Goal: Task Accomplishment & Management: Manage account settings

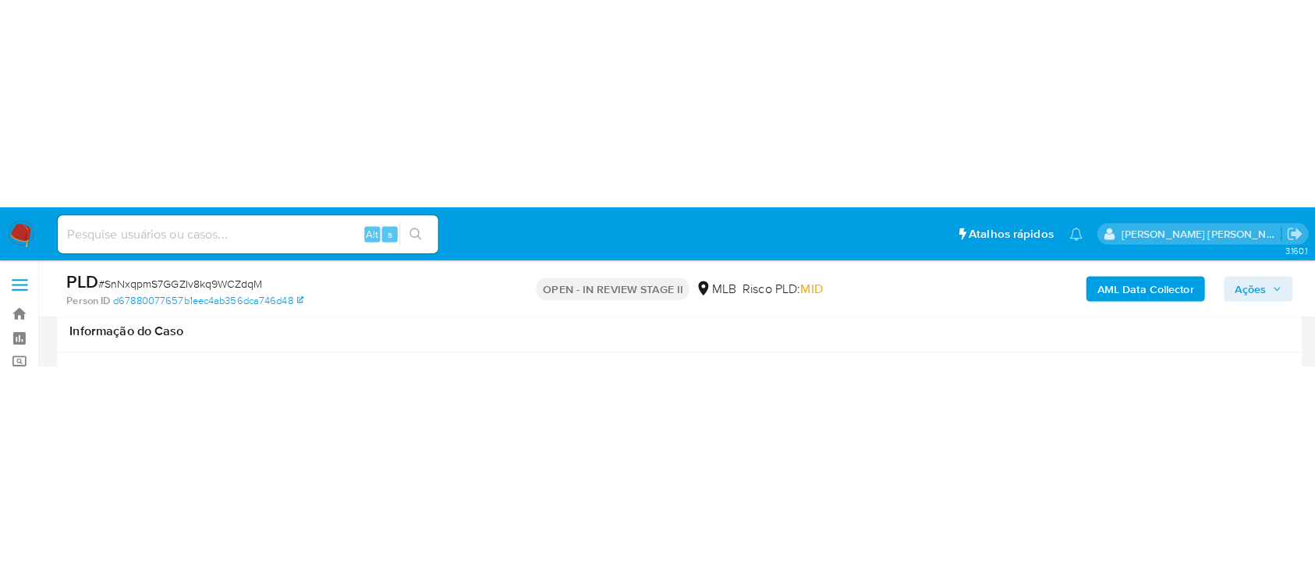
scroll to position [312, 0]
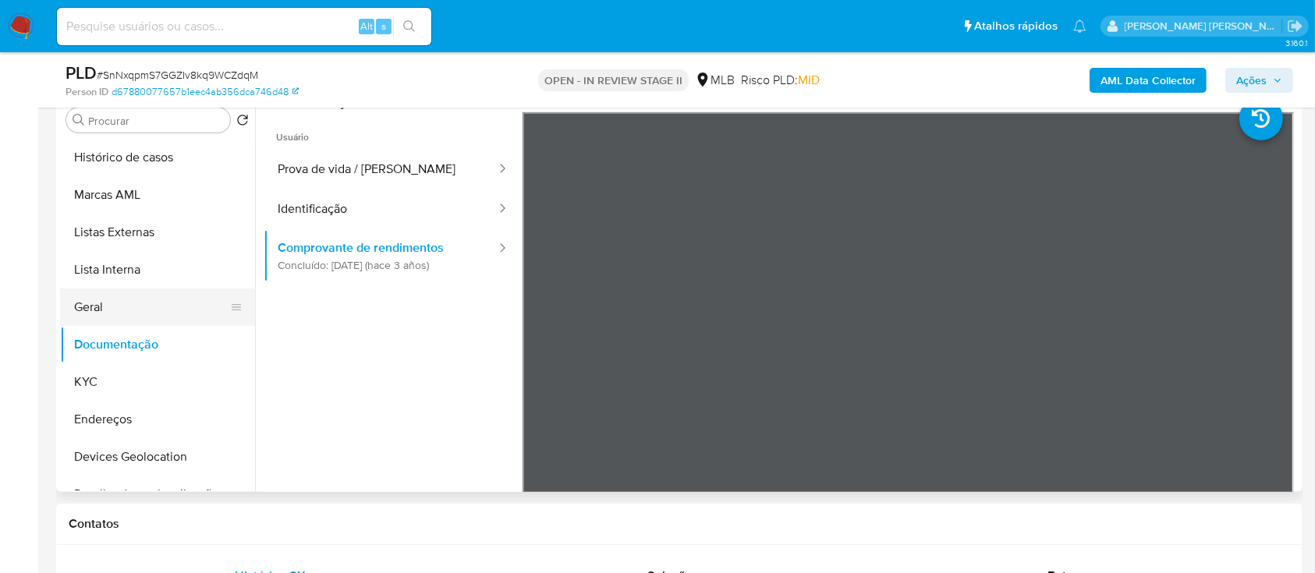
click at [151, 155] on button "Geral" at bounding box center [151, 307] width 182 height 37
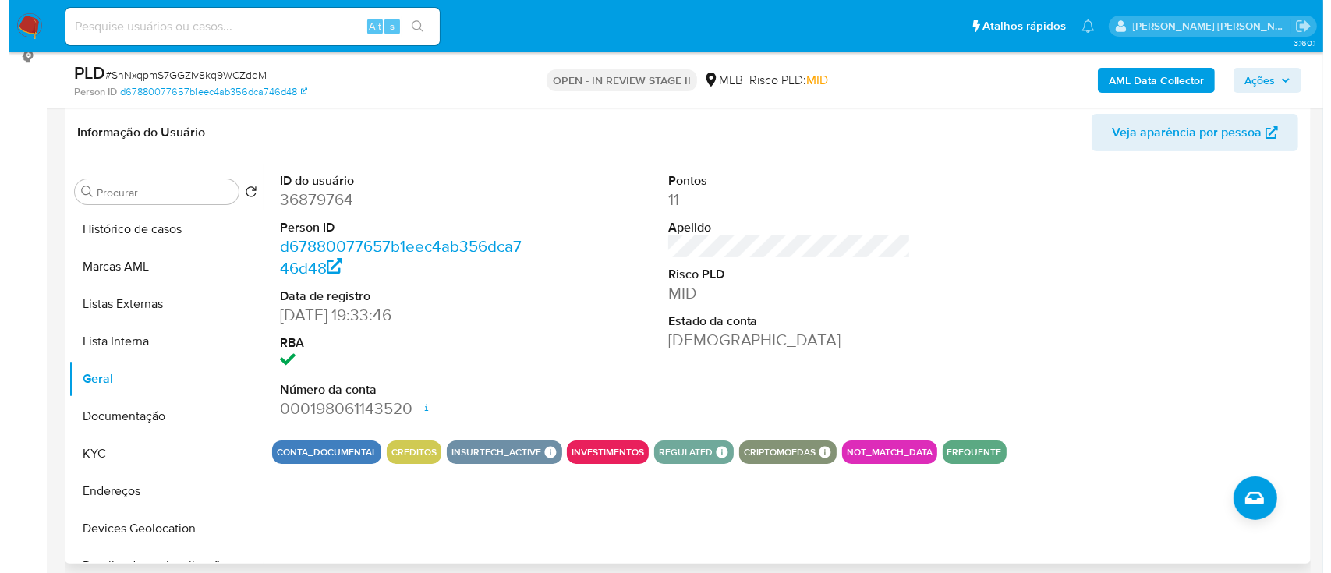
scroll to position [207, 0]
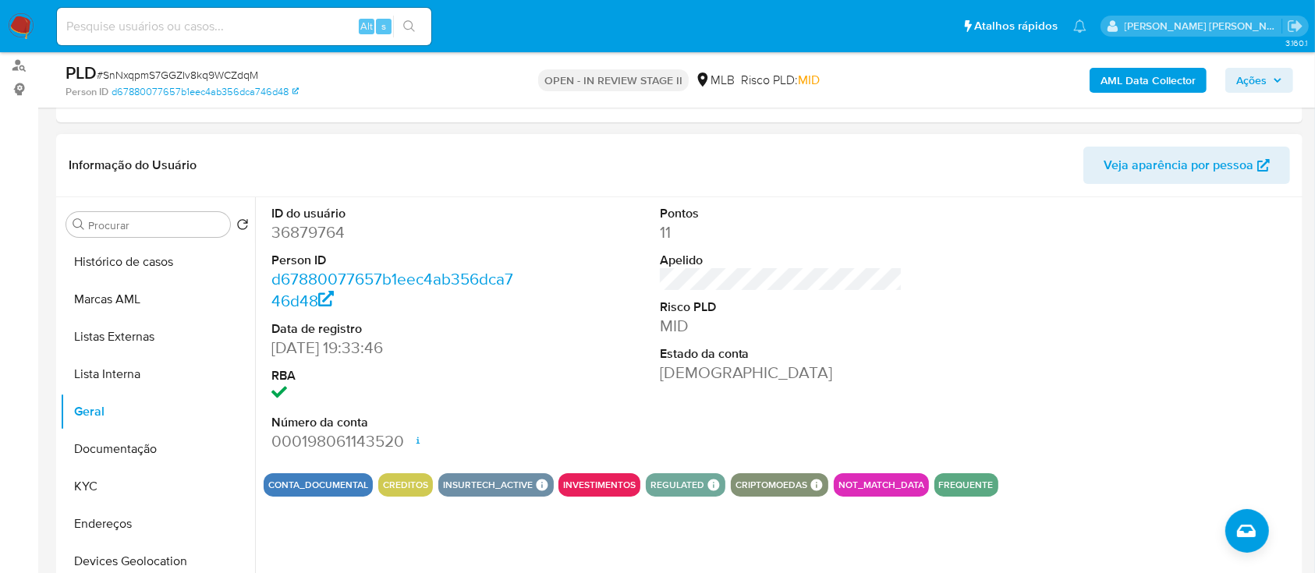
click at [324, 155] on dd "36879764" at bounding box center [392, 232] width 243 height 22
copy dd "36879764"
click at [1111, 80] on b "AML Data Collector" at bounding box center [1147, 80] width 95 height 25
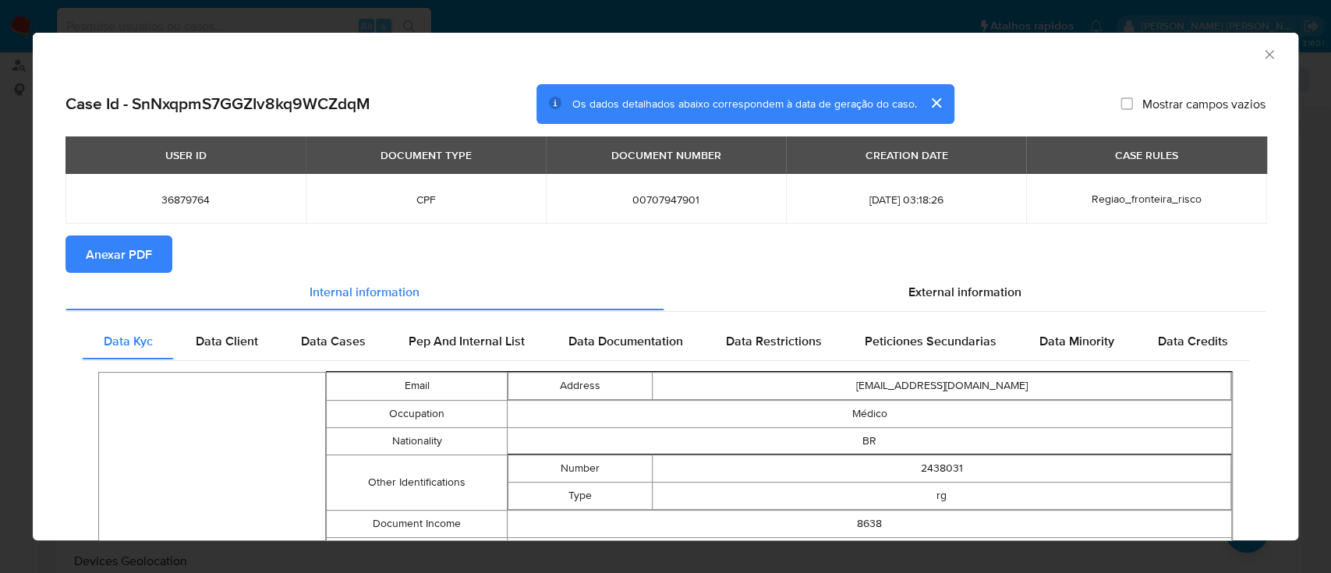
click at [131, 155] on span "Anexar PDF" at bounding box center [119, 254] width 66 height 34
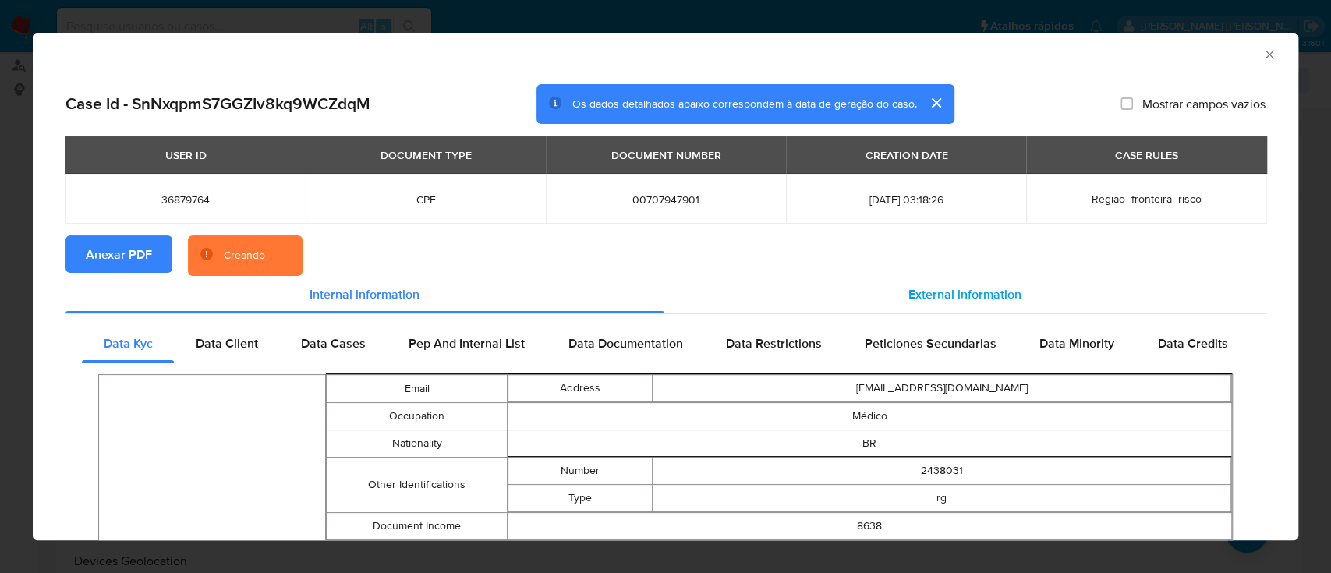
click at [978, 155] on span "External information" at bounding box center [965, 294] width 113 height 18
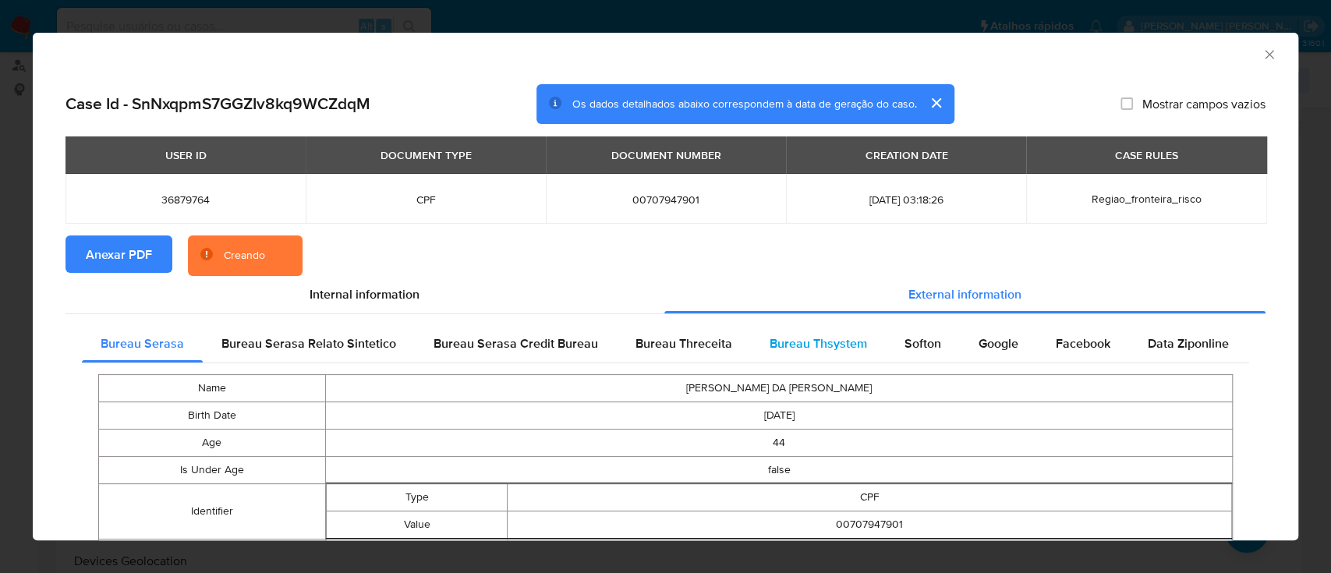
click at [828, 155] on span "Bureau Thsystem" at bounding box center [818, 344] width 97 height 18
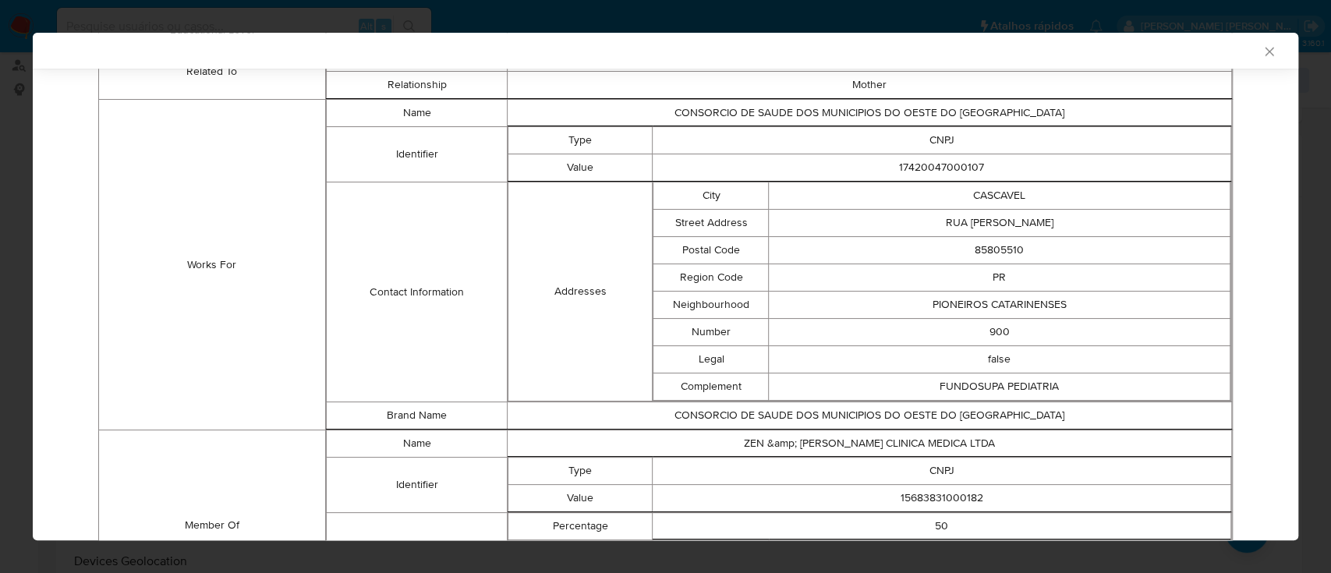
scroll to position [1165, 0]
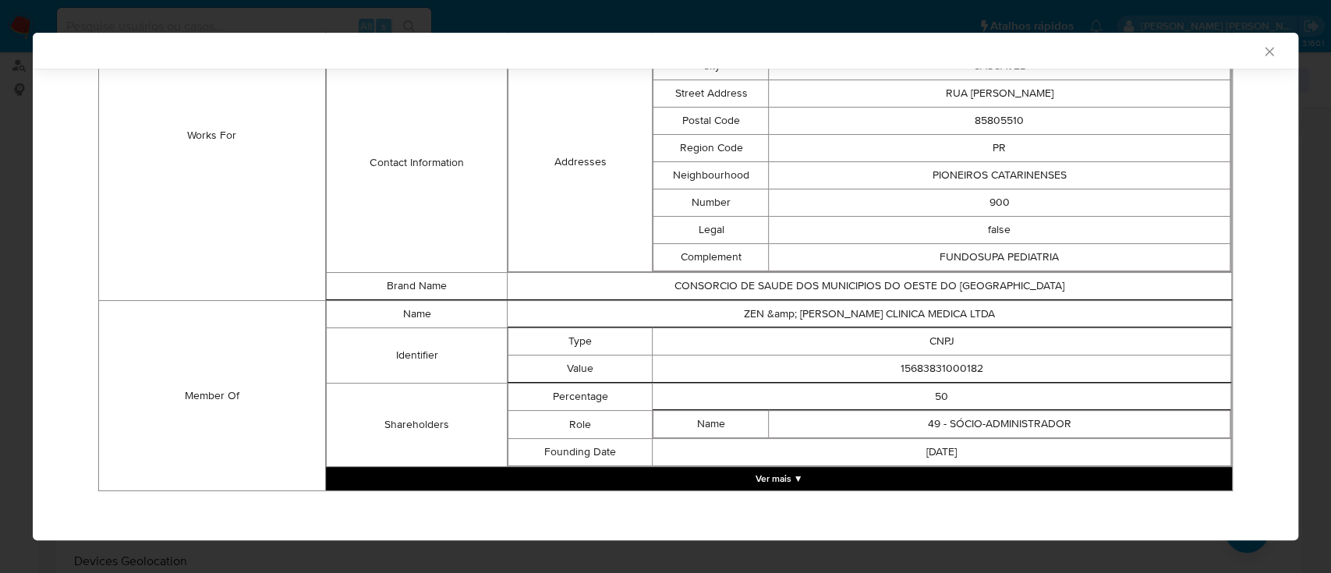
click at [798, 155] on button "Ver mais ▼" at bounding box center [779, 478] width 906 height 23
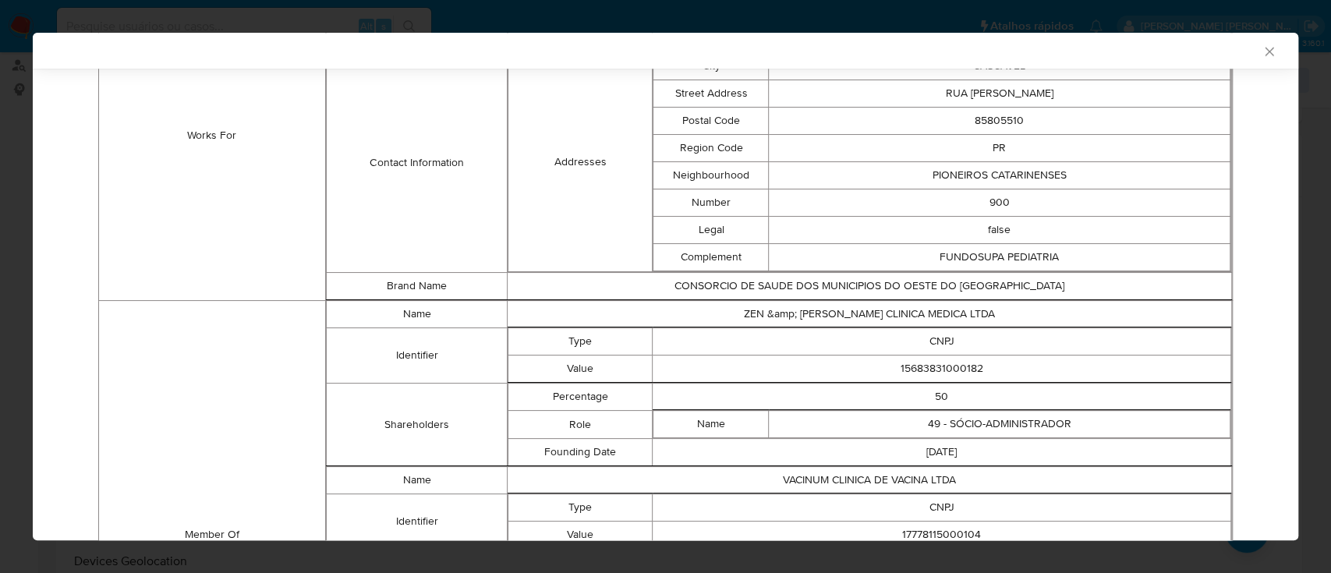
click at [932, 155] on td "15683831000182" at bounding box center [942, 369] width 579 height 27
copy td "15683831000182"
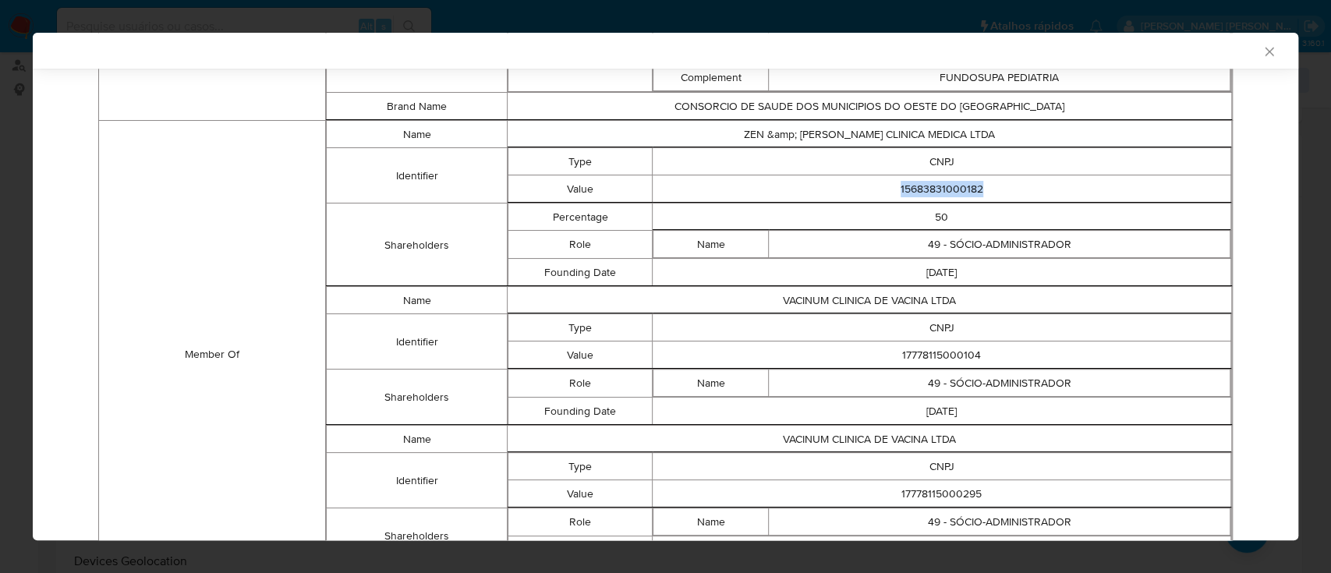
scroll to position [1370, 0]
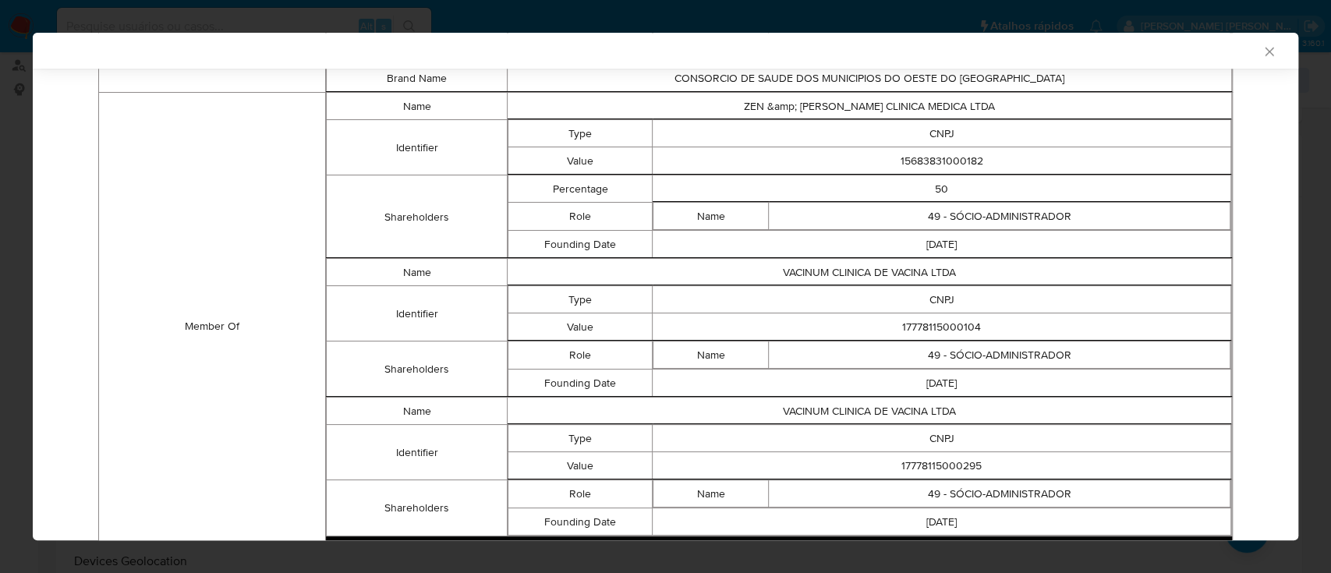
click at [951, 155] on td "17778115000104" at bounding box center [942, 327] width 579 height 27
copy td "17778115000104"
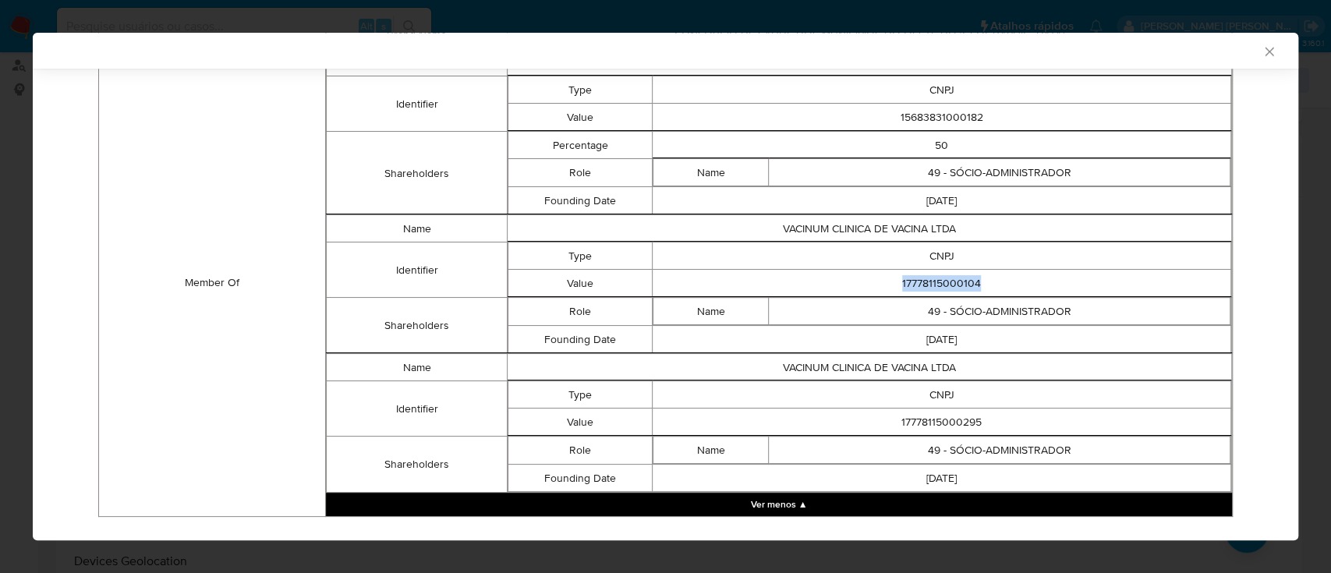
scroll to position [1438, 0]
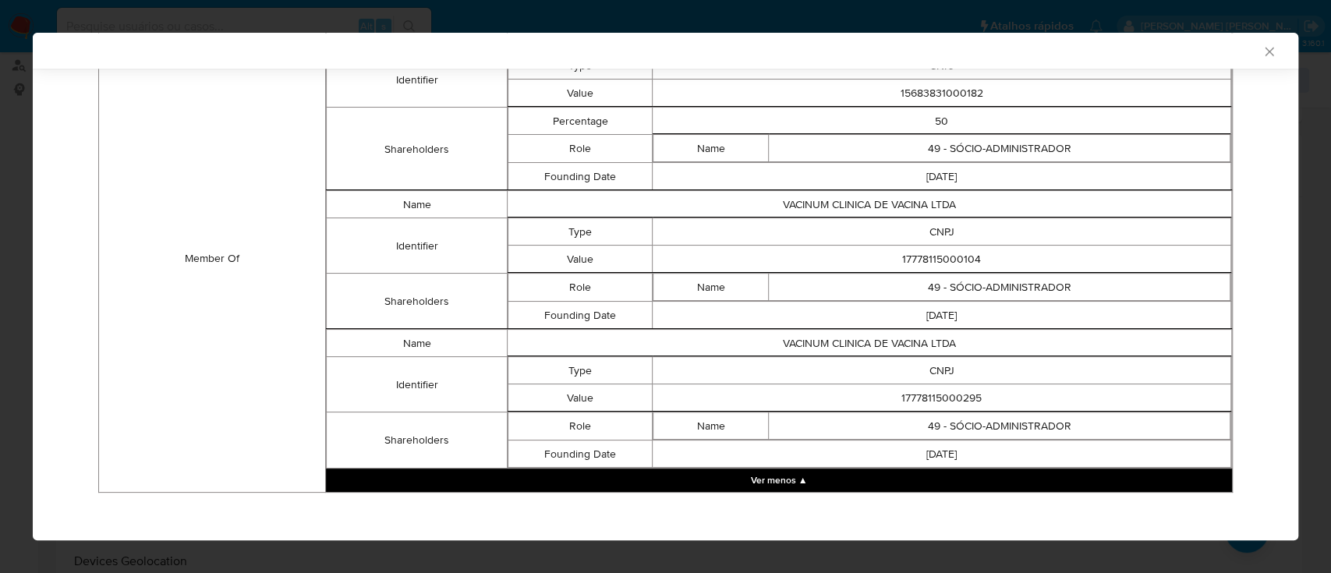
click at [950, 155] on td "17778115000295" at bounding box center [942, 397] width 579 height 27
copy td "17778115000295"
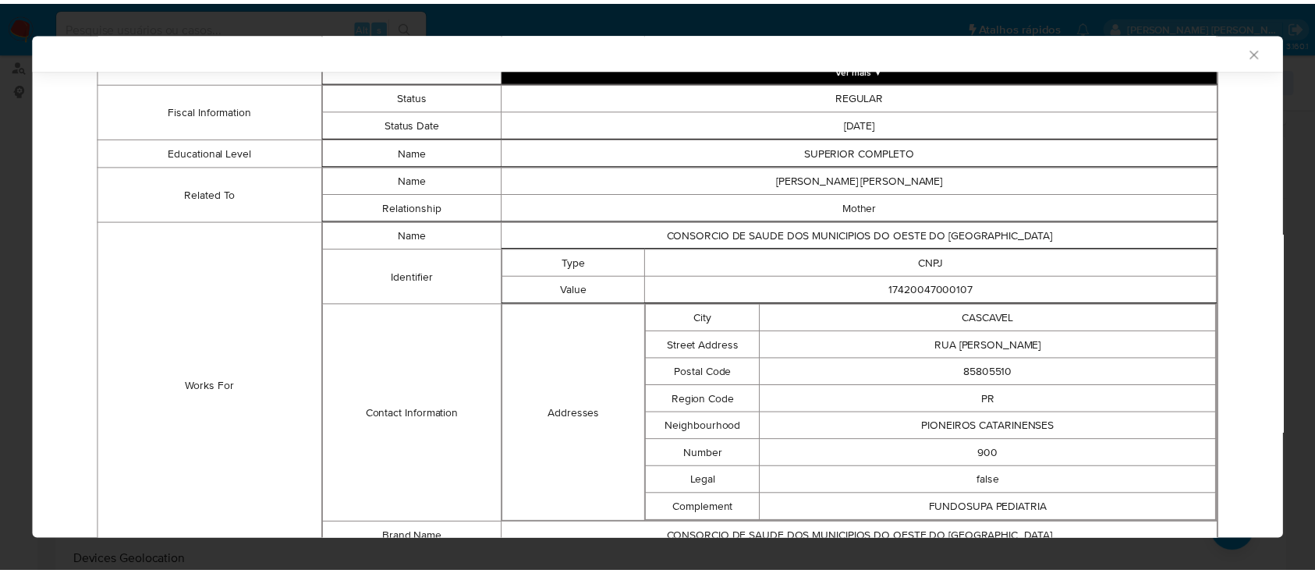
scroll to position [710, 0]
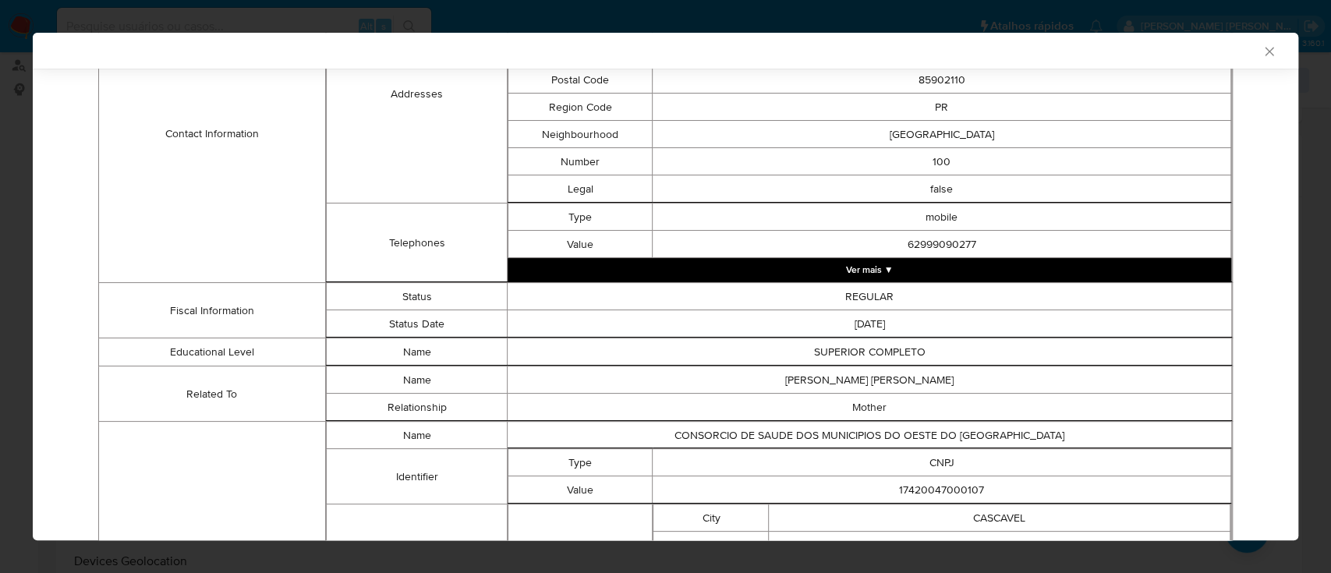
click at [1262, 50] on icon "Fechar a janela" at bounding box center [1270, 52] width 16 height 16
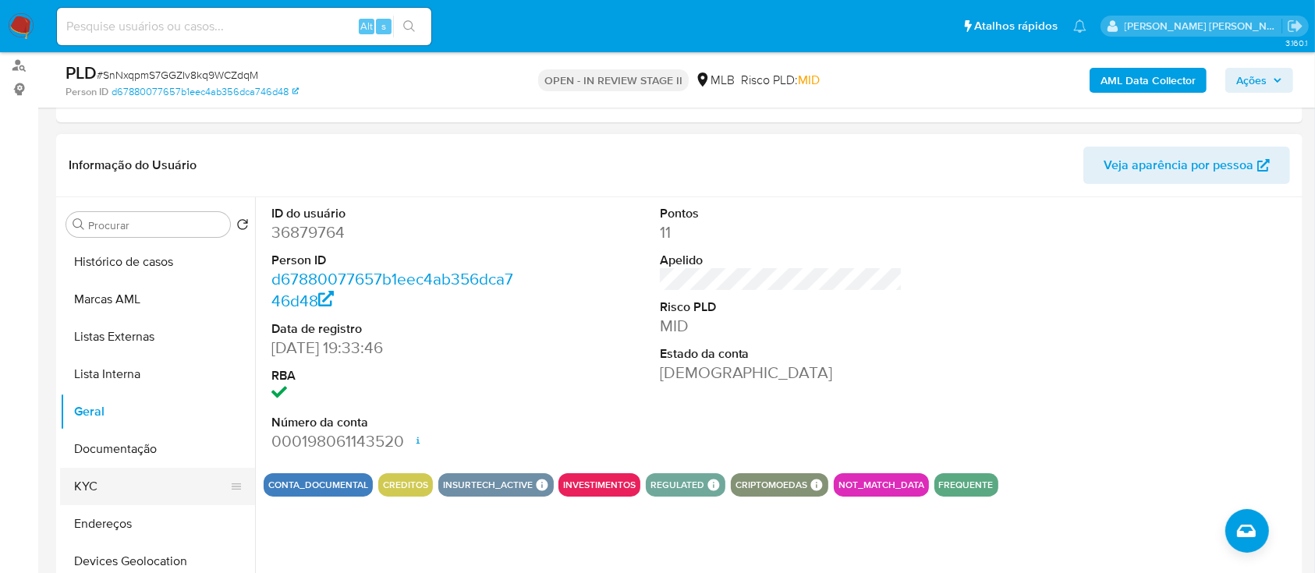
scroll to position [312, 0]
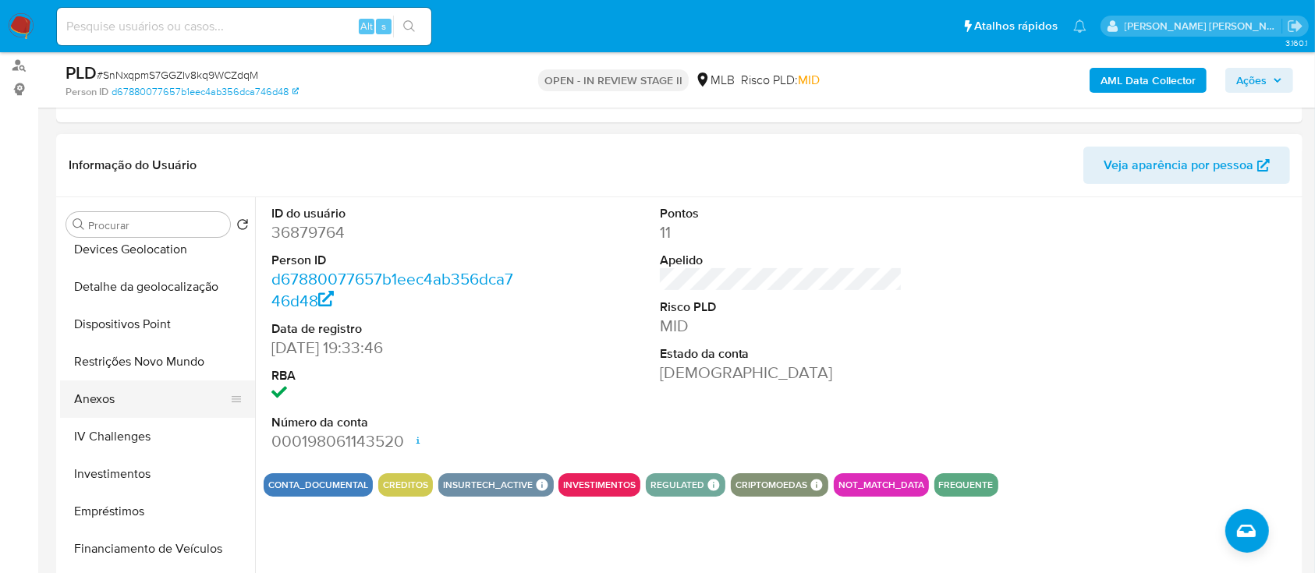
click at [113, 155] on button "Anexos" at bounding box center [151, 399] width 182 height 37
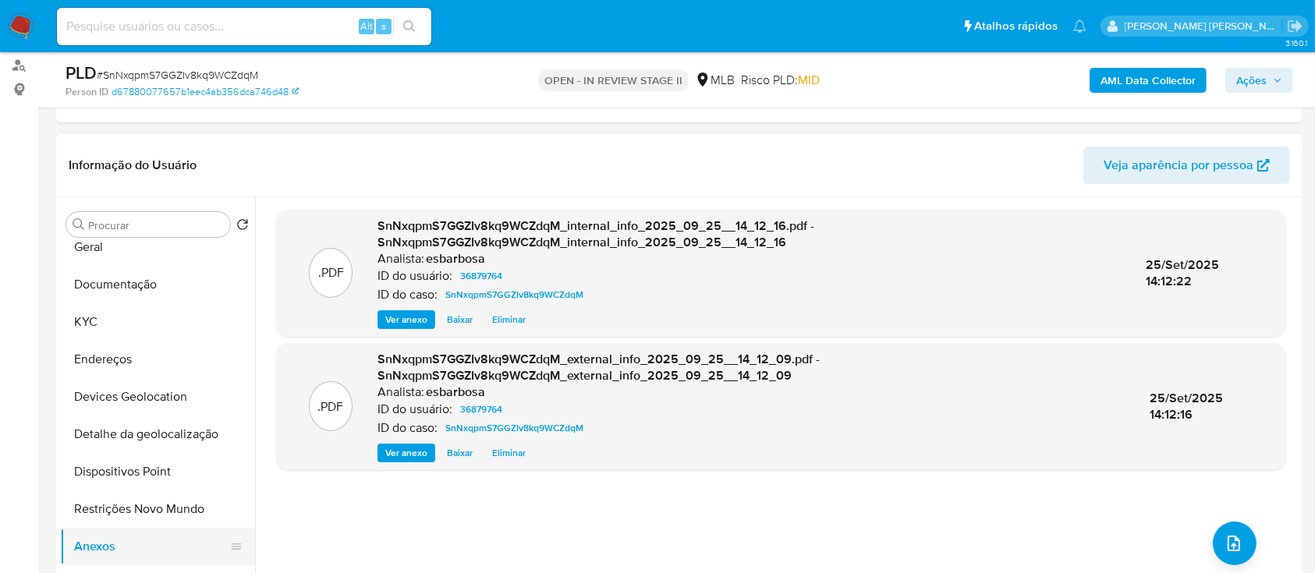
scroll to position [0, 0]
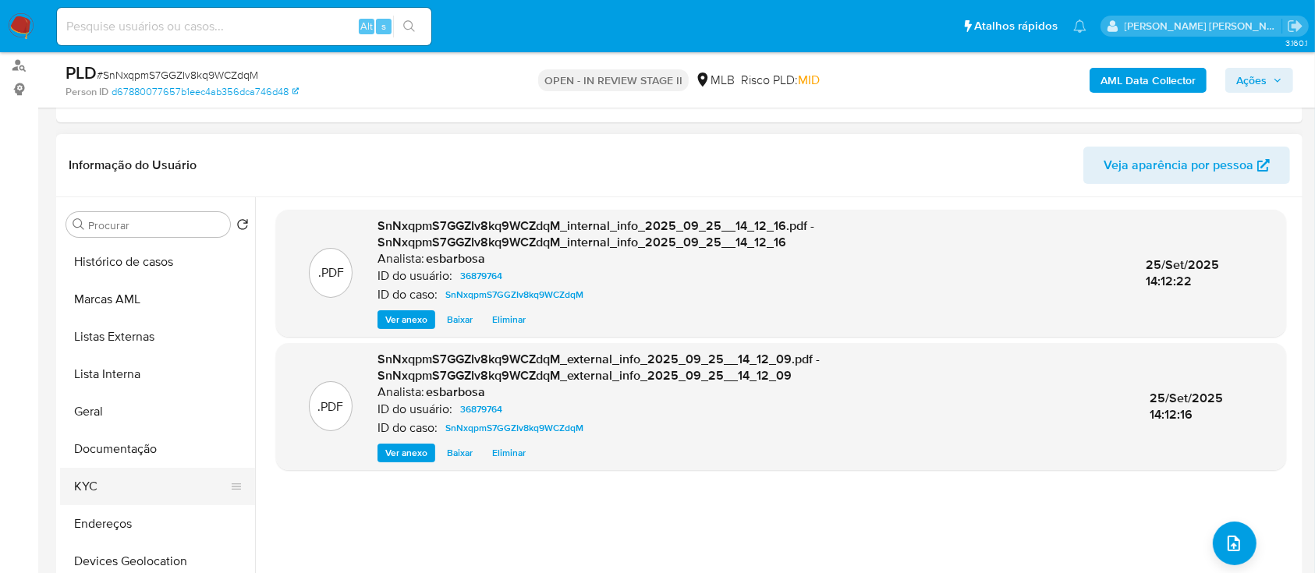
click at [102, 155] on button "KYC" at bounding box center [151, 486] width 182 height 37
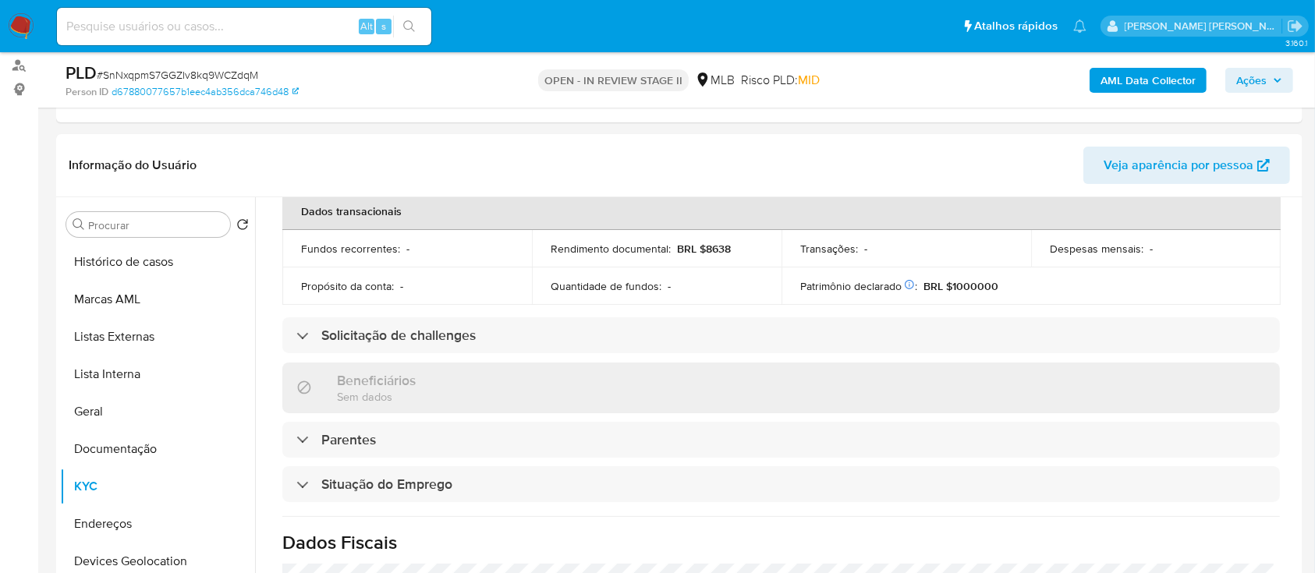
scroll to position [663, 0]
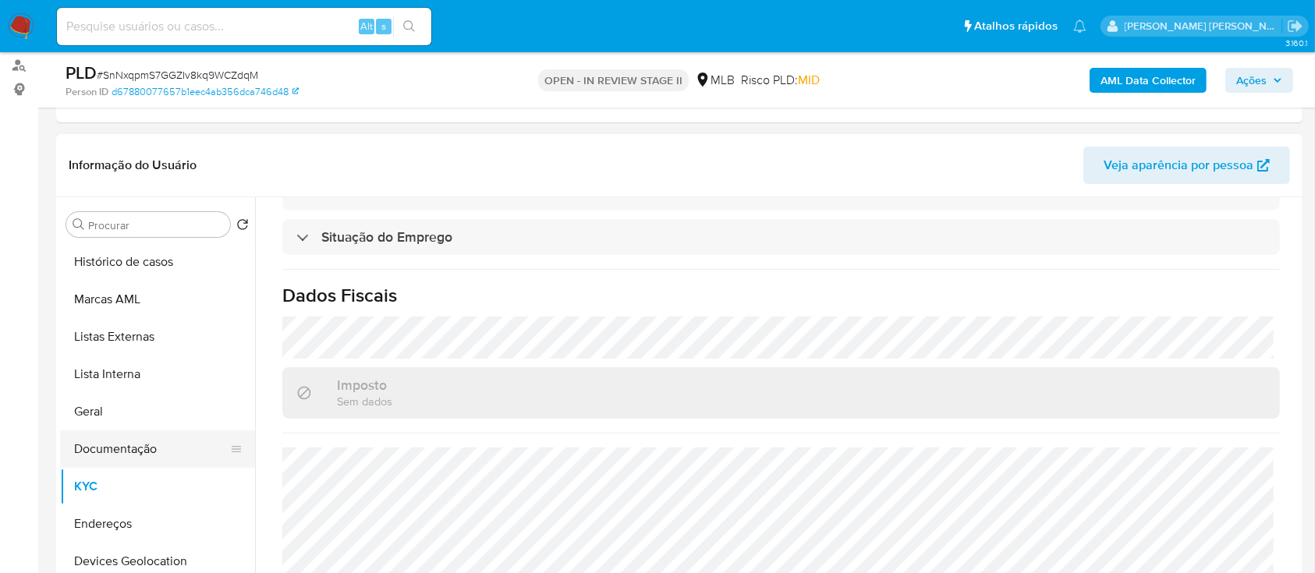
click at [140, 155] on button "Documentação" at bounding box center [151, 448] width 182 height 37
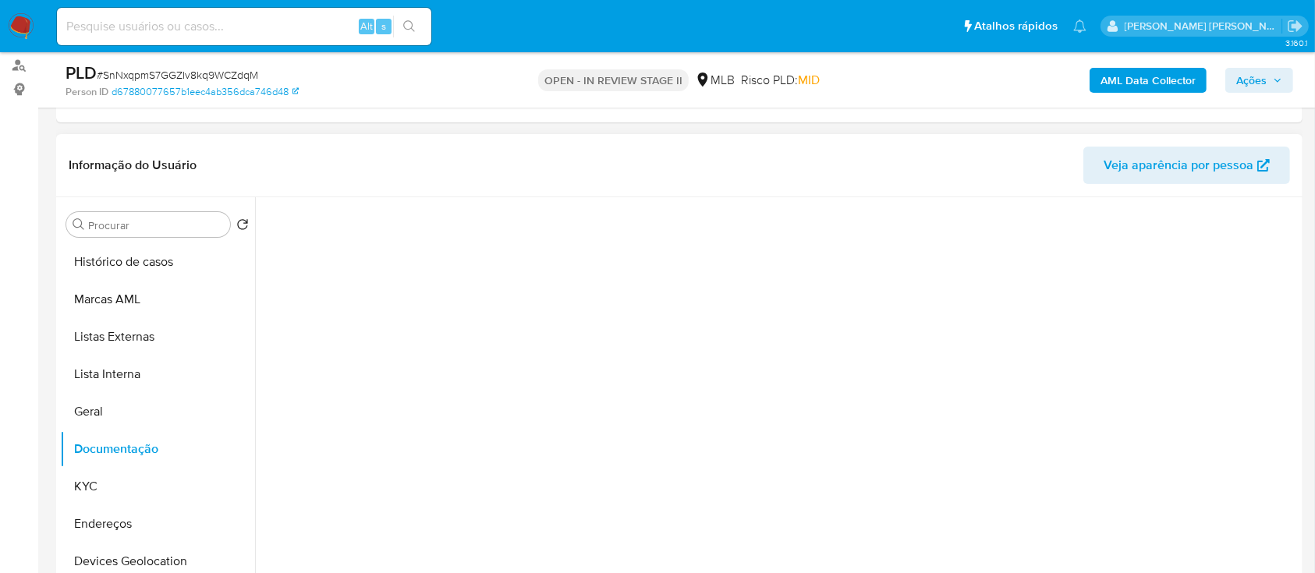
scroll to position [0, 0]
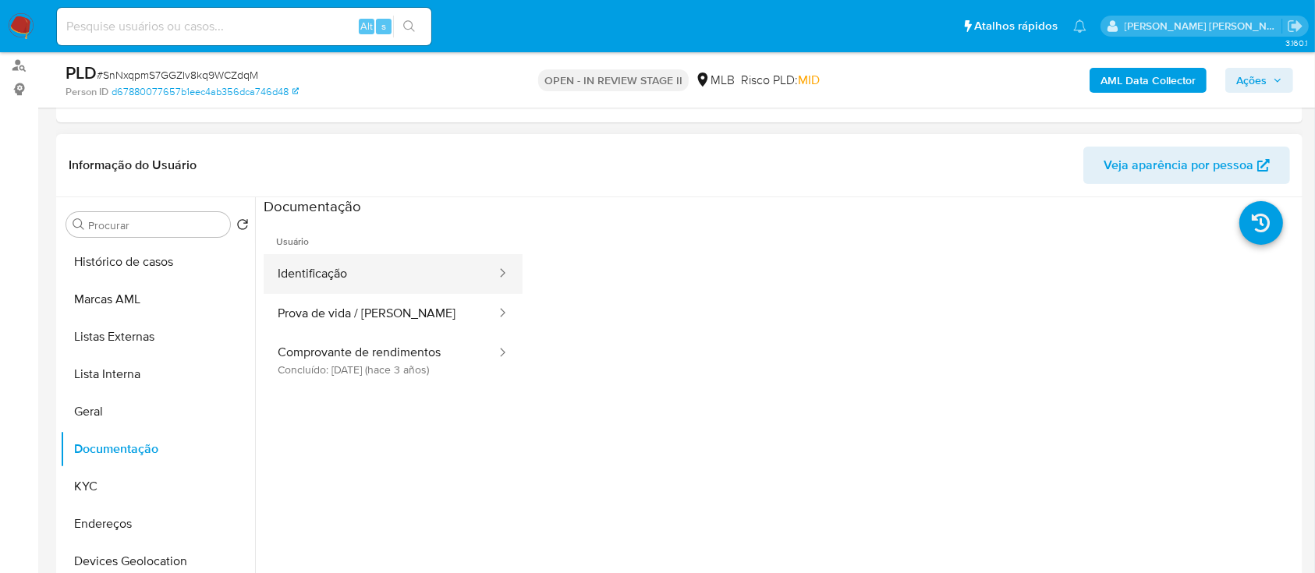
click at [348, 155] on button "Identificação" at bounding box center [381, 274] width 234 height 40
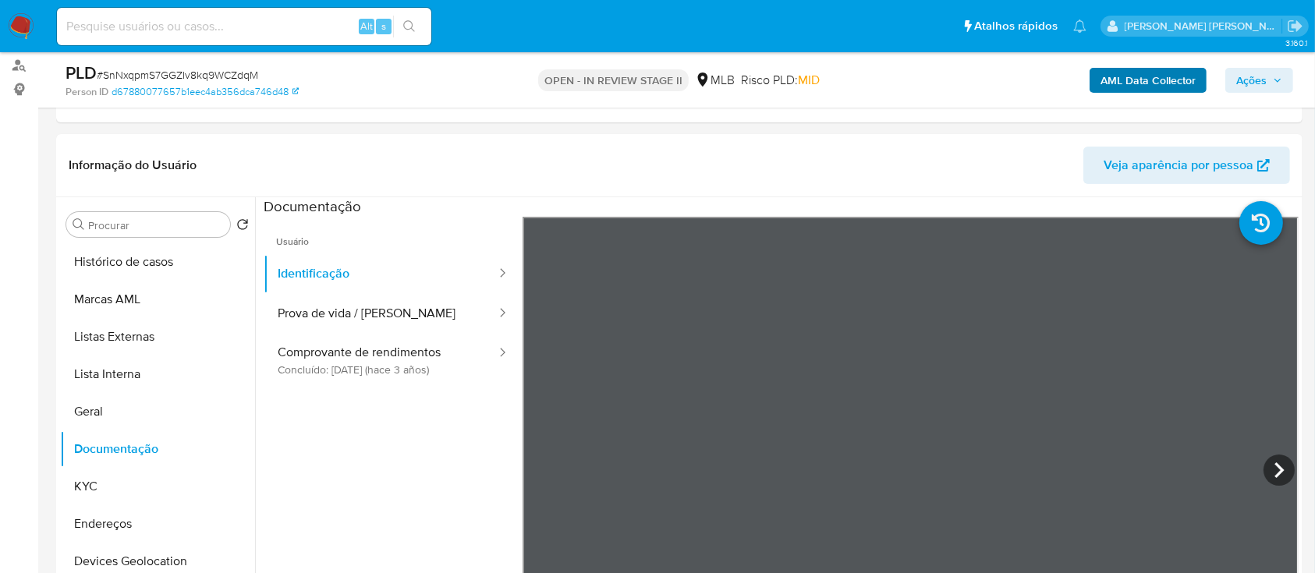
click at [1247, 82] on span "Ações" at bounding box center [1251, 80] width 30 height 25
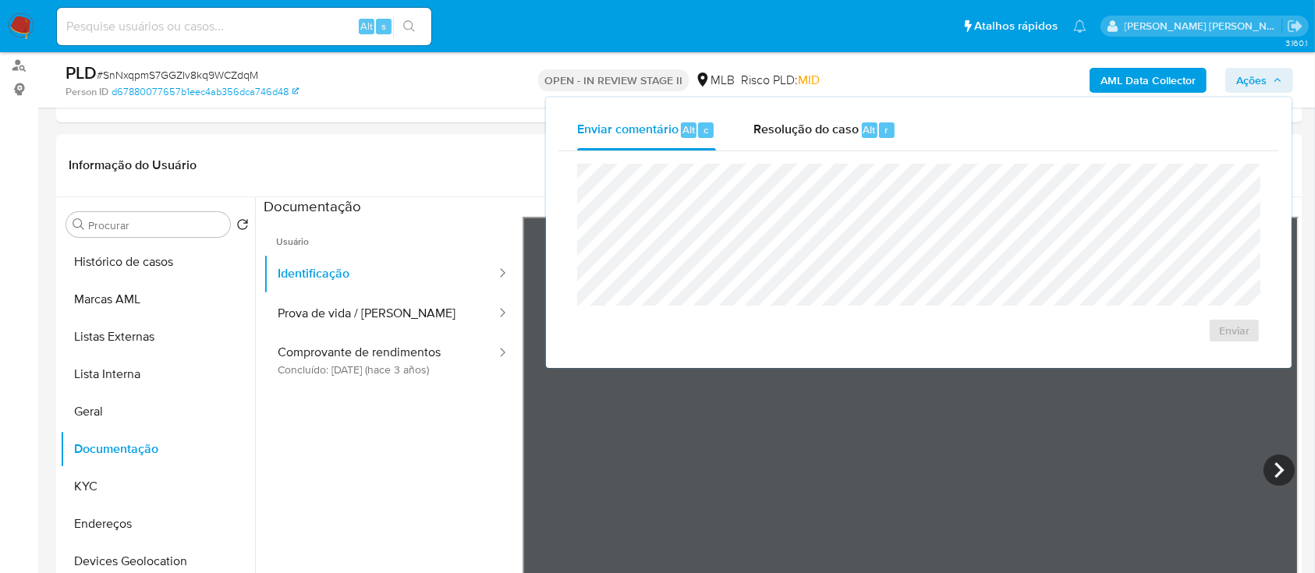
click at [831, 144] on div "Resolução do caso Alt r" at bounding box center [824, 130] width 143 height 41
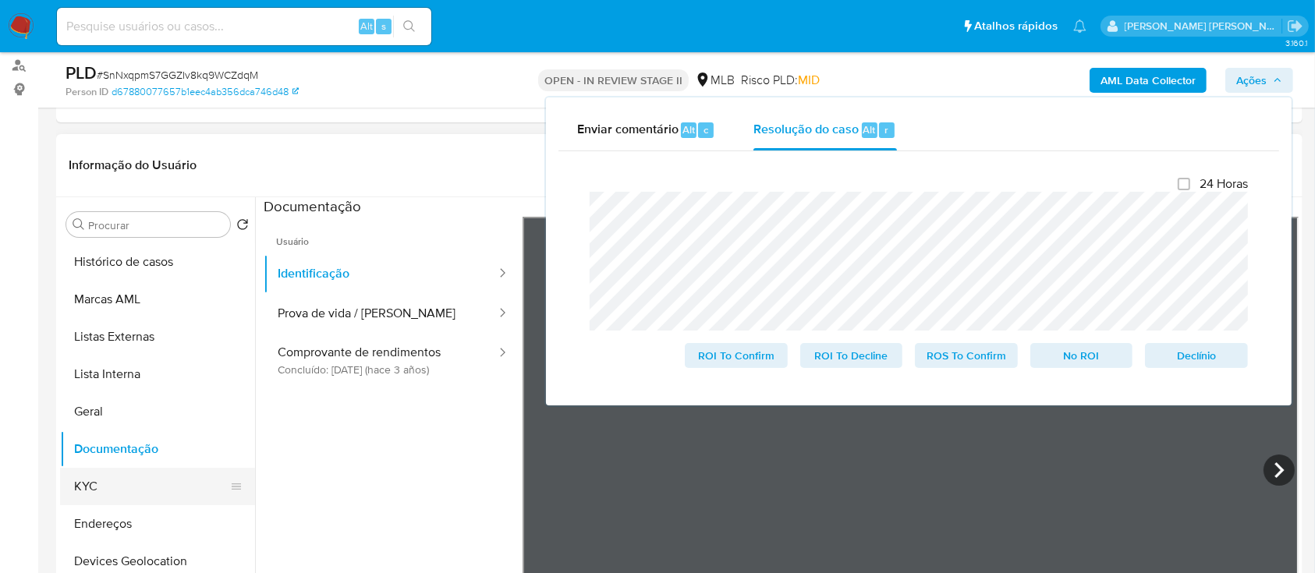
click at [133, 155] on button "KYC" at bounding box center [151, 486] width 182 height 37
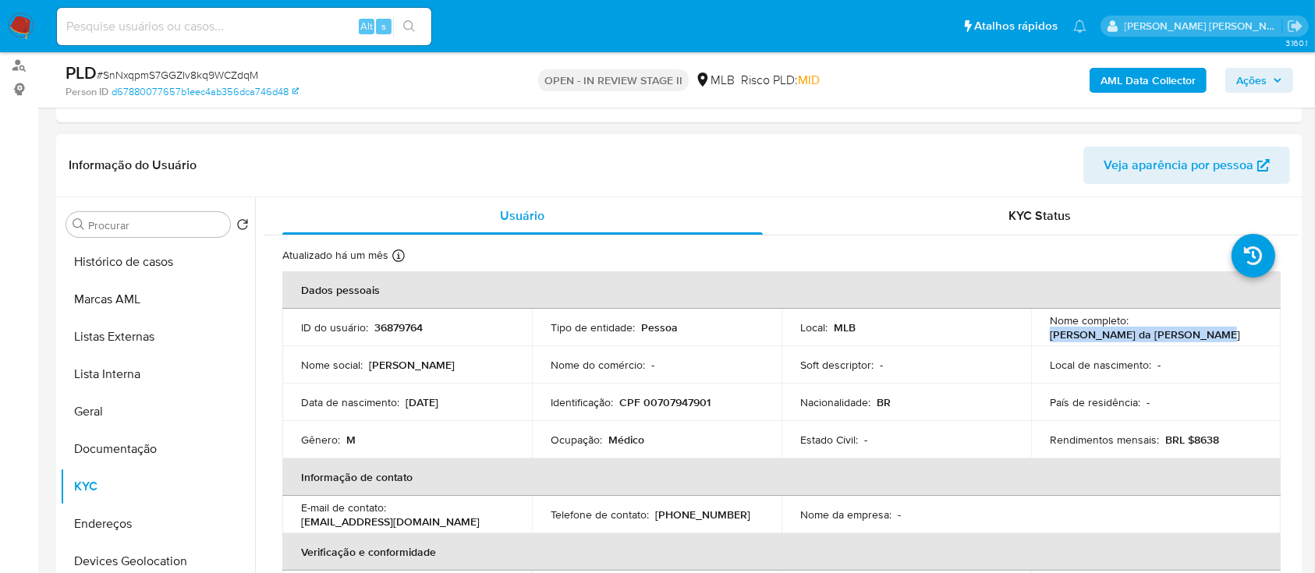
drag, startPoint x: 1047, startPoint y: 336, endPoint x: 1185, endPoint y: 336, distance: 138.8
click at [1185, 155] on div "Nome completo : Elias Pereira da Silva Junior" at bounding box center [1156, 328] width 212 height 28
copy p "Elias Pereira da Silva Junior"
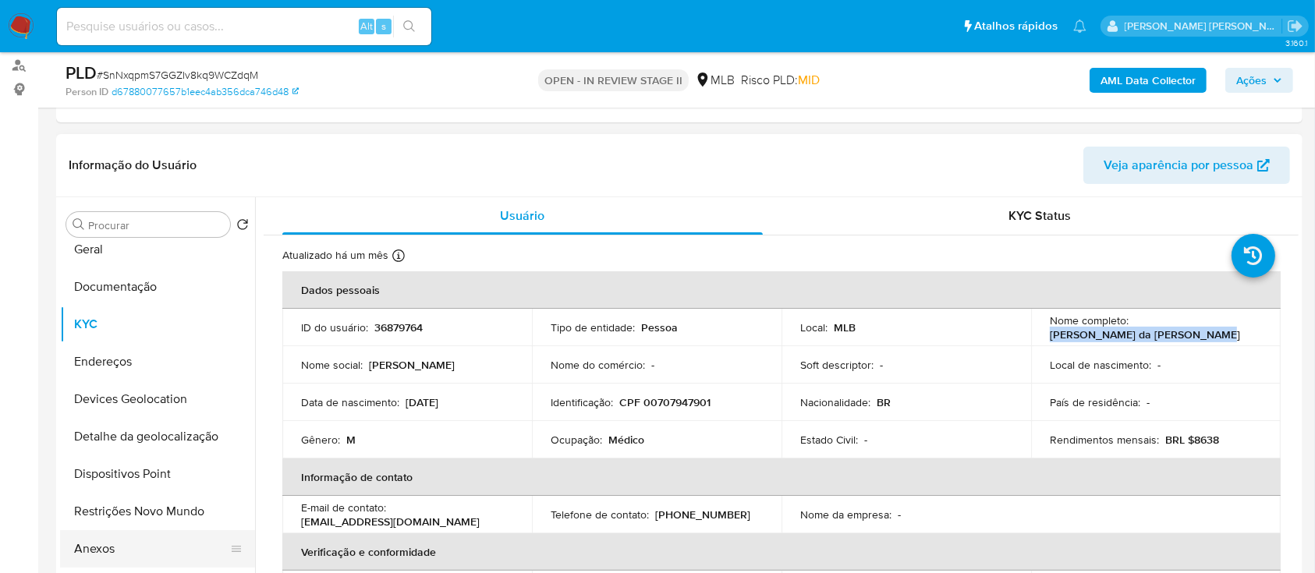
scroll to position [207, 0]
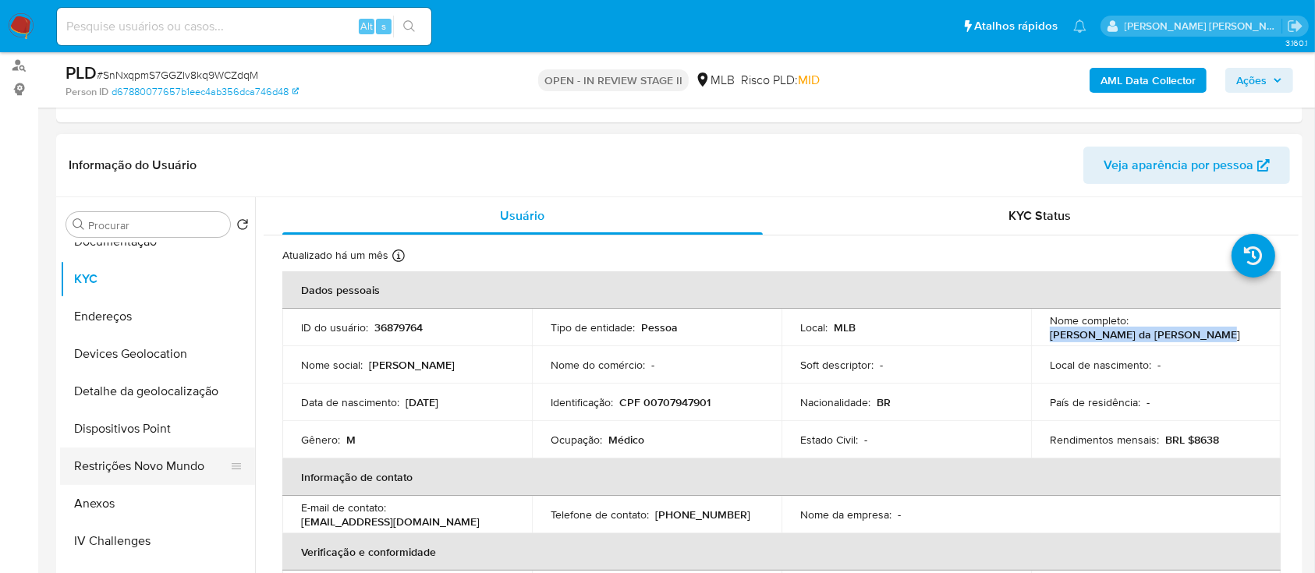
click at [152, 155] on button "Restrições Novo Mundo" at bounding box center [151, 466] width 182 height 37
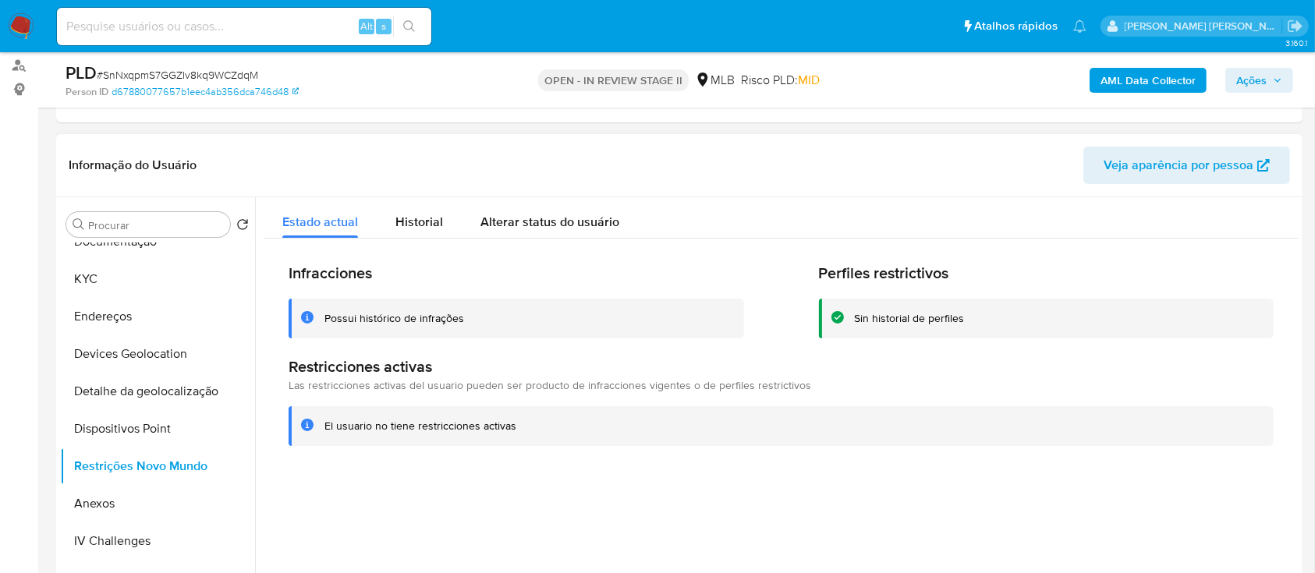
click at [352, 155] on div "Possui histórico de infrações" at bounding box center [394, 318] width 140 height 15
click at [153, 155] on button "KYC" at bounding box center [151, 278] width 182 height 37
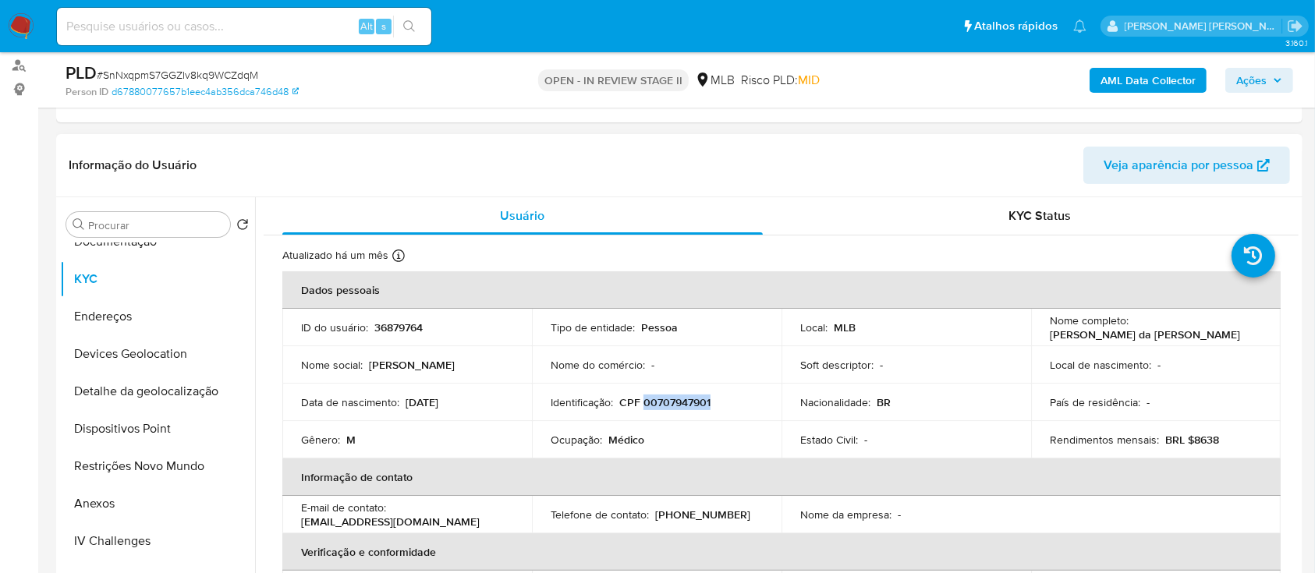
drag, startPoint x: 712, startPoint y: 402, endPoint x: 643, endPoint y: 402, distance: 68.6
click at [643, 155] on div "Identificação : CPF 00707947901" at bounding box center [657, 402] width 212 height 14
copy p "00707947901"
drag, startPoint x: 1182, startPoint y: 335, endPoint x: 1042, endPoint y: 334, distance: 140.4
click at [1042, 155] on td "Nome completo : Elias Pereira da Silva Junior" at bounding box center [1156, 327] width 250 height 37
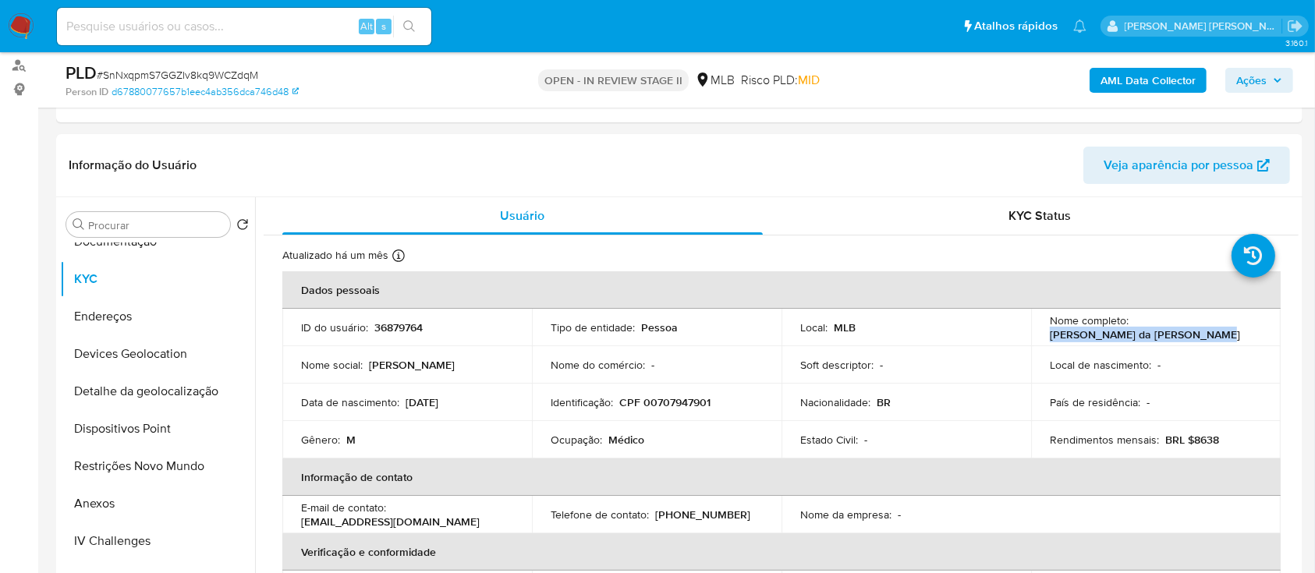
copy p "Elias Pereira da Silva Junior"
drag, startPoint x: 713, startPoint y: 399, endPoint x: 639, endPoint y: 403, distance: 74.2
click at [639, 155] on div "Identificação : CPF 00707947901" at bounding box center [657, 402] width 212 height 14
copy p "00707947901"
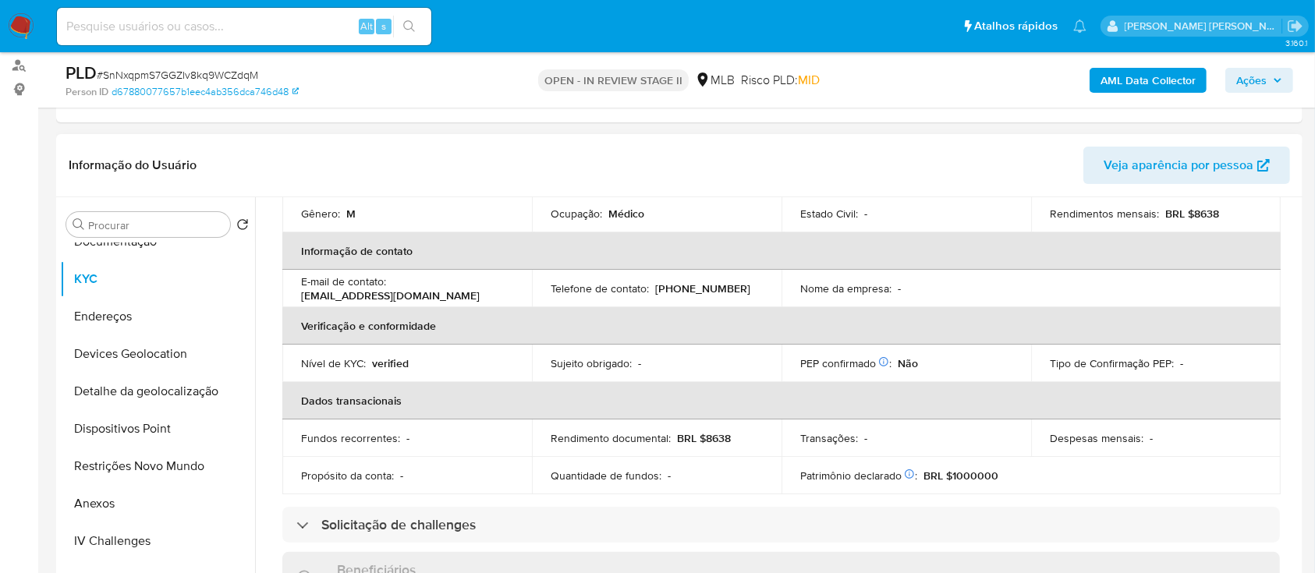
scroll to position [0, 0]
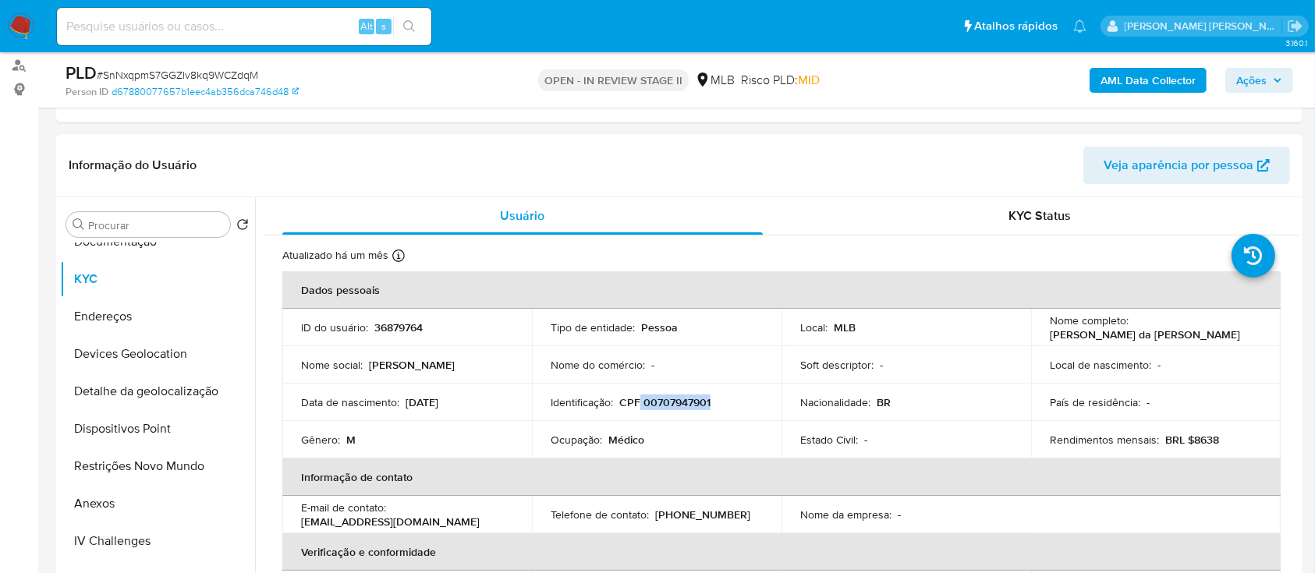
copy p "00707947901"
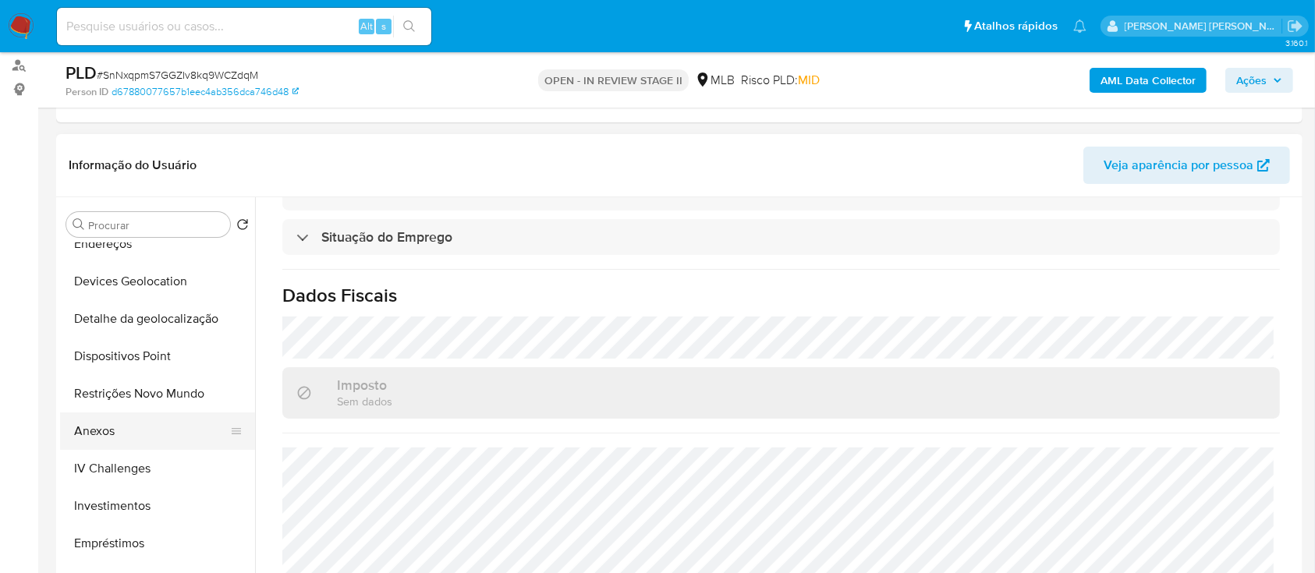
scroll to position [312, 0]
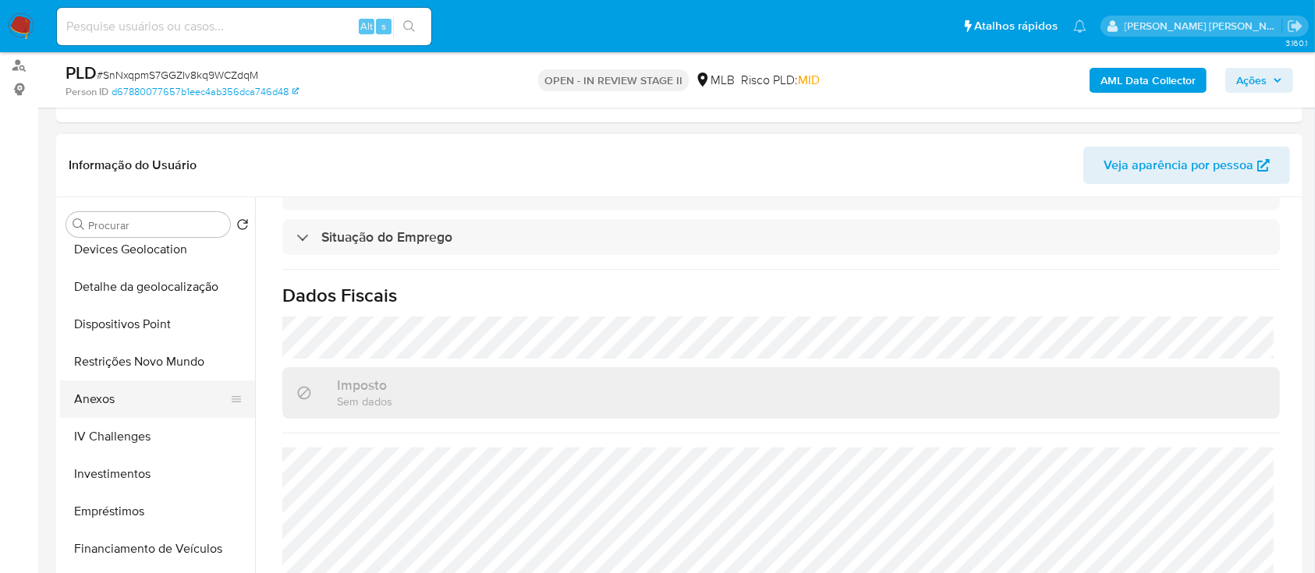
click at [119, 155] on button "Anexos" at bounding box center [151, 399] width 182 height 37
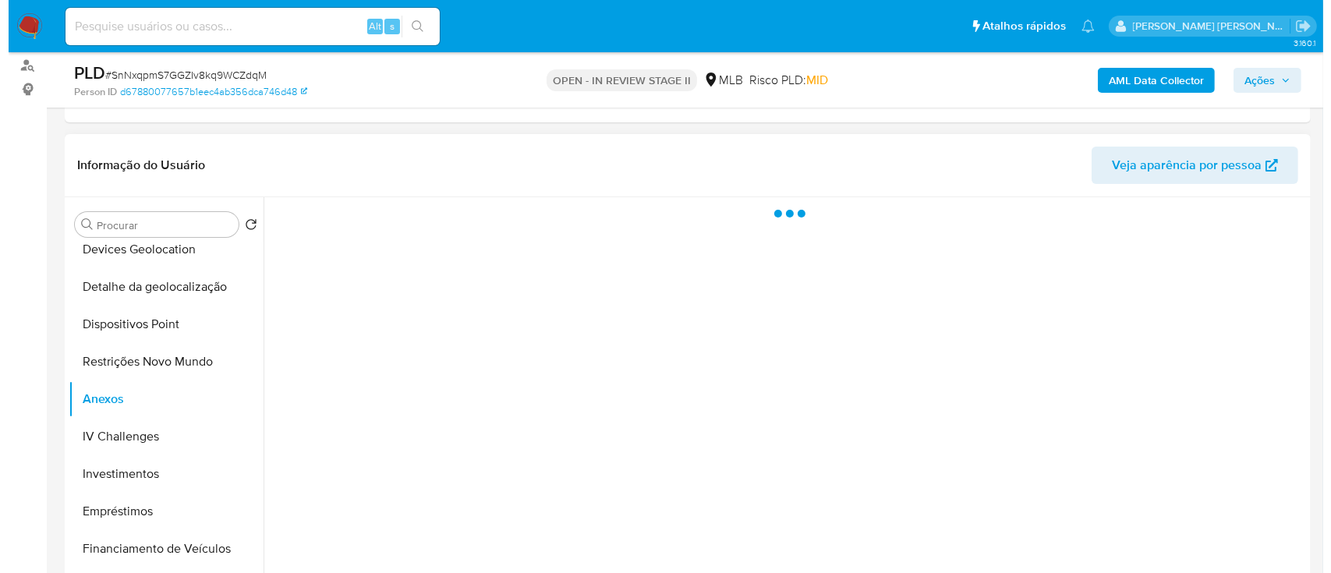
scroll to position [0, 0]
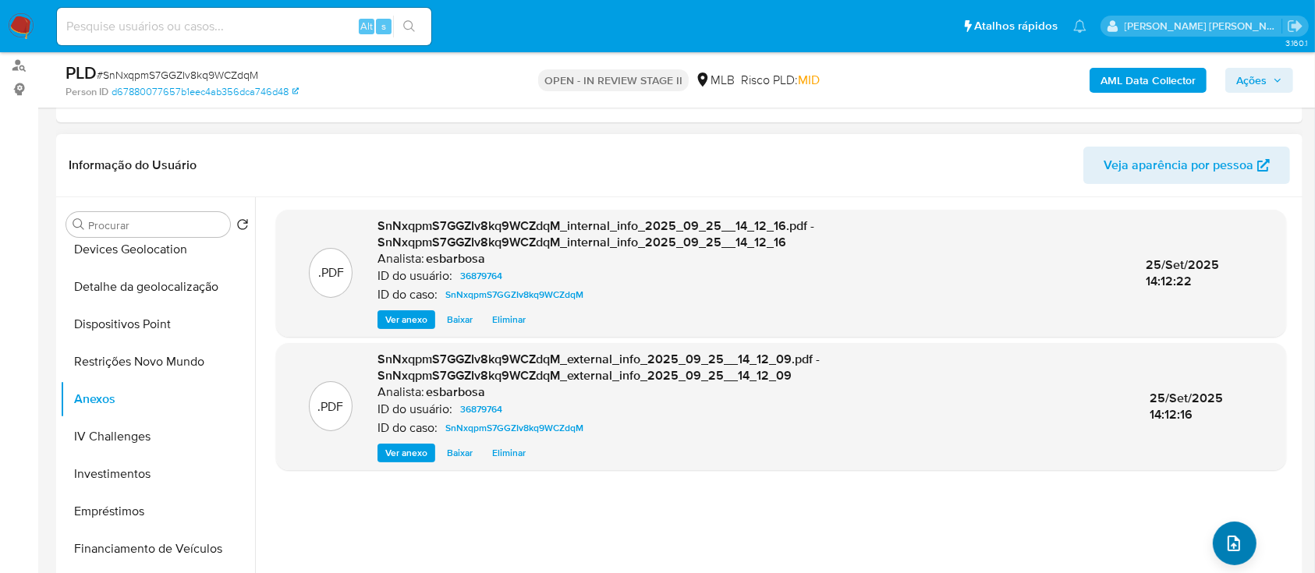
click at [1234, 155] on icon "upload-file" at bounding box center [1233, 543] width 19 height 19
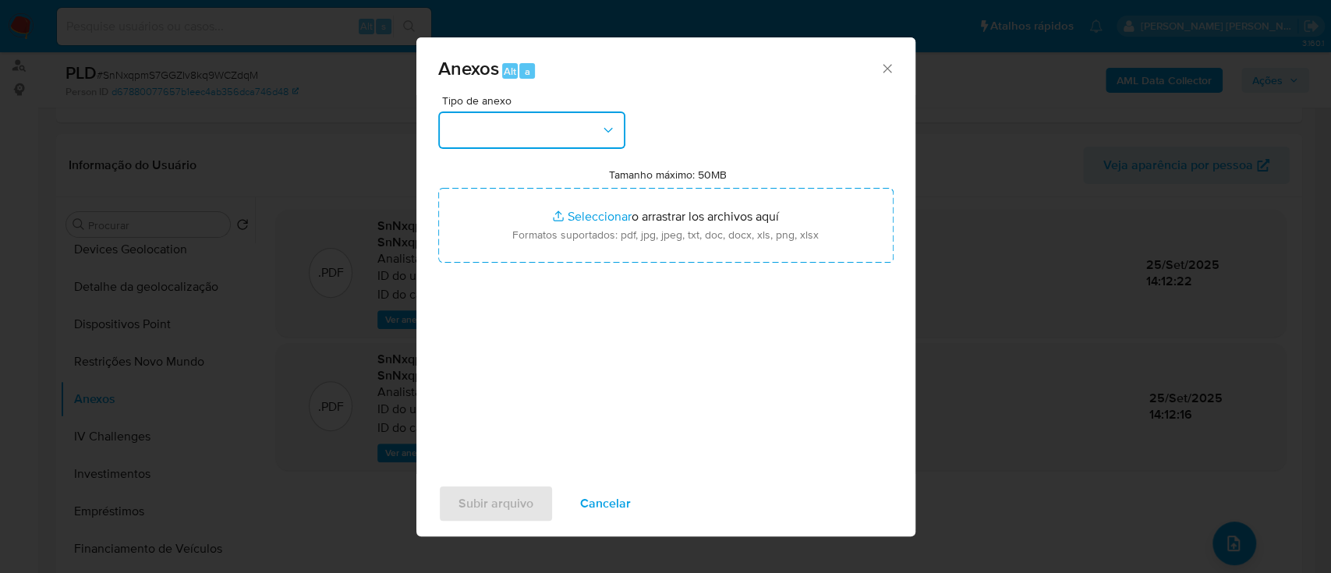
click at [580, 143] on button "button" at bounding box center [531, 130] width 187 height 37
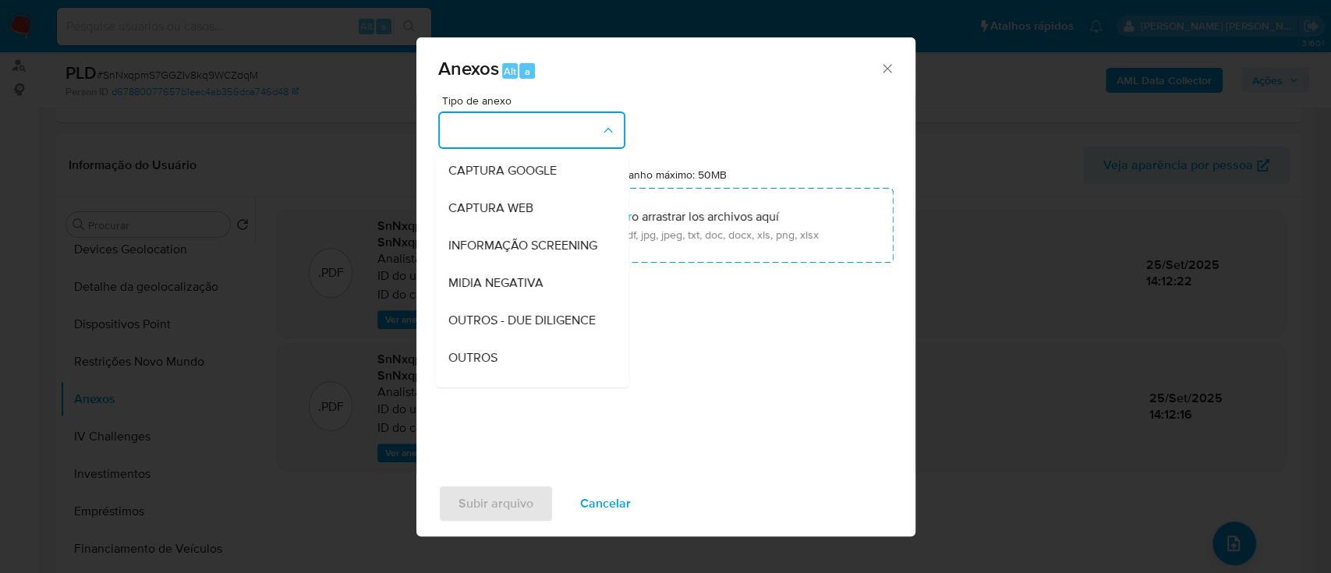
scroll to position [207, 0]
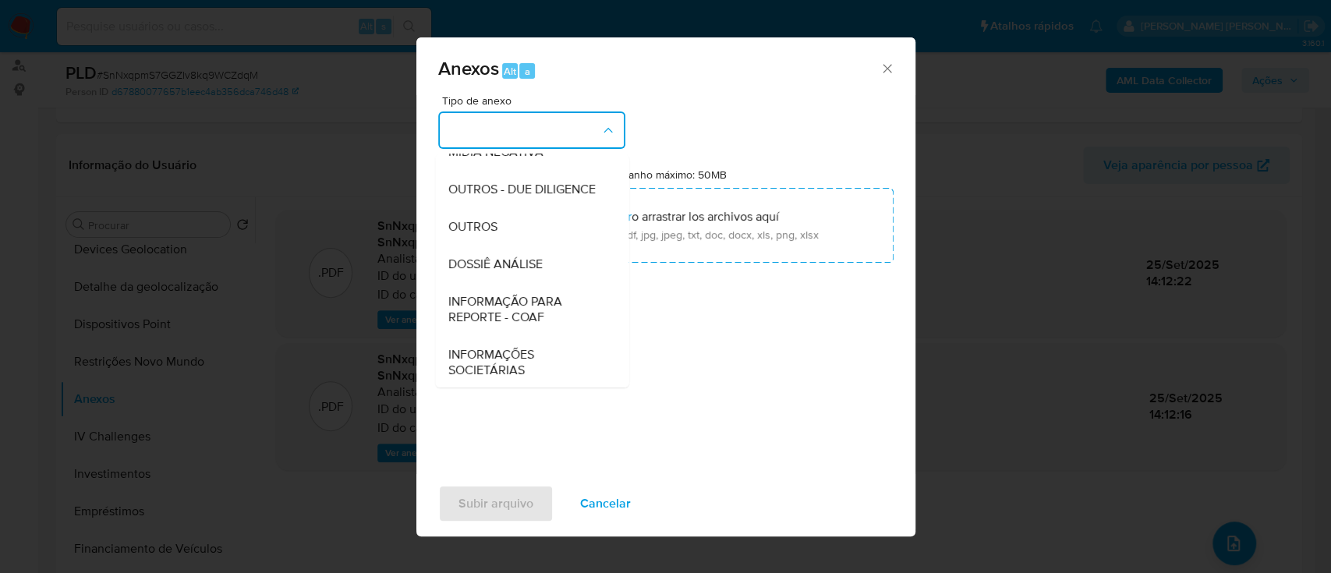
click at [762, 155] on div "Tipo de anexo CAPTURA BUREAU CAPTURA DOWJONES CAPTURA GOOGLE CAPTURA WEB INFORM…" at bounding box center [665, 279] width 455 height 368
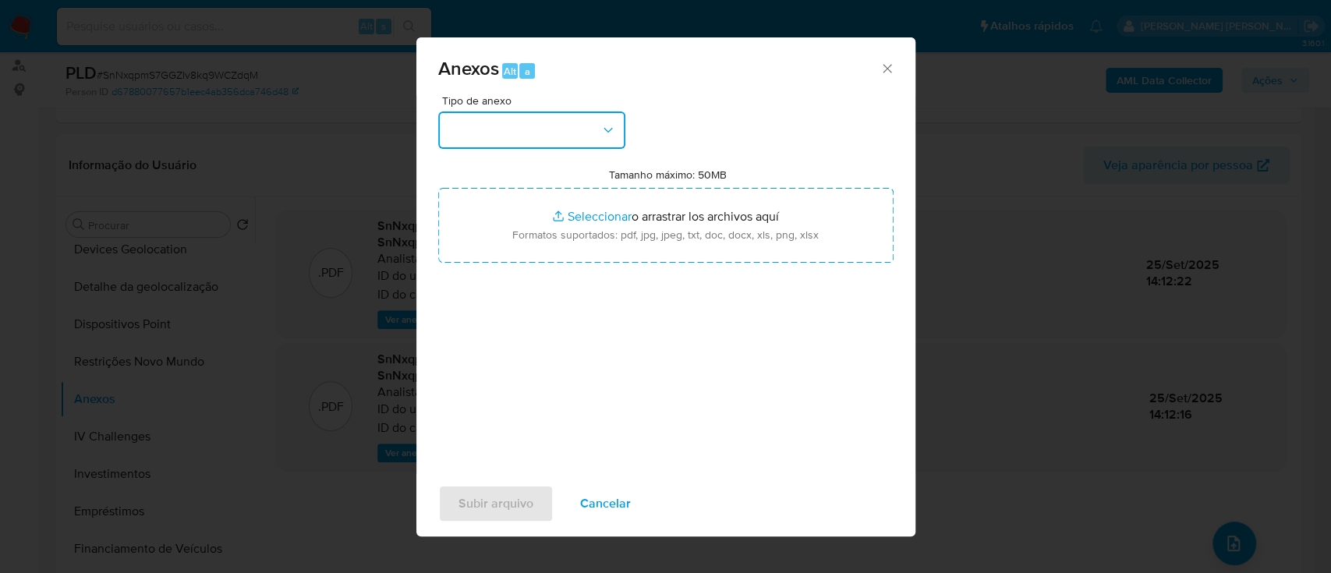
click at [551, 136] on button "button" at bounding box center [531, 130] width 187 height 37
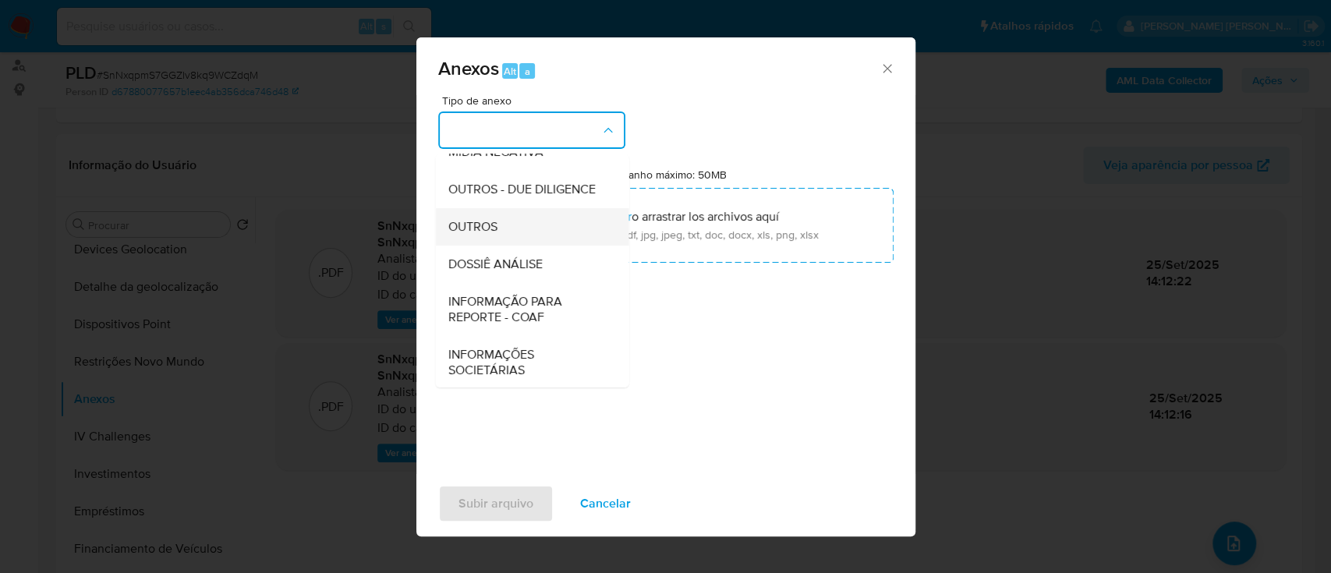
click at [487, 155] on span "OUTROS" at bounding box center [472, 227] width 49 height 16
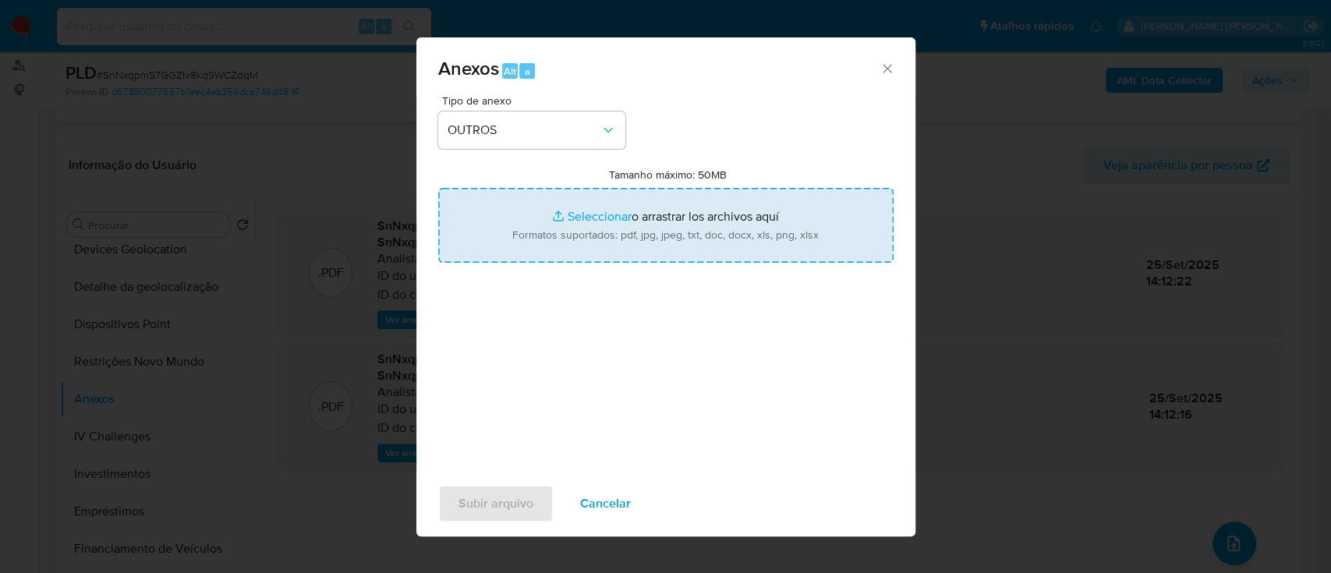
click at [589, 155] on input "Tamanho máximo: 50MB Seleccionar archivos" at bounding box center [665, 225] width 455 height 75
type input "C:\fakepath\Declinio SAR - SnNxqpmS7GGZIv8kq9WCZdqM - CPF 00707947901 - ELIAS P…"
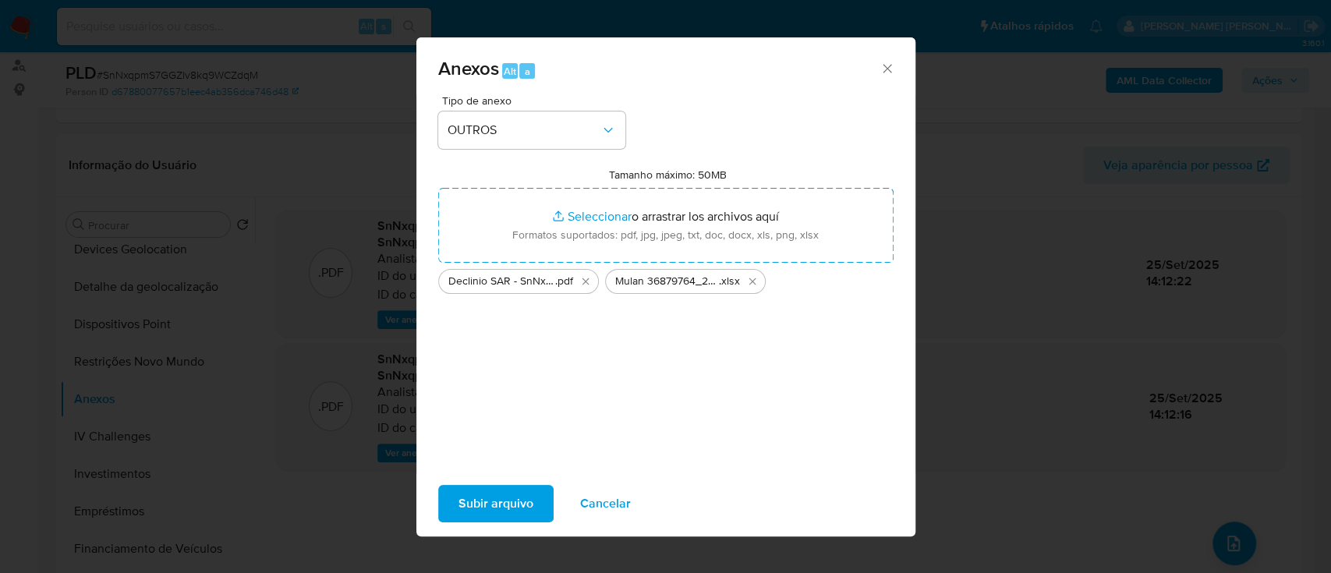
click at [495, 155] on span "Subir arquivo" at bounding box center [496, 504] width 75 height 34
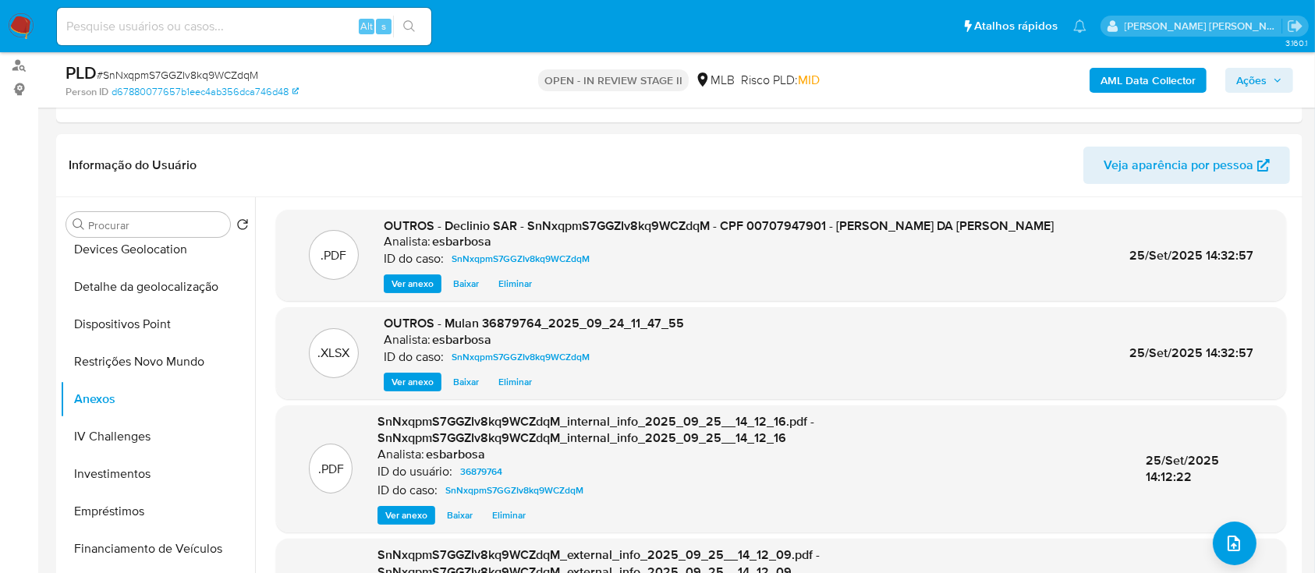
click at [1242, 73] on span "Ações" at bounding box center [1251, 80] width 30 height 25
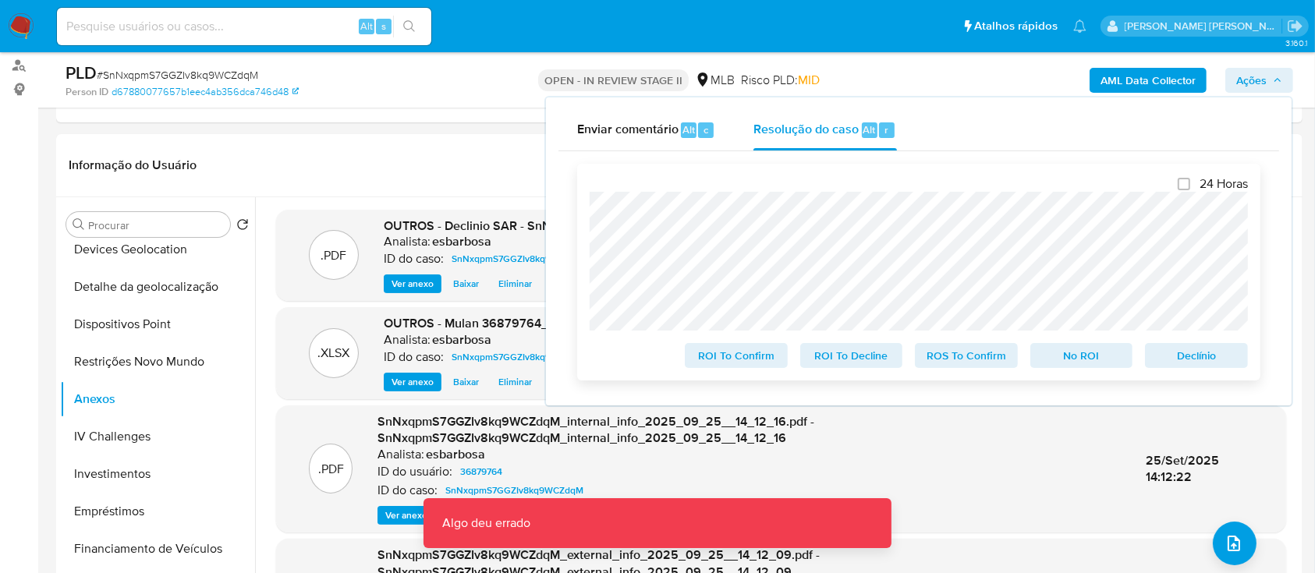
click at [1062, 155] on span "No ROI" at bounding box center [1081, 356] width 81 height 22
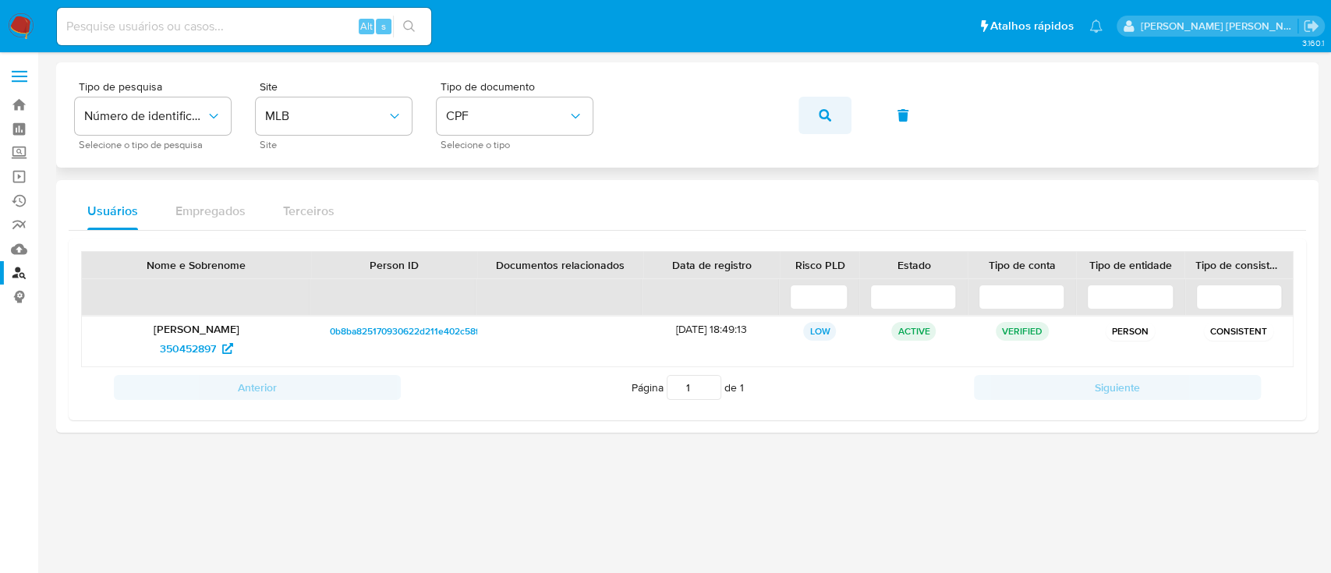
click at [836, 115] on button "button" at bounding box center [825, 115] width 53 height 37
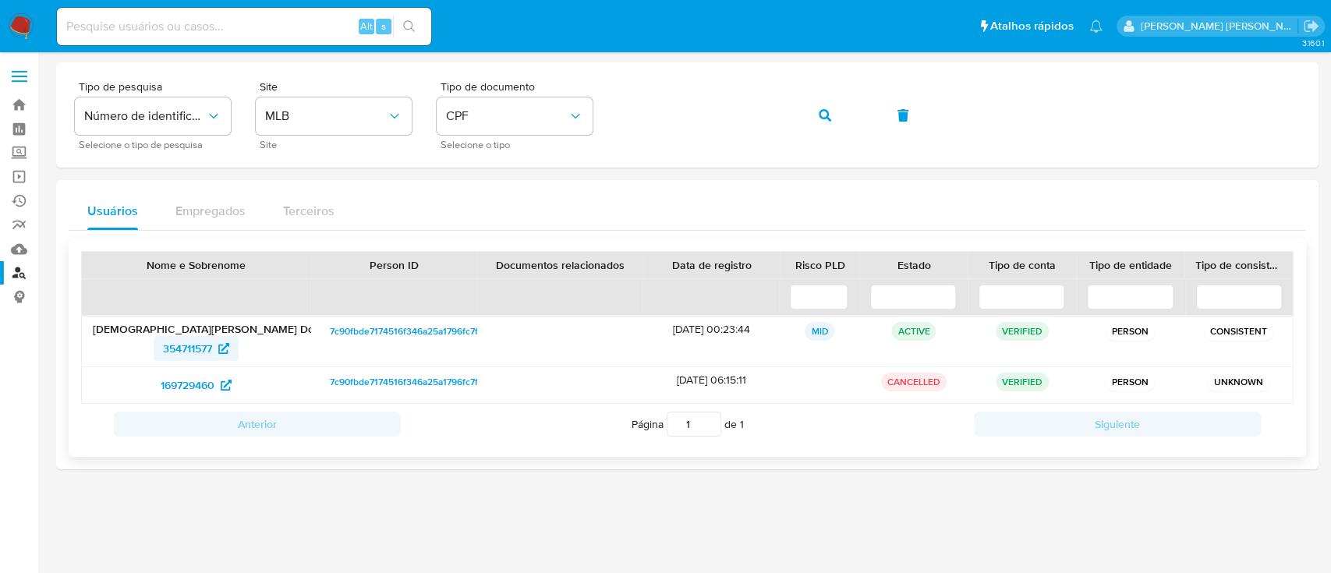
click at [197, 346] on span "354711577" at bounding box center [187, 348] width 49 height 25
click at [822, 115] on icon "button" at bounding box center [825, 115] width 12 height 12
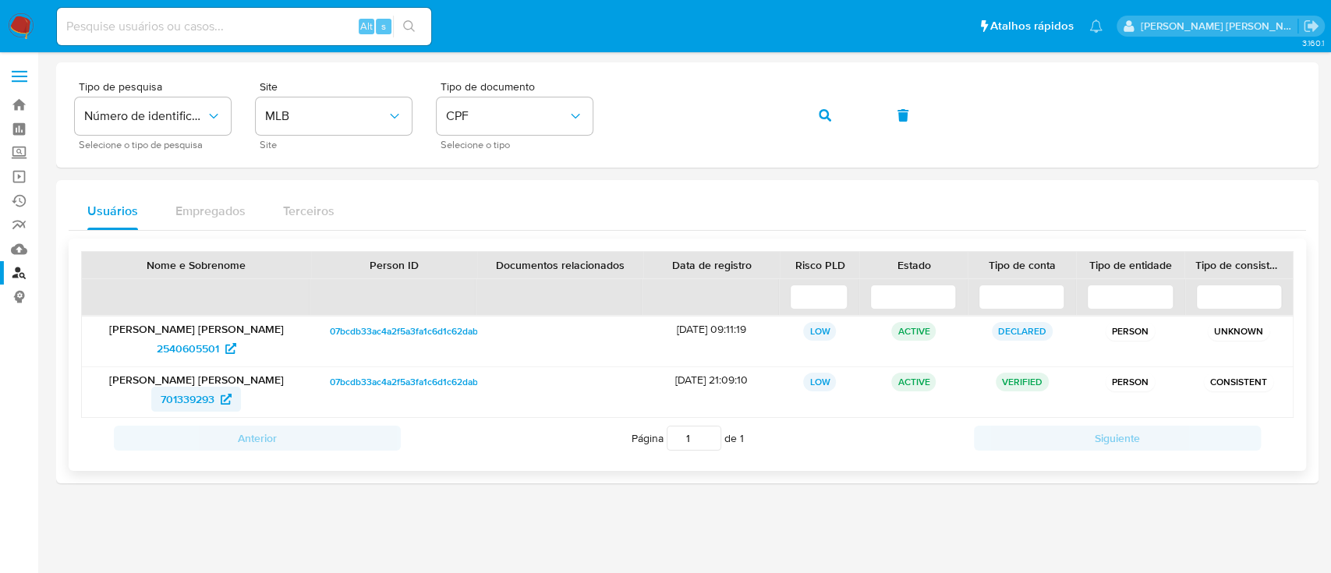
click at [181, 395] on span "701339293" at bounding box center [188, 399] width 54 height 25
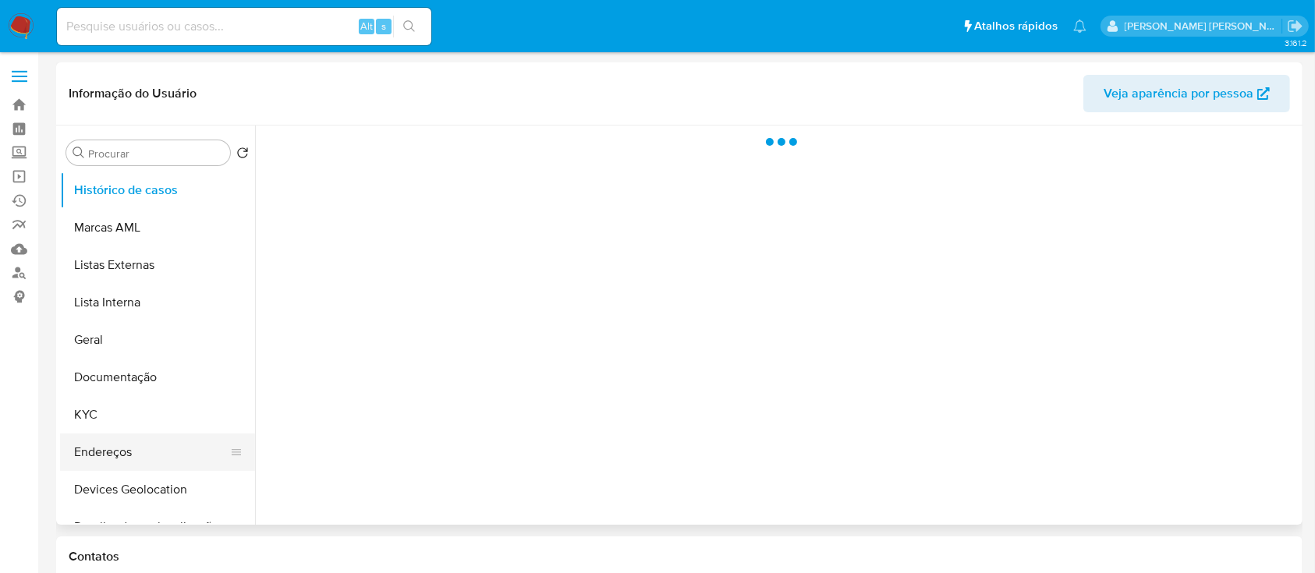
click at [119, 448] on button "Endereços" at bounding box center [151, 452] width 182 height 37
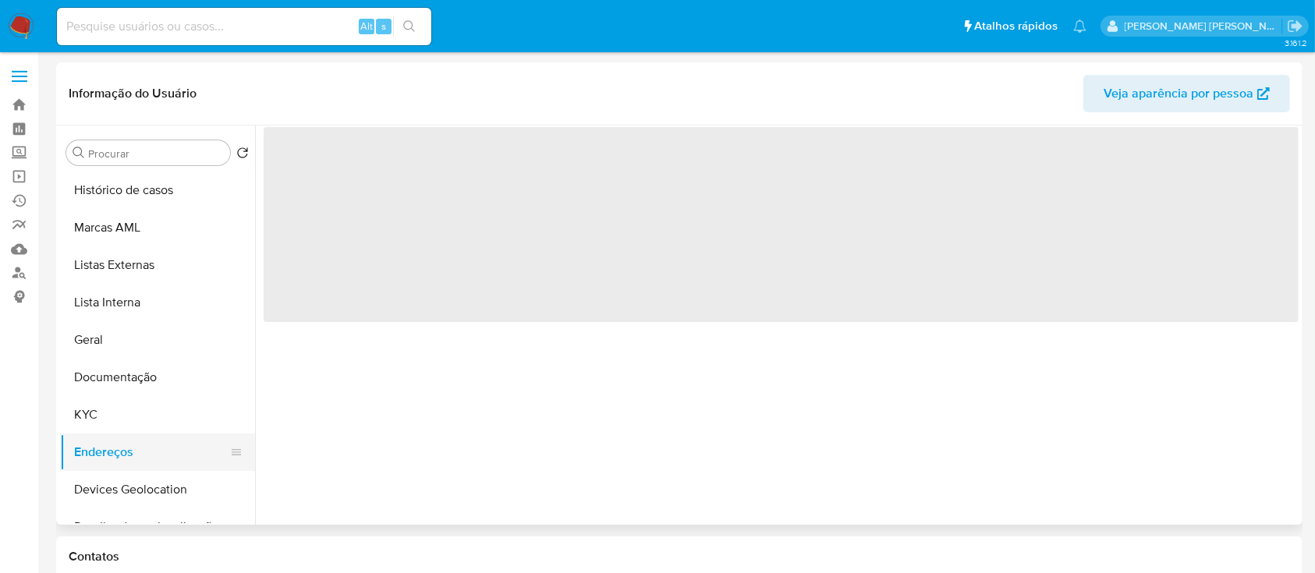
select select "10"
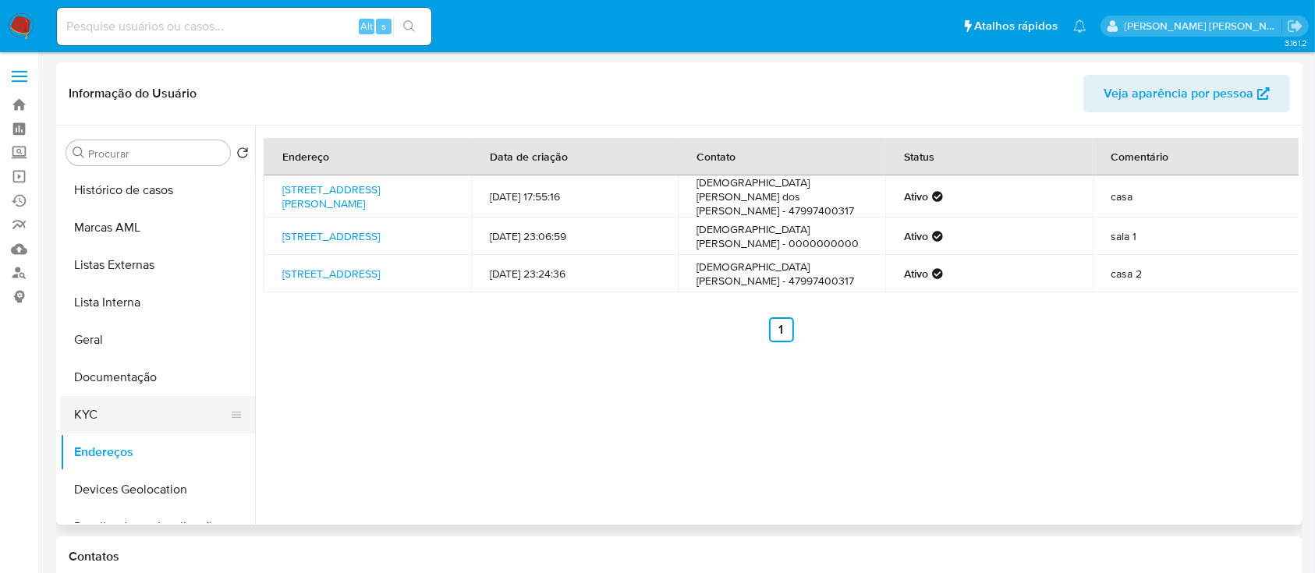
click at [90, 423] on button "KYC" at bounding box center [151, 414] width 182 height 37
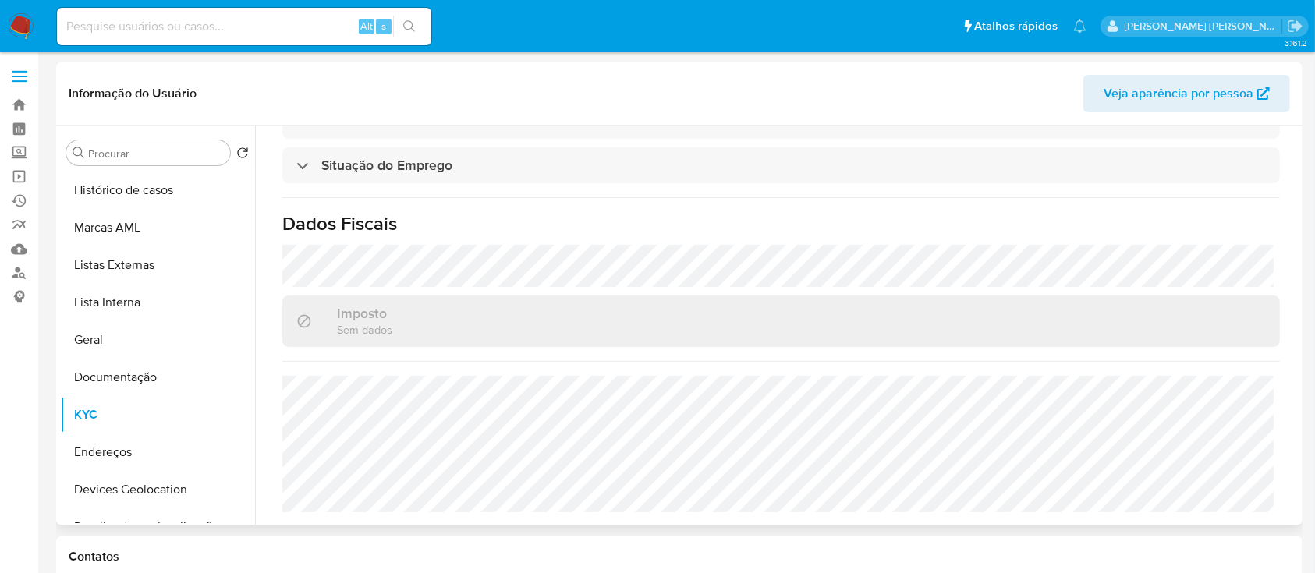
scroll to position [679, 0]
click at [287, 28] on input at bounding box center [244, 26] width 374 height 20
paste input "114767120"
type input "114767120"
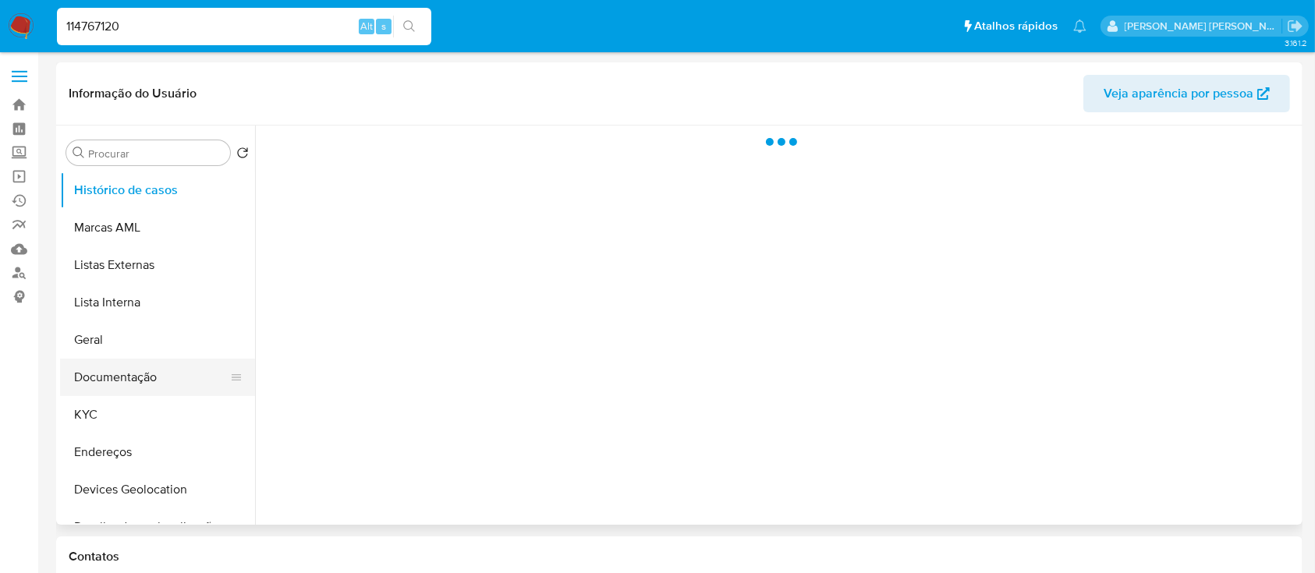
click at [106, 370] on button "Documentação" at bounding box center [151, 377] width 182 height 37
select select "10"
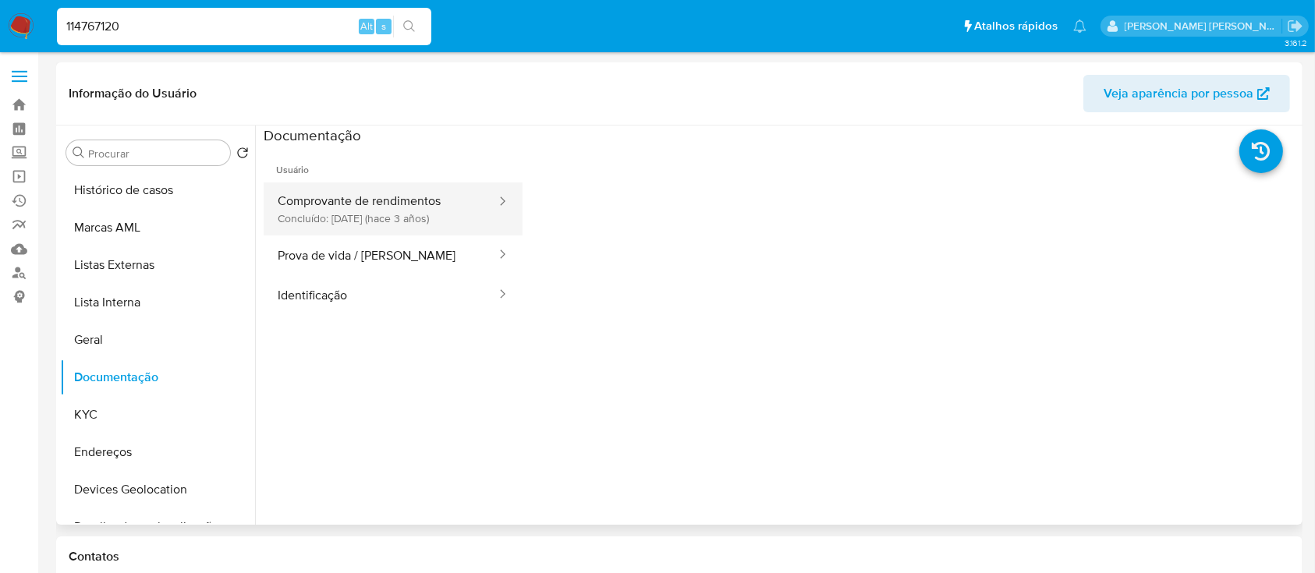
click at [414, 215] on button "Comprovante de rendimentos Concluído: 27/04/2022 (hace 3 años)" at bounding box center [381, 208] width 234 height 53
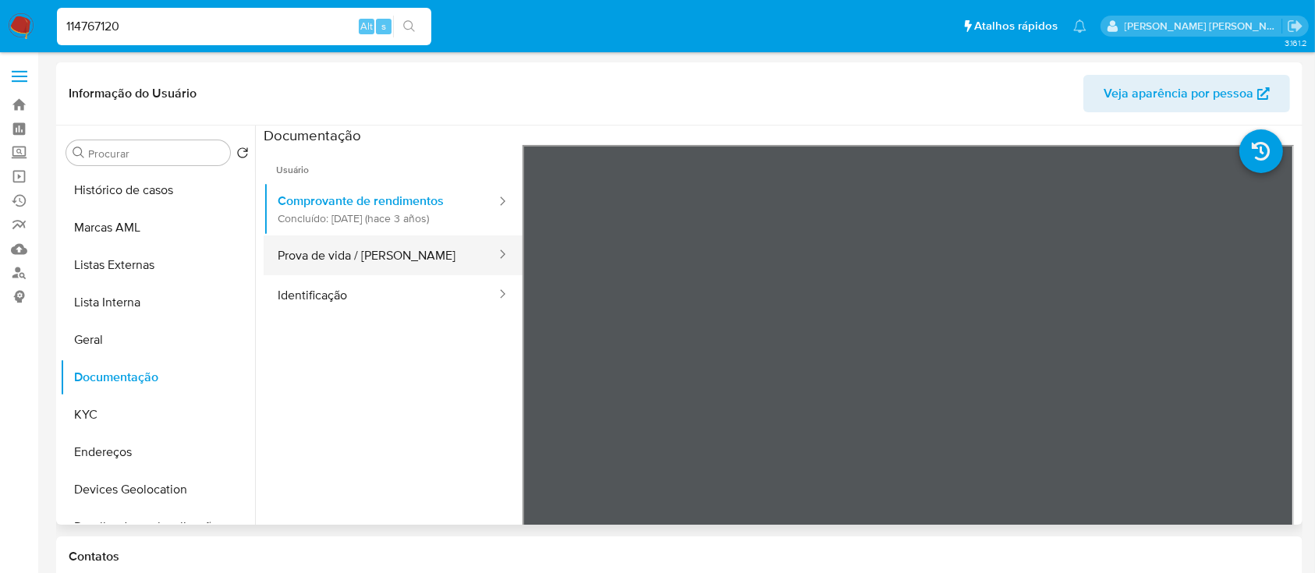
drag, startPoint x: 321, startPoint y: 303, endPoint x: 445, endPoint y: 250, distance: 134.9
click at [327, 303] on button "Identificação" at bounding box center [381, 295] width 234 height 40
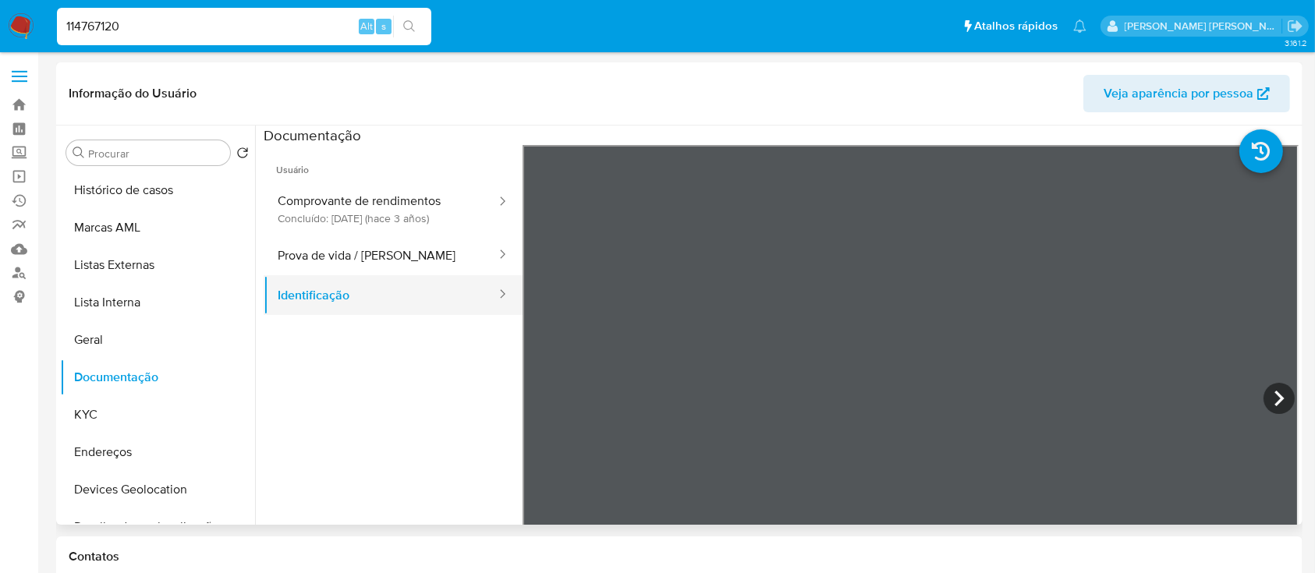
click at [366, 308] on button "Identificação" at bounding box center [381, 295] width 234 height 40
click at [411, 251] on button "Prova de vida / [PERSON_NAME]" at bounding box center [381, 256] width 234 height 40
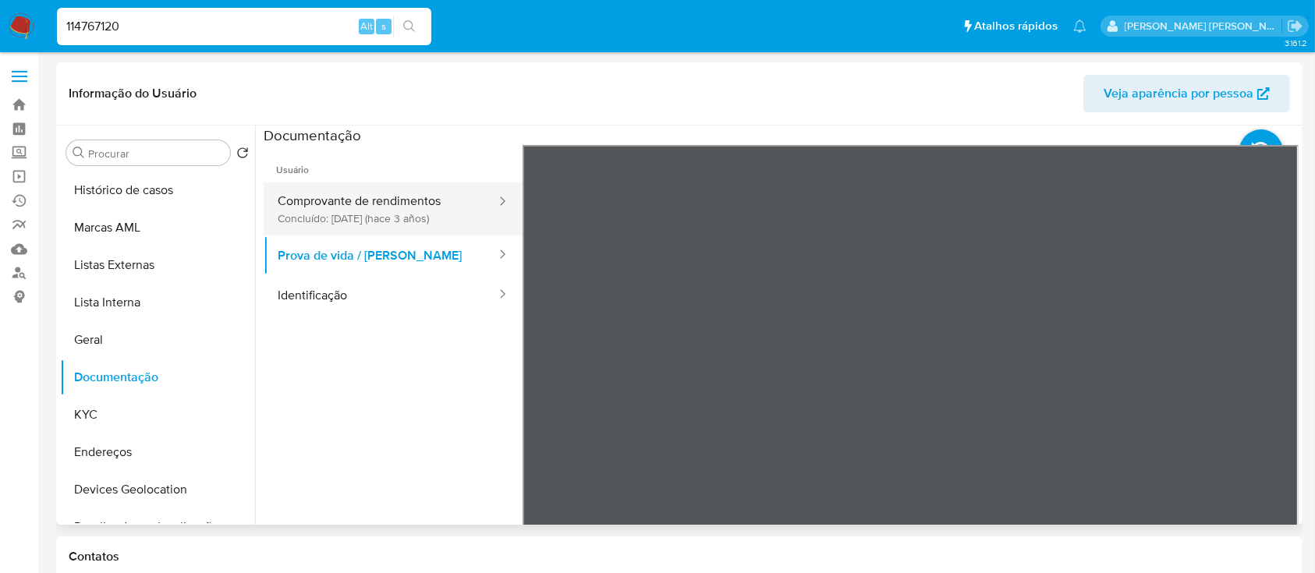
click at [329, 197] on button "Comprovante de rendimentos Concluído: 27/04/2022 (hace 3 años)" at bounding box center [381, 208] width 234 height 53
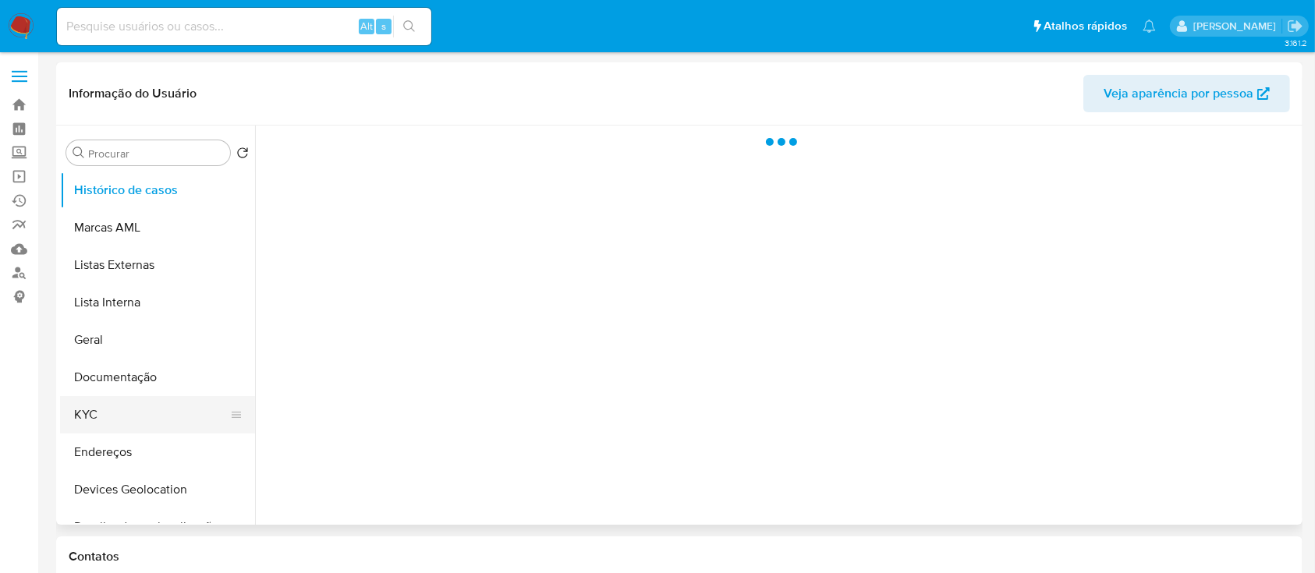
select select "10"
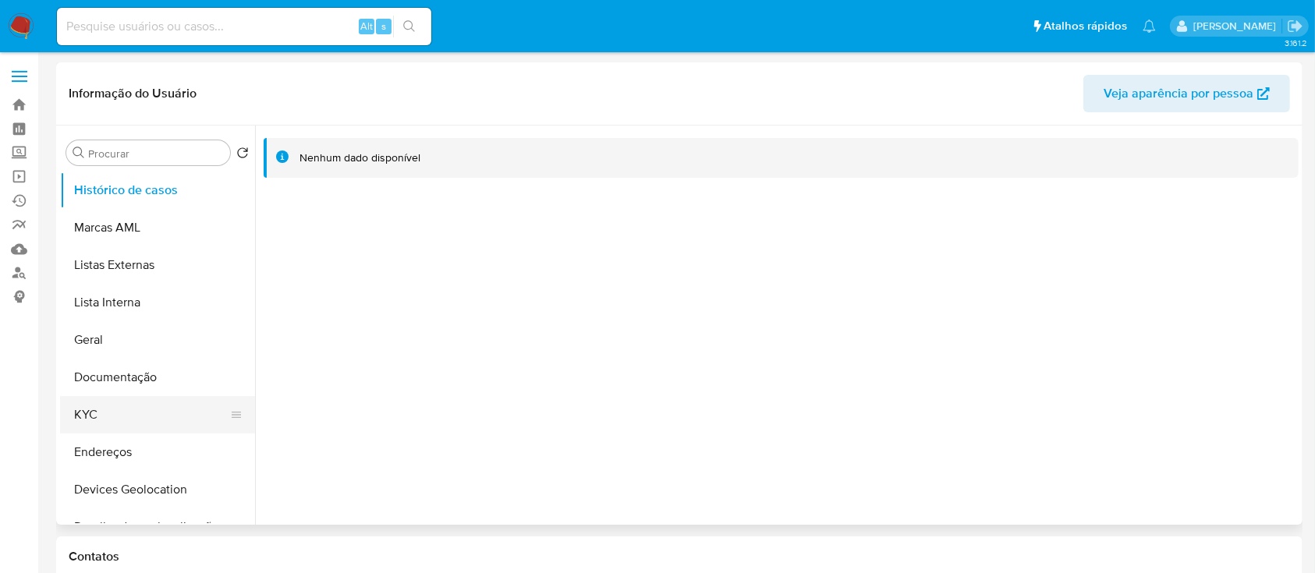
click at [109, 415] on button "KYC" at bounding box center [151, 414] width 182 height 37
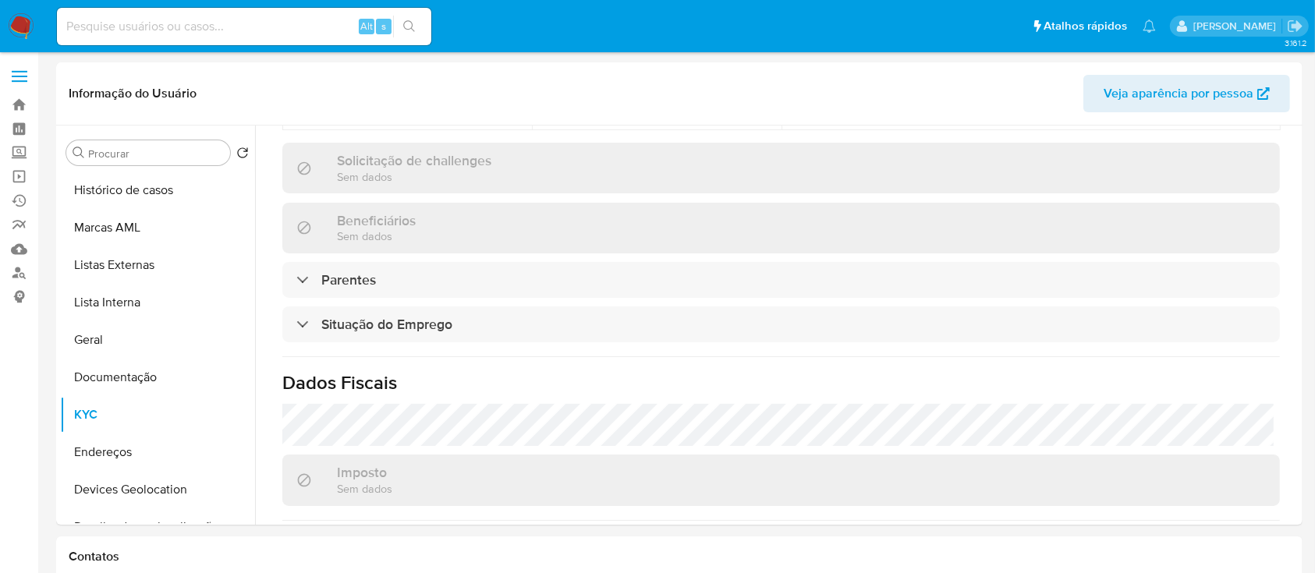
scroll to position [679, 0]
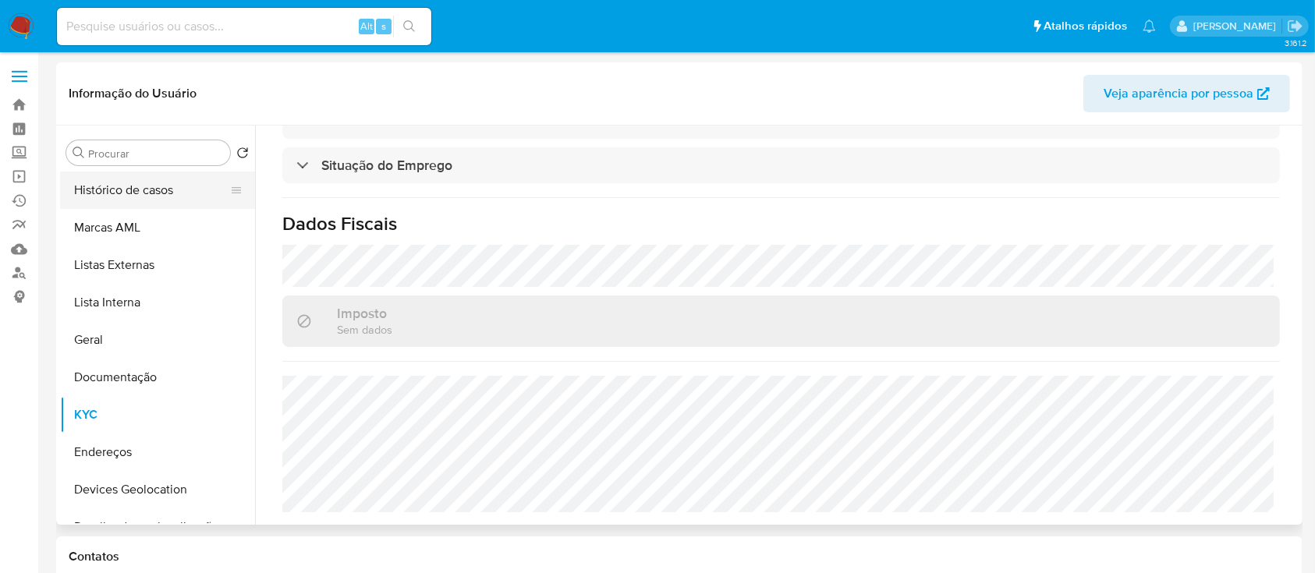
click at [149, 193] on button "Histórico de casos" at bounding box center [151, 190] width 182 height 37
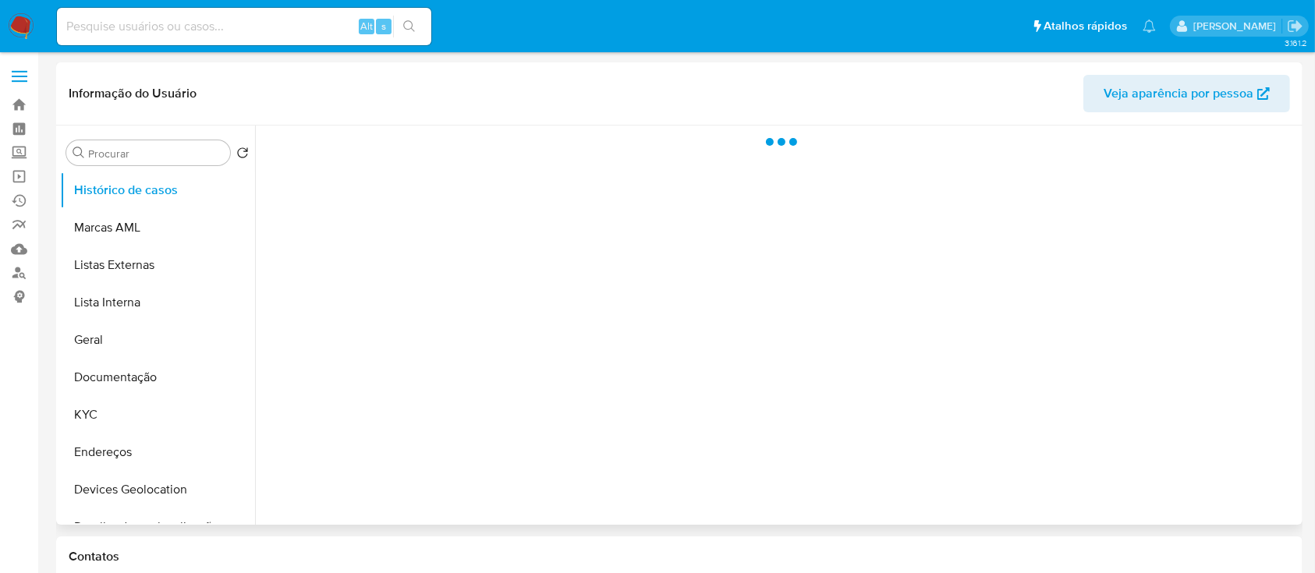
scroll to position [0, 0]
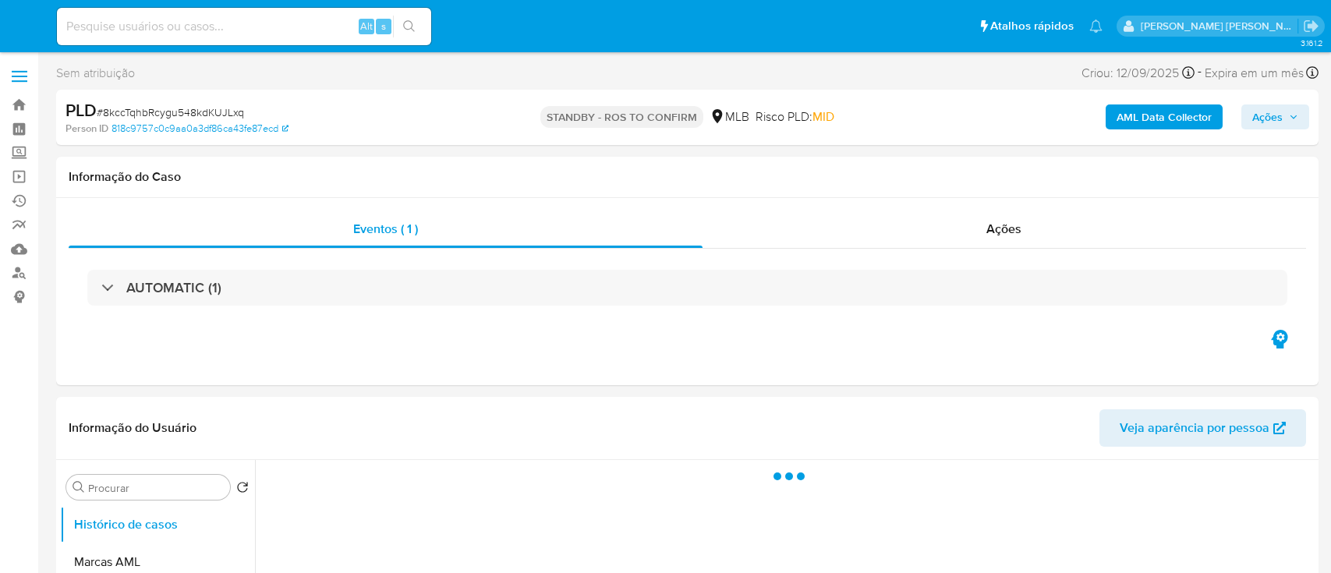
select select "10"
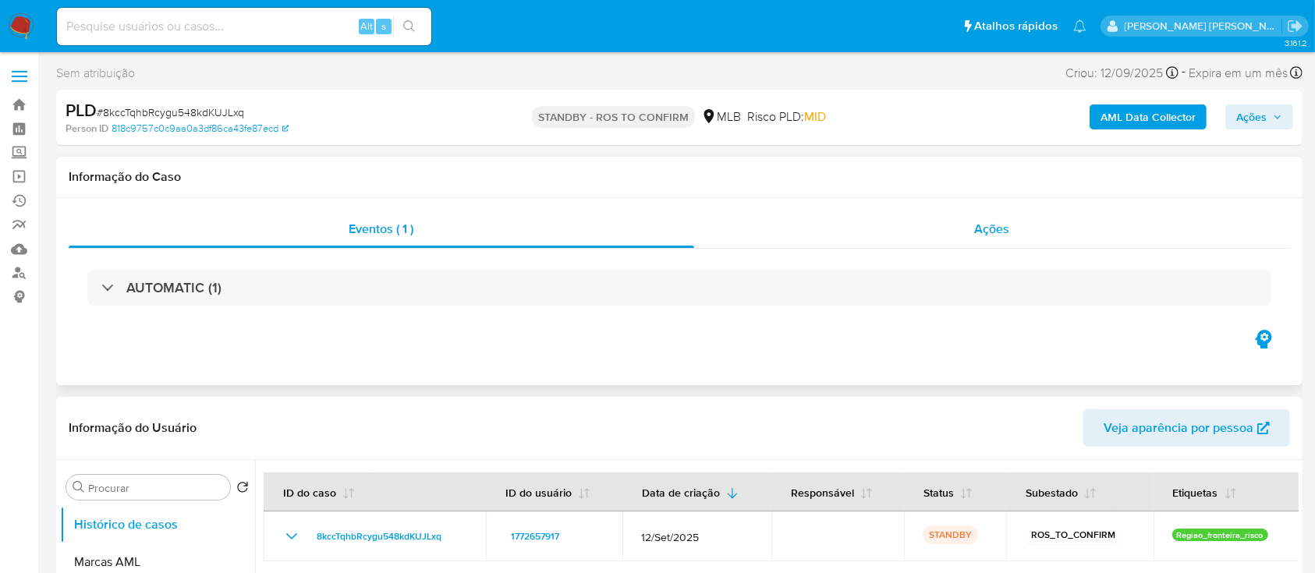
click at [892, 221] on div "Ações" at bounding box center [992, 229] width 596 height 37
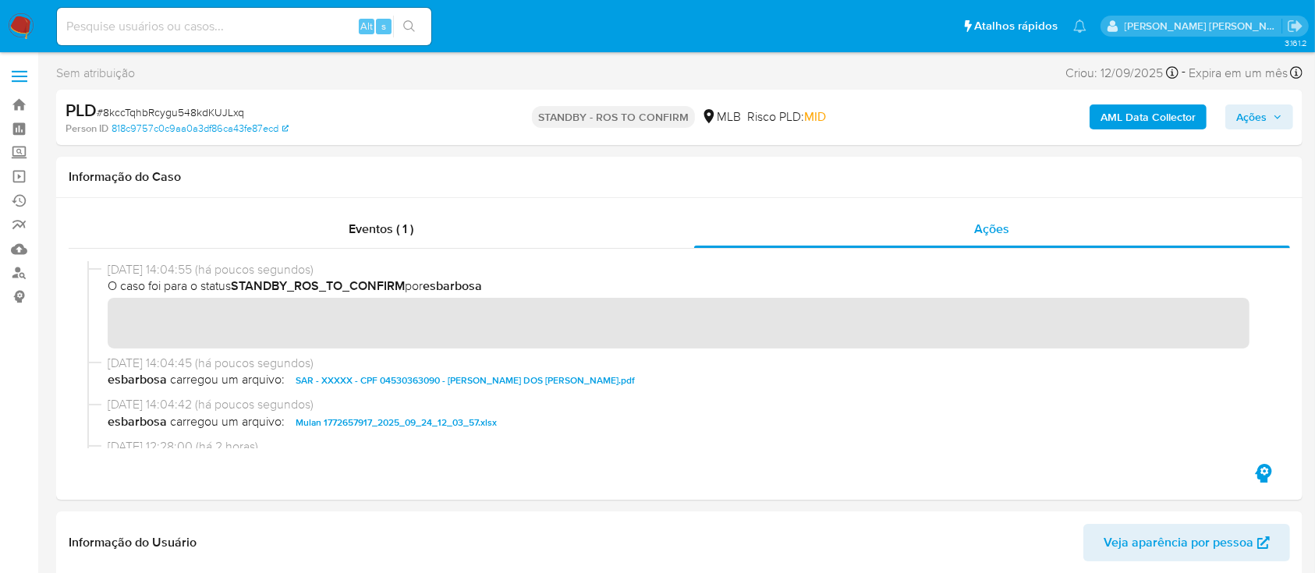
scroll to position [104, 0]
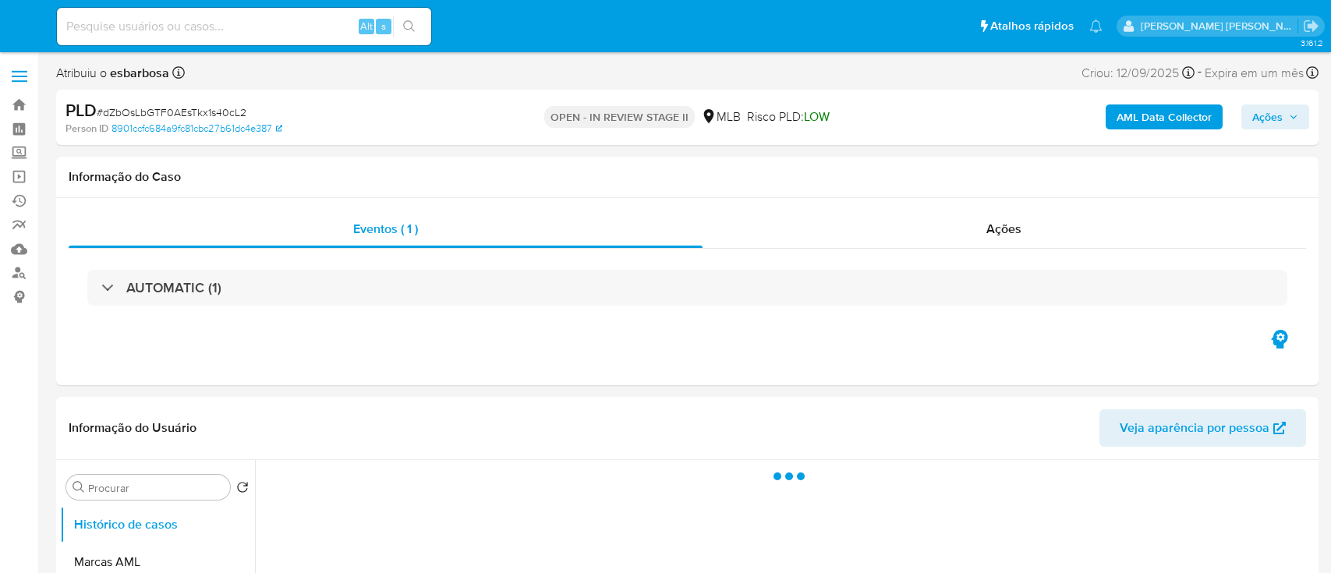
select select "10"
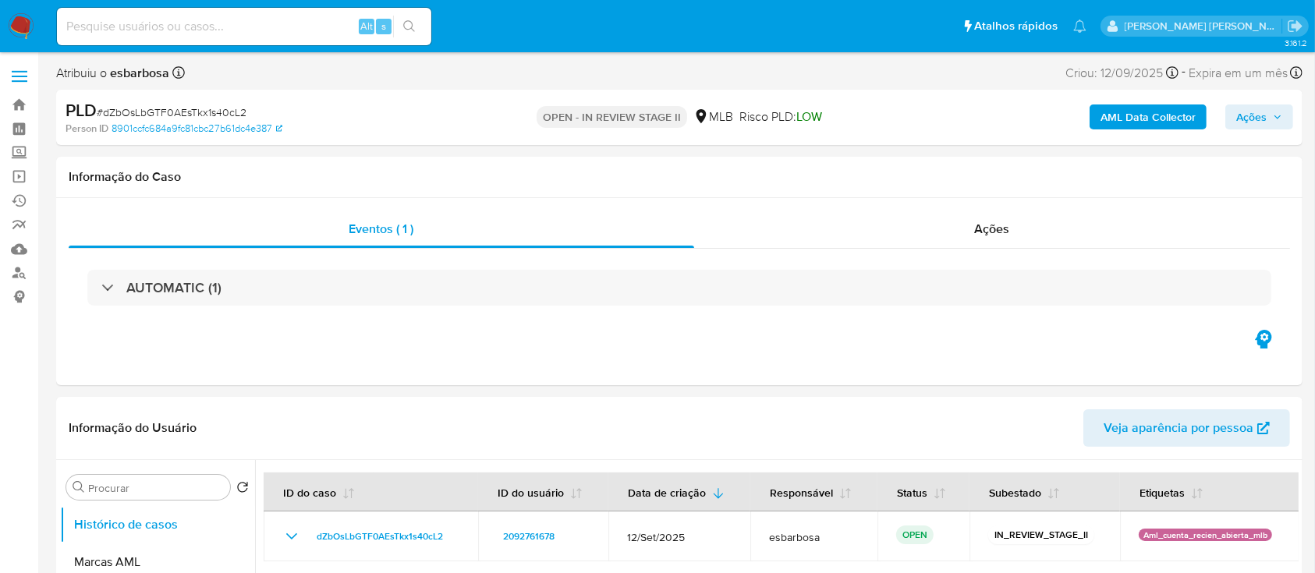
click at [208, 113] on span "# dZbOsLbGTF0AEsTkx1s40cL2" at bounding box center [172, 113] width 150 height 16
copy span "dZbOsLbGTF0AEsTkx1s40cL2"
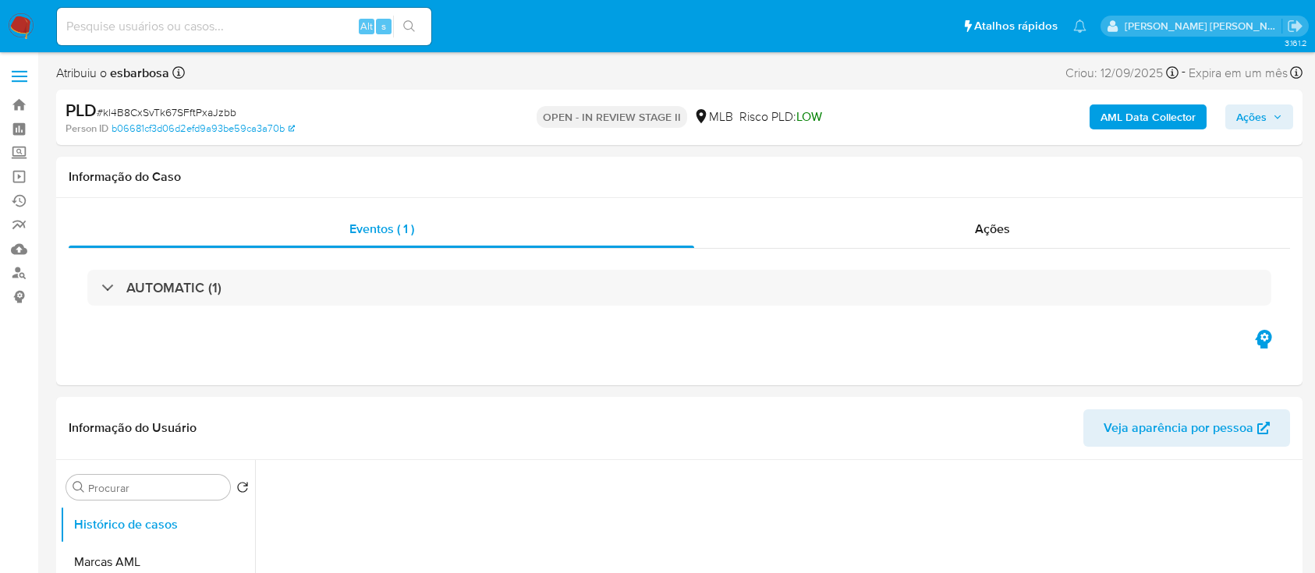
select select "10"
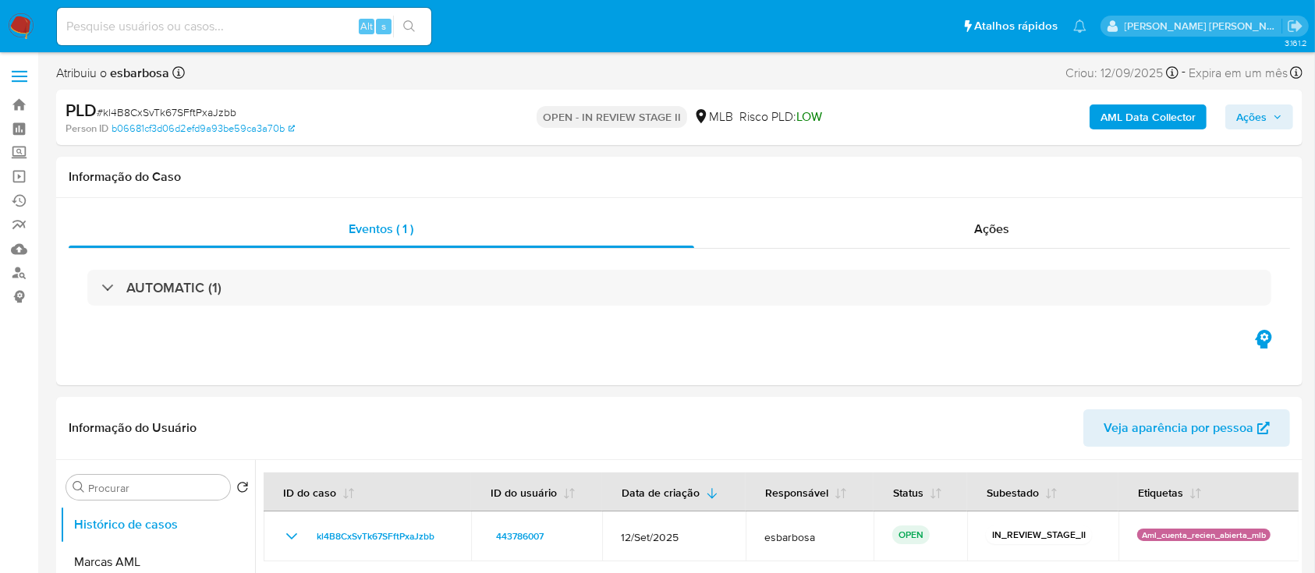
click at [173, 106] on span "# kl4B8CxSvTk67SFftPxaJzbb" at bounding box center [167, 113] width 140 height 16
copy span "kl4B8CxSvTk67SFftPxaJzbb"
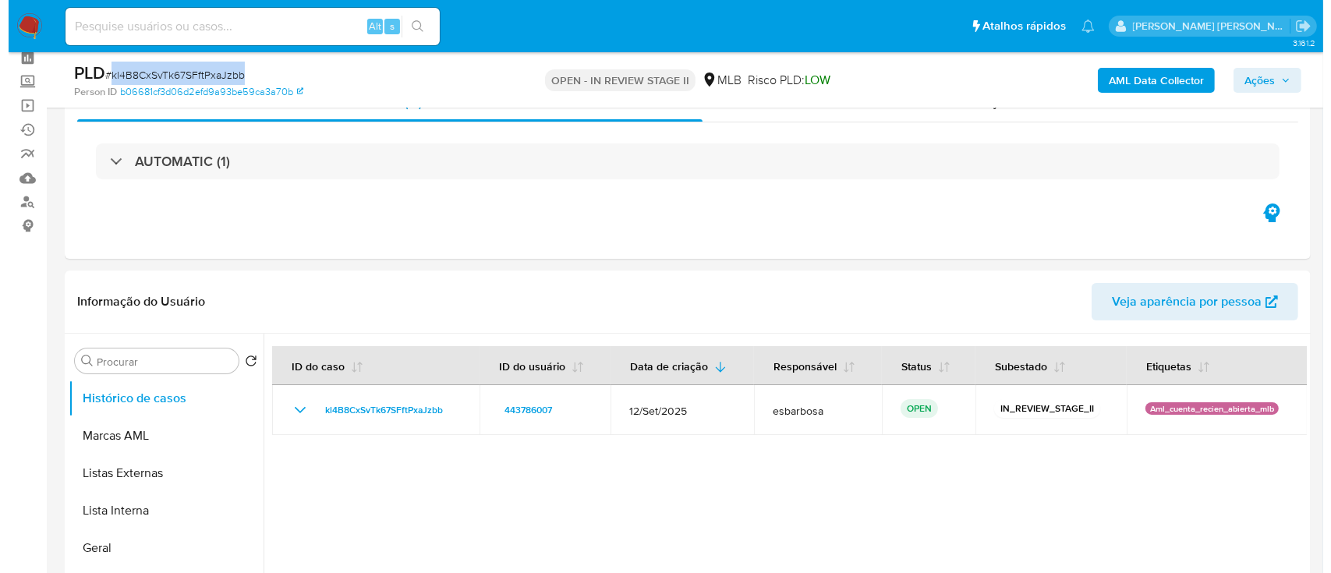
scroll to position [104, 0]
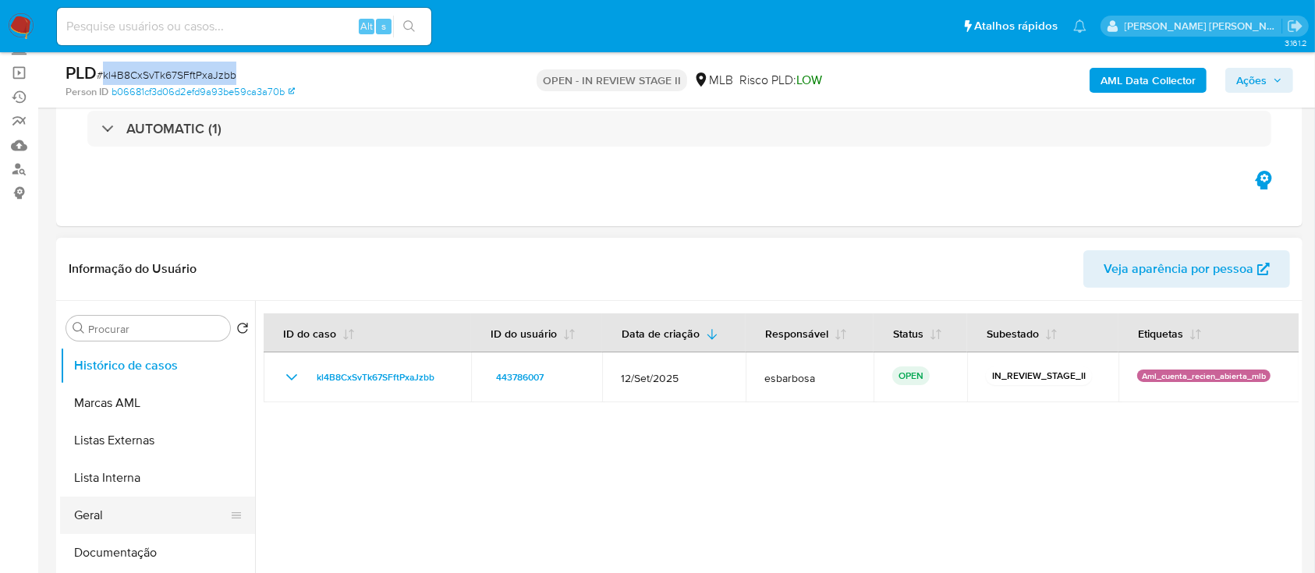
click at [99, 514] on button "Geral" at bounding box center [151, 515] width 182 height 37
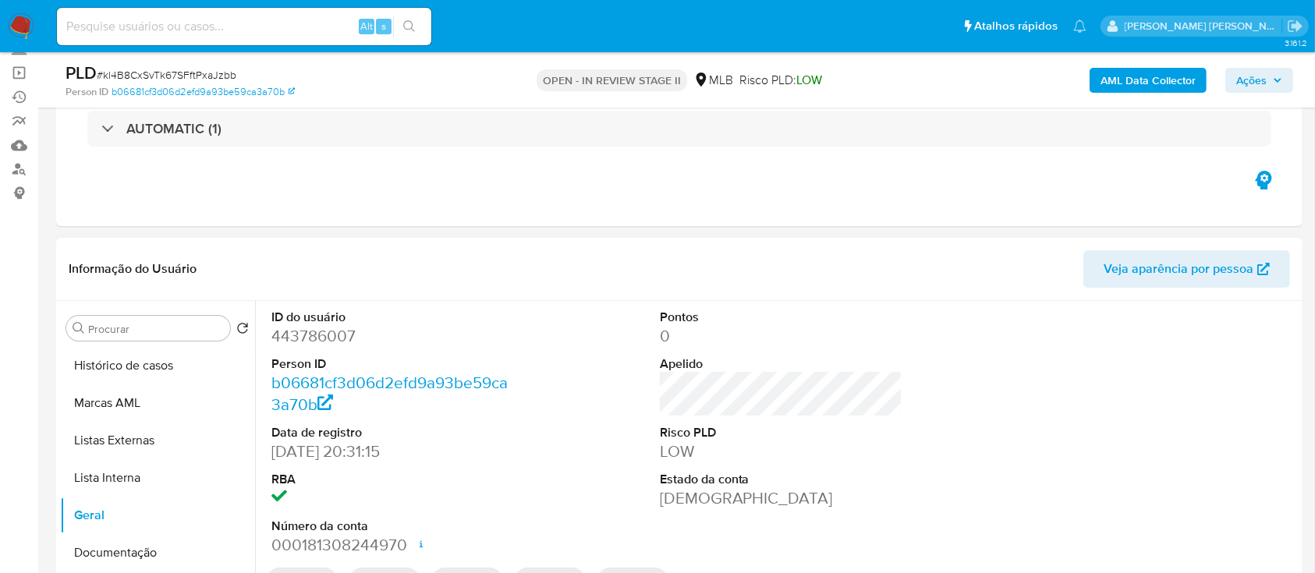
click at [345, 335] on dd "443786007" at bounding box center [392, 336] width 243 height 22
copy dd "443786007"
click at [1114, 72] on b "AML Data Collector" at bounding box center [1147, 80] width 95 height 25
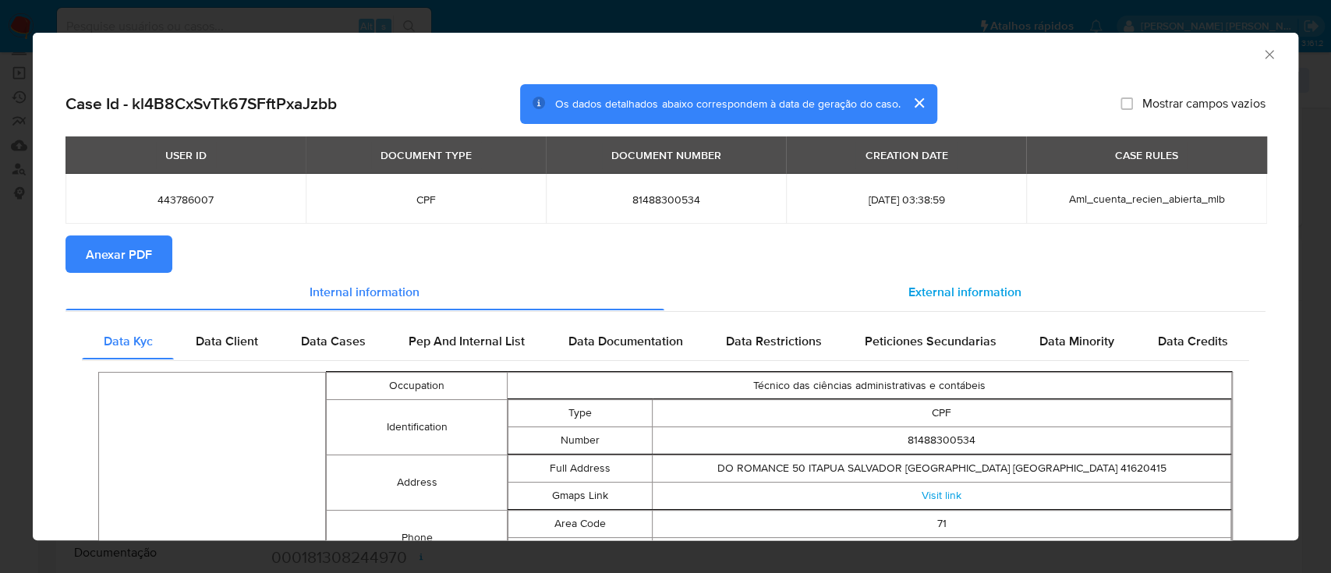
click at [909, 294] on span "External information" at bounding box center [965, 291] width 113 height 18
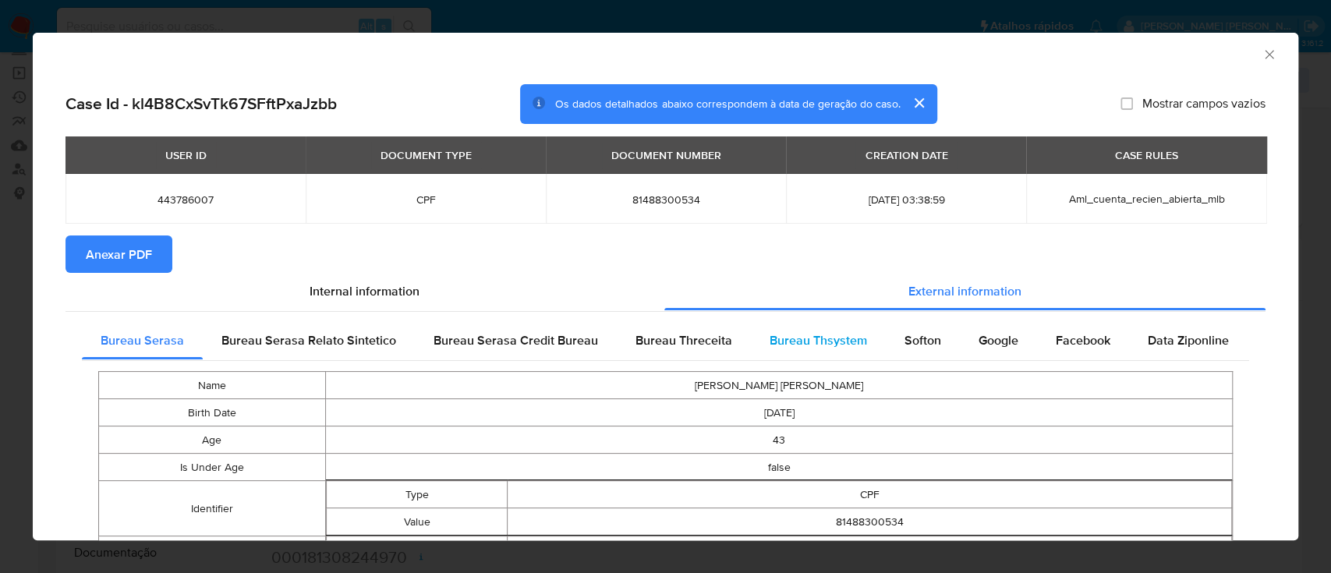
click at [800, 349] on span "Bureau Thsystem" at bounding box center [818, 340] width 97 height 18
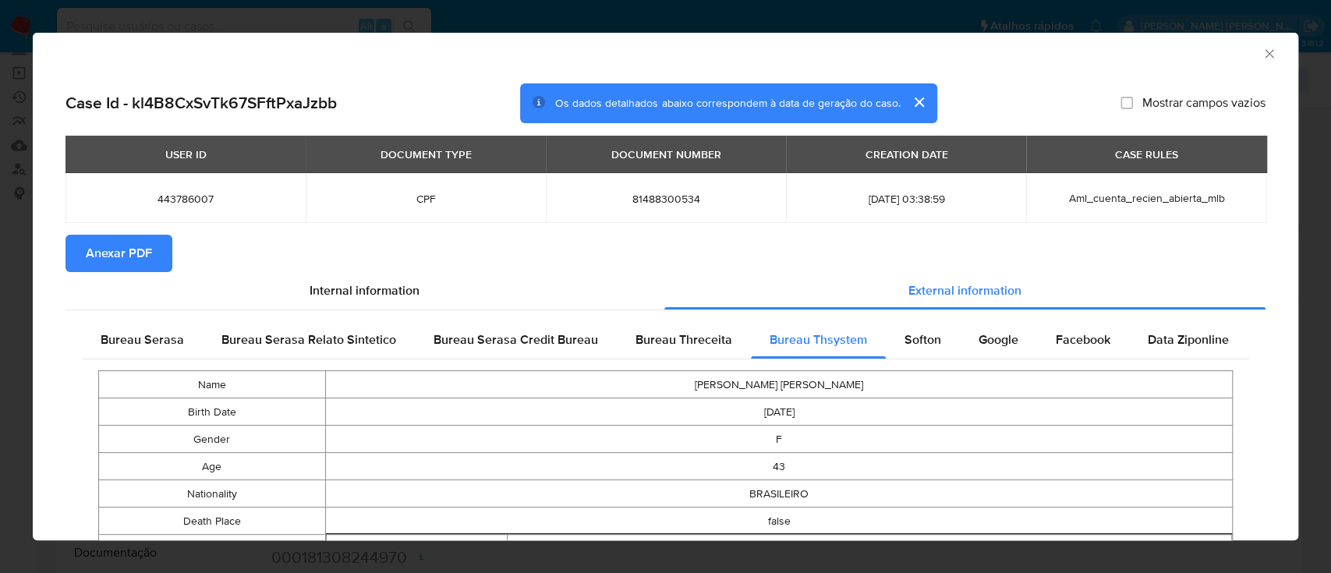
scroll to position [0, 0]
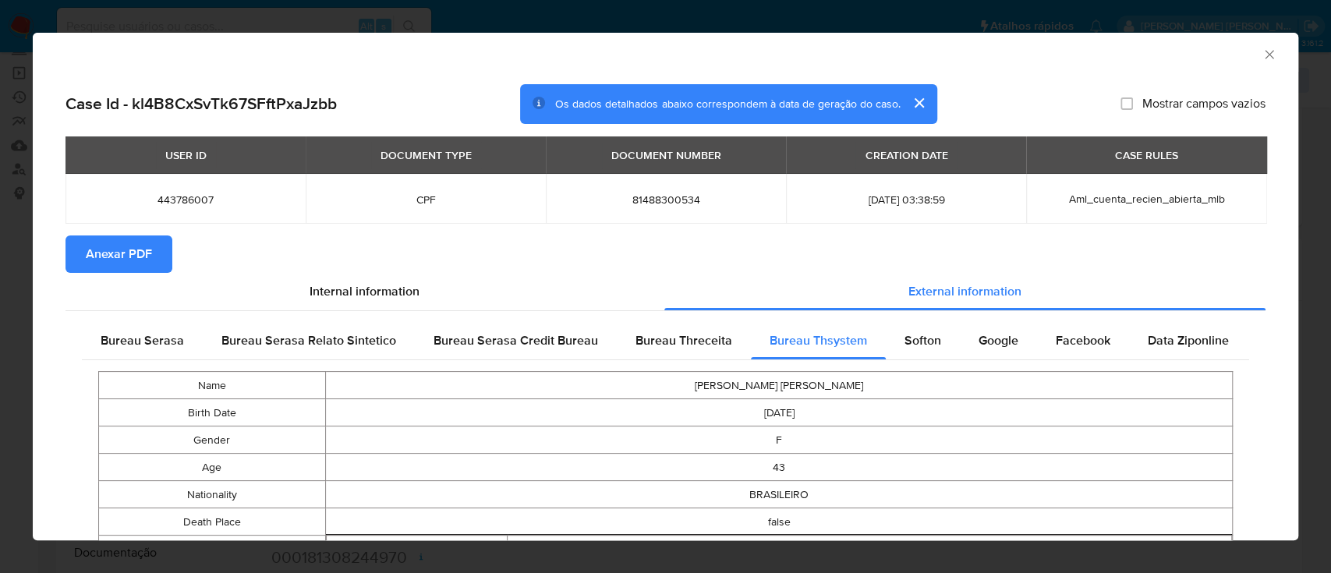
click at [112, 253] on span "Anexar PDF" at bounding box center [119, 254] width 66 height 34
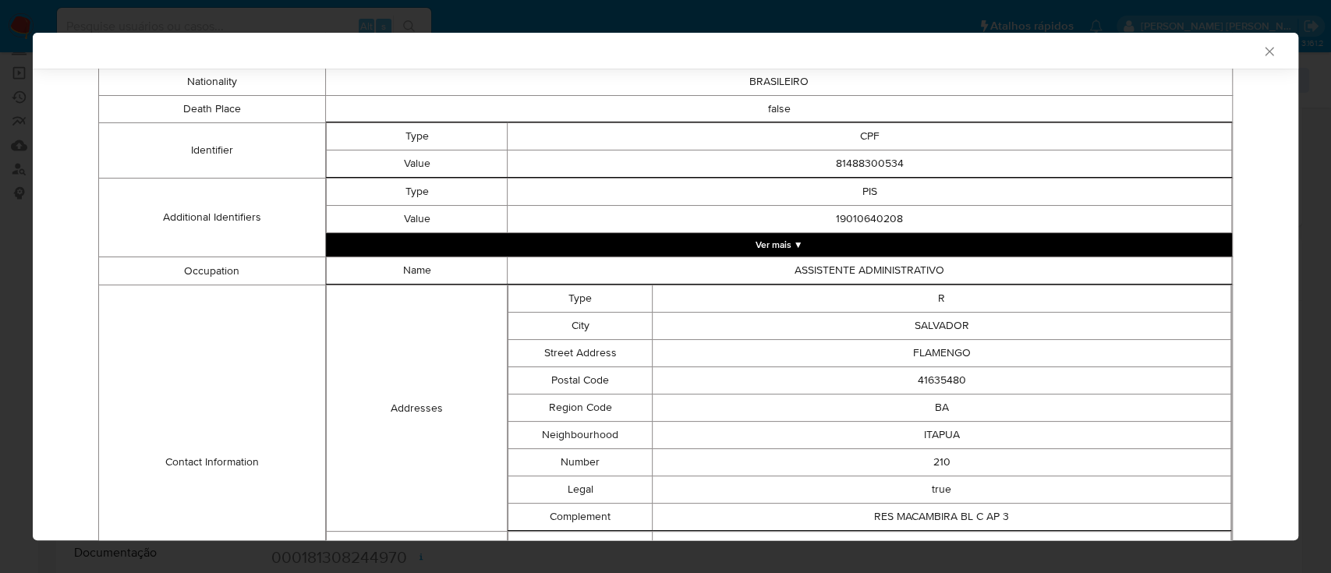
scroll to position [101, 0]
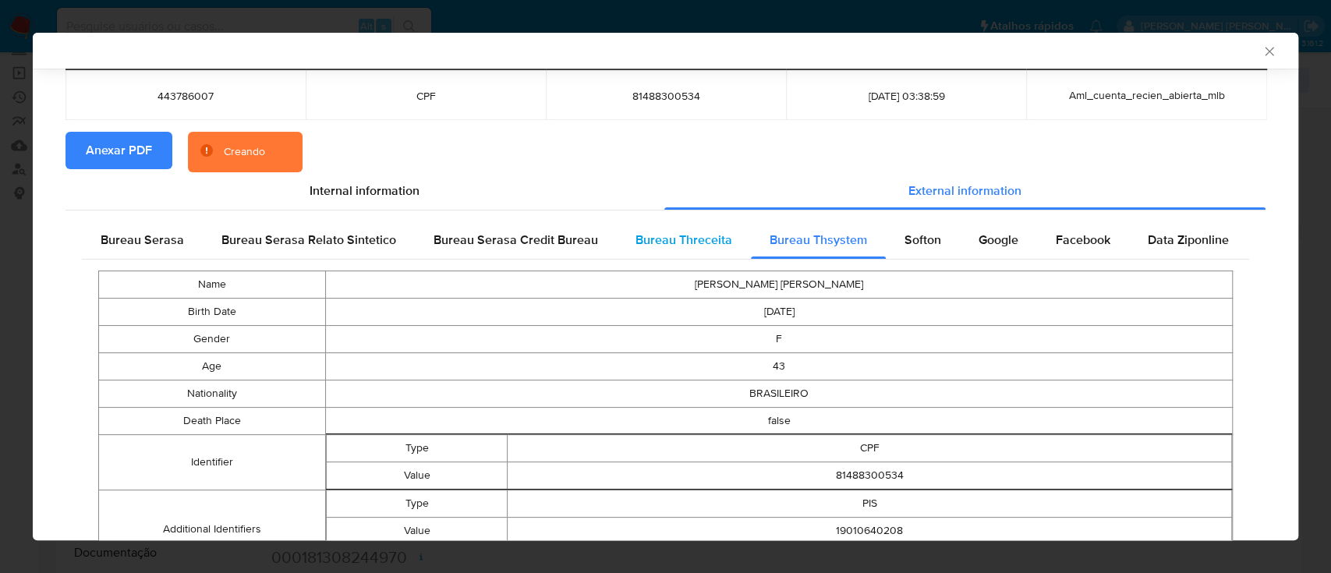
click at [671, 243] on span "Bureau Threceita" at bounding box center [684, 240] width 97 height 18
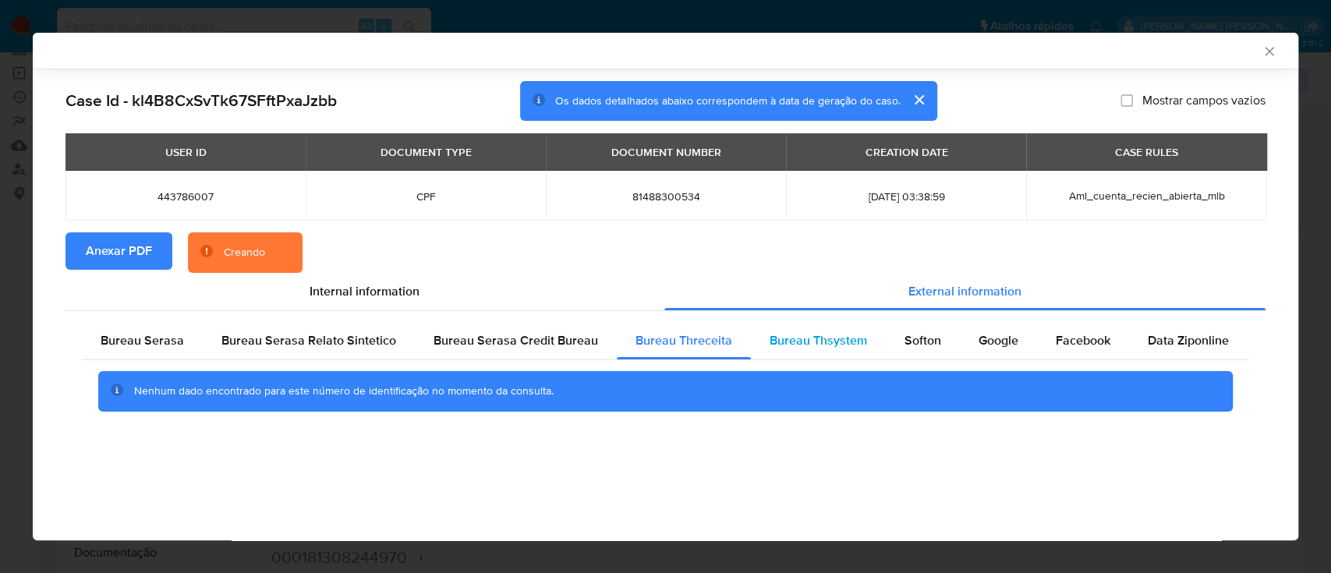
click at [817, 338] on span "Bureau Thsystem" at bounding box center [818, 340] width 97 height 18
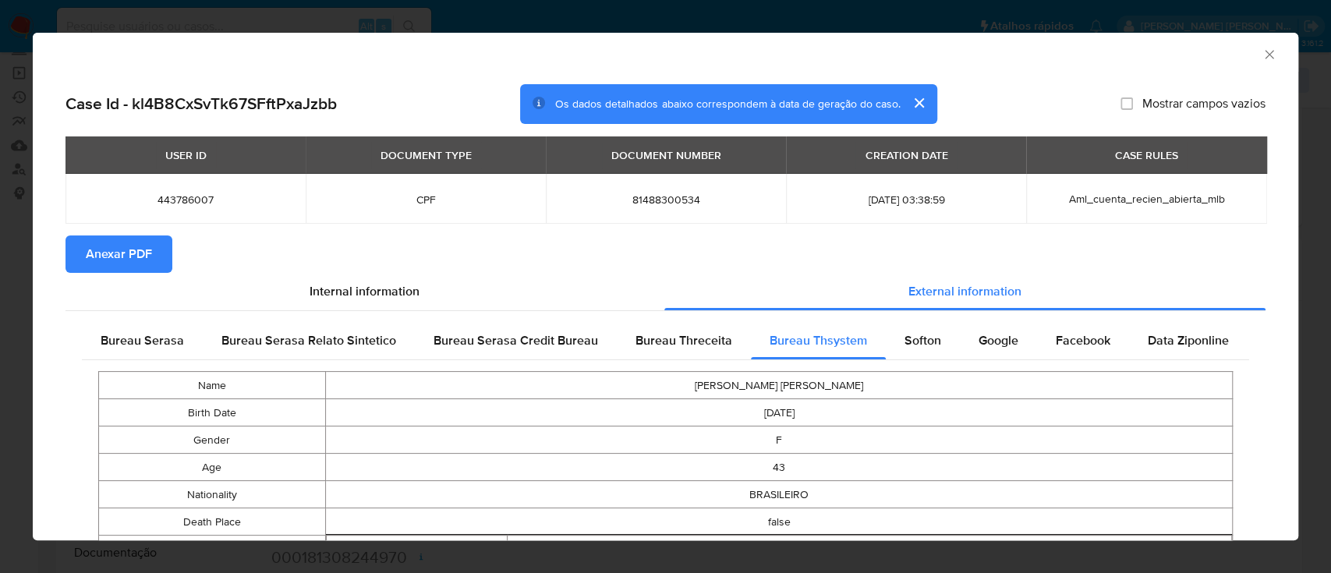
click at [1262, 59] on icon "Fechar a janela" at bounding box center [1270, 55] width 16 height 16
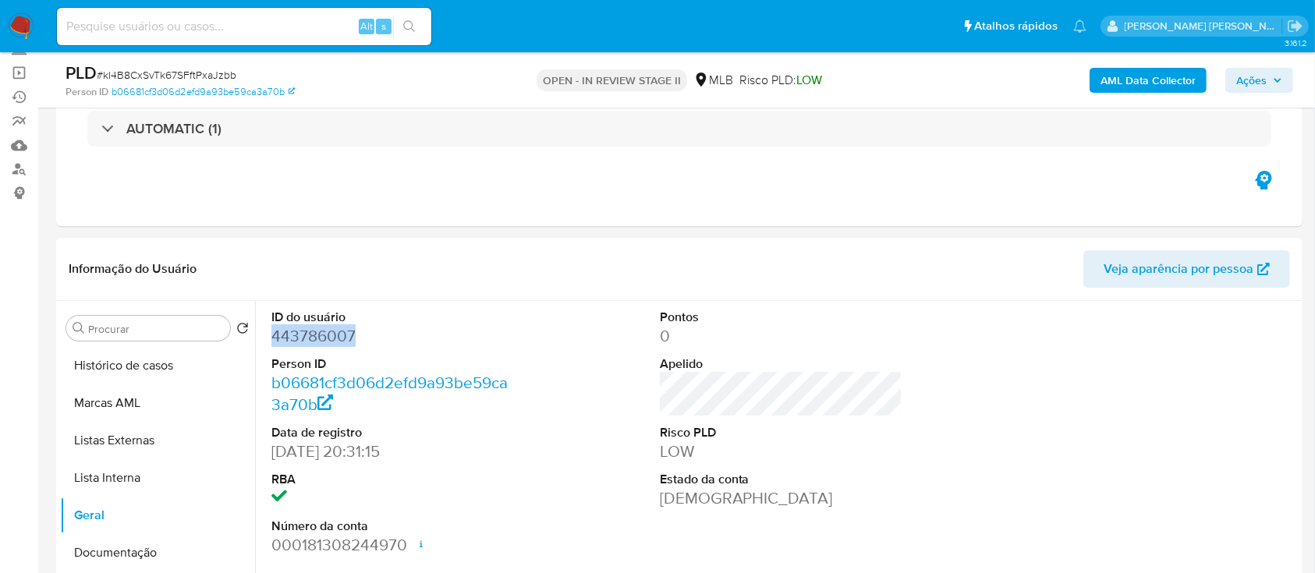
scroll to position [207, 0]
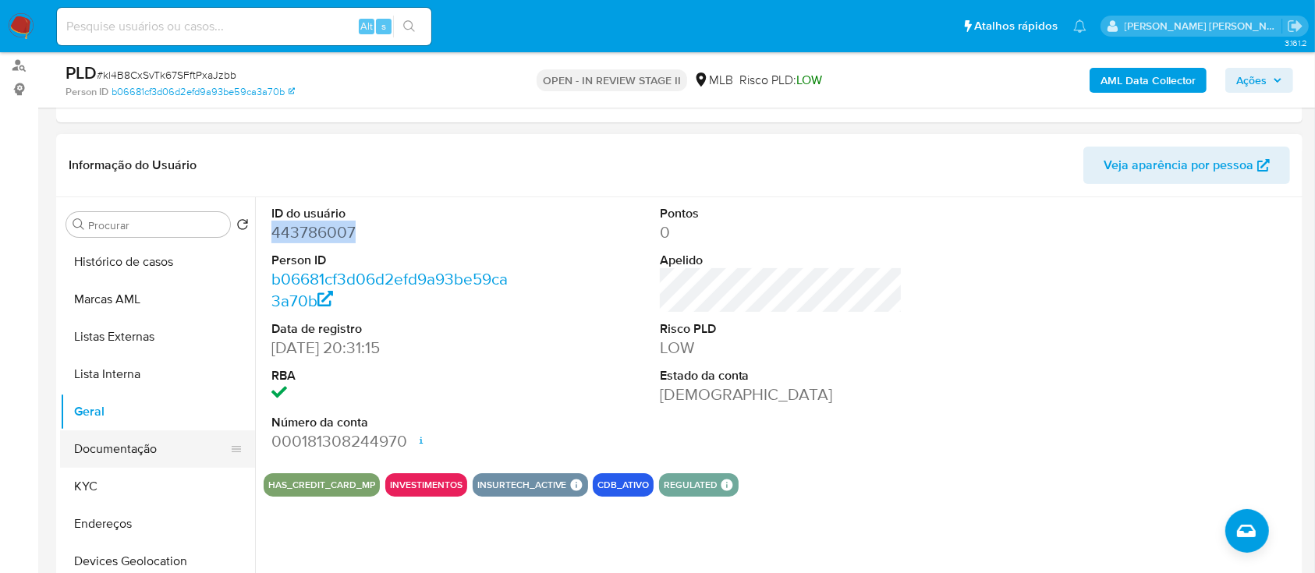
click at [126, 452] on button "Documentação" at bounding box center [151, 448] width 182 height 37
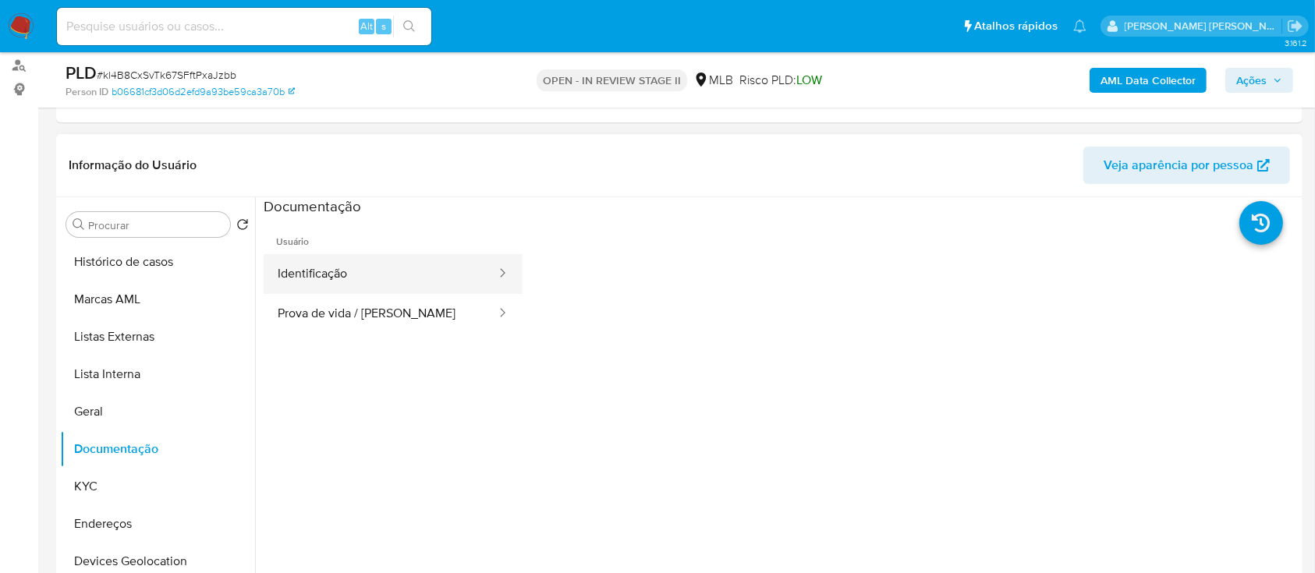
drag, startPoint x: 327, startPoint y: 267, endPoint x: 339, endPoint y: 268, distance: 12.6
click at [328, 267] on button "Identificação" at bounding box center [381, 274] width 234 height 40
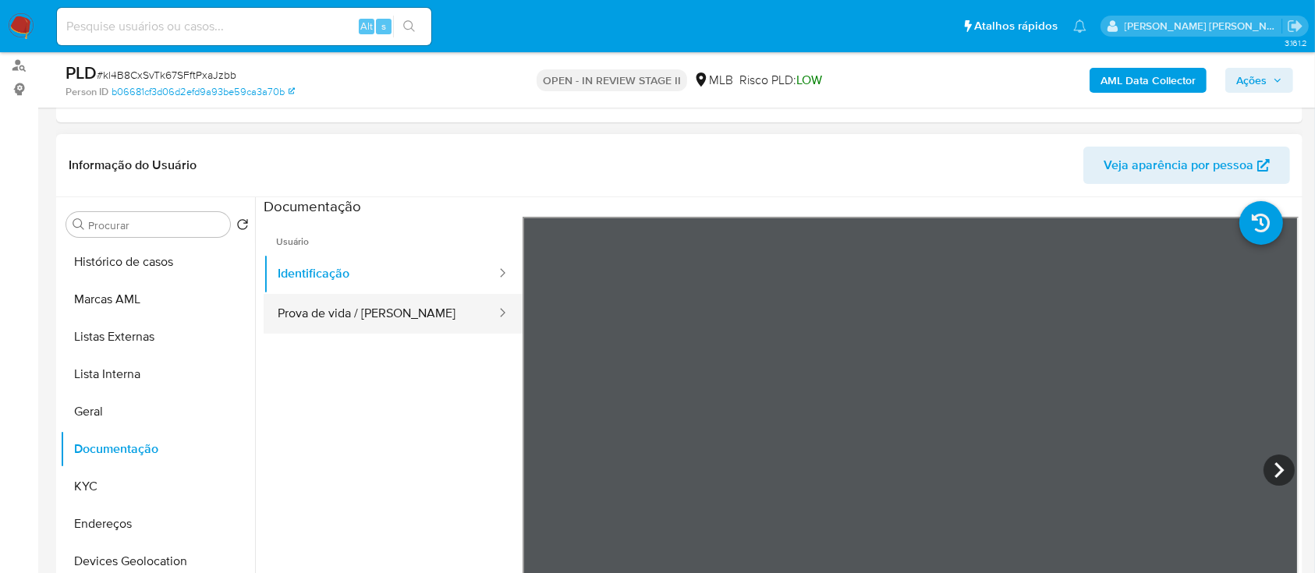
click at [392, 306] on button "Prova de vida / Selfie" at bounding box center [381, 314] width 234 height 40
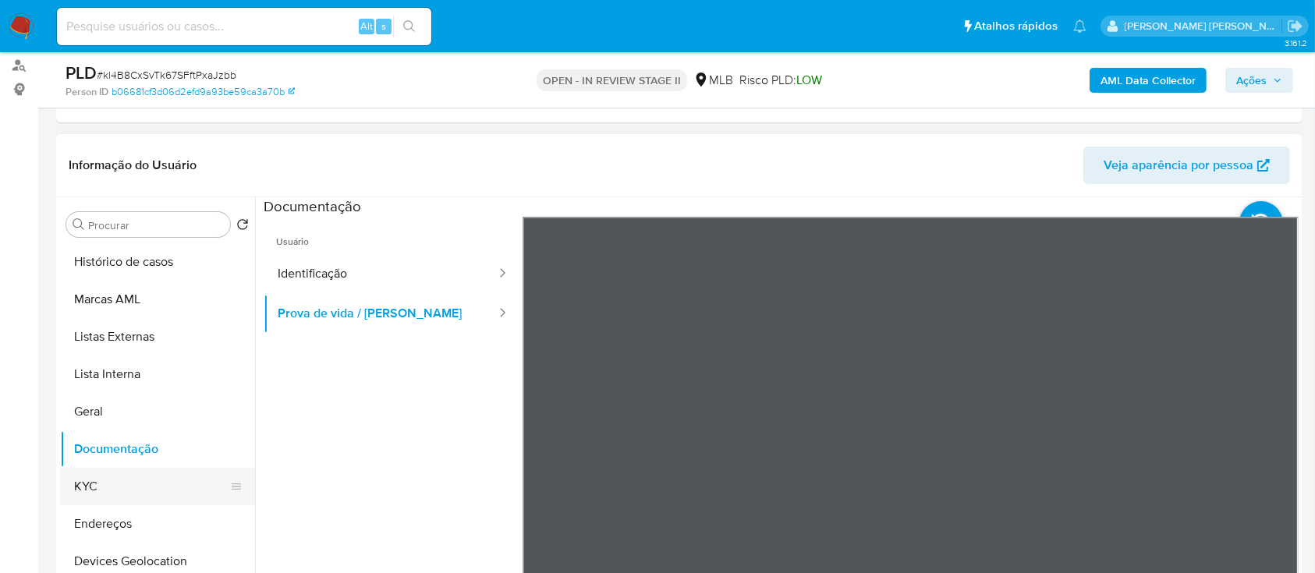
click at [129, 487] on button "KYC" at bounding box center [151, 486] width 182 height 37
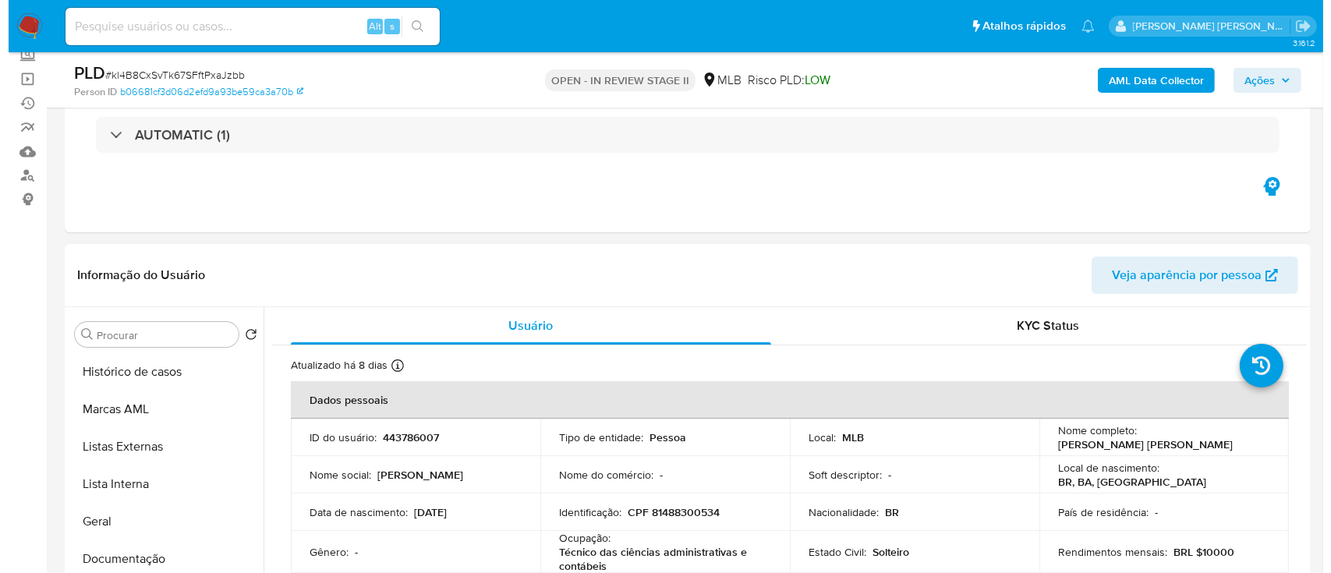
scroll to position [0, 0]
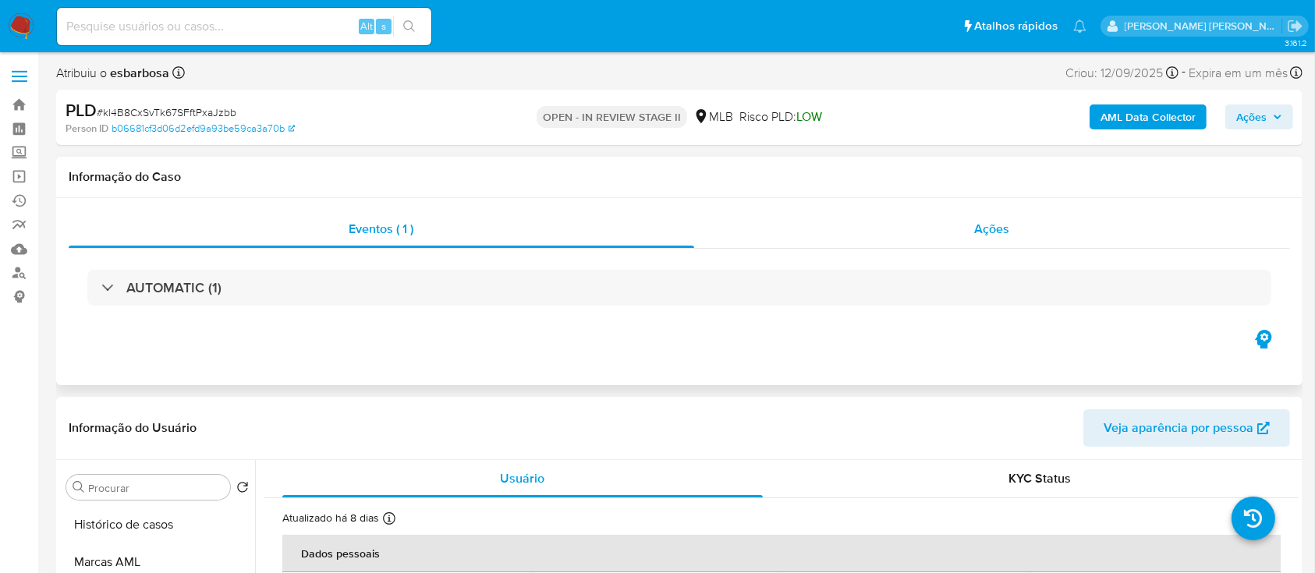
click at [837, 246] on div "Ações" at bounding box center [992, 229] width 596 height 37
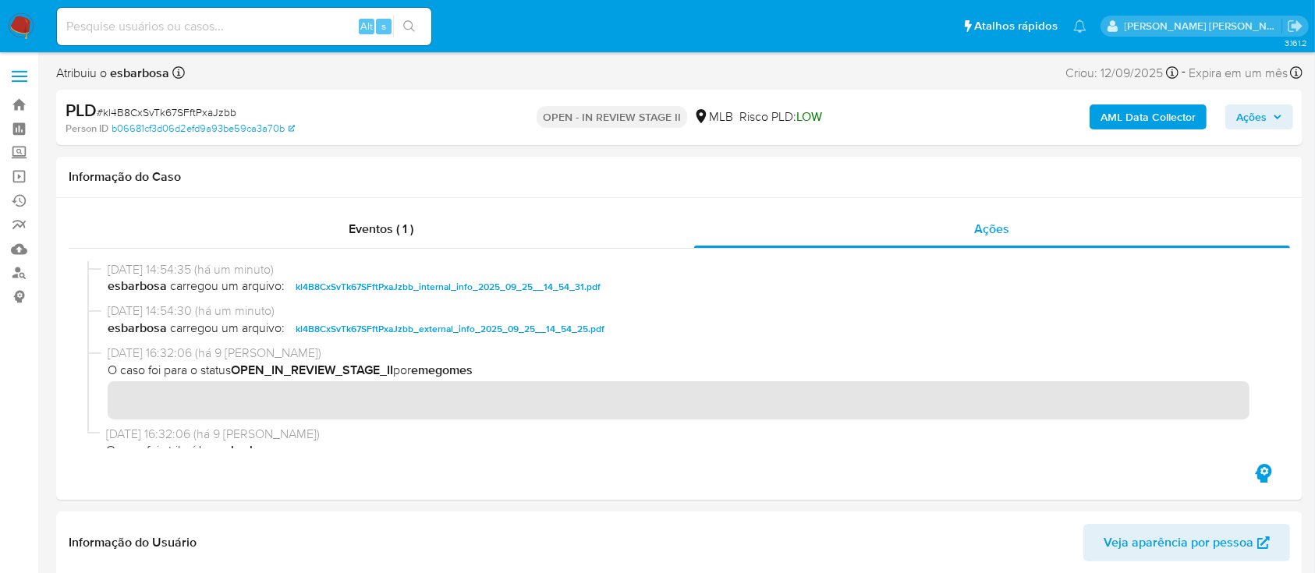
click at [1129, 111] on b "AML Data Collector" at bounding box center [1147, 117] width 95 height 25
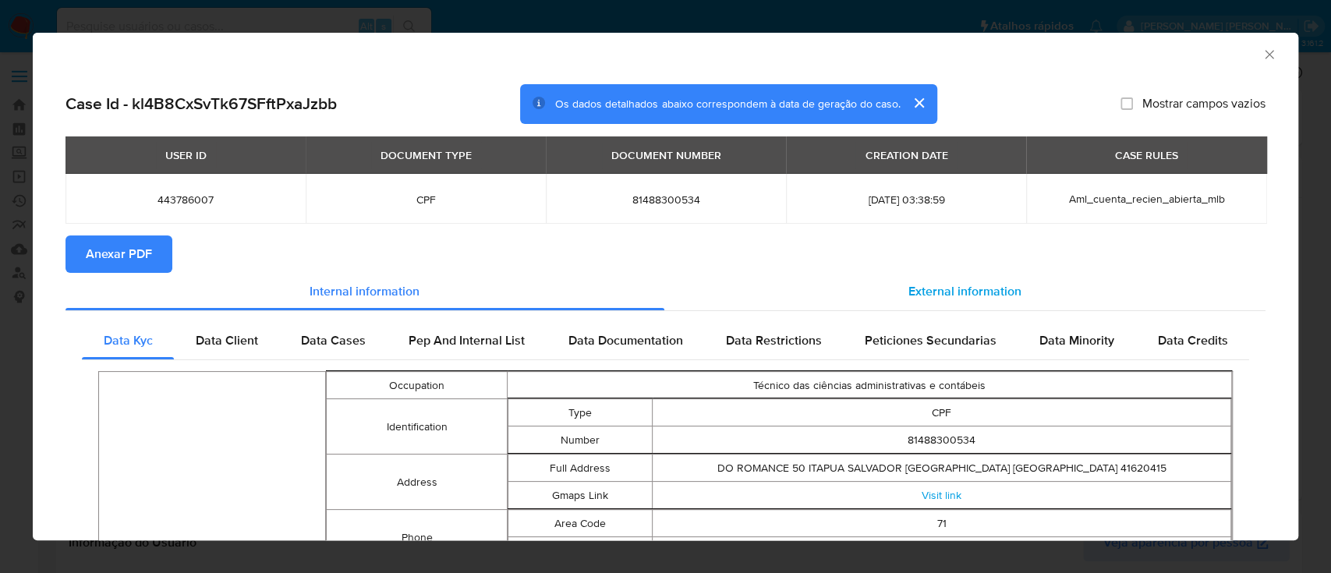
click at [909, 299] on span "External information" at bounding box center [965, 291] width 113 height 18
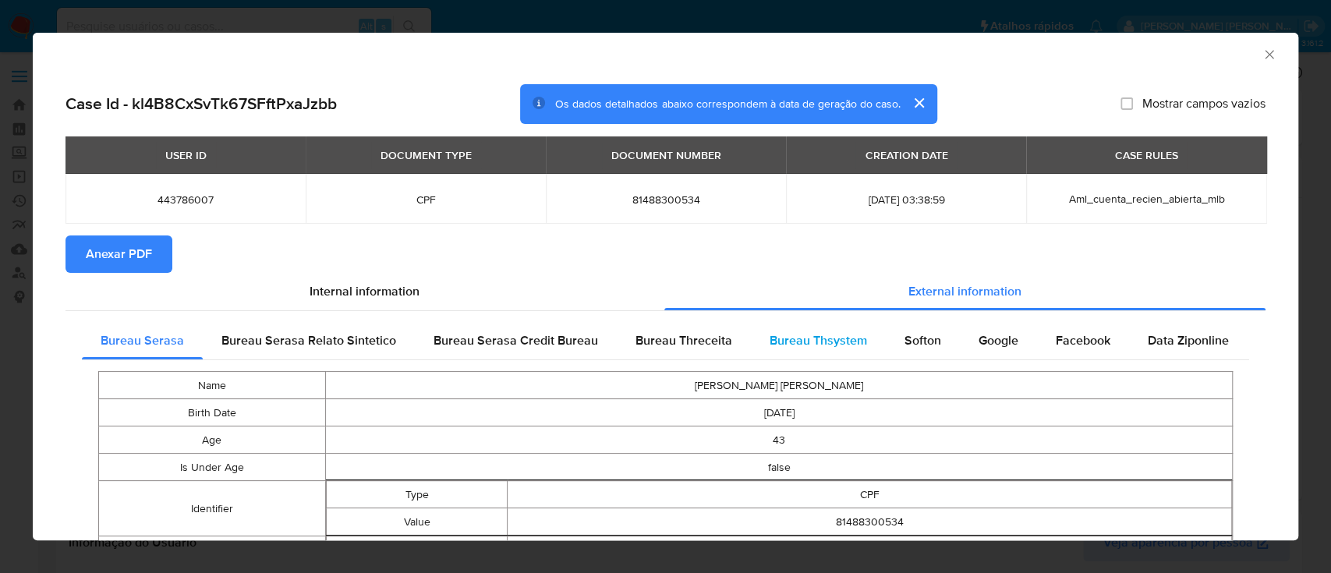
click at [834, 339] on span "Bureau Thsystem" at bounding box center [818, 340] width 97 height 18
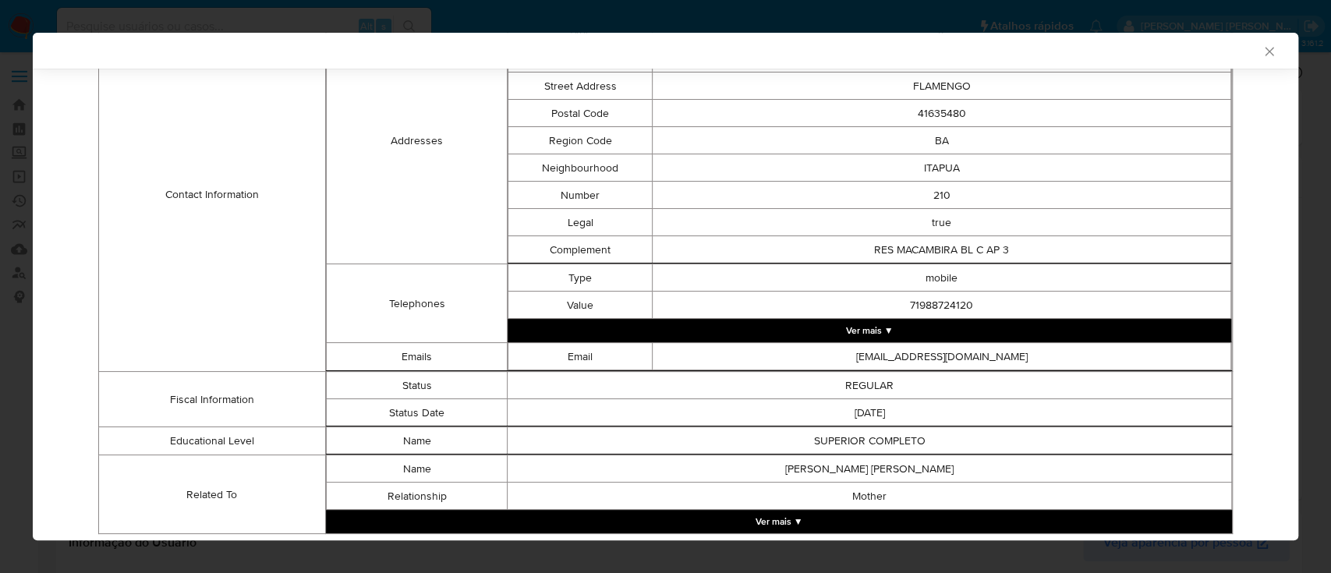
scroll to position [722, 0]
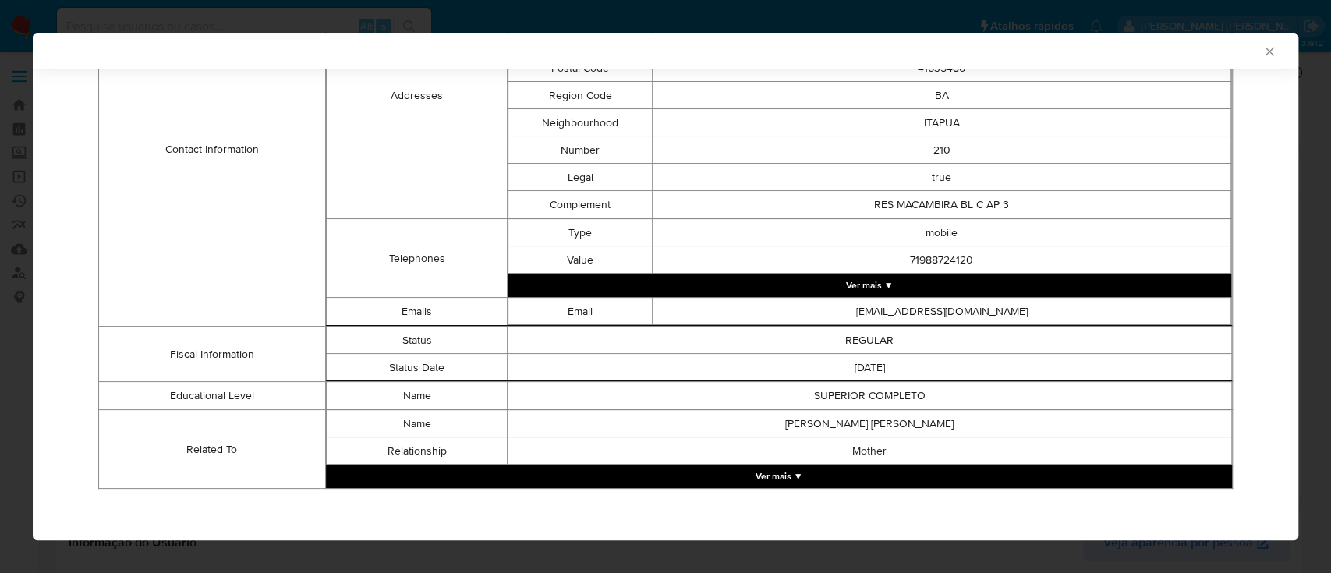
click at [794, 482] on button "Ver mais ▼" at bounding box center [779, 476] width 906 height 23
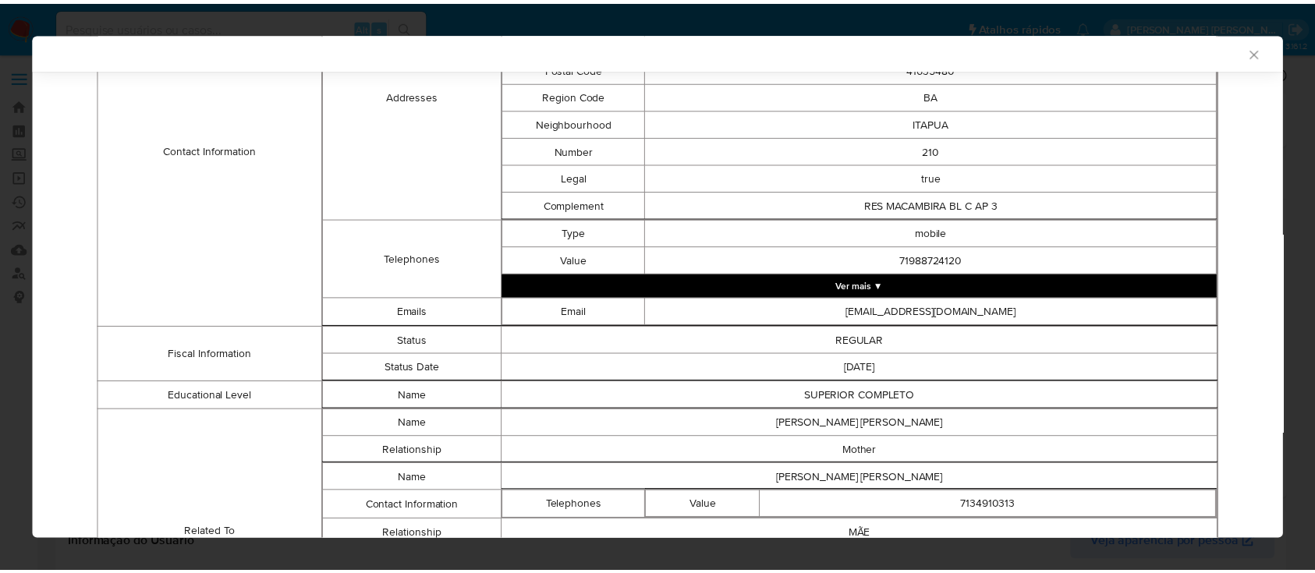
scroll to position [888, 0]
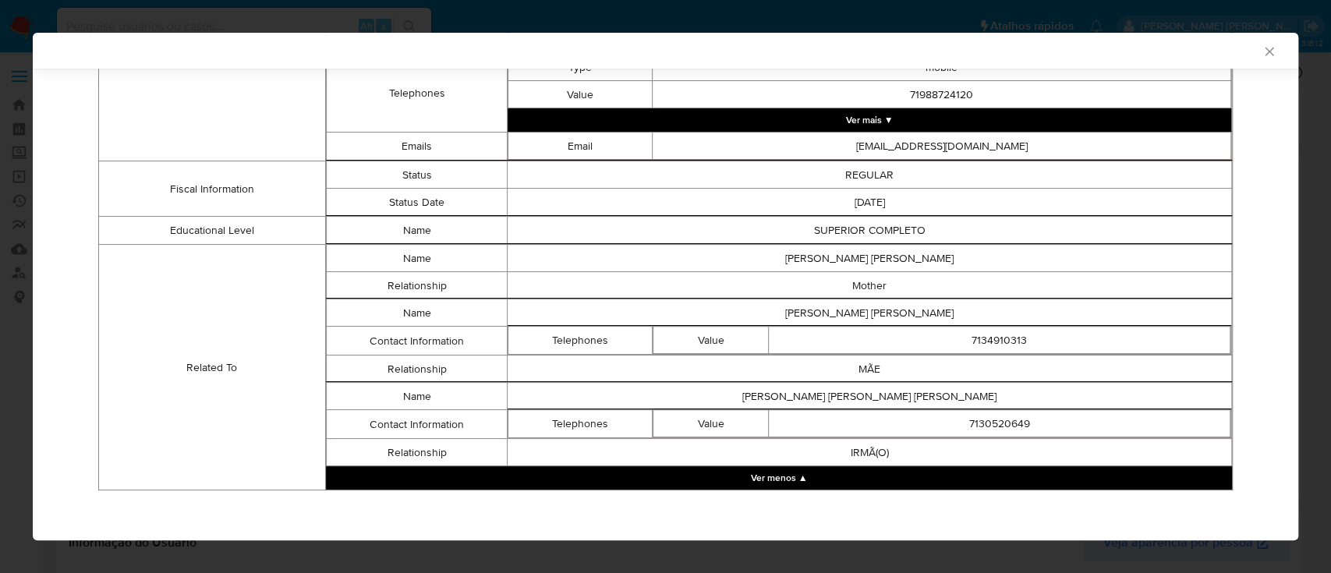
click at [1262, 53] on icon "Fechar a janela" at bounding box center [1270, 52] width 16 height 16
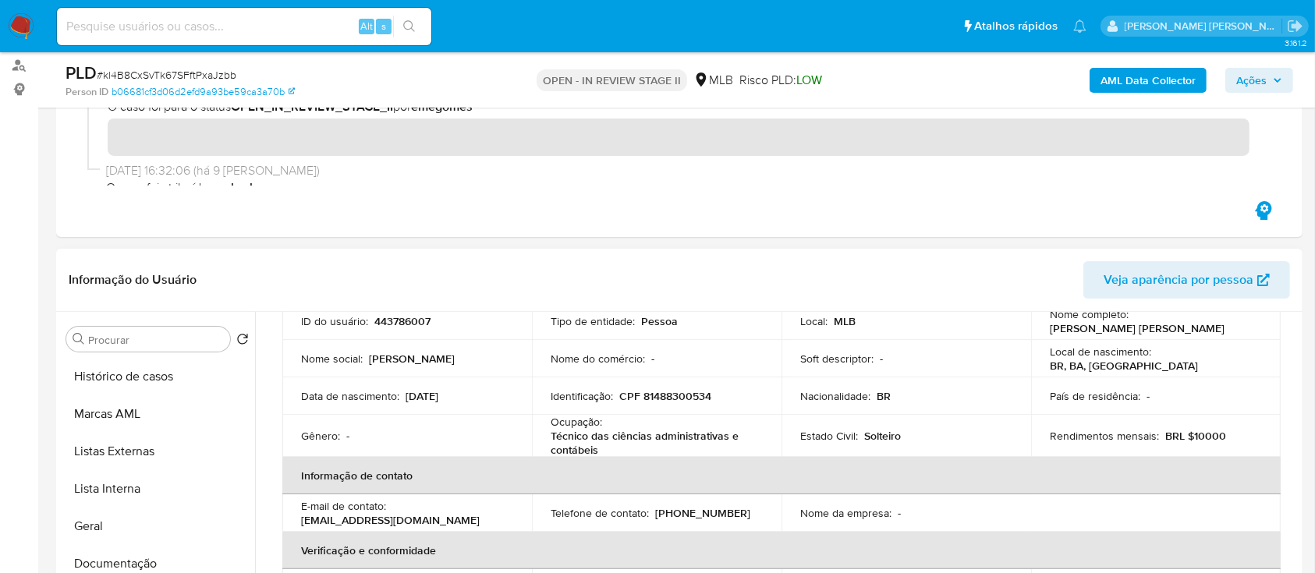
scroll to position [207, 0]
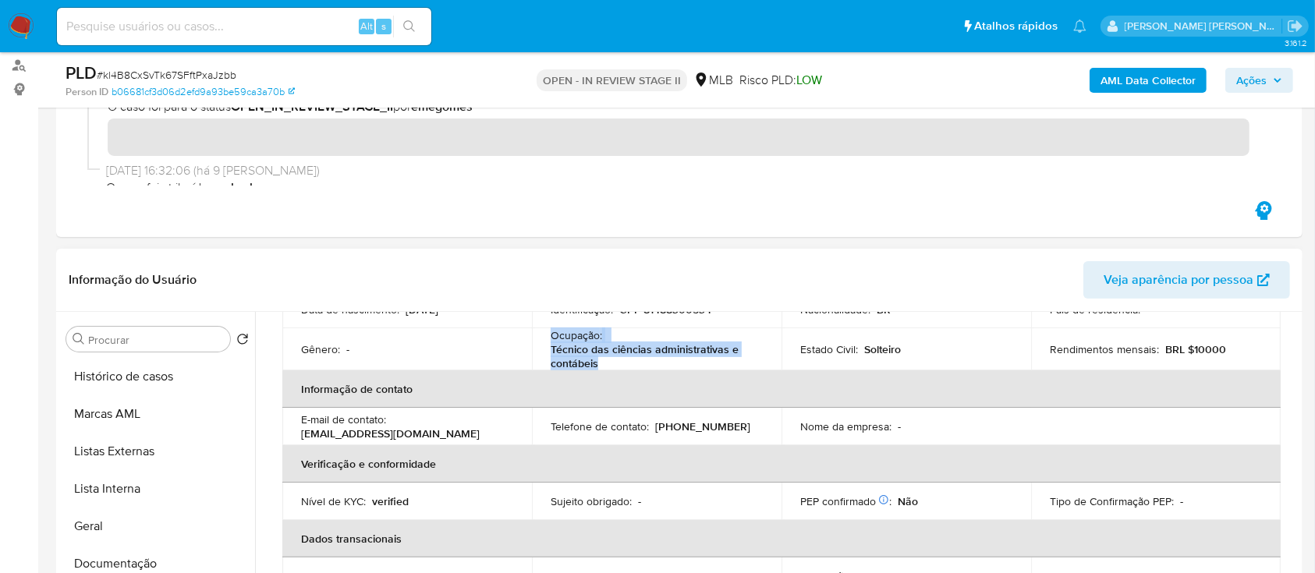
drag, startPoint x: 609, startPoint y: 365, endPoint x: 547, endPoint y: 335, distance: 69.4
click at [547, 335] on td "Ocupação : Técnico das ciências administrativas e contábeis" at bounding box center [657, 349] width 250 height 42
copy div "Ocupação : Técnico das ciências administrativas e contábeis"
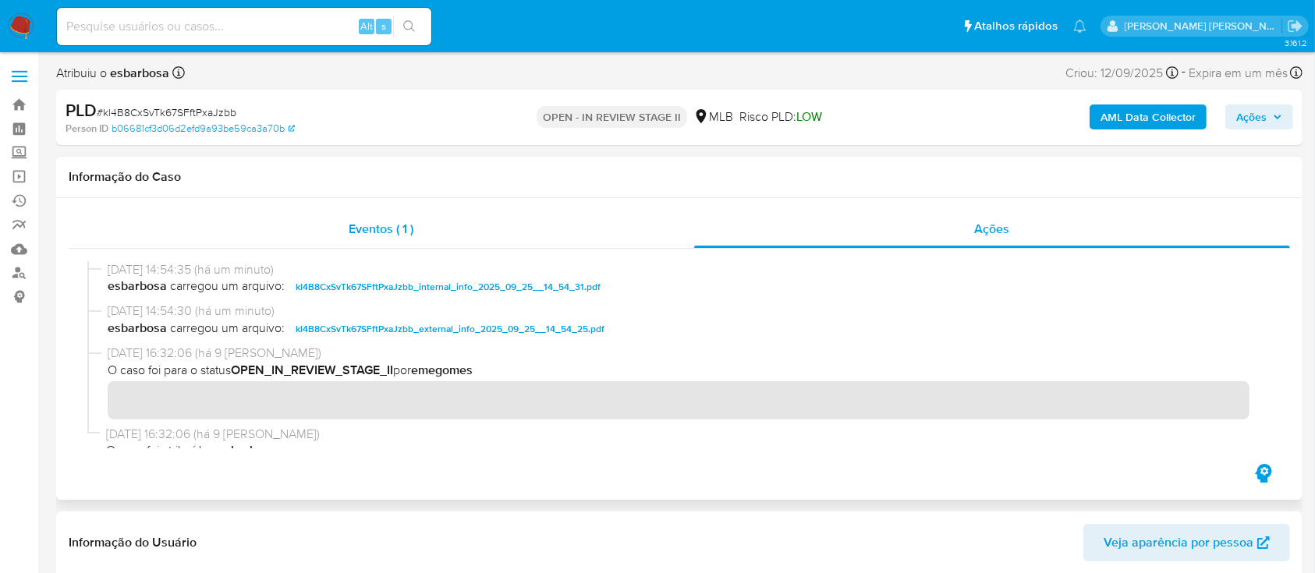
click at [450, 236] on div "Eventos ( 1 )" at bounding box center [381, 229] width 625 height 37
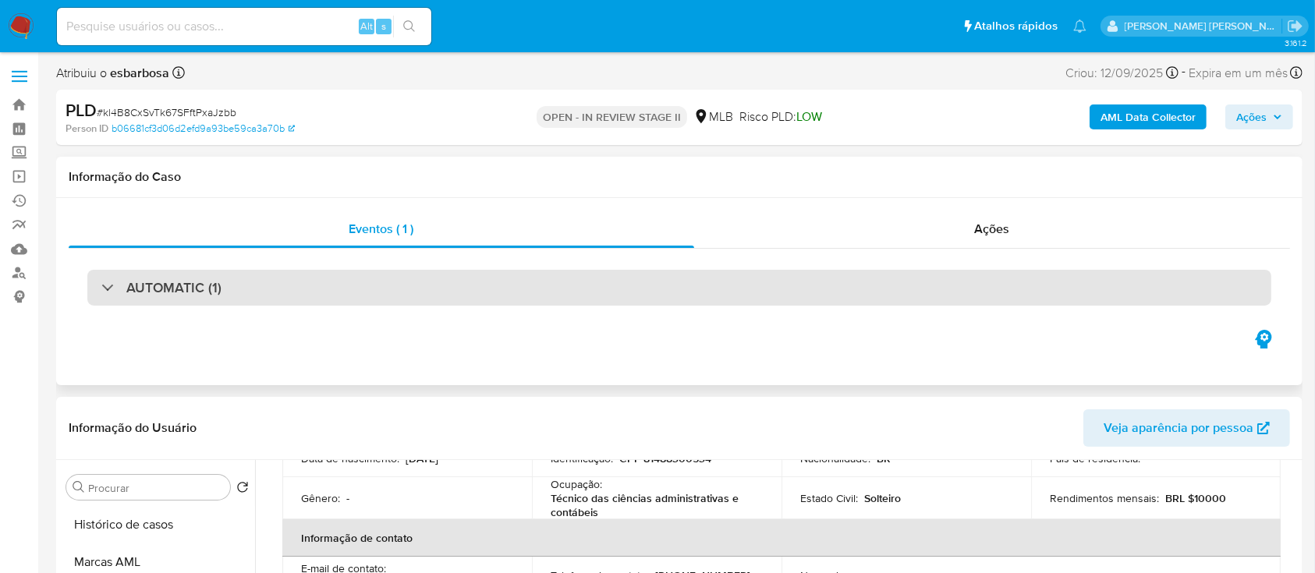
click at [331, 290] on div "AUTOMATIC (1)" at bounding box center [679, 288] width 1184 height 36
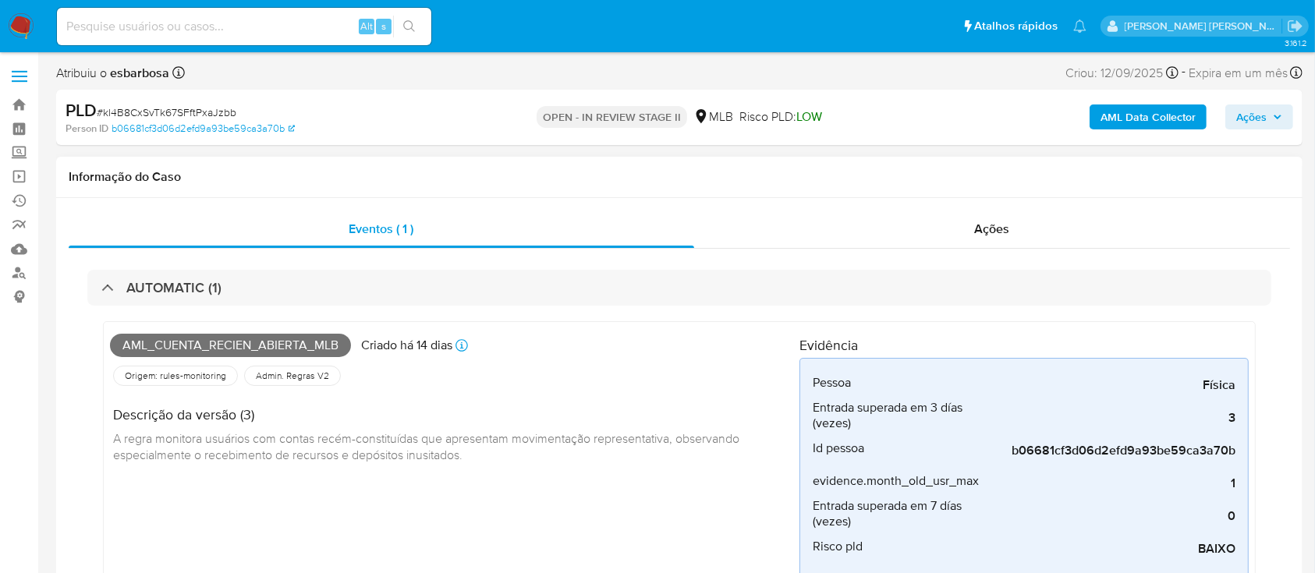
scroll to position [104, 0]
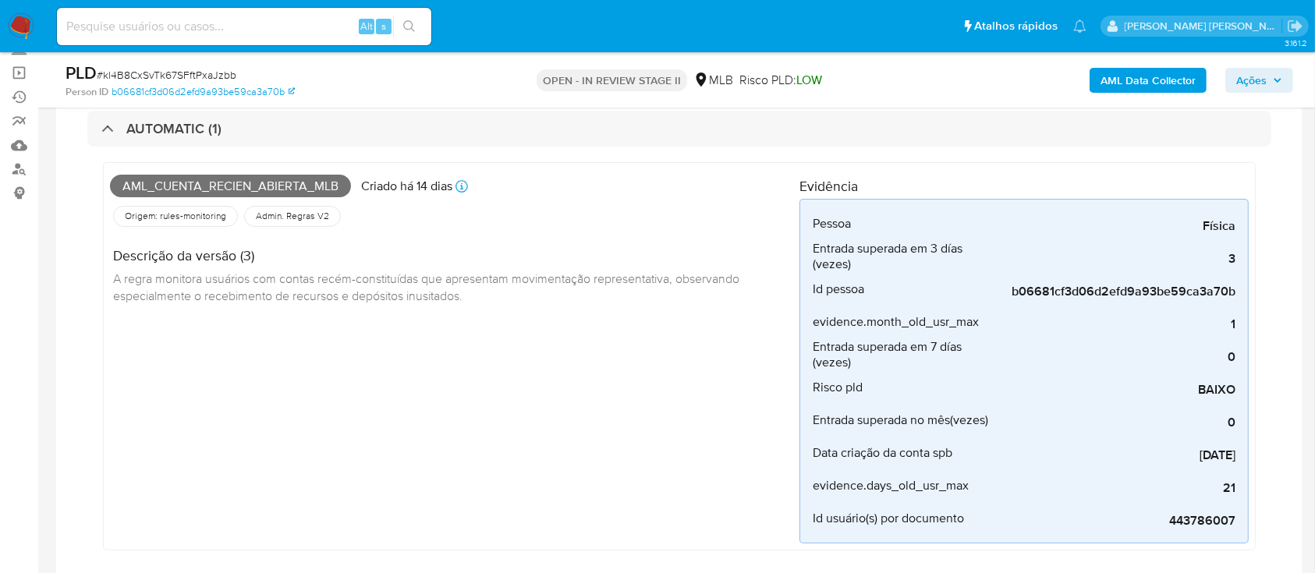
click at [1250, 83] on span "Ações" at bounding box center [1251, 80] width 30 height 25
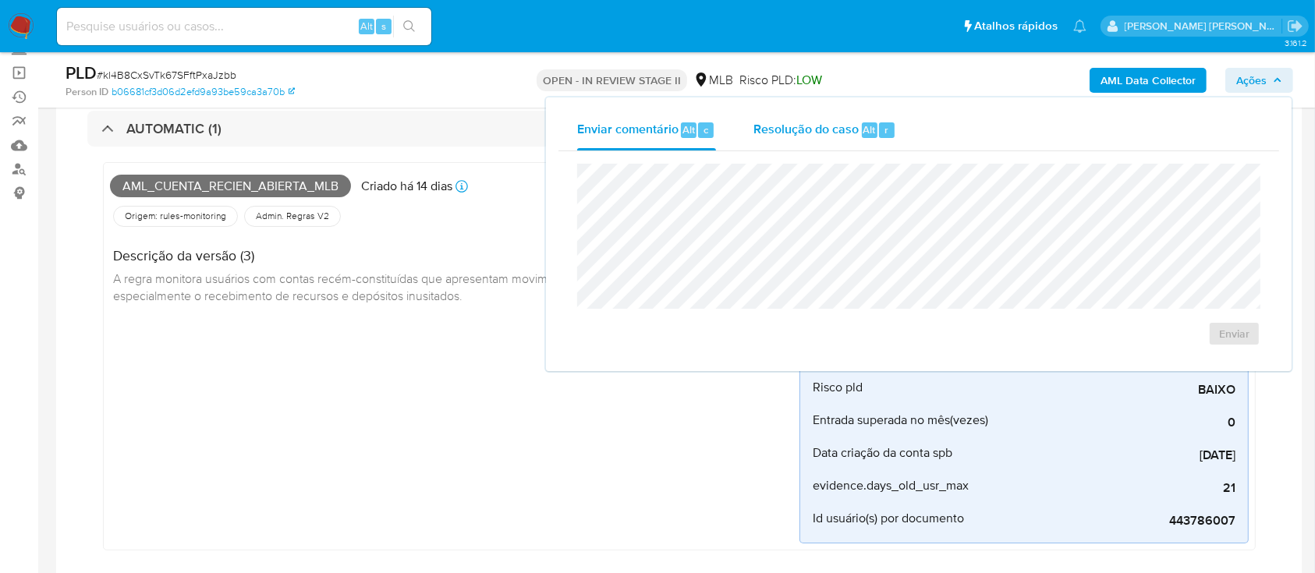
click at [774, 136] on span "Resolução do caso" at bounding box center [805, 129] width 105 height 18
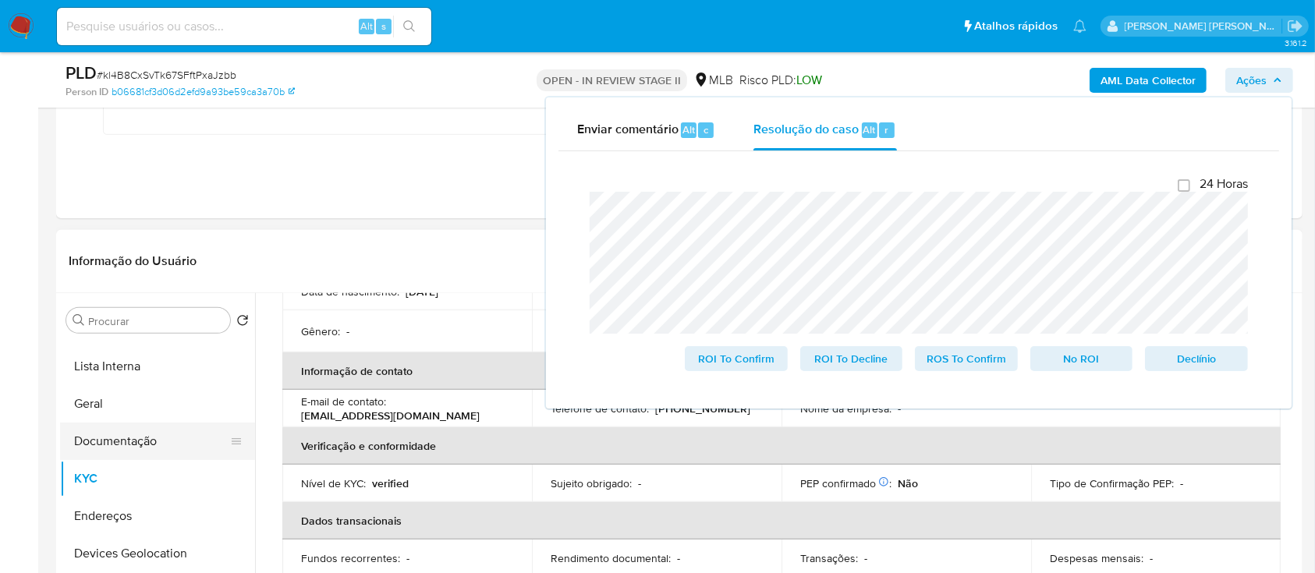
click at [133, 434] on button "Documentação" at bounding box center [151, 441] width 182 height 37
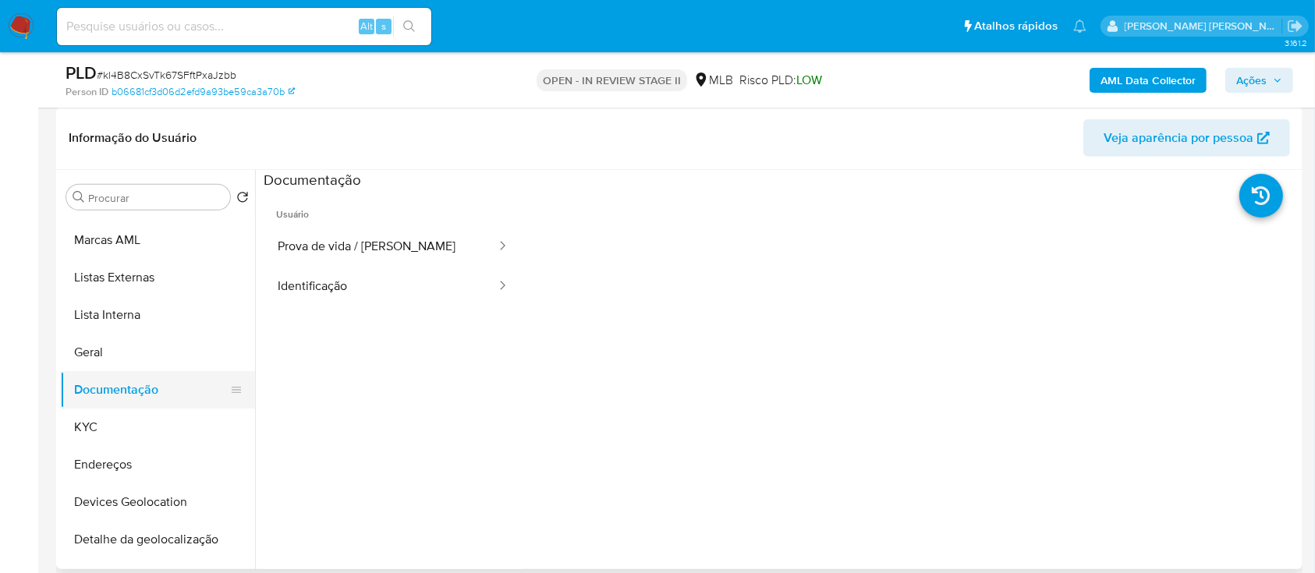
scroll to position [0, 0]
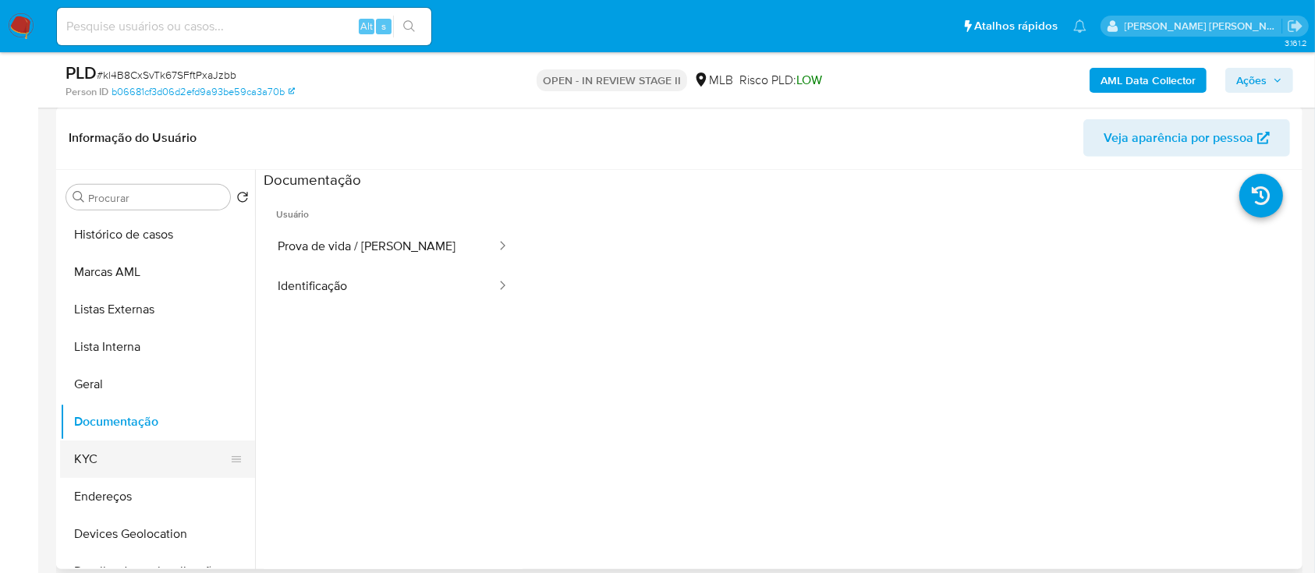
click at [110, 455] on button "KYC" at bounding box center [151, 459] width 182 height 37
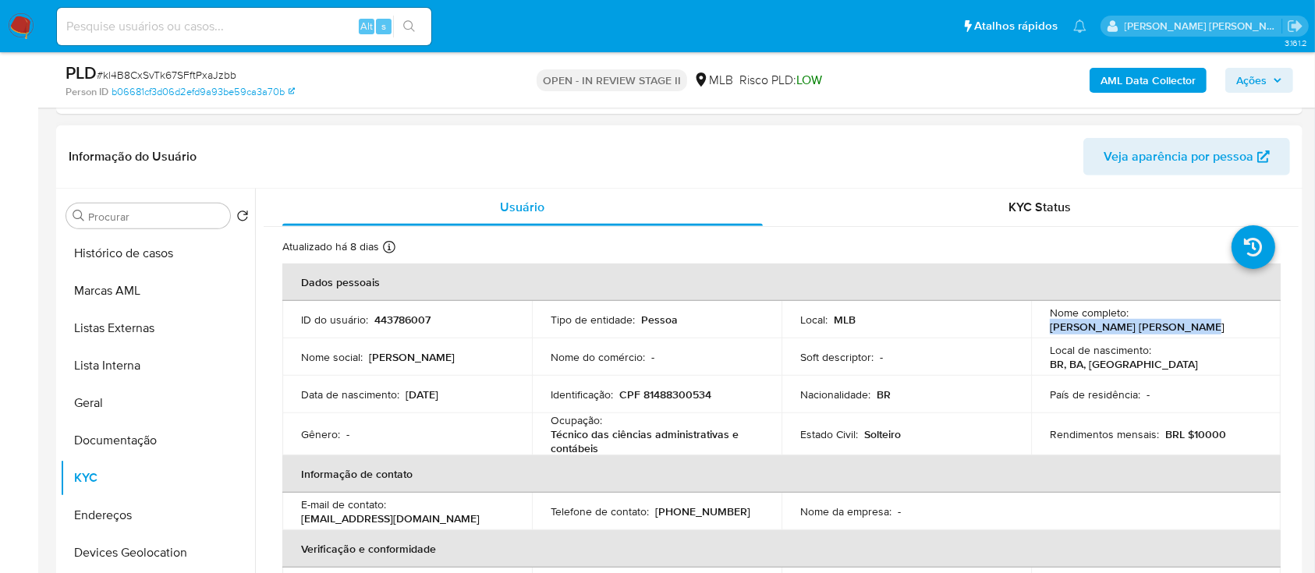
drag, startPoint x: 1192, startPoint y: 327, endPoint x: 1044, endPoint y: 330, distance: 147.4
click at [1050, 330] on div "Nome completo : Aline de Aragao Sena Gomes" at bounding box center [1156, 320] width 212 height 28
copy p "Aline de Aragao Sena Gomes"
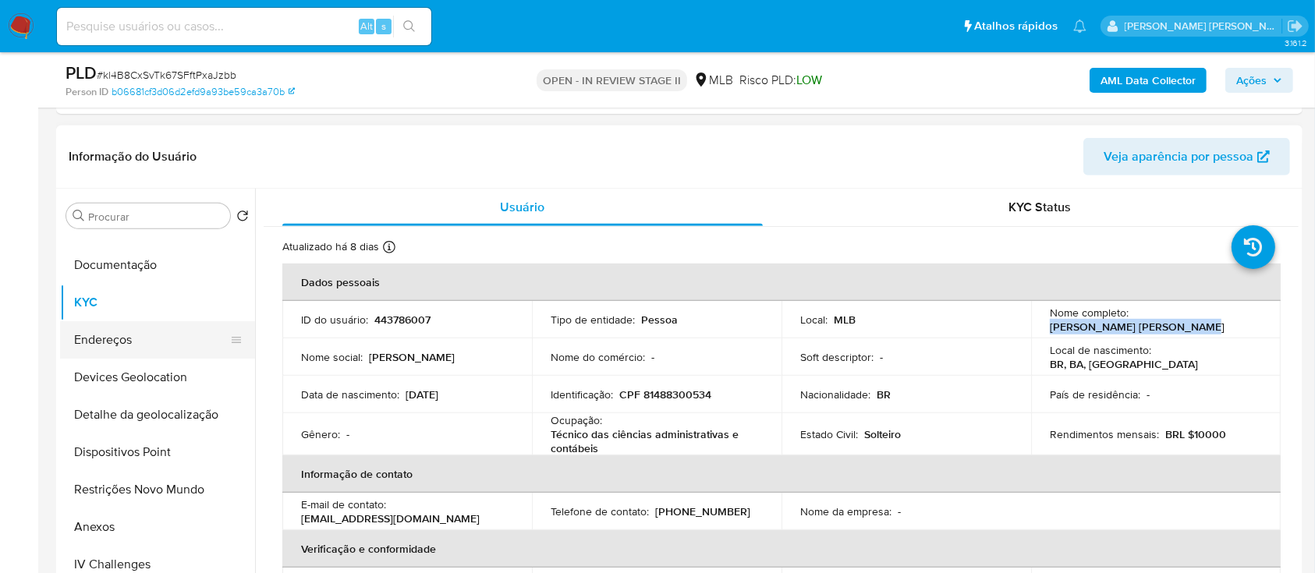
scroll to position [207, 0]
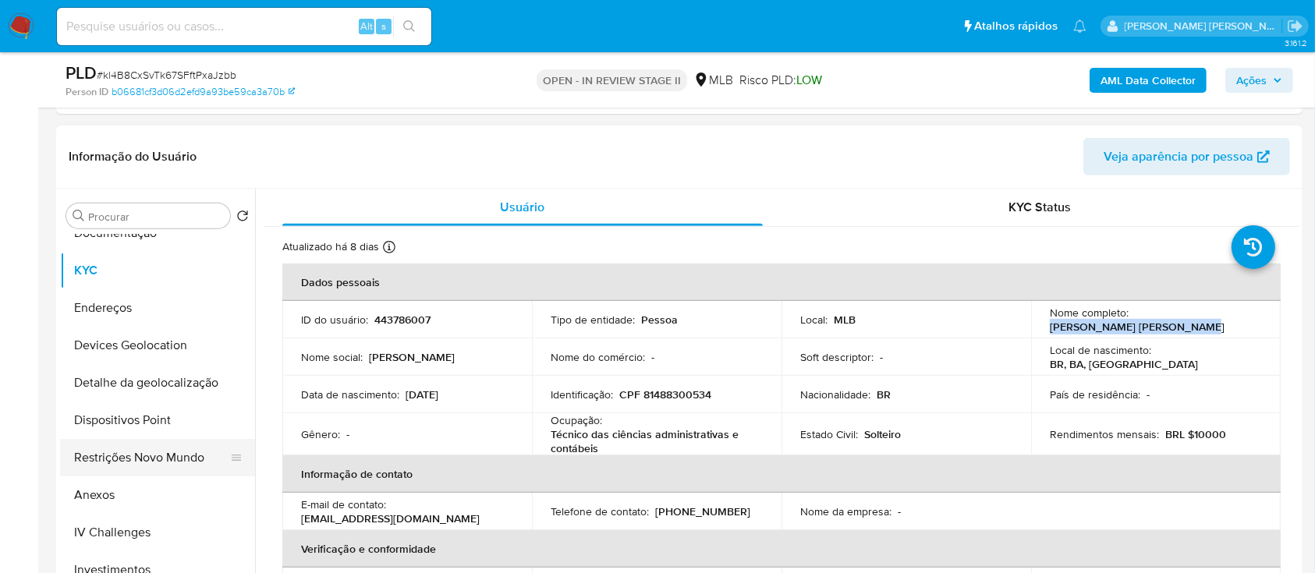
click at [143, 455] on button "Restrições Novo Mundo" at bounding box center [151, 457] width 182 height 37
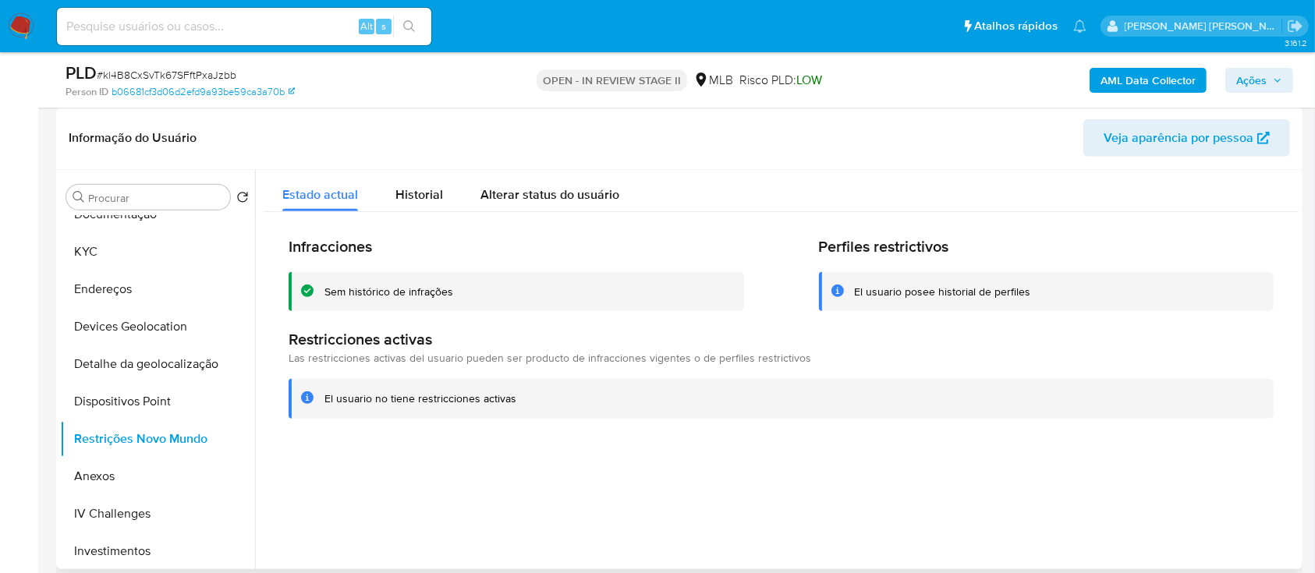
click at [401, 292] on div "Sem histórico de infrações" at bounding box center [388, 292] width 129 height 15
click at [122, 257] on button "KYC" at bounding box center [151, 251] width 182 height 37
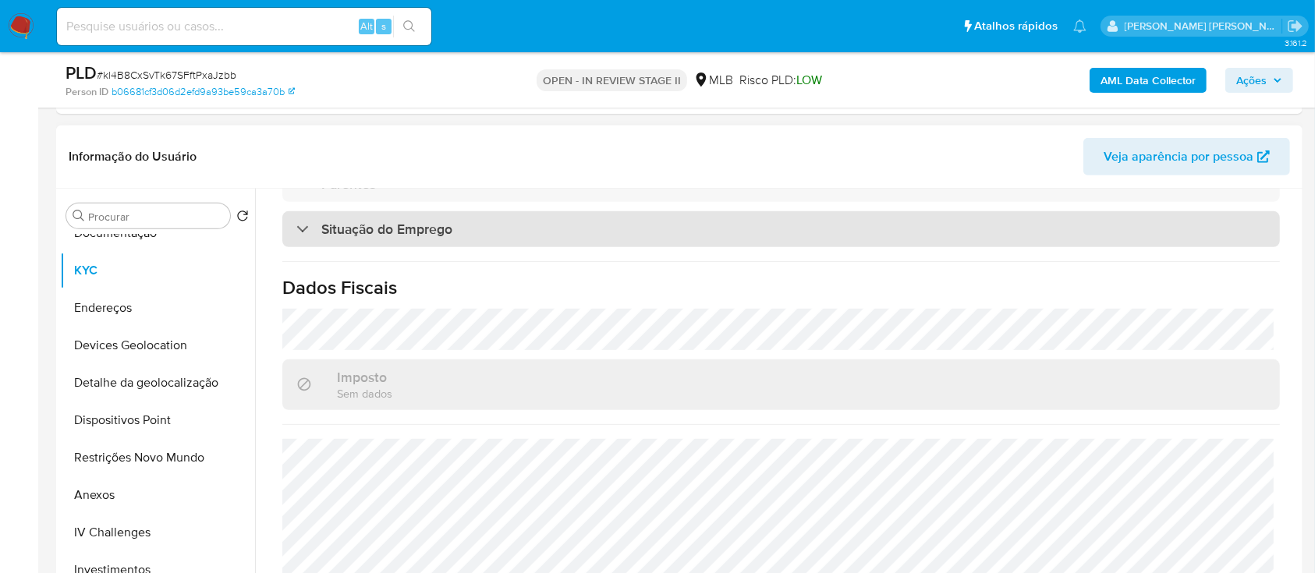
scroll to position [668, 0]
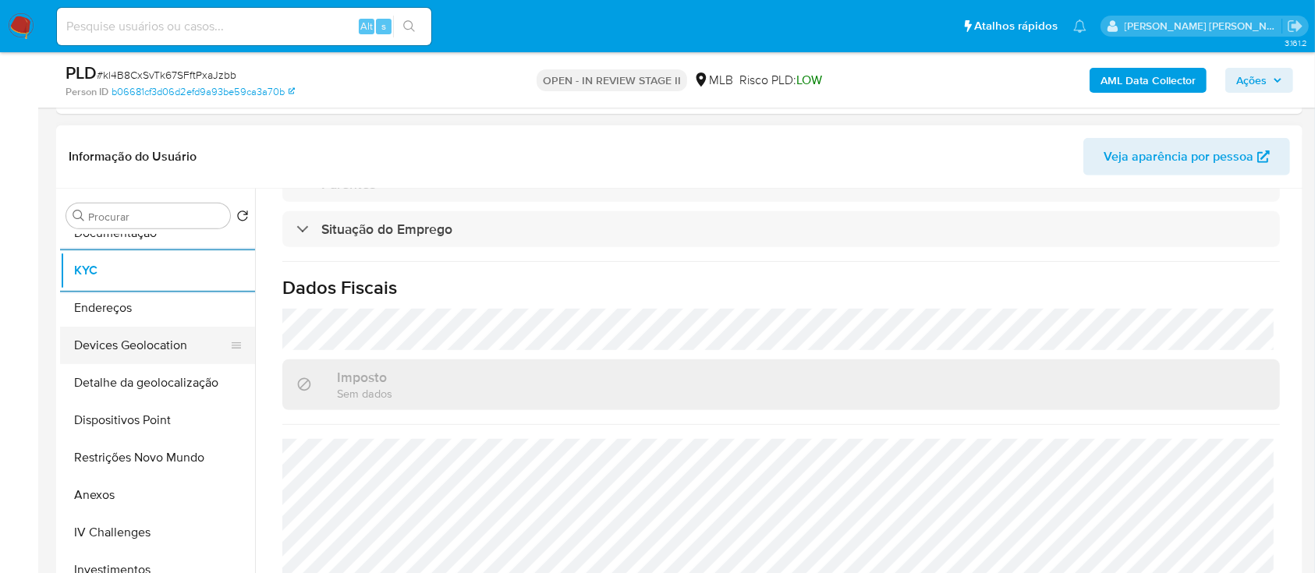
click at [179, 345] on button "Devices Geolocation" at bounding box center [151, 345] width 182 height 37
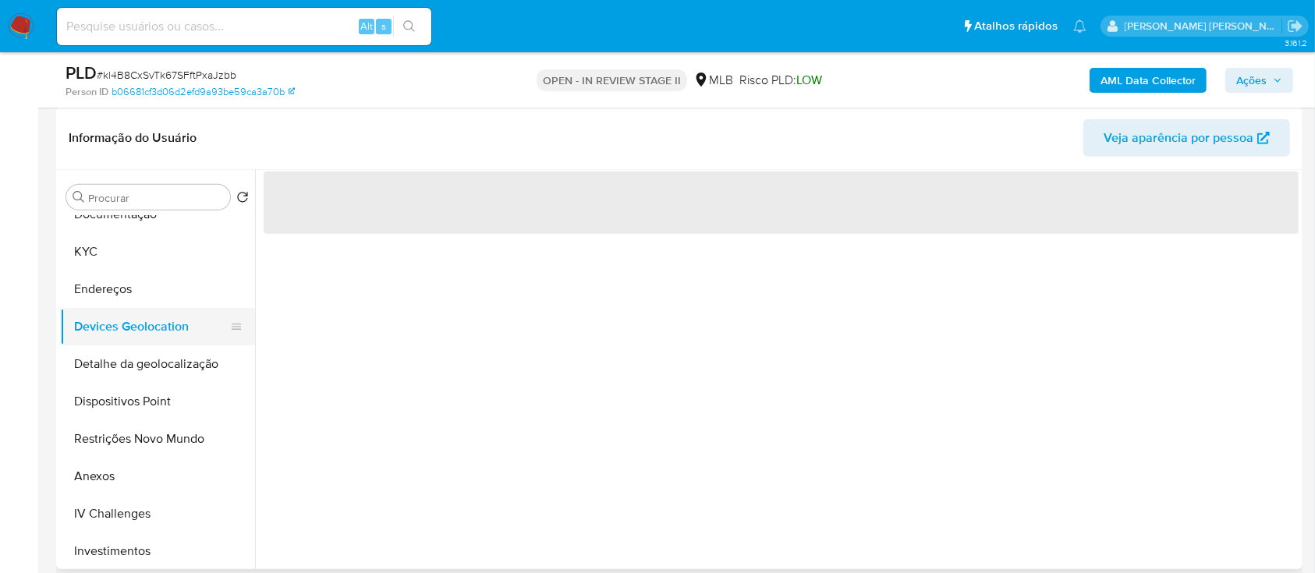
scroll to position [0, 0]
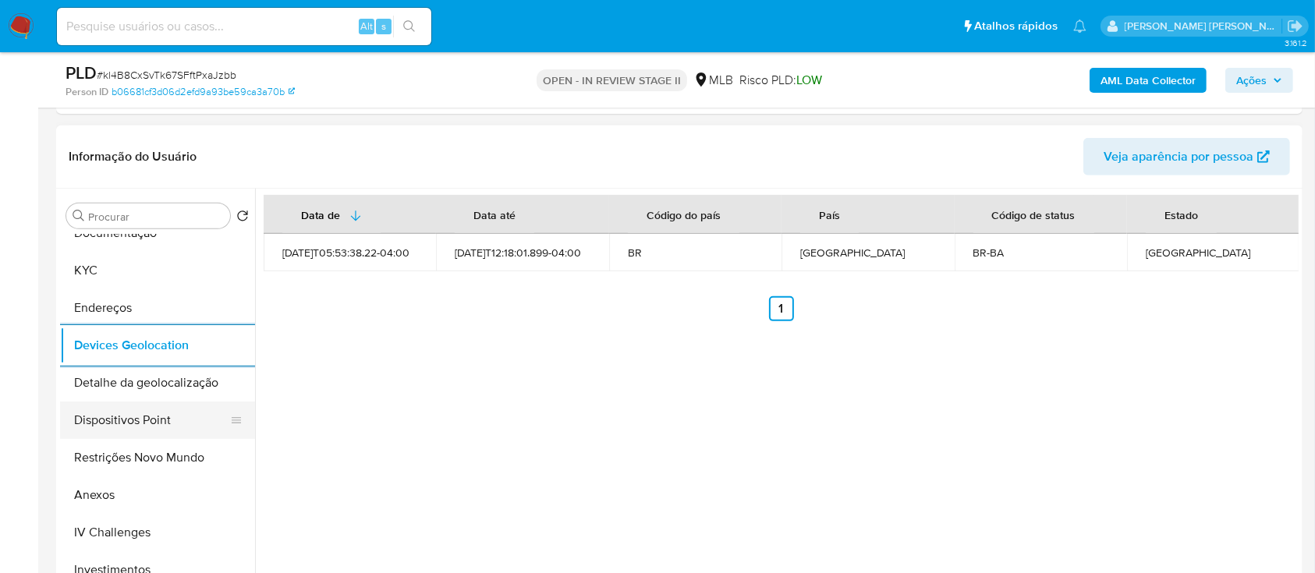
click at [174, 434] on button "Dispositivos Point" at bounding box center [151, 420] width 182 height 37
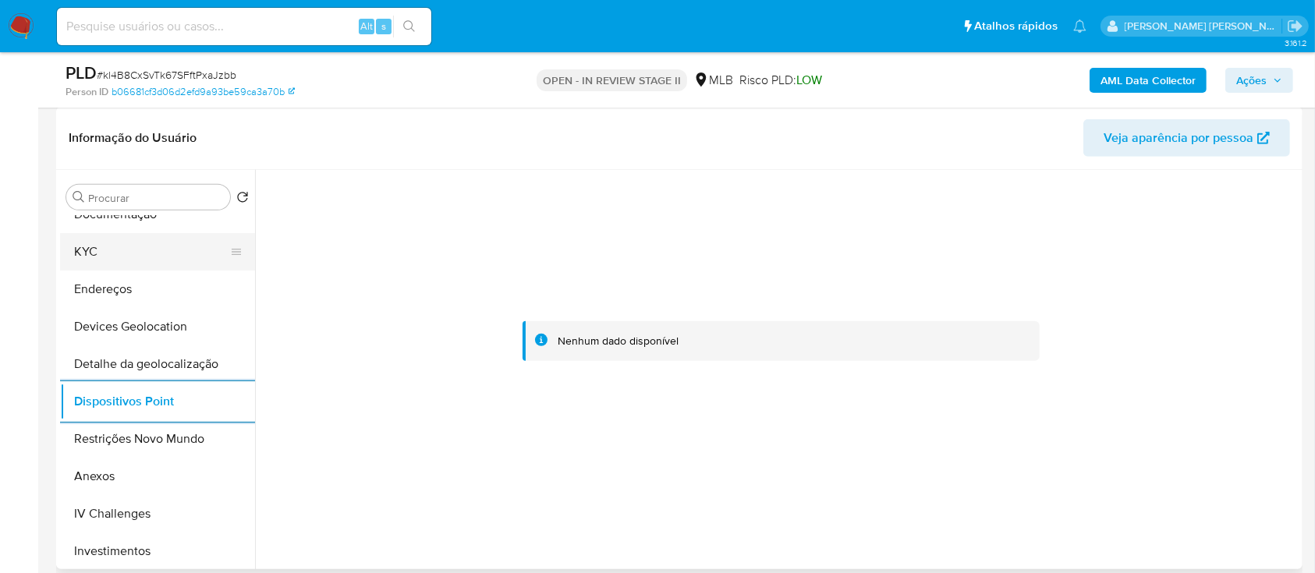
drag, startPoint x: 127, startPoint y: 234, endPoint x: 134, endPoint y: 254, distance: 21.5
click at [126, 240] on button "KYC" at bounding box center [151, 251] width 182 height 37
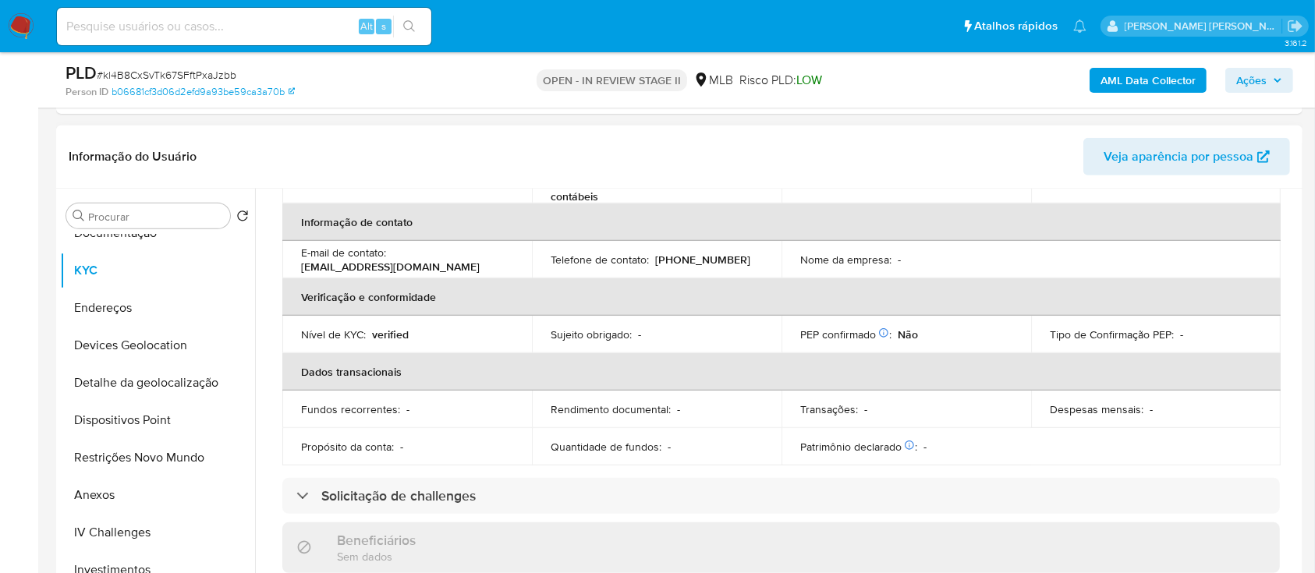
scroll to position [44, 0]
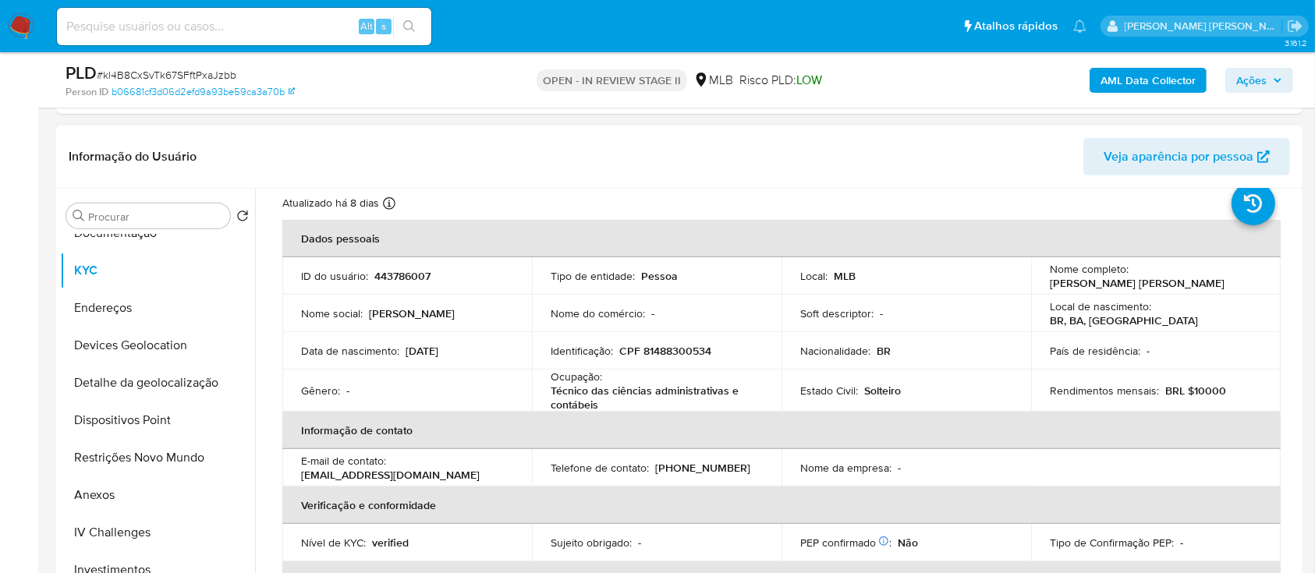
click at [686, 345] on p "CPF 81488300534" at bounding box center [665, 351] width 92 height 14
copy p "81488300534"
drag, startPoint x: 1192, startPoint y: 286, endPoint x: 1046, endPoint y: 285, distance: 146.6
click at [1050, 285] on div "Nome completo : Aline de Aragao Sena Gomes" at bounding box center [1156, 276] width 212 height 28
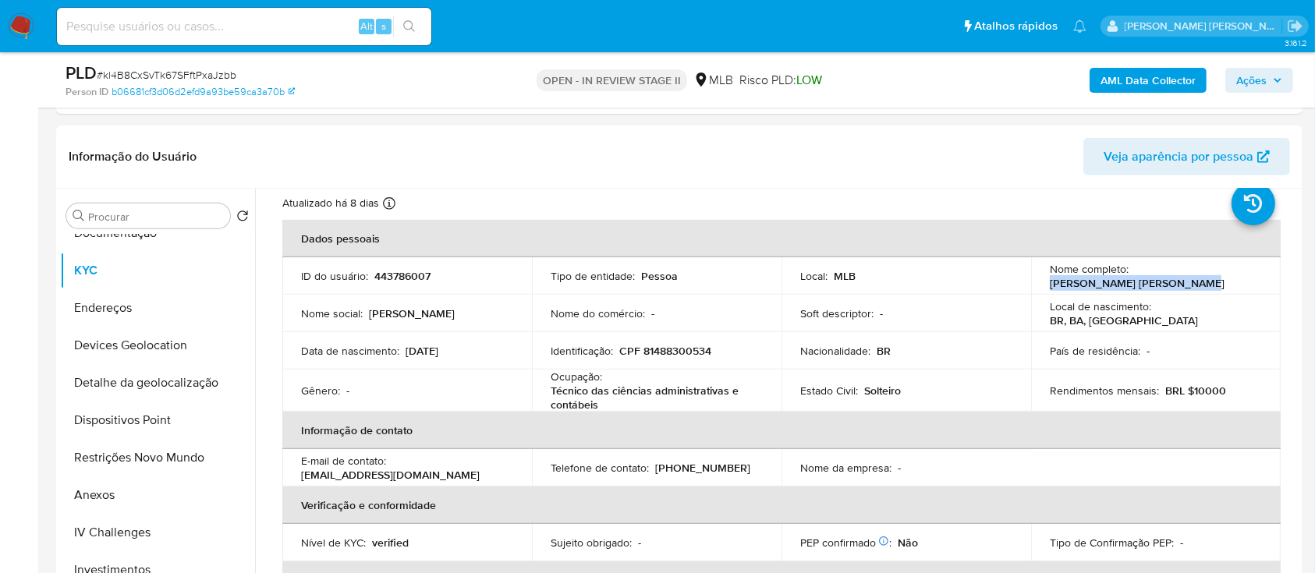
copy p "Aline de Aragao Sena Gomes"
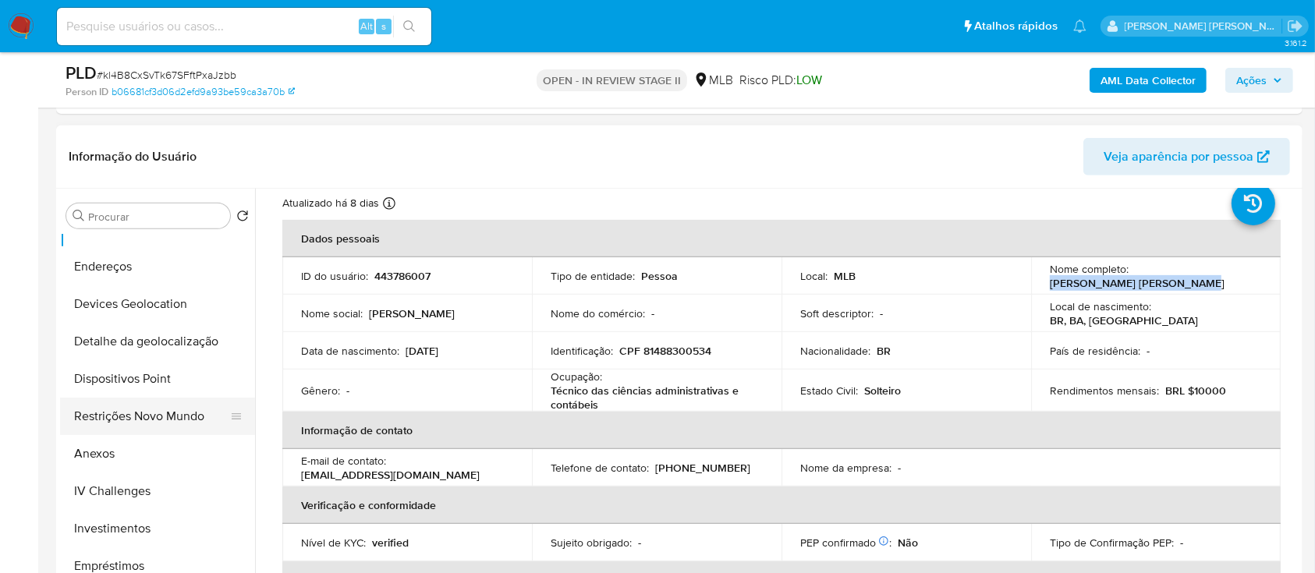
scroll to position [312, 0]
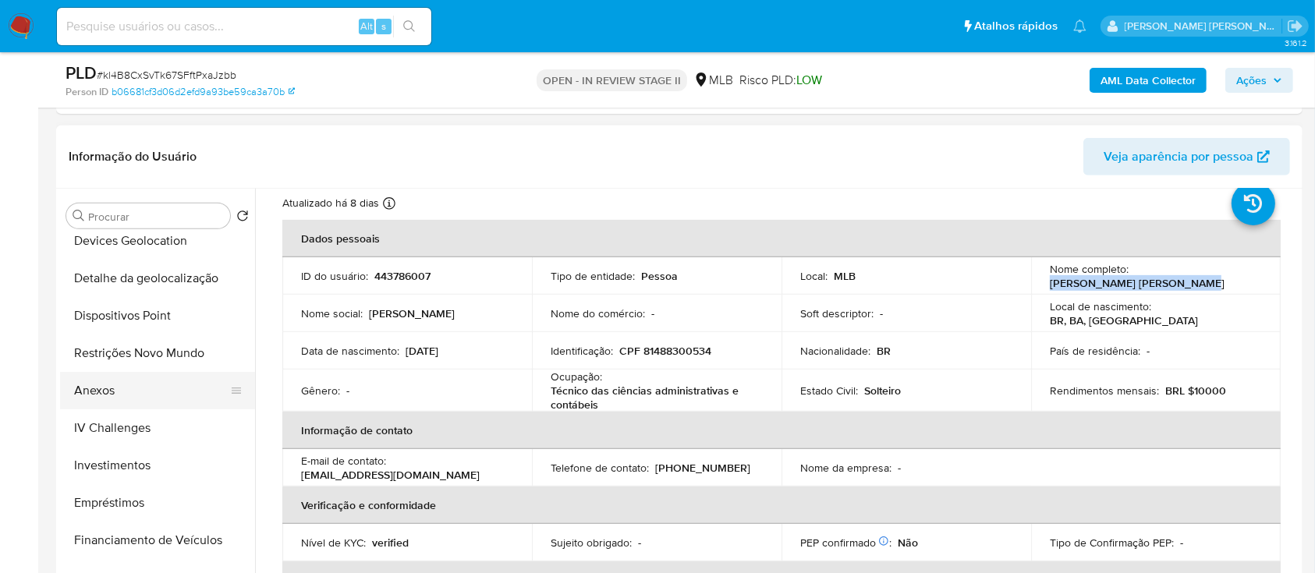
click at [132, 391] on button "Anexos" at bounding box center [151, 390] width 182 height 37
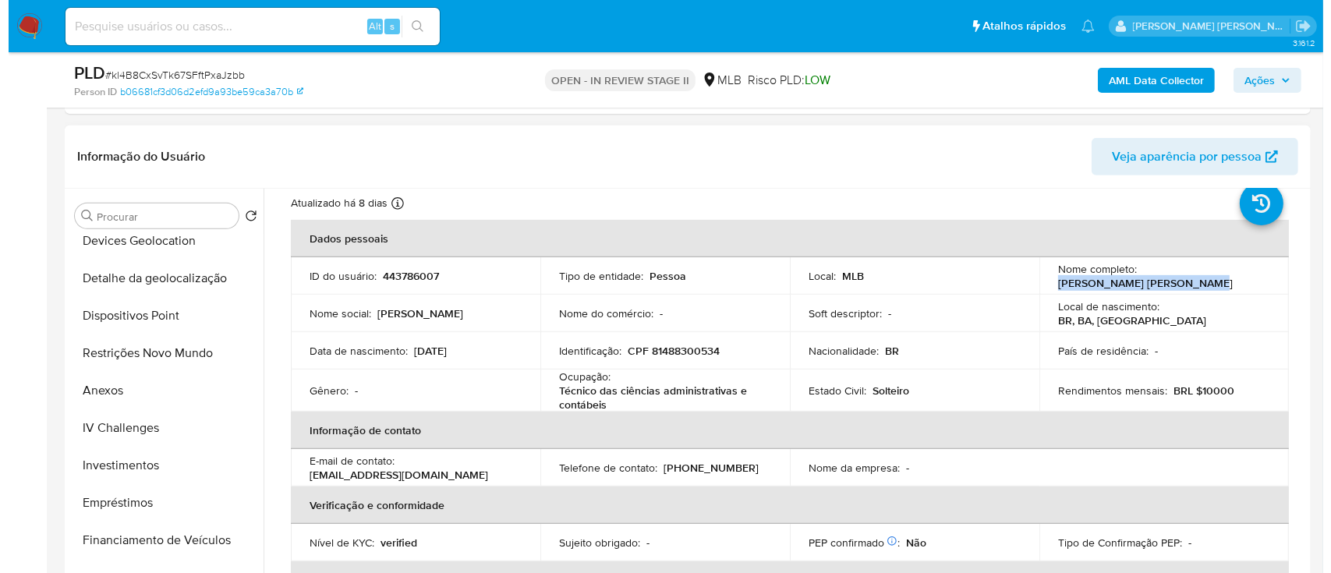
scroll to position [0, 0]
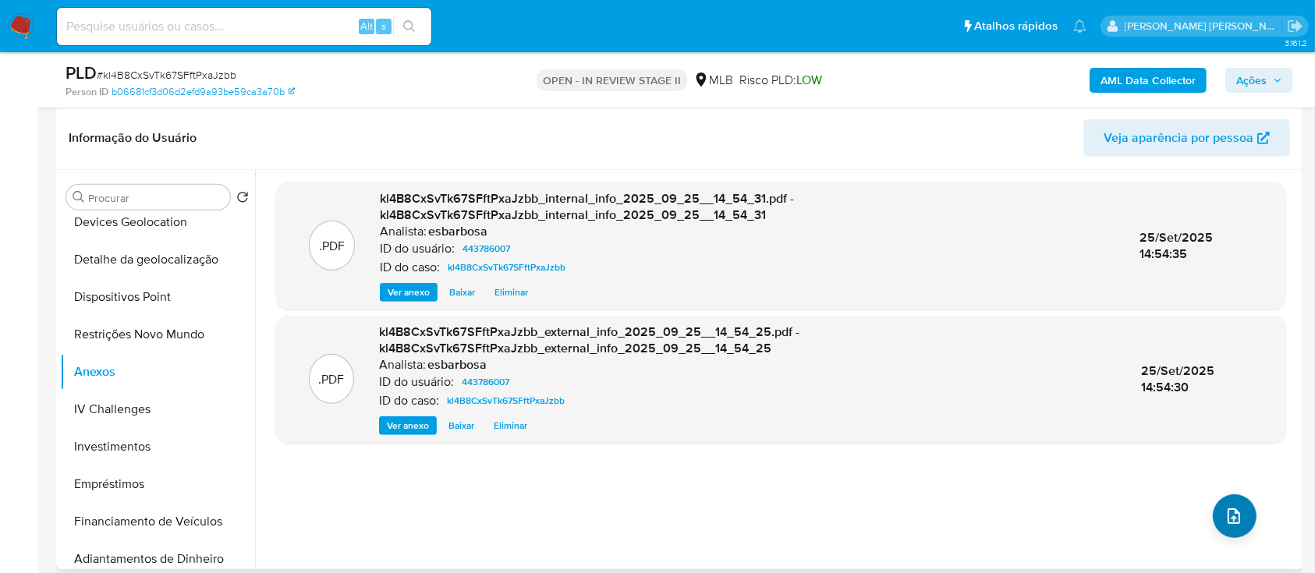
click at [1231, 517] on icon "upload-file" at bounding box center [1233, 516] width 19 height 19
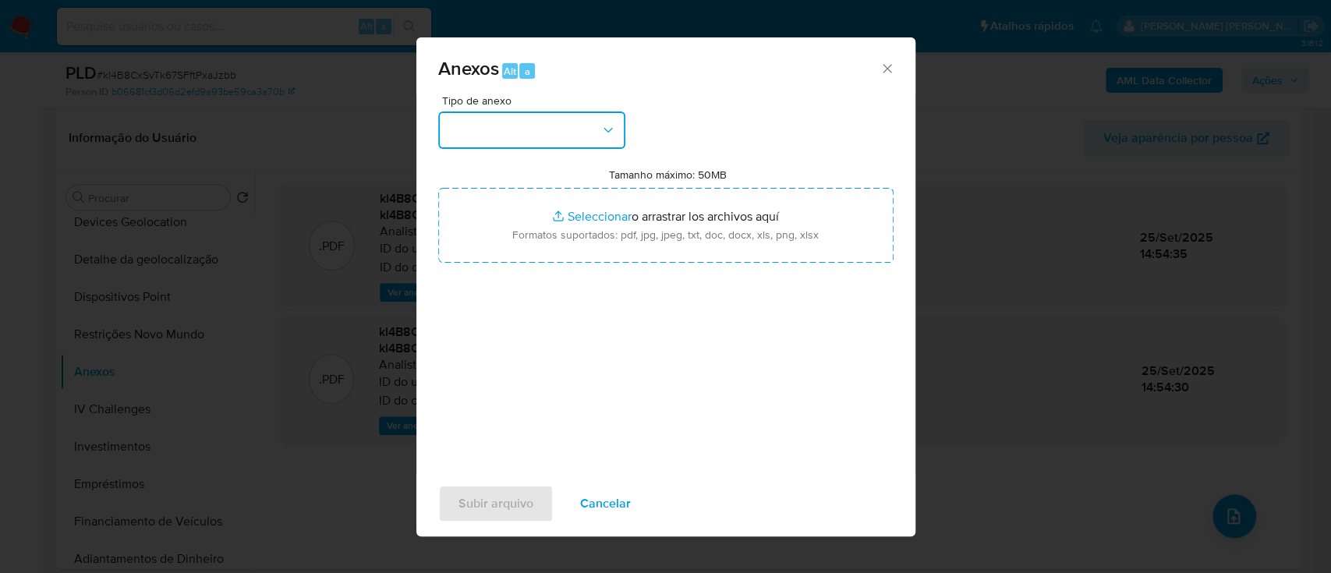
click at [590, 134] on button "button" at bounding box center [531, 130] width 187 height 37
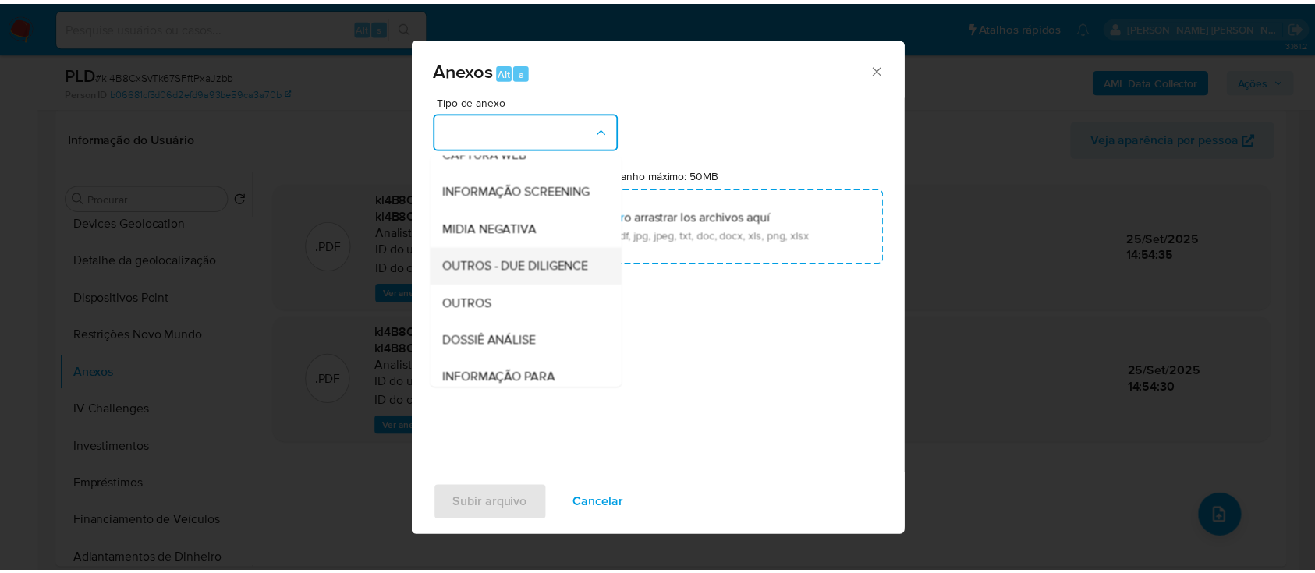
scroll to position [239, 0]
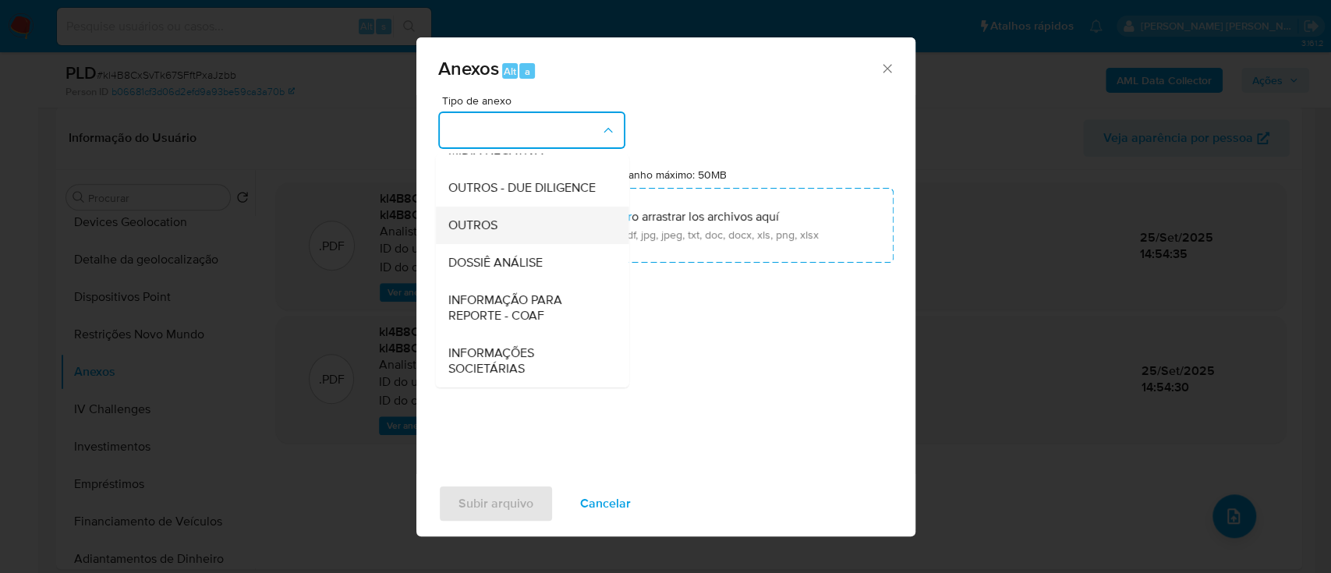
click at [489, 225] on span "OUTROS" at bounding box center [472, 226] width 49 height 16
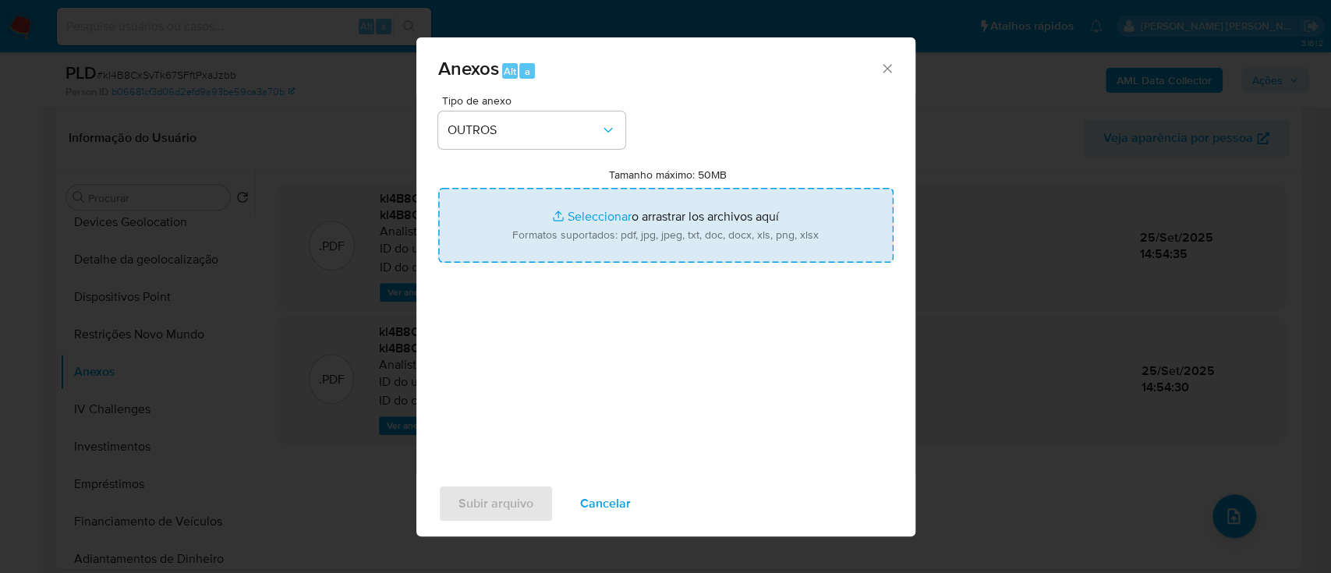
click at [608, 213] on input "Tamanho máximo: 50MB Seleccionar archivos" at bounding box center [665, 225] width 455 height 75
type input "C:\fakepath\Mulan 443786007_2025_09_25_08_02_08.xlsx"
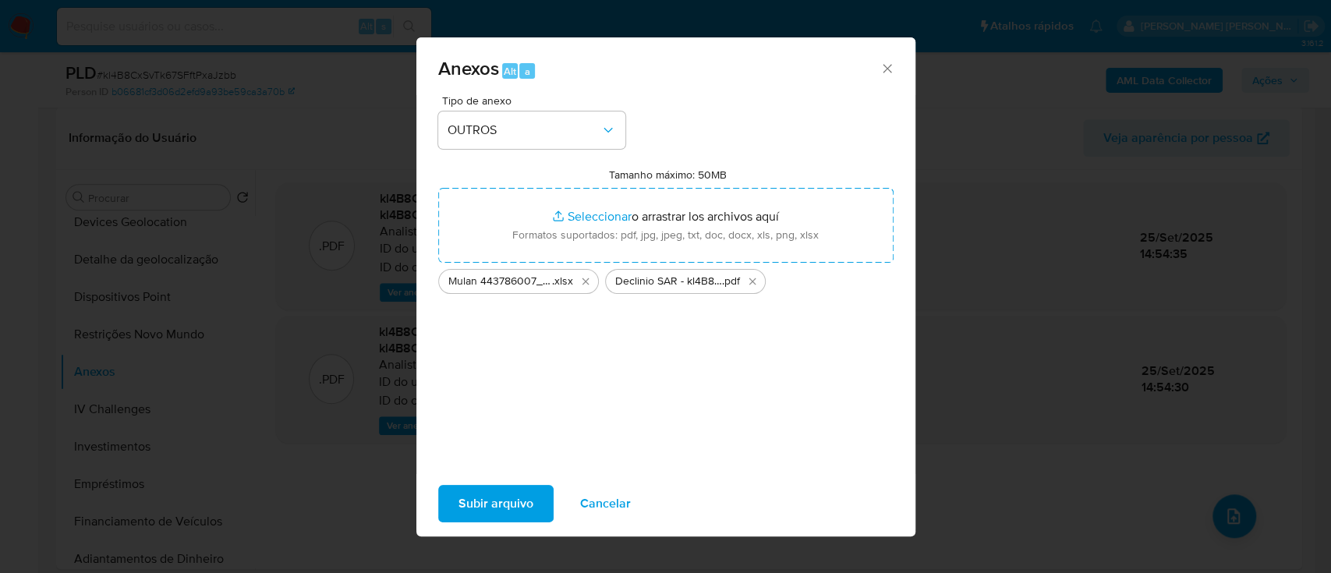
click at [507, 515] on span "Subir arquivo" at bounding box center [496, 504] width 75 height 34
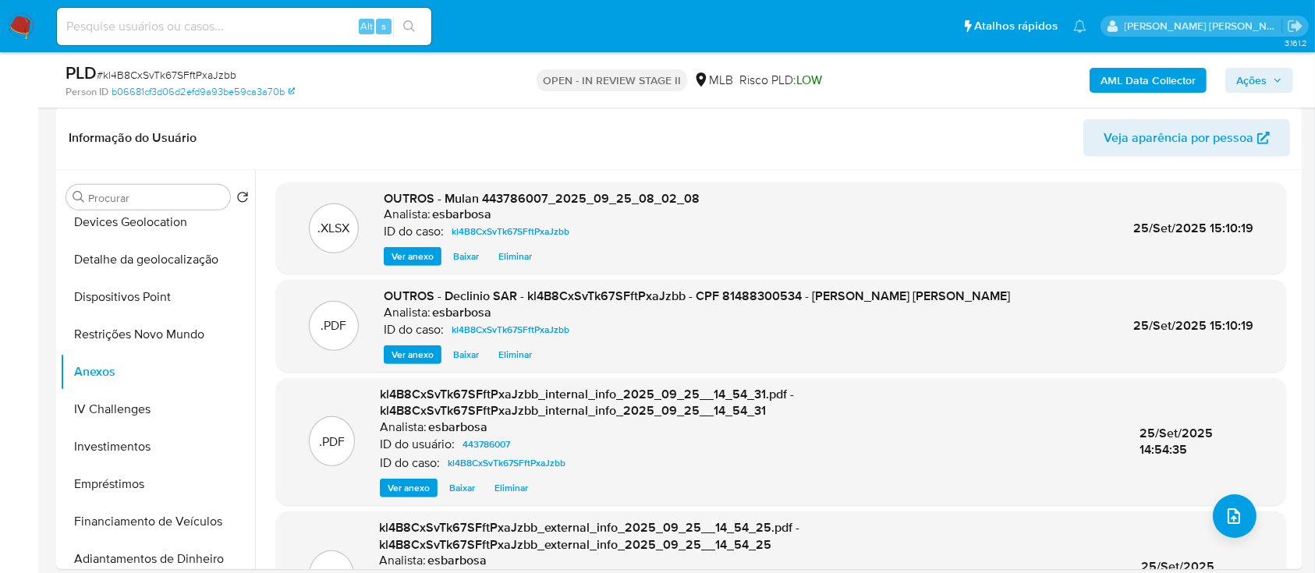
drag, startPoint x: 1245, startPoint y: 73, endPoint x: 1236, endPoint y: 76, distance: 9.6
click at [1244, 73] on span "Ações" at bounding box center [1251, 80] width 30 height 25
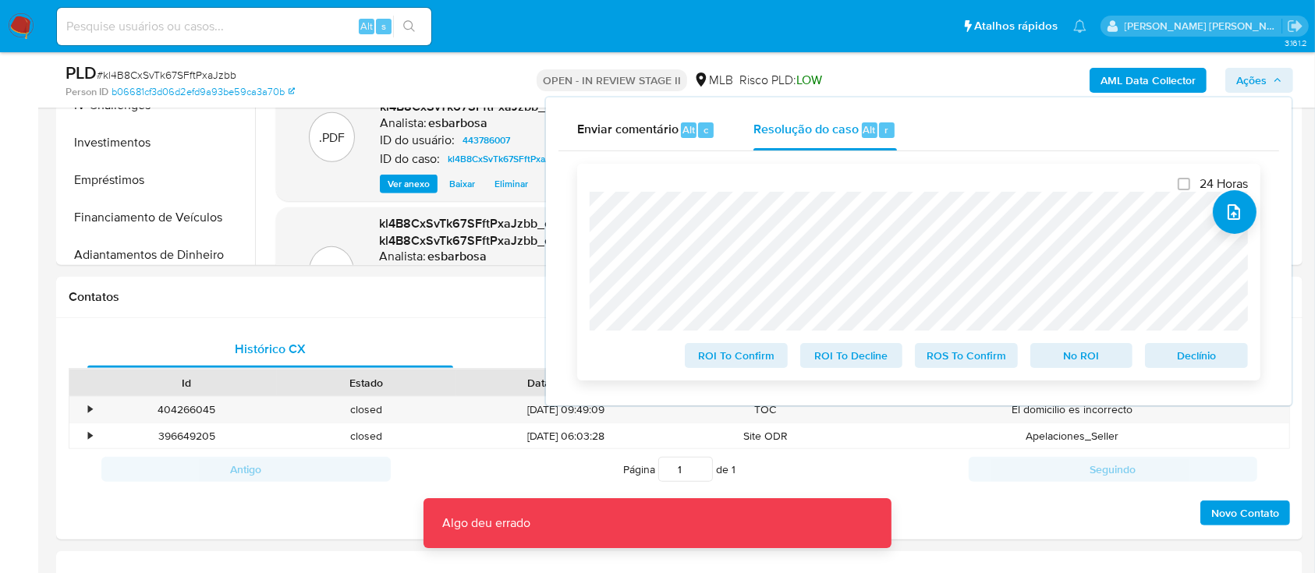
scroll to position [936, 0]
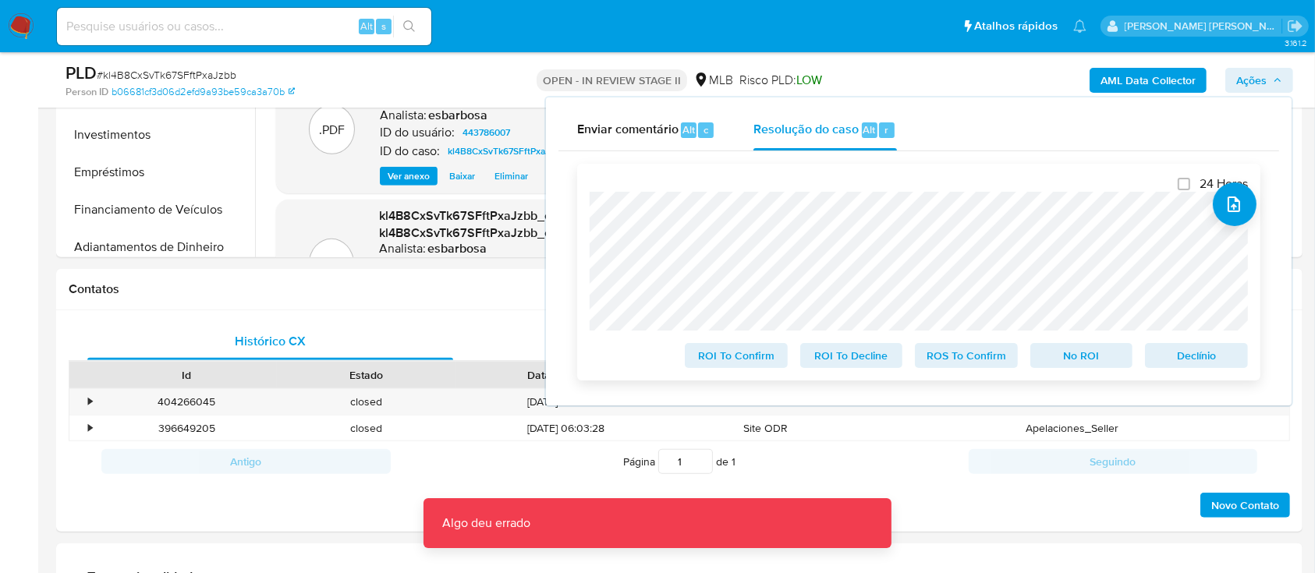
click at [1066, 360] on span "No ROI" at bounding box center [1081, 356] width 81 height 22
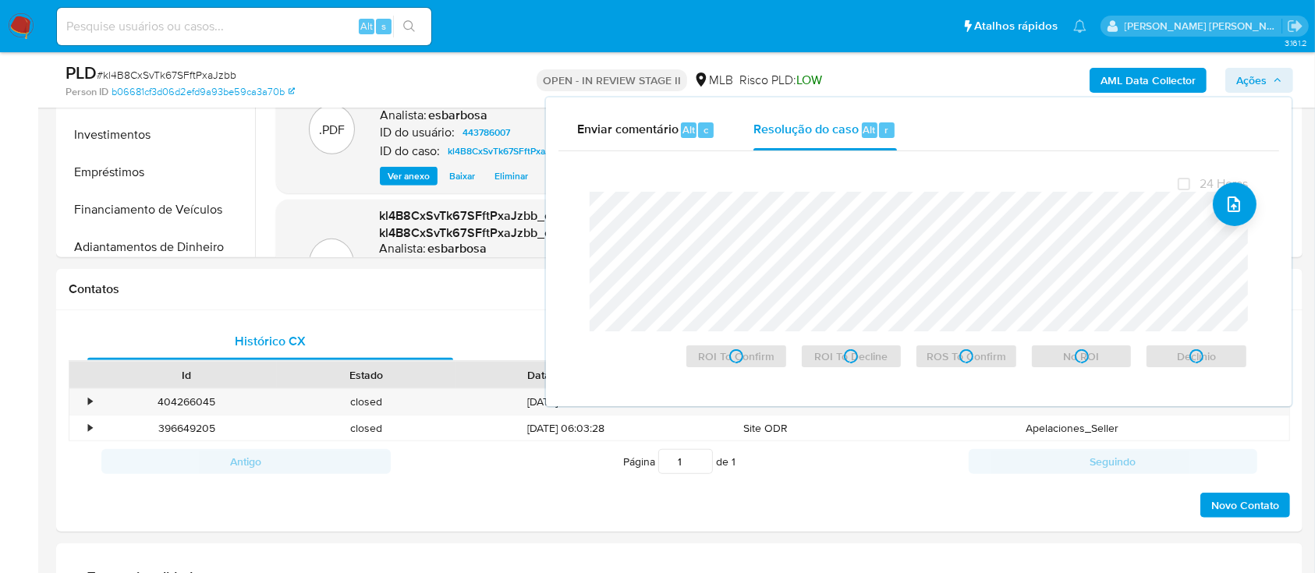
click at [152, 76] on span "# kl4B8CxSvTk67SFftPxaJzbb" at bounding box center [167, 75] width 140 height 16
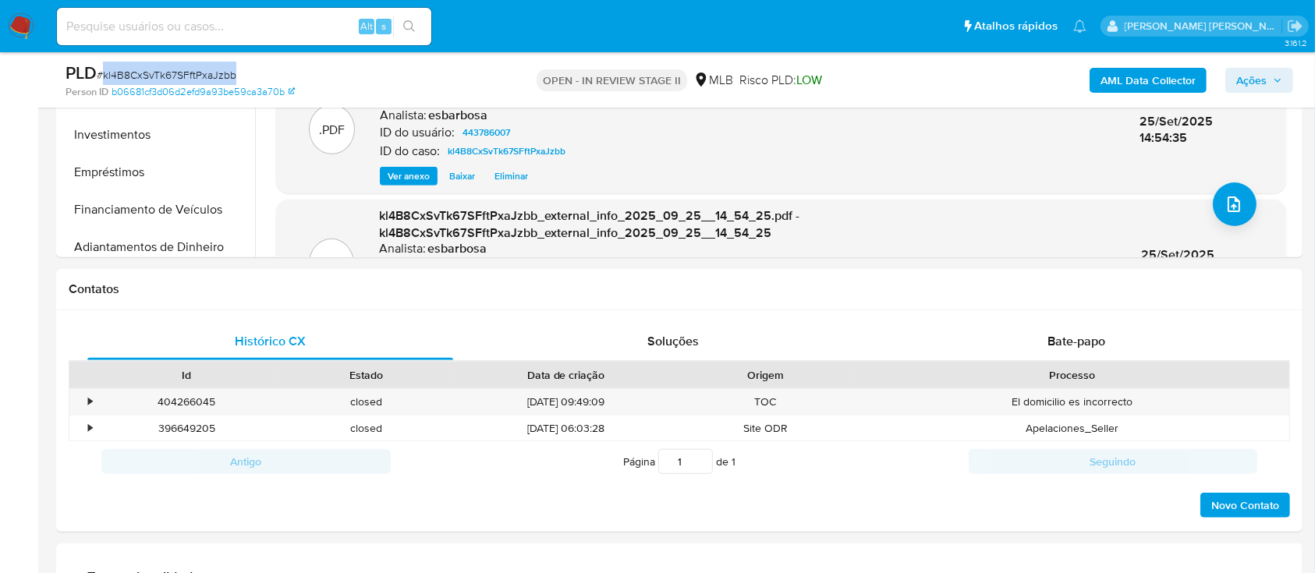
click at [152, 76] on span "# kl4B8CxSvTk67SFftPxaJzbb" at bounding box center [167, 75] width 140 height 16
copy span "kl4B8CxSvTk67SFftPxaJzbb"
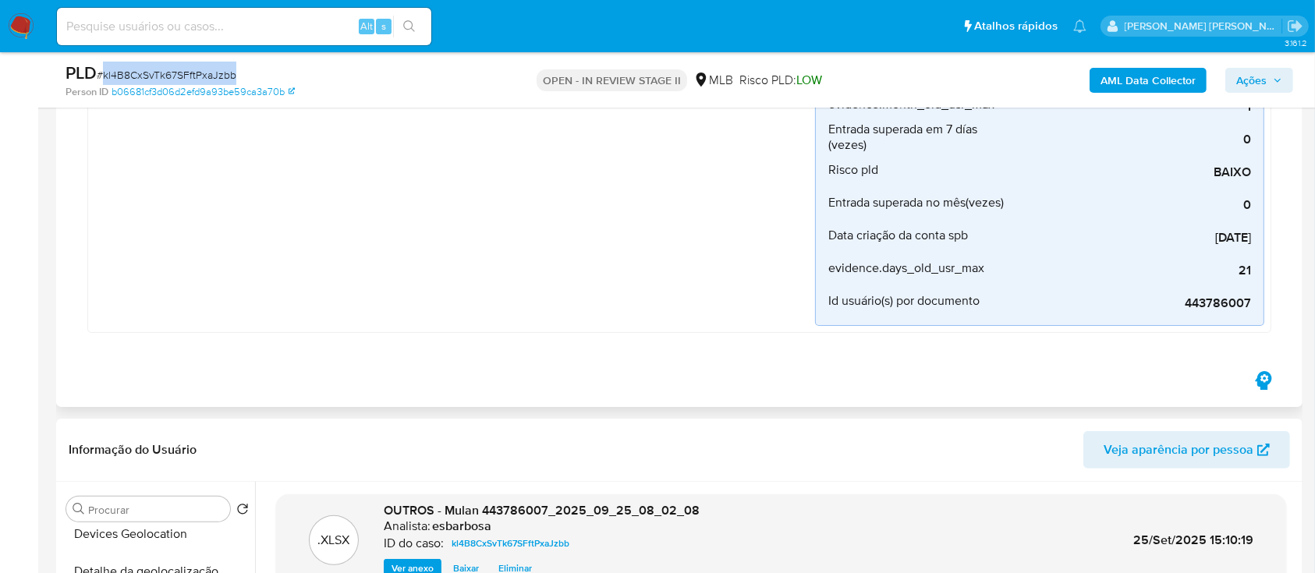
scroll to position [0, 0]
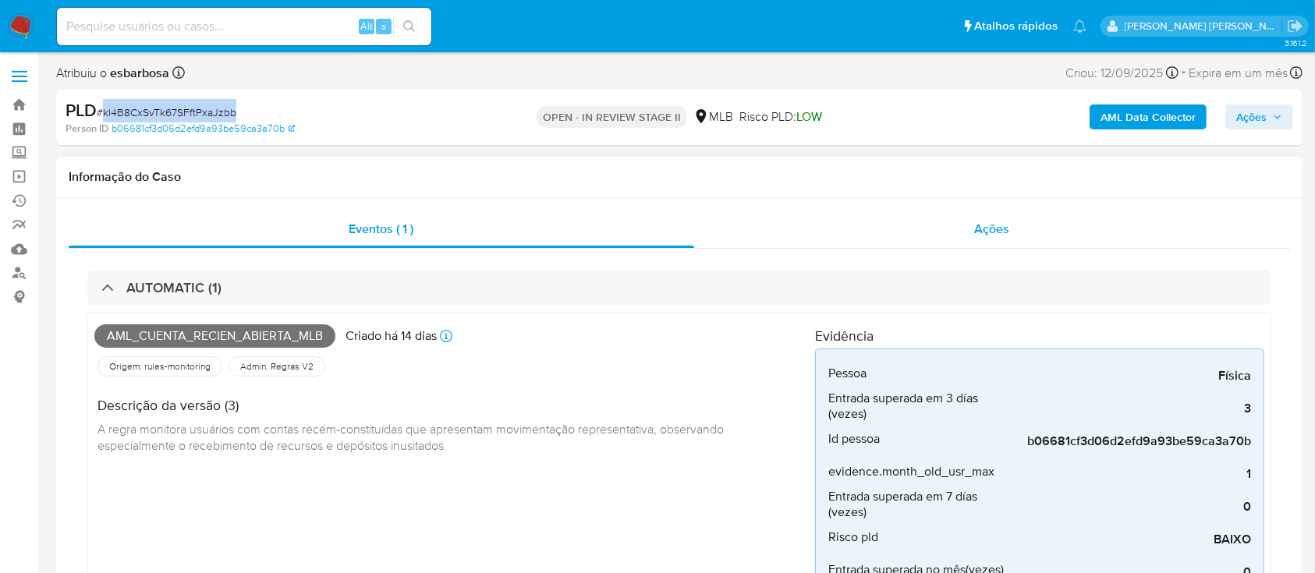
click at [810, 241] on div "Ações" at bounding box center [992, 229] width 596 height 37
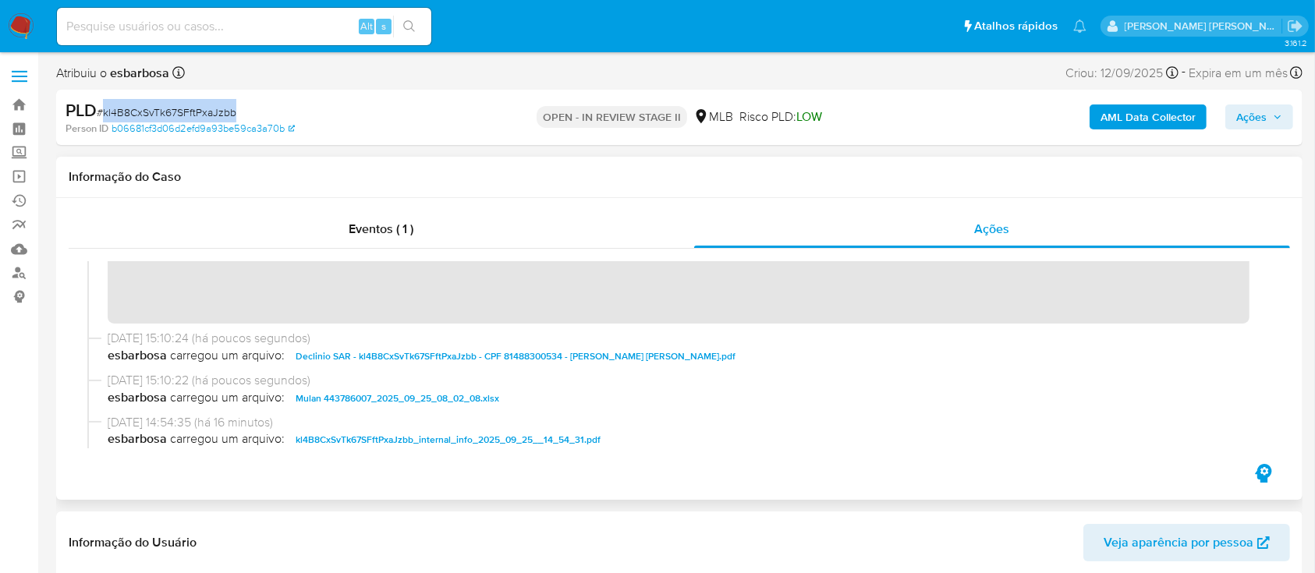
scroll to position [104, 0]
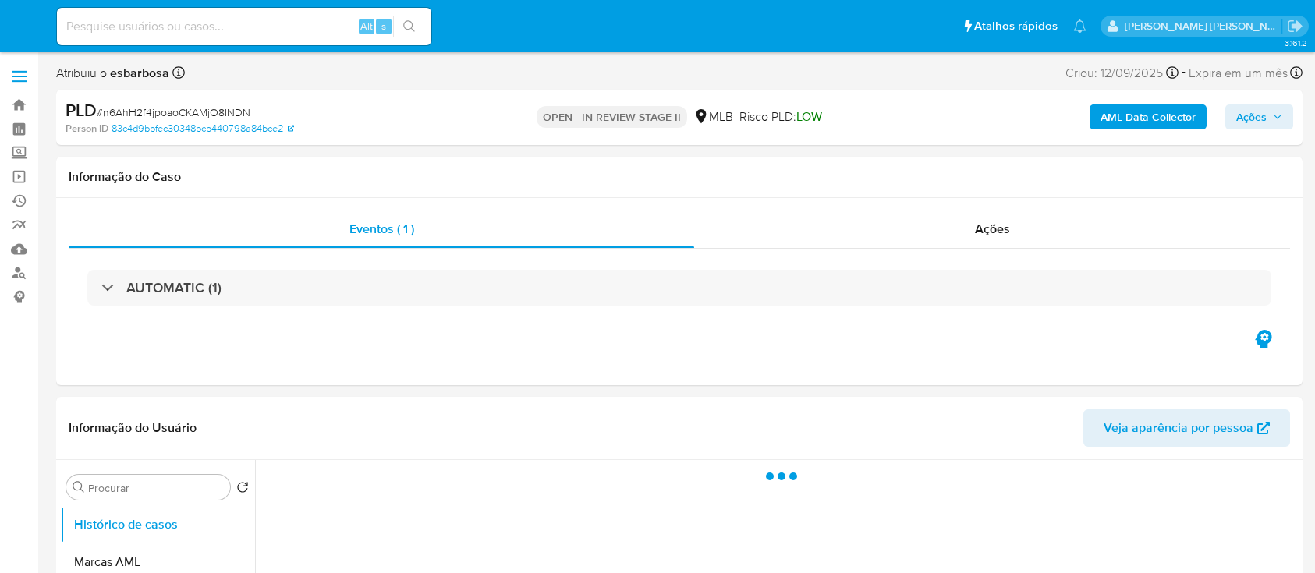
select select "10"
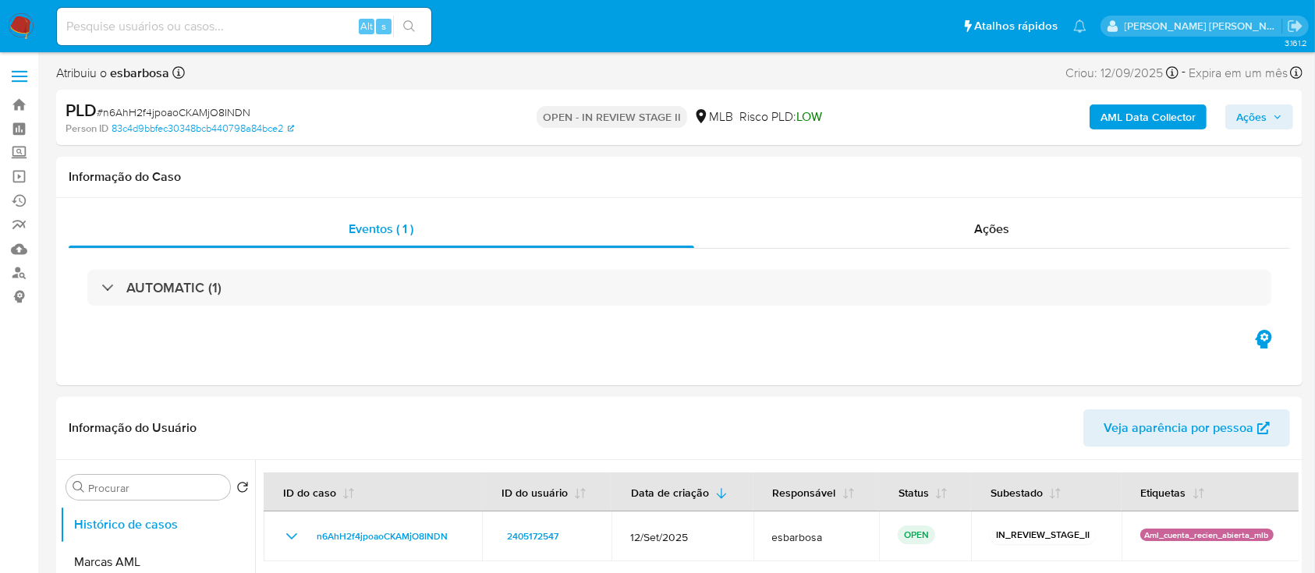
click at [173, 115] on span "# n6AhH2f4jpoaoCKAMjO8INDN" at bounding box center [174, 113] width 154 height 16
copy span "n6AhH2f4jpoaoCKAMjO8INDN"
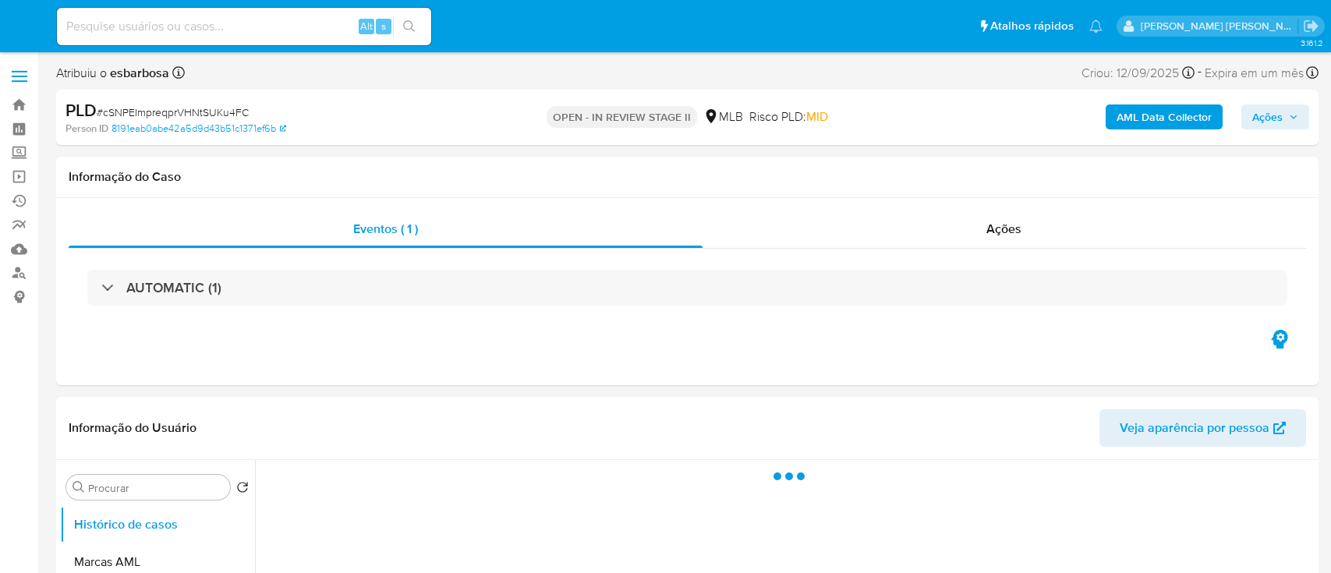
select select "10"
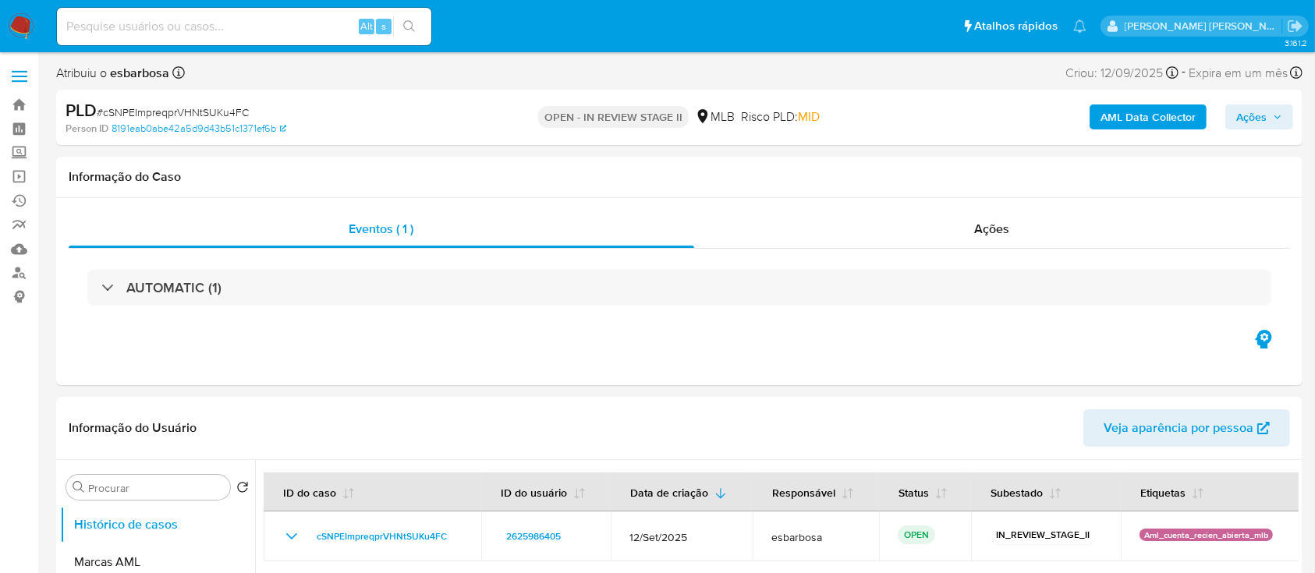
click at [214, 110] on span "# cSNPEImpreqprVHNtSUKu4FC" at bounding box center [173, 113] width 152 height 16
copy span "cSNPEImpreqprVHNtSUKu4FC"
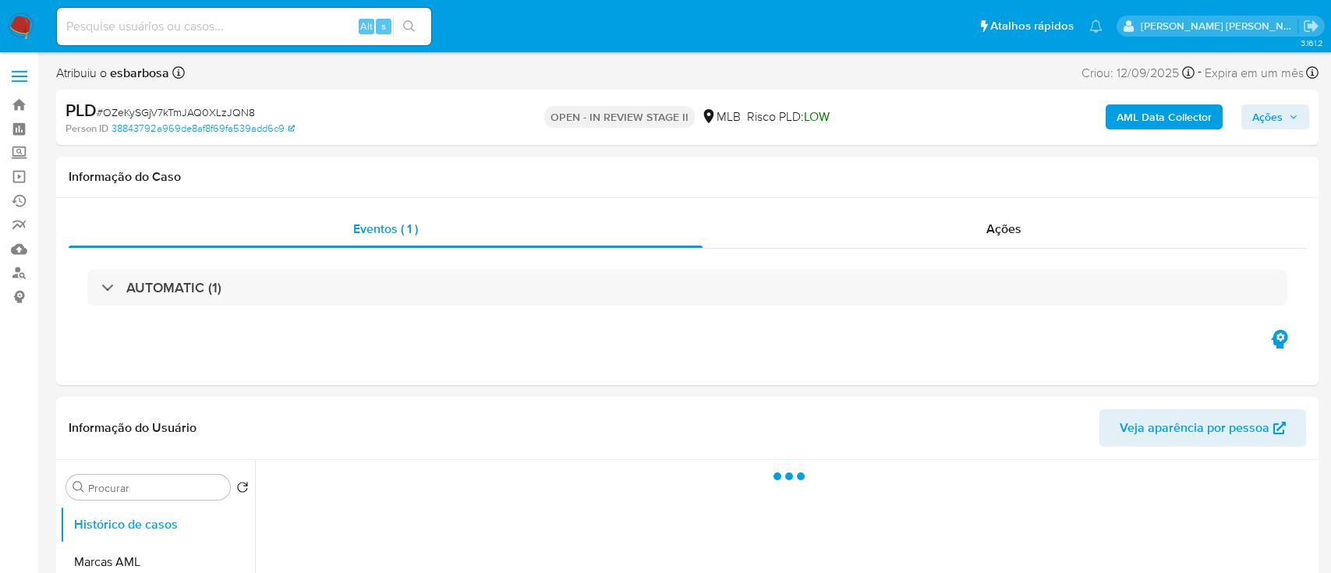
select select "10"
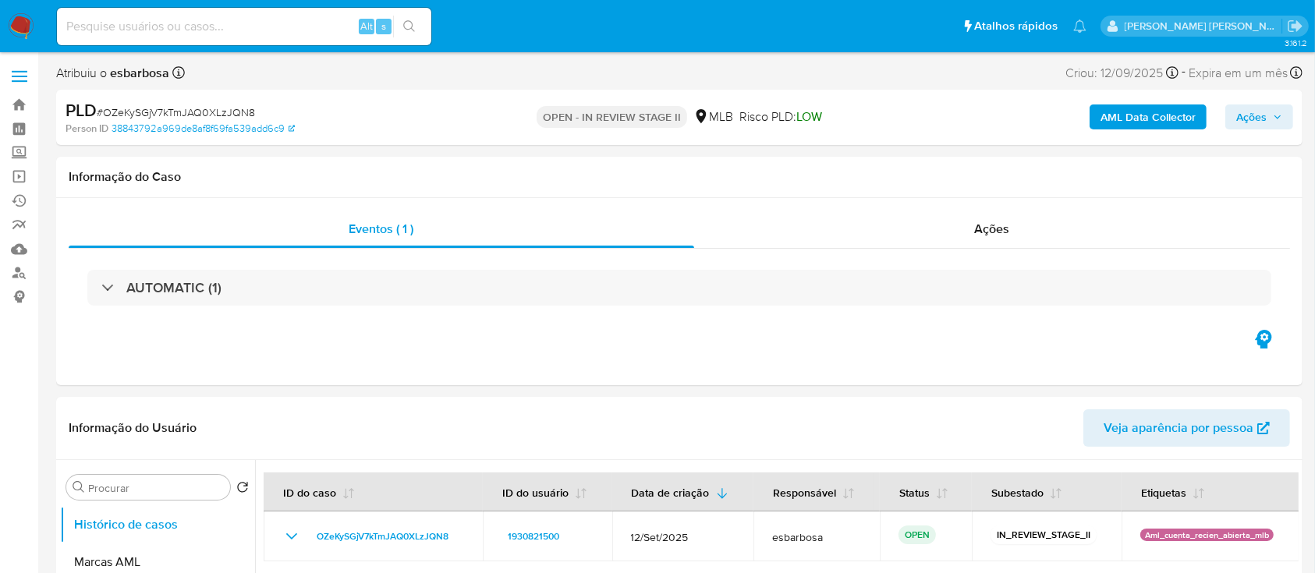
click at [223, 107] on span "# OZeKySGjV7kTmJAQ0XLzJQN8" at bounding box center [176, 113] width 158 height 16
copy span "OZeKySGjV7kTmJAQ0XLzJQN8"
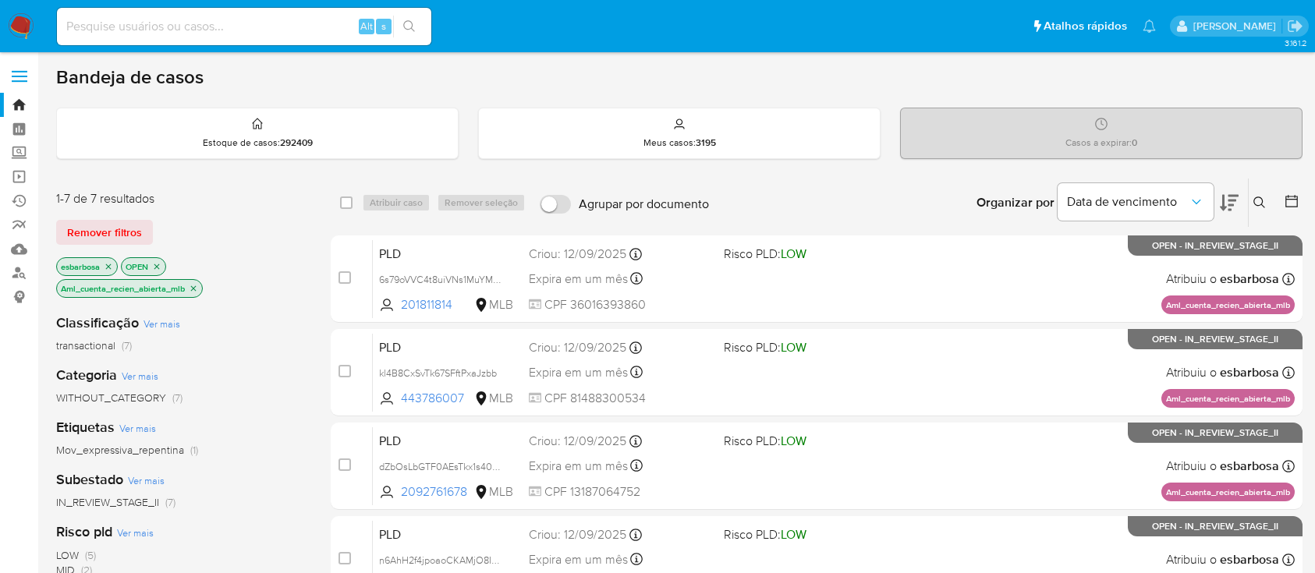
scroll to position [120, 0]
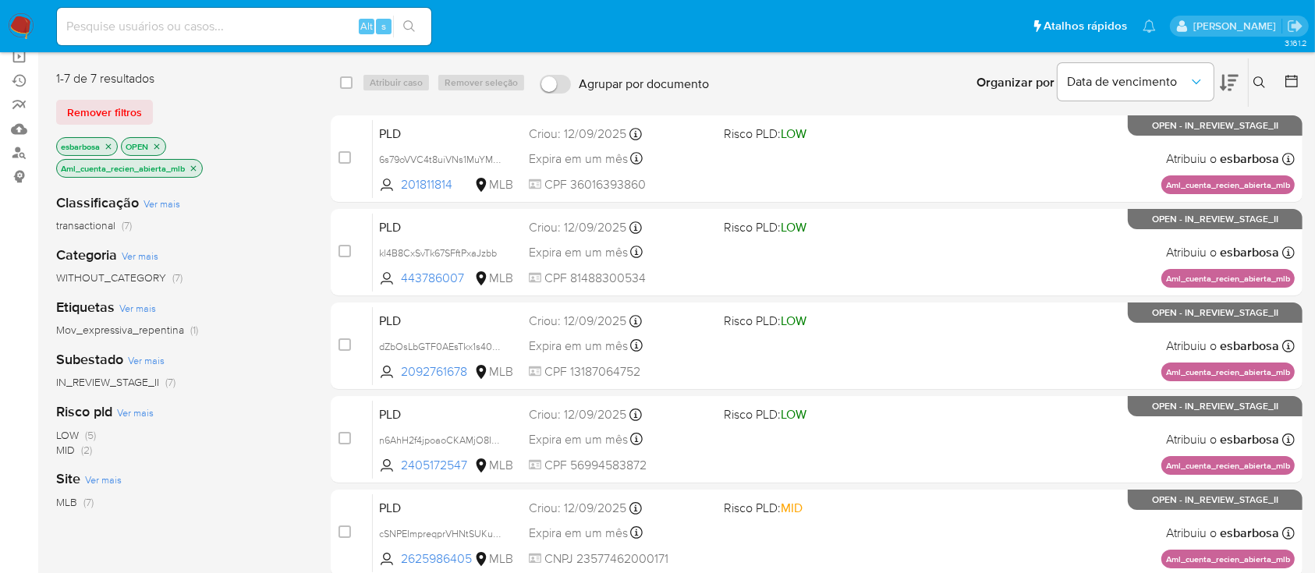
click at [196, 165] on icon "close-filter" at bounding box center [193, 168] width 9 height 9
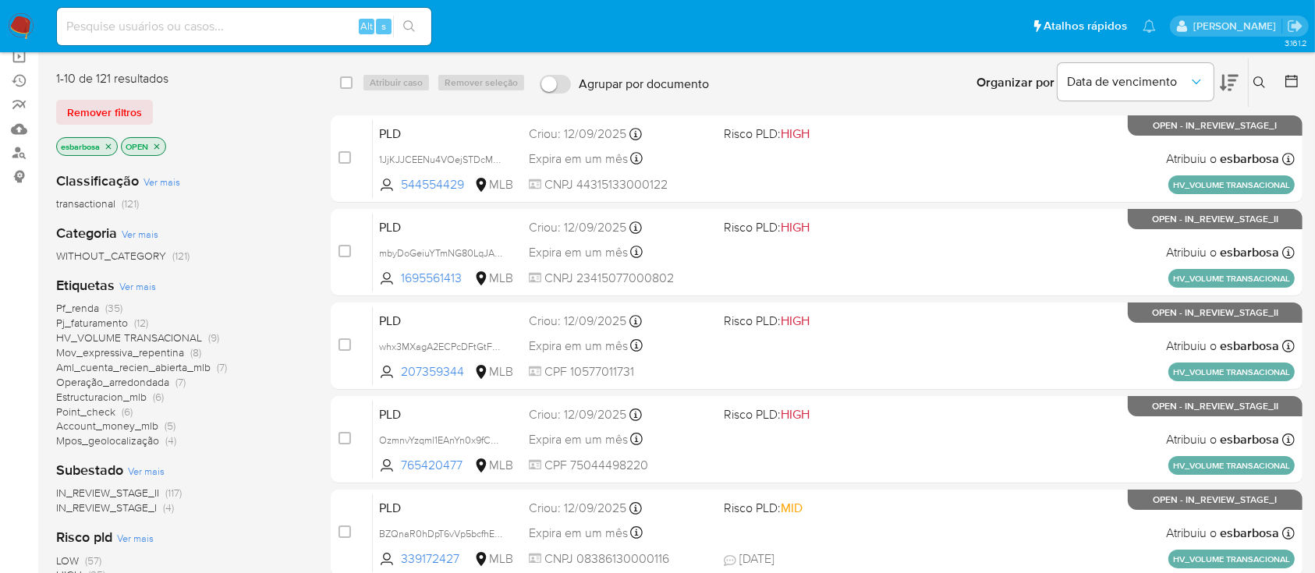
scroll to position [225, 0]
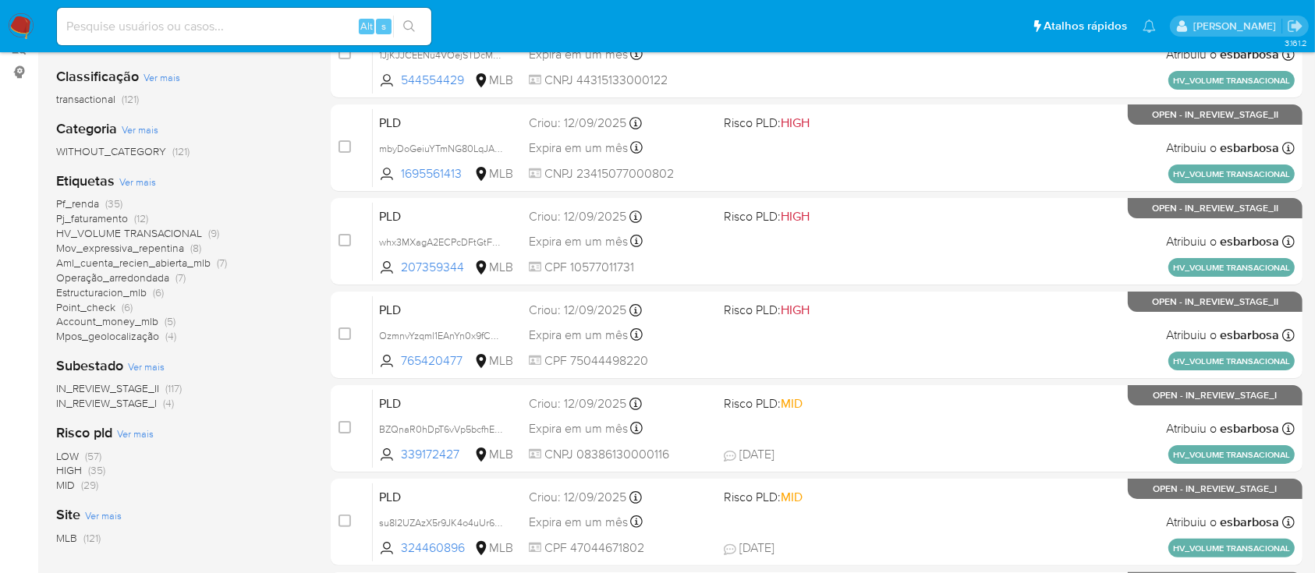
click at [81, 203] on span "Pf_renda" at bounding box center [77, 204] width 43 height 16
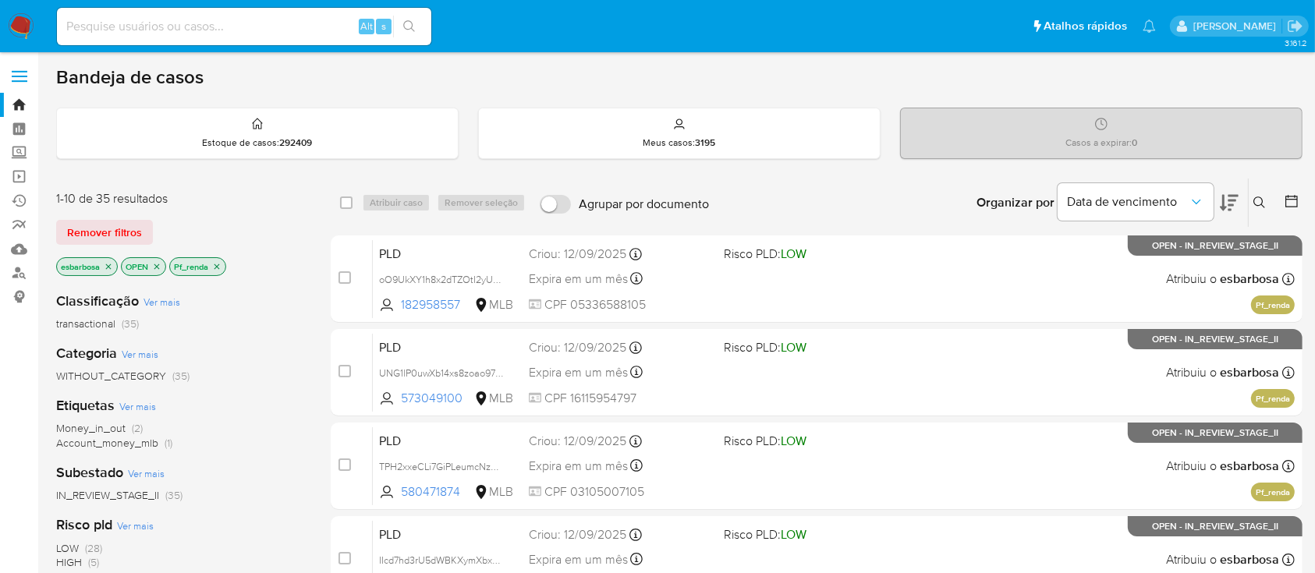
click at [218, 267] on icon "close-filter" at bounding box center [216, 266] width 9 height 9
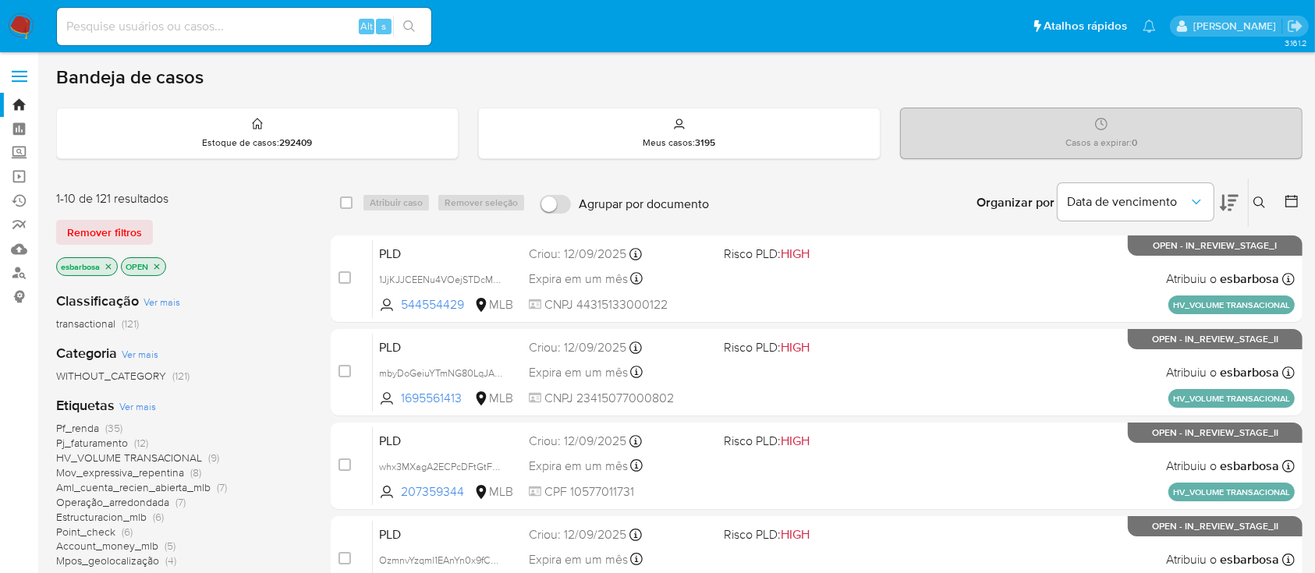
scroll to position [104, 0]
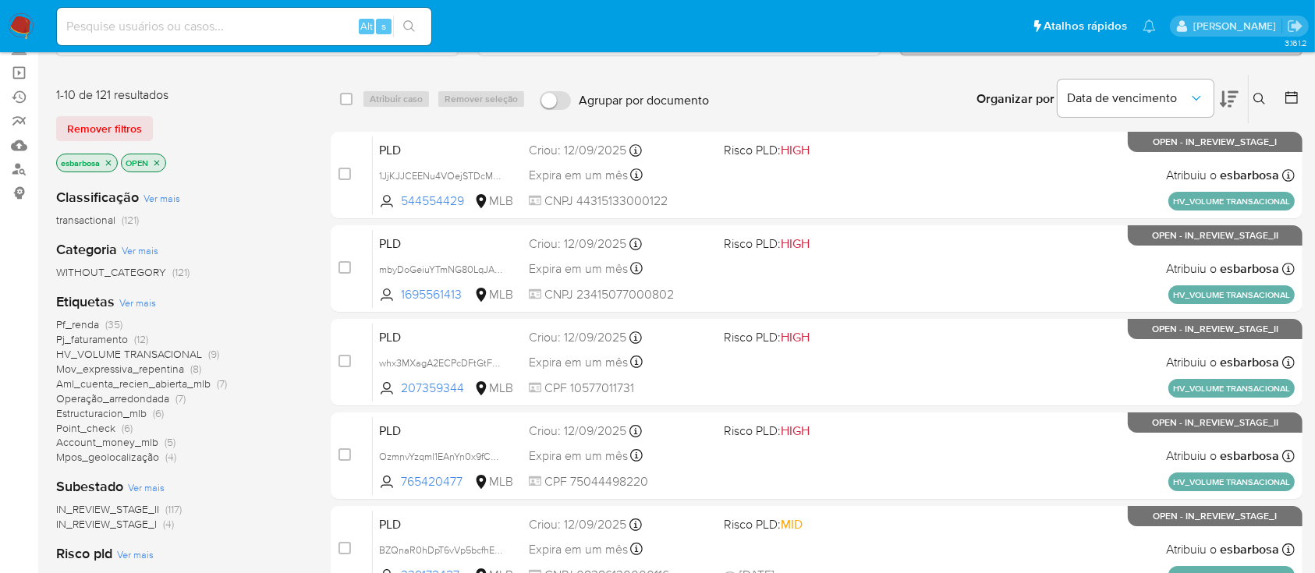
click at [112, 412] on span "Estructuracion_mlb" at bounding box center [101, 414] width 90 height 16
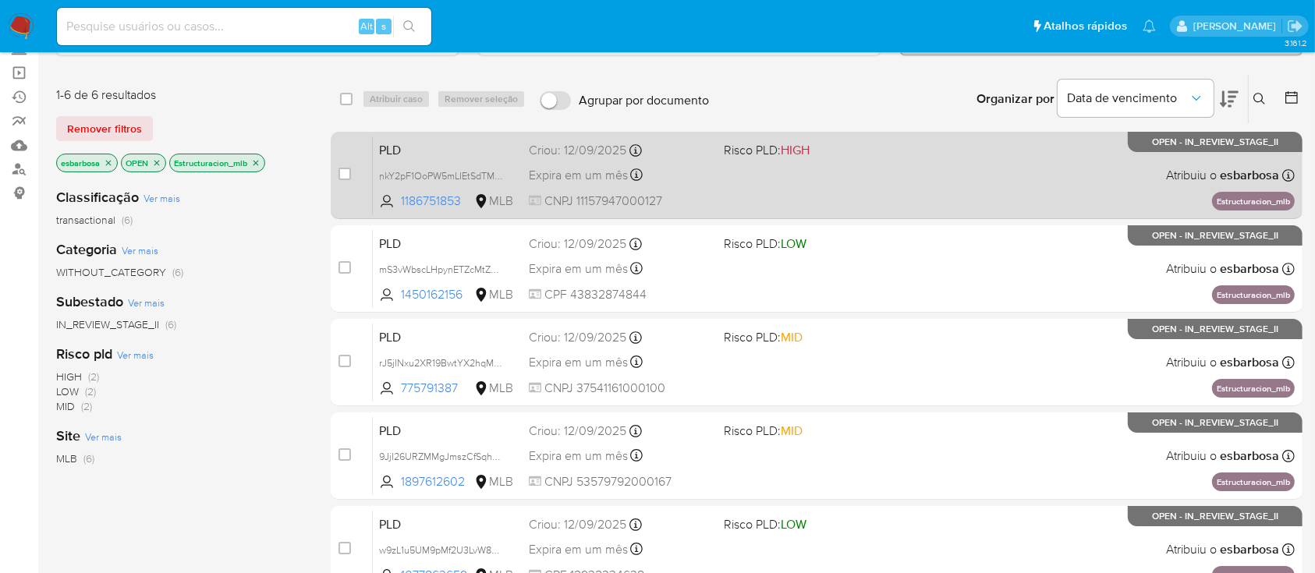
click at [888, 197] on div "PLD nkY2pF1OoPW5mLIEtSdTM8nR 1186751853 MLB Risco PLD: HIGH Criou: 12/09/2025 C…" at bounding box center [834, 175] width 922 height 79
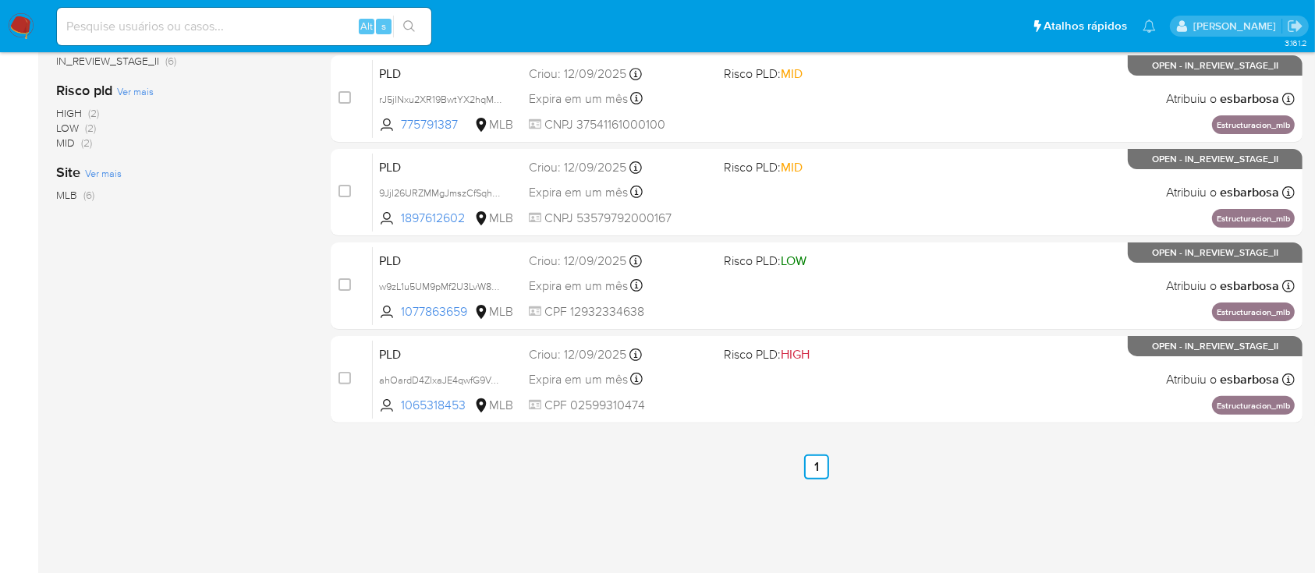
scroll to position [375, 0]
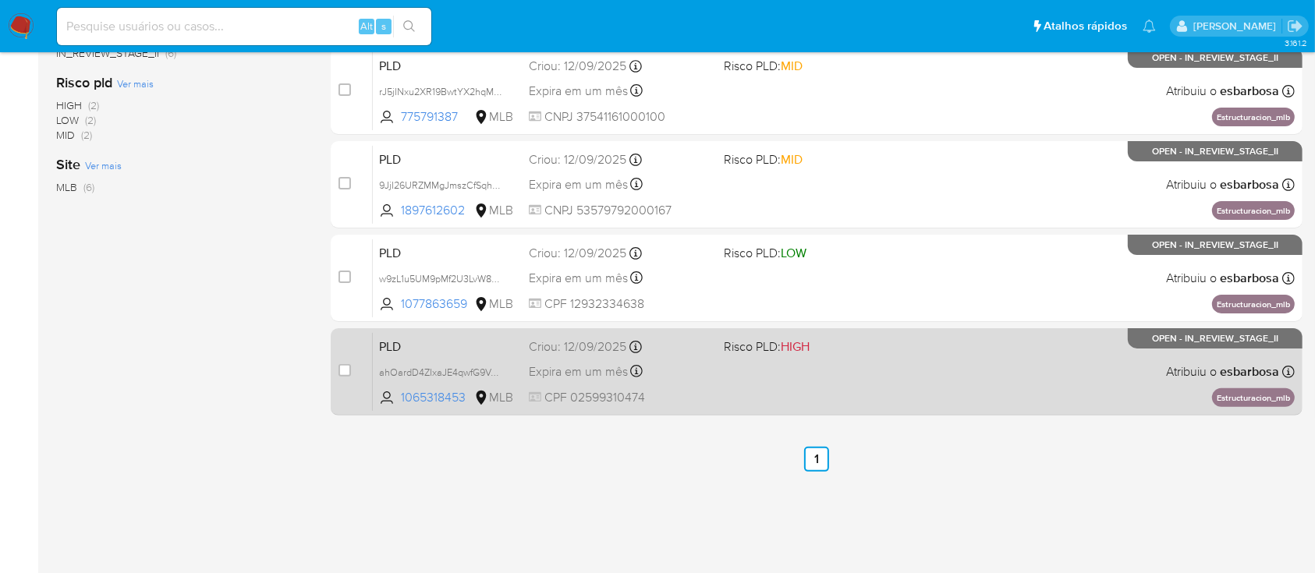
click at [841, 362] on div "PLD ahOardD4ZIxaJE4qwfG9VepO 1065318453 MLB Risco PLD: HIGH Criou: 12/09/2025 C…" at bounding box center [834, 371] width 922 height 79
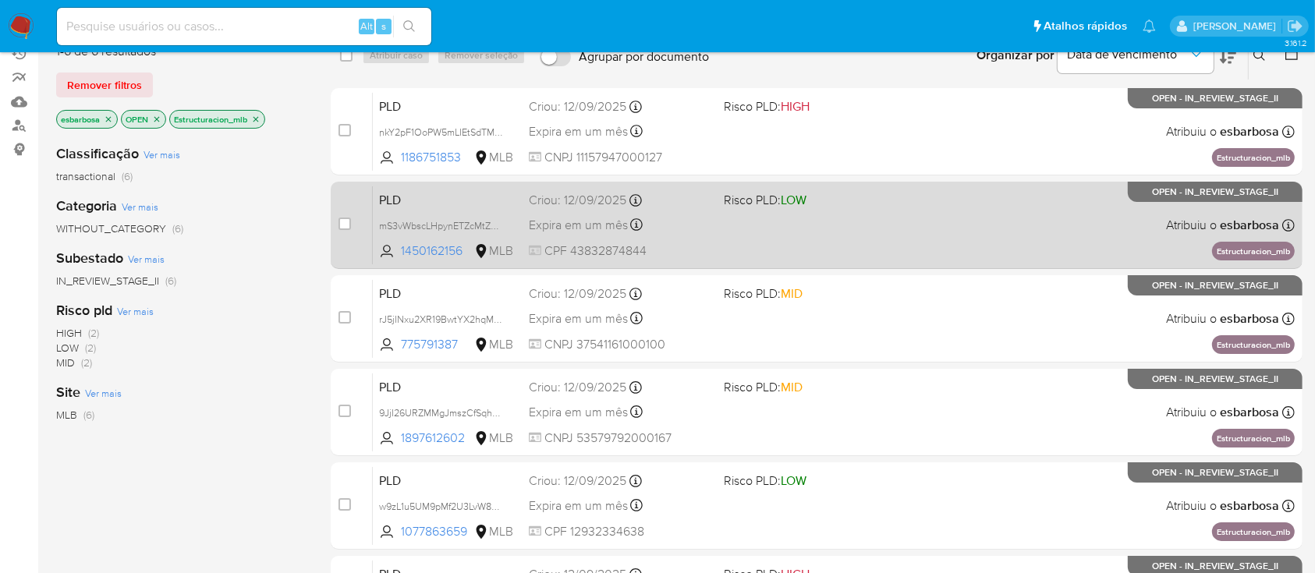
scroll to position [63, 0]
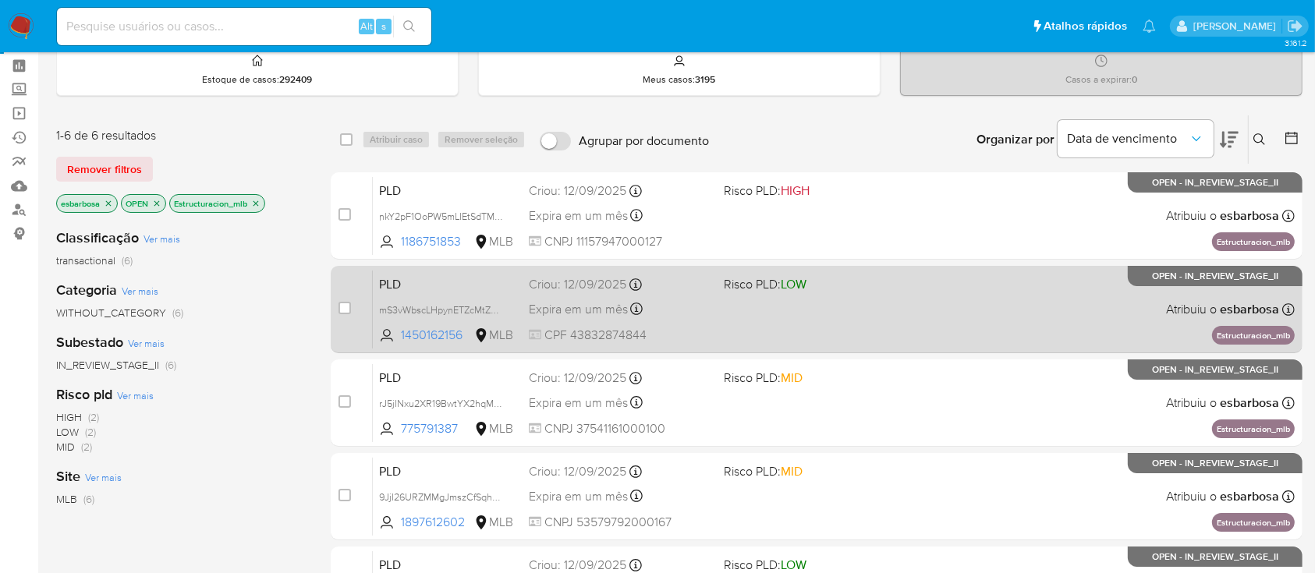
click at [905, 300] on div "PLD mS3vWbscLHpynETZcMtZDg71 1450162156 MLB Risco PLD: LOW Criou: 12/09/2025 Cr…" at bounding box center [834, 309] width 922 height 79
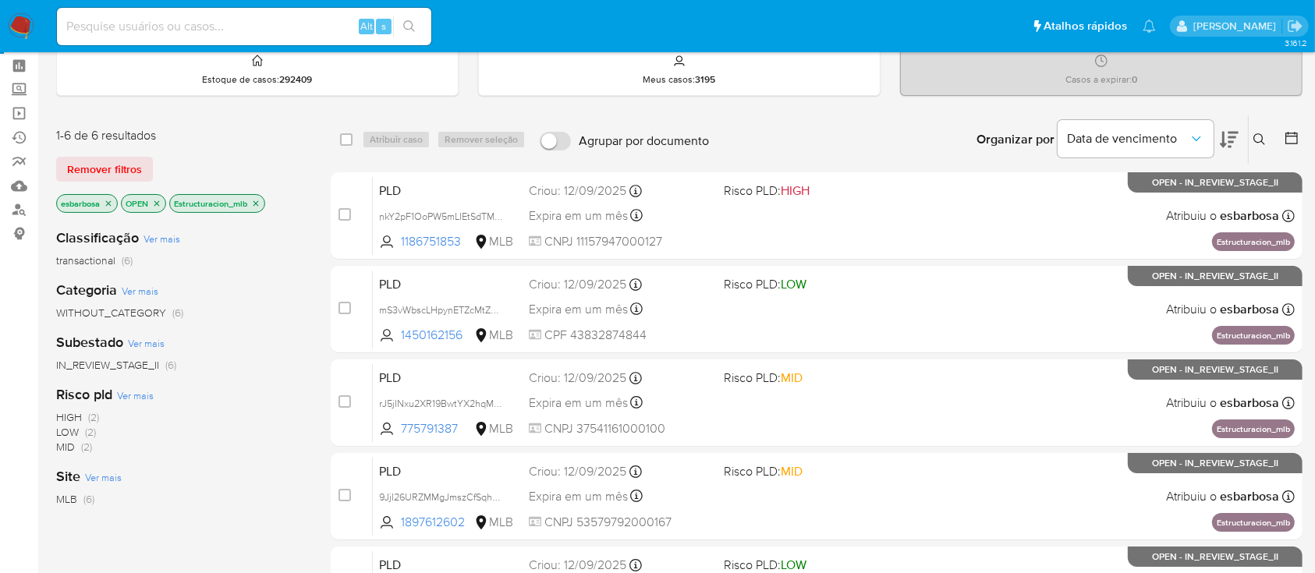
click at [253, 203] on icon "close-filter" at bounding box center [255, 203] width 9 height 9
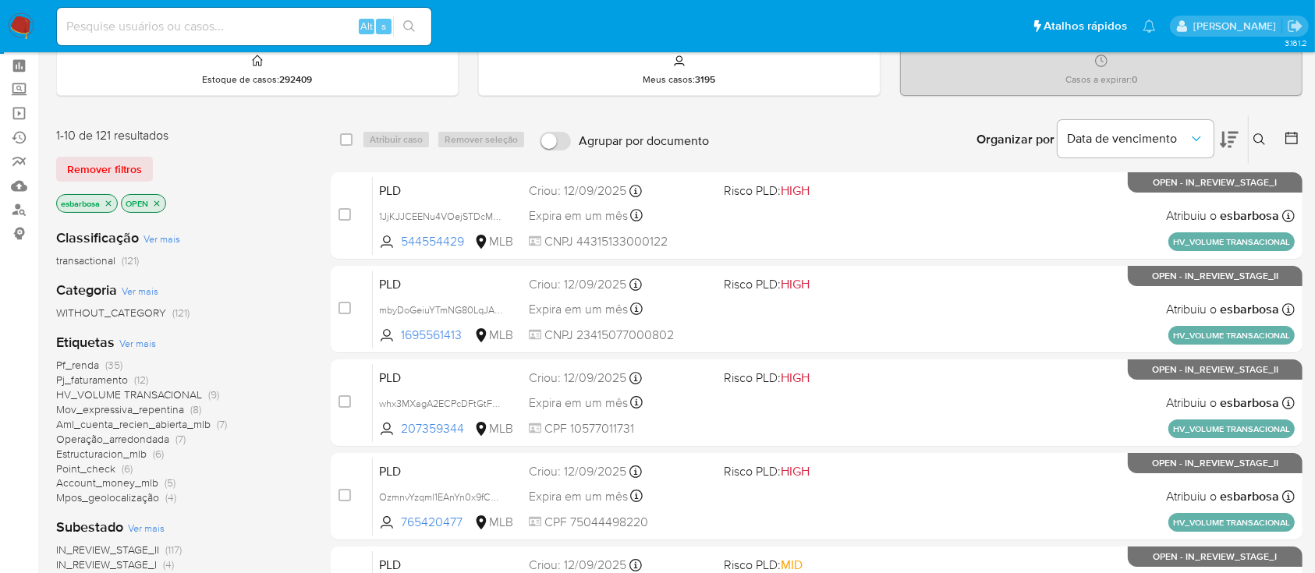
click at [82, 362] on span "Pf_renda" at bounding box center [77, 365] width 43 height 16
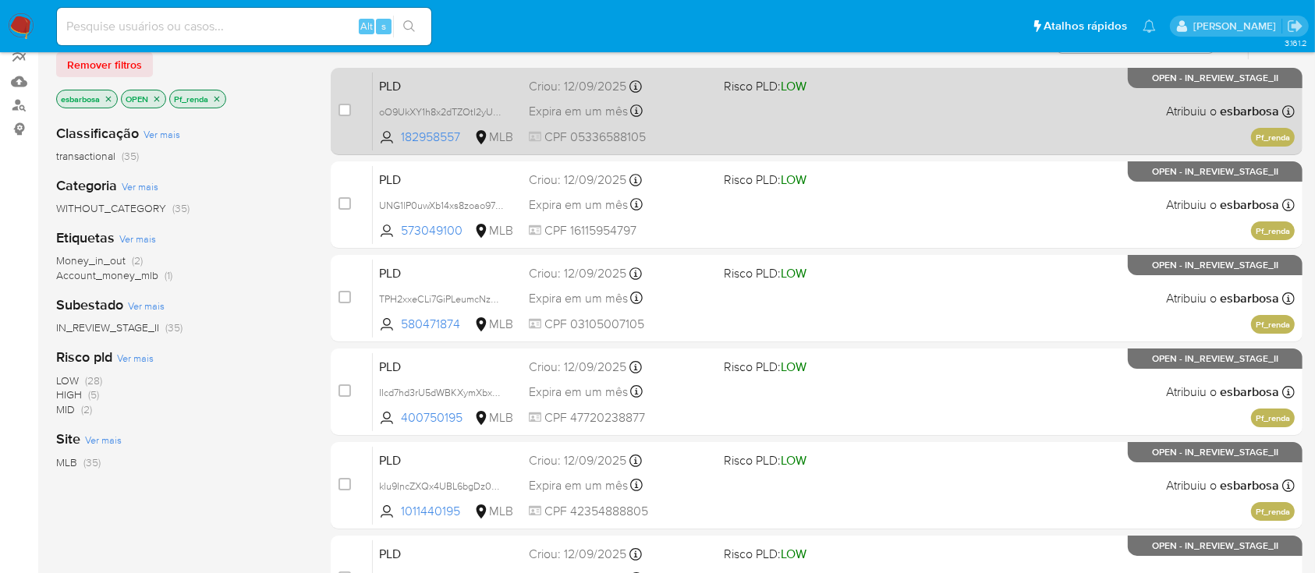
scroll to position [63, 0]
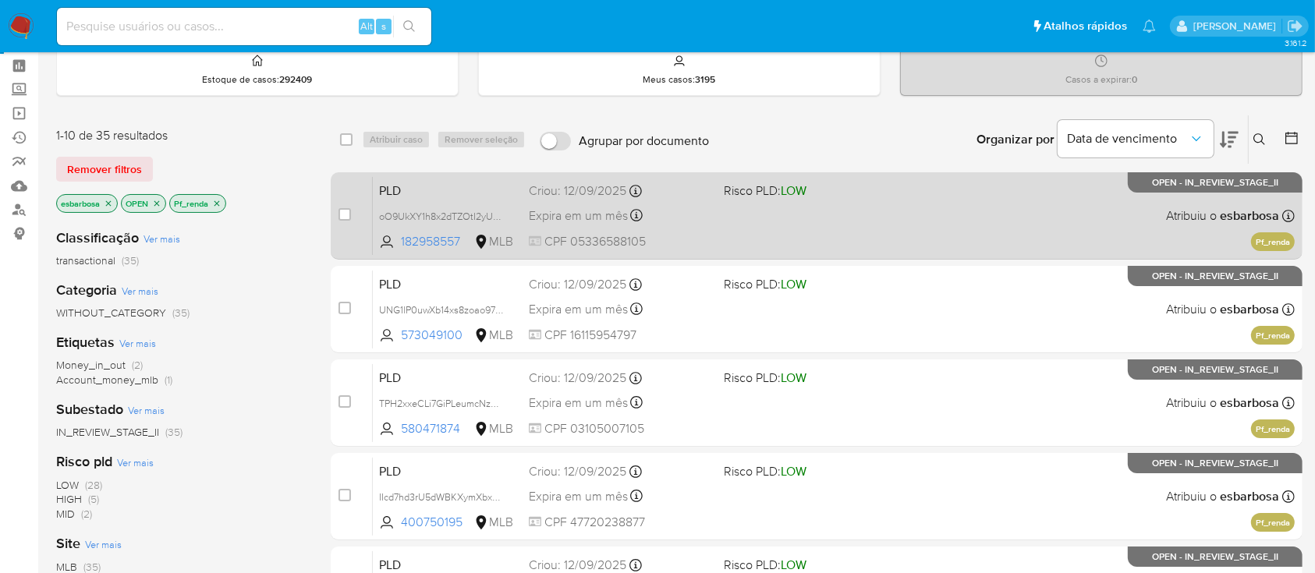
click at [909, 231] on div "PLD oO9UkXY1h8x2dTZOtI2yUndQ 182958557 MLB Risco PLD: LOW Criou: 12/09/2025 Cri…" at bounding box center [834, 215] width 922 height 79
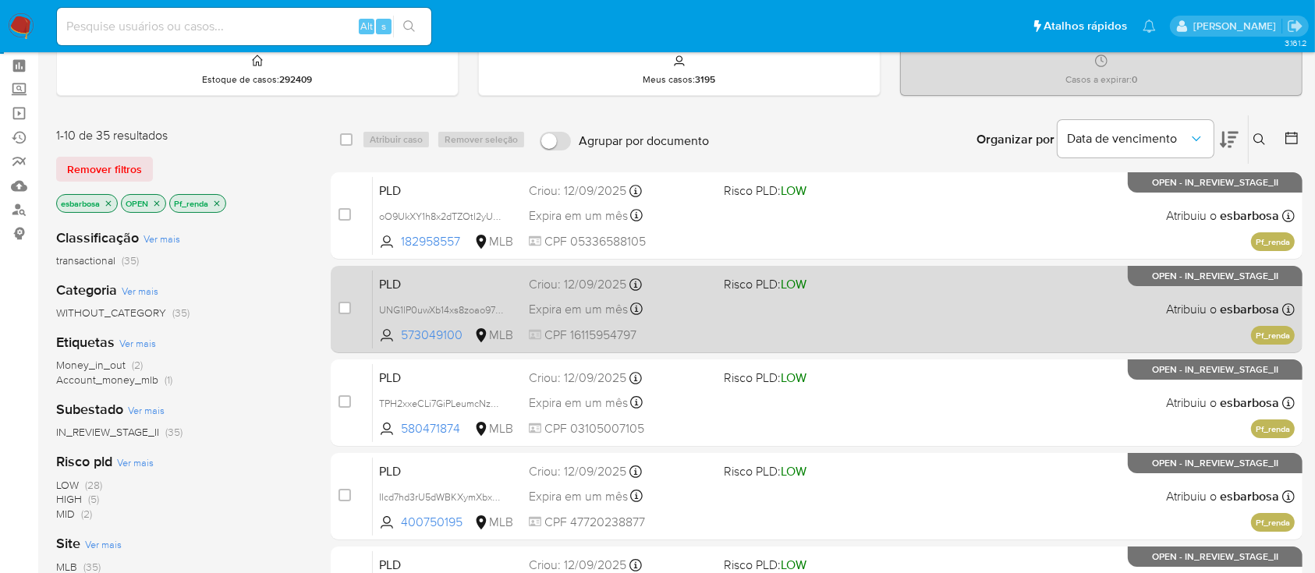
click at [878, 300] on div "PLD UNG1lP0uwXb14xs8zoao97qe 573049100 MLB Risco PLD: LOW Criou: 12/09/2025 Cri…" at bounding box center [834, 309] width 922 height 79
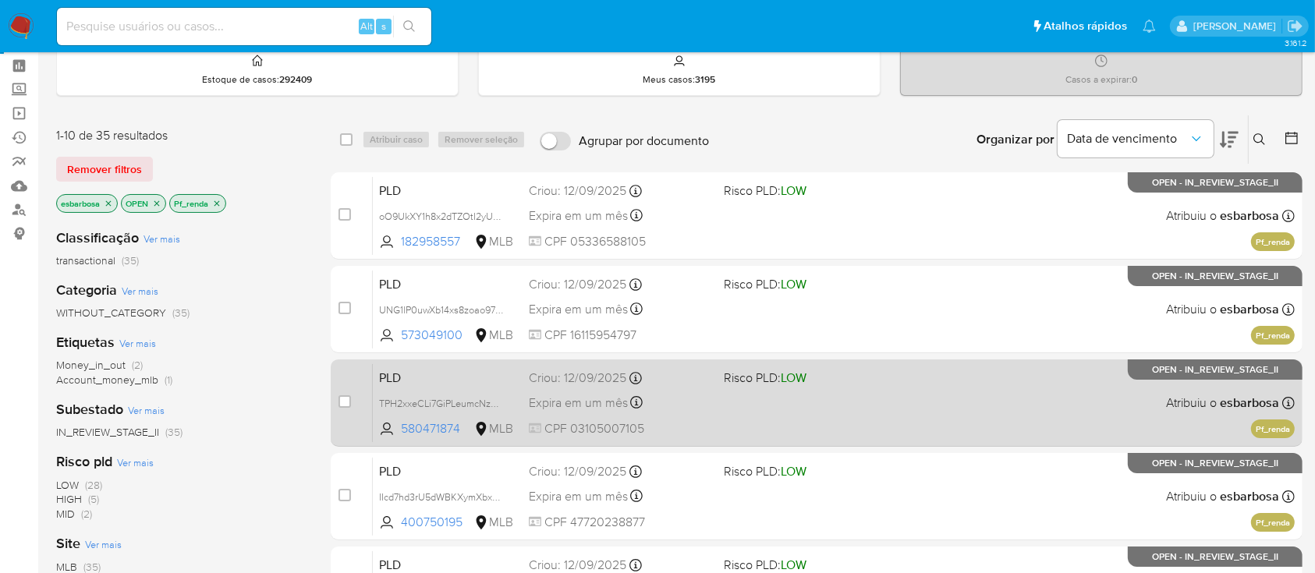
click at [895, 399] on div "PLD TPH2xxeCLi7GiPLeumcNzN2E 580471874 MLB Risco PLD: LOW Criou: 12/09/2025 Cri…" at bounding box center [834, 402] width 922 height 79
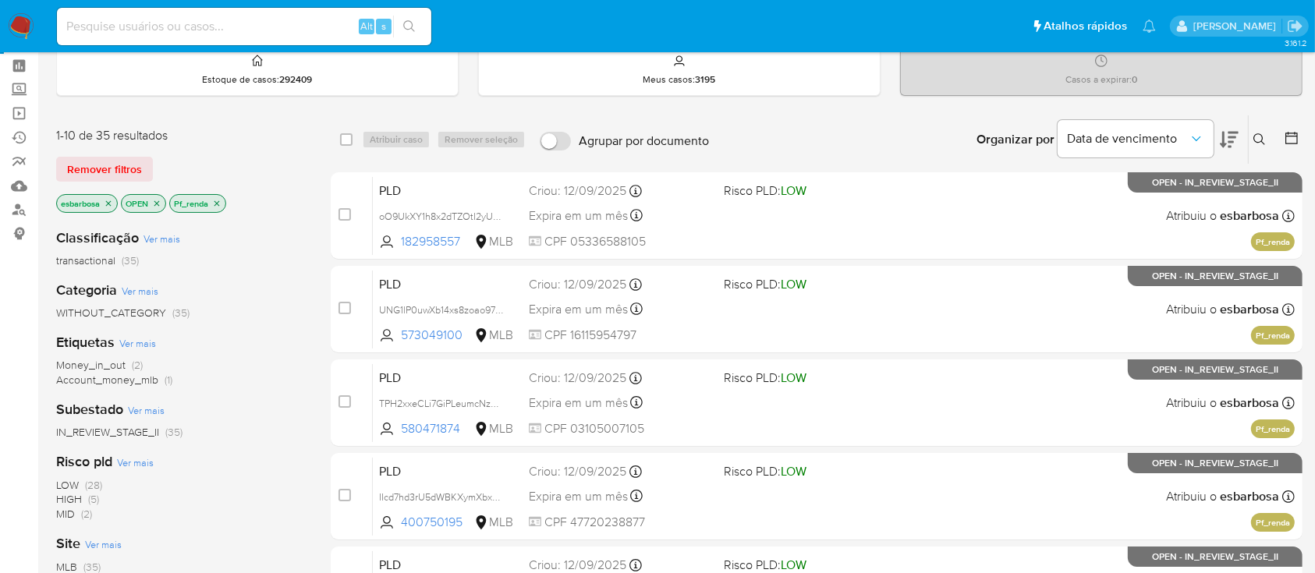
scroll to position [271, 0]
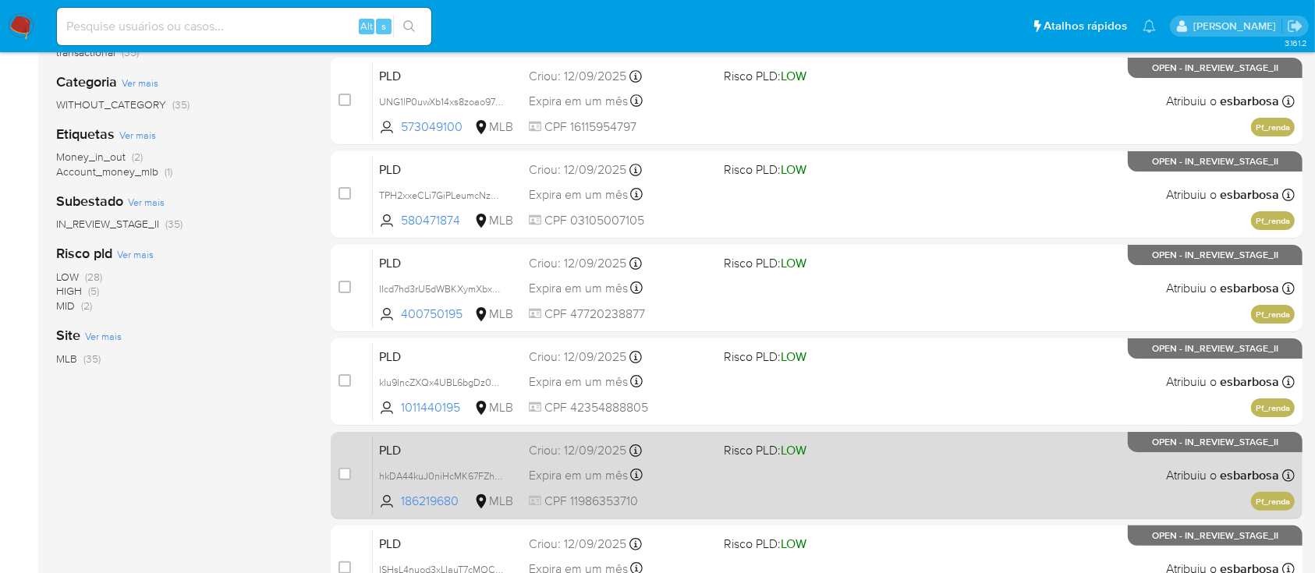
click at [884, 484] on div "PLD hkDA44kuJ0niHcMK67FZhoVo 186219680 MLB Risco PLD: LOW Criou: 12/09/2025 Cri…" at bounding box center [834, 475] width 922 height 79
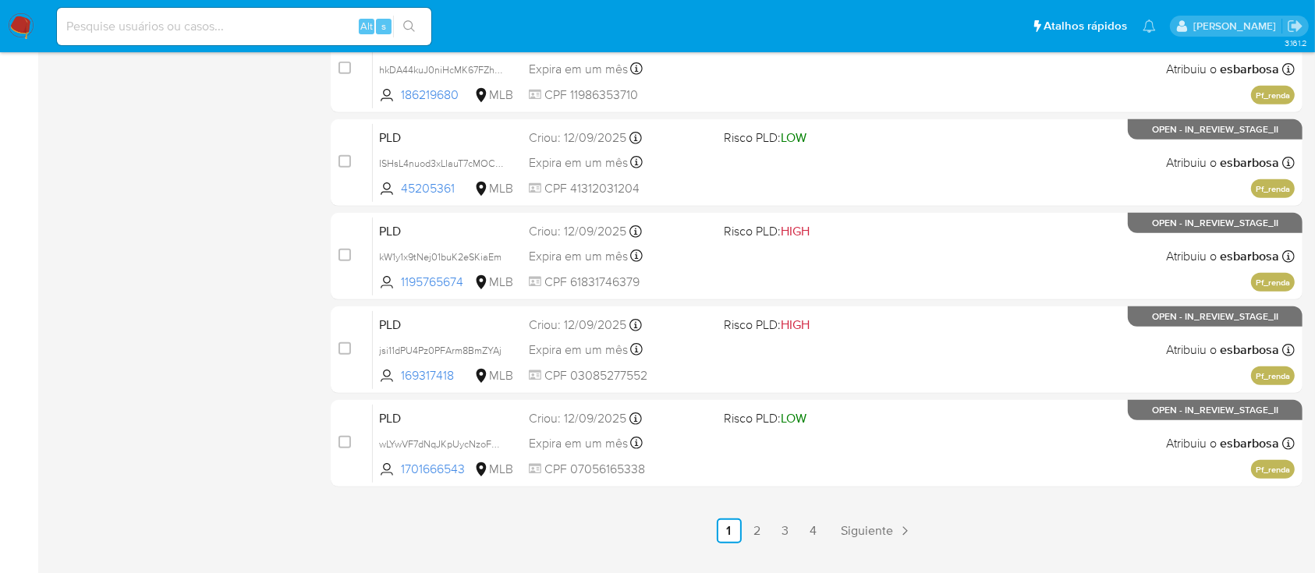
scroll to position [687, 0]
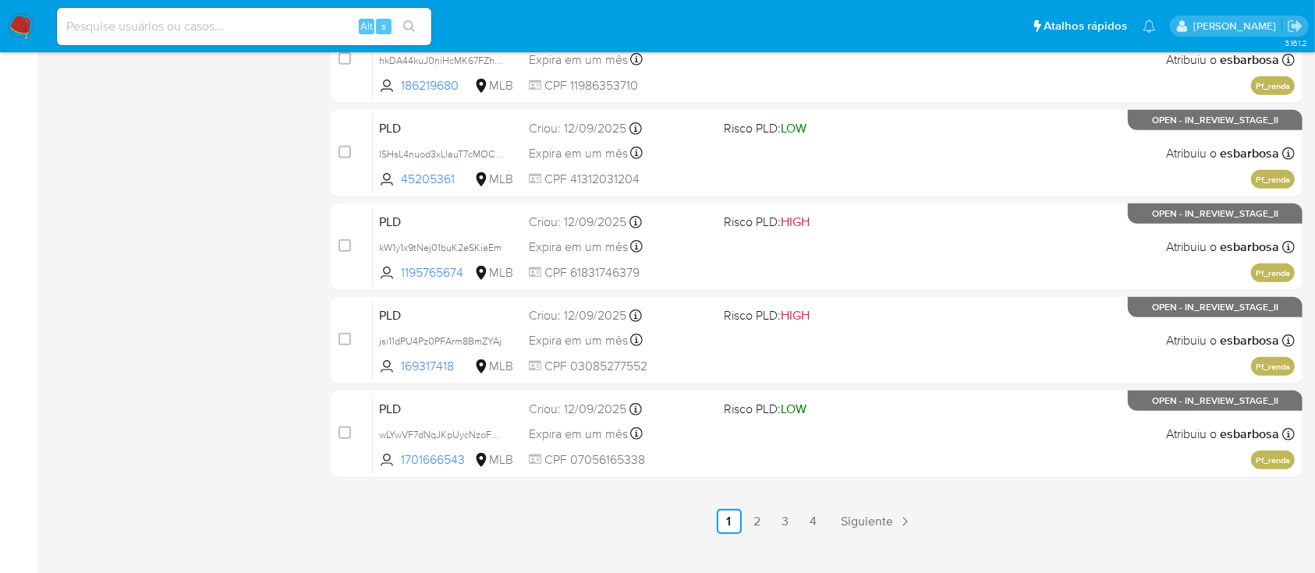
click at [786, 524] on link "3" at bounding box center [785, 521] width 25 height 25
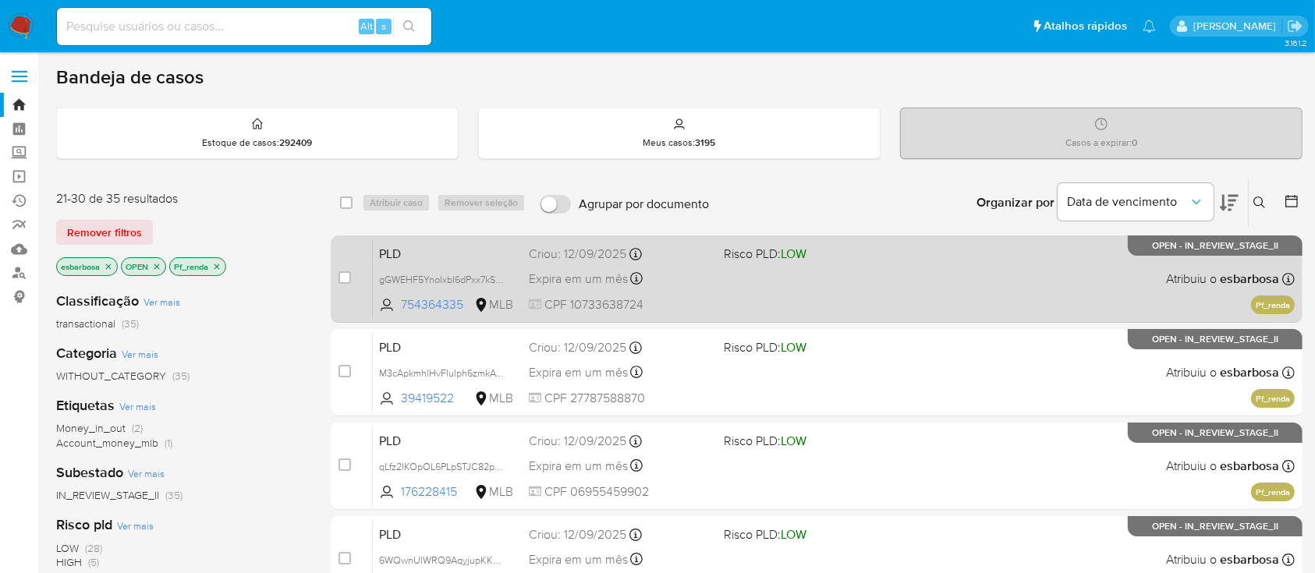
click at [816, 285] on div "PLD gGWEHF5YnoIxbI6dPxx7kSFP 754364335 MLB Risco PLD: LOW Criou: 12/09/2025 Cri…" at bounding box center [834, 278] width 922 height 79
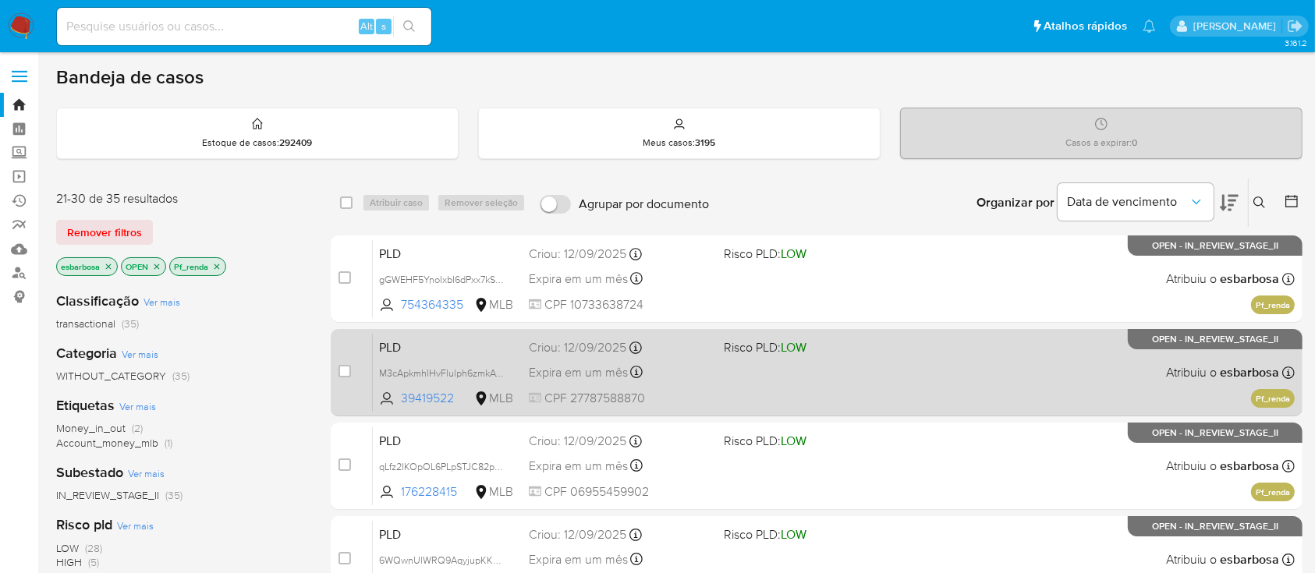
click at [820, 382] on div "PLD M3cApkmhlHvFlulph6zmkAY1 39419522 MLB Risco PLD: LOW Criou: 12/09/2025 Crio…" at bounding box center [834, 372] width 922 height 79
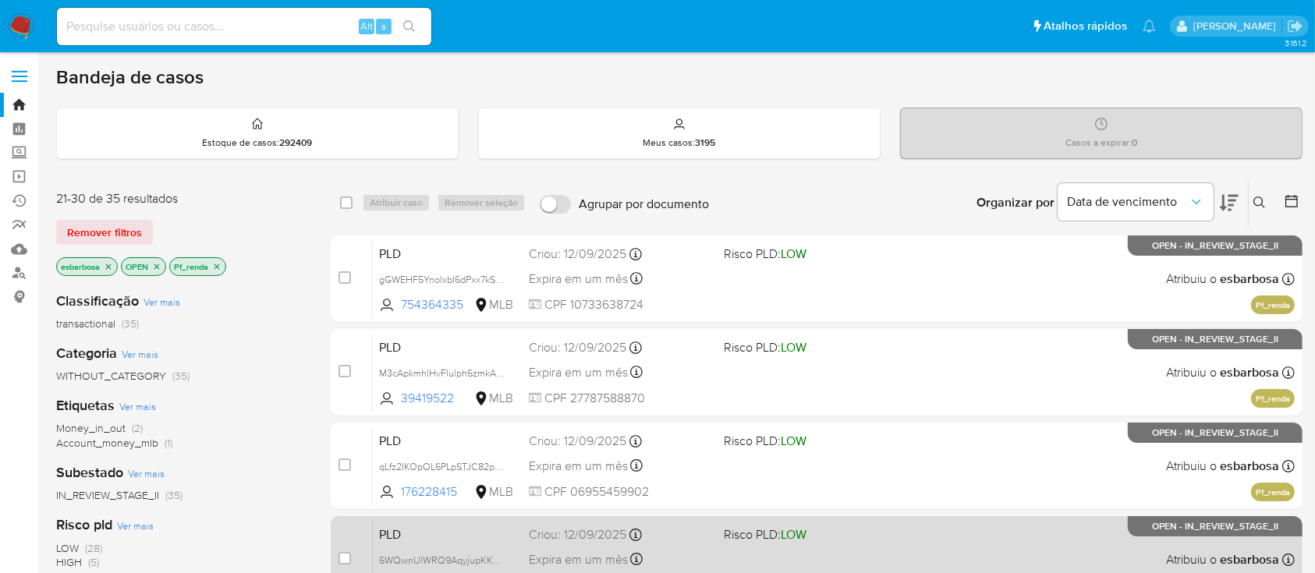
click at [870, 548] on div "PLD 6WQwnUlWRQ9AqyjupKK1XkPS 61352039 MLB Risco PLD: LOW Criou: 12/09/2025 Crio…" at bounding box center [834, 559] width 922 height 79
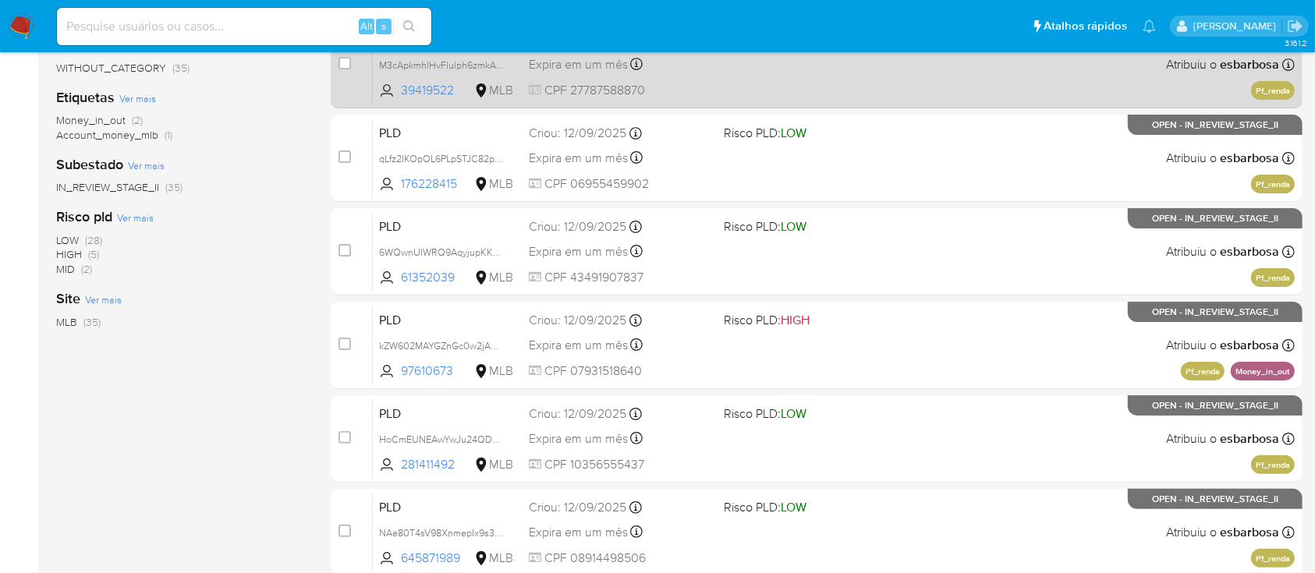
scroll to position [312, 0]
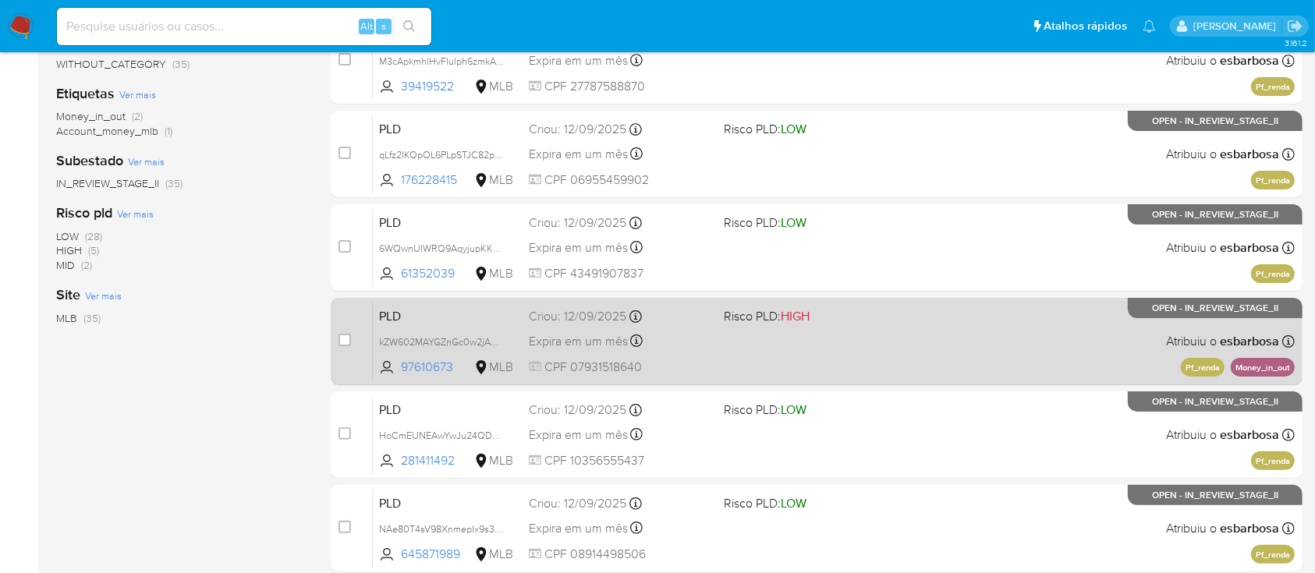
click at [847, 339] on span at bounding box center [815, 340] width 182 height 3
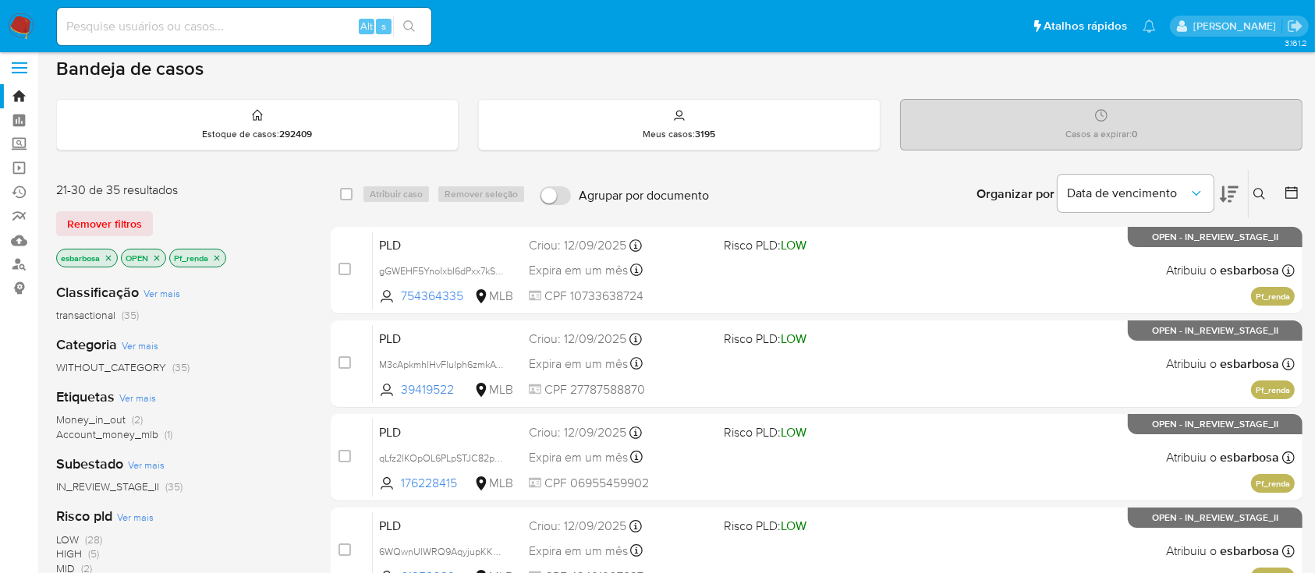
scroll to position [0, 0]
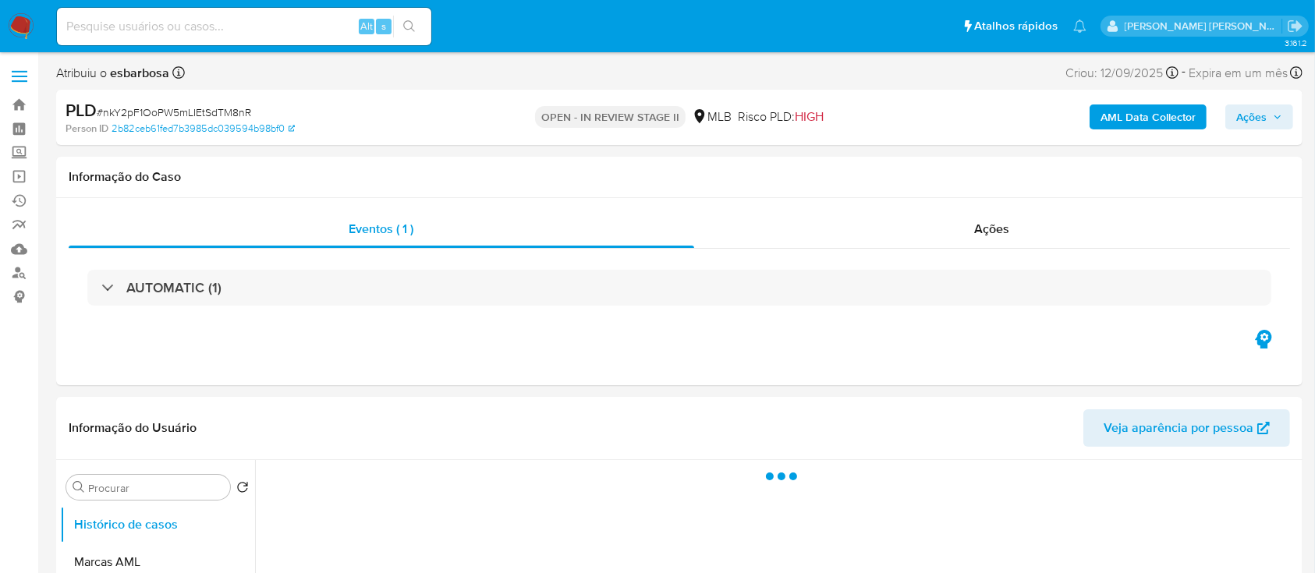
select select "10"
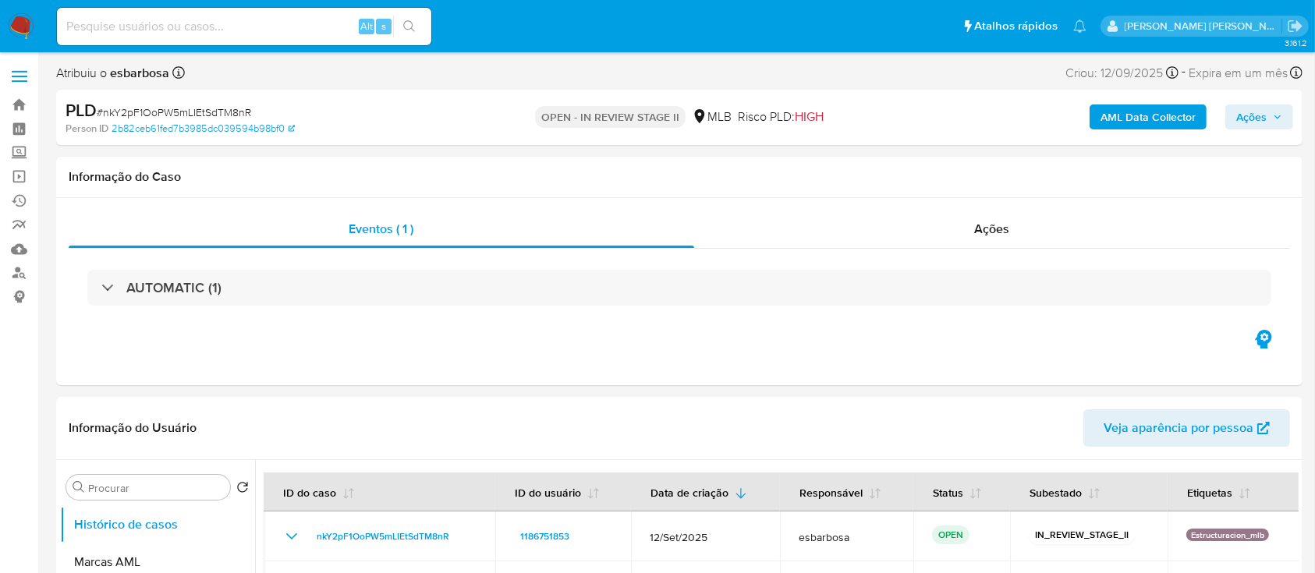
scroll to position [104, 0]
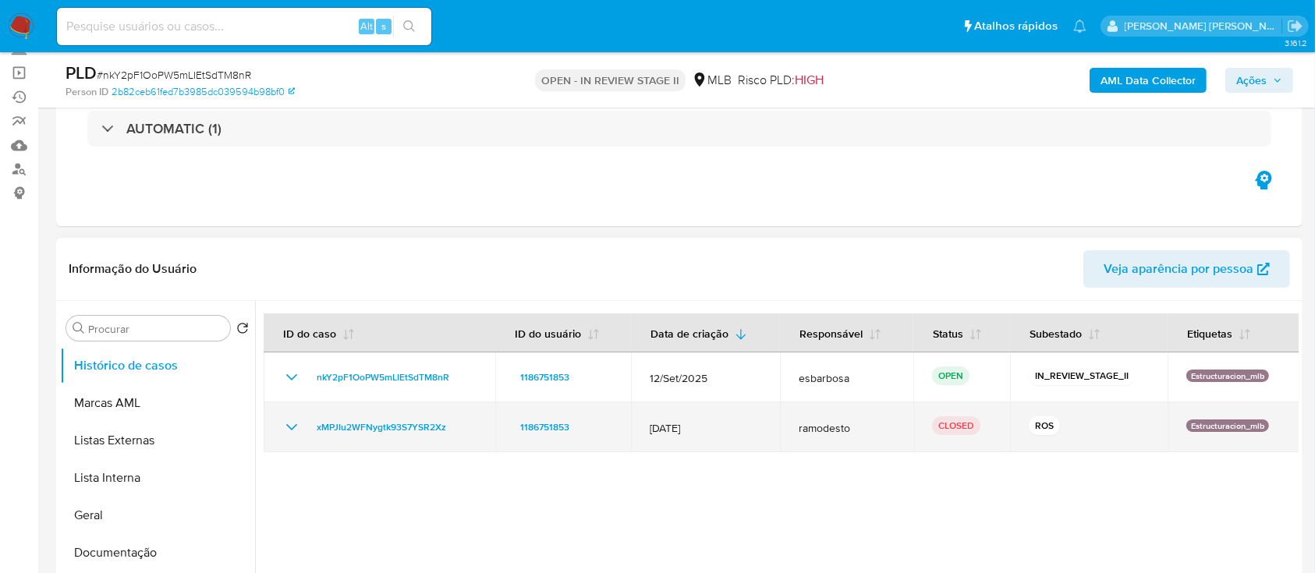
click at [299, 424] on icon "Mostrar/Ocultar" at bounding box center [291, 427] width 19 height 19
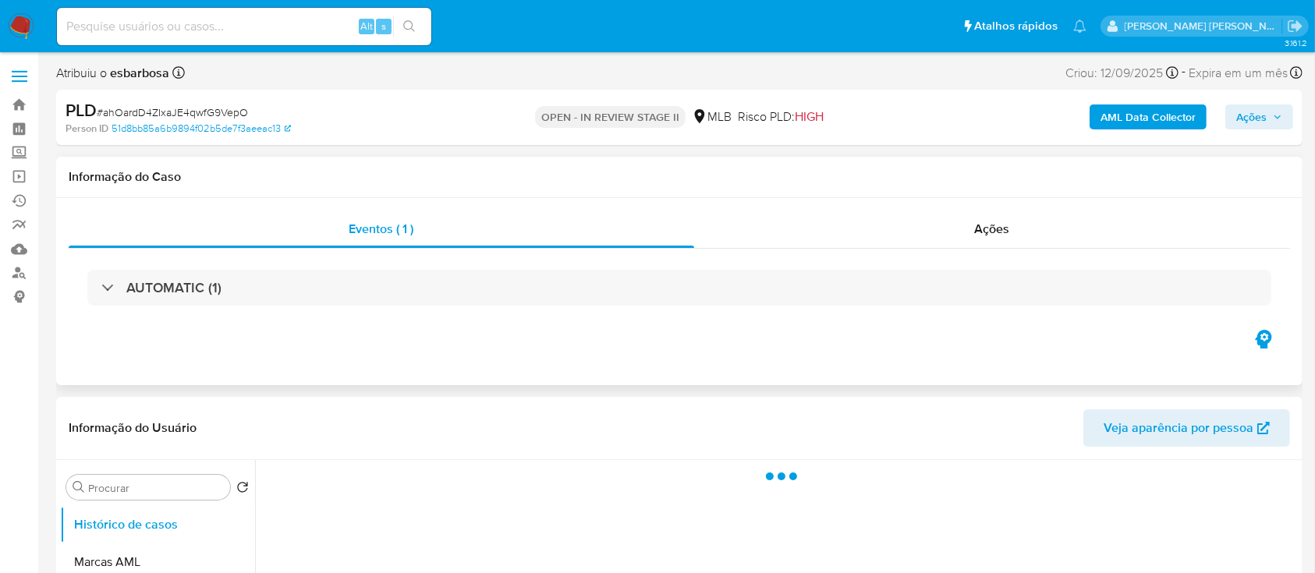
select select "10"
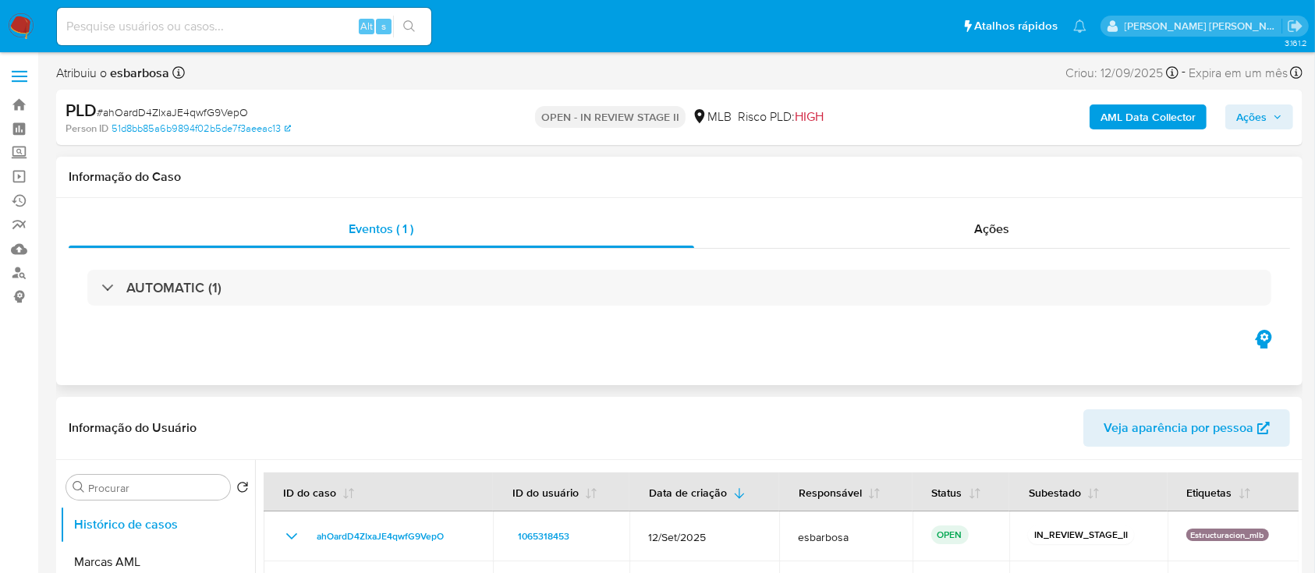
scroll to position [104, 0]
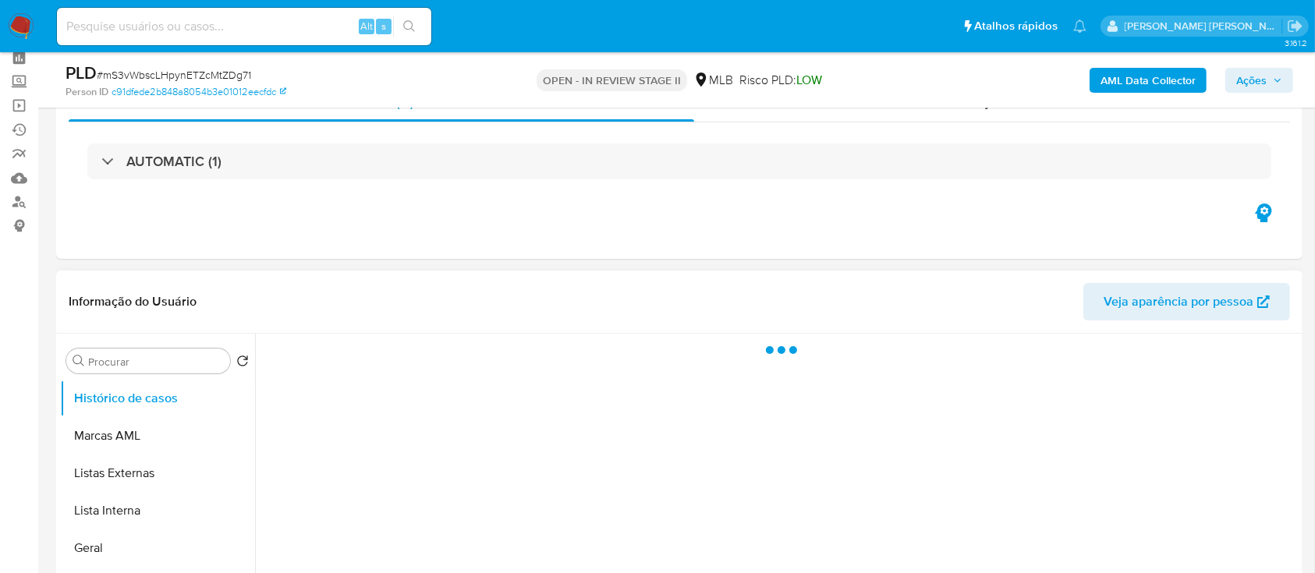
scroll to position [104, 0]
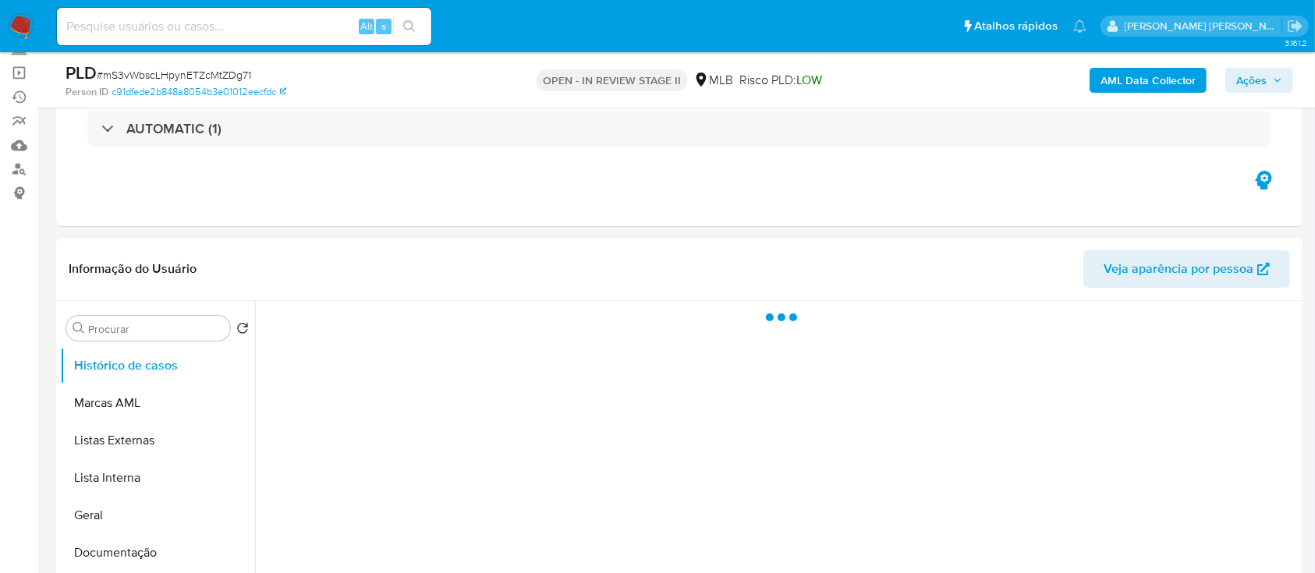
select select "10"
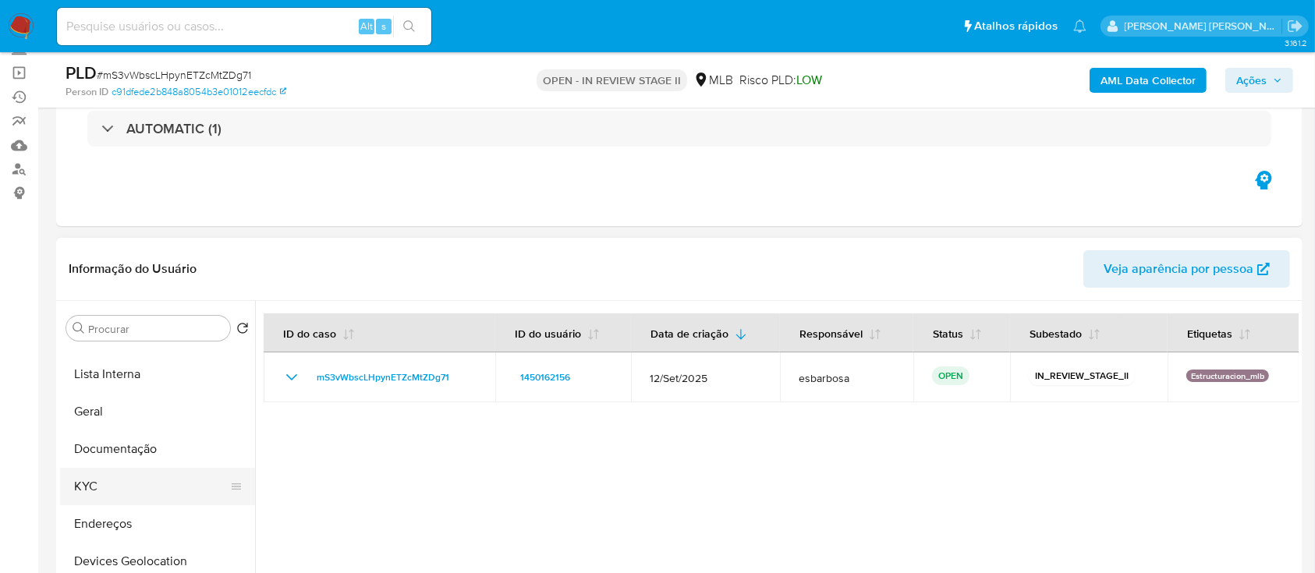
click at [126, 479] on button "KYC" at bounding box center [151, 486] width 182 height 37
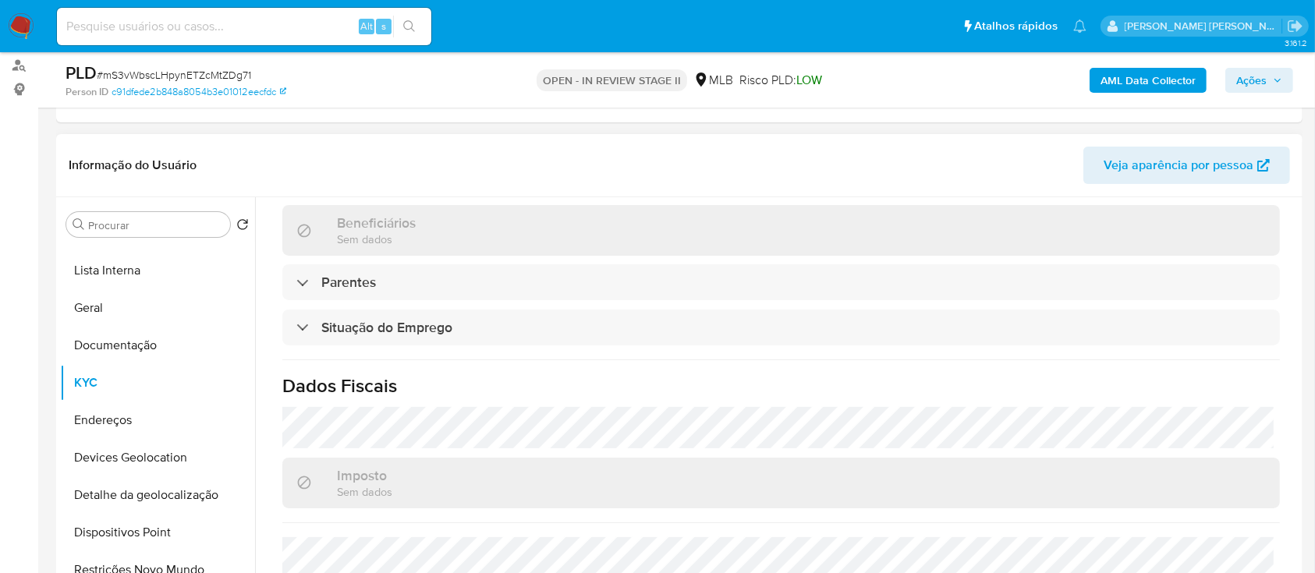
scroll to position [143, 0]
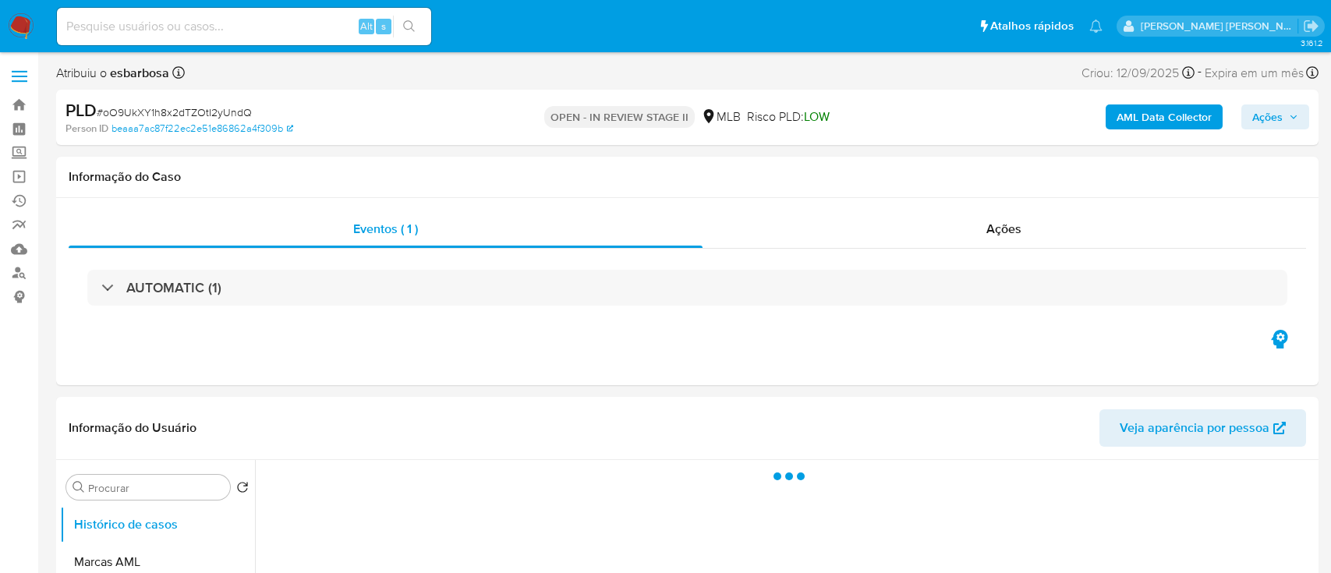
select select "10"
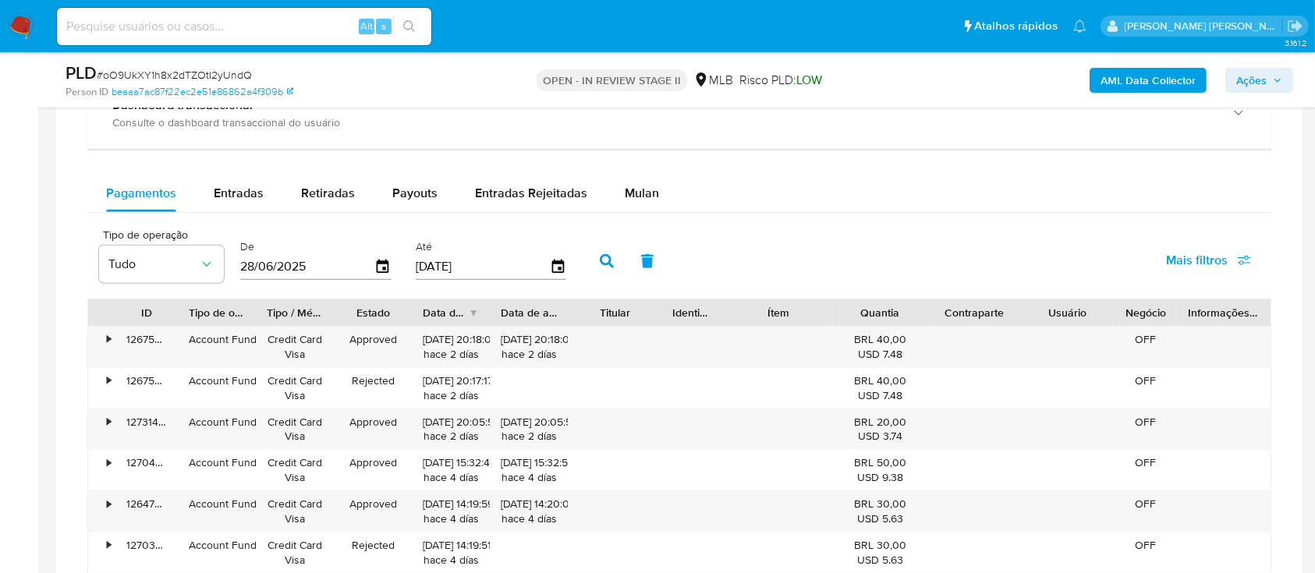
scroll to position [1143, 0]
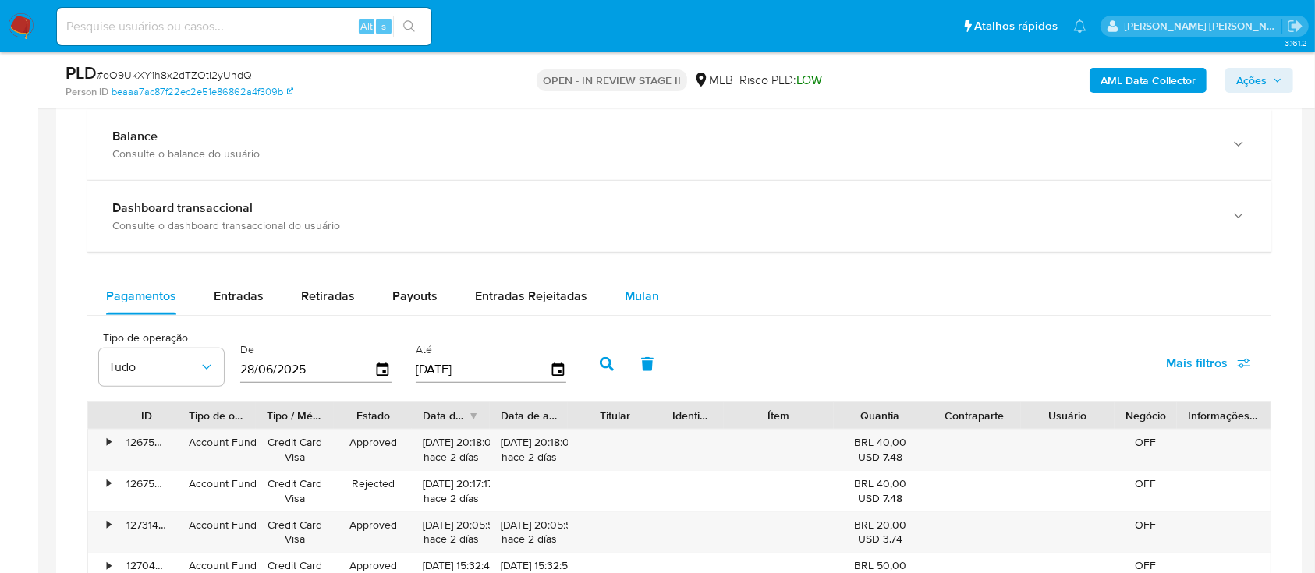
click at [629, 296] on span "Mulan" at bounding box center [642, 296] width 34 height 18
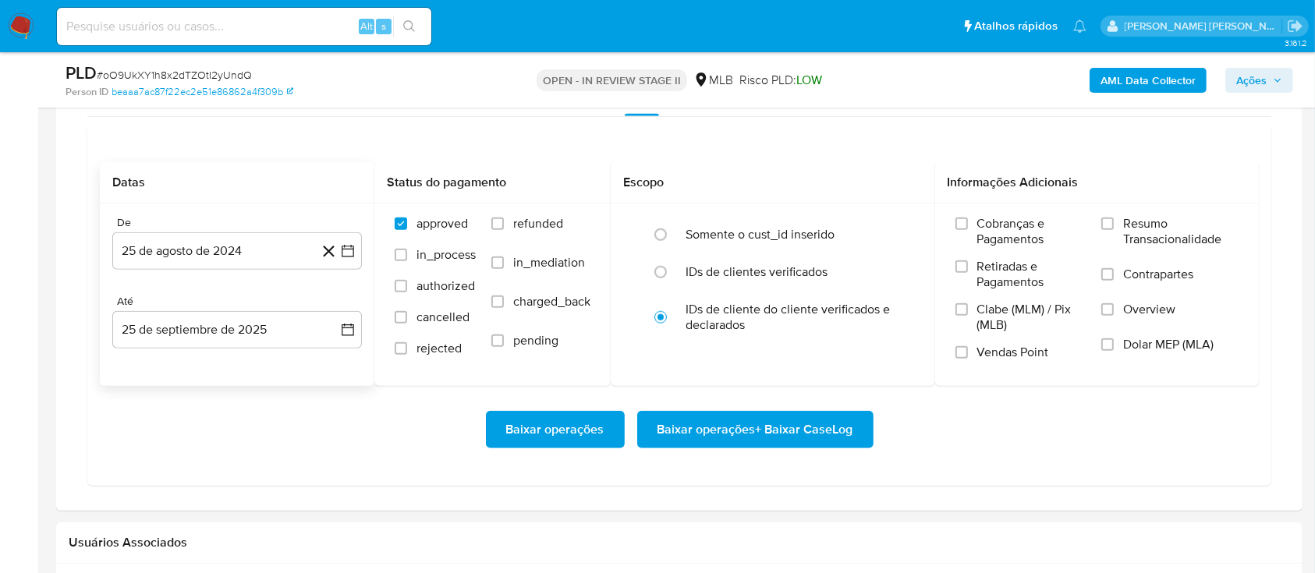
scroll to position [1352, 0]
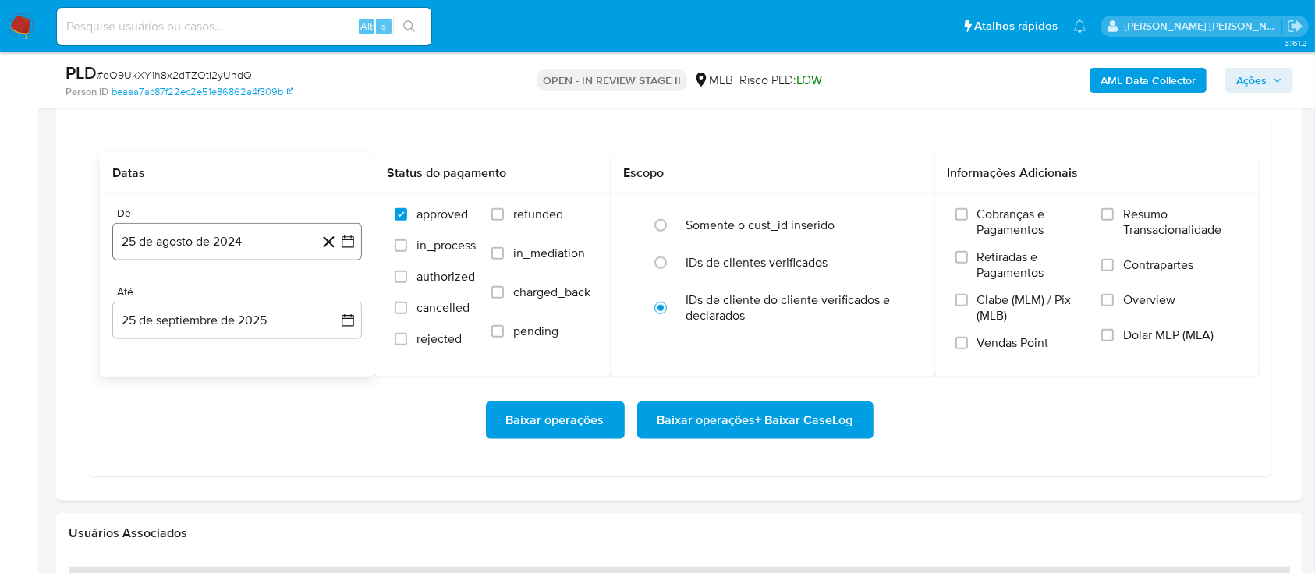
click at [231, 238] on button "25 de agosto de 2024" at bounding box center [237, 241] width 250 height 37
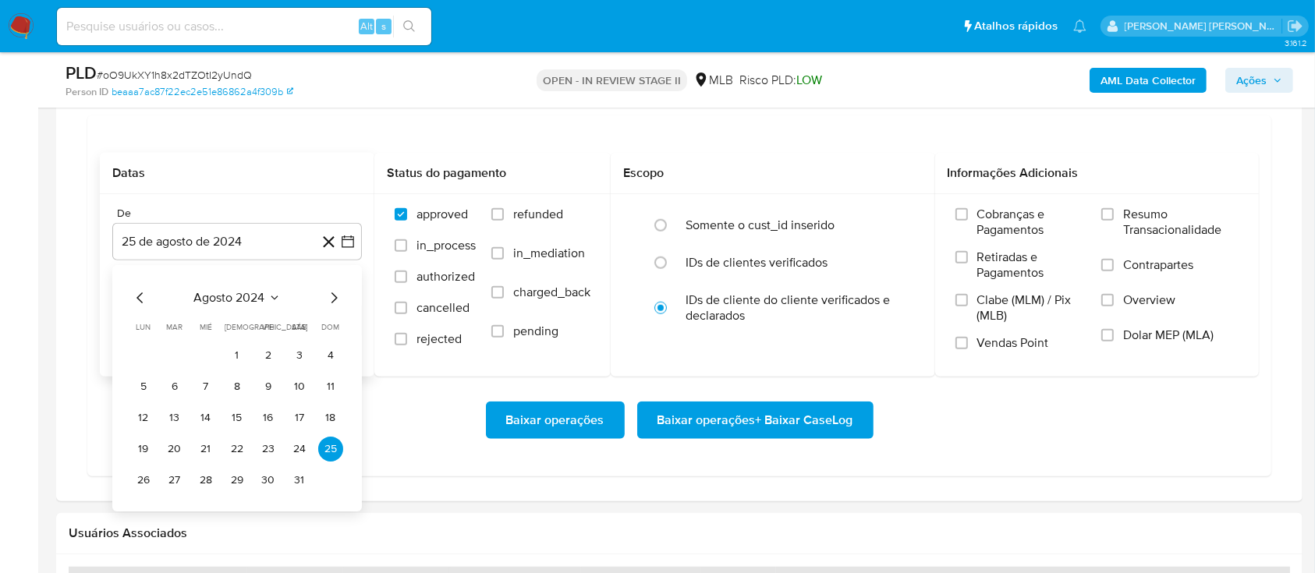
click at [259, 293] on span "agosto 2024" at bounding box center [229, 298] width 71 height 16
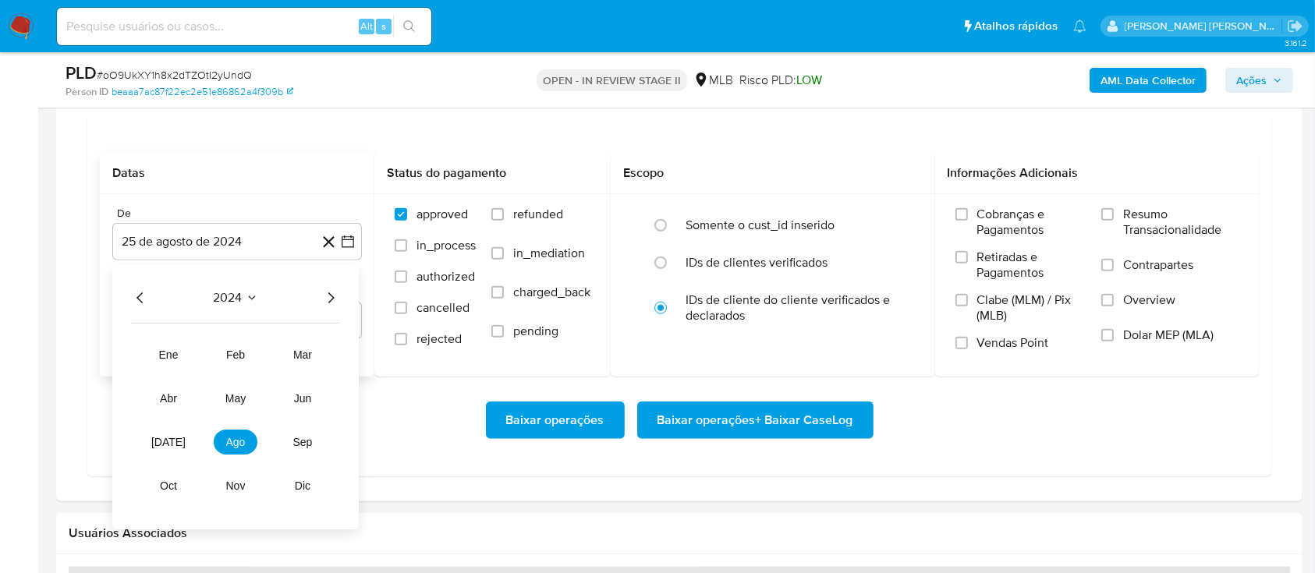
click at [343, 296] on div "2024 2024 ene feb mar abr may jun jul ago sep oct nov dic" at bounding box center [235, 397] width 246 height 264
click at [326, 299] on icon "Año siguiente" at bounding box center [330, 298] width 19 height 19
click at [230, 441] on span "ago" at bounding box center [235, 442] width 19 height 12
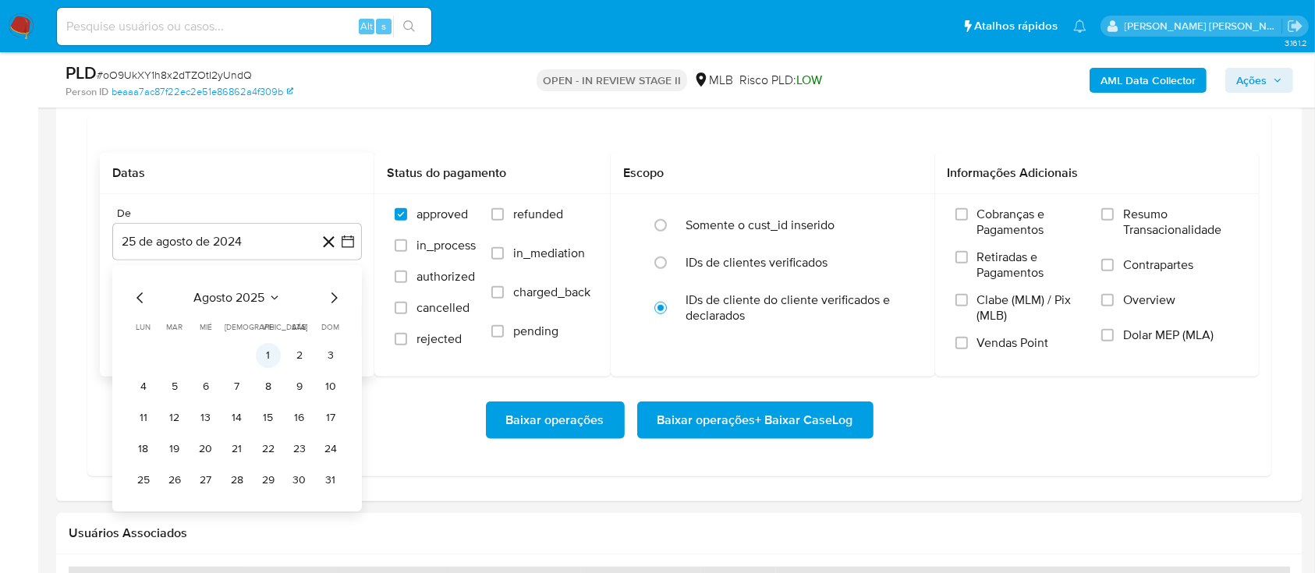
click at [271, 361] on button "1" at bounding box center [268, 355] width 25 height 25
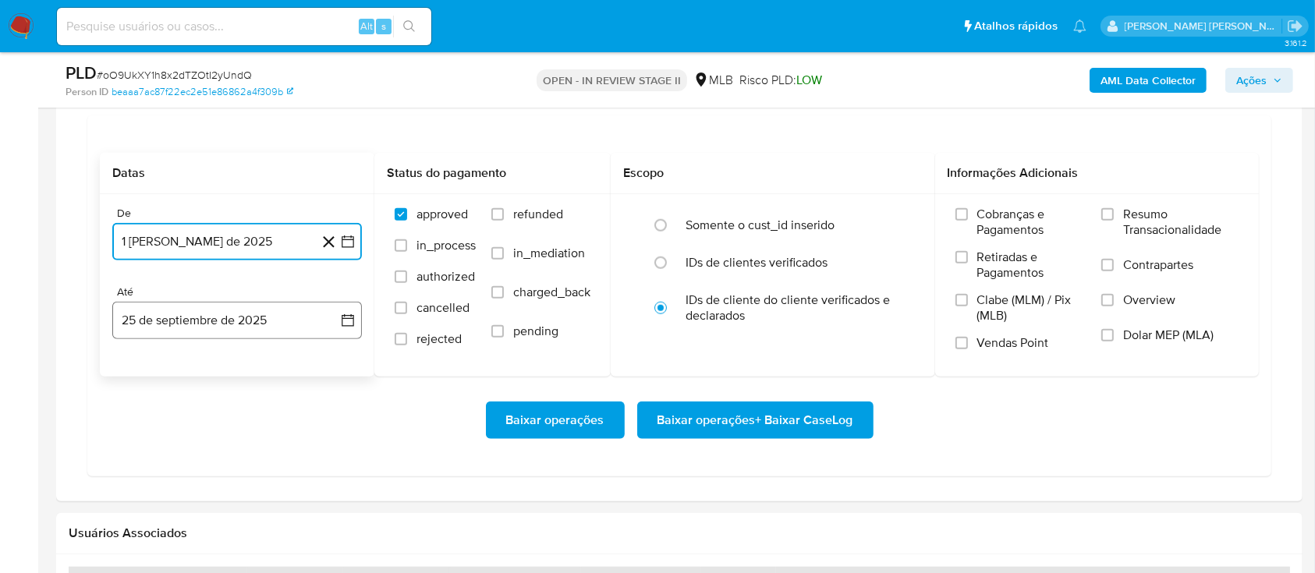
click at [267, 305] on button "25 de septiembre de 2025" at bounding box center [237, 320] width 250 height 37
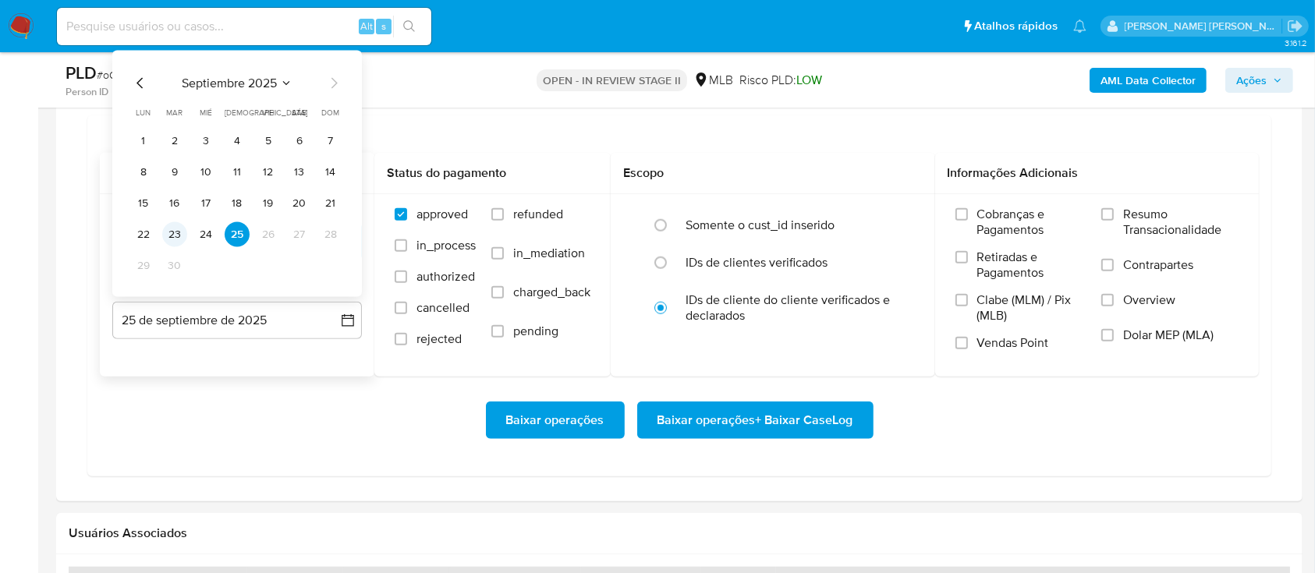
click at [179, 232] on button "23" at bounding box center [174, 234] width 25 height 25
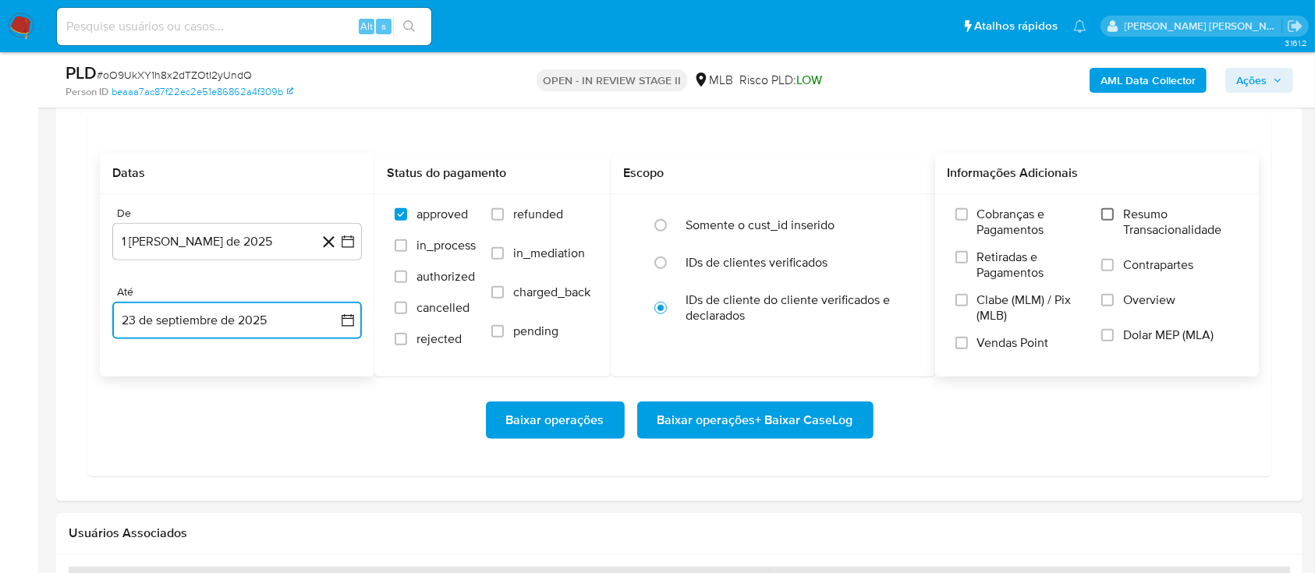
click at [1107, 215] on input "Resumo Transacionalidade" at bounding box center [1107, 214] width 12 height 12
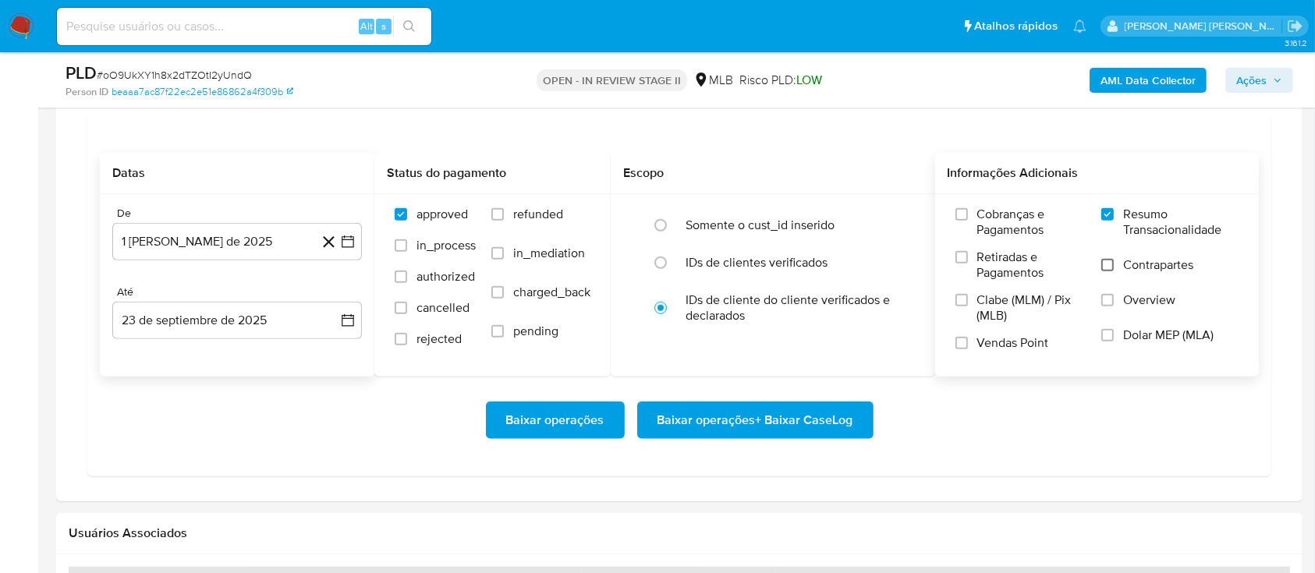
click at [1111, 268] on input "Contrapartes" at bounding box center [1107, 265] width 12 height 12
click at [958, 339] on input "Vendas Point" at bounding box center [961, 343] width 12 height 12
click at [764, 423] on span "Baixar operações + Baixar CaseLog" at bounding box center [755, 420] width 196 height 34
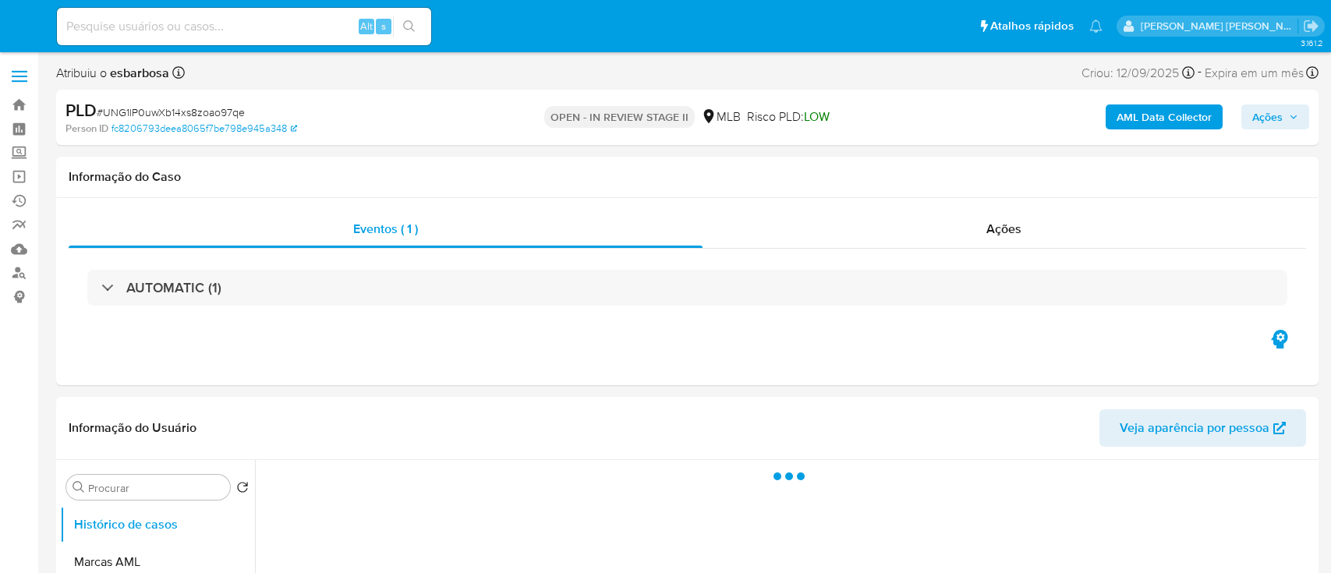
select select "10"
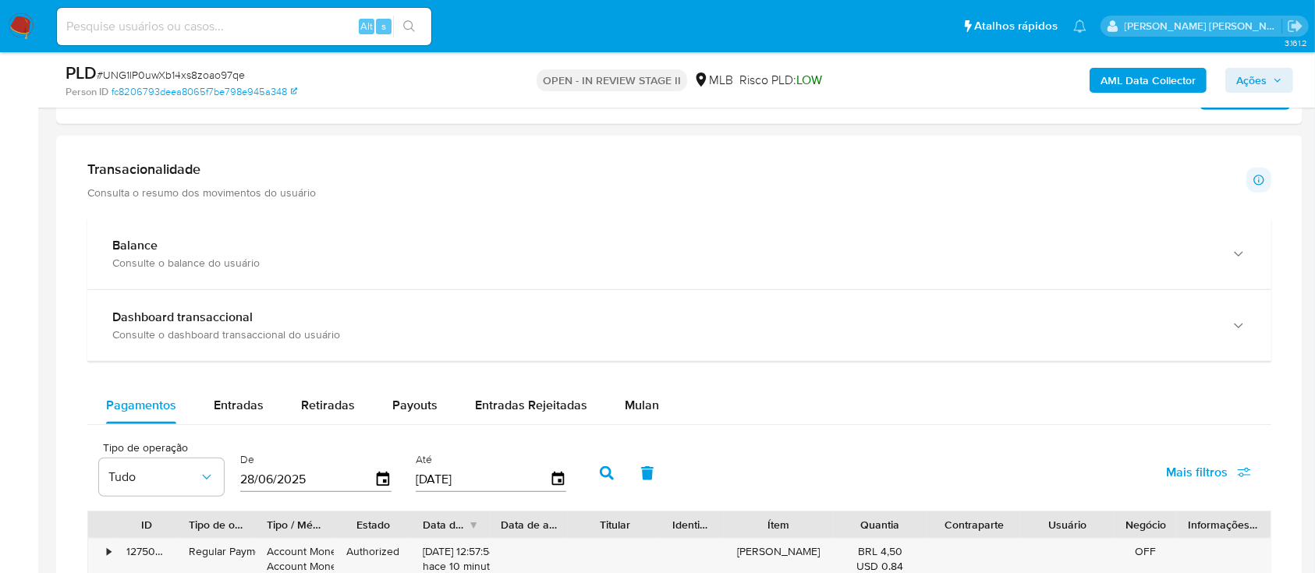
scroll to position [1040, 0]
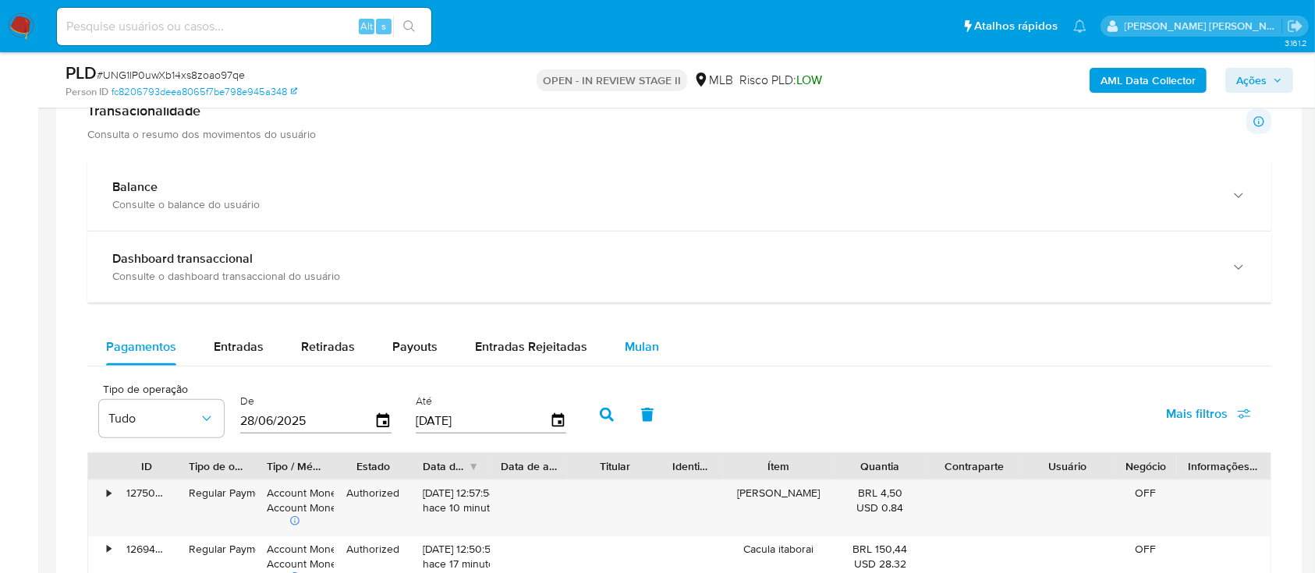
click at [629, 346] on span "Mulan" at bounding box center [642, 347] width 34 height 18
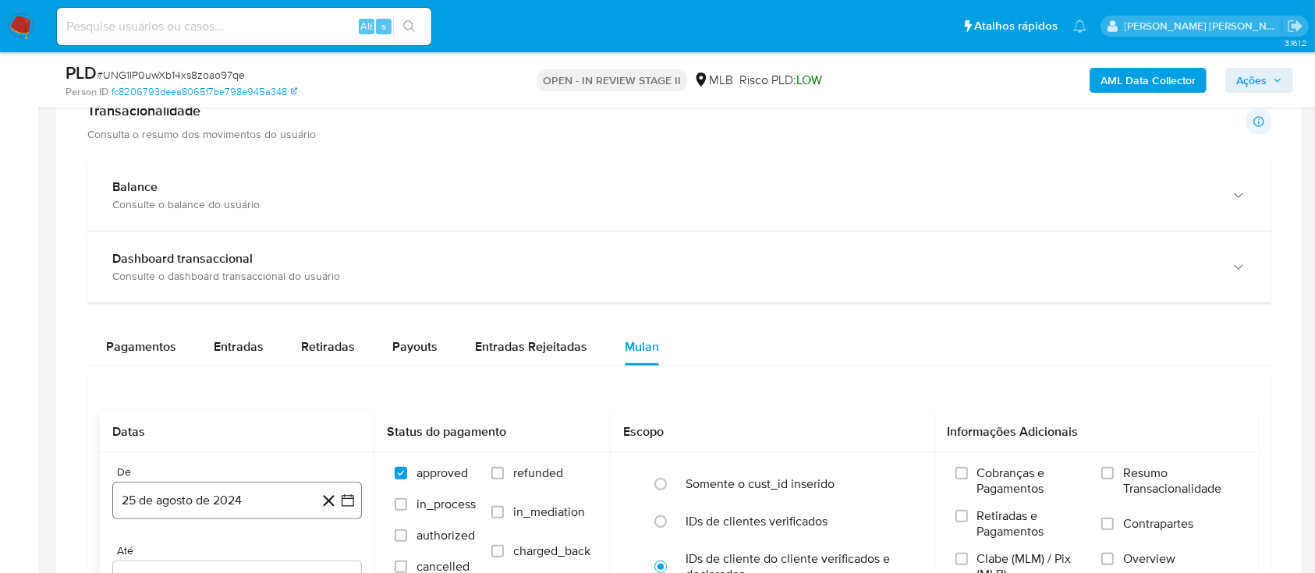
scroll to position [1143, 0]
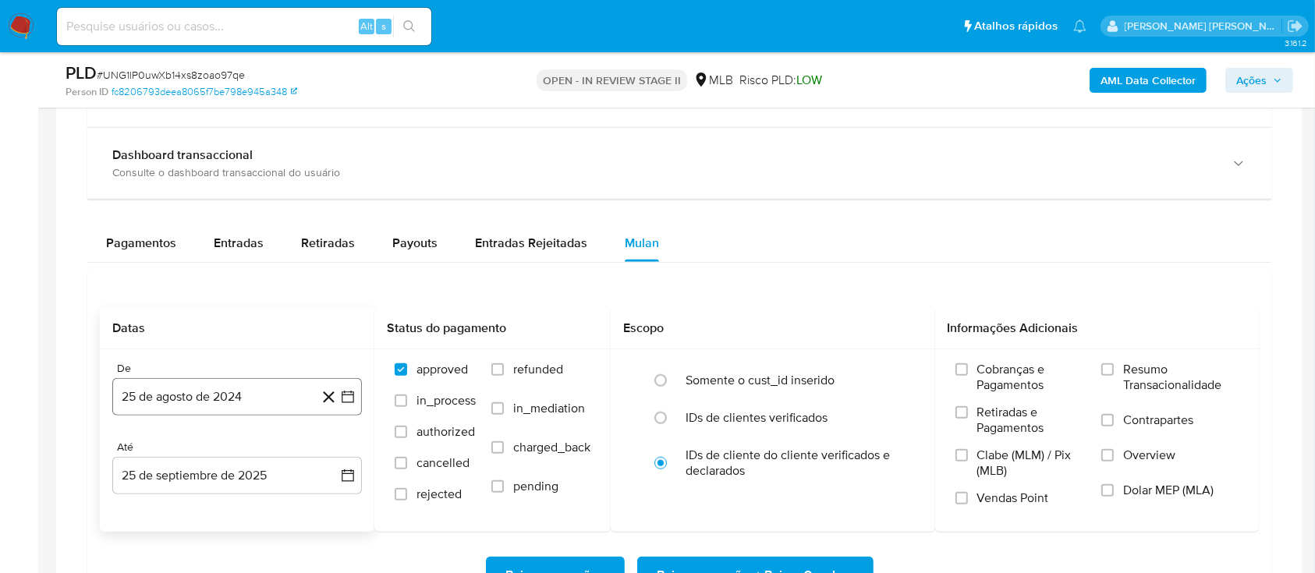
click at [242, 405] on button "25 de agosto de 2024" at bounding box center [237, 396] width 250 height 37
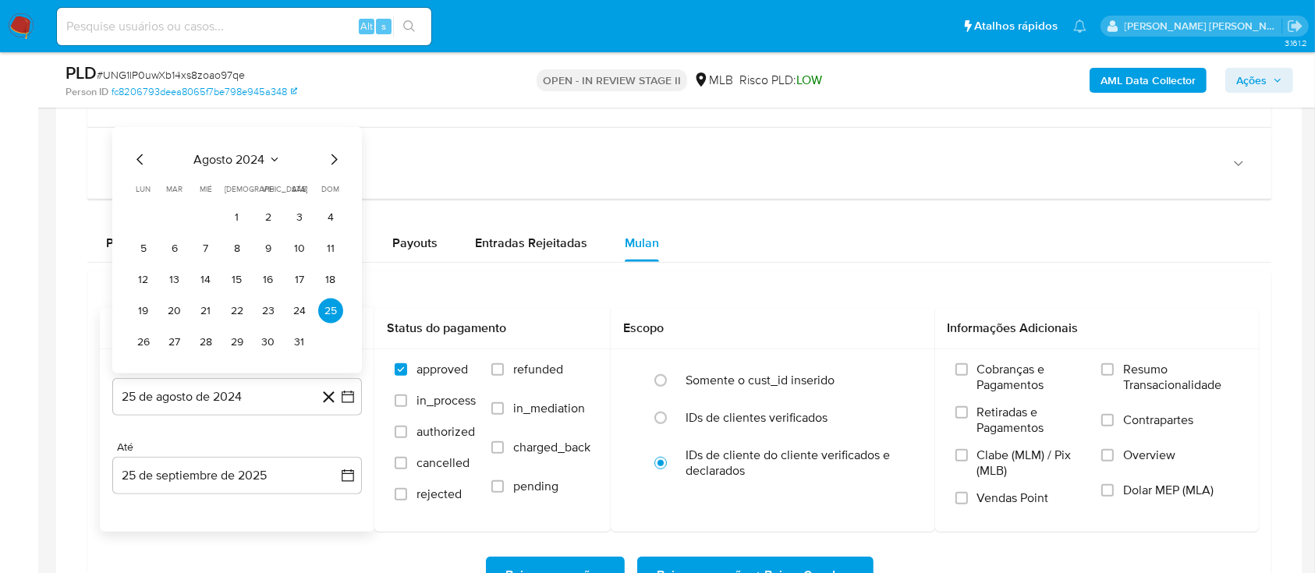
click at [268, 158] on icon "Seleccionar mes y año" at bounding box center [274, 160] width 12 height 12
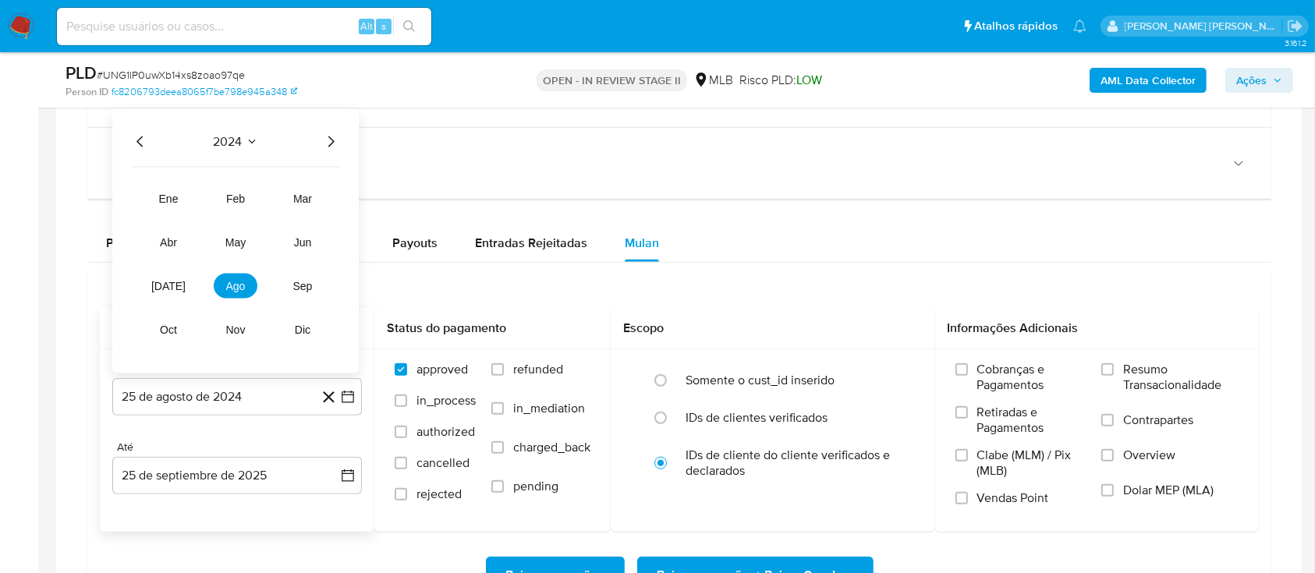
click at [328, 141] on icon "Año siguiente" at bounding box center [330, 142] width 19 height 19
click at [234, 285] on span "ago" at bounding box center [235, 286] width 19 height 12
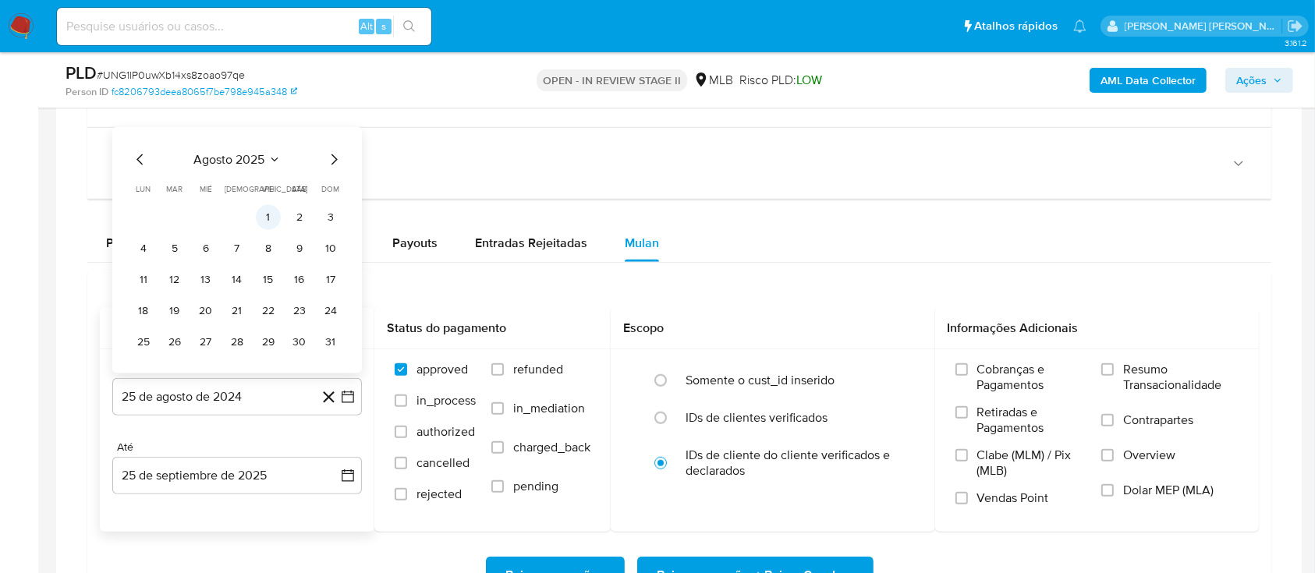
click at [275, 217] on button "1" at bounding box center [268, 217] width 25 height 25
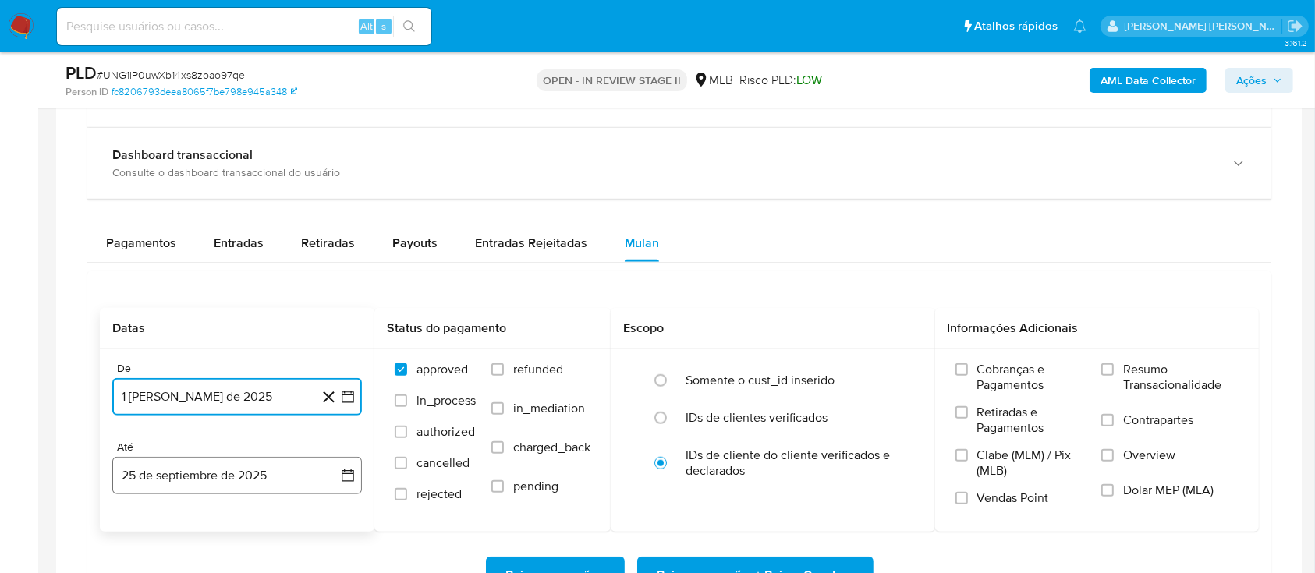
click at [249, 465] on button "25 de septiembre de 2025" at bounding box center [237, 475] width 250 height 37
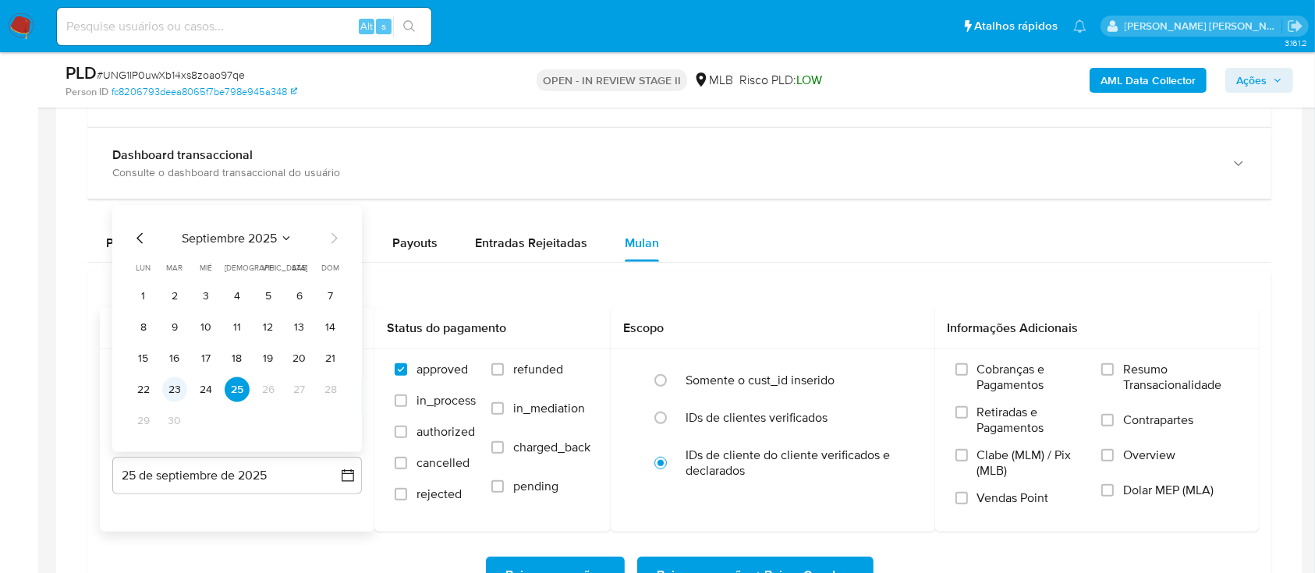
click at [168, 386] on button "23" at bounding box center [174, 389] width 25 height 25
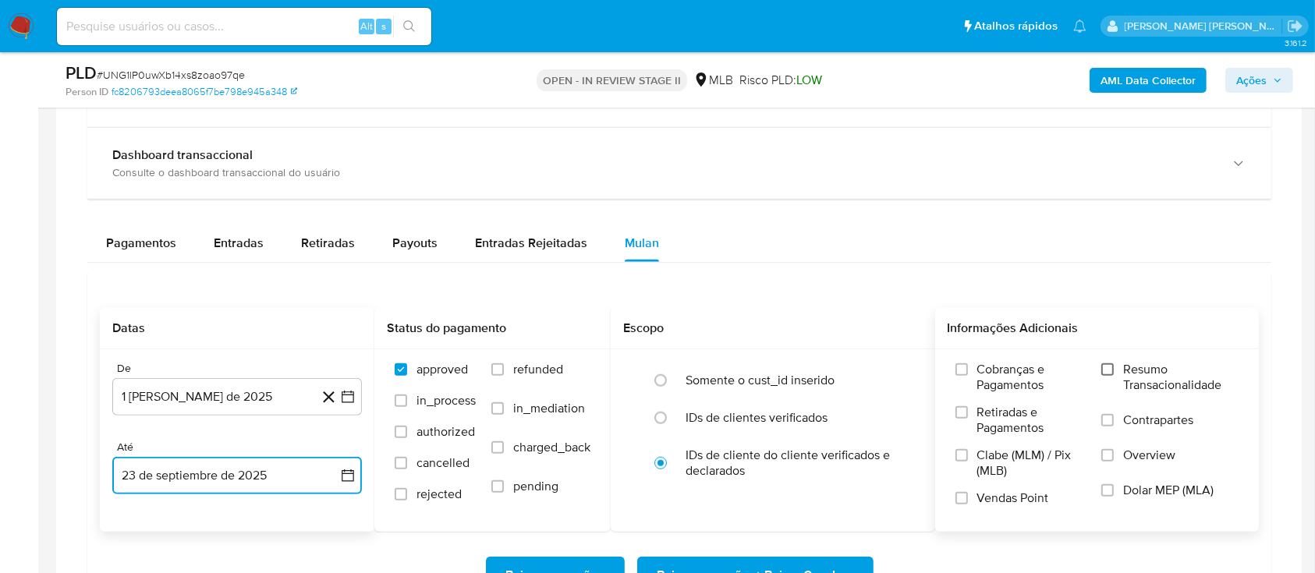
click at [1110, 370] on input "Resumo Transacionalidade" at bounding box center [1107, 369] width 12 height 12
drag, startPoint x: 1112, startPoint y: 418, endPoint x: 1098, endPoint y: 431, distance: 19.3
click at [1112, 420] on input "Contrapartes" at bounding box center [1107, 420] width 12 height 12
drag, startPoint x: 961, startPoint y: 498, endPoint x: 887, endPoint y: 532, distance: 81.3
click at [961, 497] on input "Vendas Point" at bounding box center [961, 498] width 12 height 12
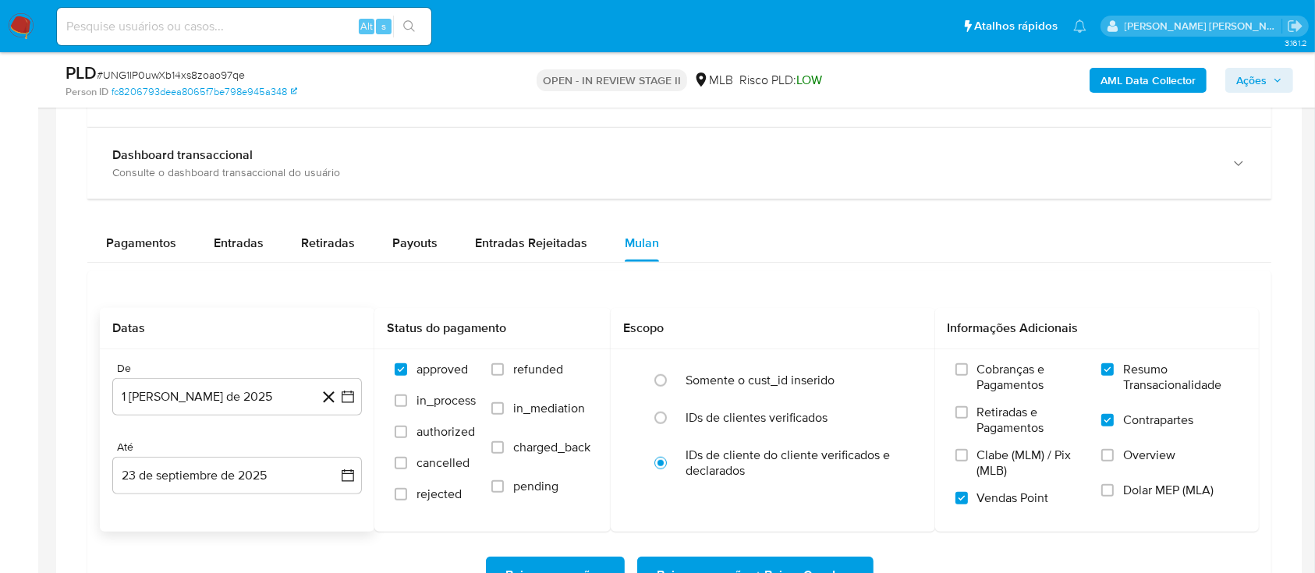
click at [736, 565] on span "Baixar operações + Baixar CaseLog" at bounding box center [755, 575] width 196 height 34
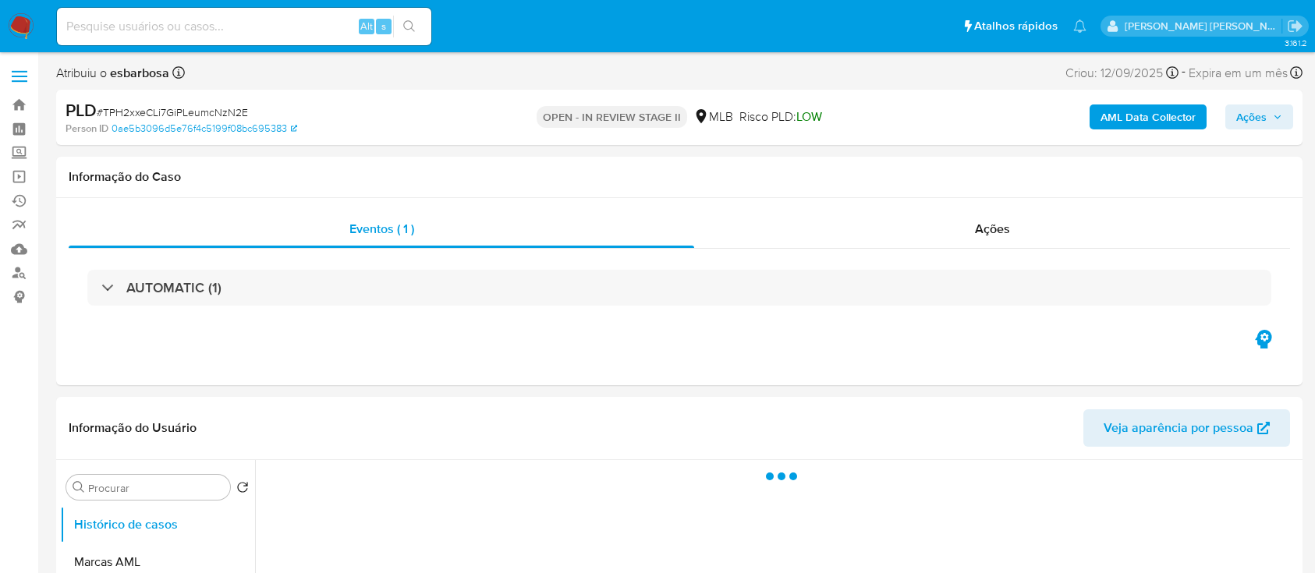
select select "10"
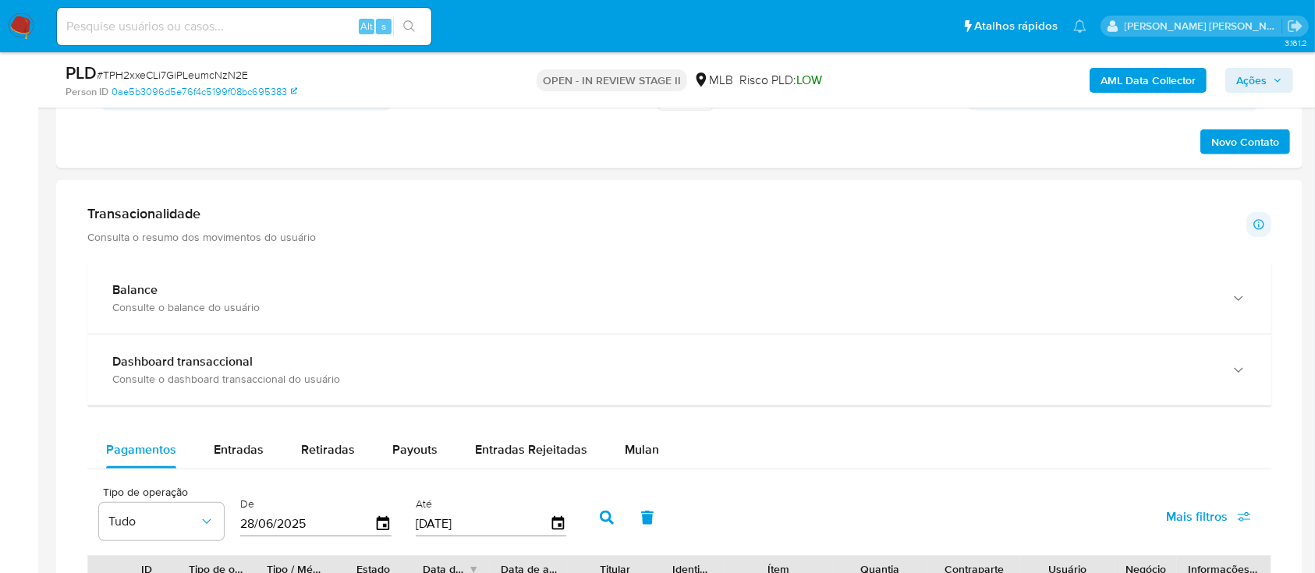
scroll to position [1040, 0]
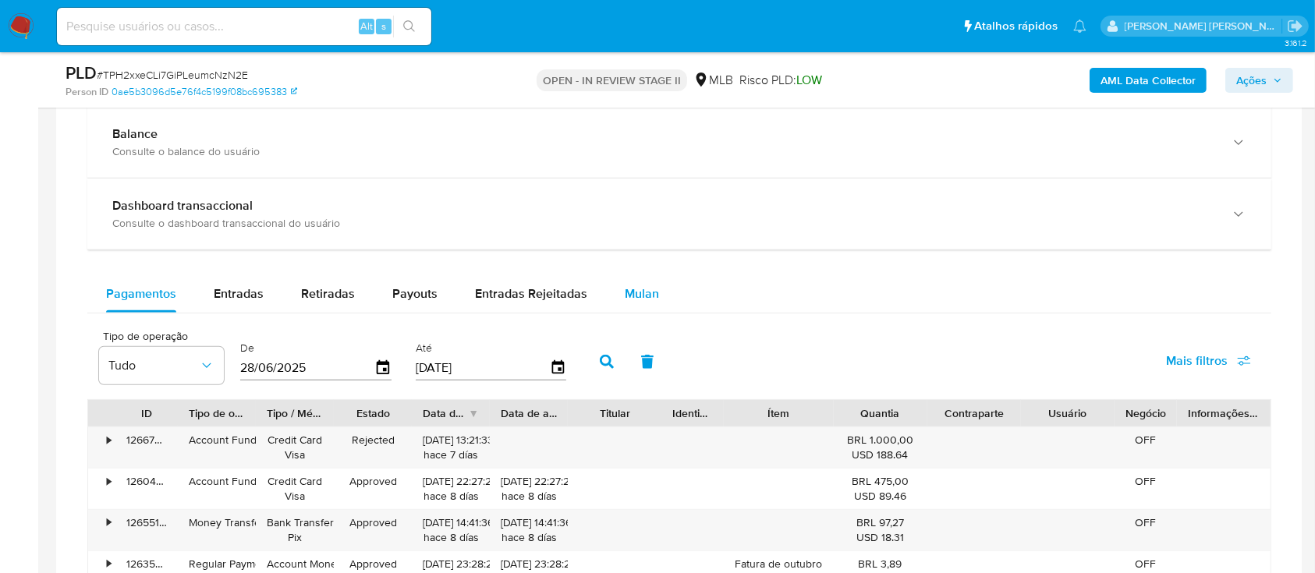
click at [643, 296] on span "Mulan" at bounding box center [642, 294] width 34 height 18
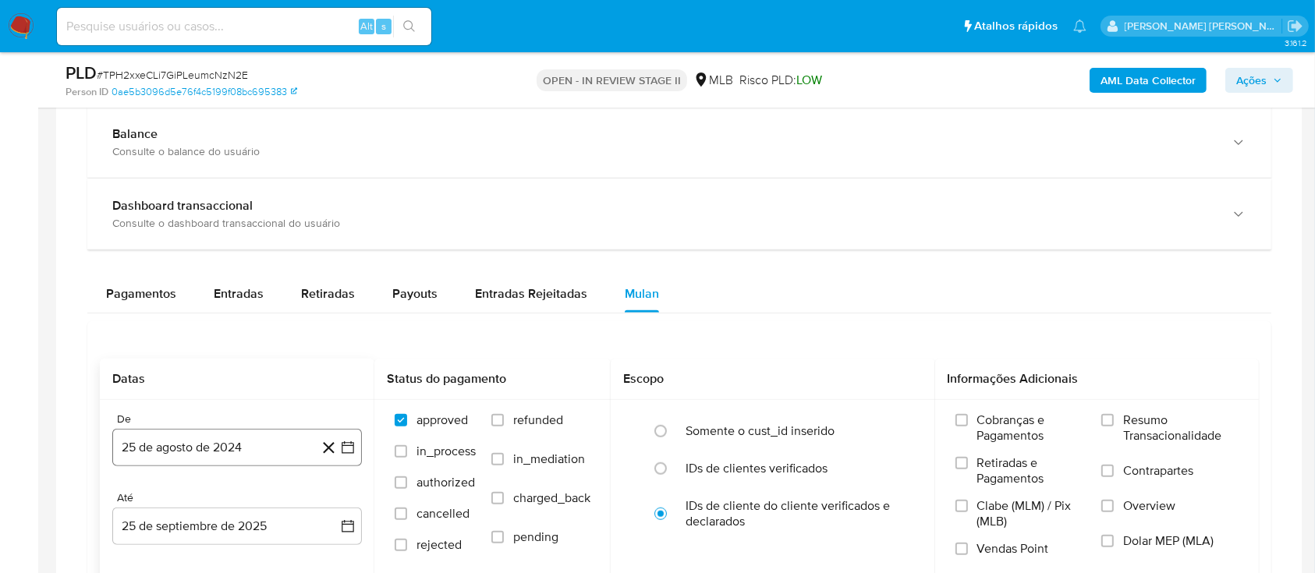
click at [232, 457] on button "25 de agosto de 2024" at bounding box center [237, 447] width 250 height 37
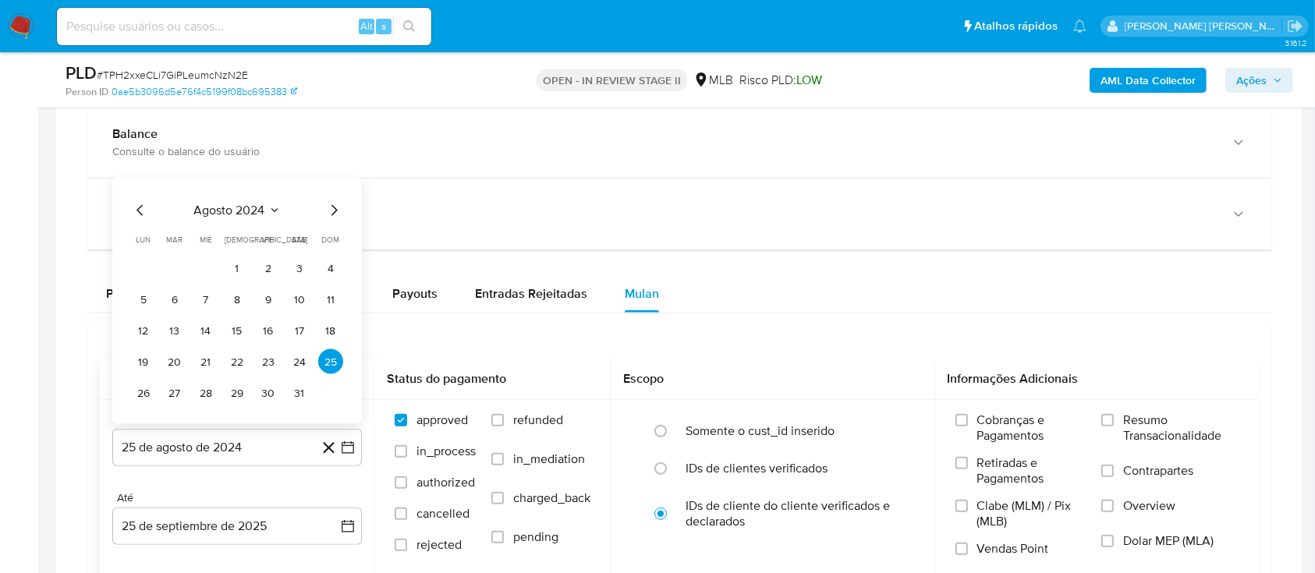
click at [243, 209] on span "agosto 2024" at bounding box center [229, 211] width 71 height 16
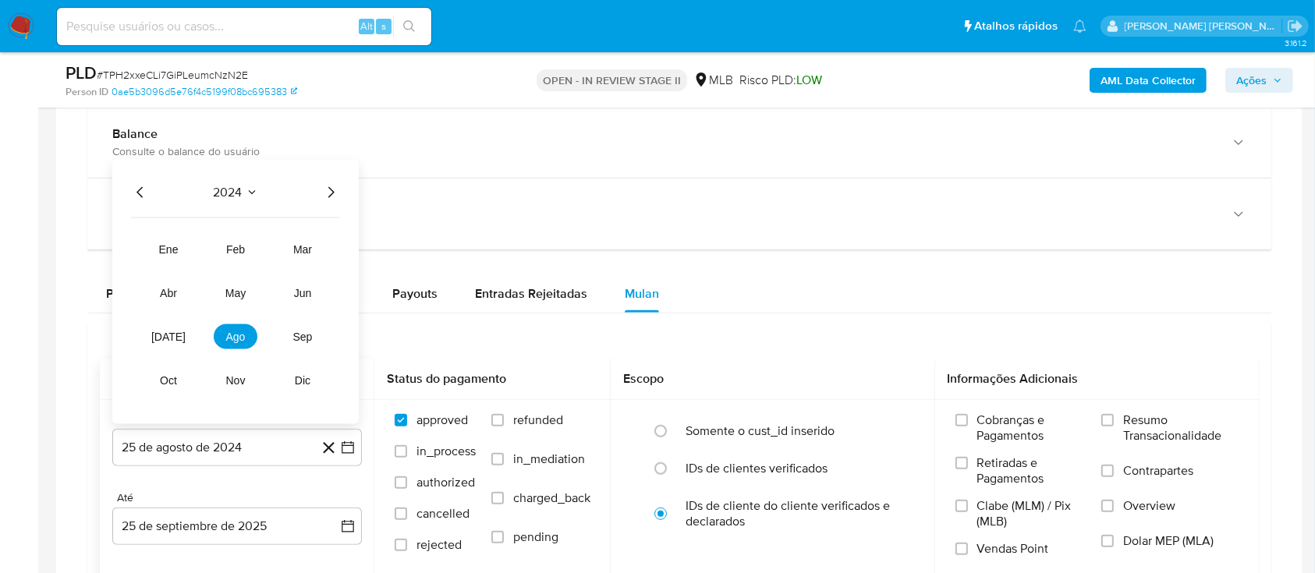
click at [331, 197] on icon "Año siguiente" at bounding box center [330, 192] width 19 height 19
click at [236, 334] on span "ago" at bounding box center [235, 337] width 19 height 12
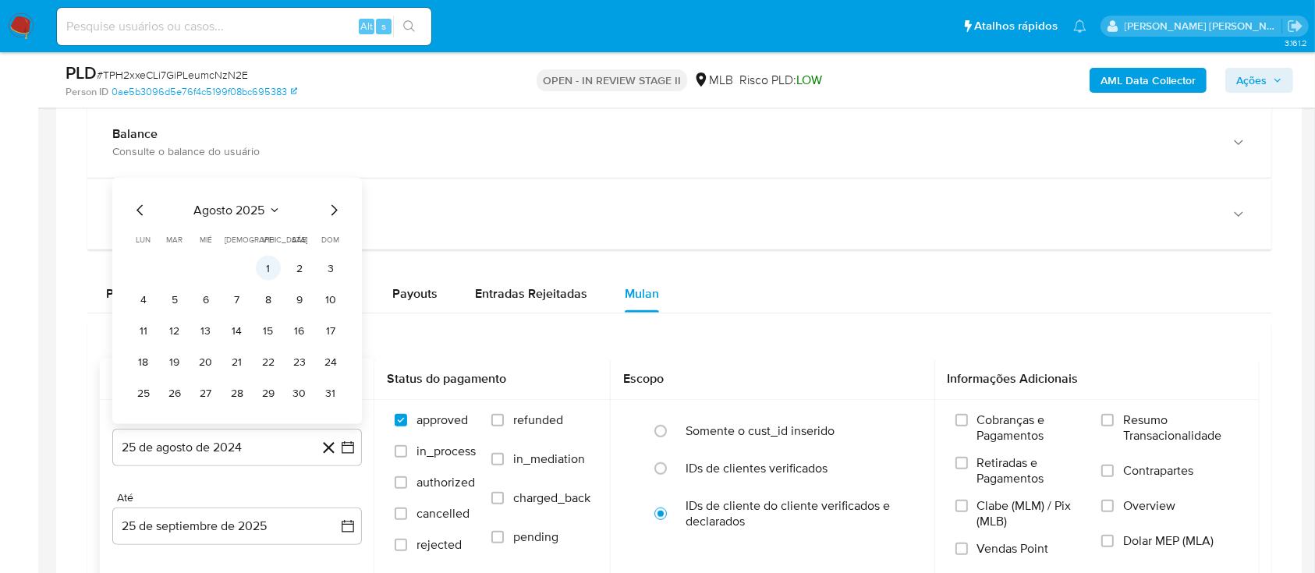
click at [267, 269] on button "1" at bounding box center [268, 268] width 25 height 25
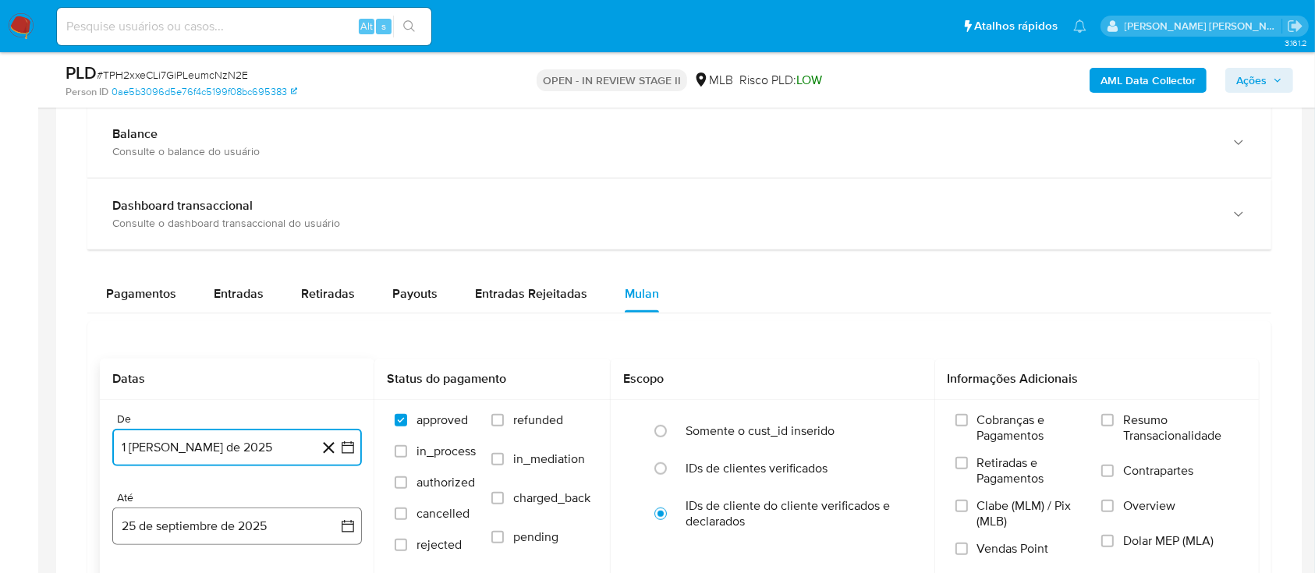
click at [221, 541] on button "25 de septiembre de 2025" at bounding box center [237, 526] width 250 height 37
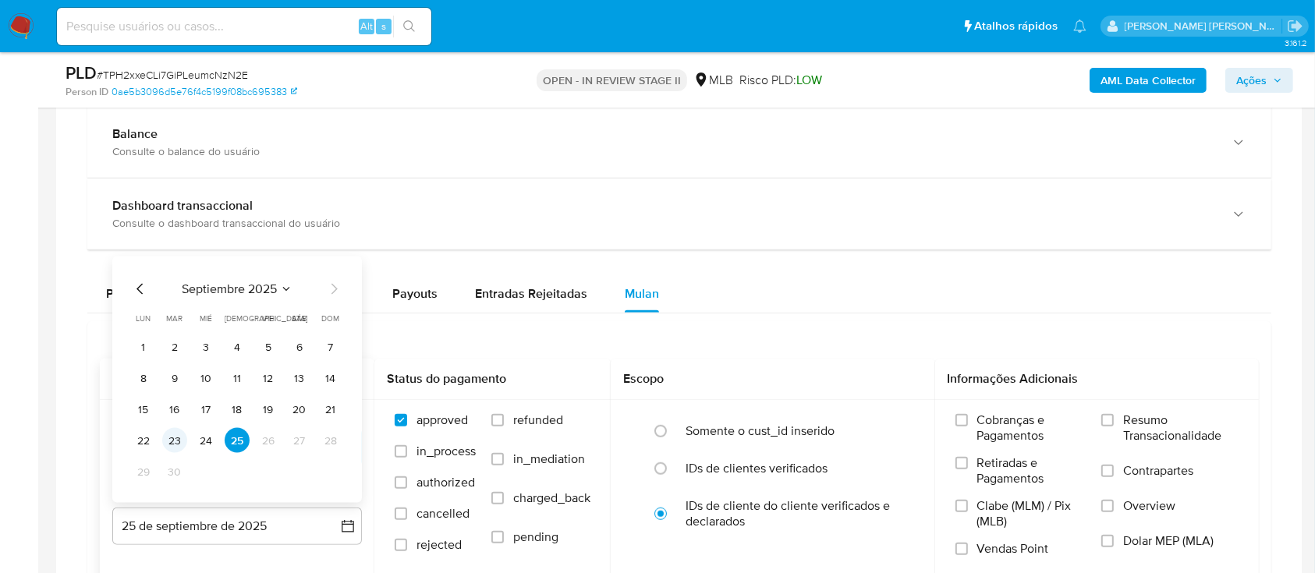
click at [168, 441] on button "23" at bounding box center [174, 440] width 25 height 25
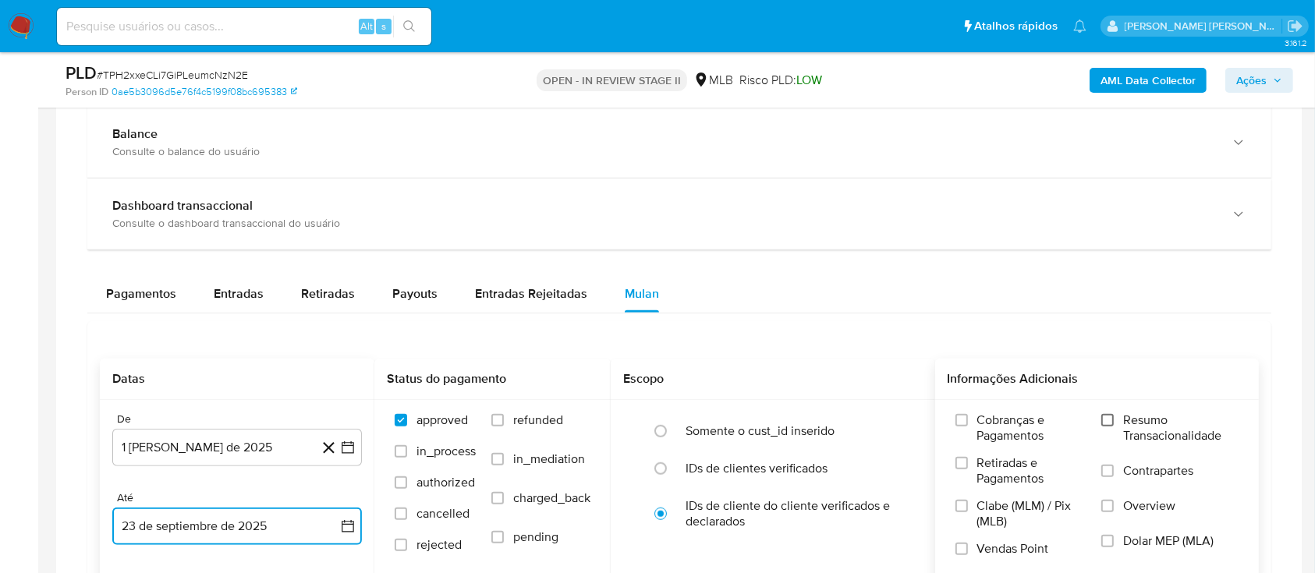
click at [1111, 421] on input "Resumo Transacionalidade" at bounding box center [1107, 420] width 12 height 12
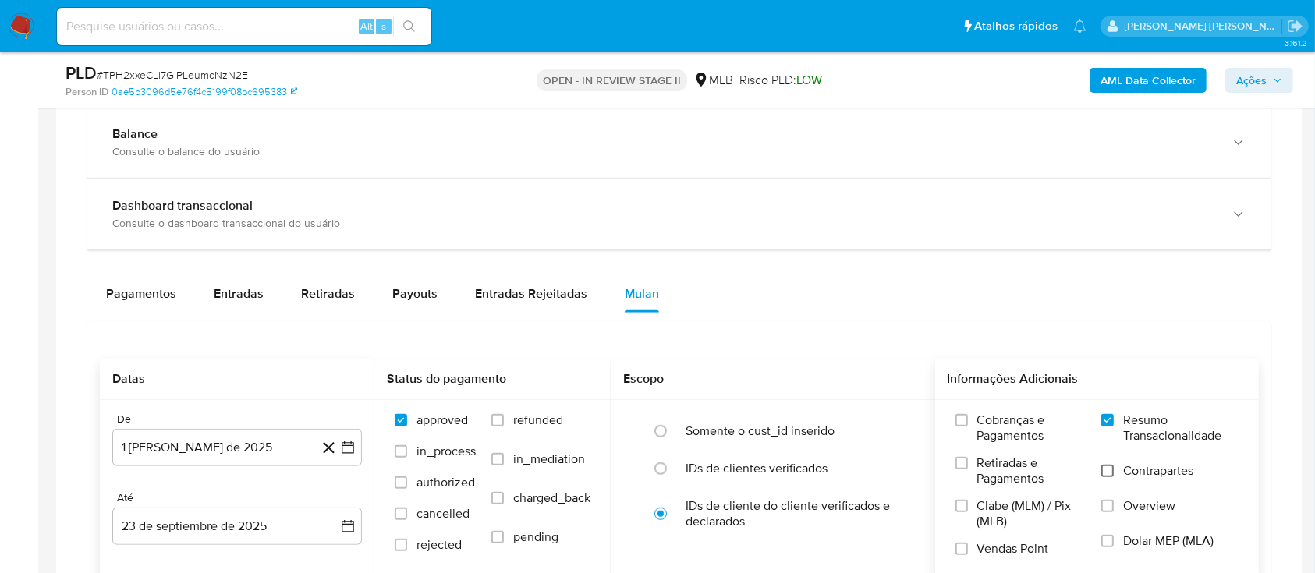
click at [1114, 471] on input "Contrapartes" at bounding box center [1107, 471] width 12 height 12
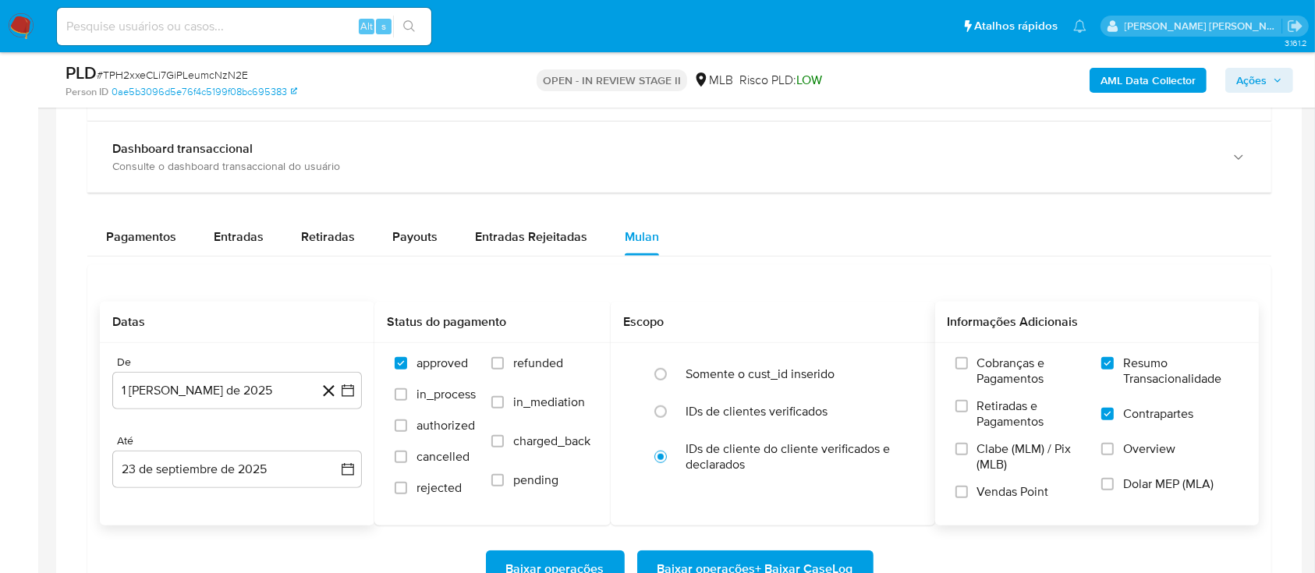
scroll to position [1143, 0]
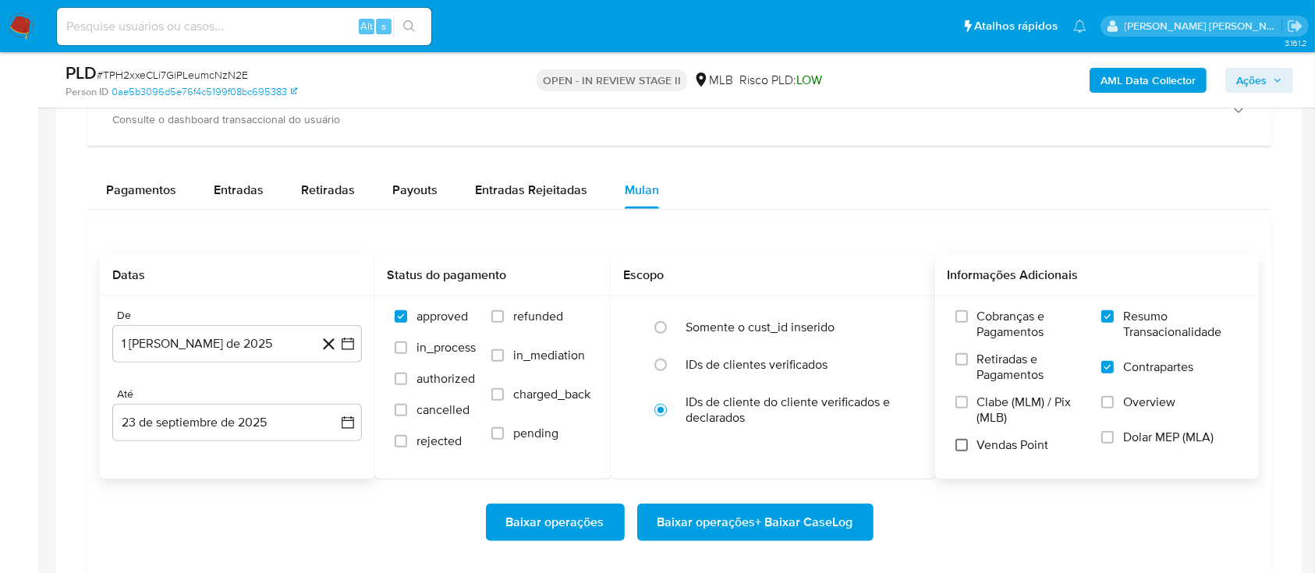
click at [960, 441] on input "Vendas Point" at bounding box center [961, 445] width 12 height 12
click at [760, 513] on span "Baixar operações + Baixar CaseLog" at bounding box center [755, 522] width 196 height 34
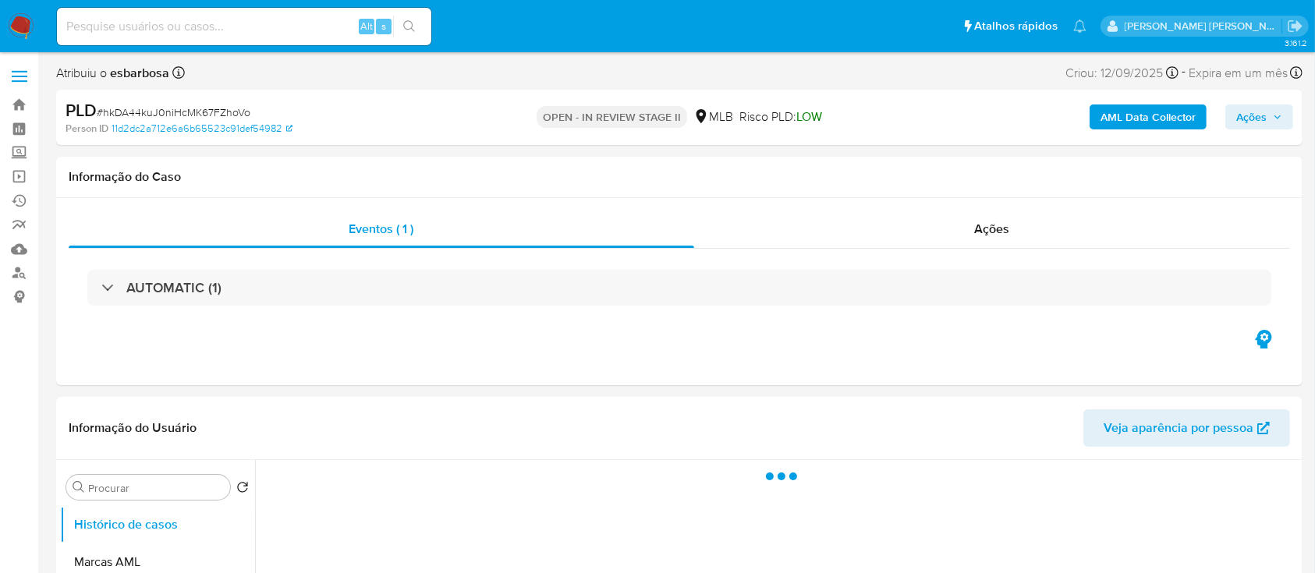
select select "10"
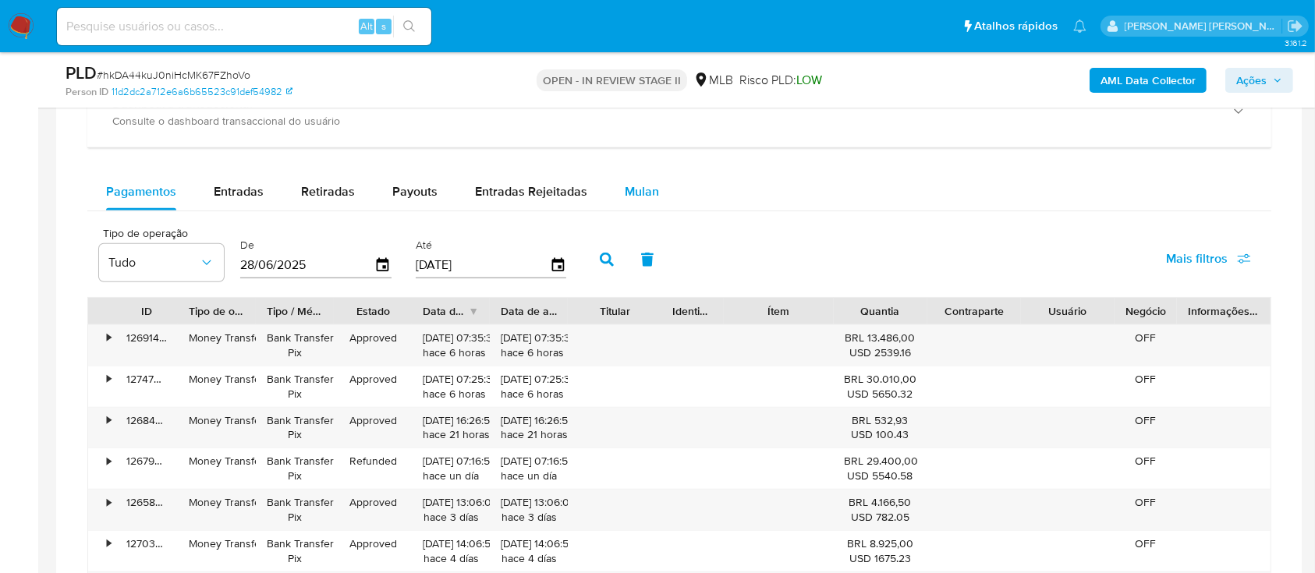
click at [634, 189] on span "Mulan" at bounding box center [642, 191] width 34 height 18
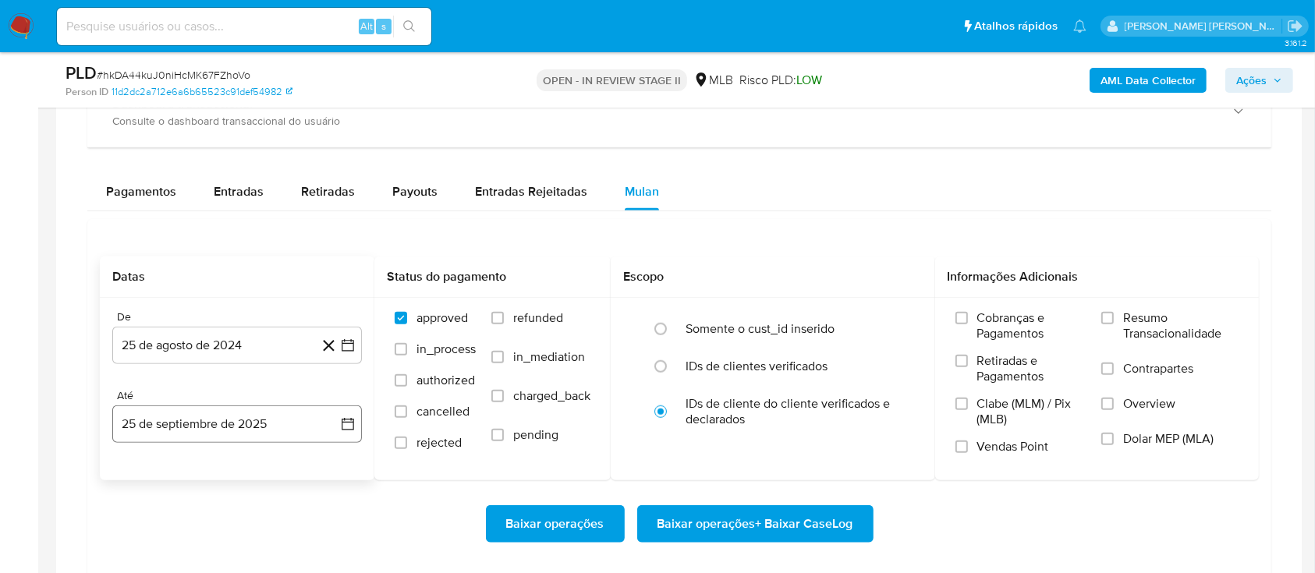
scroll to position [1352, 0]
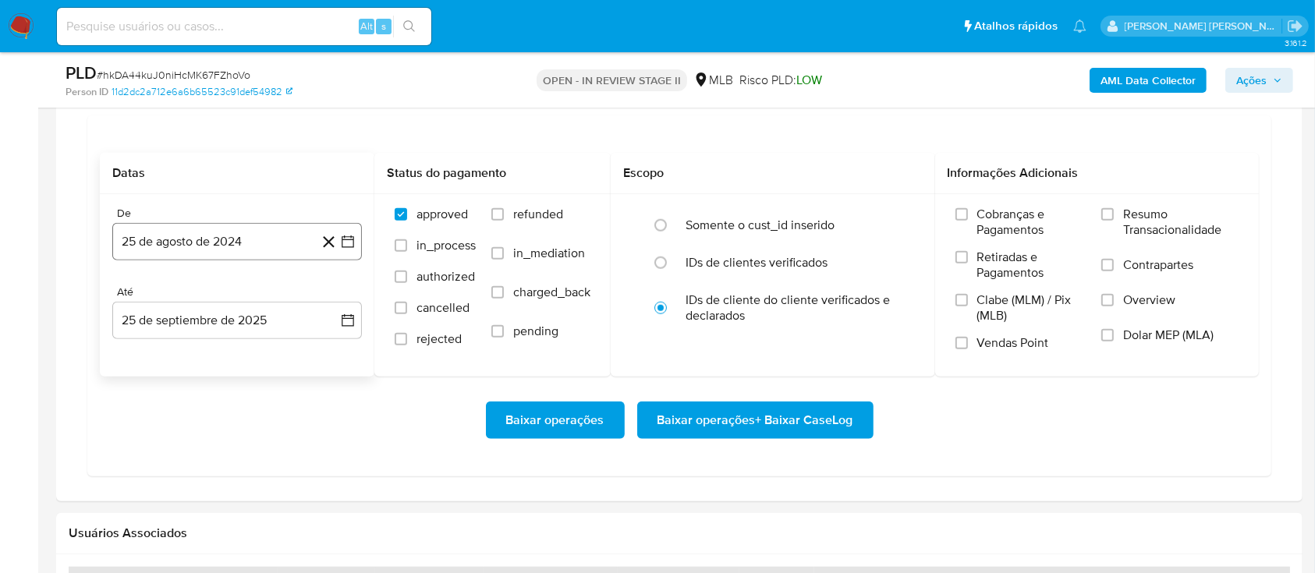
click at [253, 237] on button "25 de agosto de 2024" at bounding box center [237, 241] width 250 height 37
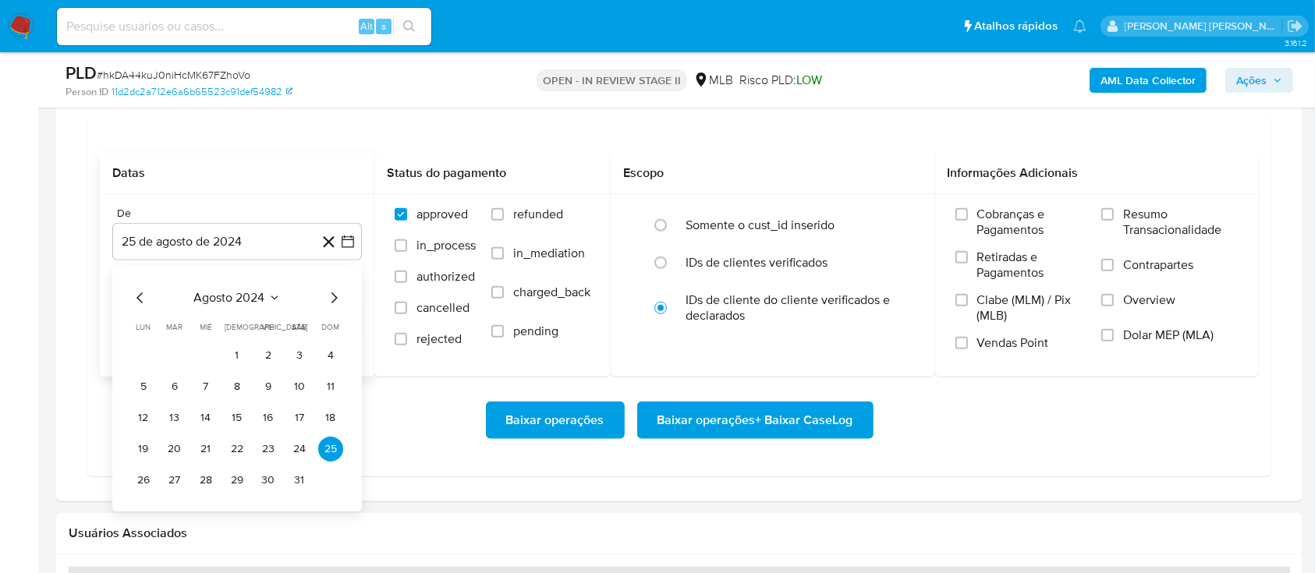
drag, startPoint x: 237, startPoint y: 286, endPoint x: 268, endPoint y: 289, distance: 31.4
click at [238, 286] on div "agosto 2024 agosto 2024 lun lunes mar martes mié miércoles jue jueves vie viern…" at bounding box center [237, 388] width 250 height 246
click at [256, 299] on span "agosto 2024" at bounding box center [229, 298] width 71 height 16
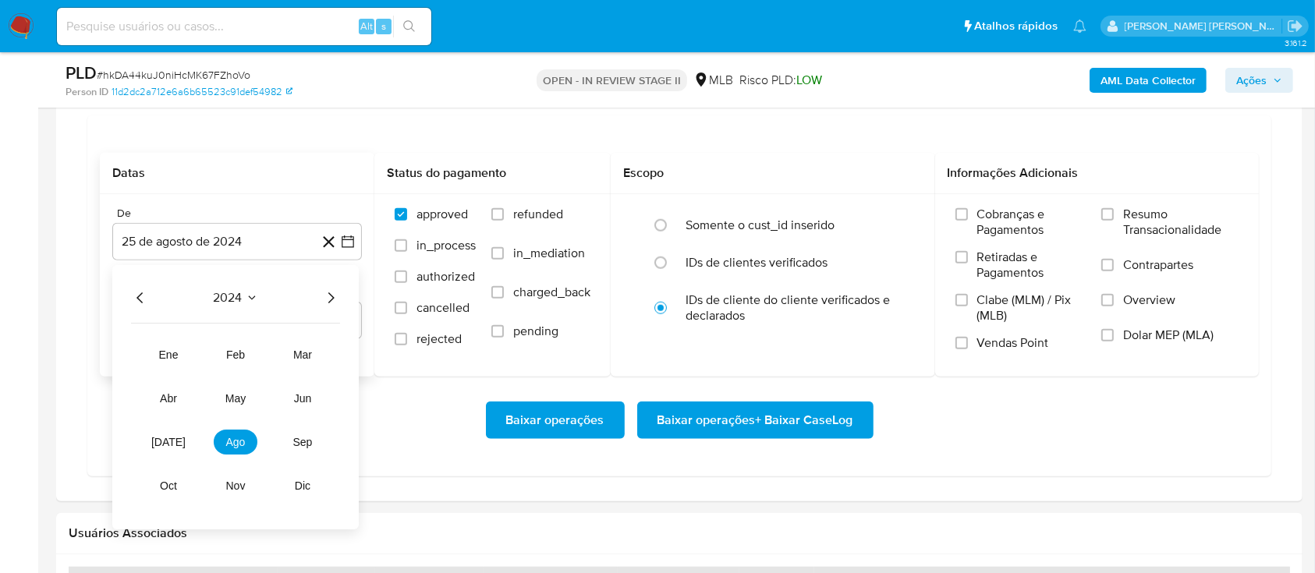
click at [335, 291] on icon "Año siguiente" at bounding box center [330, 298] width 19 height 19
click at [241, 448] on button "ago" at bounding box center [236, 442] width 44 height 25
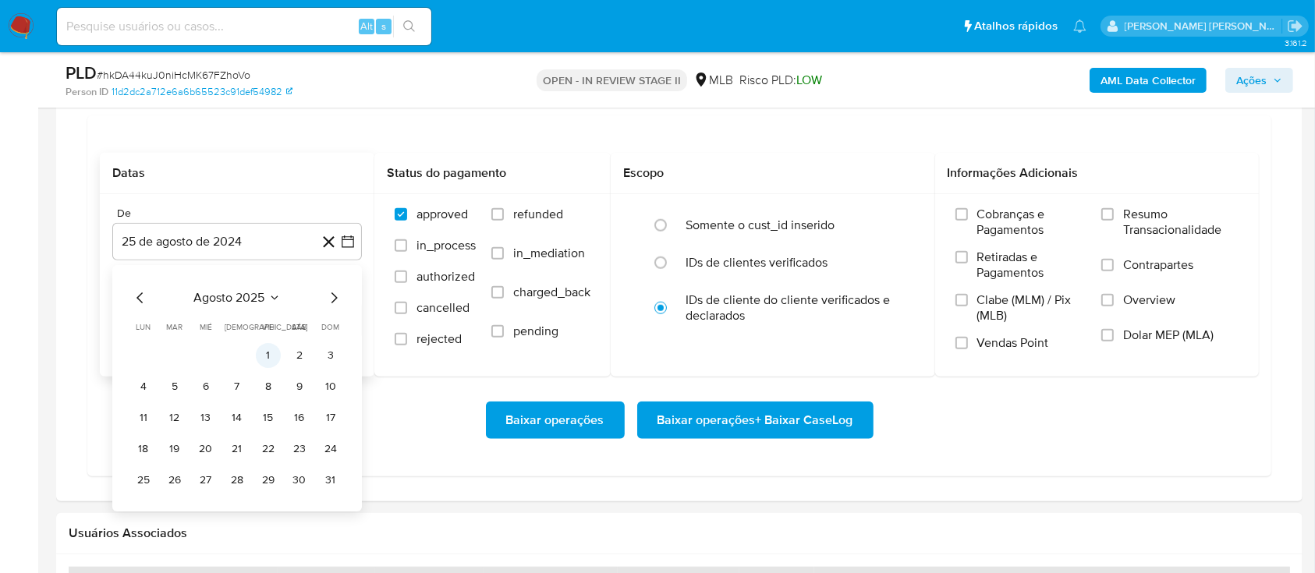
click at [262, 361] on button "1" at bounding box center [268, 355] width 25 height 25
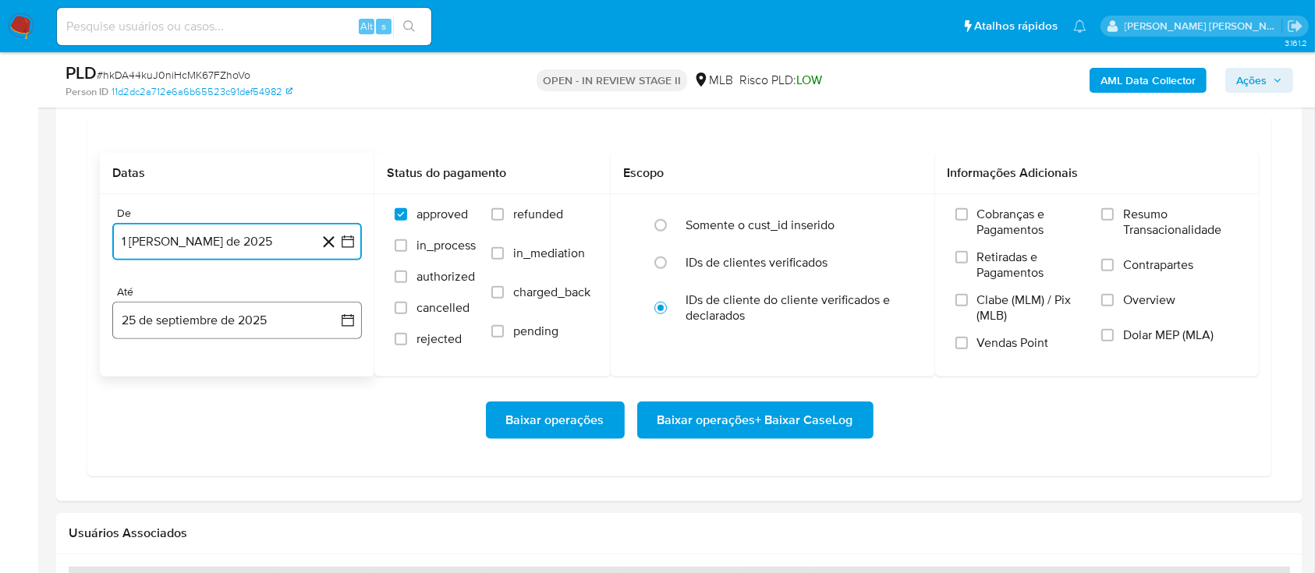
click at [267, 317] on button "25 de septiembre de 2025" at bounding box center [237, 320] width 250 height 37
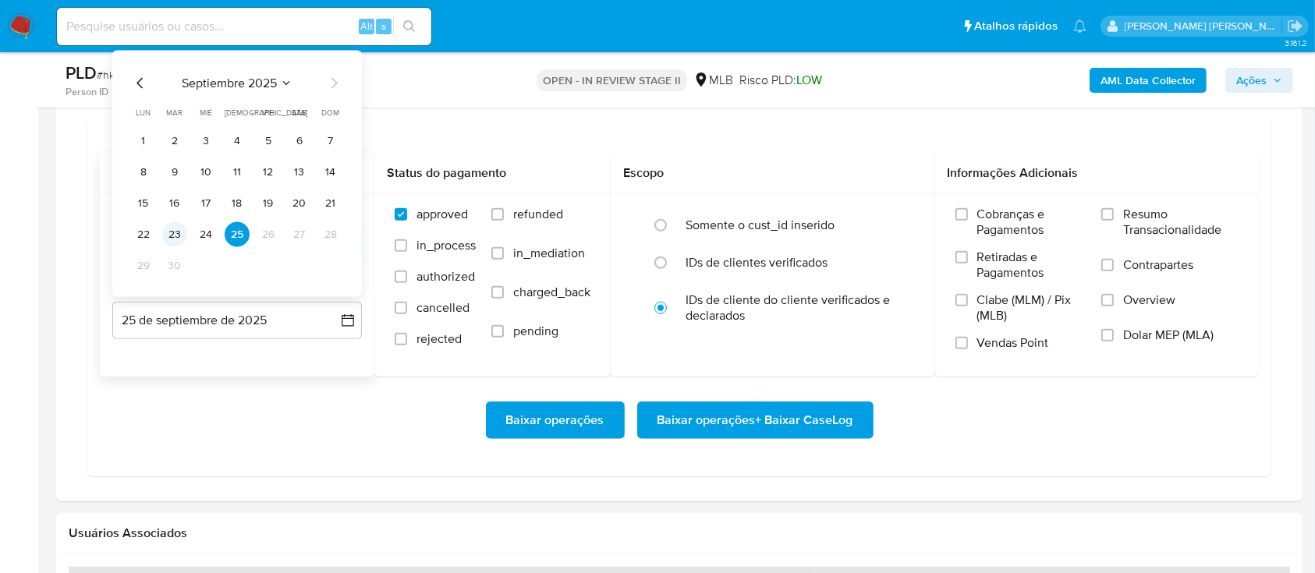
click at [174, 236] on button "23" at bounding box center [174, 234] width 25 height 25
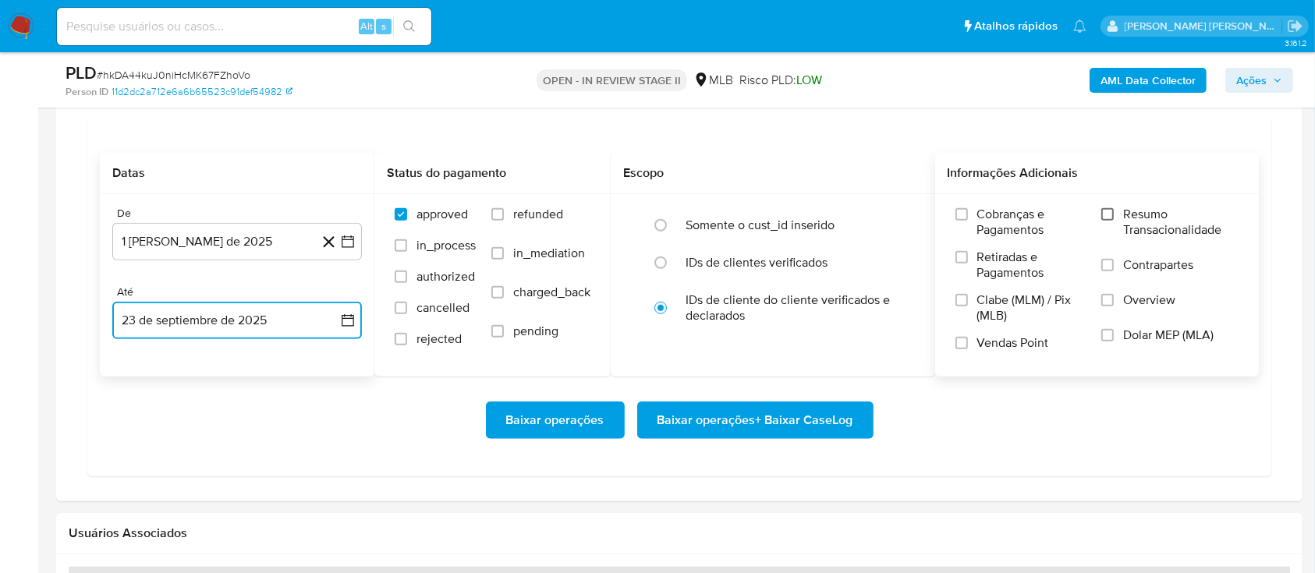
click at [1113, 214] on input "Resumo Transacionalidade" at bounding box center [1107, 214] width 12 height 12
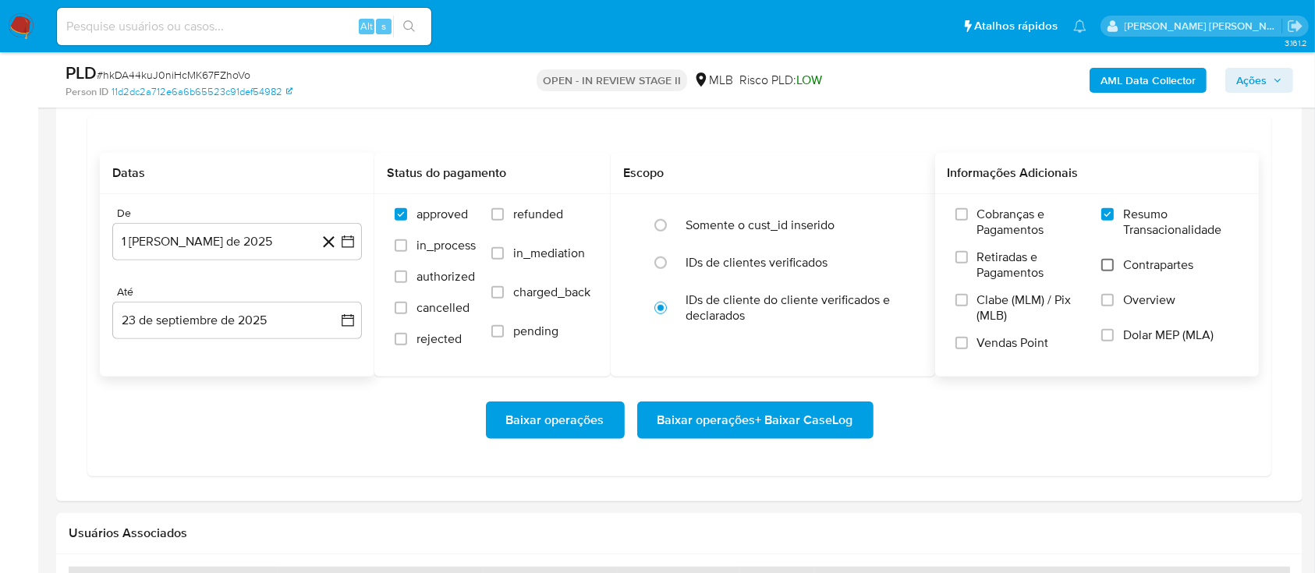
click at [1111, 264] on input "Contrapartes" at bounding box center [1107, 265] width 12 height 12
click at [961, 338] on input "Vendas Point" at bounding box center [961, 343] width 12 height 12
click at [764, 416] on span "Baixar operações + Baixar CaseLog" at bounding box center [755, 420] width 196 height 34
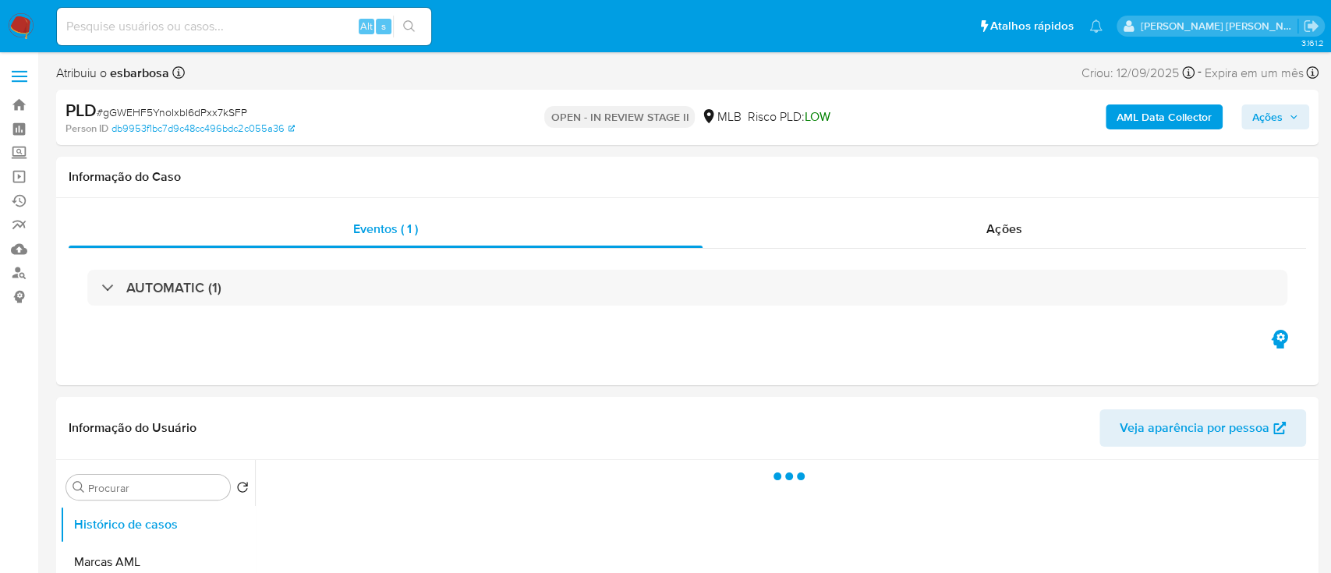
select select "10"
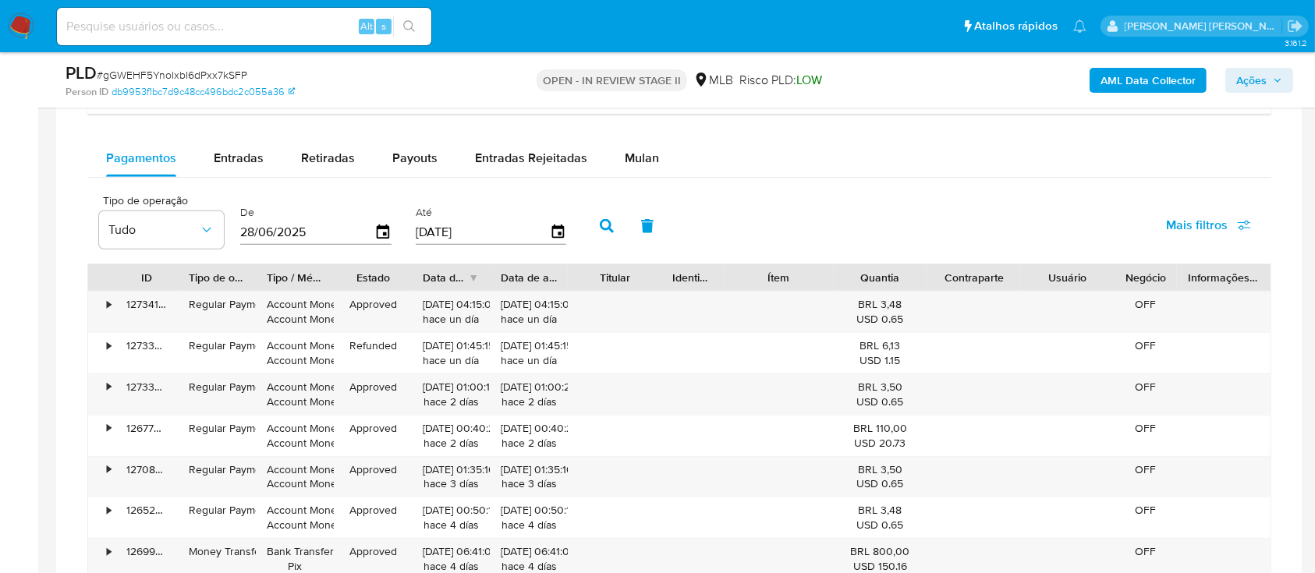
scroll to position [1143, 0]
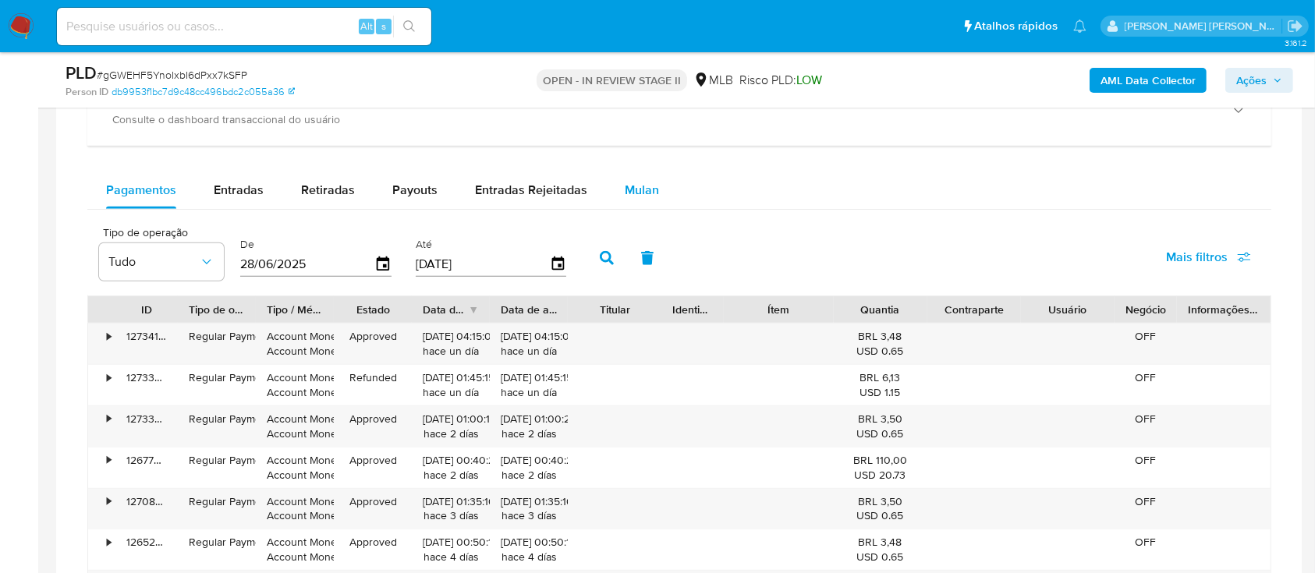
click at [647, 186] on span "Mulan" at bounding box center [642, 190] width 34 height 18
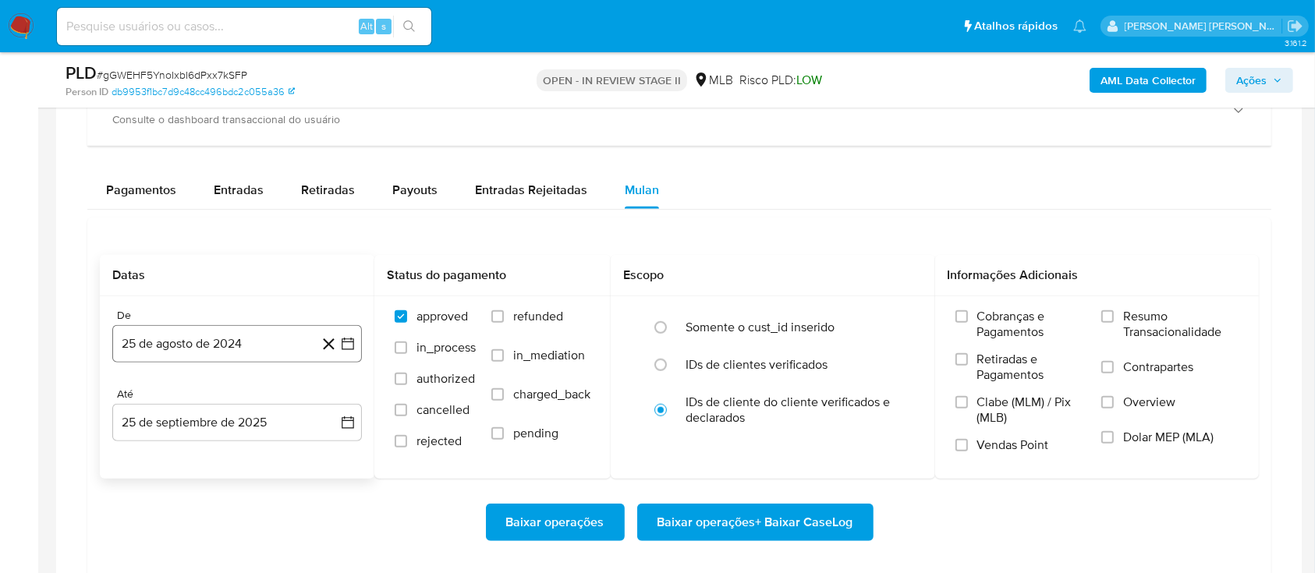
click at [249, 340] on button "25 de agosto de 2024" at bounding box center [237, 343] width 250 height 37
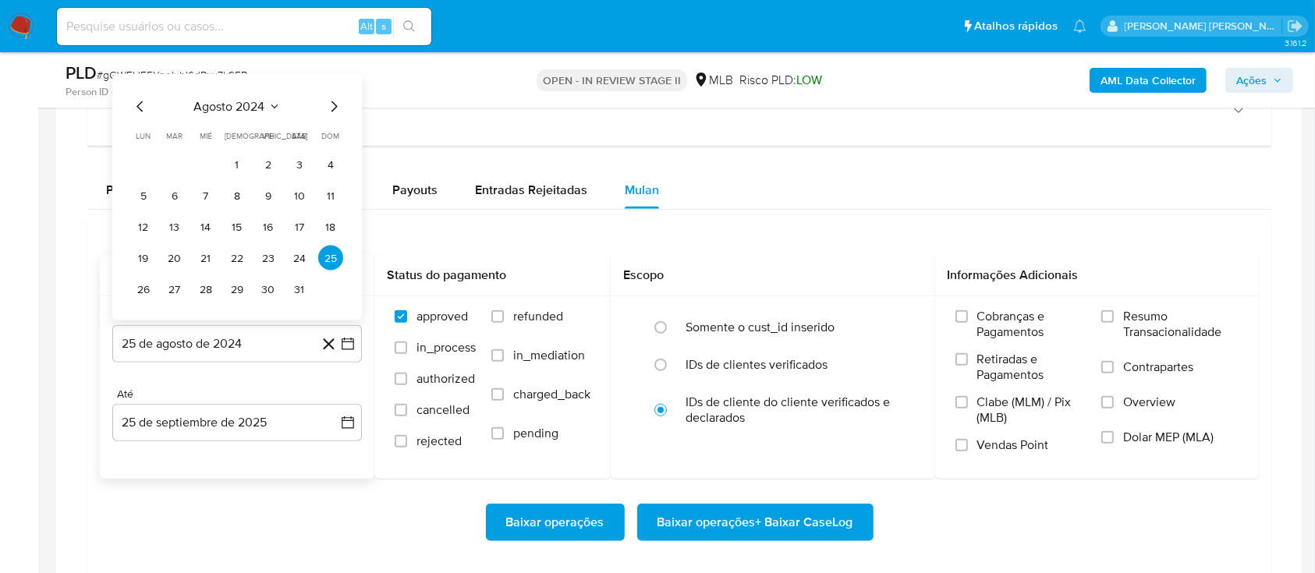
click at [243, 103] on span "agosto 2024" at bounding box center [229, 107] width 71 height 16
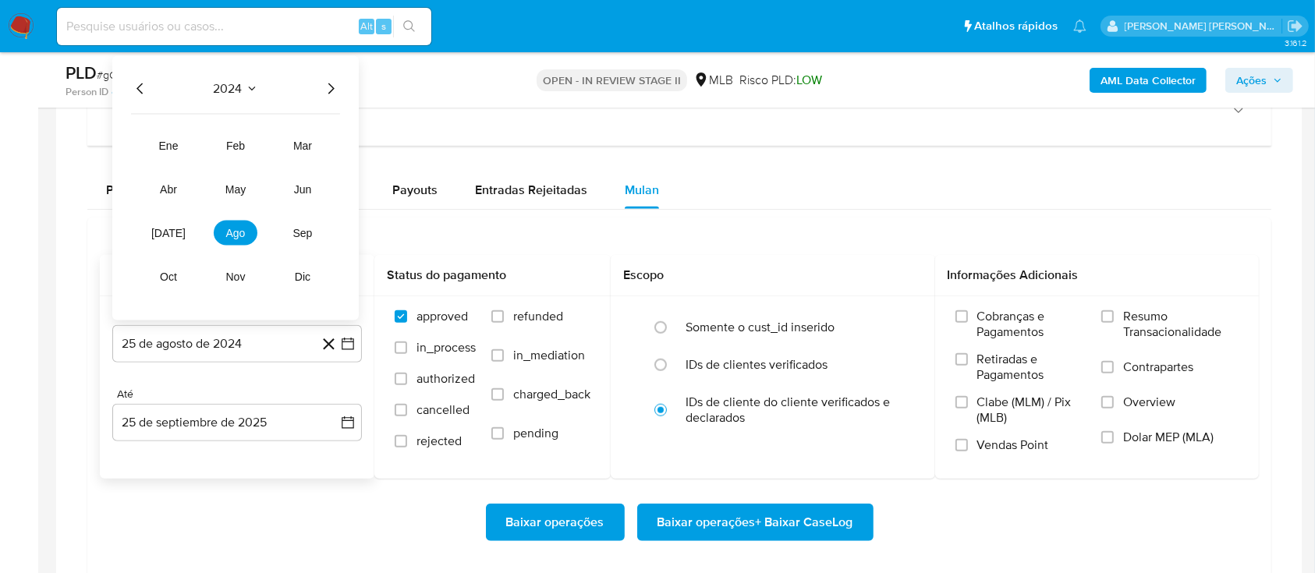
click at [335, 91] on icon "Año siguiente" at bounding box center [330, 89] width 19 height 19
click at [223, 234] on button "ago" at bounding box center [236, 233] width 44 height 25
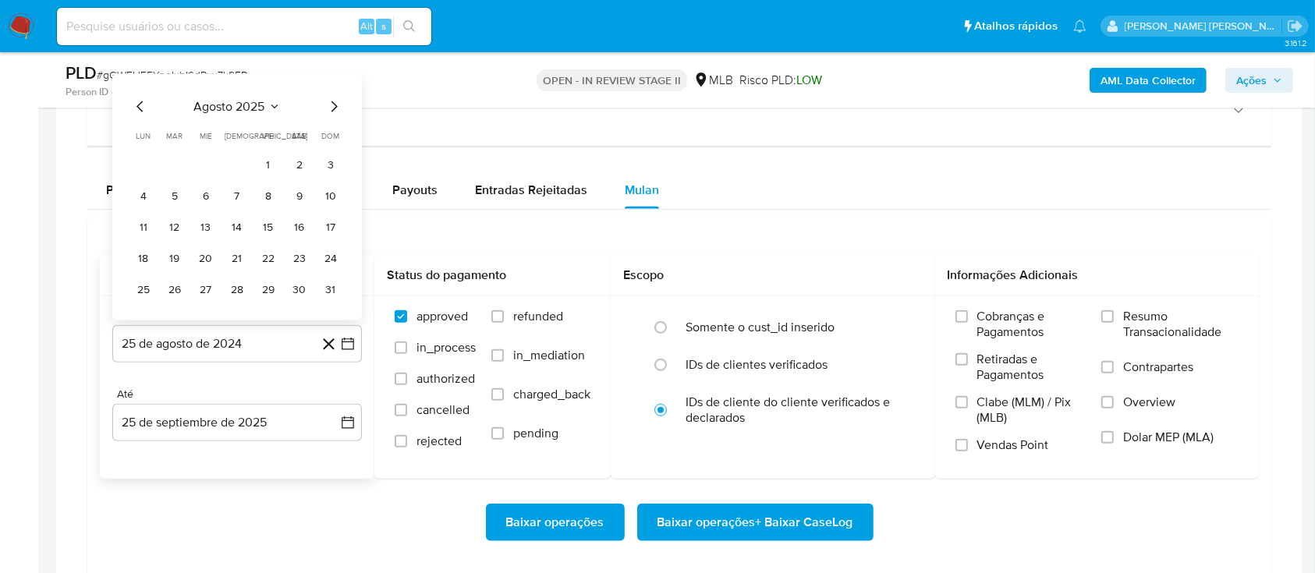
click at [281, 158] on tr "1 2 3" at bounding box center [237, 164] width 212 height 25
click at [272, 165] on button "1" at bounding box center [268, 164] width 25 height 25
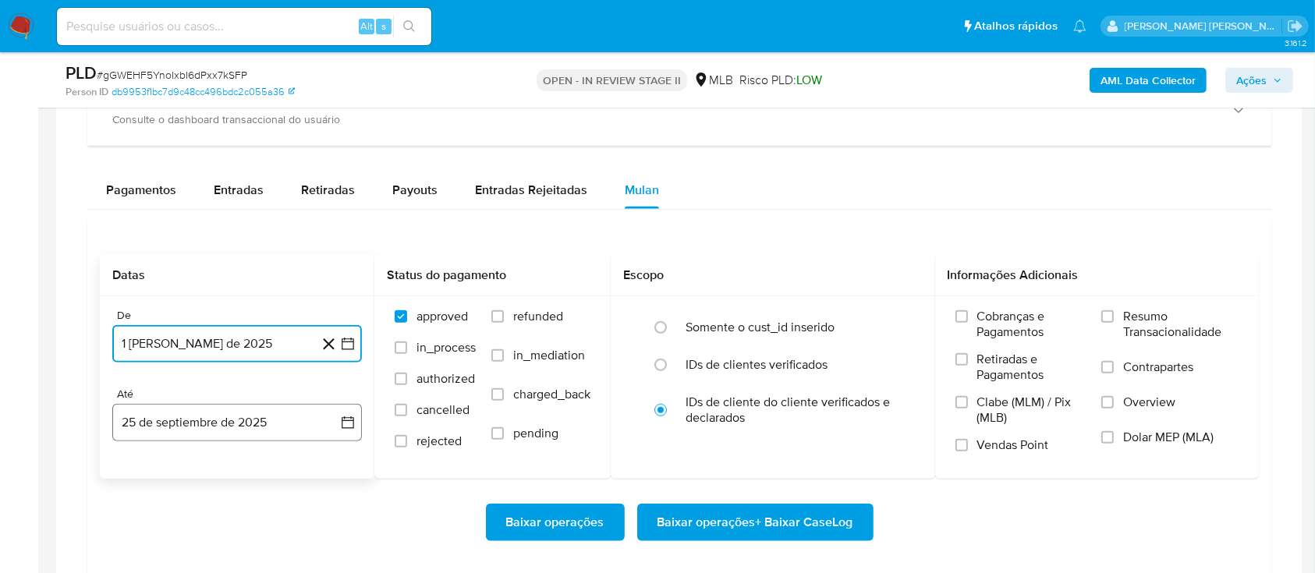
click at [228, 416] on button "25 de septiembre de 2025" at bounding box center [237, 422] width 250 height 37
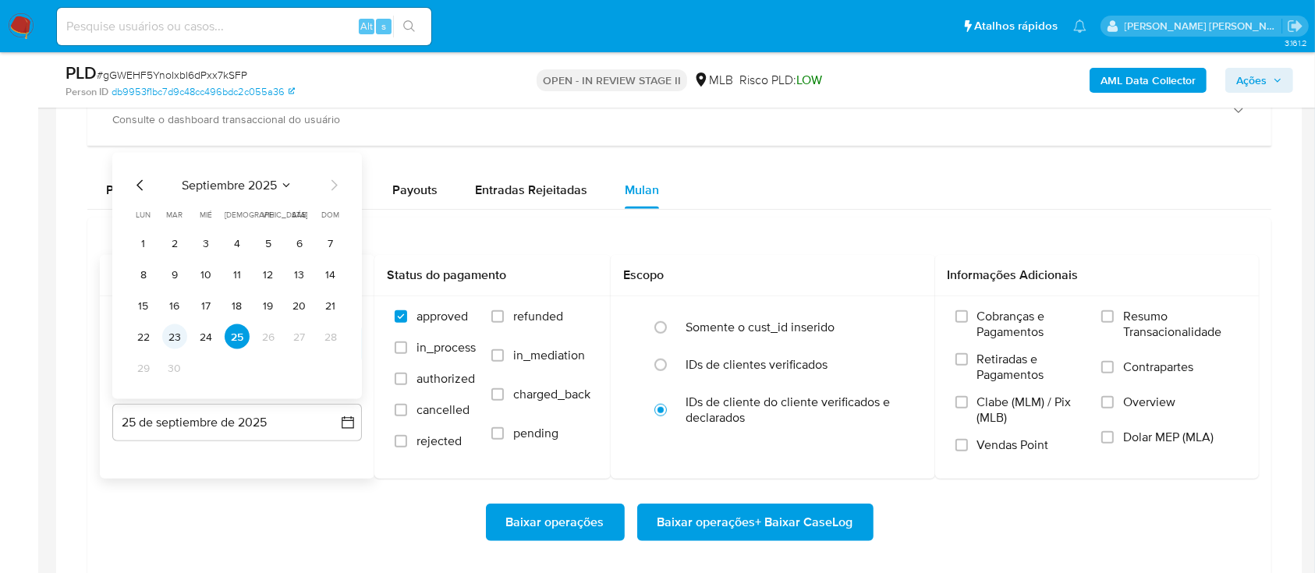
click at [181, 335] on button "23" at bounding box center [174, 336] width 25 height 25
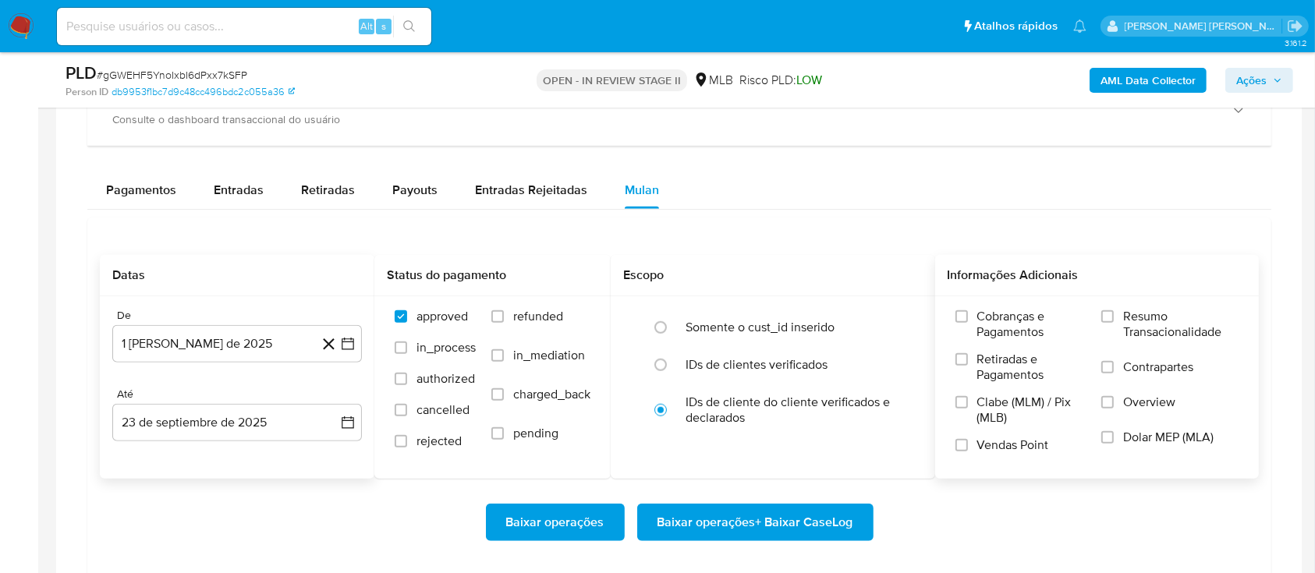
click at [1100, 322] on div "Cobranças e Pagamentos Retiradas e Pagamentos Clabe (MLM) / Pix (MLB) Vendas Po…" at bounding box center [1097, 387] width 299 height 156
drag, startPoint x: 1107, startPoint y: 307, endPoint x: 1106, endPoint y: 344, distance: 36.7
click at [1111, 307] on div "Cobranças e Pagamentos Retiradas e Pagamentos Clabe (MLM) / Pix (MLB) Vendas Po…" at bounding box center [1097, 386] width 324 height 181
click at [1107, 315] on input "Resumo Transacionalidade" at bounding box center [1107, 316] width 12 height 12
click at [1110, 363] on input "Contrapartes" at bounding box center [1107, 367] width 12 height 12
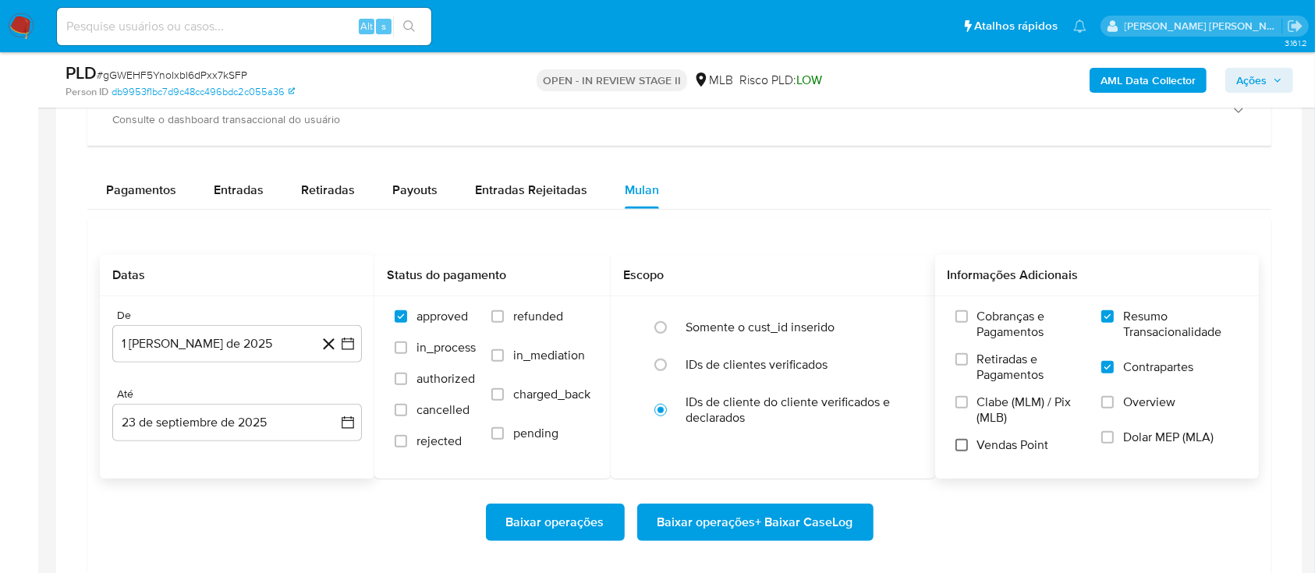
click at [961, 440] on input "Vendas Point" at bounding box center [961, 445] width 12 height 12
click at [755, 513] on span "Baixar operações + Baixar CaseLog" at bounding box center [755, 522] width 196 height 34
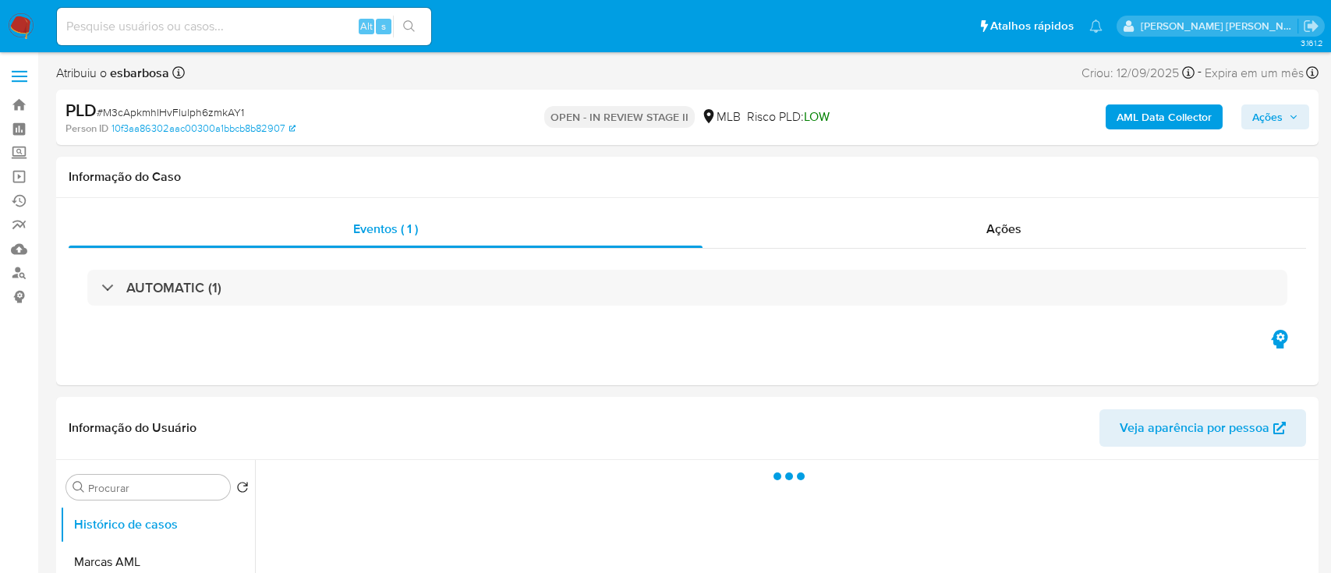
select select "10"
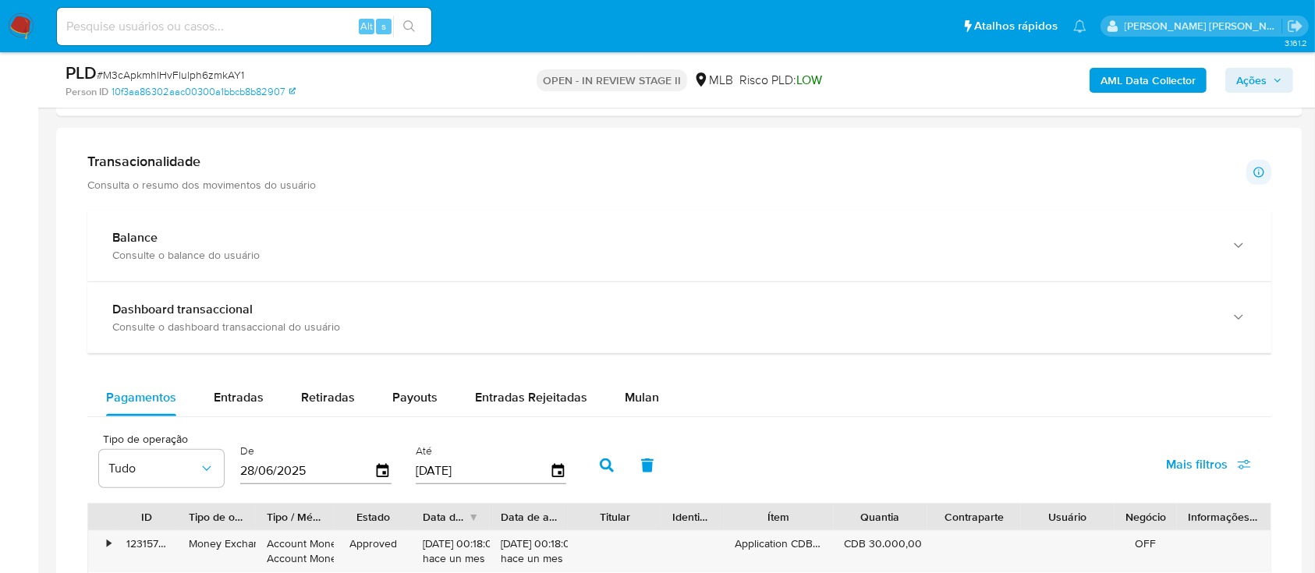
scroll to position [1143, 0]
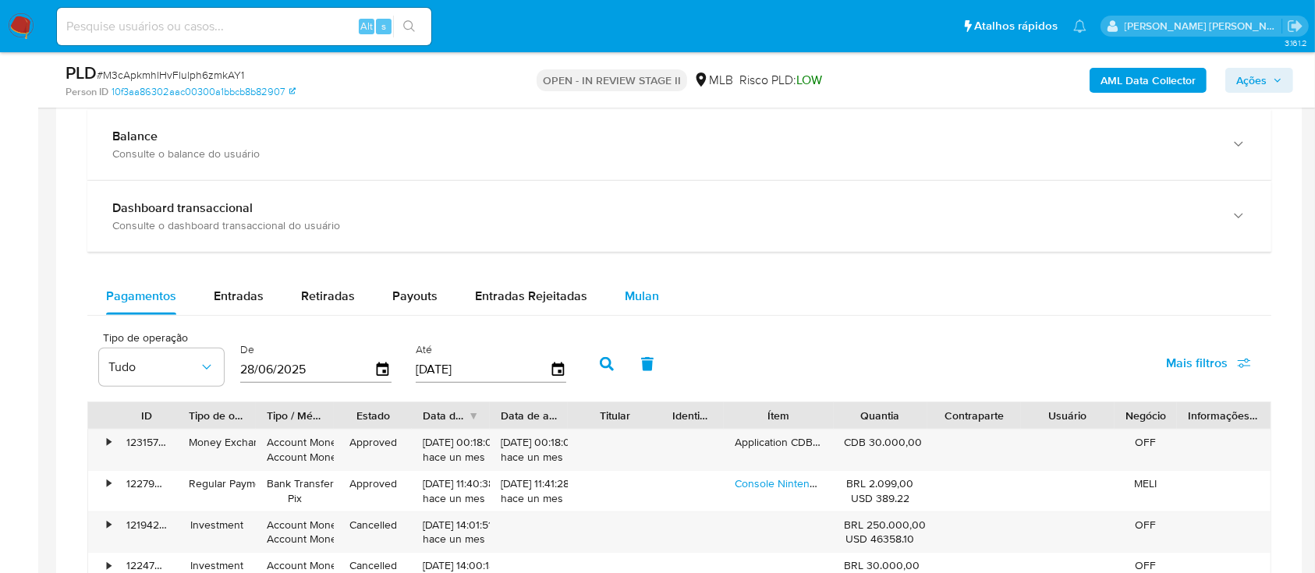
click at [633, 290] on span "Mulan" at bounding box center [642, 296] width 34 height 18
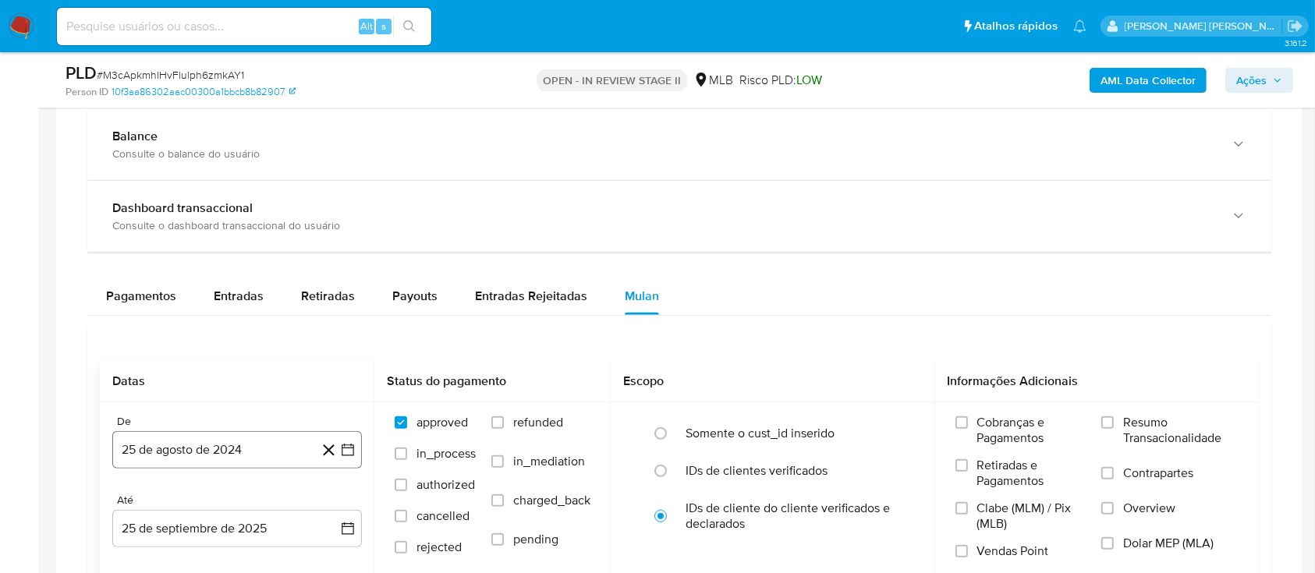
click at [212, 442] on button "25 de agosto de 2024" at bounding box center [237, 449] width 250 height 37
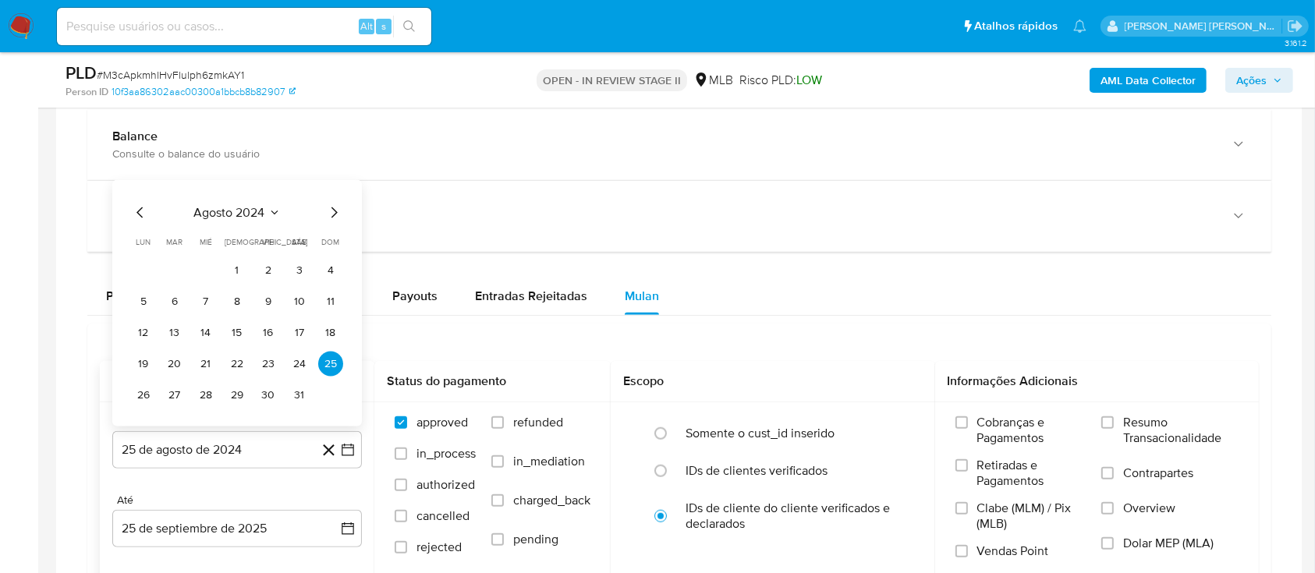
click at [246, 214] on span "agosto 2024" at bounding box center [229, 213] width 71 height 16
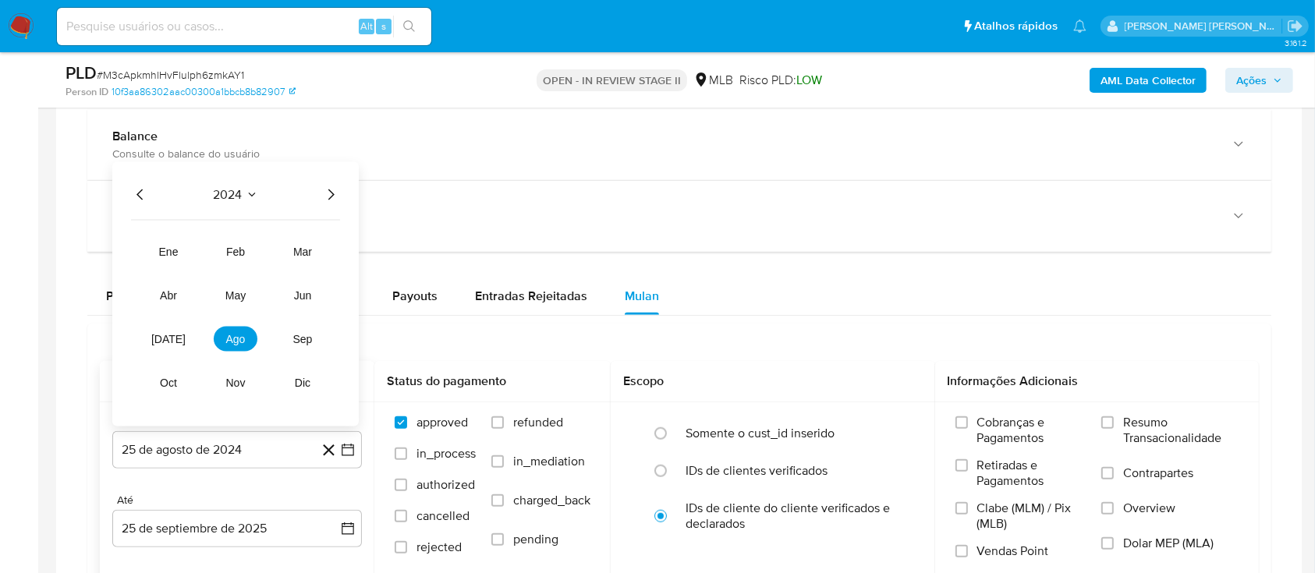
click at [332, 192] on icon "Año siguiente" at bounding box center [331, 195] width 6 height 11
click at [242, 338] on span "ago" at bounding box center [235, 339] width 19 height 12
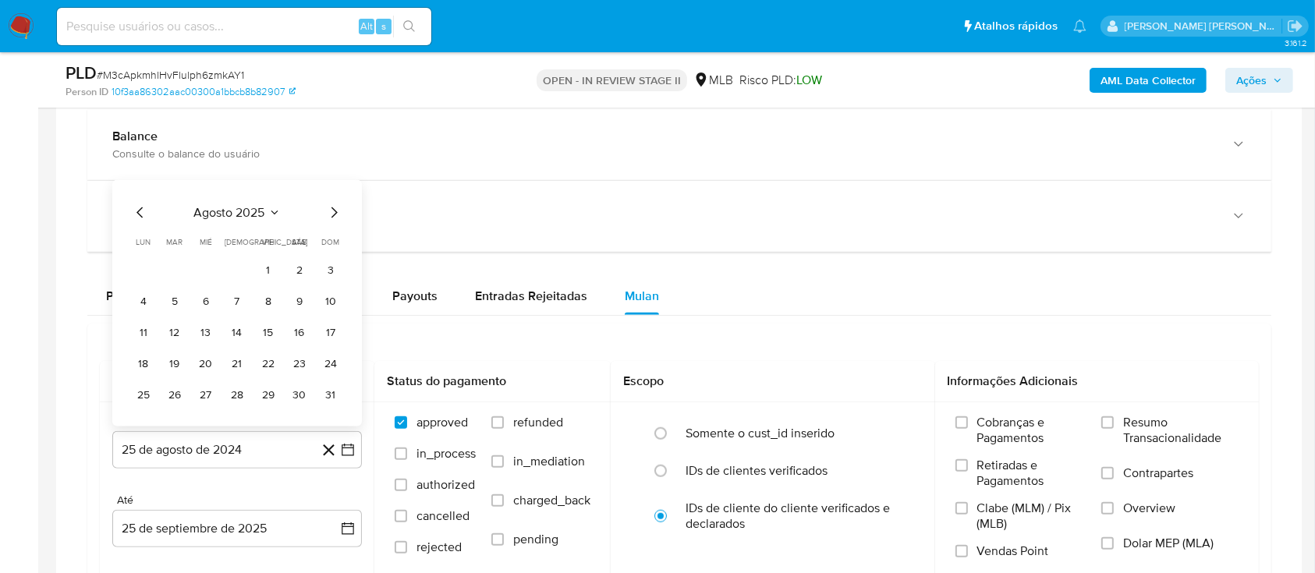
drag, startPoint x: 275, startPoint y: 266, endPoint x: 271, endPoint y: 280, distance: 14.4
click at [275, 271] on button "1" at bounding box center [268, 270] width 25 height 25
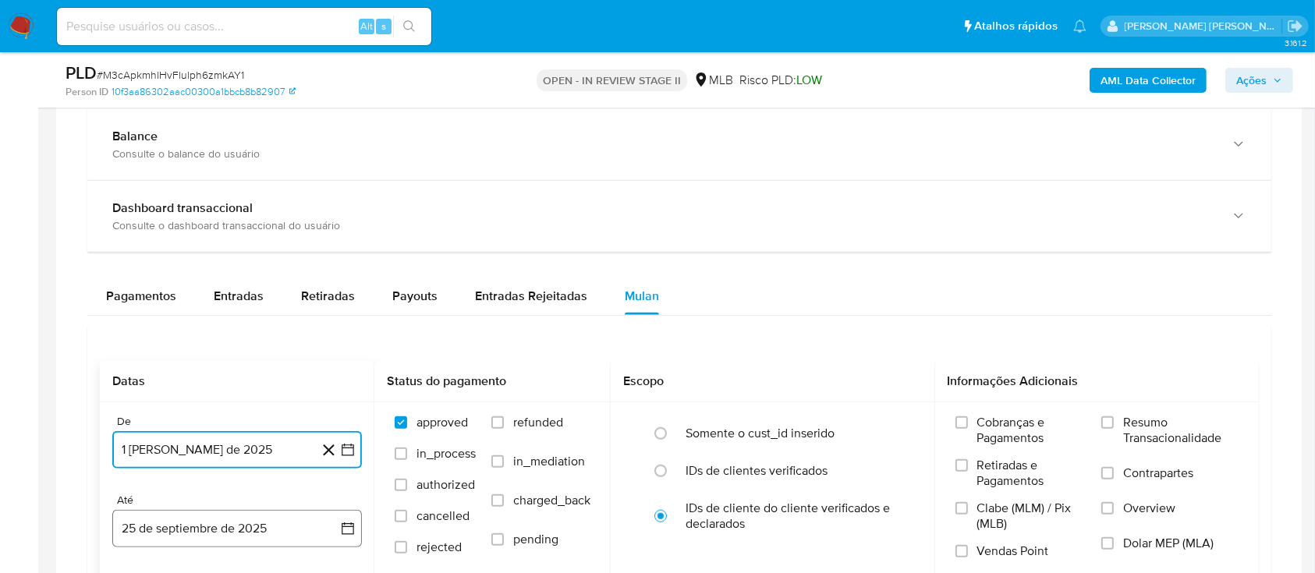
click at [221, 527] on button "25 de septiembre de 2025" at bounding box center [237, 528] width 250 height 37
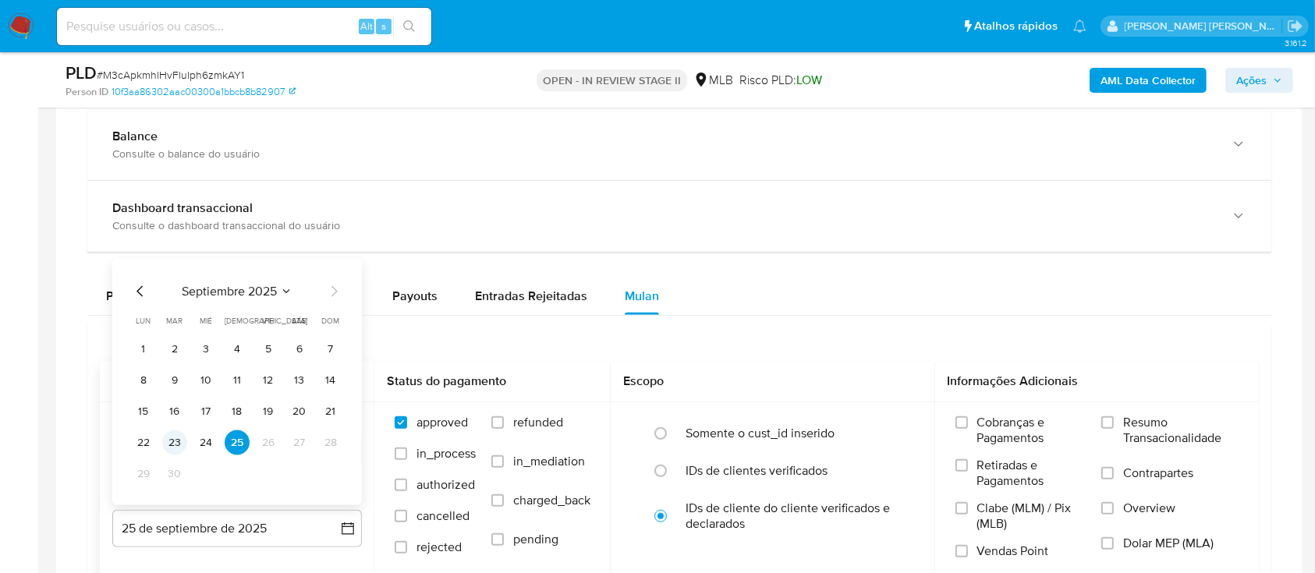
click at [181, 444] on button "23" at bounding box center [174, 442] width 25 height 25
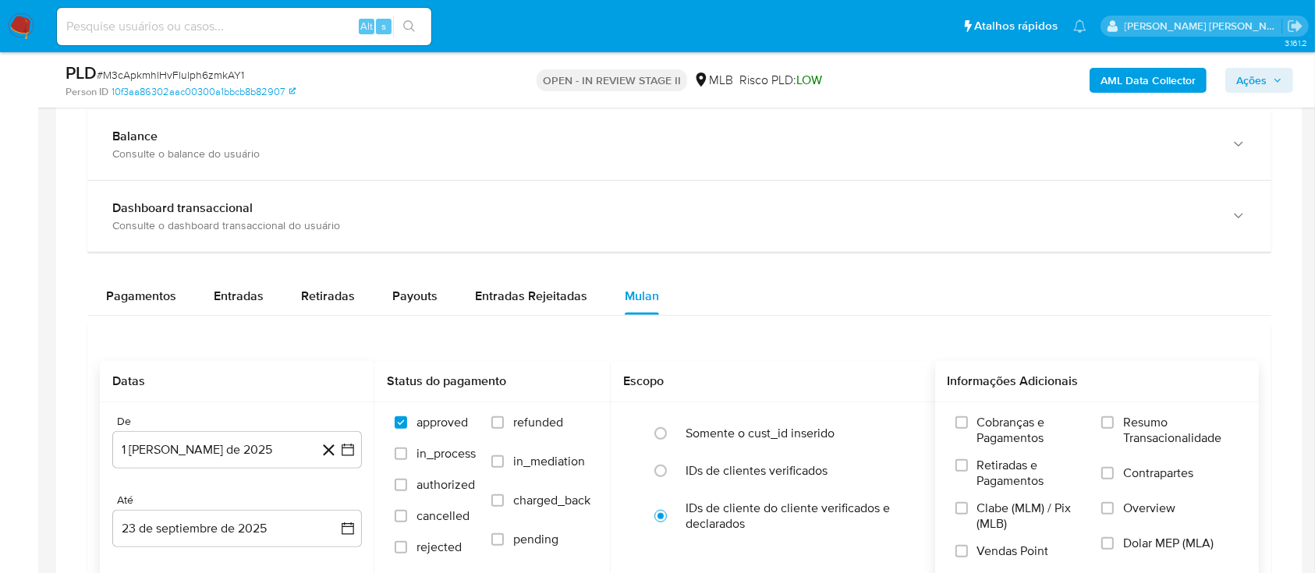
click at [1107, 430] on label "Resumo Transacionalidade" at bounding box center [1169, 440] width 137 height 51
click at [1107, 429] on input "Resumo Transacionalidade" at bounding box center [1107, 422] width 12 height 12
drag, startPoint x: 1107, startPoint y: 473, endPoint x: 1096, endPoint y: 485, distance: 17.1
click at [1107, 474] on input "Contrapartes" at bounding box center [1107, 473] width 12 height 12
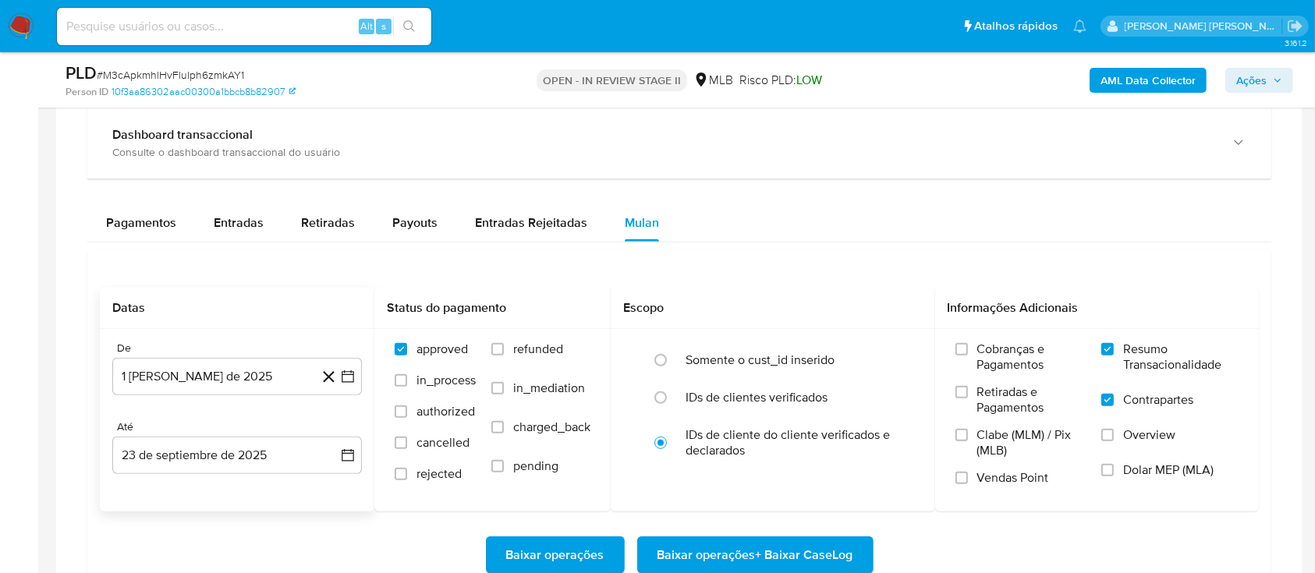
scroll to position [1248, 0]
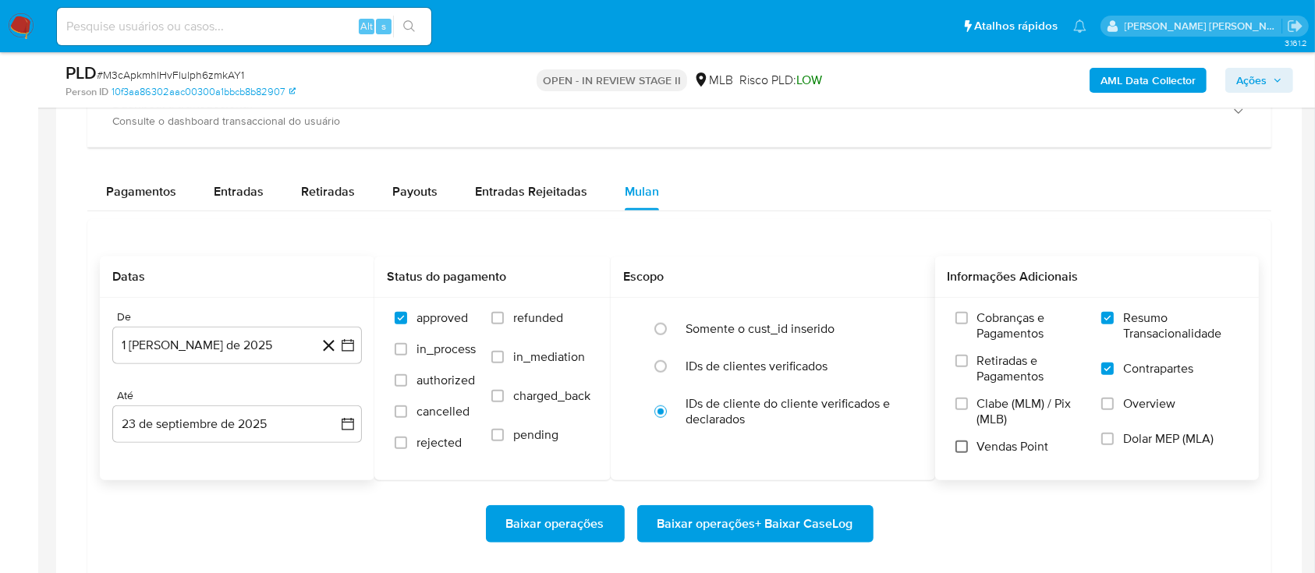
click at [963, 449] on input "Vendas Point" at bounding box center [961, 447] width 12 height 12
click at [761, 529] on span "Baixar operações + Baixar CaseLog" at bounding box center [755, 524] width 196 height 34
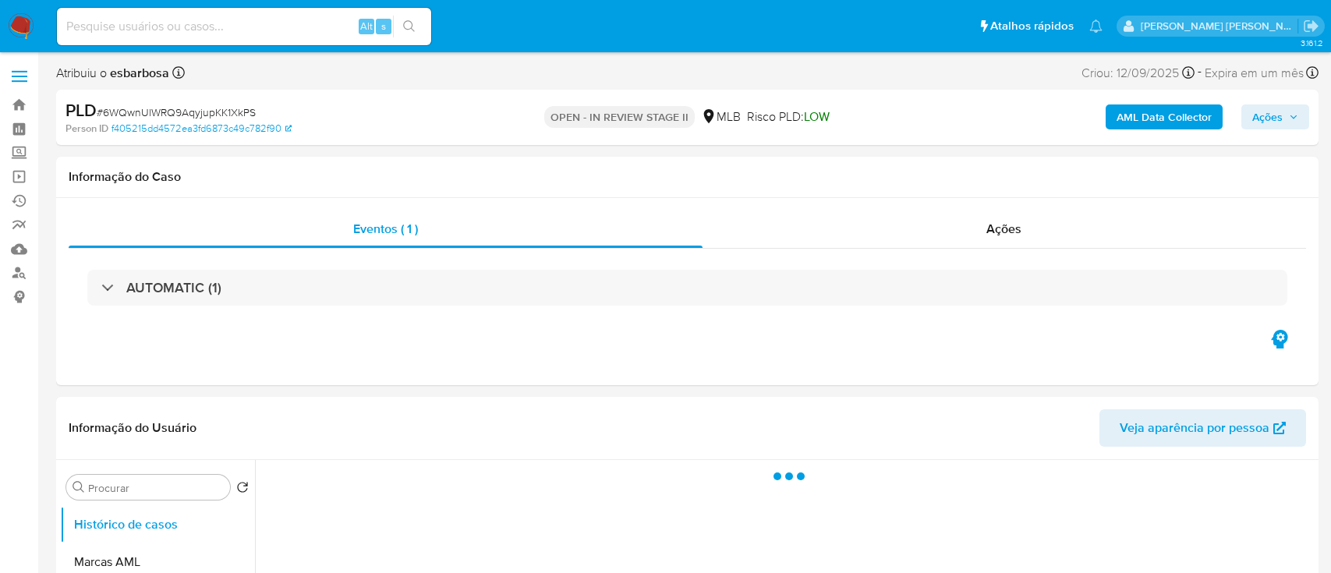
select select "10"
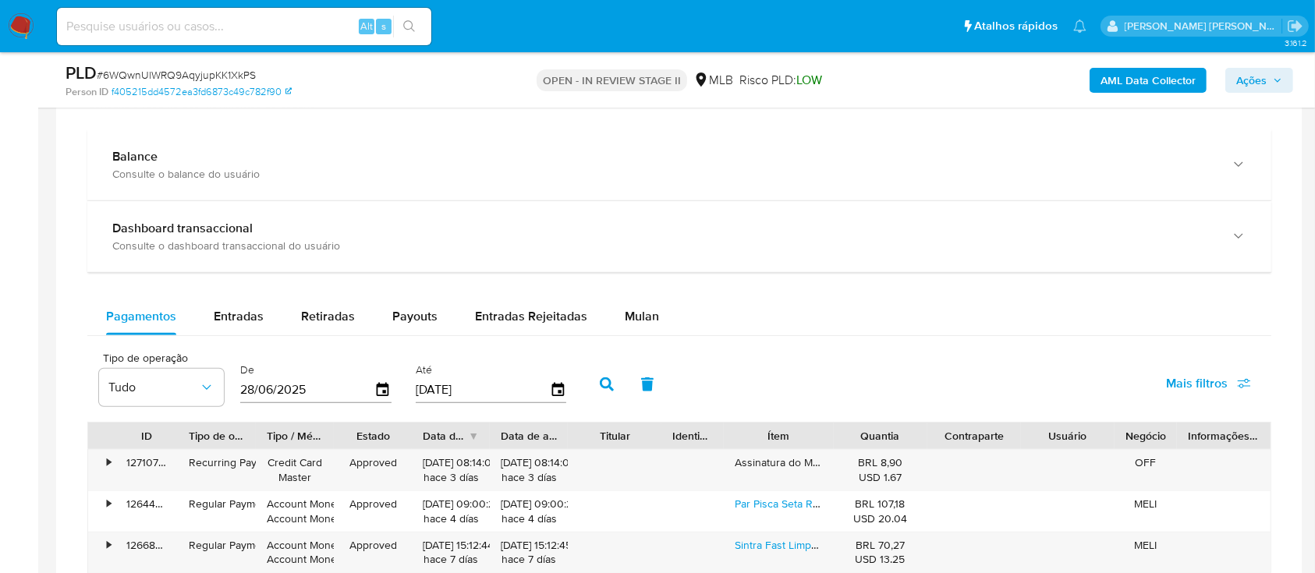
scroll to position [1143, 0]
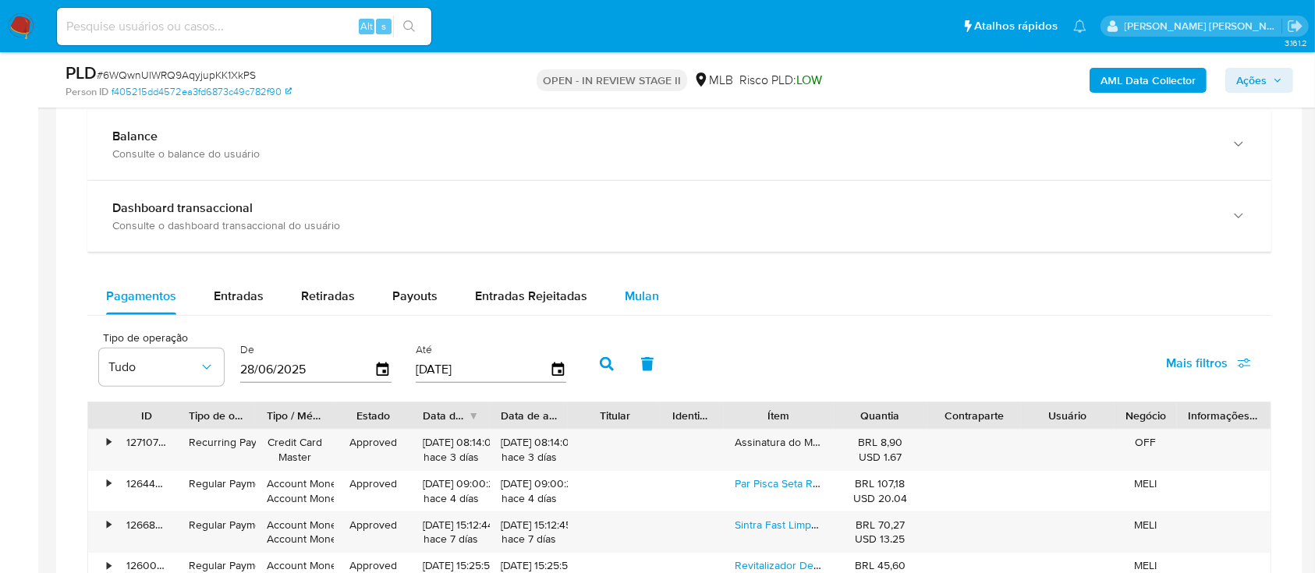
click at [641, 280] on div "Mulan" at bounding box center [642, 296] width 34 height 37
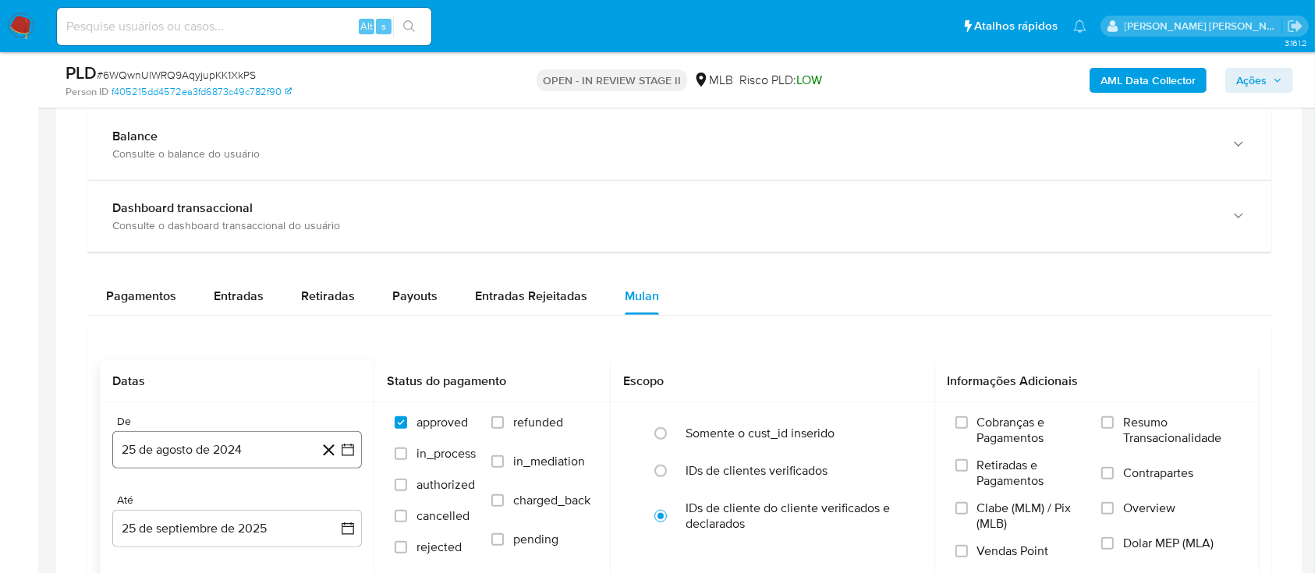
click at [254, 449] on button "25 de agosto de 2024" at bounding box center [237, 449] width 250 height 37
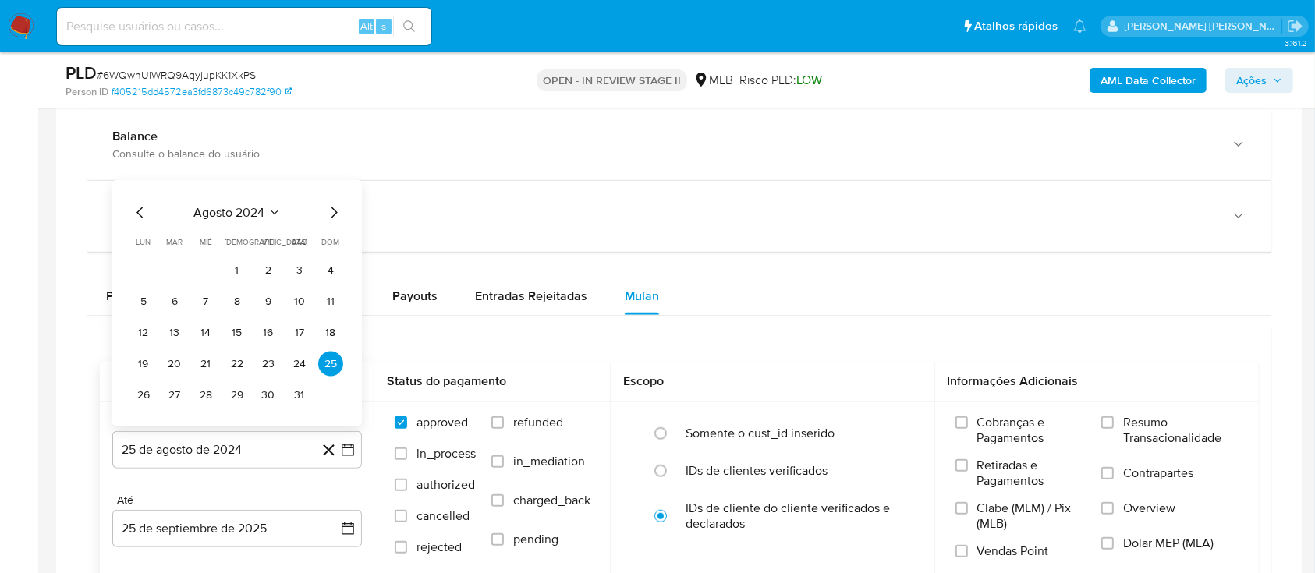
click at [229, 211] on span "agosto 2024" at bounding box center [229, 213] width 71 height 16
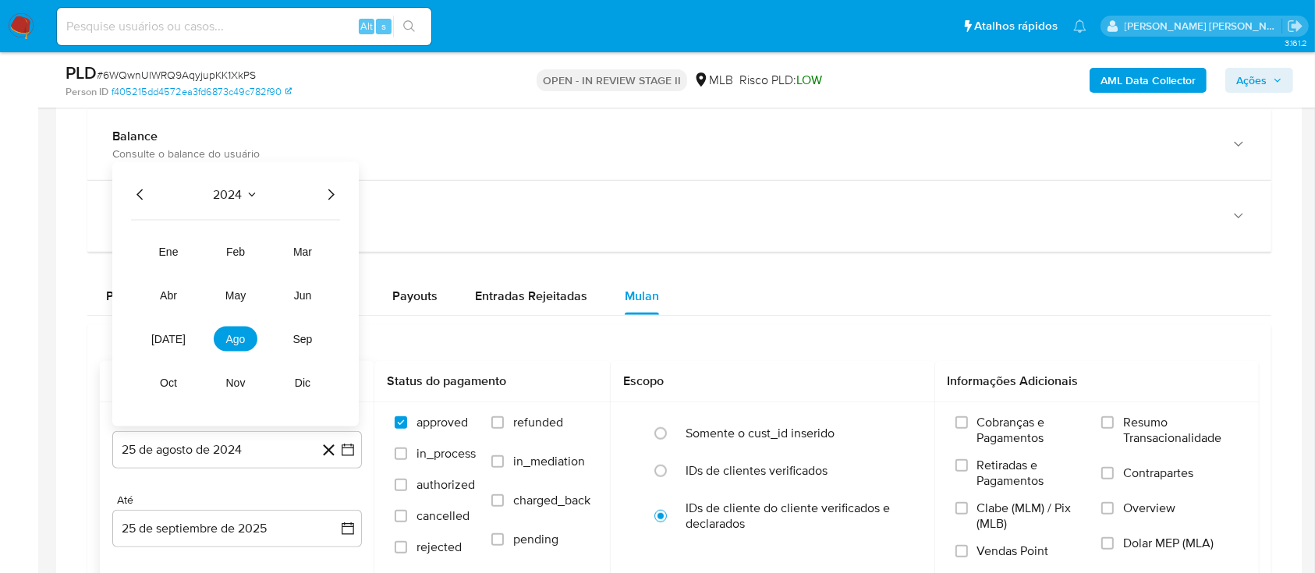
click at [328, 197] on icon "Año siguiente" at bounding box center [331, 195] width 6 height 11
click at [236, 333] on span "ago" at bounding box center [235, 339] width 19 height 12
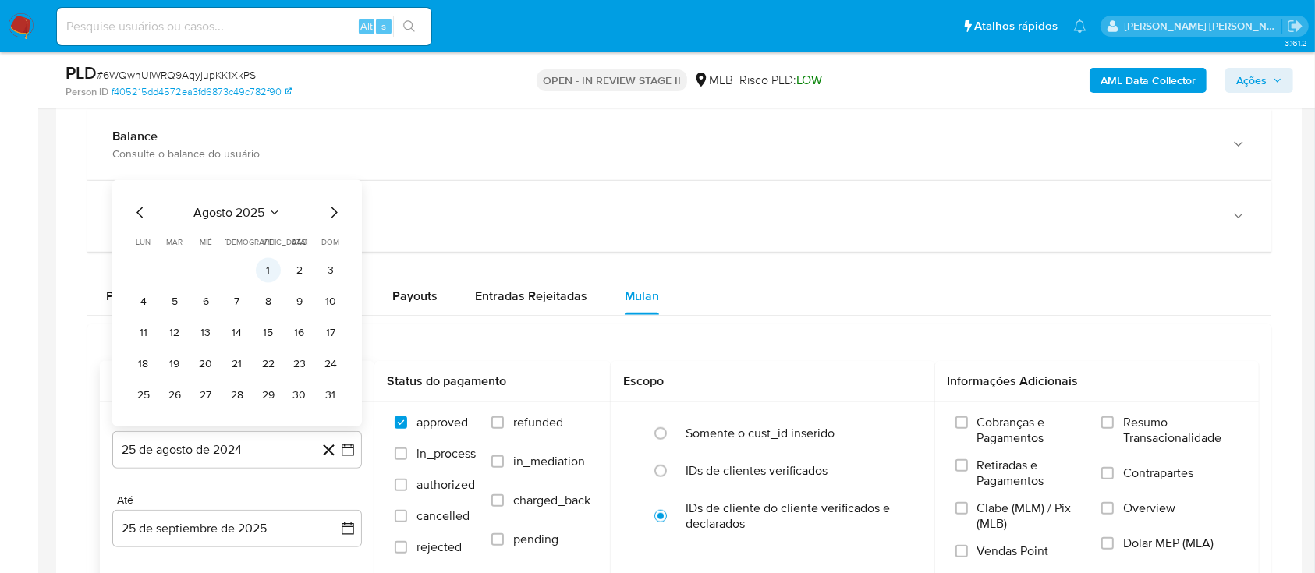
click at [268, 264] on button "1" at bounding box center [268, 270] width 25 height 25
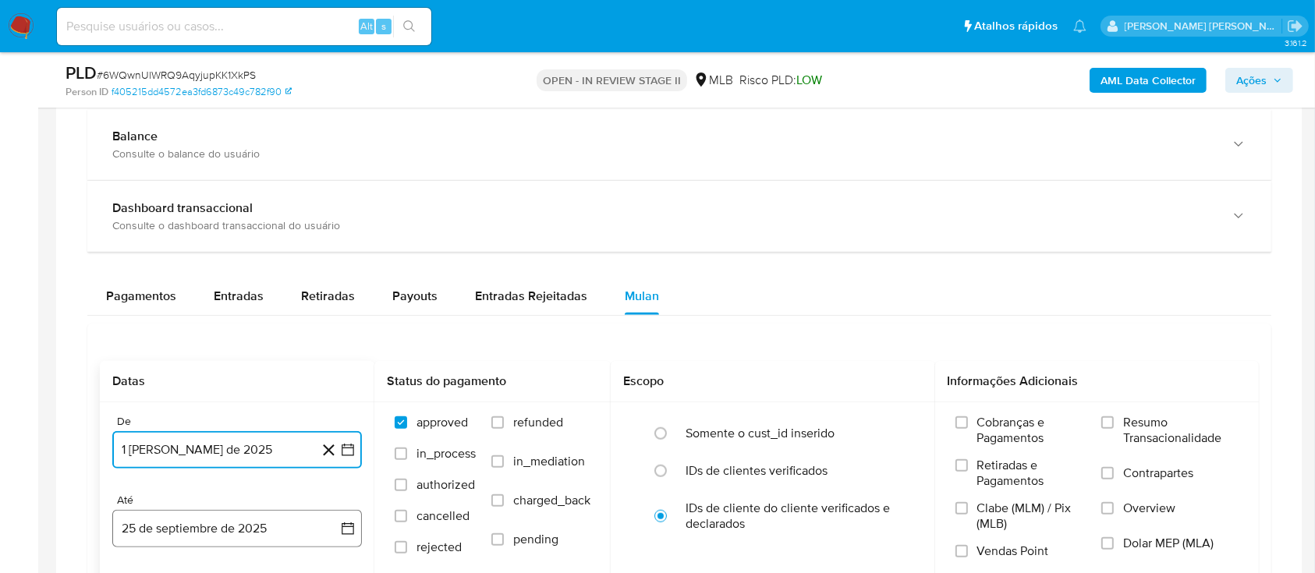
click at [236, 519] on button "25 de septiembre de 2025" at bounding box center [237, 528] width 250 height 37
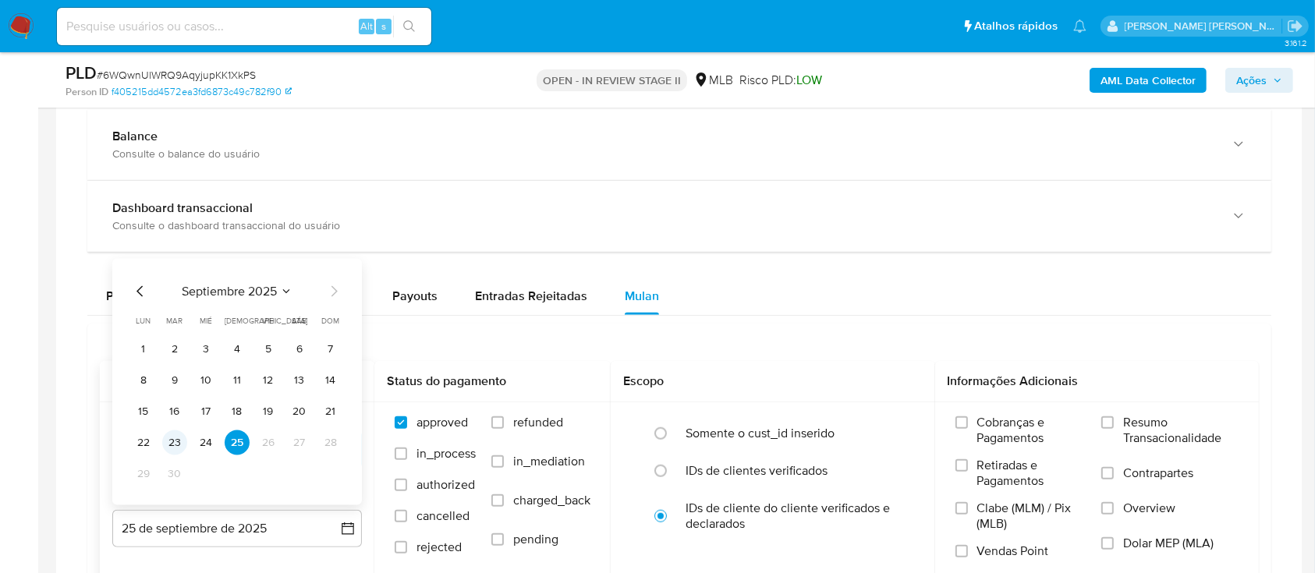
click at [175, 441] on button "23" at bounding box center [174, 442] width 25 height 25
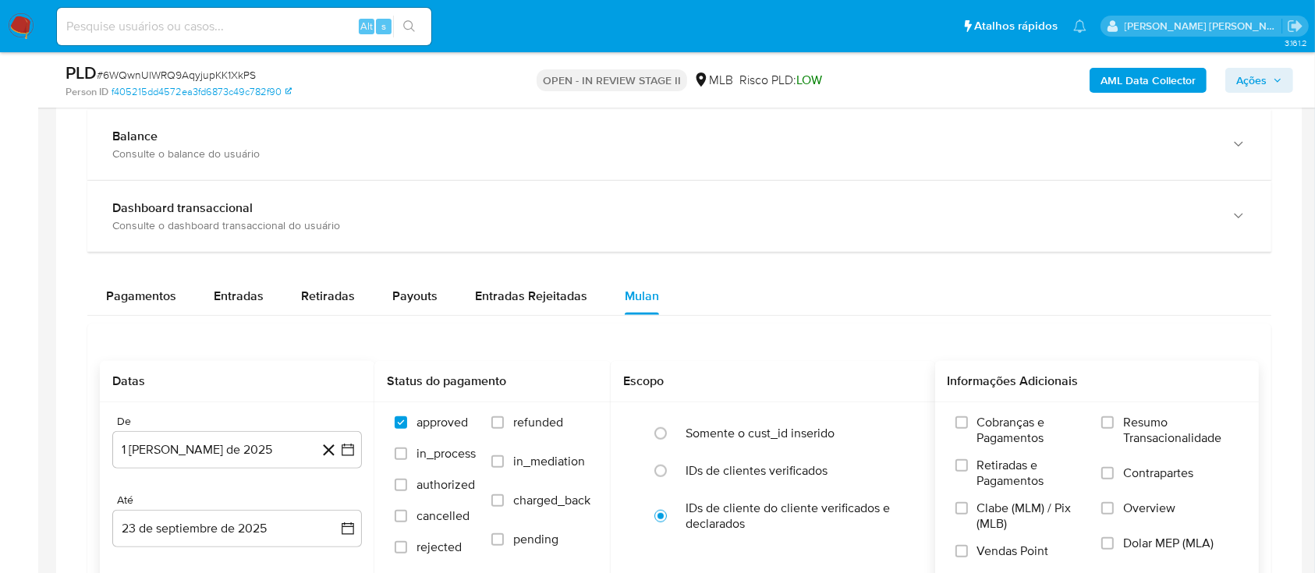
click at [1100, 420] on div "Cobranças e Pagamentos Retiradas e Pagamentos Clabe (MLM) / Pix (MLB) Vendas Po…" at bounding box center [1097, 493] width 299 height 156
click at [1110, 427] on input "Resumo Transacionalidade" at bounding box center [1107, 422] width 12 height 12
click at [1113, 474] on input "Contrapartes" at bounding box center [1107, 473] width 12 height 12
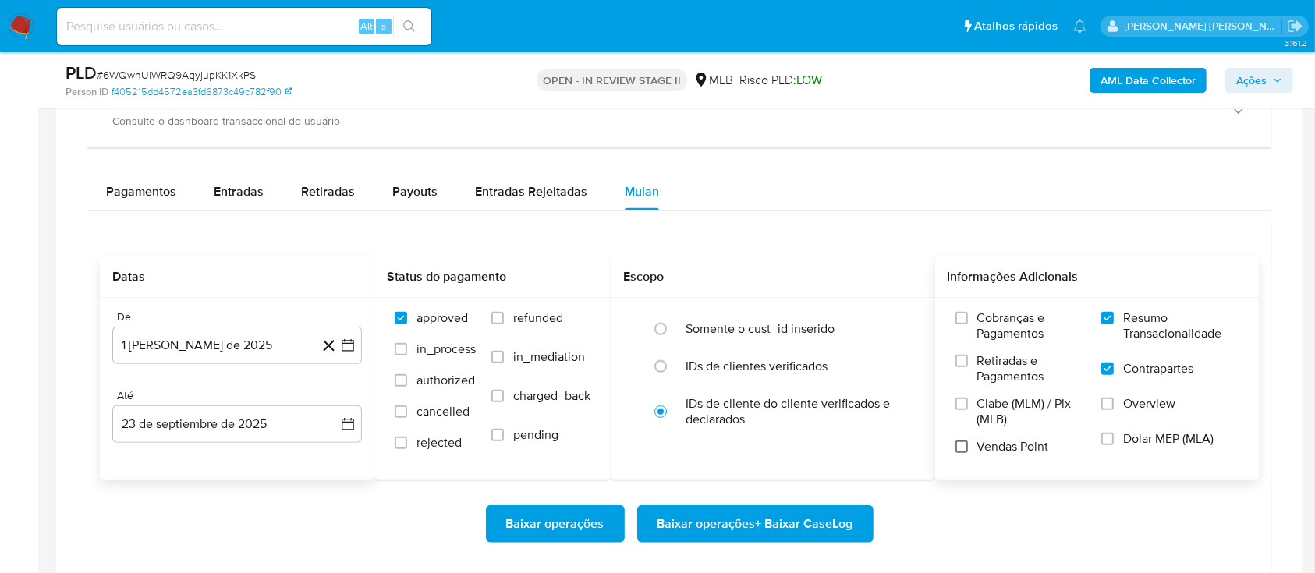
click at [966, 446] on label "Vendas Point" at bounding box center [1020, 452] width 131 height 27
click at [966, 446] on input "Vendas Point" at bounding box center [961, 447] width 12 height 12
click at [788, 519] on span "Baixar operações + Baixar CaseLog" at bounding box center [755, 524] width 196 height 34
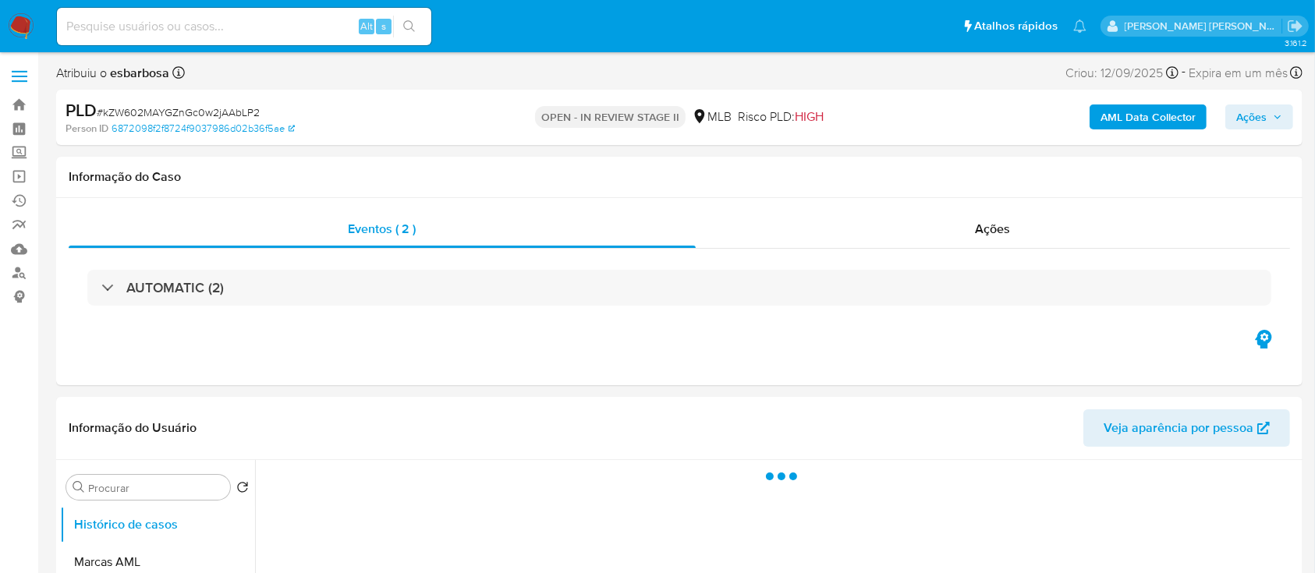
select select "10"
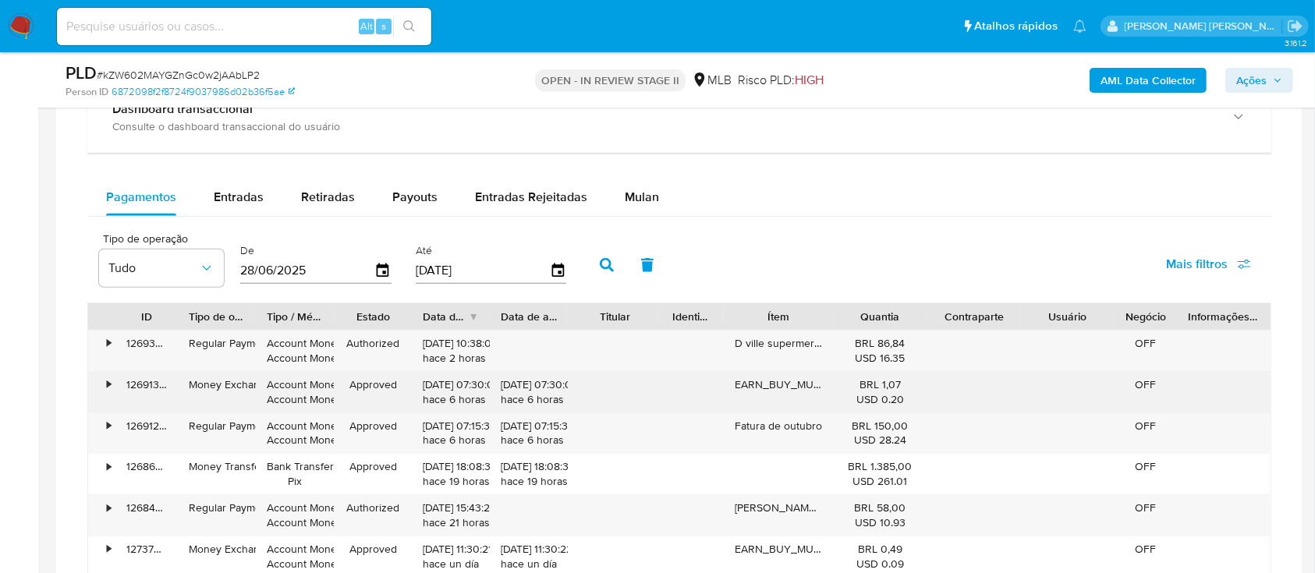
scroll to position [1248, 0]
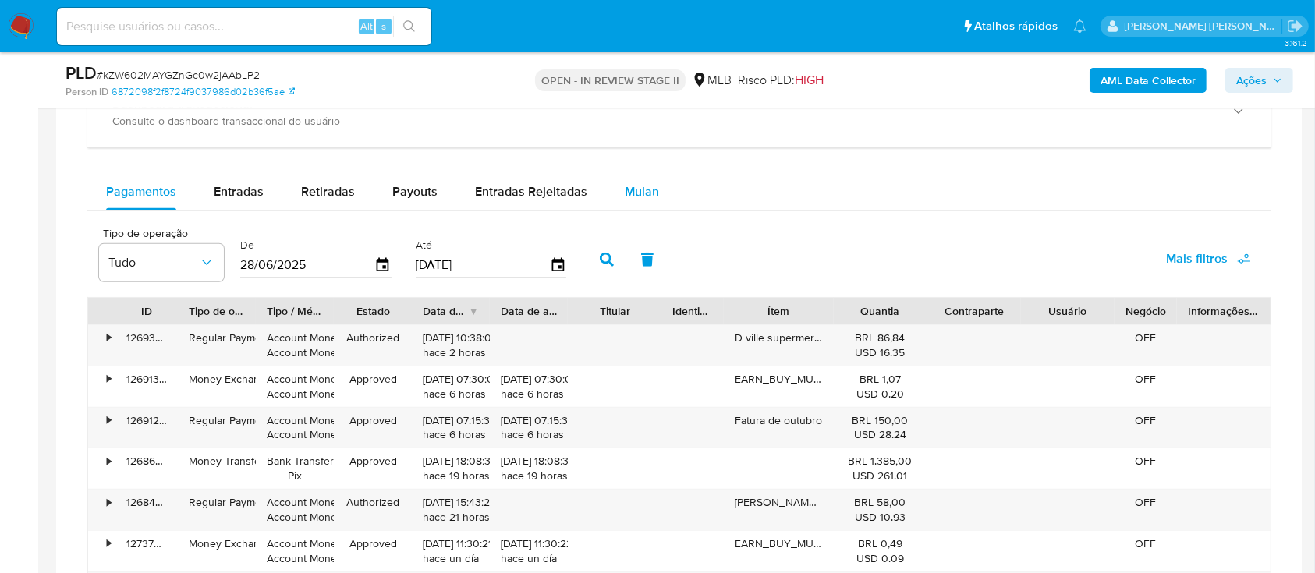
click at [642, 180] on div "Mulan" at bounding box center [642, 191] width 34 height 37
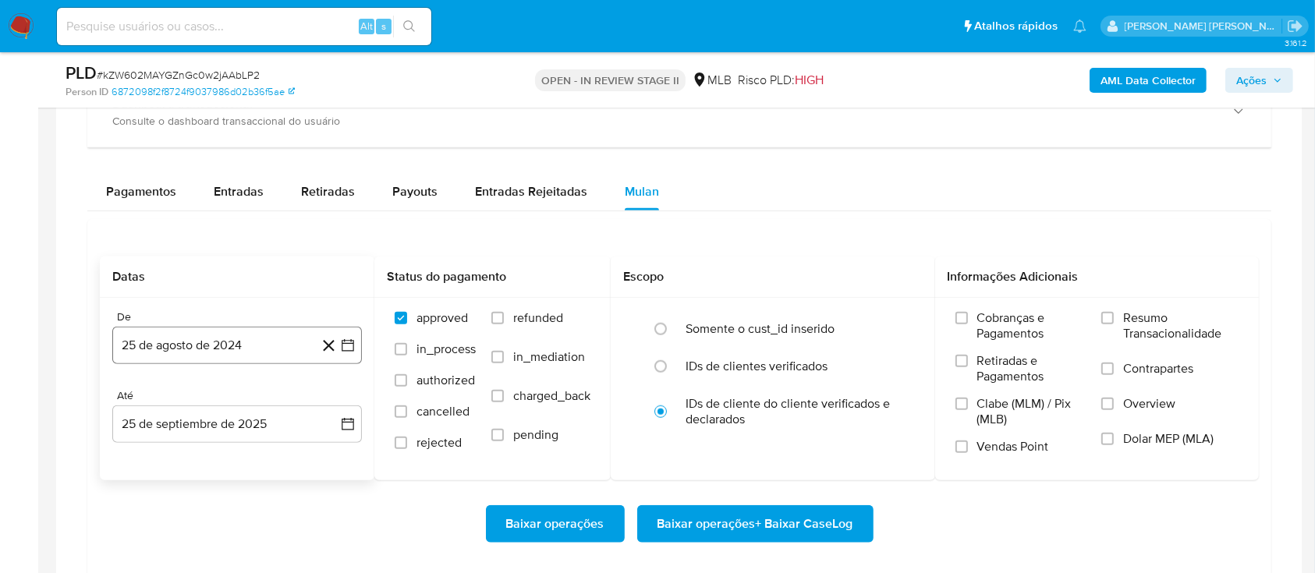
click at [243, 356] on button "25 de agosto de 2024" at bounding box center [237, 345] width 250 height 37
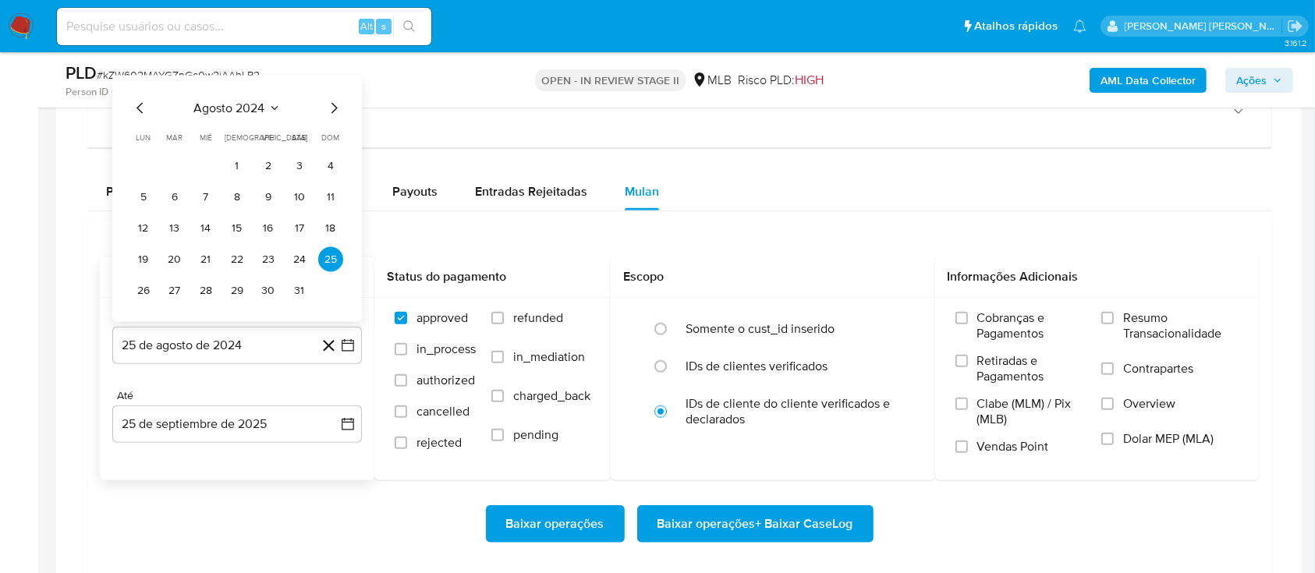
click at [246, 106] on span "agosto 2024" at bounding box center [229, 109] width 71 height 16
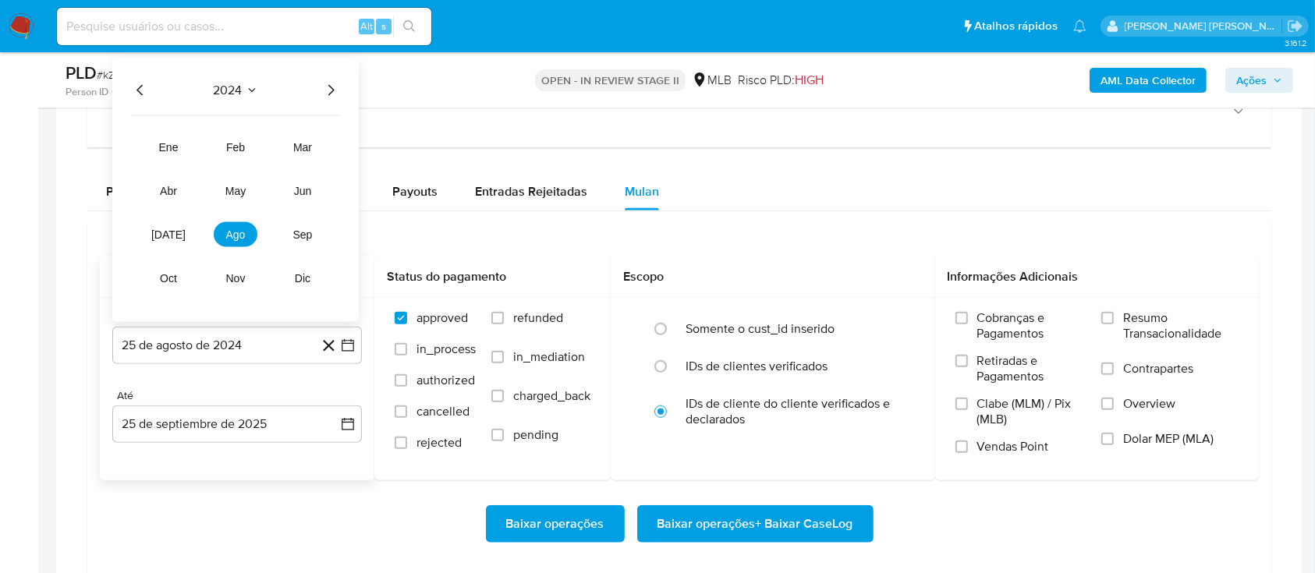
click at [325, 91] on icon "Año siguiente" at bounding box center [330, 90] width 19 height 19
click at [242, 230] on span "ago" at bounding box center [235, 235] width 19 height 12
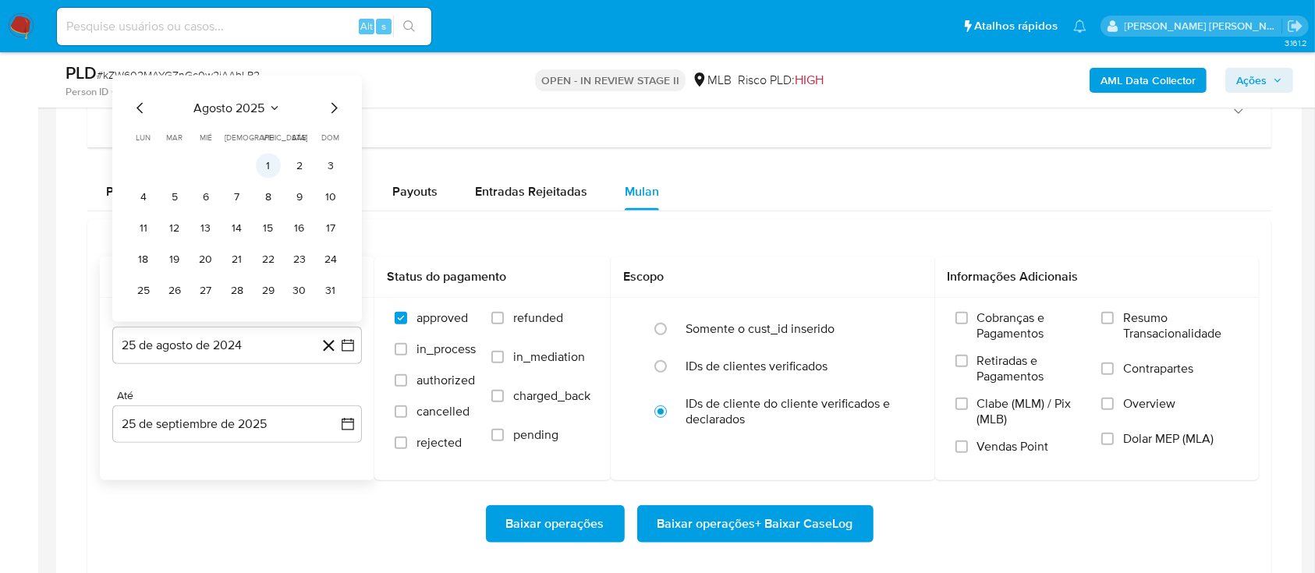
click at [275, 160] on button "1" at bounding box center [268, 166] width 25 height 25
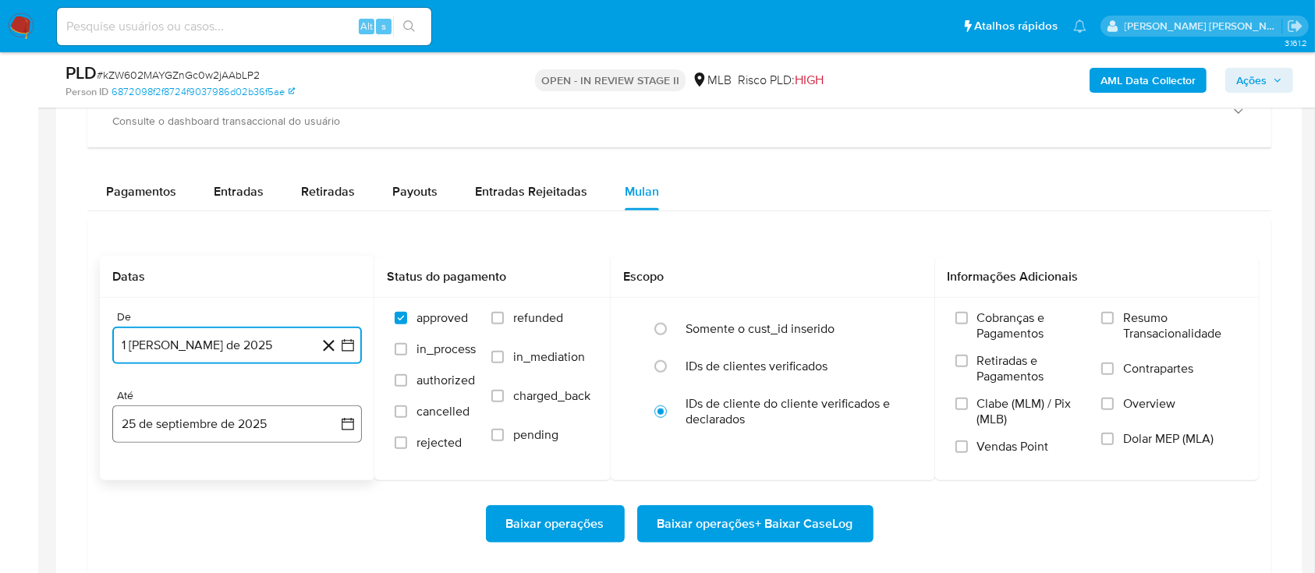
click at [195, 432] on button "25 de septiembre de 2025" at bounding box center [237, 424] width 250 height 37
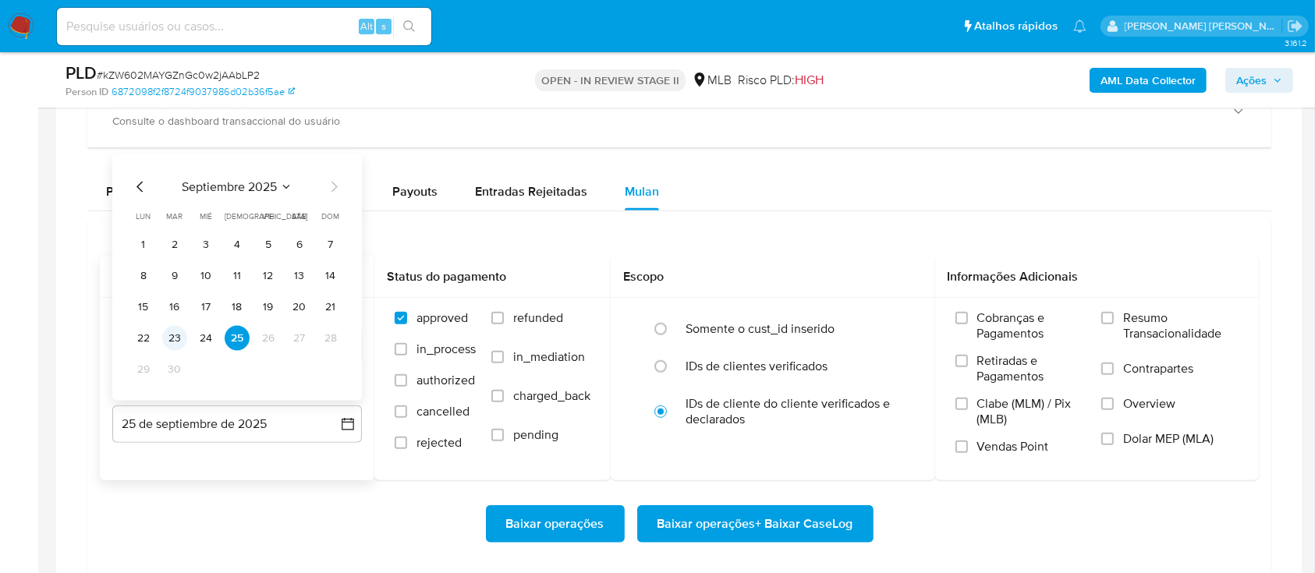
click at [172, 342] on button "23" at bounding box center [174, 338] width 25 height 25
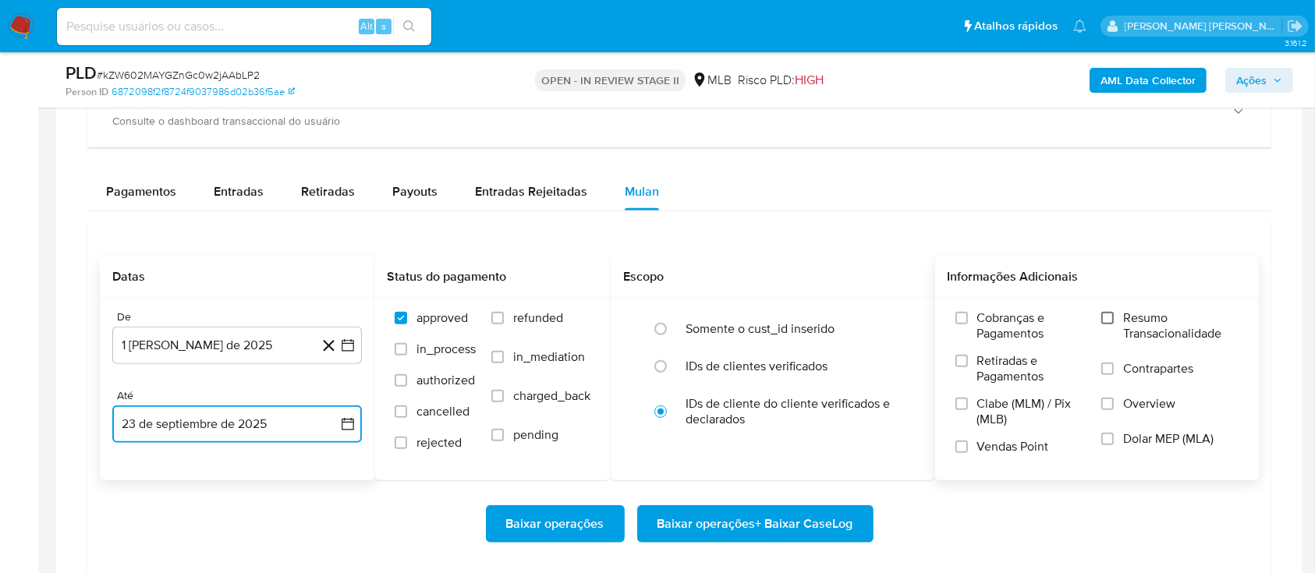
click at [1111, 321] on input "Resumo Transacionalidade" at bounding box center [1107, 318] width 12 height 12
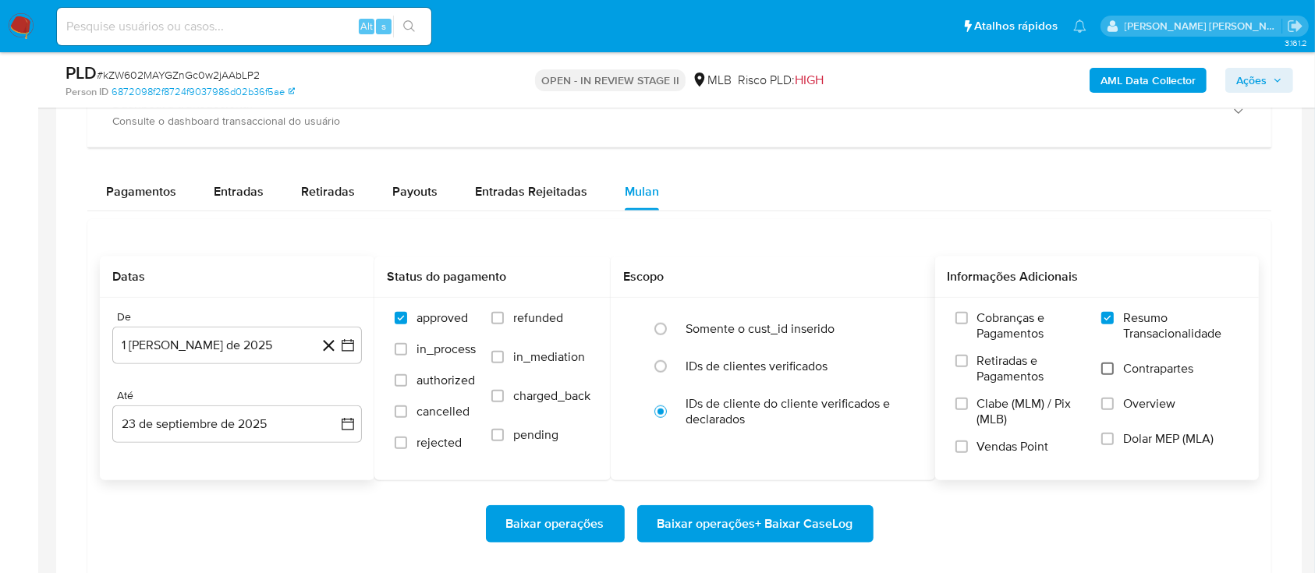
click at [1113, 370] on input "Contrapartes" at bounding box center [1107, 369] width 12 height 12
click at [962, 445] on input "Vendas Point" at bounding box center [961, 447] width 12 height 12
click at [768, 512] on span "Baixar operações + Baixar CaseLog" at bounding box center [755, 524] width 196 height 34
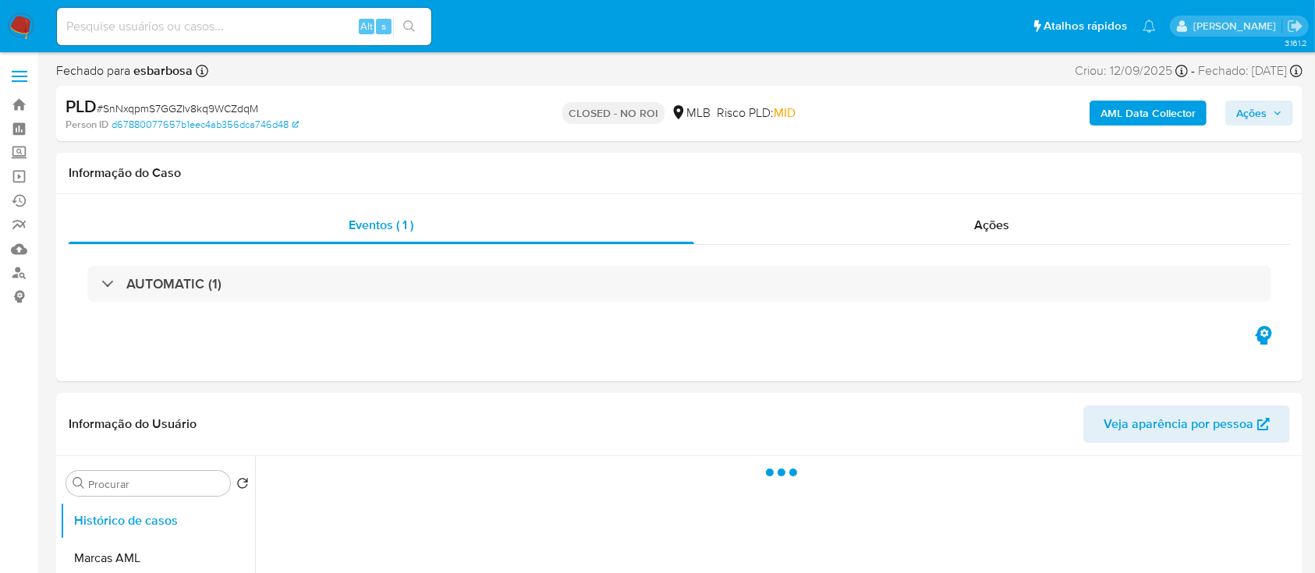
select select "10"
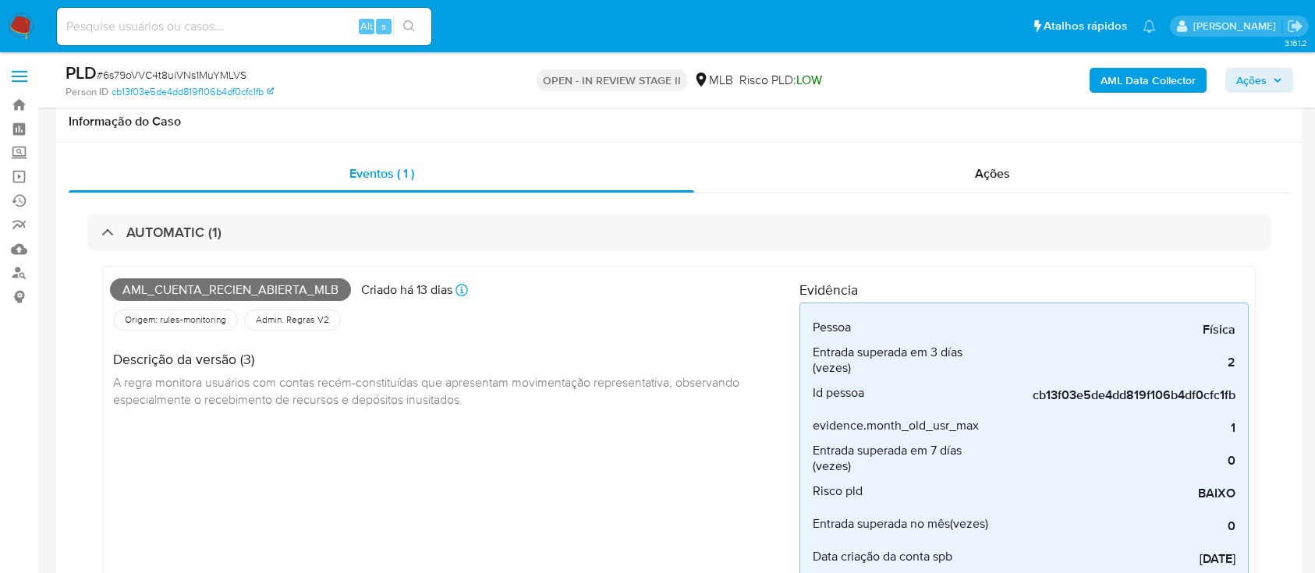
click at [137, 67] on span "# 6s79oVVC4t8uiVNs1MuYMLVS" at bounding box center [172, 75] width 150 height 16
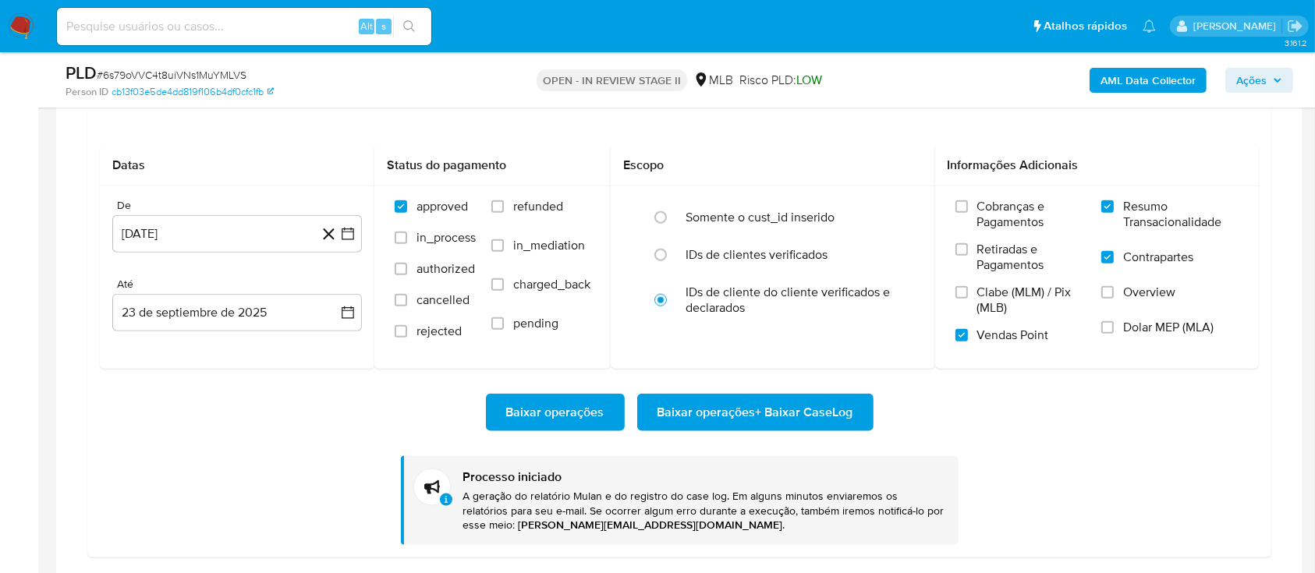
click at [137, 67] on span "# 6s79oVVC4t8uiVNs1MuYMLVS" at bounding box center [172, 75] width 150 height 16
click at [139, 69] on span "# 6s79oVVC4t8uiVNs1MuYMLVS" at bounding box center [172, 75] width 150 height 16
click at [139, 70] on span "# 6s79oVVC4t8uiVNs1MuYMLVS" at bounding box center [172, 75] width 150 height 16
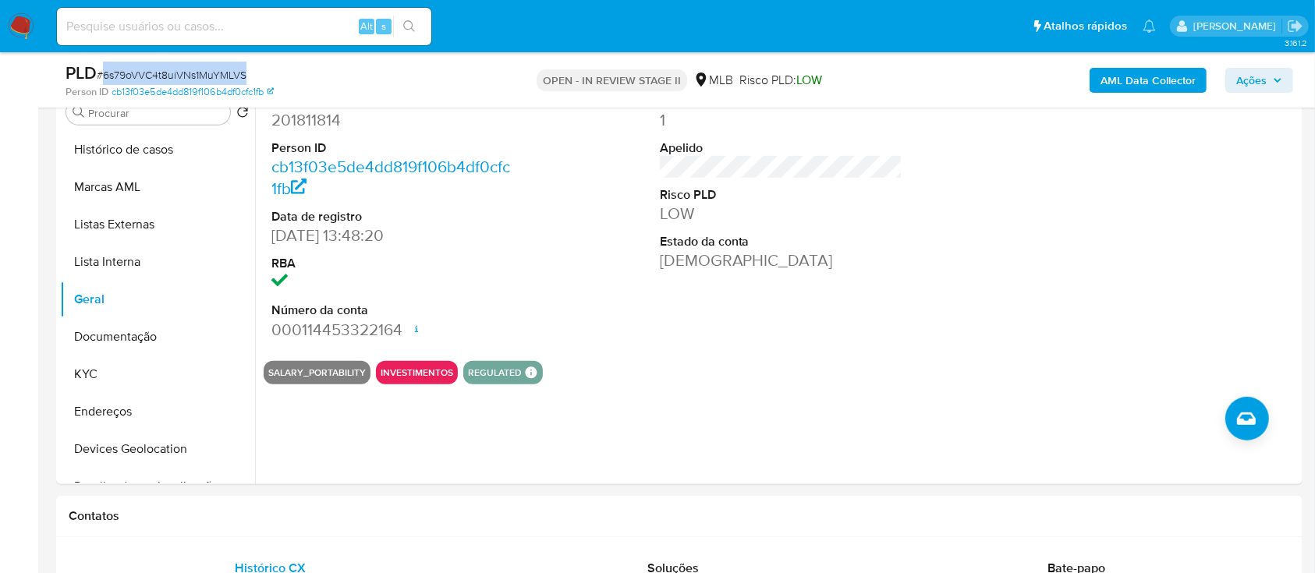
scroll to position [624, 0]
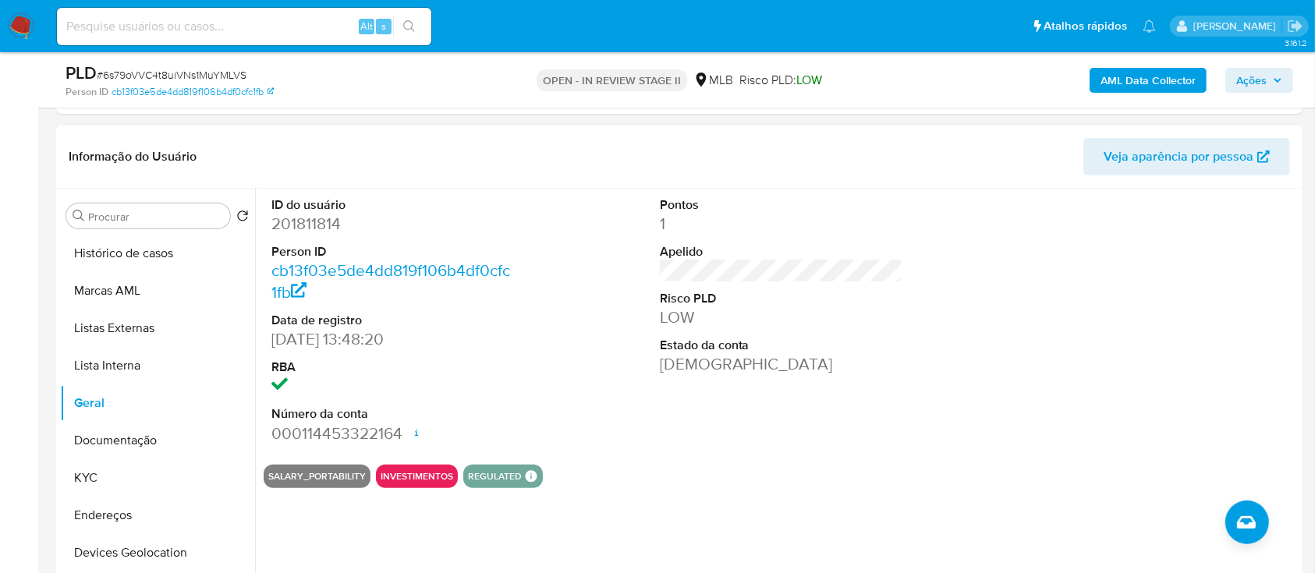
click at [314, 223] on dd "201811814" at bounding box center [392, 224] width 243 height 22
copy dd "201811814"
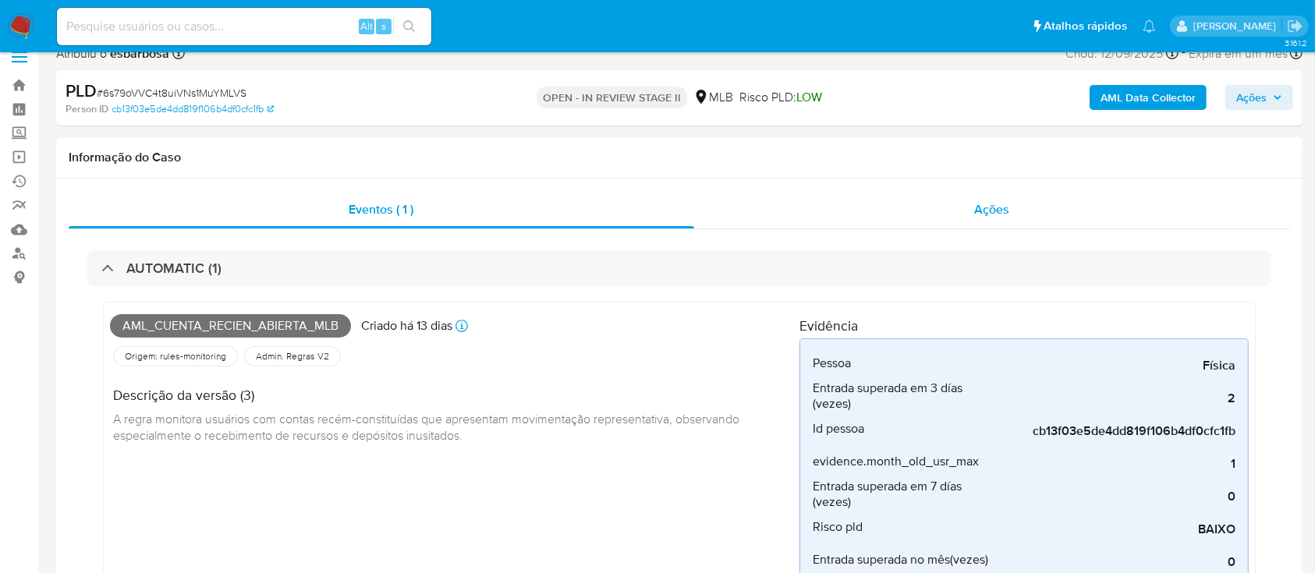
scroll to position [0, 0]
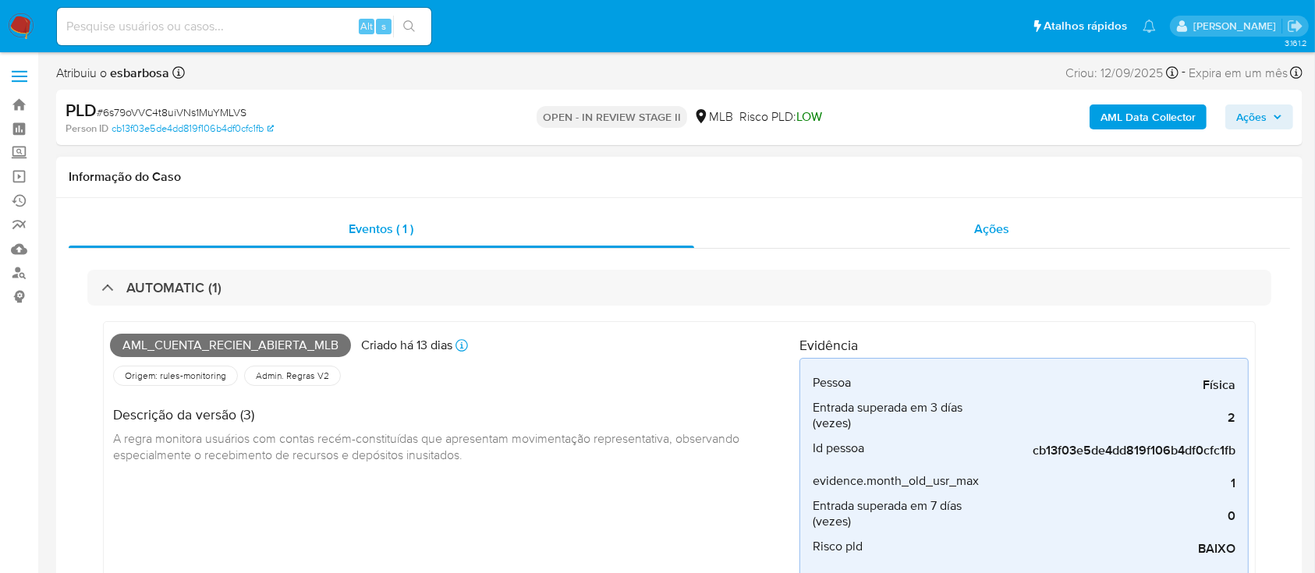
click at [859, 225] on div "Ações" at bounding box center [992, 229] width 596 height 37
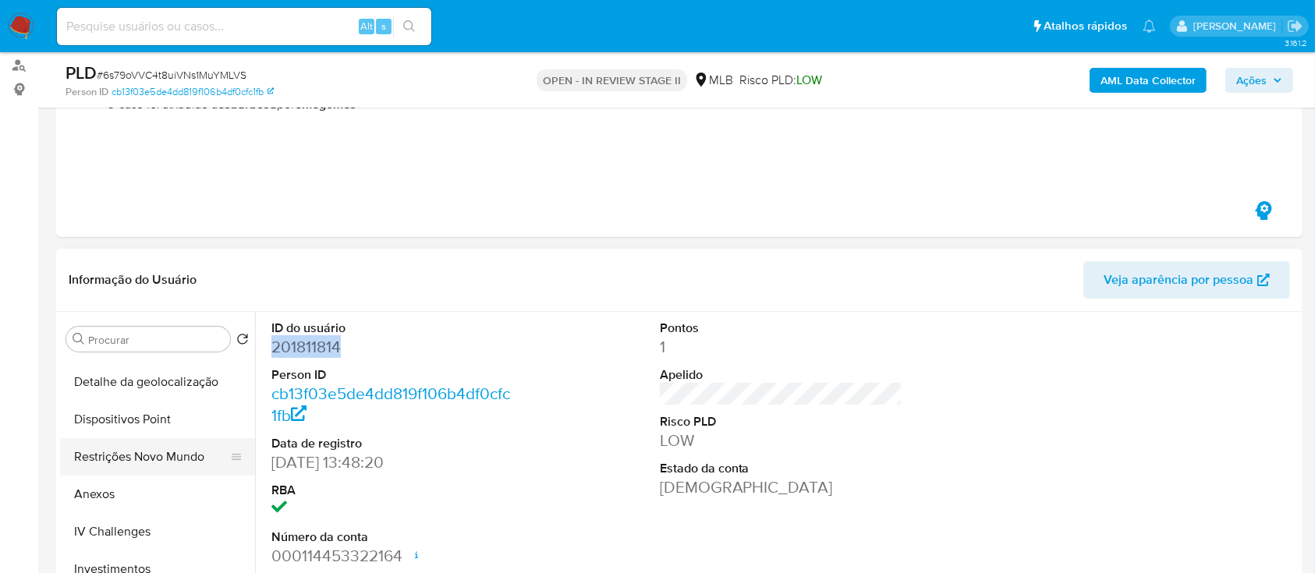
scroll to position [312, 0]
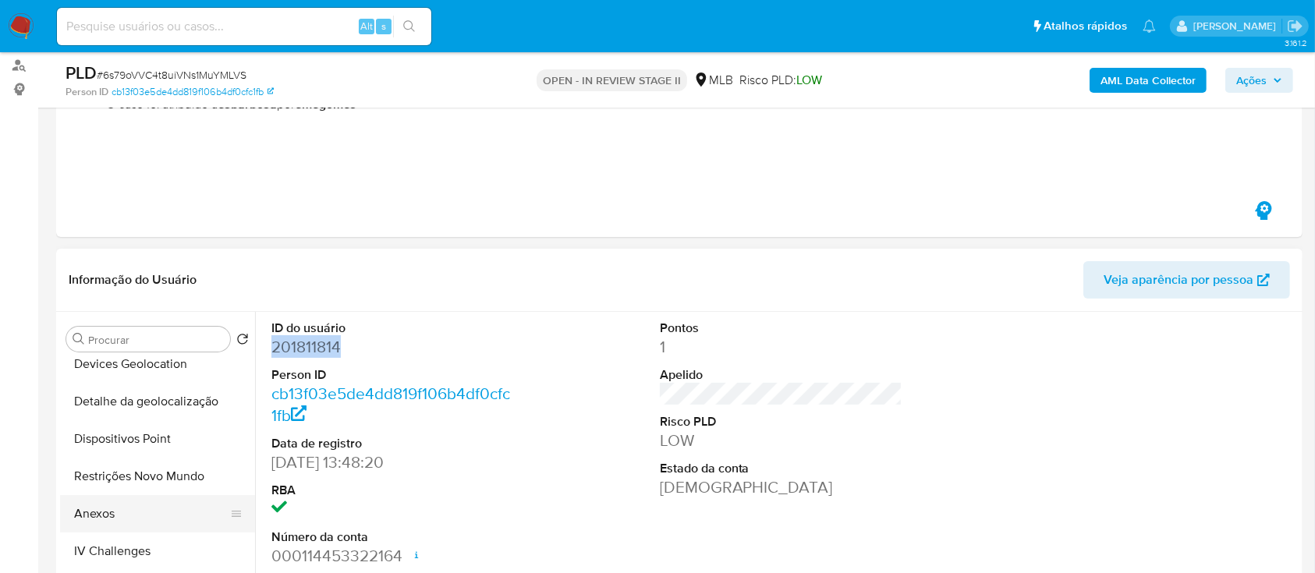
click at [108, 514] on button "Anexos" at bounding box center [151, 513] width 182 height 37
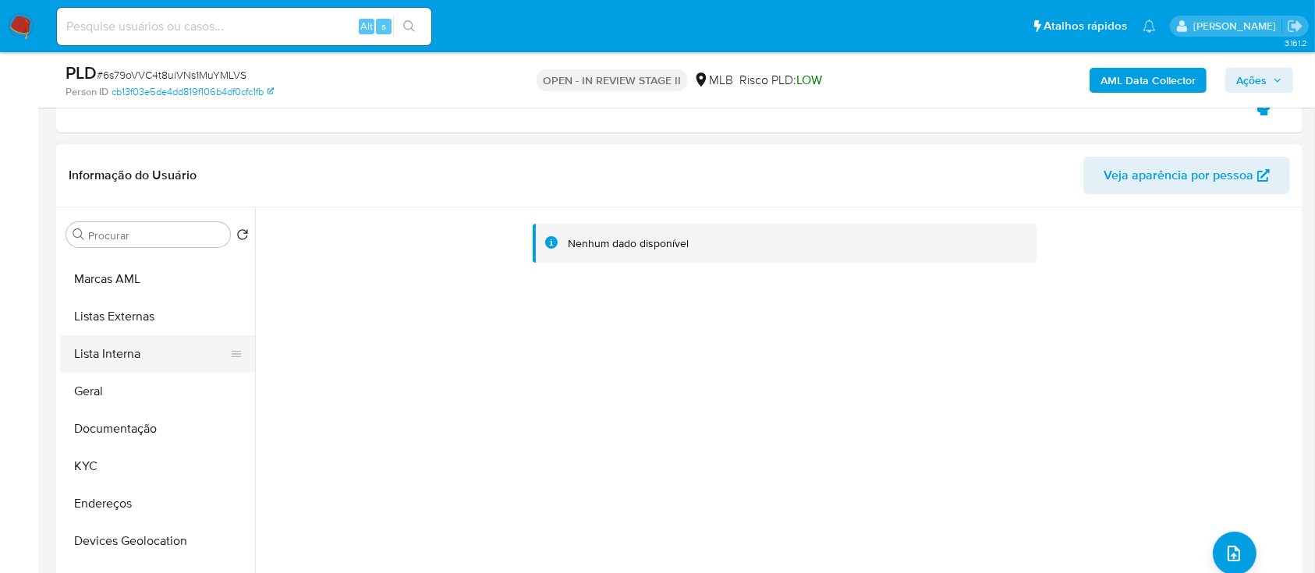
scroll to position [0, 0]
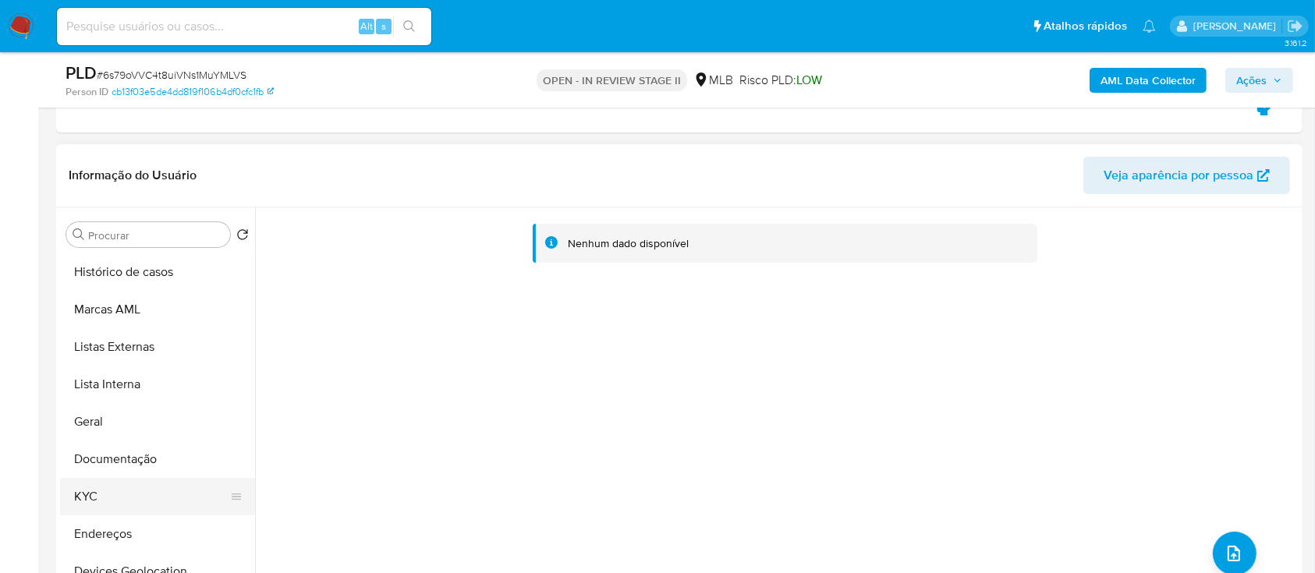
click at [108, 480] on button "KYC" at bounding box center [151, 496] width 182 height 37
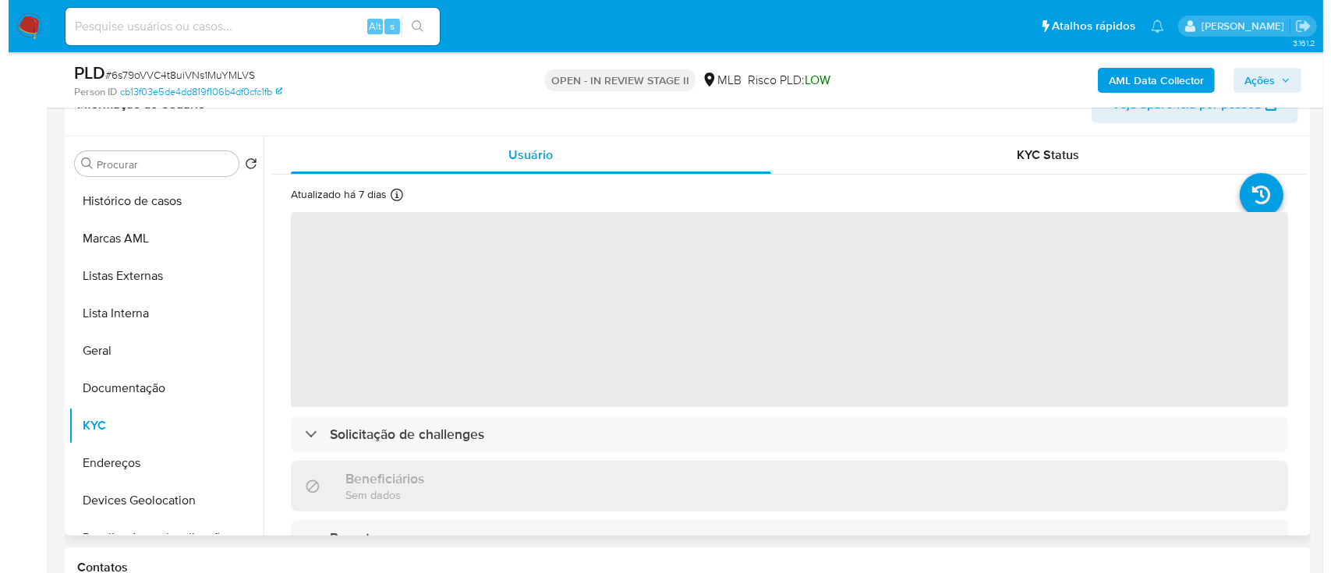
scroll to position [416, 0]
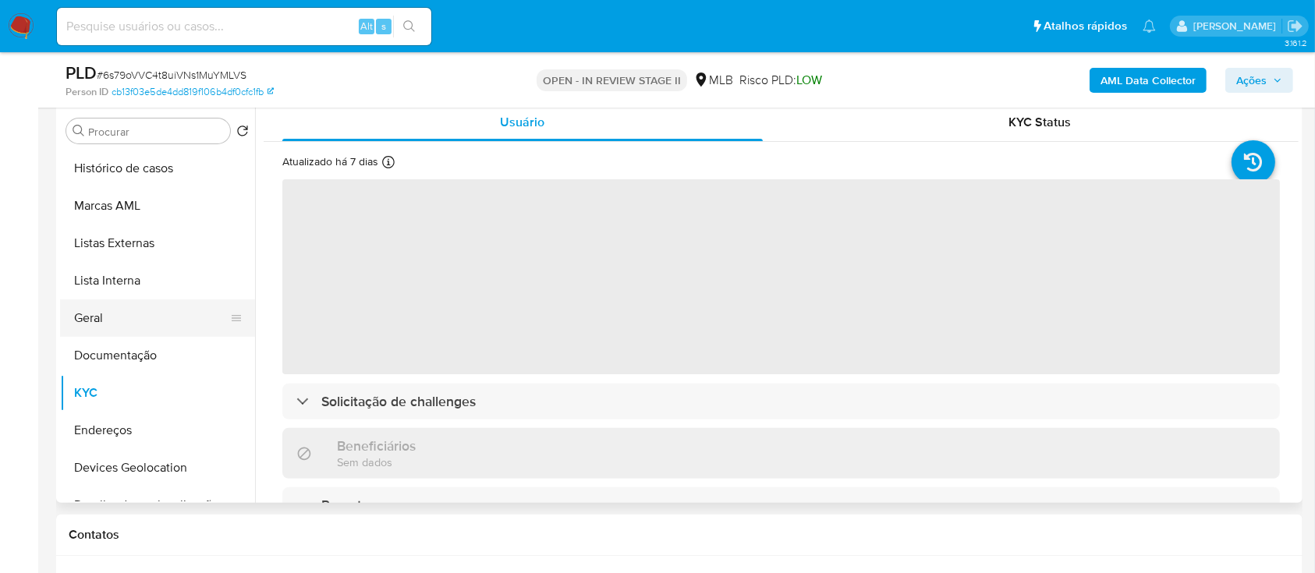
click at [108, 313] on button "Geral" at bounding box center [151, 317] width 182 height 37
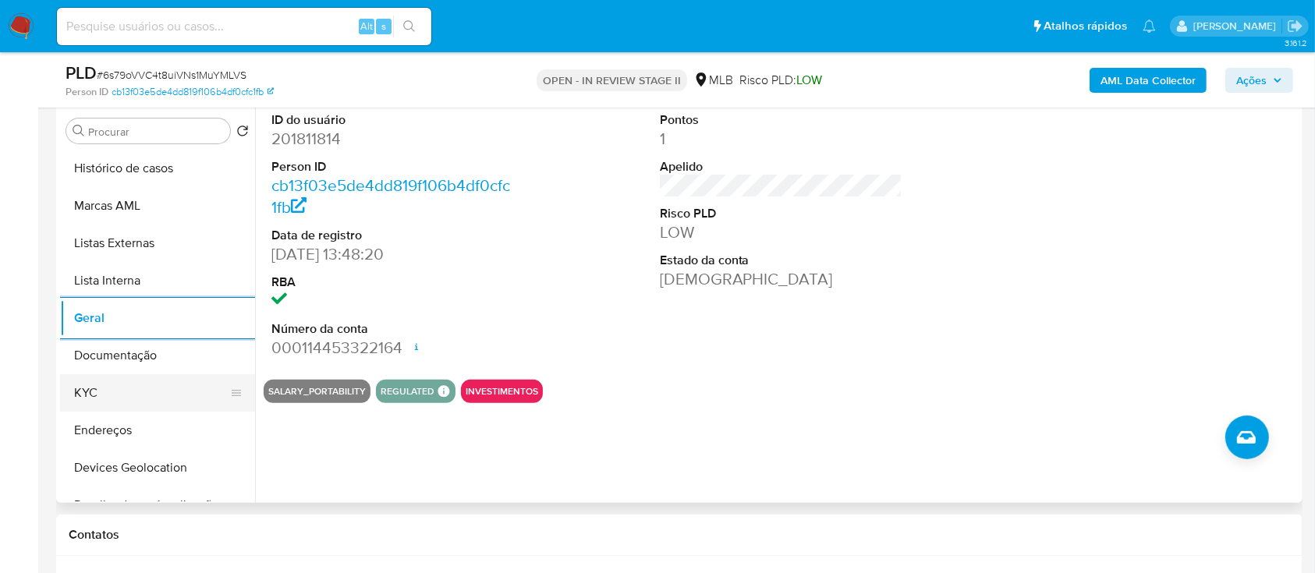
click at [120, 390] on button "KYC" at bounding box center [151, 392] width 182 height 37
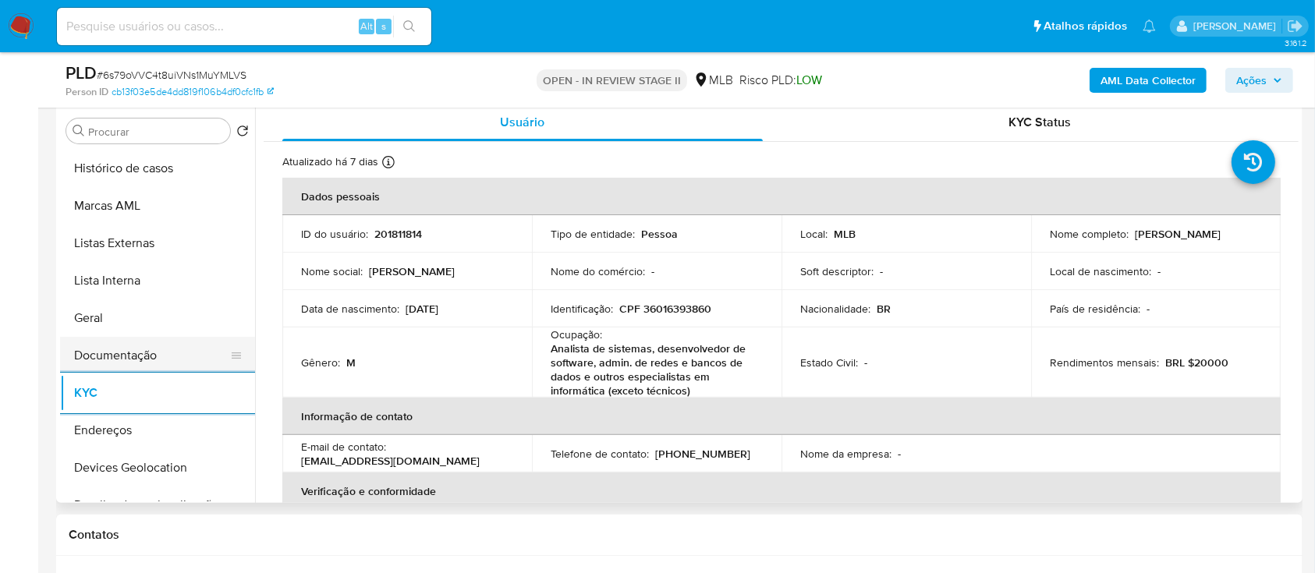
click at [110, 359] on button "Documentação" at bounding box center [151, 355] width 182 height 37
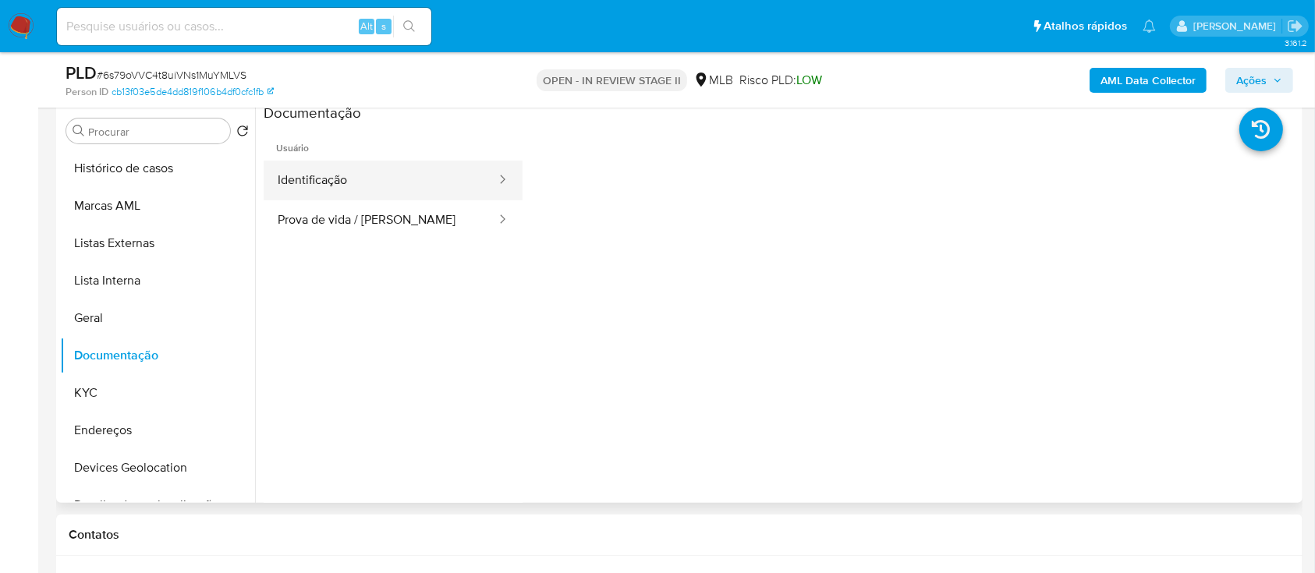
click at [377, 163] on button "Identificação" at bounding box center [381, 181] width 234 height 40
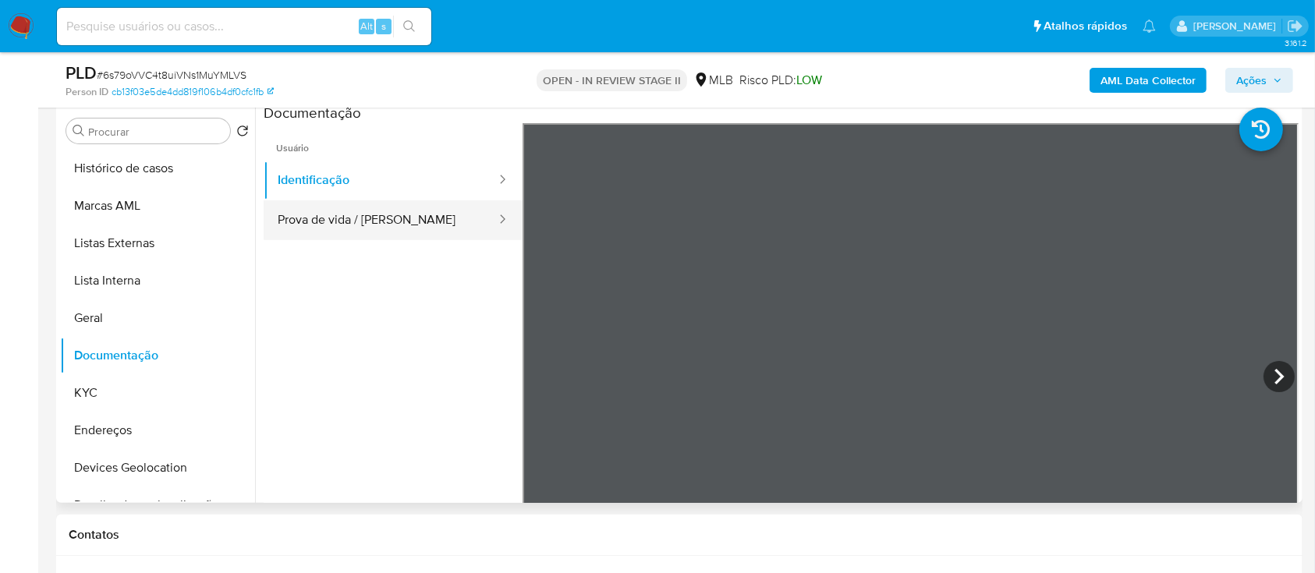
click at [405, 212] on button "Prova de vida / [PERSON_NAME]" at bounding box center [381, 220] width 234 height 40
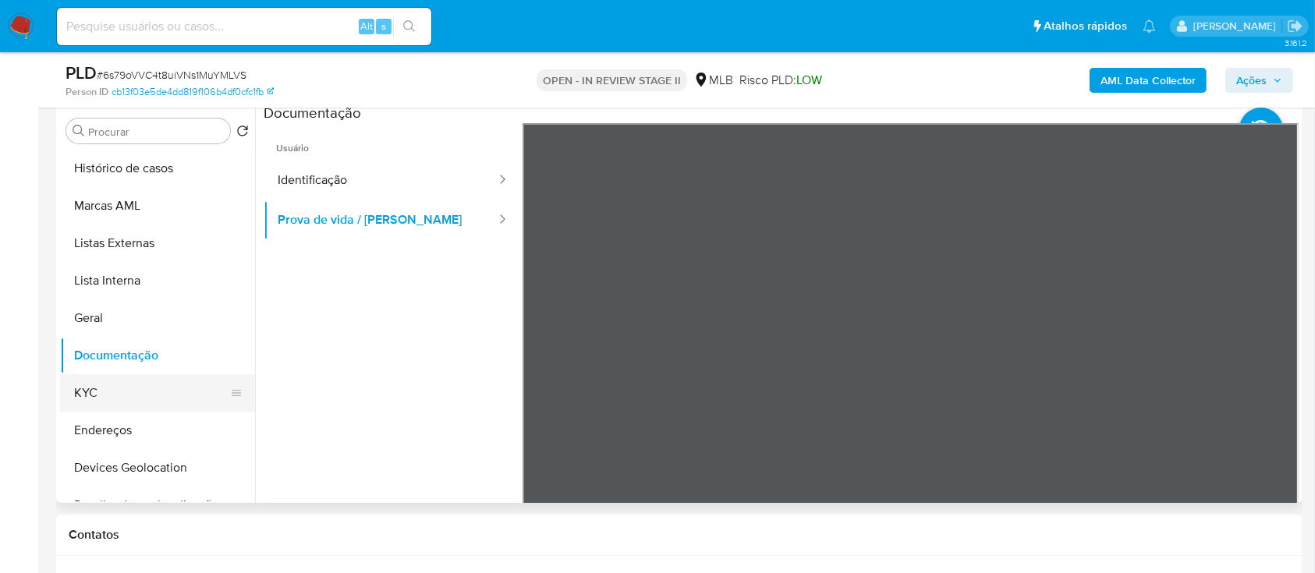
click at [119, 390] on button "KYC" at bounding box center [151, 392] width 182 height 37
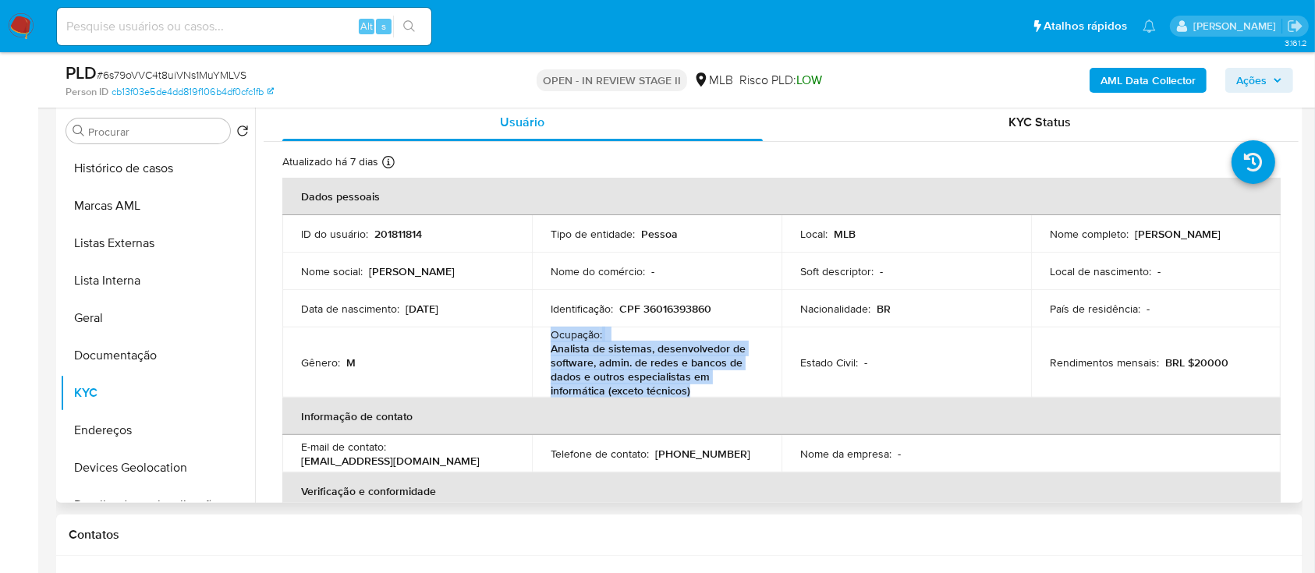
drag, startPoint x: 693, startPoint y: 386, endPoint x: 546, endPoint y: 335, distance: 155.9
click at [546, 335] on td "Ocupação : Analista de sistemas, desenvolvedor de software, admin. de redes e b…" at bounding box center [657, 363] width 250 height 70
copy div "Ocupação : Analista de sistemas, desenvolvedor de software, admin. de redes e b…"
click at [1149, 78] on b "AML Data Collector" at bounding box center [1147, 80] width 95 height 25
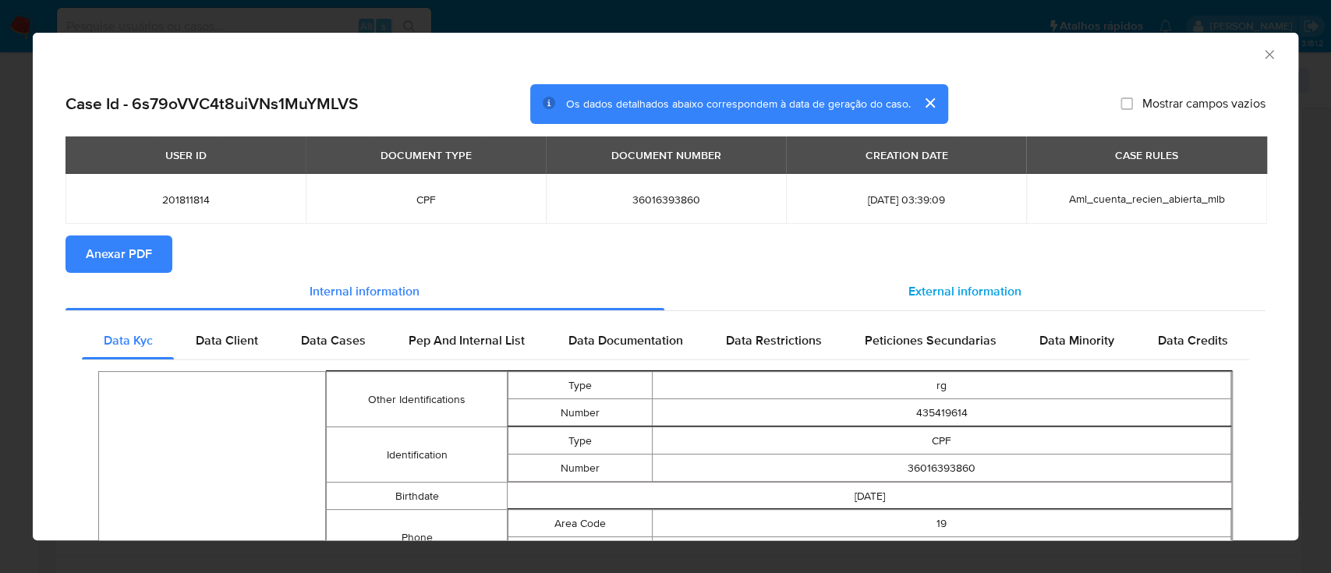
drag, startPoint x: 954, startPoint y: 270, endPoint x: 948, endPoint y: 281, distance: 12.2
click at [954, 274] on section "Case Id - 6s79oVVC4t8uiVNs1MuYMLVS Os dados detalhados abaixo correspondem à da…" at bounding box center [666, 542] width 1200 height 917
click at [948, 288] on span "External information" at bounding box center [965, 291] width 113 height 18
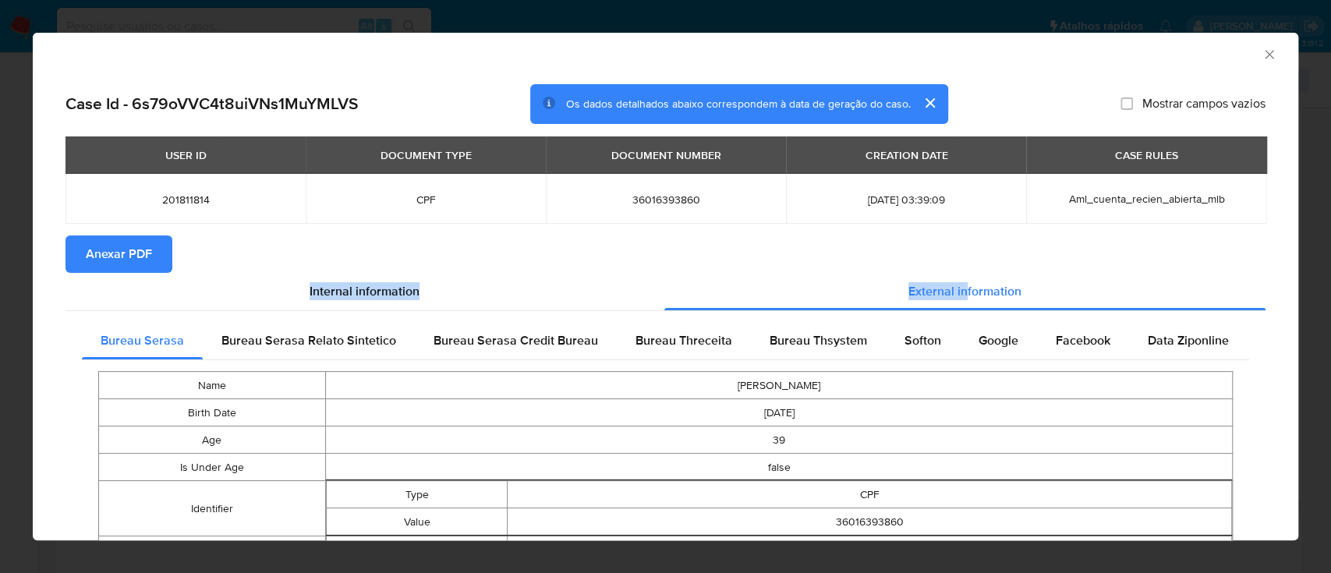
click at [141, 259] on span "Anexar PDF" at bounding box center [119, 254] width 66 height 34
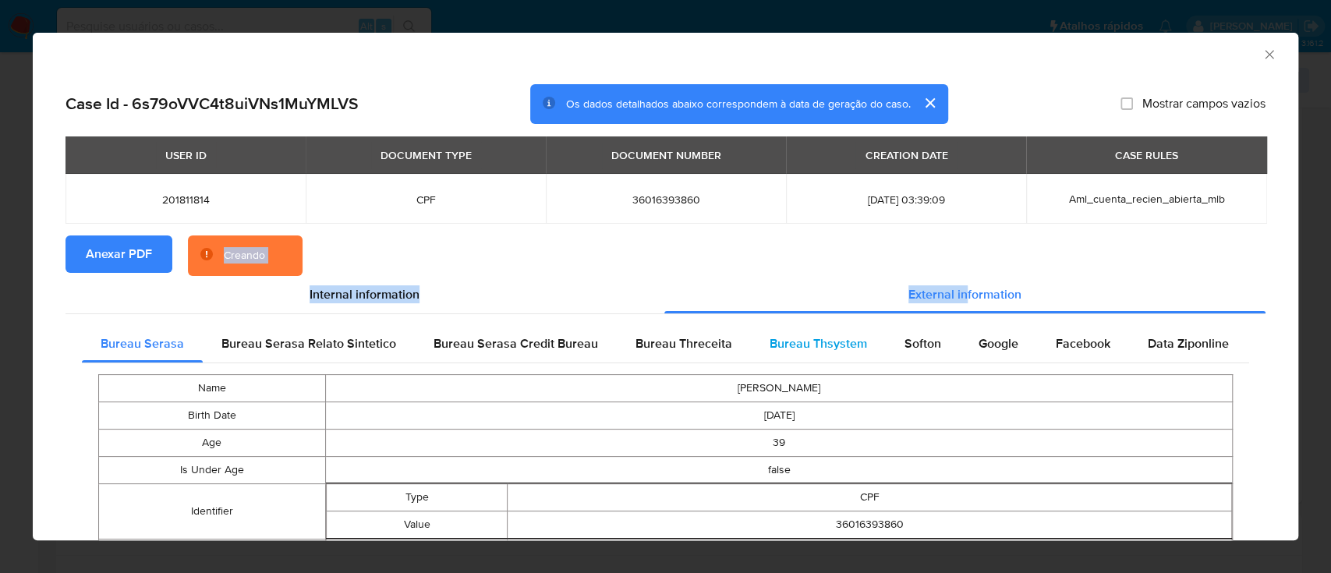
click at [831, 346] on span "Bureau Thsystem" at bounding box center [818, 344] width 97 height 18
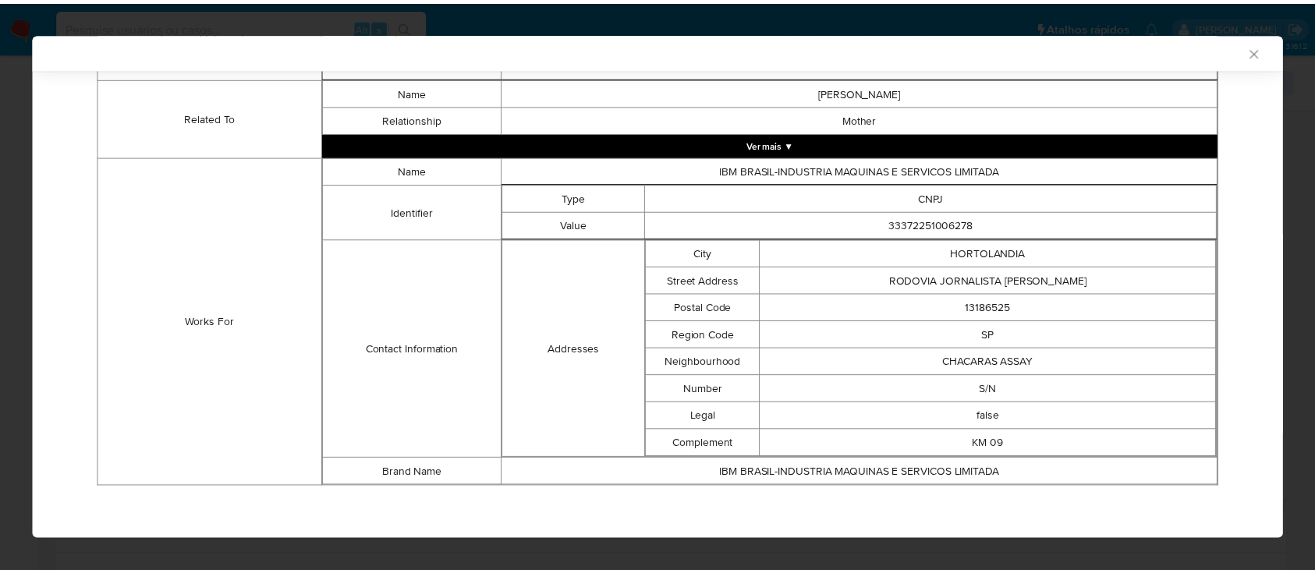
scroll to position [1024, 0]
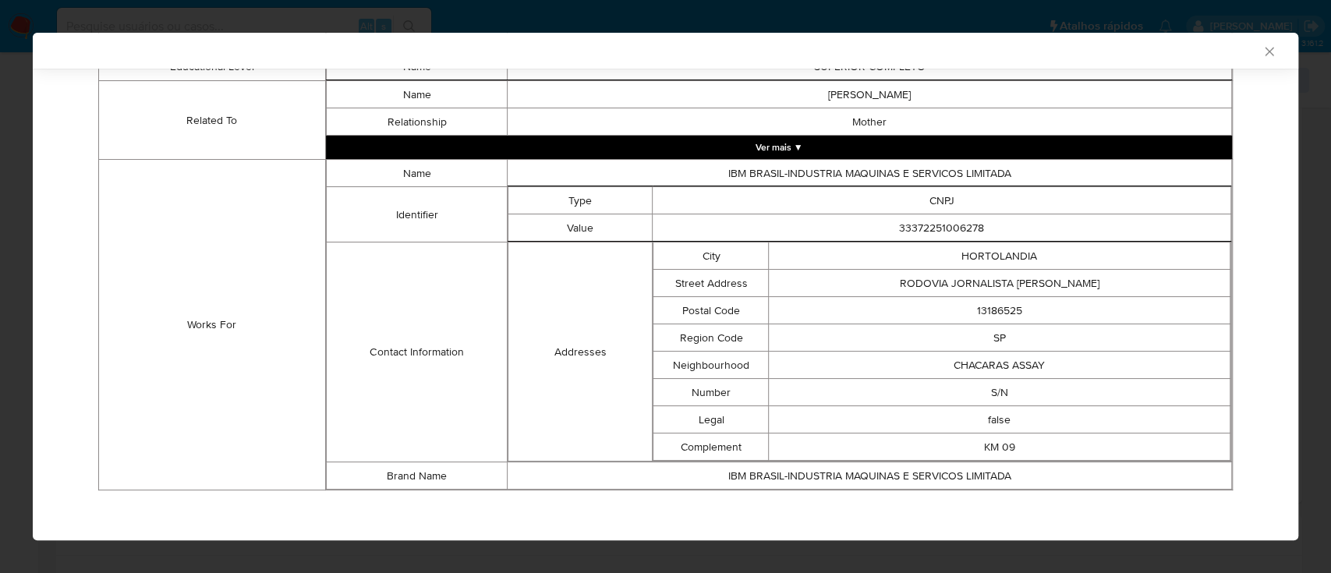
click at [1265, 52] on icon "Fechar a janela" at bounding box center [1269, 51] width 9 height 9
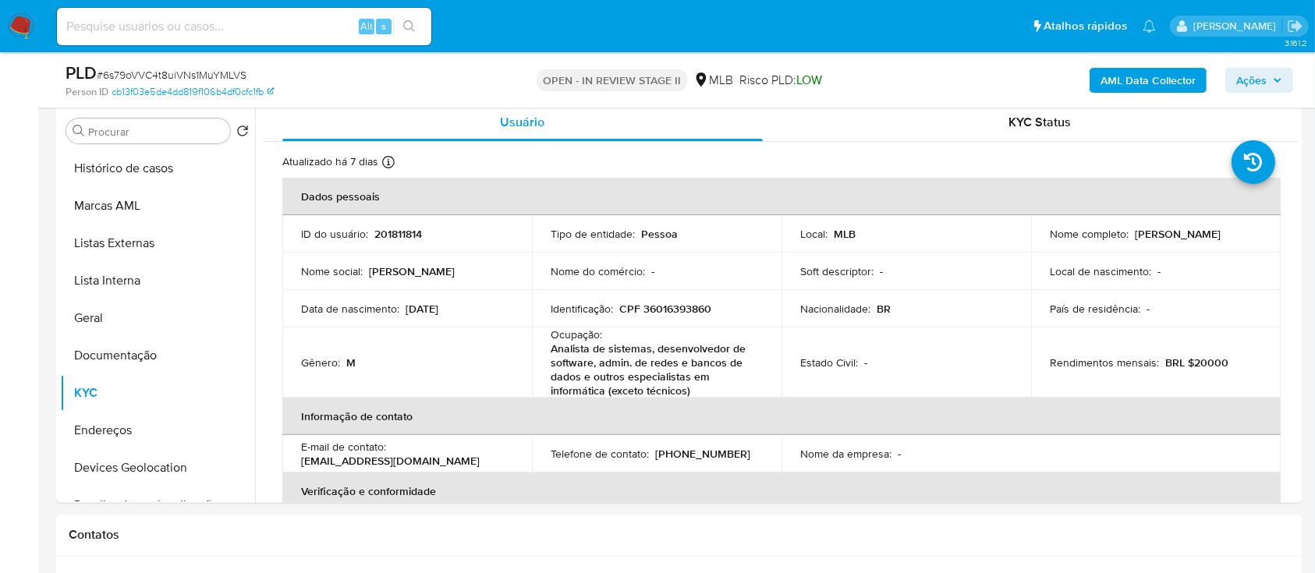
click at [1257, 71] on span "Ações" at bounding box center [1251, 80] width 30 height 25
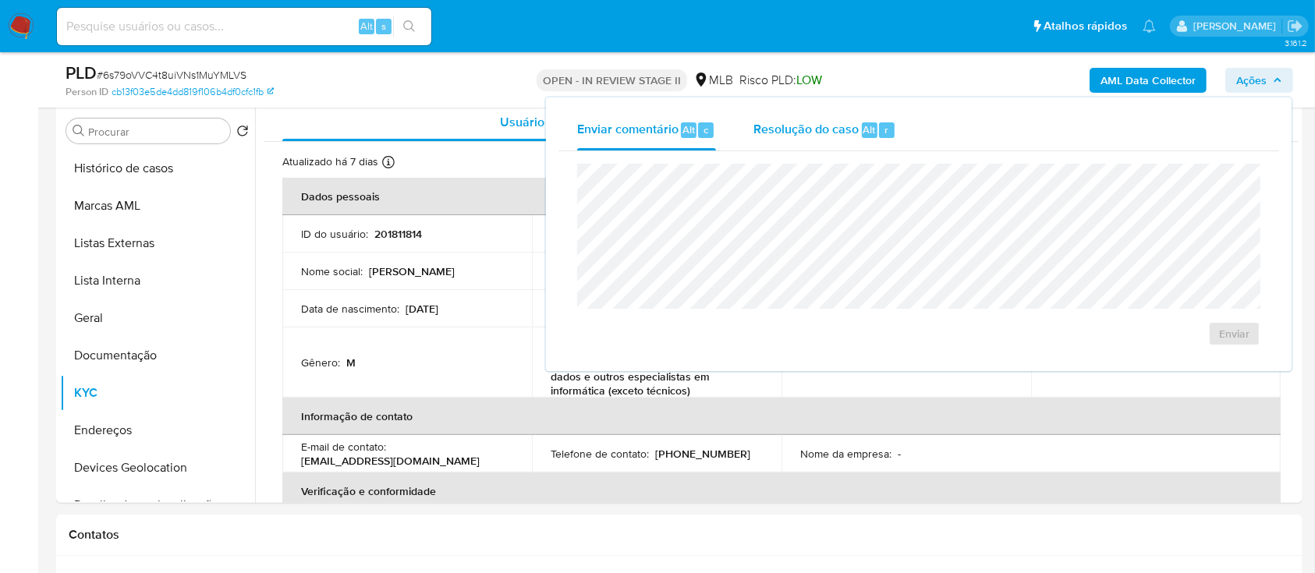
click at [811, 143] on div "Resolução do caso Alt r" at bounding box center [824, 130] width 143 height 41
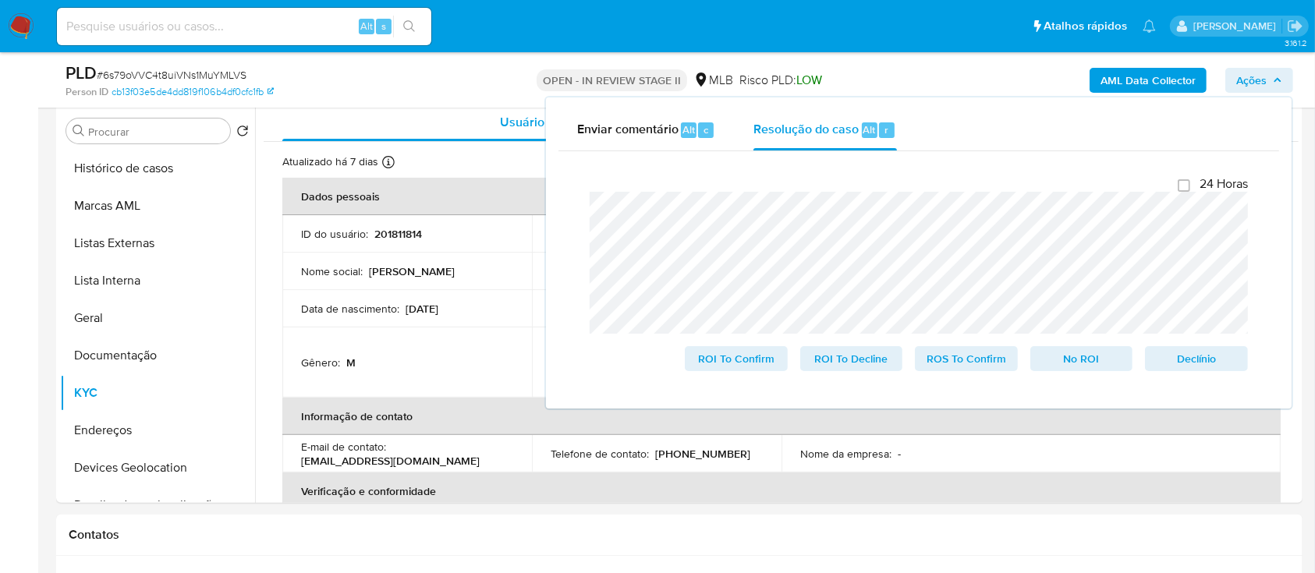
click at [417, 91] on div "Person ID cb13f03e5de4dd819f106b4df0cfc1fb" at bounding box center [268, 92] width 405 height 14
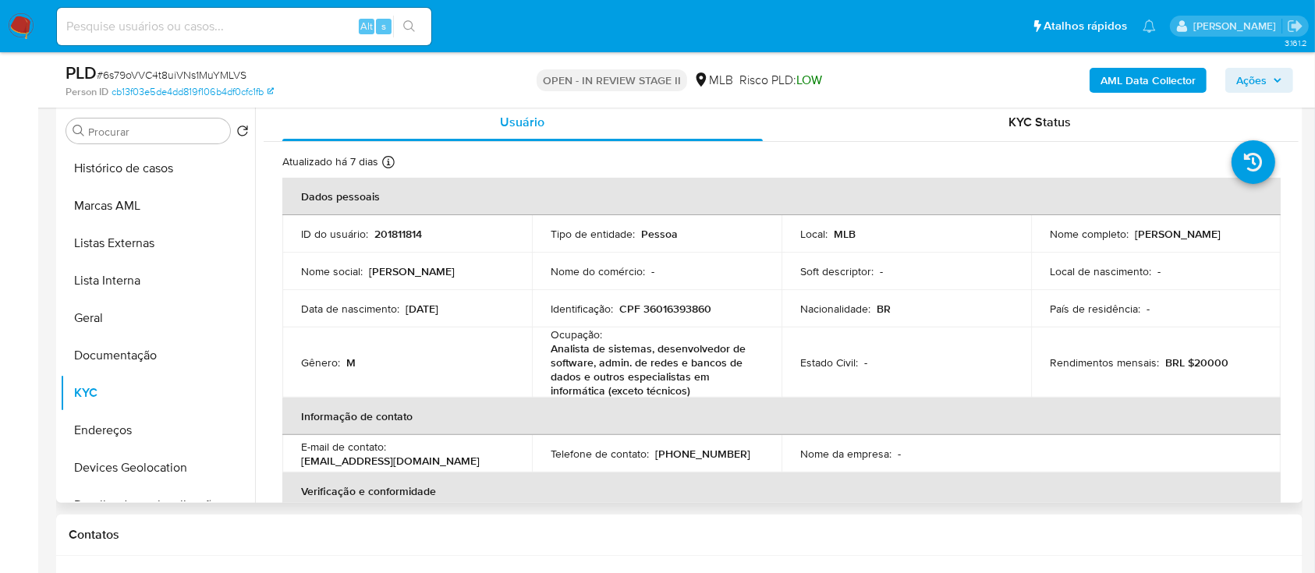
drag, startPoint x: 1131, startPoint y: 234, endPoint x: 1249, endPoint y: 234, distance: 117.8
click at [1249, 234] on div "Nome completo : Rodolfo Ferraz Nogueira" at bounding box center [1156, 234] width 212 height 14
copy p "Rodolfo Ferraz Nogueira"
click at [129, 349] on button "Documentação" at bounding box center [151, 355] width 182 height 37
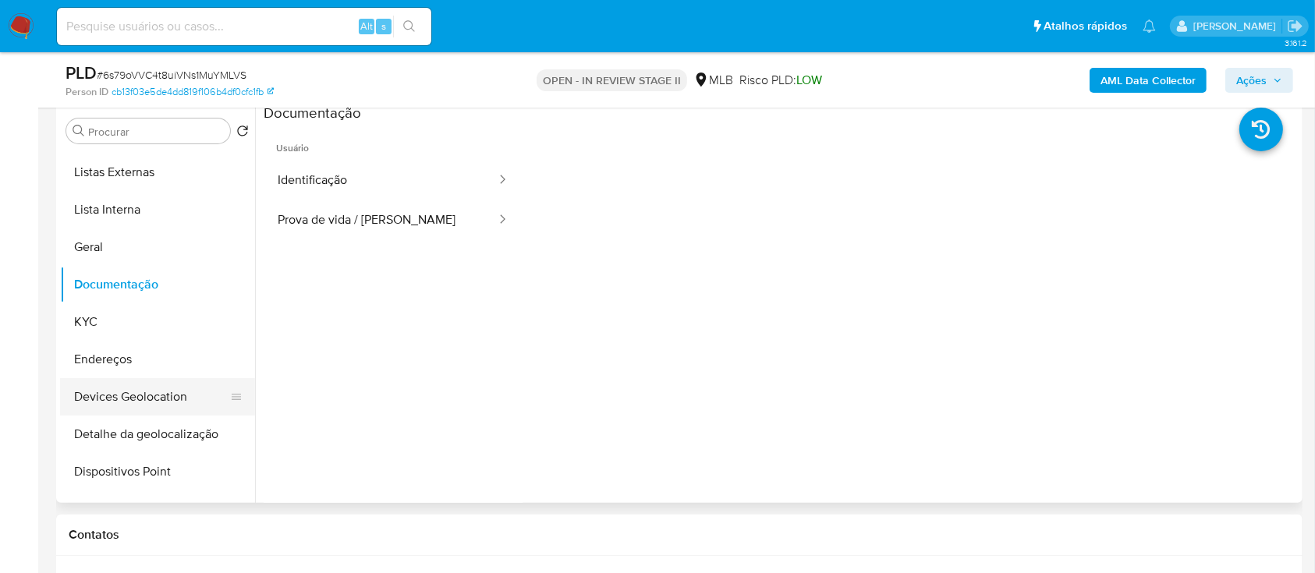
scroll to position [104, 0]
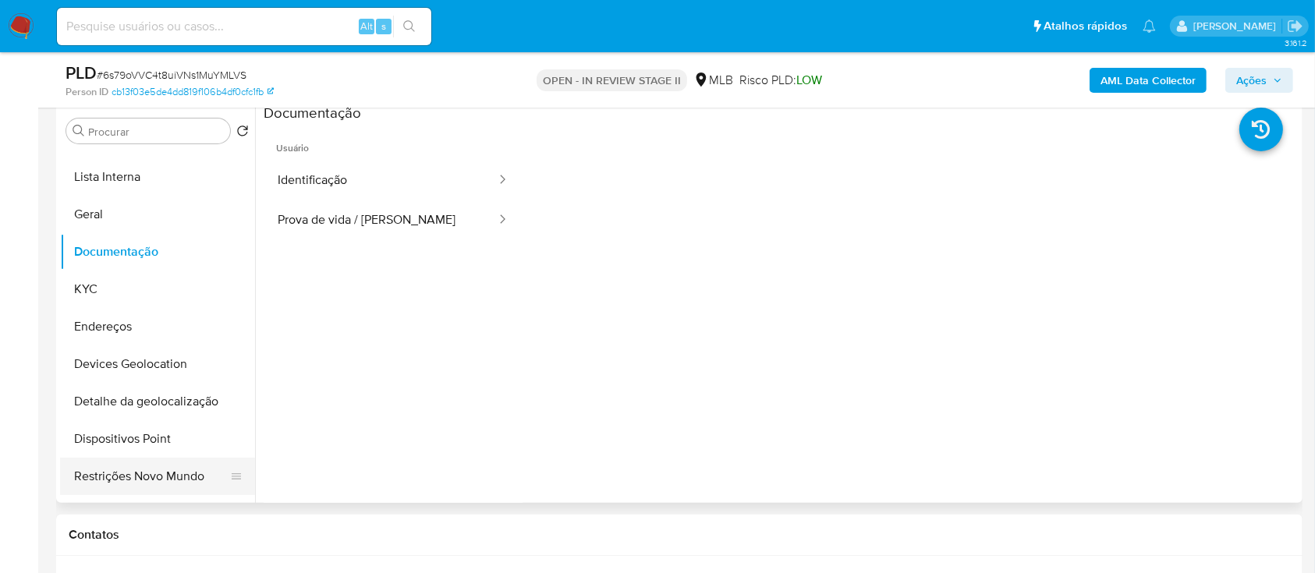
click at [119, 477] on button "Restrições Novo Mundo" at bounding box center [151, 476] width 182 height 37
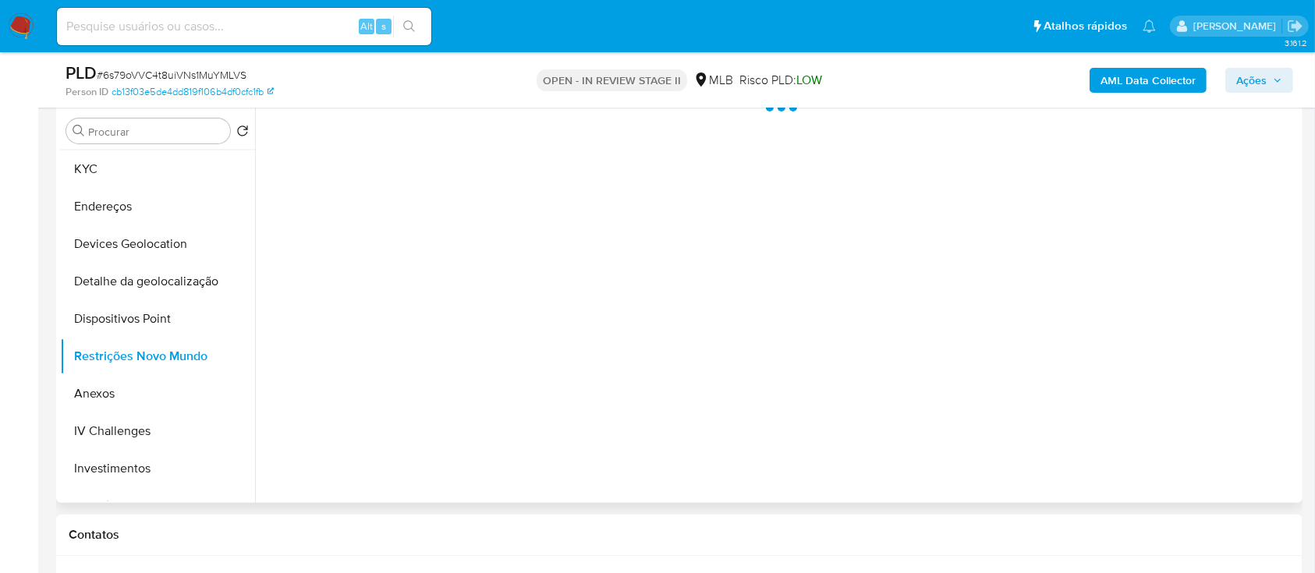
scroll to position [312, 0]
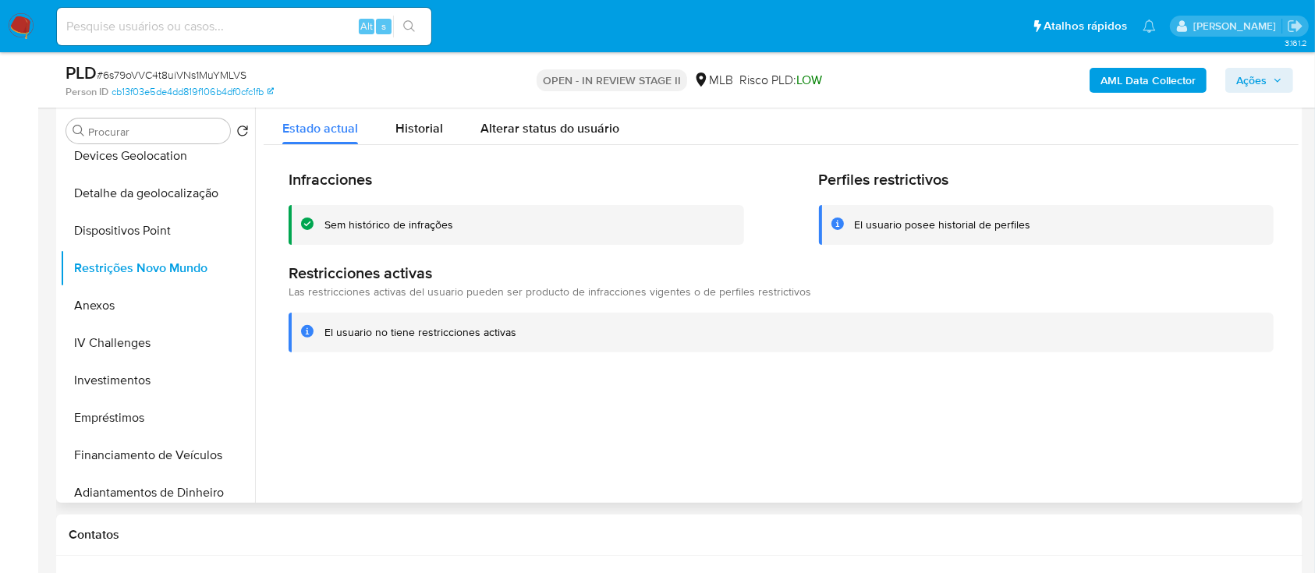
click at [414, 224] on div "Sem histórico de infrações" at bounding box center [388, 225] width 129 height 15
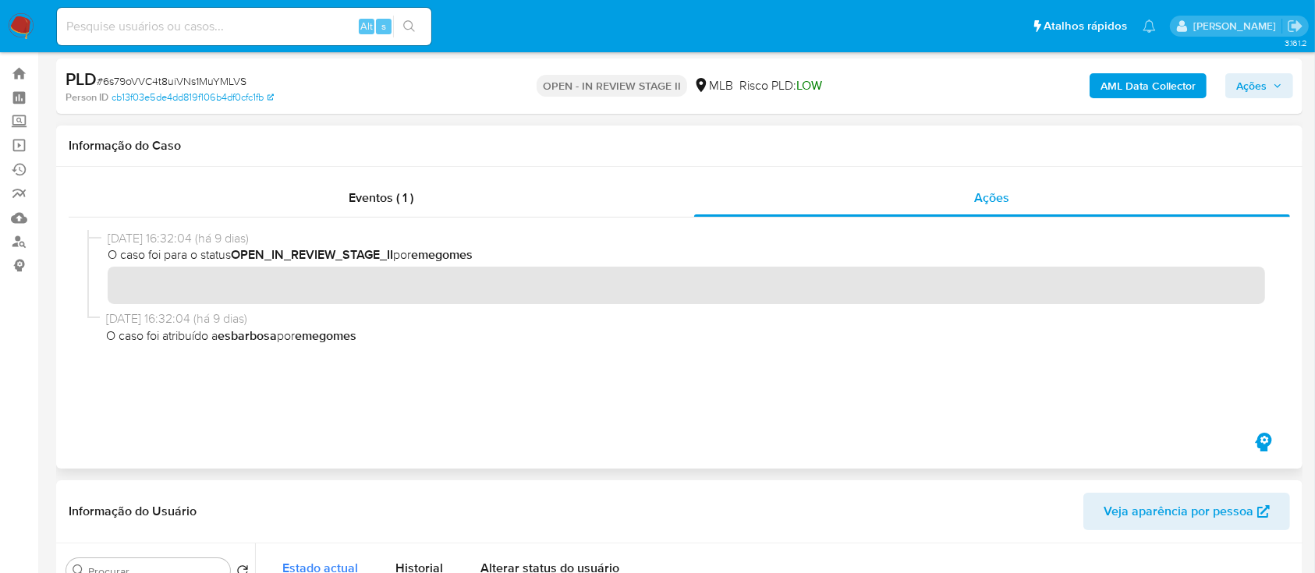
scroll to position [0, 0]
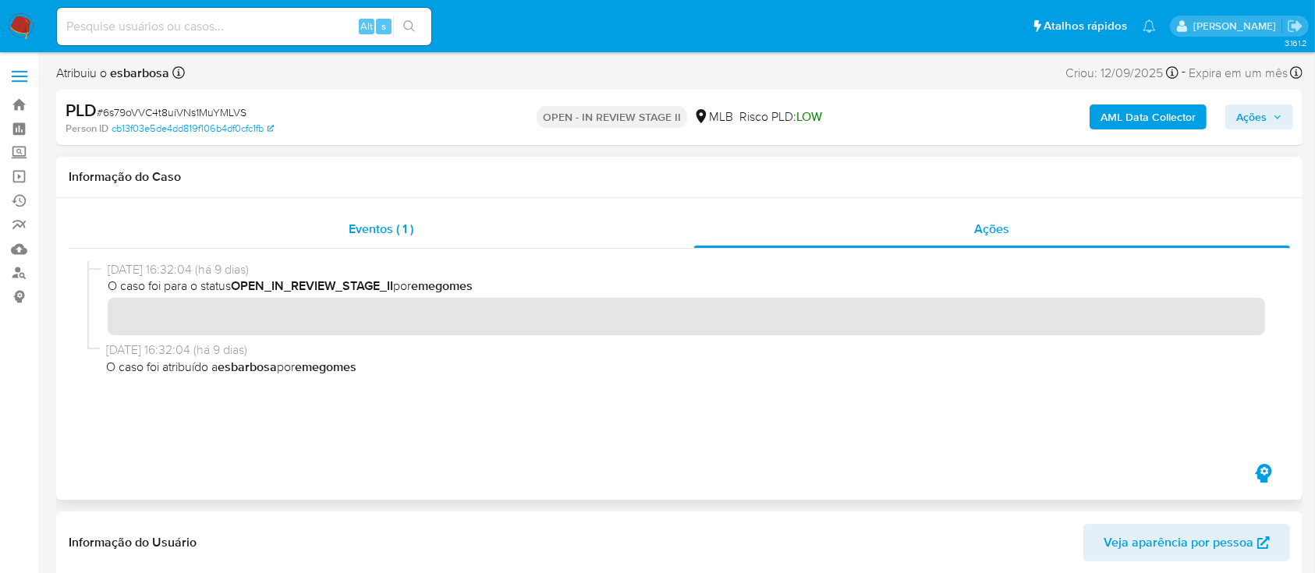
click at [367, 224] on span "Eventos ( 1 )" at bounding box center [381, 229] width 65 height 18
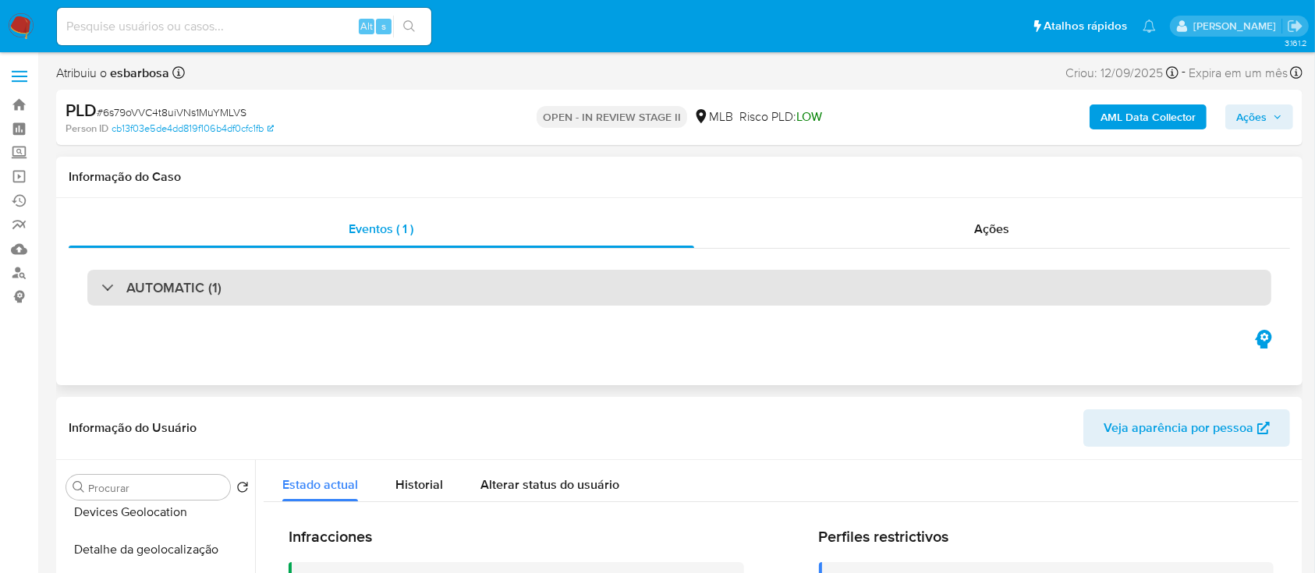
click at [351, 292] on div "AUTOMATIC (1)" at bounding box center [679, 288] width 1184 height 36
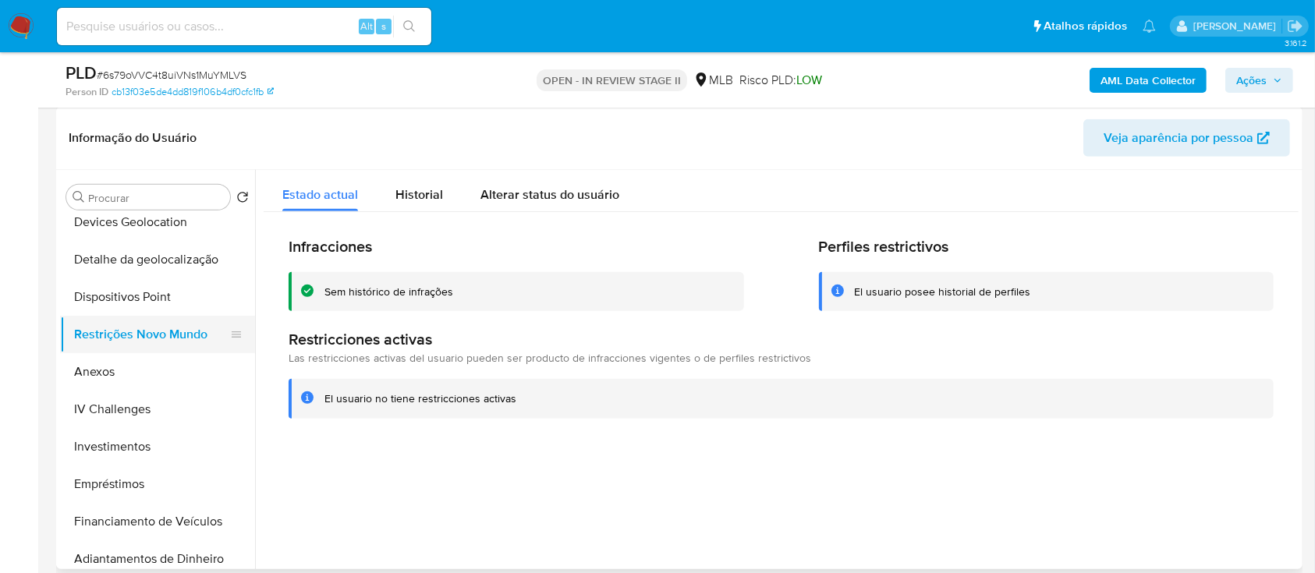
scroll to position [104, 0]
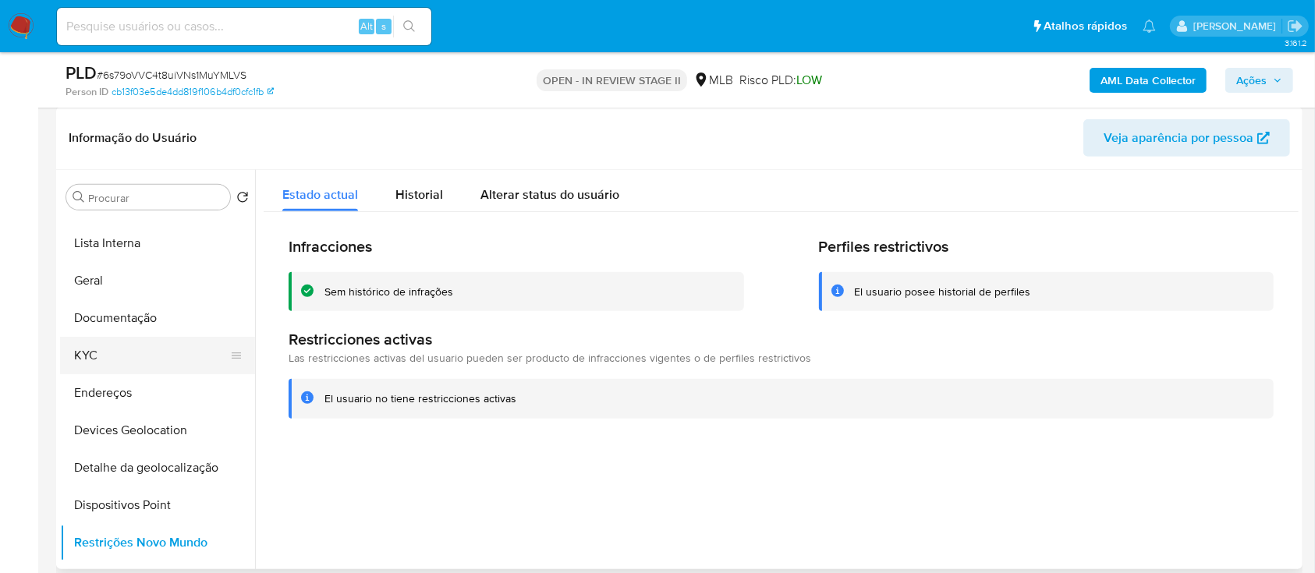
click at [125, 346] on button "KYC" at bounding box center [151, 355] width 182 height 37
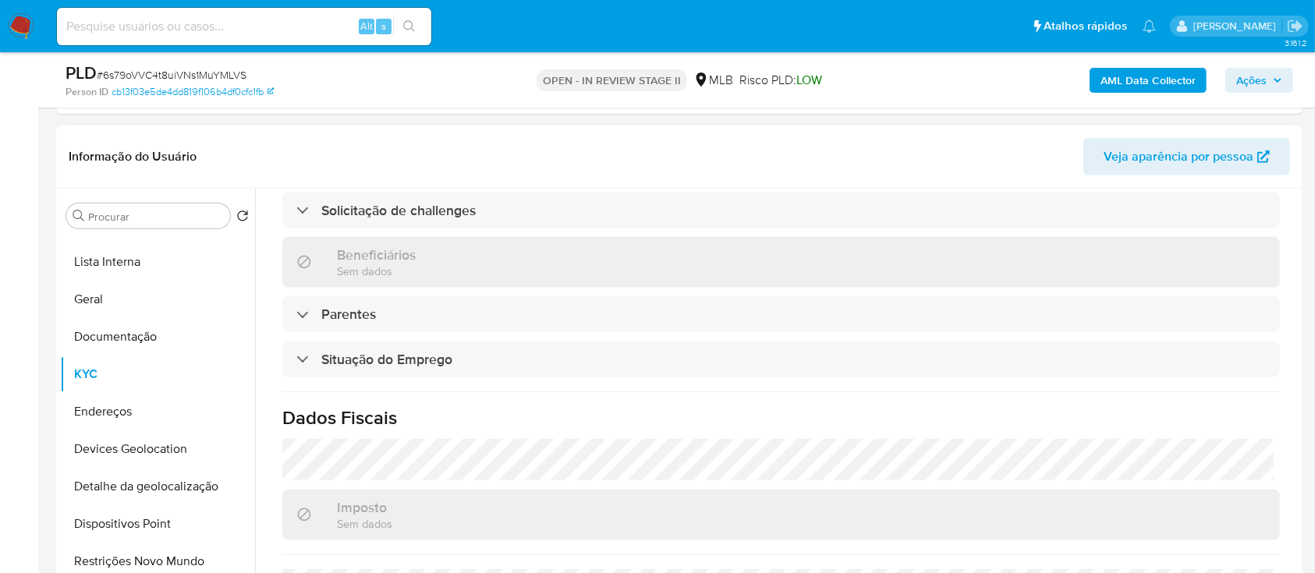
scroll to position [696, 0]
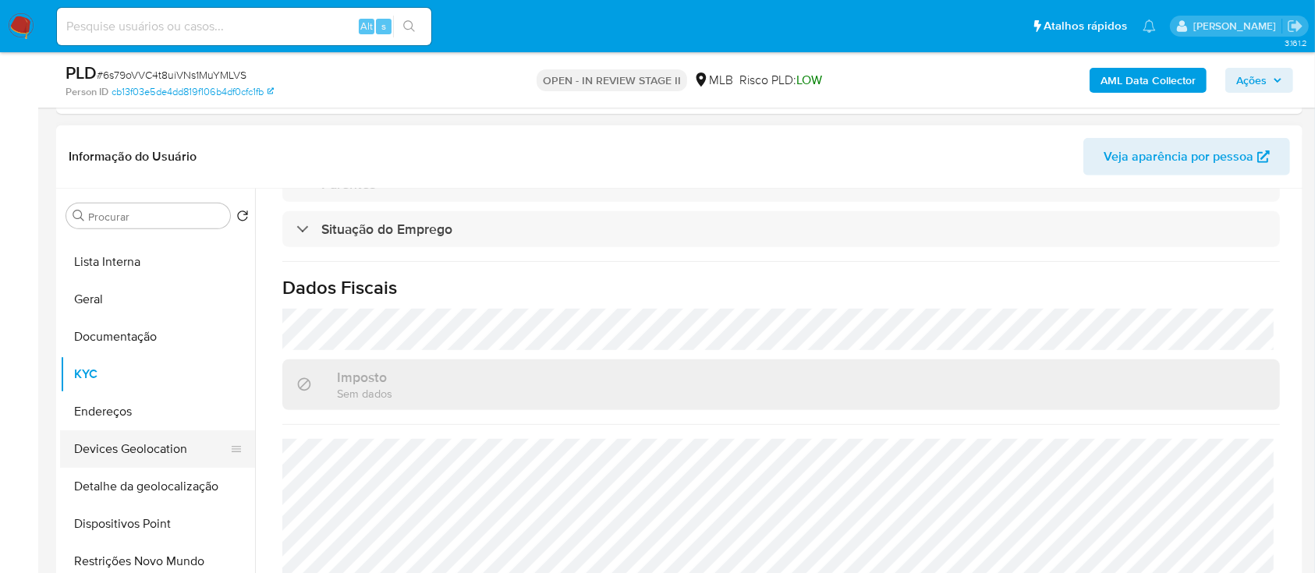
click at [175, 455] on button "Devices Geolocation" at bounding box center [151, 448] width 182 height 37
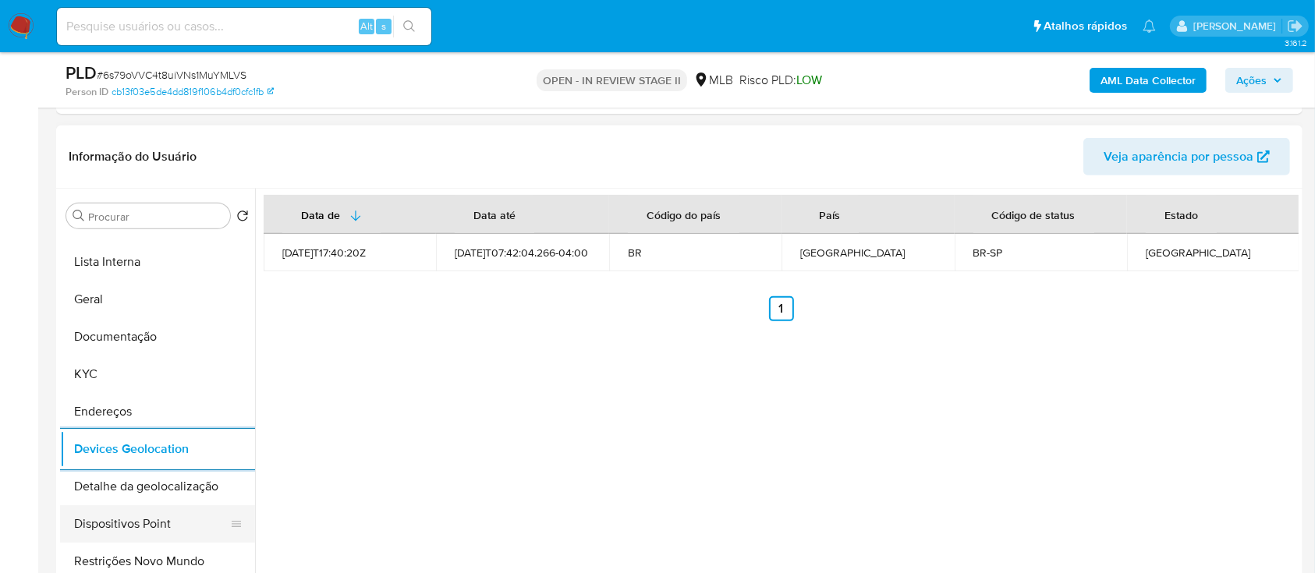
click at [152, 523] on button "Dispositivos Point" at bounding box center [151, 523] width 182 height 37
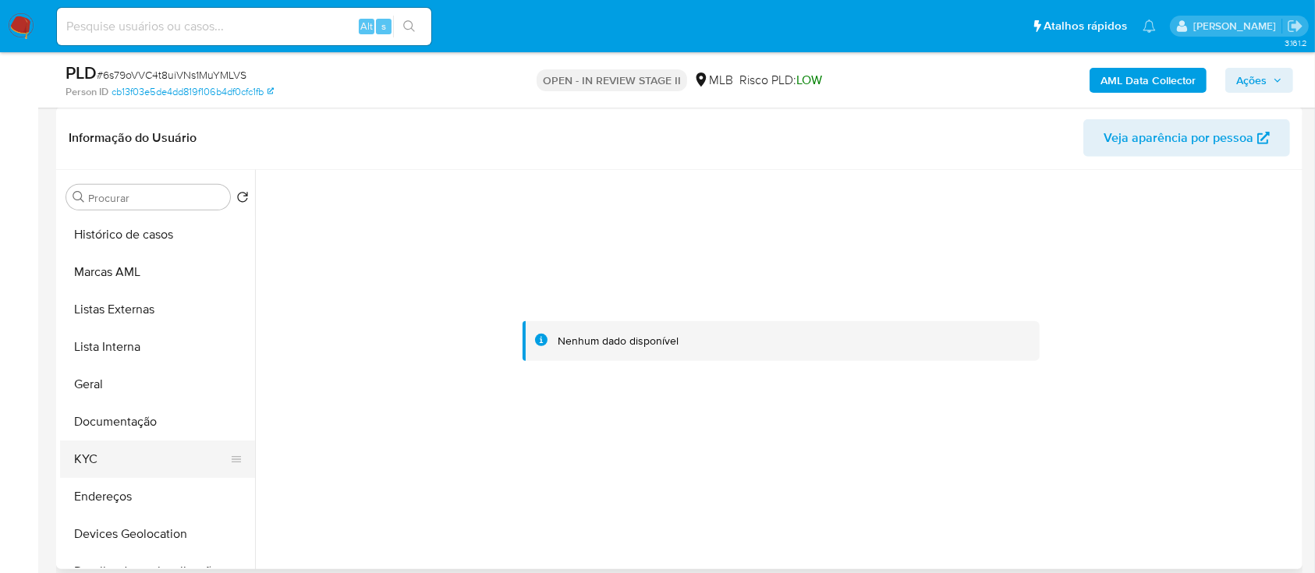
click at [95, 465] on button "KYC" at bounding box center [151, 459] width 182 height 37
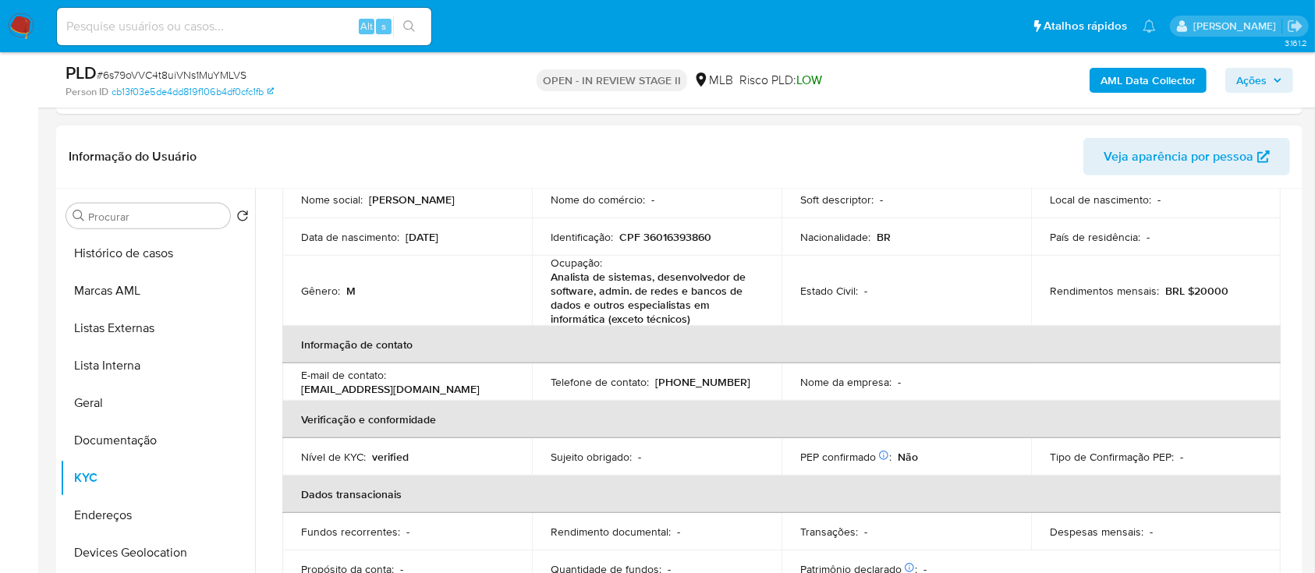
scroll to position [72, 0]
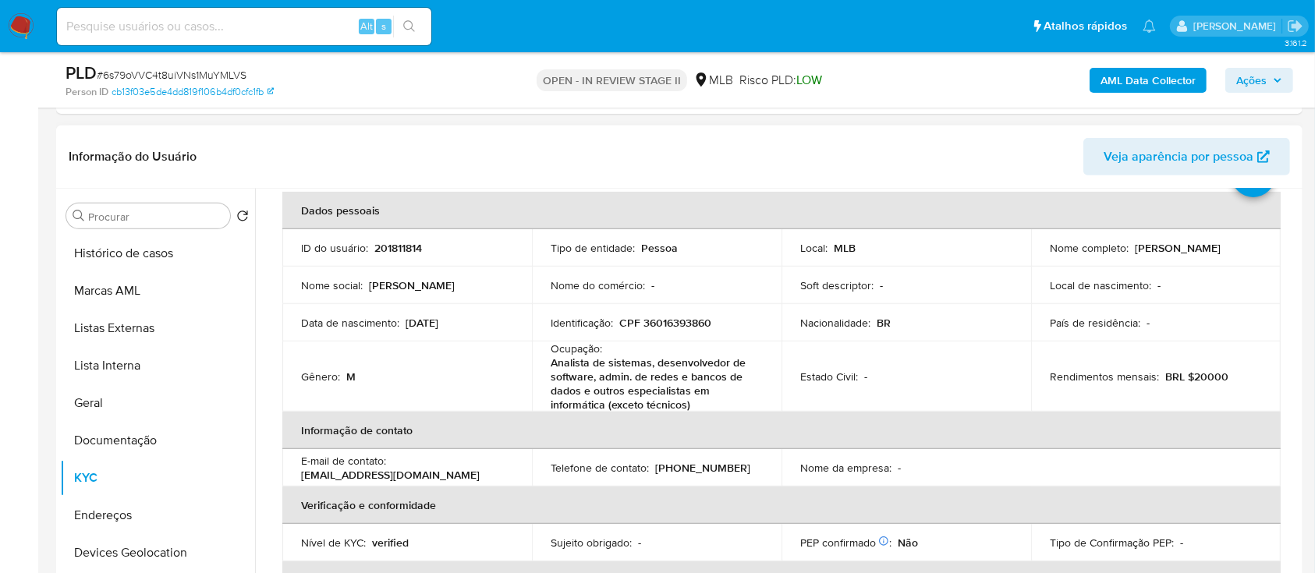
click at [695, 321] on p "CPF 36016393860" at bounding box center [665, 323] width 92 height 14
copy p "36016393860"
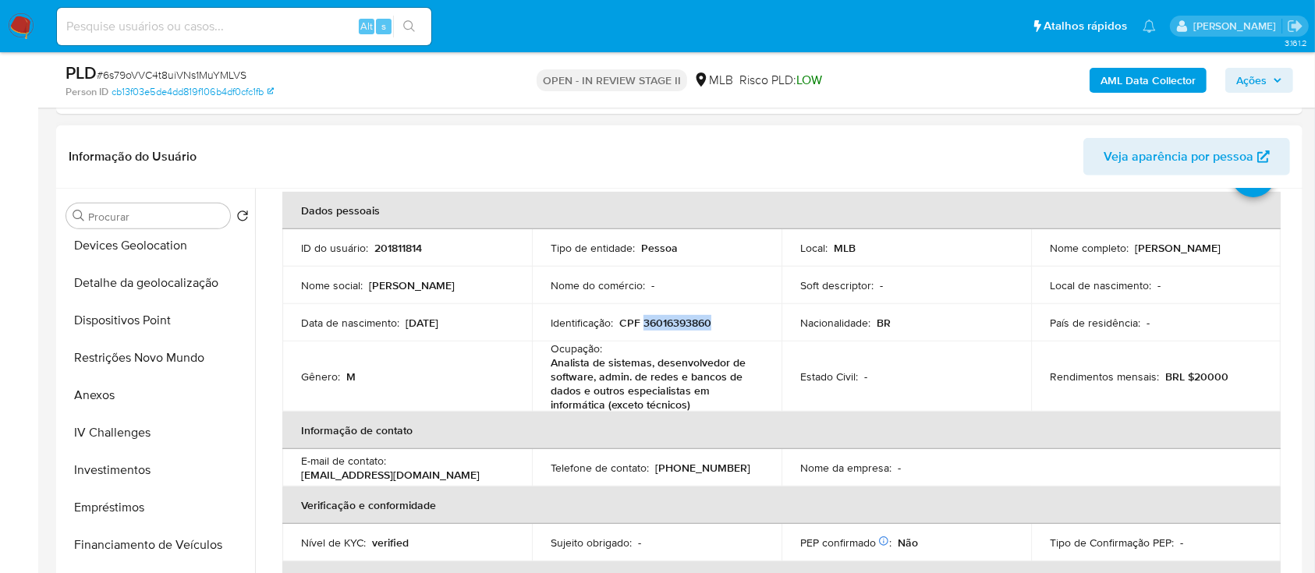
scroll to position [312, 0]
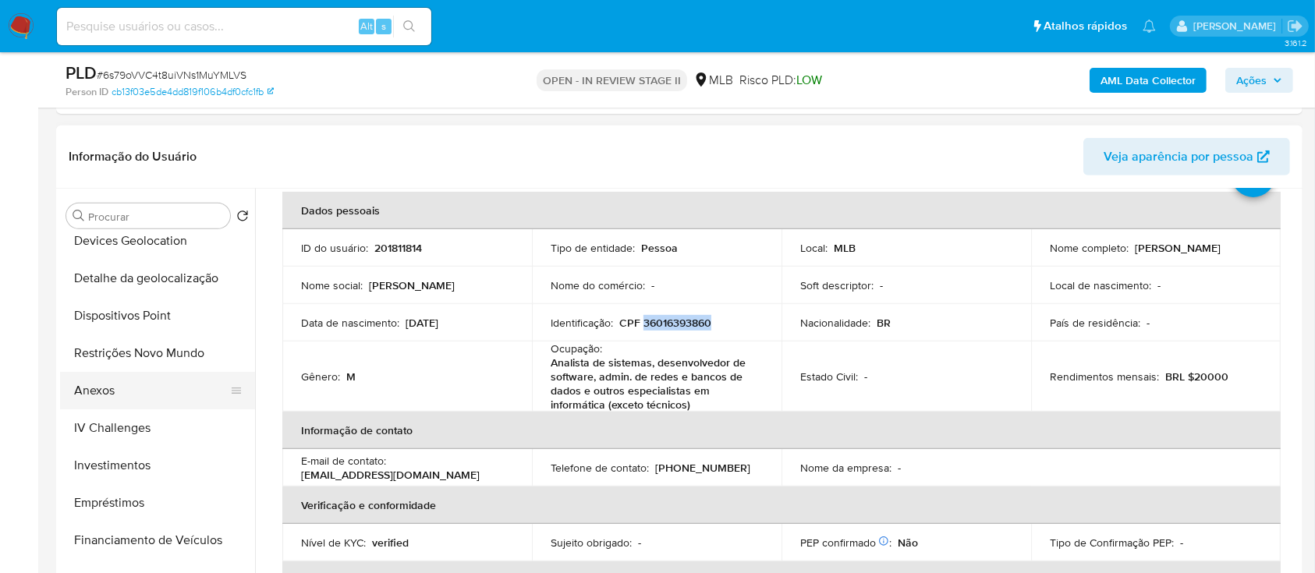
click at [107, 384] on button "Anexos" at bounding box center [151, 390] width 182 height 37
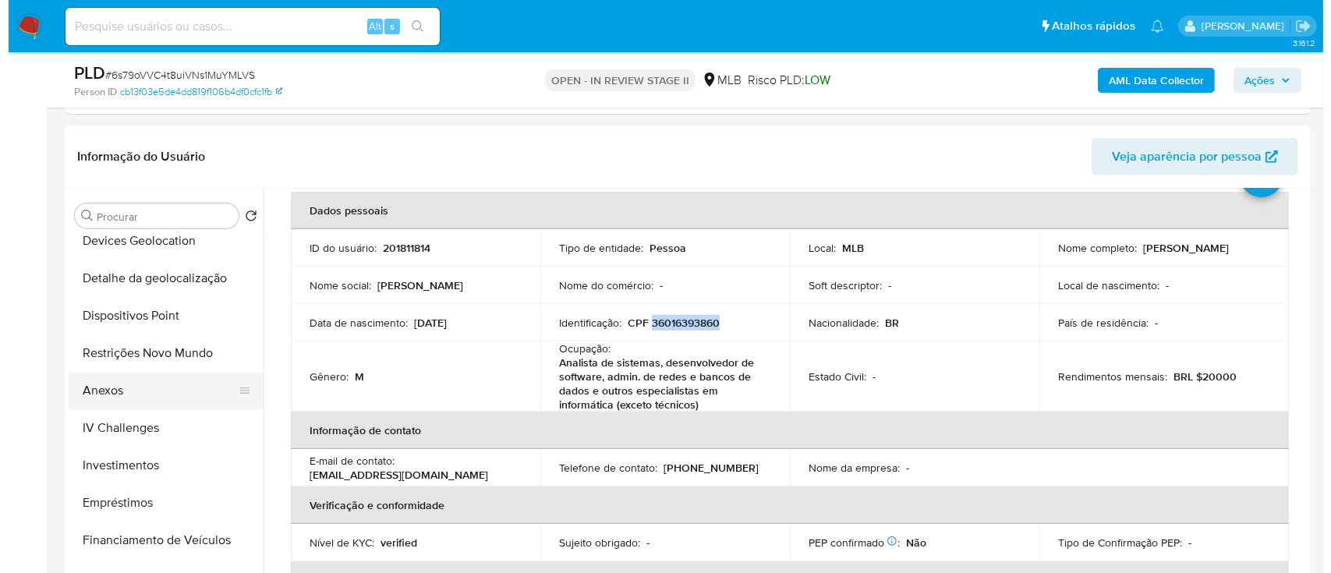
scroll to position [0, 0]
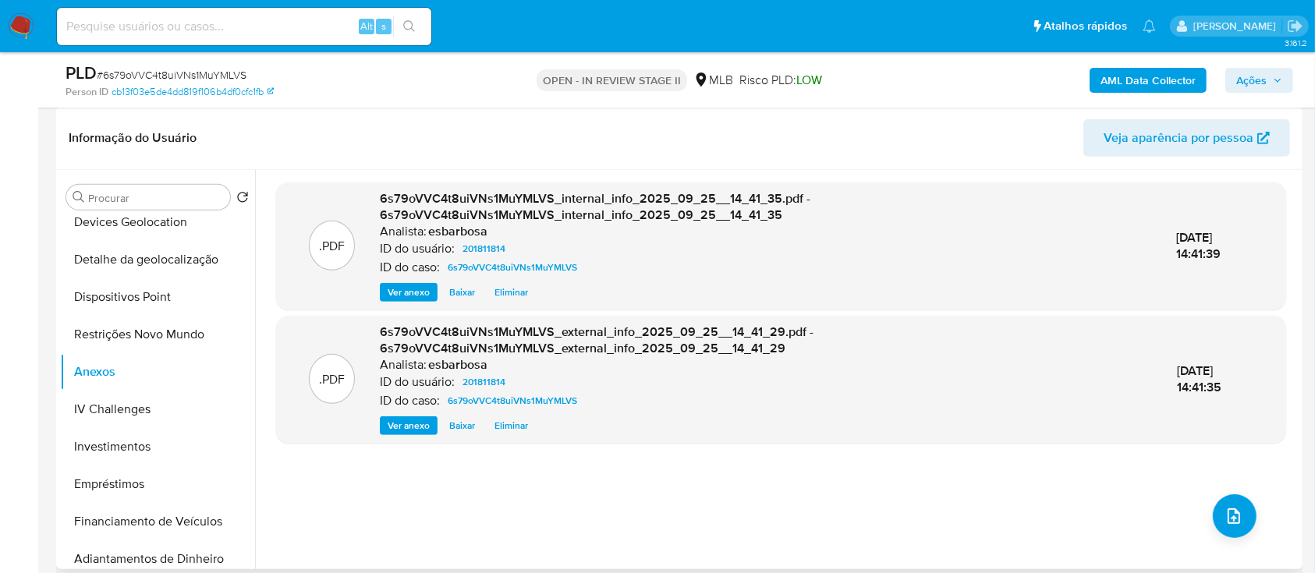
click at [746, 140] on header "Informação do Usuário Veja aparência por pessoa" at bounding box center [679, 137] width 1221 height 37
click at [1228, 516] on icon "upload-file" at bounding box center [1234, 516] width 12 height 16
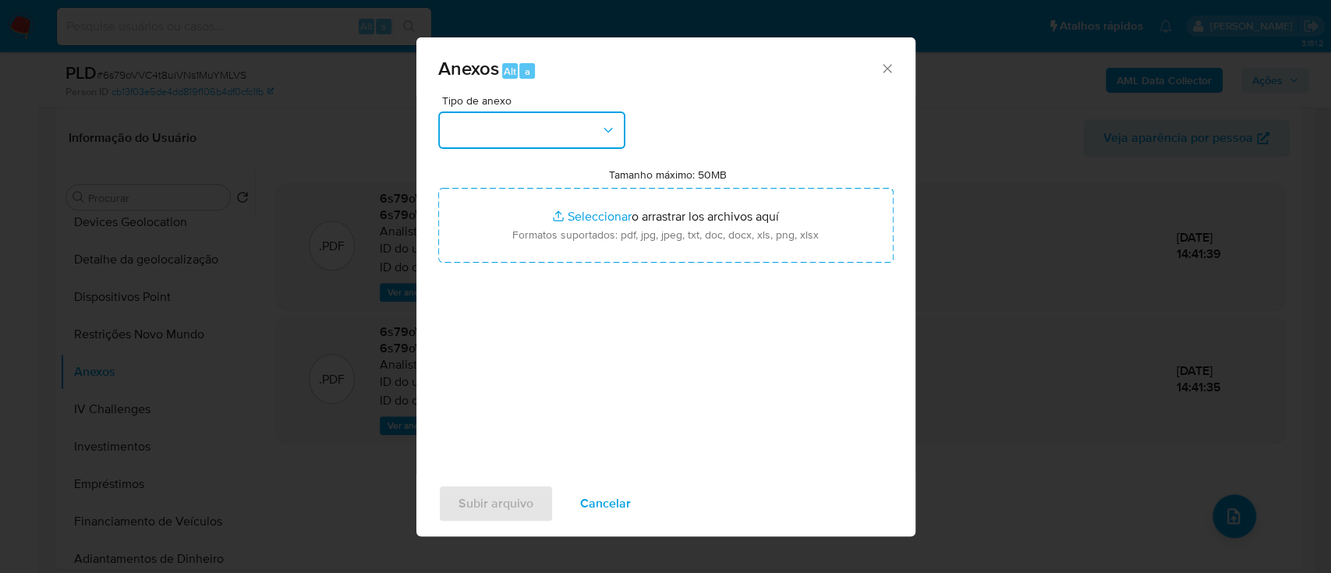
click at [505, 134] on button "button" at bounding box center [531, 130] width 187 height 37
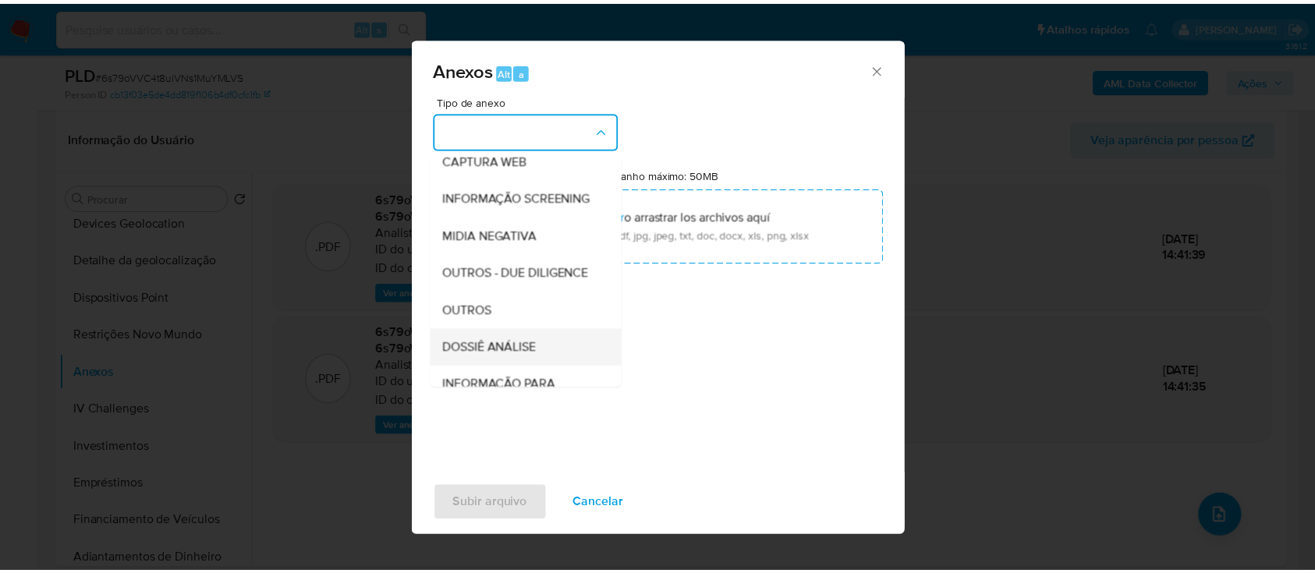
scroll to position [239, 0]
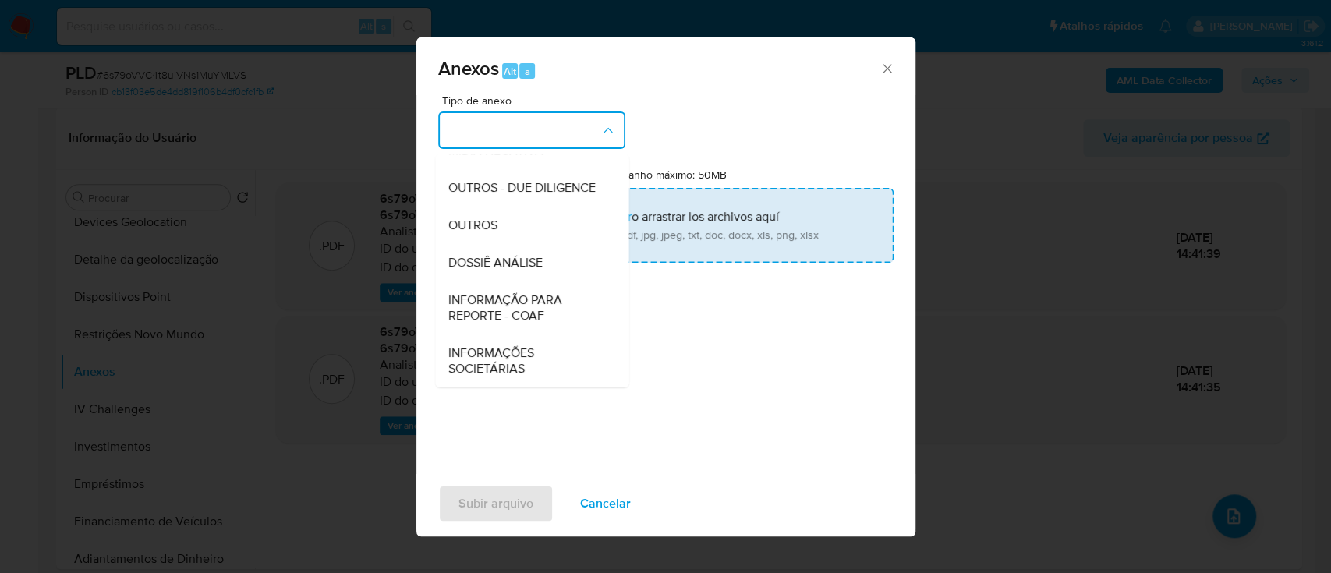
click at [483, 224] on span "OUTROS" at bounding box center [472, 226] width 49 height 16
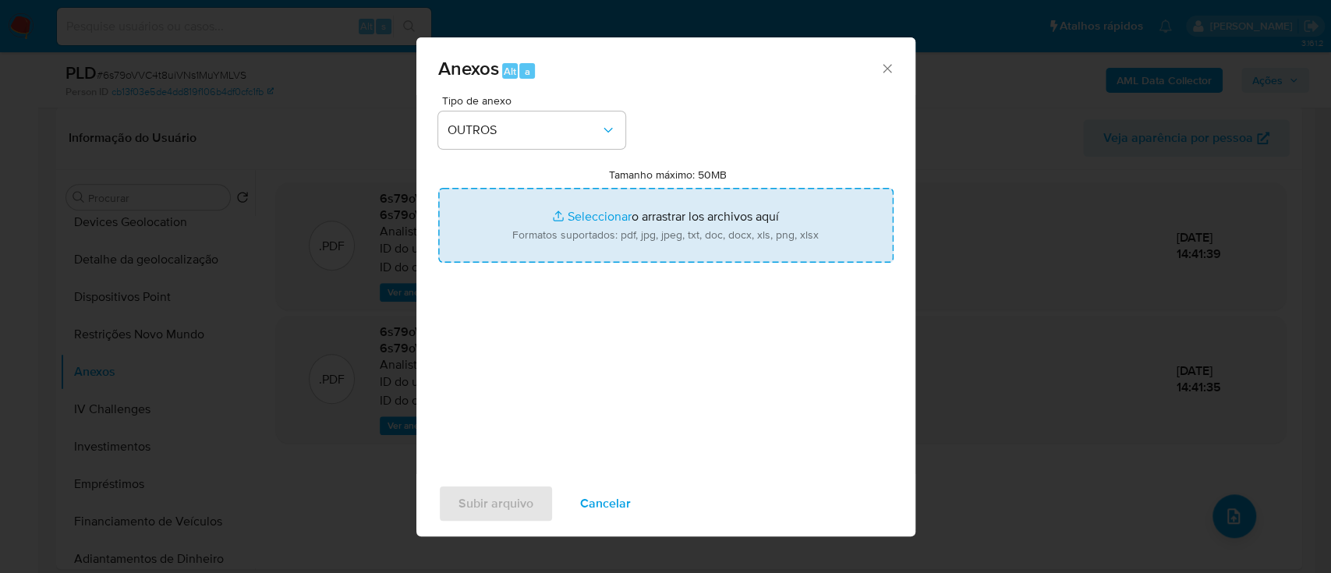
click at [586, 219] on input "Tamanho máximo: 50MB Seleccionar archivos" at bounding box center [665, 225] width 455 height 75
type input "C:\fakepath\Mulan 201811814_2025_09_25_08_01_21.xlsx"
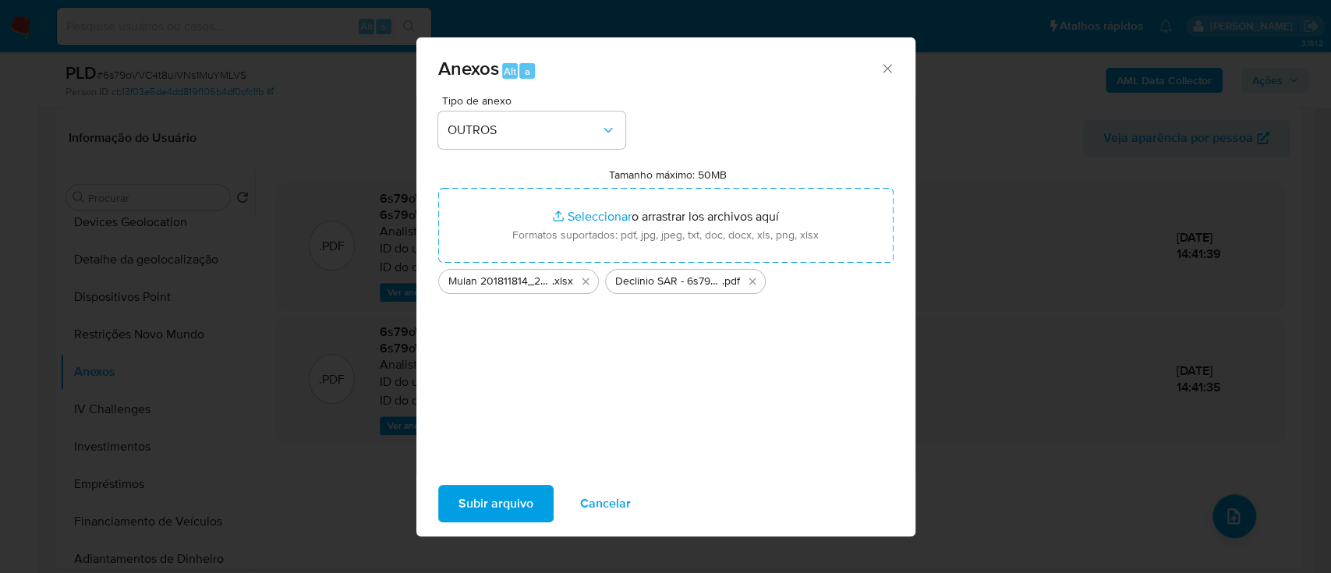
click at [508, 508] on span "Subir arquivo" at bounding box center [496, 504] width 75 height 34
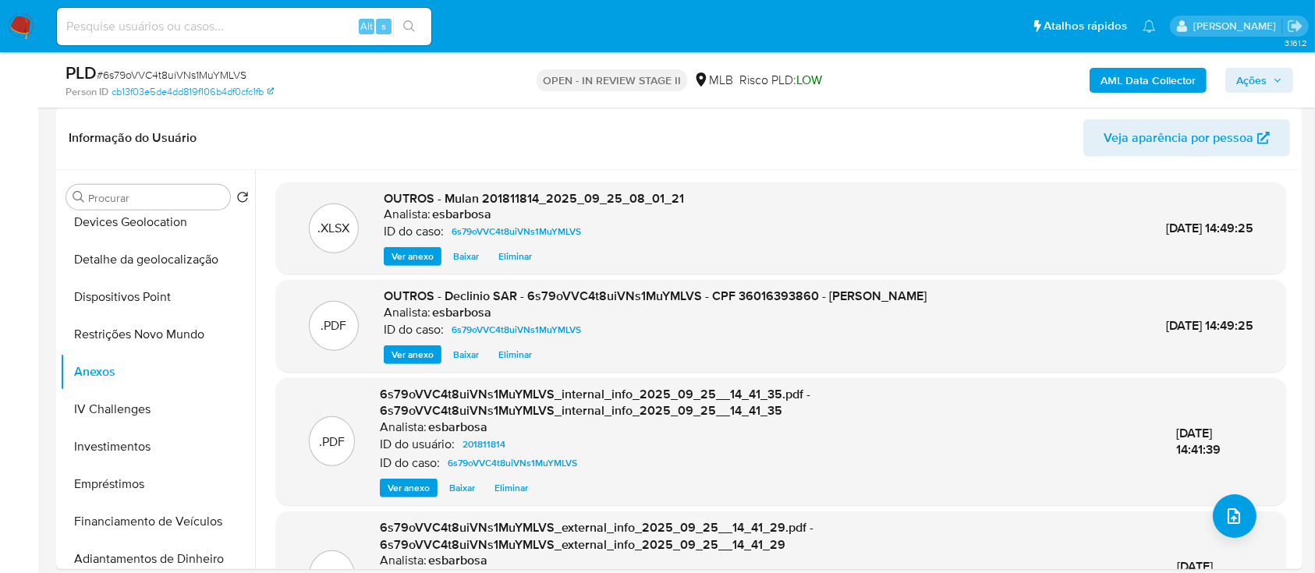
click at [1253, 80] on span "Ações" at bounding box center [1251, 80] width 30 height 25
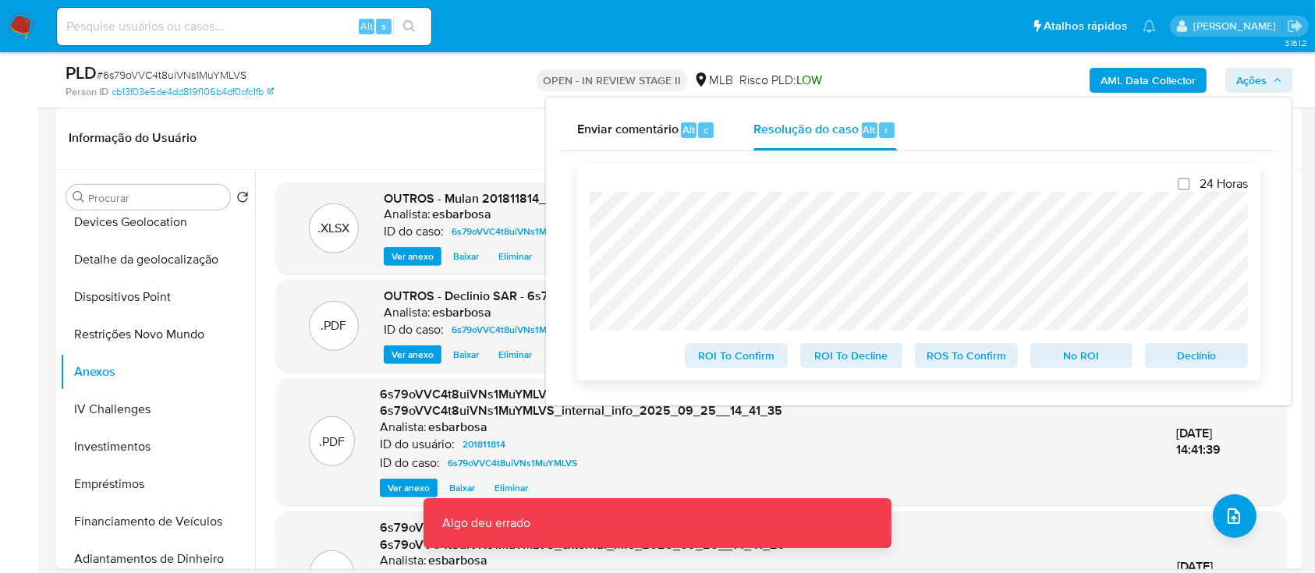
click at [1050, 363] on span "No ROI" at bounding box center [1081, 356] width 81 height 22
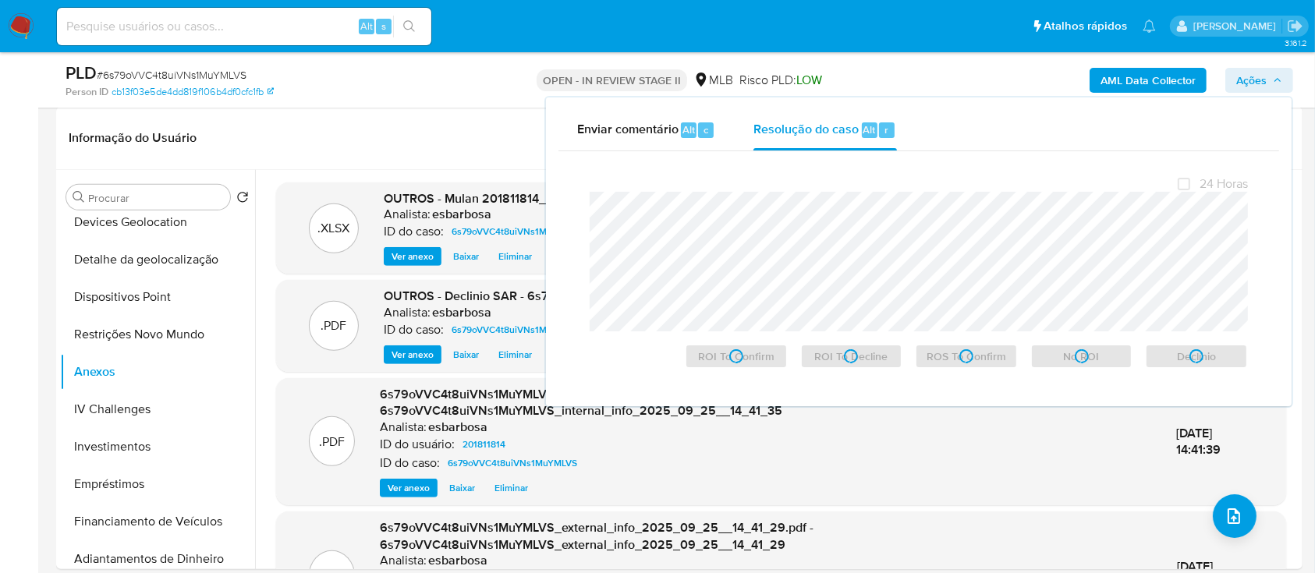
click at [189, 76] on span "# 6s79oVVC4t8uiVNs1MuYMLVS" at bounding box center [172, 75] width 150 height 16
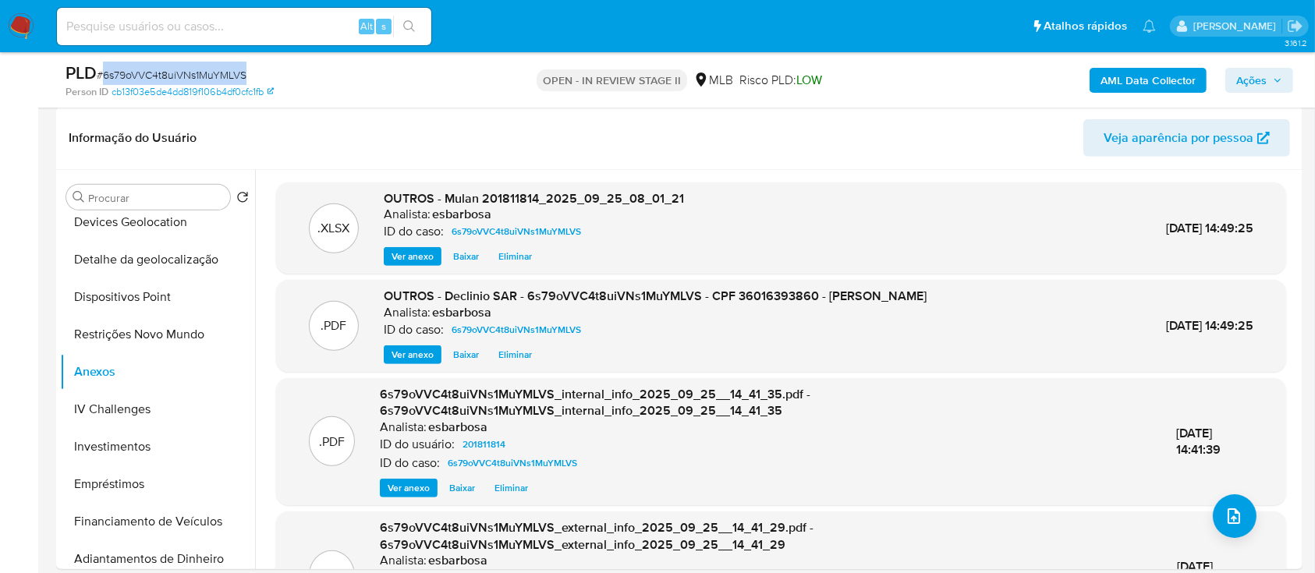
click at [189, 76] on span "# 6s79oVVC4t8uiVNs1MuYMLVS" at bounding box center [172, 75] width 150 height 16
copy span "6s79oVVC4t8uiVNs1MuYMLVS"
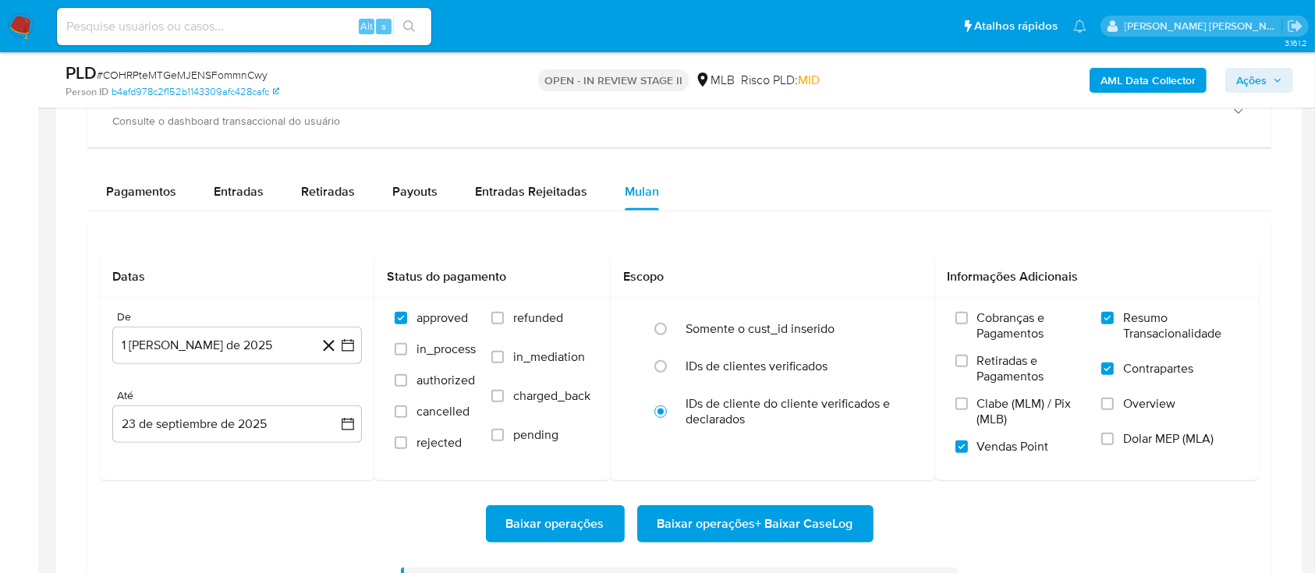
scroll to position [1248, 0]
click at [209, 75] on span "# COHRPteMTGeMJENSFommnCwy" at bounding box center [182, 75] width 171 height 16
copy span "COHRPteMTGeMJENSFommnCwy"
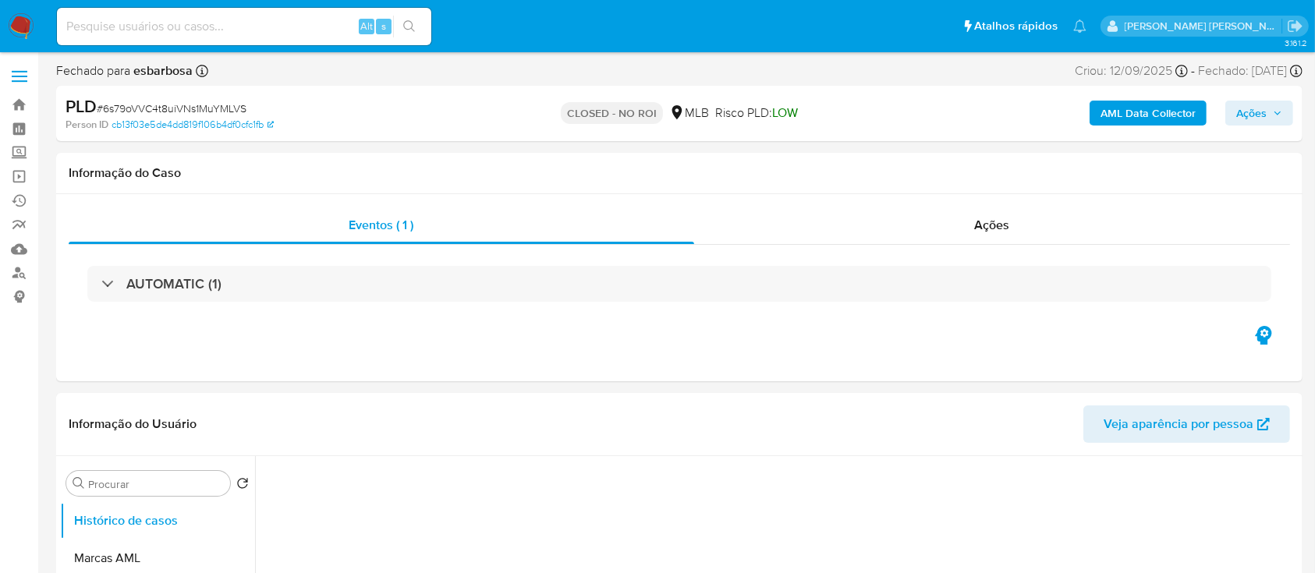
select select "10"
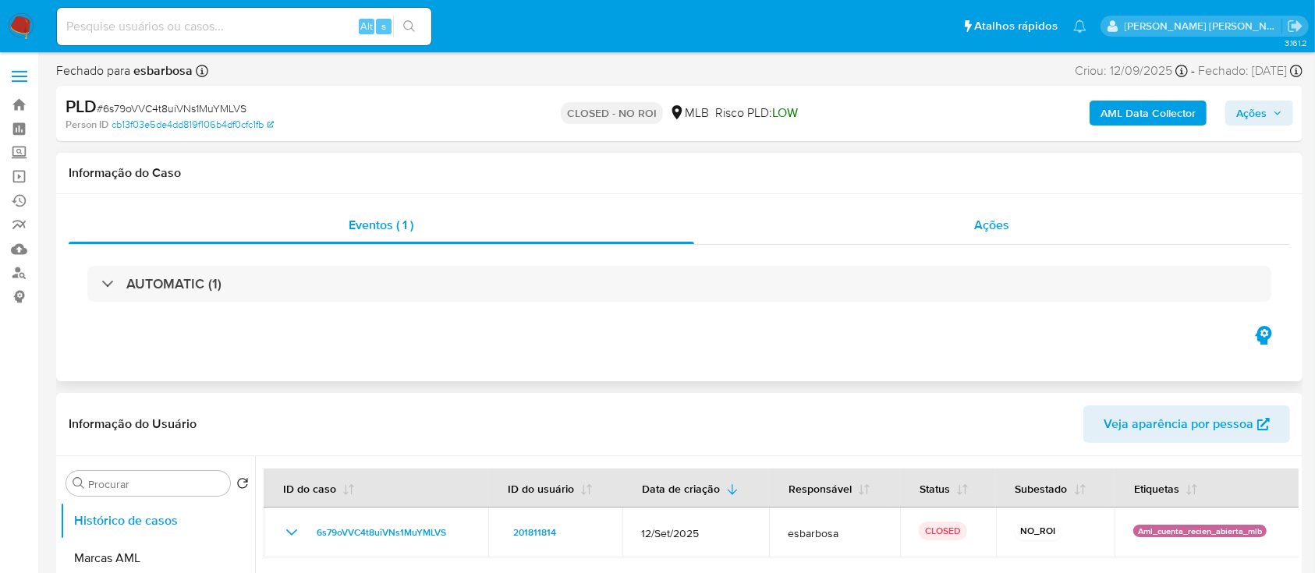
click at [855, 235] on div "Ações" at bounding box center [992, 225] width 596 height 37
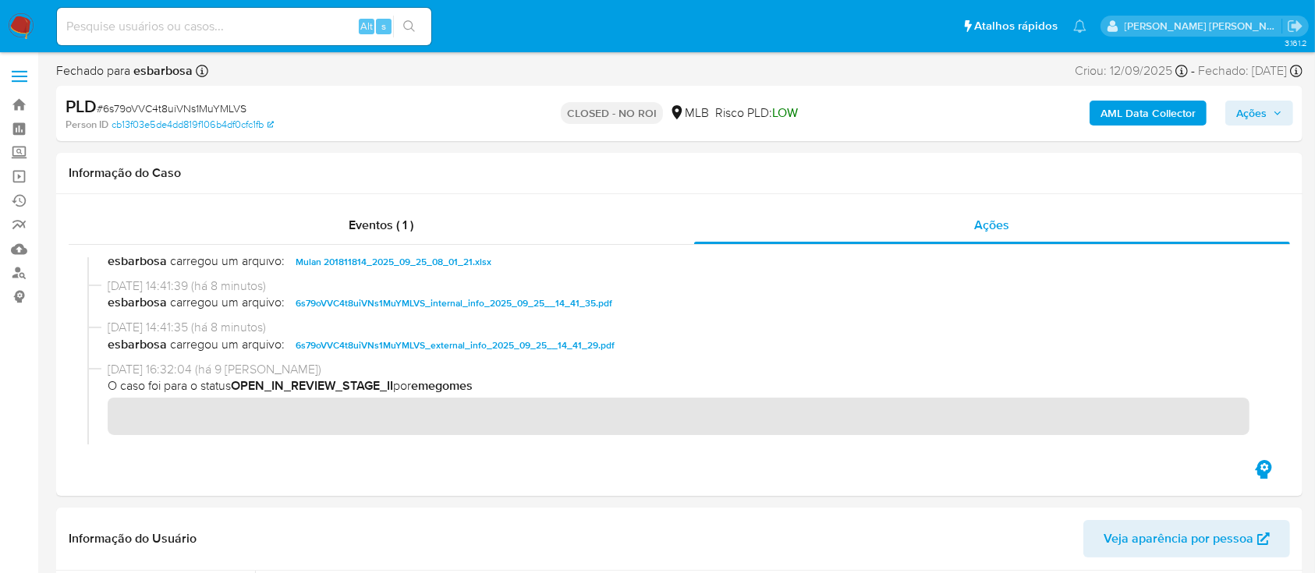
scroll to position [104, 0]
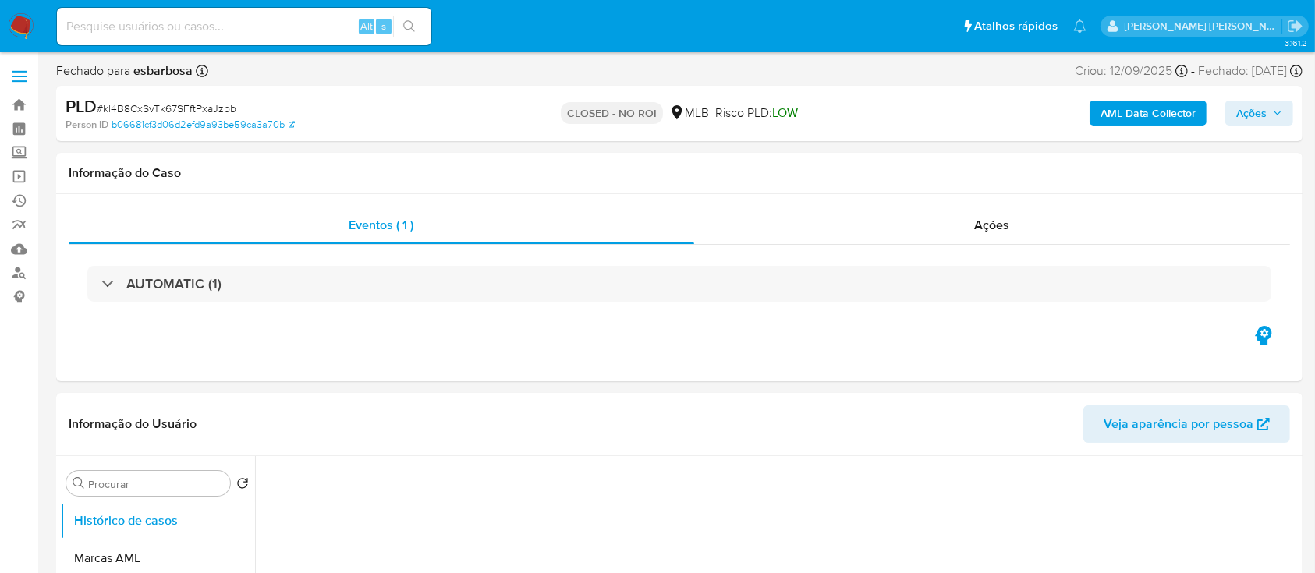
select select "10"
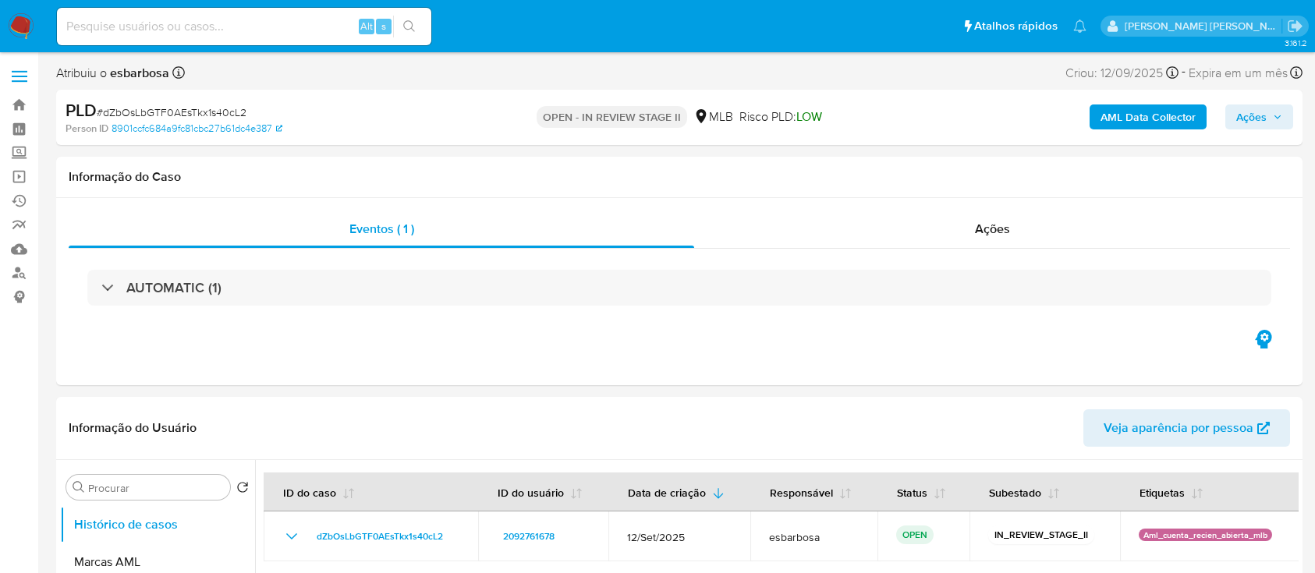
select select "10"
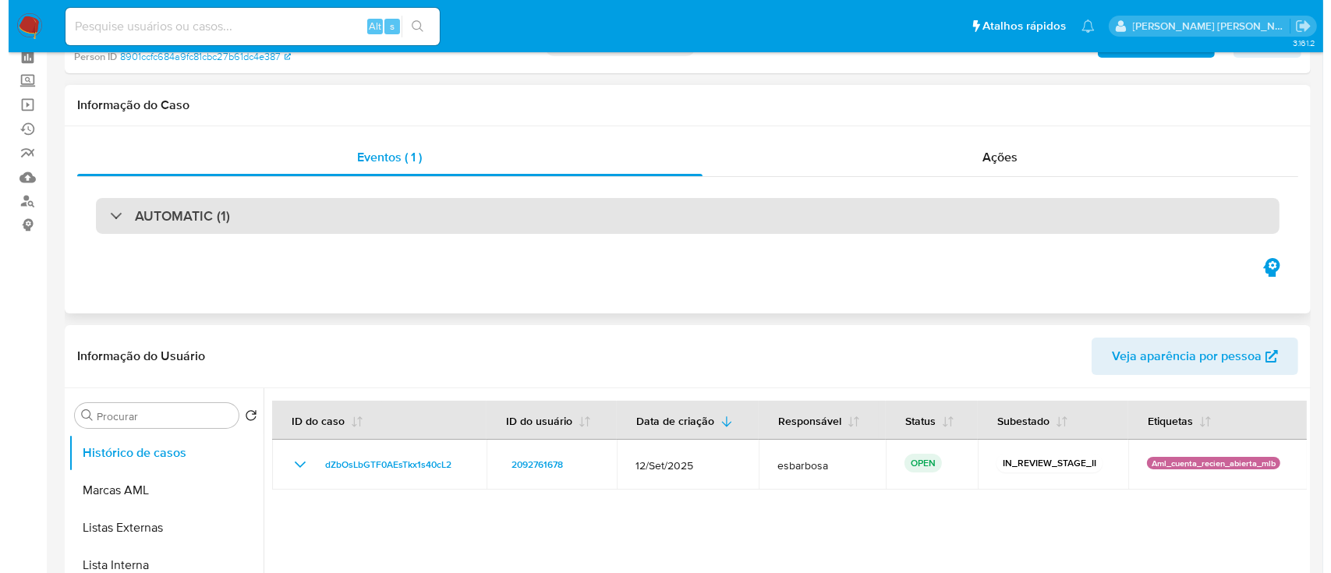
scroll to position [104, 0]
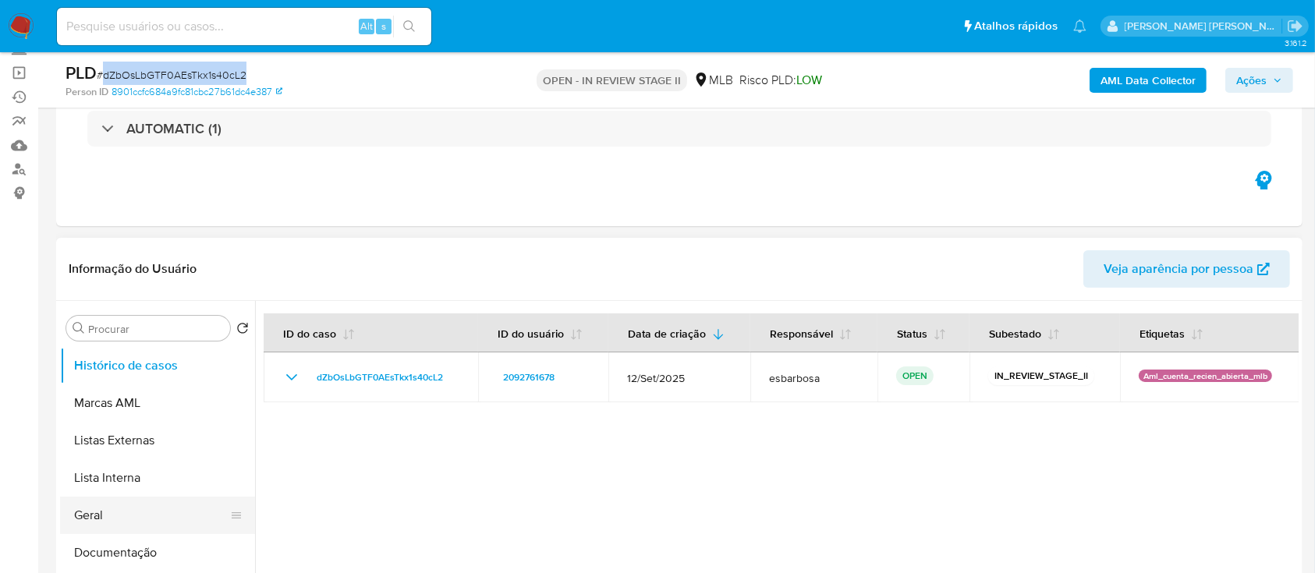
click at [128, 508] on button "Geral" at bounding box center [151, 515] width 182 height 37
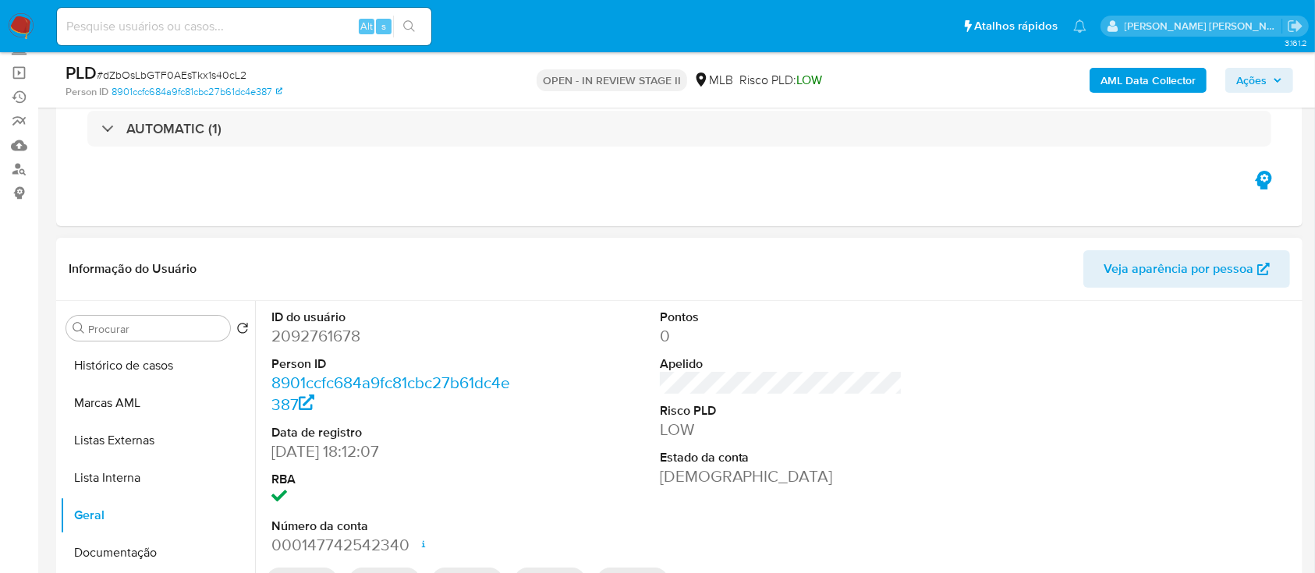
click at [341, 343] on dd "2092761678" at bounding box center [392, 336] width 243 height 22
copy dd "2092761678"
click at [1124, 80] on b "AML Data Collector" at bounding box center [1147, 80] width 95 height 25
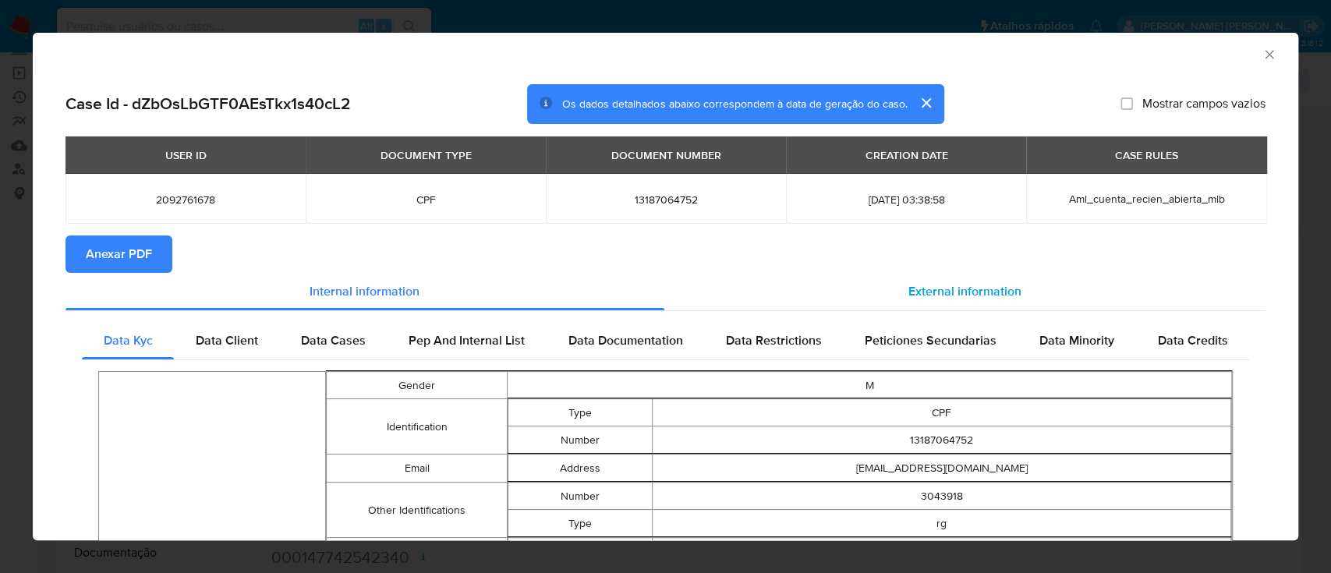
click at [931, 296] on span "External information" at bounding box center [965, 291] width 113 height 18
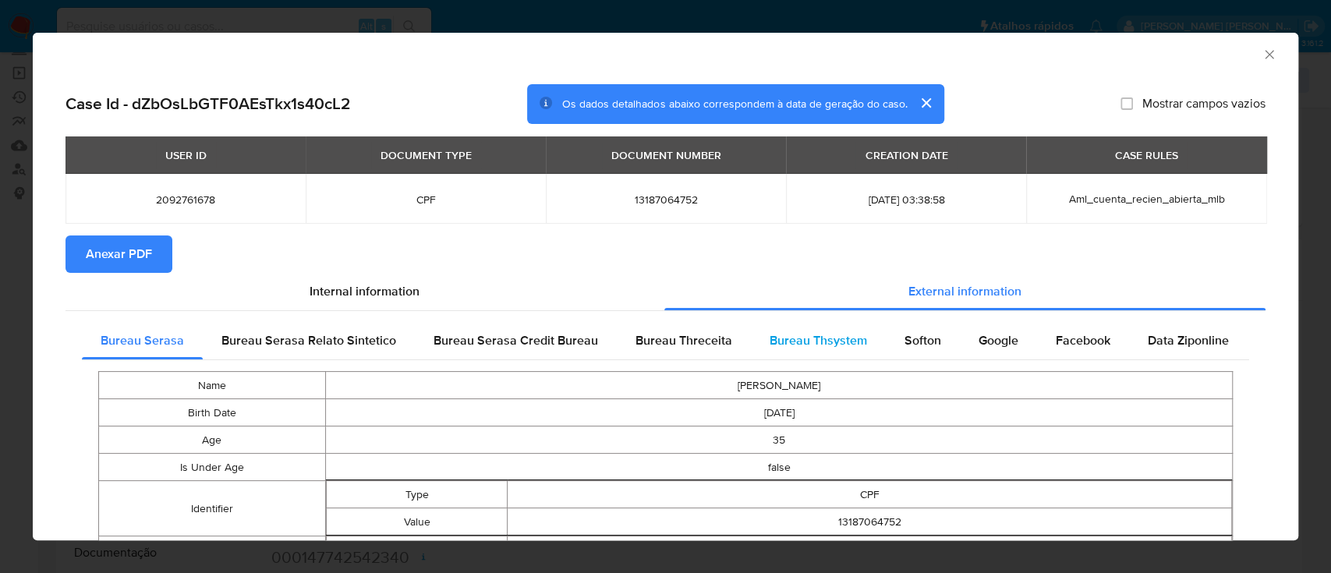
click at [842, 337] on span "Bureau Thsystem" at bounding box center [818, 340] width 97 height 18
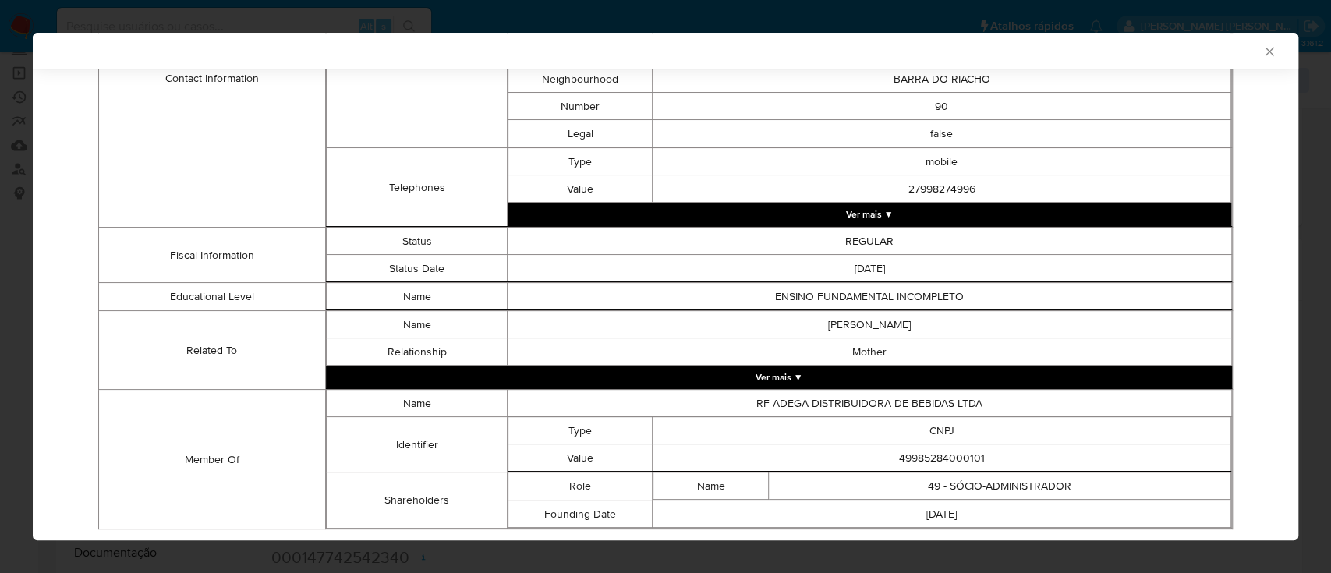
scroll to position [805, 0]
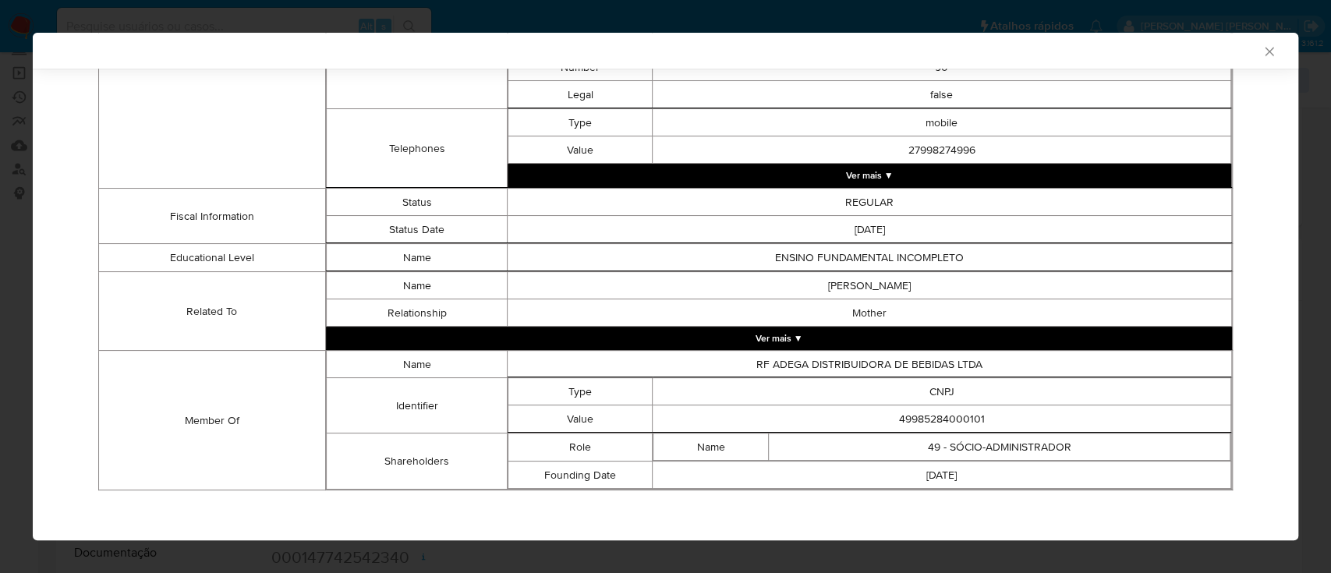
click at [953, 418] on td "49985284000101" at bounding box center [942, 419] width 579 height 27
copy td "49985284000101"
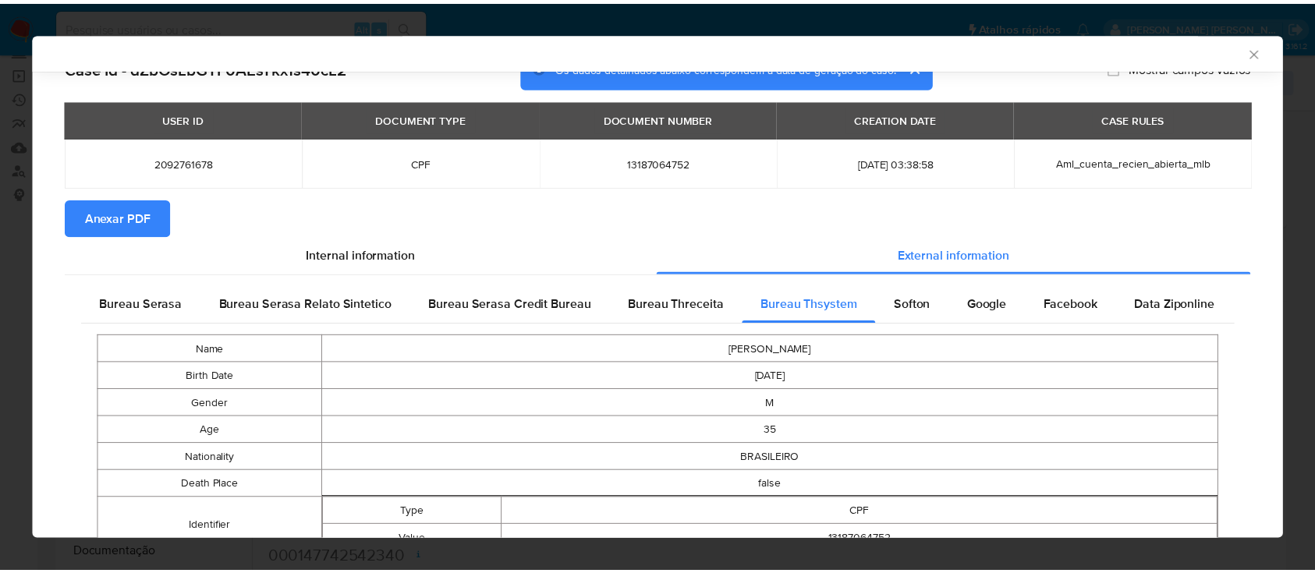
scroll to position [0, 0]
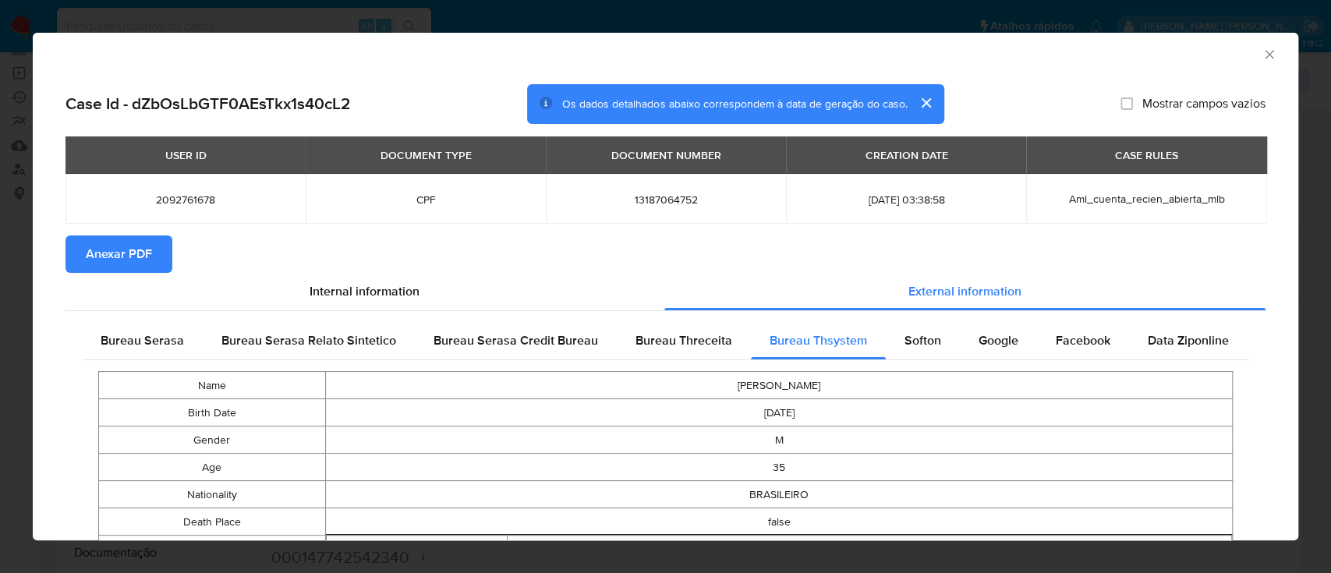
click at [103, 265] on span "Anexar PDF" at bounding box center [119, 254] width 66 height 34
click at [1262, 59] on icon "Fechar a janela" at bounding box center [1270, 55] width 16 height 16
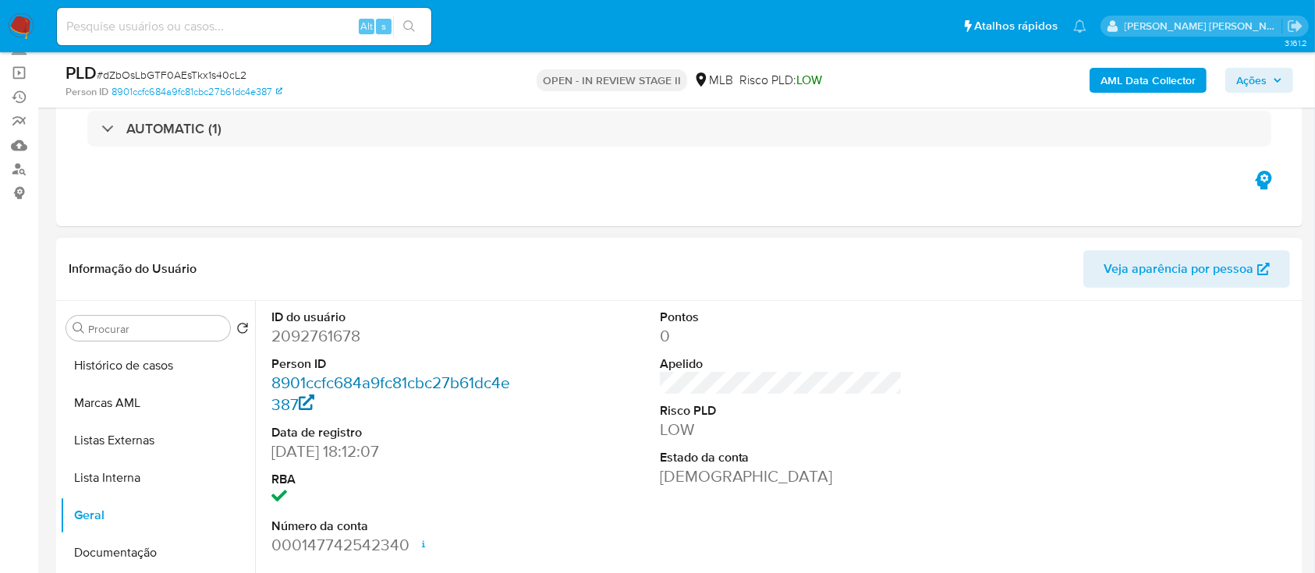
scroll to position [207, 0]
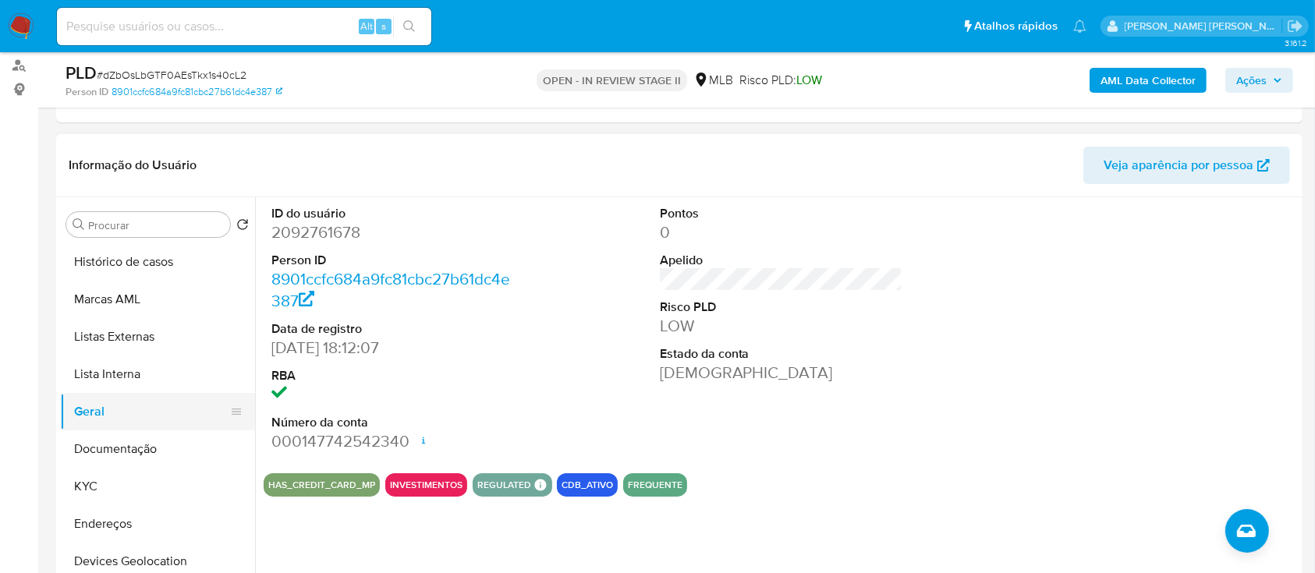
drag, startPoint x: 136, startPoint y: 450, endPoint x: 125, endPoint y: 427, distance: 25.5
click at [136, 450] on button "Documentação" at bounding box center [157, 448] width 195 height 37
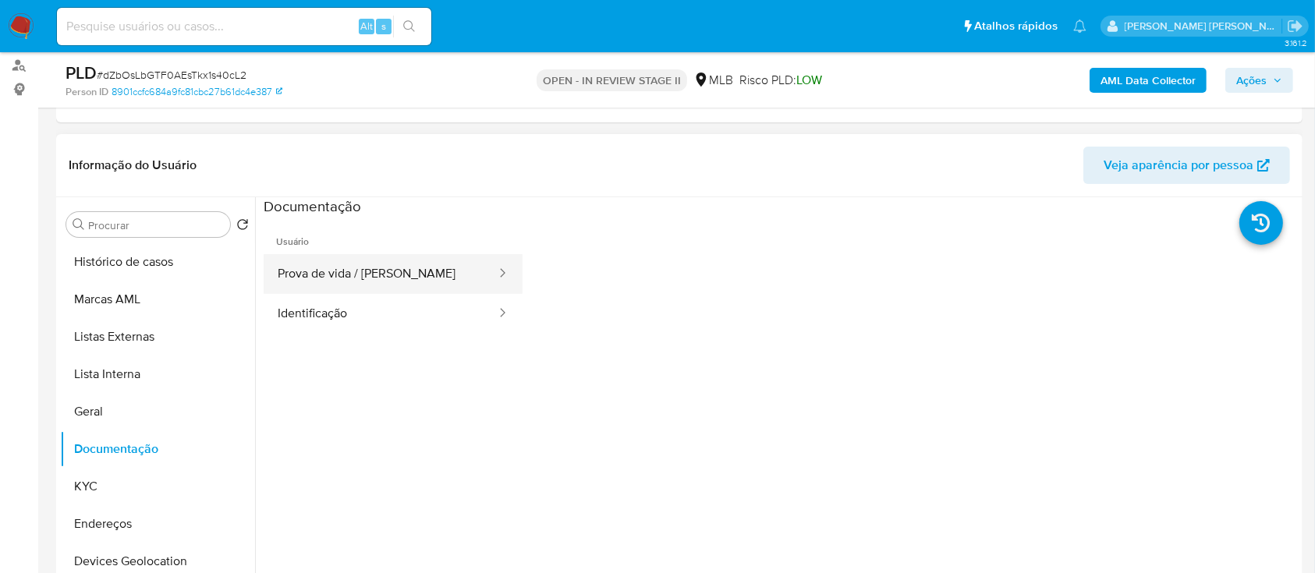
click at [359, 274] on button "Prova de vida / [PERSON_NAME]" at bounding box center [381, 274] width 234 height 40
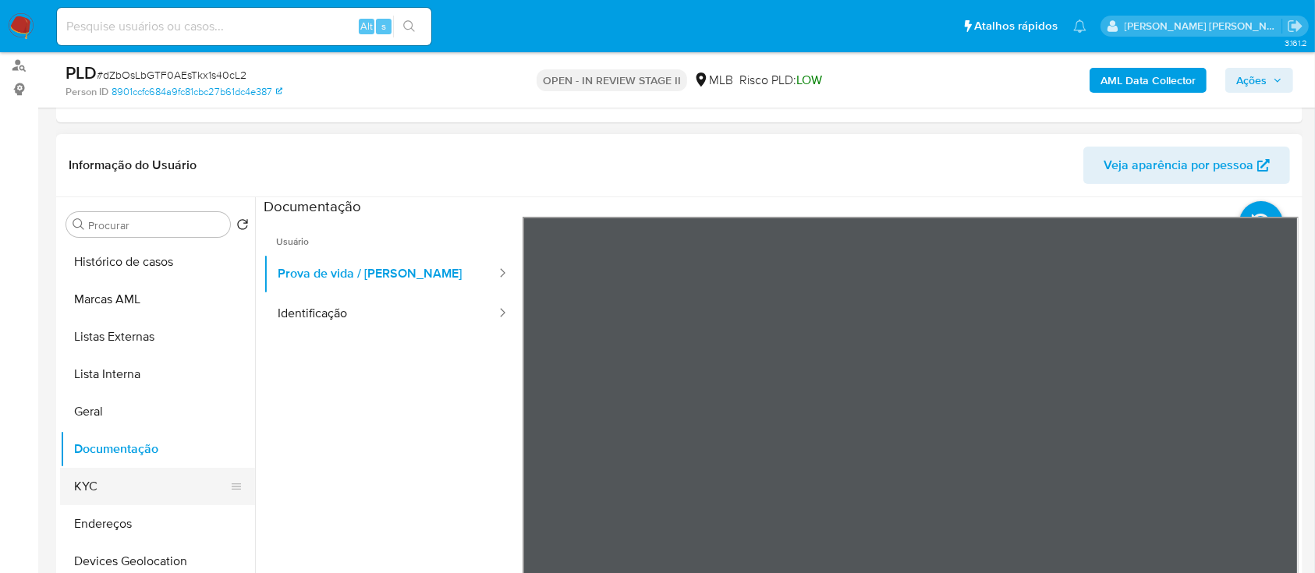
drag, startPoint x: 88, startPoint y: 489, endPoint x: 116, endPoint y: 473, distance: 32.5
click at [90, 487] on button "KYC" at bounding box center [151, 486] width 182 height 37
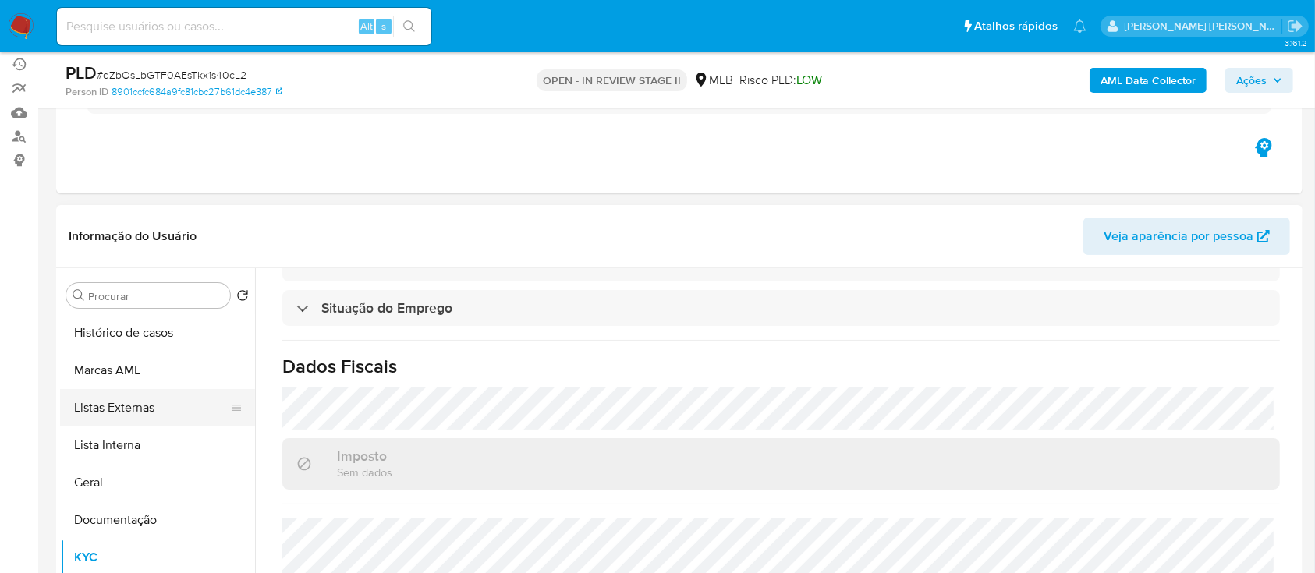
scroll to position [104, 0]
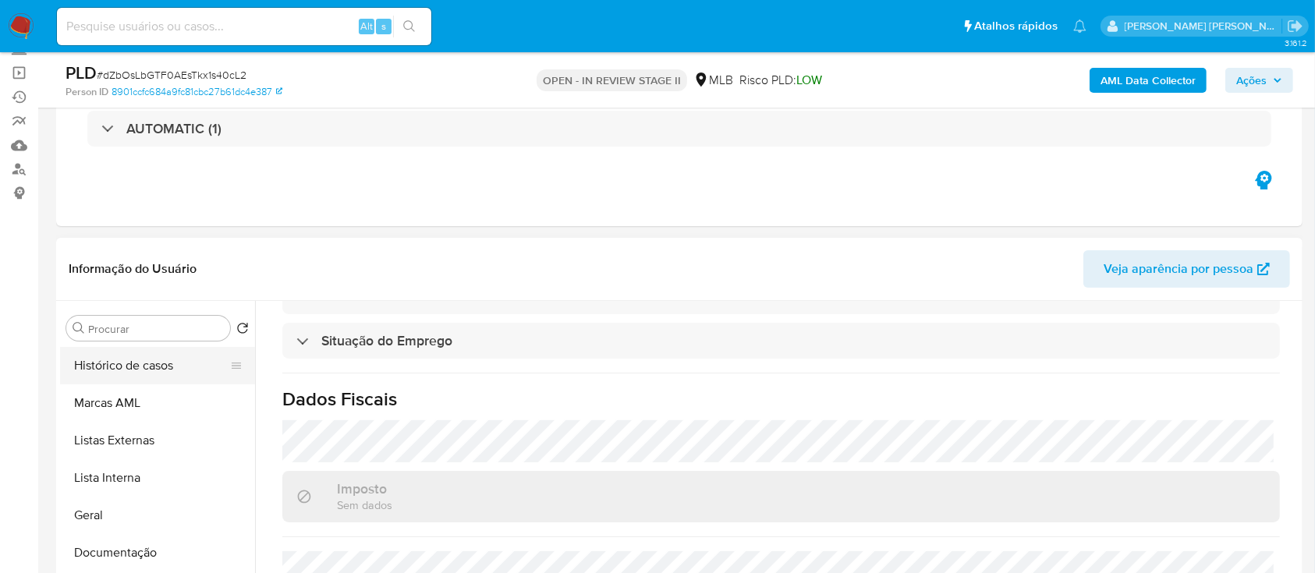
click at [142, 364] on button "Histórico de casos" at bounding box center [151, 365] width 182 height 37
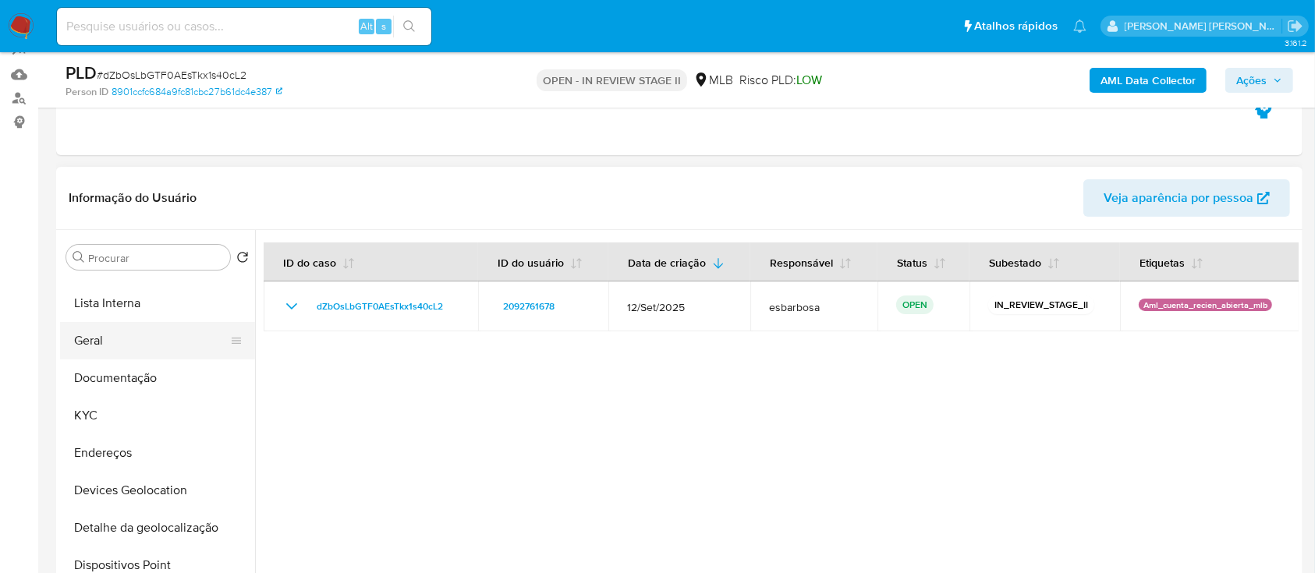
scroll to position [207, 0]
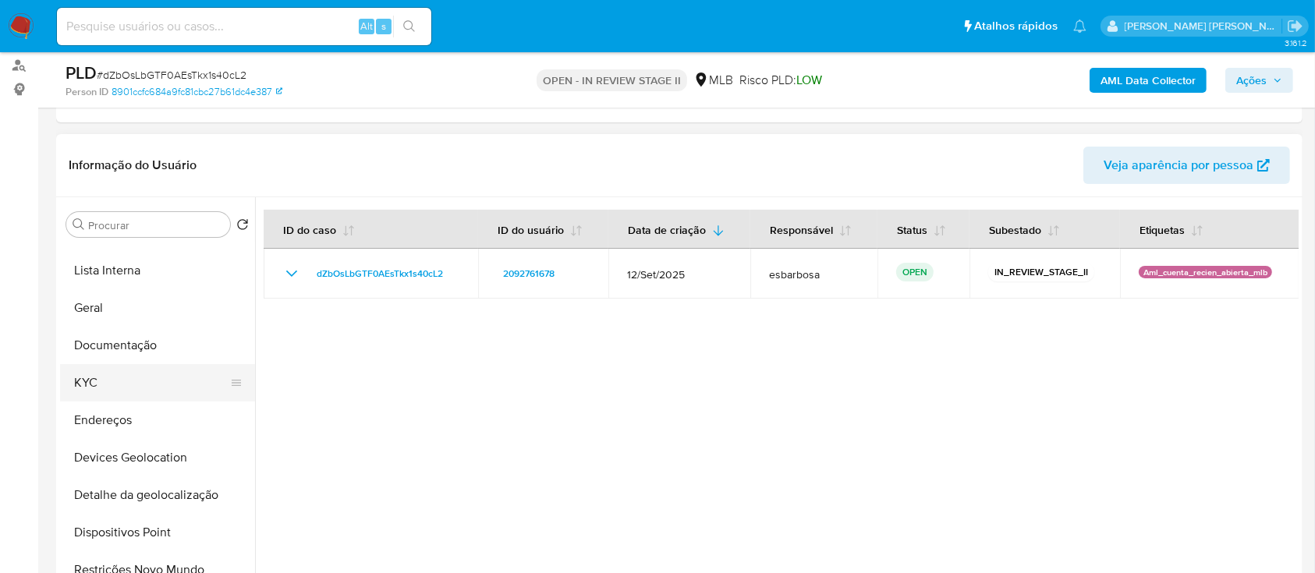
click at [131, 381] on button "KYC" at bounding box center [151, 382] width 182 height 37
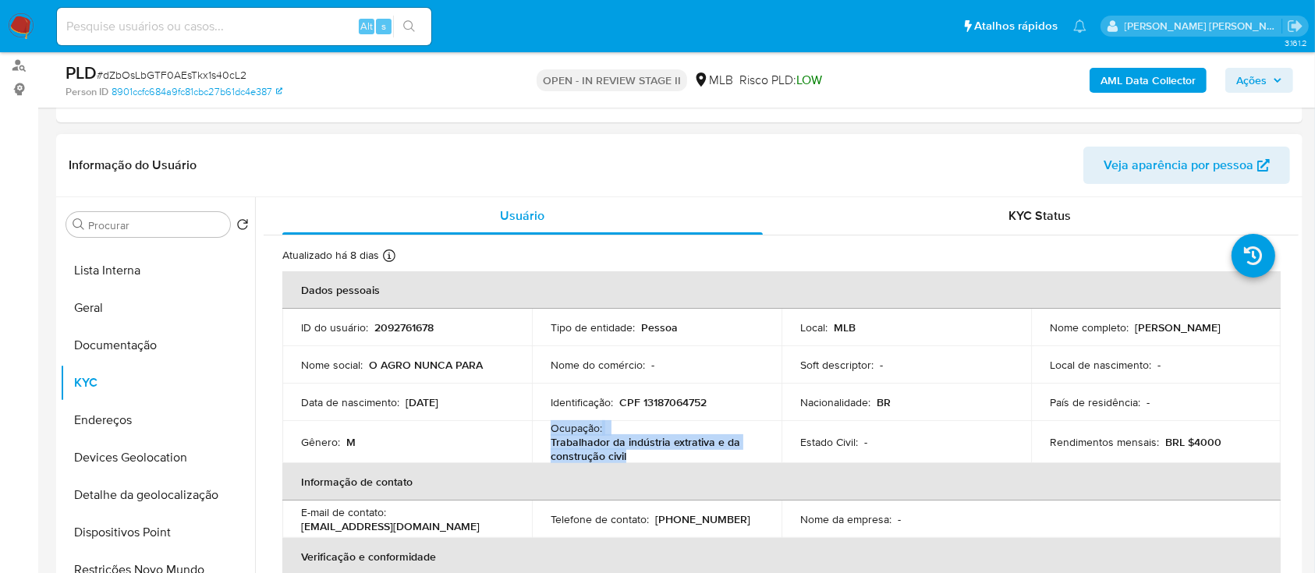
drag, startPoint x: 636, startPoint y: 456, endPoint x: 549, endPoint y: 430, distance: 90.5
click at [551, 430] on div "Ocupação : Trabalhador da indústria extrativa e da construção civil" at bounding box center [657, 442] width 212 height 42
copy div "Ocupação : Trabalhador da indústria extrativa e da construção civil"
click at [1260, 78] on span "Ações" at bounding box center [1251, 80] width 30 height 25
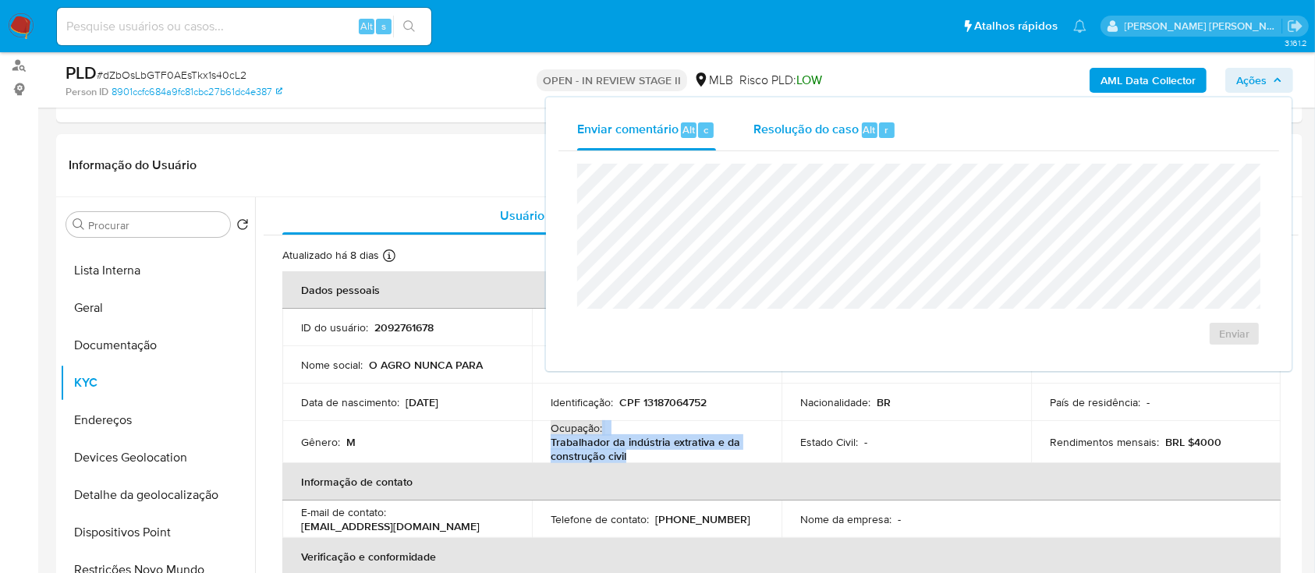
click at [818, 133] on span "Resolução do caso" at bounding box center [805, 129] width 105 height 18
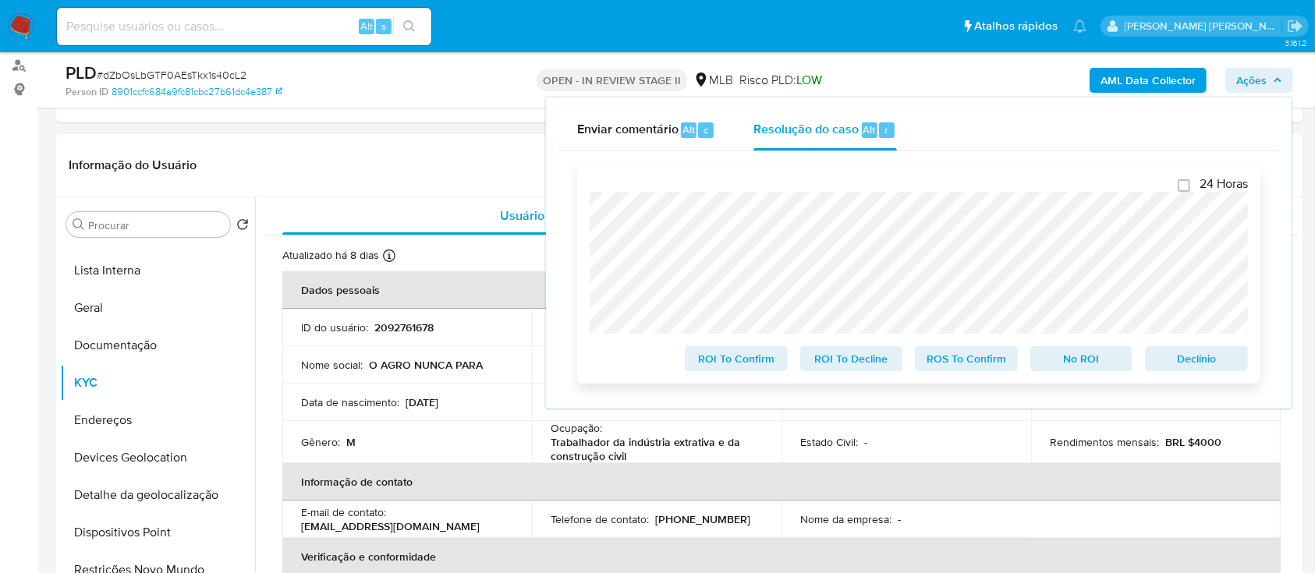
click at [586, 201] on div "24 Horas ROI To Confirm ROI To Decline ROS To Confirm No ROI Declínio" at bounding box center [918, 274] width 683 height 220
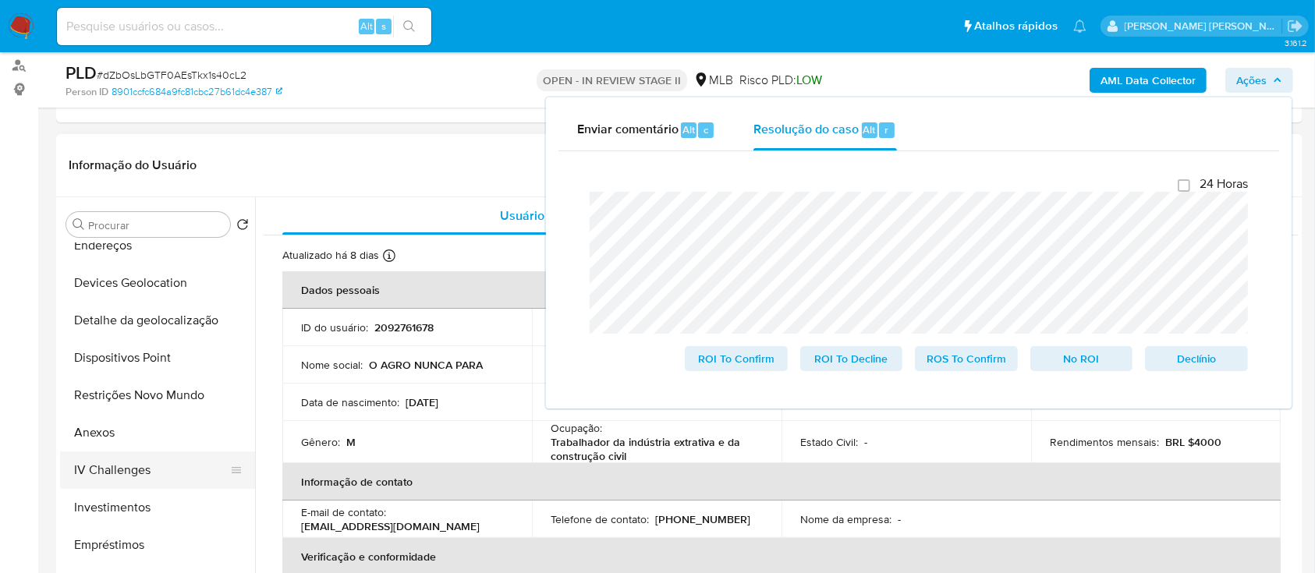
scroll to position [312, 0]
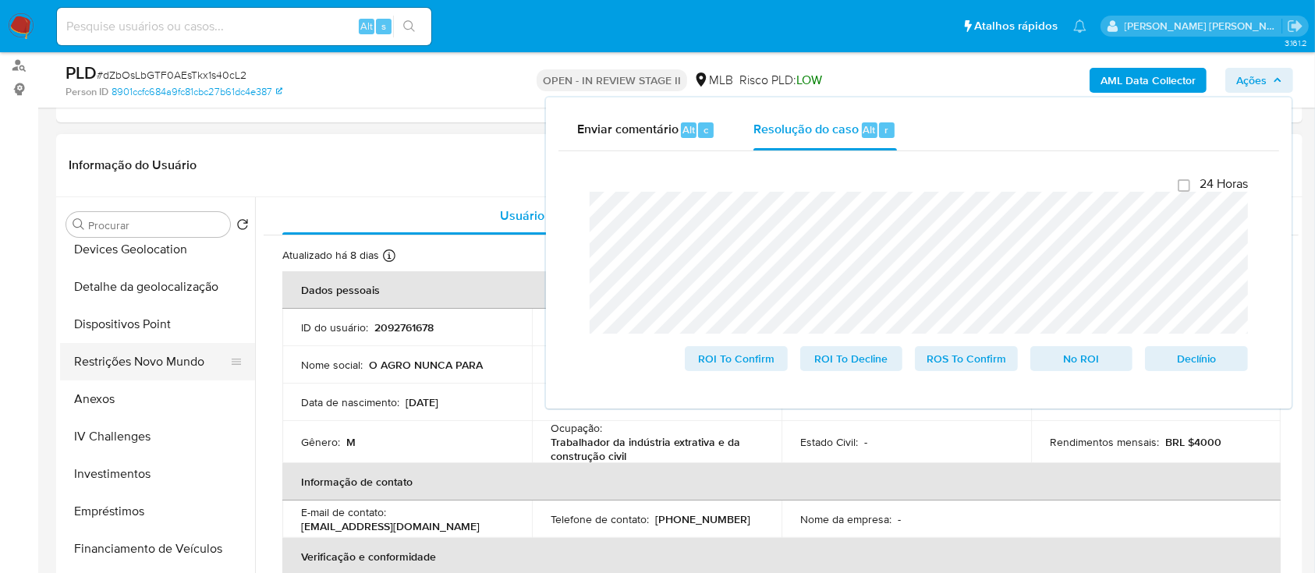
click at [137, 370] on button "Restrições Novo Mundo" at bounding box center [151, 361] width 182 height 37
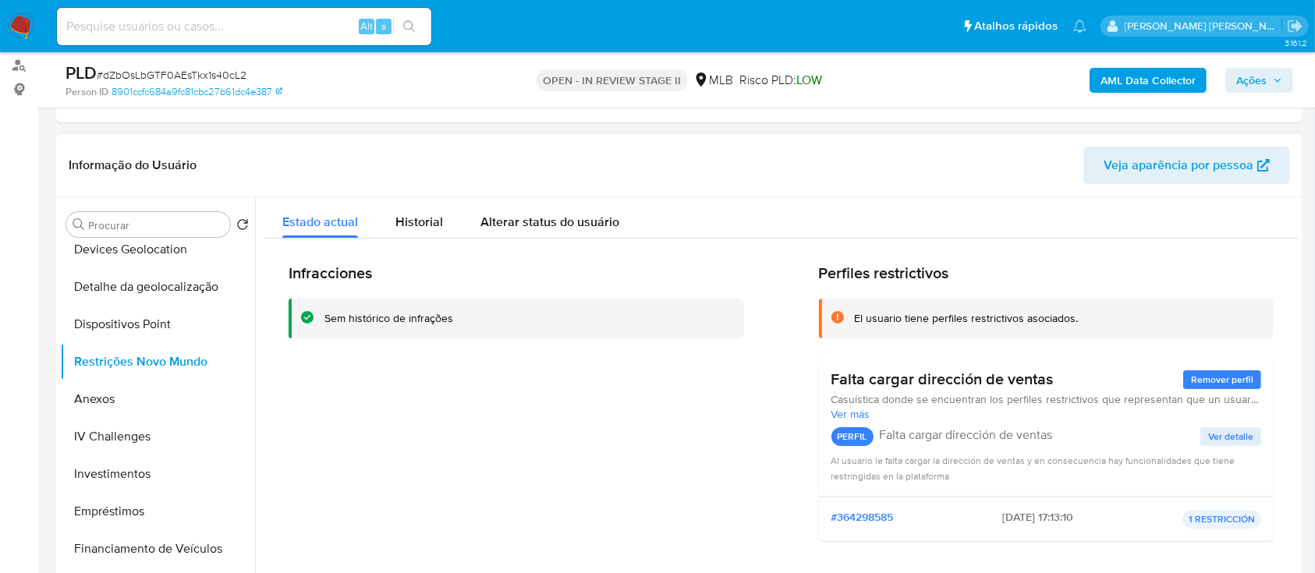
click at [421, 319] on div "Sem histórico de infrações" at bounding box center [388, 318] width 129 height 15
drag, startPoint x: 1082, startPoint y: 318, endPoint x: 864, endPoint y: 326, distance: 217.7
click at [864, 326] on div "El usuario tiene perfiles restrictivos asociados." at bounding box center [1046, 319] width 455 height 40
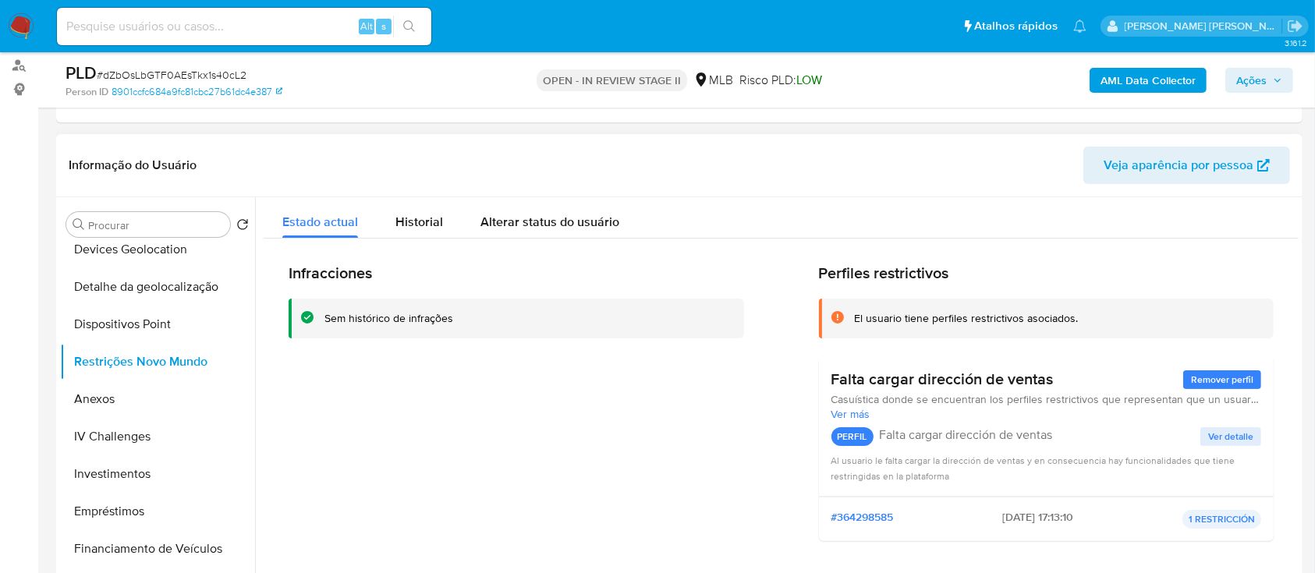
click at [1210, 437] on span "Ver detalle" at bounding box center [1230, 437] width 45 height 16
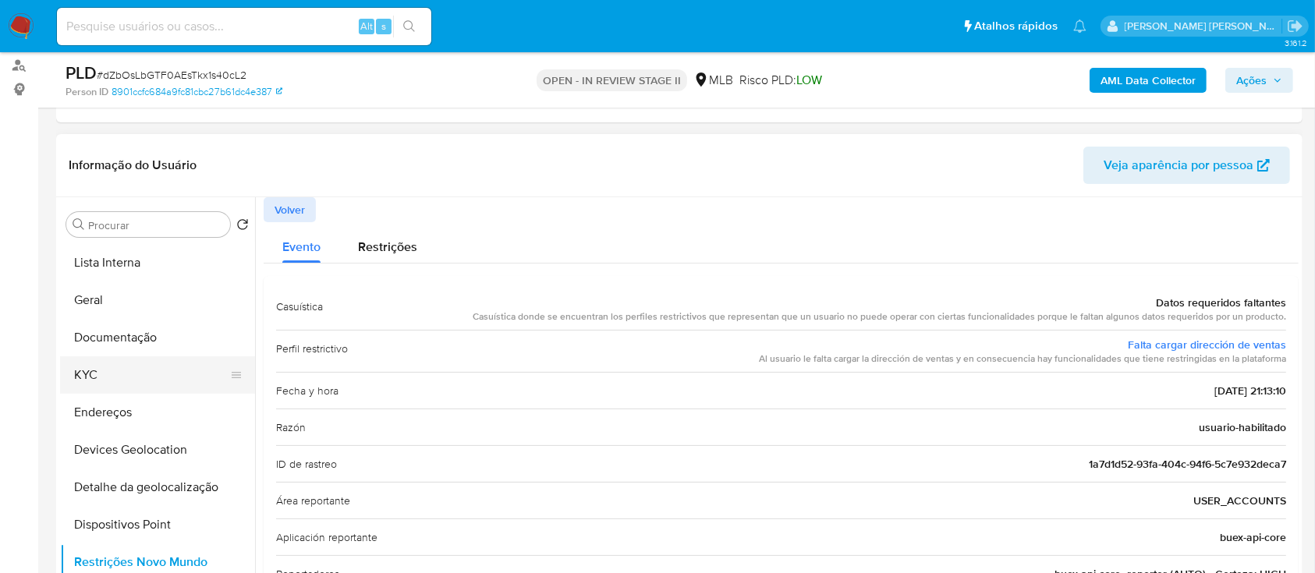
scroll to position [104, 0]
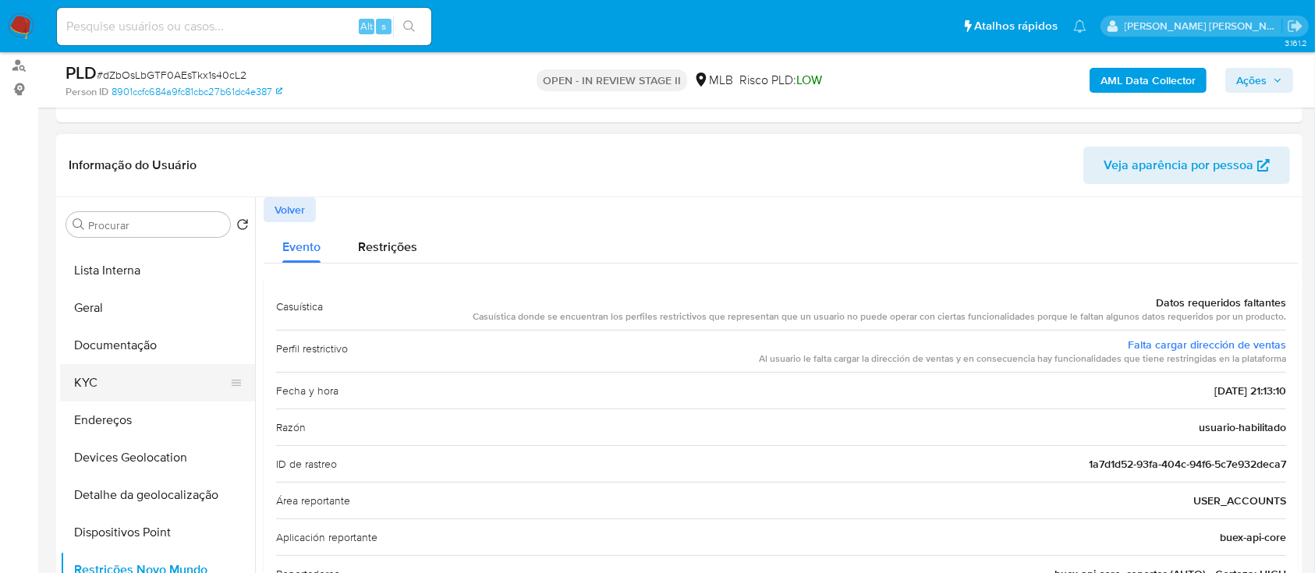
click at [119, 388] on button "KYC" at bounding box center [151, 382] width 182 height 37
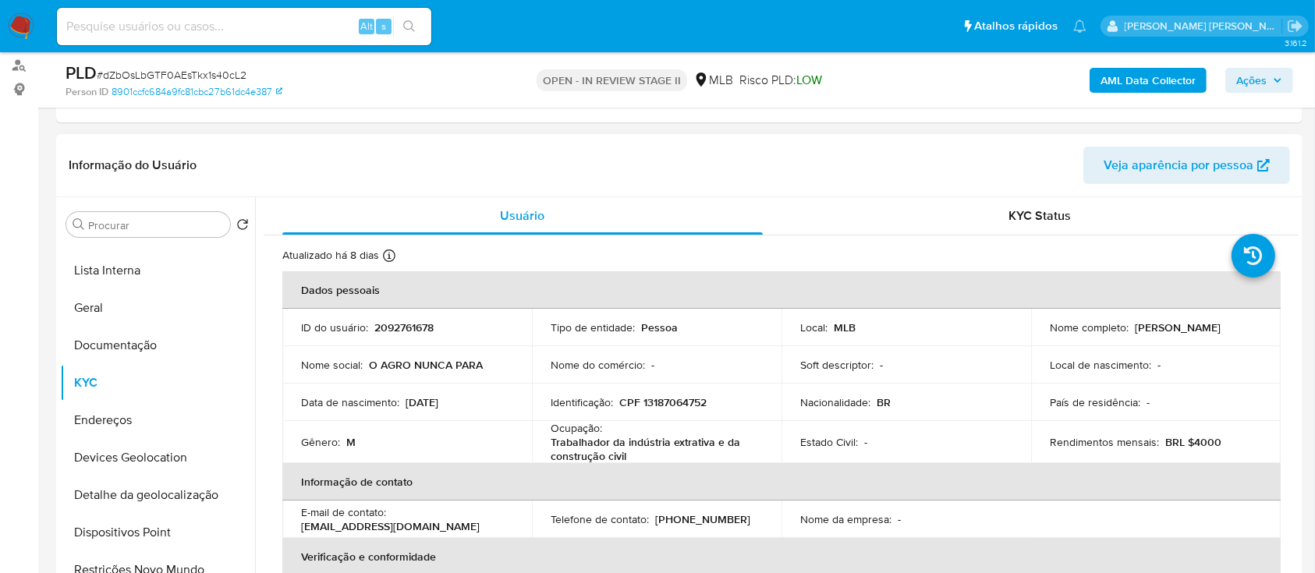
click at [680, 405] on p "CPF 13187064752" at bounding box center [662, 402] width 87 height 14
copy p "13187064752"
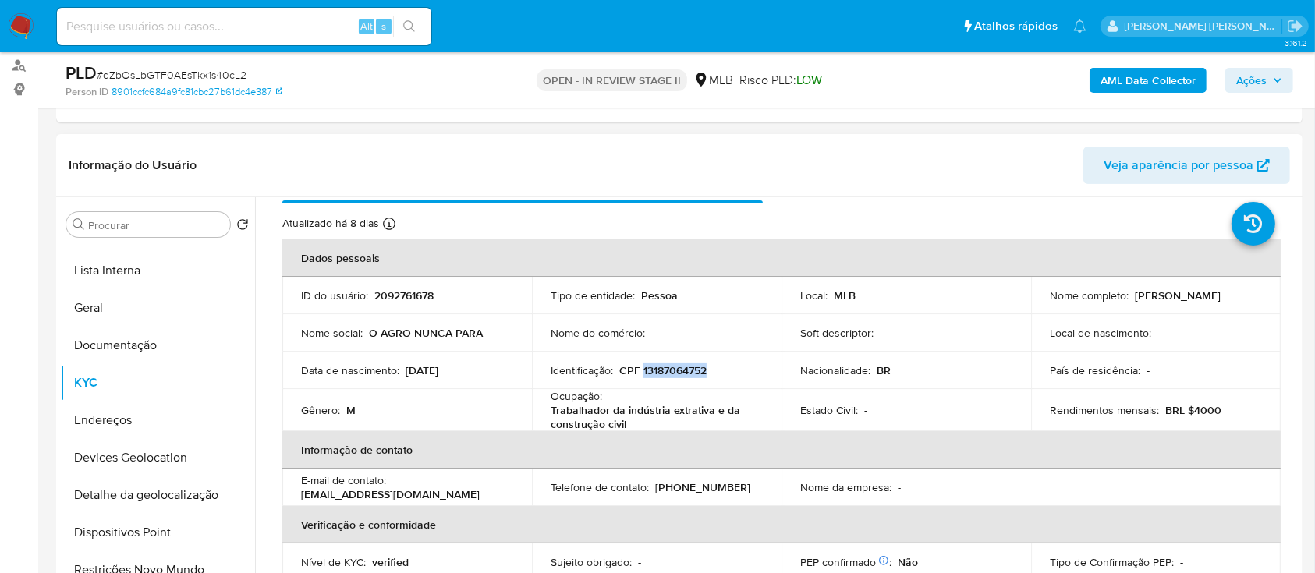
scroll to position [0, 0]
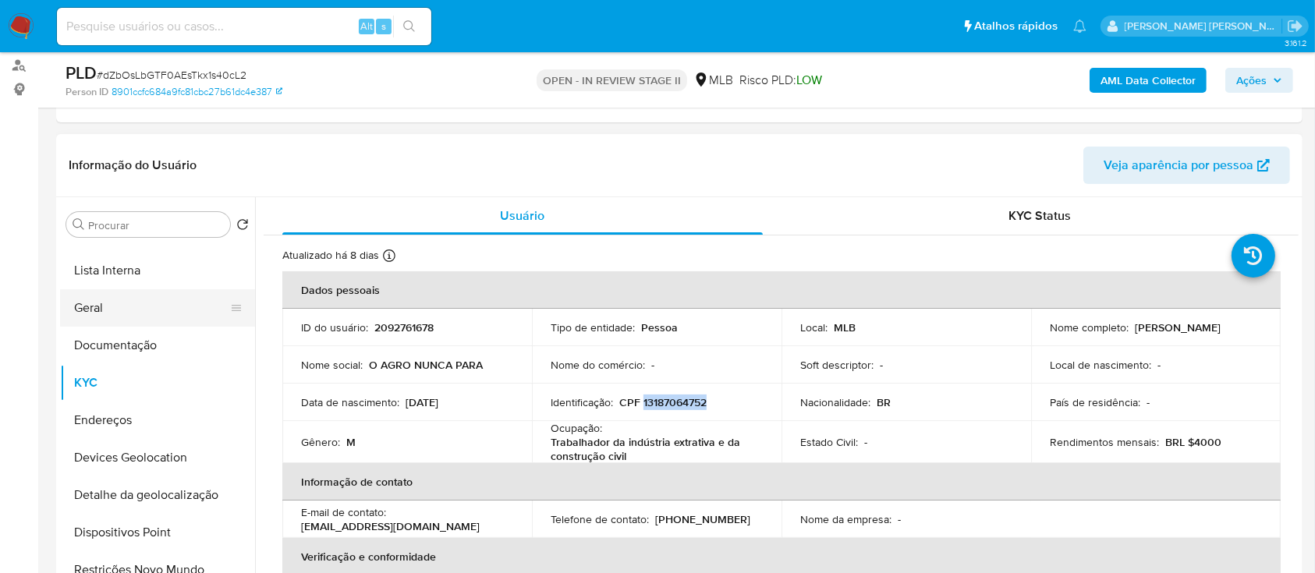
click at [137, 311] on button "Geral" at bounding box center [151, 307] width 182 height 37
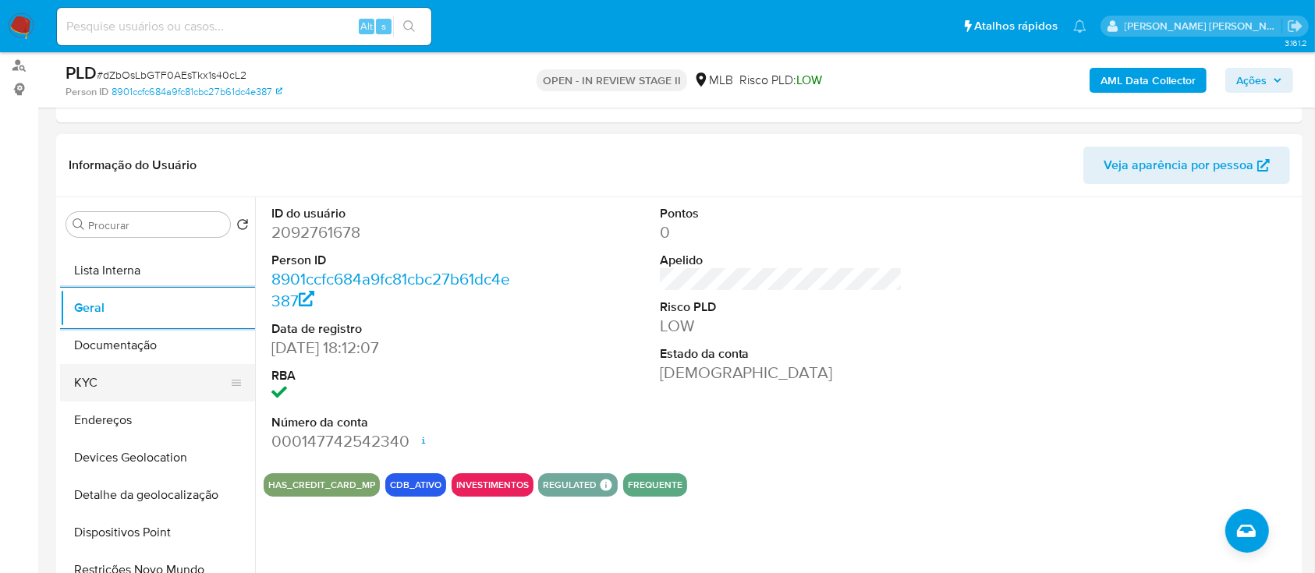
click at [138, 377] on button "KYC" at bounding box center [151, 382] width 182 height 37
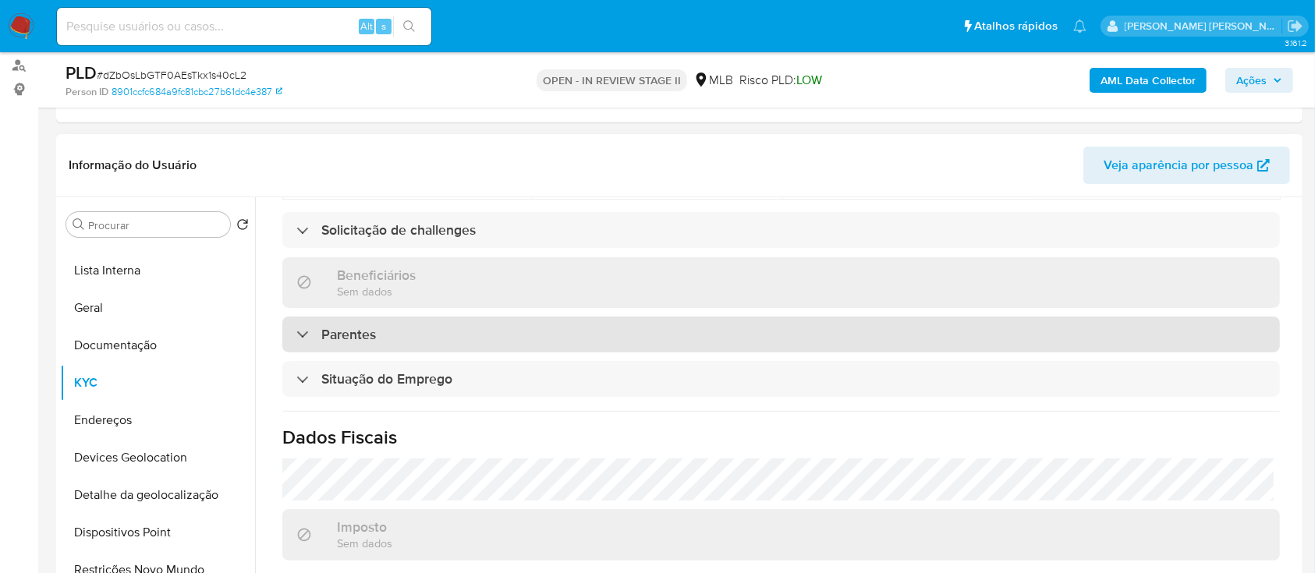
scroll to position [668, 0]
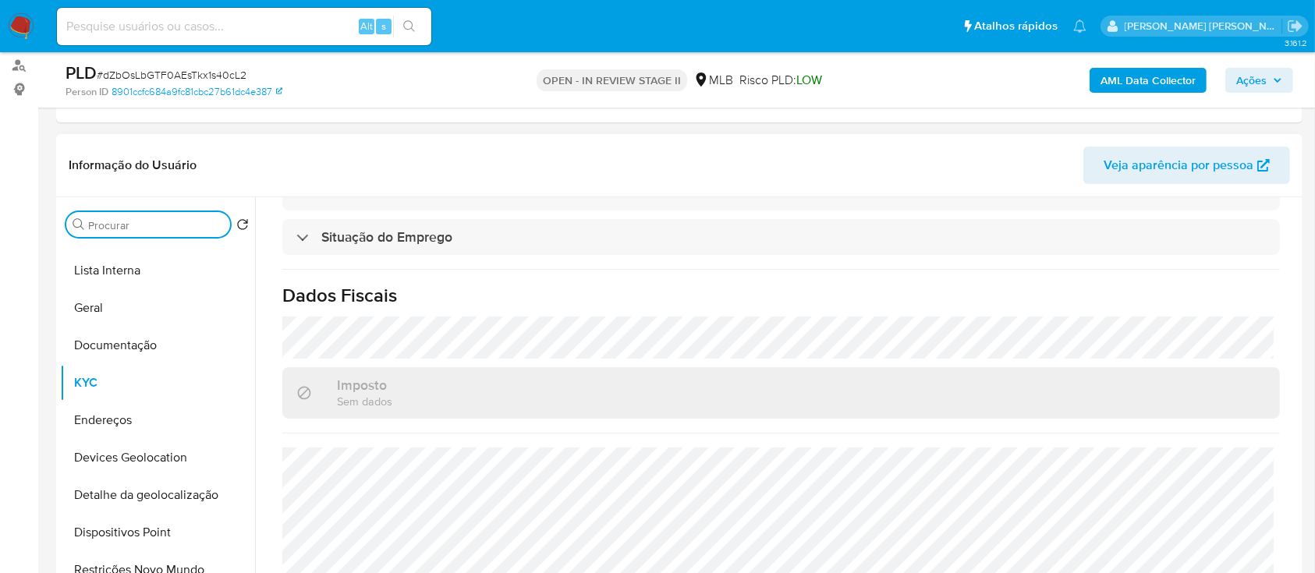
click at [160, 219] on input "Procurar" at bounding box center [156, 225] width 136 height 14
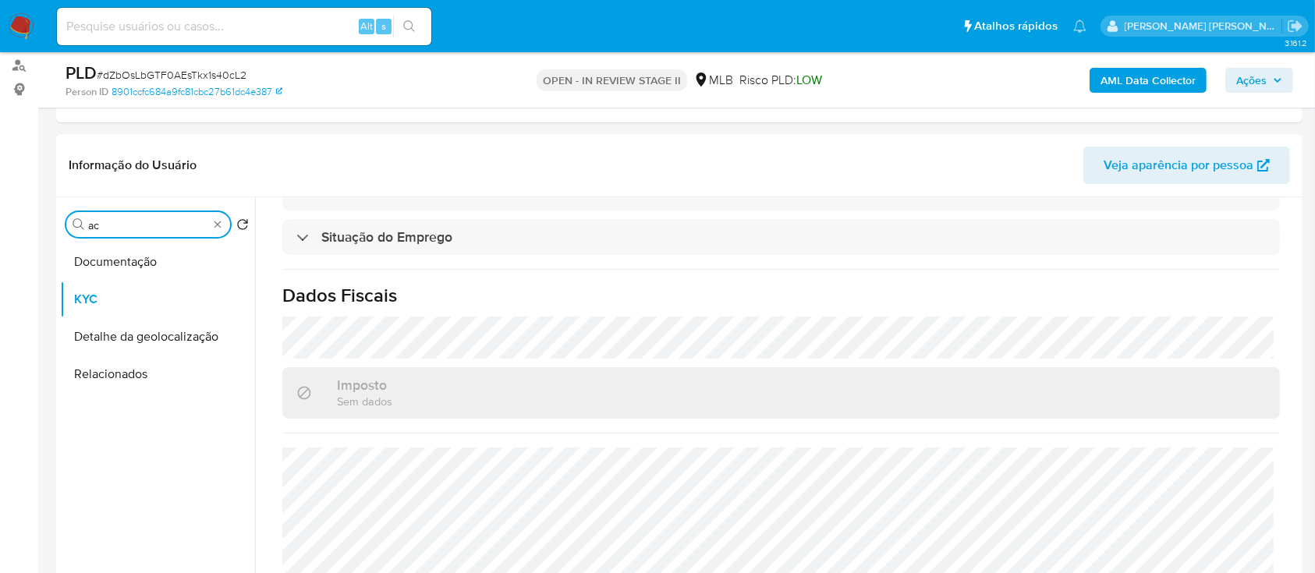
type input "ac"
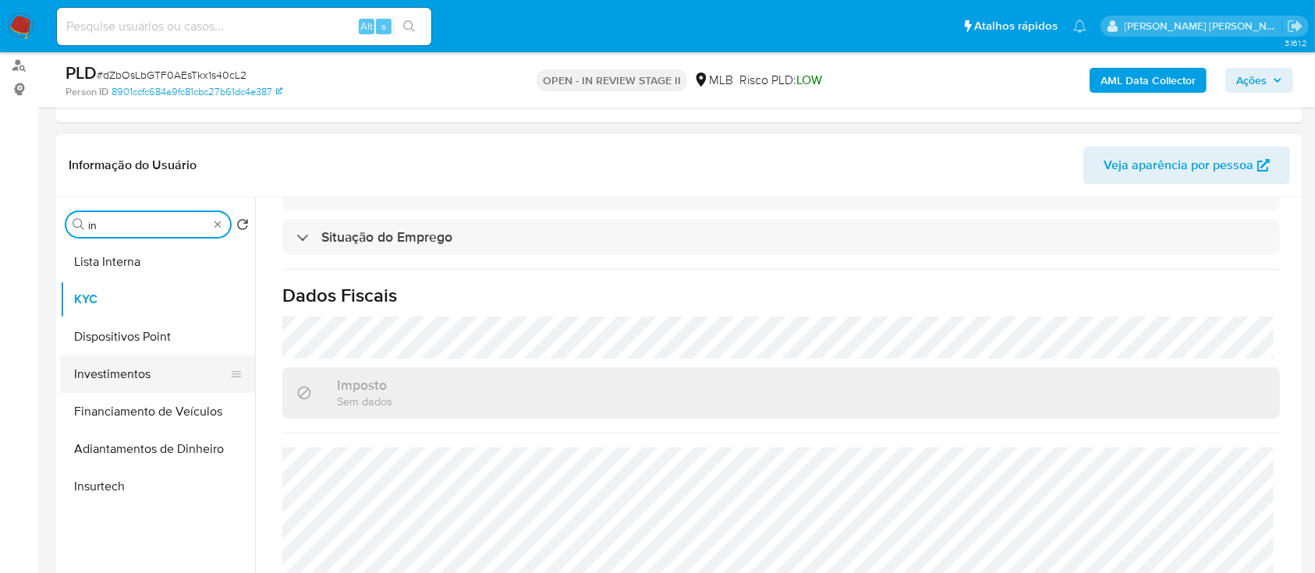
type input "in"
click at [129, 373] on button "Investimentos" at bounding box center [157, 374] width 195 height 37
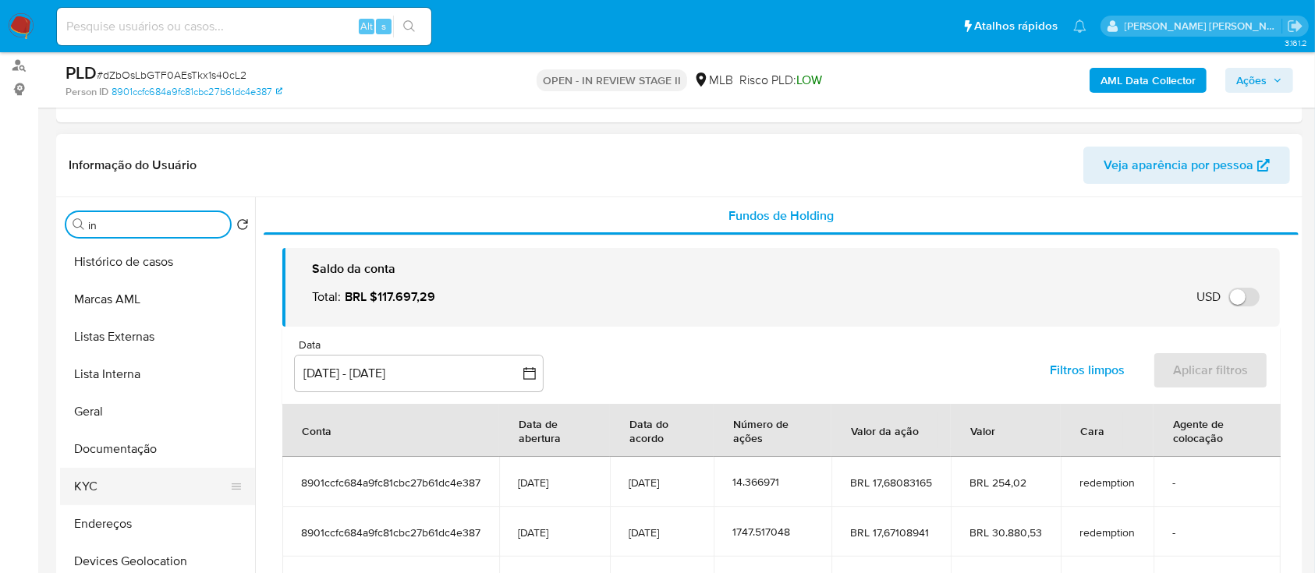
scroll to position [104, 0]
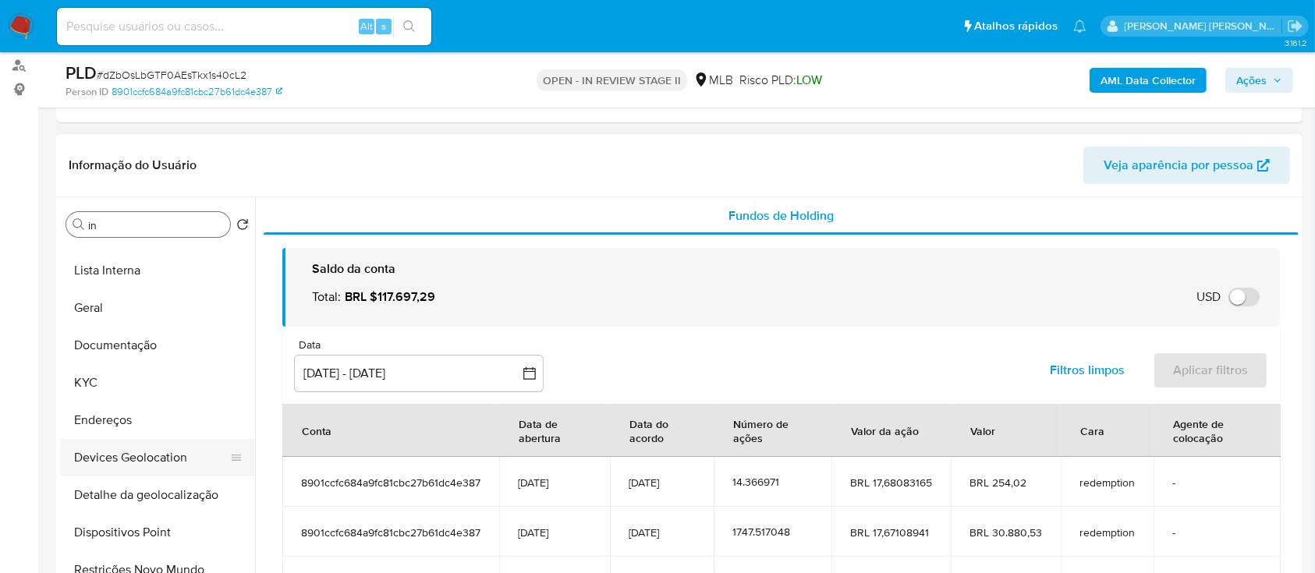
click at [140, 466] on button "Devices Geolocation" at bounding box center [151, 457] width 182 height 37
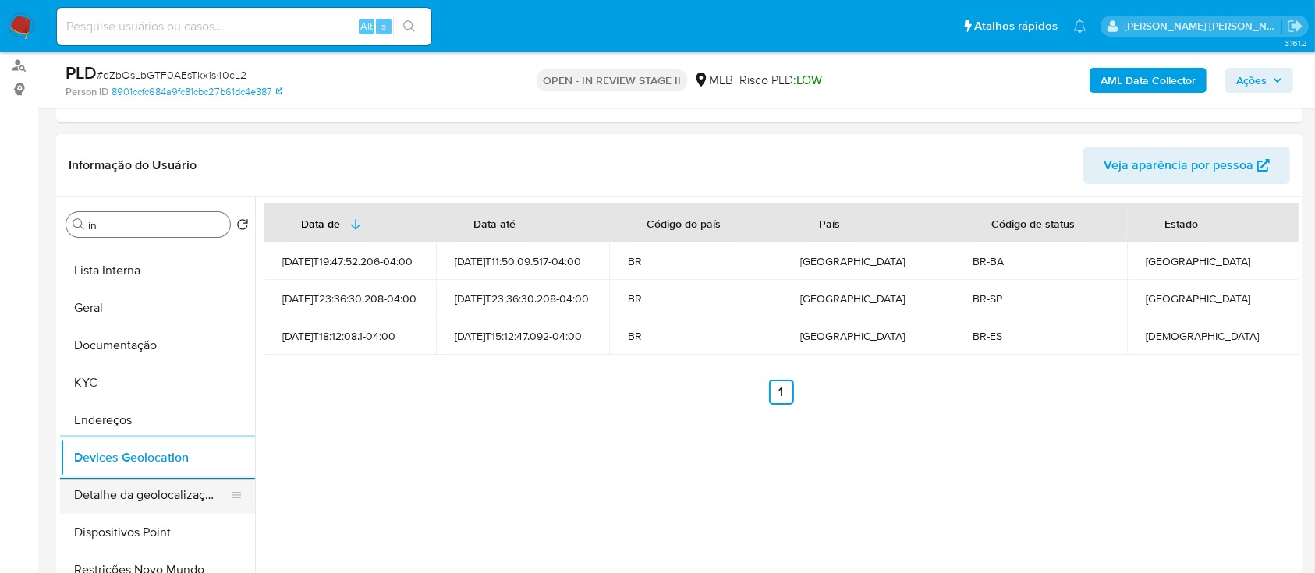
scroll to position [207, 0]
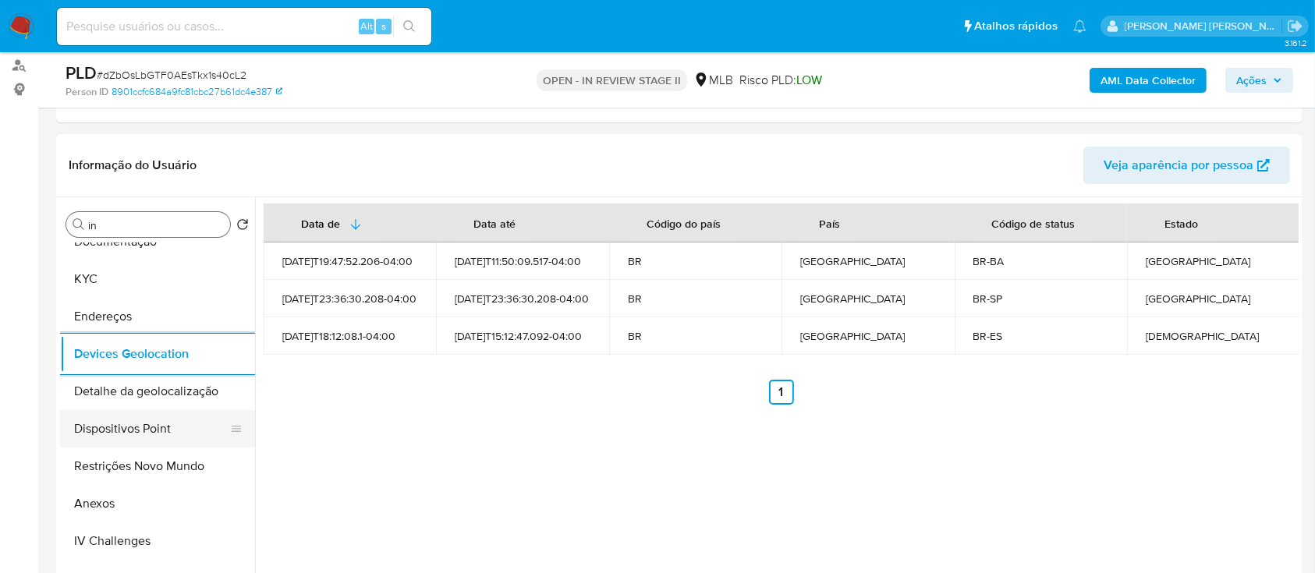
click at [150, 441] on button "Dispositivos Point" at bounding box center [151, 428] width 182 height 37
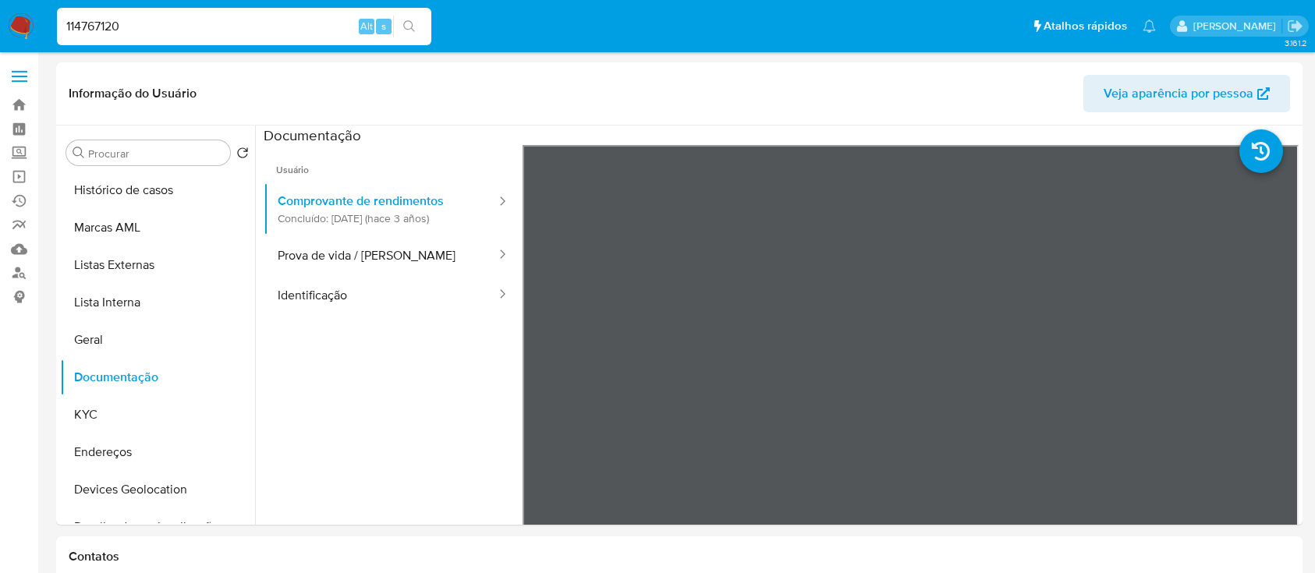
select select "10"
click at [296, 24] on input "114767120" at bounding box center [244, 26] width 374 height 20
click at [296, 24] on input "114767120228147599" at bounding box center [244, 26] width 374 height 20
type input "228147599"
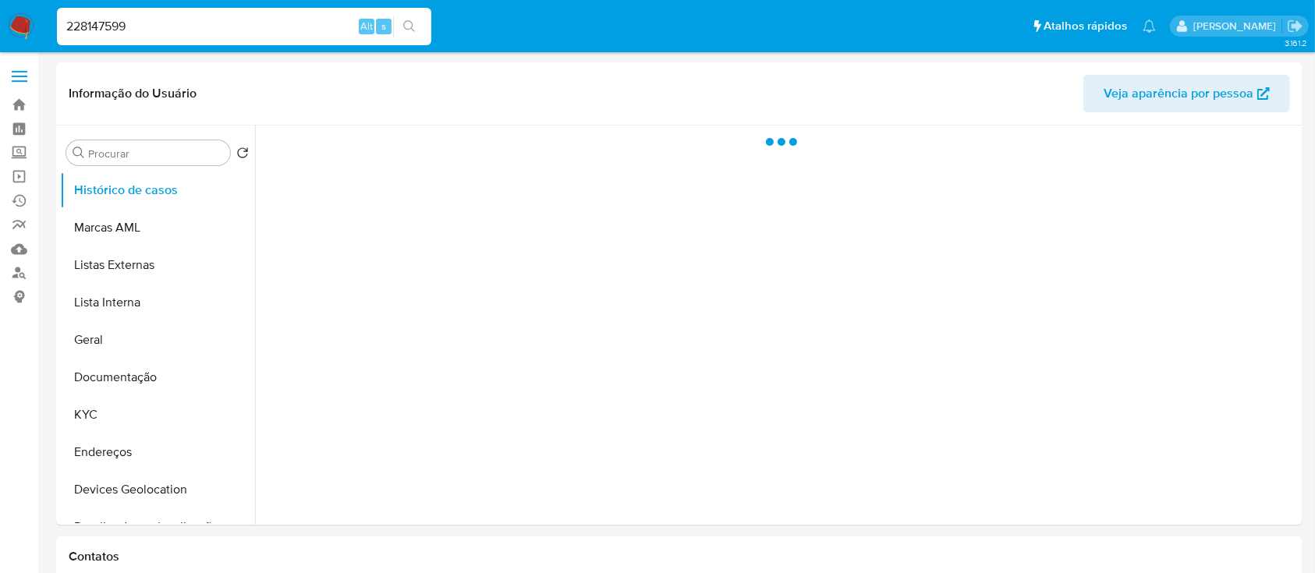
select select "10"
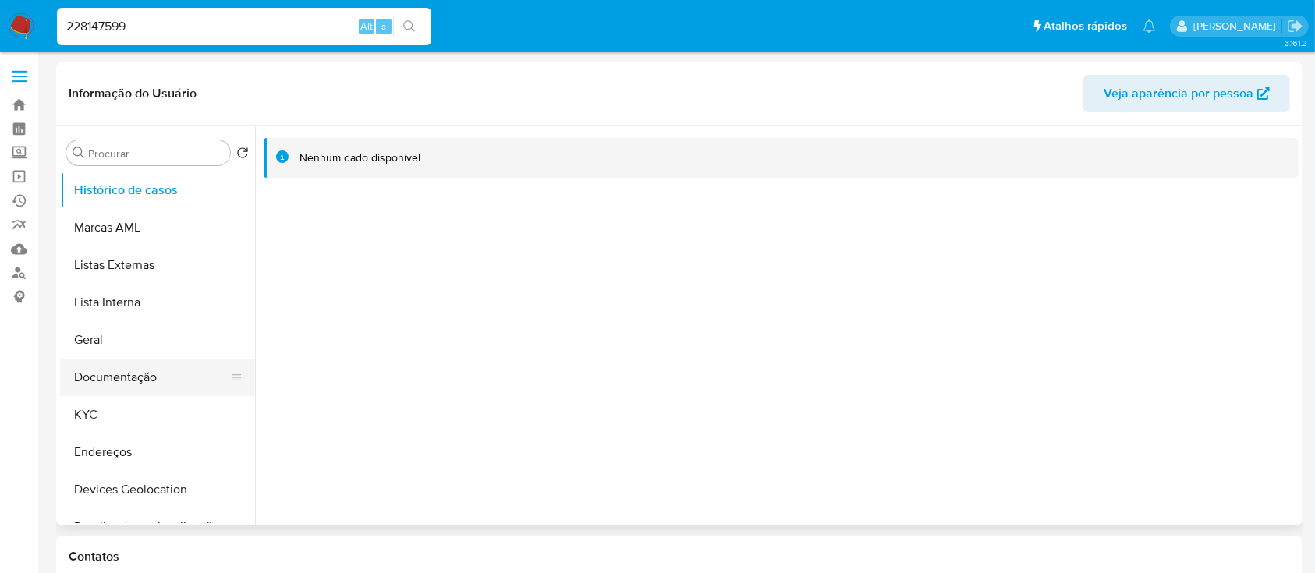
click at [127, 384] on button "Documentação" at bounding box center [151, 377] width 182 height 37
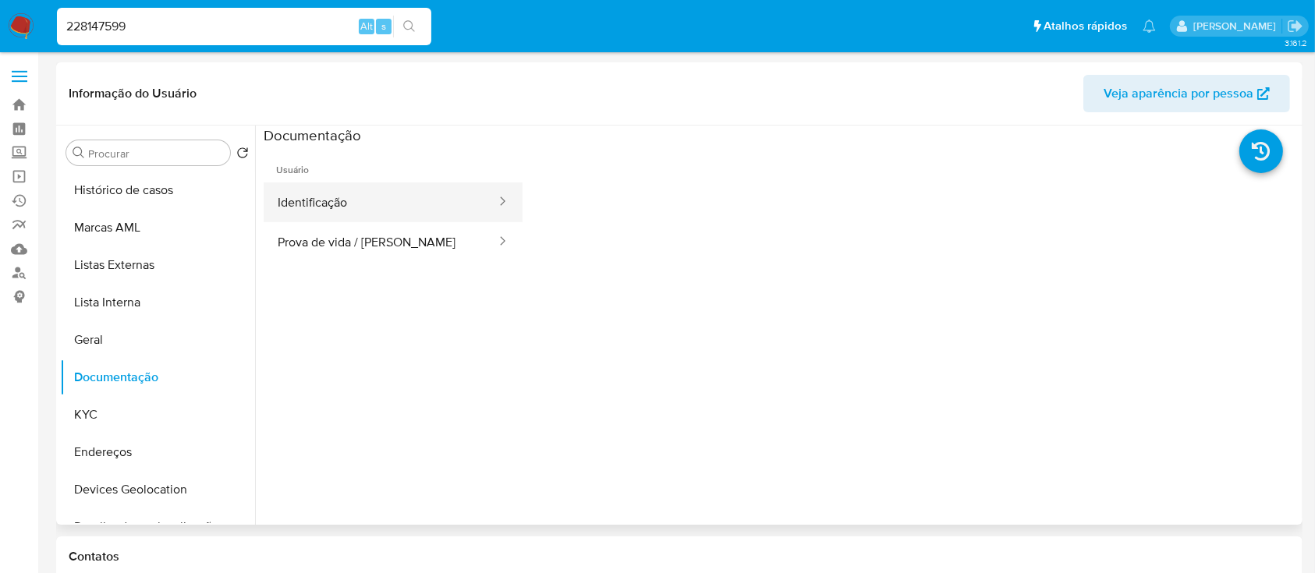
click at [352, 203] on button "Identificação" at bounding box center [381, 202] width 234 height 40
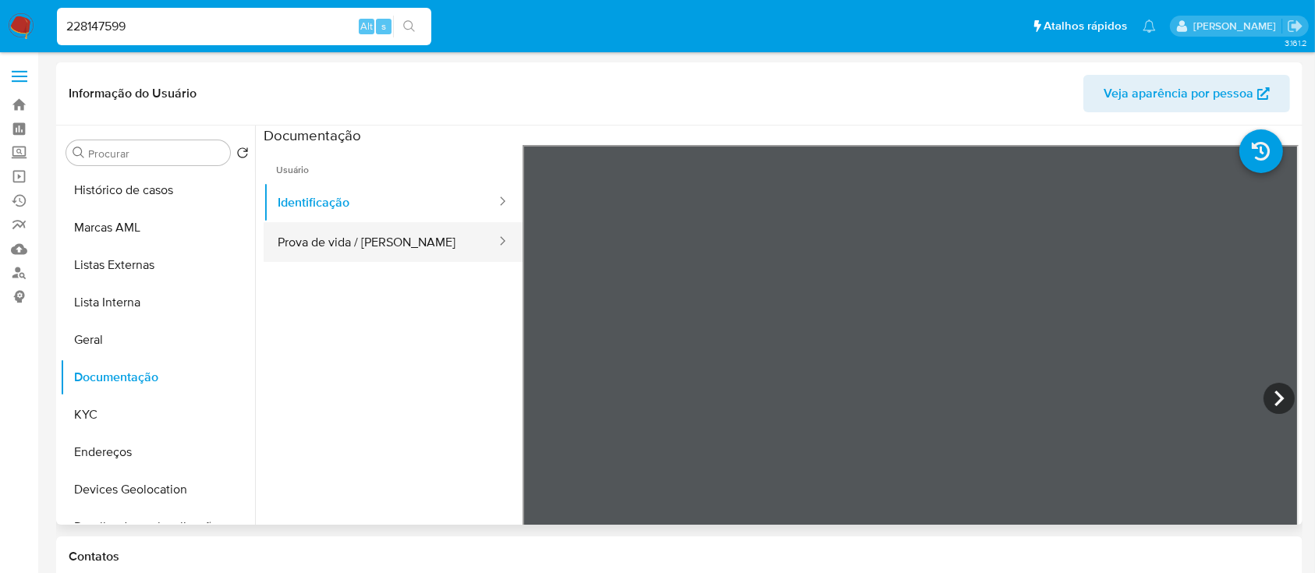
click at [391, 239] on button "Prova de vida / [PERSON_NAME]" at bounding box center [381, 242] width 234 height 40
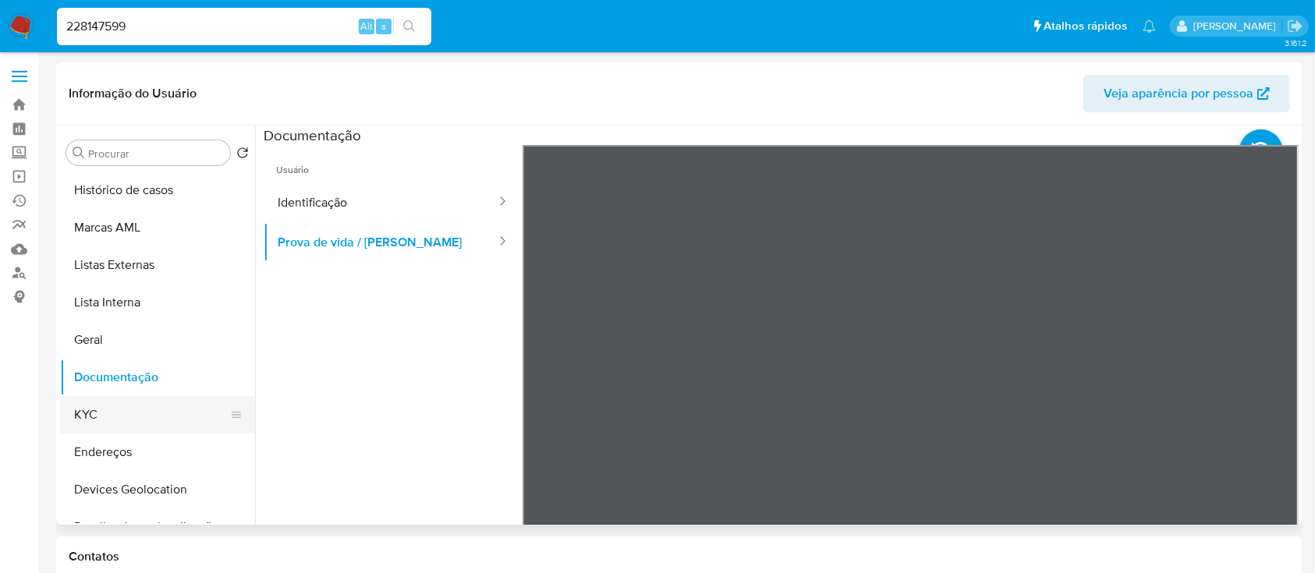
click at [124, 419] on button "KYC" at bounding box center [151, 414] width 182 height 37
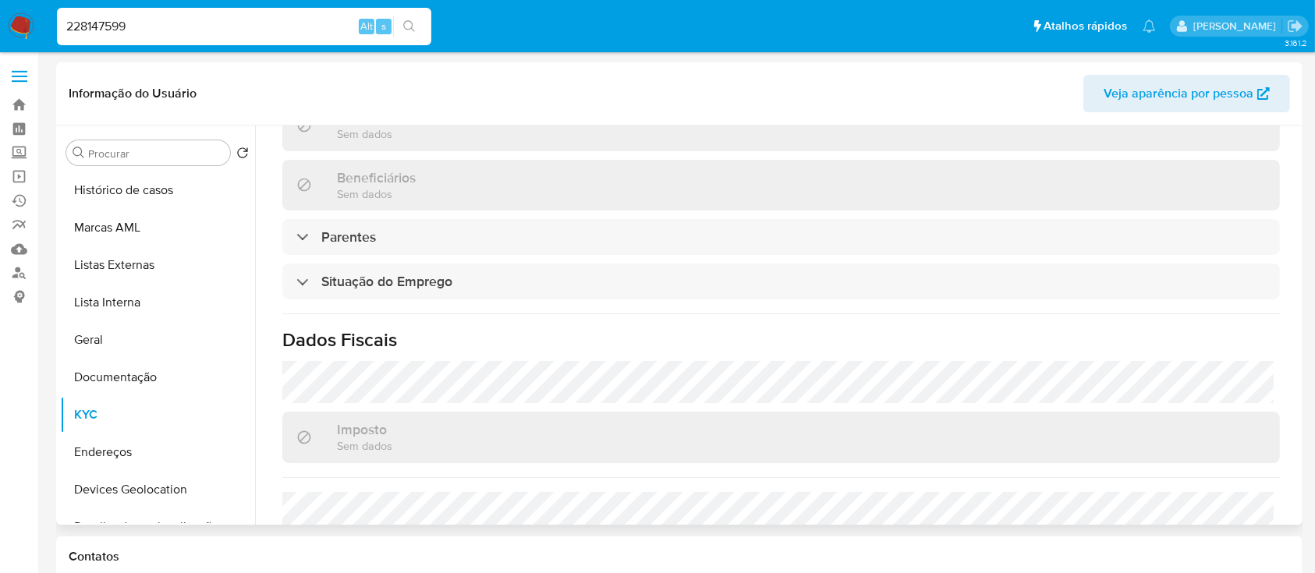
scroll to position [697, 0]
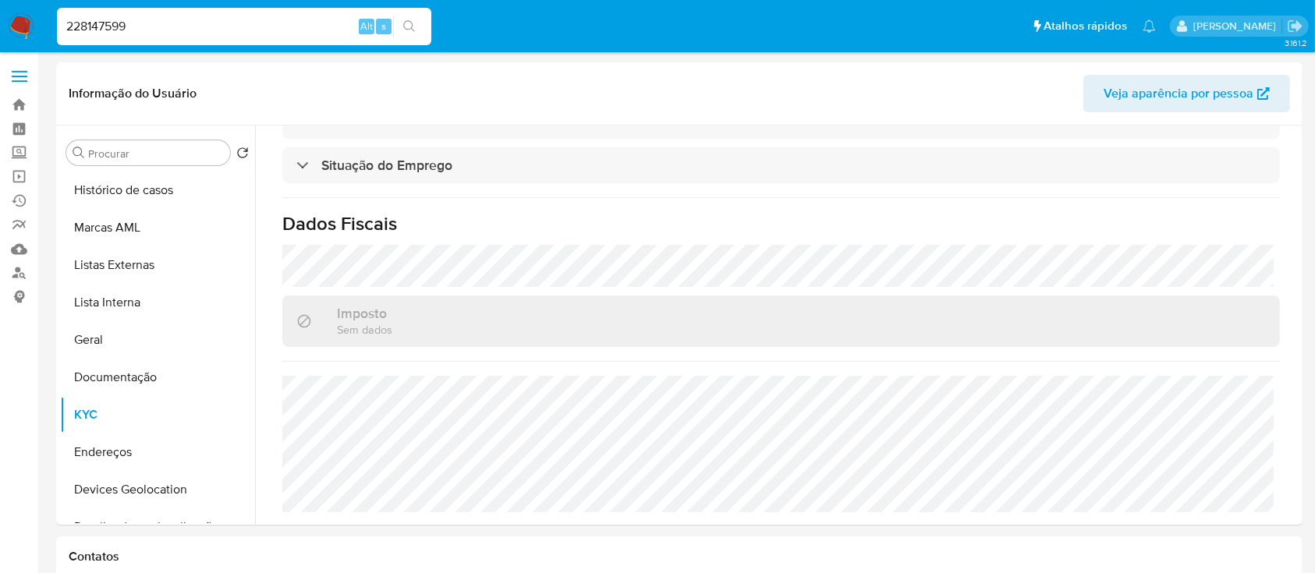
click at [289, 17] on input "228147599" at bounding box center [244, 26] width 374 height 20
click at [136, 452] on button "Endereços" at bounding box center [151, 452] width 182 height 37
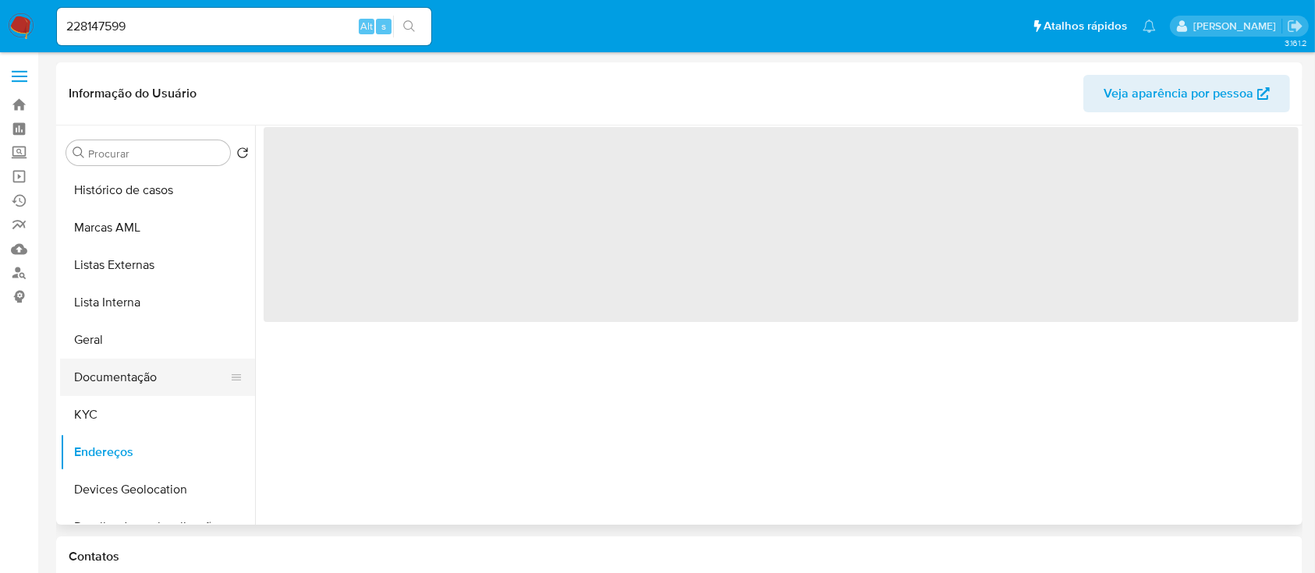
scroll to position [0, 0]
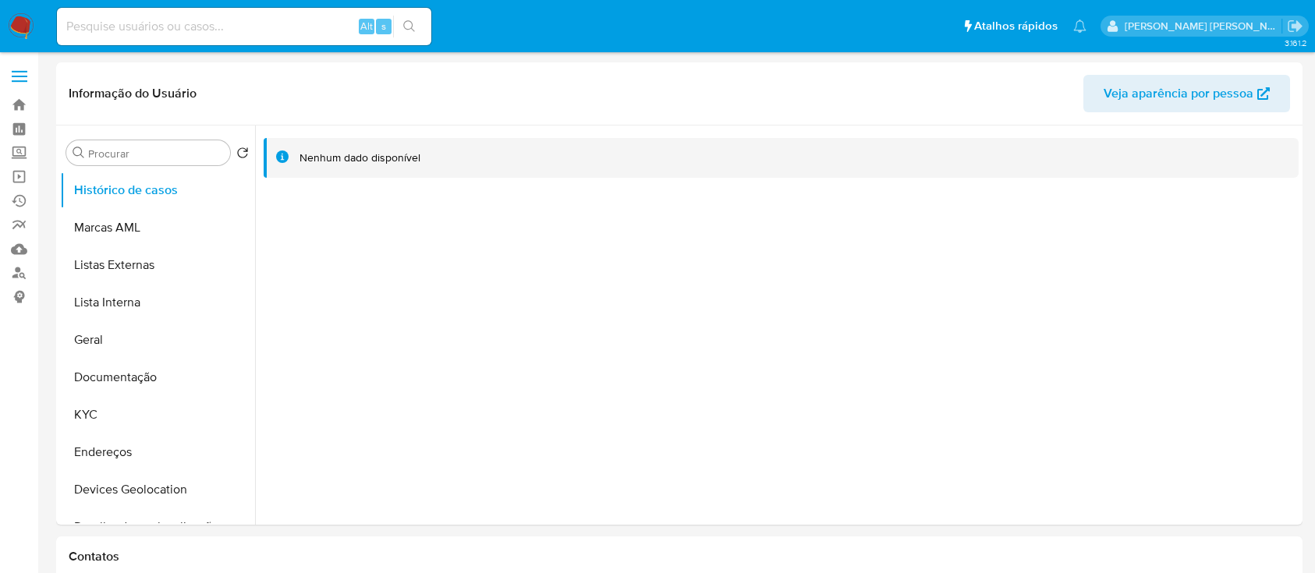
select select "10"
click at [310, 21] on input at bounding box center [244, 26] width 374 height 20
paste input "639353111"
type input "639353111"
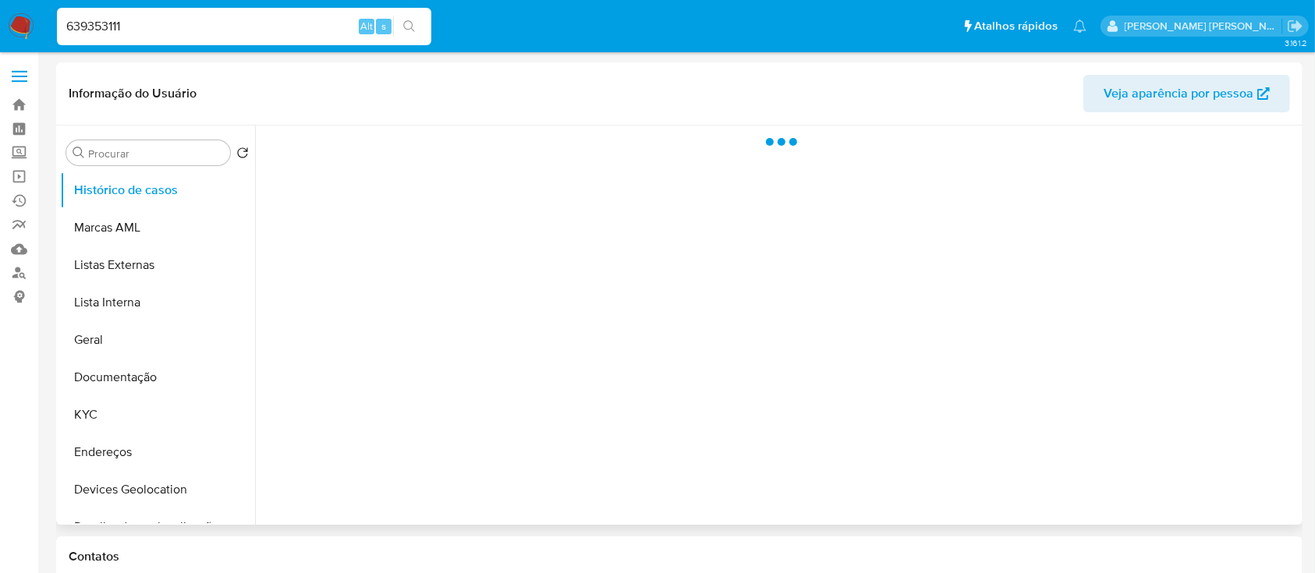
select select "10"
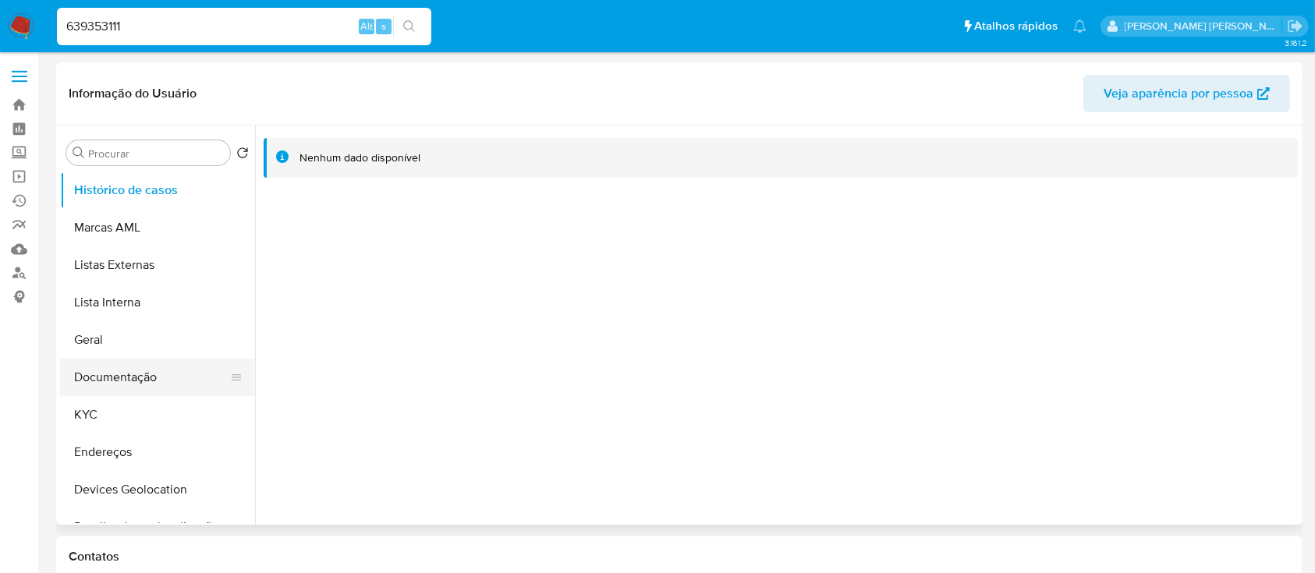
click at [144, 377] on button "Documentação" at bounding box center [151, 377] width 182 height 37
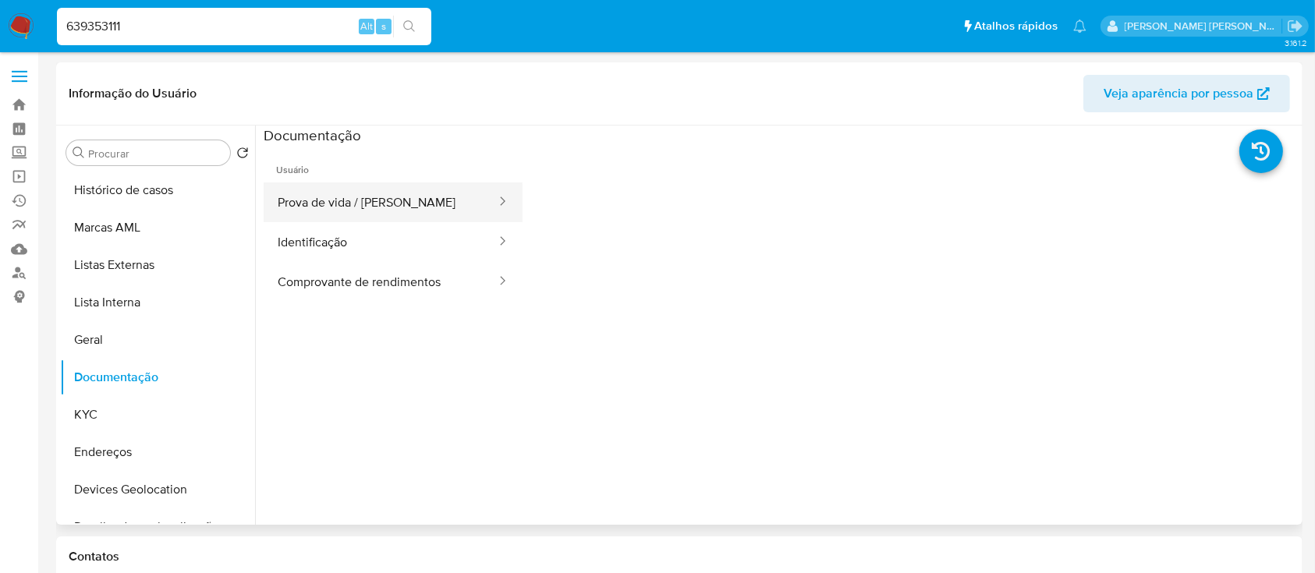
click at [352, 204] on button "Prova de vida / [PERSON_NAME]" at bounding box center [381, 202] width 234 height 40
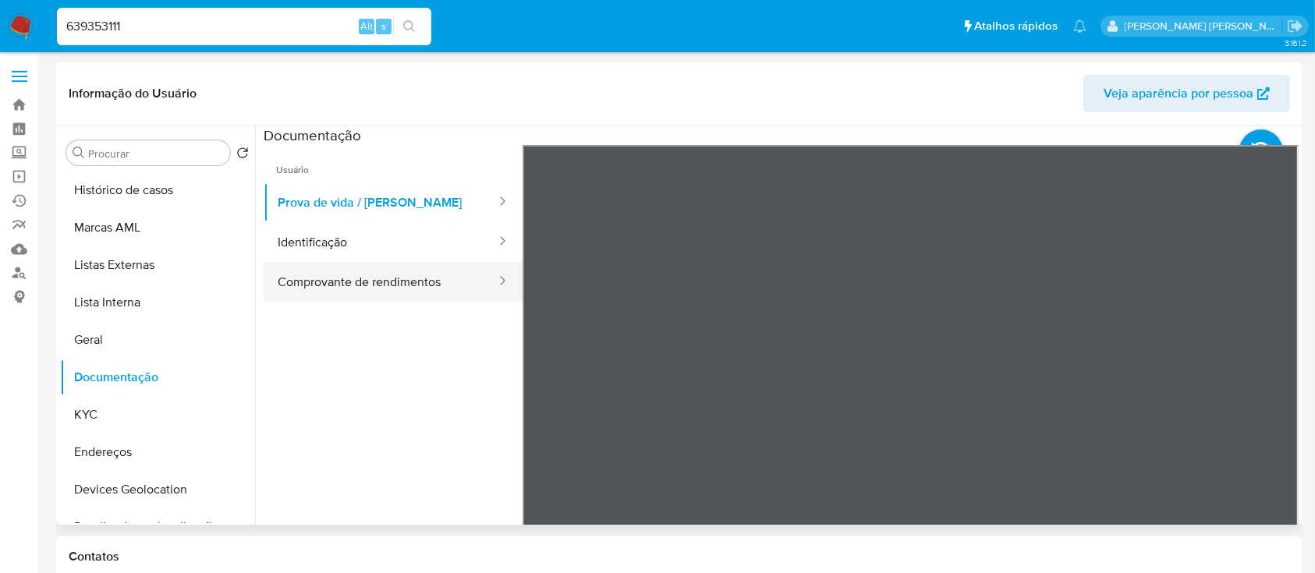
click at [395, 284] on button "Comprovante de rendimentos" at bounding box center [381, 282] width 234 height 40
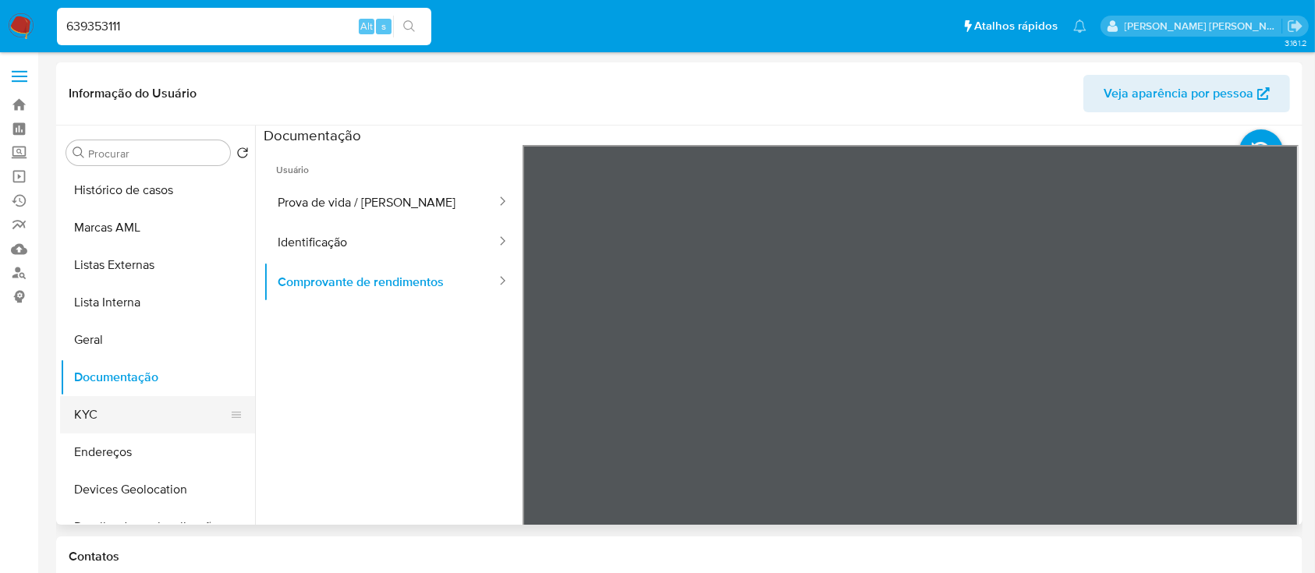
click at [123, 415] on button "KYC" at bounding box center [151, 414] width 182 height 37
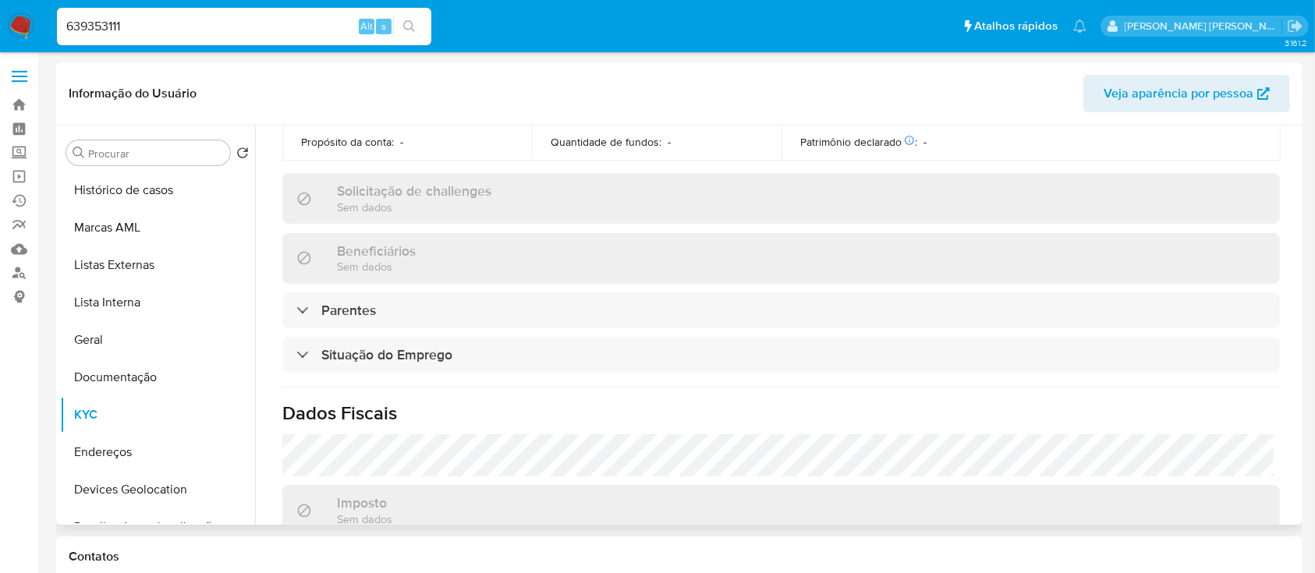
scroll to position [624, 0]
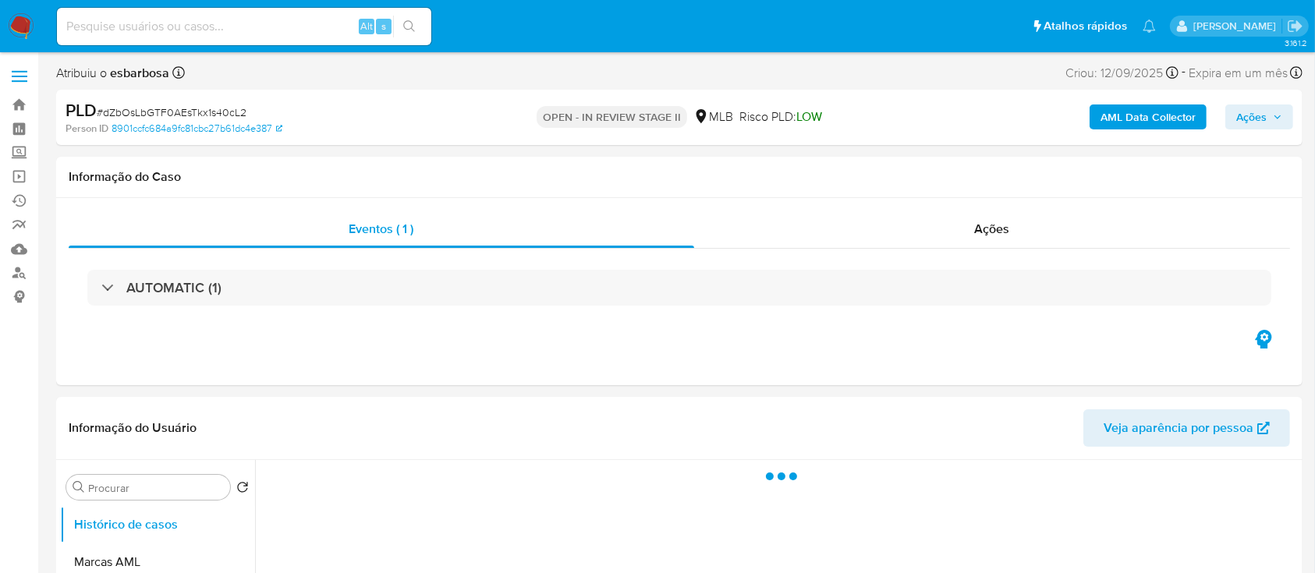
select select "10"
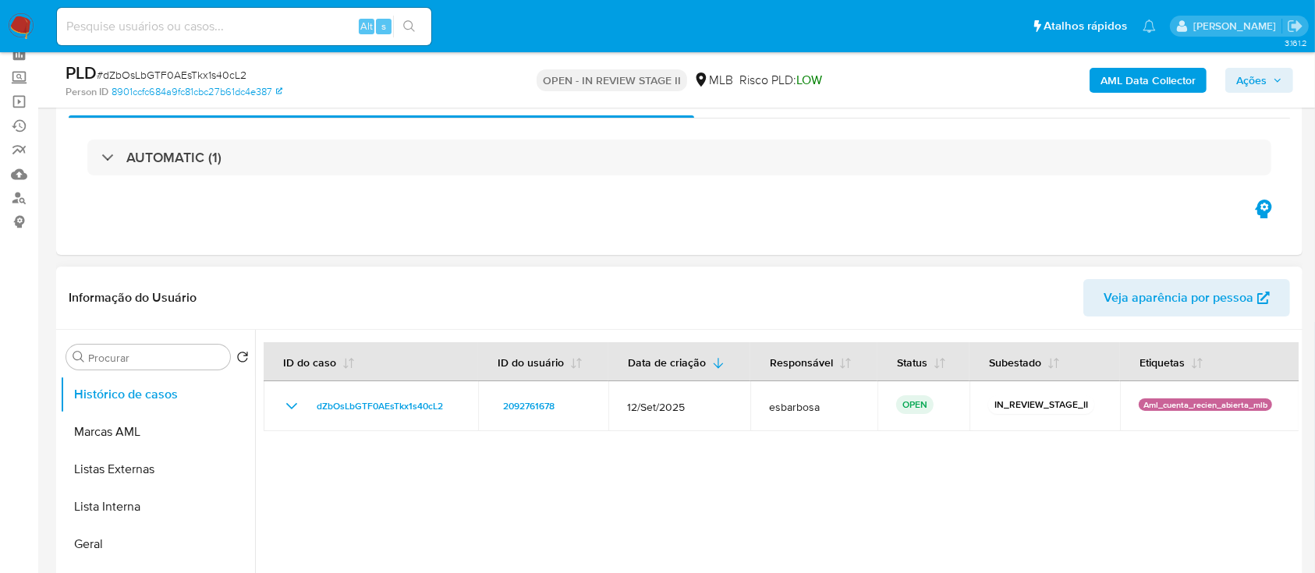
scroll to position [104, 0]
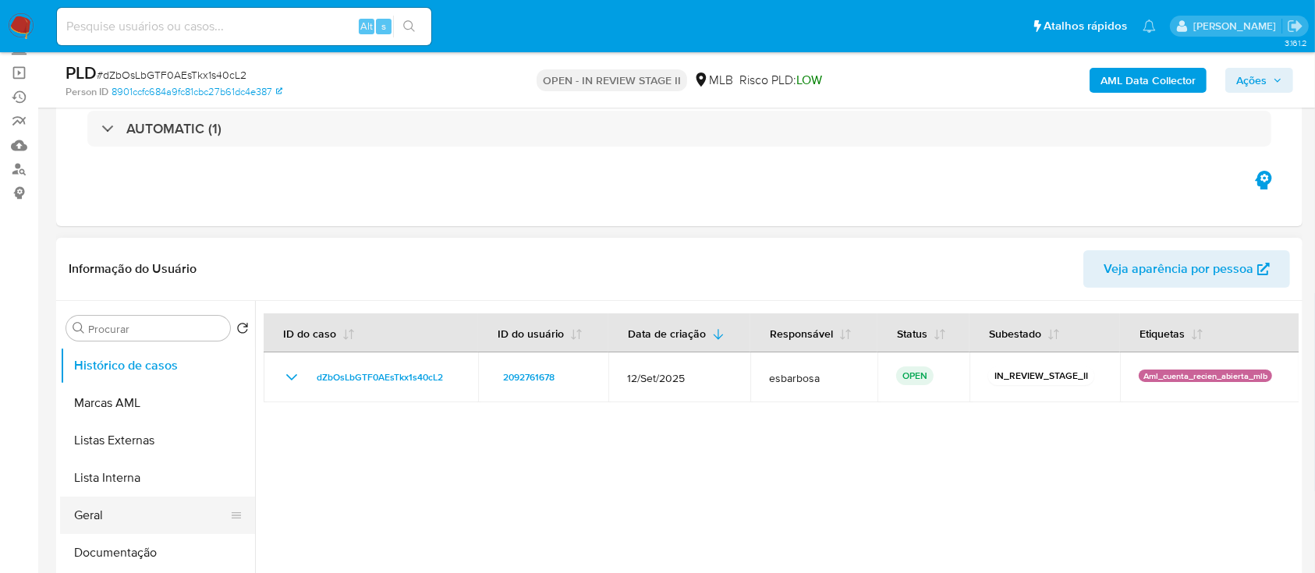
click at [128, 509] on button "Geral" at bounding box center [151, 515] width 182 height 37
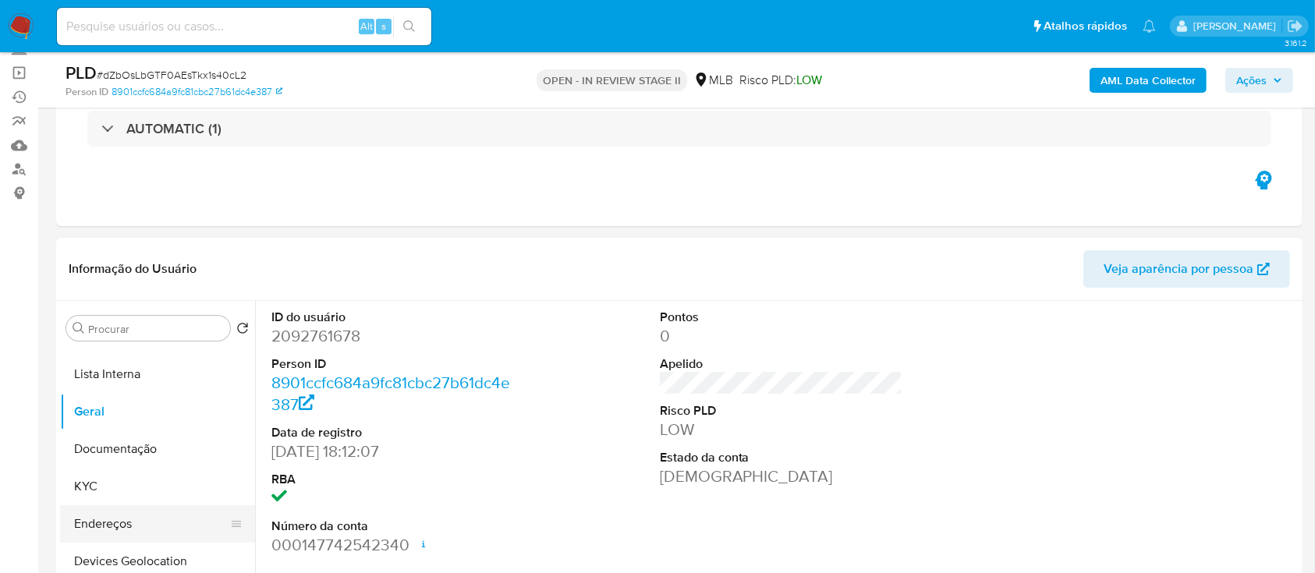
scroll to position [207, 0]
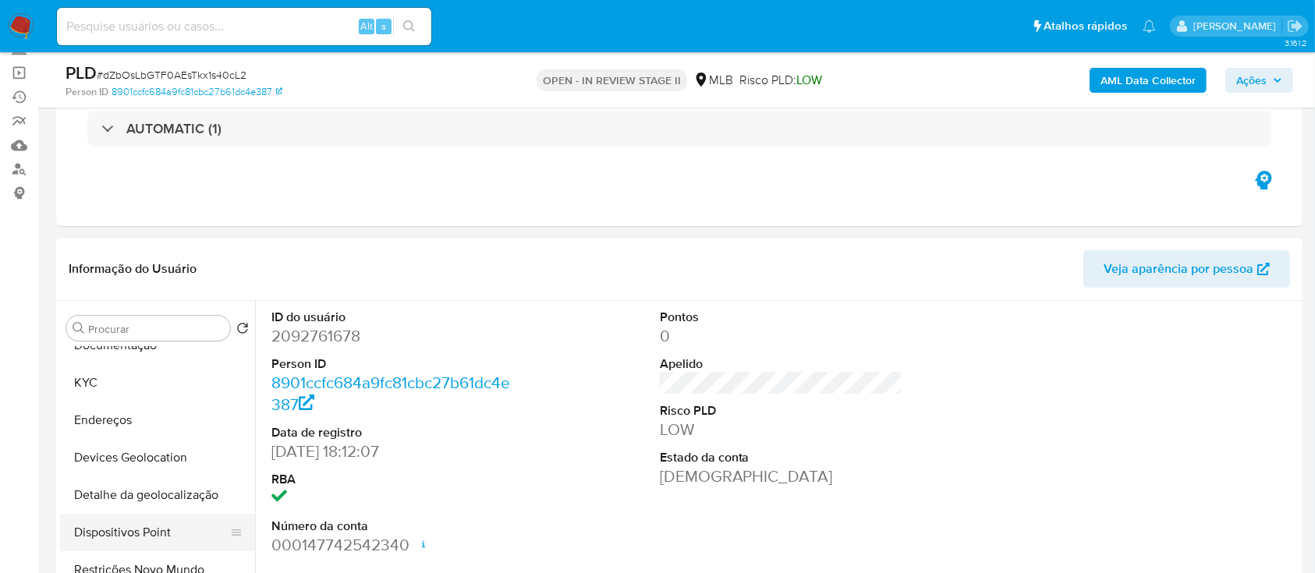
click at [143, 523] on button "Dispositivos Point" at bounding box center [151, 532] width 182 height 37
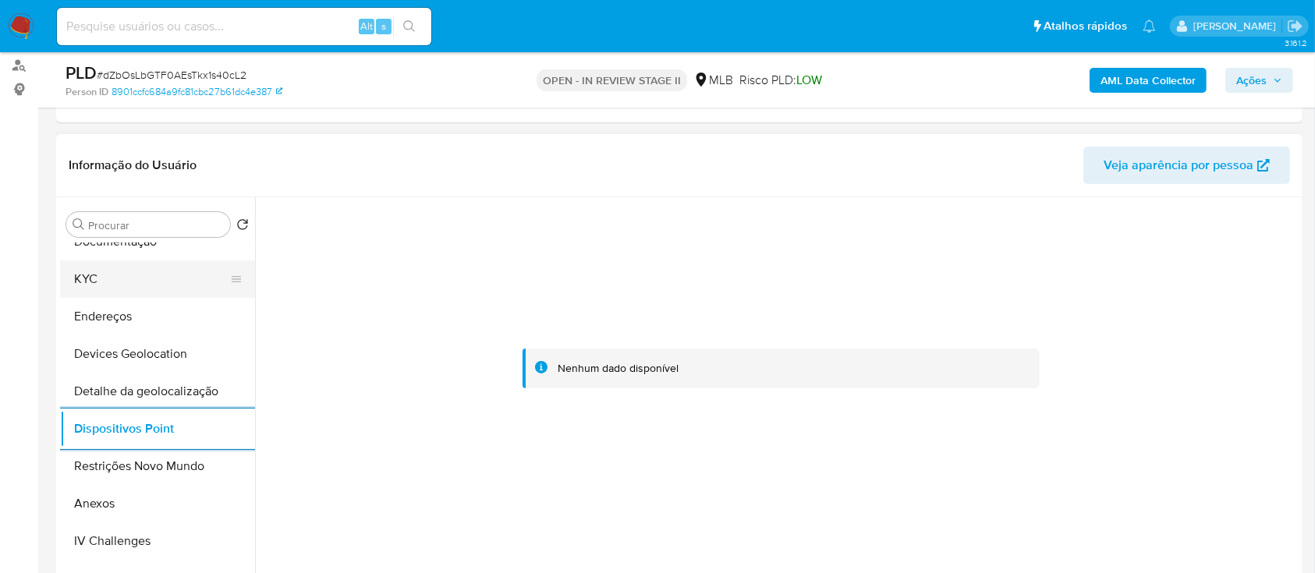
click at [142, 284] on button "KYC" at bounding box center [151, 278] width 182 height 37
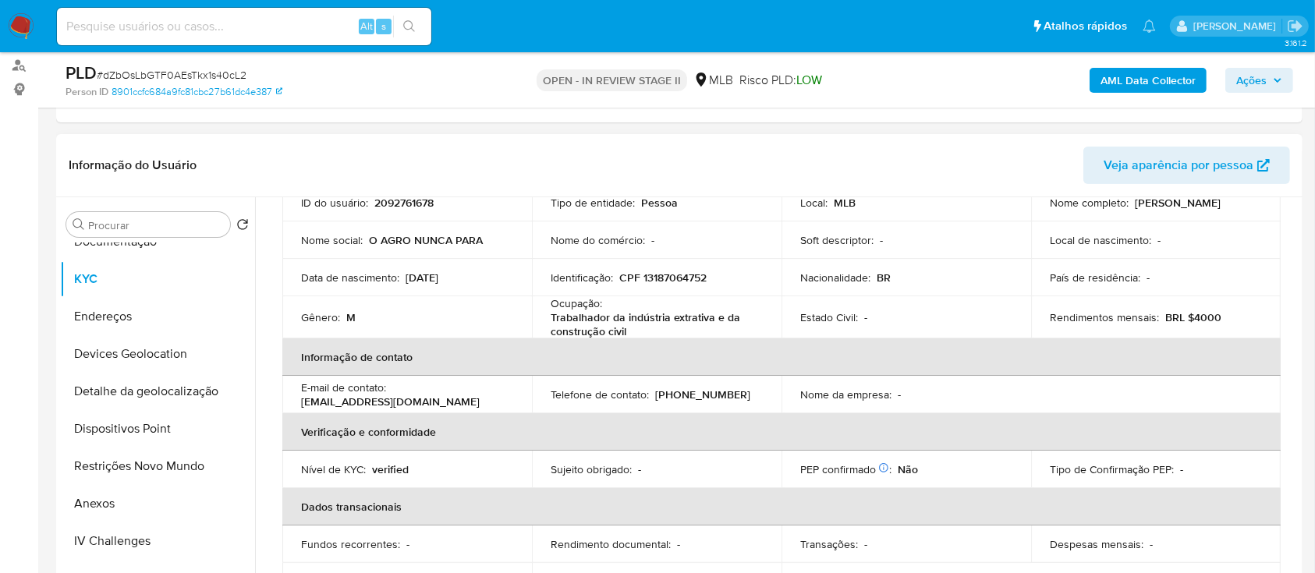
scroll to position [0, 0]
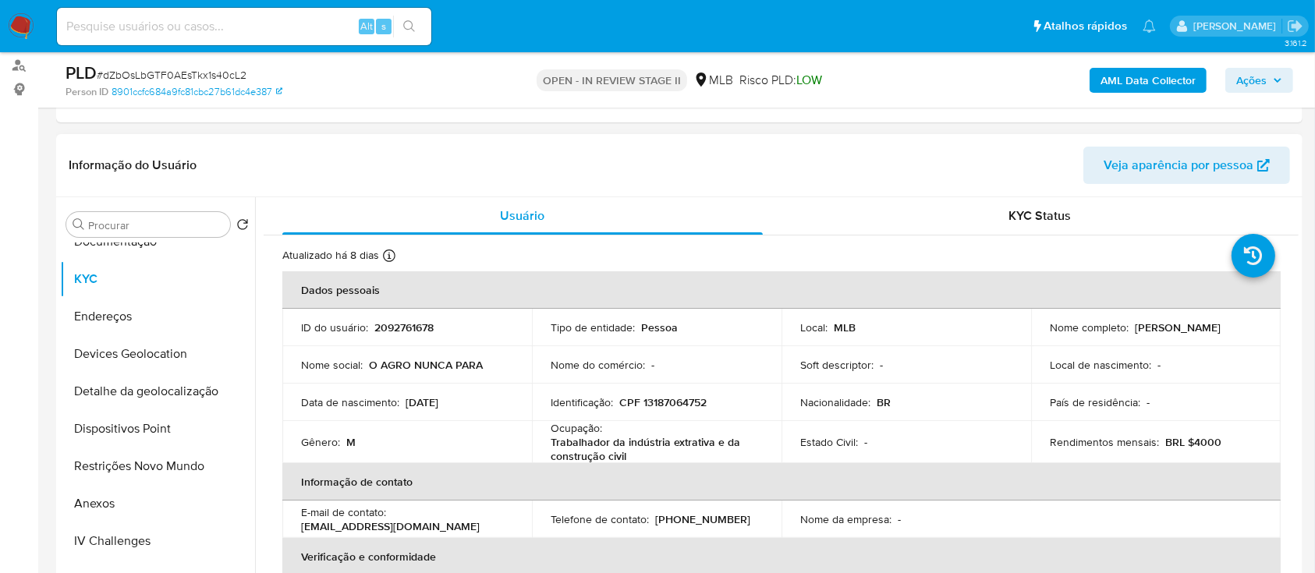
click at [687, 399] on p "CPF 13187064752" at bounding box center [662, 402] width 87 height 14
copy p "13187064752"
drag, startPoint x: 1231, startPoint y: 330, endPoint x: 1129, endPoint y: 326, distance: 102.2
click at [1129, 326] on div "Nome completo : Fernando Giraldeli" at bounding box center [1156, 328] width 212 height 14
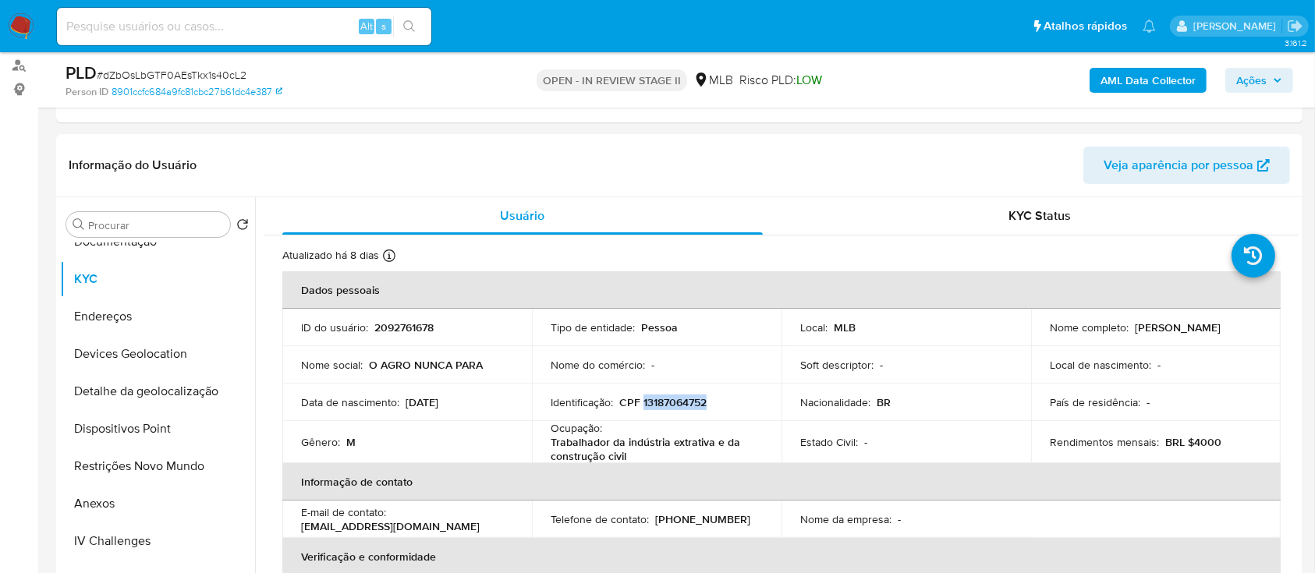
copy p "Fernando Giraldeli"
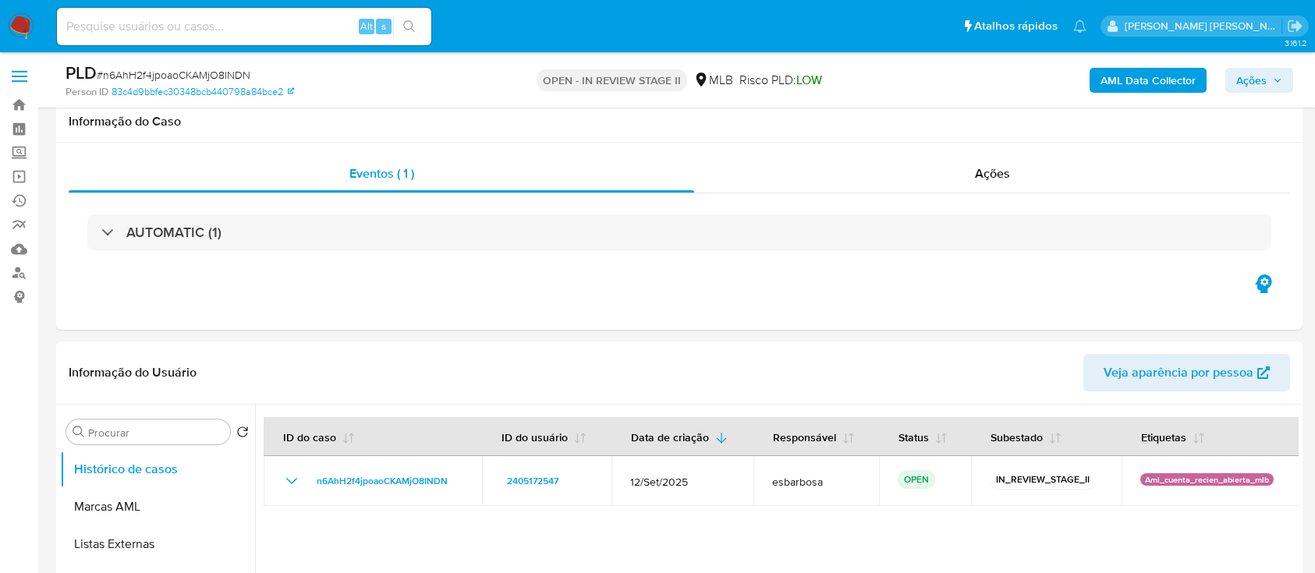
select select "10"
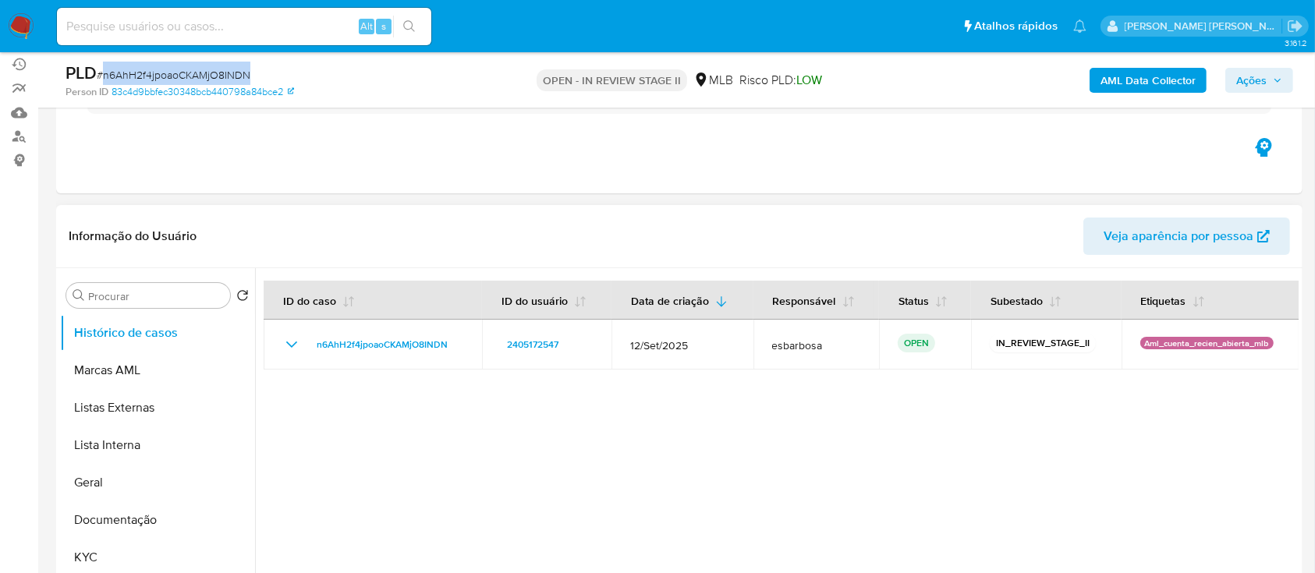
scroll to position [104, 0]
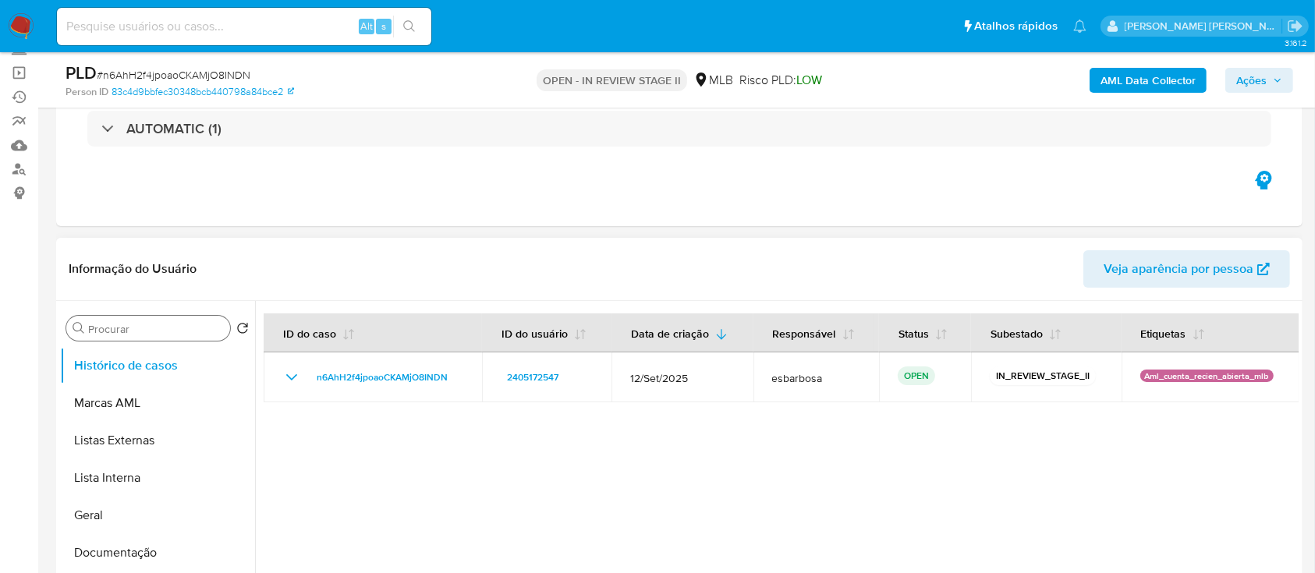
click at [144, 325] on input "Procurar" at bounding box center [156, 329] width 136 height 14
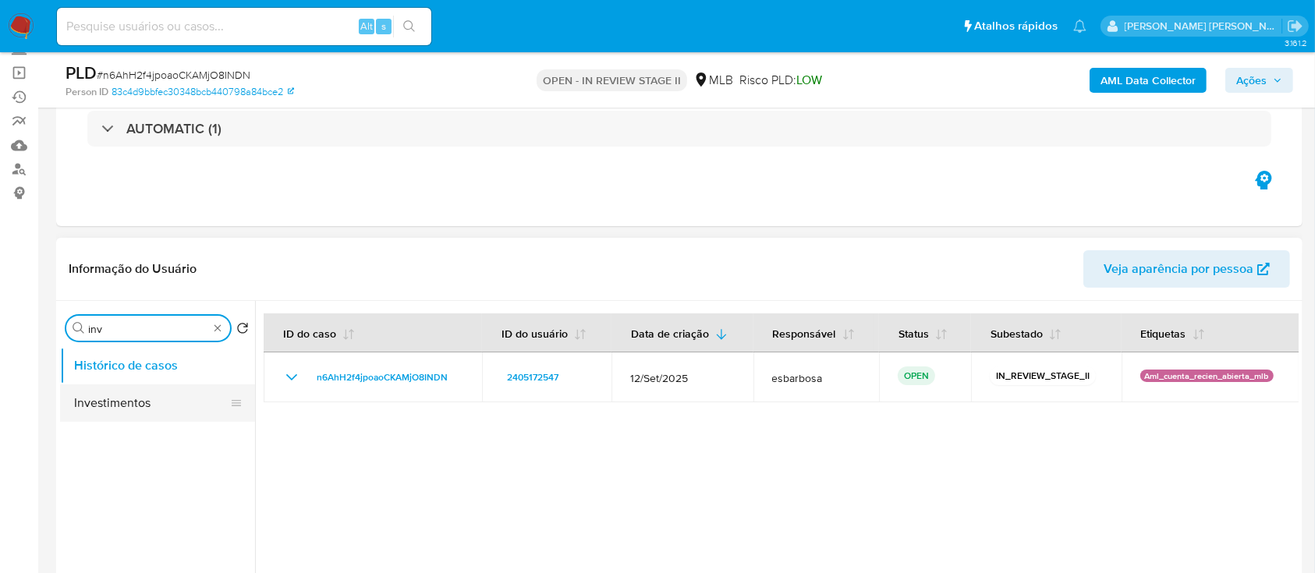
type input "inv"
click at [146, 409] on button "Investimentos" at bounding box center [151, 402] width 182 height 37
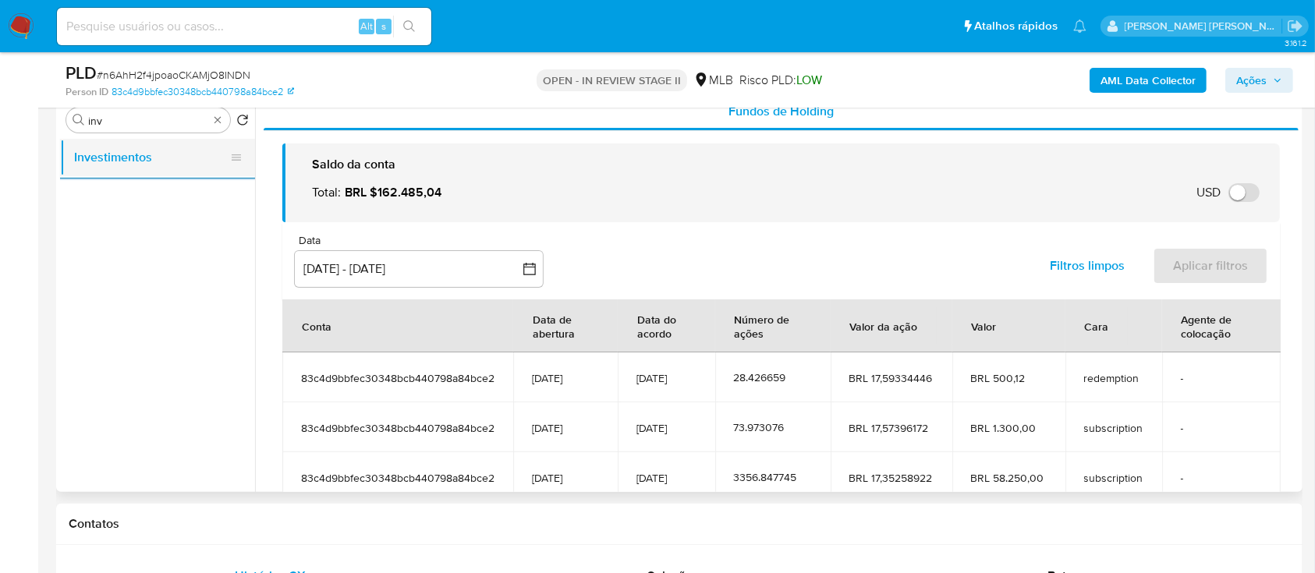
scroll to position [207, 0]
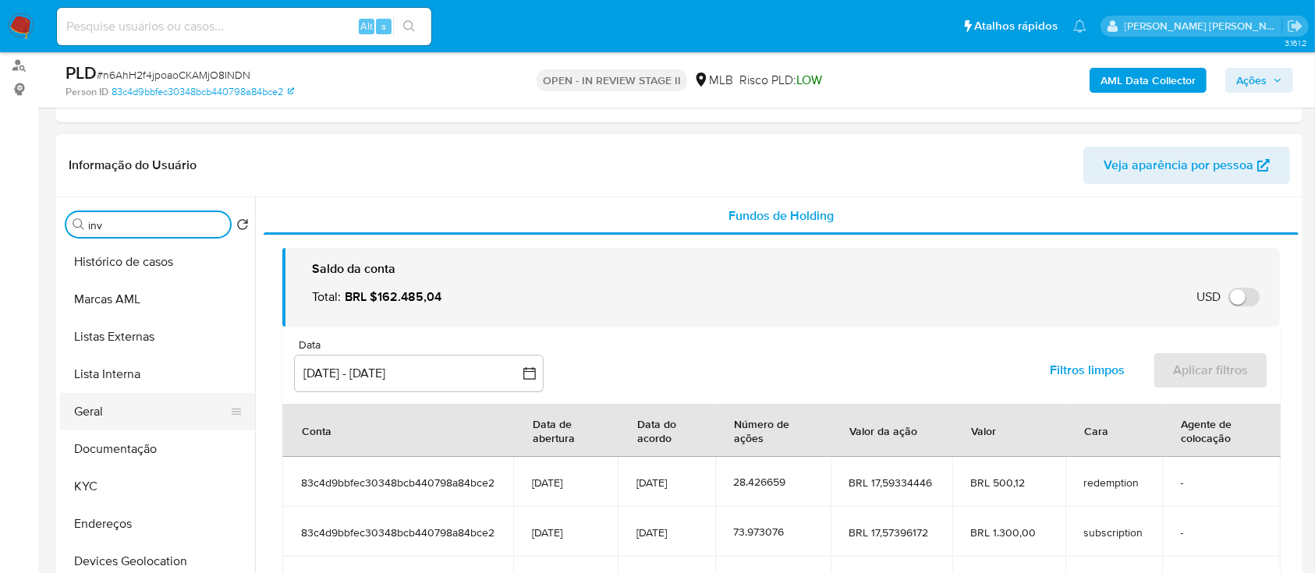
click at [115, 413] on button "Geral" at bounding box center [151, 411] width 182 height 37
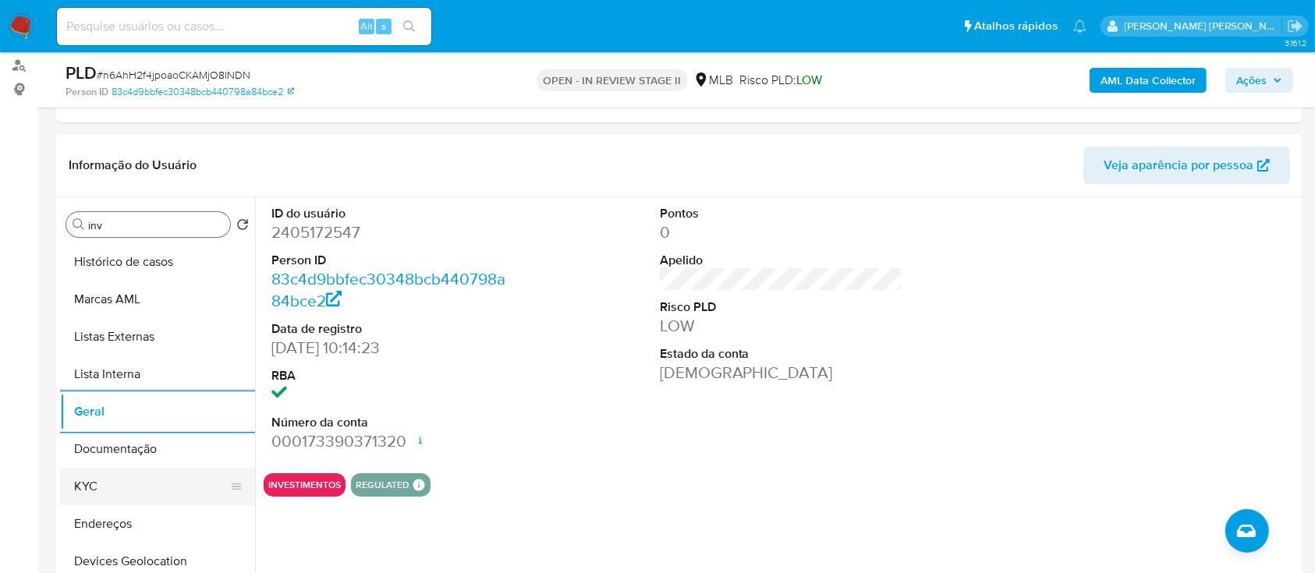
click at [114, 493] on button "KYC" at bounding box center [151, 486] width 182 height 37
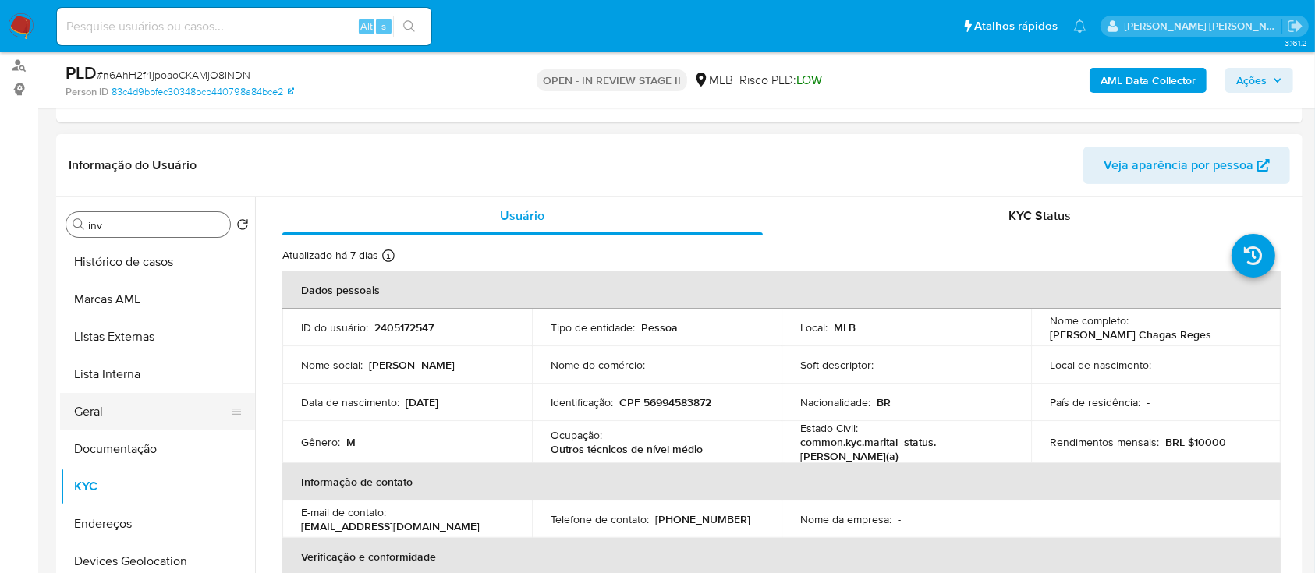
click at [118, 409] on button "Geral" at bounding box center [151, 411] width 182 height 37
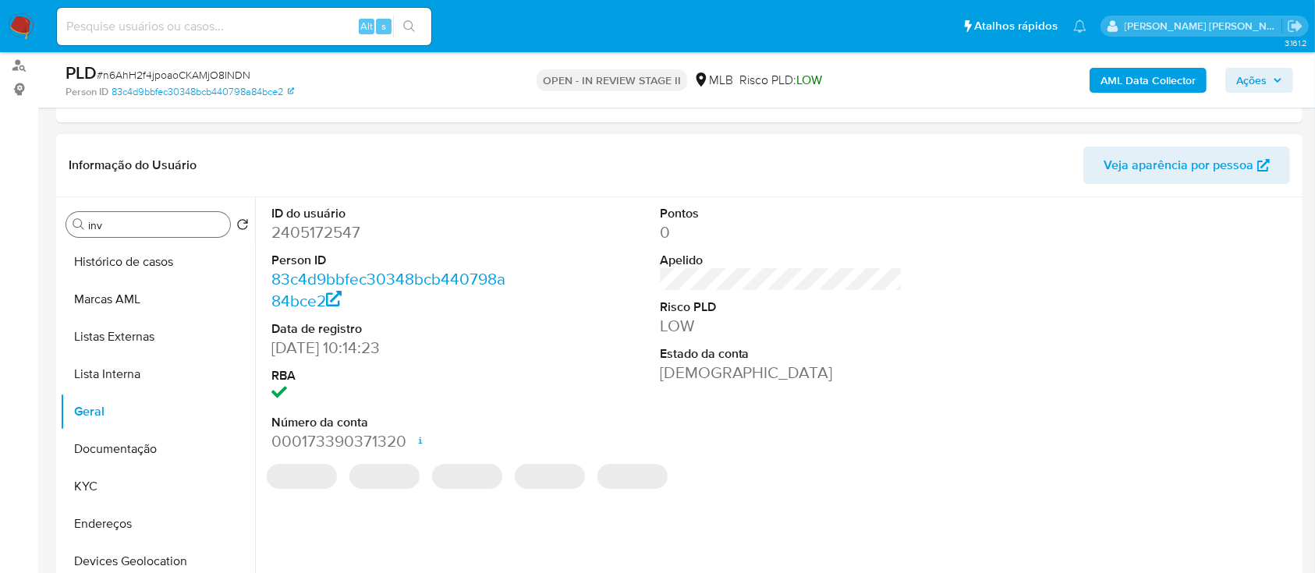
click at [342, 236] on dd "2405172547" at bounding box center [392, 232] width 243 height 22
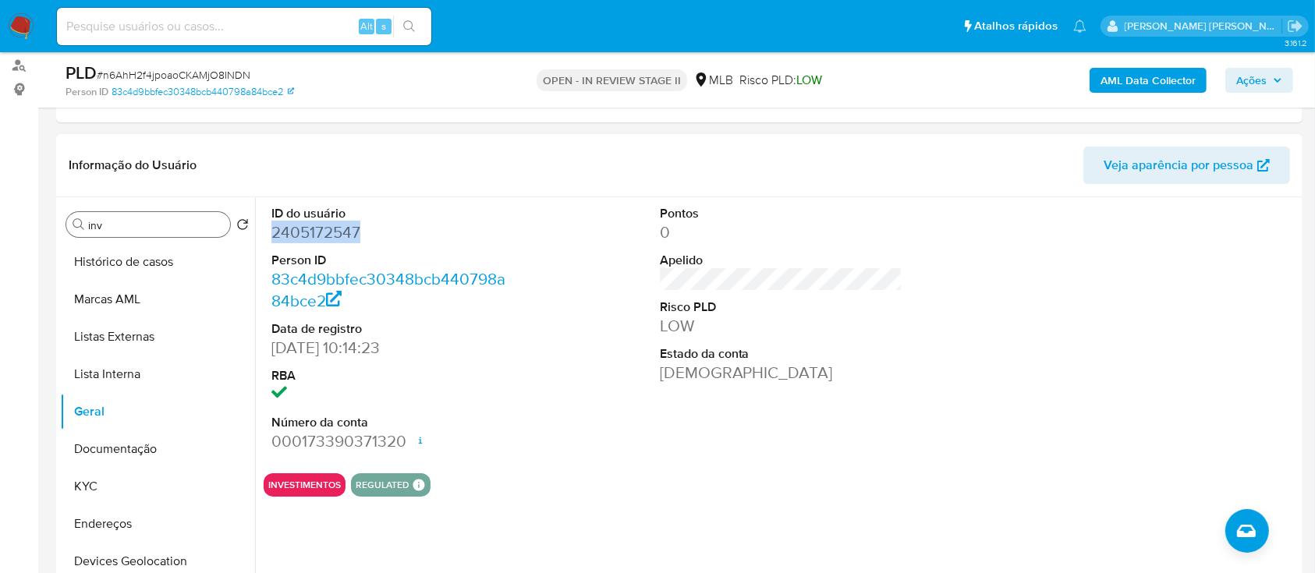
copy dd "2405172547"
click at [112, 478] on button "KYC" at bounding box center [151, 486] width 182 height 37
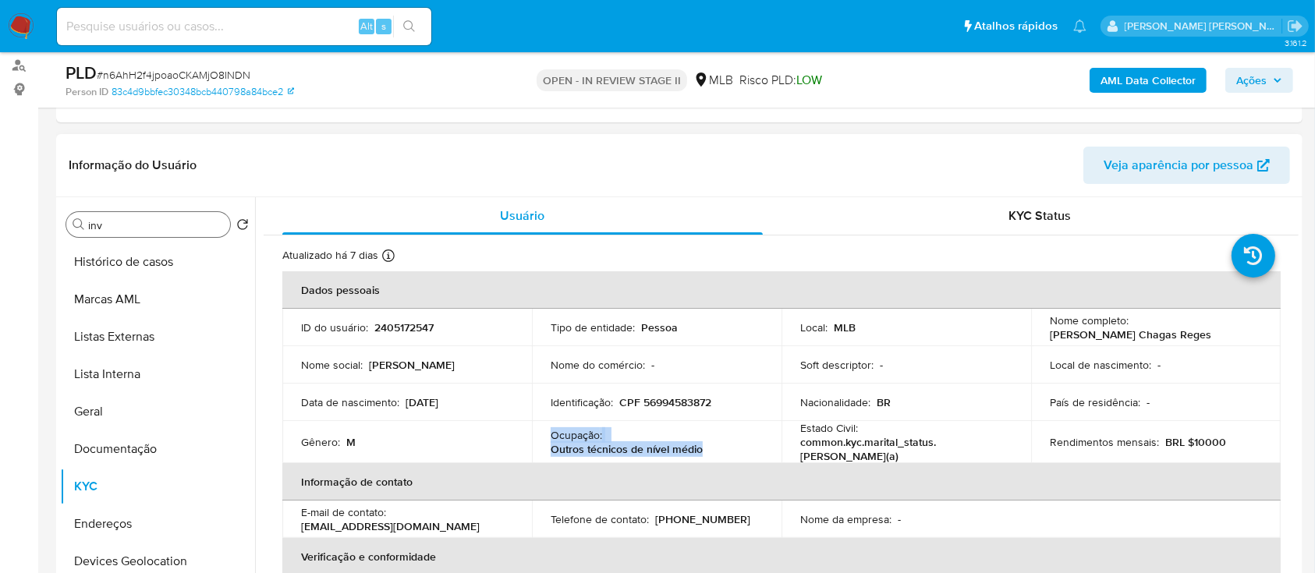
drag, startPoint x: 714, startPoint y: 450, endPoint x: 551, endPoint y: 432, distance: 163.2
click at [551, 432] on div "Ocupação : Outros técnicos de nível médio" at bounding box center [657, 442] width 212 height 28
copy div "Ocupação : Outros técnicos de nível médio"
click at [122, 450] on button "Documentação" at bounding box center [151, 448] width 182 height 37
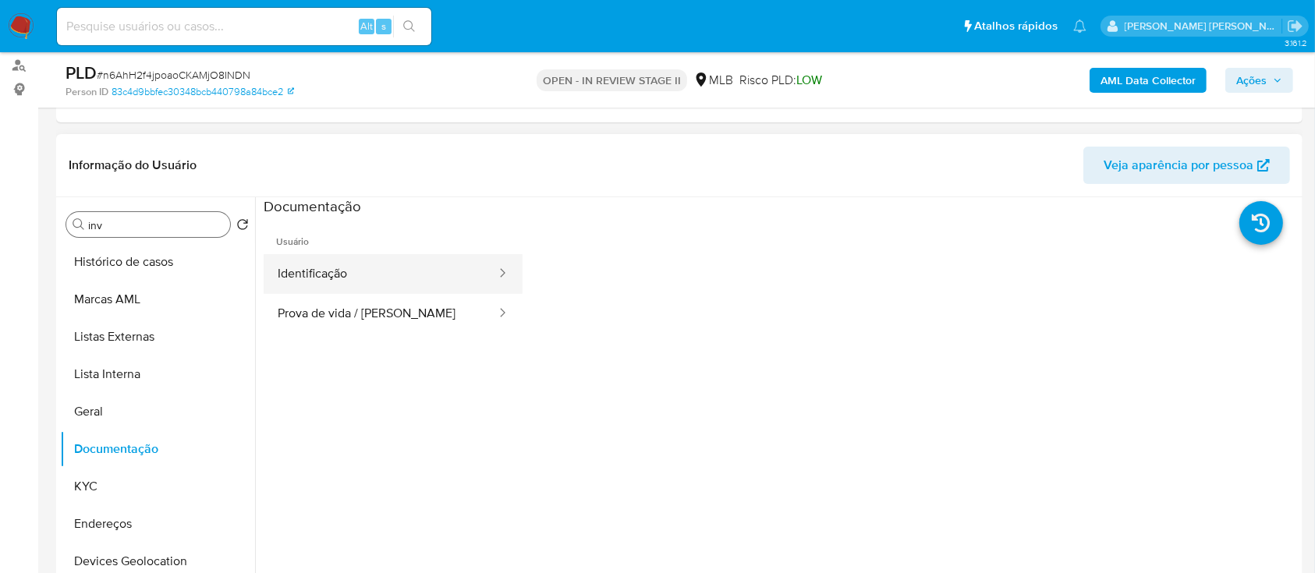
drag, startPoint x: 317, startPoint y: 268, endPoint x: 338, endPoint y: 269, distance: 21.1
click at [318, 267] on button "Identificação" at bounding box center [381, 274] width 234 height 40
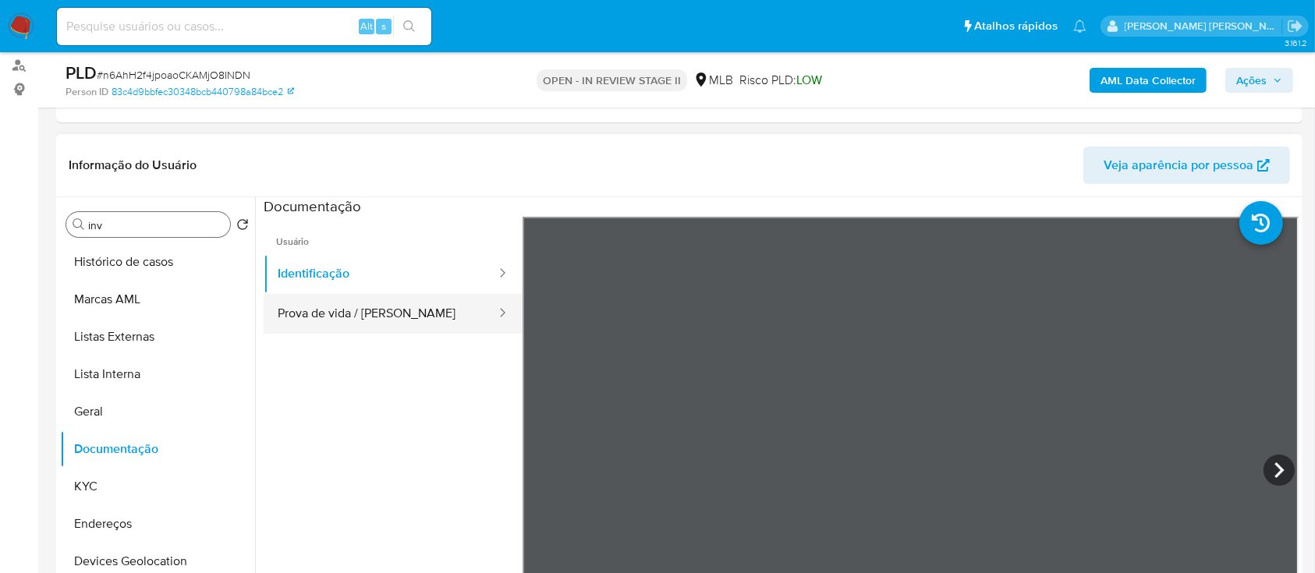
click at [387, 317] on button "Prova de vida / [PERSON_NAME]" at bounding box center [381, 314] width 234 height 40
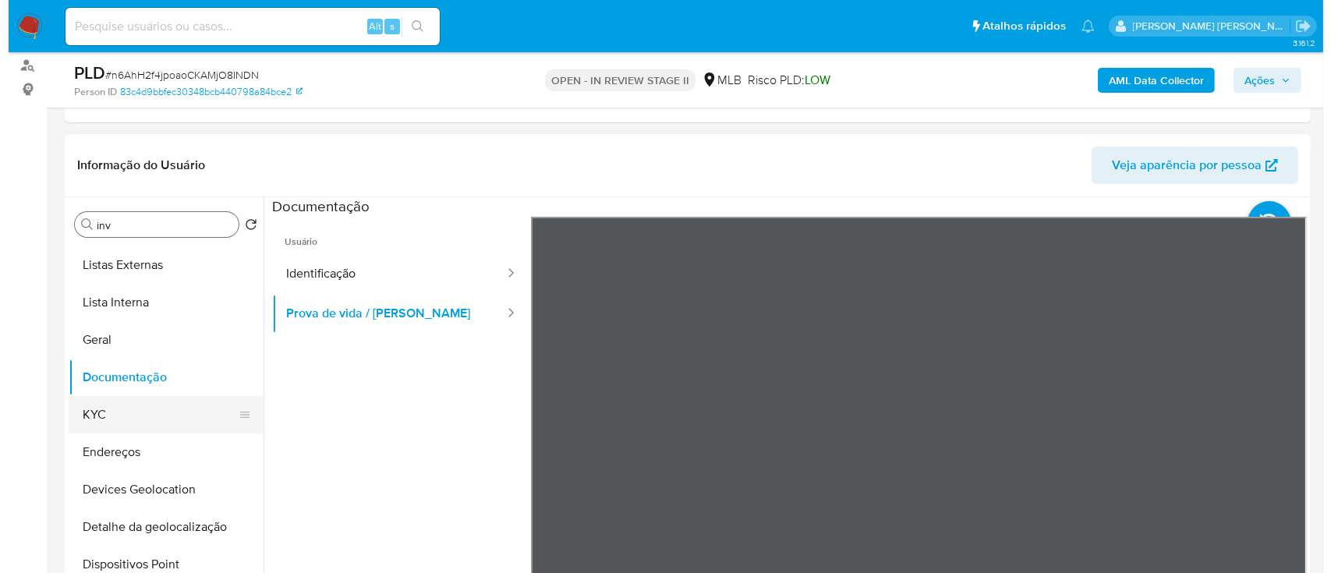
scroll to position [104, 0]
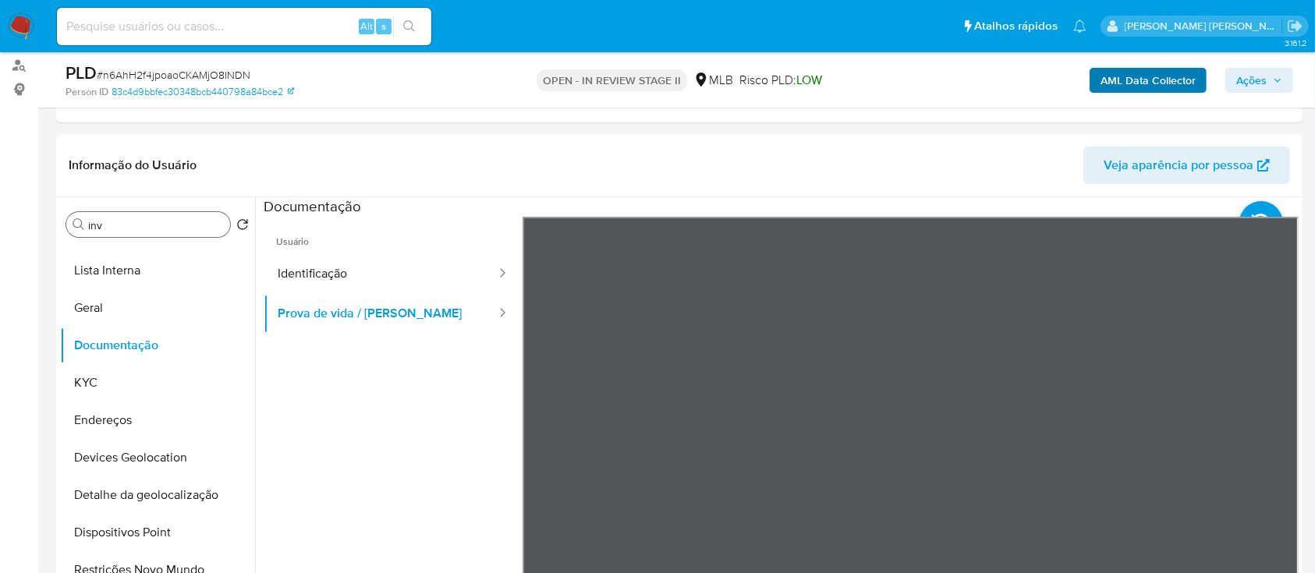
click at [1138, 66] on div "AML Data Collector Ações" at bounding box center [1090, 80] width 405 height 37
click at [1133, 80] on b "AML Data Collector" at bounding box center [1147, 80] width 95 height 25
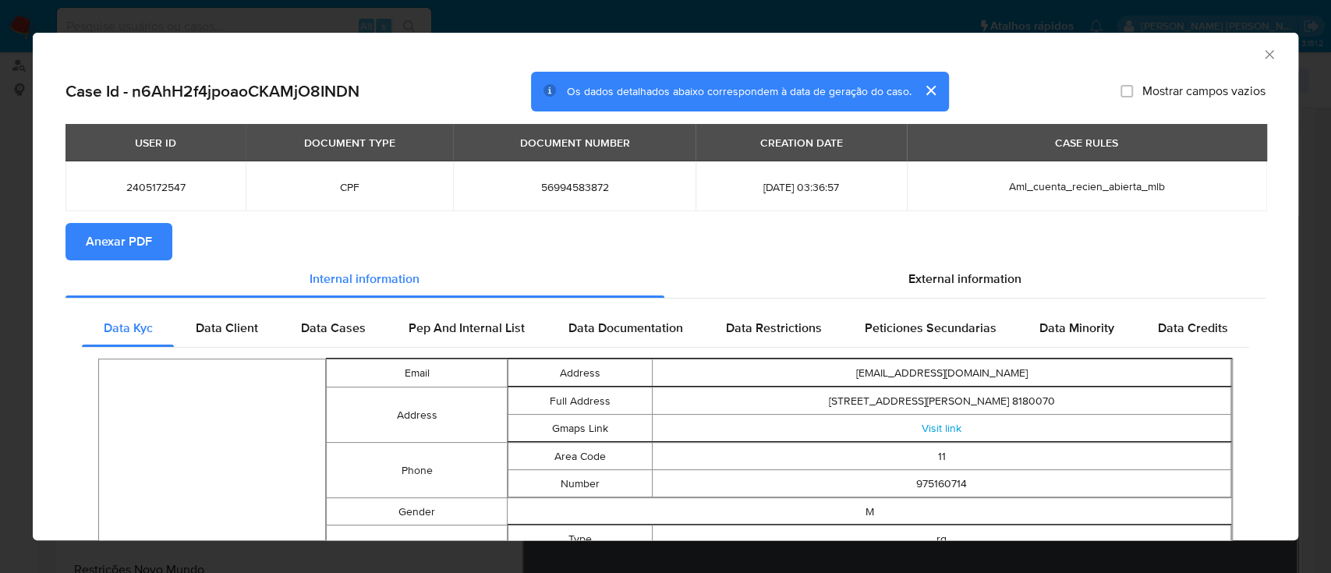
click at [119, 242] on span "Anexar PDF" at bounding box center [119, 242] width 66 height 34
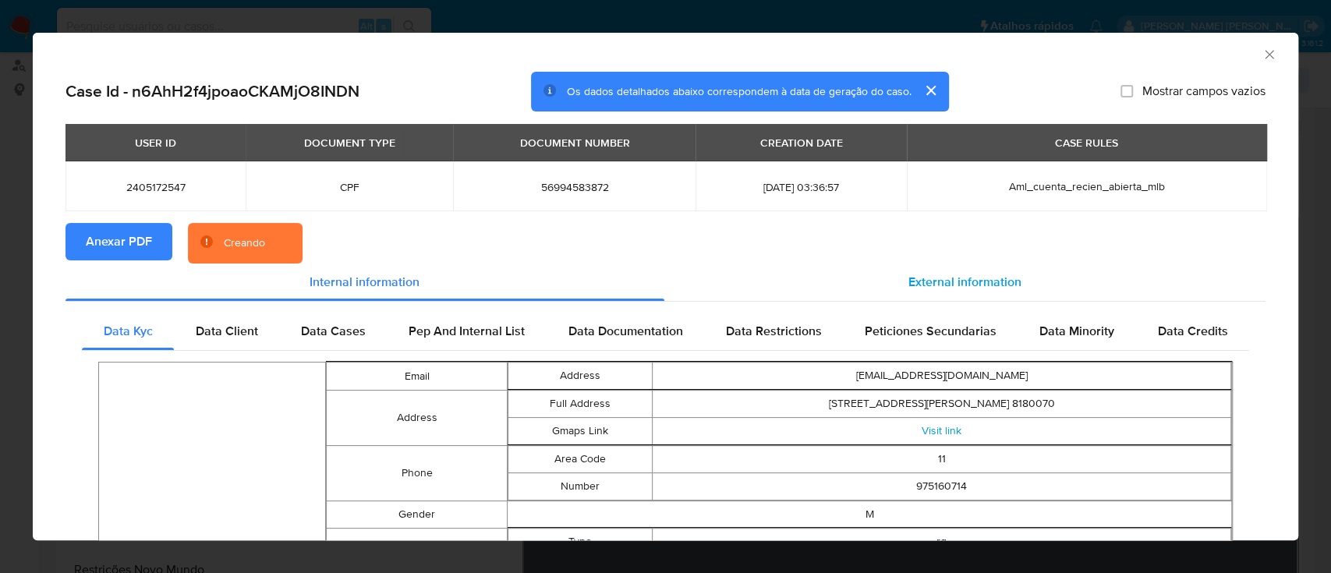
click at [890, 287] on div "External information" at bounding box center [965, 282] width 602 height 37
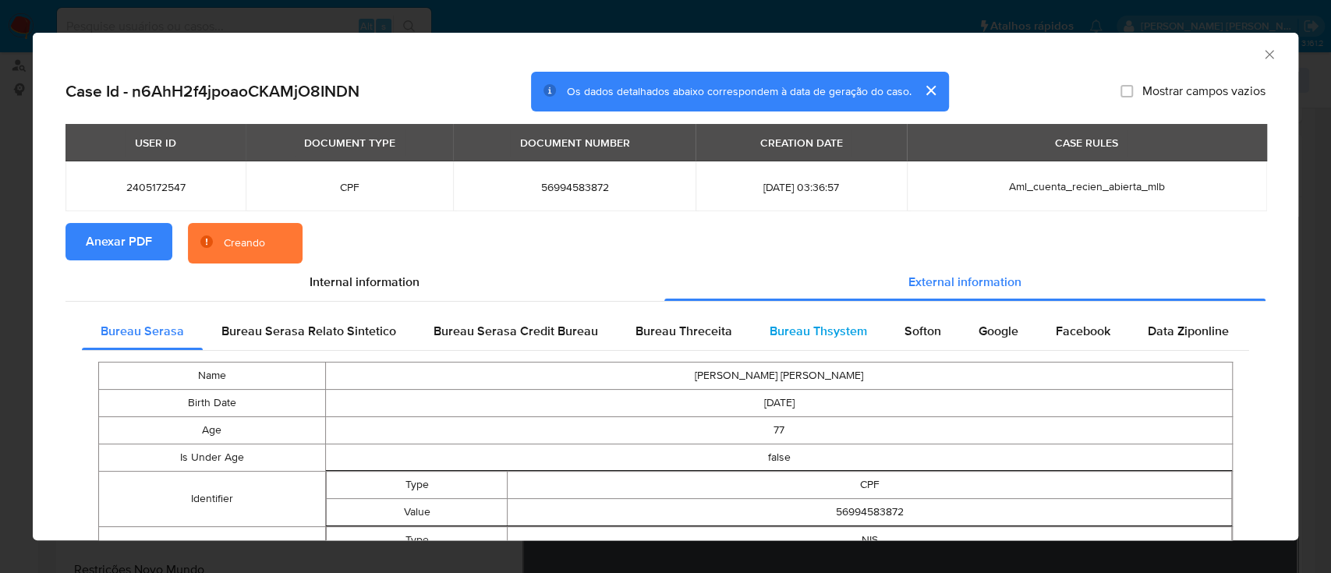
click at [817, 337] on span "Bureau Thsystem" at bounding box center [818, 331] width 97 height 18
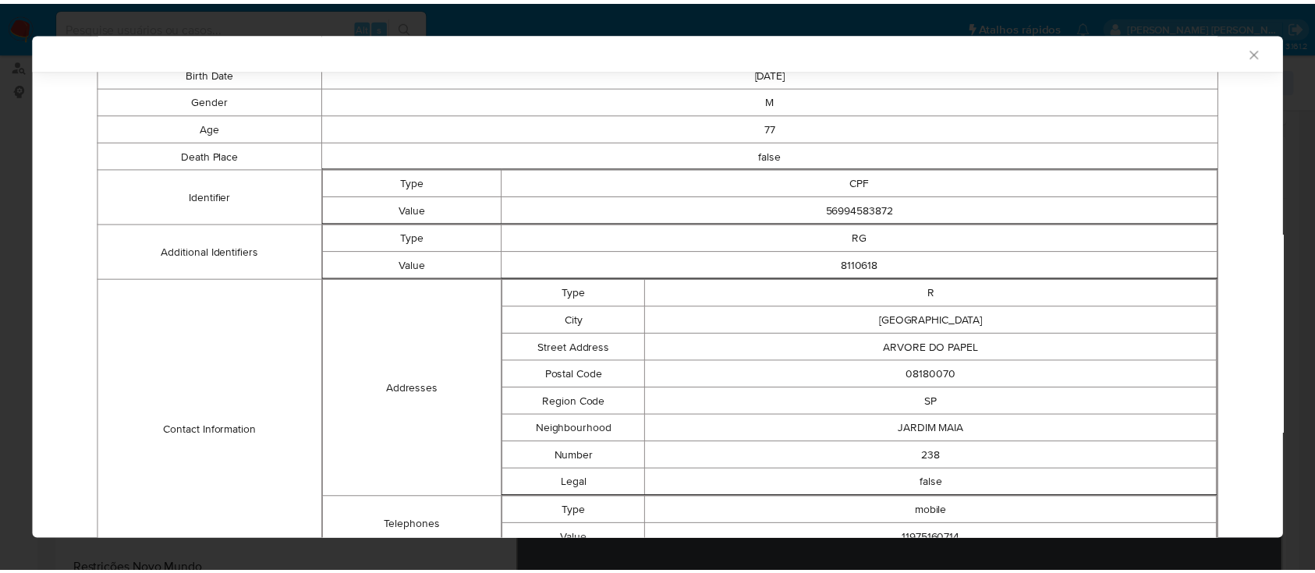
scroll to position [321, 0]
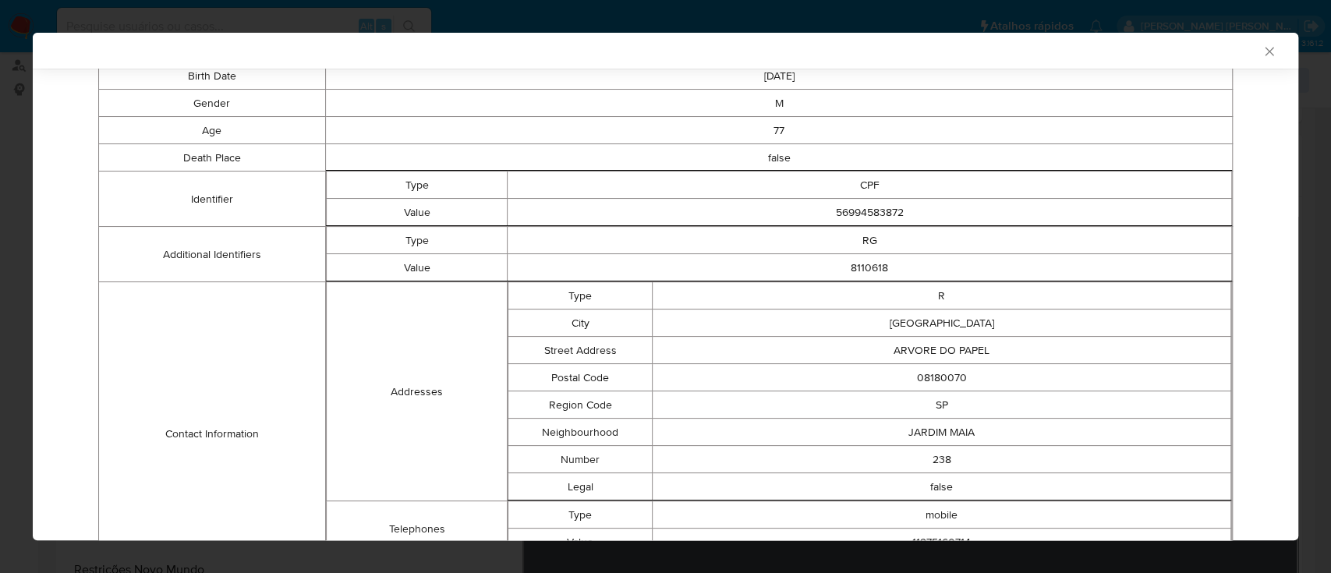
click at [1262, 50] on icon "Fechar a janela" at bounding box center [1270, 52] width 16 height 16
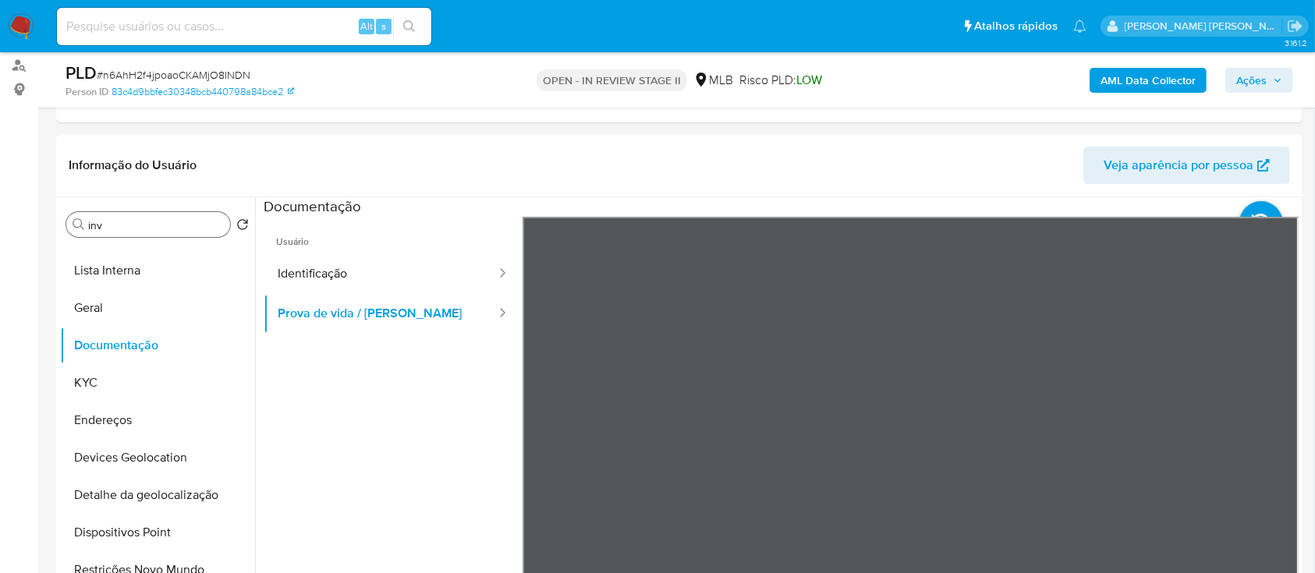
click at [1238, 84] on span "Ações" at bounding box center [1251, 80] width 30 height 25
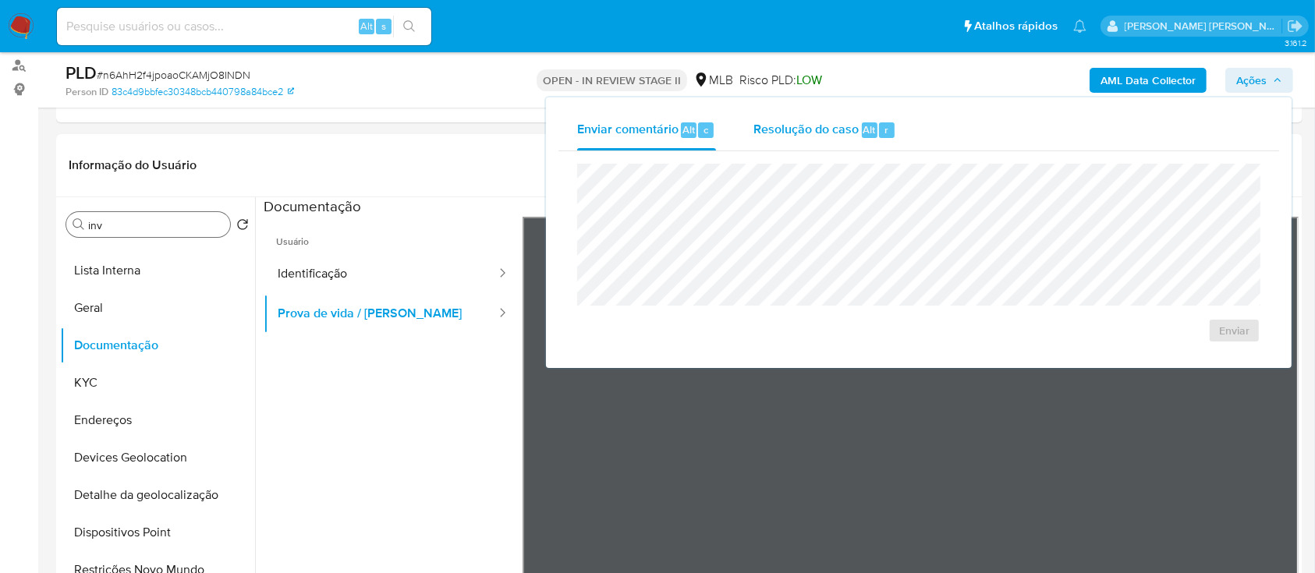
click at [808, 127] on span "Resolução do caso" at bounding box center [805, 129] width 105 height 18
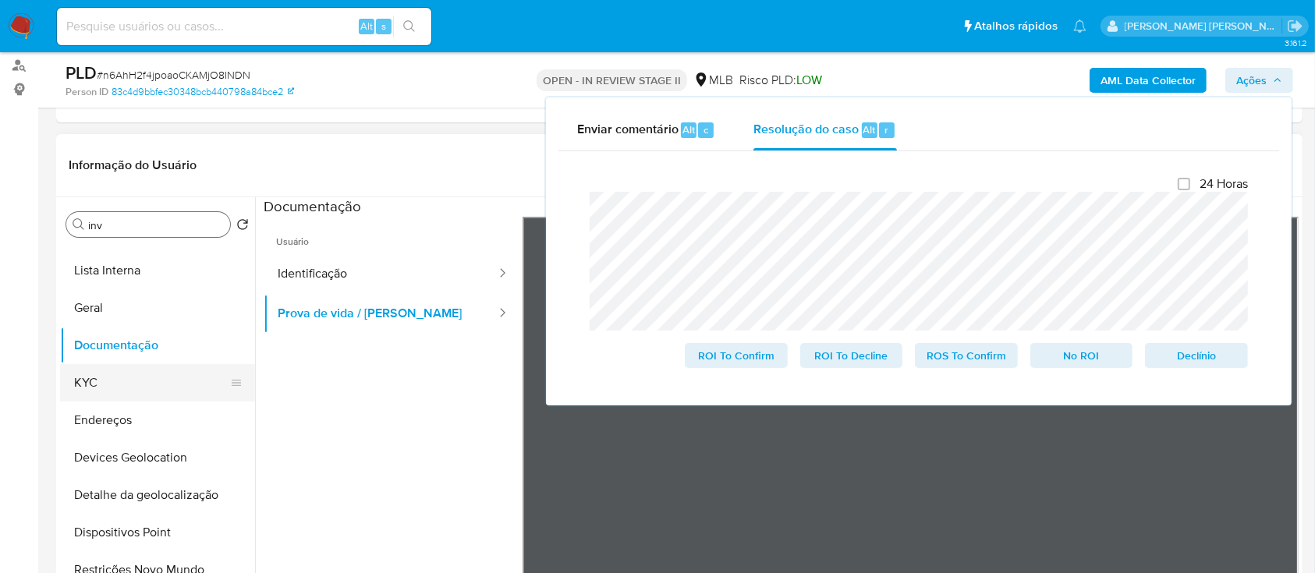
click at [108, 377] on button "KYC" at bounding box center [151, 382] width 182 height 37
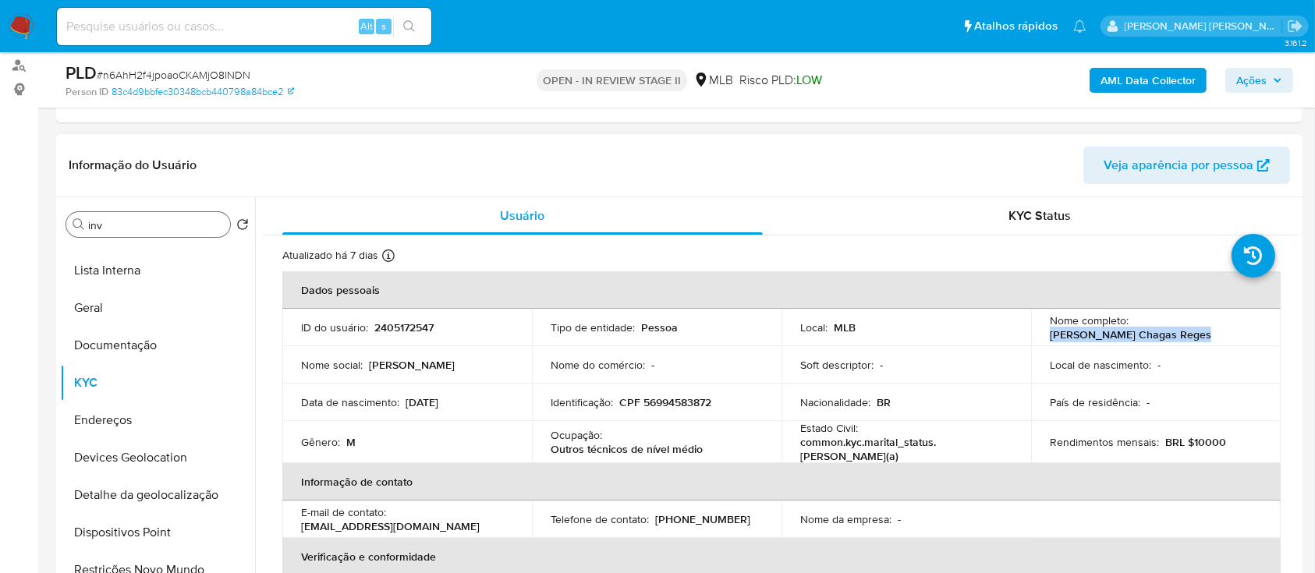
drag, startPoint x: 1192, startPoint y: 332, endPoint x: 1045, endPoint y: 340, distance: 146.8
click at [1050, 340] on div "Nome completo : [PERSON_NAME] Chagas [PERSON_NAME]" at bounding box center [1156, 328] width 212 height 28
copy p "[PERSON_NAME] Chagas Reges"
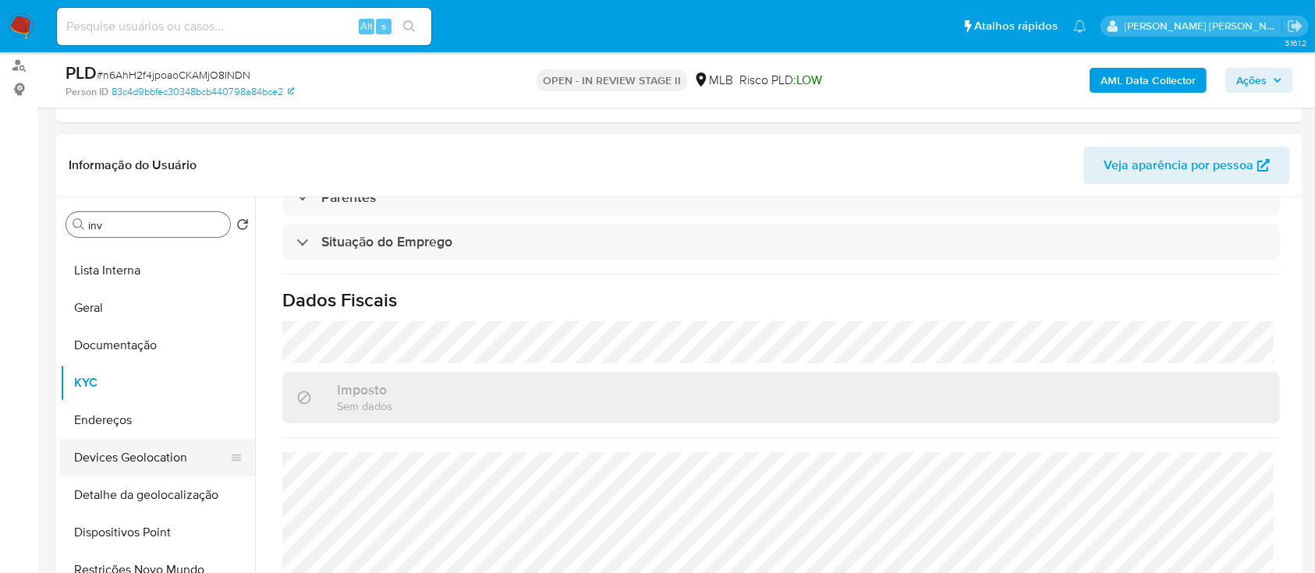
scroll to position [207, 0]
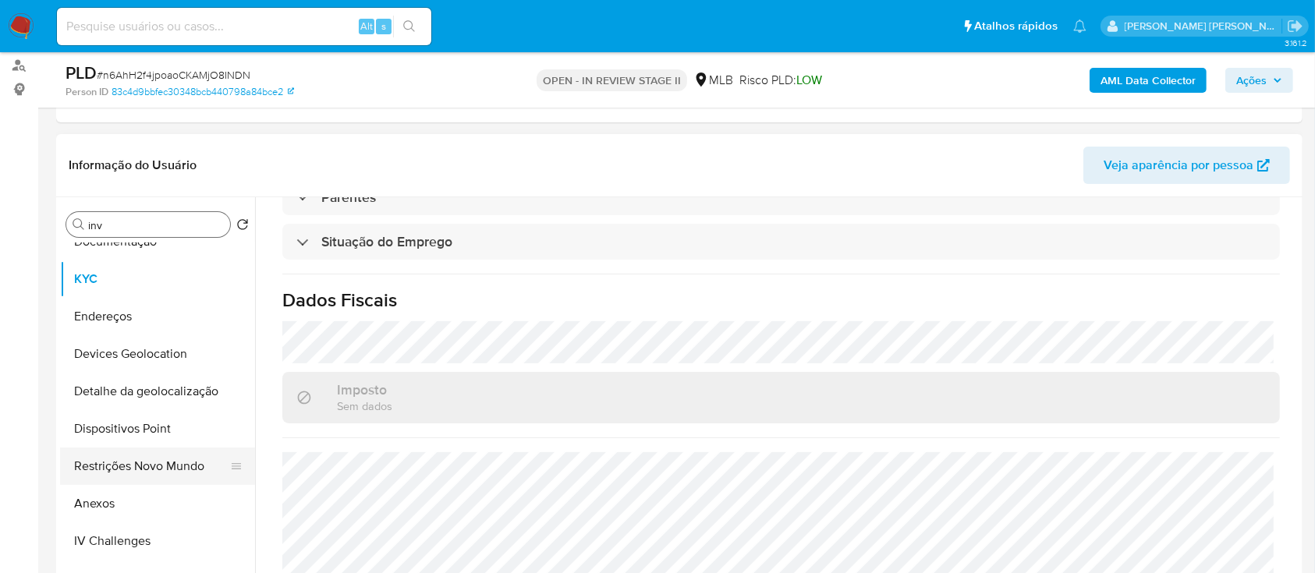
click at [145, 462] on button "Restrições Novo Mundo" at bounding box center [151, 466] width 182 height 37
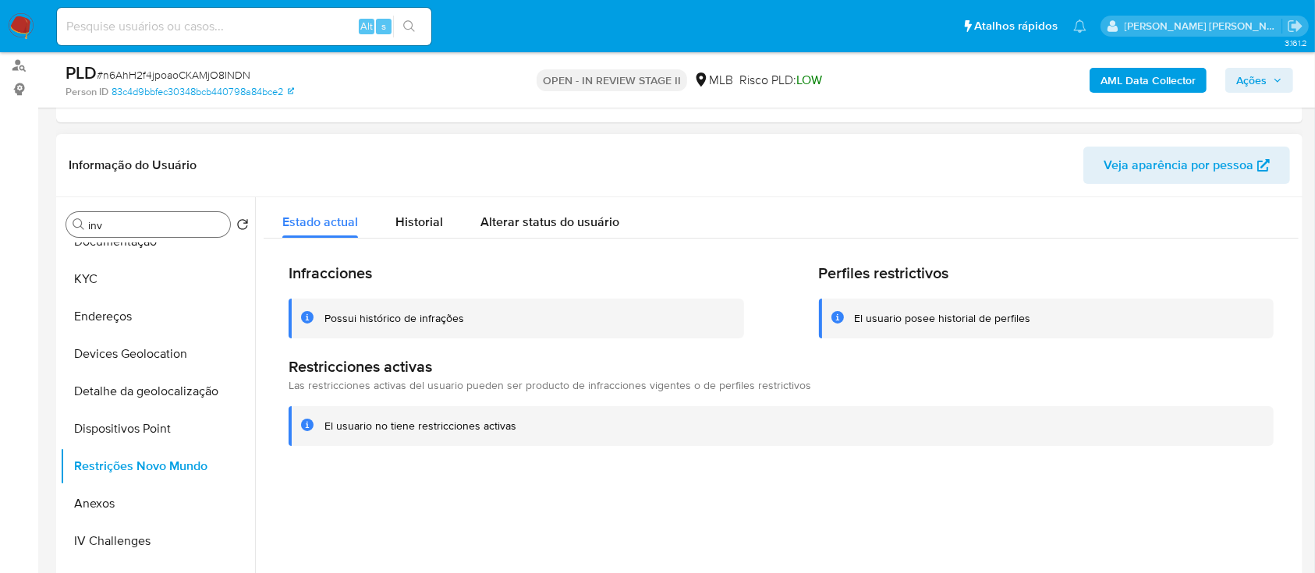
drag, startPoint x: 443, startPoint y: 323, endPoint x: 324, endPoint y: 326, distance: 119.4
click at [324, 326] on div "Possui histórico de infrações" at bounding box center [516, 319] width 455 height 40
click at [542, 480] on div at bounding box center [776, 396] width 1043 height 399
drag, startPoint x: 436, startPoint y: 217, endPoint x: 470, endPoint y: 228, distance: 36.0
click at [437, 218] on span "Historial" at bounding box center [419, 222] width 48 height 18
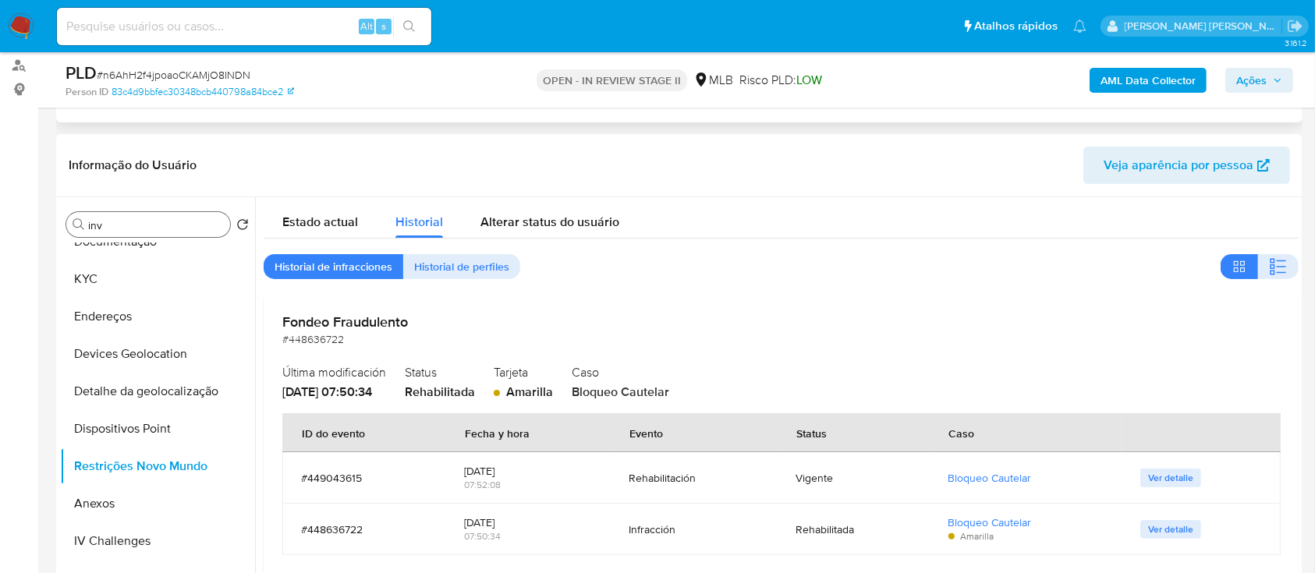
drag, startPoint x: 1281, startPoint y: 270, endPoint x: 1096, endPoint y: 115, distance: 240.8
click at [1280, 270] on icon "button" at bounding box center [1278, 266] width 19 height 19
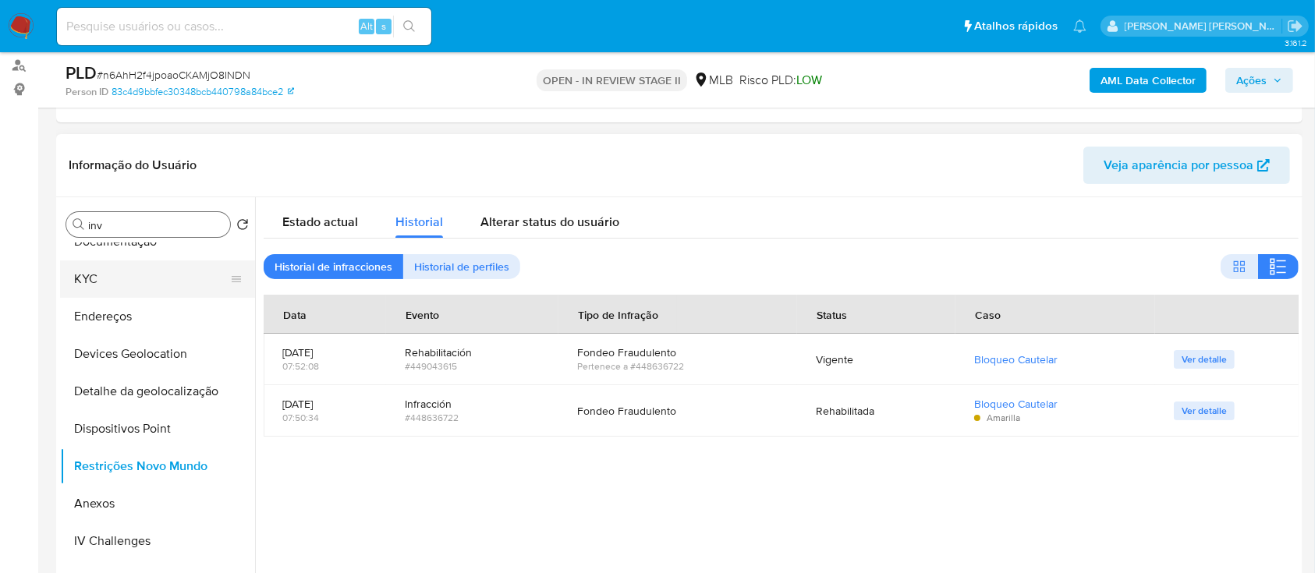
click at [113, 271] on button "KYC" at bounding box center [151, 278] width 182 height 37
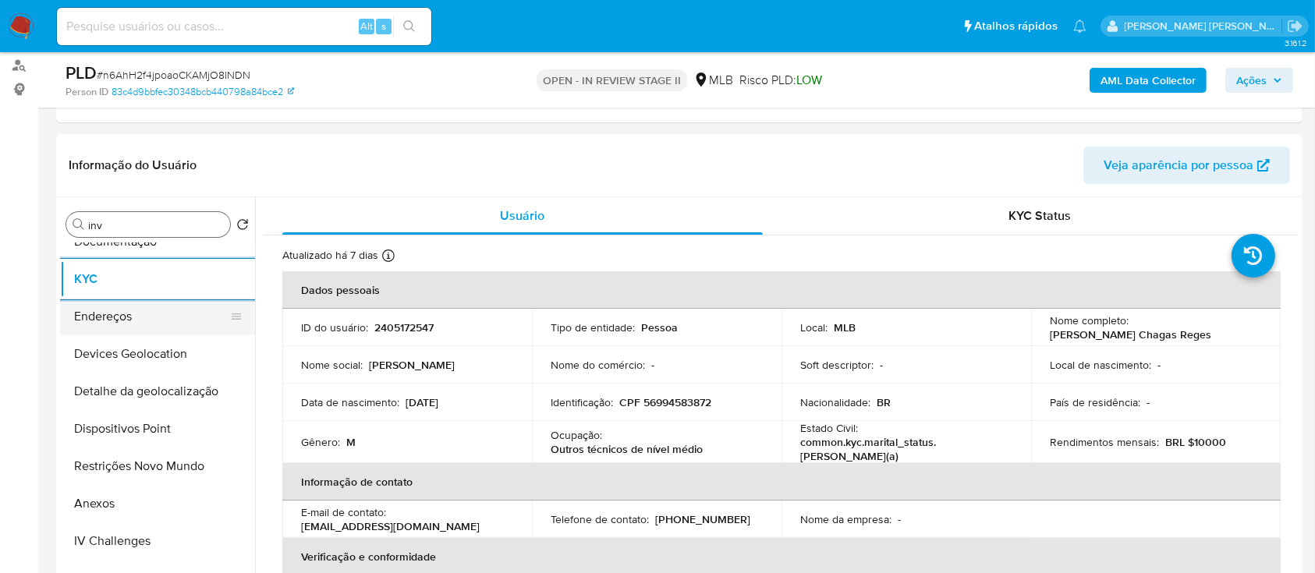
click at [140, 321] on button "Endereços" at bounding box center [151, 316] width 182 height 37
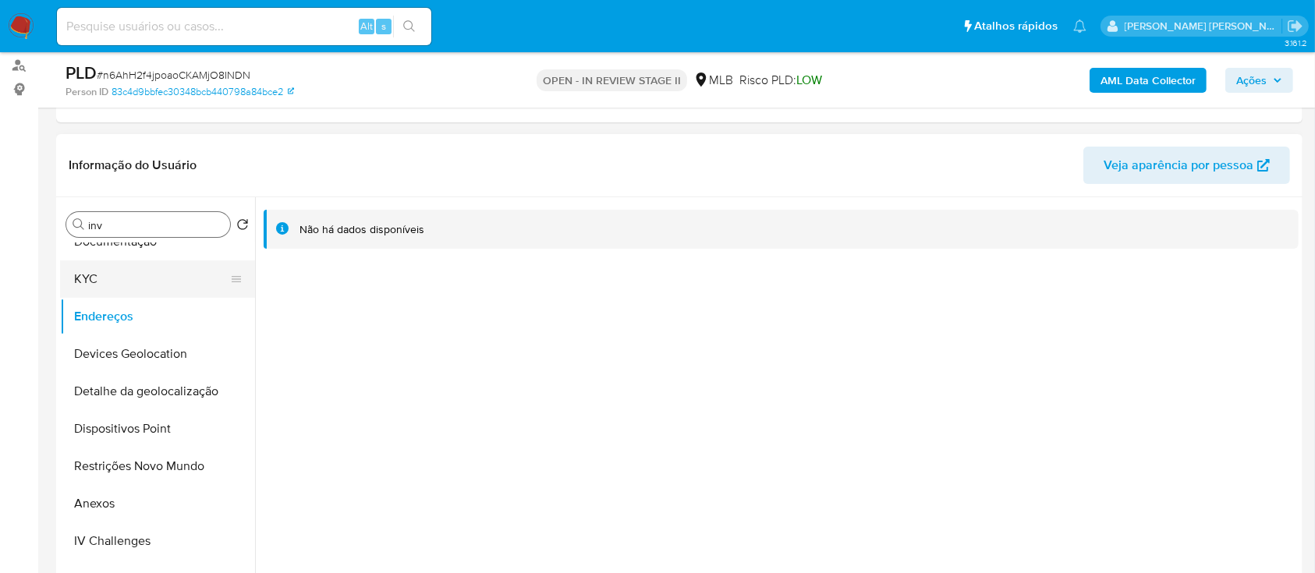
click at [129, 275] on button "KYC" at bounding box center [151, 278] width 182 height 37
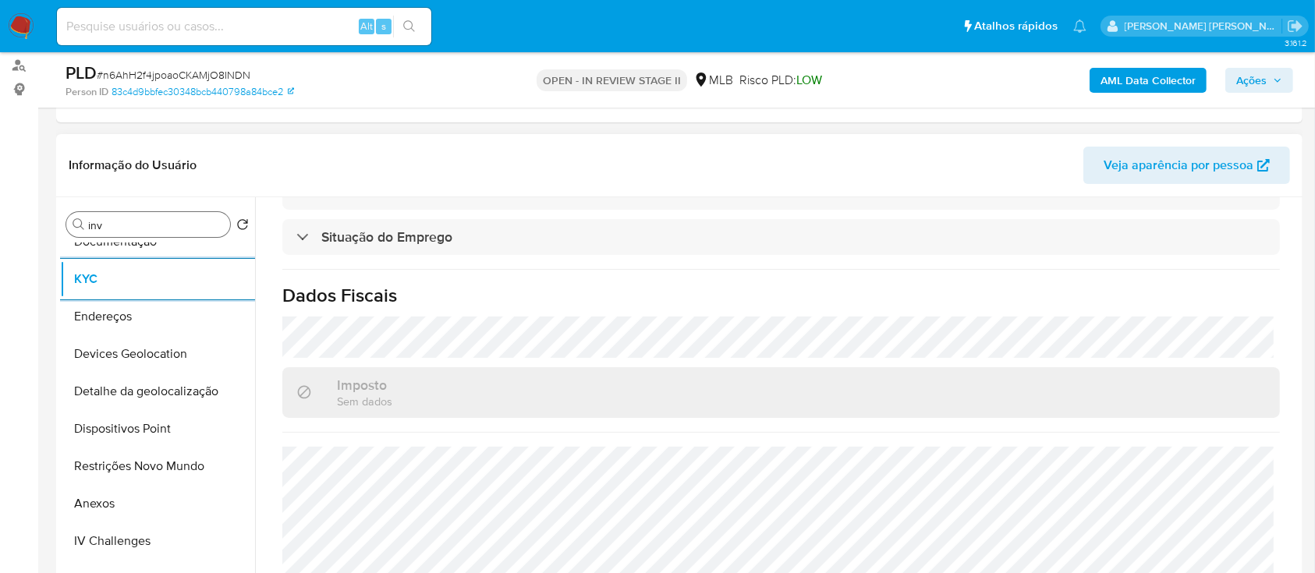
scroll to position [663, 0]
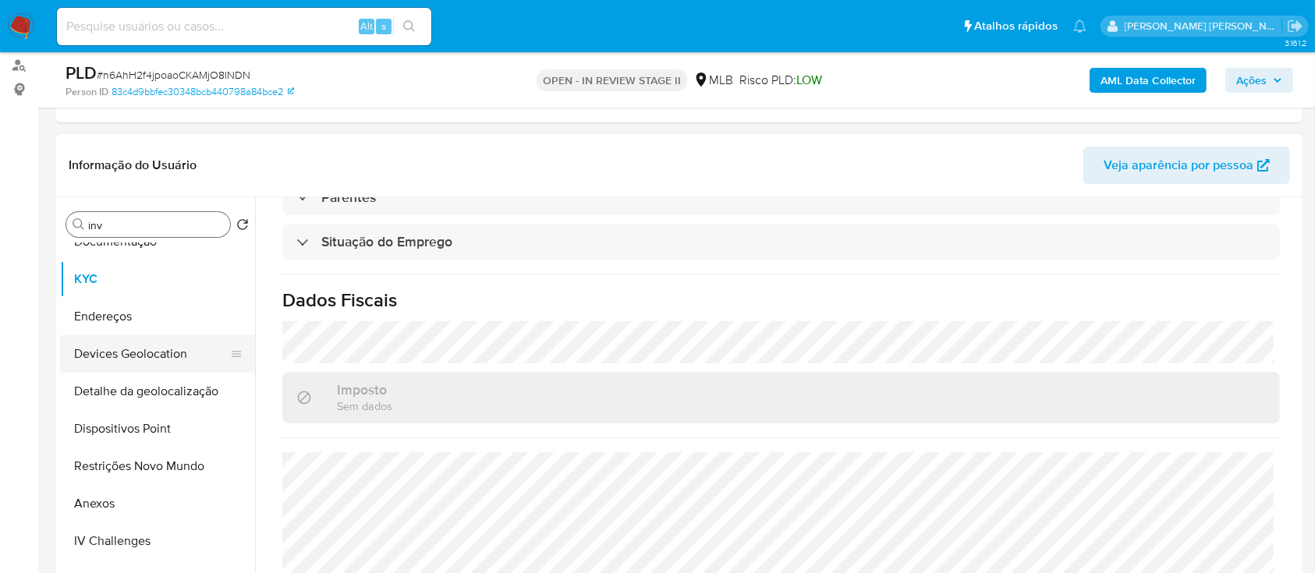
click at [175, 359] on button "Devices Geolocation" at bounding box center [151, 353] width 182 height 37
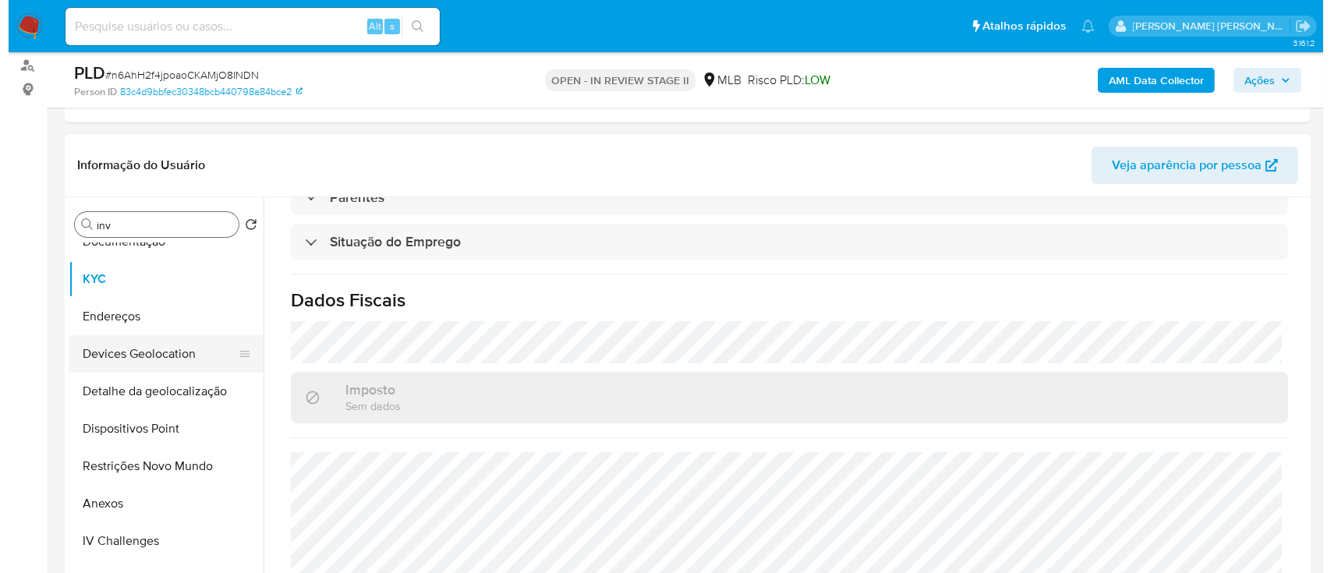
scroll to position [0, 0]
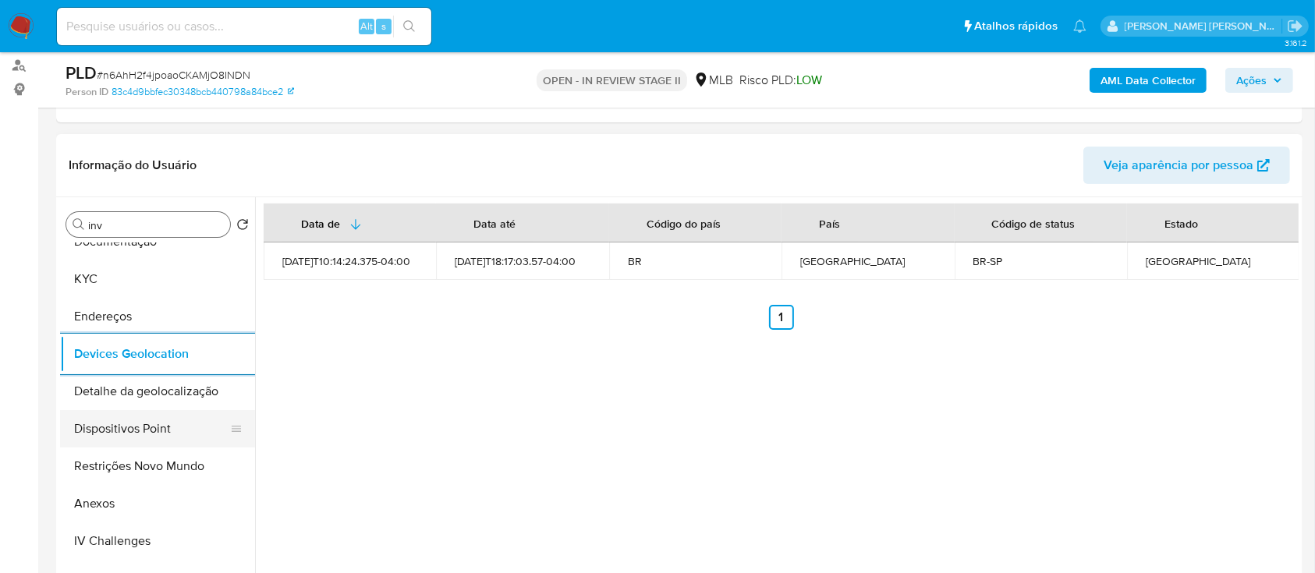
click at [168, 431] on button "Dispositivos Point" at bounding box center [151, 428] width 182 height 37
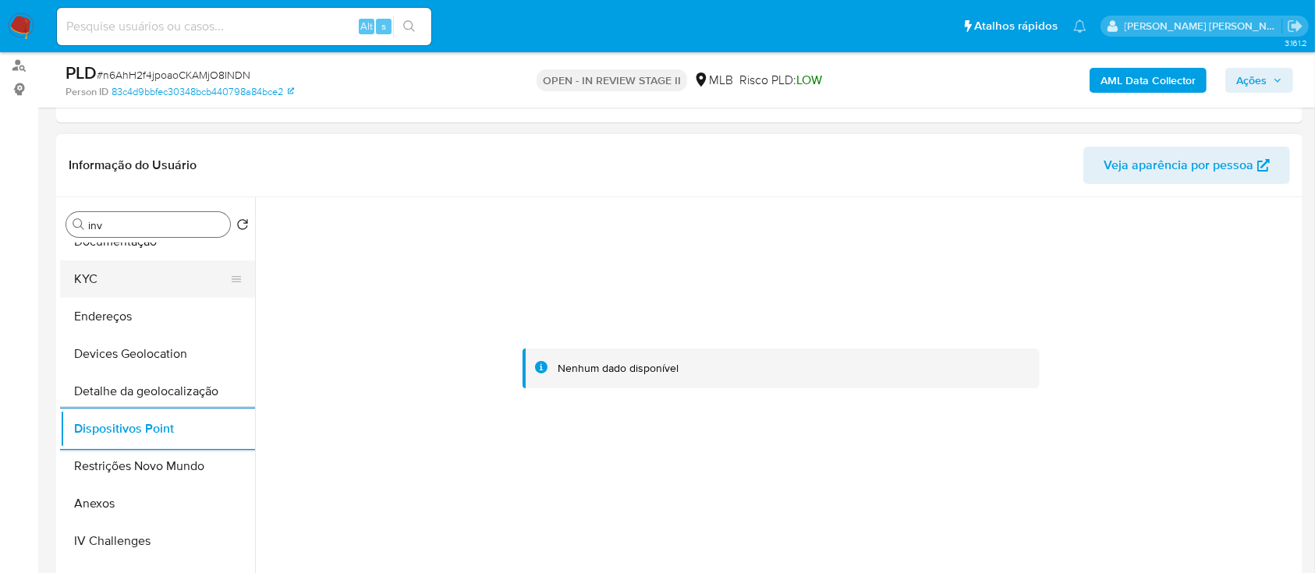
click at [165, 272] on button "KYC" at bounding box center [151, 278] width 182 height 37
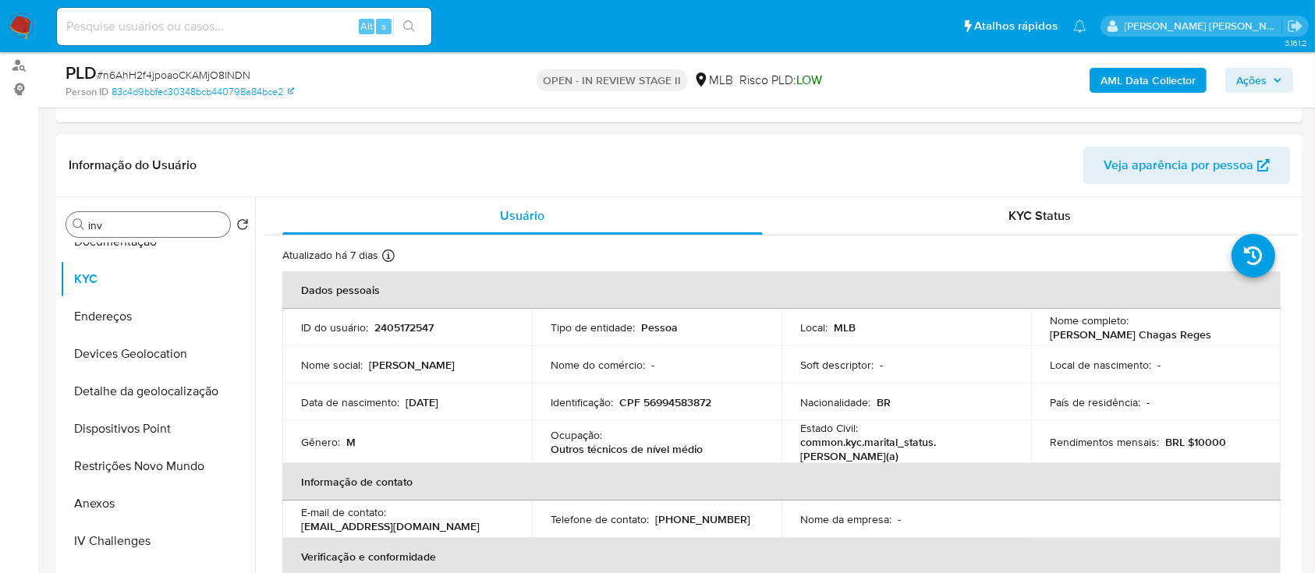
click at [680, 402] on p "CPF 56994583872" at bounding box center [665, 402] width 92 height 14
copy p "56994583872"
click at [106, 500] on button "Anexos" at bounding box center [151, 503] width 182 height 37
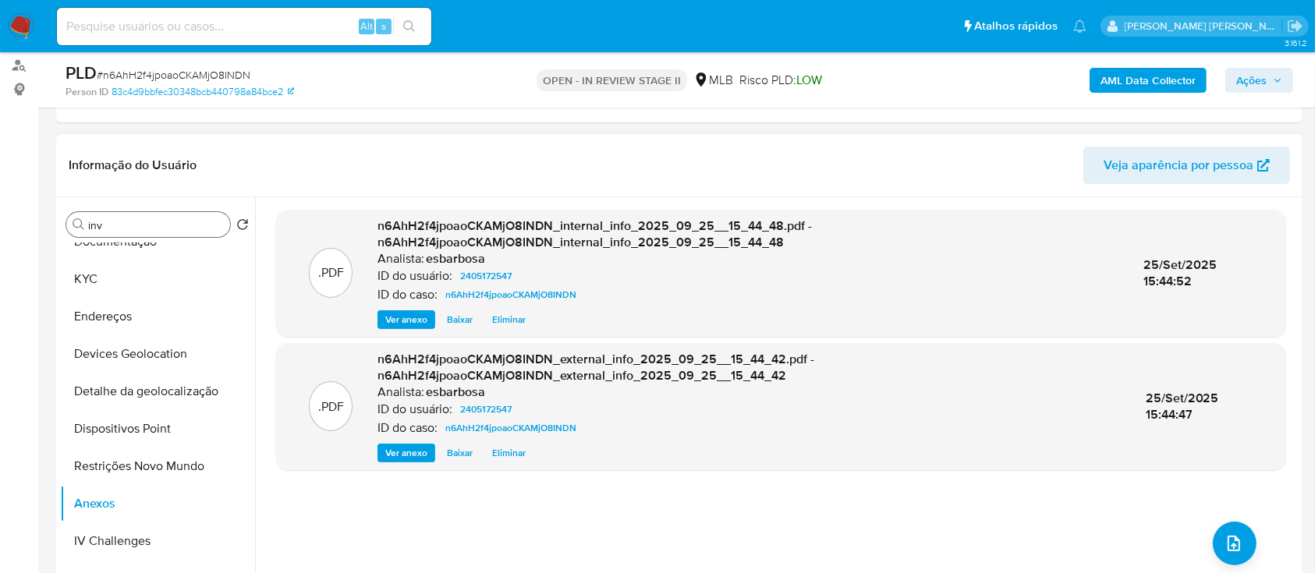
click at [737, 158] on header "Informação do Usuário Veja aparência por pessoa" at bounding box center [679, 165] width 1221 height 37
click at [1235, 551] on span "upload-file" at bounding box center [1233, 543] width 19 height 19
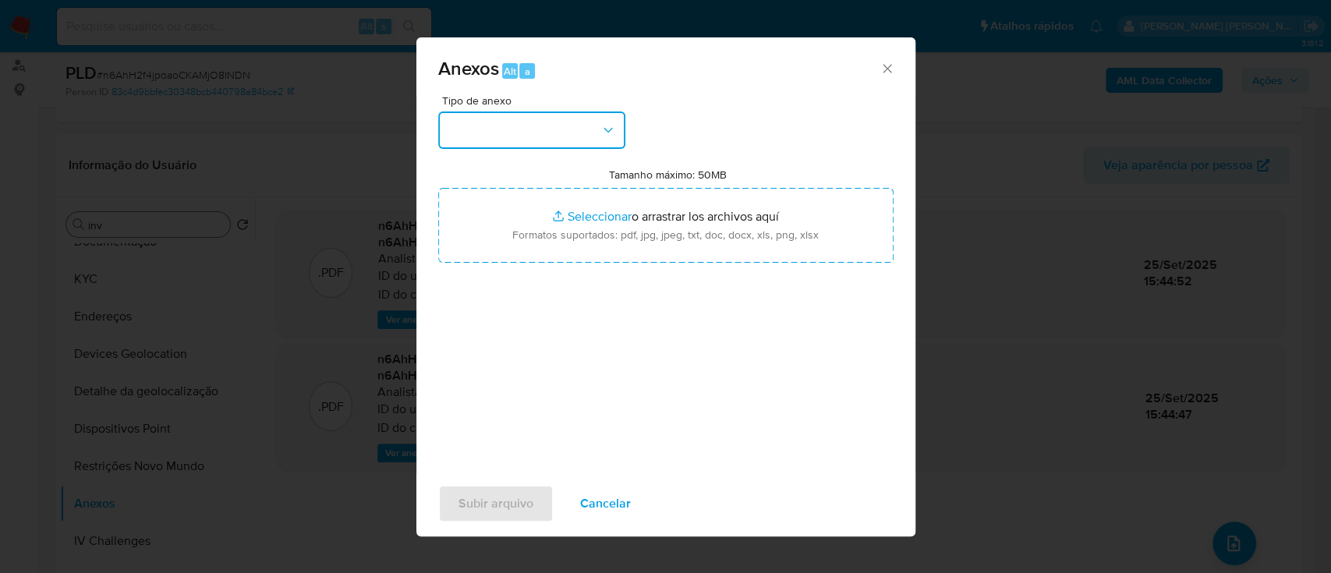
click at [564, 131] on button "button" at bounding box center [531, 130] width 187 height 37
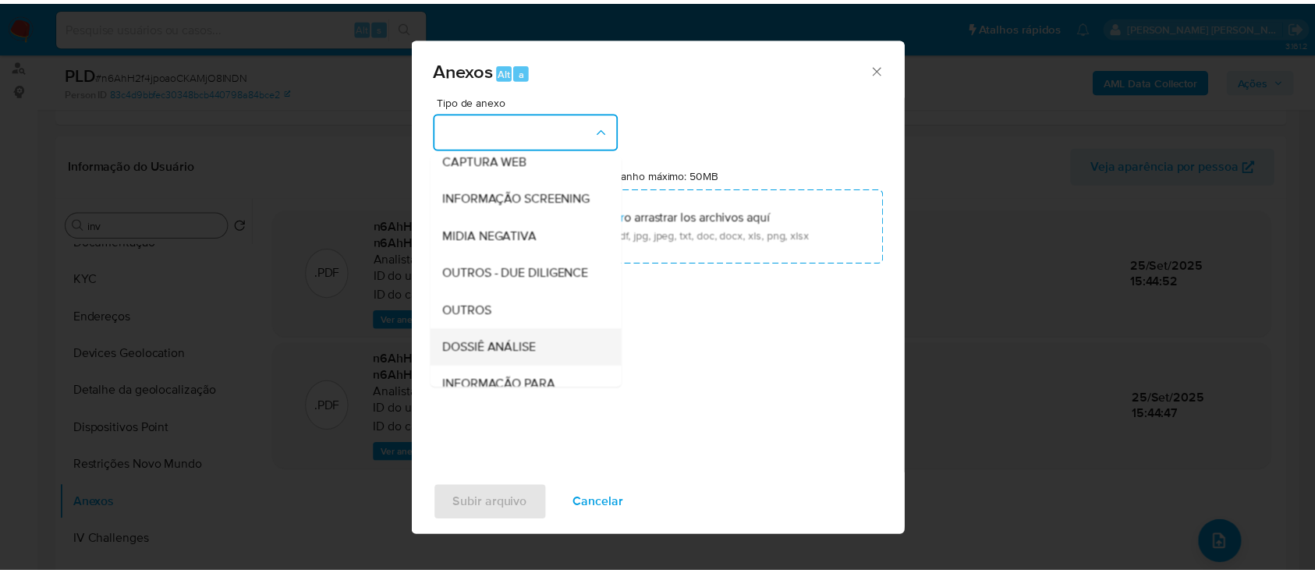
scroll to position [239, 0]
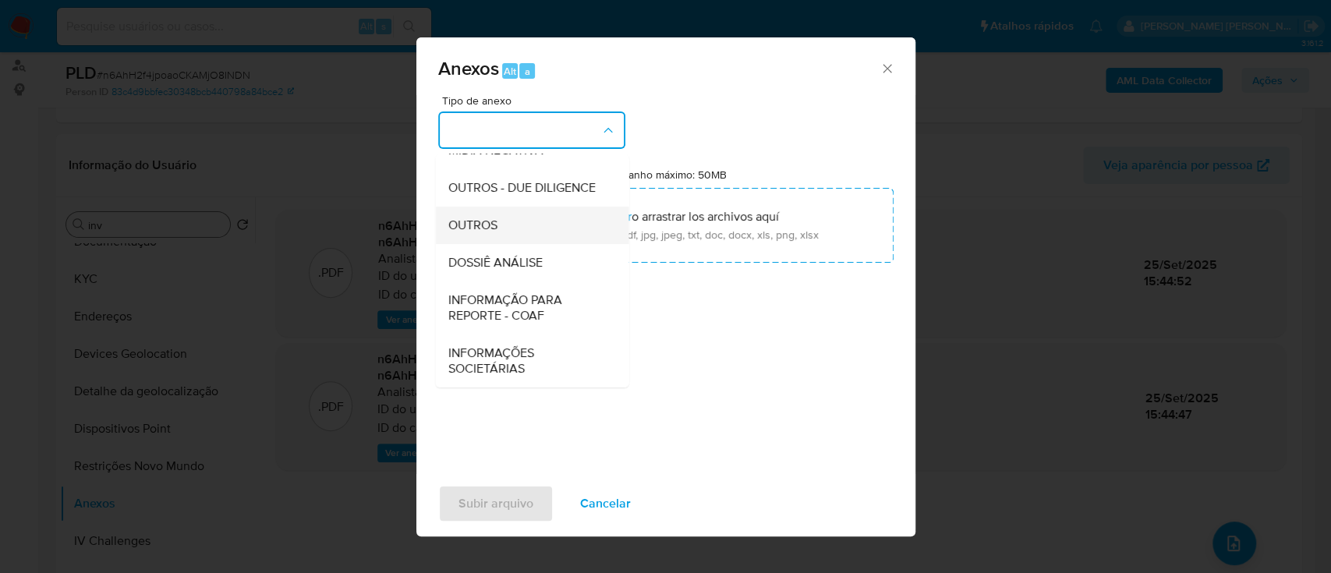
click at [474, 218] on span "OUTROS" at bounding box center [472, 226] width 49 height 16
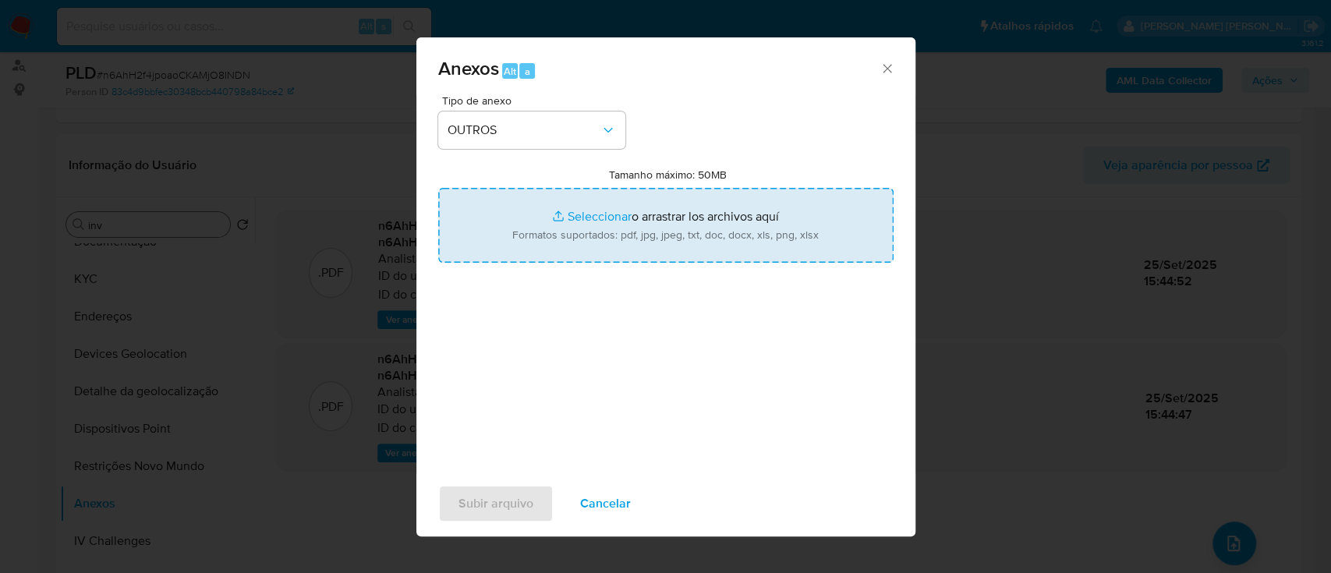
click at [592, 209] on input "Tamanho máximo: 50MB Seleccionar archivos" at bounding box center [665, 225] width 455 height 75
type input "C:\fakepath\Declinio SAR - n6AhH2f4jpoaoCKAMjO8INDN - CPF 56994583872 - FRANCIS…"
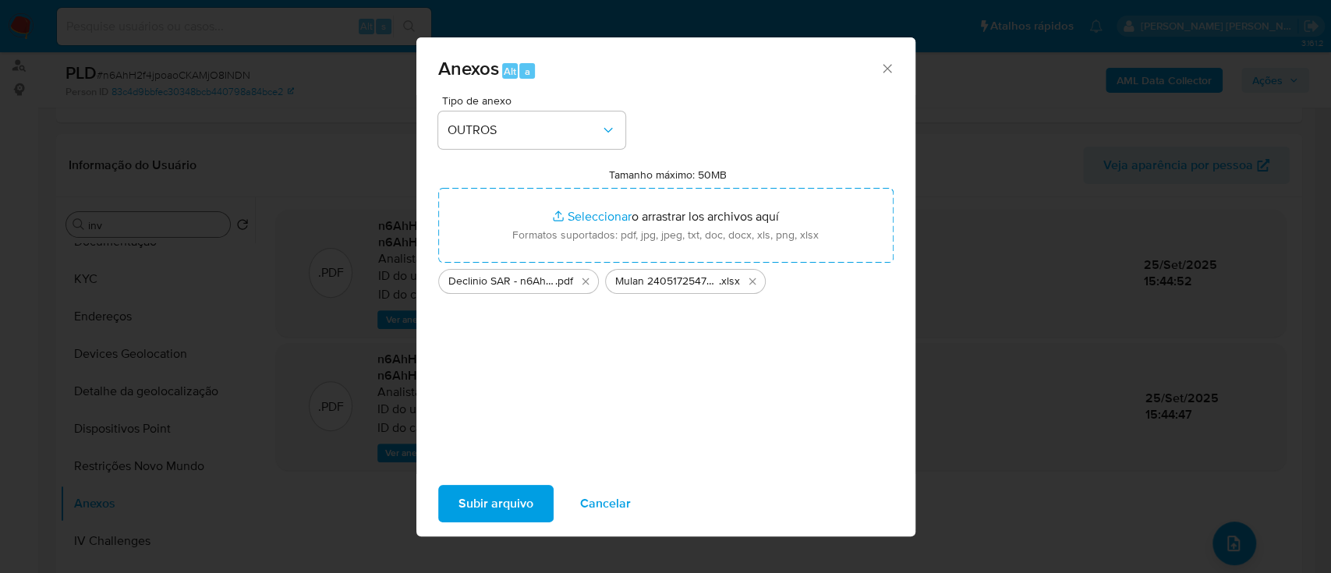
click at [512, 497] on span "Subir arquivo" at bounding box center [496, 504] width 75 height 34
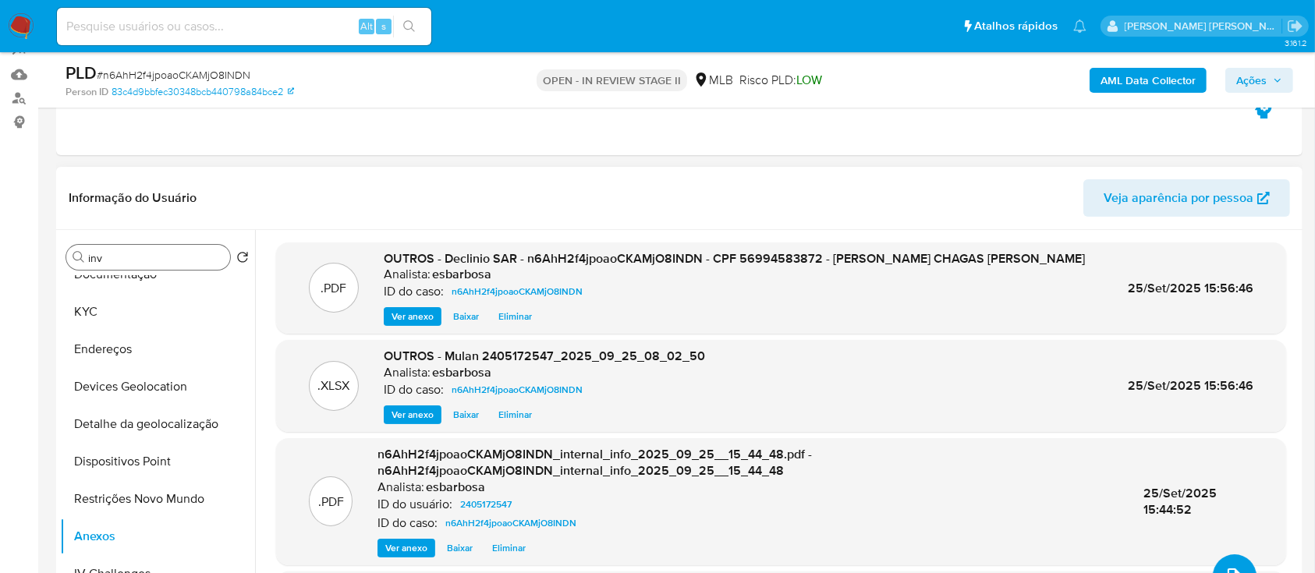
scroll to position [207, 0]
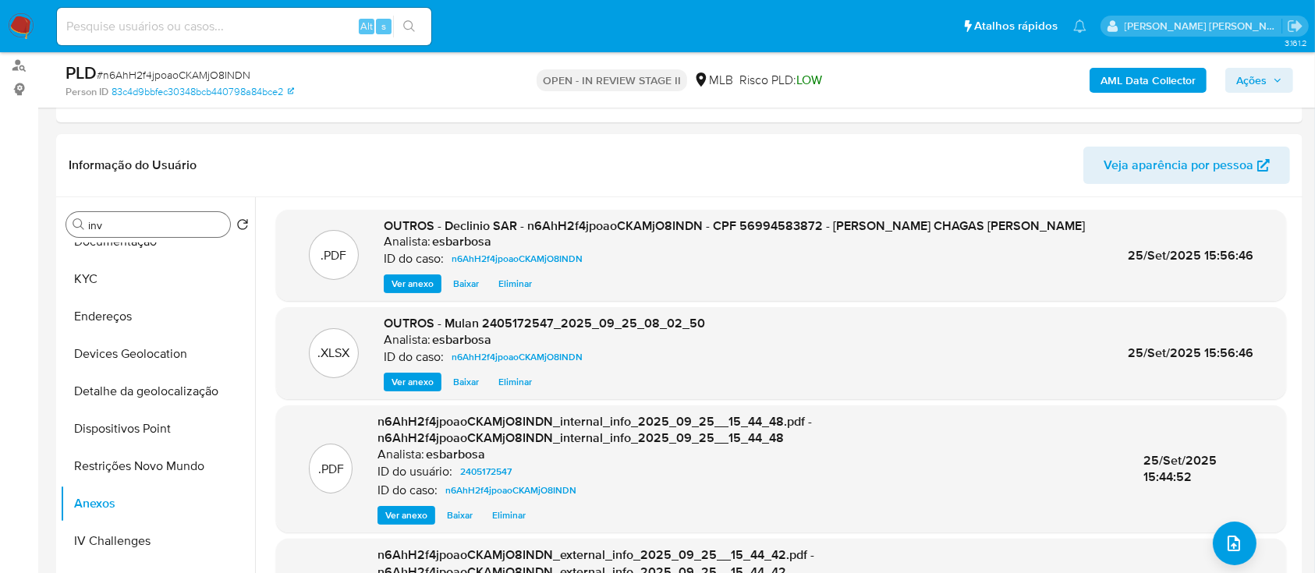
click at [1248, 80] on span "Ações" at bounding box center [1251, 80] width 30 height 25
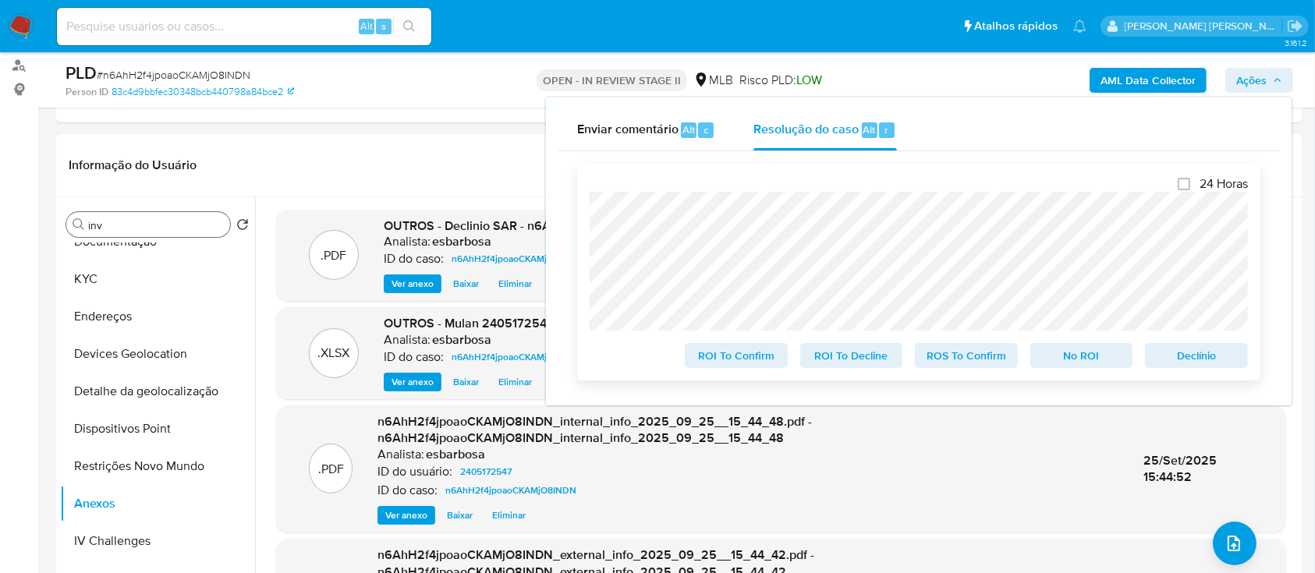
click at [1079, 359] on span "No ROI" at bounding box center [1081, 356] width 81 height 22
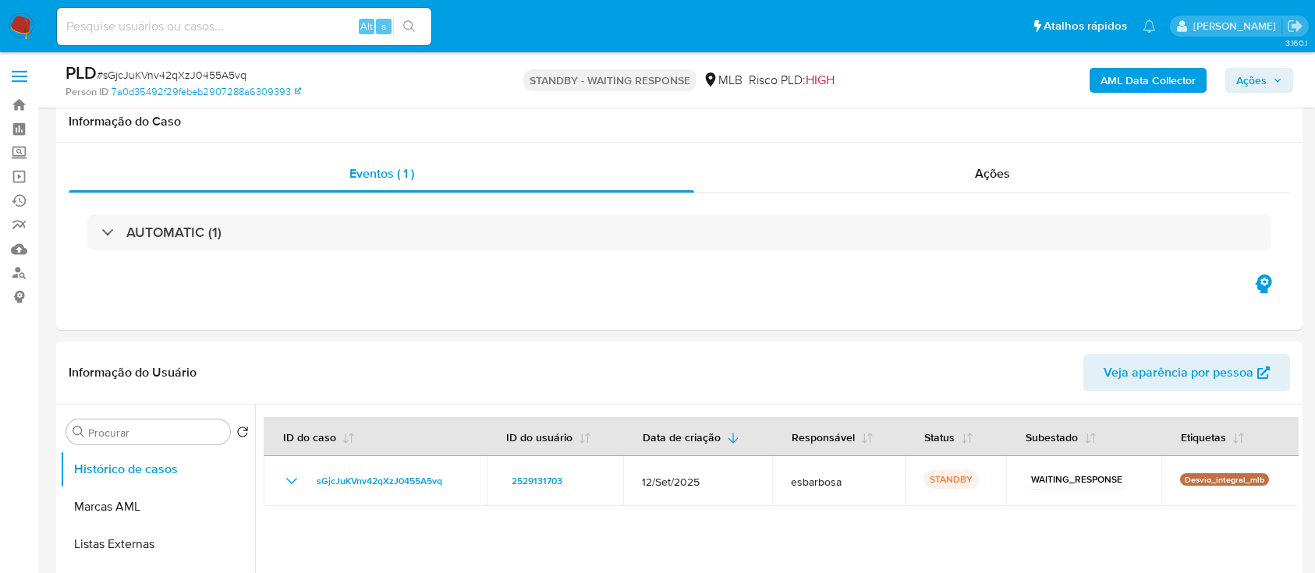
select select "10"
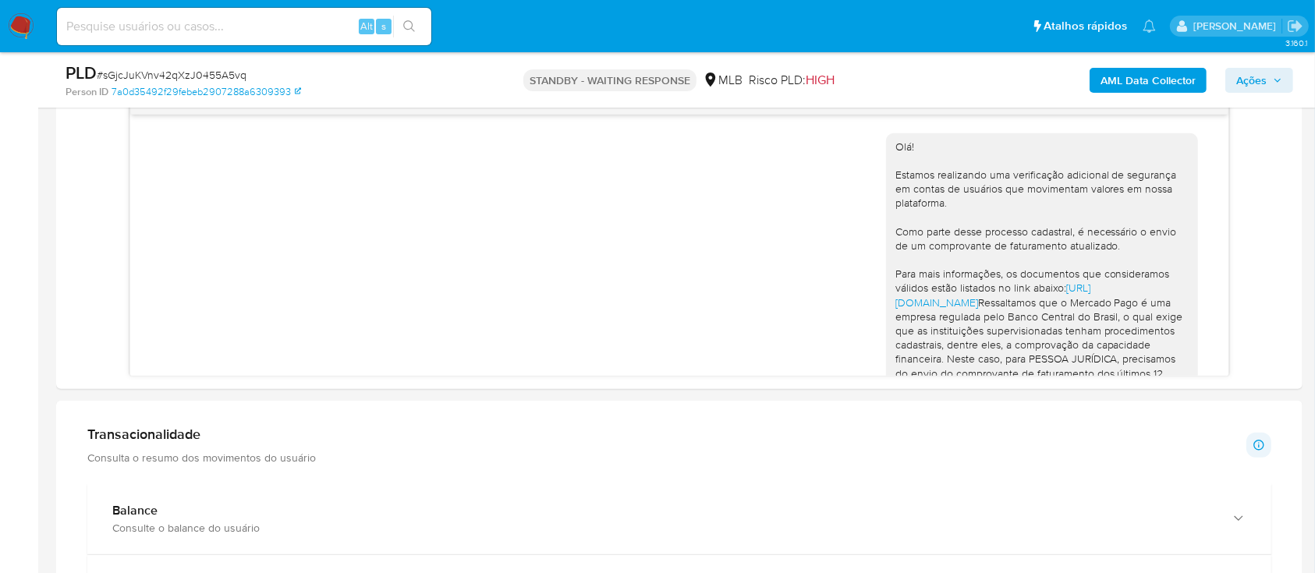
scroll to position [253, 0]
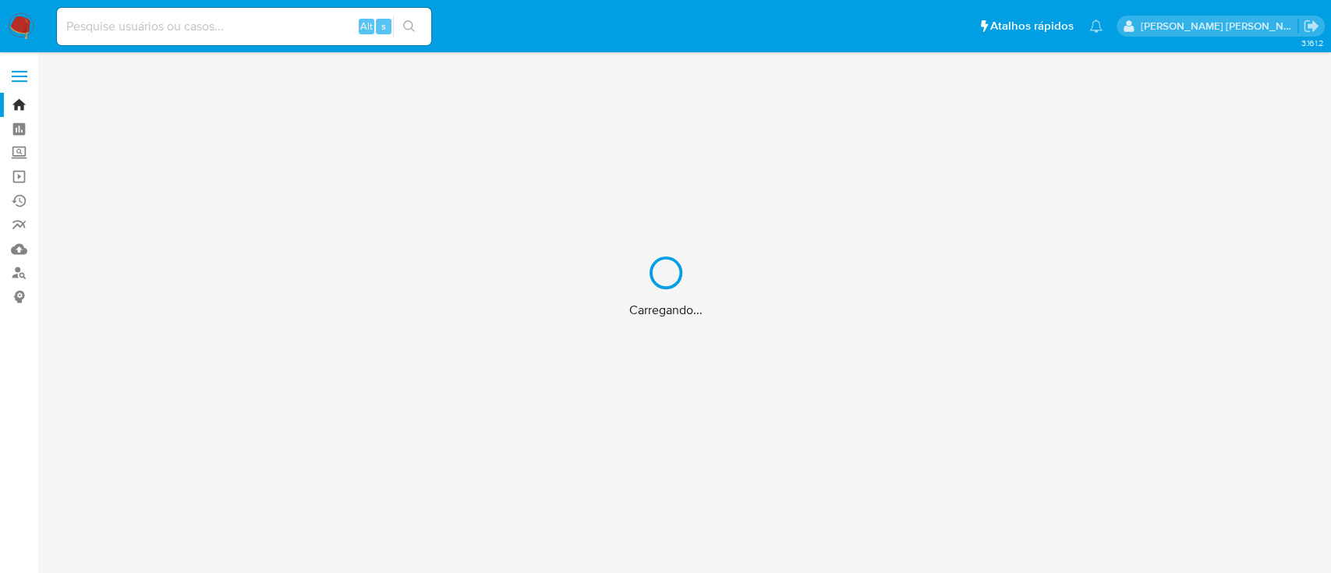
click at [175, 27] on div "Carregando..." at bounding box center [665, 286] width 1331 height 573
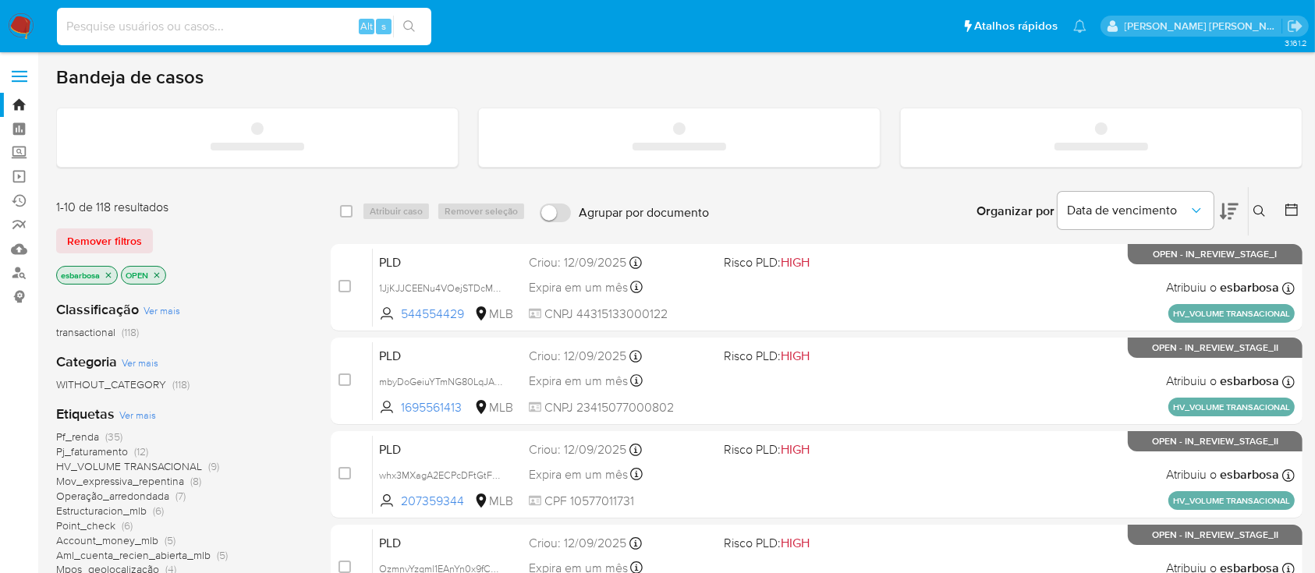
click at [173, 26] on input at bounding box center [244, 26] width 374 height 20
paste input "68617598"
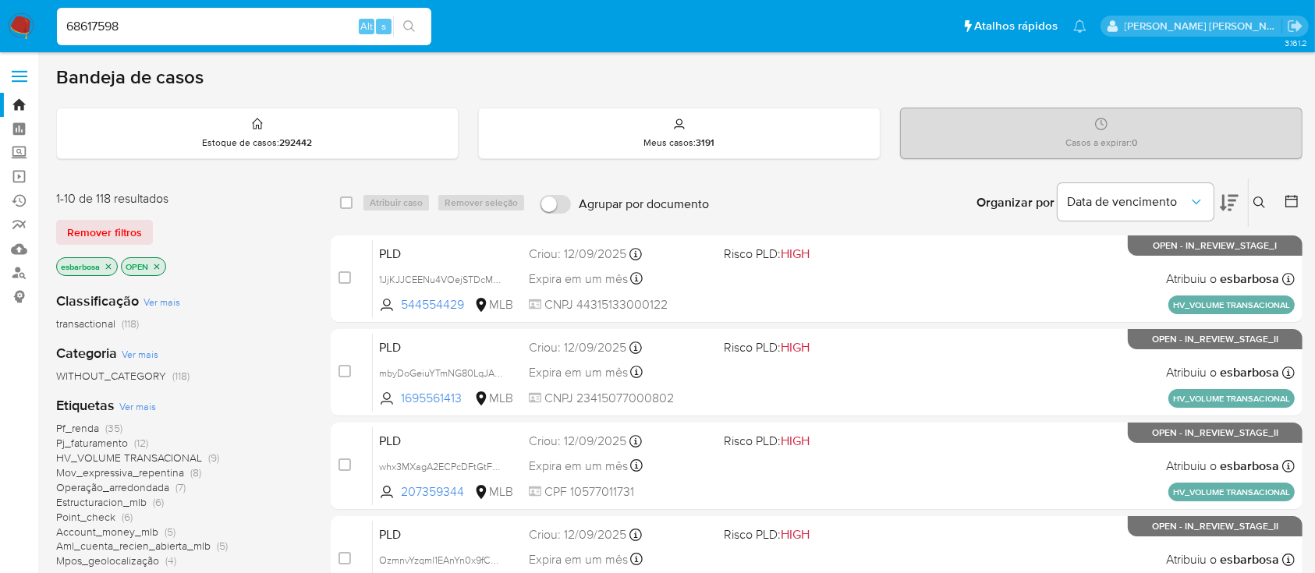
type input "68617598"
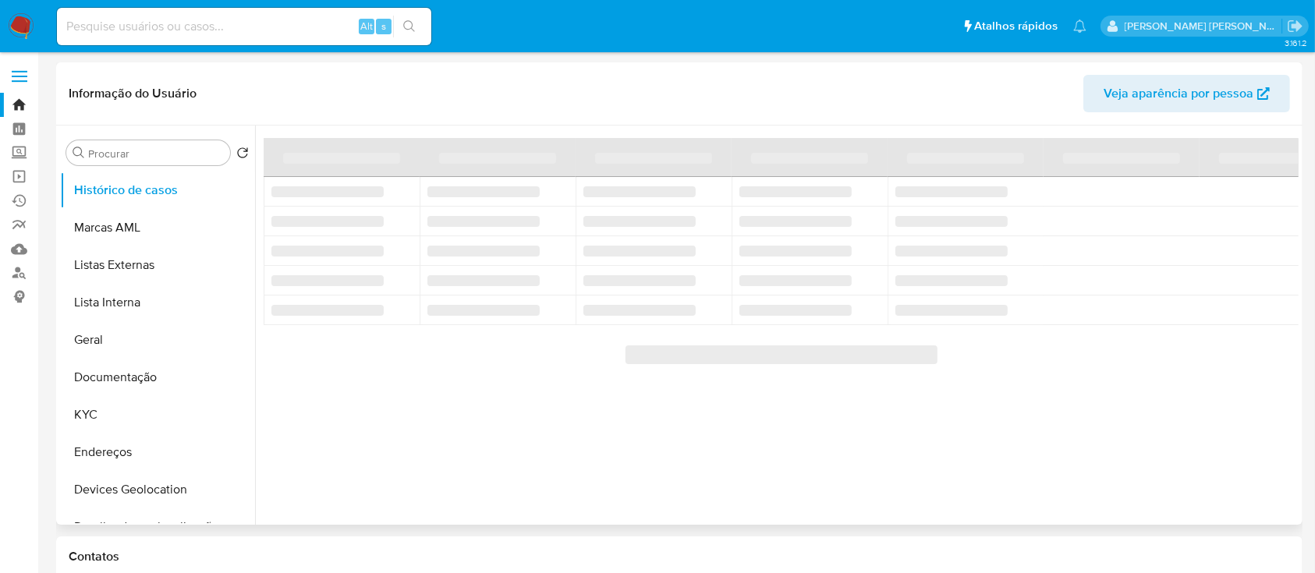
select select "10"
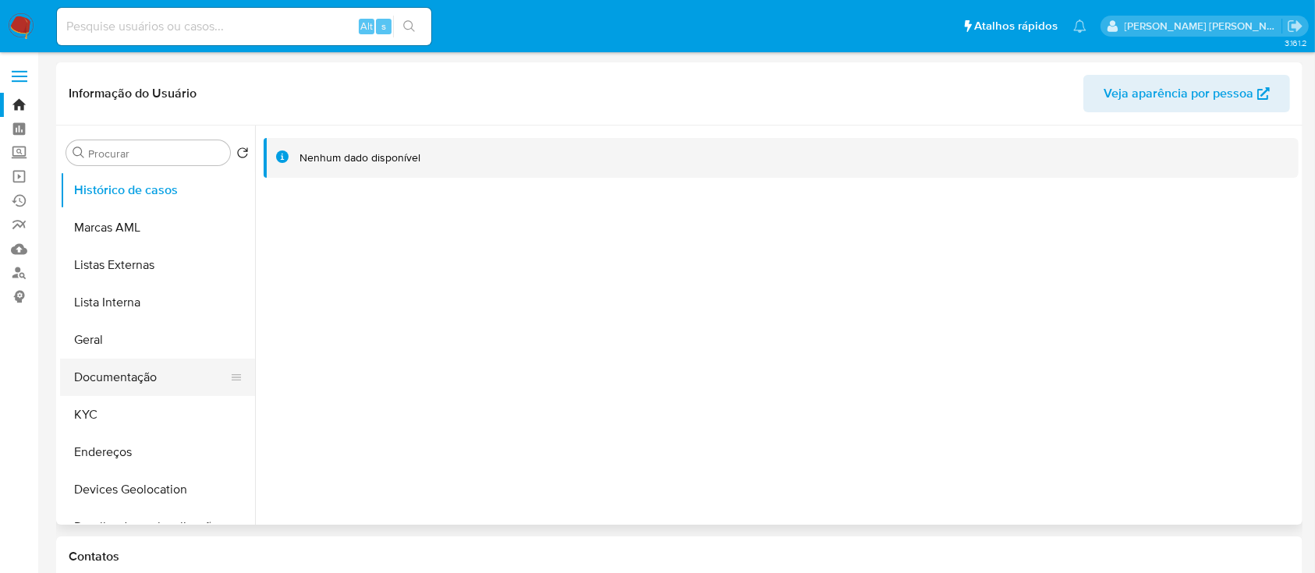
click at [147, 377] on button "Documentação" at bounding box center [151, 377] width 182 height 37
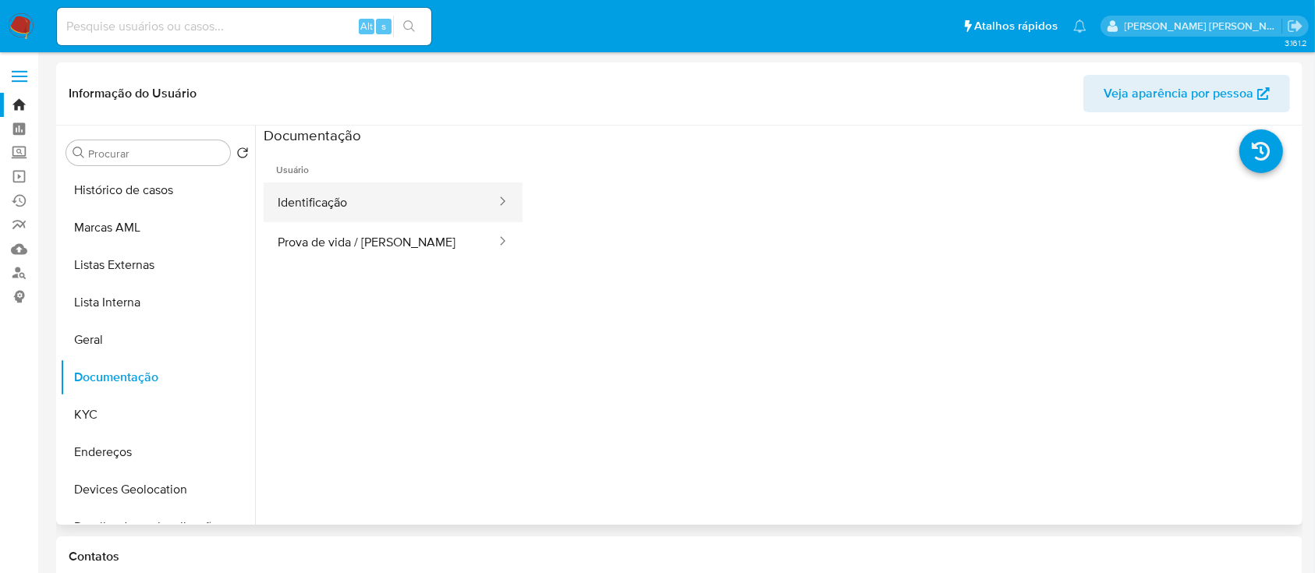
click at [353, 207] on button "Identificação" at bounding box center [381, 202] width 234 height 40
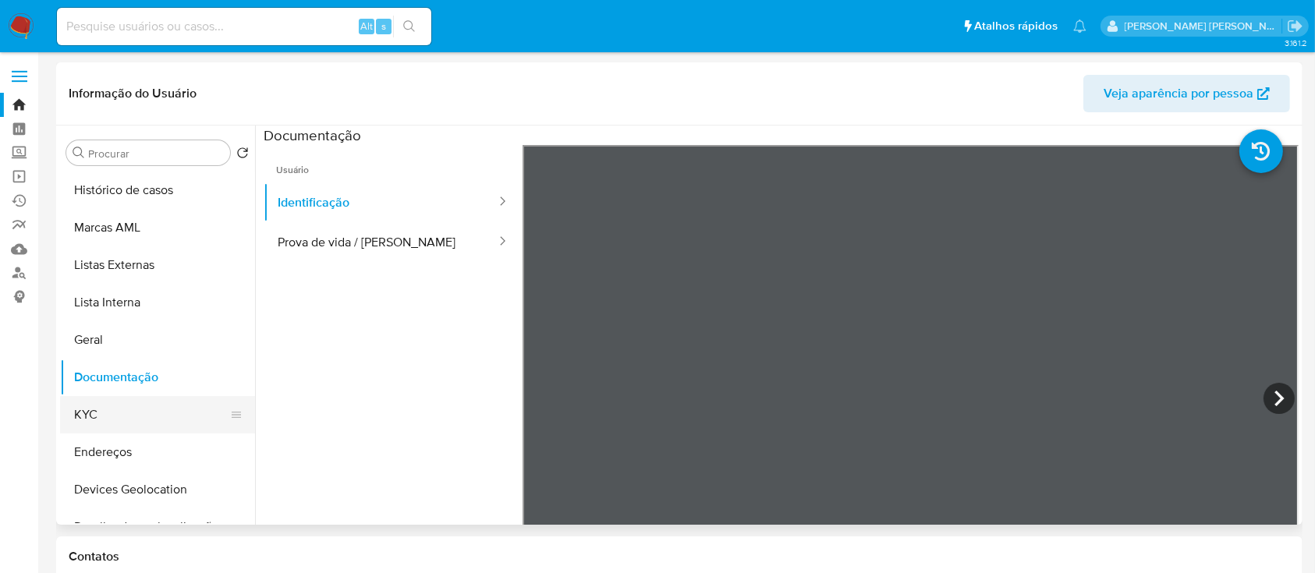
click at [108, 413] on button "KYC" at bounding box center [151, 414] width 182 height 37
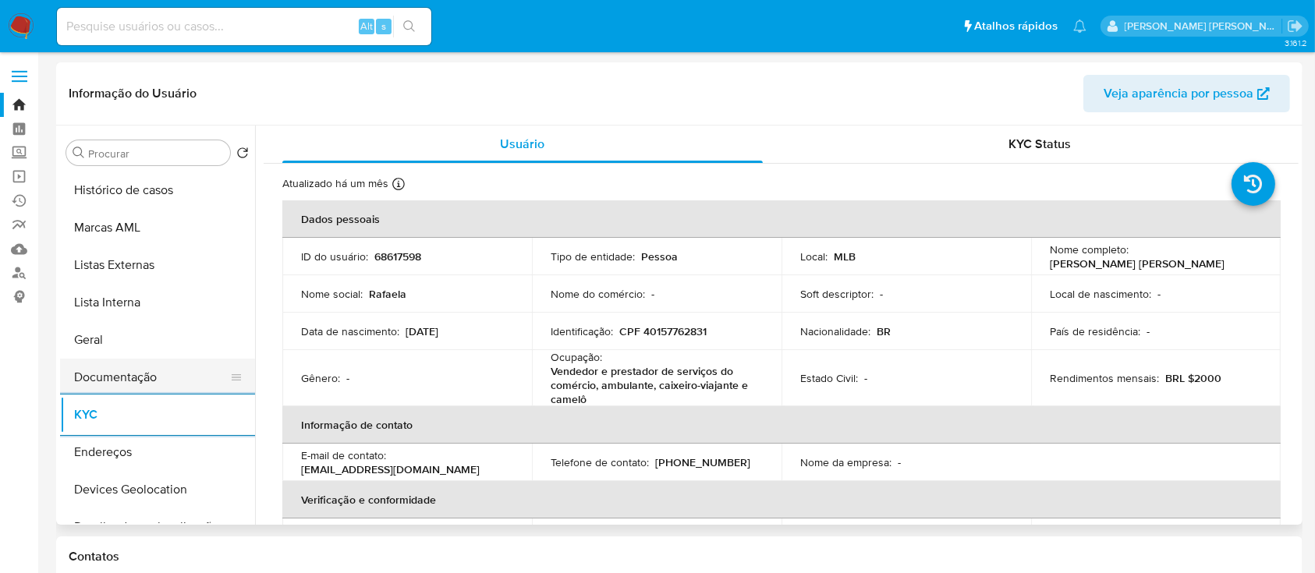
click at [133, 381] on button "Documentação" at bounding box center [151, 377] width 182 height 37
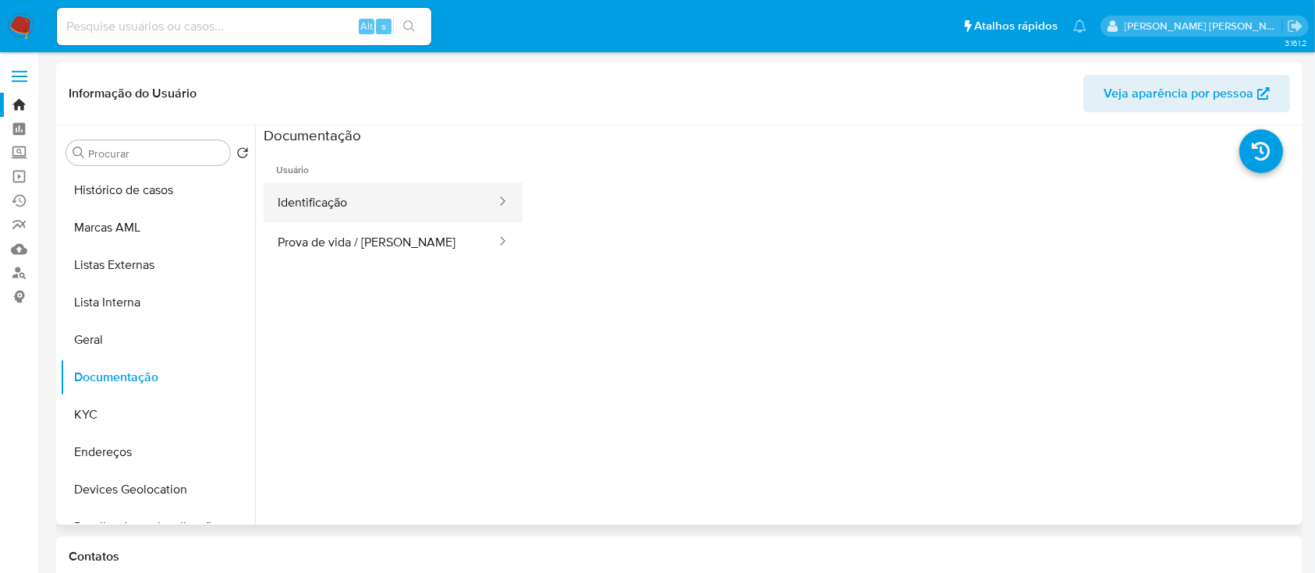
click at [342, 207] on button "Identificação" at bounding box center [381, 202] width 234 height 40
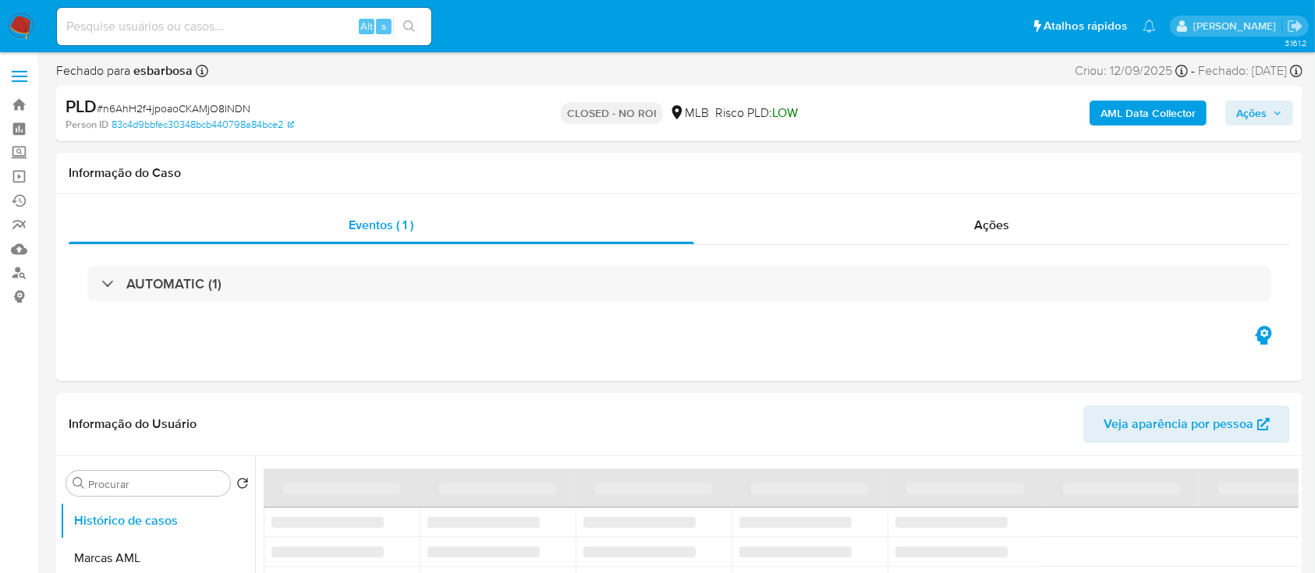
select select "10"
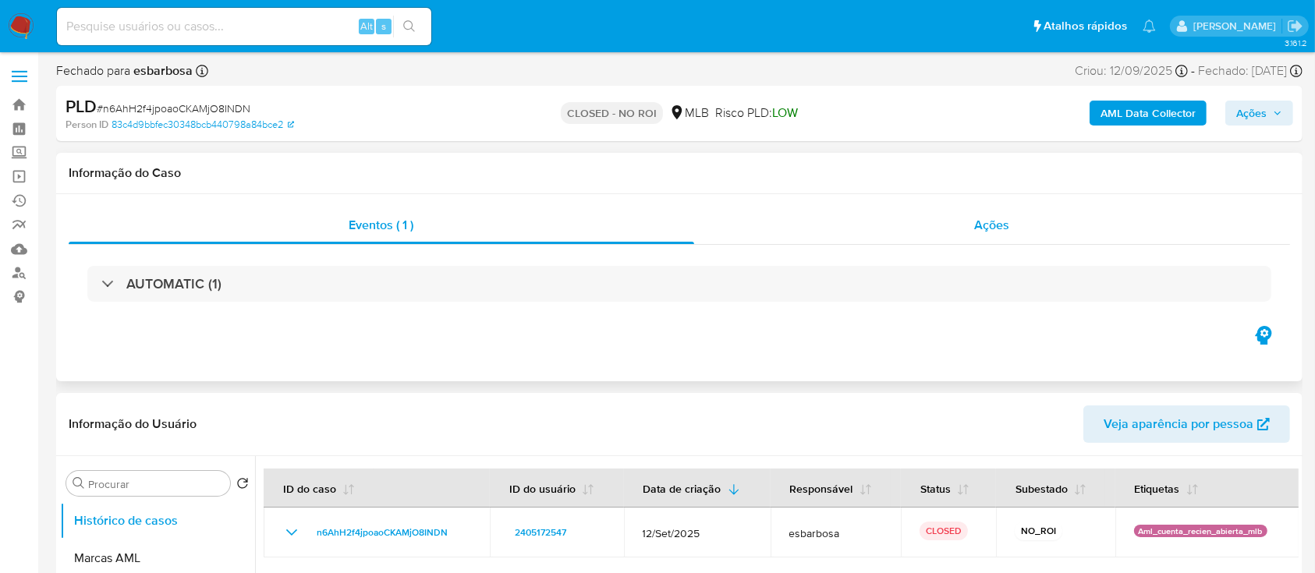
click at [761, 239] on div "Ações" at bounding box center [992, 225] width 596 height 37
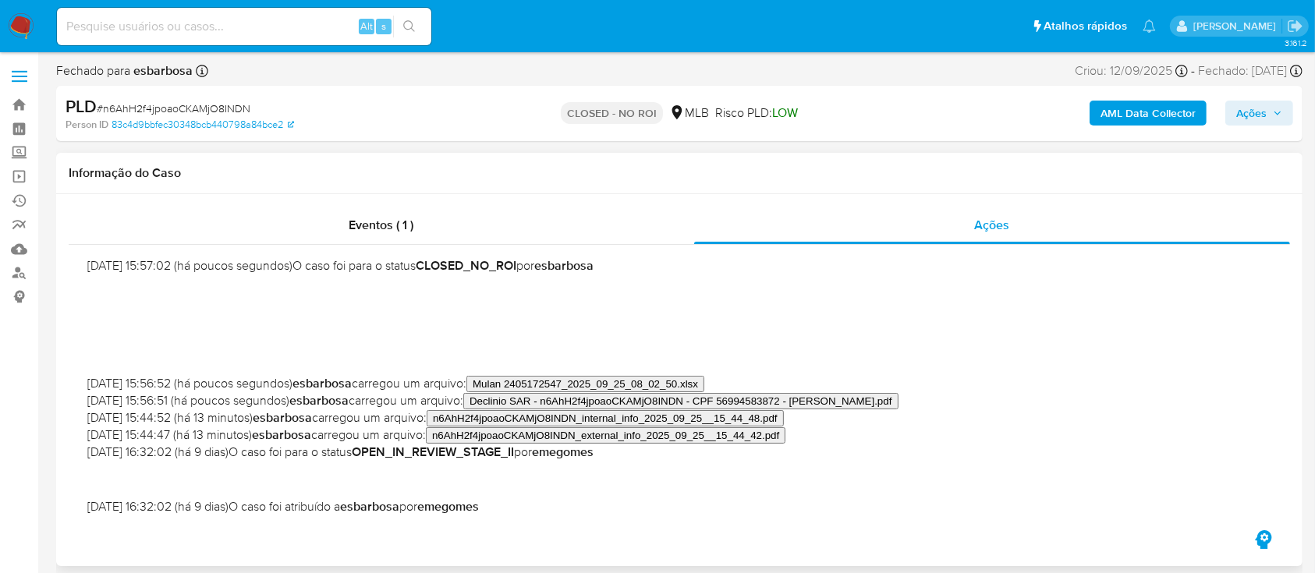
scroll to position [207, 0]
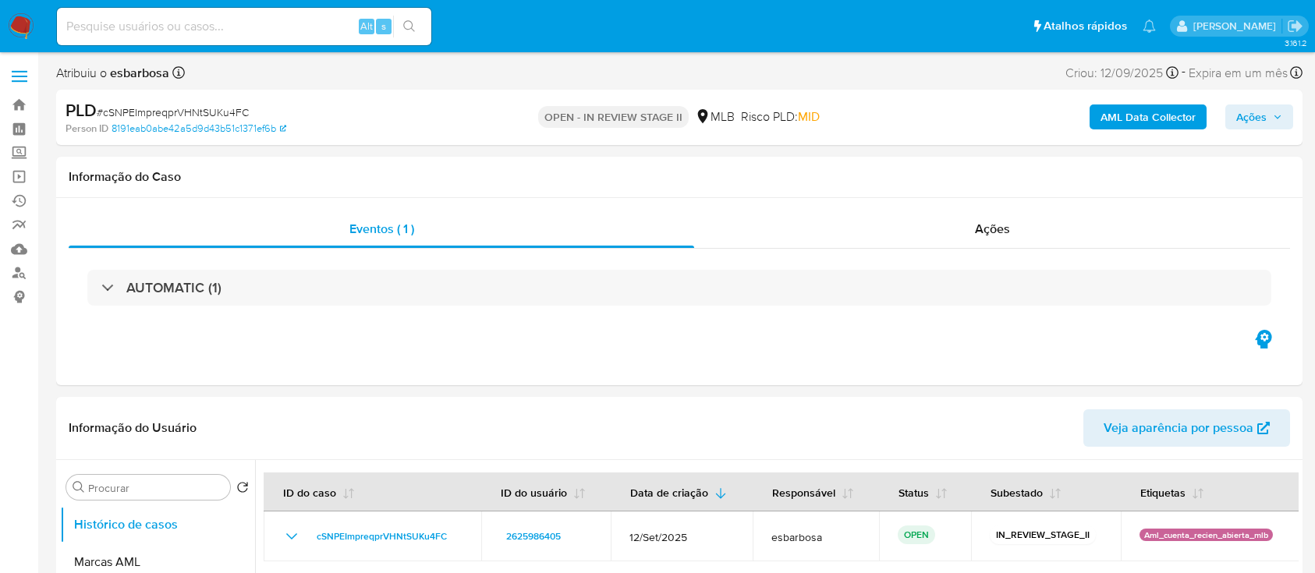
select select "10"
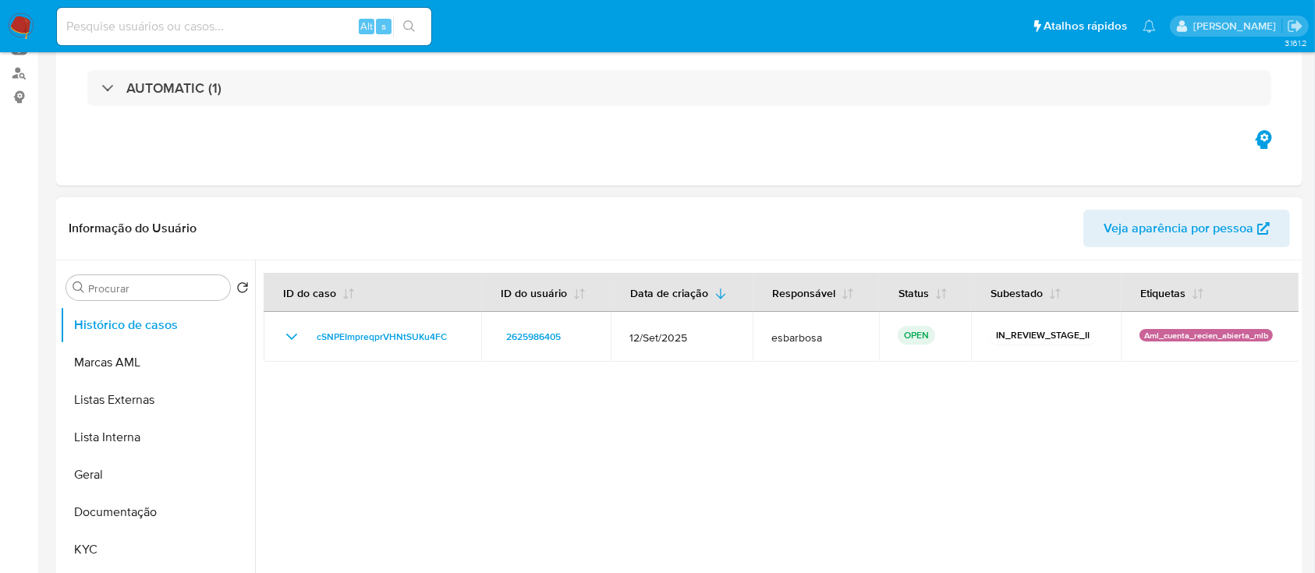
scroll to position [207, 0]
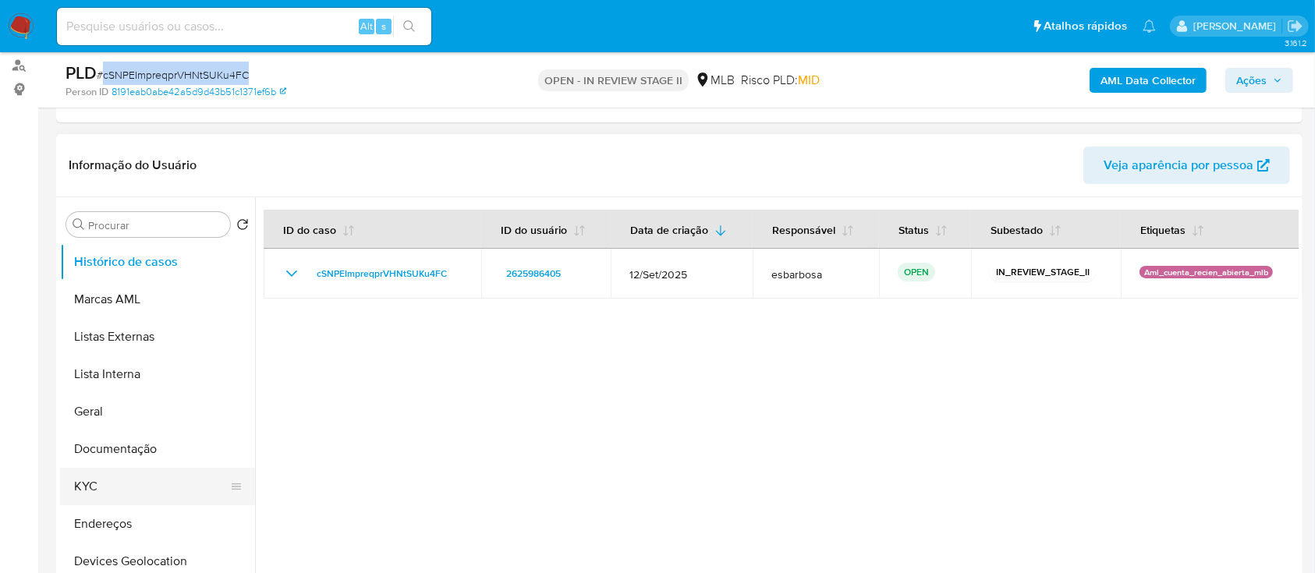
click at [112, 478] on button "KYC" at bounding box center [151, 486] width 182 height 37
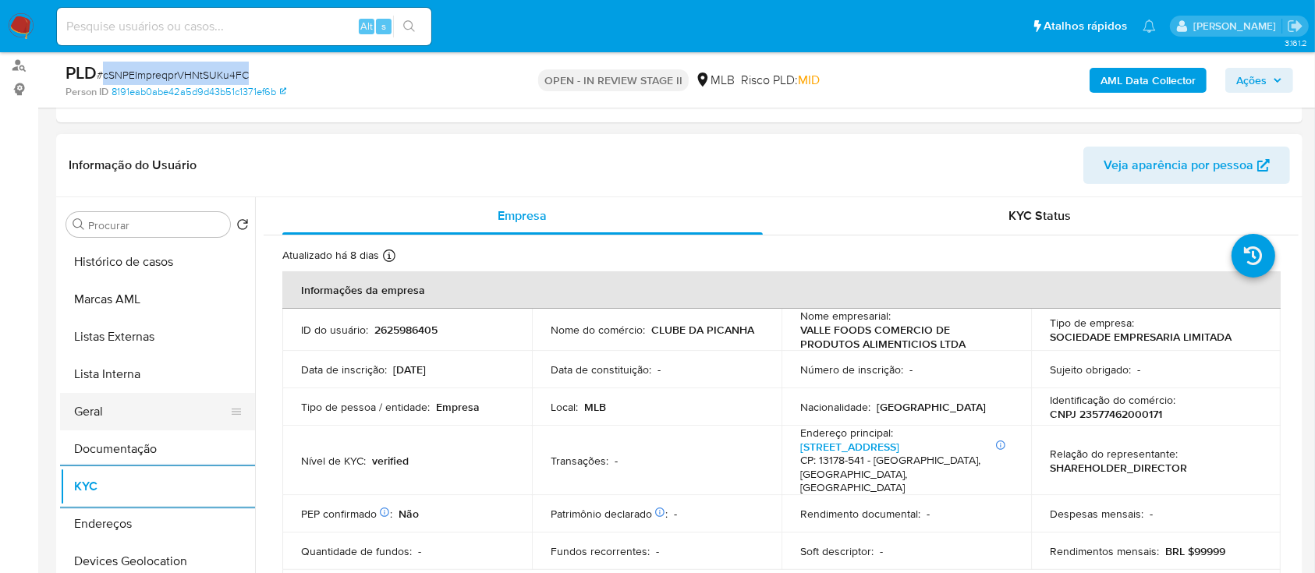
click at [122, 421] on button "Geral" at bounding box center [151, 411] width 182 height 37
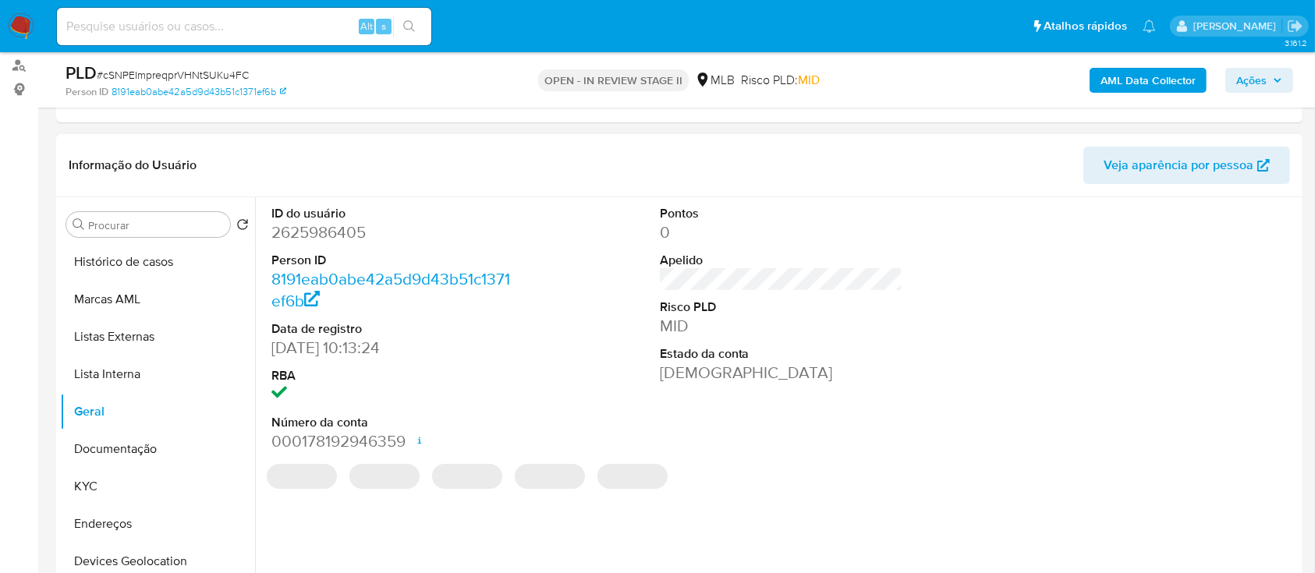
click at [355, 236] on dd "2625986405" at bounding box center [392, 232] width 243 height 22
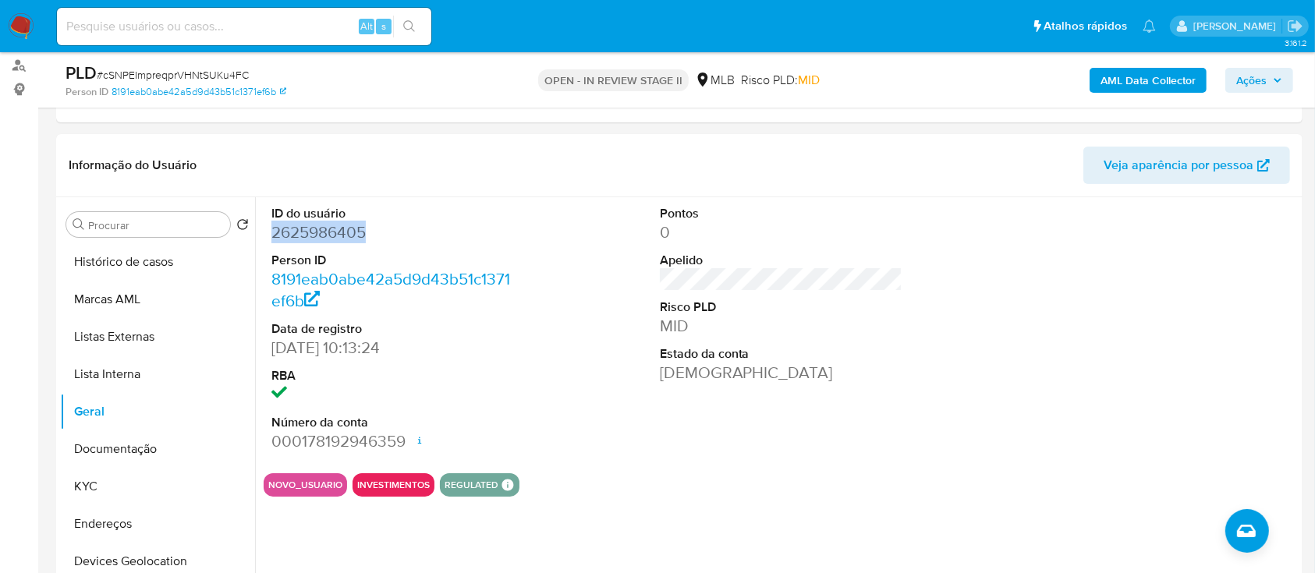
copy dd "2625986405"
click at [108, 452] on button "Documentação" at bounding box center [151, 448] width 182 height 37
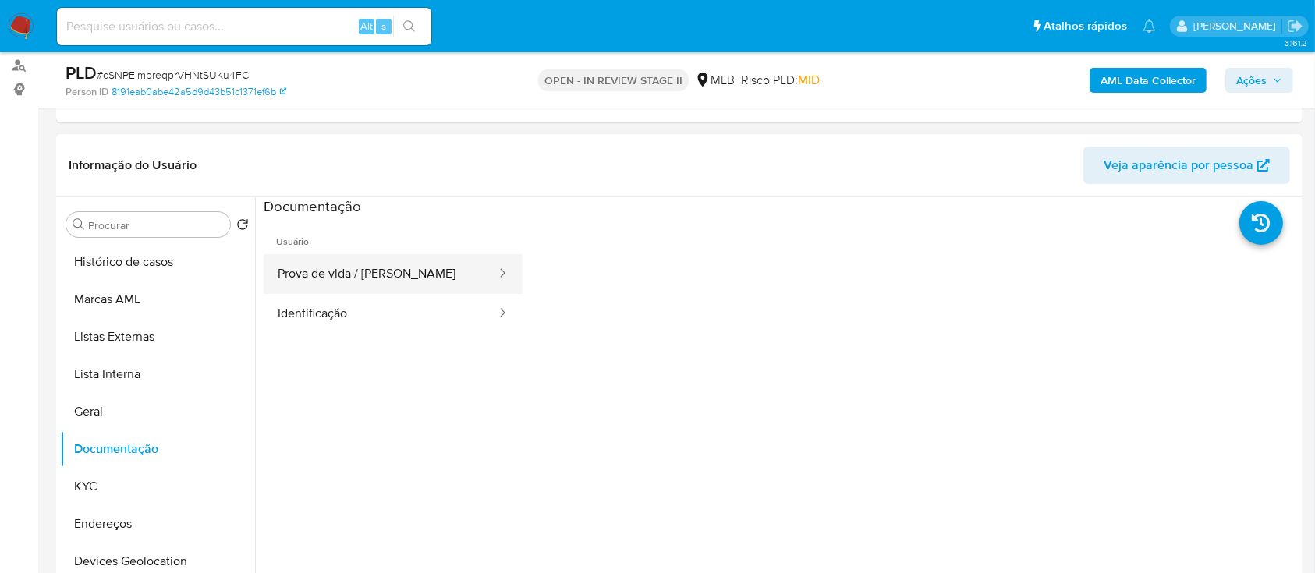
drag, startPoint x: 331, startPoint y: 278, endPoint x: 376, endPoint y: 283, distance: 45.6
click at [331, 278] on button "Prova de vida / [PERSON_NAME]" at bounding box center [381, 274] width 234 height 40
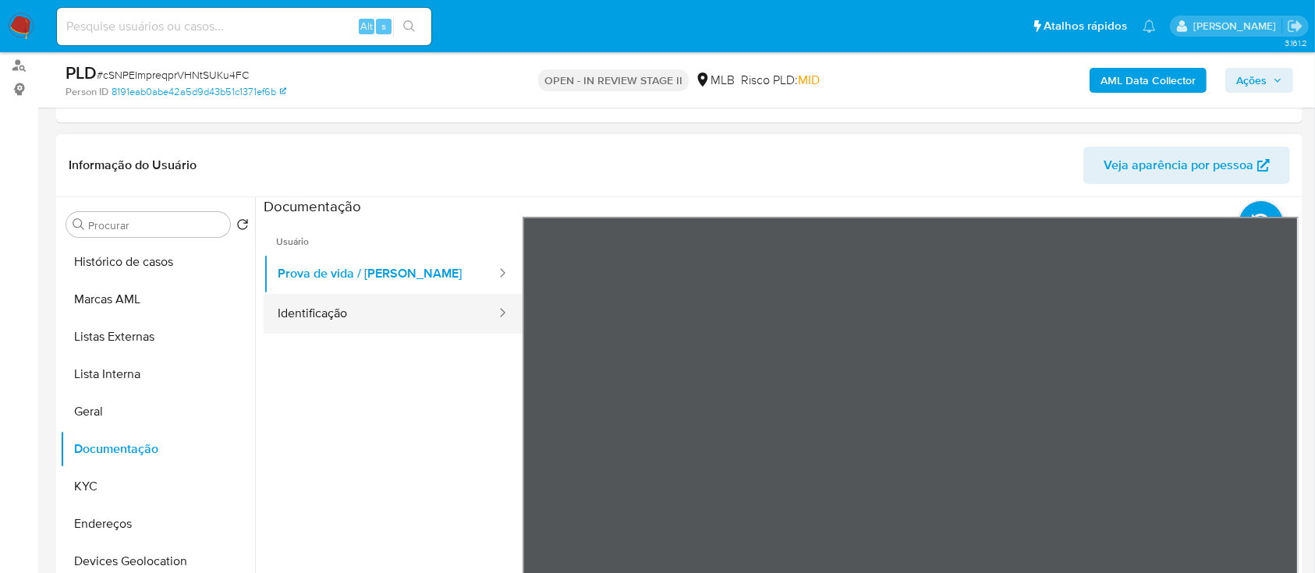
click at [362, 324] on button "Identificação" at bounding box center [381, 314] width 234 height 40
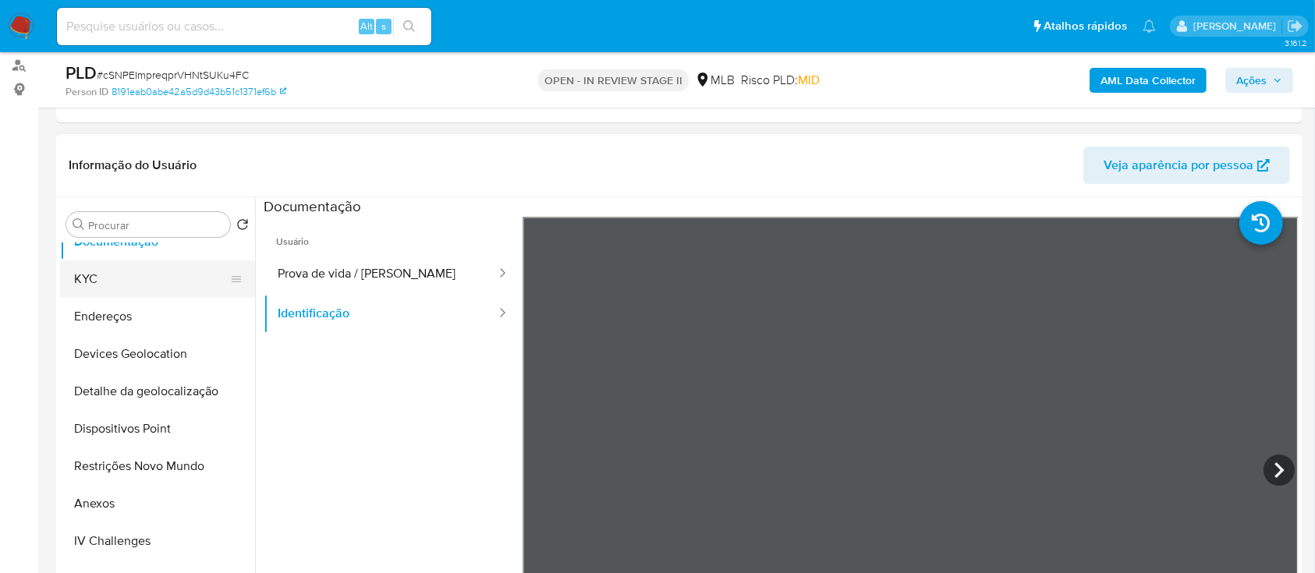
click at [110, 273] on button "KYC" at bounding box center [151, 278] width 182 height 37
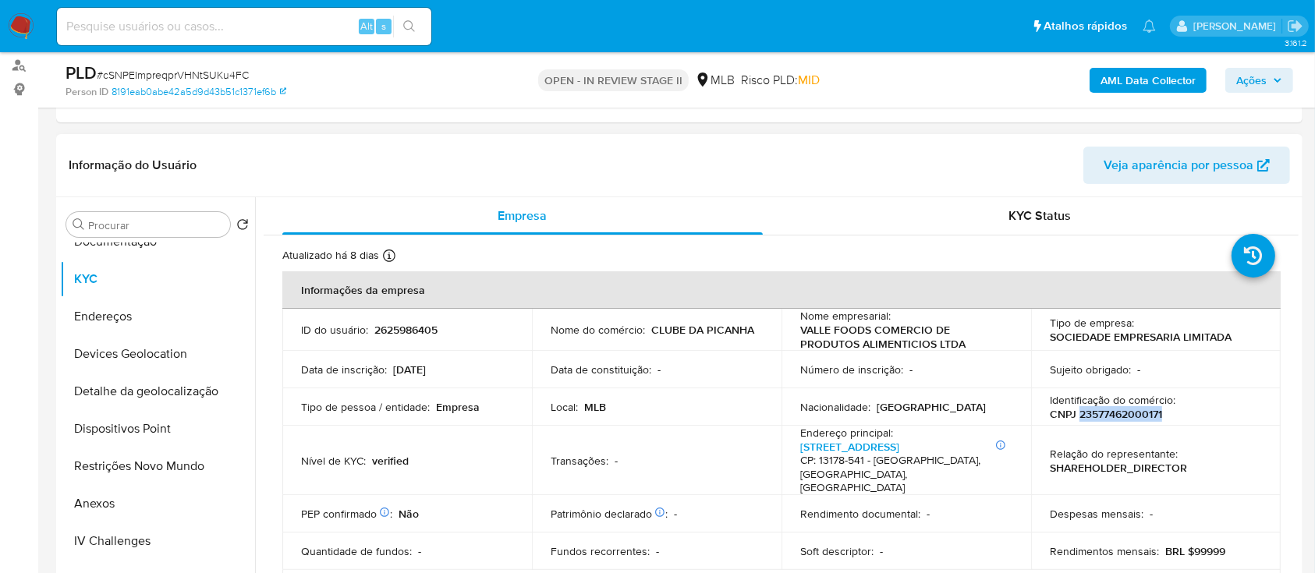
drag, startPoint x: 1164, startPoint y: 410, endPoint x: 1075, endPoint y: 415, distance: 89.8
click at [1075, 415] on div "Identificação do comércio : CNPJ 23577462000171" at bounding box center [1156, 407] width 212 height 28
copy p "23577462000171"
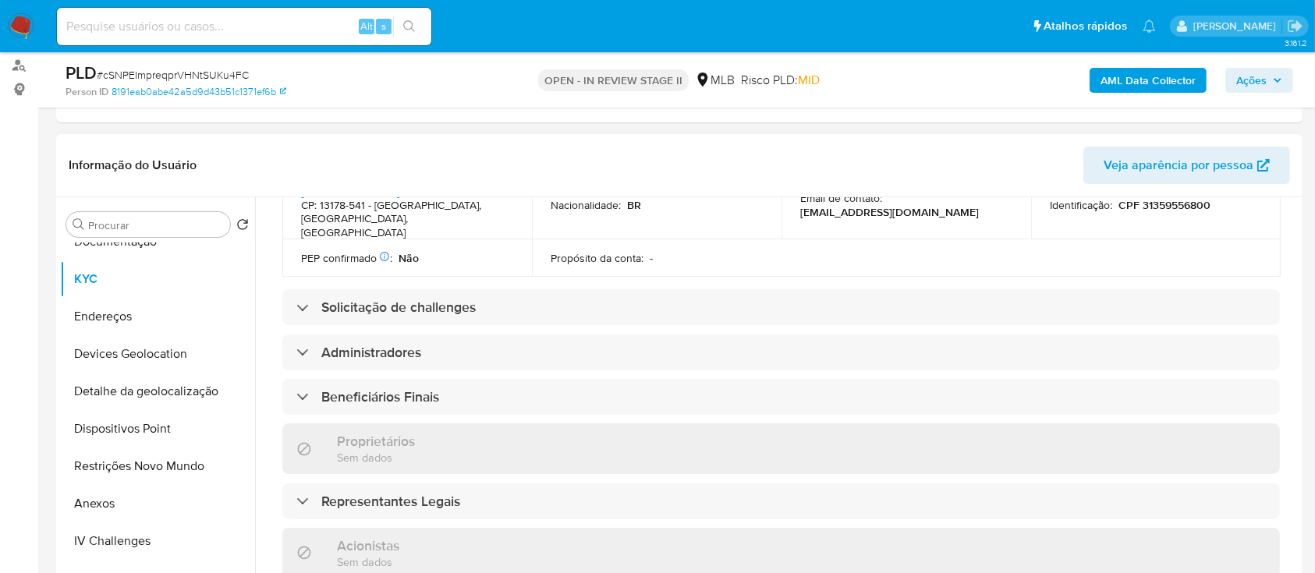
scroll to position [624, 0]
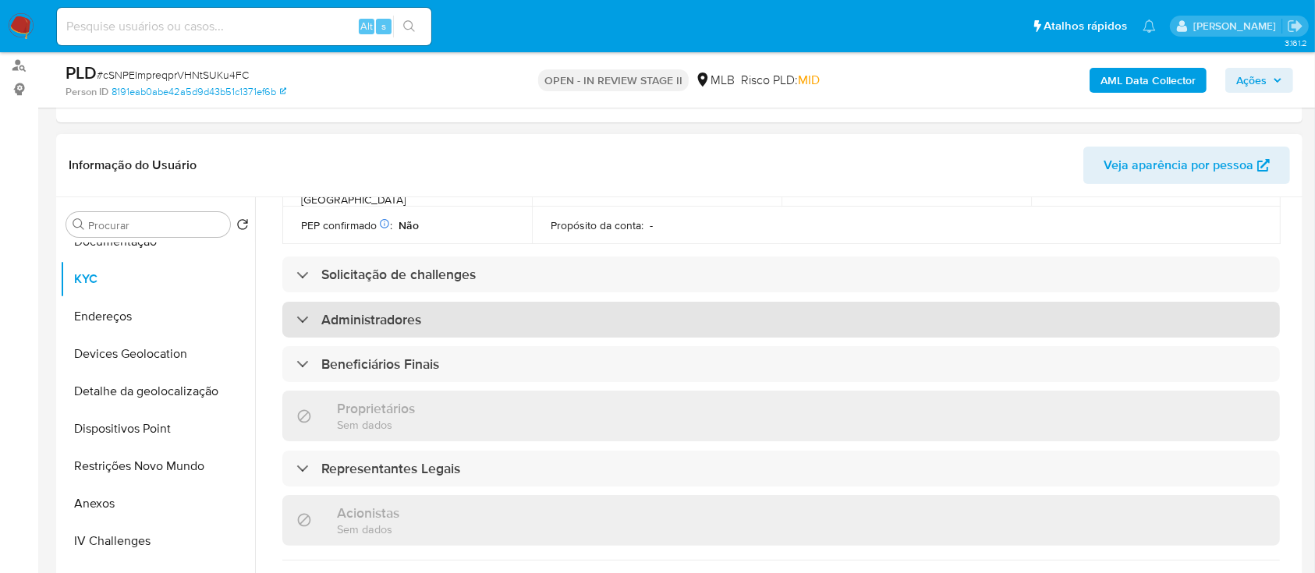
click at [386, 311] on h3 "Administradores" at bounding box center [371, 319] width 100 height 17
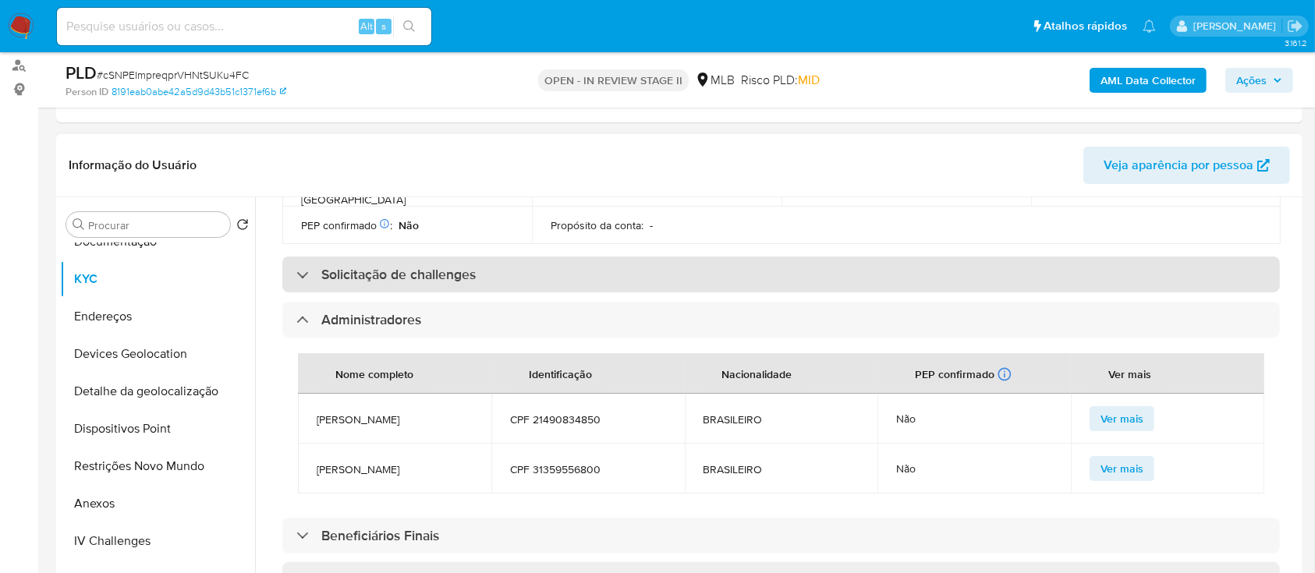
click at [357, 266] on h3 "Solicitação de challenges" at bounding box center [398, 274] width 154 height 17
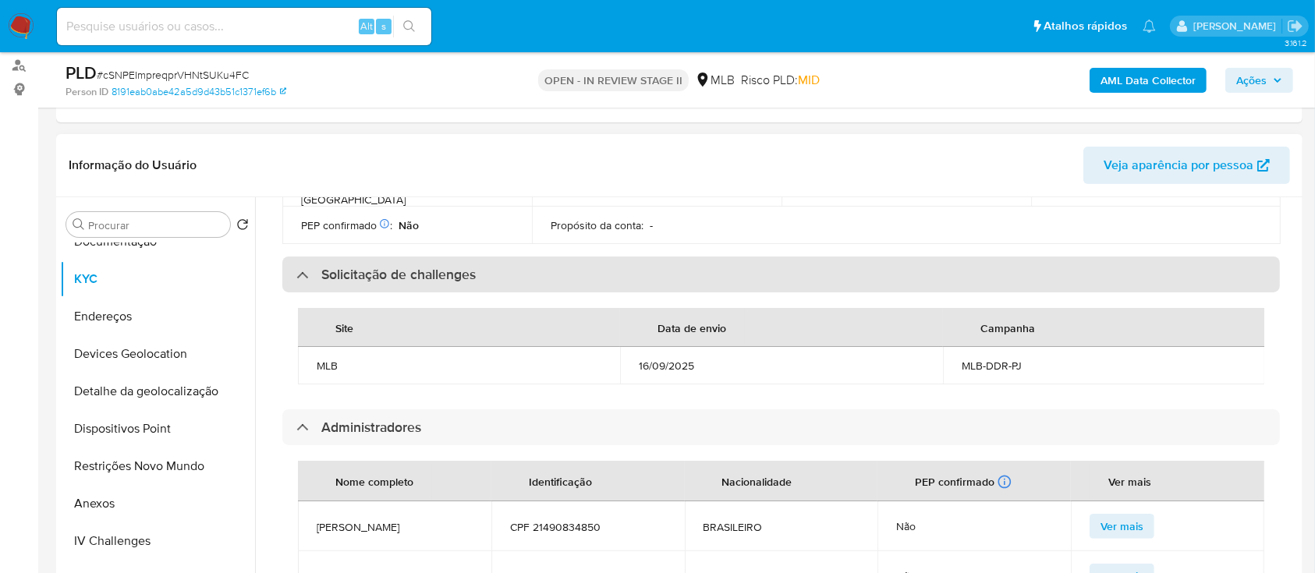
click at [357, 266] on h3 "Solicitação de challenges" at bounding box center [398, 274] width 154 height 17
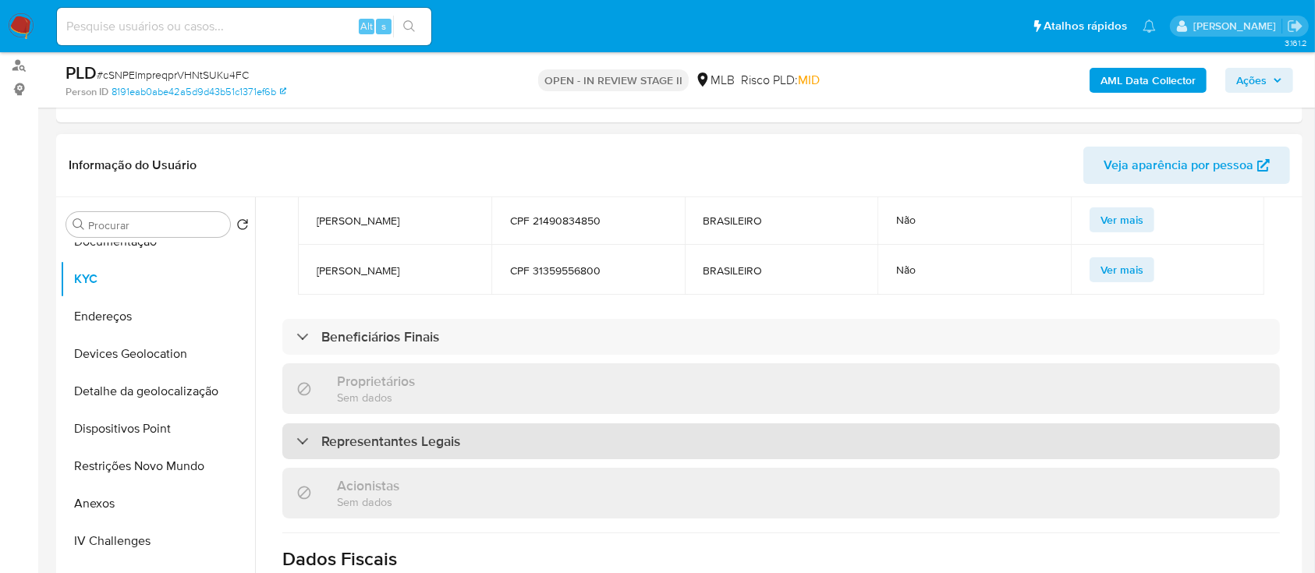
scroll to position [831, 0]
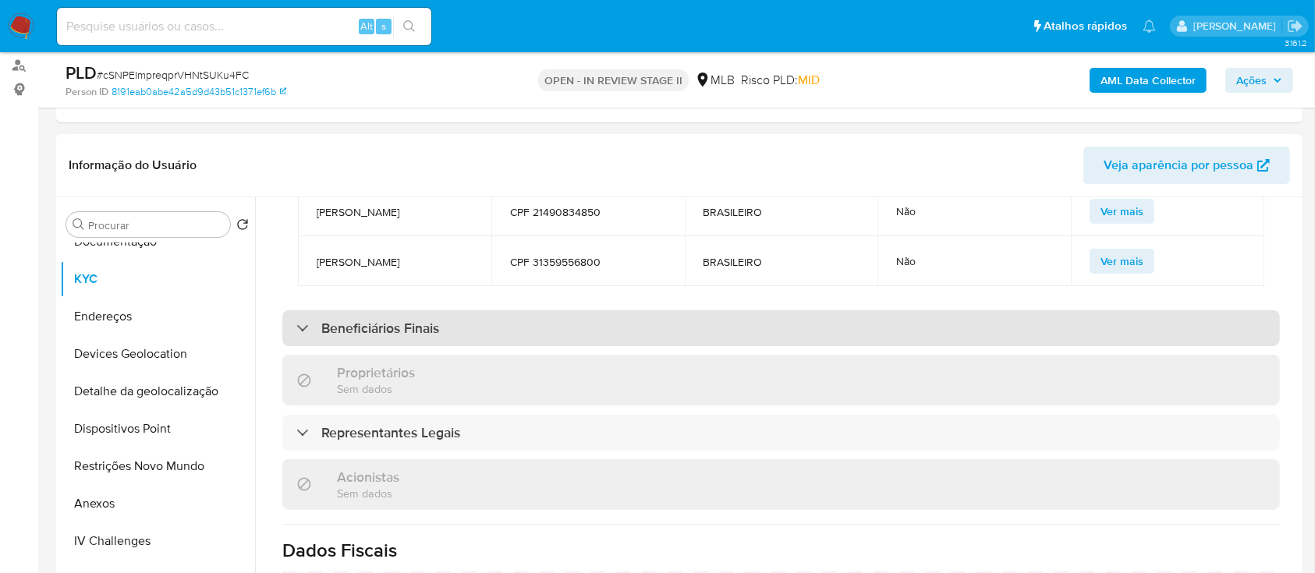
click at [422, 320] on h3 "Beneficiários Finais" at bounding box center [380, 328] width 118 height 17
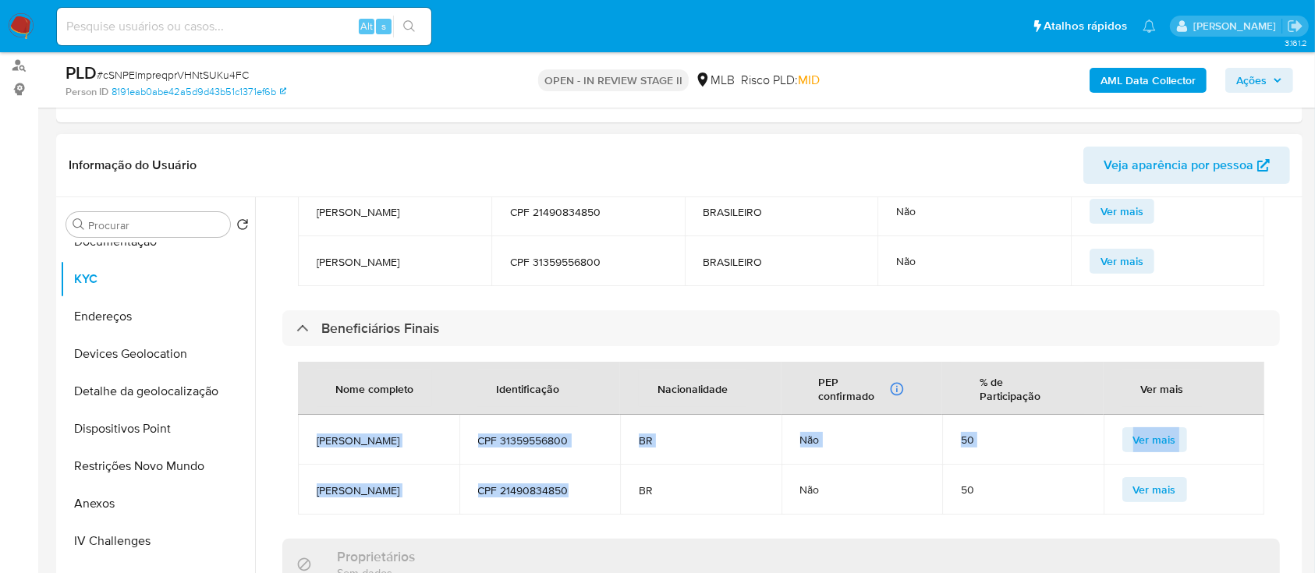
drag, startPoint x: 576, startPoint y: 492, endPoint x: 317, endPoint y: 432, distance: 265.0
click at [317, 432] on tbody "Rodrigo Barbarini de Camargo CPF 31359556800 BR Não 50 Ver mais Felipe Ramos Ro…" at bounding box center [781, 465] width 966 height 100
copy tbody "Rodrigo Barbarini de Camargo CPF 31359556800 BR Não 50 Ver mais Felipe Ramos Ro…"
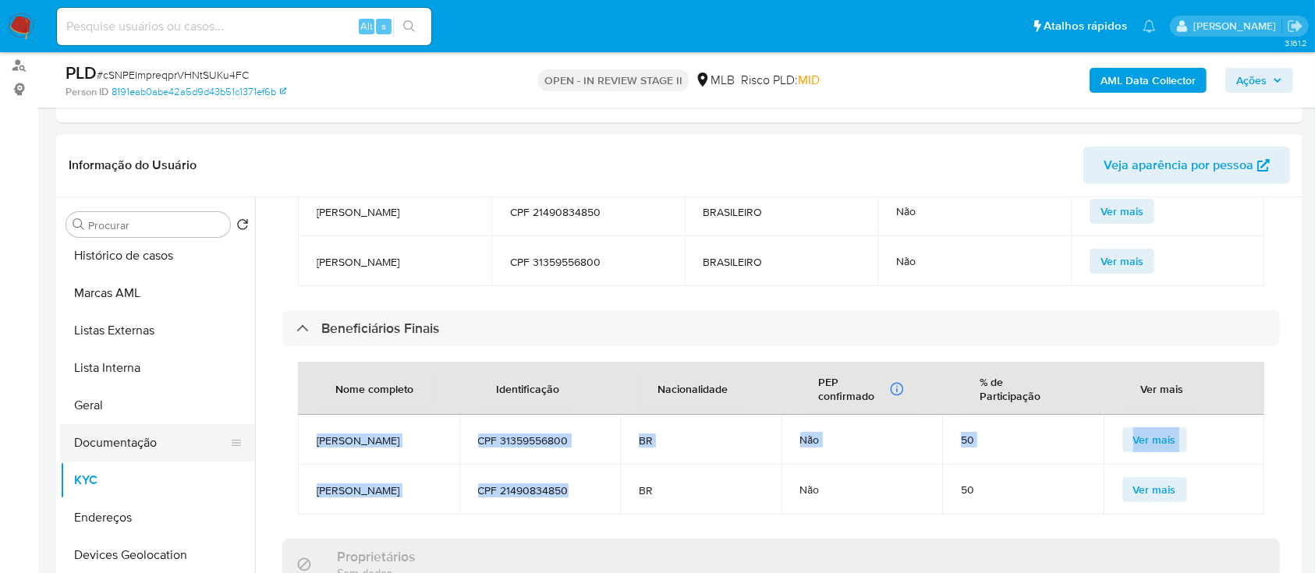
scroll to position [0, 0]
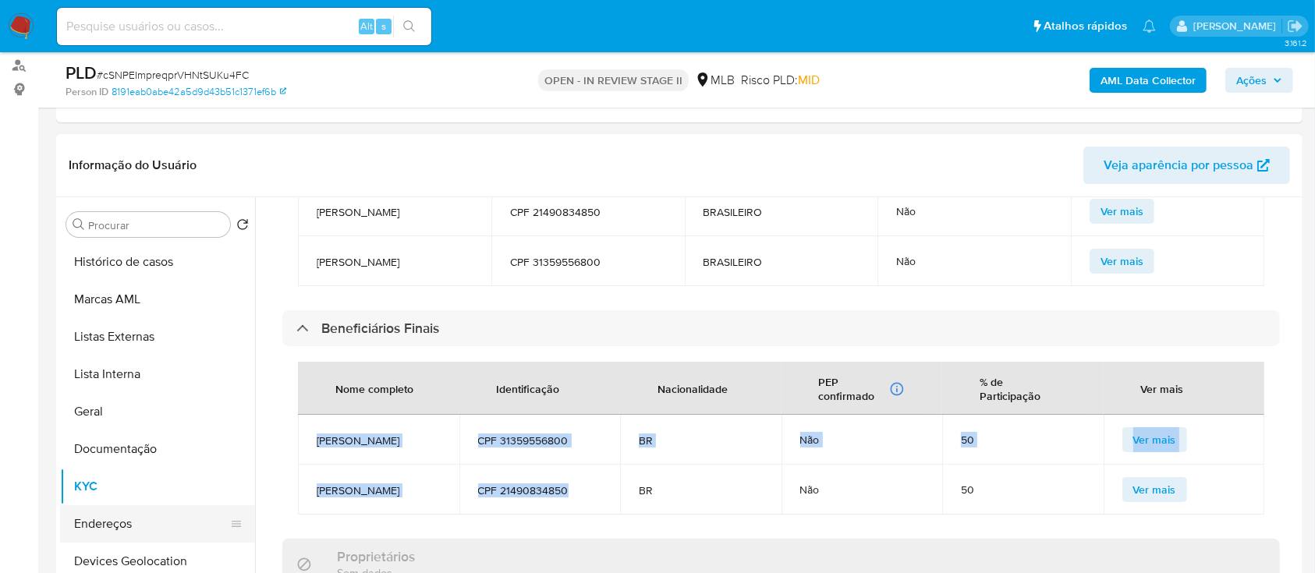
click at [117, 521] on button "Endereços" at bounding box center [151, 523] width 182 height 37
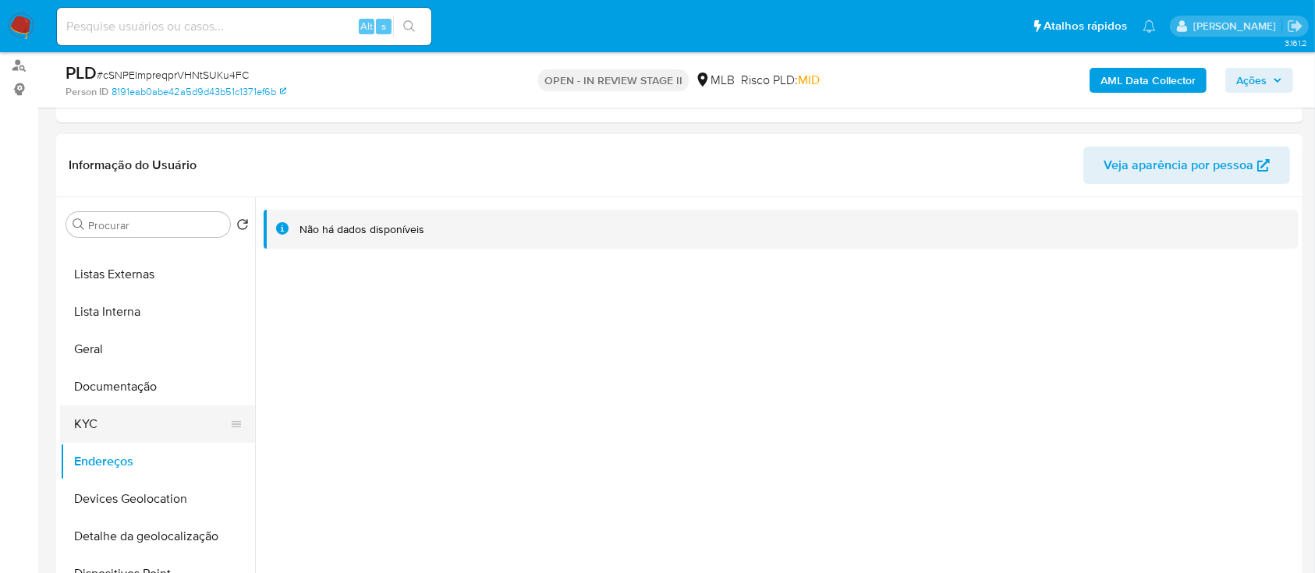
scroll to position [104, 0]
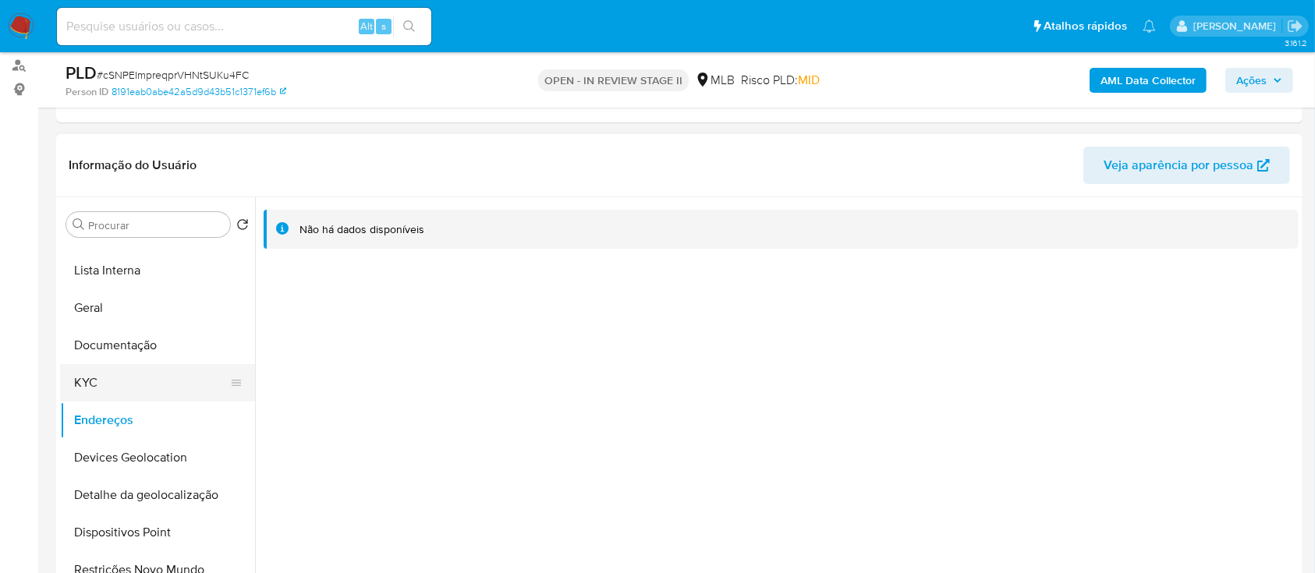
click at [131, 388] on button "KYC" at bounding box center [151, 382] width 182 height 37
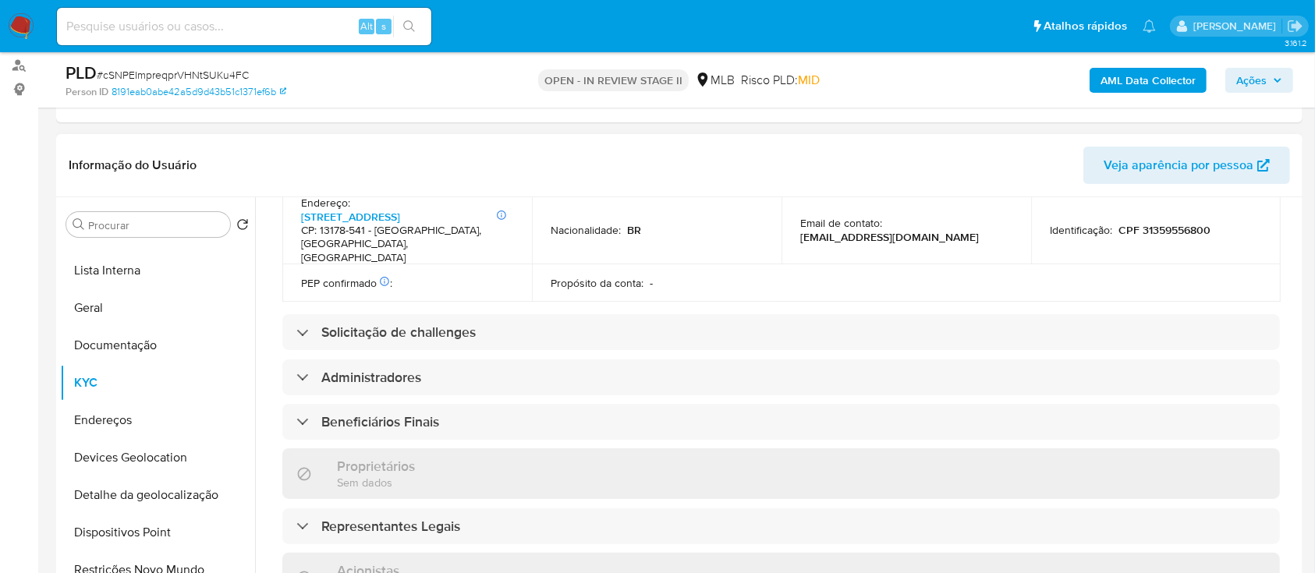
scroll to position [944, 0]
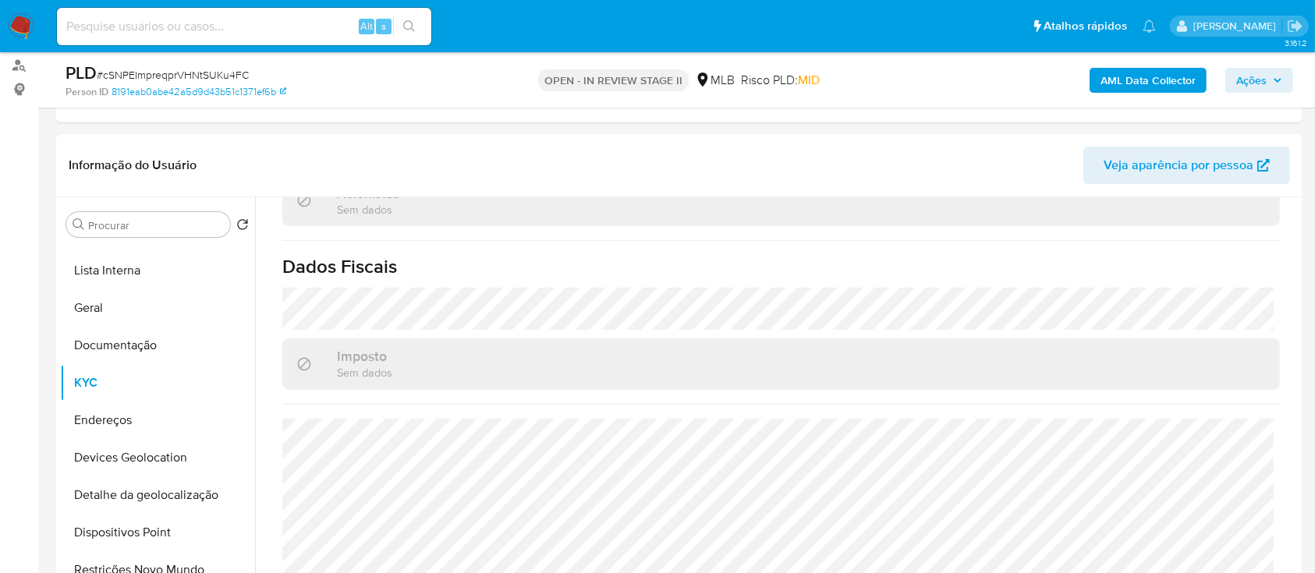
drag, startPoint x: 1261, startPoint y: 87, endPoint x: 1255, endPoint y: 79, distance: 10.0
click at [1262, 84] on span "Ações" at bounding box center [1251, 80] width 30 height 25
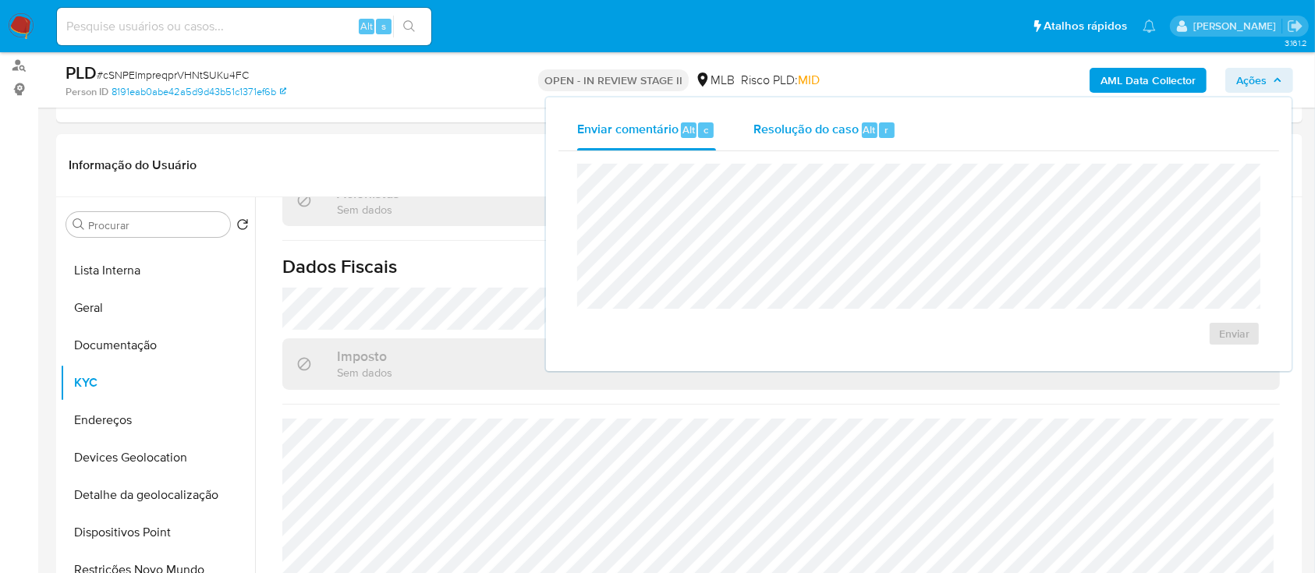
click at [815, 140] on div "Resolução do caso Alt r" at bounding box center [824, 130] width 143 height 41
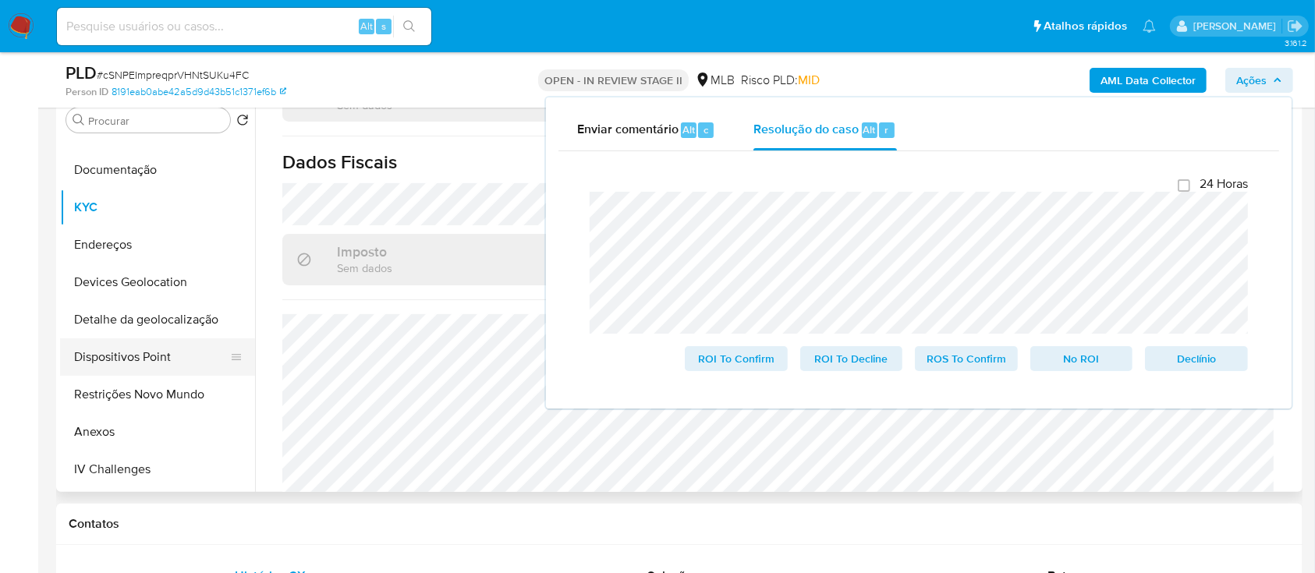
scroll to position [207, 0]
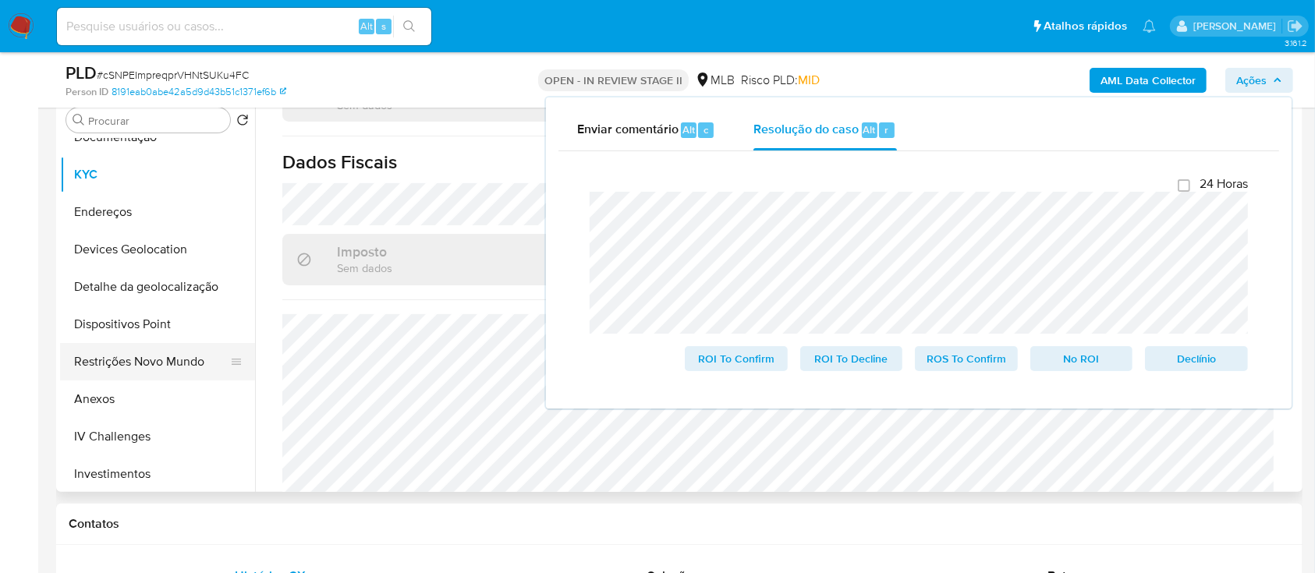
click at [152, 357] on button "Restrições Novo Mundo" at bounding box center [151, 361] width 182 height 37
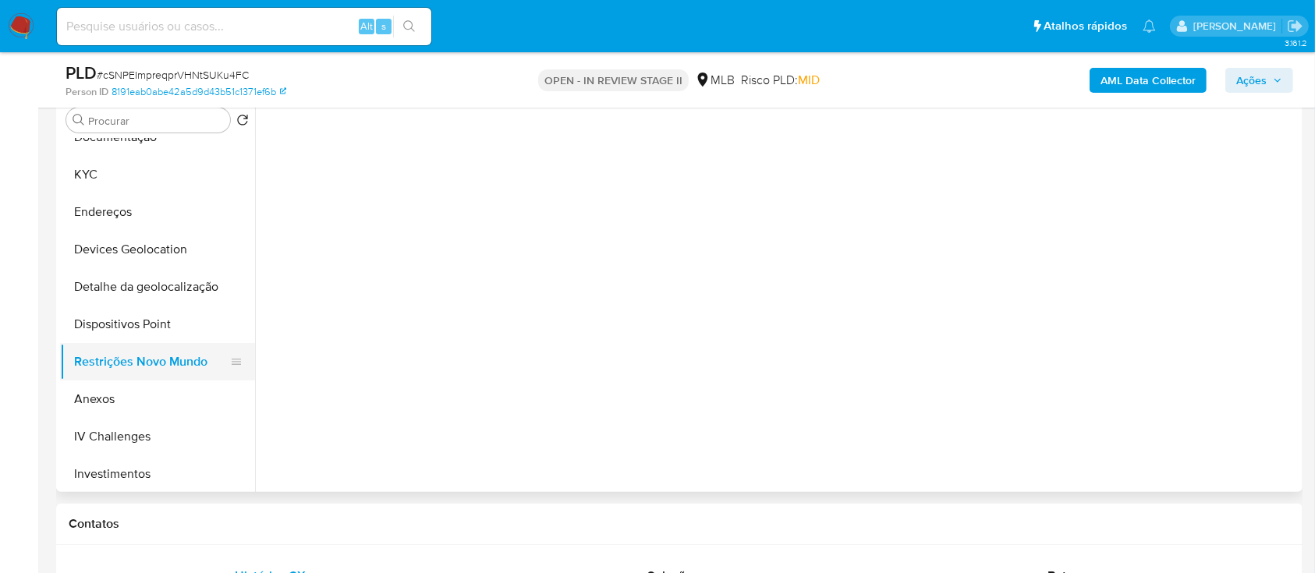
scroll to position [0, 0]
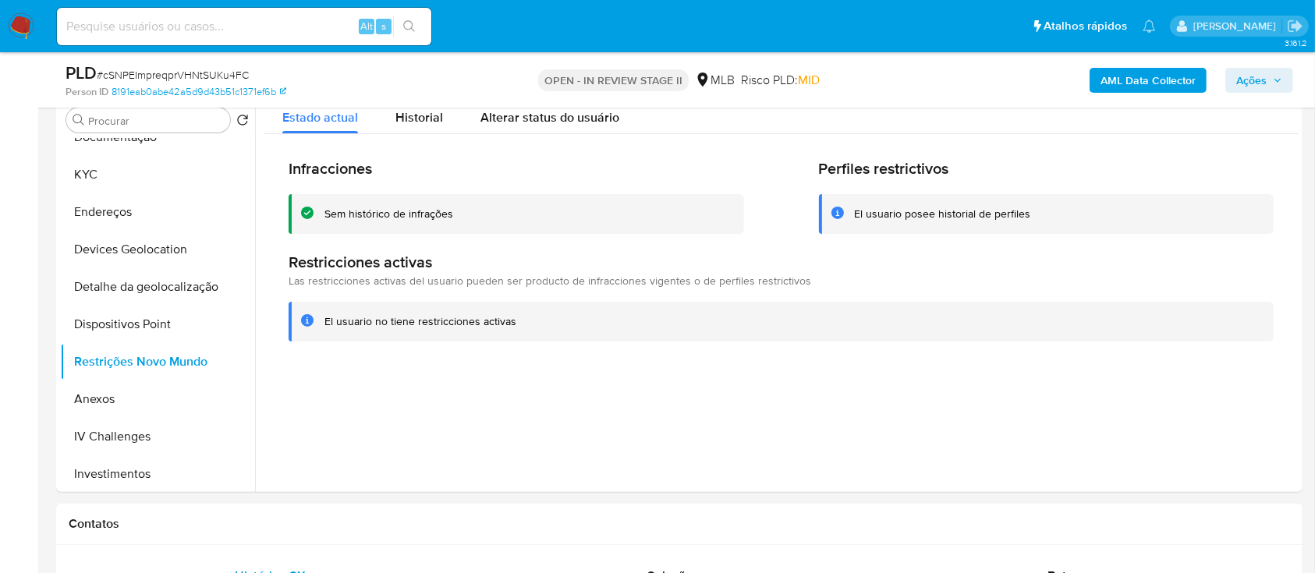
click at [396, 213] on div "Sem histórico de infrações" at bounding box center [388, 214] width 129 height 15
click at [105, 179] on button "KYC" at bounding box center [151, 174] width 182 height 37
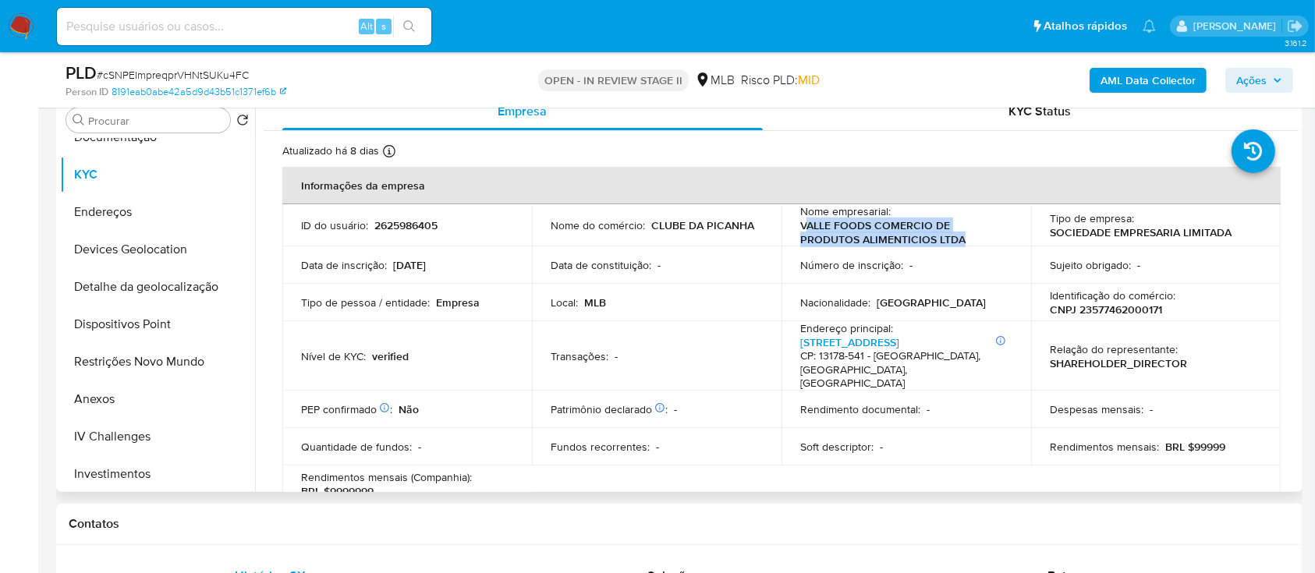
drag, startPoint x: 960, startPoint y: 243, endPoint x: 801, endPoint y: 228, distance: 159.9
click at [801, 228] on p "VALLE FOODS COMERCIO DE PRODUTOS ALIMENTICIOS LTDA" at bounding box center [903, 232] width 206 height 28
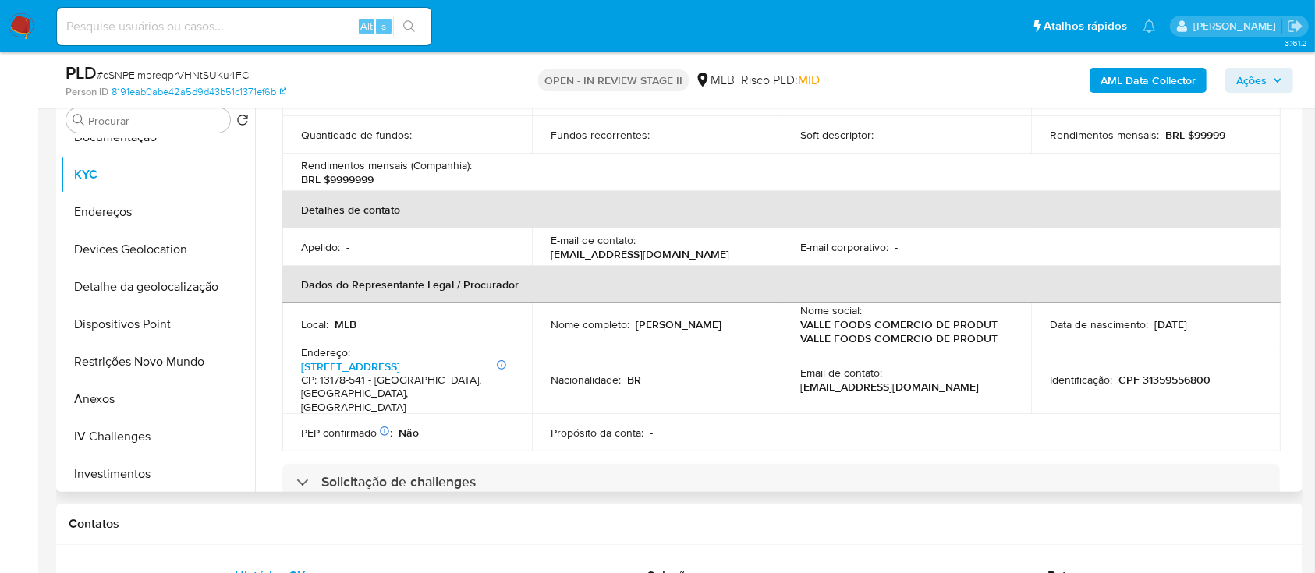
scroll to position [519, 0]
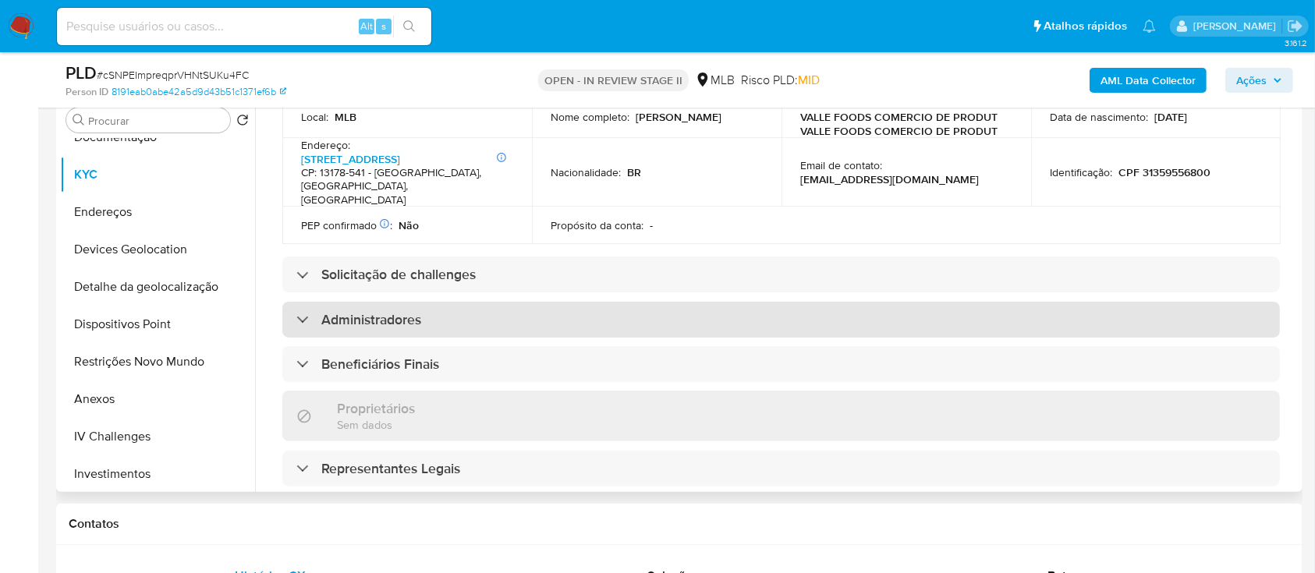
click at [336, 311] on h3 "Administradores" at bounding box center [371, 319] width 100 height 17
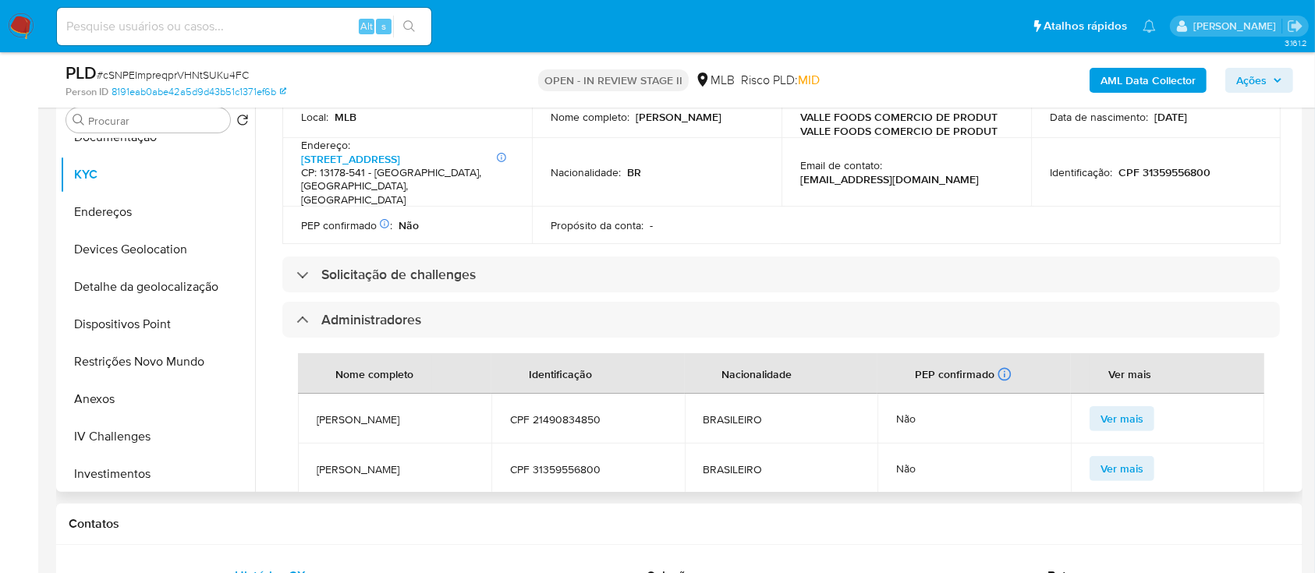
drag, startPoint x: 437, startPoint y: 393, endPoint x: 317, endPoint y: 392, distance: 119.3
click at [317, 413] on span "FELIPE RAMOS ROSELLI" at bounding box center [395, 420] width 156 height 14
copy span "FELIPE RAMOS ROSELLI"
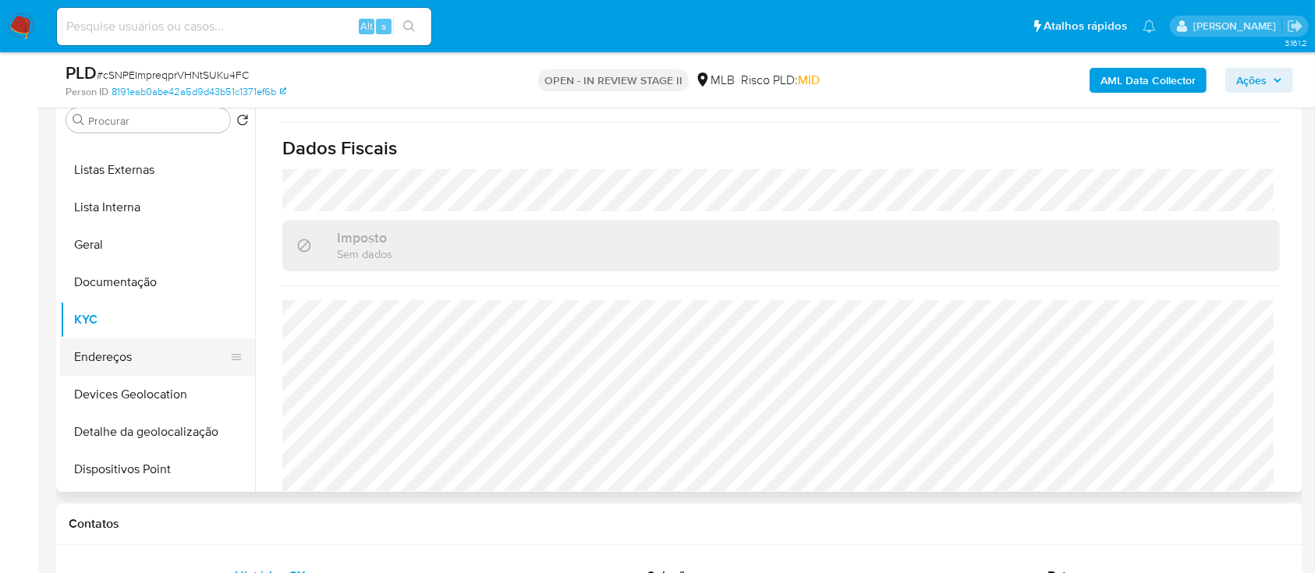
scroll to position [104, 0]
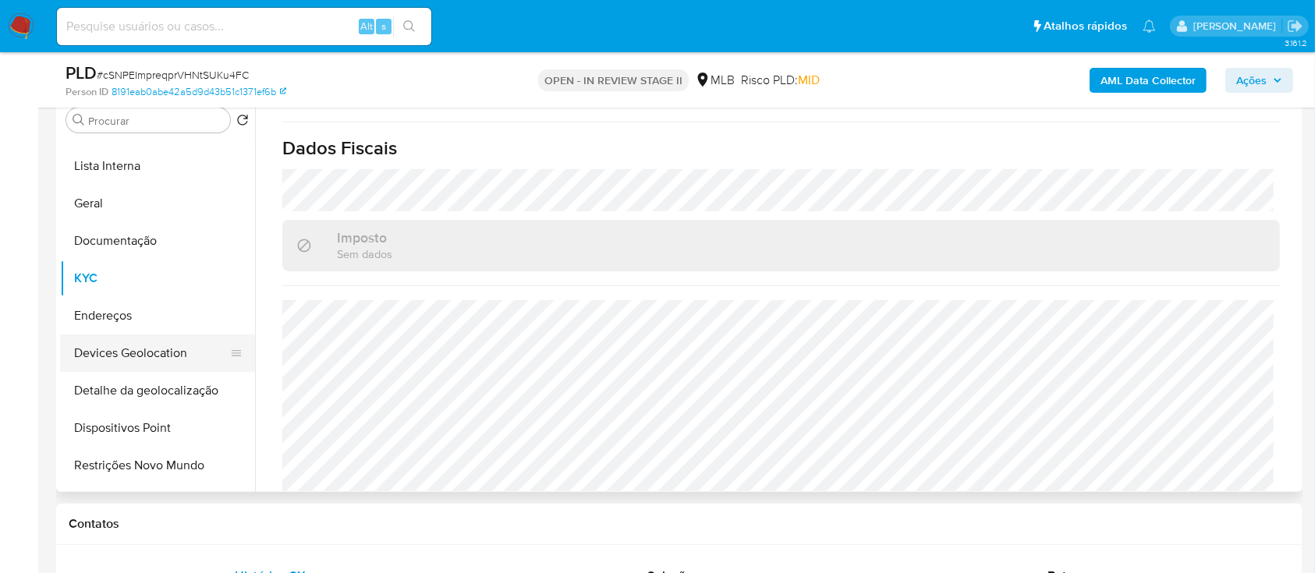
click at [152, 363] on button "Devices Geolocation" at bounding box center [151, 353] width 182 height 37
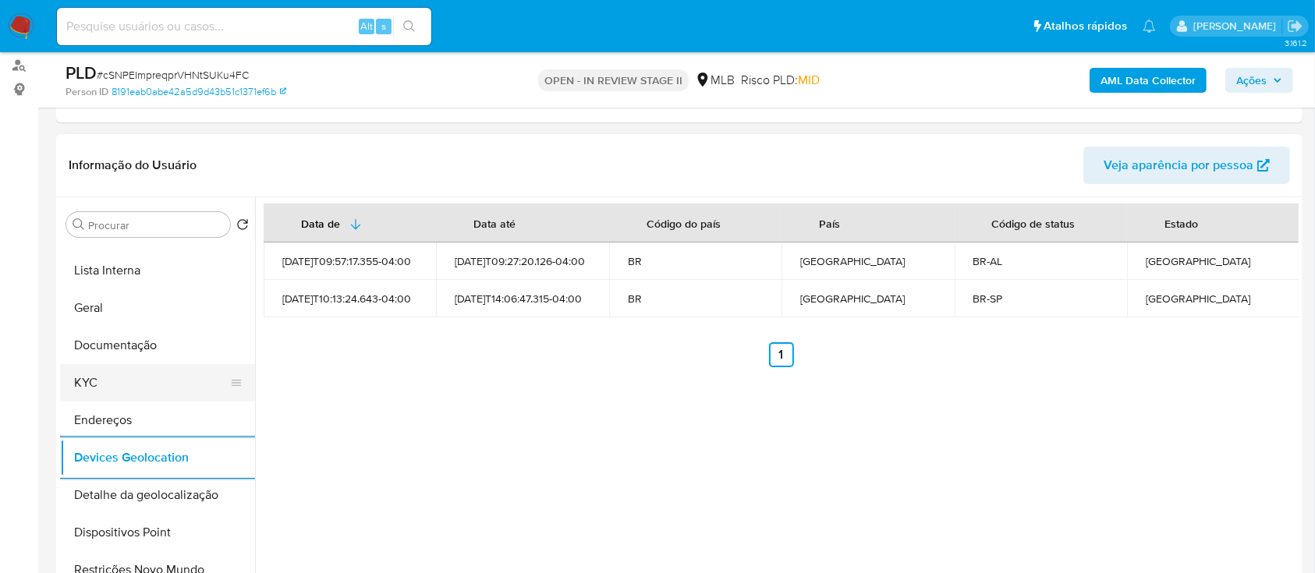
scroll to position [312, 0]
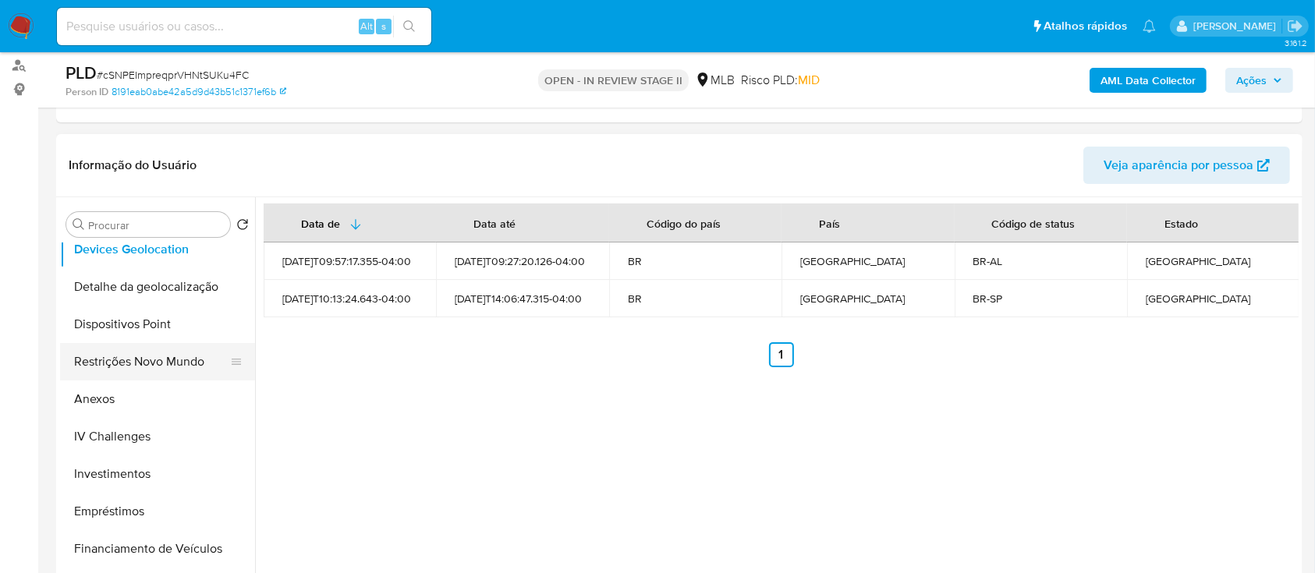
click at [119, 364] on button "Restrições Novo Mundo" at bounding box center [151, 361] width 182 height 37
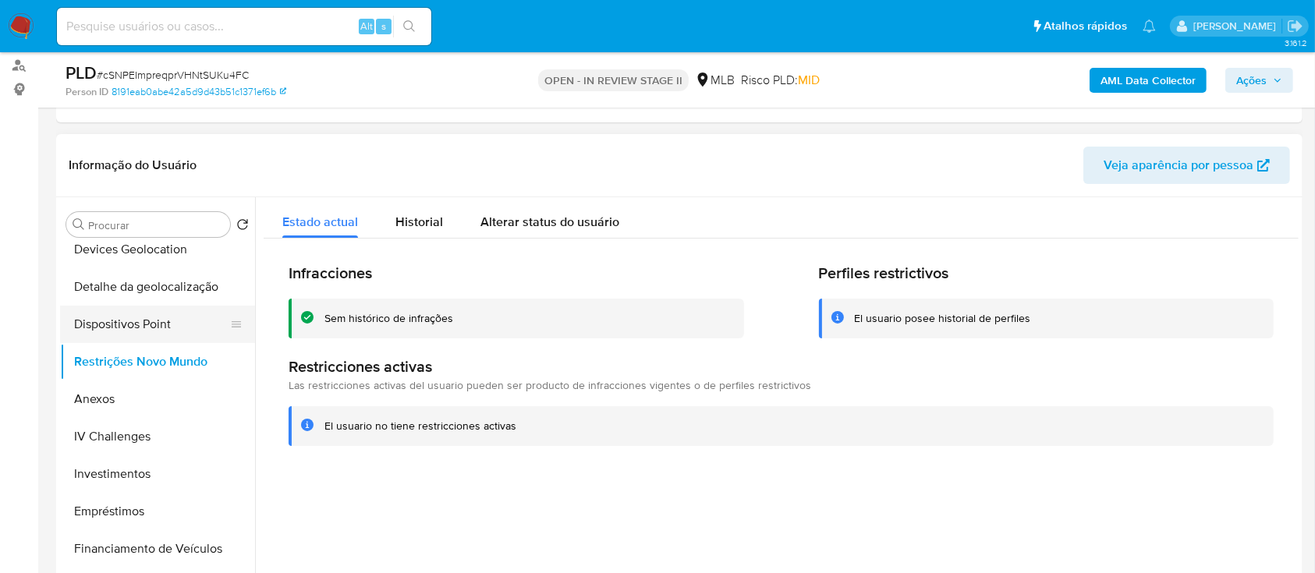
click at [166, 330] on button "Dispositivos Point" at bounding box center [151, 324] width 182 height 37
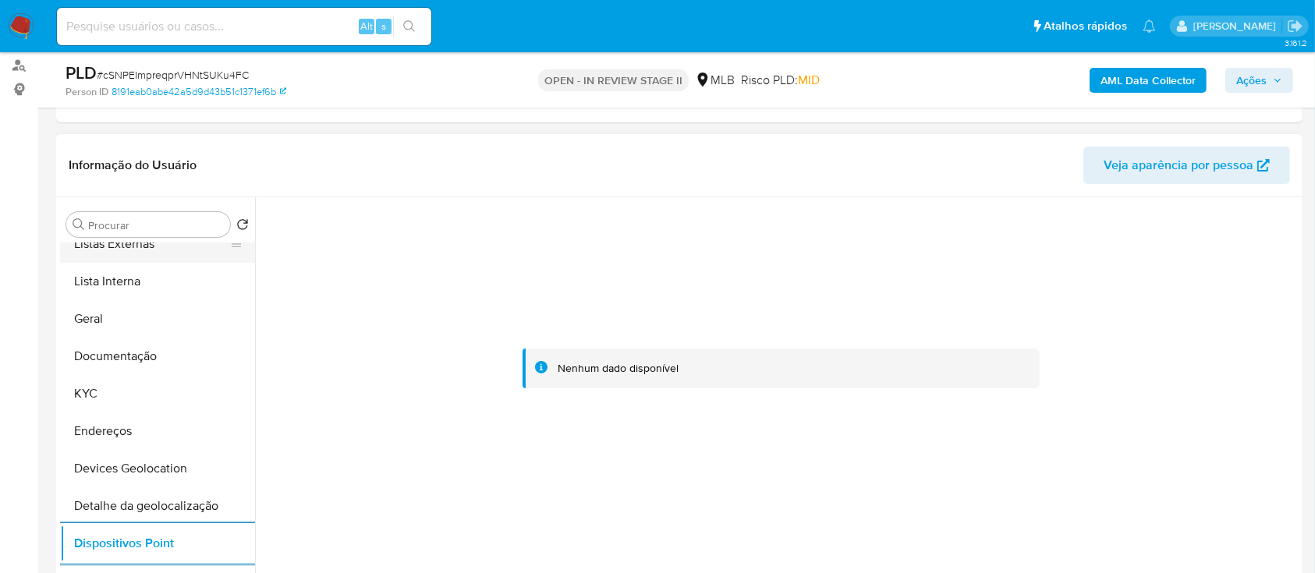
scroll to position [0, 0]
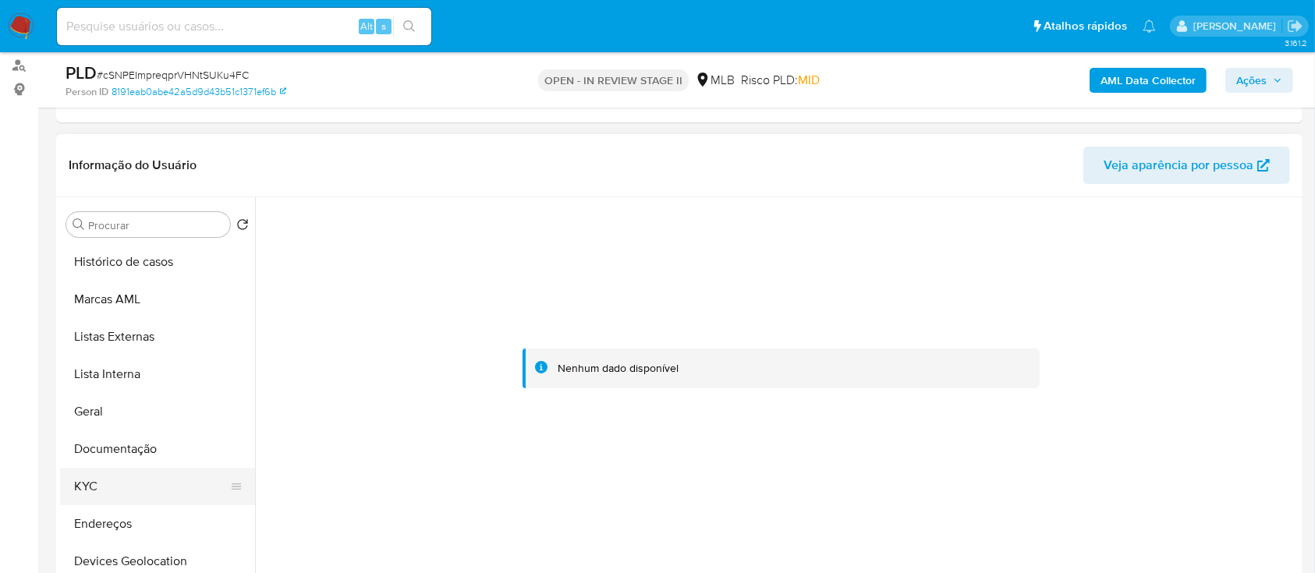
click at [98, 489] on button "KYC" at bounding box center [151, 486] width 182 height 37
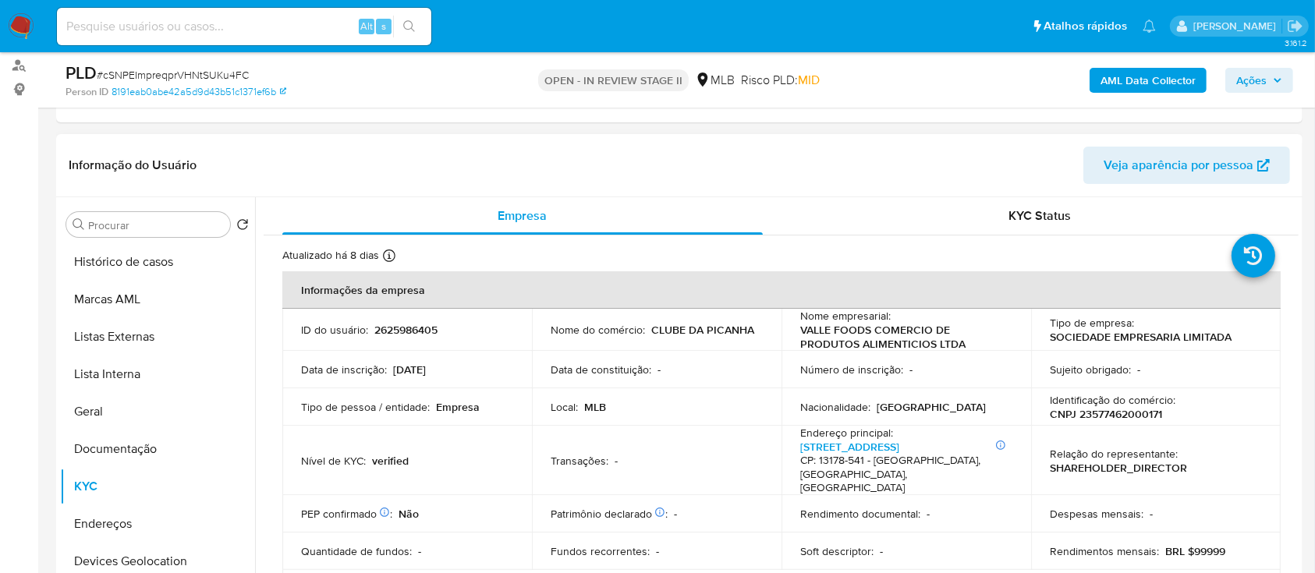
click at [1112, 411] on p "CNPJ 23577462000171" at bounding box center [1106, 414] width 112 height 14
copy p "23577462000171"
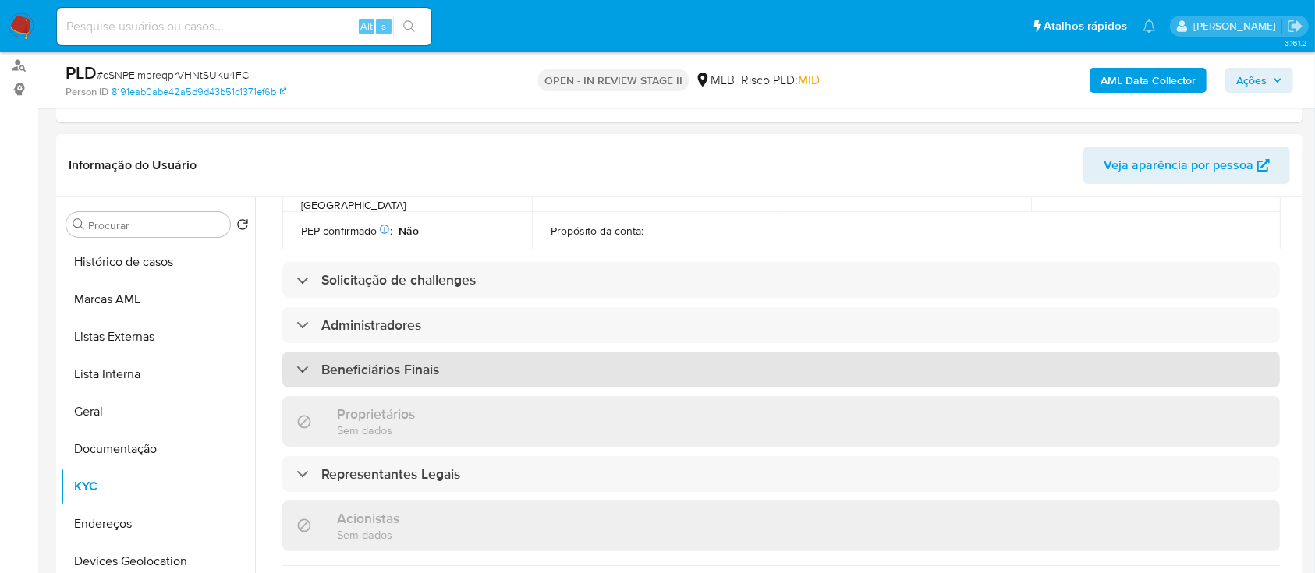
scroll to position [624, 0]
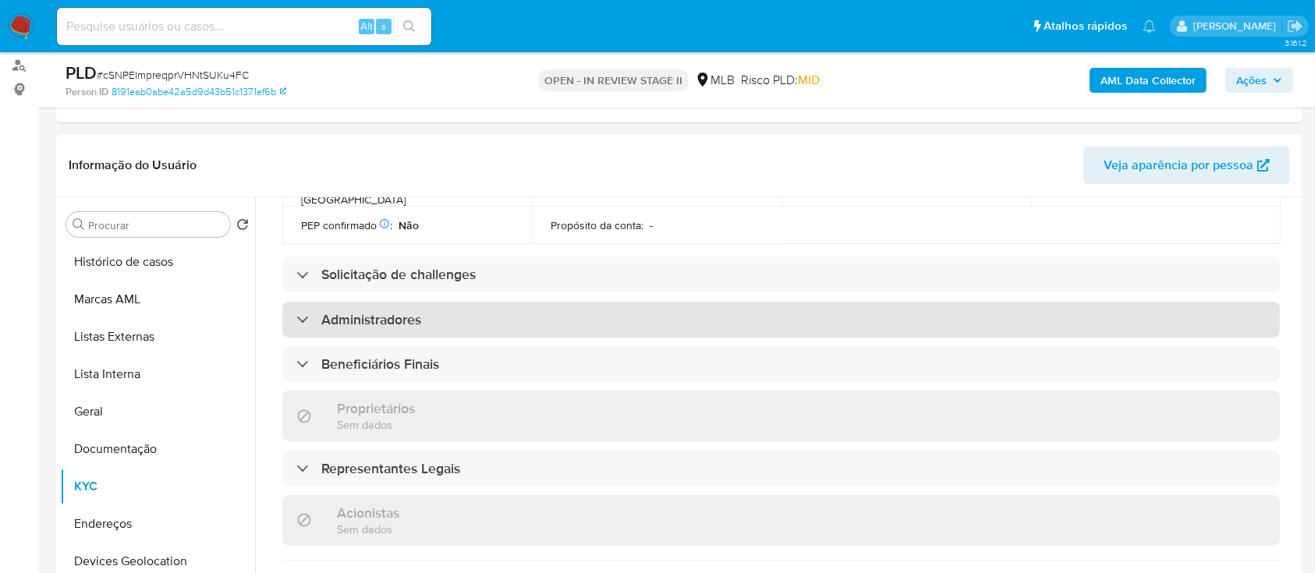
click at [377, 309] on div "Administradores" at bounding box center [780, 320] width 997 height 36
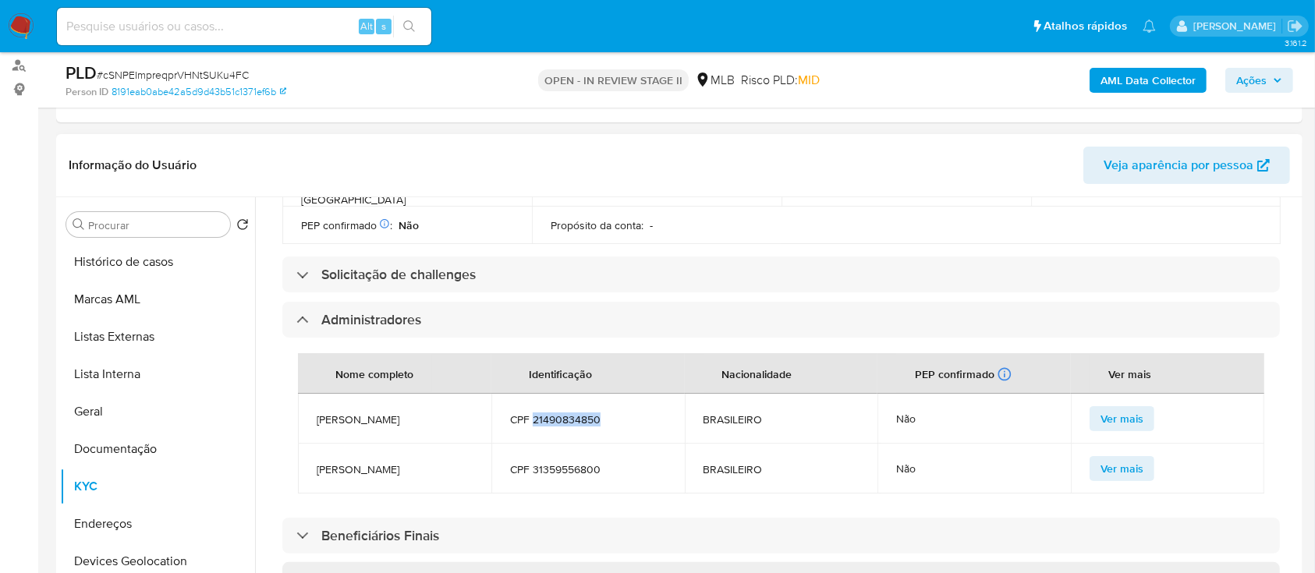
drag, startPoint x: 604, startPoint y: 393, endPoint x: 532, endPoint y: 395, distance: 71.8
click at [532, 413] on span "CPF 21490834850" at bounding box center [588, 420] width 156 height 14
copy span "21490834850"
drag, startPoint x: 606, startPoint y: 450, endPoint x: 533, endPoint y: 455, distance: 73.5
click at [533, 462] on span "CPF 31359556800" at bounding box center [588, 469] width 156 height 14
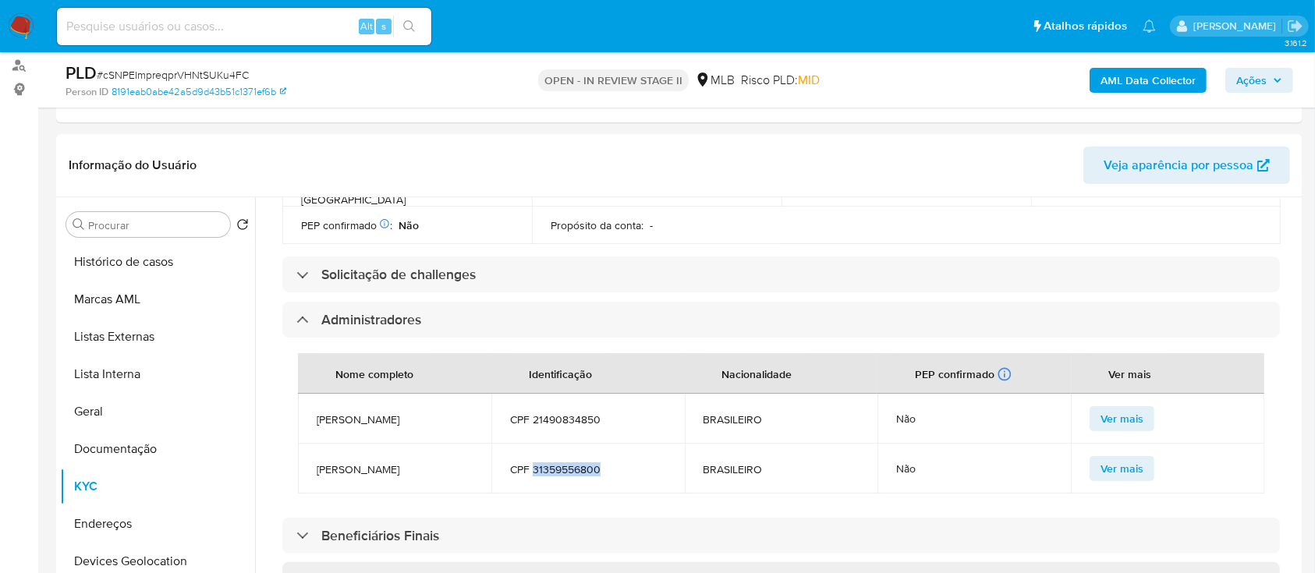
copy span "31359556800"
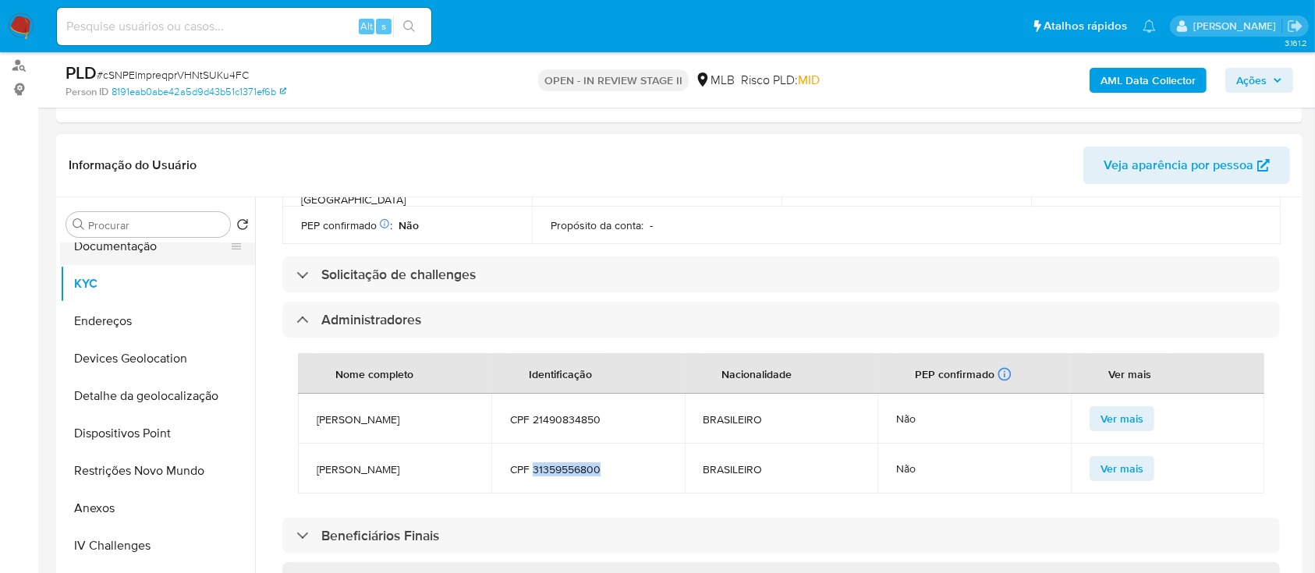
scroll to position [207, 0]
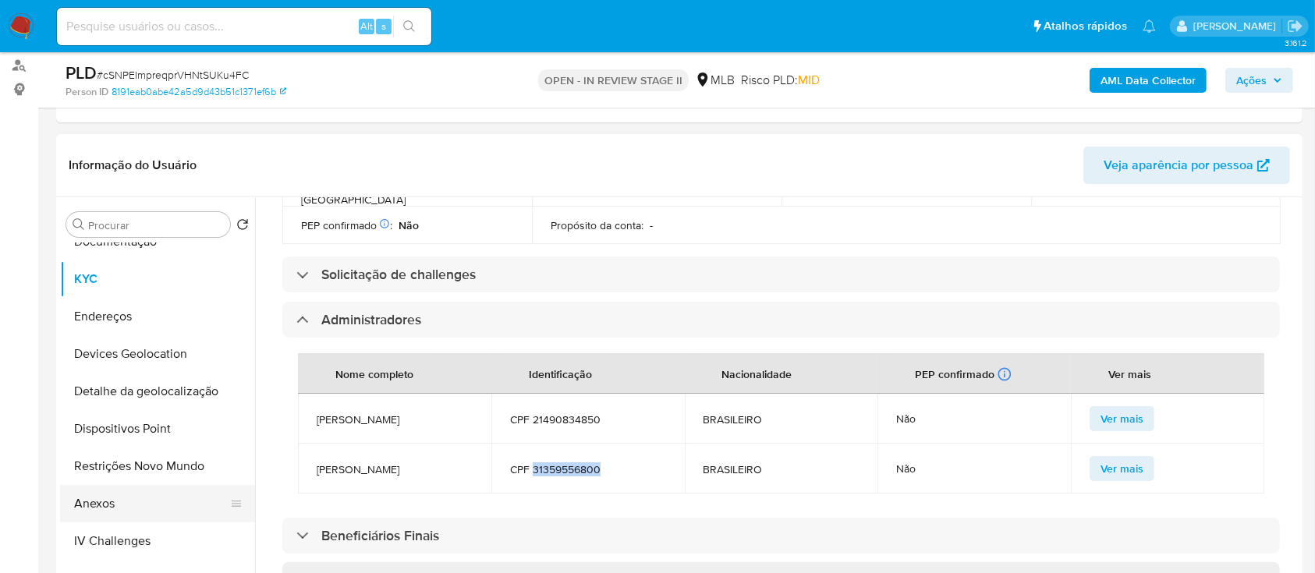
click at [112, 502] on button "Anexos" at bounding box center [151, 503] width 182 height 37
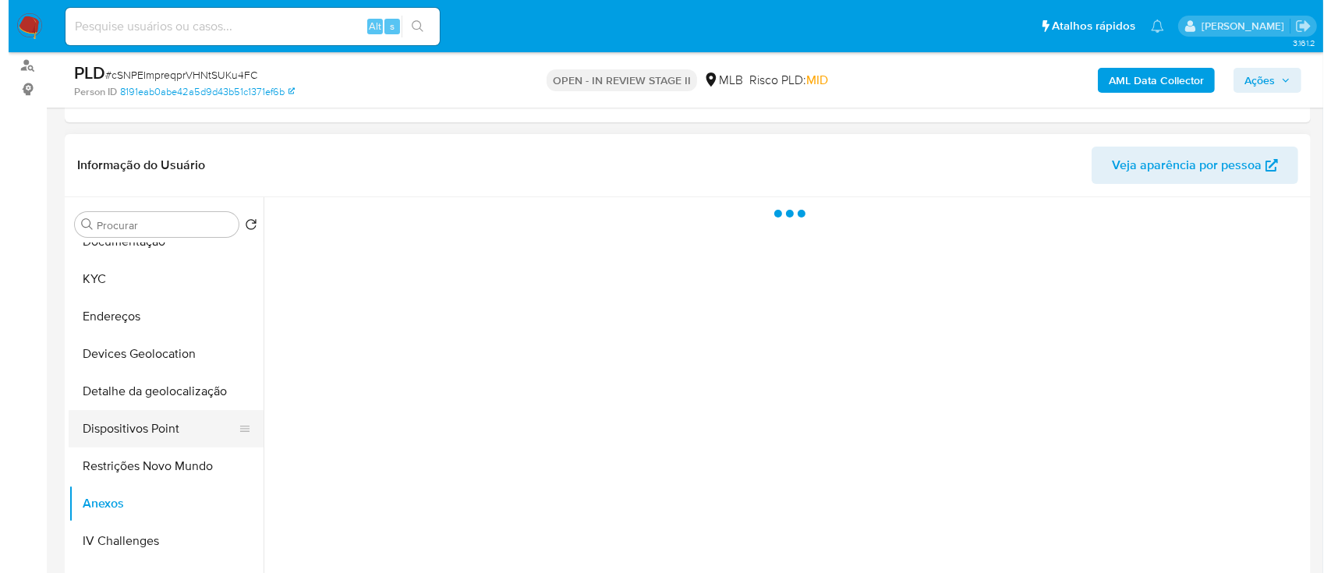
scroll to position [312, 0]
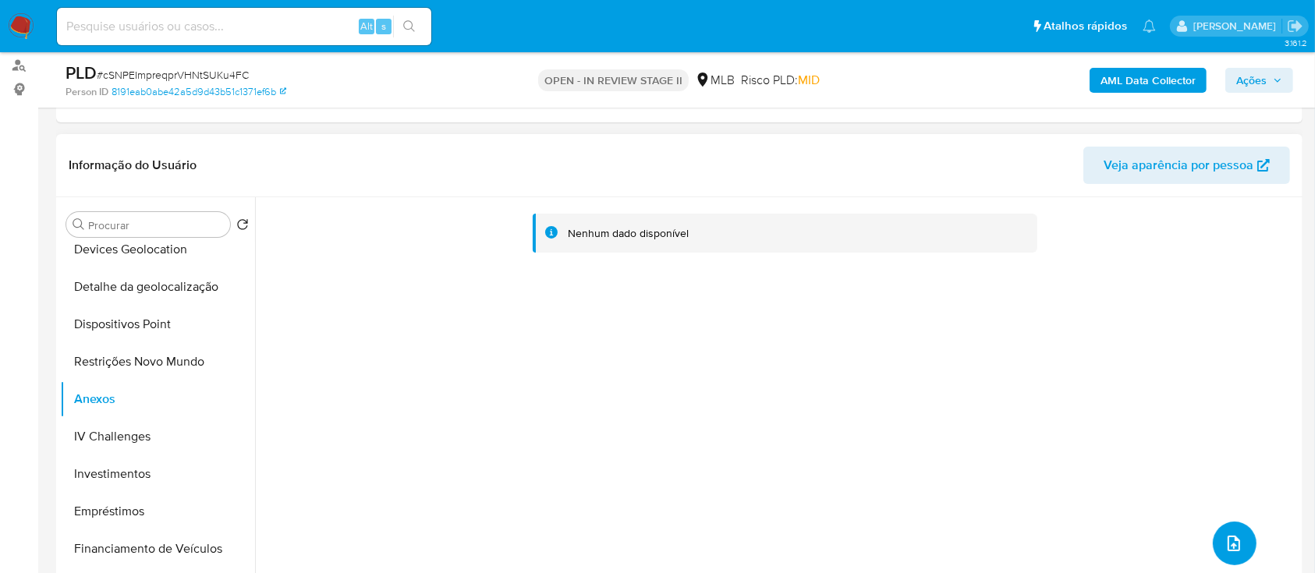
click at [1225, 534] on icon "upload-file" at bounding box center [1233, 543] width 19 height 19
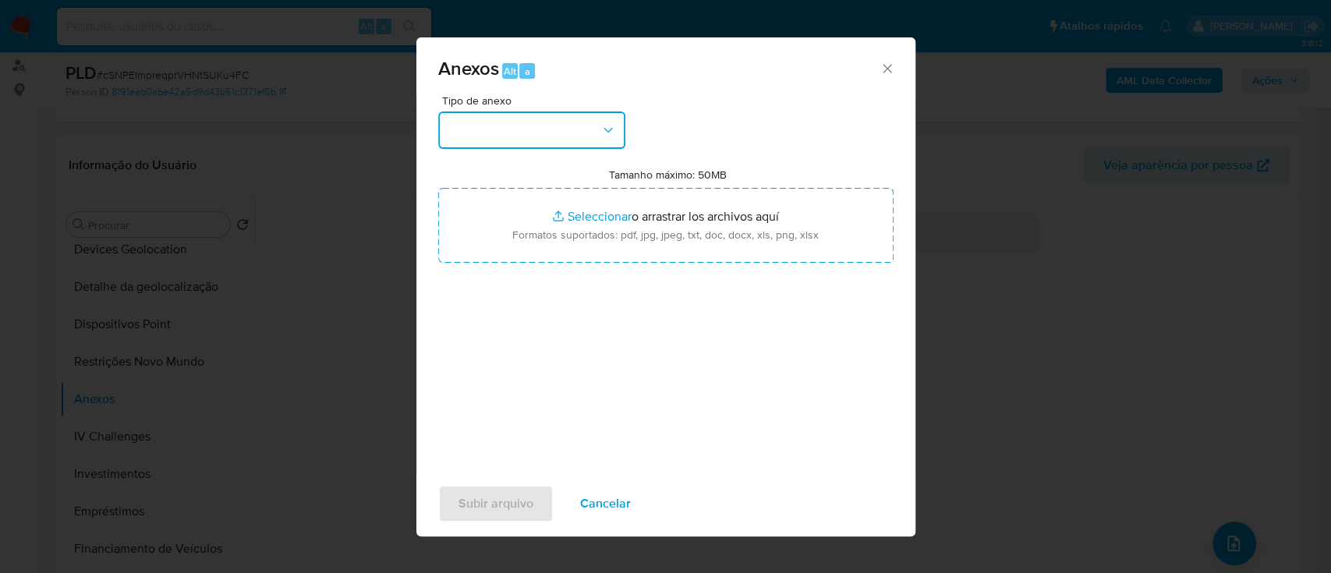
click at [606, 136] on icon "button" at bounding box center [609, 130] width 16 height 16
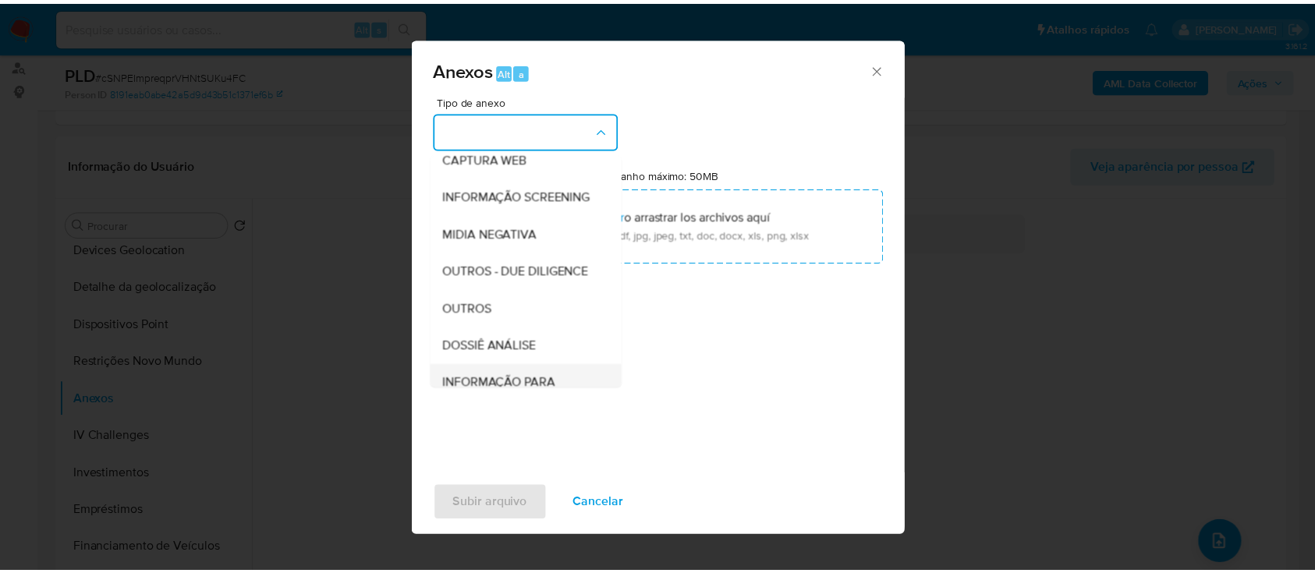
scroll to position [239, 0]
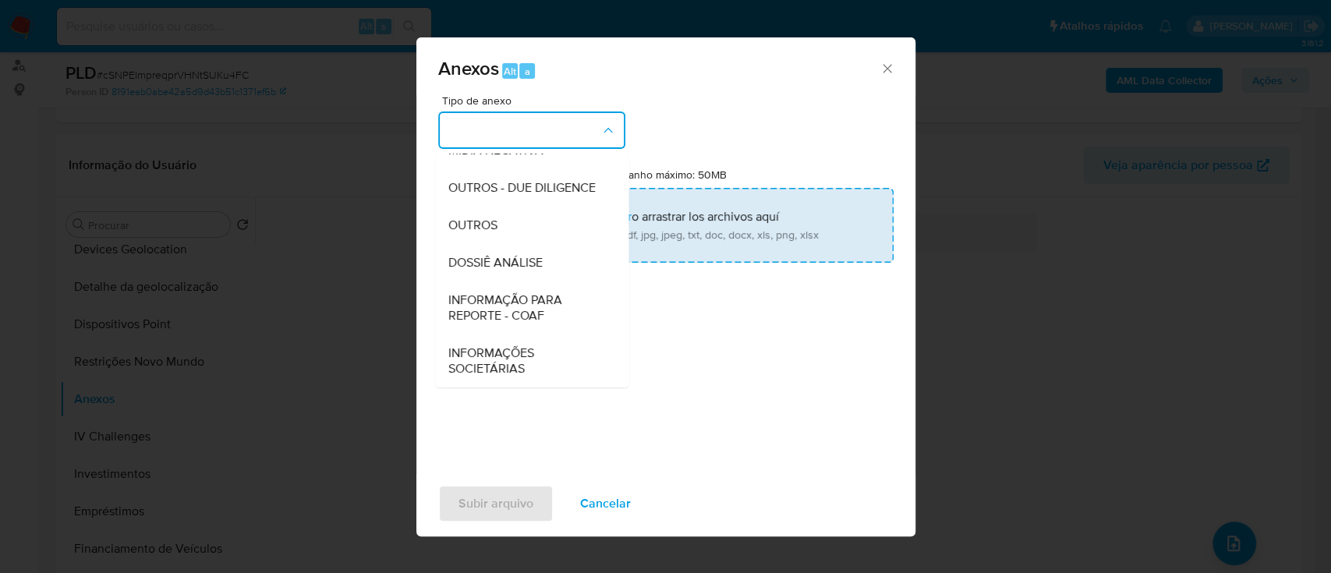
drag, startPoint x: 474, startPoint y: 218, endPoint x: 508, endPoint y: 202, distance: 37.0
click at [475, 218] on span "OUTROS" at bounding box center [472, 226] width 49 height 16
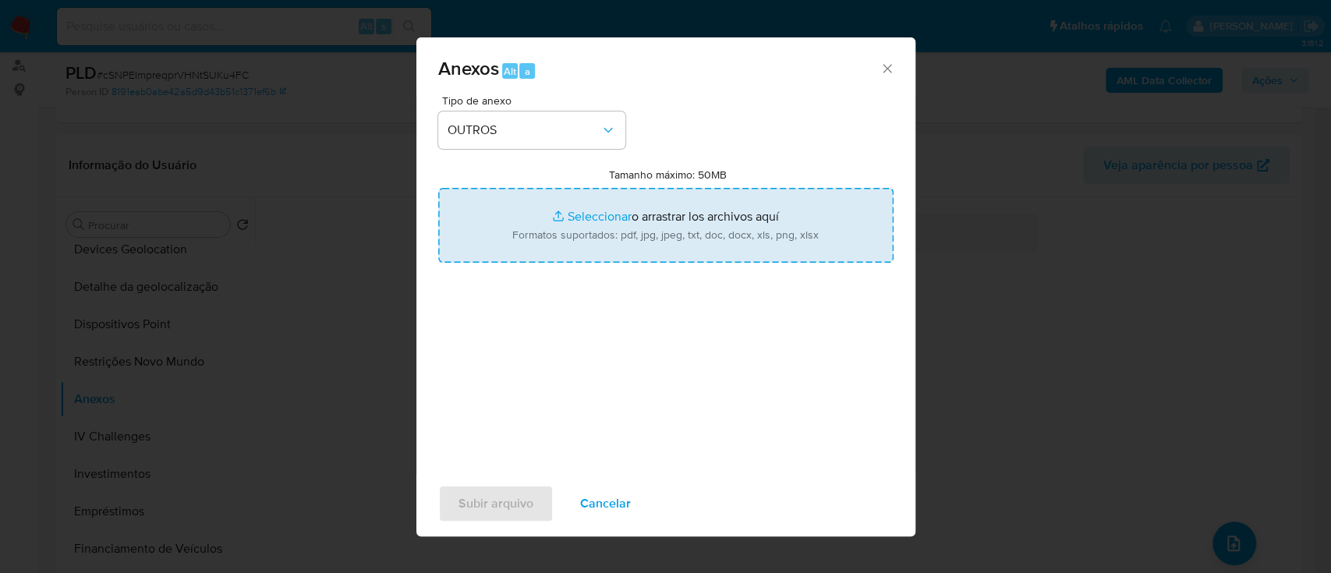
click at [598, 219] on input "Tamanho máximo: 50MB Seleccionar archivos" at bounding box center [665, 225] width 455 height 75
type input "C:\fakepath\Declinio SAR - cSNPEImpreqprVHNtSUKu4FC - CNPJ 23577462000171 - VAL…"
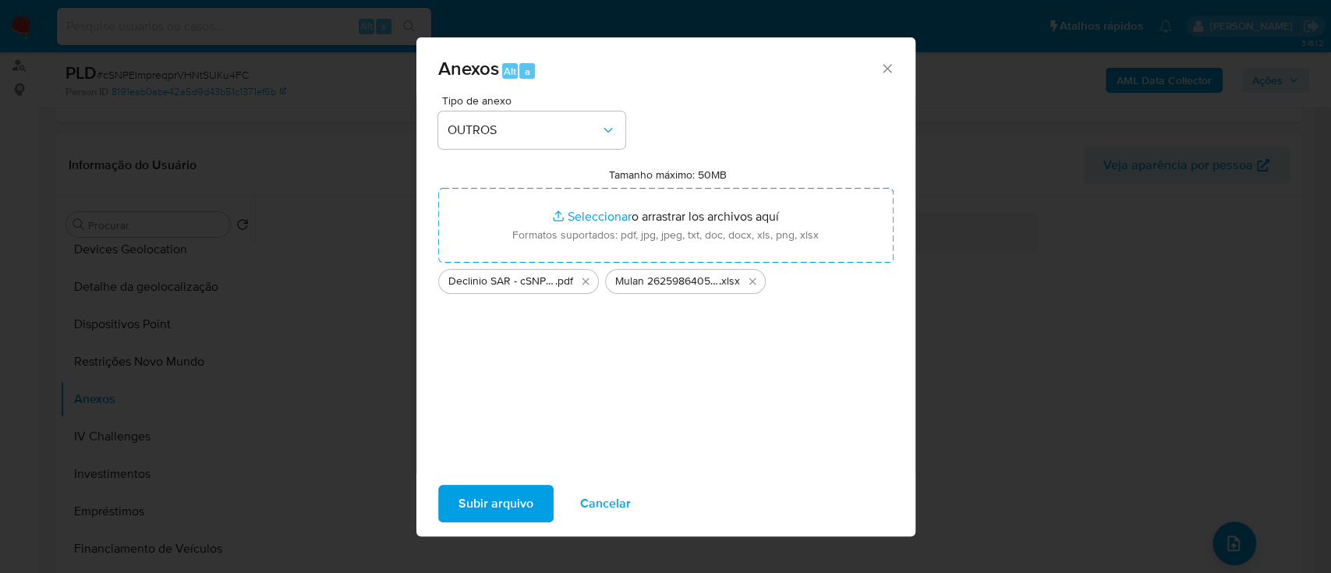
click at [497, 504] on span "Subir arquivo" at bounding box center [496, 504] width 75 height 34
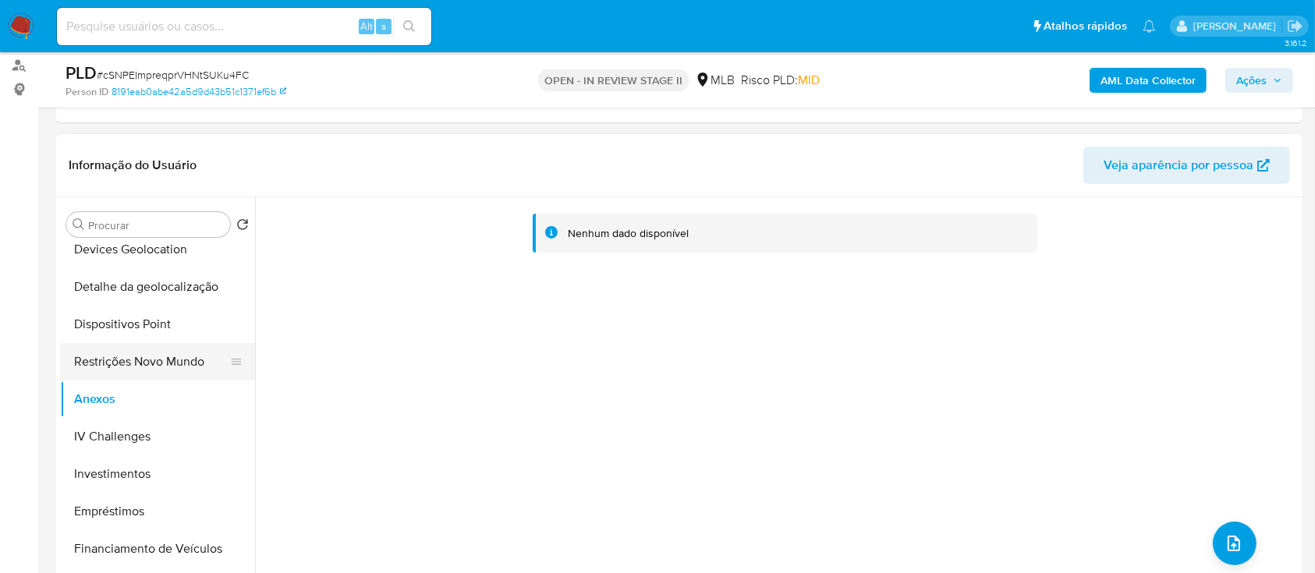
click at [143, 365] on button "Restrições Novo Mundo" at bounding box center [151, 361] width 182 height 37
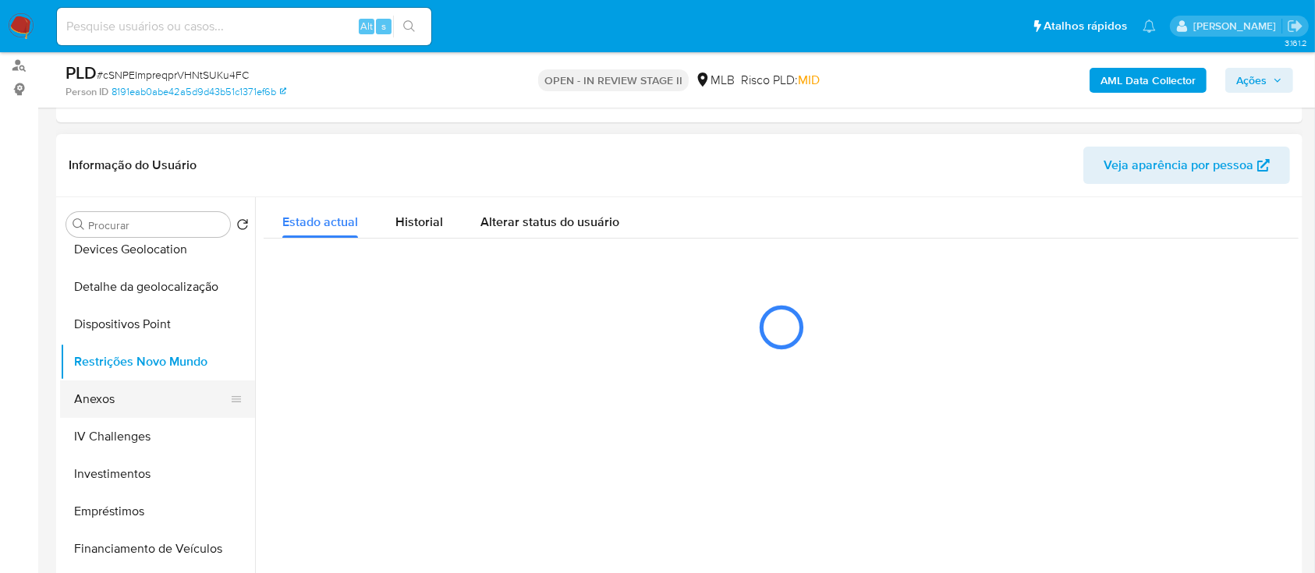
click at [110, 398] on button "Anexos" at bounding box center [151, 399] width 182 height 37
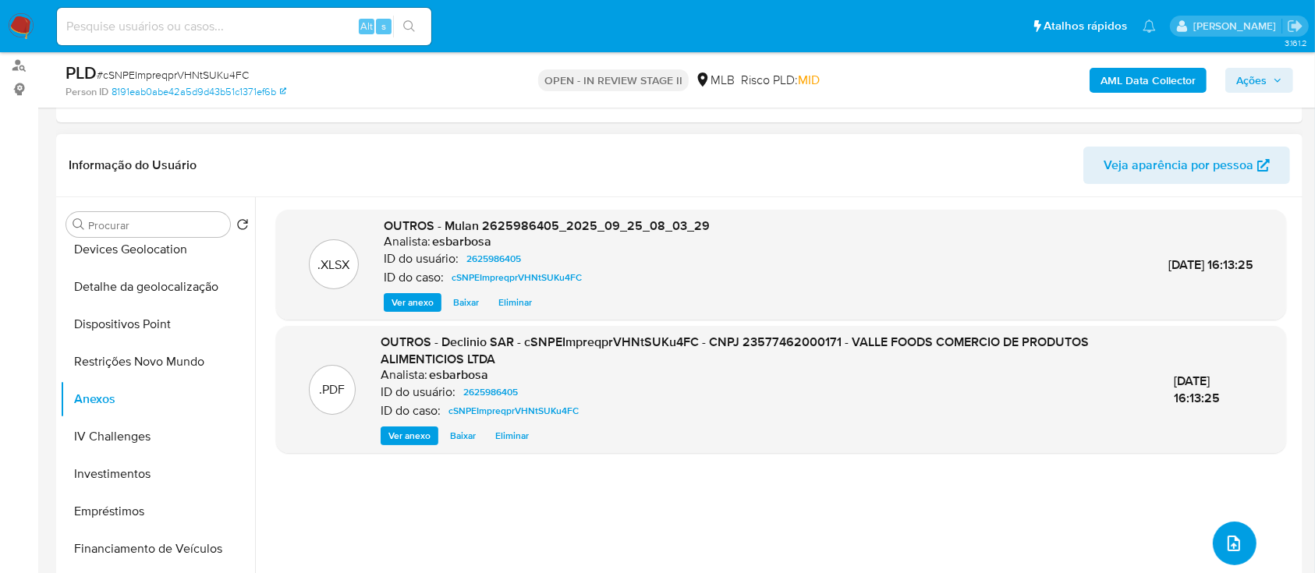
click at [1233, 547] on icon "upload-file" at bounding box center [1233, 543] width 19 height 19
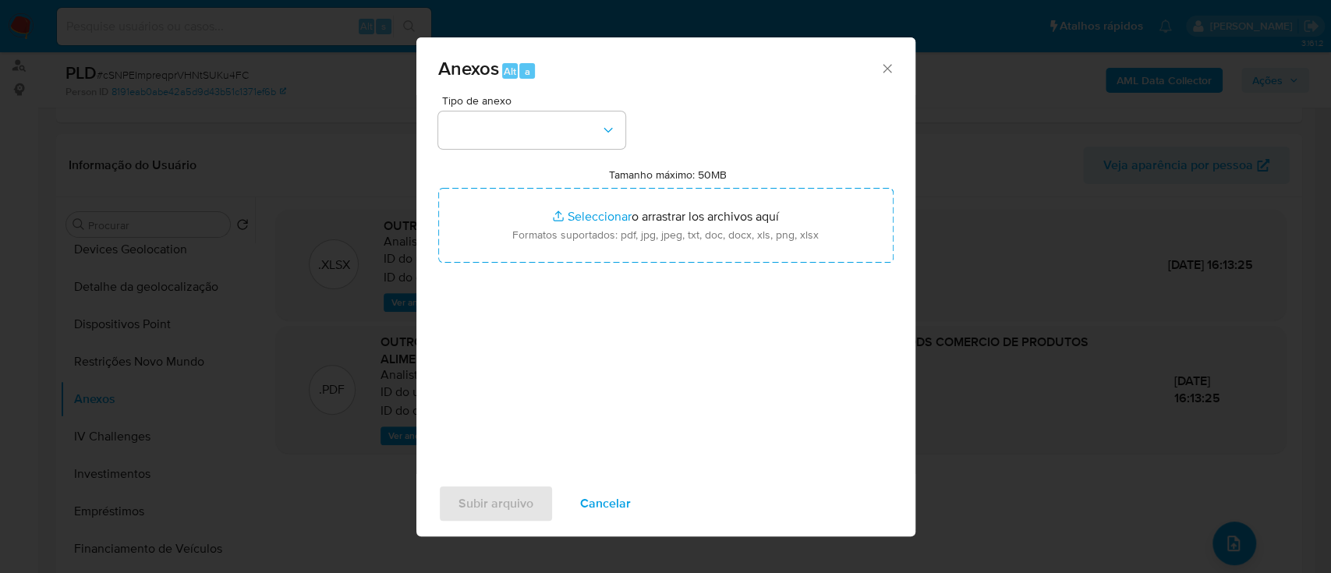
click at [624, 508] on span "Cancelar" at bounding box center [605, 504] width 51 height 34
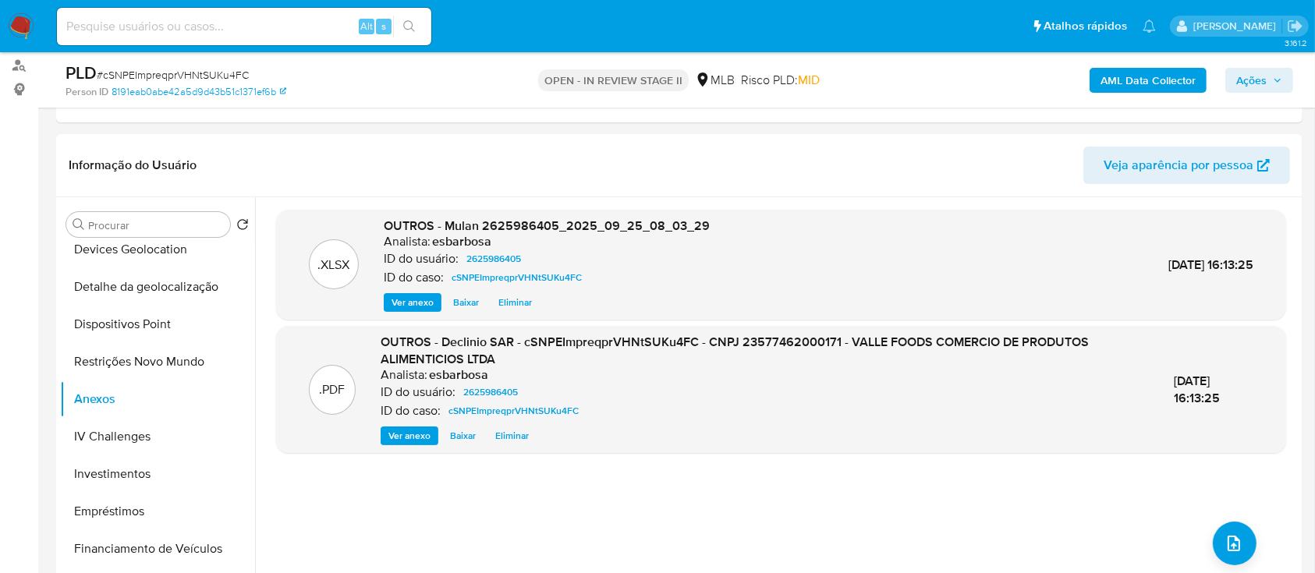
click at [1130, 80] on b "AML Data Collector" at bounding box center [1147, 80] width 95 height 25
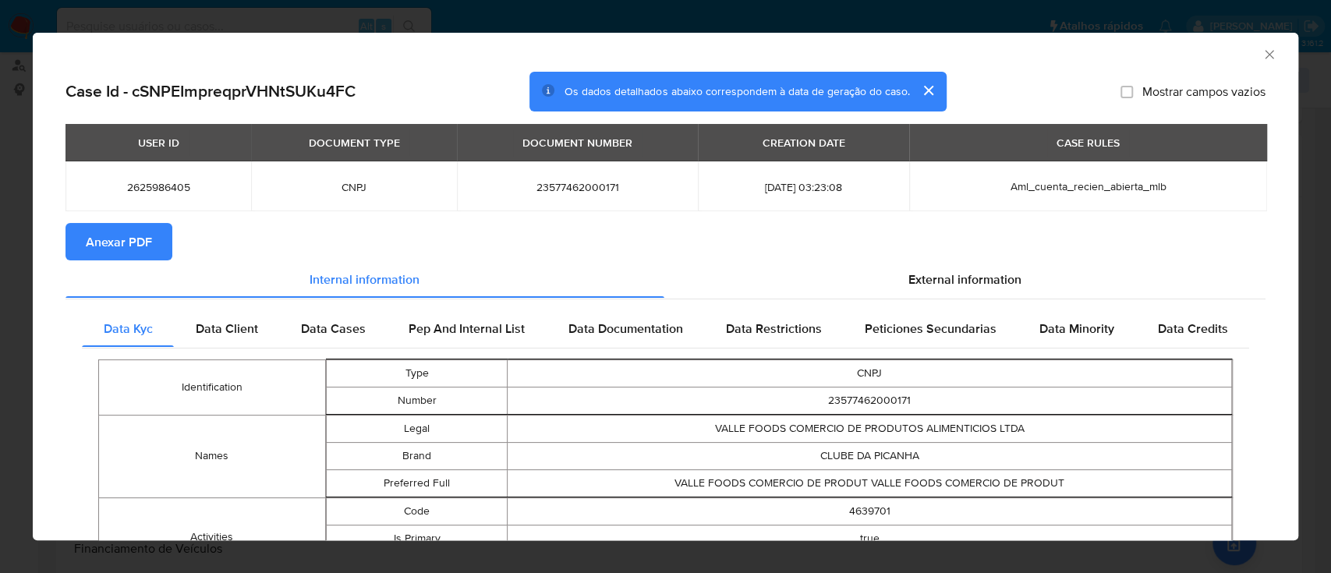
click at [105, 241] on span "Anexar PDF" at bounding box center [119, 242] width 66 height 34
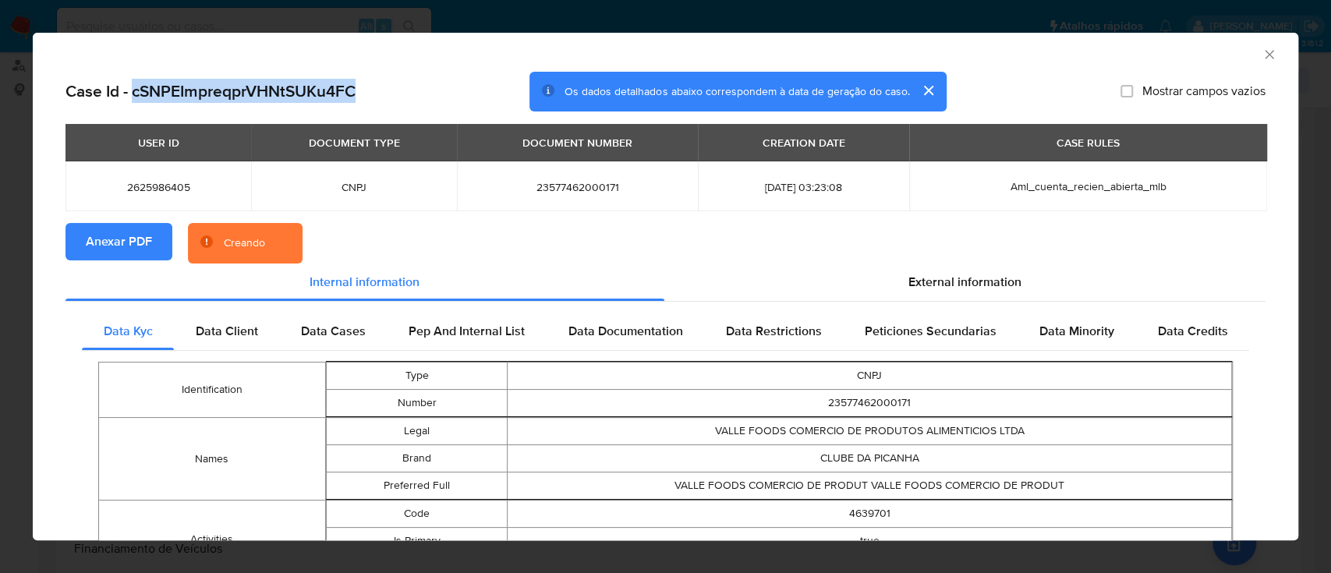
drag, startPoint x: 361, startPoint y: 89, endPoint x: 134, endPoint y: 90, distance: 227.0
click at [134, 90] on div "Case Id - cSNPEImpreqprVHNtSUKu4FC Os dados detalhados abaixo correspondem à da…" at bounding box center [666, 92] width 1200 height 41
copy h2 "cSNPEImpreqprVHNtSUKu4FC"
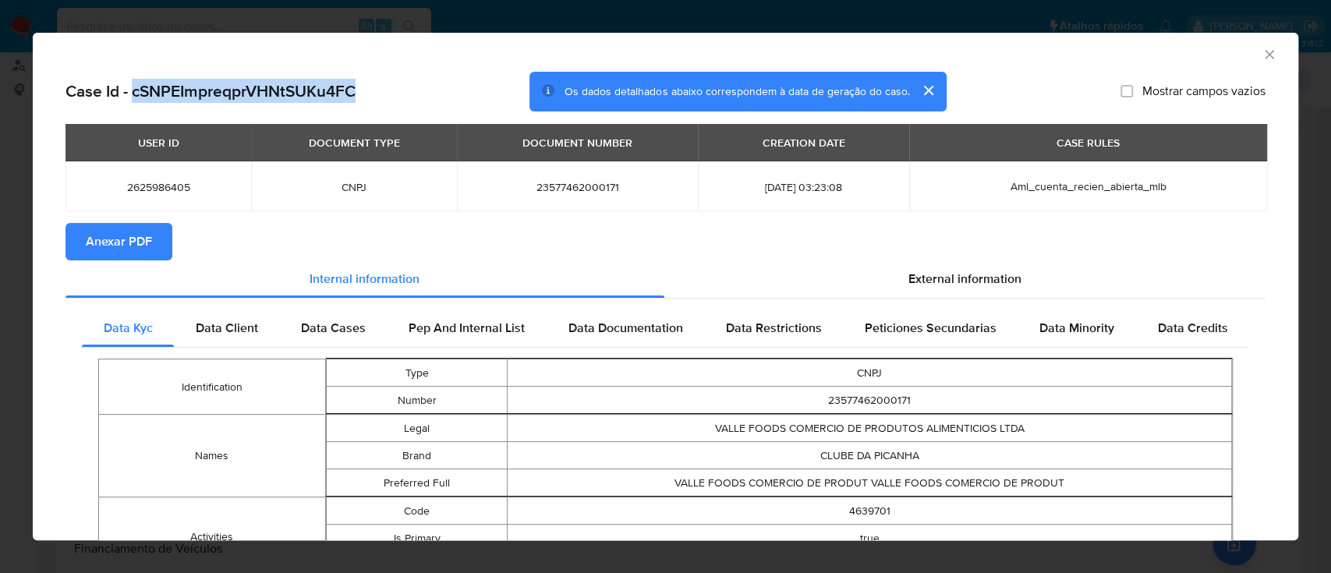
click at [1262, 54] on icon "Fechar a janela" at bounding box center [1270, 55] width 16 height 16
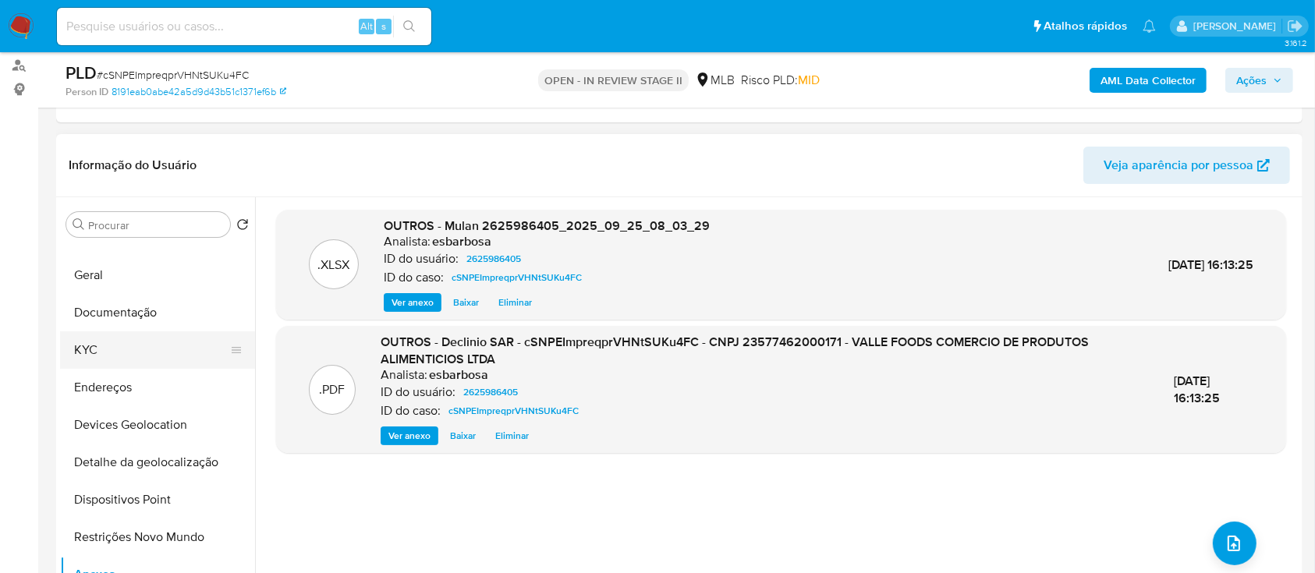
scroll to position [104, 0]
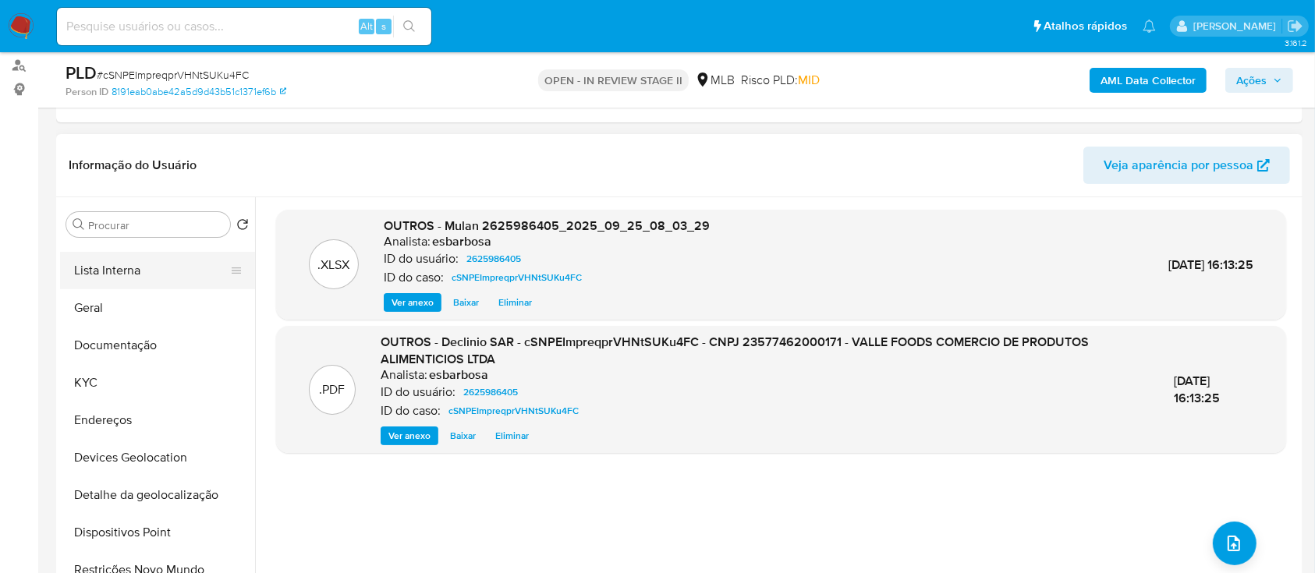
click at [135, 277] on button "Lista Interna" at bounding box center [151, 270] width 182 height 37
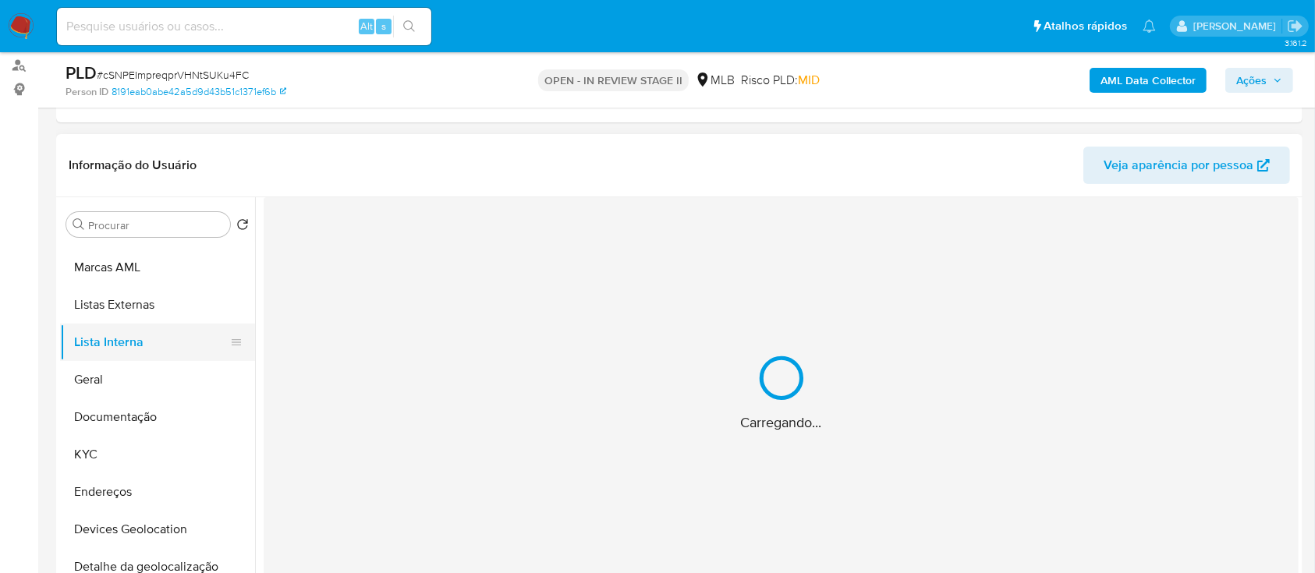
scroll to position [0, 0]
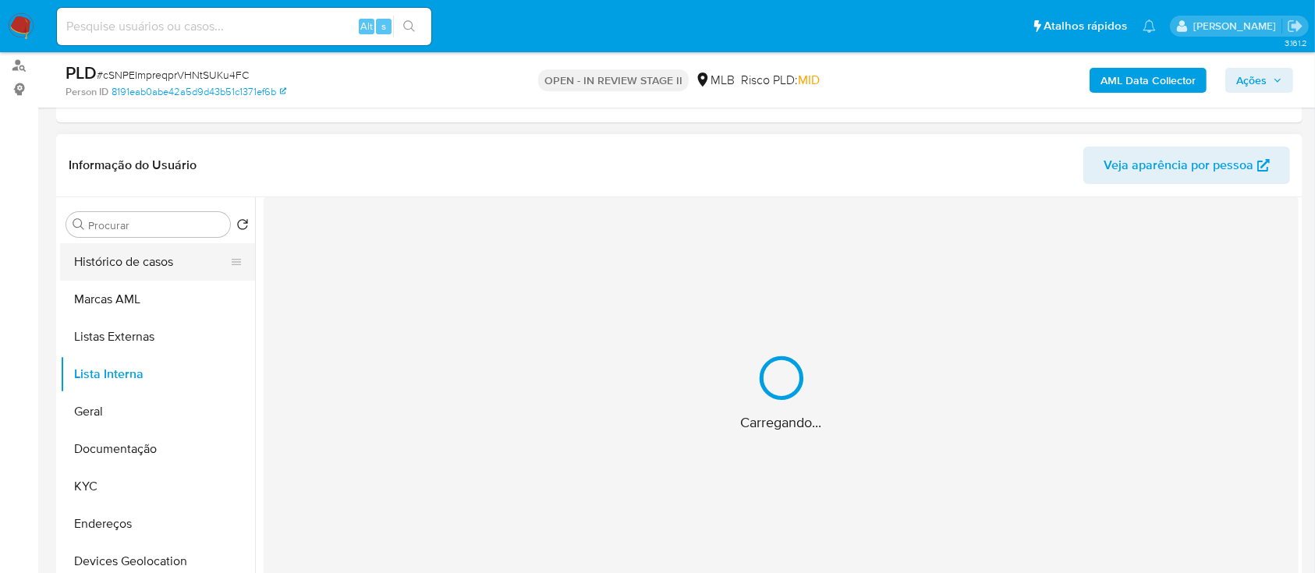
click at [137, 258] on button "Histórico de casos" at bounding box center [151, 261] width 182 height 37
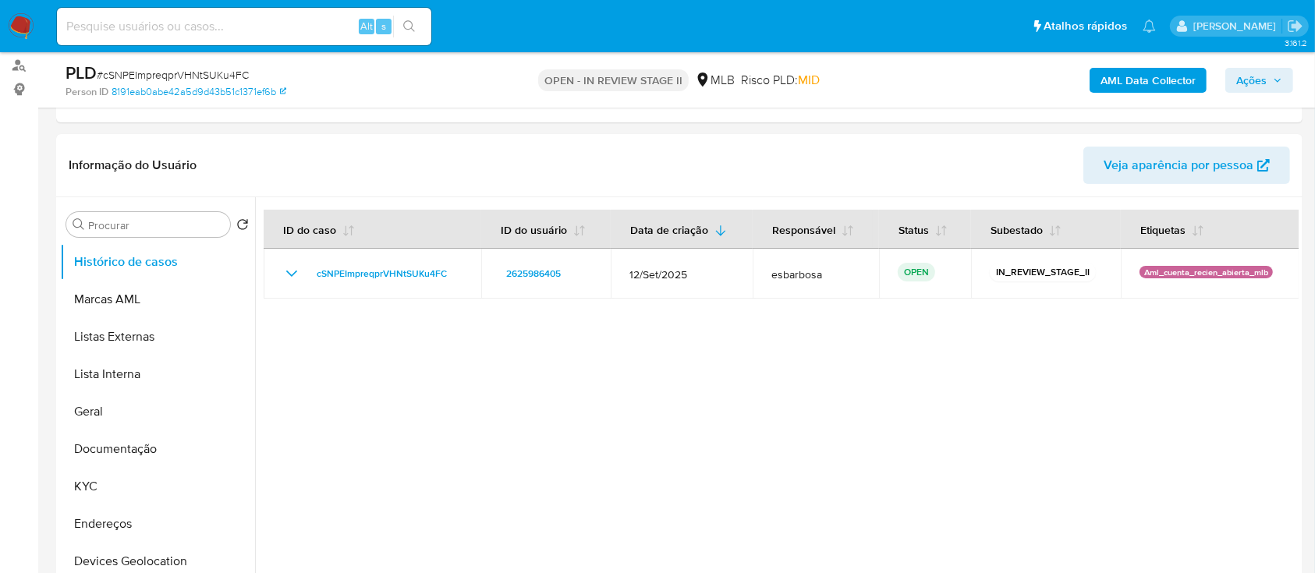
click at [1252, 80] on span "Ações" at bounding box center [1251, 80] width 30 height 25
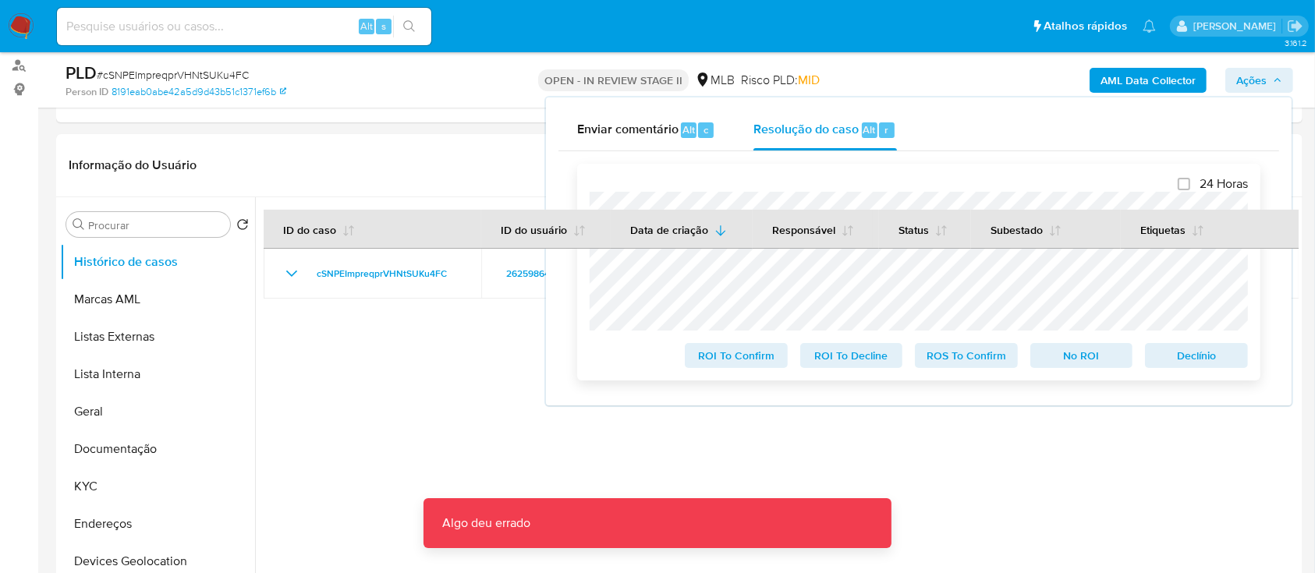
click at [1077, 359] on span "No ROI" at bounding box center [1081, 356] width 81 height 22
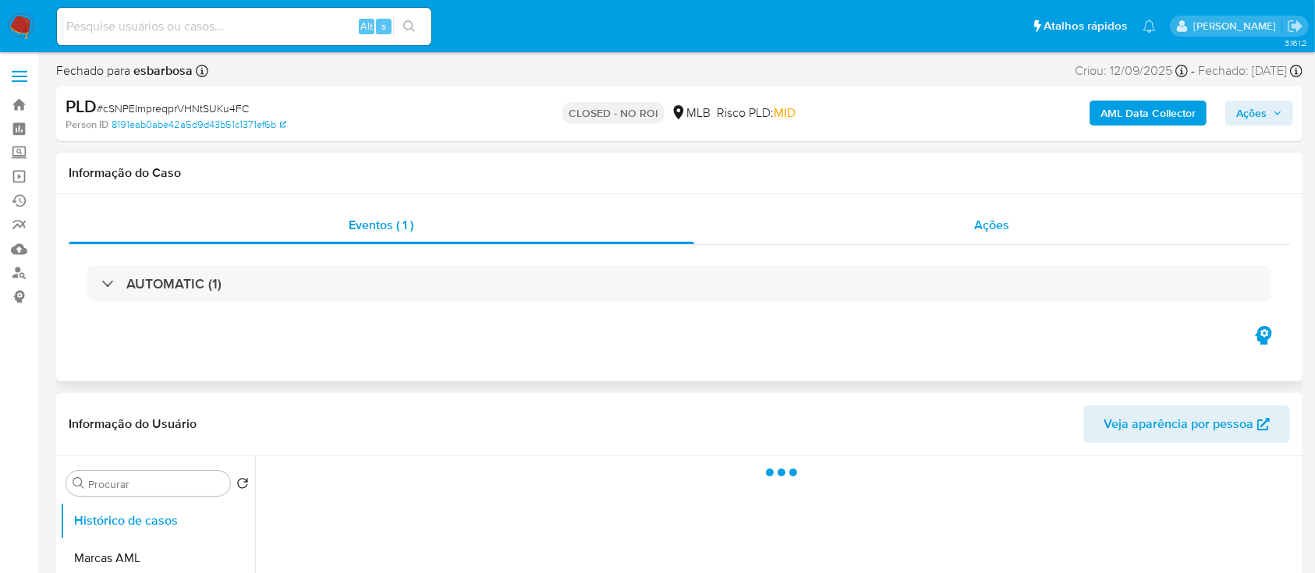
click at [754, 226] on div "Ações" at bounding box center [992, 225] width 596 height 37
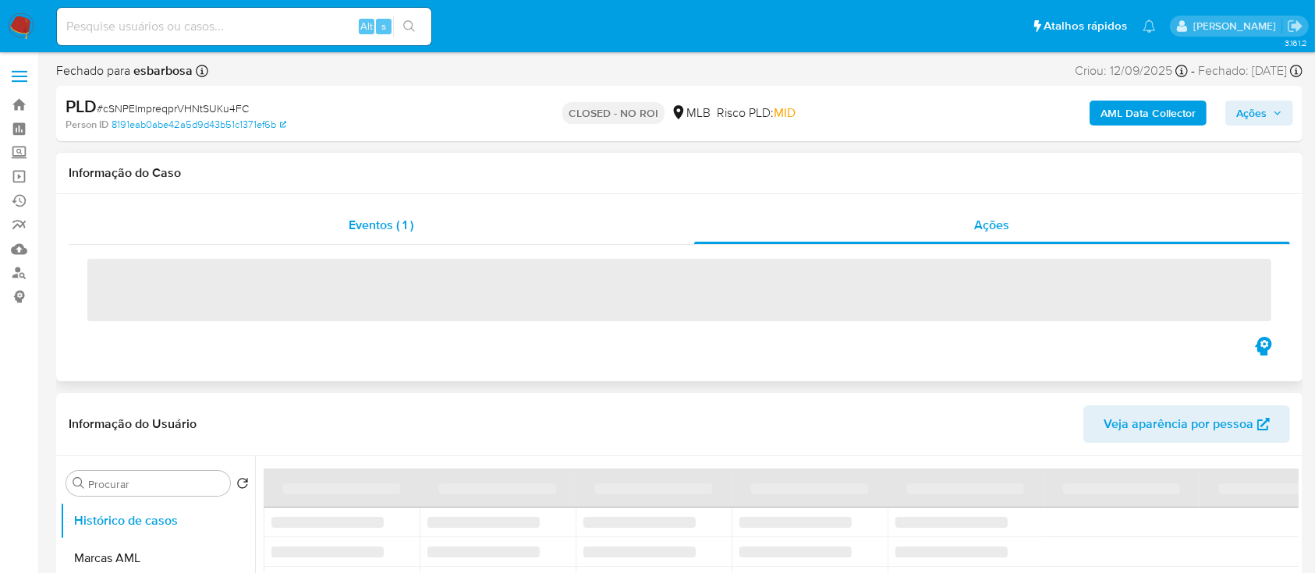
select select "10"
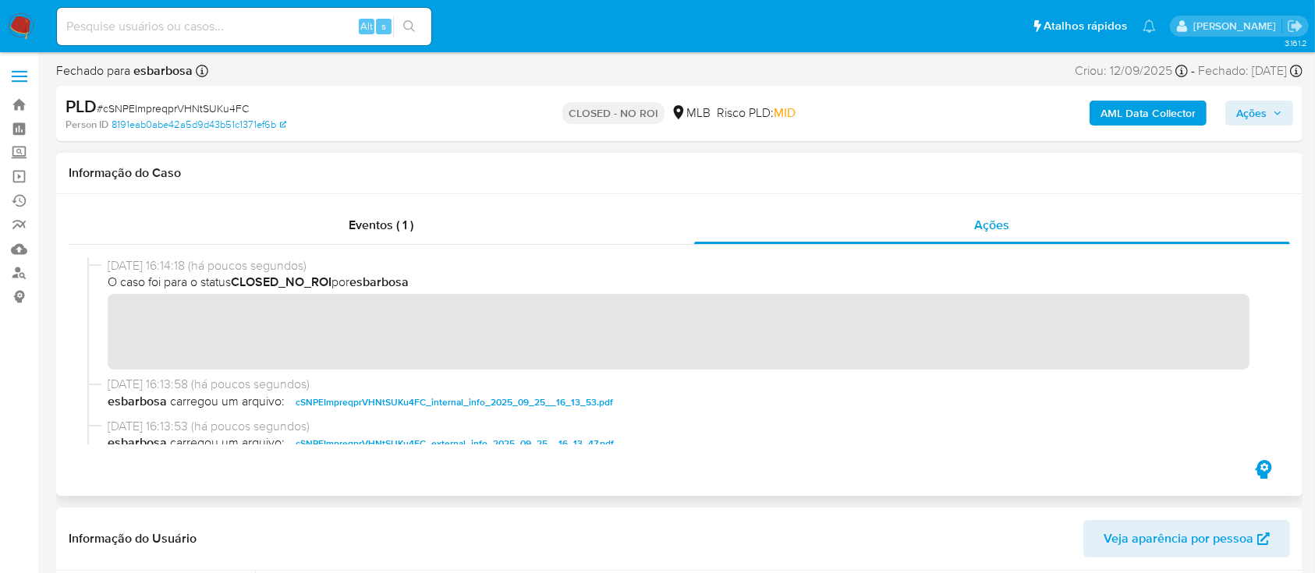
scroll to position [104, 0]
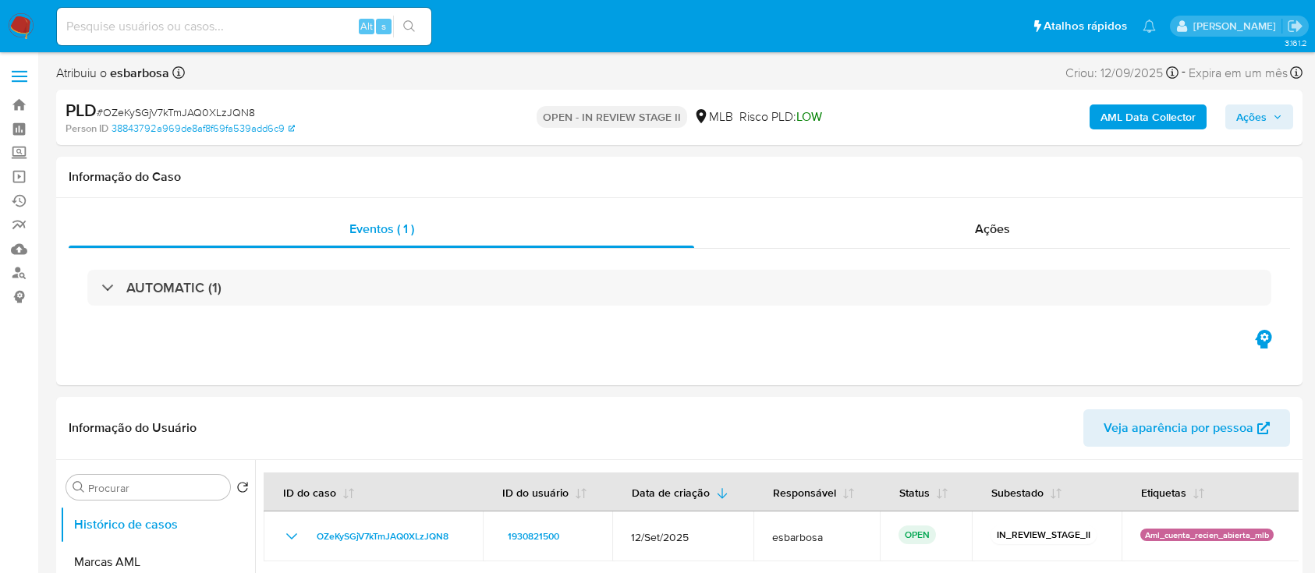
select select "10"
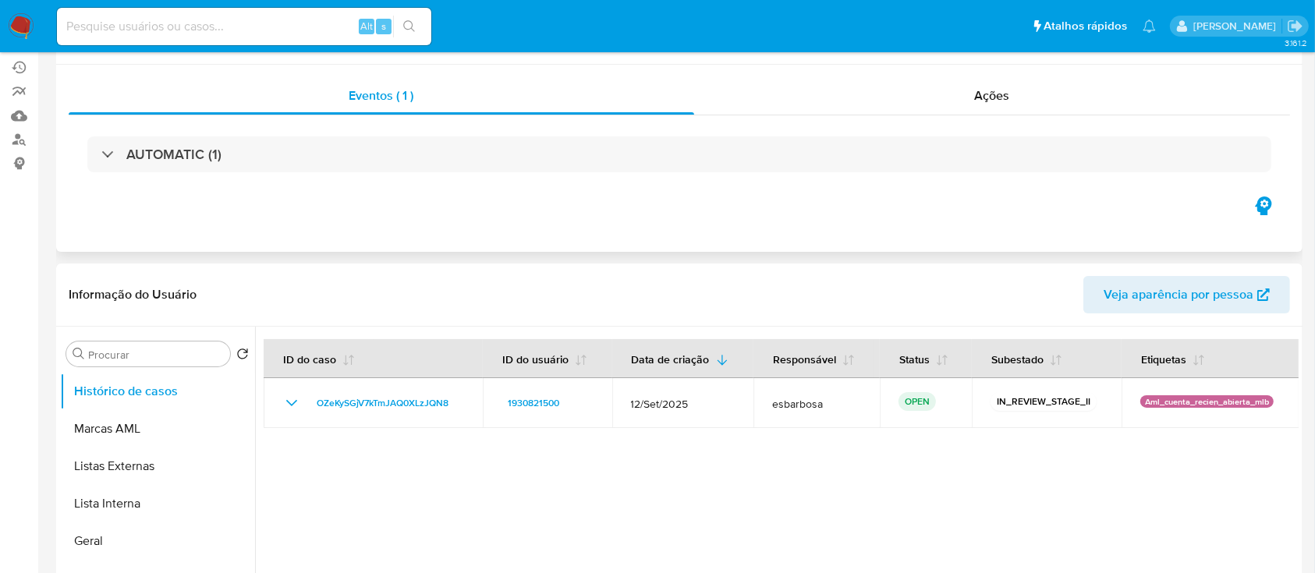
scroll to position [207, 0]
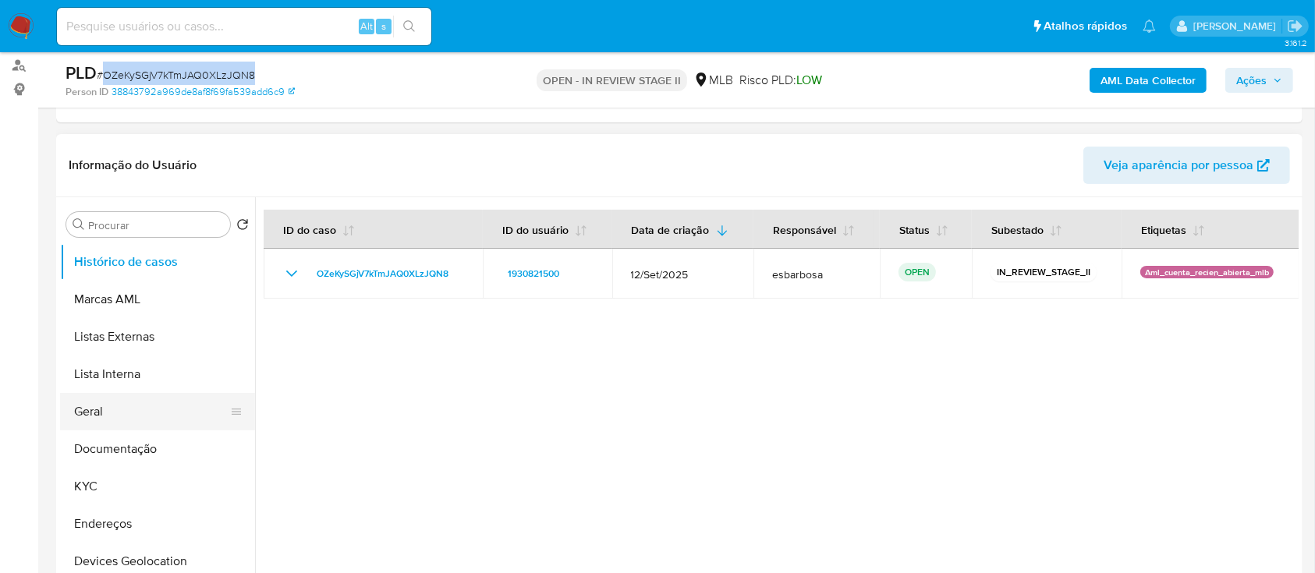
click at [94, 412] on button "Geral" at bounding box center [151, 411] width 182 height 37
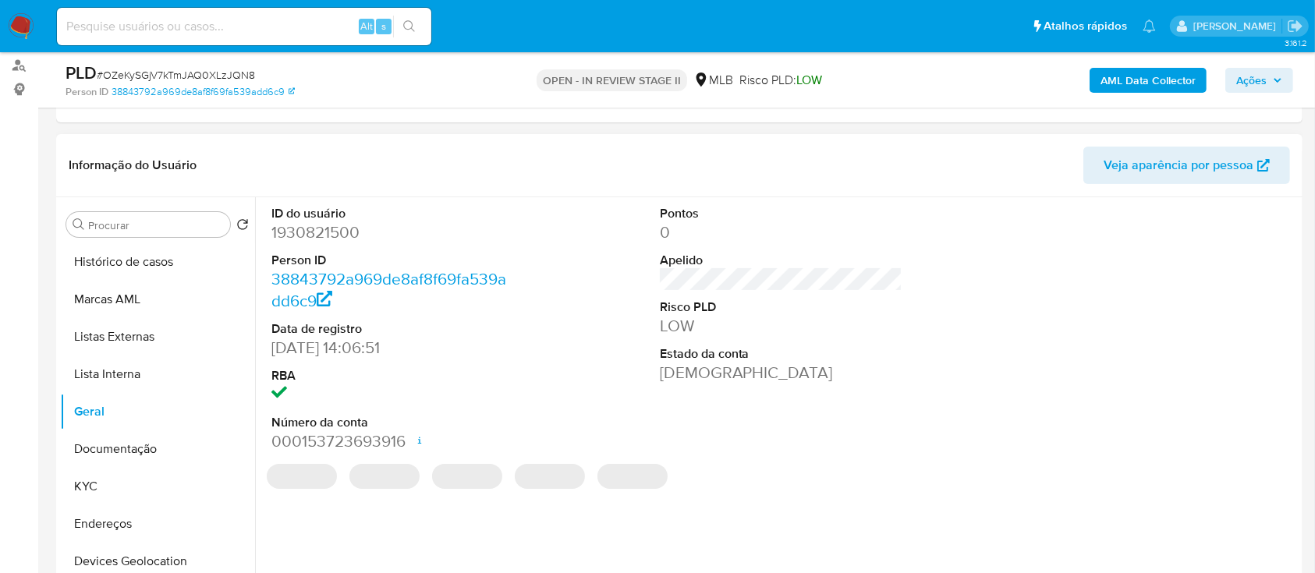
click at [338, 236] on dd "1930821500" at bounding box center [392, 232] width 243 height 22
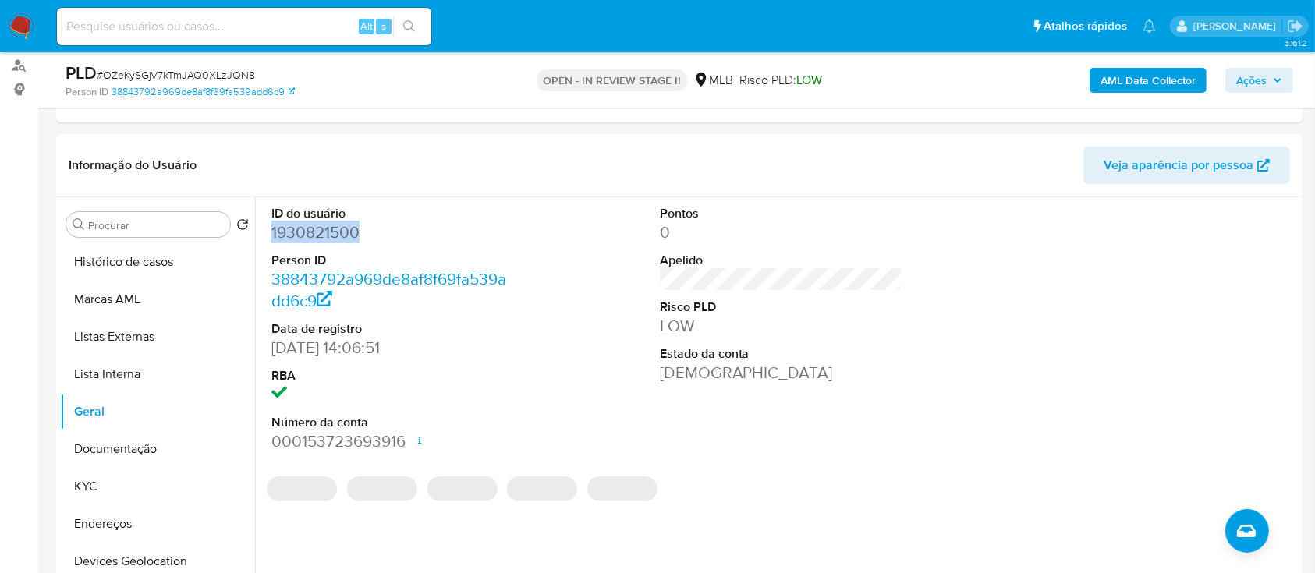
copy dd "1930821500"
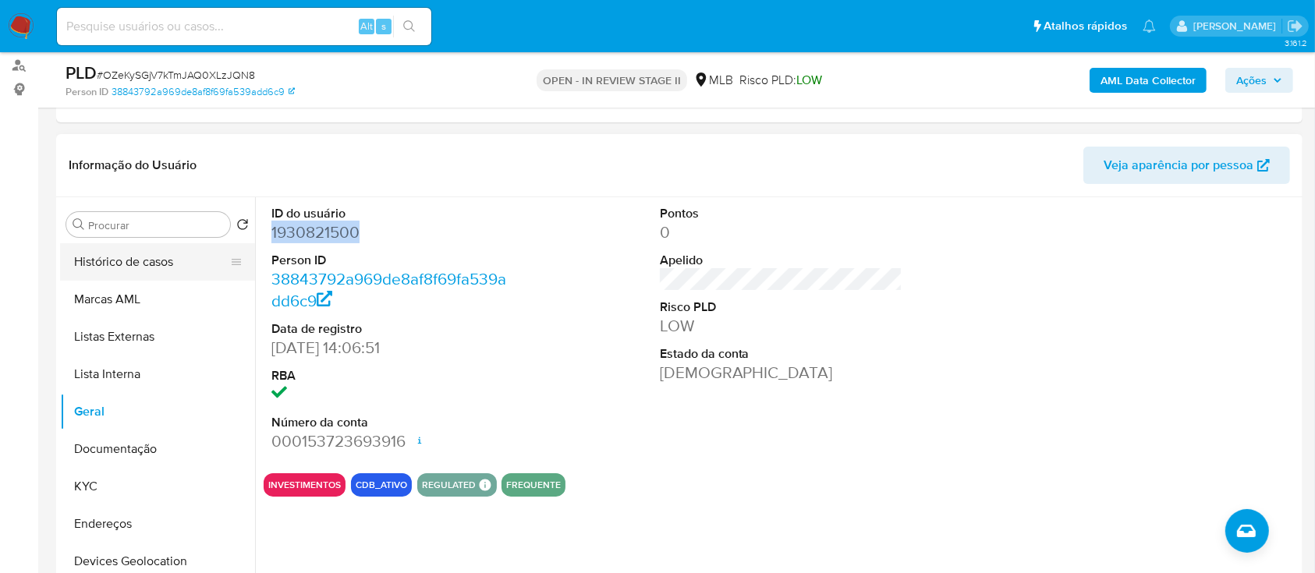
click at [159, 268] on button "Histórico de casos" at bounding box center [151, 261] width 182 height 37
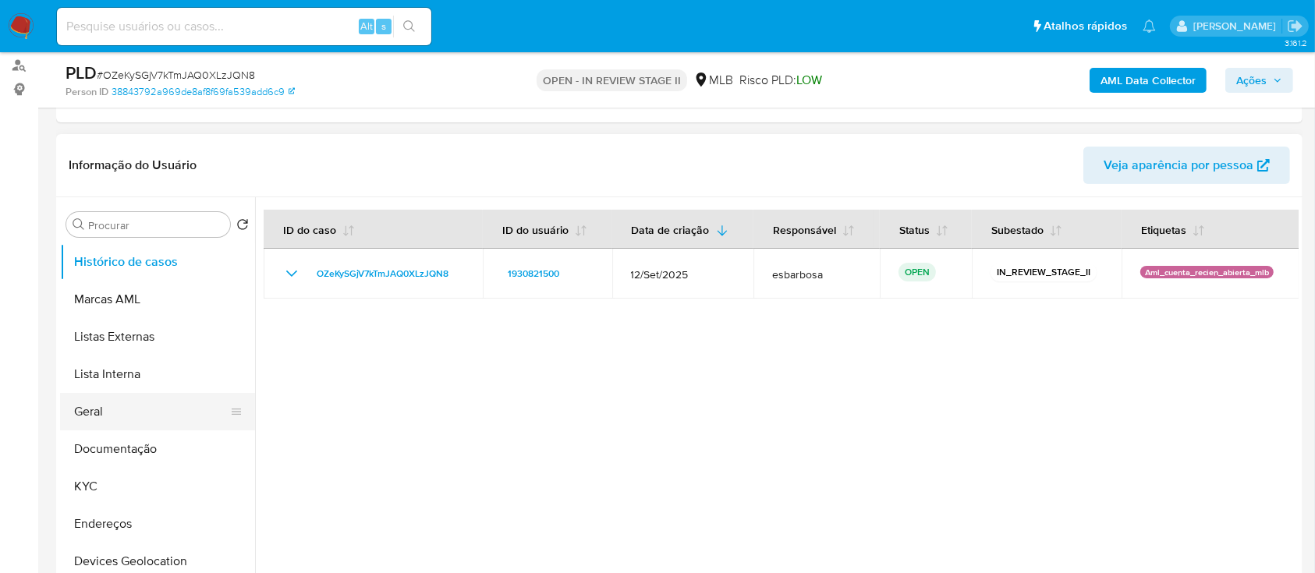
click at [140, 411] on button "Geral" at bounding box center [151, 411] width 182 height 37
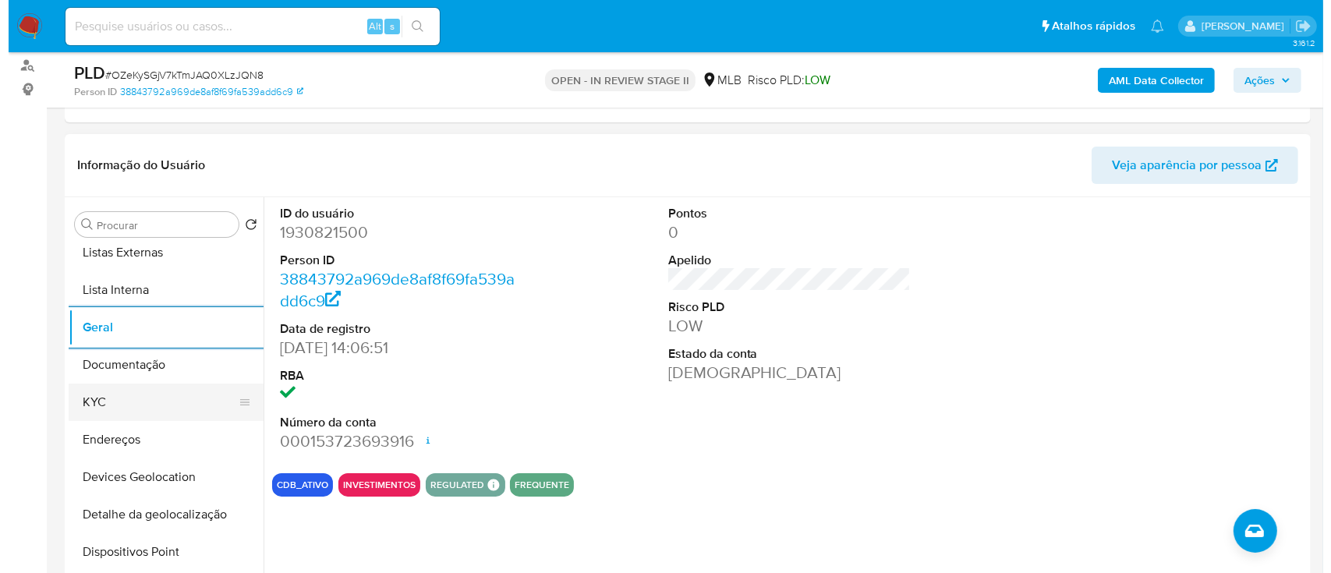
scroll to position [104, 0]
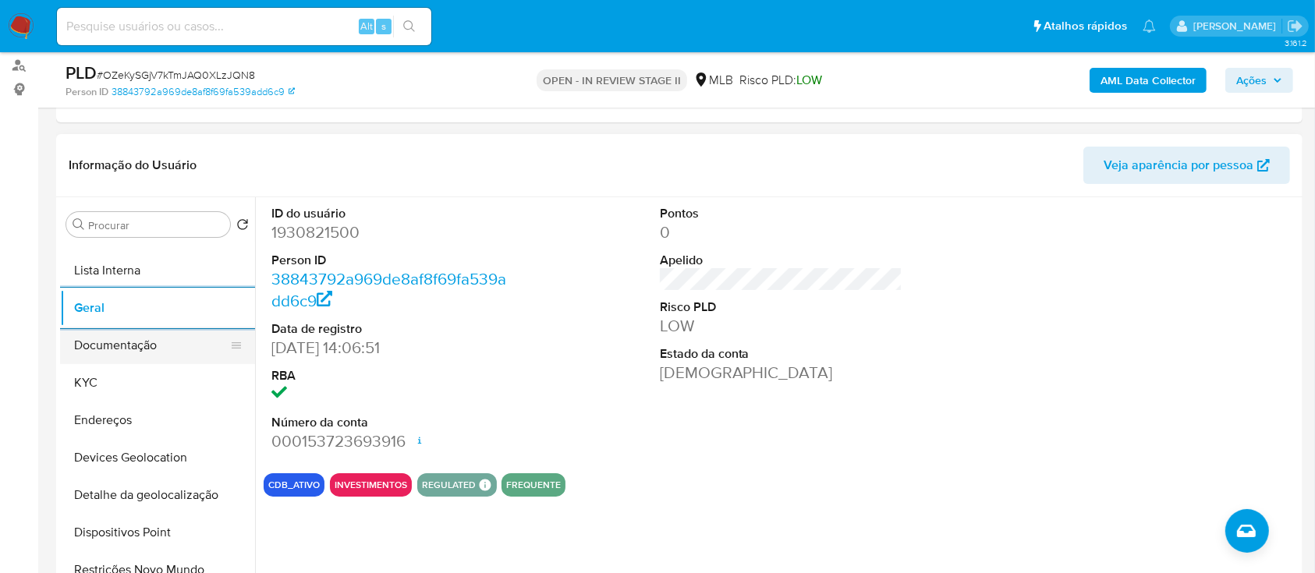
click at [144, 357] on button "Documentação" at bounding box center [151, 345] width 182 height 37
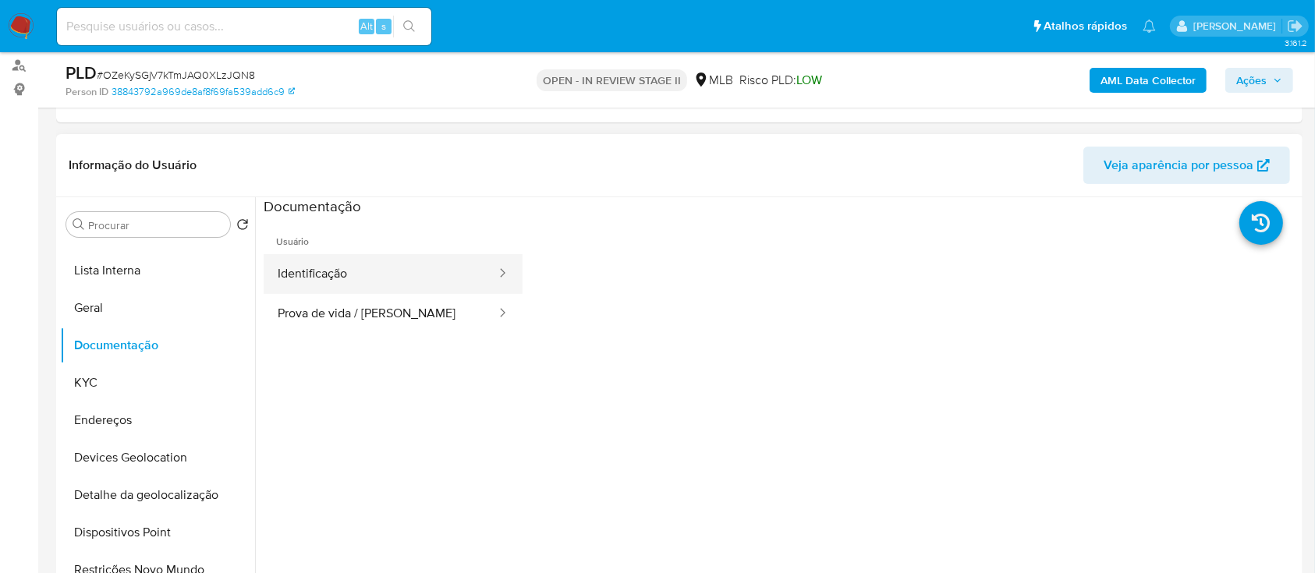
click at [334, 284] on button "Identificação" at bounding box center [381, 274] width 234 height 40
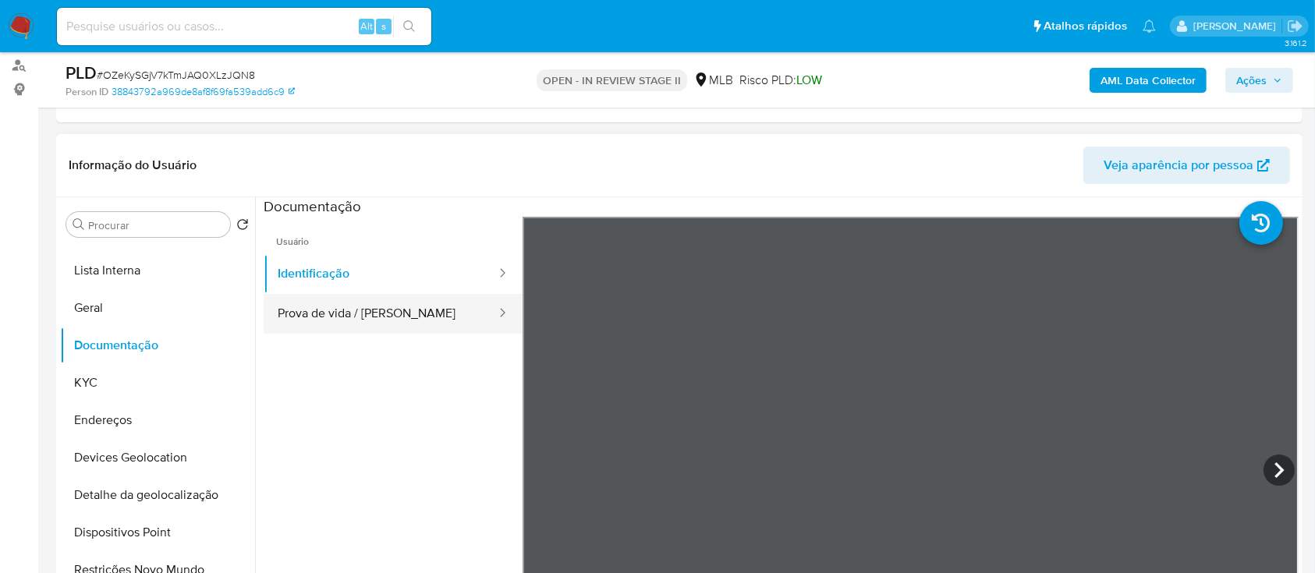
click at [397, 309] on button "Prova de vida / [PERSON_NAME]" at bounding box center [381, 314] width 234 height 40
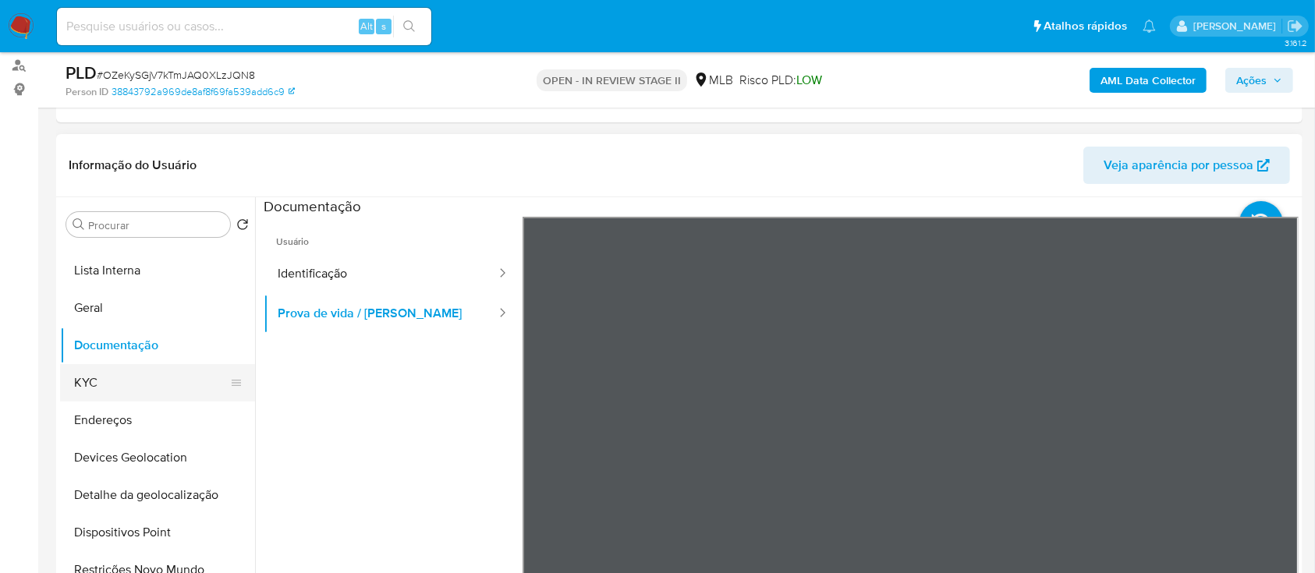
click at [116, 376] on button "KYC" at bounding box center [151, 382] width 182 height 37
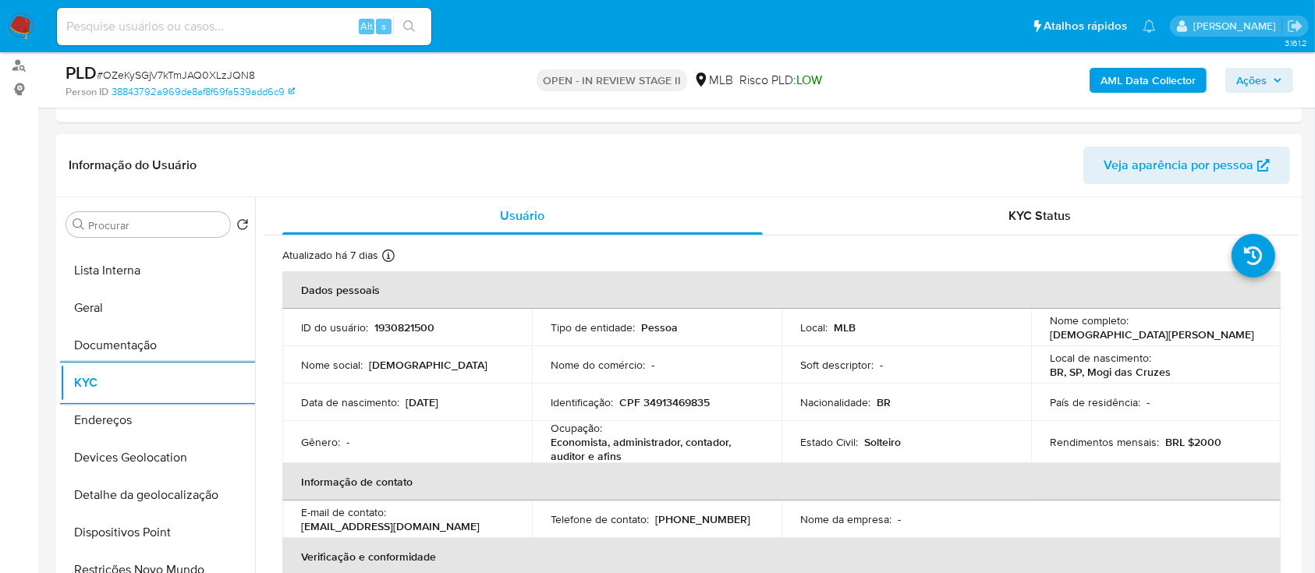
click at [1129, 80] on b "AML Data Collector" at bounding box center [1147, 80] width 95 height 25
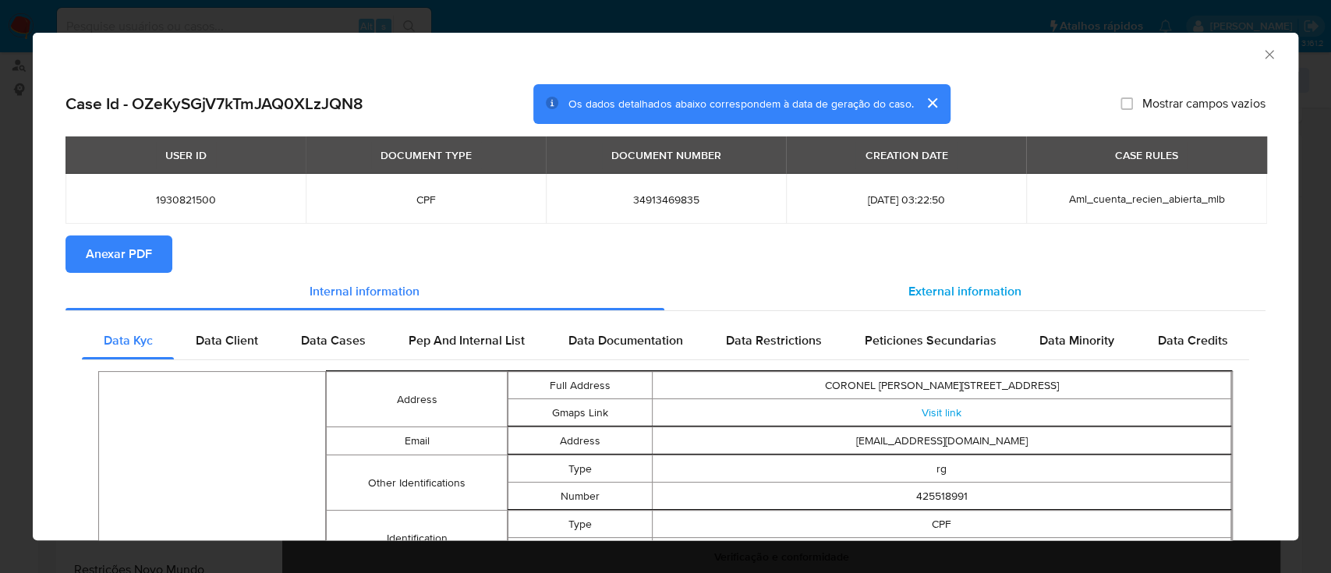
click at [961, 282] on div "External information" at bounding box center [965, 291] width 602 height 37
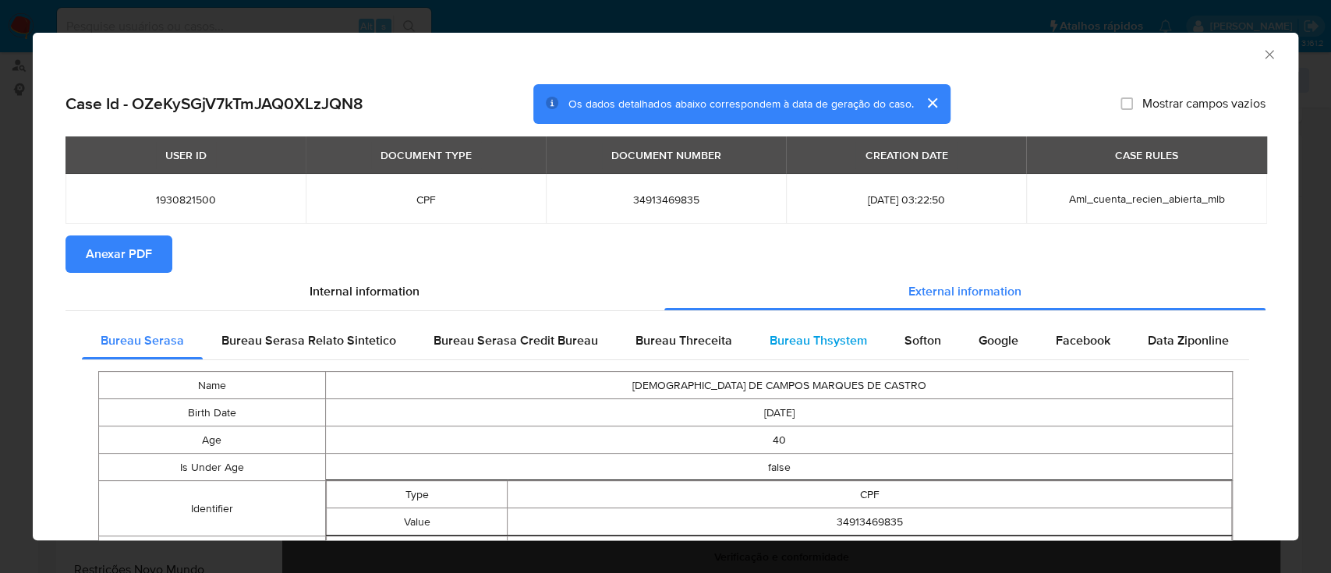
click at [785, 345] on span "Bureau Thsystem" at bounding box center [818, 340] width 97 height 18
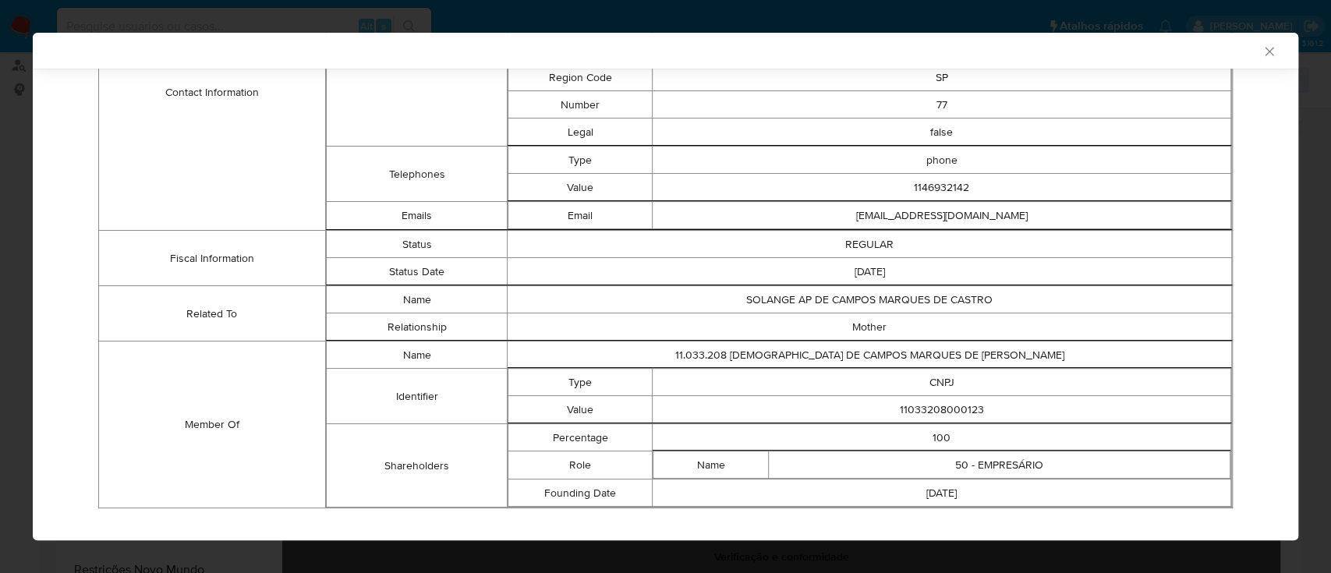
scroll to position [680, 0]
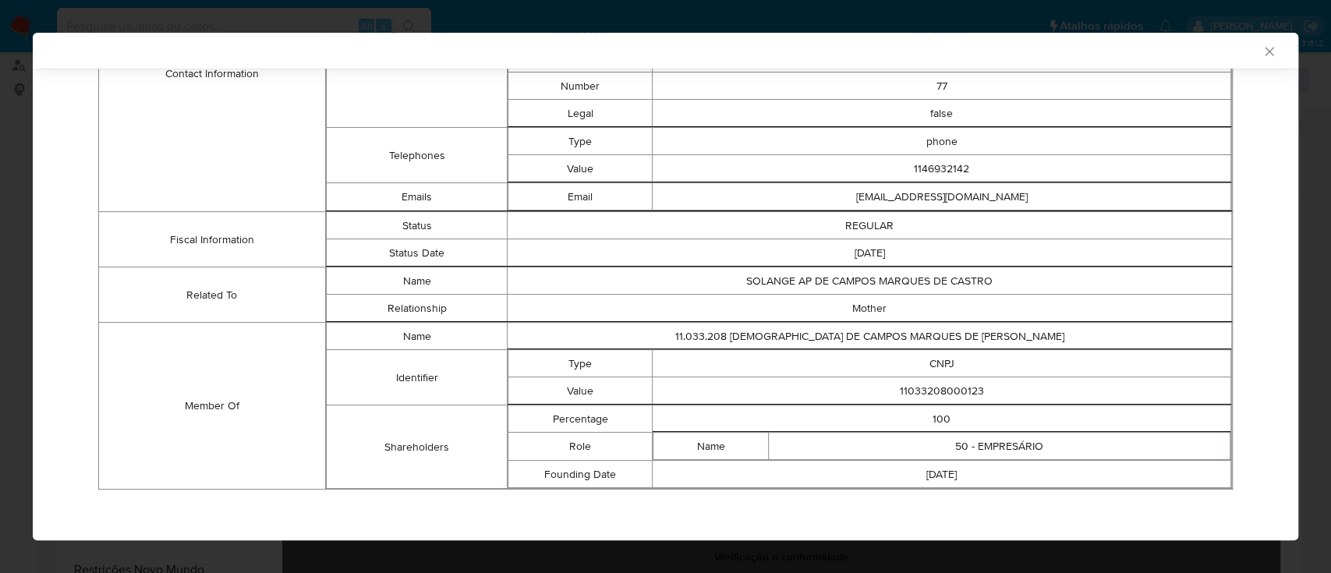
click at [927, 390] on td "11033208000123" at bounding box center [942, 390] width 579 height 27
copy td "11033208000123"
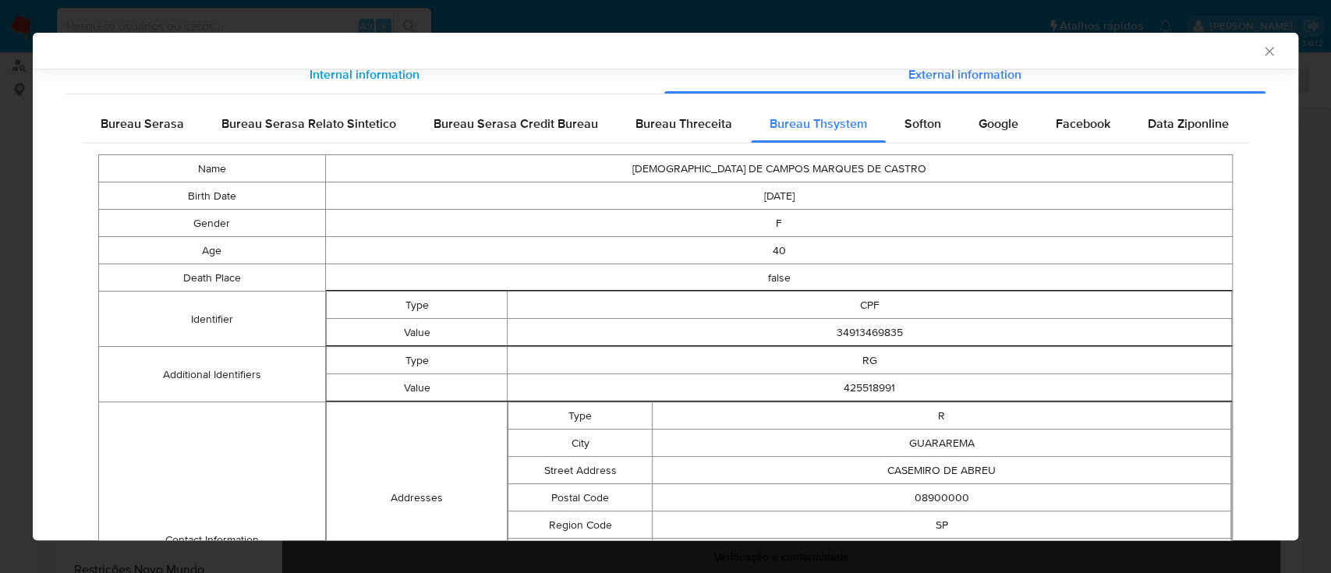
scroll to position [56, 0]
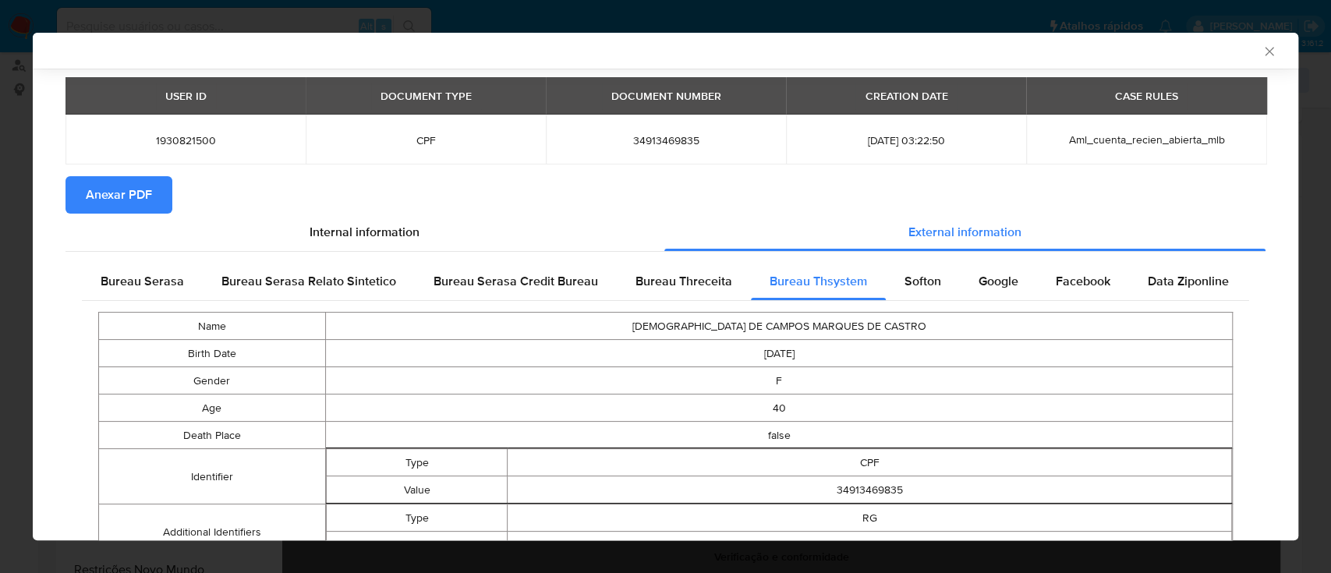
click at [111, 196] on span "Anexar PDF" at bounding box center [119, 195] width 66 height 34
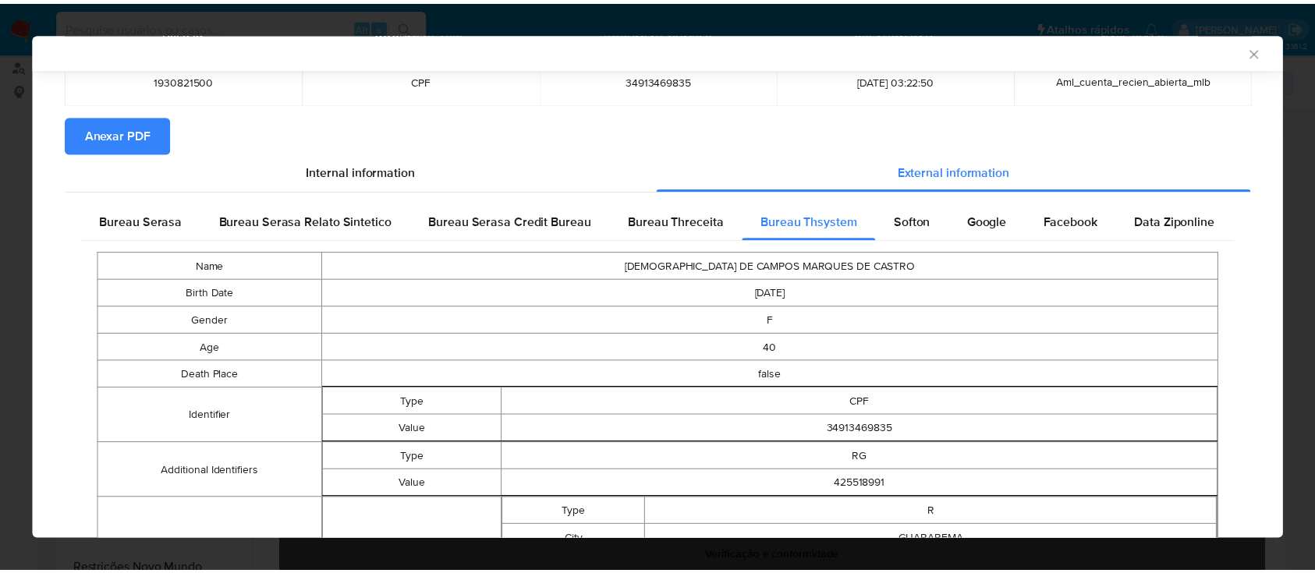
scroll to position [161, 0]
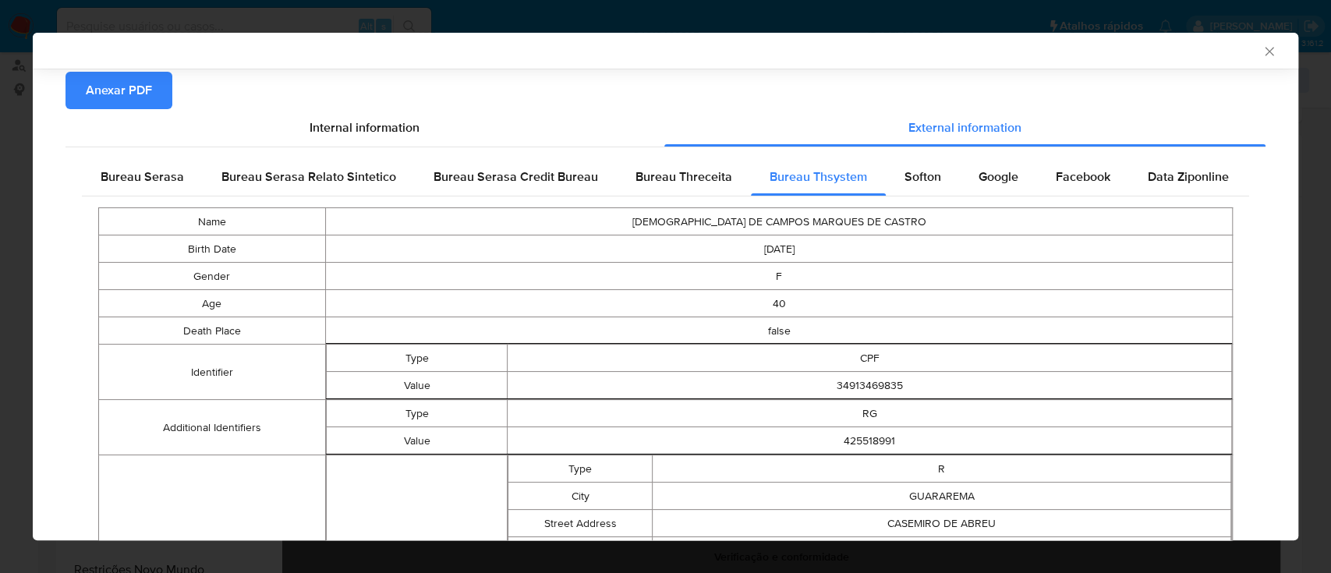
click at [869, 380] on td "34913469835" at bounding box center [870, 385] width 725 height 27
copy td "34913469835"
drag, startPoint x: 1255, startPoint y: 56, endPoint x: 1202, endPoint y: 9, distance: 70.7
click at [1262, 55] on icon "Fechar a janela" at bounding box center [1270, 52] width 16 height 16
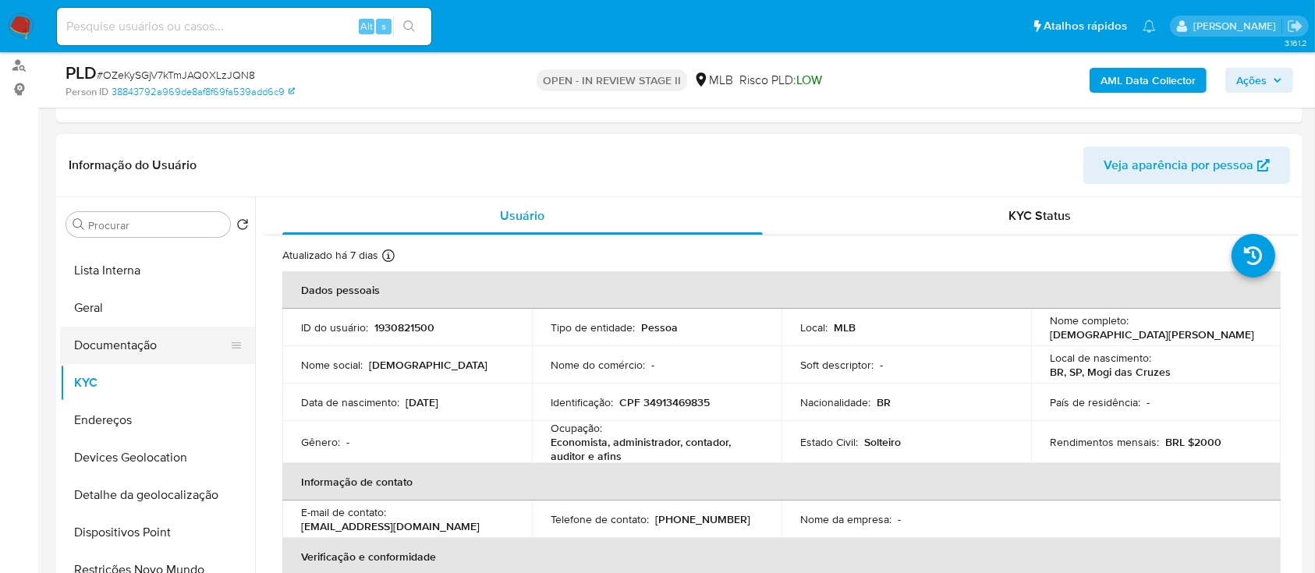
click at [133, 345] on button "Documentação" at bounding box center [151, 345] width 182 height 37
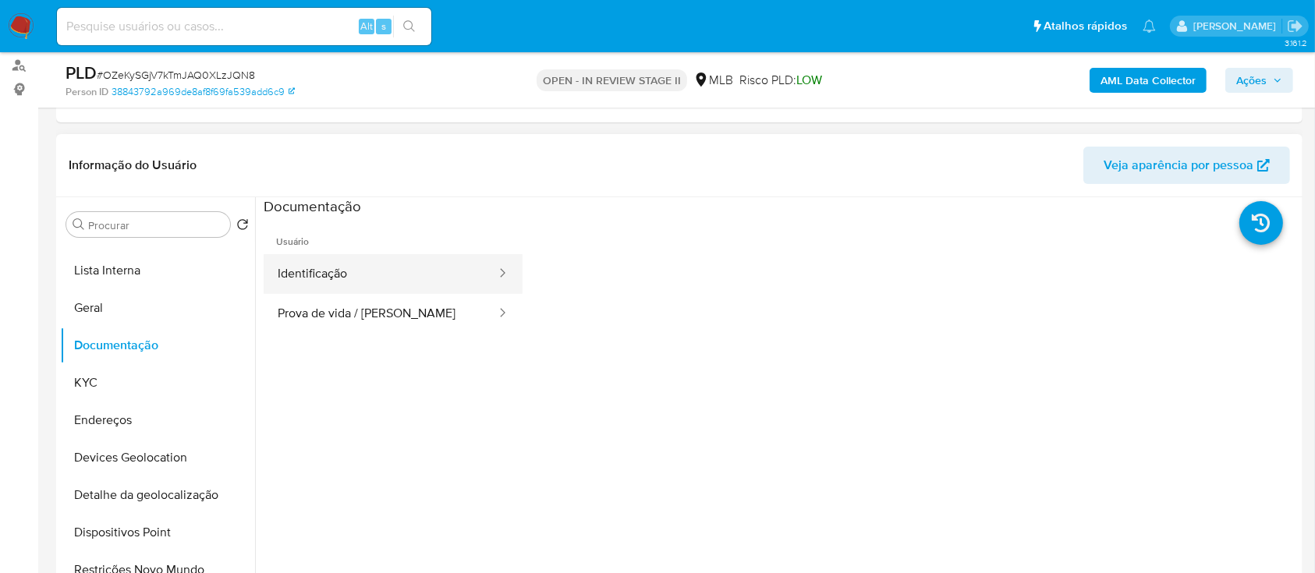
click at [323, 281] on button "Identificação" at bounding box center [381, 274] width 234 height 40
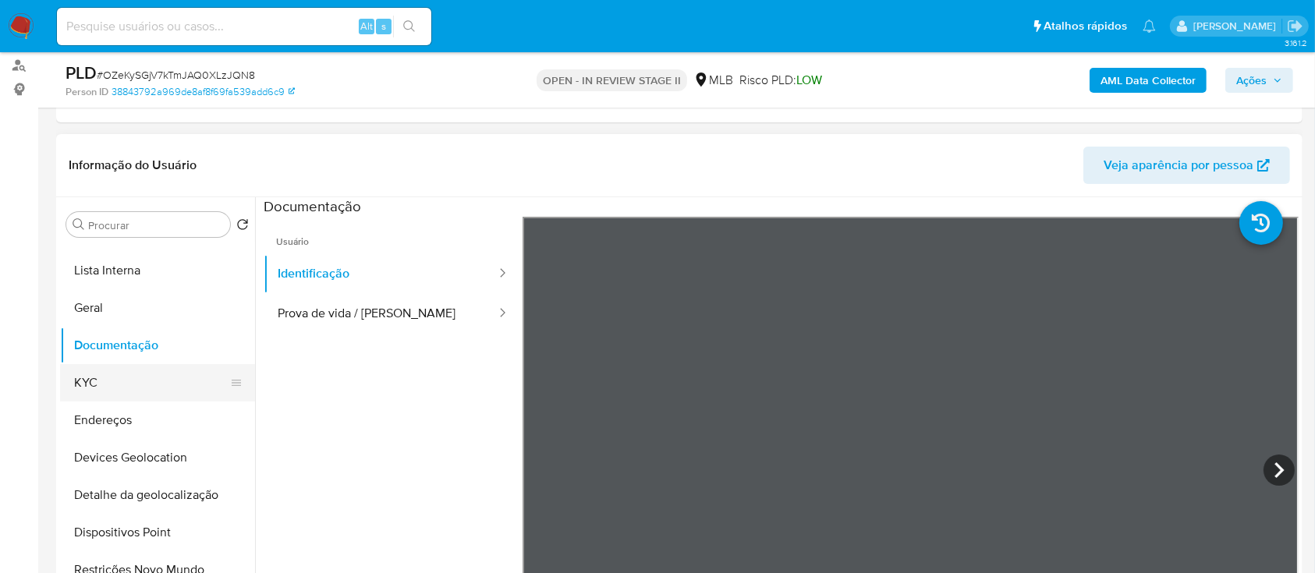
click at [154, 381] on button "KYC" at bounding box center [151, 382] width 182 height 37
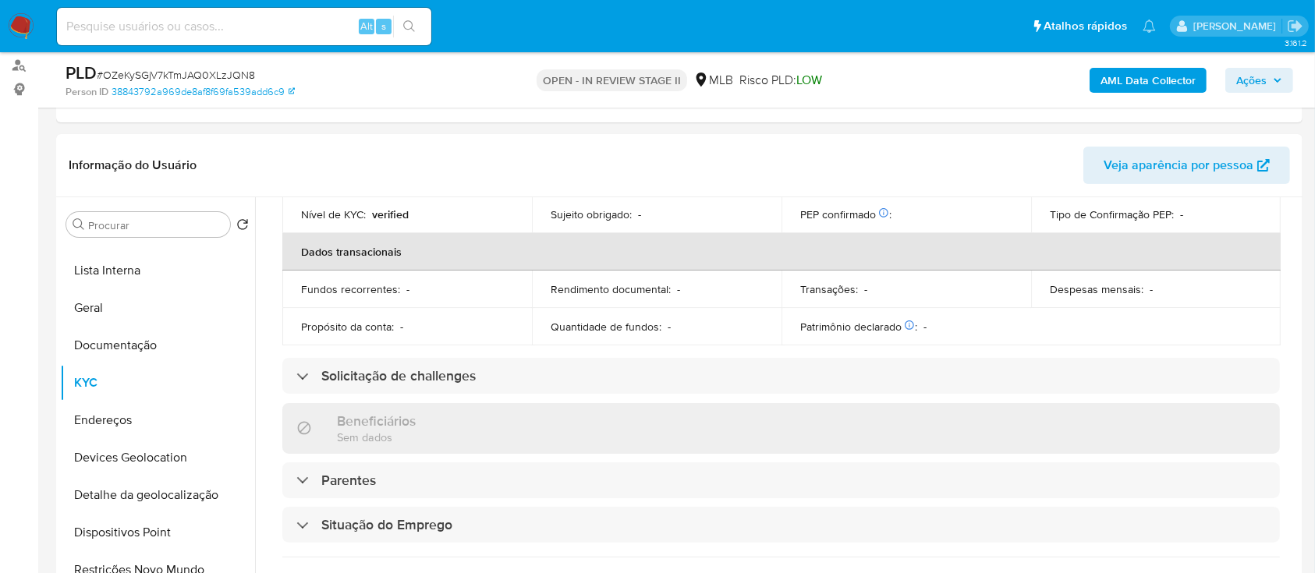
scroll to position [668, 0]
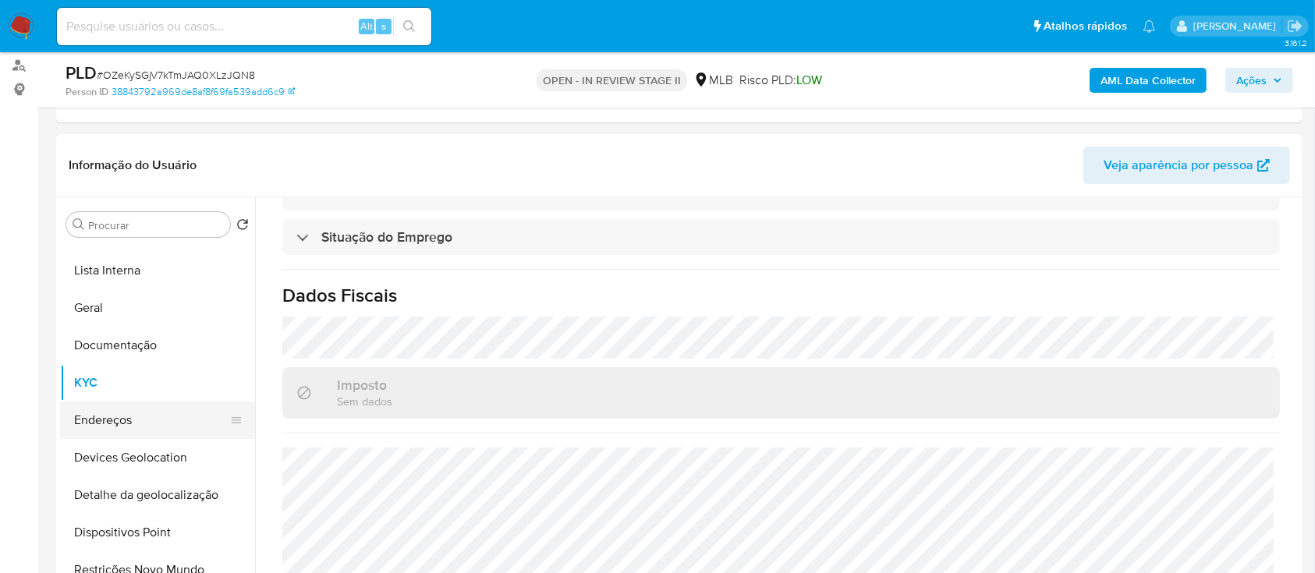
click at [129, 421] on button "Endereços" at bounding box center [151, 420] width 182 height 37
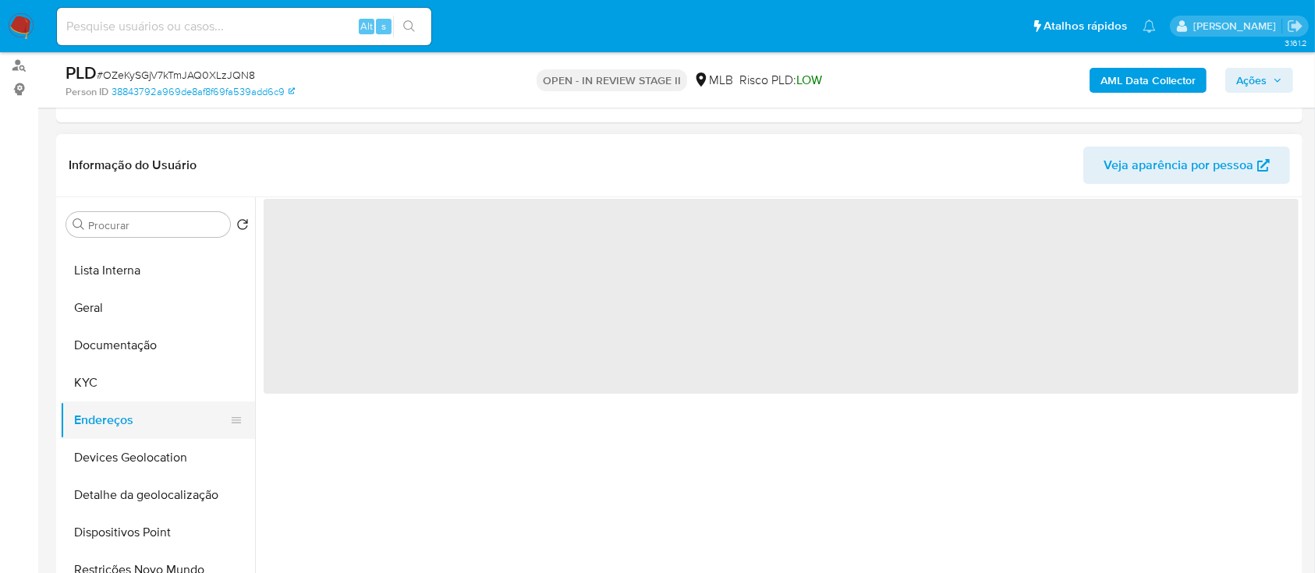
scroll to position [0, 0]
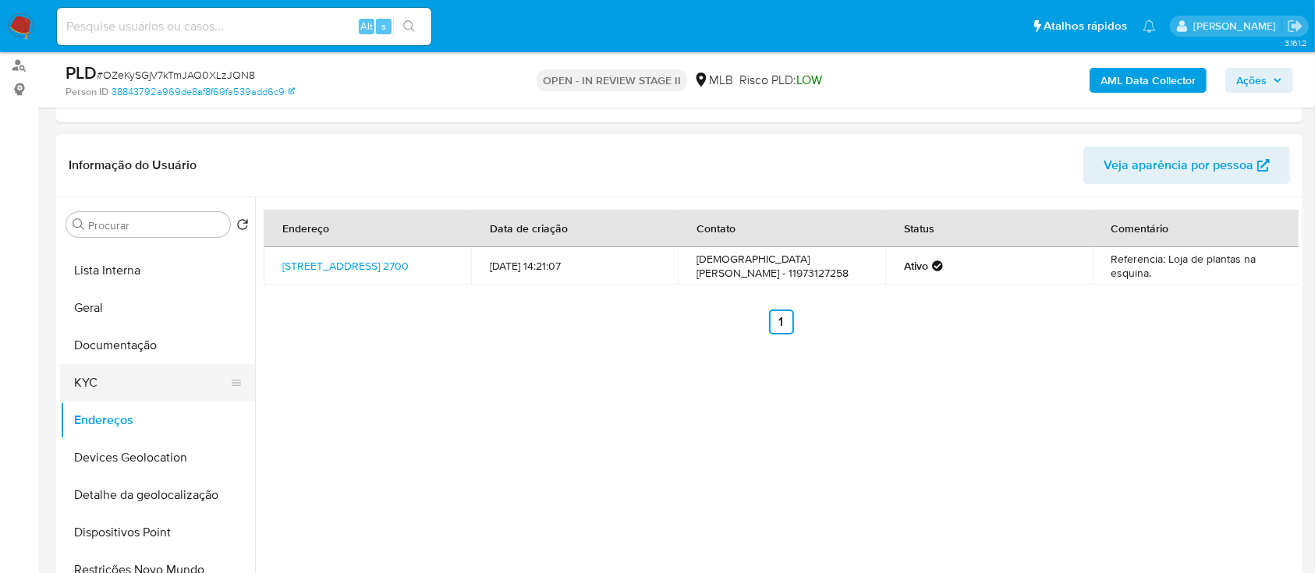
click at [119, 376] on button "KYC" at bounding box center [151, 382] width 182 height 37
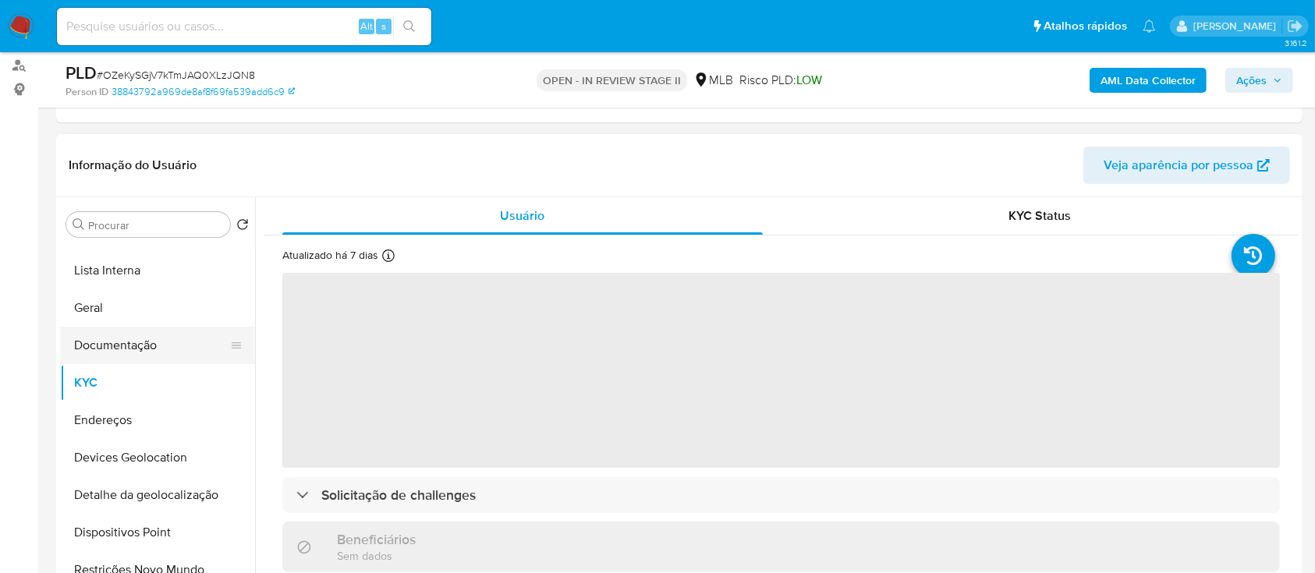
click at [151, 334] on button "Documentação" at bounding box center [151, 345] width 182 height 37
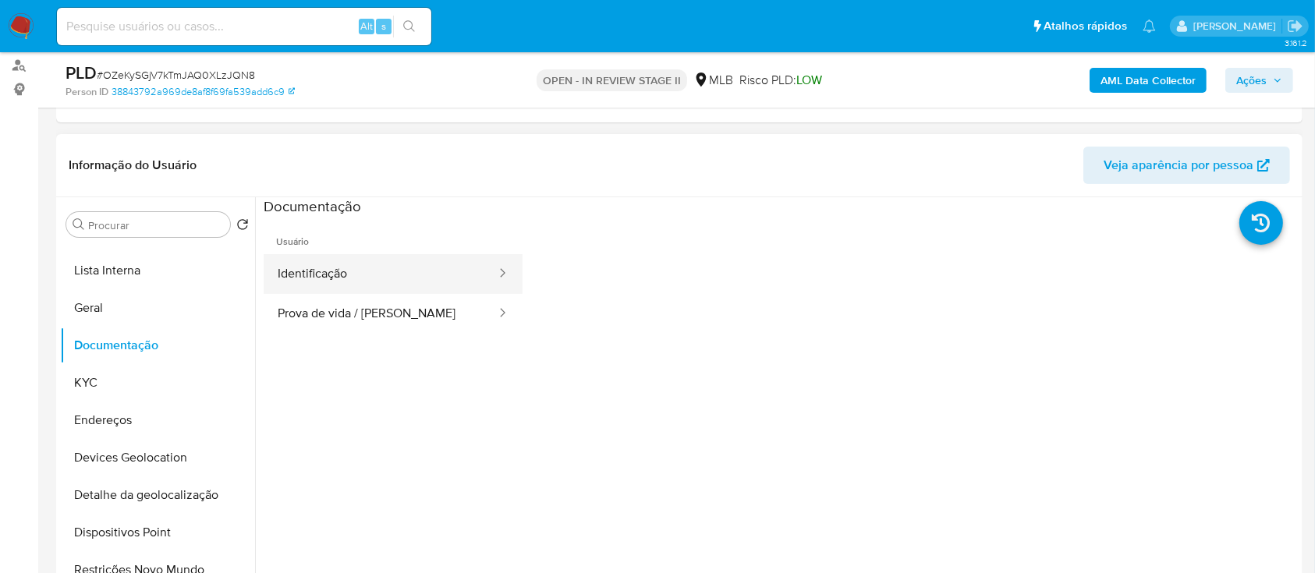
click at [392, 278] on button "Identificação" at bounding box center [381, 274] width 234 height 40
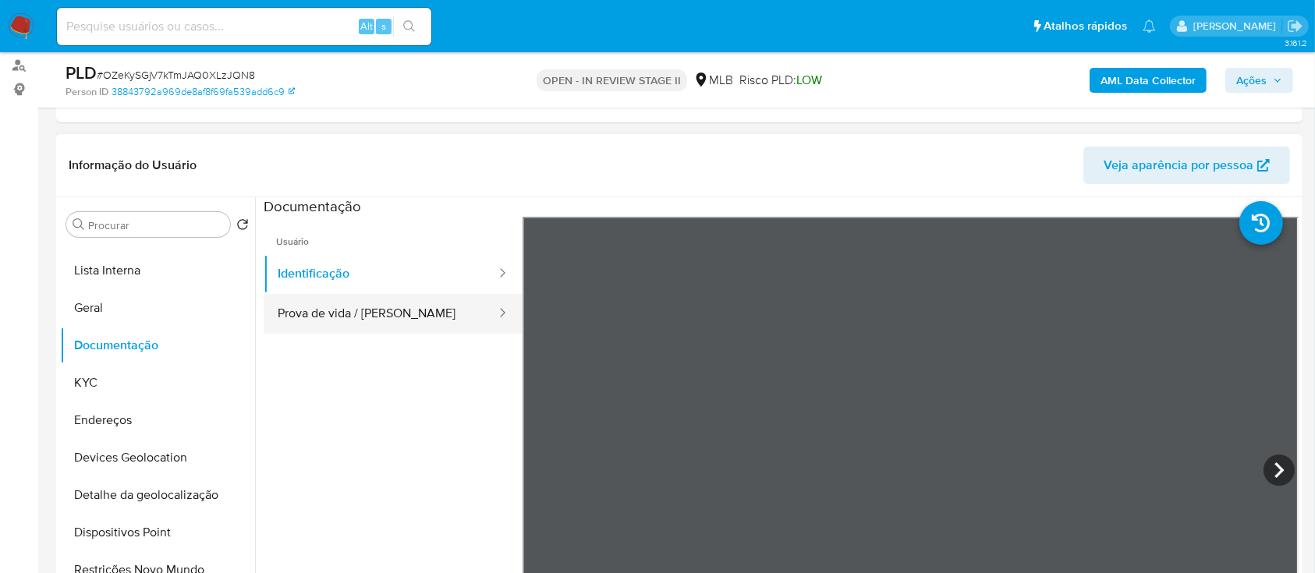
click at [417, 322] on button "Prova de vida / Selfie" at bounding box center [381, 314] width 234 height 40
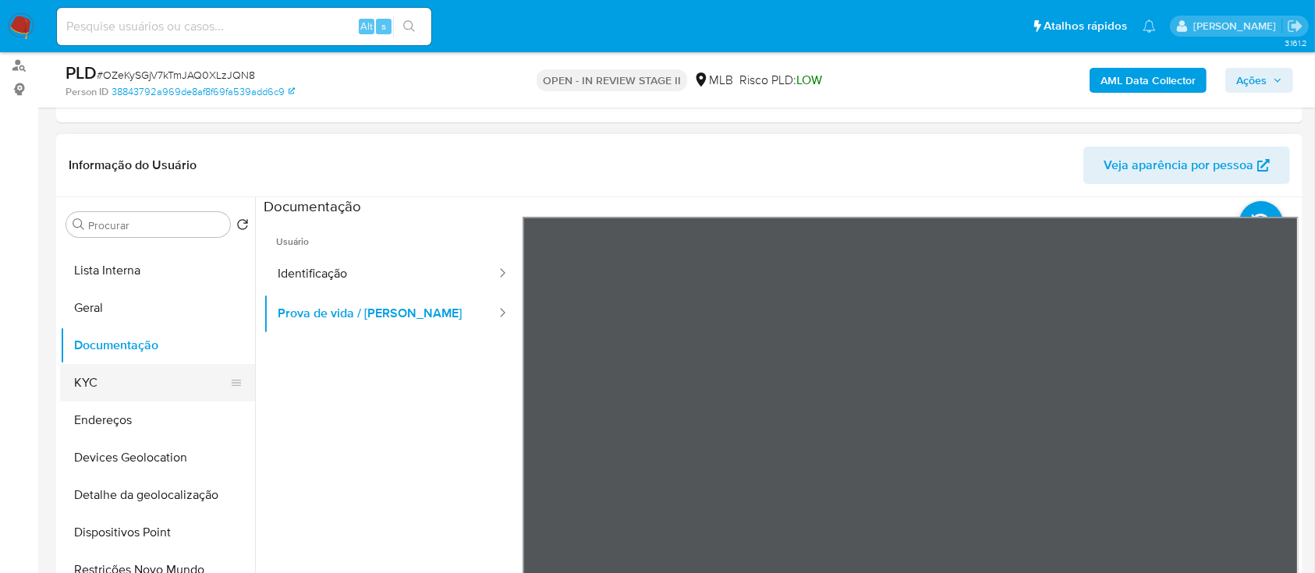
click at [162, 382] on button "KYC" at bounding box center [151, 382] width 182 height 37
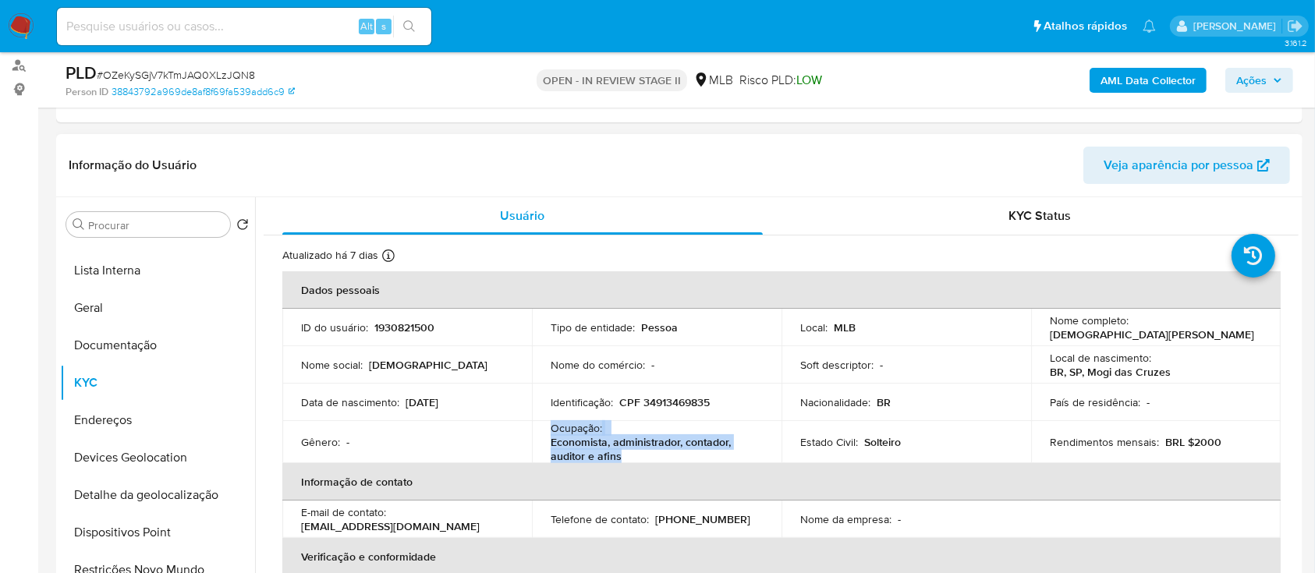
drag, startPoint x: 620, startPoint y: 462, endPoint x: 551, endPoint y: 432, distance: 75.5
click at [551, 432] on div "Ocupação : Economista, administrador, contador, auditor e afins" at bounding box center [657, 442] width 212 height 42
copy div "Ocupação : Economista, administrador, contador, auditor e afins"
click at [184, 73] on span "# OZeKySGjV7kTmJAQ0XLzJQN8" at bounding box center [176, 75] width 158 height 16
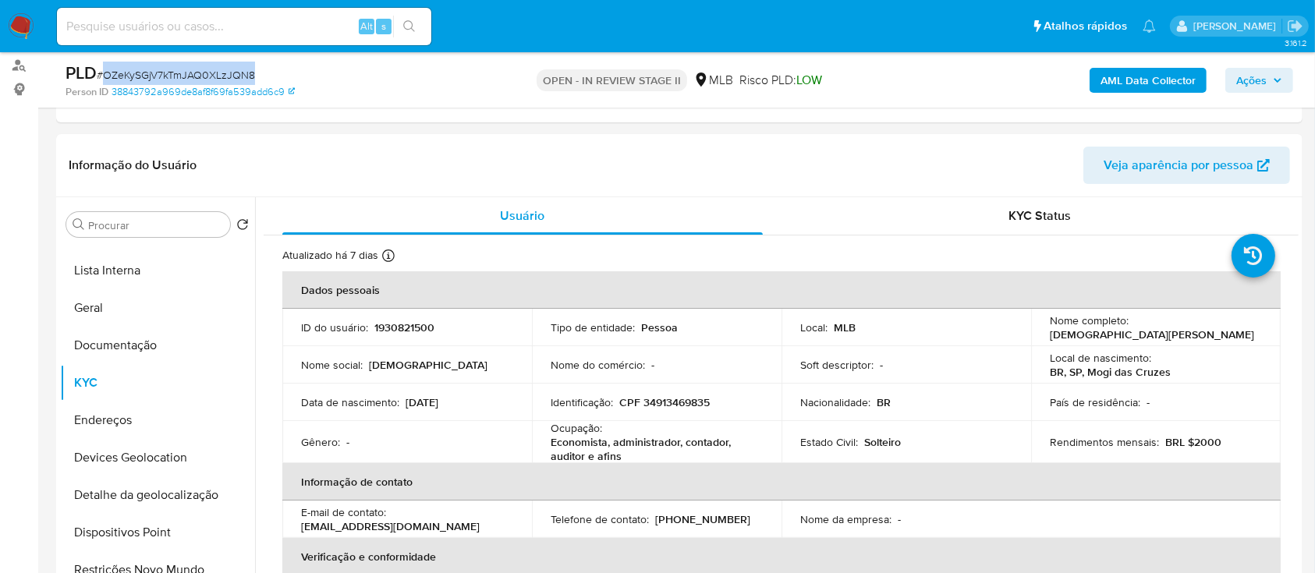
click at [184, 73] on span "# OZeKySGjV7kTmJAQ0XLzJQN8" at bounding box center [176, 75] width 158 height 16
copy span "OZeKySGjV7kTmJAQ0XLzJQN8"
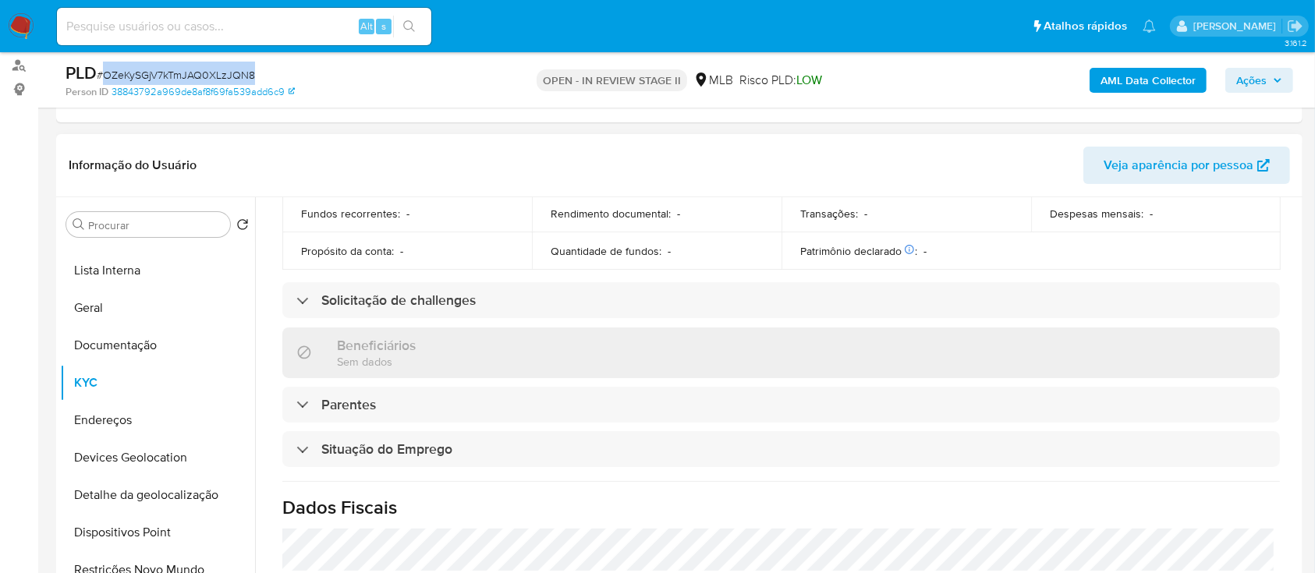
scroll to position [624, 0]
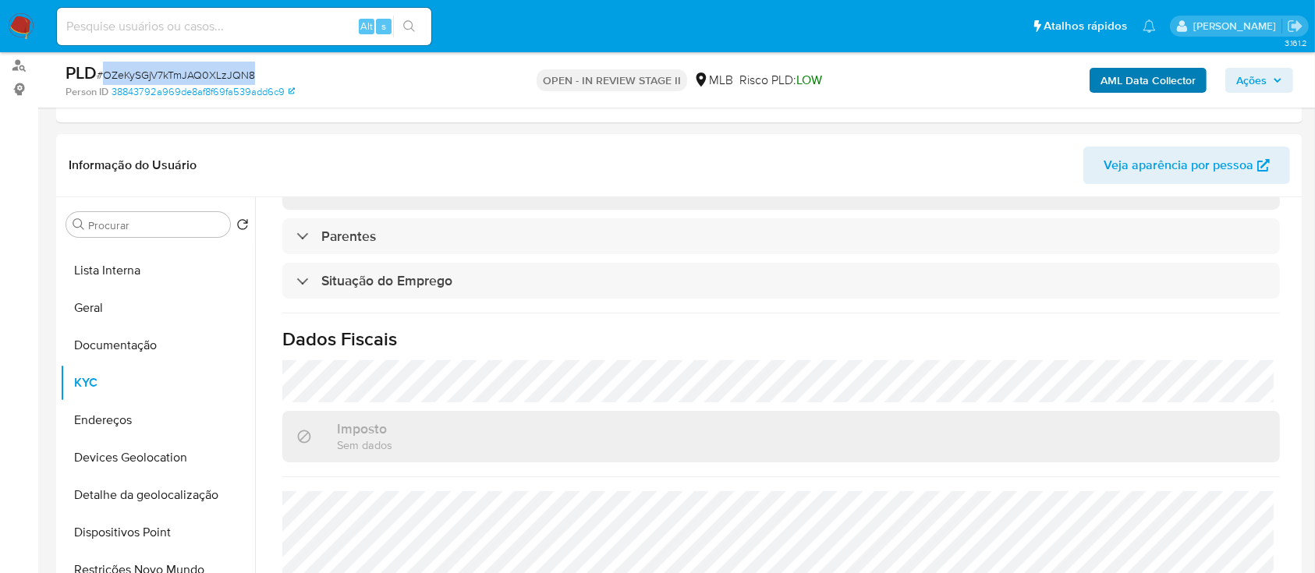
click at [1242, 89] on span "Ações" at bounding box center [1251, 80] width 30 height 25
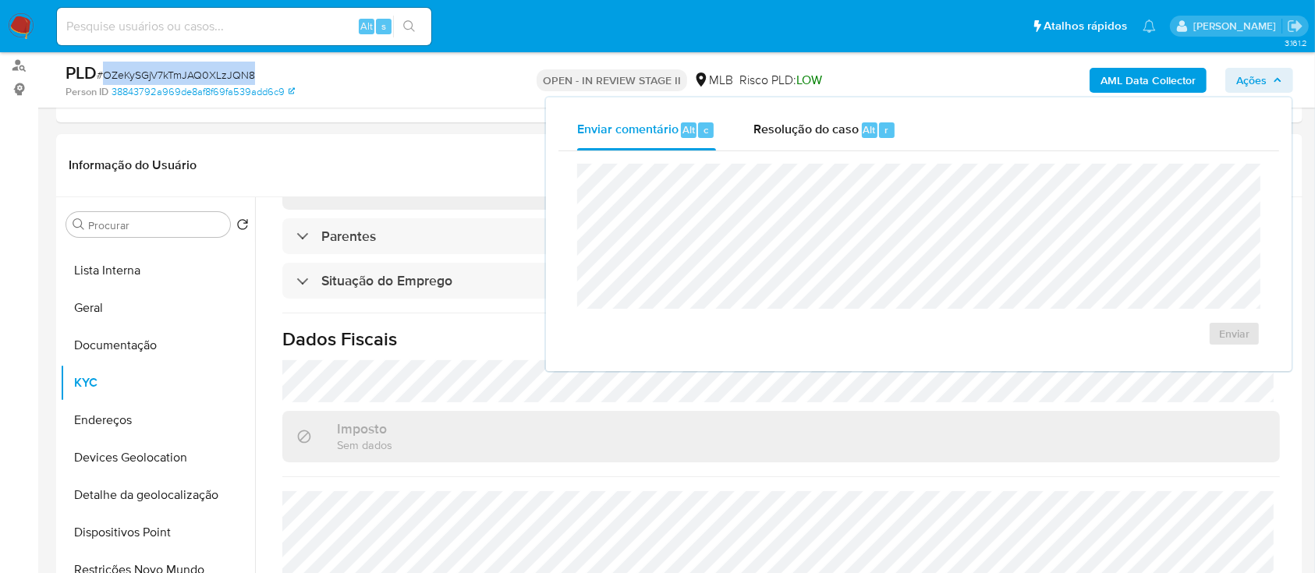
drag, startPoint x: 811, startPoint y: 122, endPoint x: 810, endPoint y: 151, distance: 29.6
click at [810, 125] on span "Resolução do caso" at bounding box center [805, 129] width 105 height 18
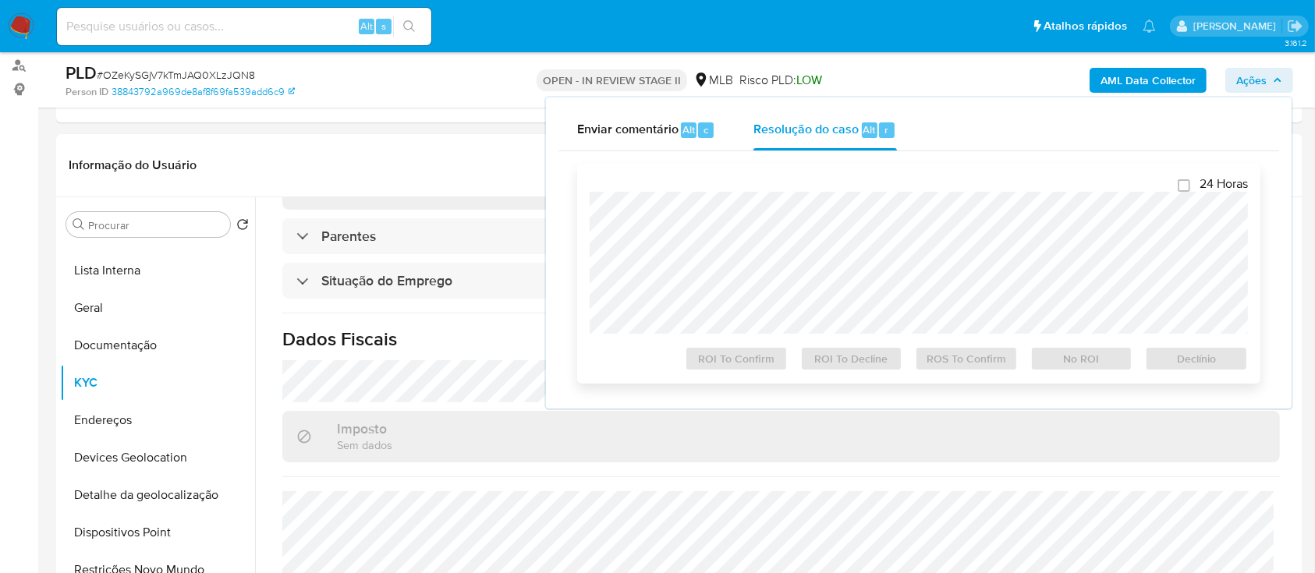
click at [800, 197] on div at bounding box center [919, 263] width 658 height 142
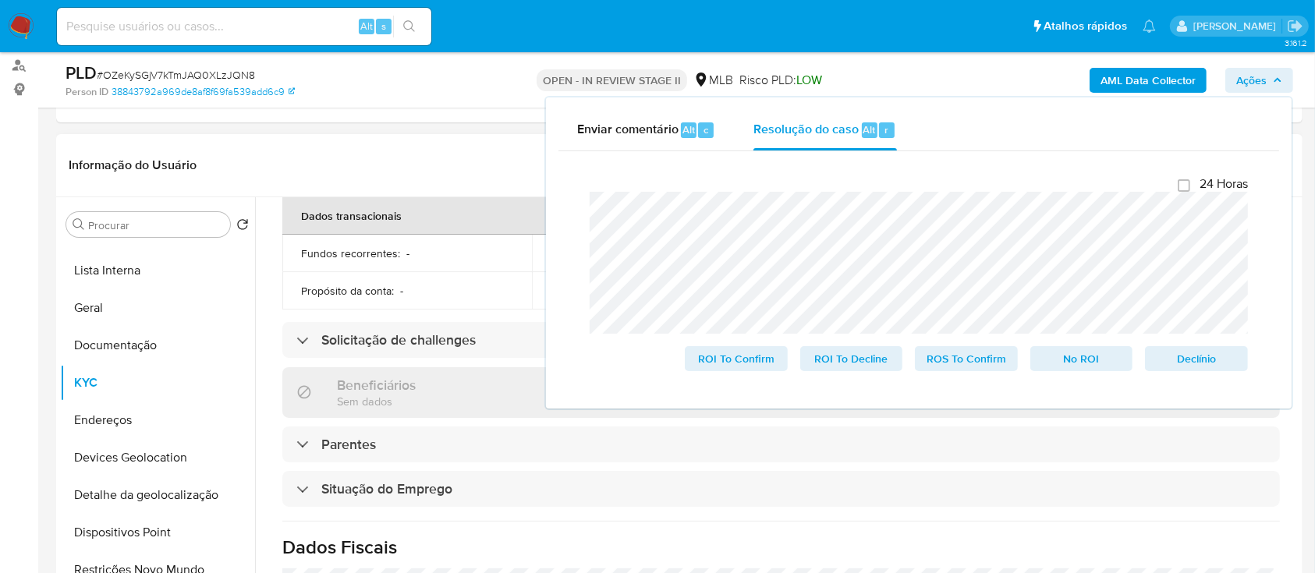
drag, startPoint x: 428, startPoint y: 159, endPoint x: 459, endPoint y: 242, distance: 88.1
click at [429, 159] on header "Informação do Usuário Veja aparência por pessoa" at bounding box center [679, 165] width 1221 height 37
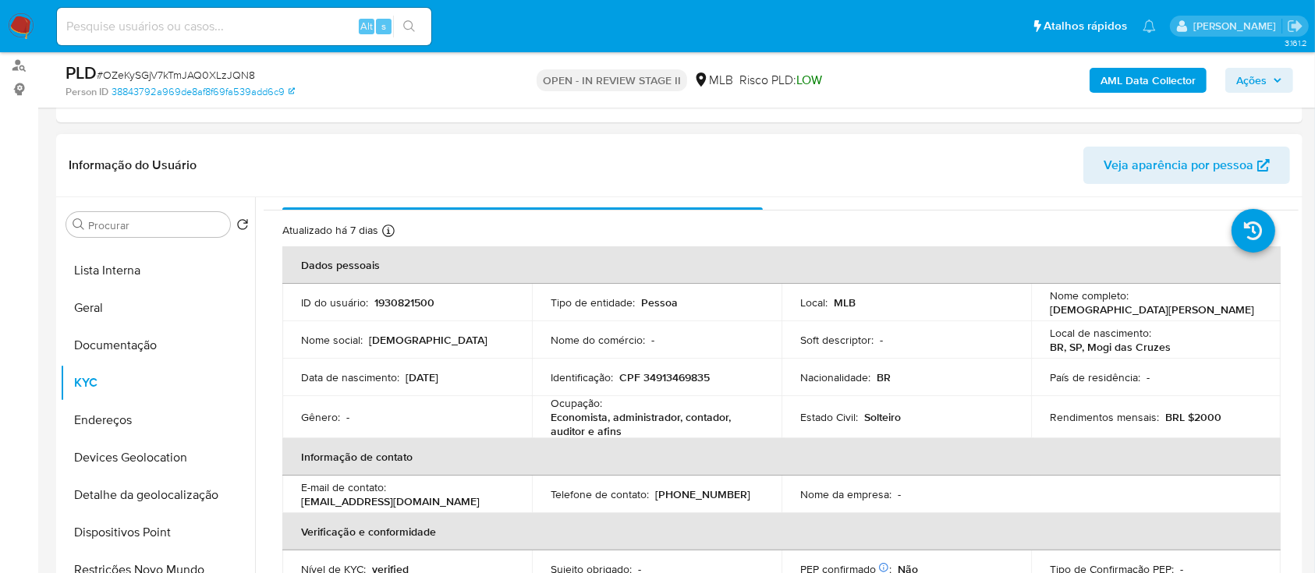
scroll to position [0, 0]
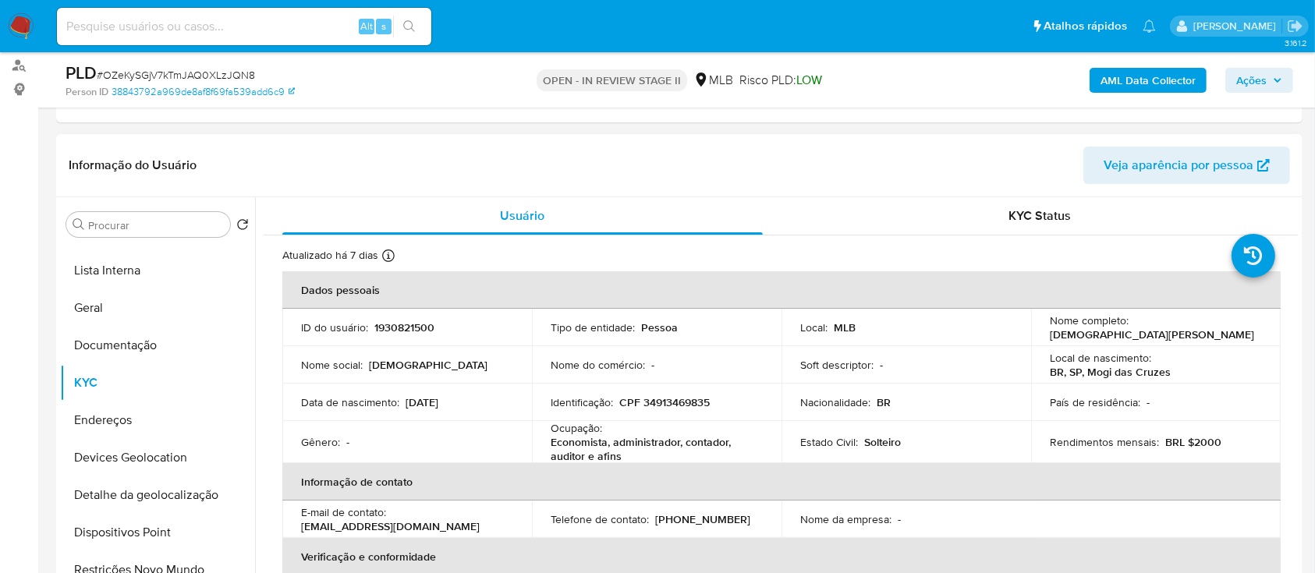
drag, startPoint x: 1245, startPoint y: 335, endPoint x: 1044, endPoint y: 335, distance: 200.4
click at [1050, 335] on div "Nome completo : Cristiana de Campos Marques de Castro" at bounding box center [1156, 328] width 212 height 28
copy p "Cristiana de Campos Marques de Castro"
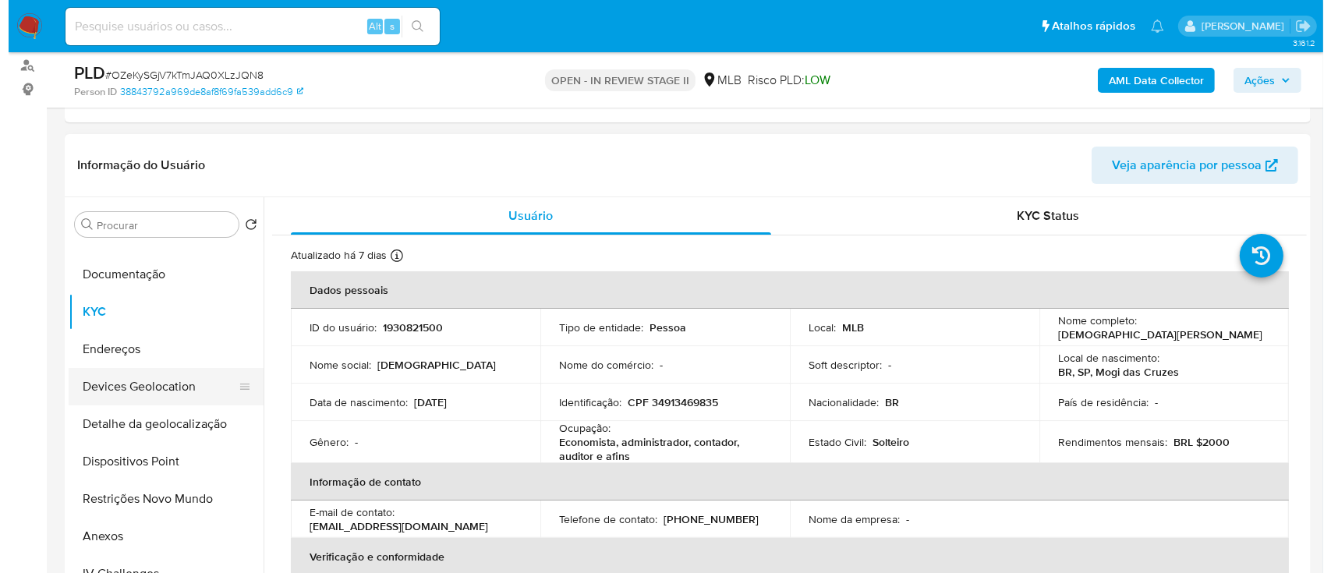
scroll to position [207, 0]
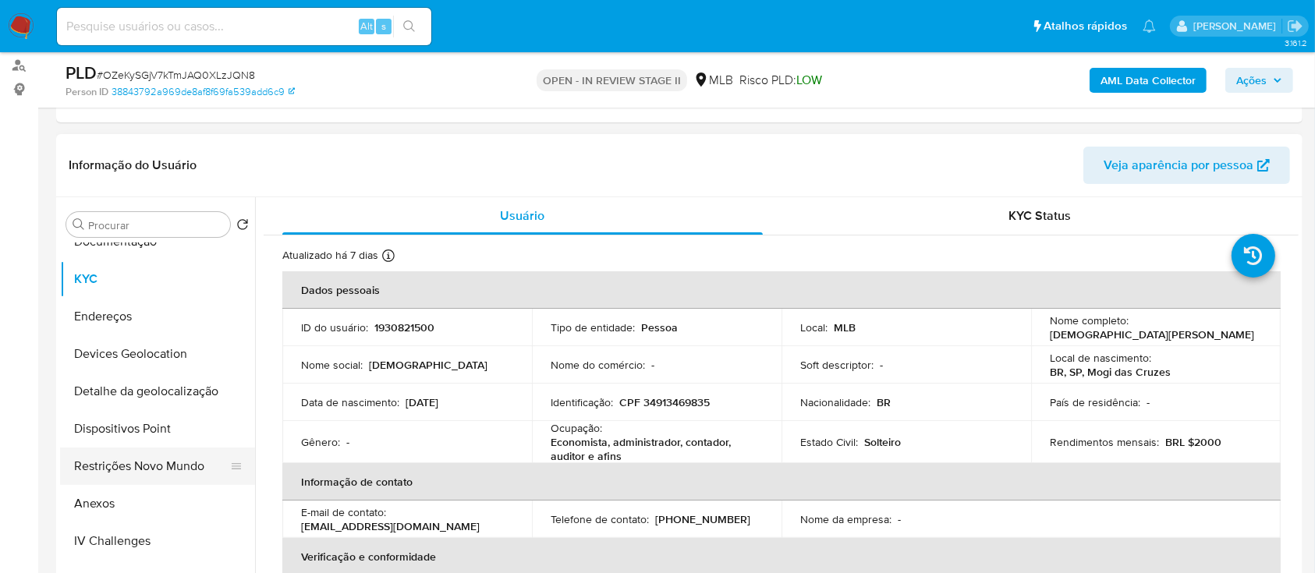
click at [136, 465] on button "Restrições Novo Mundo" at bounding box center [151, 466] width 182 height 37
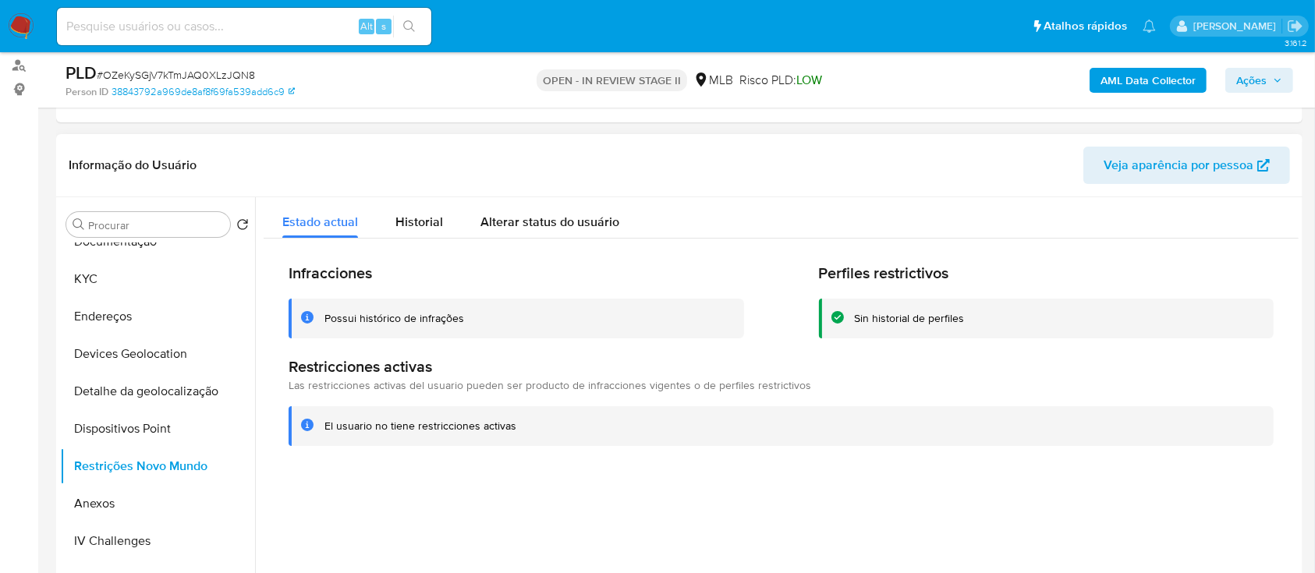
click at [389, 316] on div "Possui histórico de infrações" at bounding box center [394, 318] width 140 height 15
click at [143, 310] on button "Endereços" at bounding box center [151, 316] width 182 height 37
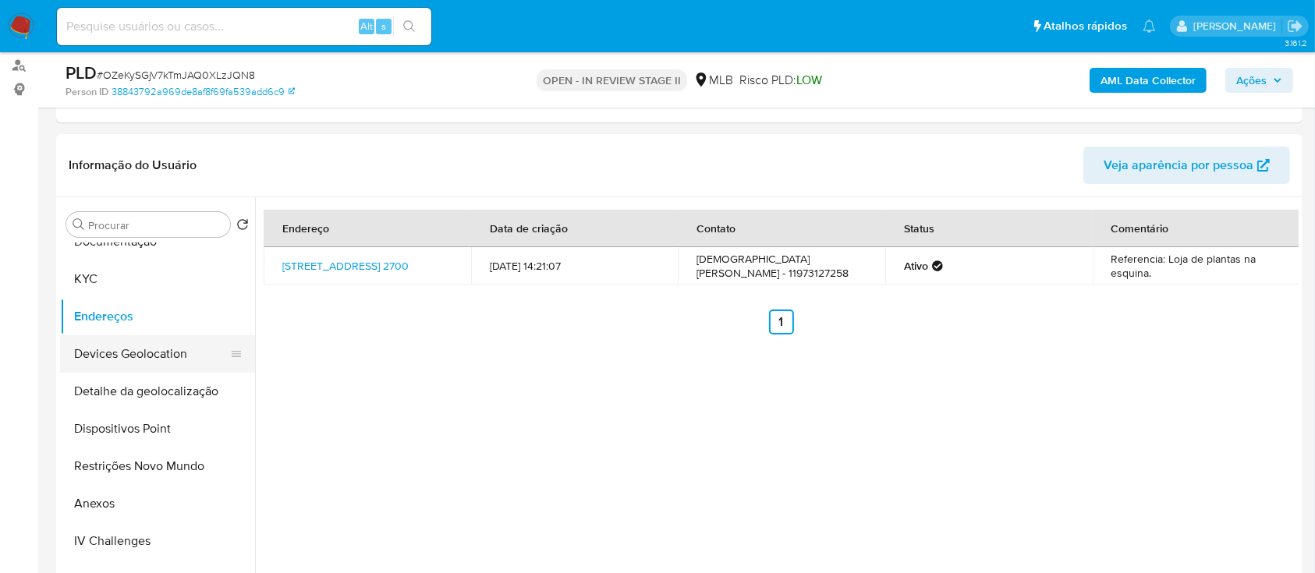
click at [169, 349] on button "Devices Geolocation" at bounding box center [151, 353] width 182 height 37
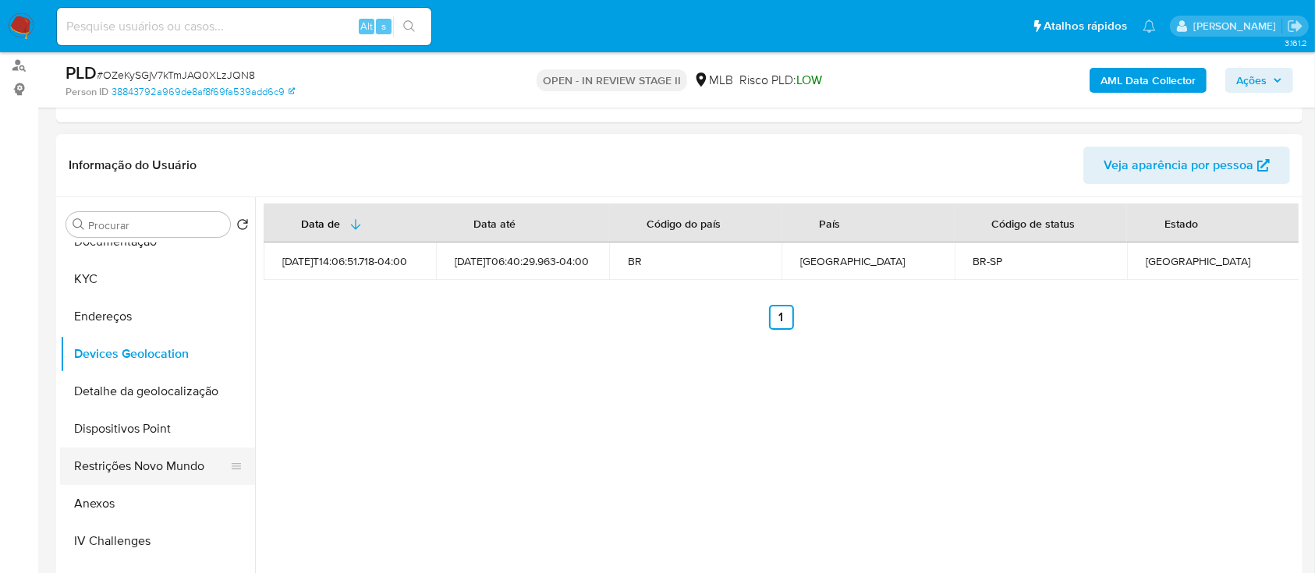
click at [99, 459] on button "Restrições Novo Mundo" at bounding box center [151, 466] width 182 height 37
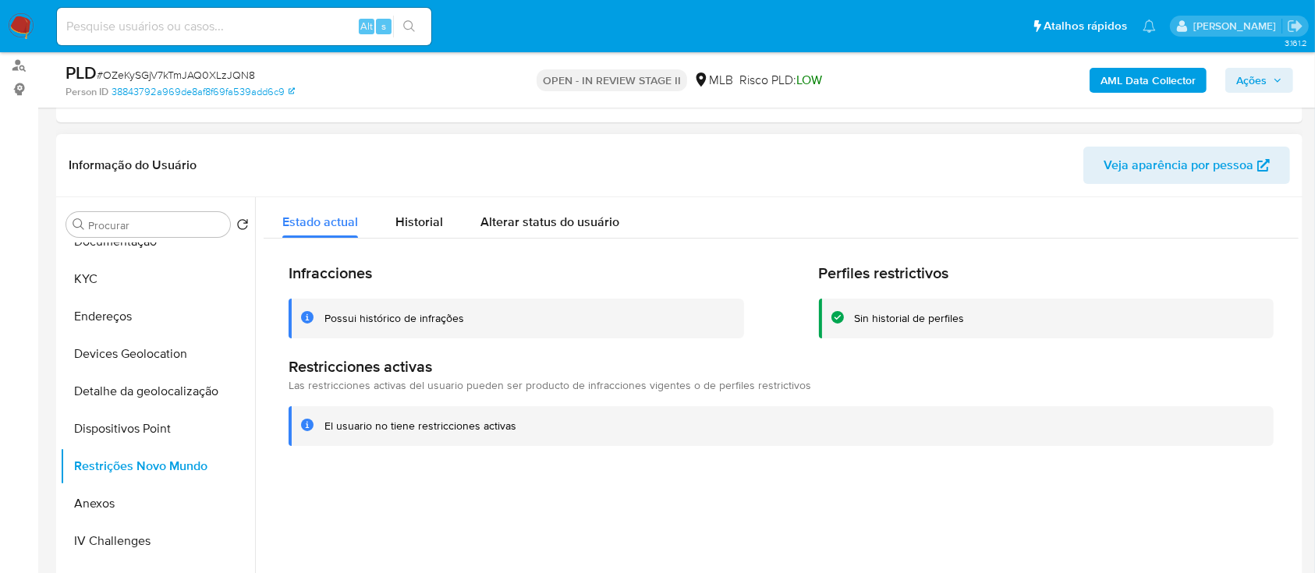
drag, startPoint x: 430, startPoint y: 223, endPoint x: 707, endPoint y: 219, distance: 277.7
click at [429, 222] on span "Historial" at bounding box center [419, 222] width 48 height 18
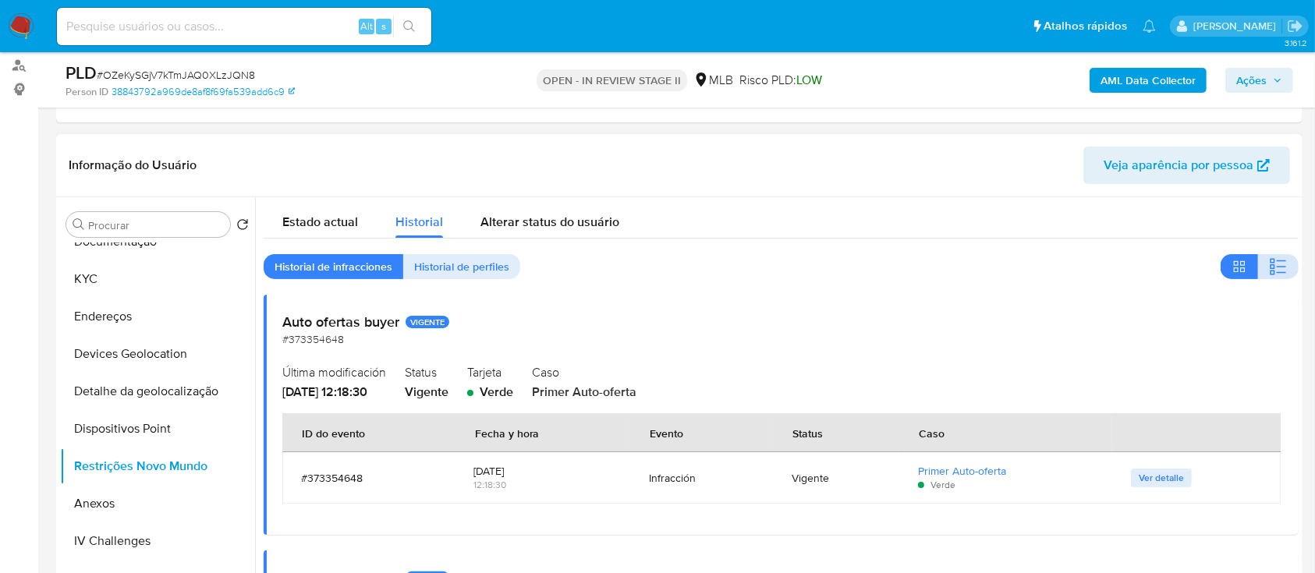
click at [1270, 268] on icon "button" at bounding box center [1272, 266] width 5 height 5
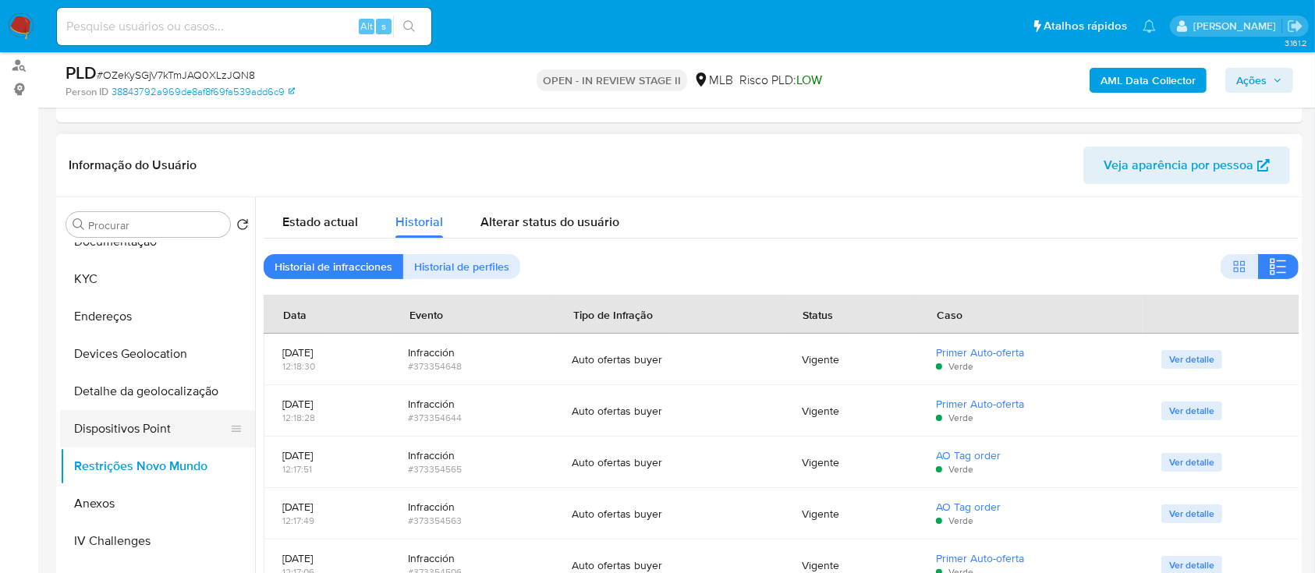
click at [143, 438] on button "Dispositivos Point" at bounding box center [151, 428] width 182 height 37
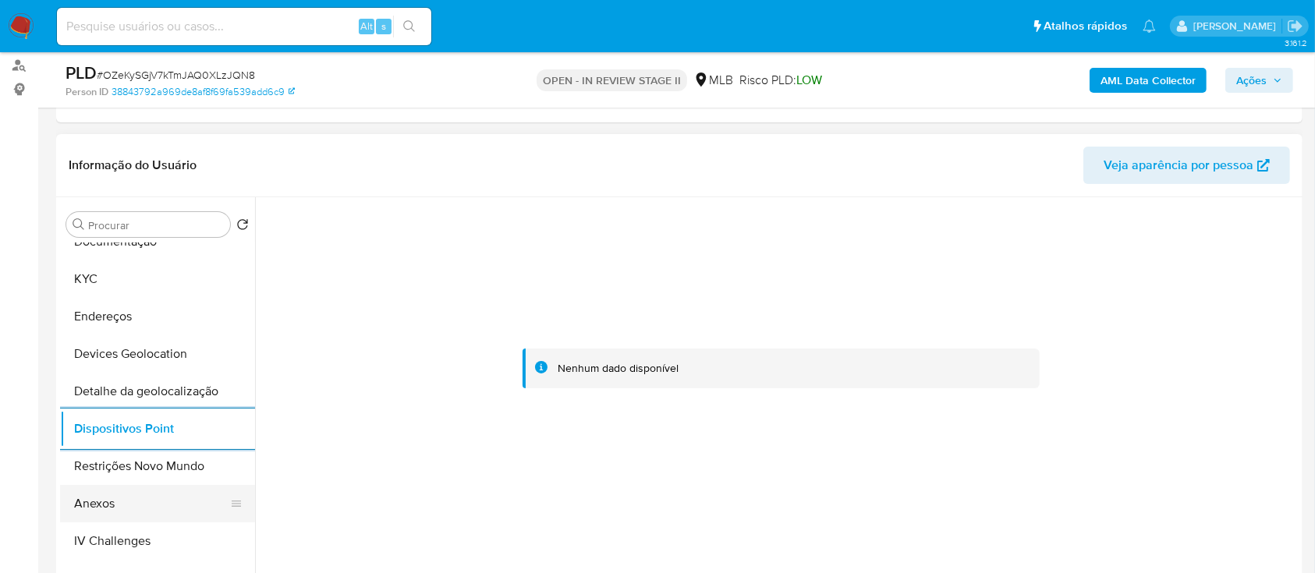
click at [108, 505] on button "Anexos" at bounding box center [151, 503] width 182 height 37
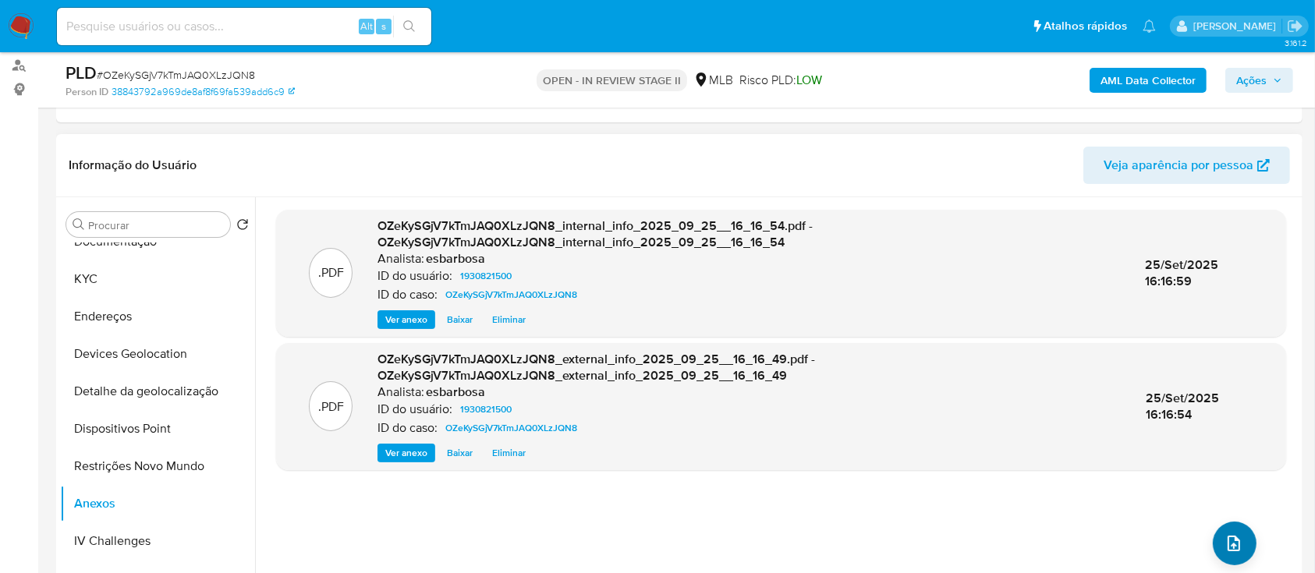
click at [1229, 545] on icon "upload-file" at bounding box center [1234, 544] width 12 height 16
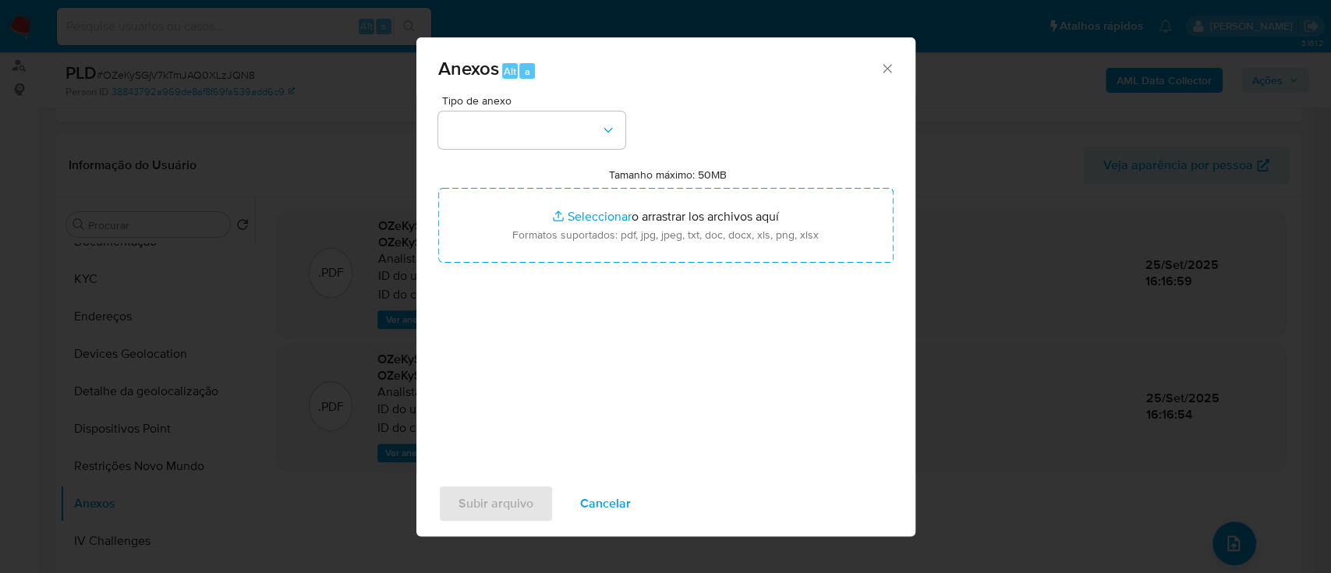
click at [787, 88] on div "Anexos Alt a" at bounding box center [665, 66] width 499 height 58
click at [551, 135] on button "button" at bounding box center [531, 130] width 187 height 37
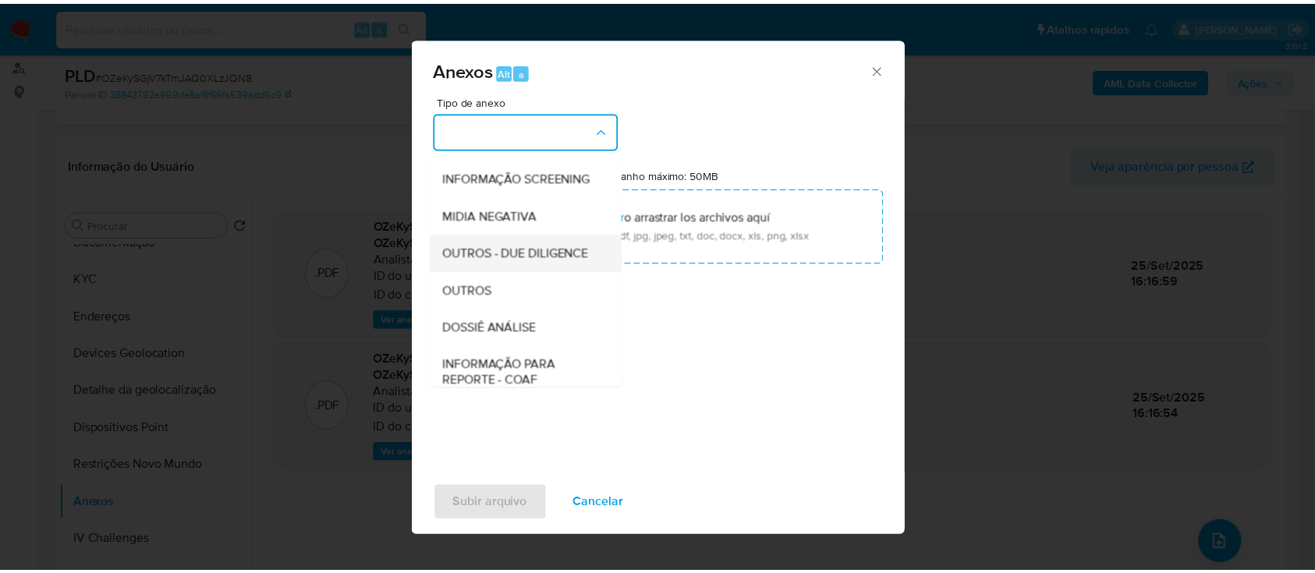
scroll to position [239, 0]
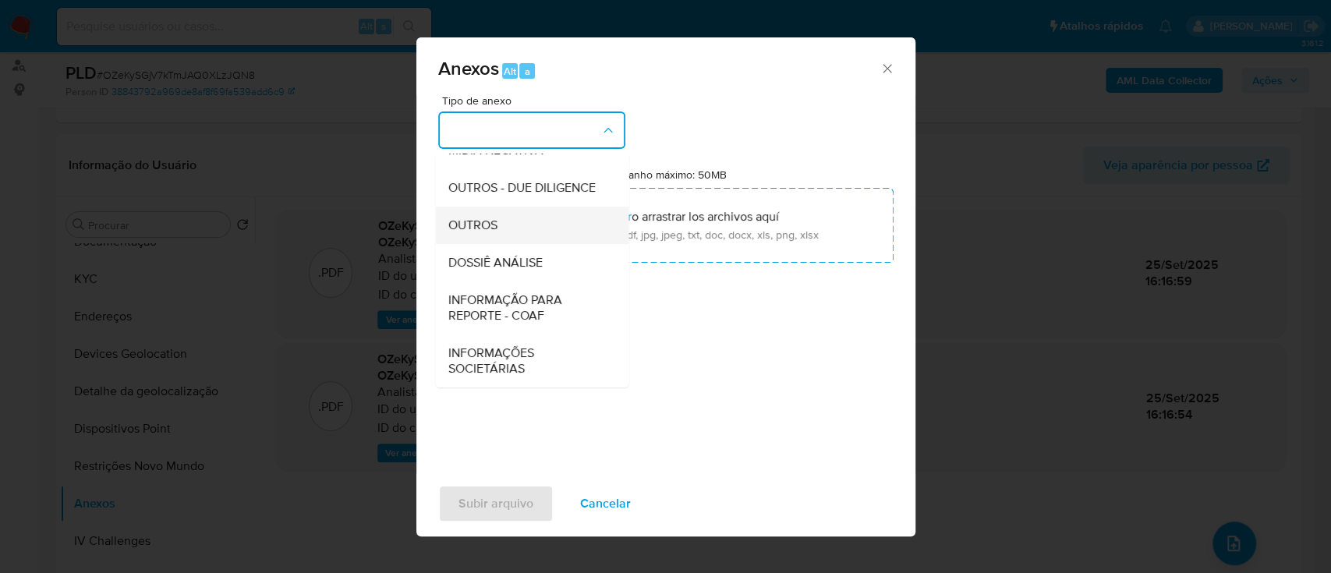
click at [495, 220] on span "OUTROS" at bounding box center [472, 226] width 49 height 16
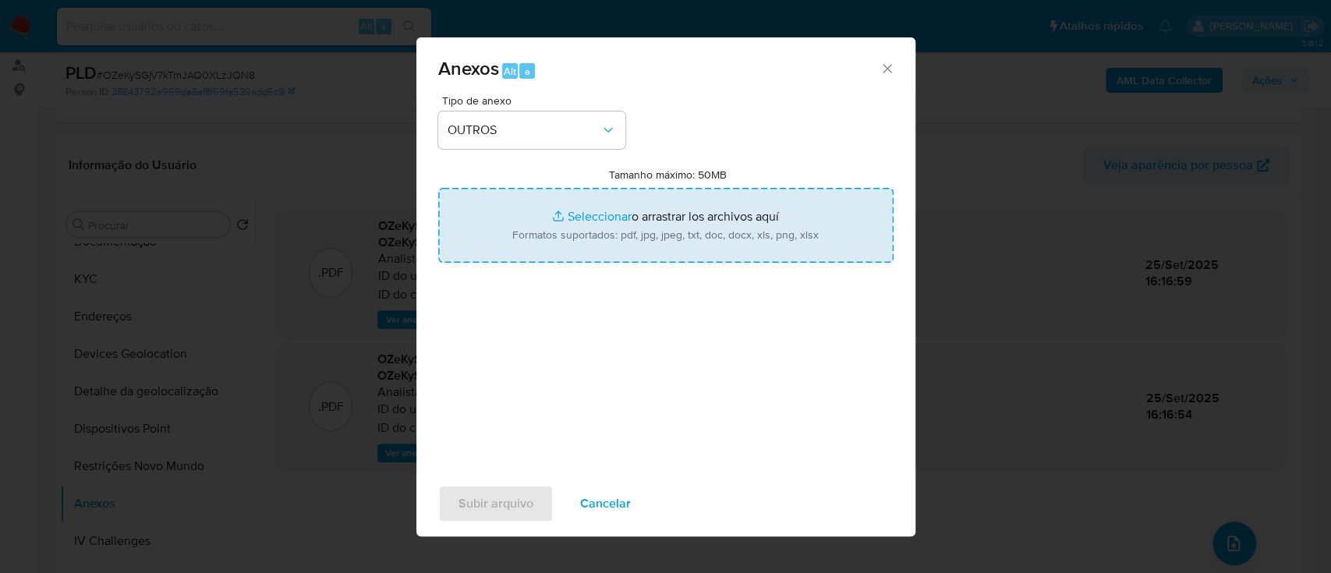
click at [611, 218] on input "Tamanho máximo: 50MB Seleccionar archivos" at bounding box center [665, 225] width 455 height 75
type input "C:\fakepath\Mulan 1930821500_2025_09_25_08_04_38.xlsx"
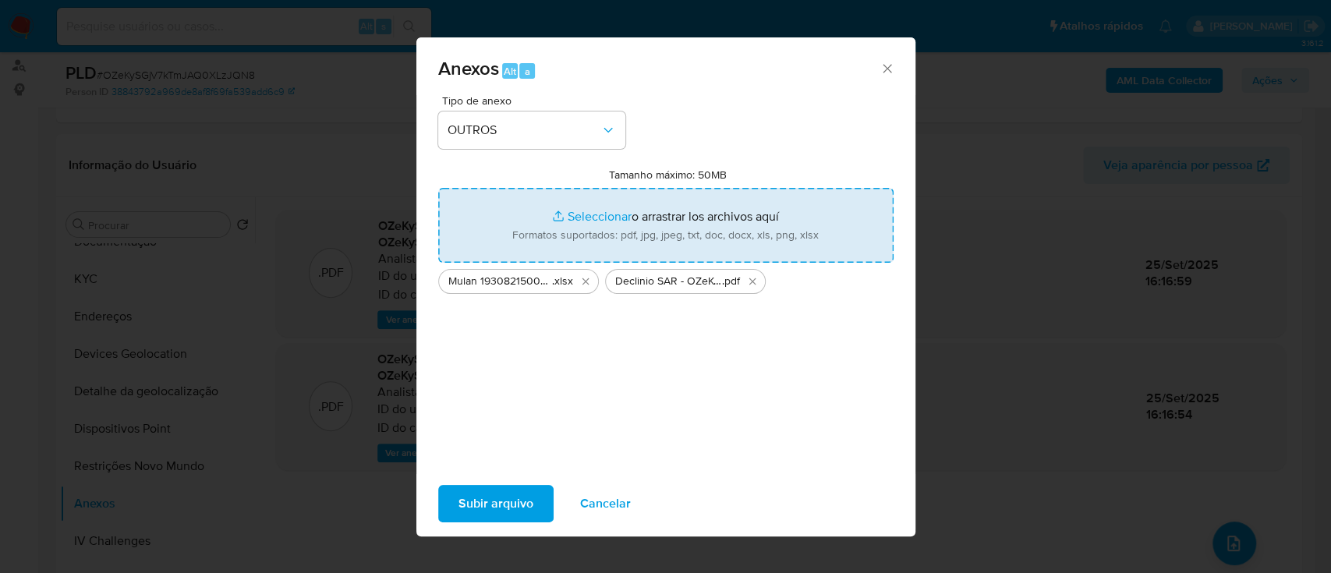
click at [492, 500] on span "Subir arquivo" at bounding box center [496, 504] width 75 height 34
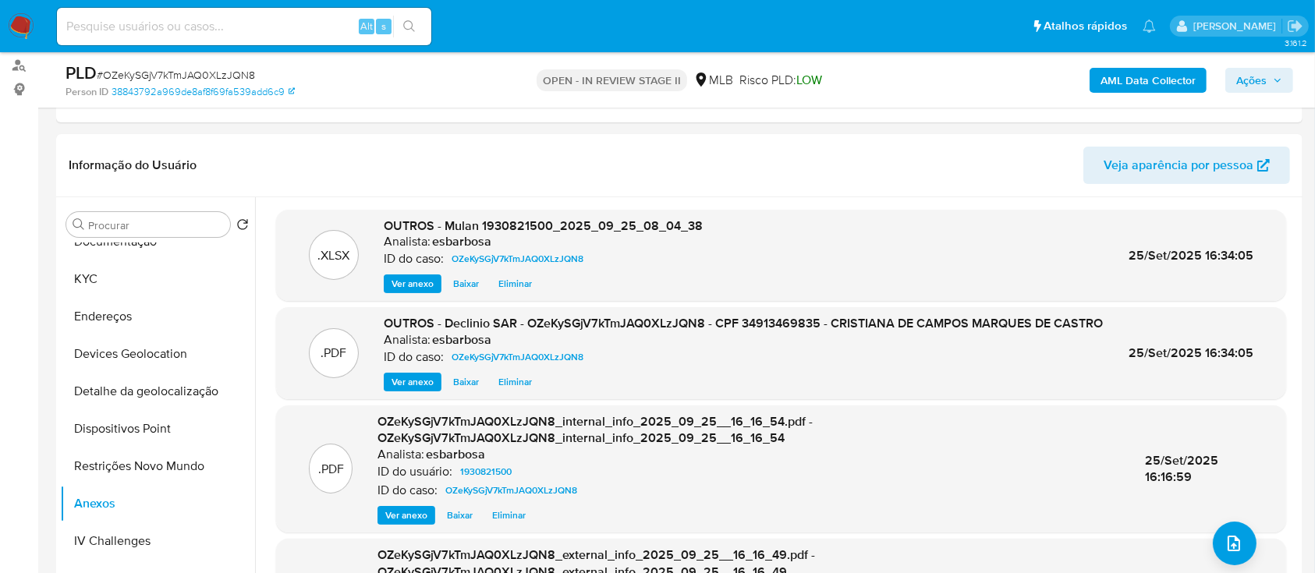
click at [1252, 81] on span "Ações" at bounding box center [1251, 80] width 30 height 25
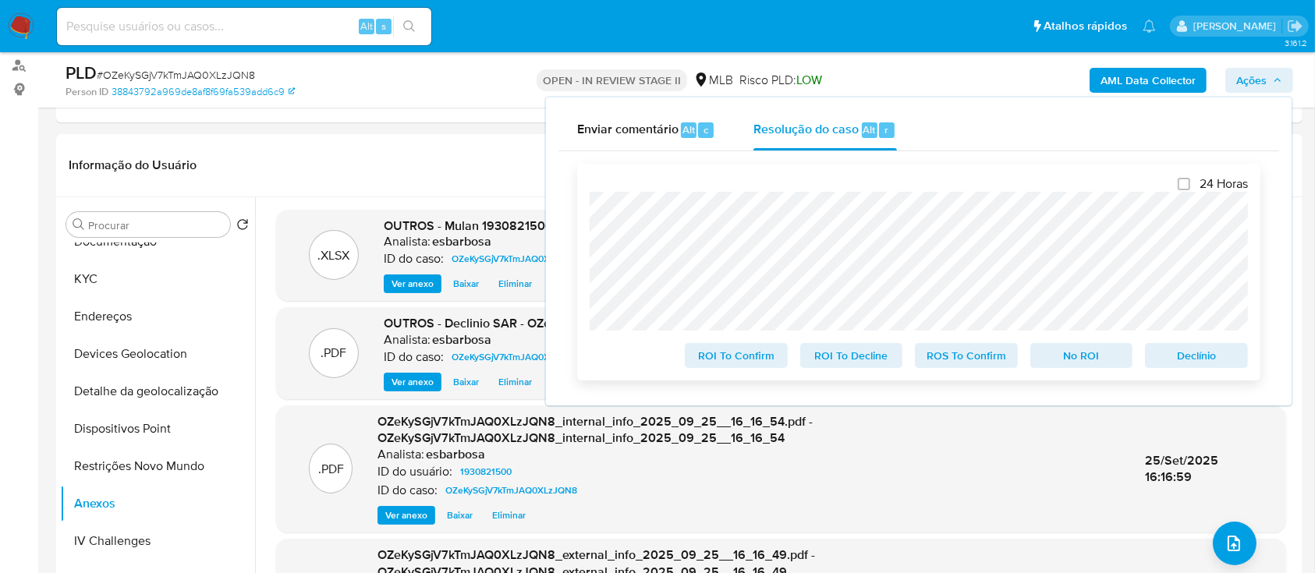
click at [1075, 356] on span "No ROI" at bounding box center [1081, 356] width 81 height 22
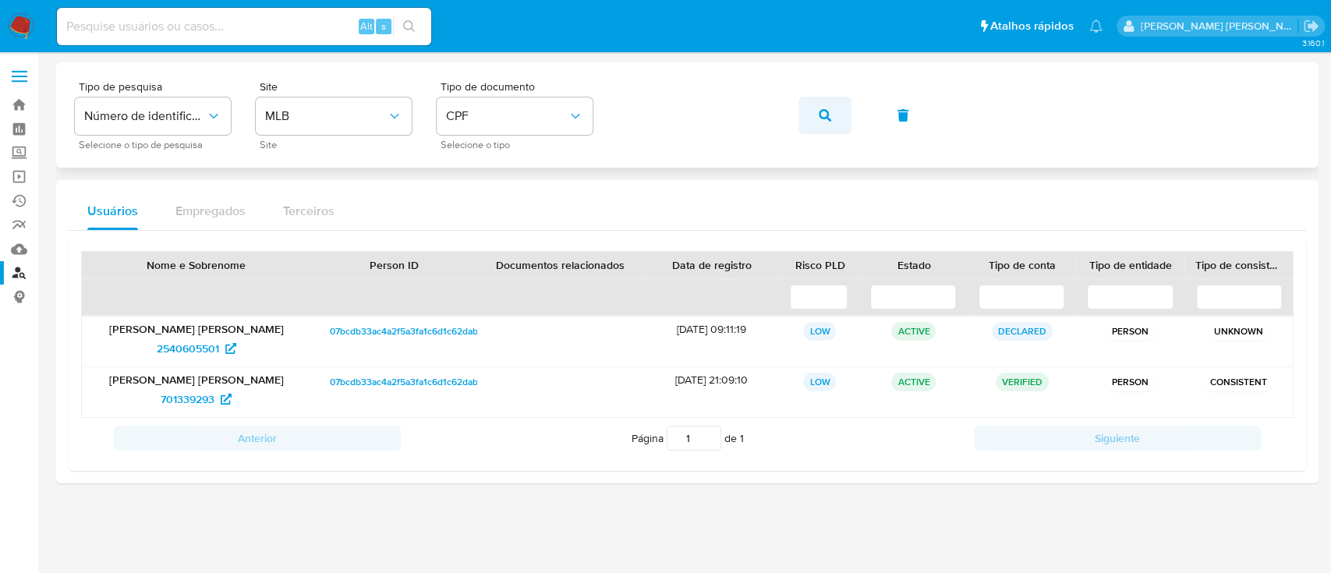
click at [828, 110] on icon "button" at bounding box center [825, 115] width 12 height 12
click at [185, 356] on span "13970756" at bounding box center [188, 348] width 47 height 25
click at [181, 397] on span "532627666" at bounding box center [187, 399] width 55 height 25
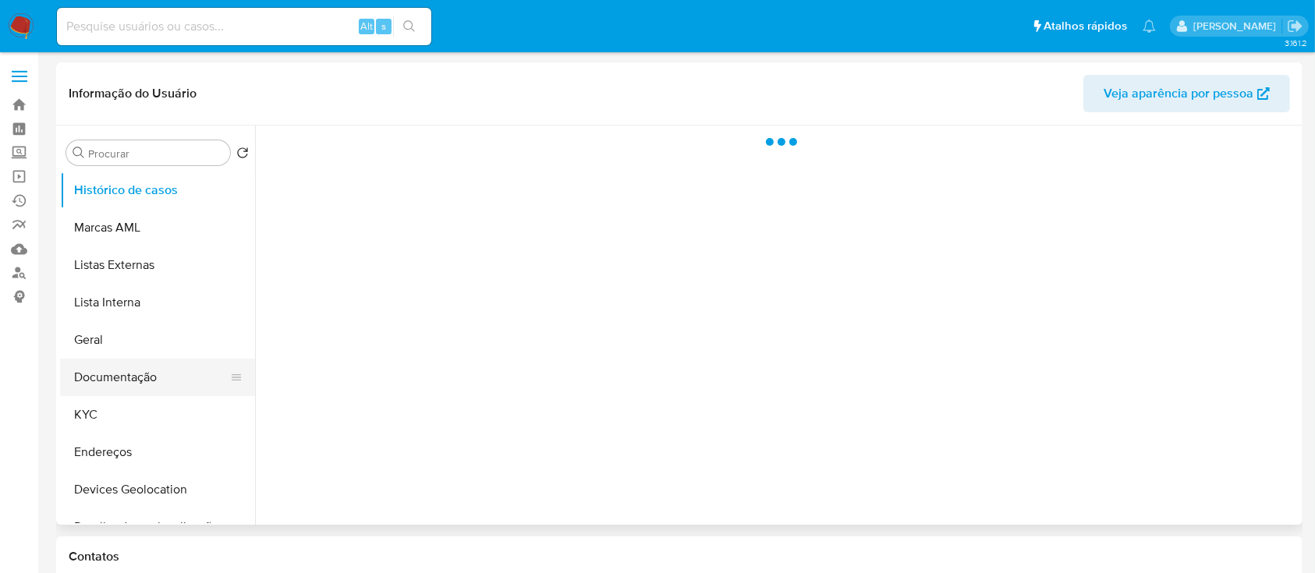
click at [121, 377] on button "Documentação" at bounding box center [151, 377] width 182 height 37
select select "10"
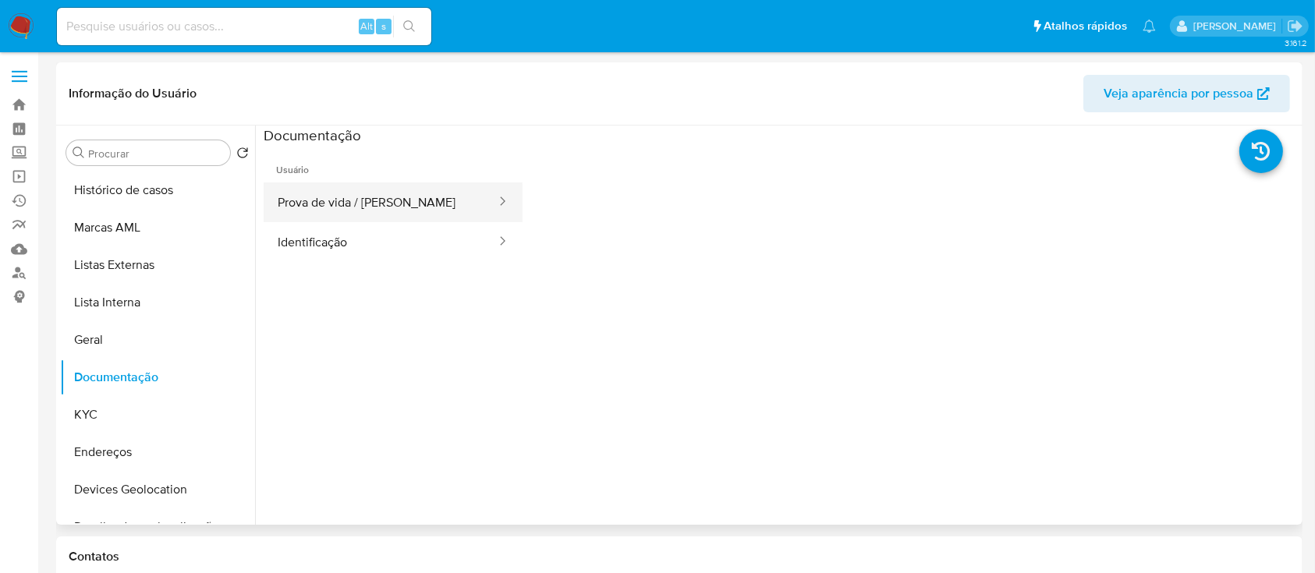
click at [356, 209] on button "Prova de vida / [PERSON_NAME]" at bounding box center [381, 202] width 234 height 40
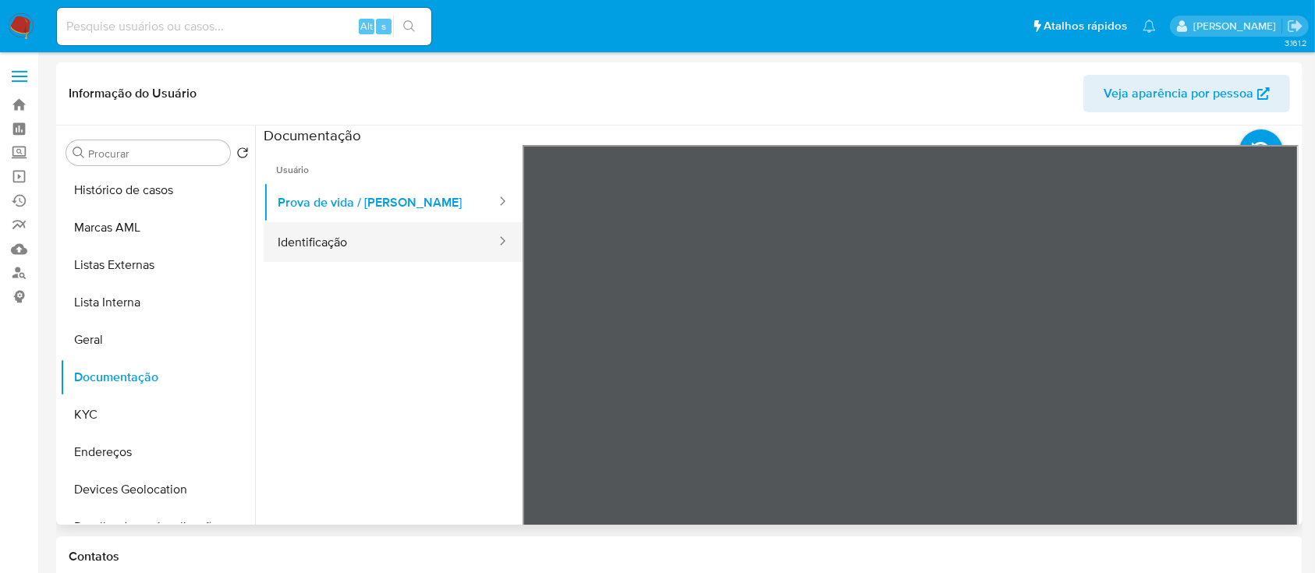
click at [341, 246] on button "Identificação" at bounding box center [381, 242] width 234 height 40
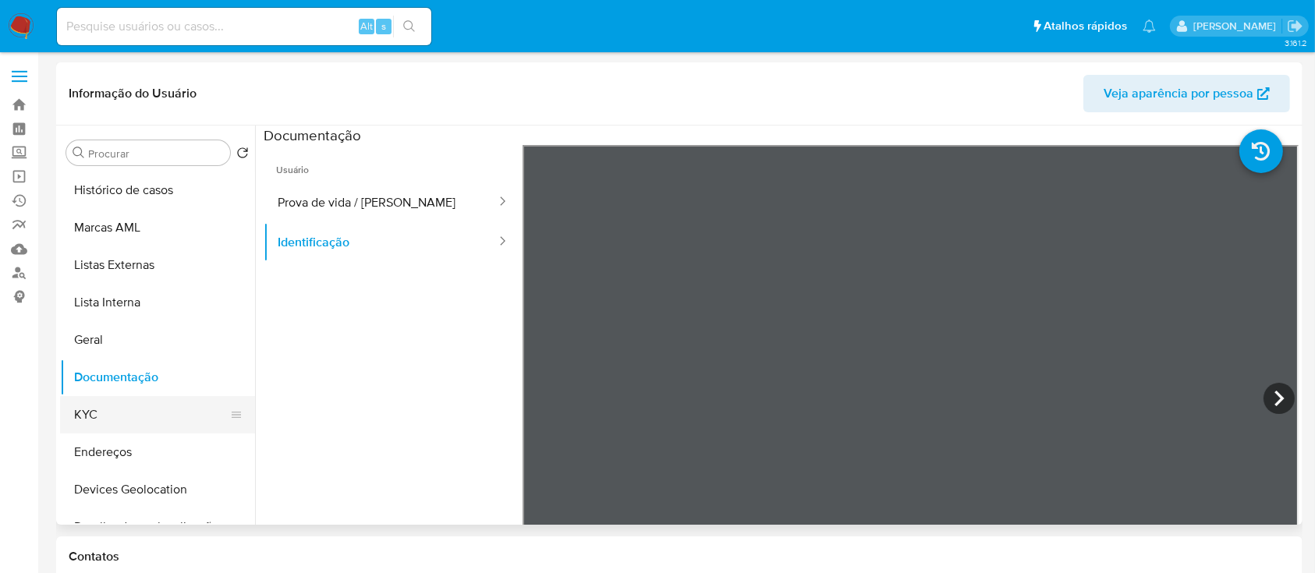
click at [125, 402] on button "KYC" at bounding box center [151, 414] width 182 height 37
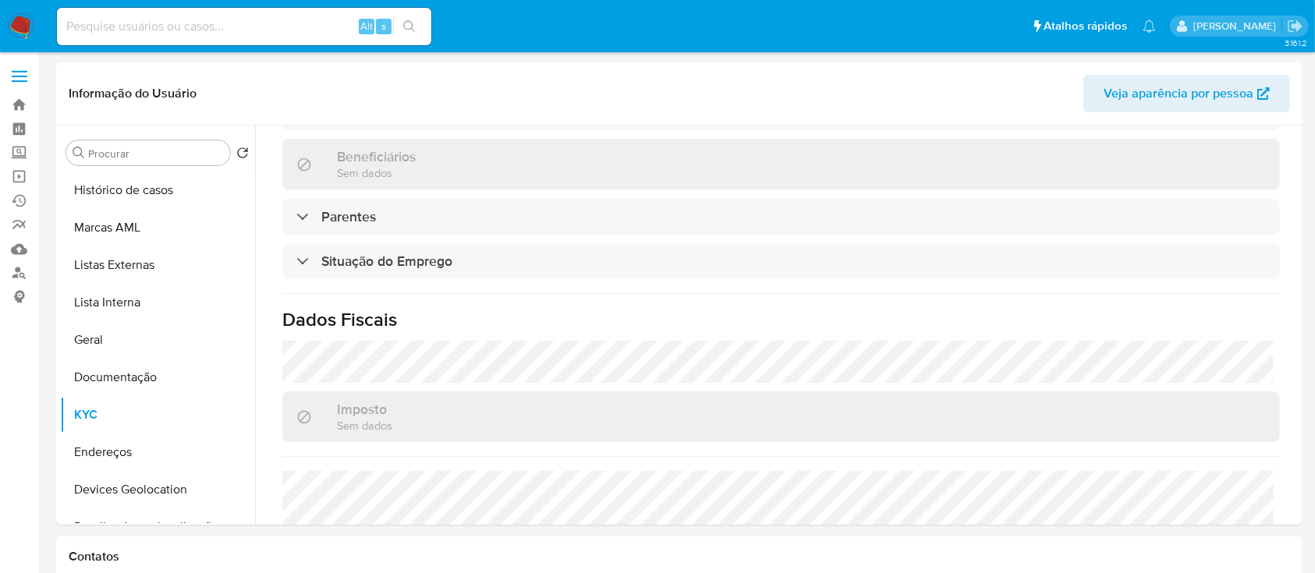
scroll to position [663, 0]
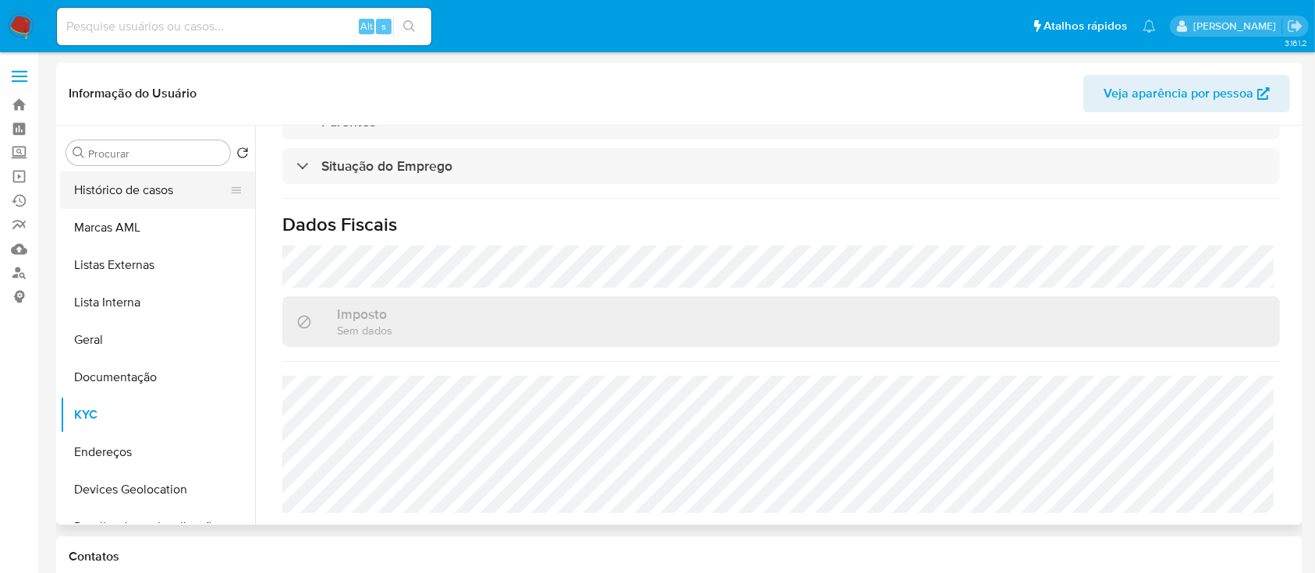
click at [140, 192] on button "Histórico de casos" at bounding box center [151, 190] width 182 height 37
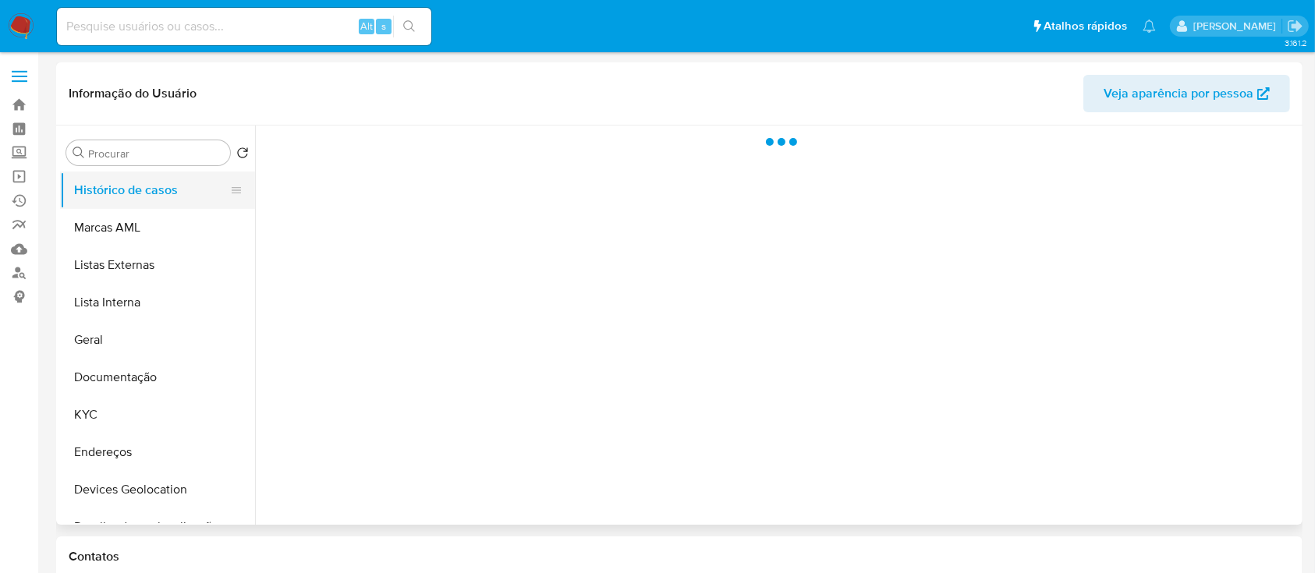
scroll to position [0, 0]
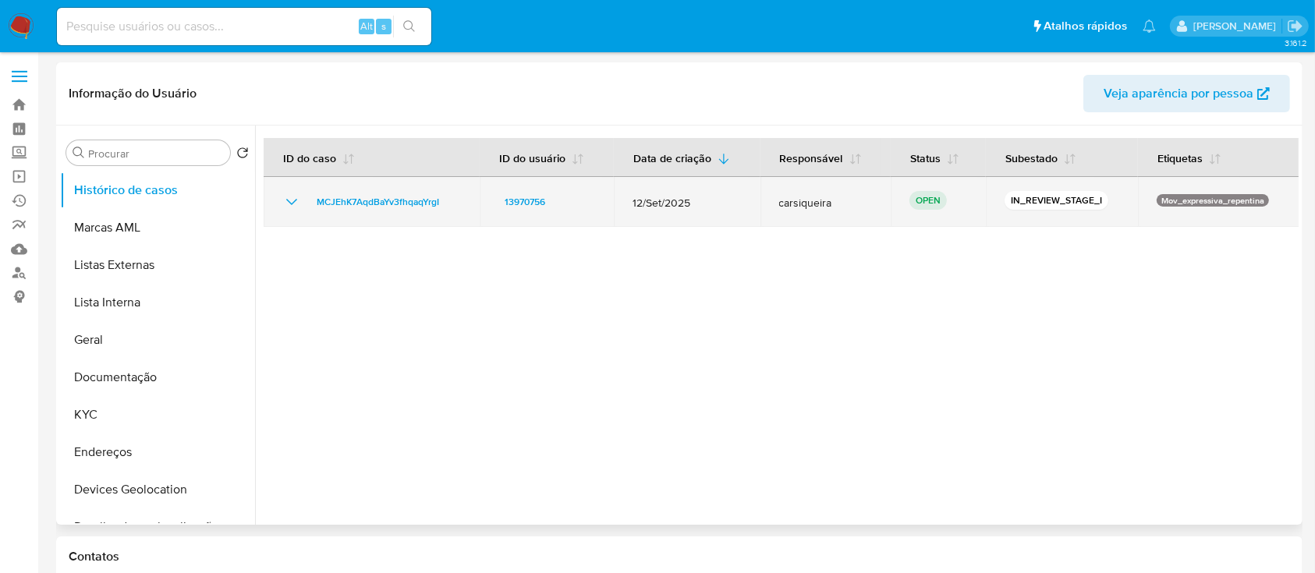
click at [289, 199] on icon "Mostrar/Ocultar" at bounding box center [291, 202] width 19 height 19
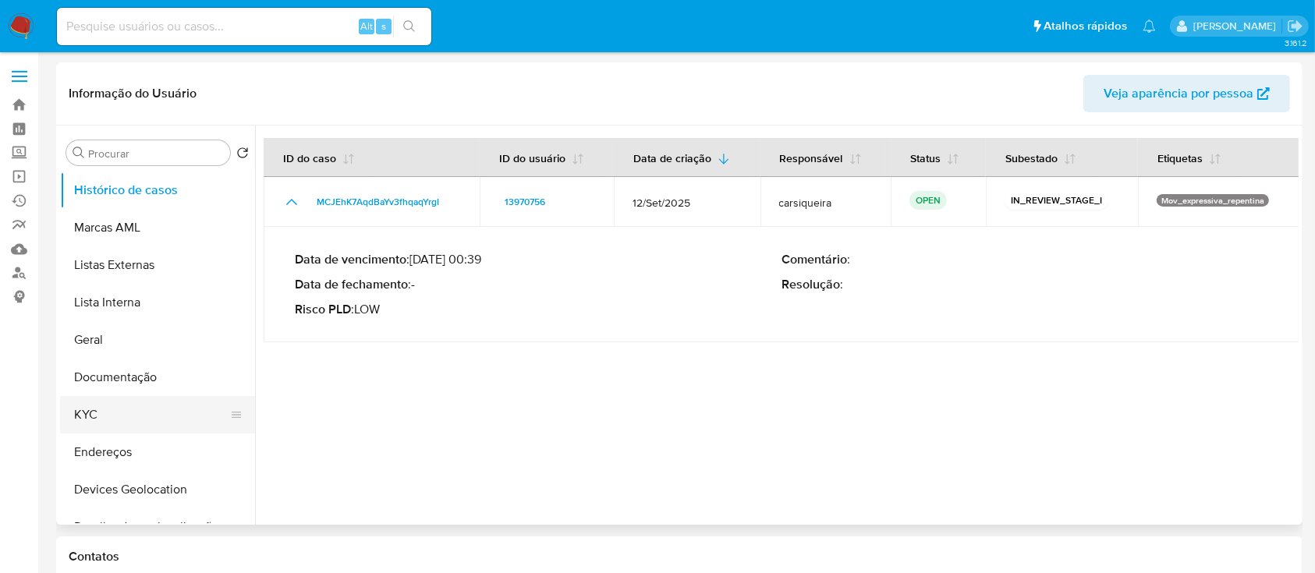
click at [109, 414] on button "KYC" at bounding box center [151, 414] width 182 height 37
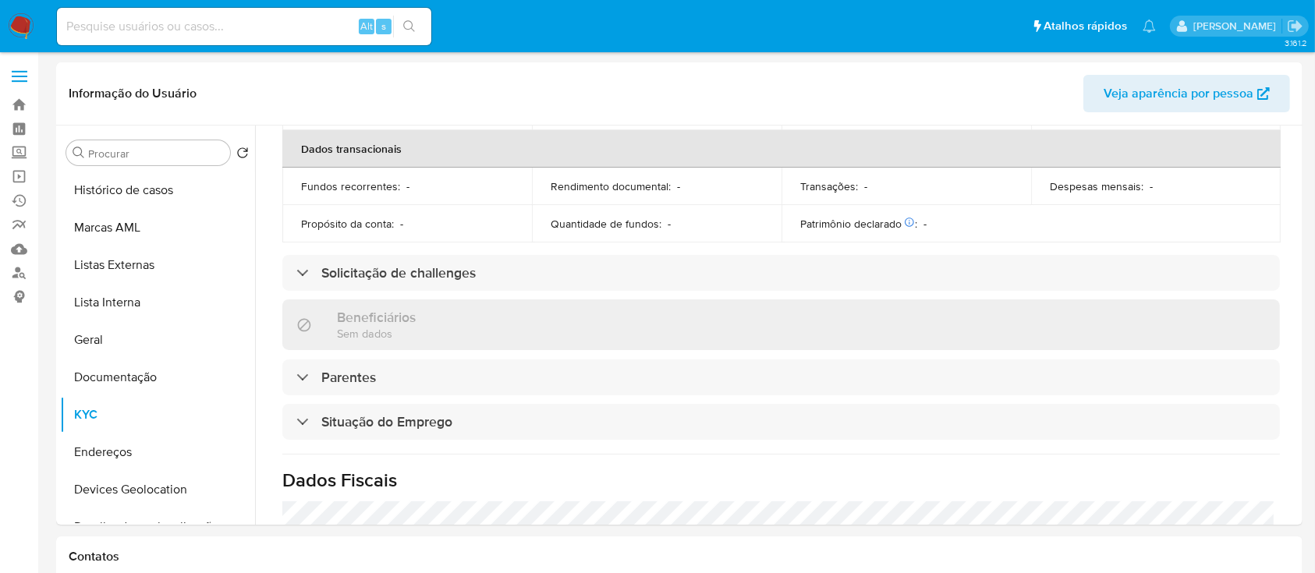
scroll to position [663, 0]
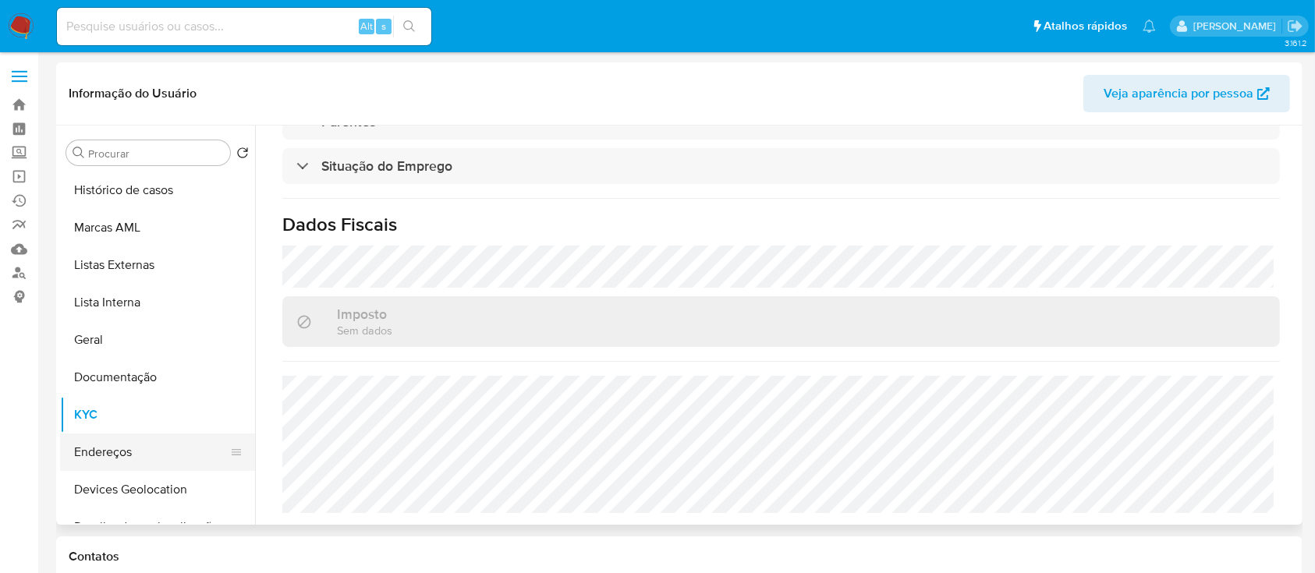
click at [101, 458] on button "Endereços" at bounding box center [151, 452] width 182 height 37
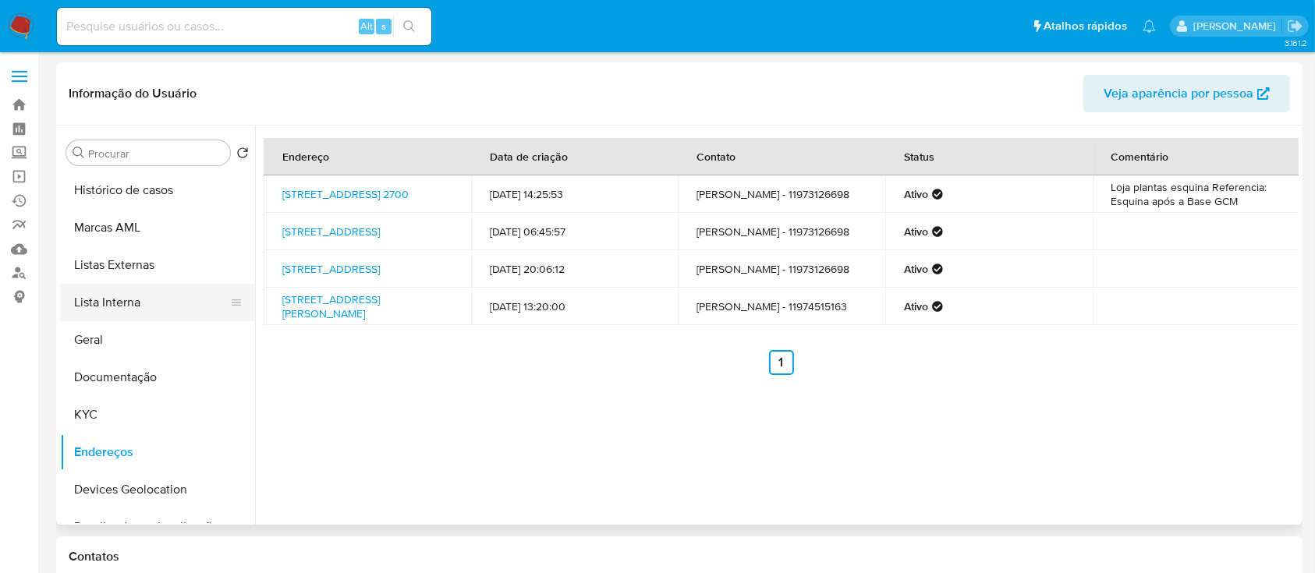
drag, startPoint x: 100, startPoint y: 377, endPoint x: 160, endPoint y: 306, distance: 93.6
click at [101, 377] on button "Documentação" at bounding box center [157, 377] width 195 height 37
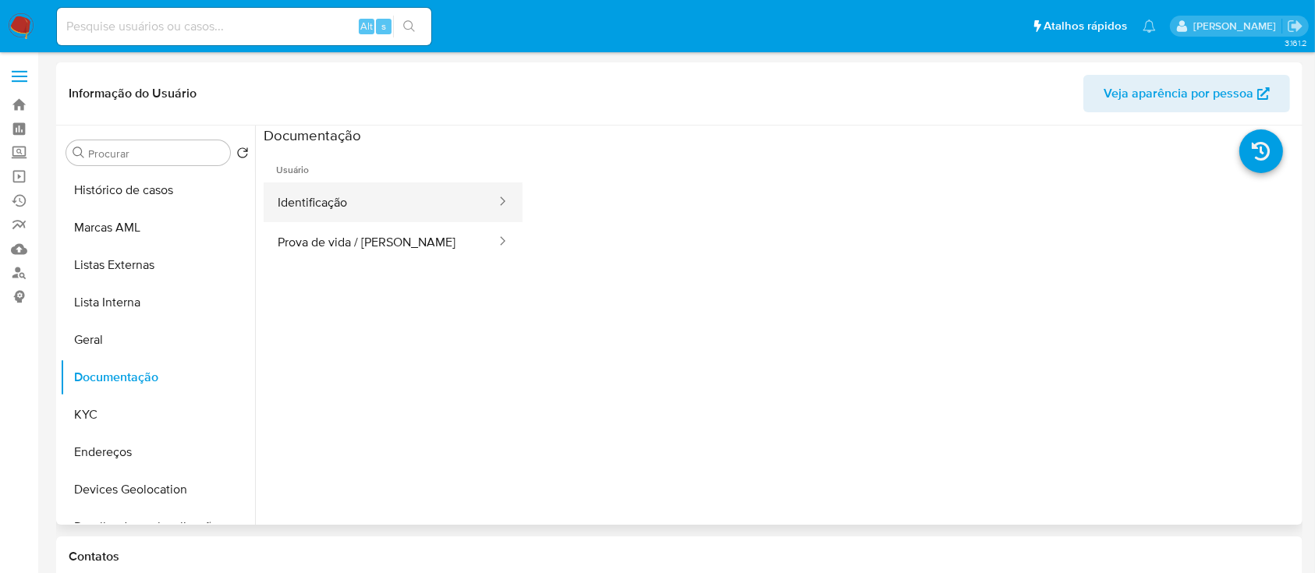
click at [344, 200] on button "Identificação" at bounding box center [381, 202] width 234 height 40
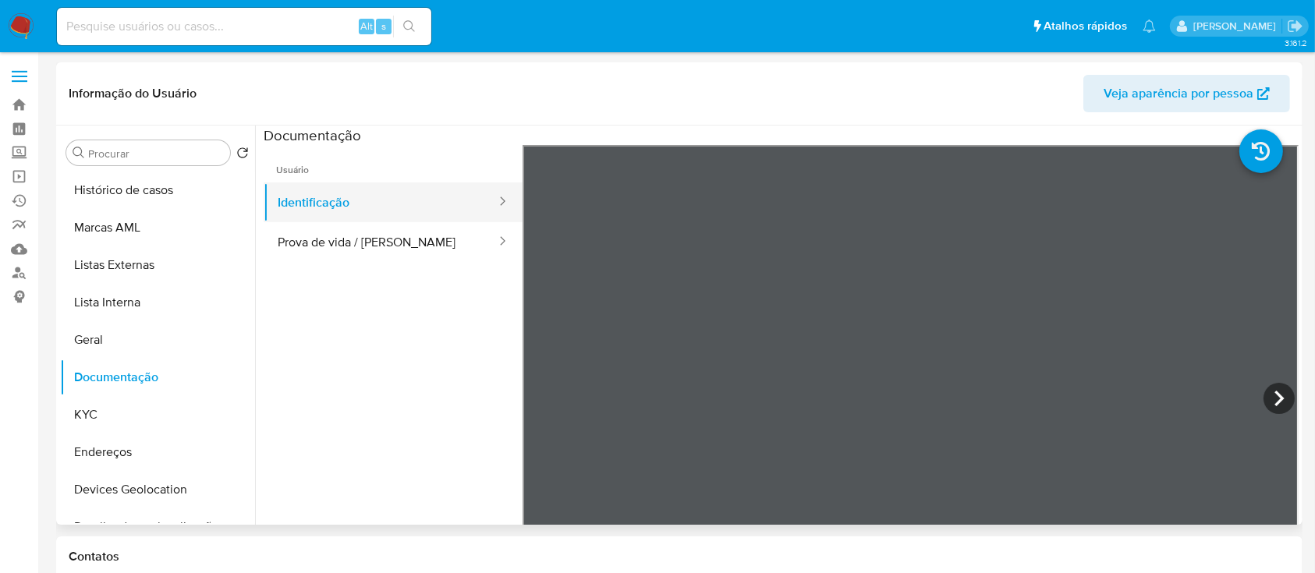
click at [362, 211] on button "Identificação" at bounding box center [381, 202] width 234 height 40
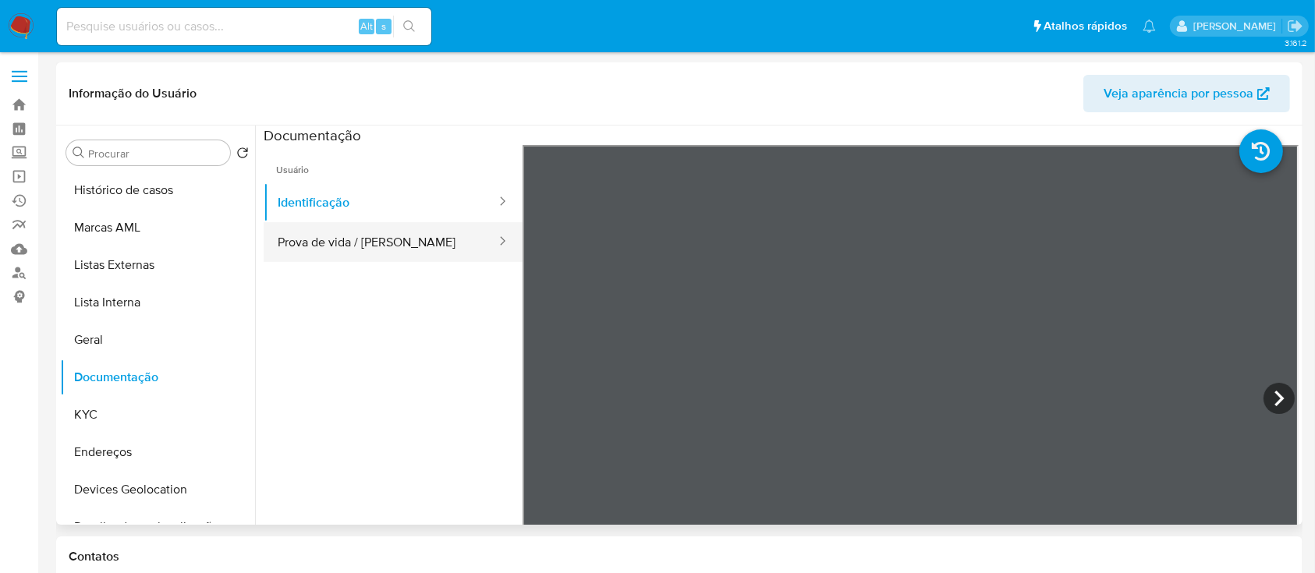
drag, startPoint x: 312, startPoint y: 259, endPoint x: 338, endPoint y: 241, distance: 32.0
click at [326, 250] on button "Prova de vida / [PERSON_NAME]" at bounding box center [381, 242] width 234 height 40
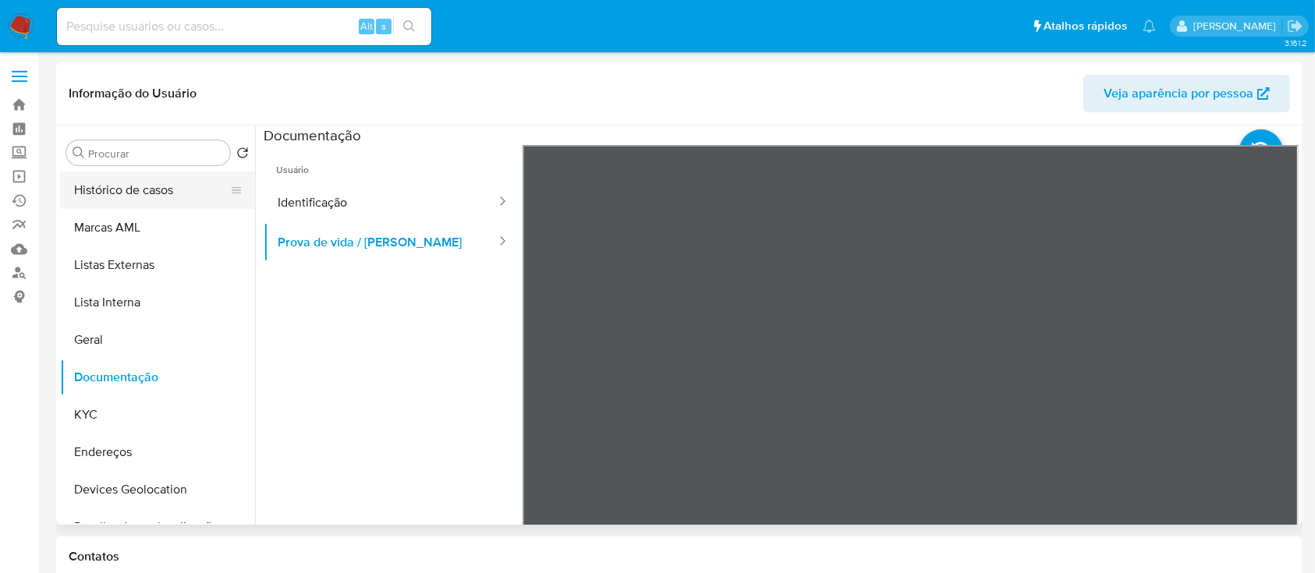
click at [156, 191] on button "Histórico de casos" at bounding box center [151, 190] width 182 height 37
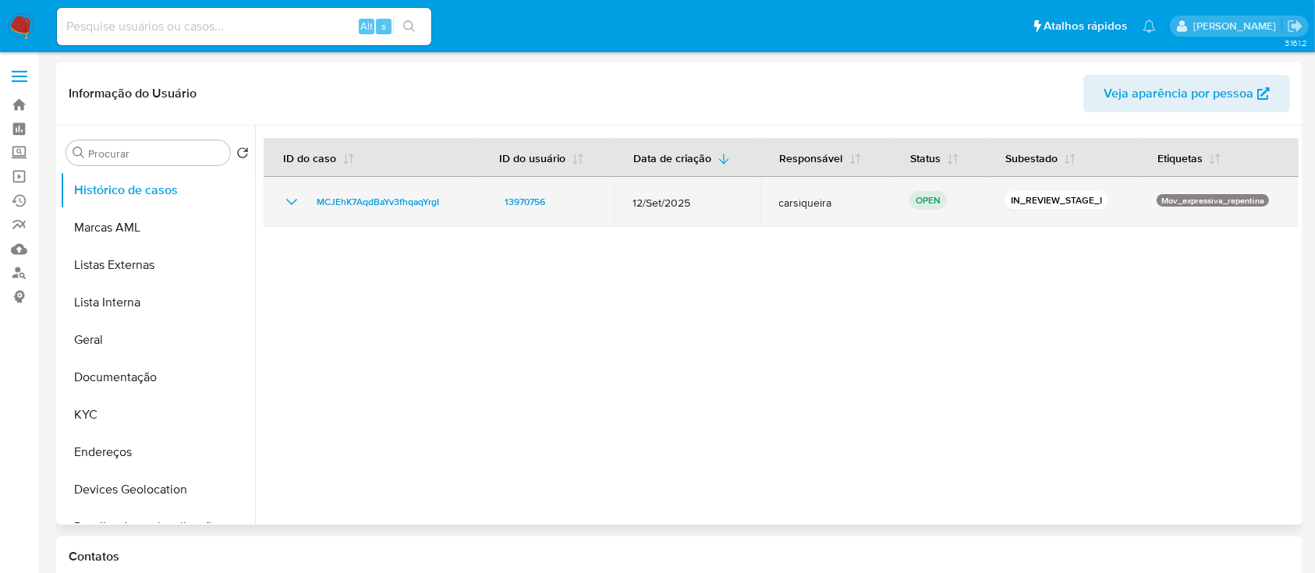
click at [292, 203] on icon "Mostrar/Ocultar" at bounding box center [291, 202] width 19 height 19
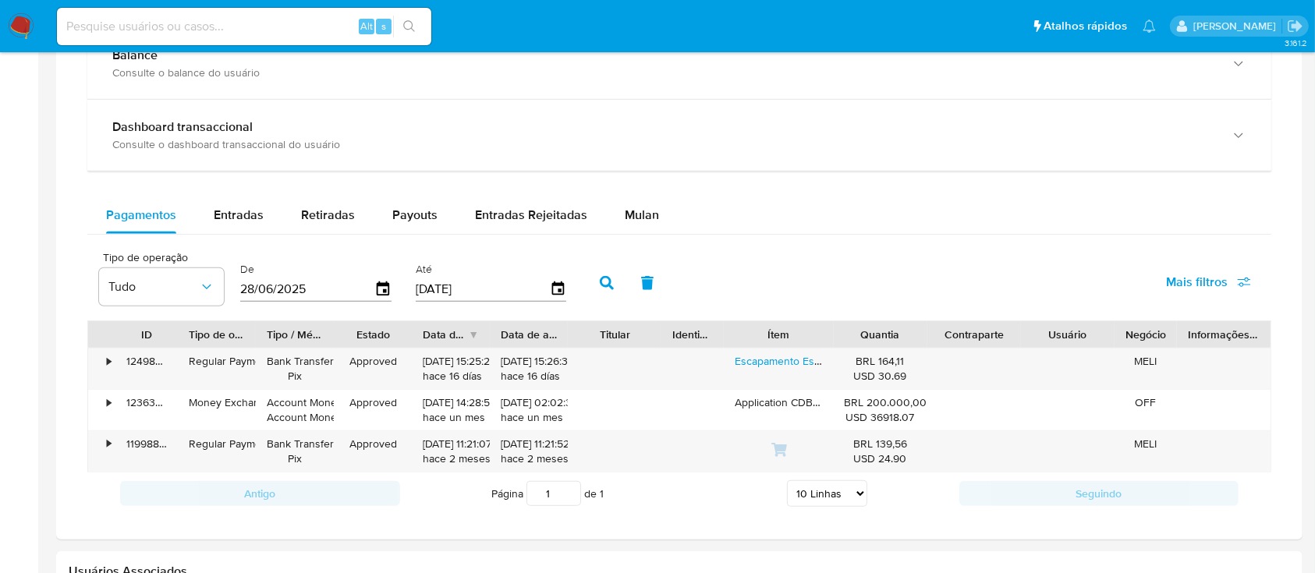
scroll to position [936, 0]
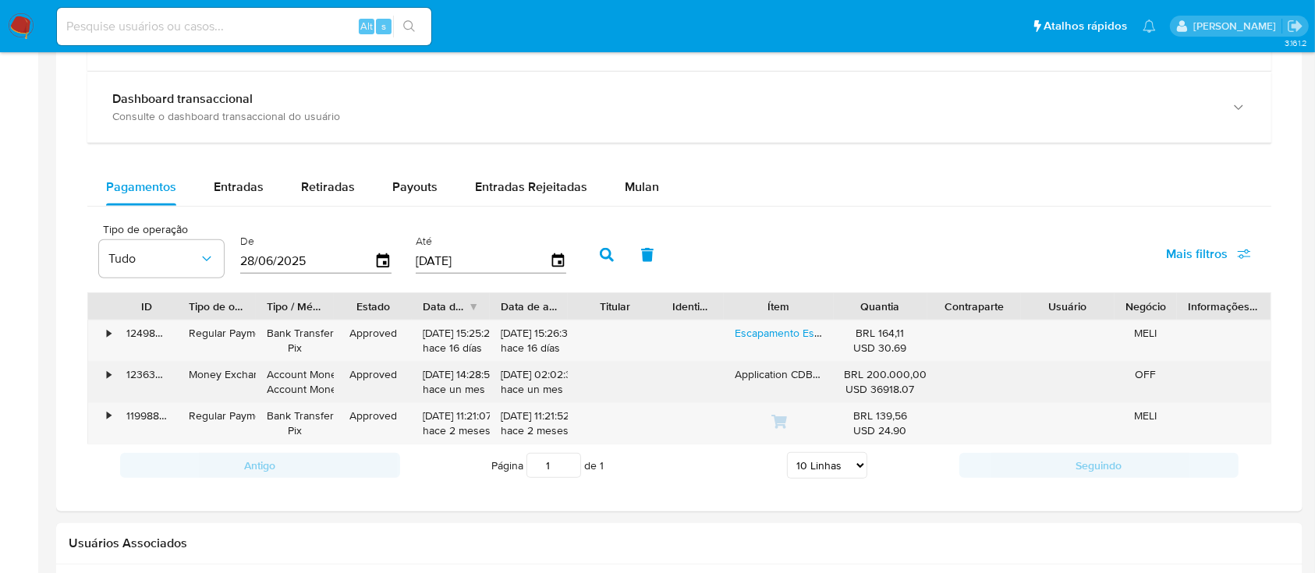
click at [111, 377] on div "•" at bounding box center [109, 374] width 4 height 15
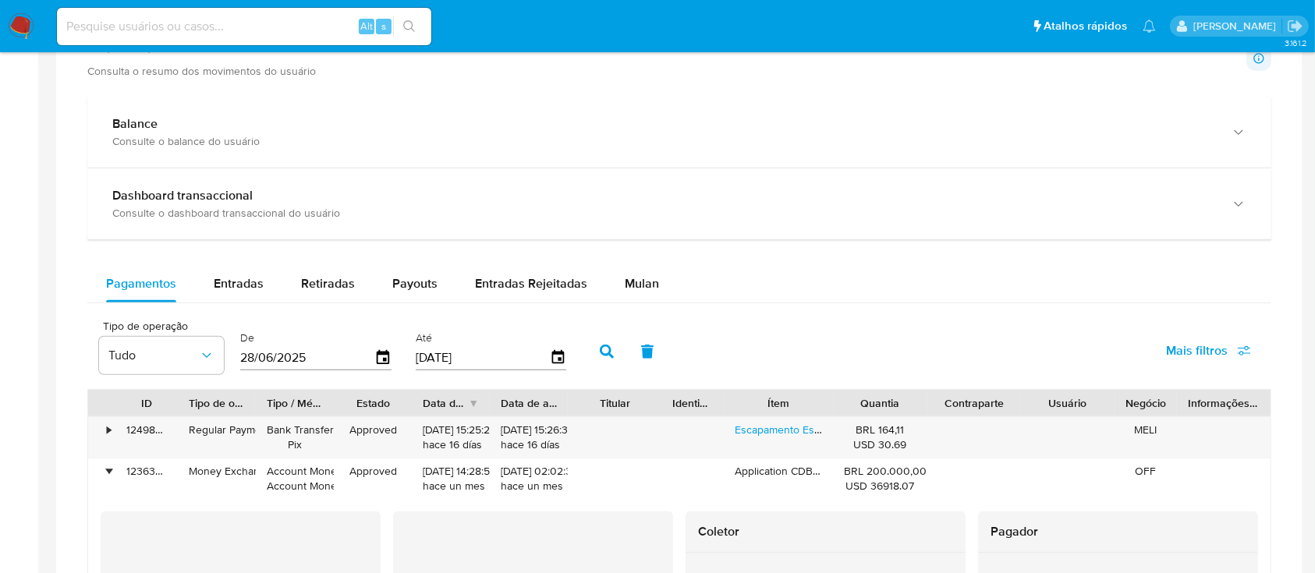
scroll to position [831, 0]
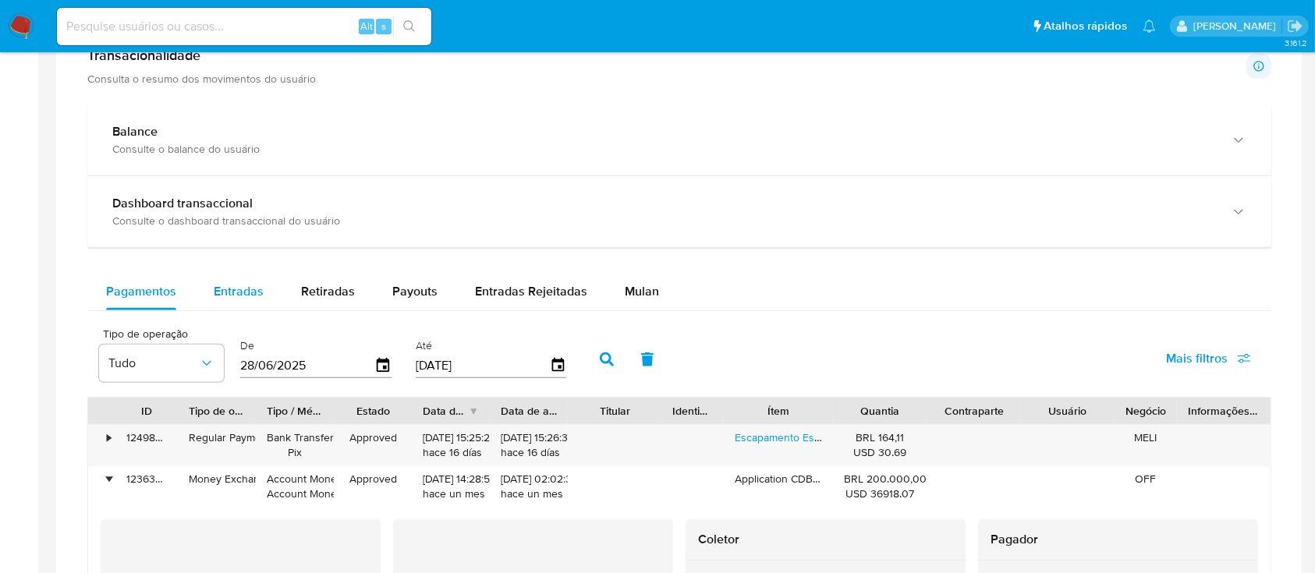
click at [232, 292] on span "Entradas" at bounding box center [239, 291] width 50 height 18
select select "10"
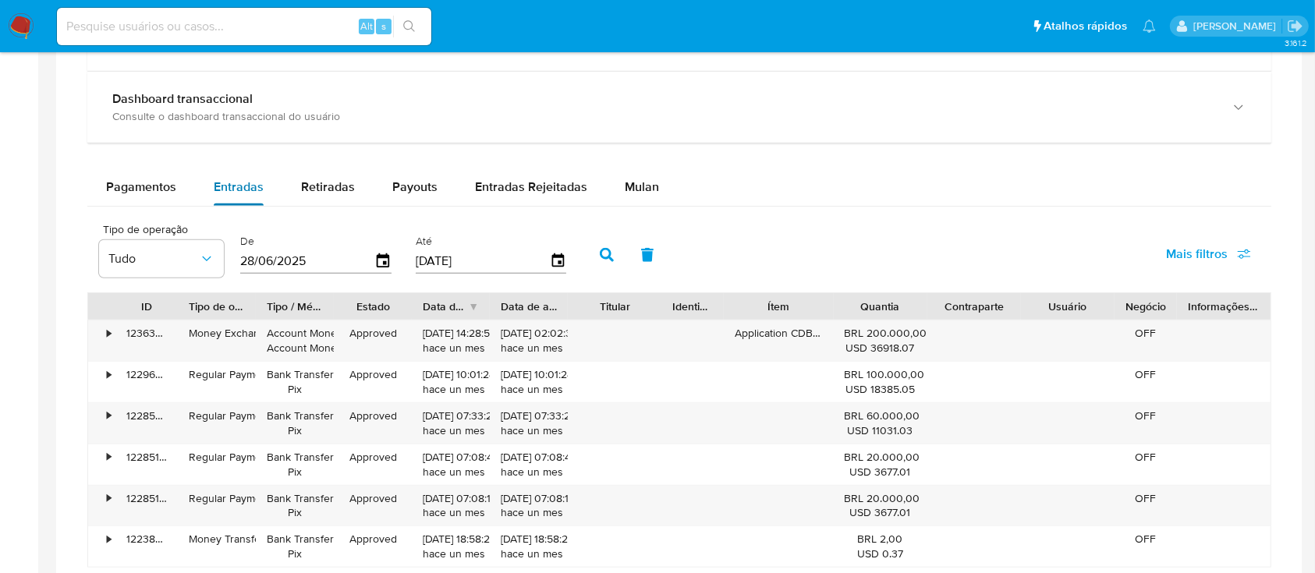
scroll to position [1040, 0]
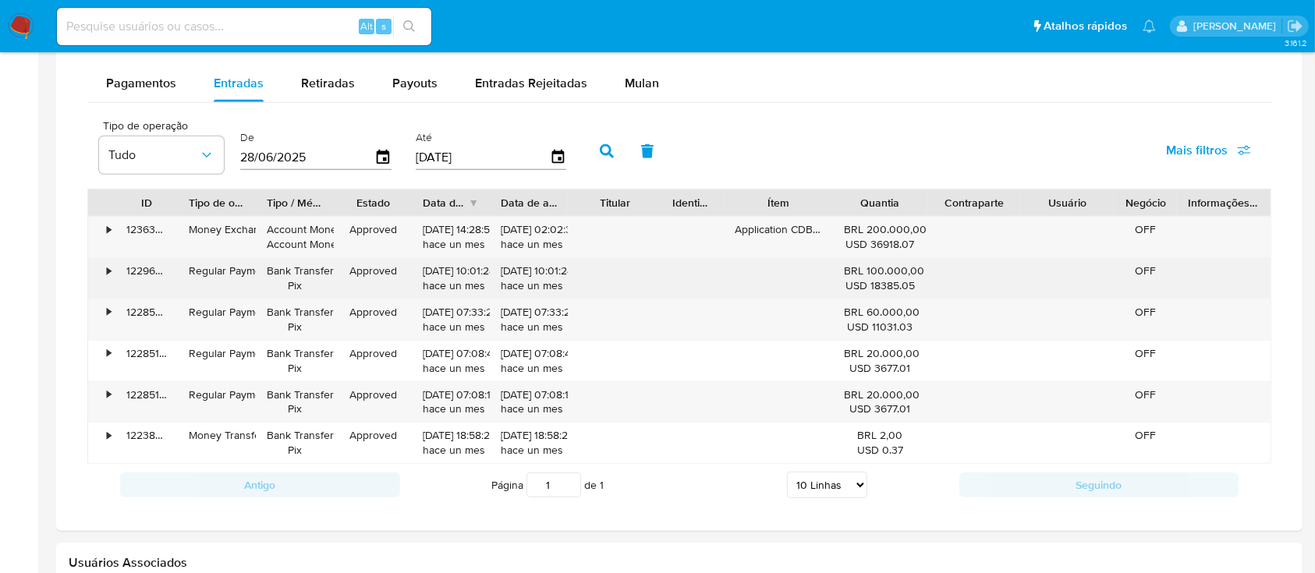
click at [108, 269] on div "•" at bounding box center [109, 271] width 4 height 15
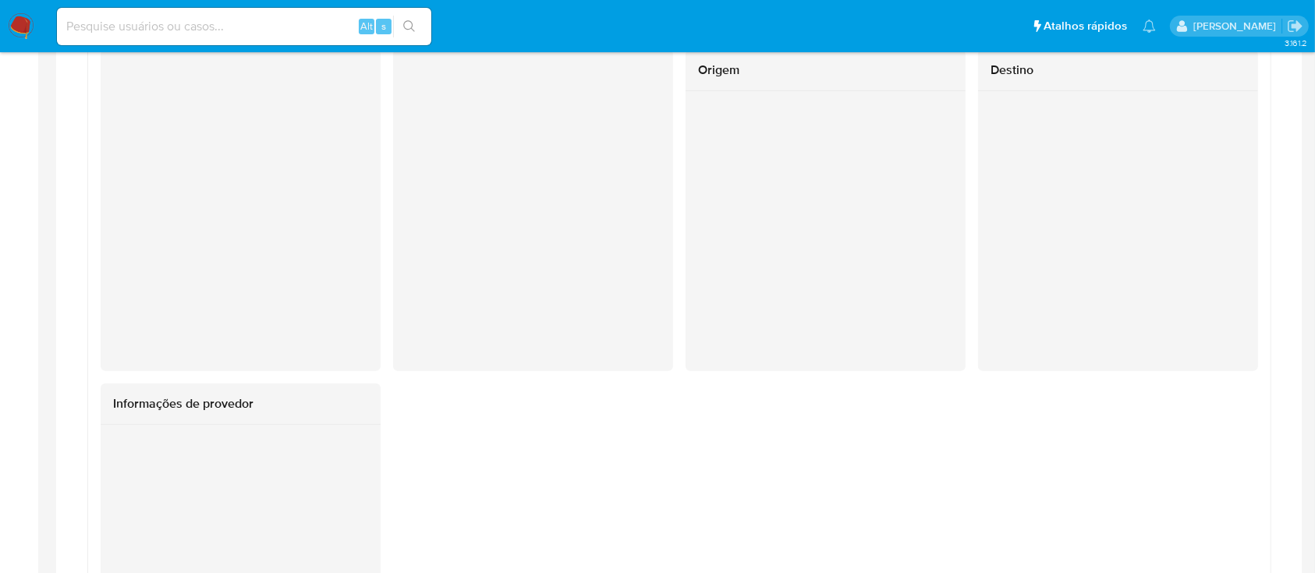
scroll to position [1352, 0]
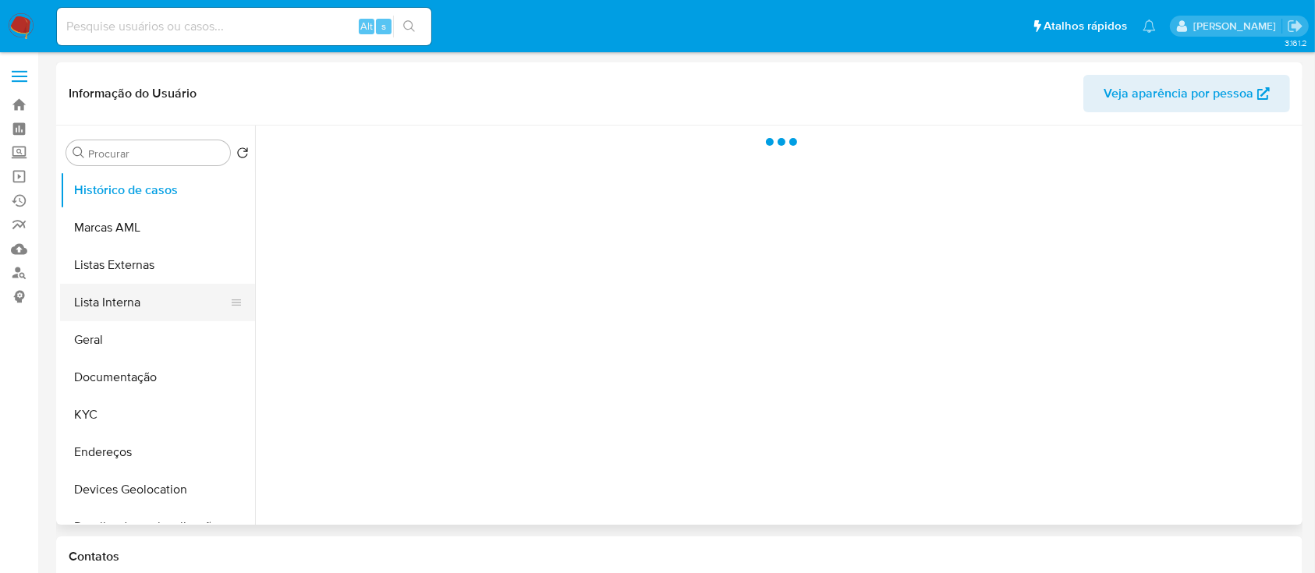
select select "10"
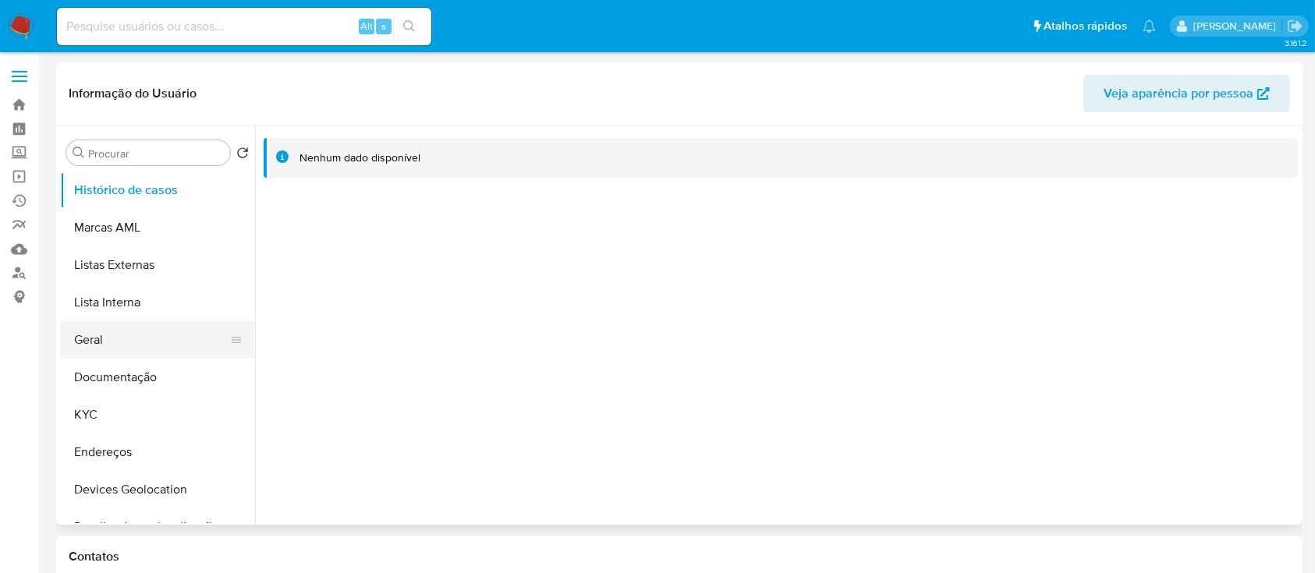
click at [120, 338] on button "Geral" at bounding box center [151, 339] width 182 height 37
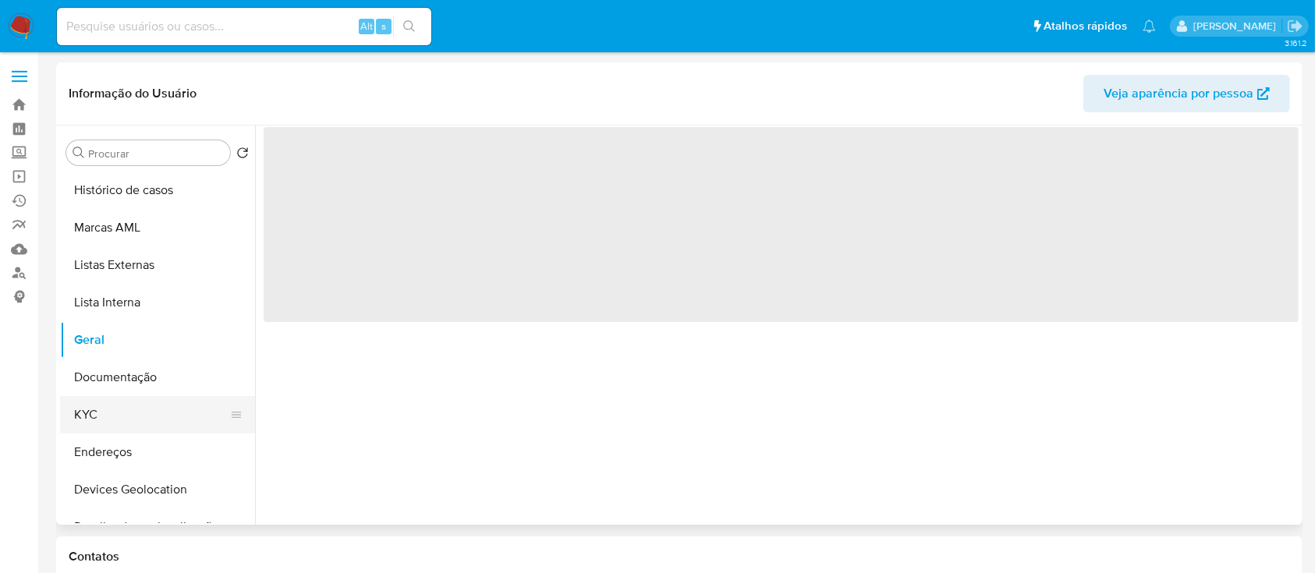
click at [109, 415] on button "KYC" at bounding box center [151, 414] width 182 height 37
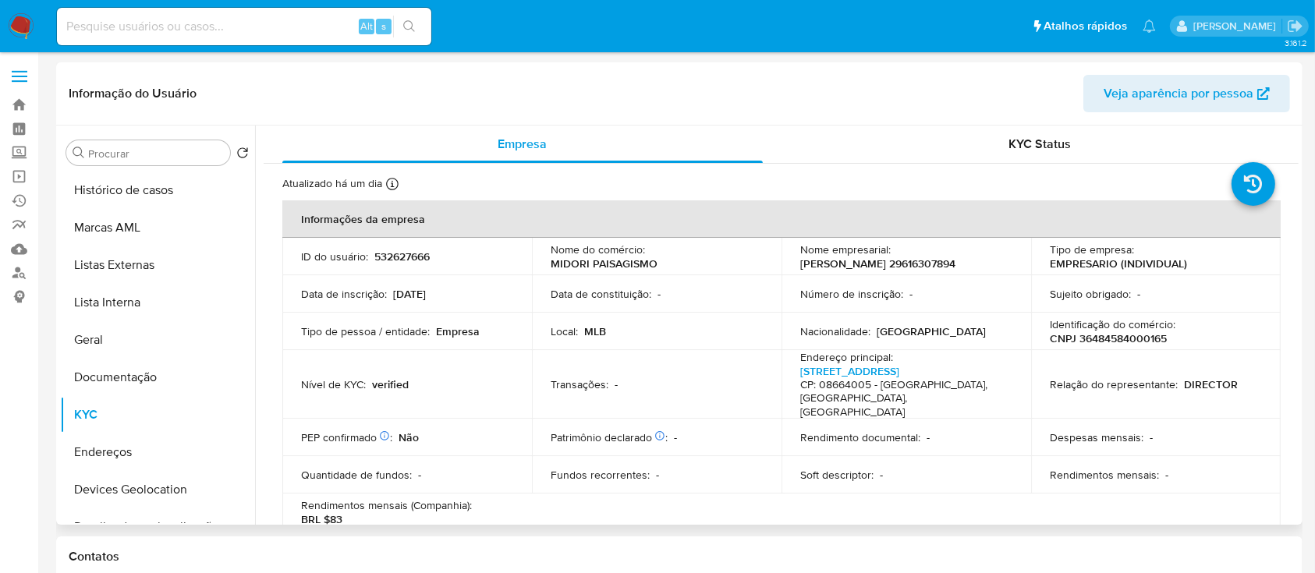
click at [1118, 335] on p "CNPJ 36484584000165" at bounding box center [1108, 338] width 117 height 14
copy p "36484584000165"
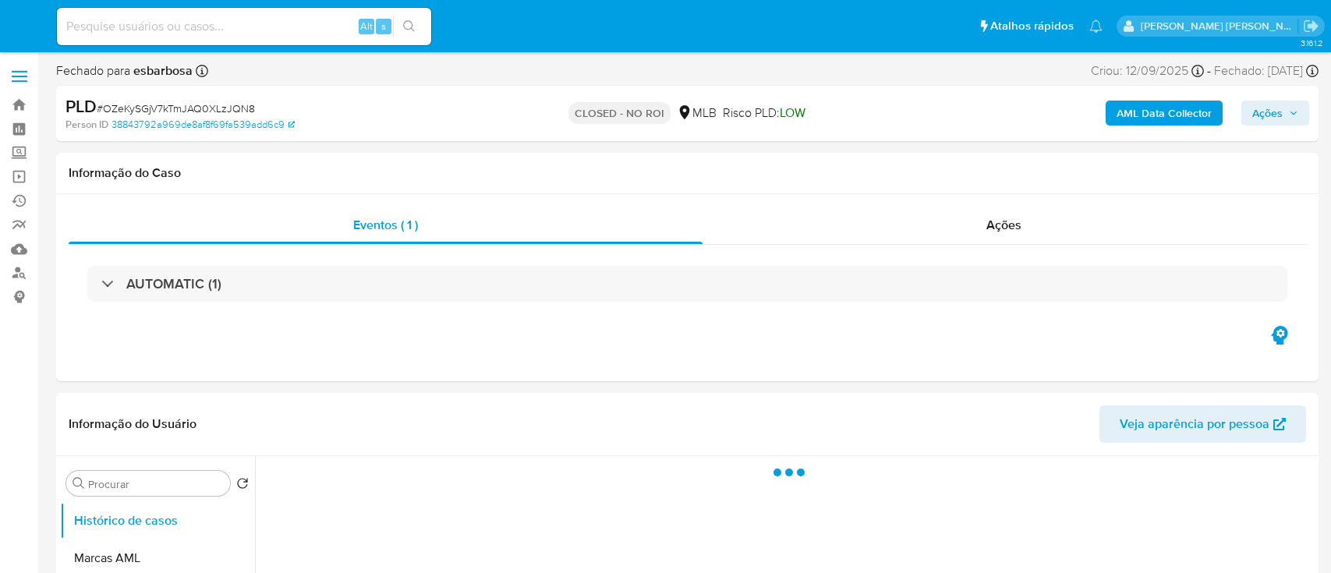
select select "10"
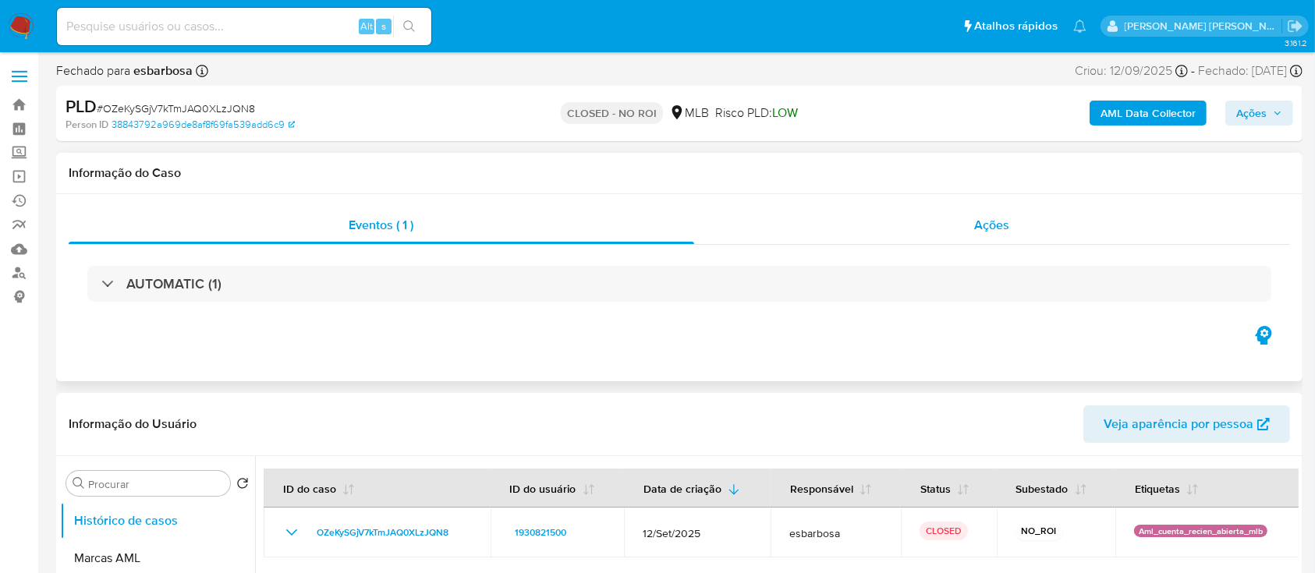
click at [788, 234] on div "Ações" at bounding box center [992, 225] width 596 height 37
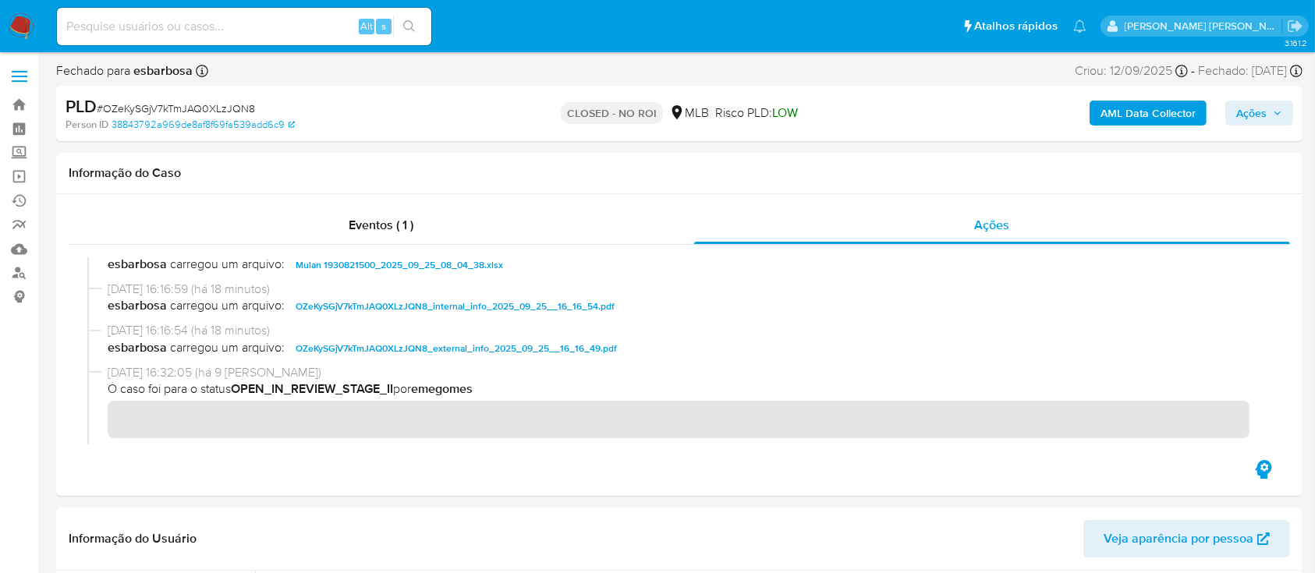
scroll to position [207, 0]
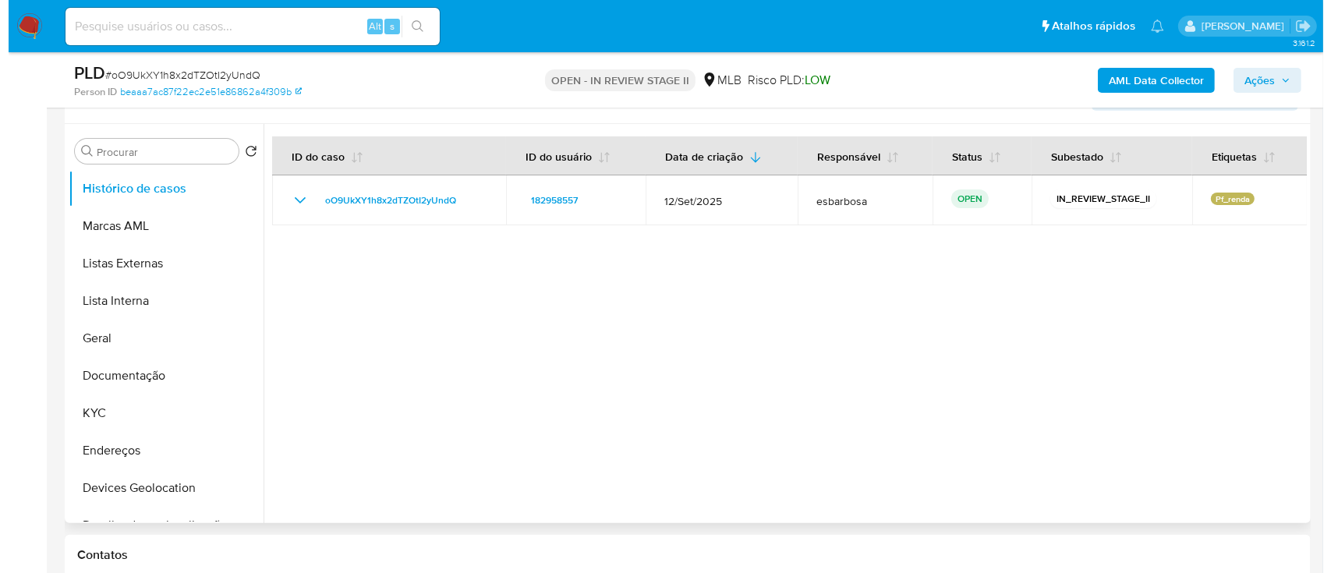
scroll to position [207, 0]
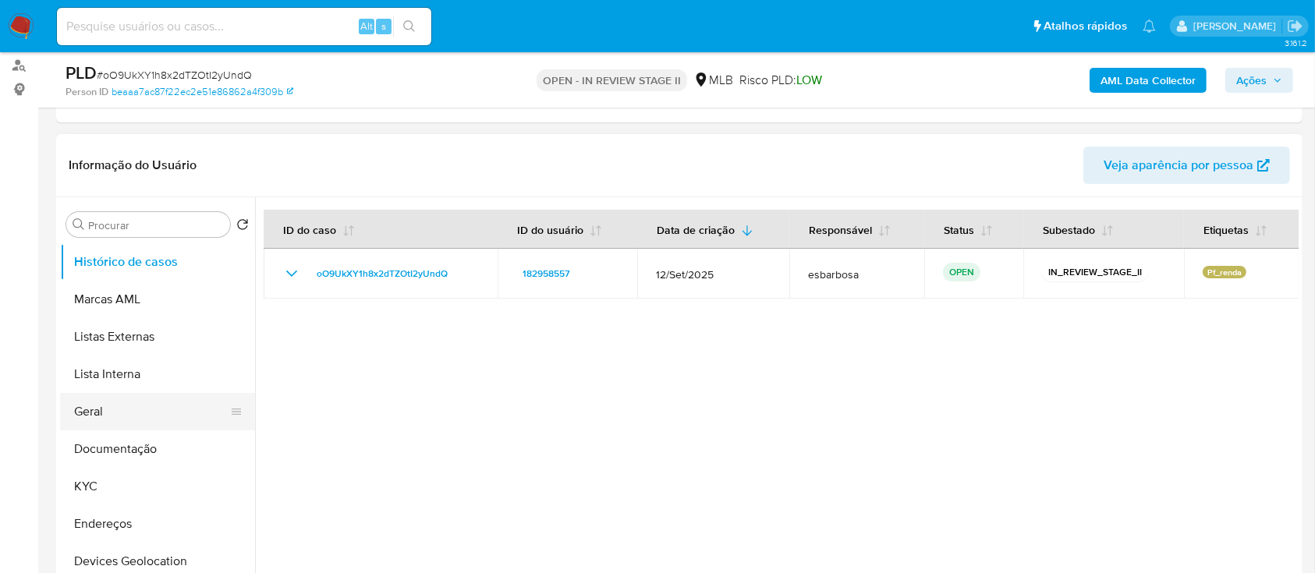
click at [97, 414] on button "Geral" at bounding box center [151, 411] width 182 height 37
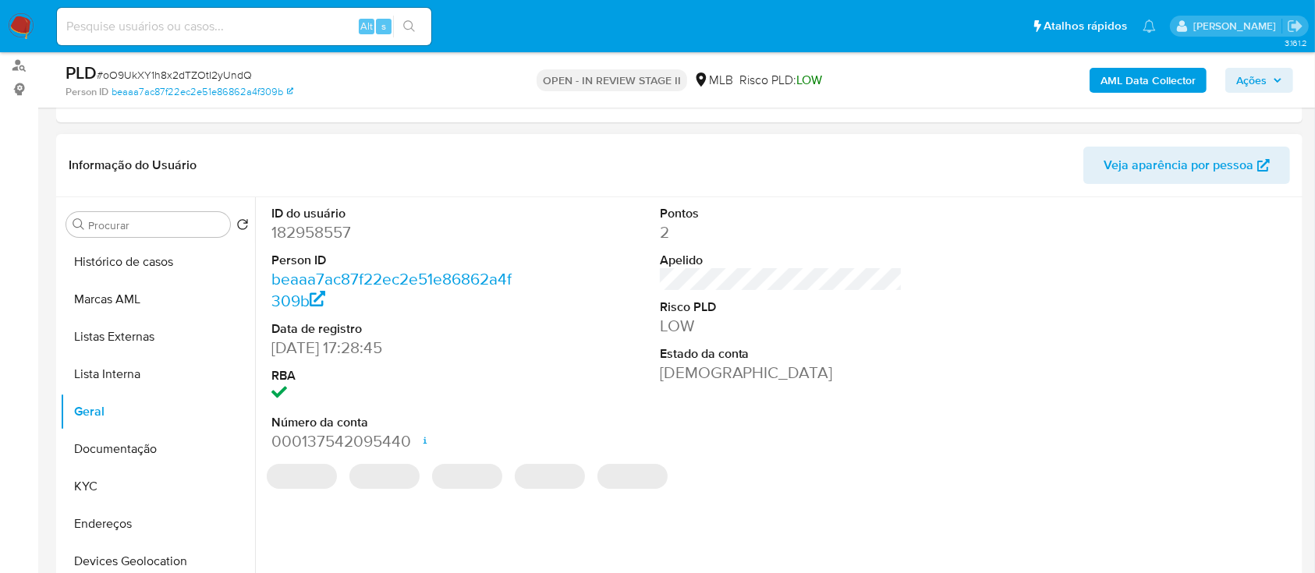
click at [333, 235] on dd "182958557" at bounding box center [392, 232] width 243 height 22
click at [332, 234] on dd "182958557" at bounding box center [392, 232] width 243 height 22
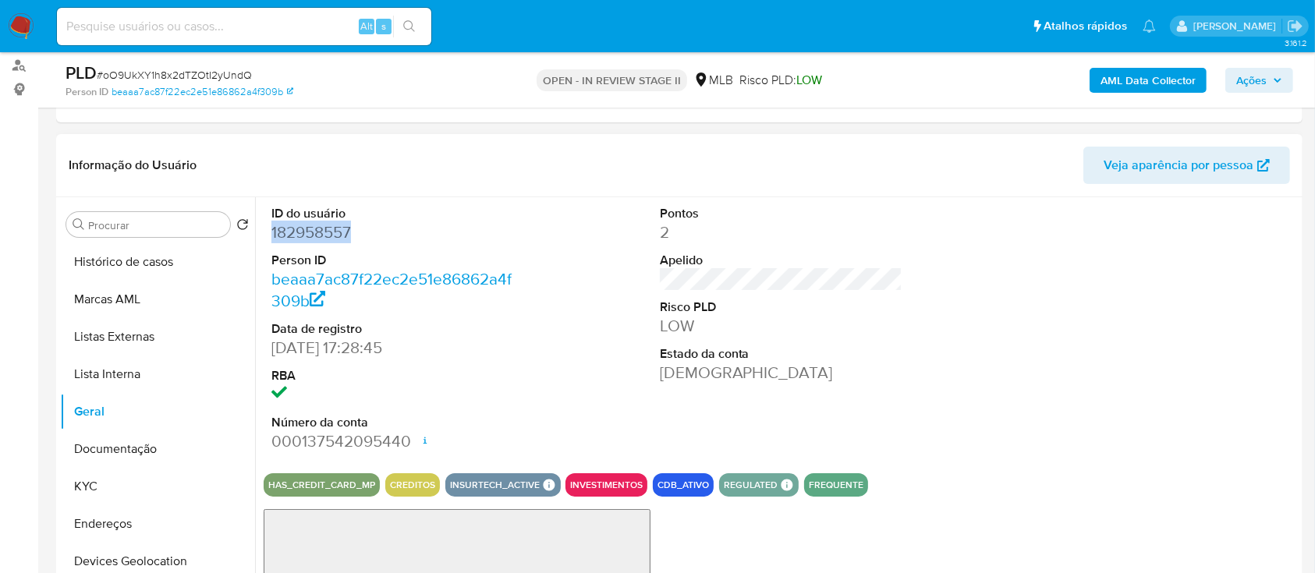
copy dd "182958557"
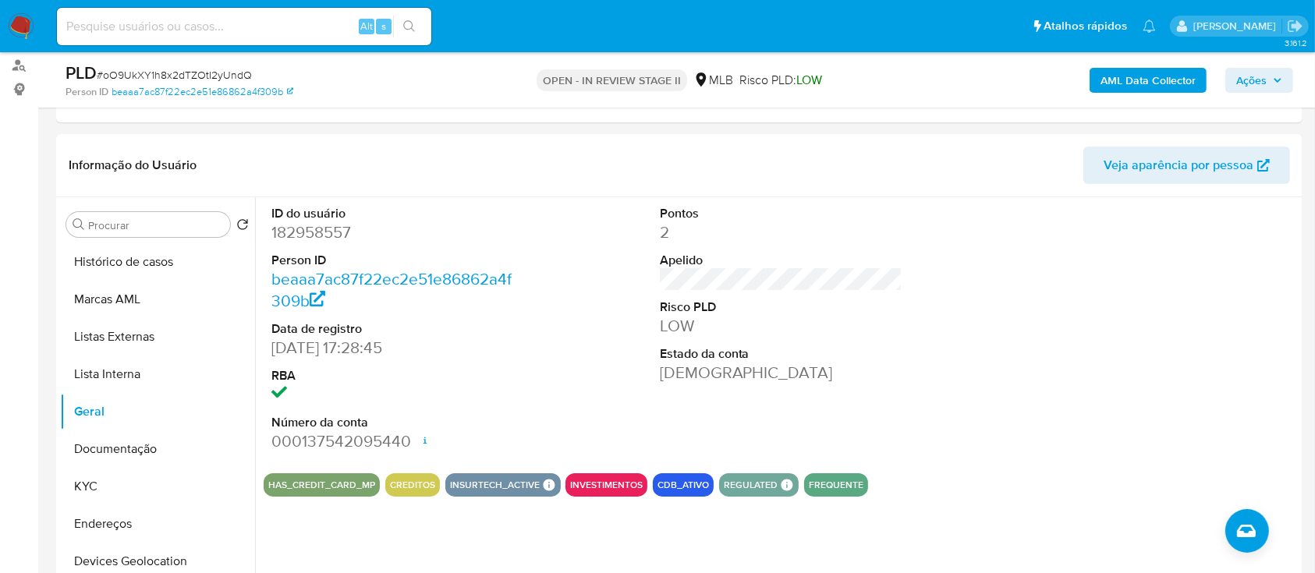
click at [218, 75] on span "# oO9UkXY1h8x2dTZOtI2yUndQ" at bounding box center [174, 75] width 155 height 16
copy span "oO9UkXY1h8x2dTZOtI2yUndQ"
click at [108, 491] on button "KYC" at bounding box center [151, 486] width 182 height 37
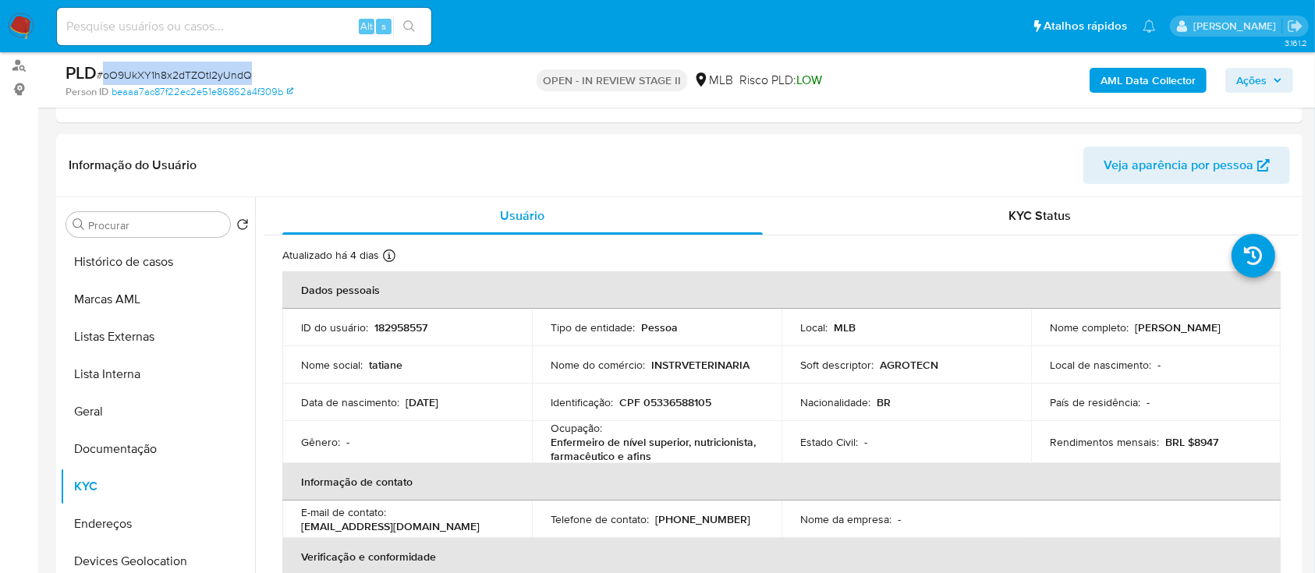
click at [1132, 85] on b "AML Data Collector" at bounding box center [1147, 80] width 95 height 25
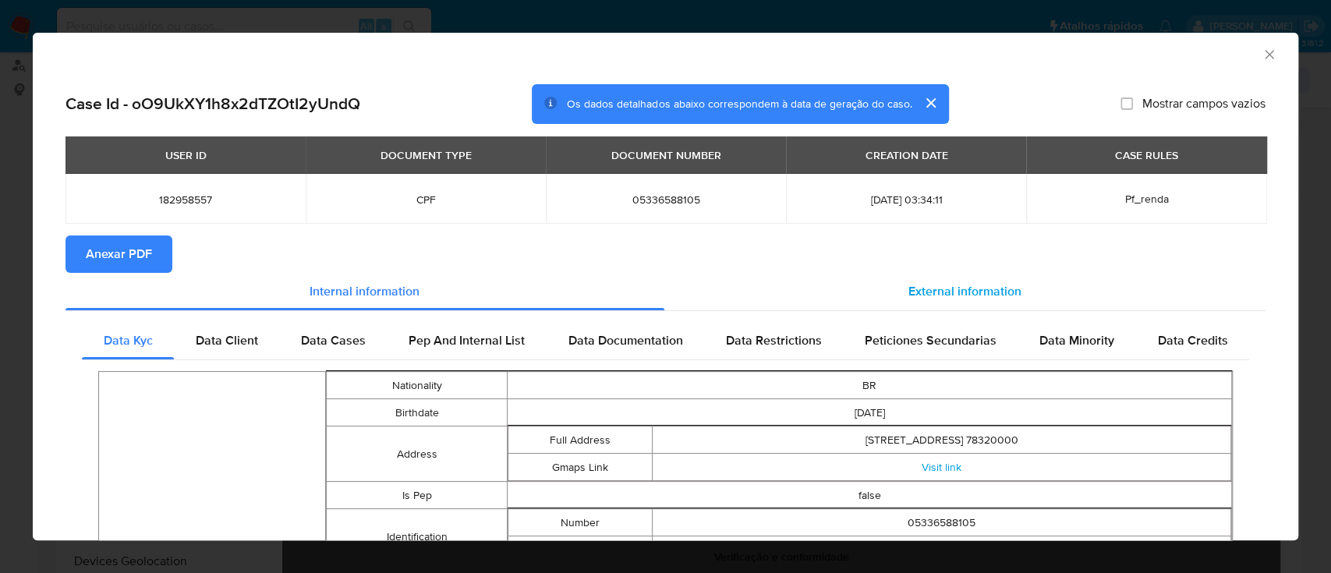
click at [948, 291] on span "External information" at bounding box center [965, 291] width 113 height 18
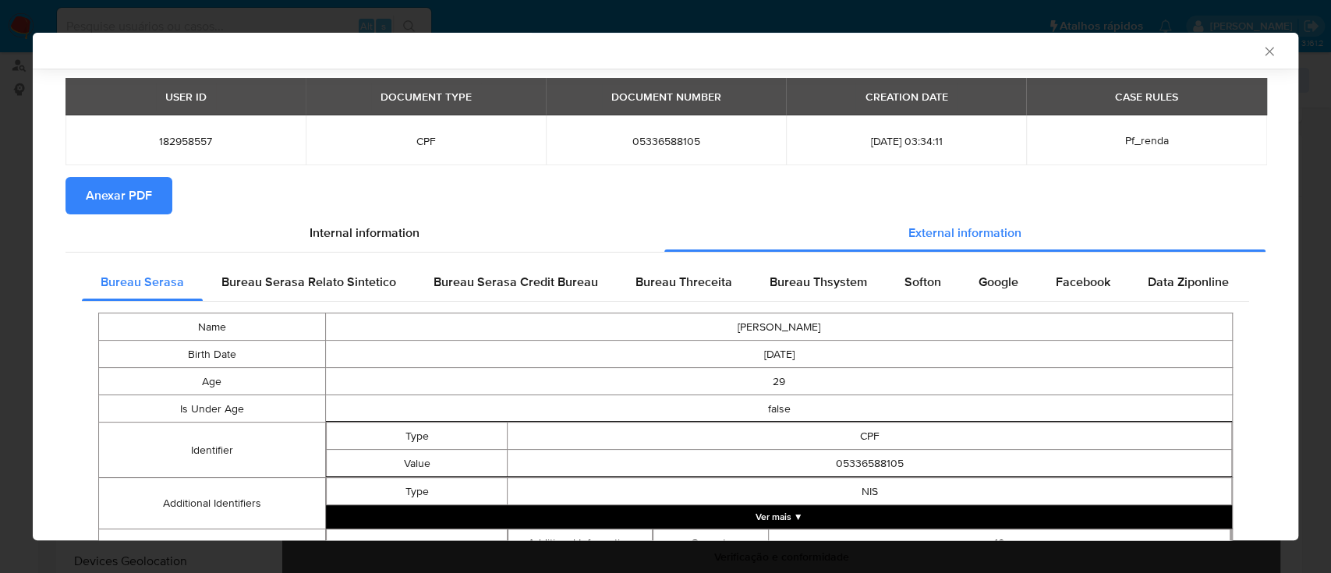
scroll to position [100, 0]
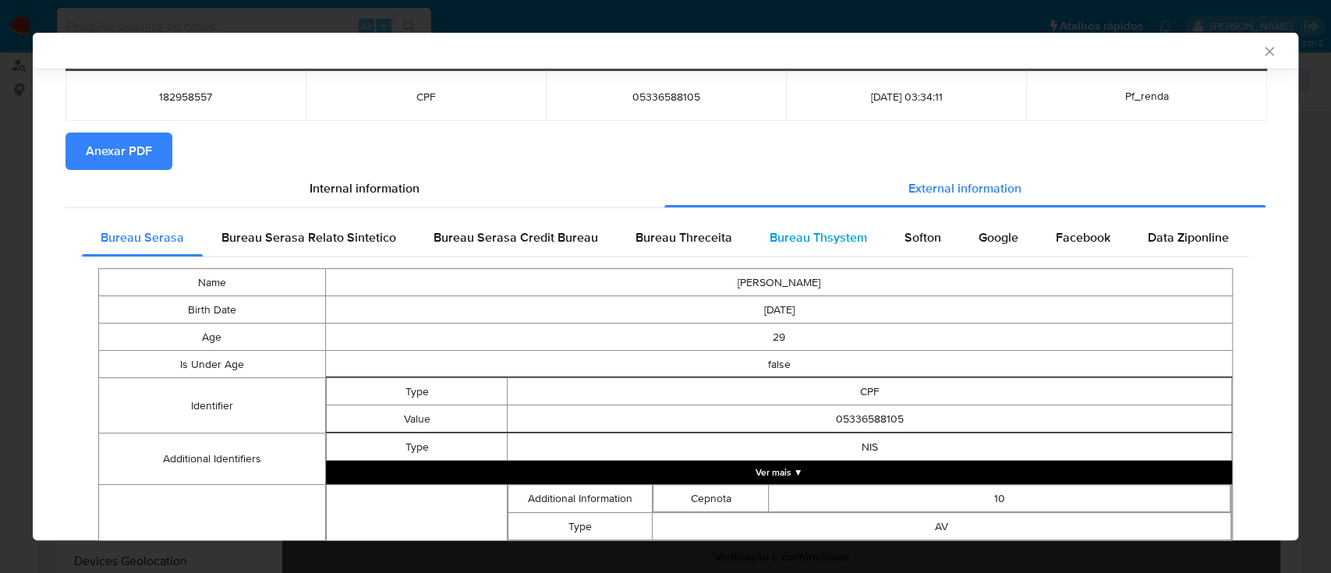
click at [817, 234] on span "Bureau Thsystem" at bounding box center [818, 238] width 97 height 18
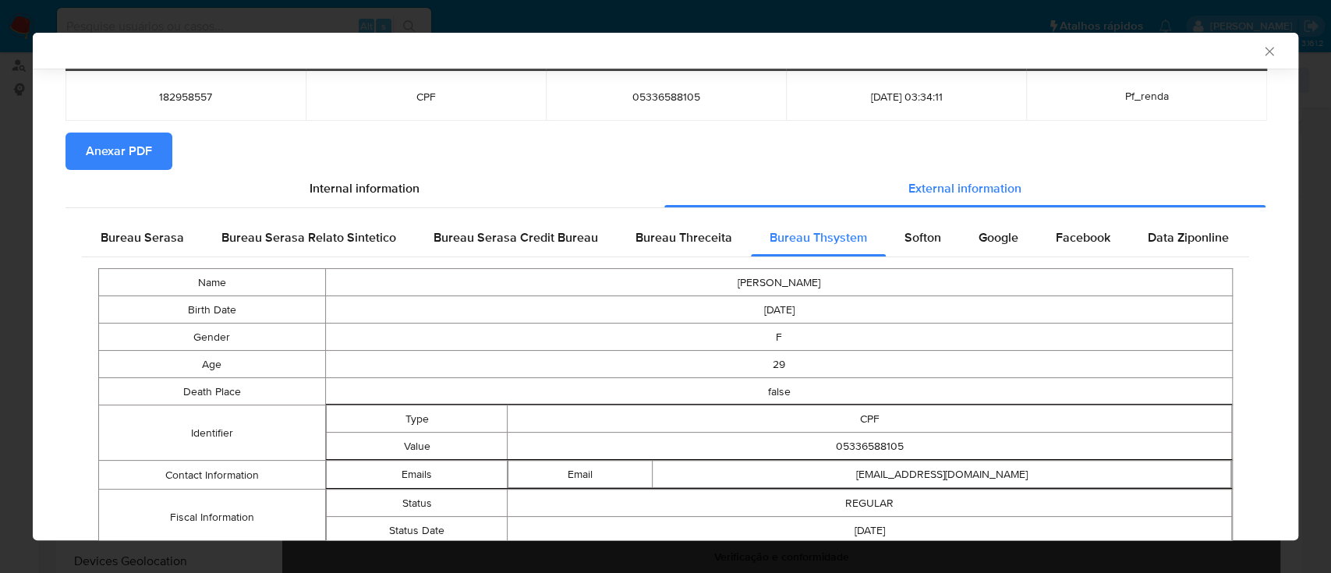
drag, startPoint x: 122, startPoint y: 147, endPoint x: 139, endPoint y: 154, distance: 18.3
click at [121, 147] on span "Anexar PDF" at bounding box center [119, 151] width 66 height 34
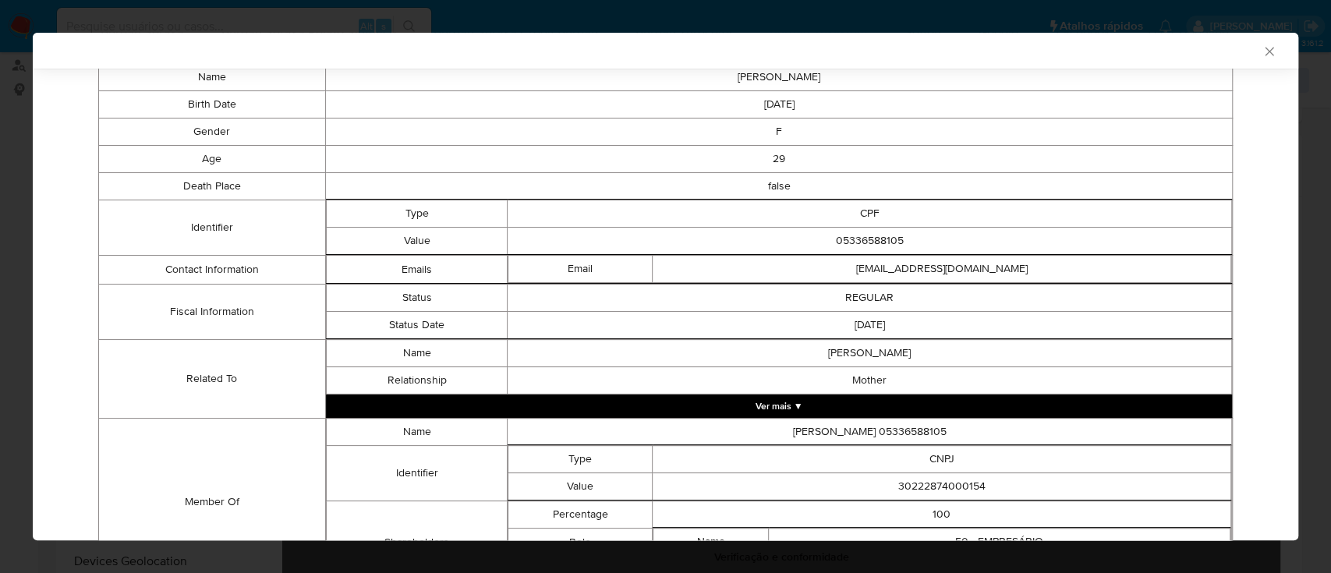
scroll to position [405, 0]
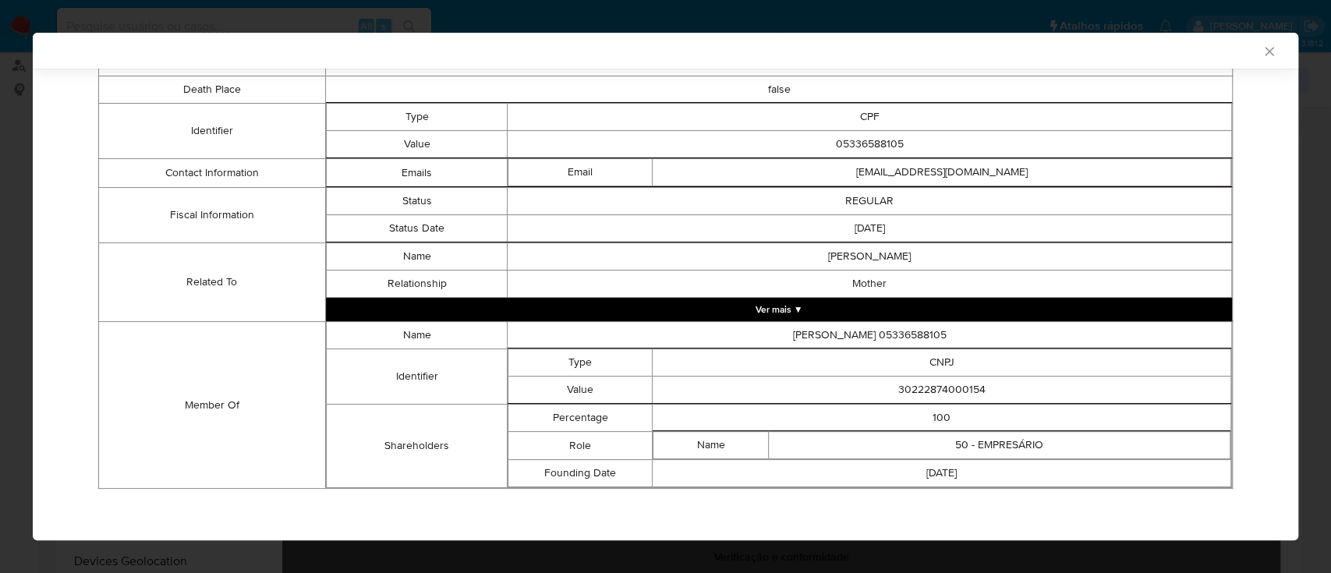
click at [928, 390] on td "30222874000154" at bounding box center [942, 390] width 579 height 27
copy td "30222874000154"
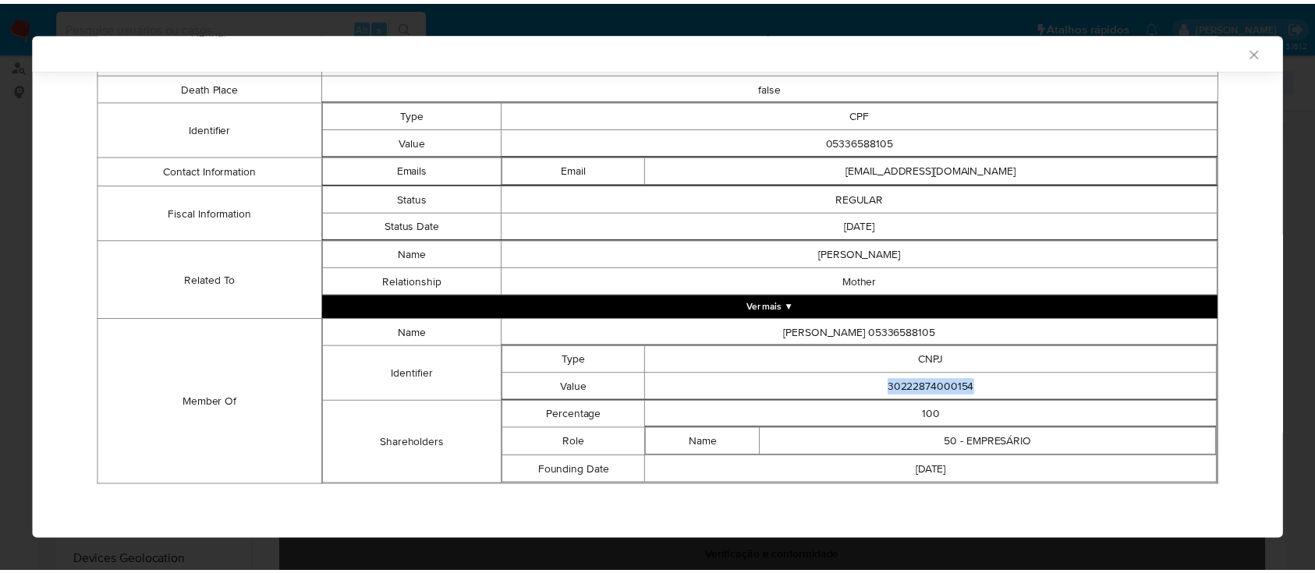
scroll to position [402, 0]
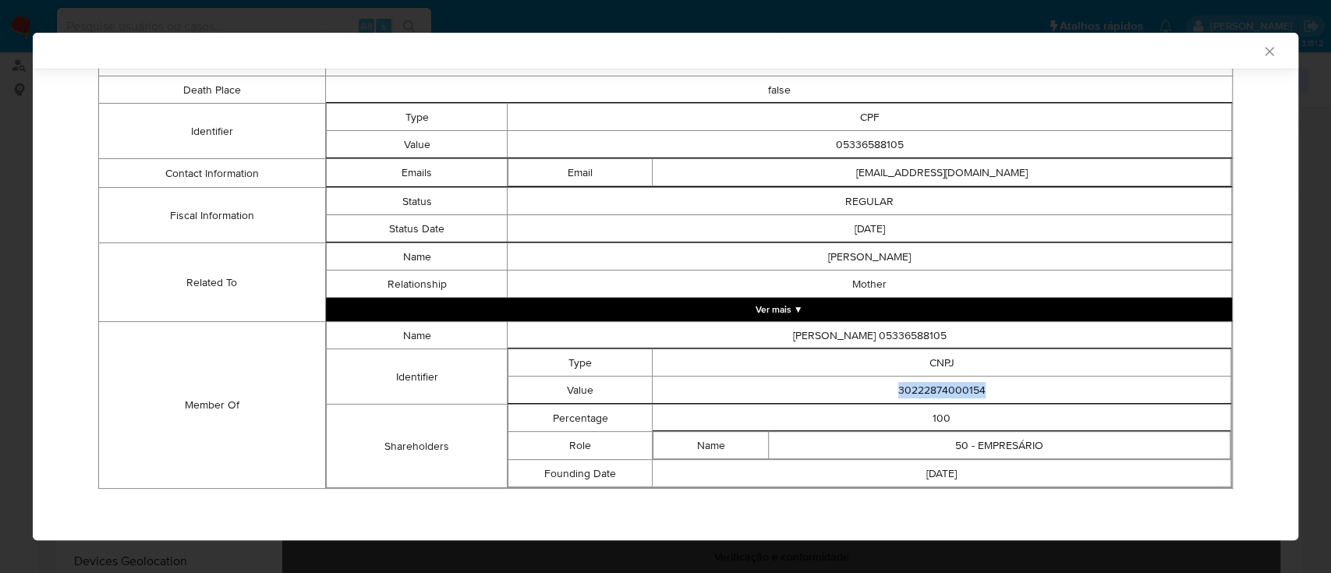
click at [1265, 50] on icon "Fechar a janela" at bounding box center [1269, 51] width 9 height 9
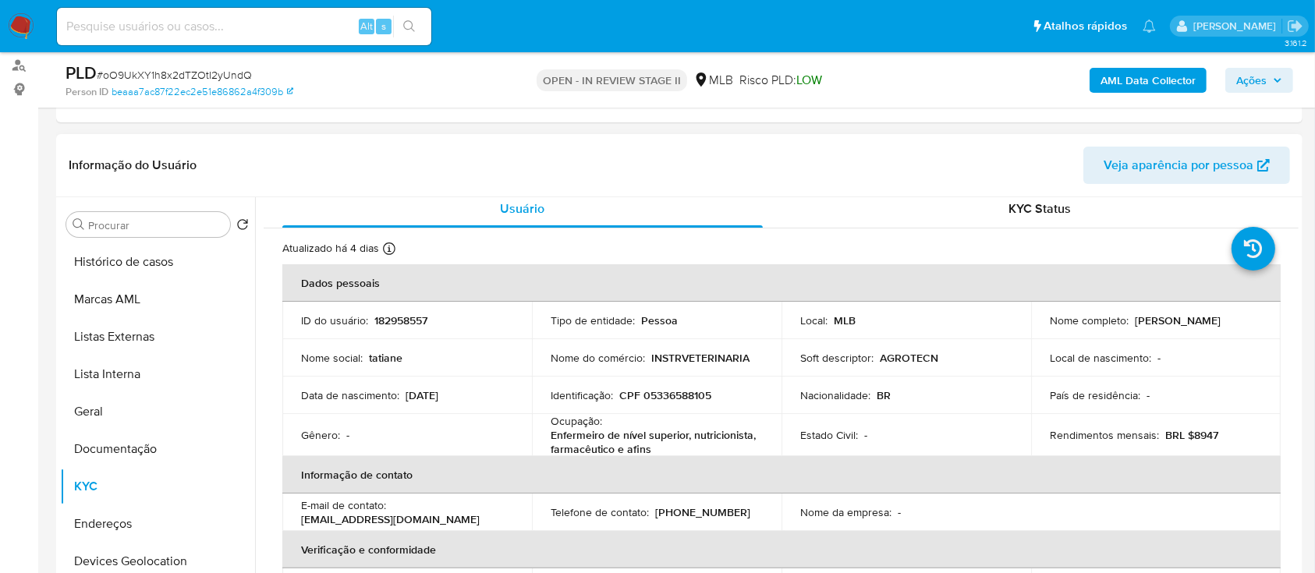
scroll to position [0, 0]
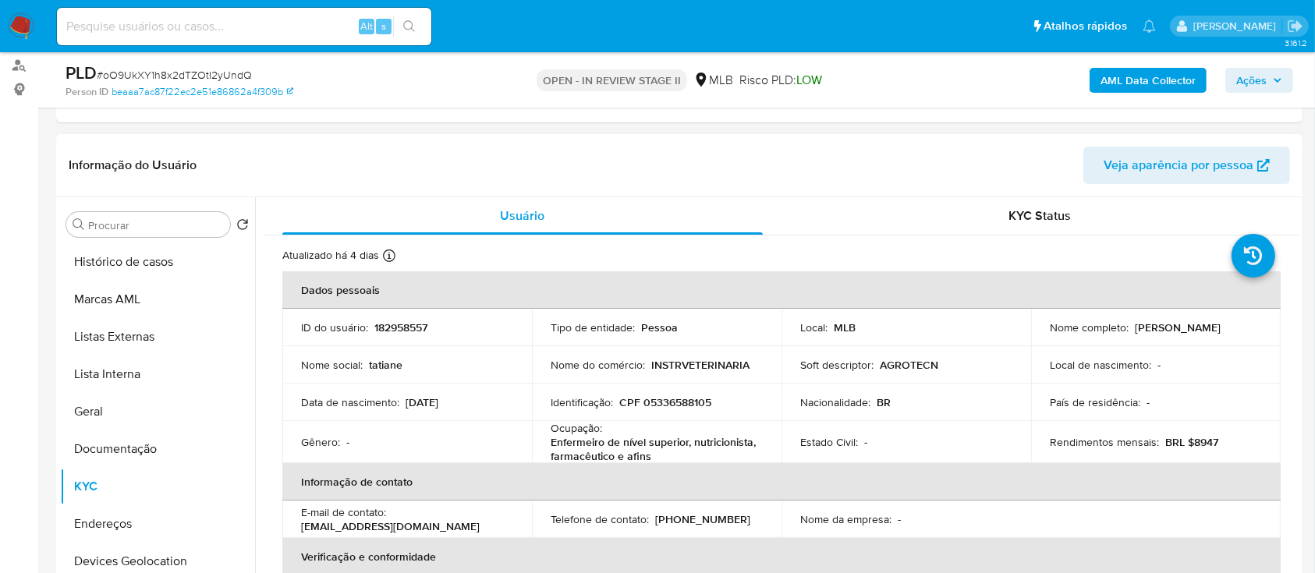
click at [683, 397] on p "CPF 05336588105" at bounding box center [665, 402] width 92 height 14
copy p "05336588105"
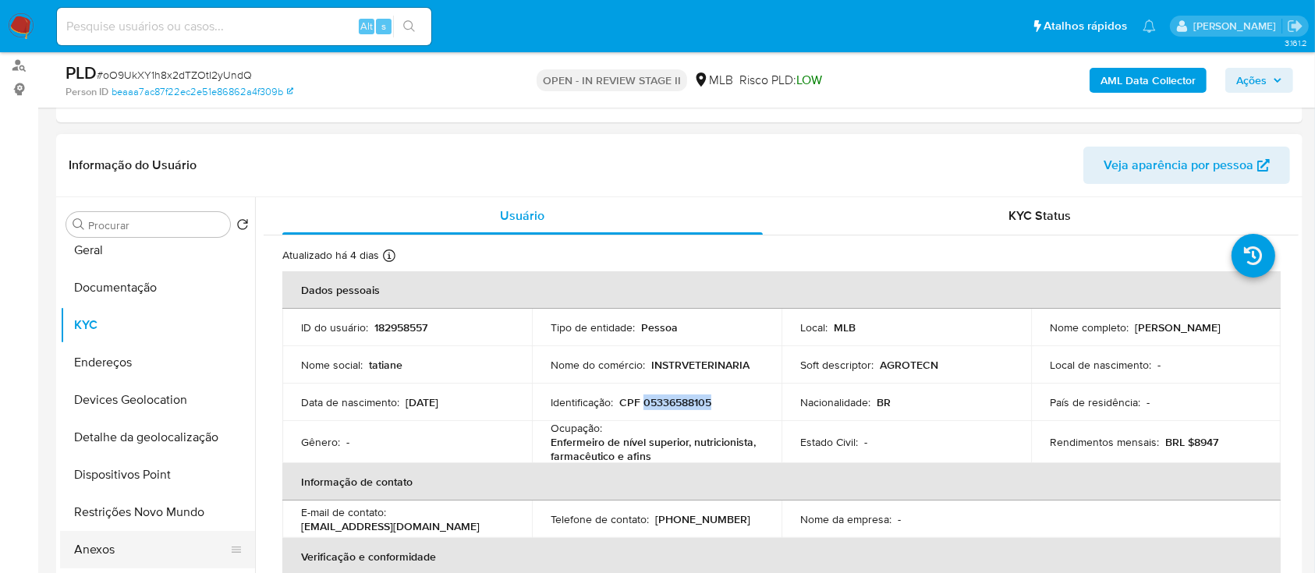
scroll to position [207, 0]
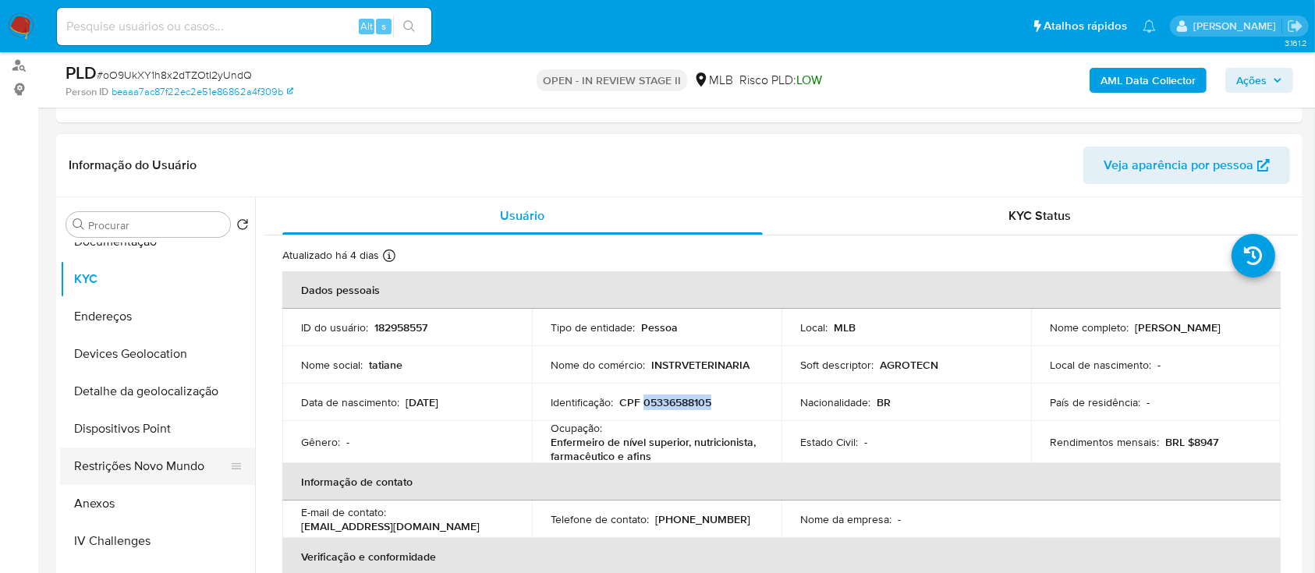
click at [138, 465] on button "Restrições Novo Mundo" at bounding box center [151, 466] width 182 height 37
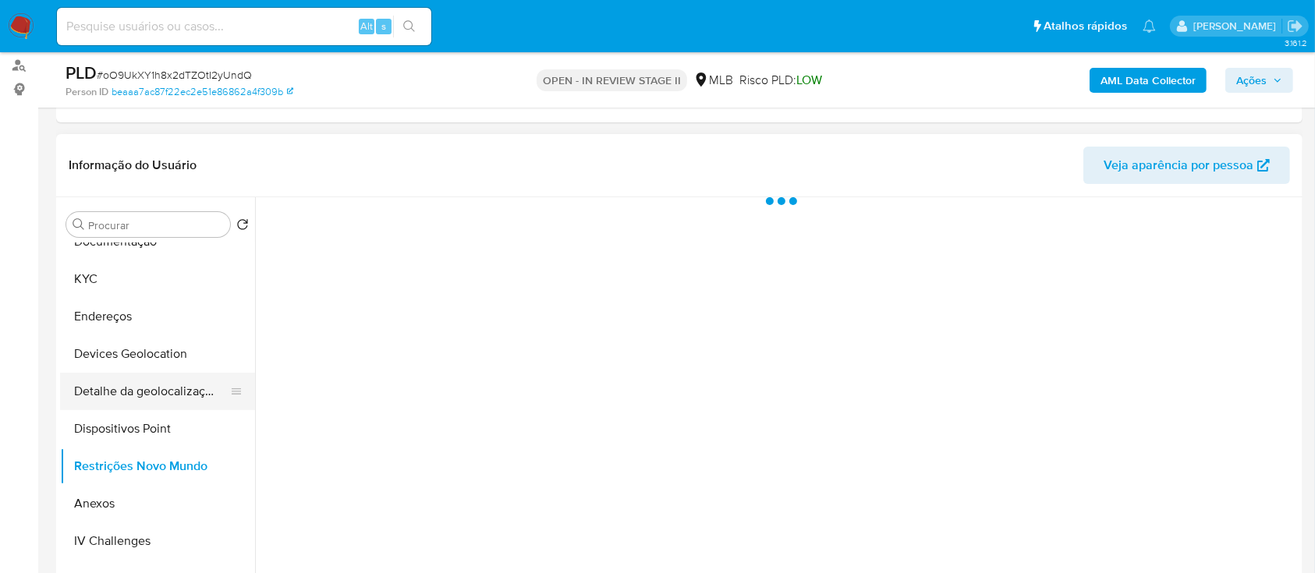
scroll to position [312, 0]
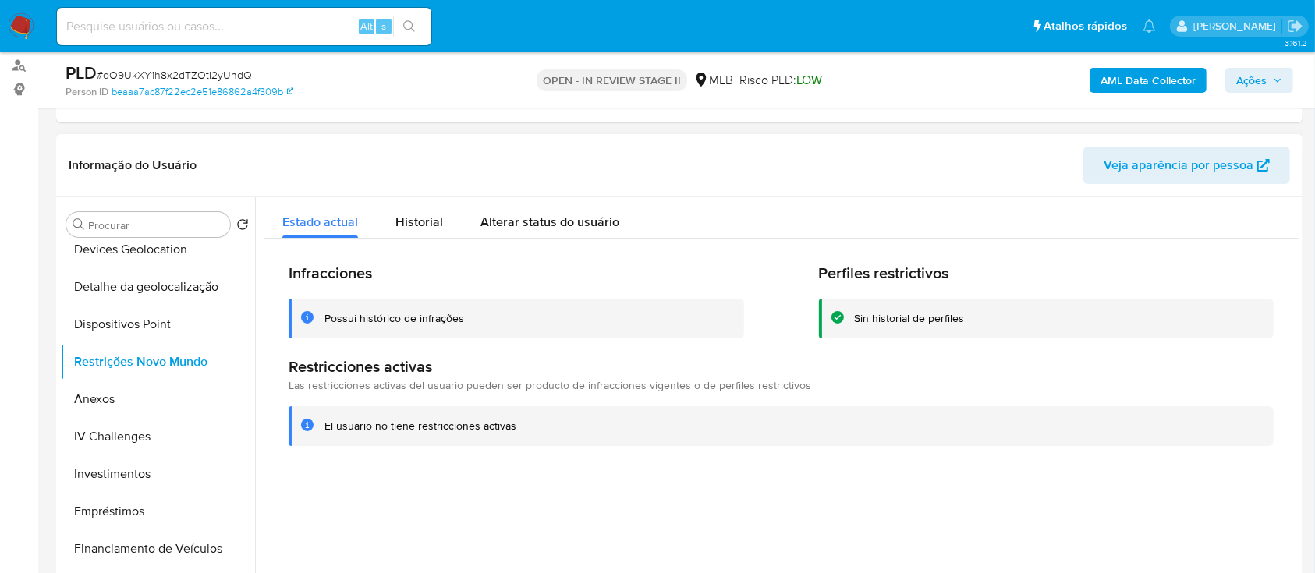
click at [424, 319] on div "Possui histórico de infrações" at bounding box center [394, 318] width 140 height 15
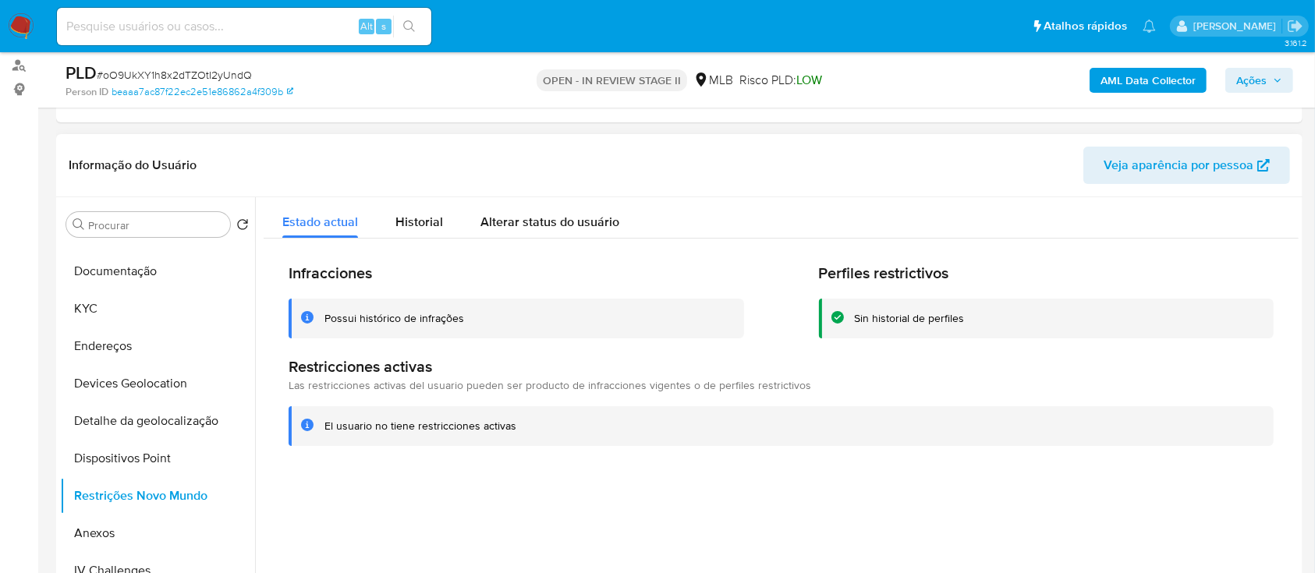
scroll to position [0, 0]
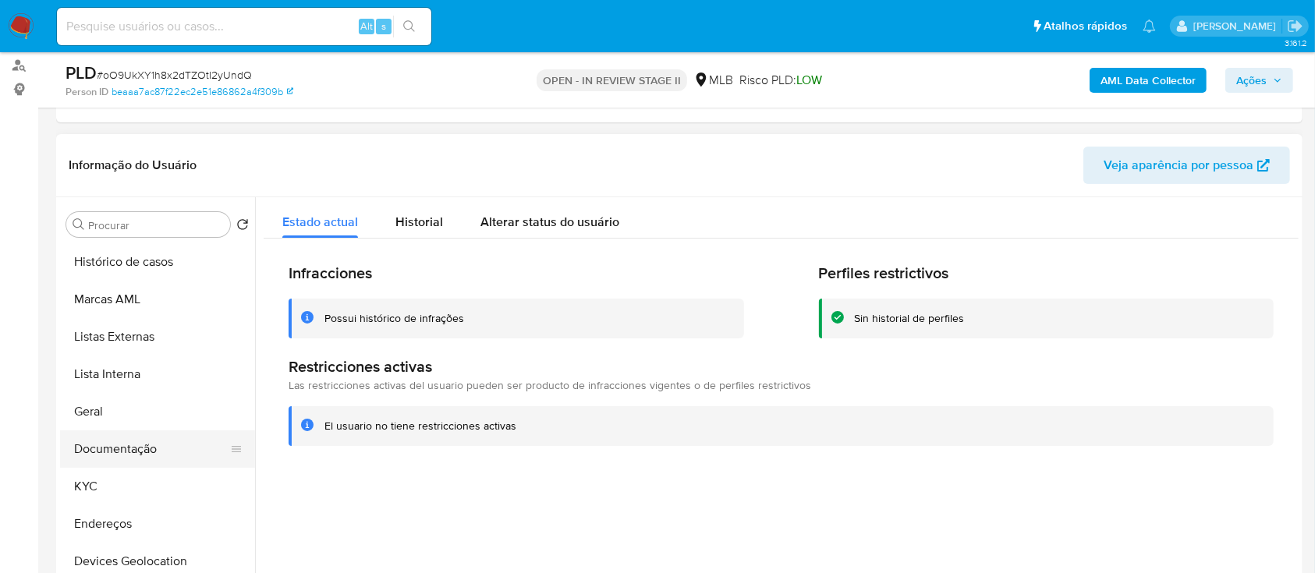
drag, startPoint x: 130, startPoint y: 444, endPoint x: 157, endPoint y: 420, distance: 35.4
click at [130, 445] on button "Documentação" at bounding box center [157, 448] width 195 height 37
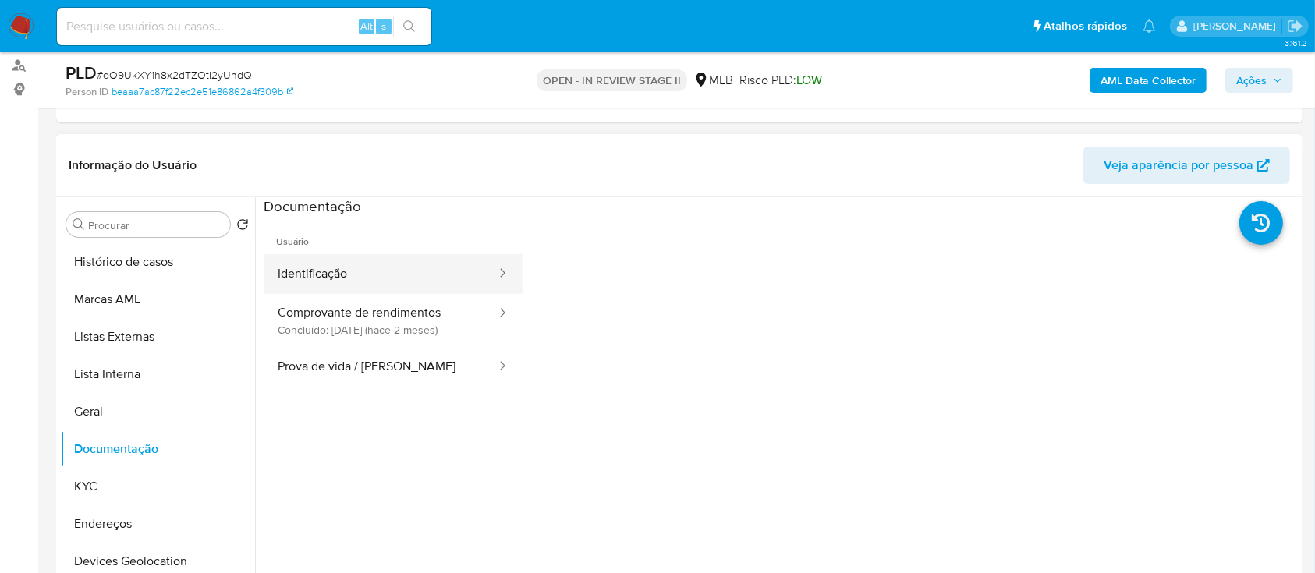
click at [324, 272] on button "Identificação" at bounding box center [381, 274] width 234 height 40
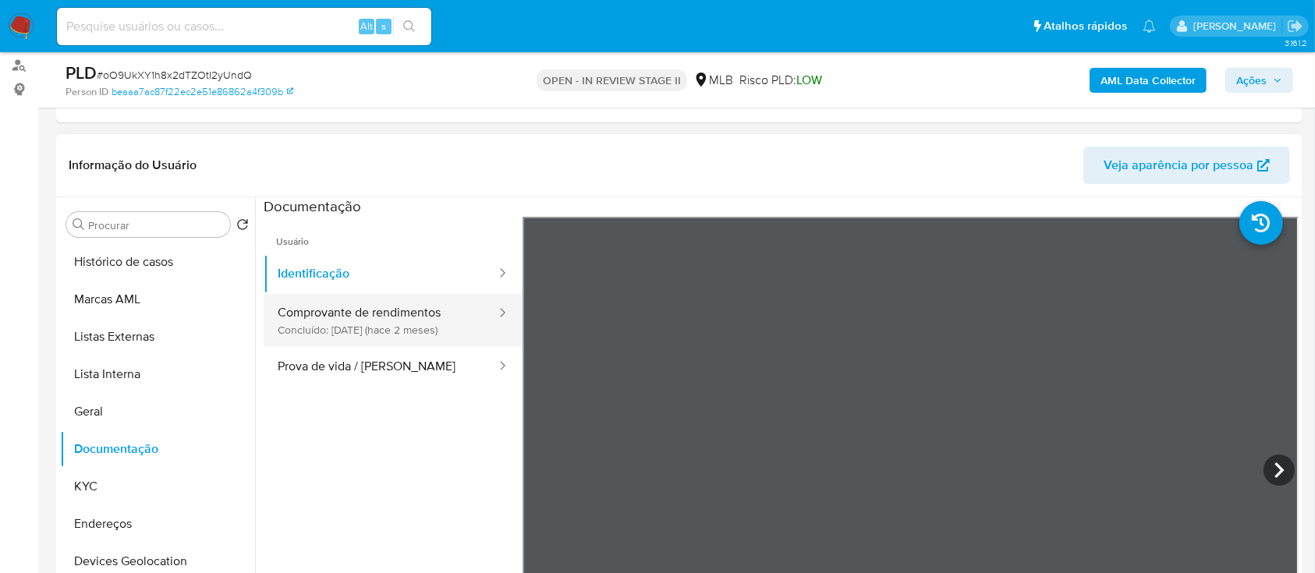
click at [353, 317] on button "Comprovante de rendimentos Concluído: [DATE] (hace 2 meses)" at bounding box center [381, 320] width 234 height 53
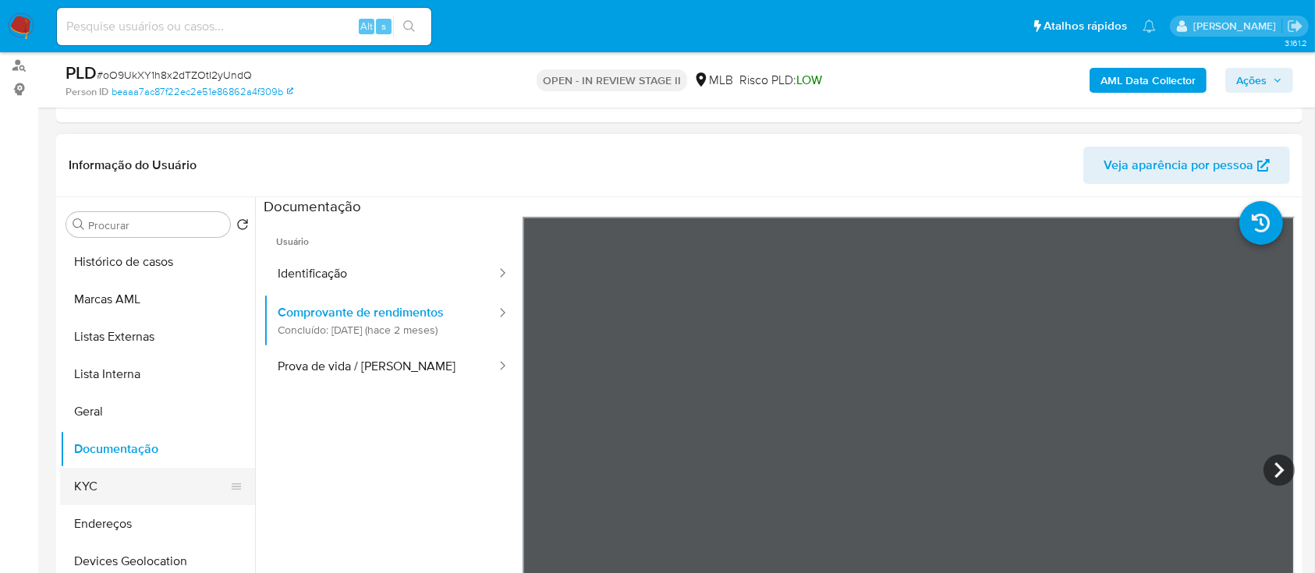
drag, startPoint x: 127, startPoint y: 490, endPoint x: 142, endPoint y: 480, distance: 18.0
click at [128, 490] on button "KYC" at bounding box center [151, 486] width 182 height 37
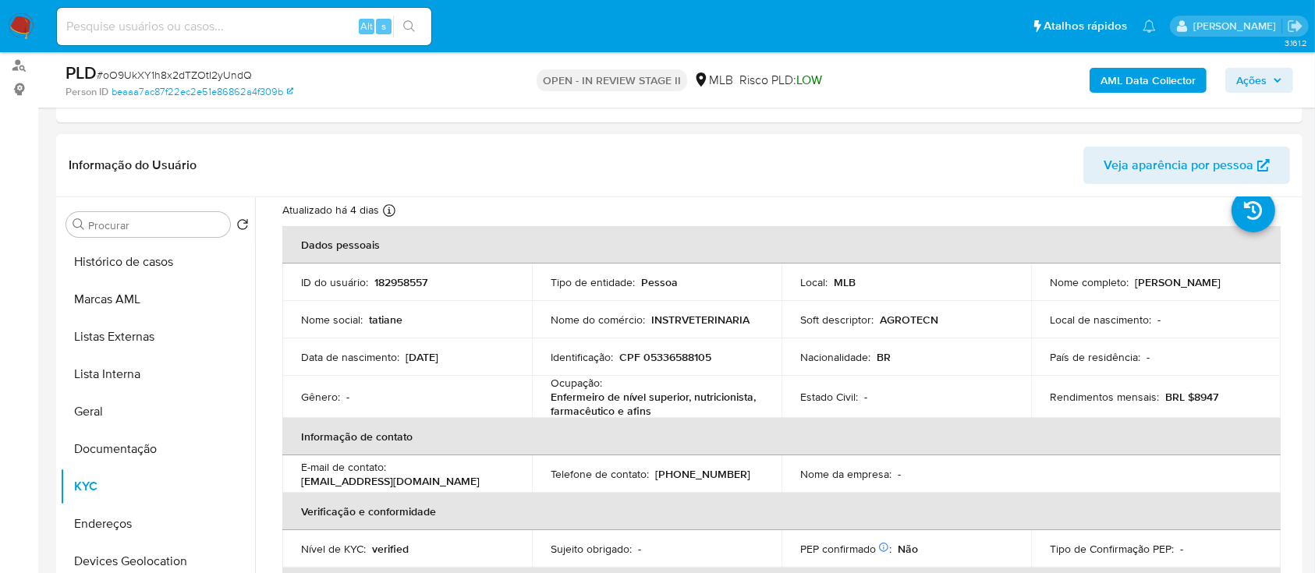
scroll to position [104, 0]
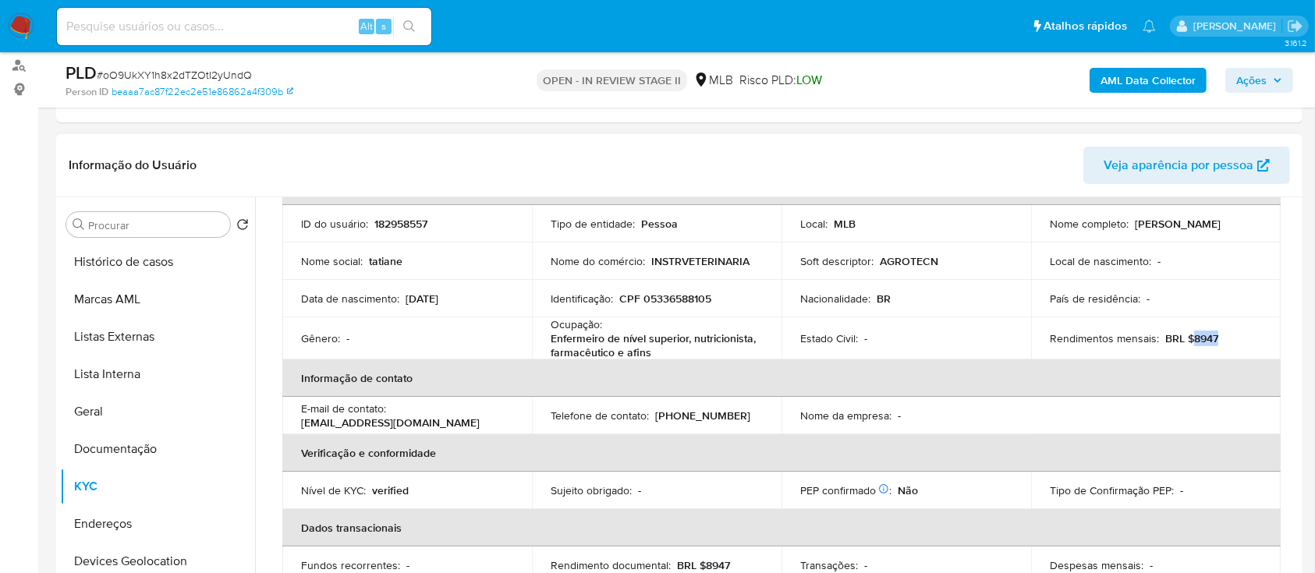
drag, startPoint x: 1211, startPoint y: 338, endPoint x: 1190, endPoint y: 336, distance: 21.1
click at [1190, 336] on p "BRL $8947" at bounding box center [1191, 338] width 53 height 14
copy p "8947"
drag, startPoint x: 717, startPoint y: 355, endPoint x: 548, endPoint y: 328, distance: 170.5
click at [548, 328] on td "Ocupação : Enfermeiro de nível superior, nutricionista, farmacêutico e afins" at bounding box center [657, 338] width 250 height 42
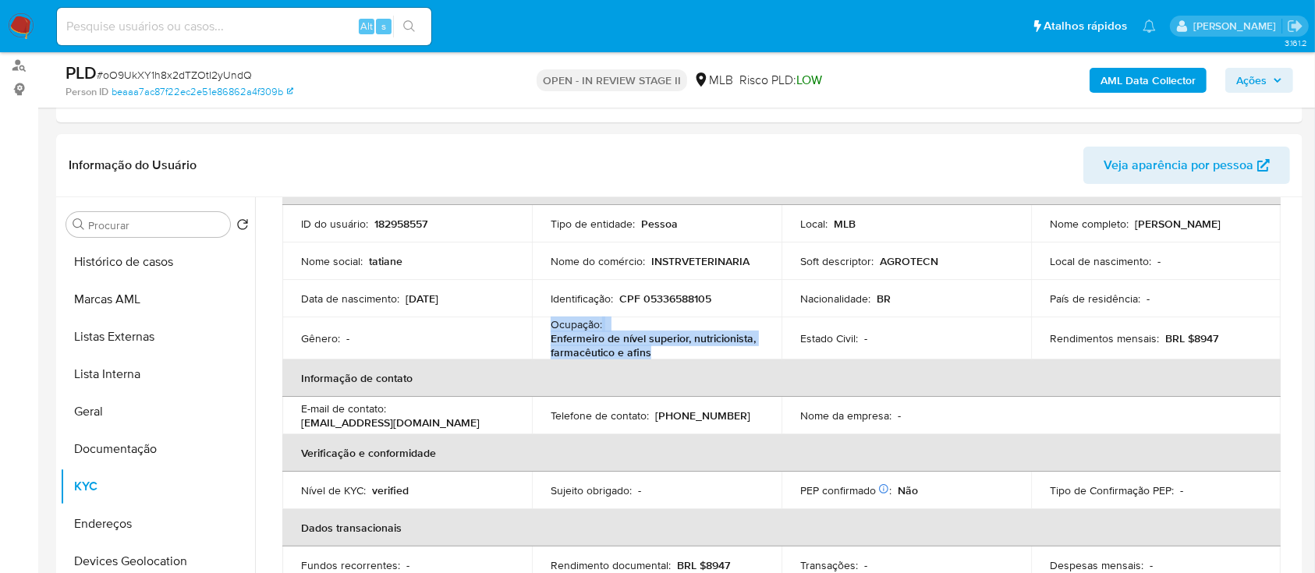
copy div "Ocupação : Enfermeiro de nível superior, nutricionista, farmacêutico e afins"
click at [136, 445] on button "Documentação" at bounding box center [151, 448] width 182 height 37
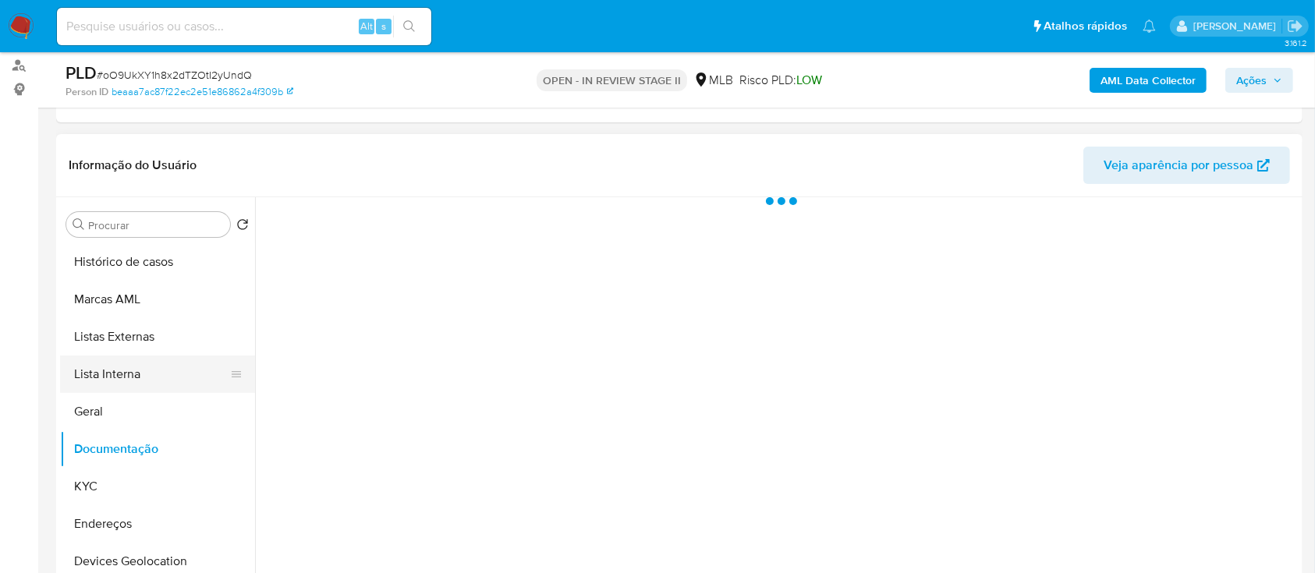
scroll to position [0, 0]
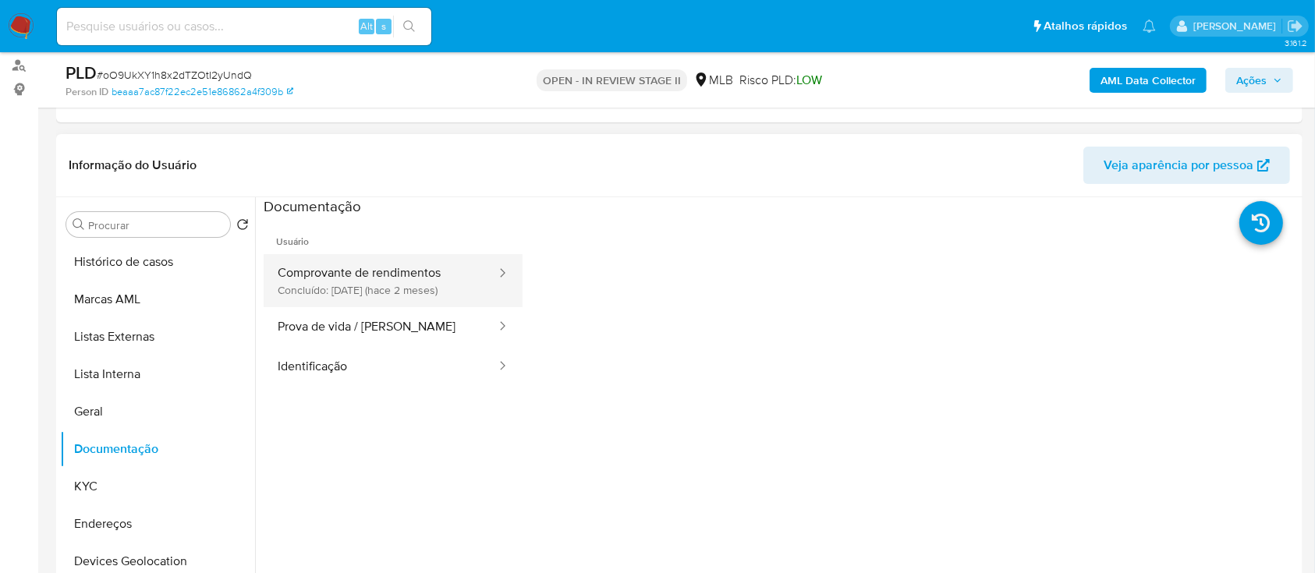
click at [380, 285] on button "Comprovante de rendimentos Concluído: [DATE] (hace 2 meses)" at bounding box center [381, 280] width 234 height 53
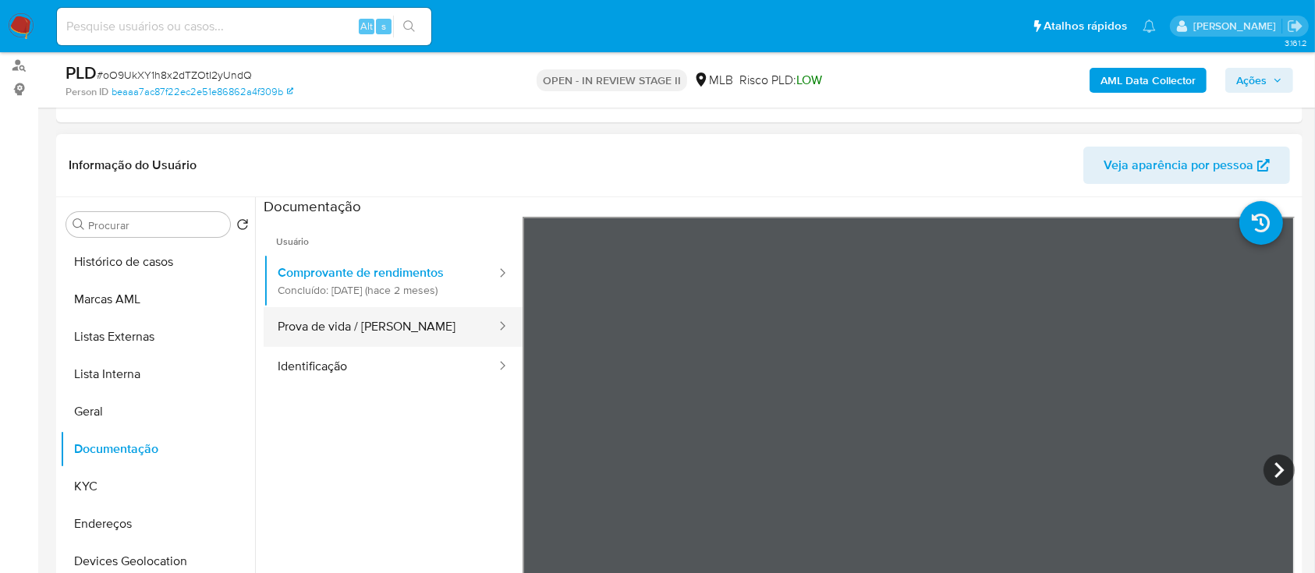
click at [390, 328] on button "Prova de vida / [PERSON_NAME]" at bounding box center [381, 327] width 234 height 40
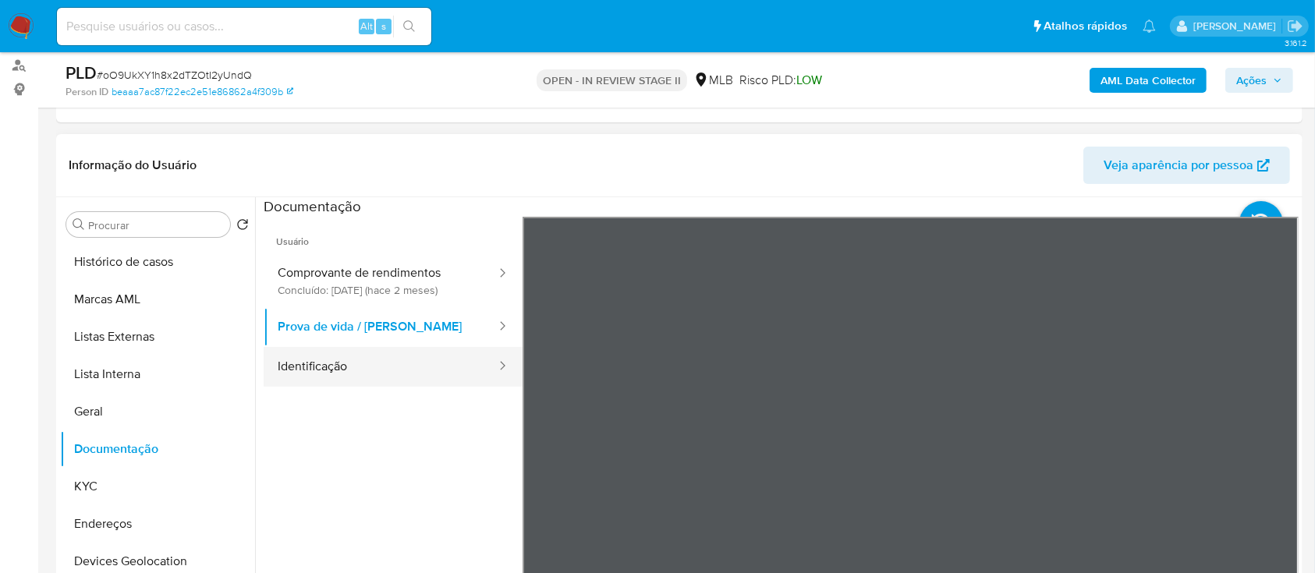
click at [383, 377] on button "Identificação" at bounding box center [381, 367] width 234 height 40
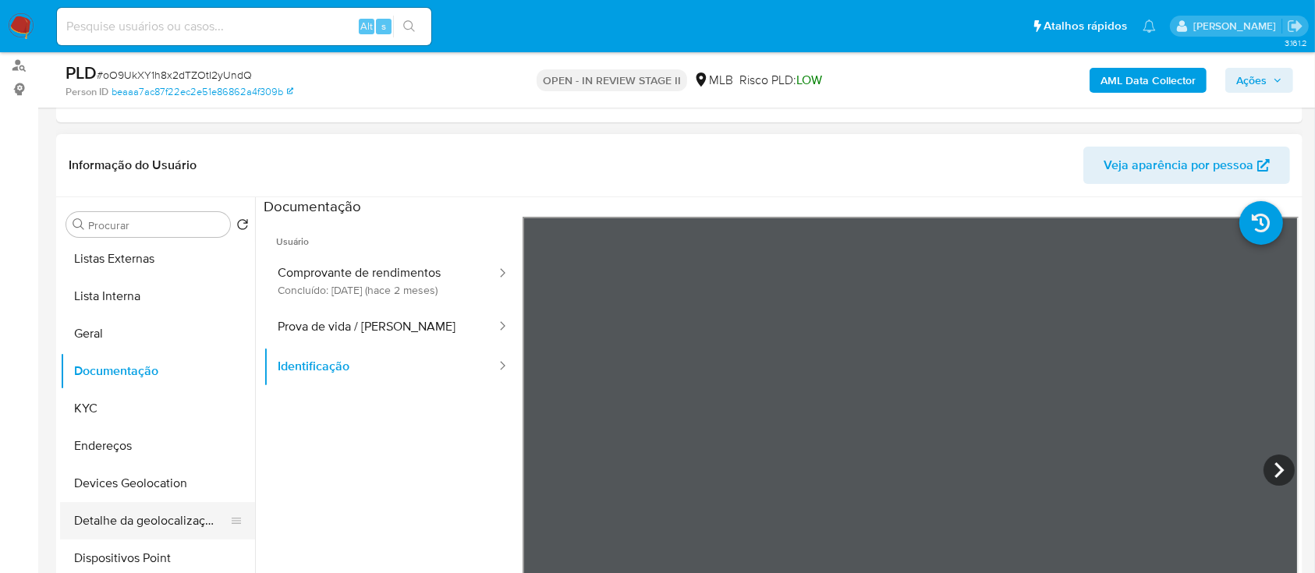
scroll to position [104, 0]
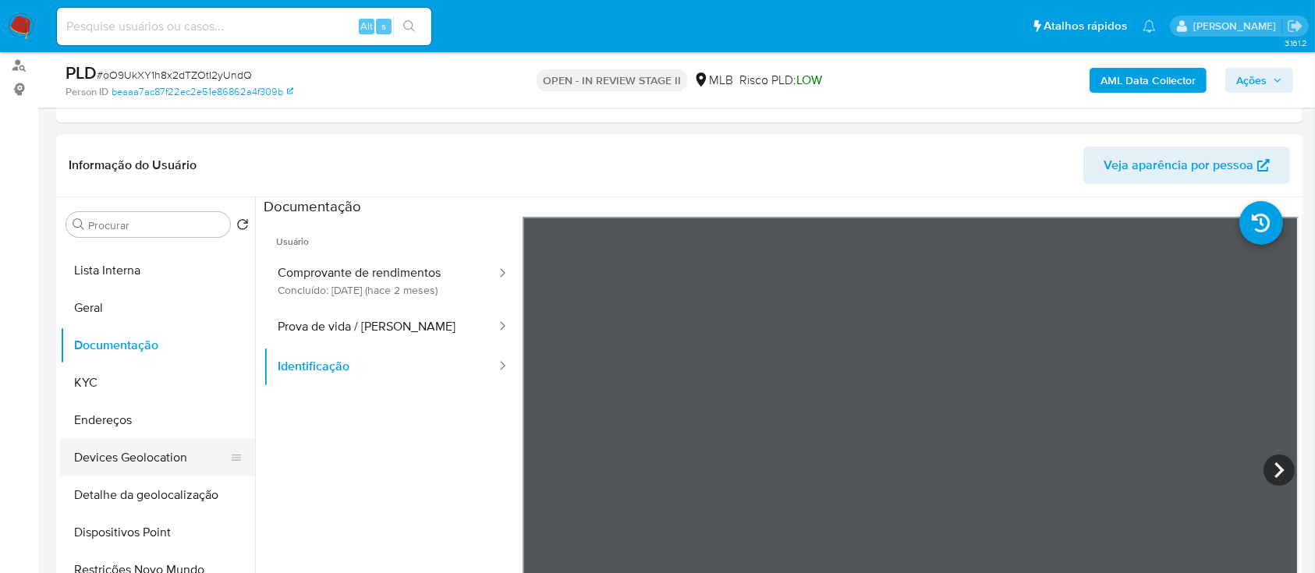
drag, startPoint x: 158, startPoint y: 463, endPoint x: 225, endPoint y: 462, distance: 67.1
click at [158, 462] on button "Devices Geolocation" at bounding box center [151, 457] width 182 height 37
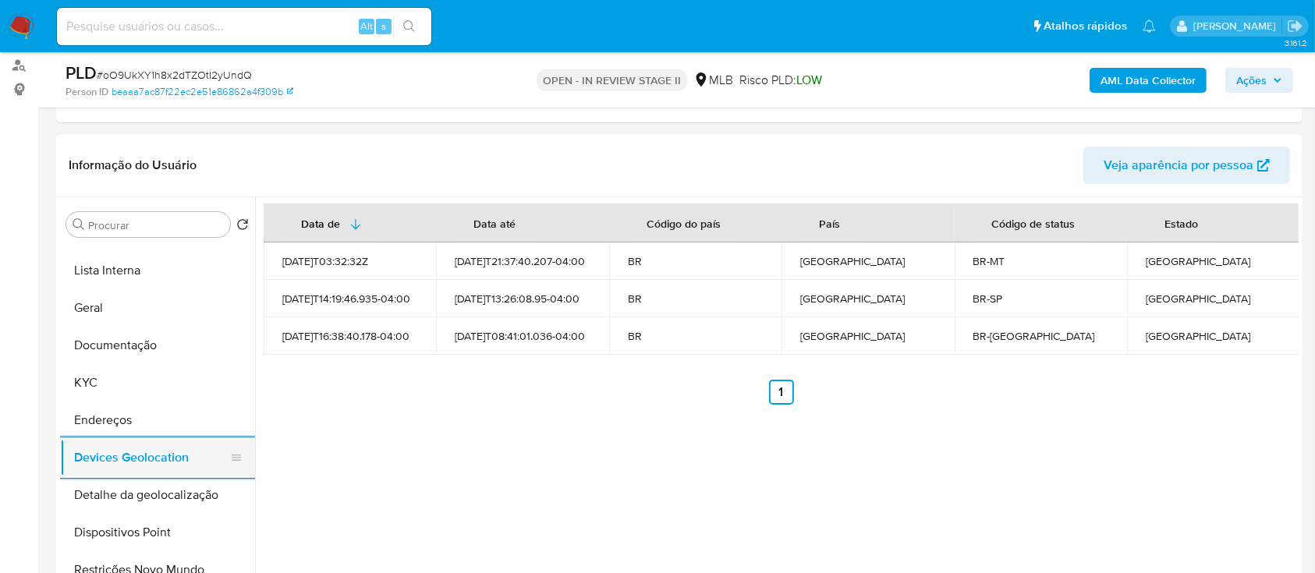
scroll to position [312, 0]
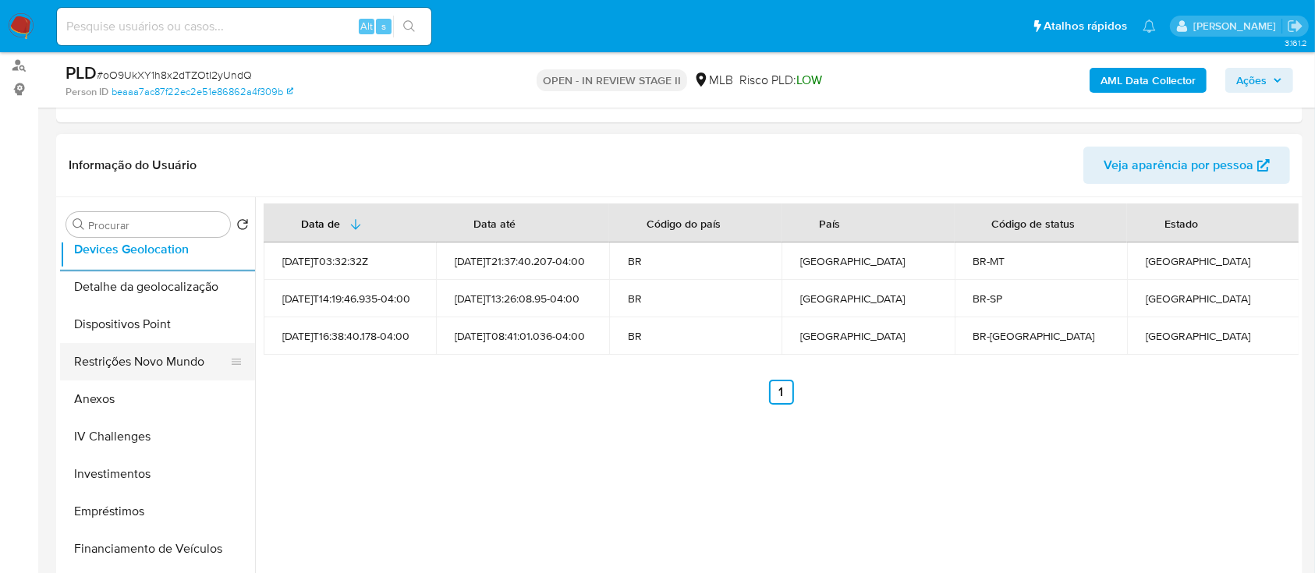
click at [145, 361] on button "Restrições Novo Mundo" at bounding box center [151, 361] width 182 height 37
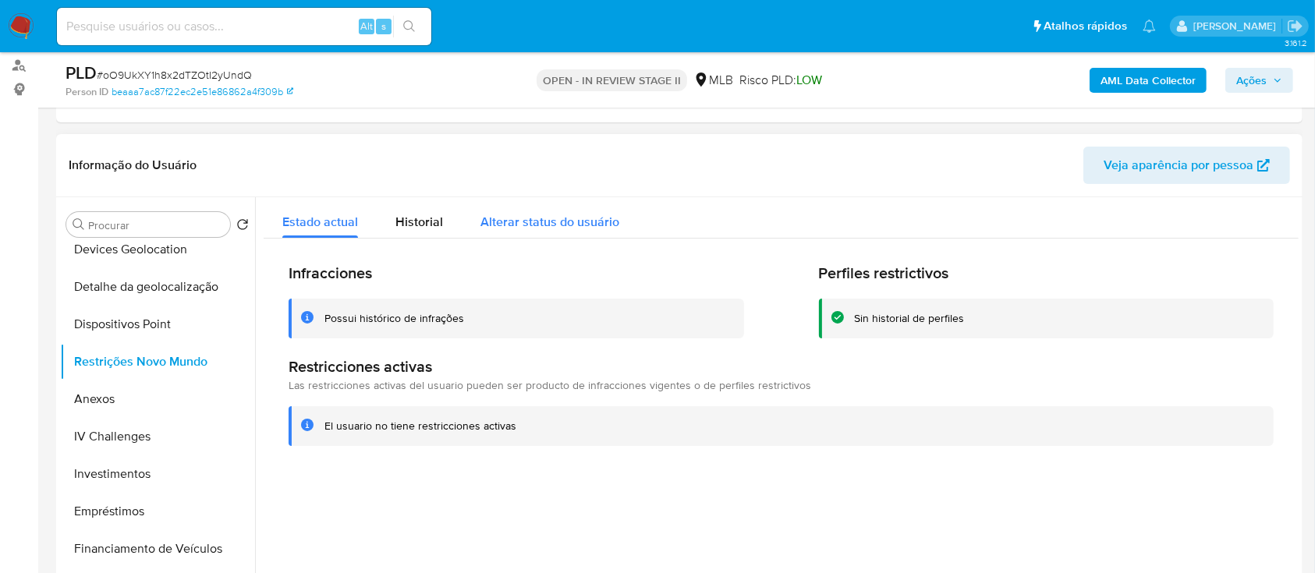
drag, startPoint x: 412, startPoint y: 222, endPoint x: 632, endPoint y: 229, distance: 220.8
click at [414, 222] on span "Historial" at bounding box center [419, 222] width 48 height 18
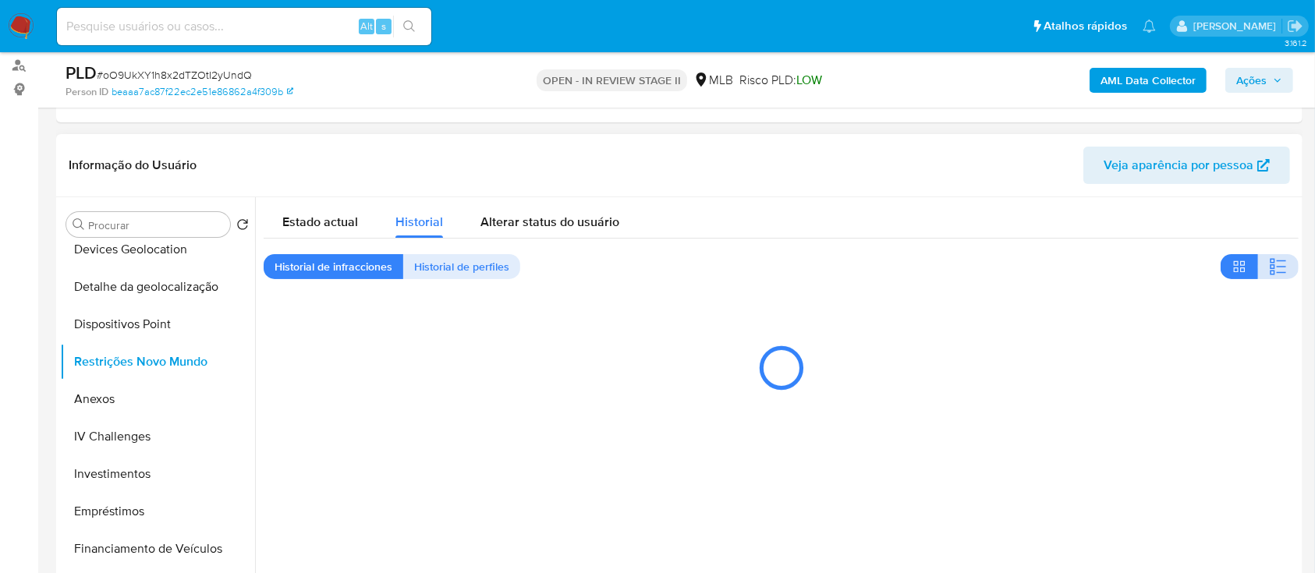
click at [1277, 267] on icon "button" at bounding box center [1281, 268] width 9 height 2
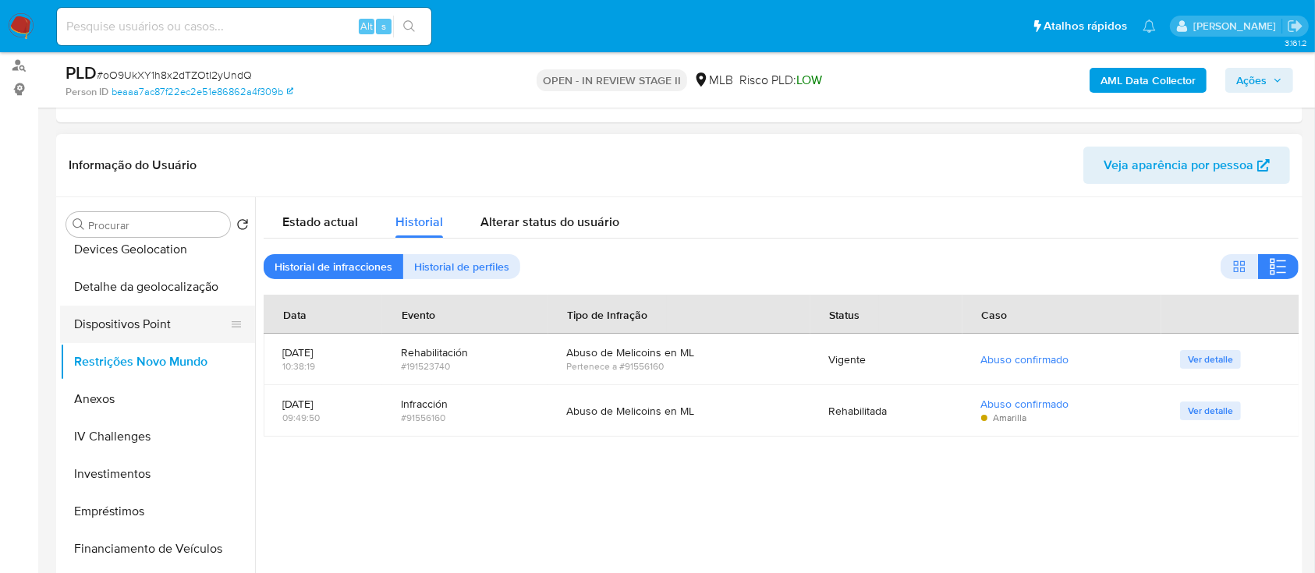
click at [175, 323] on button "Dispositivos Point" at bounding box center [151, 324] width 182 height 37
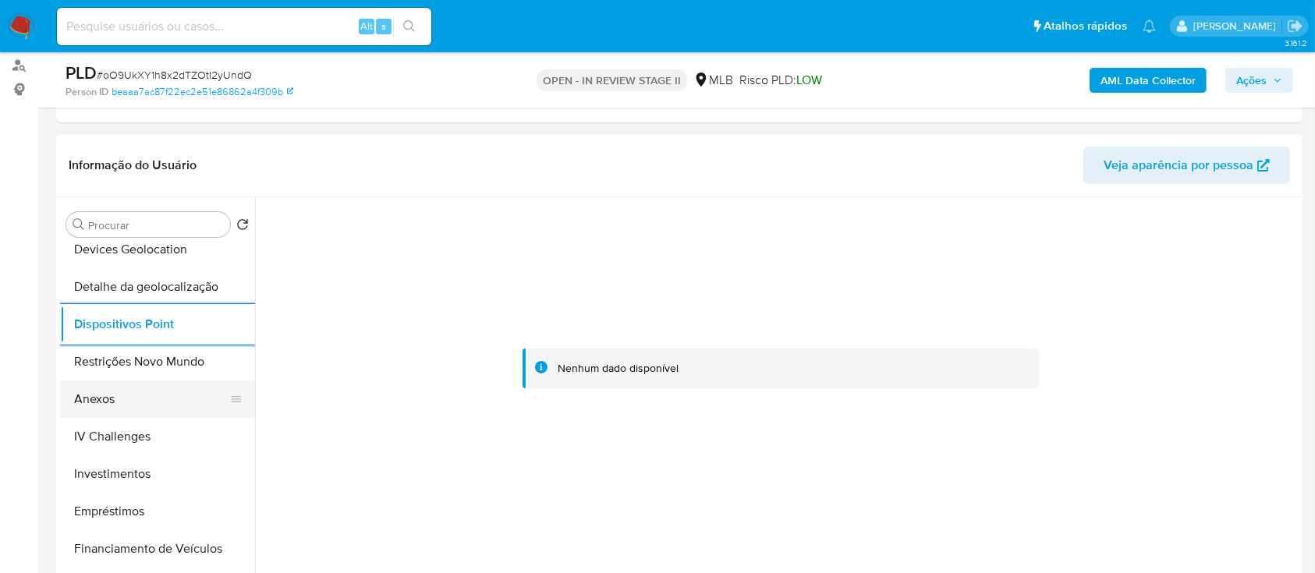
scroll to position [104, 0]
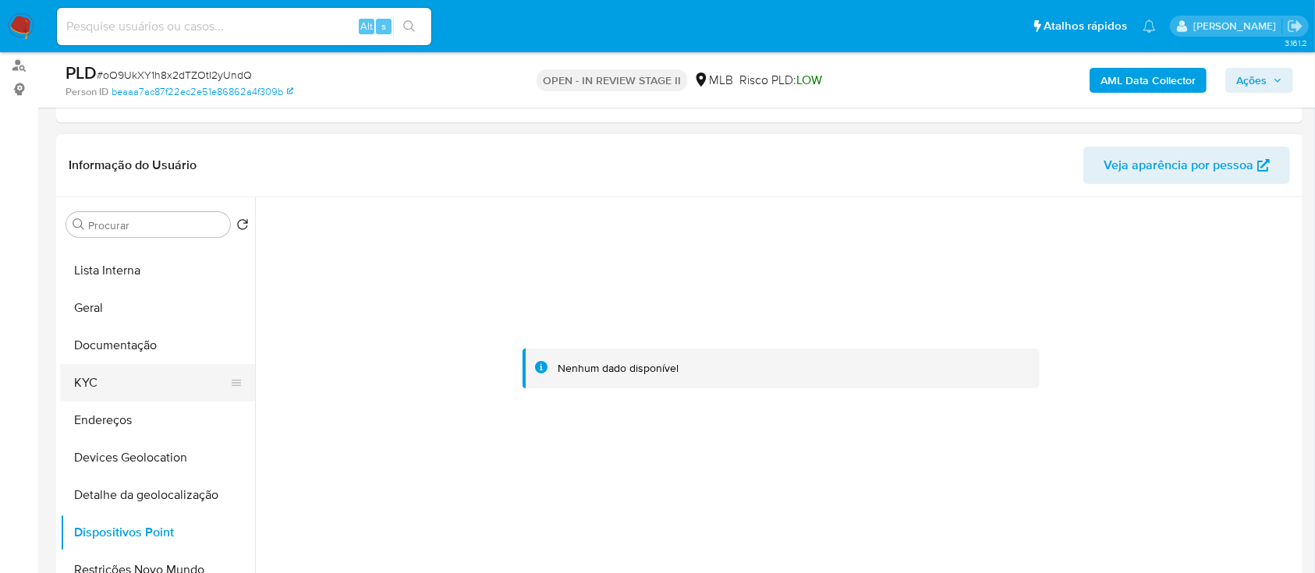
click at [115, 377] on button "KYC" at bounding box center [151, 382] width 182 height 37
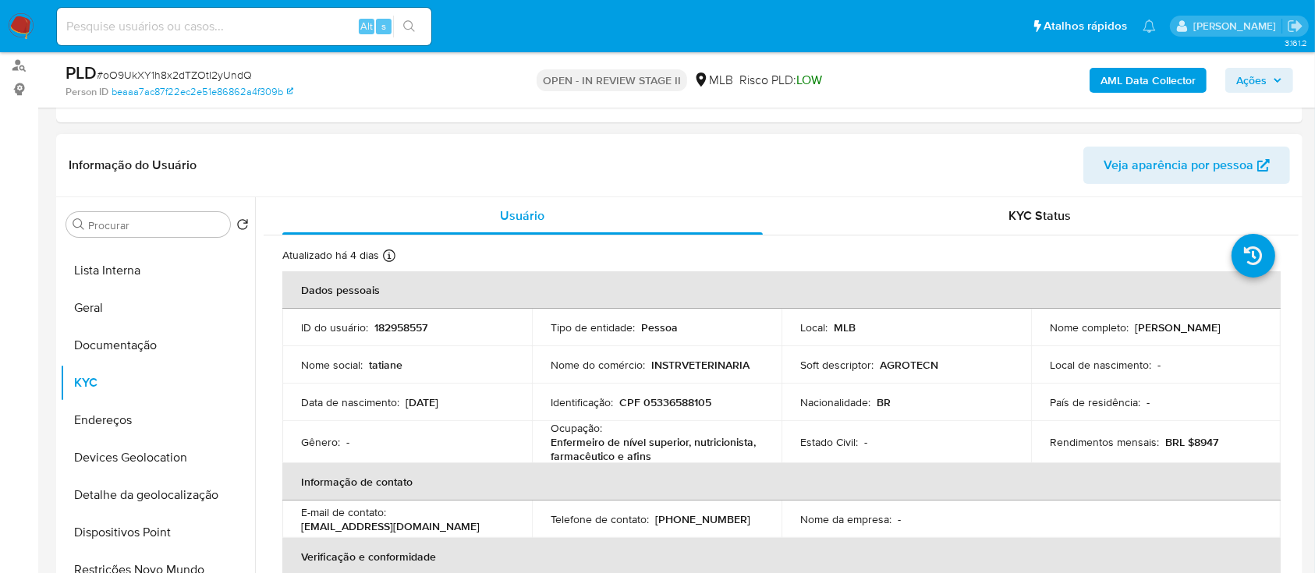
drag, startPoint x: 1220, startPoint y: 328, endPoint x: 1131, endPoint y: 328, distance: 88.9
click at [1131, 328] on div "Nome completo : [PERSON_NAME]" at bounding box center [1156, 328] width 212 height 14
copy p "[PERSON_NAME]"
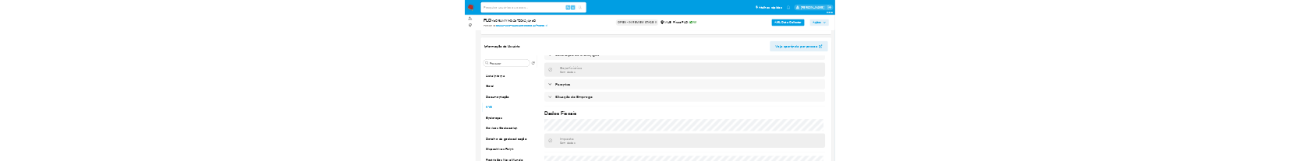
scroll to position [668, 0]
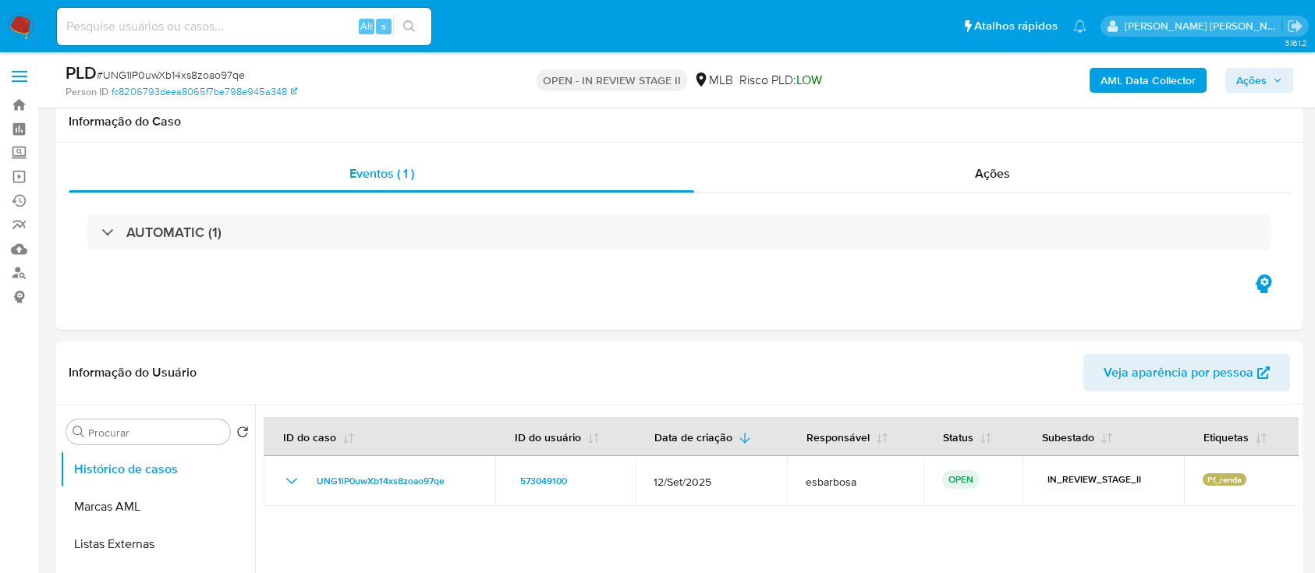
scroll to position [1143, 0]
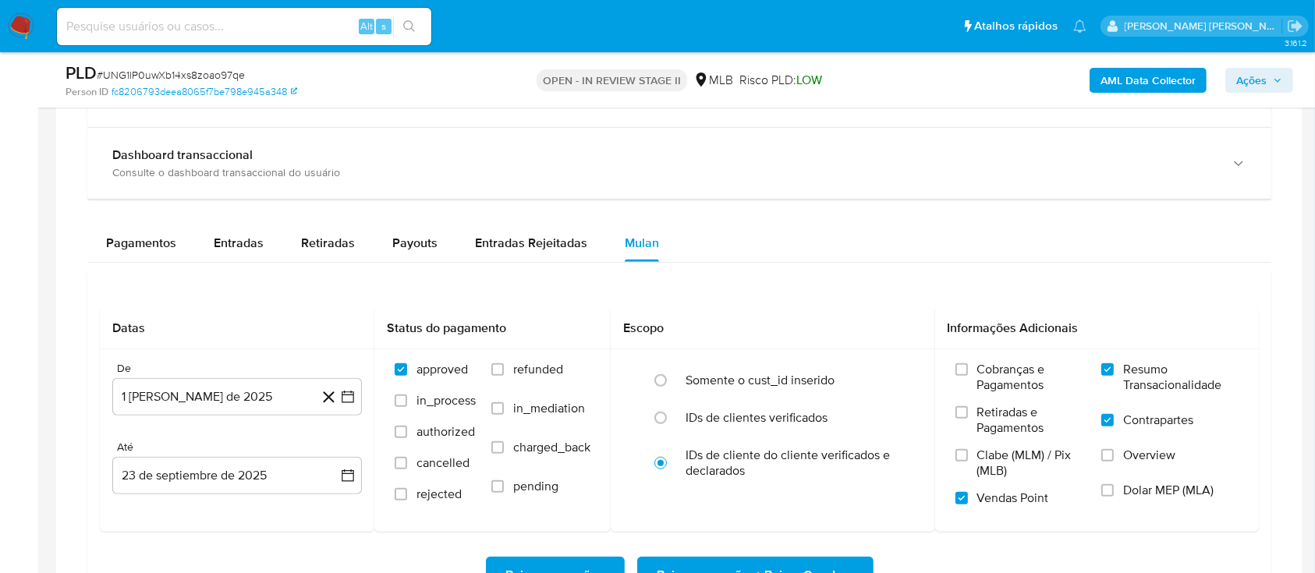
click at [199, 78] on span "# UNG1lP0uwXb14xs8zoao97qe" at bounding box center [171, 75] width 148 height 16
copy span "UNG1lP0uwXb14xs8zoao97qe"
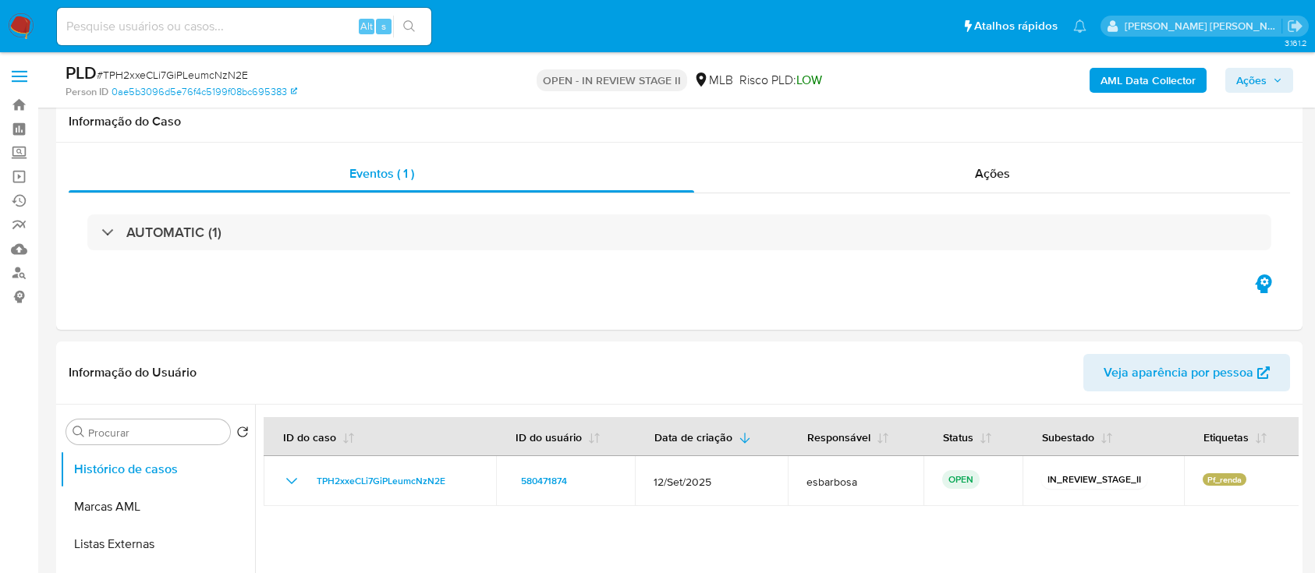
scroll to position [1143, 0]
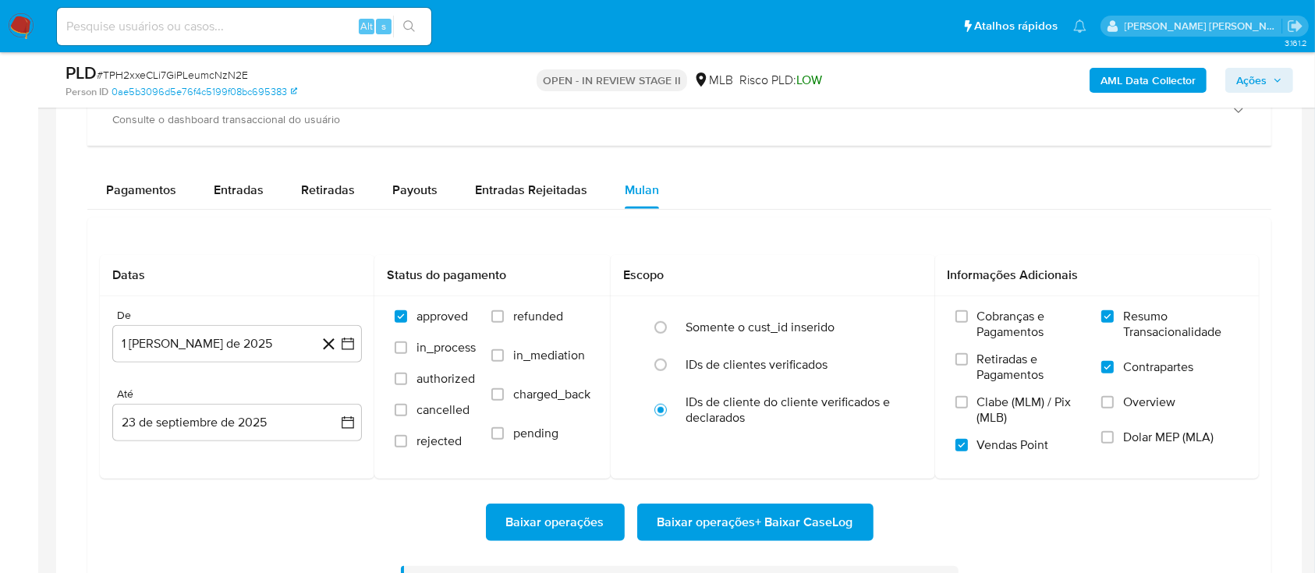
click at [186, 78] on span "# TPH2xxeCLi7GiPLeumcNzN2E" at bounding box center [172, 75] width 151 height 16
copy span "TPH2xxeCLi7GiPLeumcNzN2E"
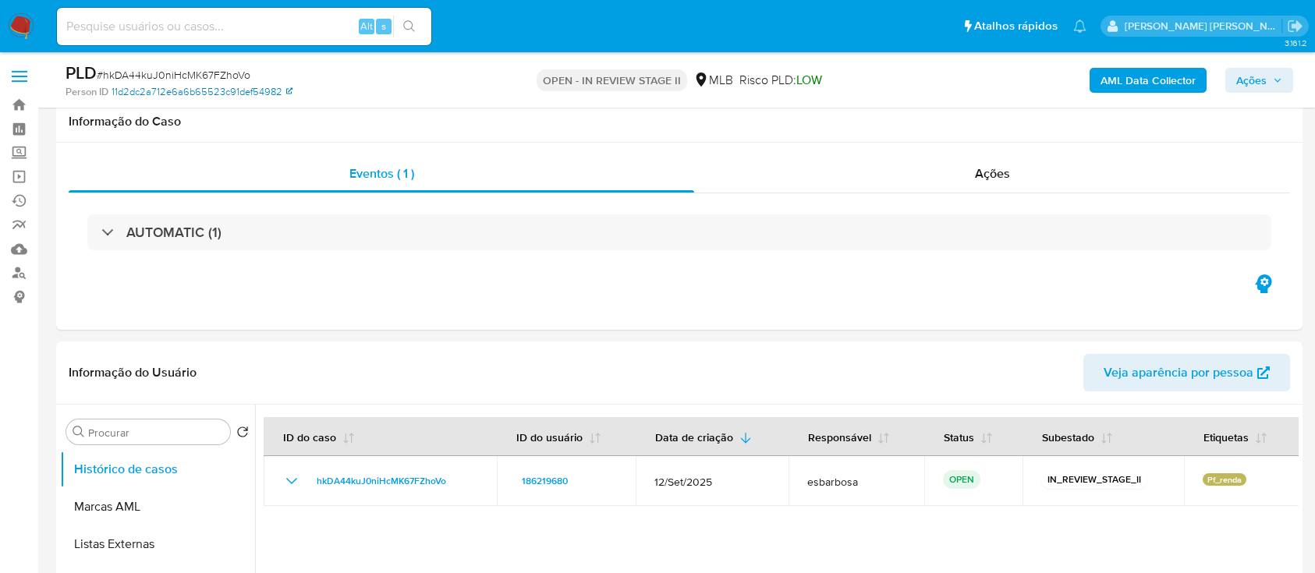
scroll to position [1352, 0]
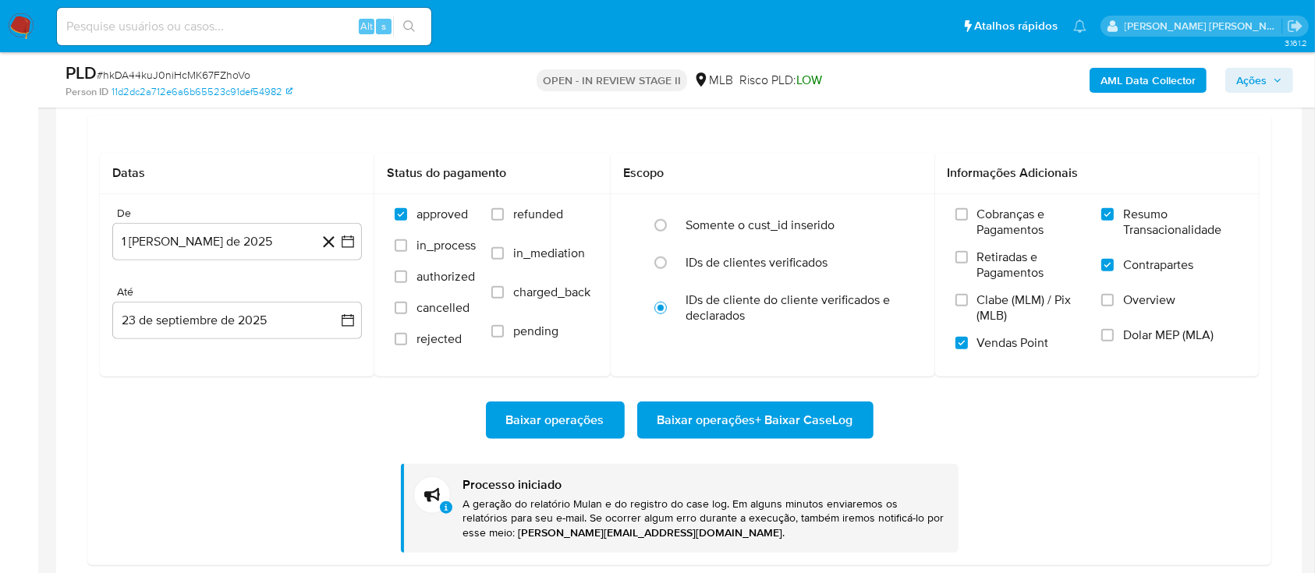
click at [206, 75] on span "# hkDA44kuJ0niHcMK67FZhoVo" at bounding box center [174, 75] width 154 height 16
copy span "hkDA44kuJ0niHcMK67FZhoVo"
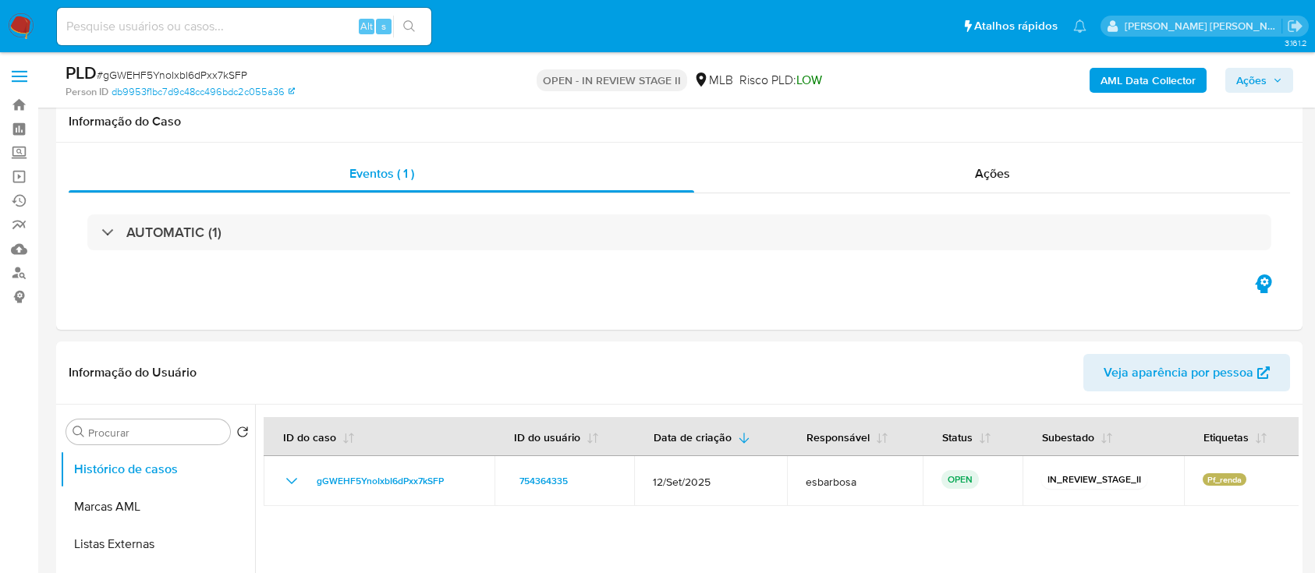
scroll to position [1143, 0]
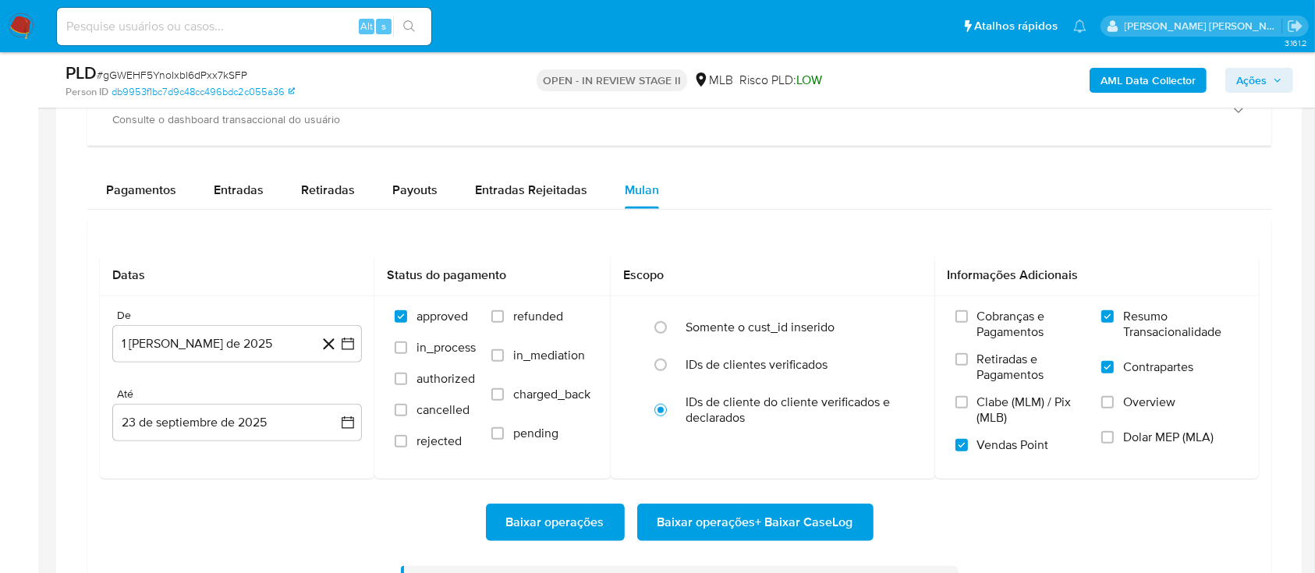
click at [218, 75] on span "# gGWEHF5YnoIxbI6dPxx7kSFP" at bounding box center [172, 75] width 151 height 16
click at [217, 74] on span "# gGWEHF5YnoIxbI6dPxx7kSFP" at bounding box center [172, 75] width 151 height 16
copy span "gGWEHF5YnoIxbI6dPxx7kSFP"
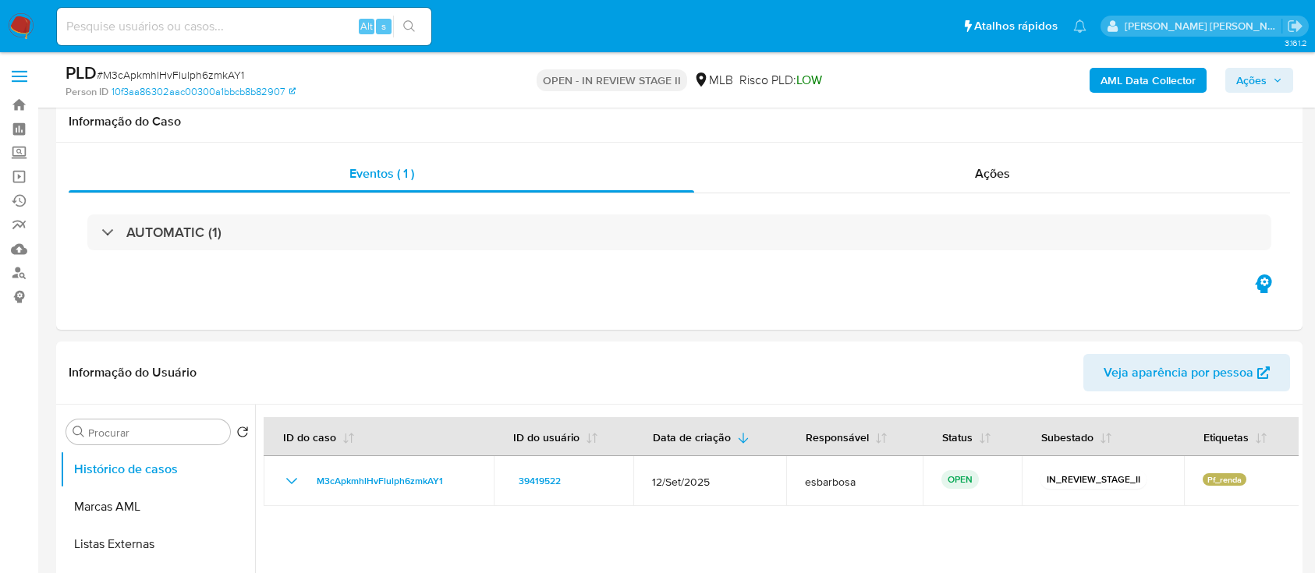
scroll to position [1248, 0]
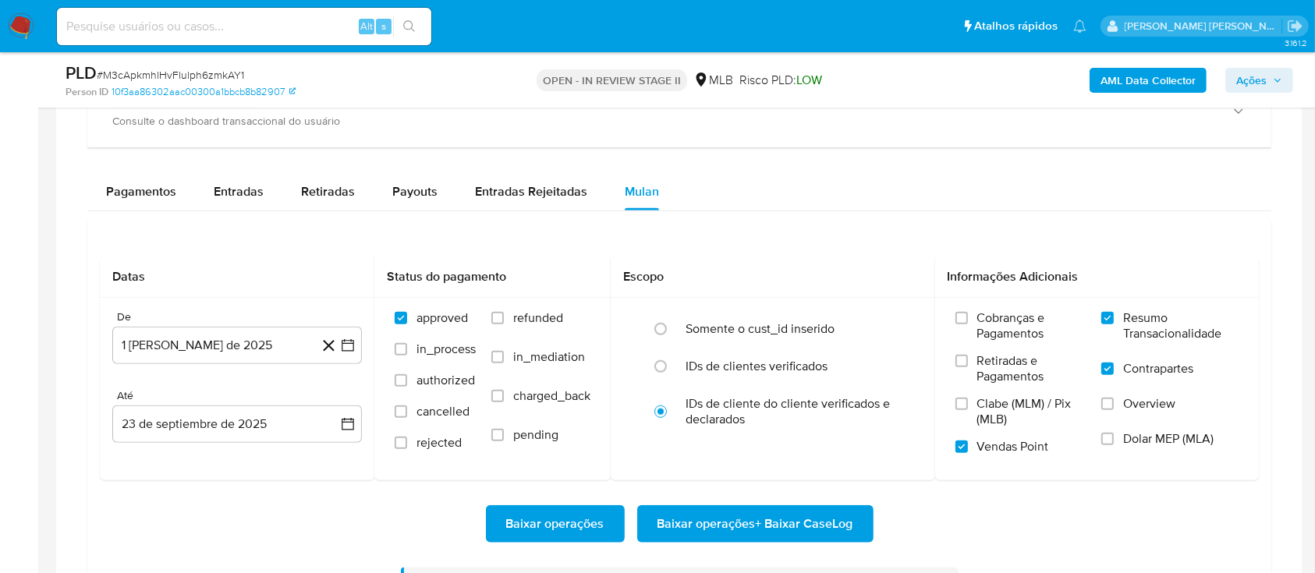
click at [215, 73] on span "# M3cApkmhlHvFlulph6zmkAY1" at bounding box center [170, 75] width 147 height 16
copy span "M3cApkmhlHvFlulph6zmkAY1"
click at [216, 77] on span "# 6WQwnUlWRQ9AqyjupKK1XkPS" at bounding box center [176, 75] width 159 height 16
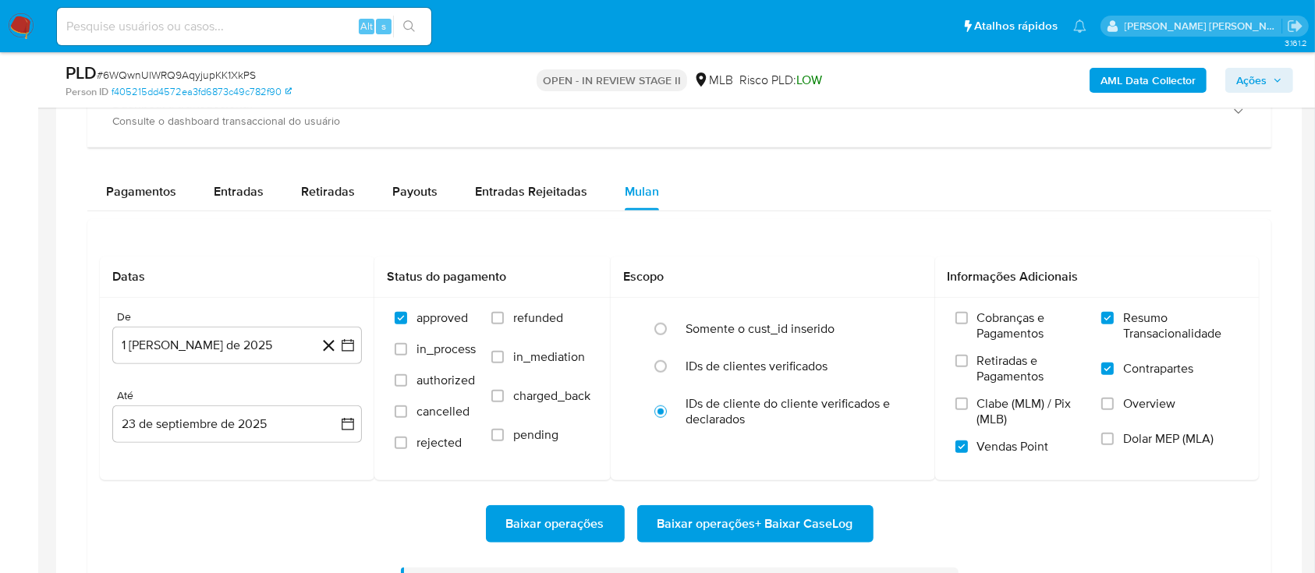
click at [216, 77] on span "# 6WQwnUlWRQ9AqyjupKK1XkPS" at bounding box center [176, 75] width 159 height 16
copy span "6WQwnUlWRQ9AqyjupKK1XkPS"
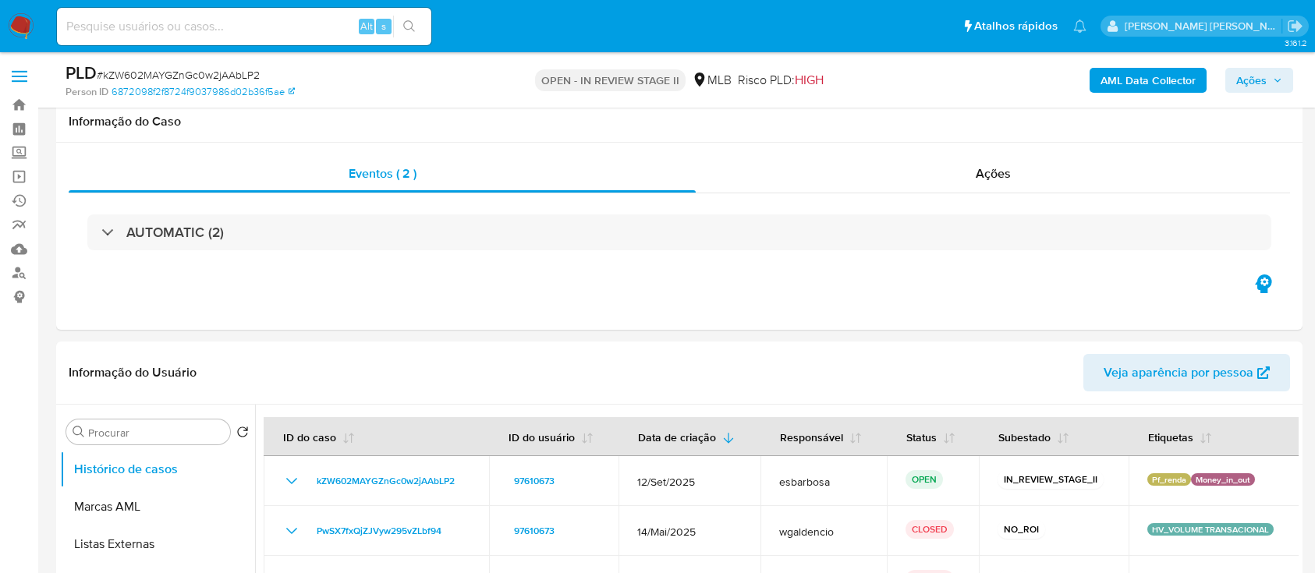
scroll to position [1248, 0]
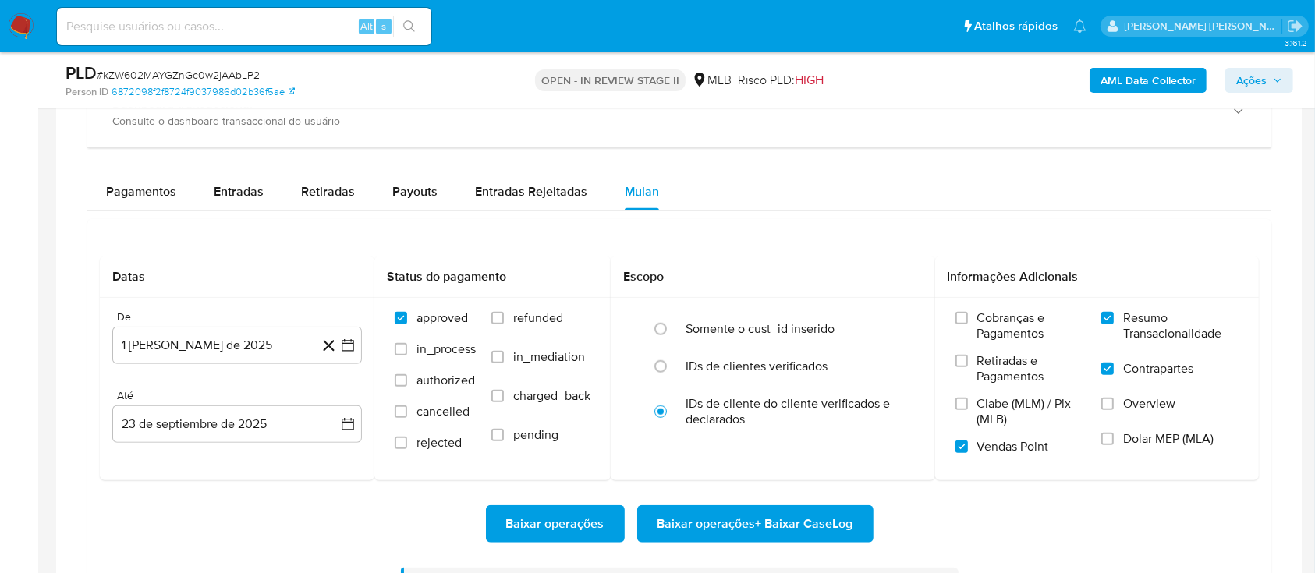
click at [234, 72] on span "# kZW602MAYGZnGc0w2jAAbLP2" at bounding box center [178, 75] width 163 height 16
copy span "kZW602MAYGZnGc0w2jAAbLP2"
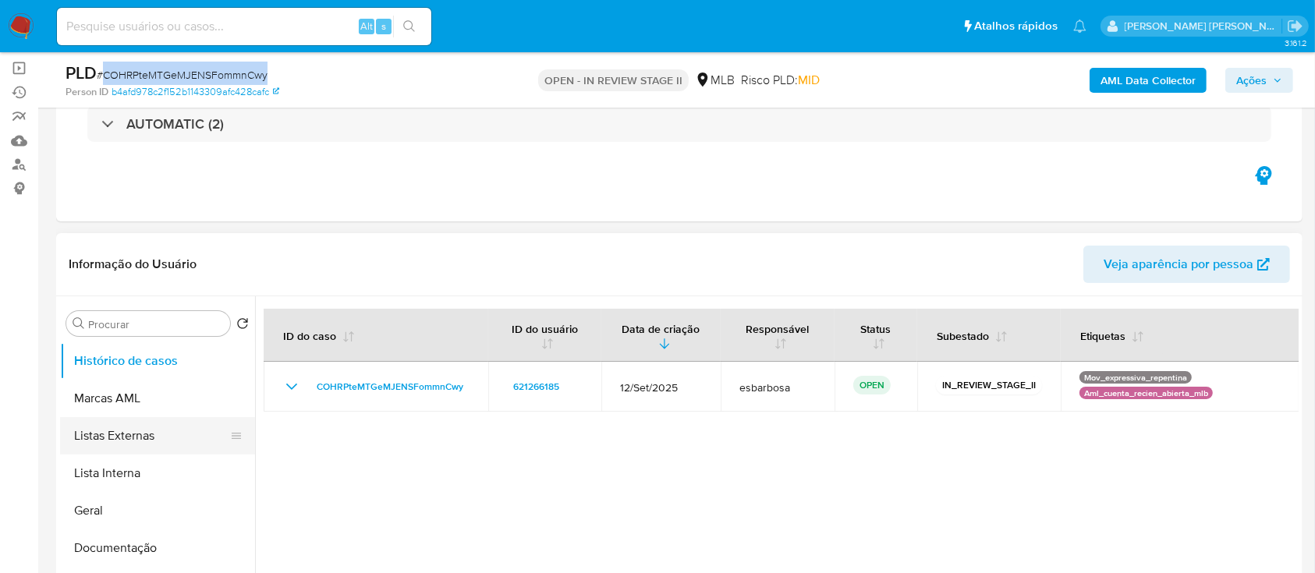
scroll to position [207, 0]
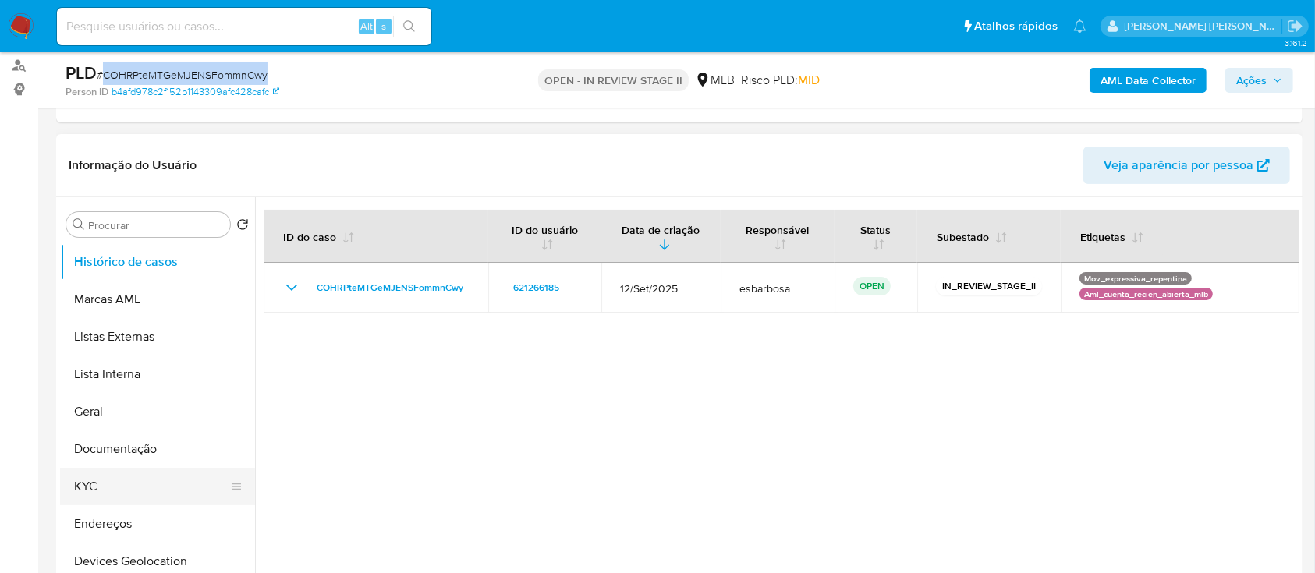
click at [112, 480] on button "KYC" at bounding box center [151, 486] width 182 height 37
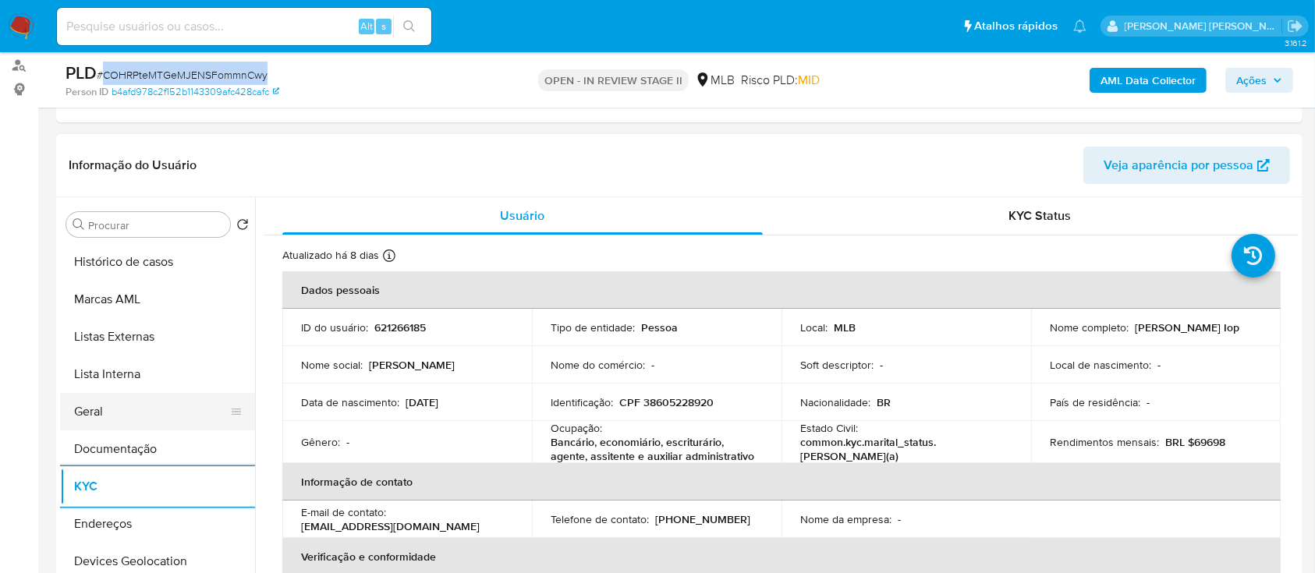
drag, startPoint x: 83, startPoint y: 416, endPoint x: 99, endPoint y: 403, distance: 21.1
click at [83, 417] on button "Geral" at bounding box center [151, 411] width 182 height 37
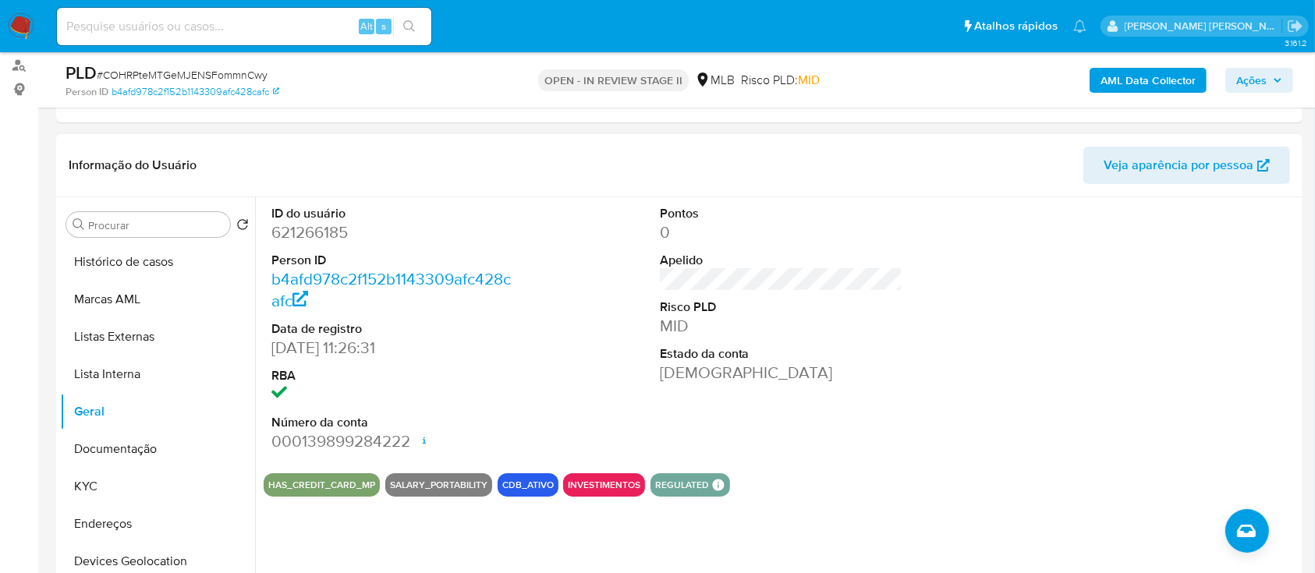
click at [322, 236] on dd "621266185" at bounding box center [392, 232] width 243 height 22
copy dd "621266185"
click at [124, 438] on button "Documentação" at bounding box center [151, 448] width 182 height 37
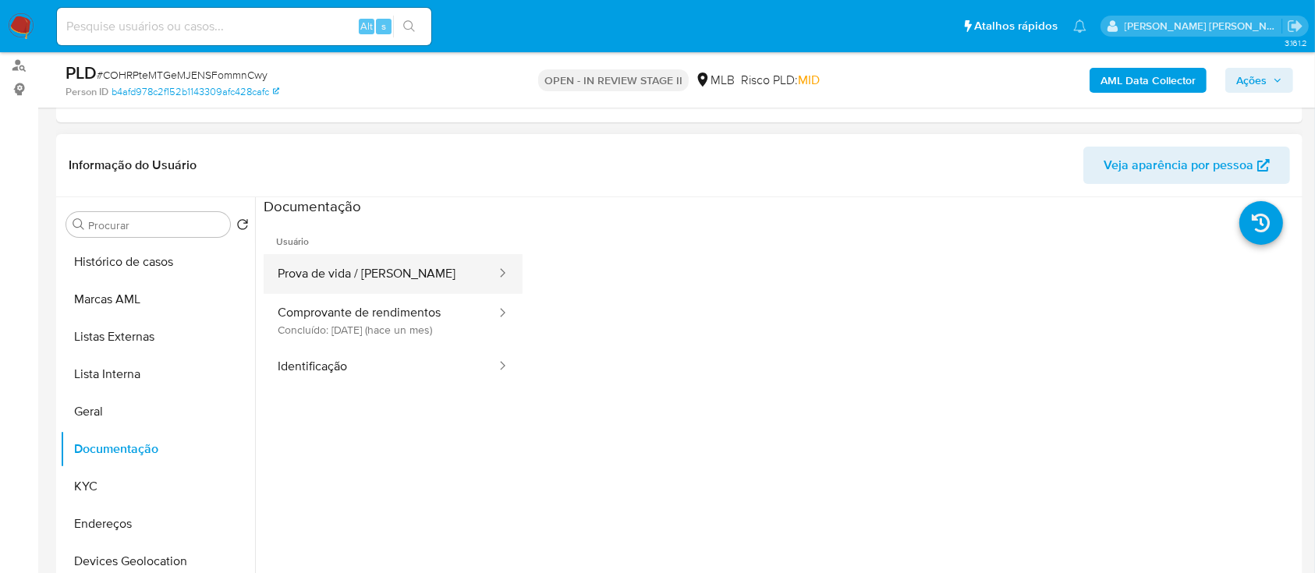
click at [362, 274] on button "Prova de vida / Selfie" at bounding box center [381, 274] width 234 height 40
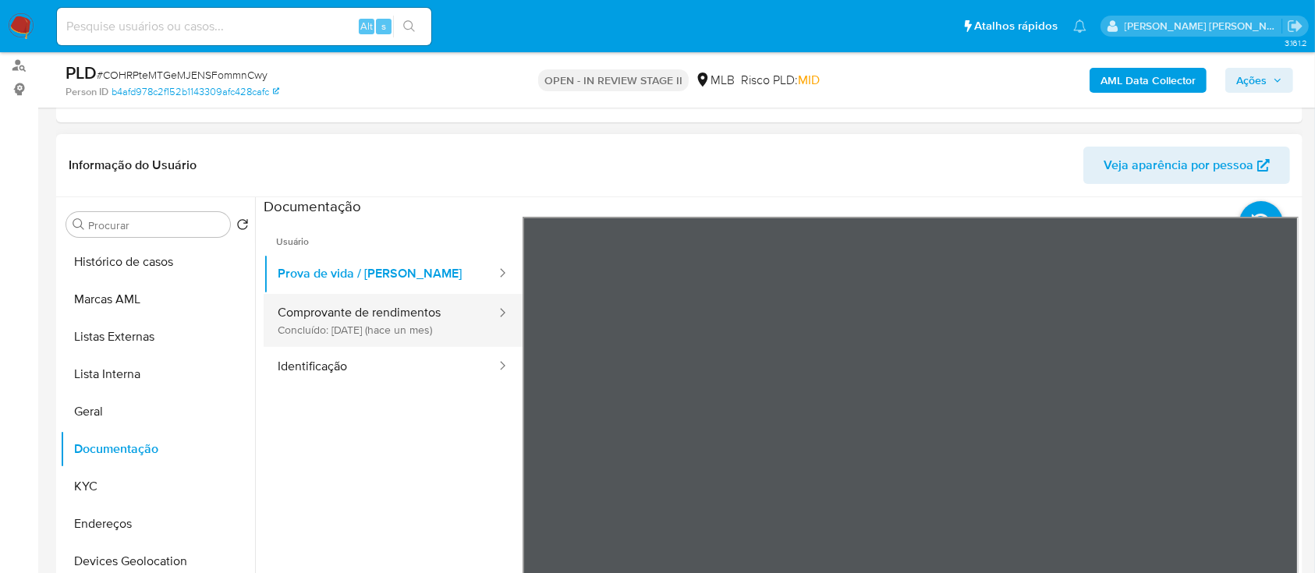
click at [435, 338] on button "Comprovante de rendimentos Concluído: 18/08/2025 (hace un mes)" at bounding box center [381, 320] width 234 height 53
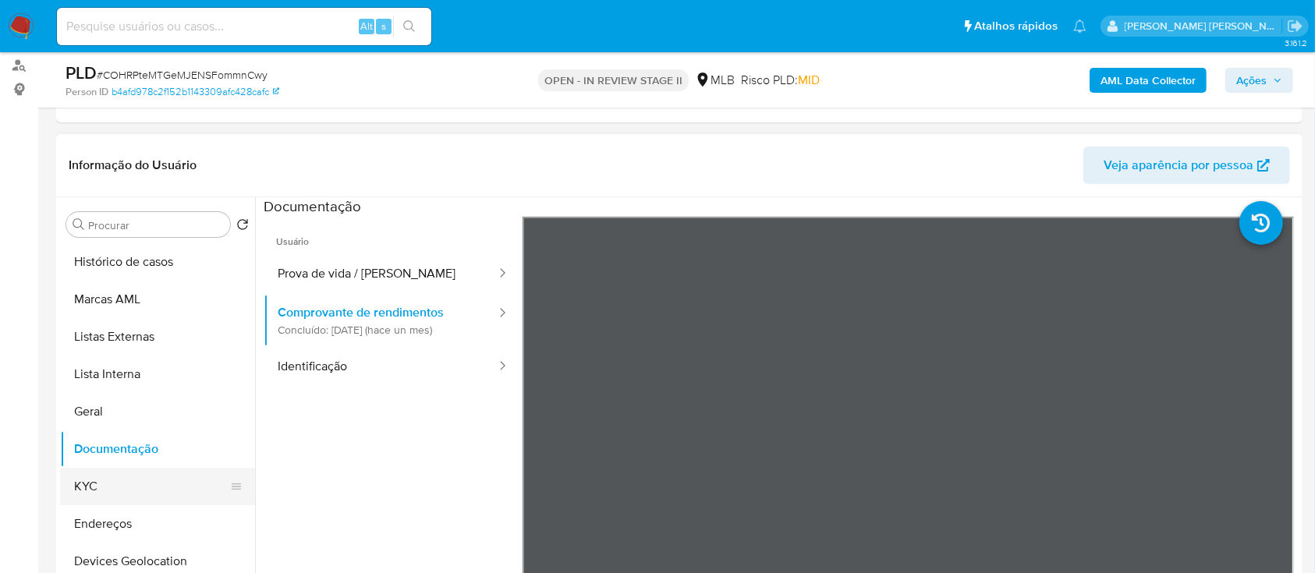
click at [112, 484] on button "KYC" at bounding box center [151, 486] width 182 height 37
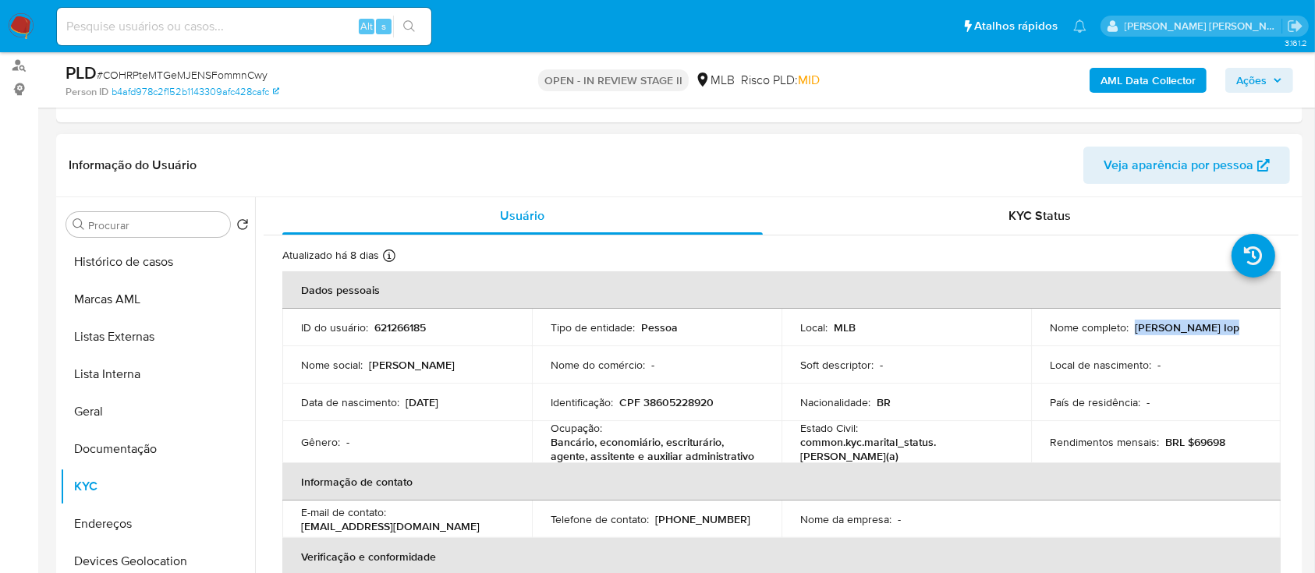
drag, startPoint x: 1218, startPoint y: 323, endPoint x: 1130, endPoint y: 328, distance: 88.3
click at [1130, 328] on div "Nome completo : Ivanita Ignes Iop" at bounding box center [1156, 328] width 212 height 14
copy p "Ivanita Ignes Iop"
drag, startPoint x: 1227, startPoint y: 446, endPoint x: 1182, endPoint y: 444, distance: 44.5
click at [1182, 444] on div "Rendimentos mensais : BRL $69698" at bounding box center [1156, 442] width 212 height 14
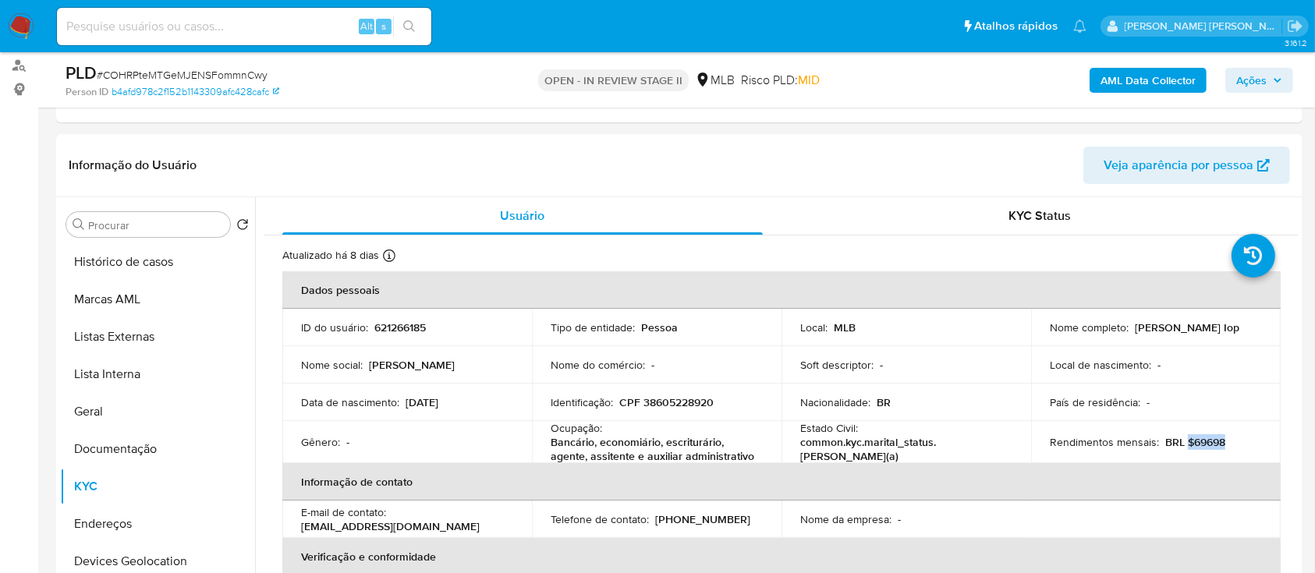
copy p "$69698"
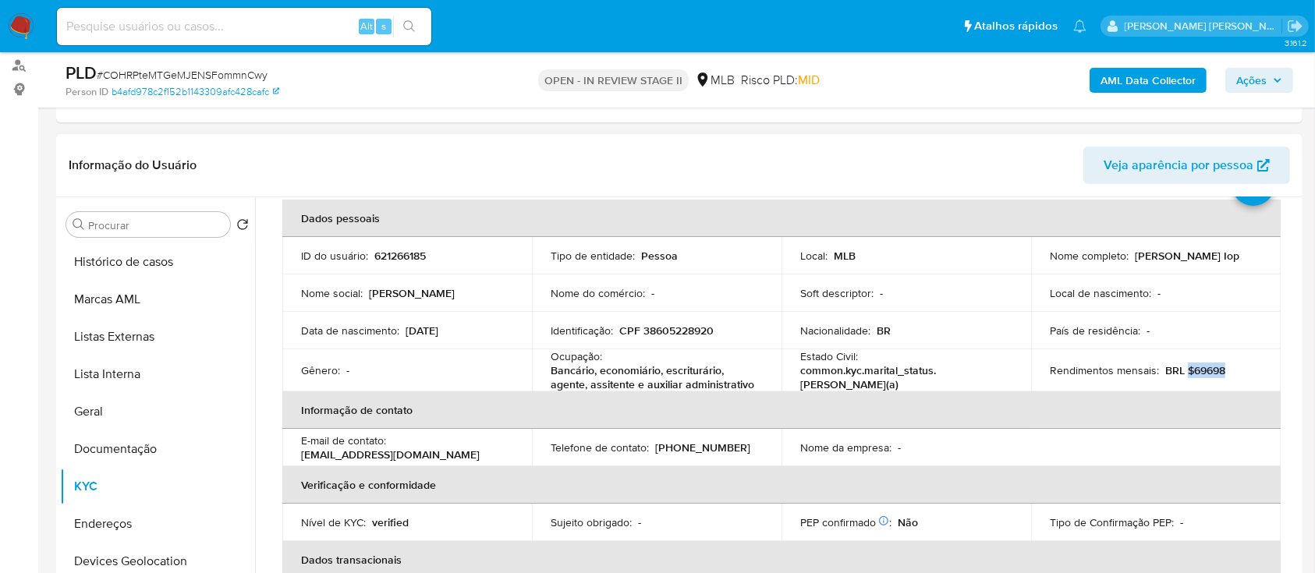
scroll to position [104, 0]
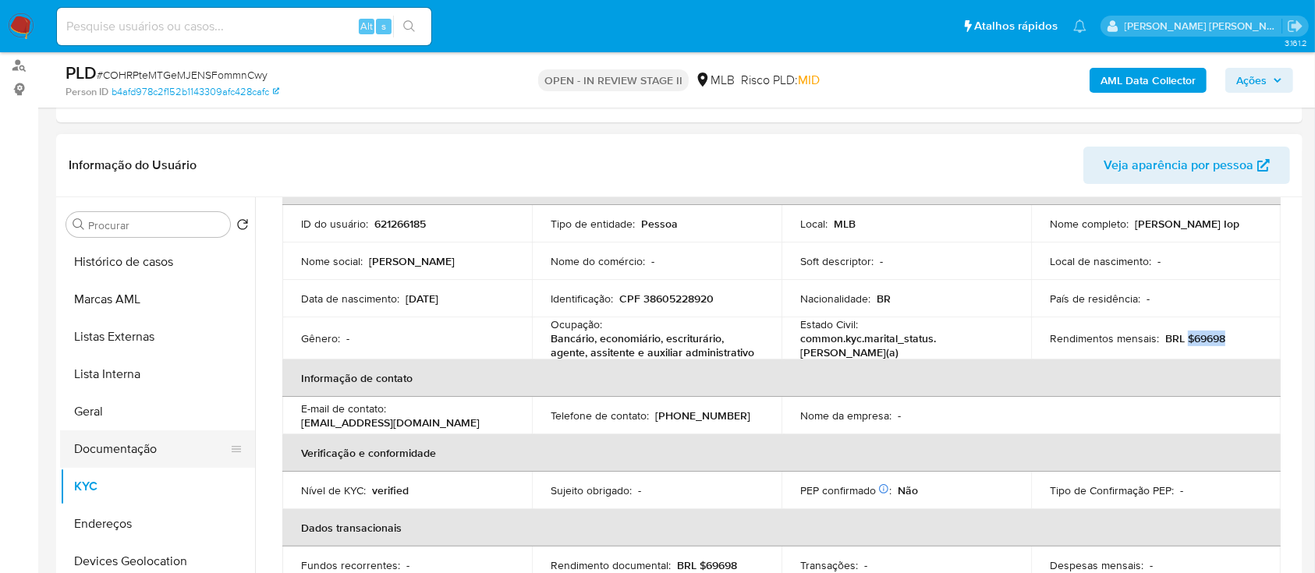
click at [112, 448] on button "Documentação" at bounding box center [151, 448] width 182 height 37
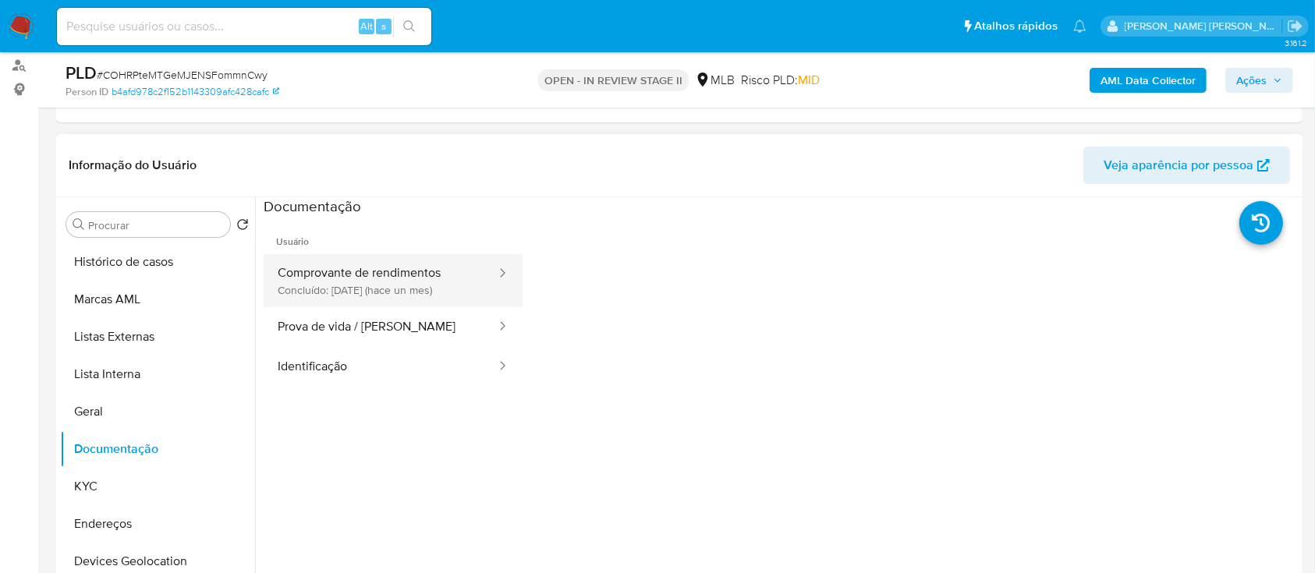
click at [374, 278] on button "Comprovante de rendimentos Concluído: 18/08/2025 (hace un mes)" at bounding box center [381, 280] width 234 height 53
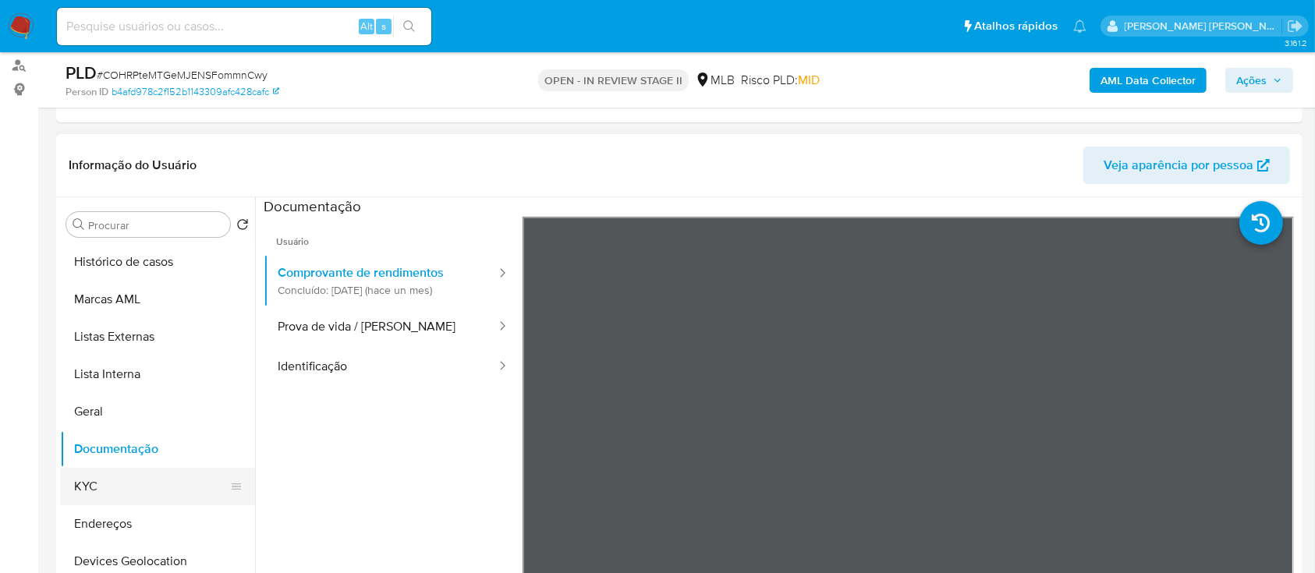
click at [125, 479] on button "KYC" at bounding box center [151, 486] width 182 height 37
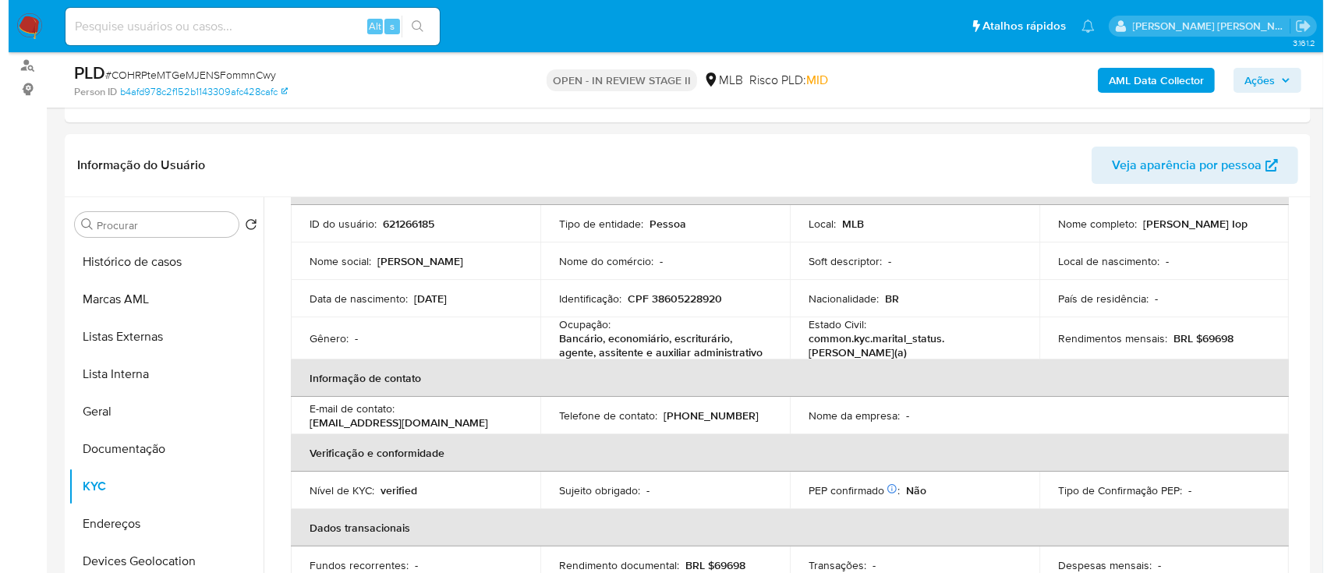
scroll to position [207, 0]
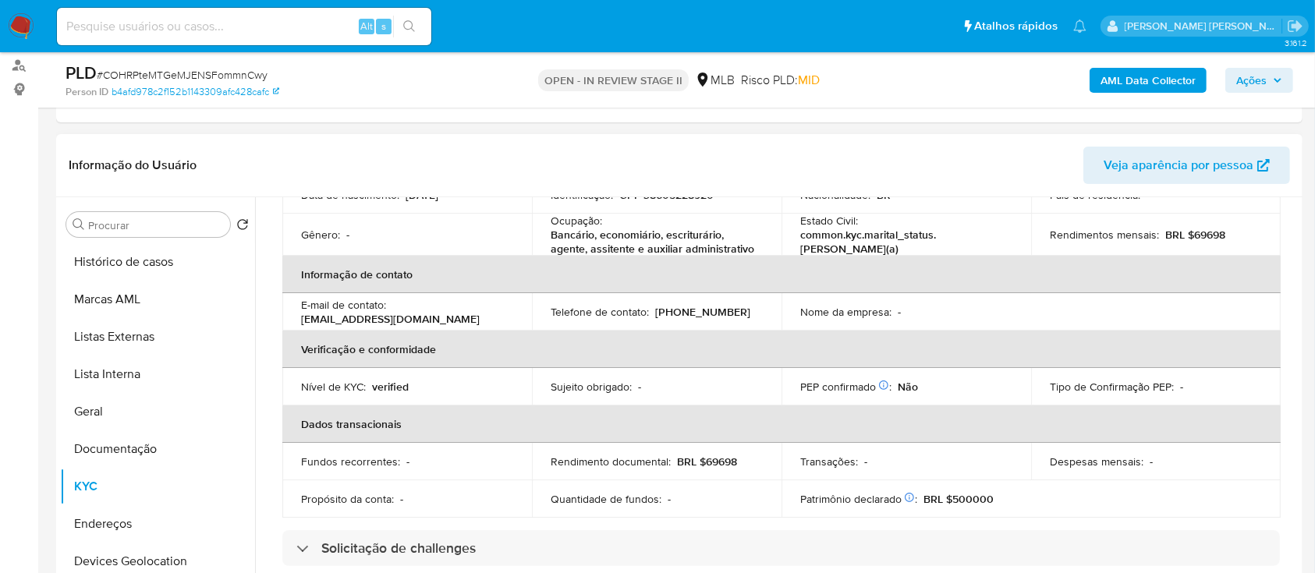
click at [725, 463] on p "BRL $69698" at bounding box center [707, 462] width 60 height 14
click at [716, 460] on p "BRL $69698" at bounding box center [707, 462] width 60 height 14
click at [1125, 76] on b "AML Data Collector" at bounding box center [1147, 80] width 95 height 25
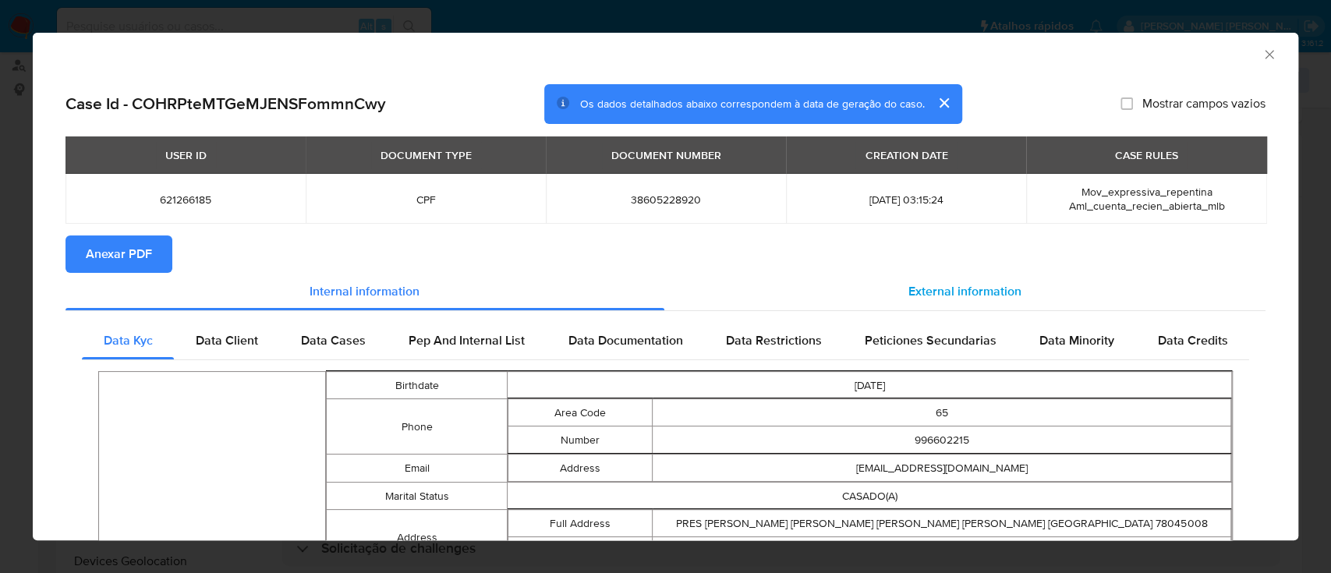
click at [982, 290] on span "External information" at bounding box center [965, 291] width 113 height 18
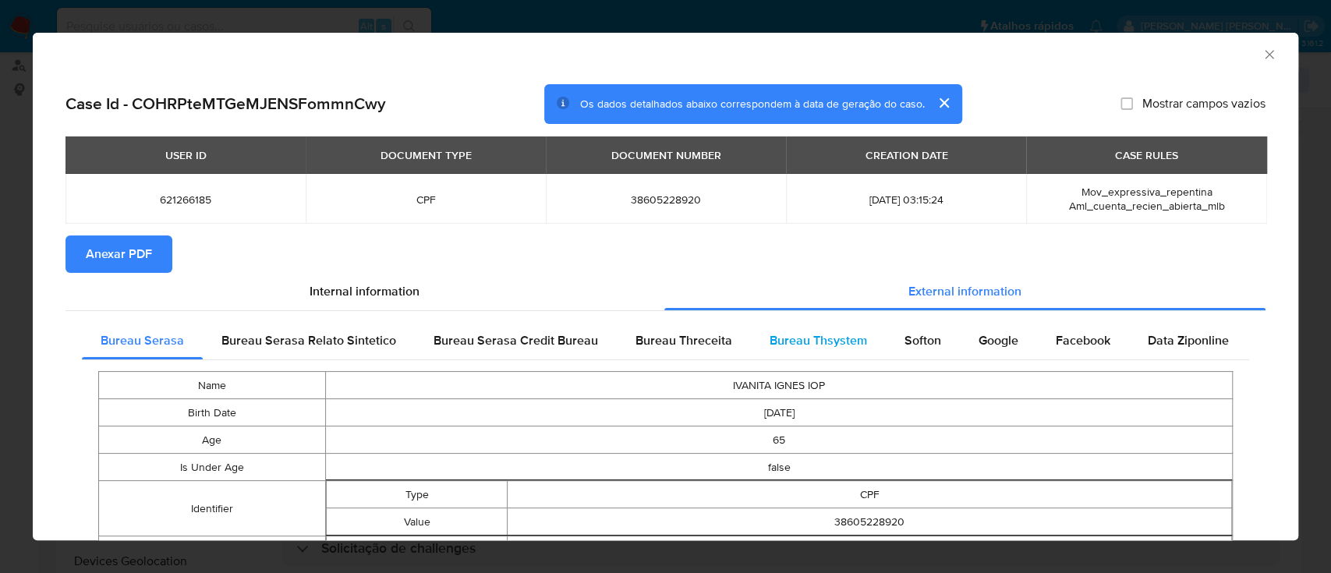
click at [799, 340] on span "Bureau Thsystem" at bounding box center [818, 340] width 97 height 18
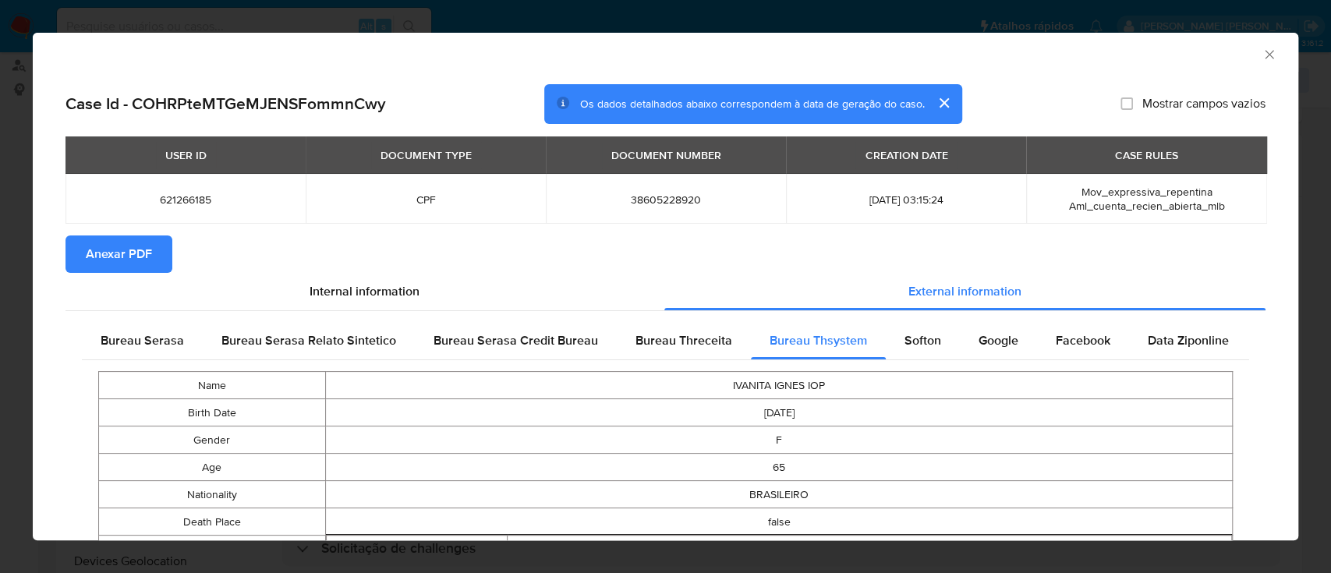
click at [109, 249] on span "Anexar PDF" at bounding box center [119, 254] width 66 height 34
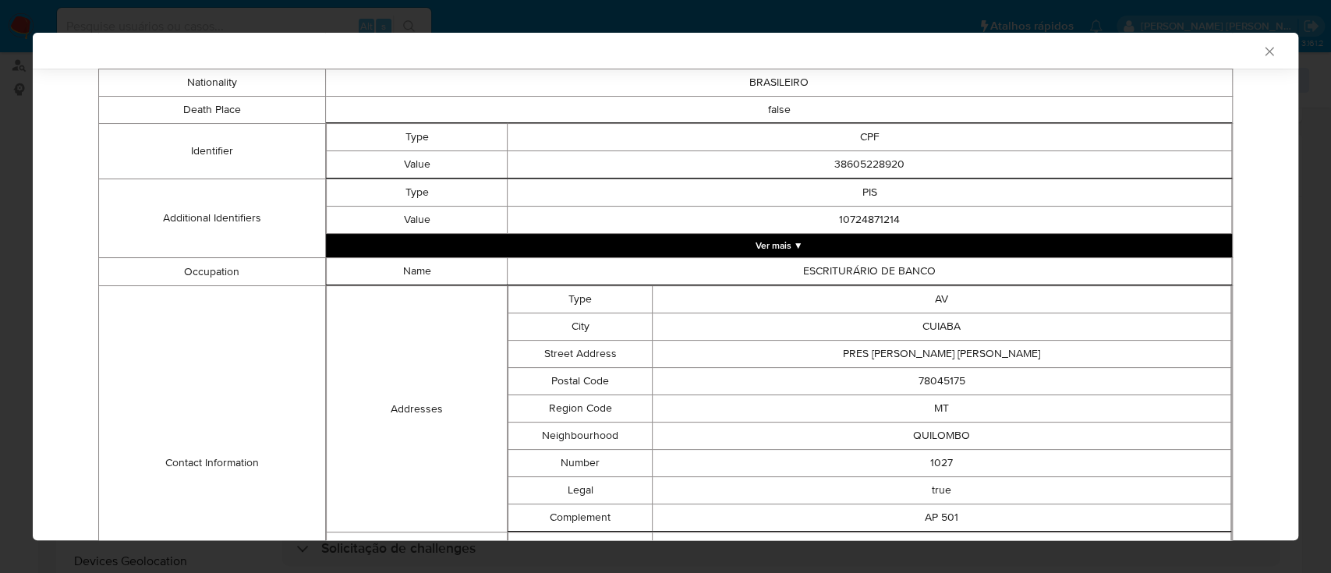
scroll to position [891, 0]
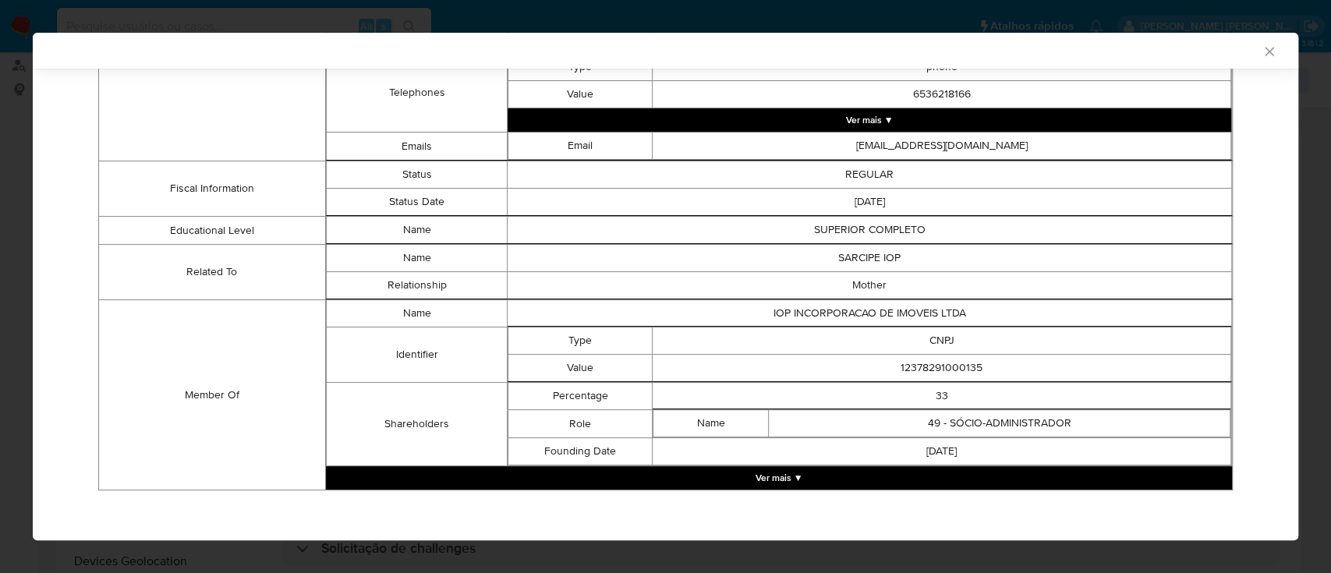
click at [742, 476] on button "Ver mais ▼" at bounding box center [779, 477] width 906 height 23
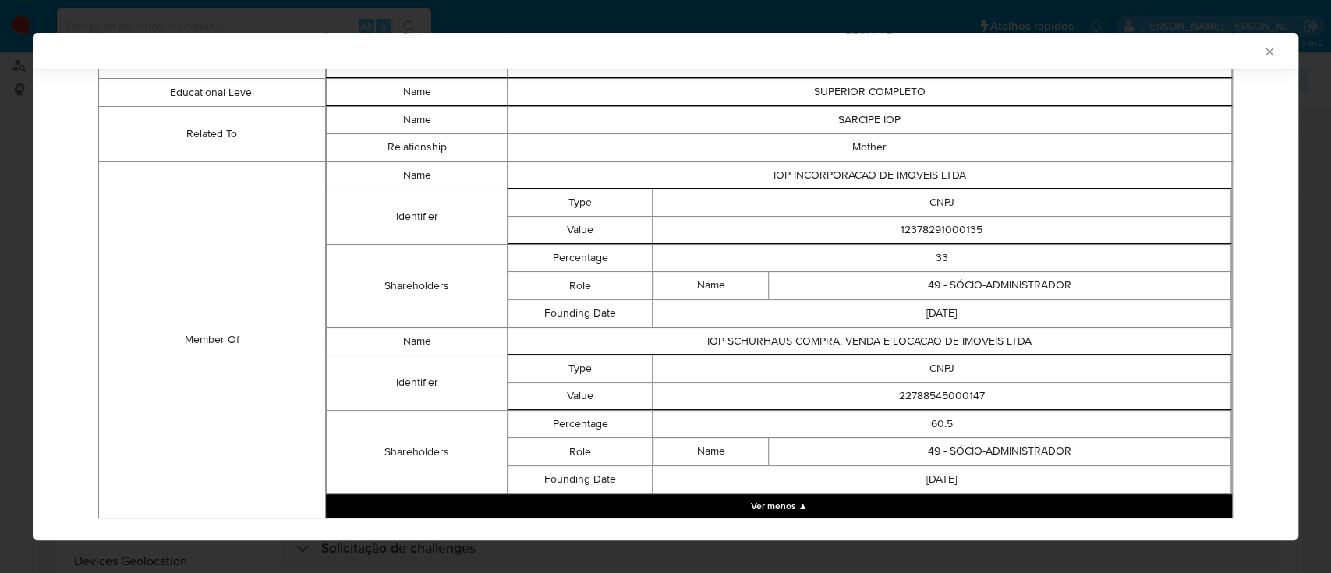
scroll to position [1056, 0]
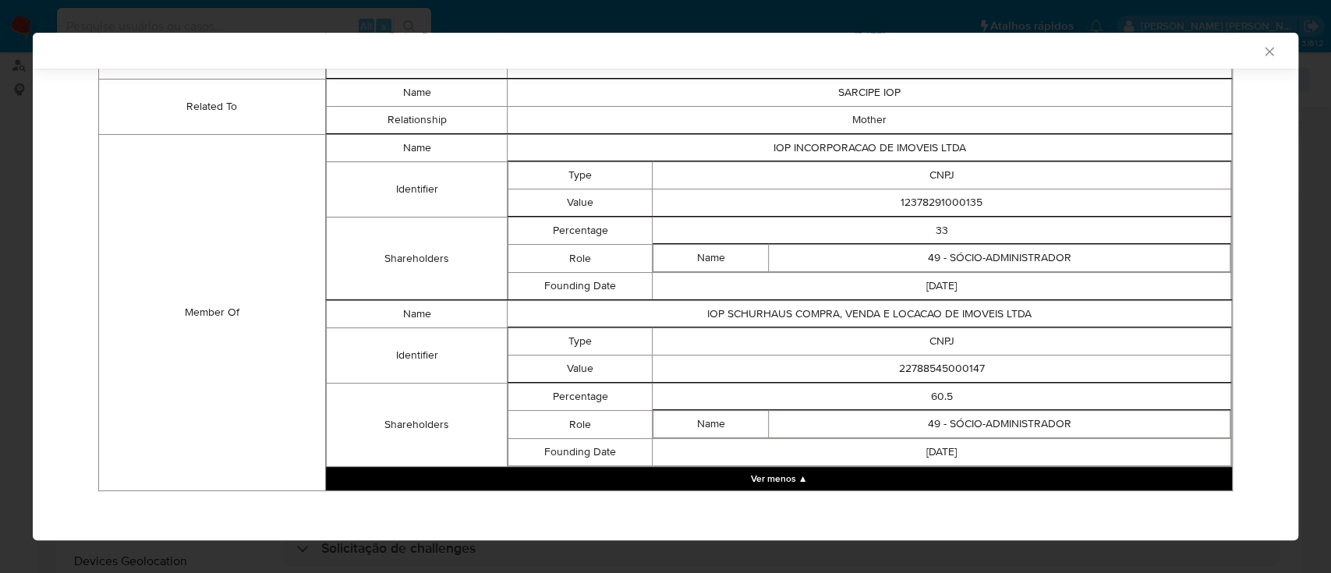
click at [932, 199] on td "12378291000135" at bounding box center [942, 203] width 579 height 27
copy td "12378291000135"
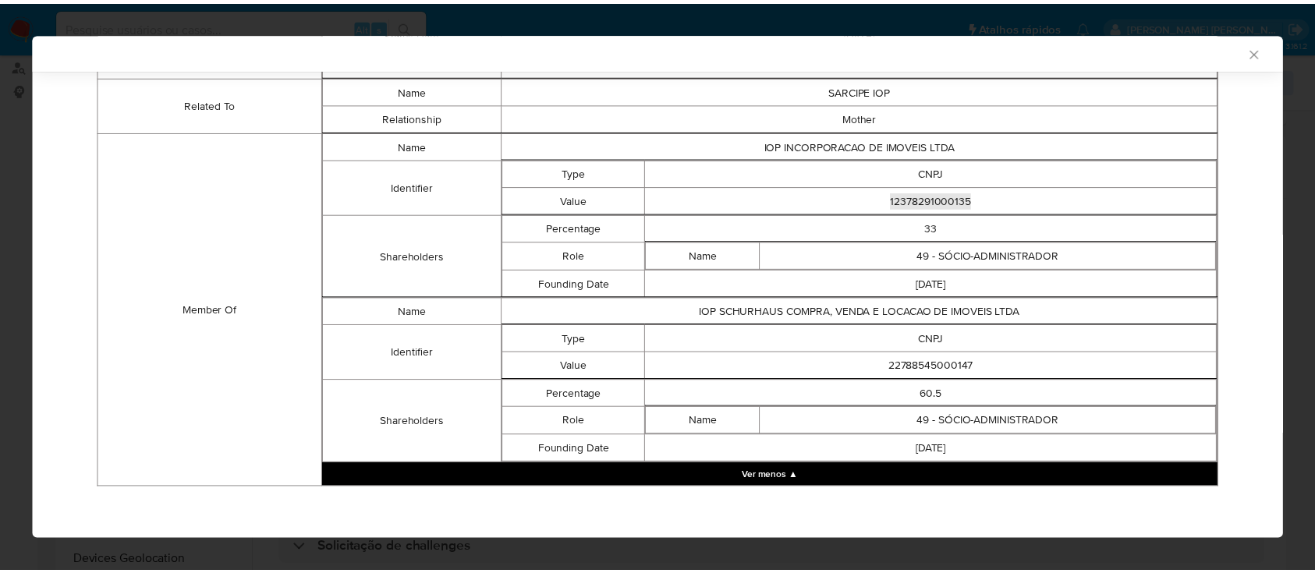
scroll to position [1054, 0]
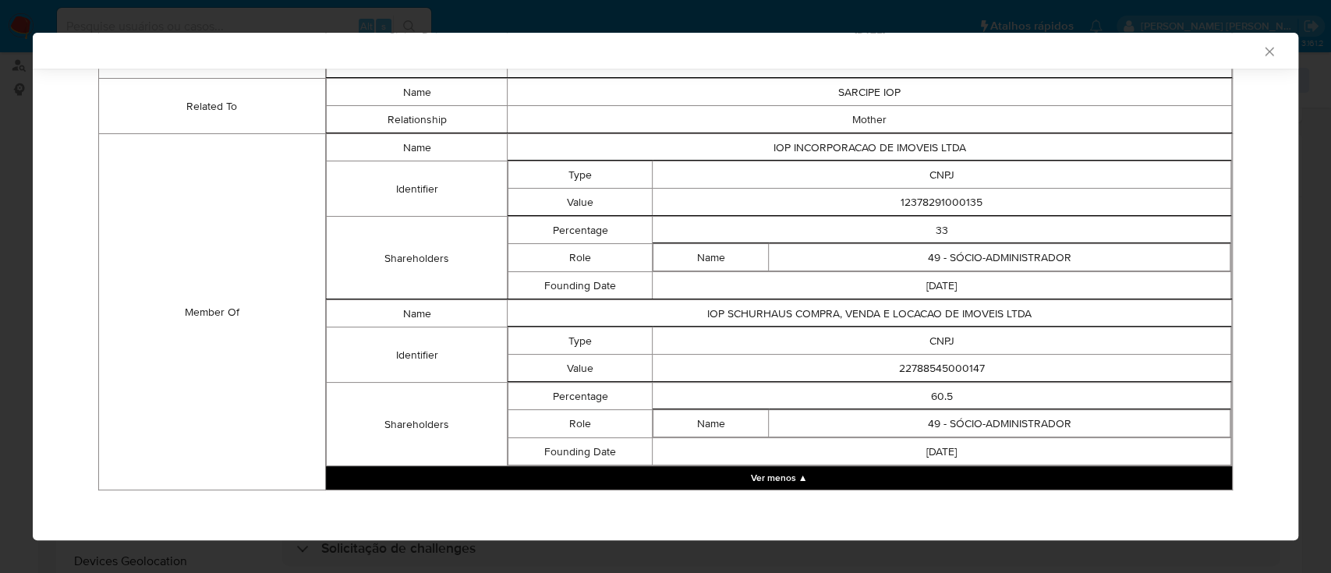
click at [930, 365] on td "22788545000147" at bounding box center [942, 368] width 579 height 27
copy td "22788545000147"
click at [1262, 54] on icon "Fechar a janela" at bounding box center [1270, 52] width 16 height 16
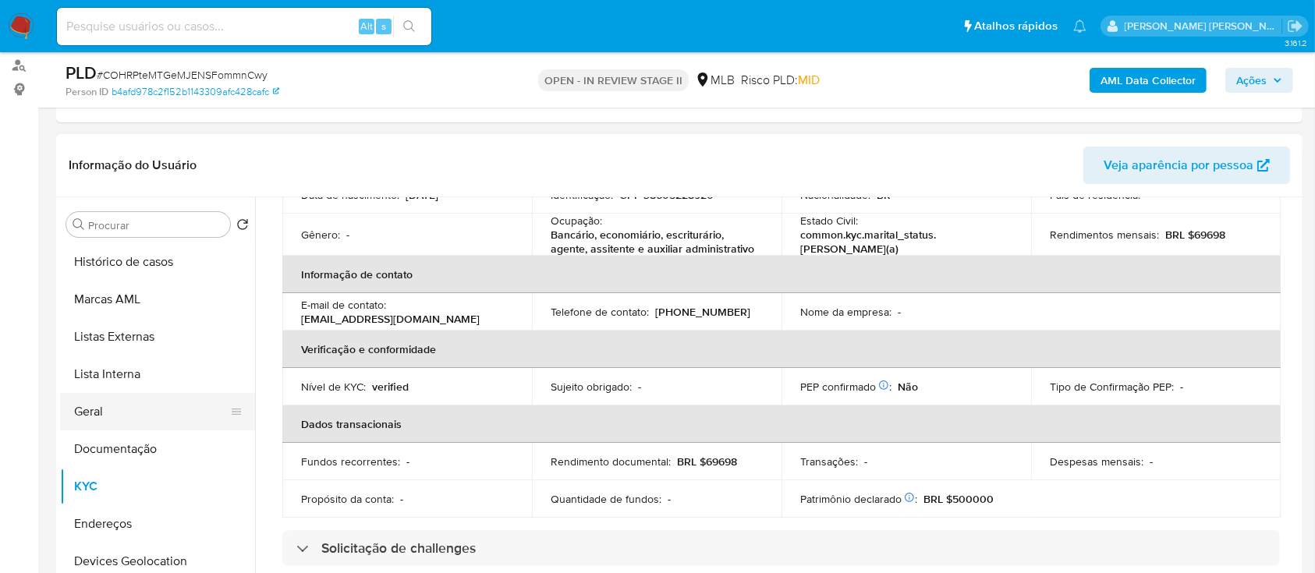
click at [106, 418] on button "Geral" at bounding box center [151, 411] width 182 height 37
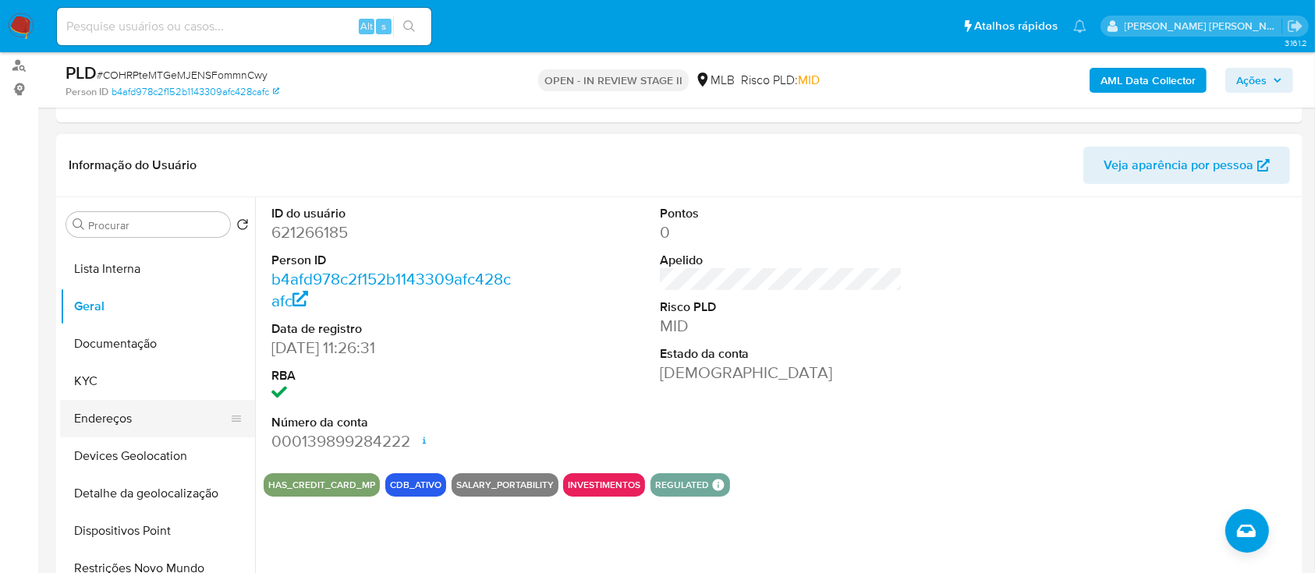
scroll to position [207, 0]
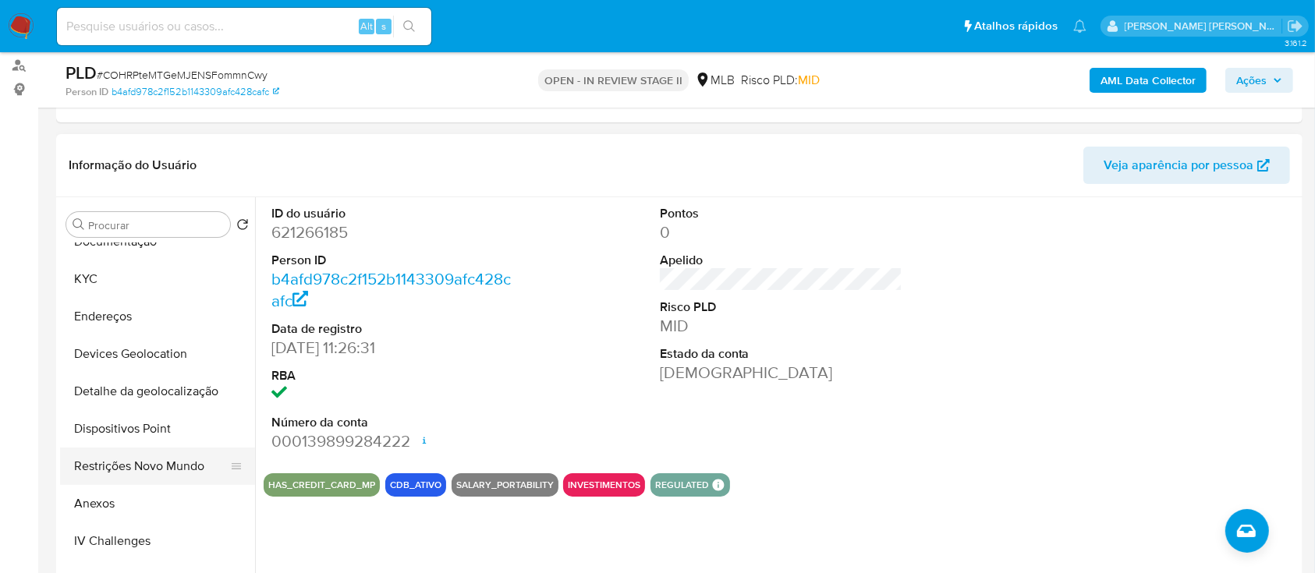
click at [147, 461] on button "Restrições Novo Mundo" at bounding box center [151, 466] width 182 height 37
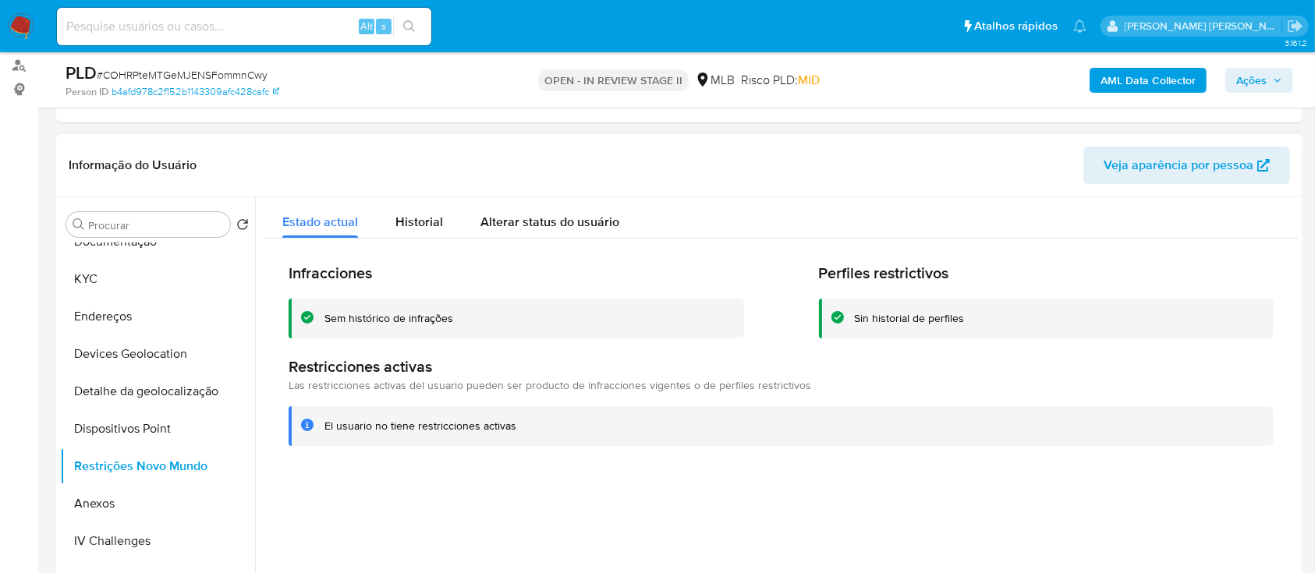
click at [402, 321] on div "Sem histórico de infrações" at bounding box center [388, 318] width 129 height 15
click at [133, 275] on button "KYC" at bounding box center [151, 278] width 182 height 37
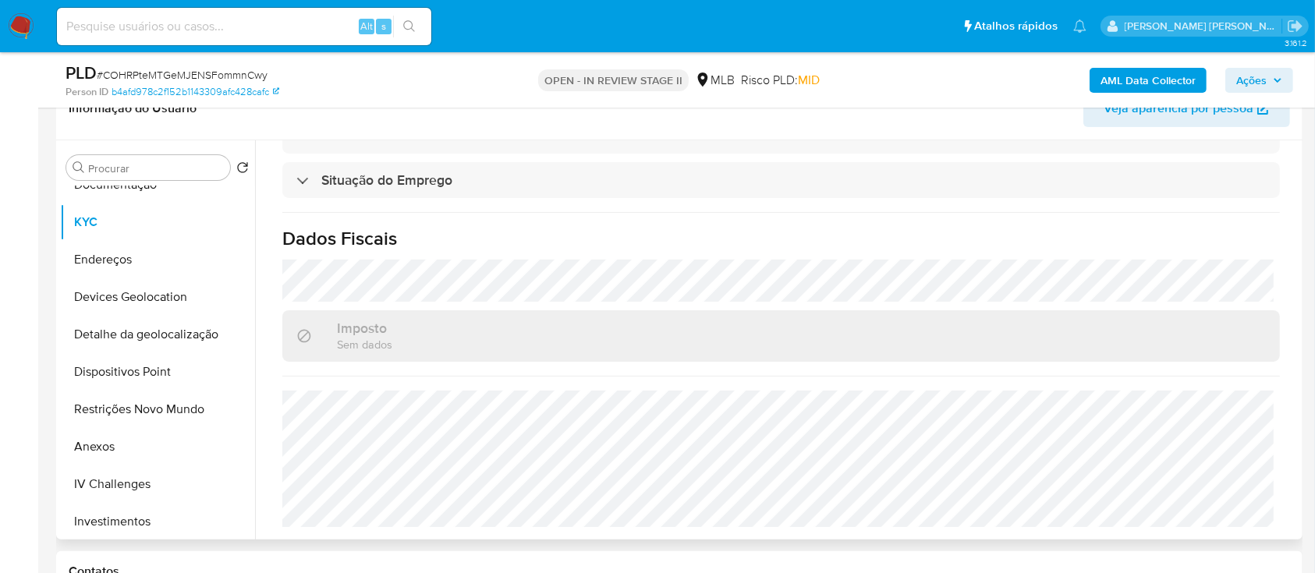
scroll to position [312, 0]
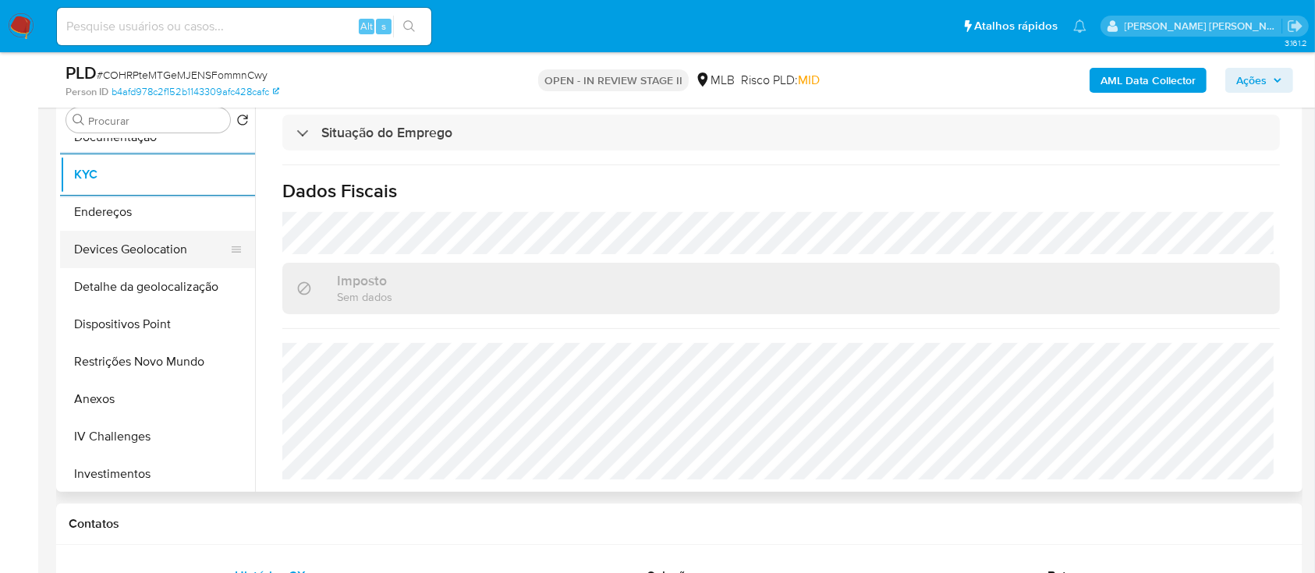
click at [185, 246] on button "Devices Geolocation" at bounding box center [151, 249] width 182 height 37
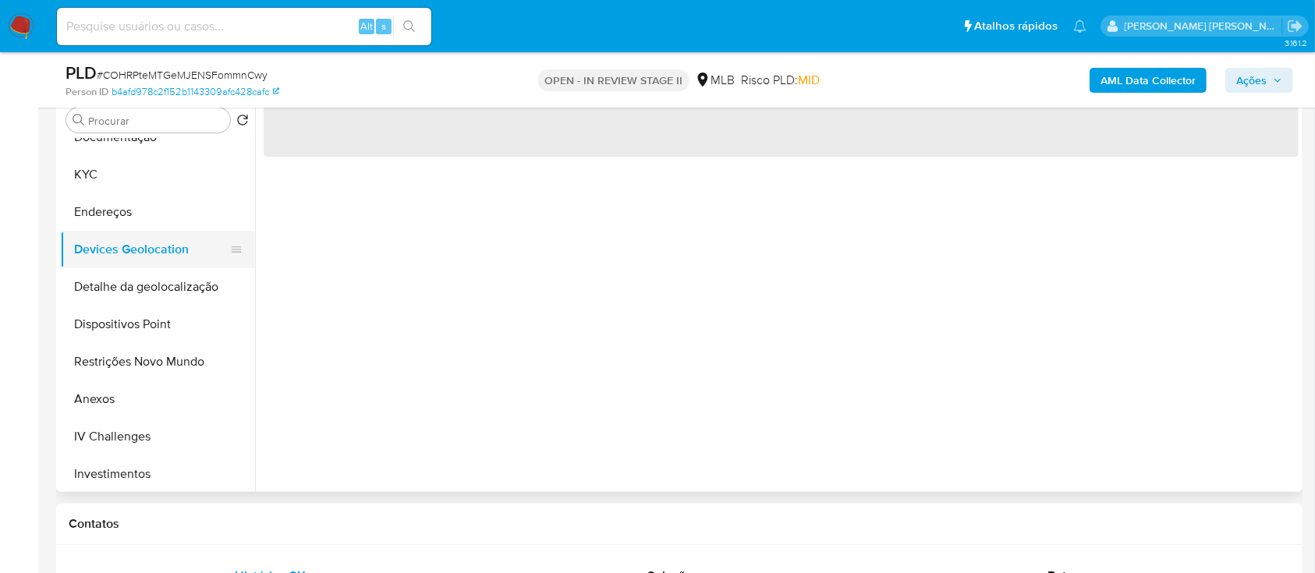
scroll to position [0, 0]
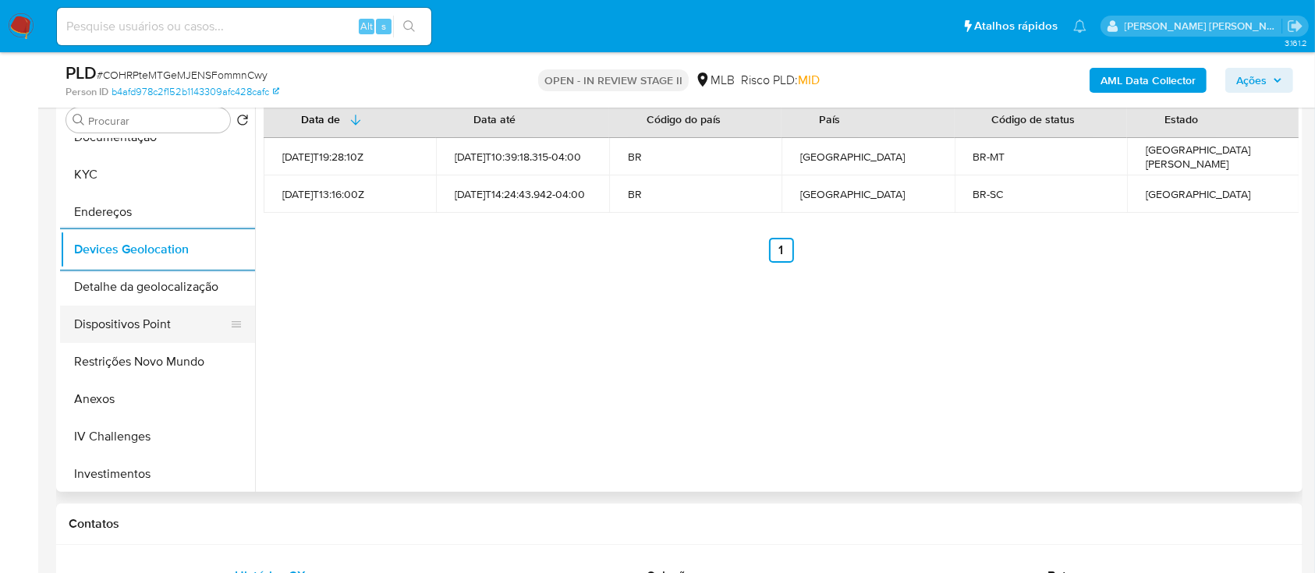
click at [156, 330] on button "Dispositivos Point" at bounding box center [151, 324] width 182 height 37
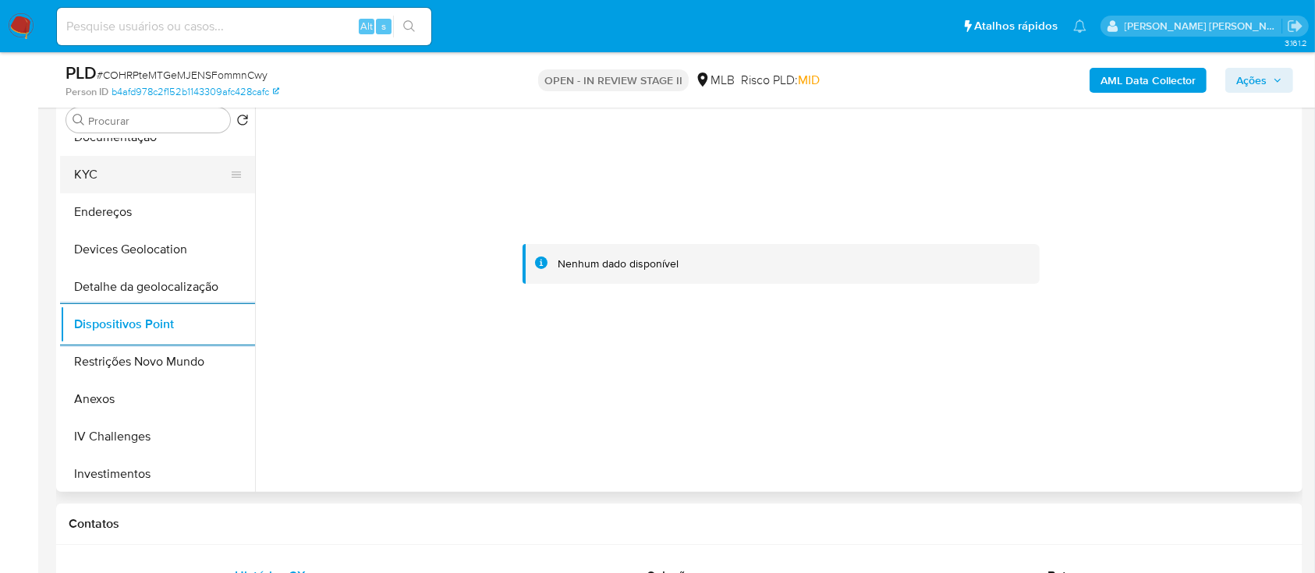
click at [133, 172] on button "KYC" at bounding box center [151, 174] width 182 height 37
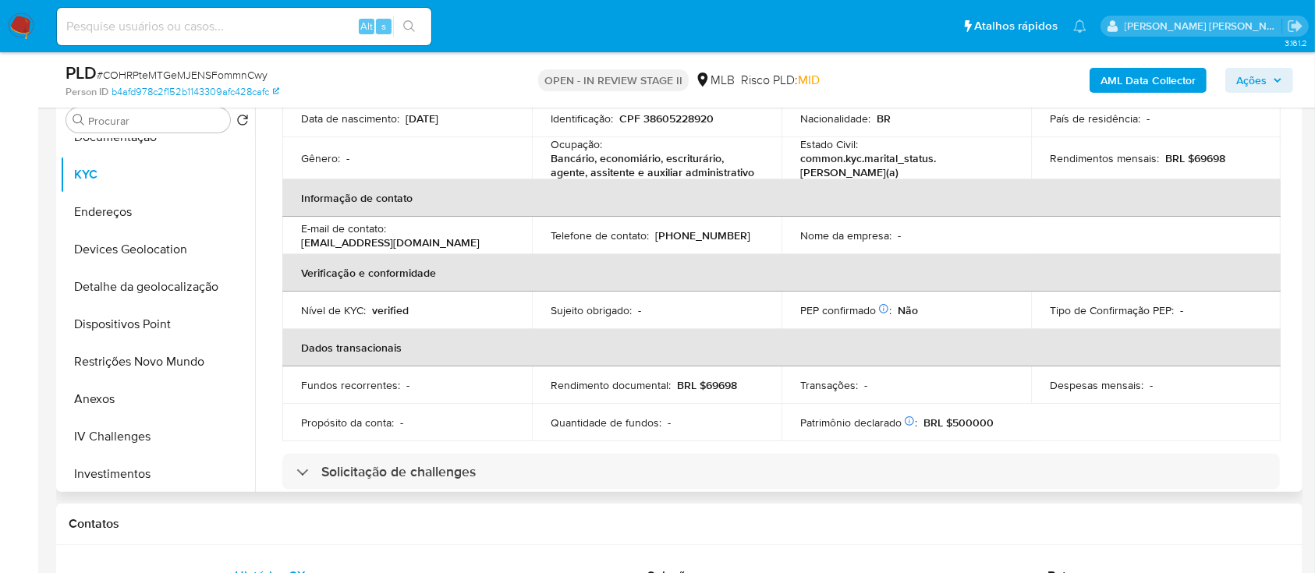
scroll to position [148, 0]
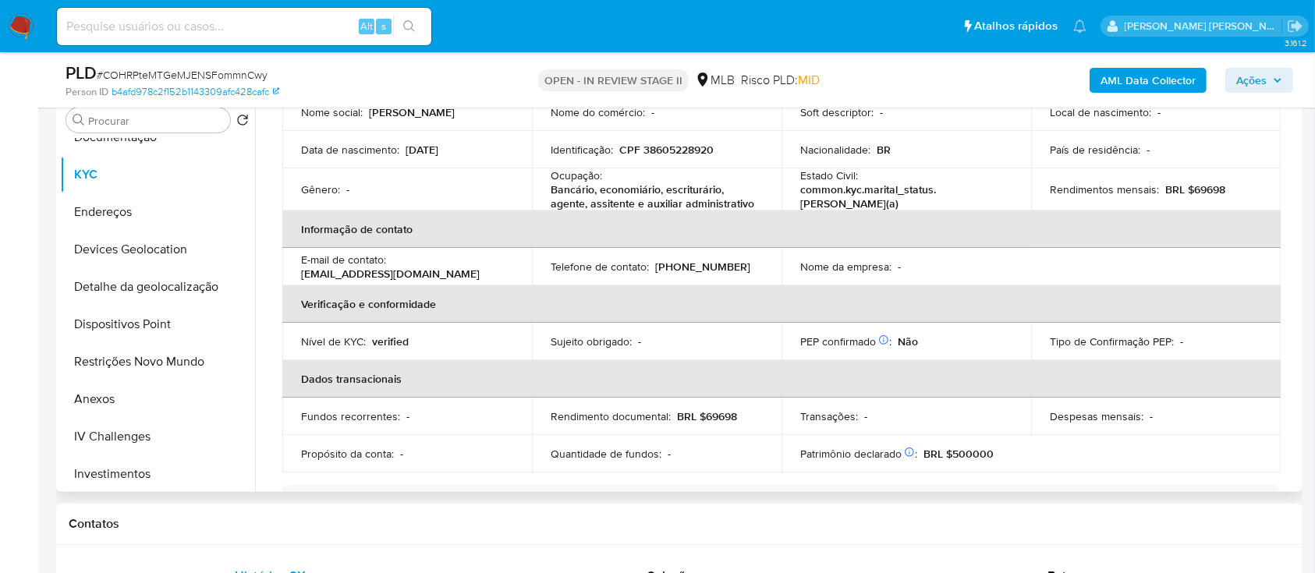
click at [687, 151] on p "CPF 38605228920" at bounding box center [666, 150] width 94 height 14
copy p "38605228920"
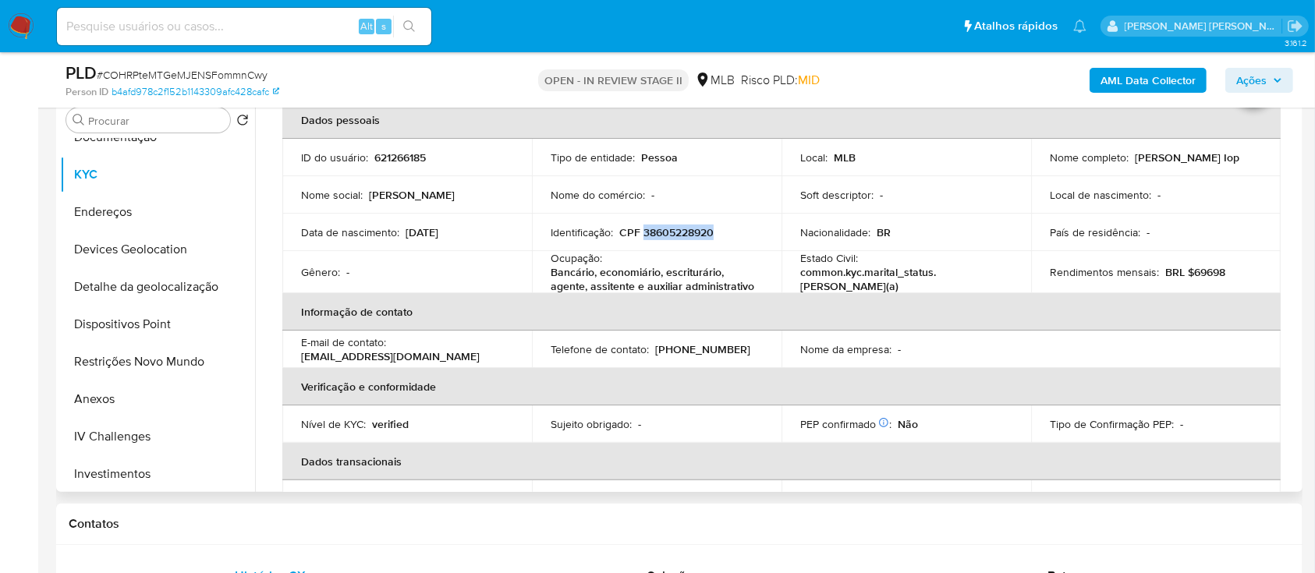
scroll to position [0, 0]
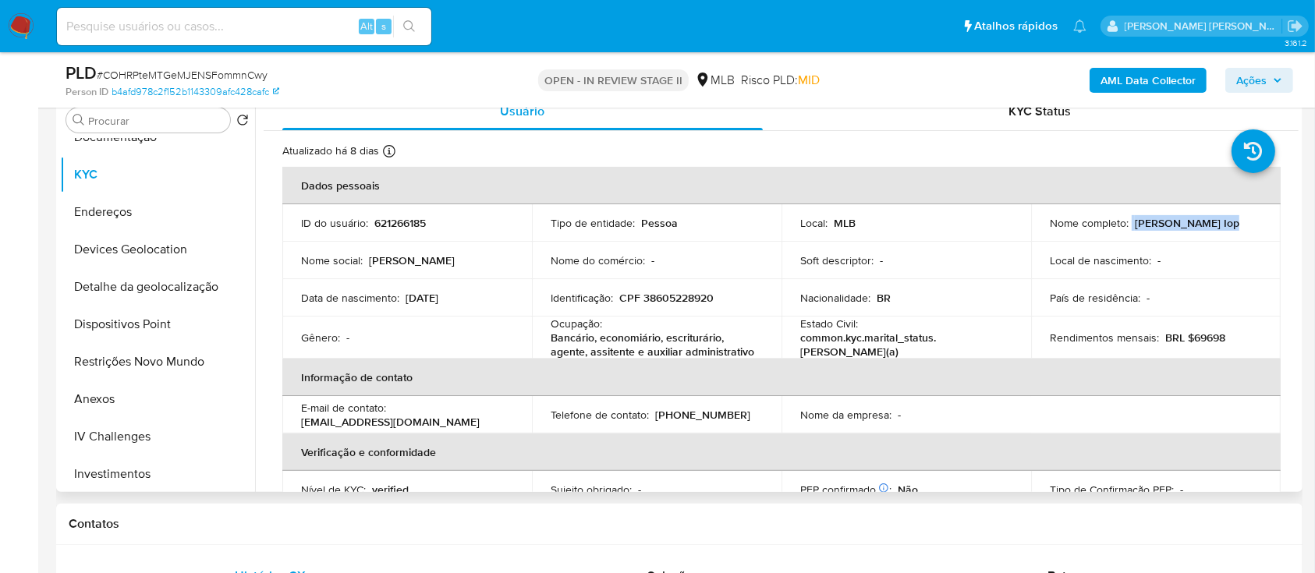
drag, startPoint x: 1128, startPoint y: 223, endPoint x: 1219, endPoint y: 217, distance: 90.7
click at [1219, 217] on div "Nome completo : Ivanita Ignes Iop" at bounding box center [1156, 223] width 212 height 14
copy div "Ivanita Ignes Iop"
click at [98, 407] on button "Anexos" at bounding box center [151, 399] width 182 height 37
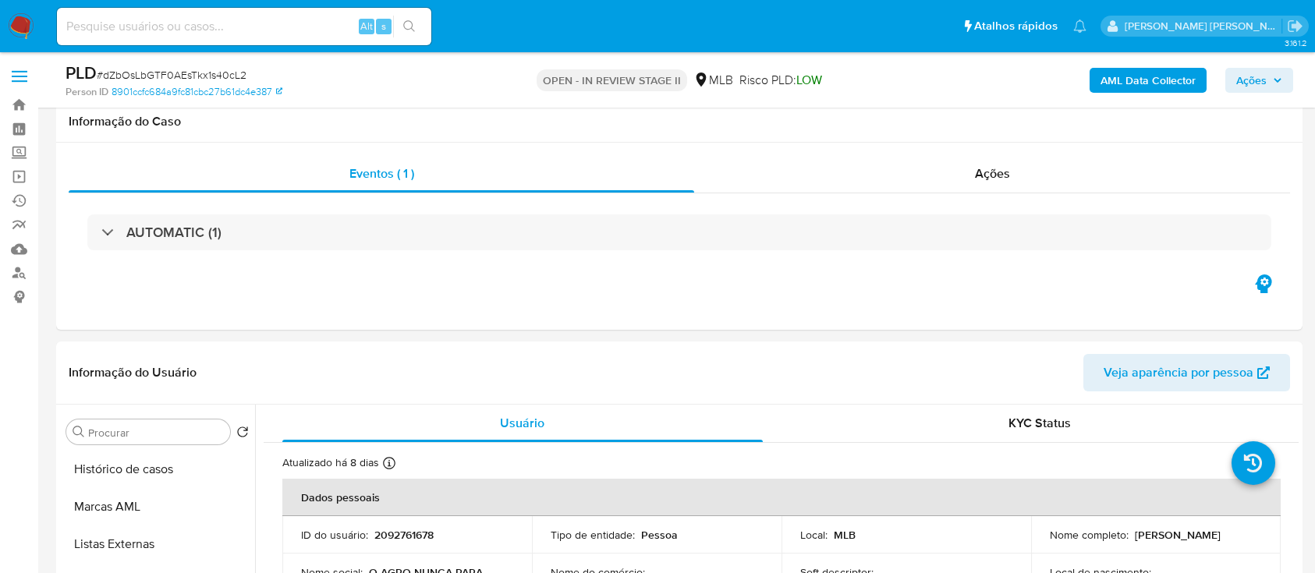
select select "10"
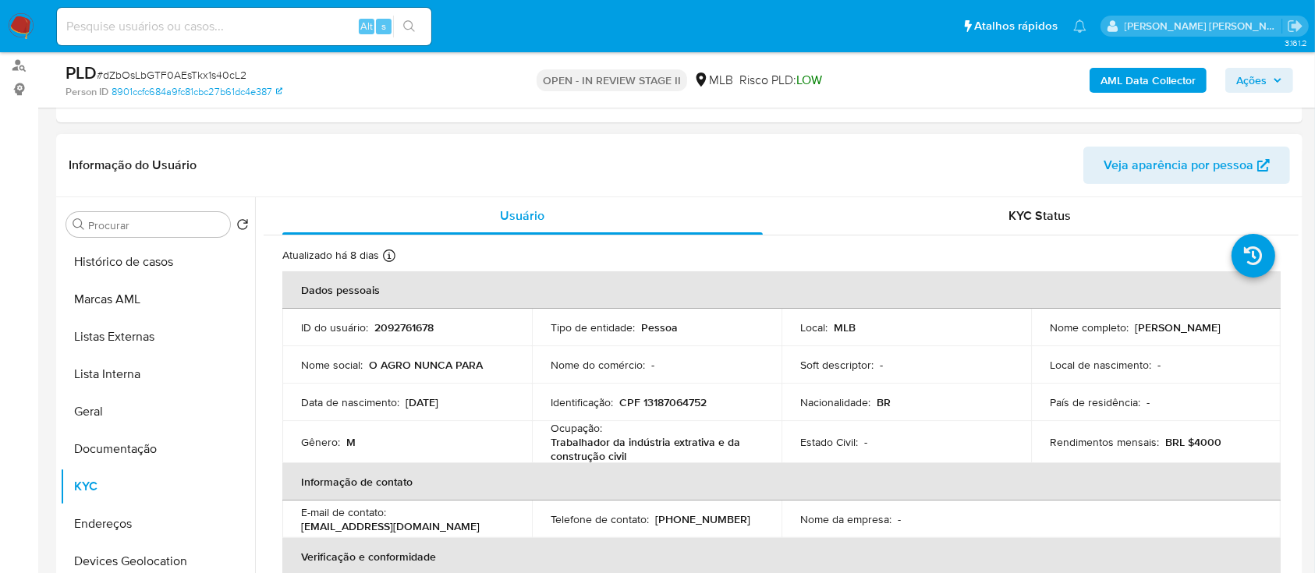
scroll to position [207, 0]
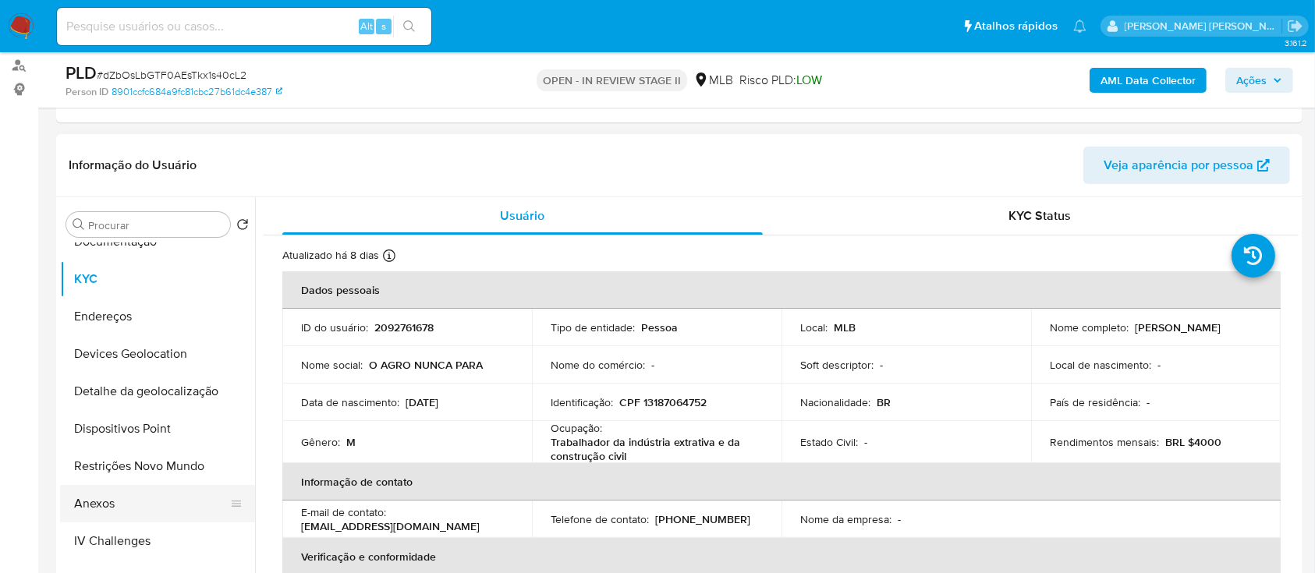
click at [121, 497] on button "Anexos" at bounding box center [151, 503] width 182 height 37
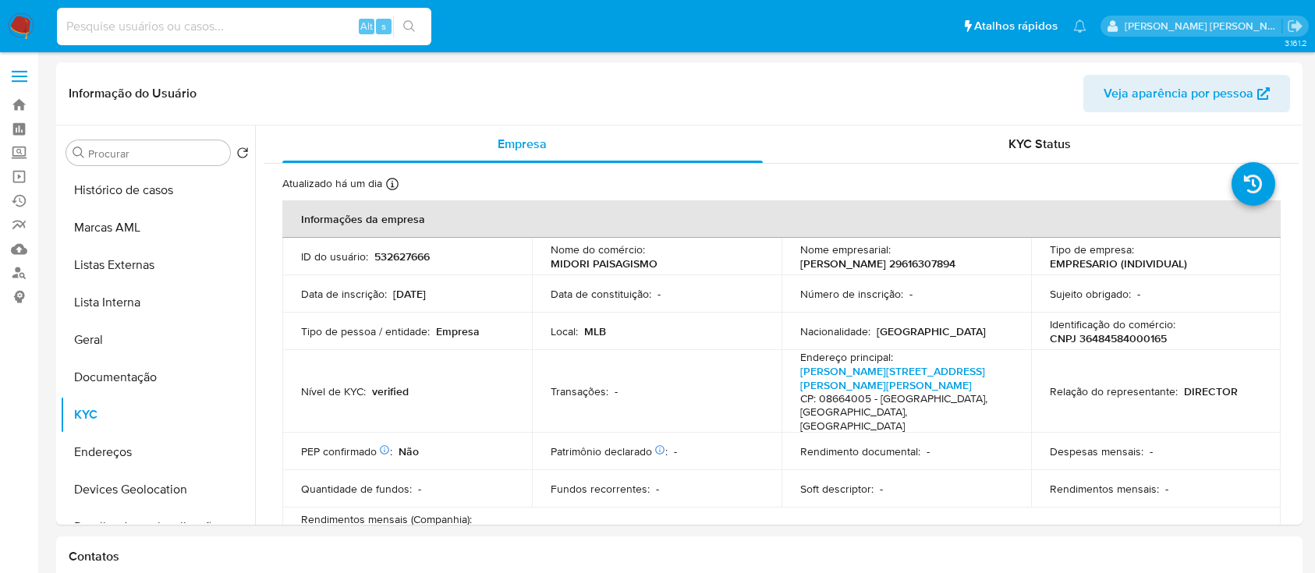
select select "10"
type input "1014925066"
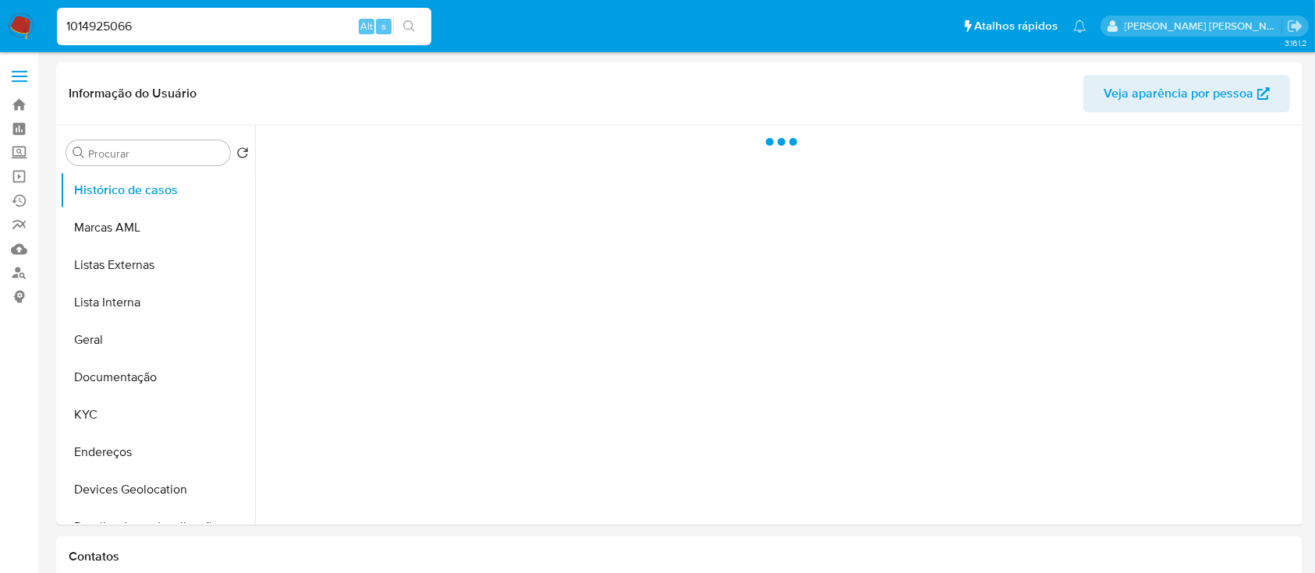
select select "10"
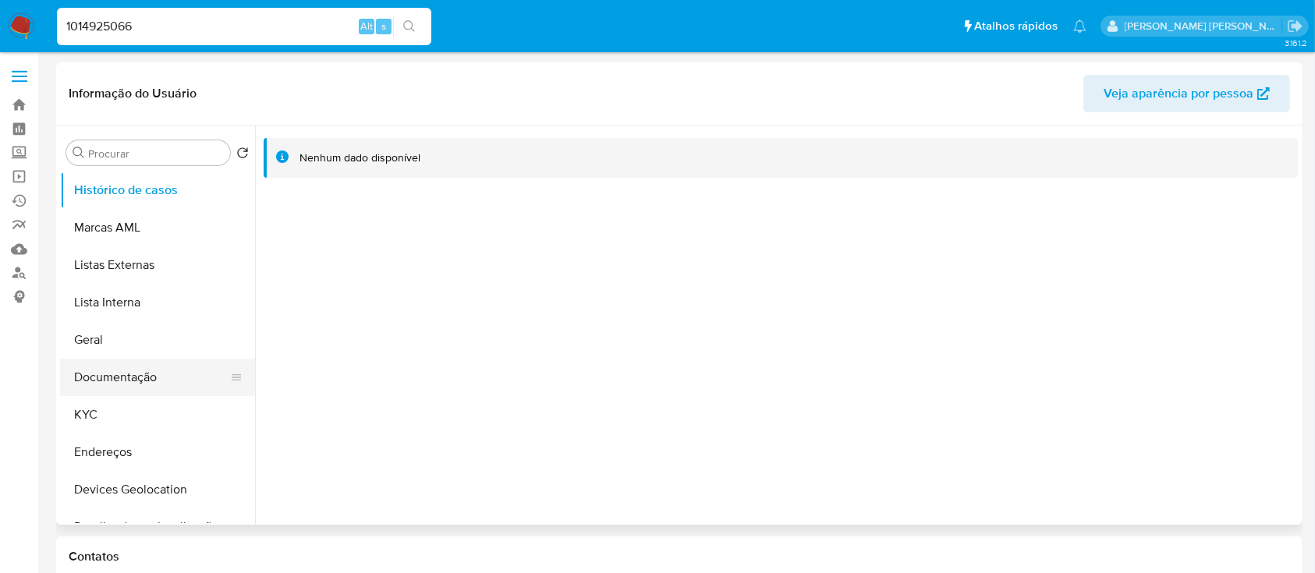
click at [143, 374] on button "Documentação" at bounding box center [151, 377] width 182 height 37
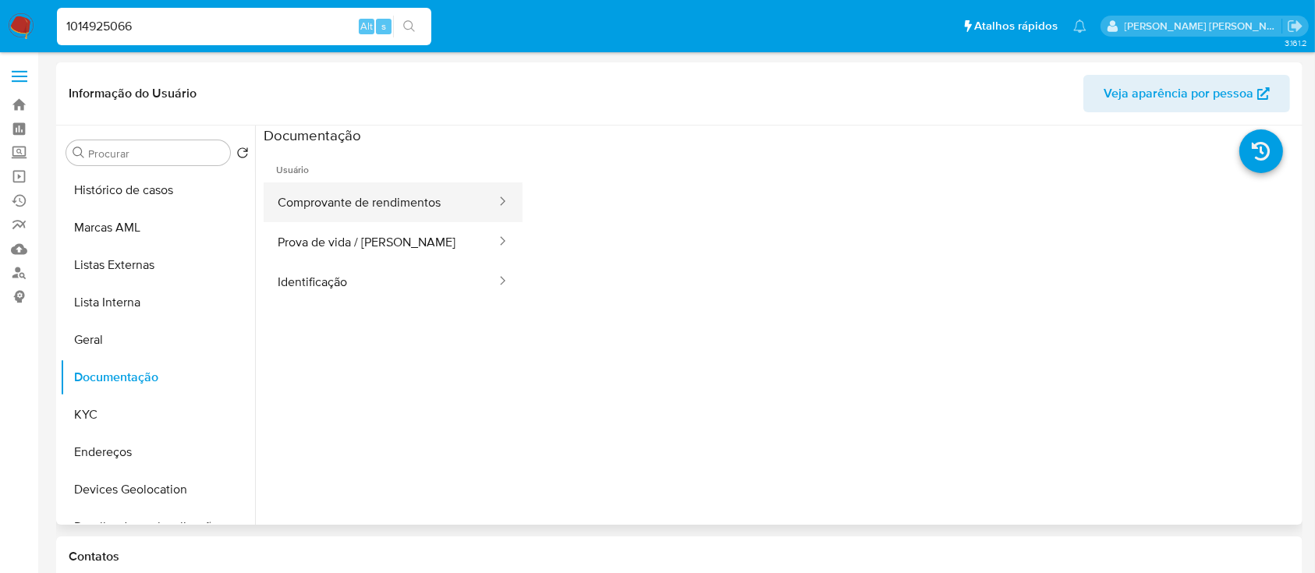
click at [388, 202] on button "Comprovante de rendimentos" at bounding box center [381, 202] width 234 height 40
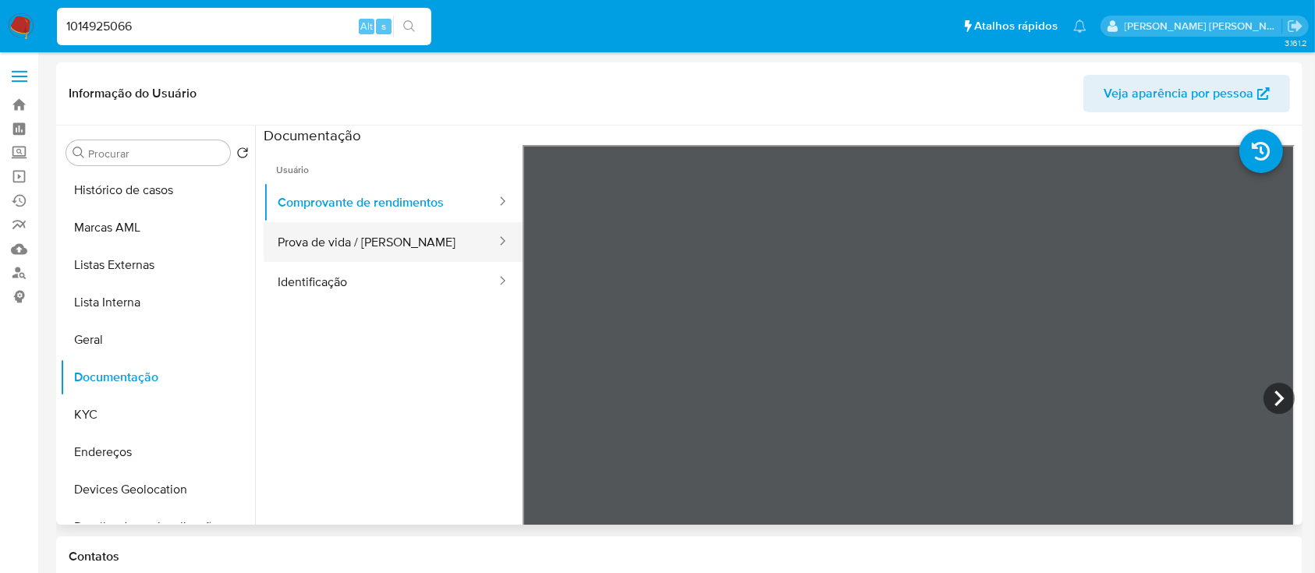
click at [337, 237] on button "Prova de vida / [PERSON_NAME]" at bounding box center [381, 242] width 234 height 40
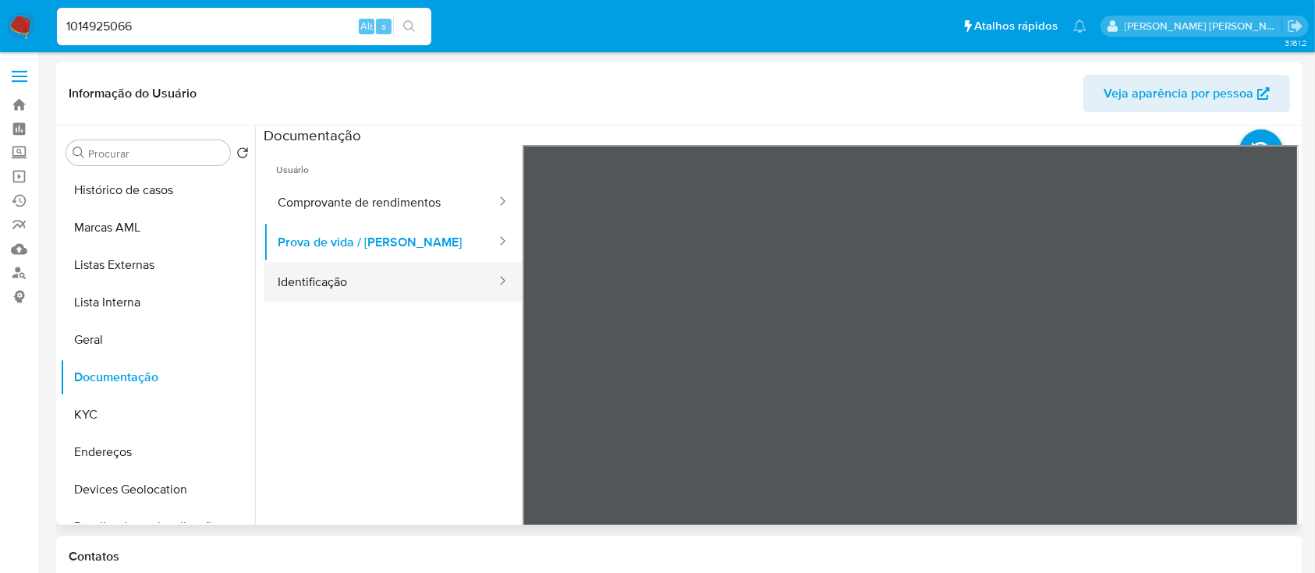
click at [337, 287] on button "Identificação" at bounding box center [381, 282] width 234 height 40
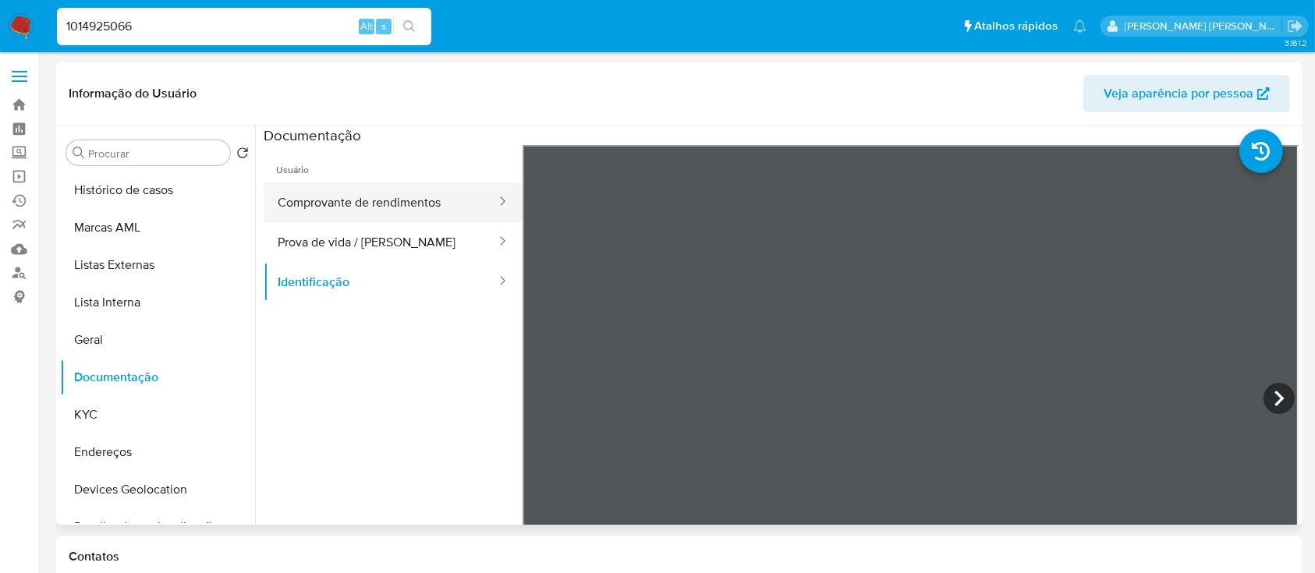
click at [349, 209] on button "Comprovante de rendimentos" at bounding box center [381, 202] width 234 height 40
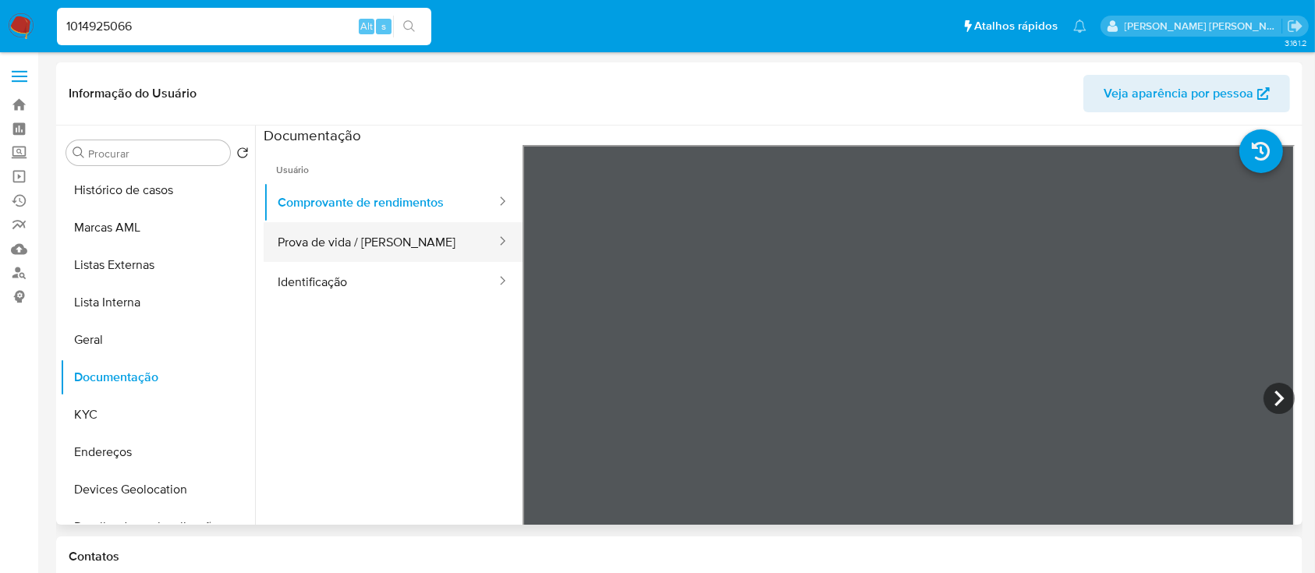
click at [358, 244] on button "Prova de vida / [PERSON_NAME]" at bounding box center [381, 242] width 234 height 40
